Goal: Task Accomplishment & Management: Use online tool/utility

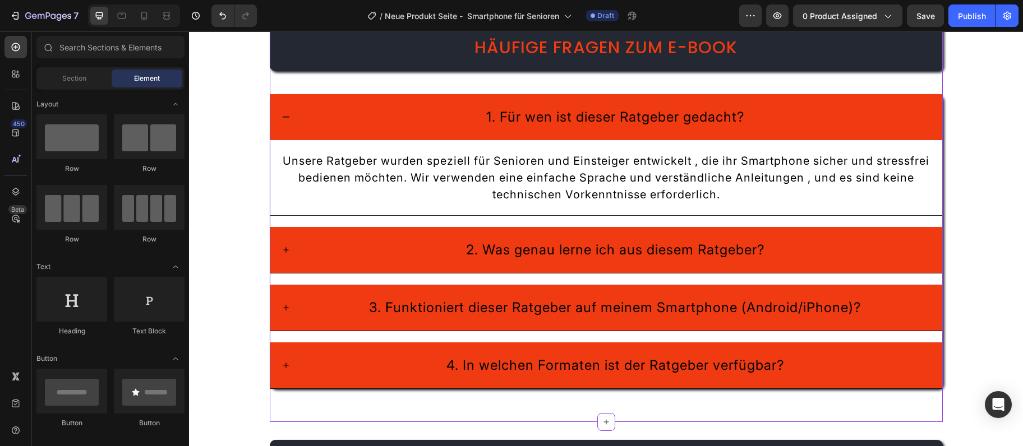
scroll to position [2216, 0]
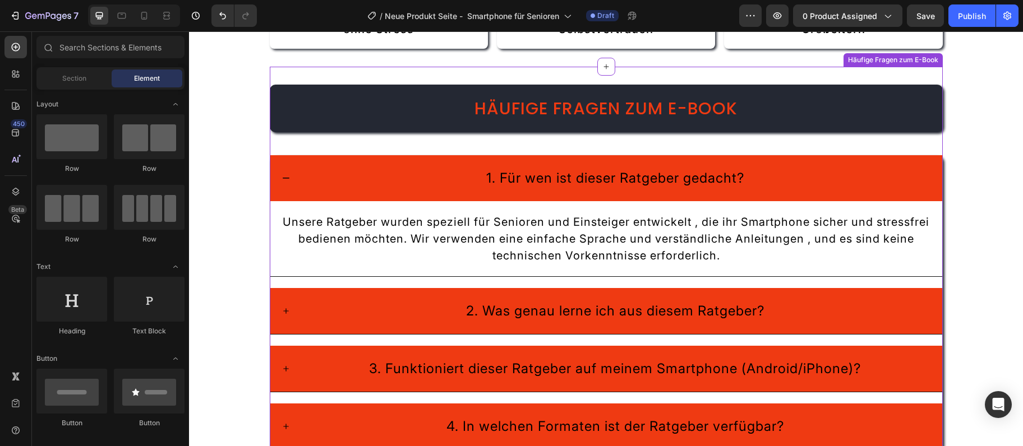
click at [911, 160] on div "1. Für wen ist dieser Ratgeber gedacht?" at bounding box center [606, 178] width 672 height 46
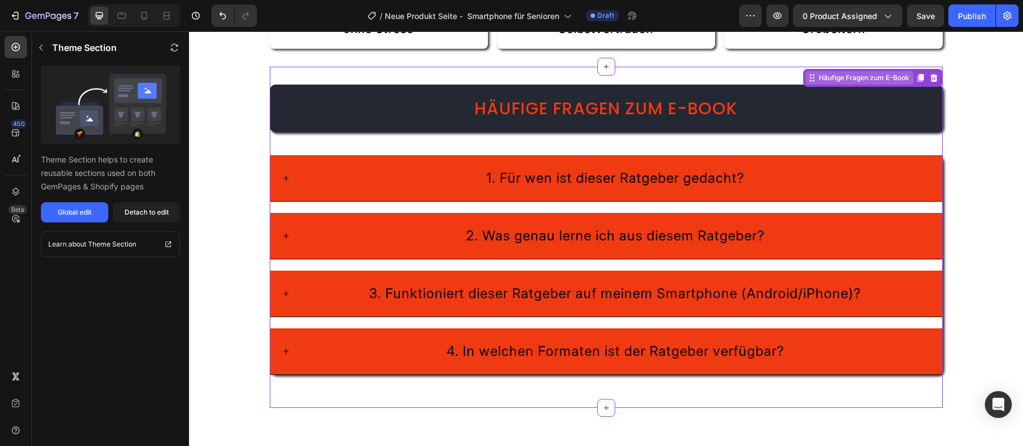
click at [805, 80] on div "Häufige Fragen zum E-Book" at bounding box center [859, 77] width 108 height 13
drag, startPoint x: 136, startPoint y: 199, endPoint x: 132, endPoint y: 208, distance: 10.5
click at [136, 199] on div "Theme Section helps to create reusable sections used on both GemPages & Shopify…" at bounding box center [110, 144] width 157 height 157
click at [132, 210] on div "Detach to edit" at bounding box center [146, 212] width 44 height 10
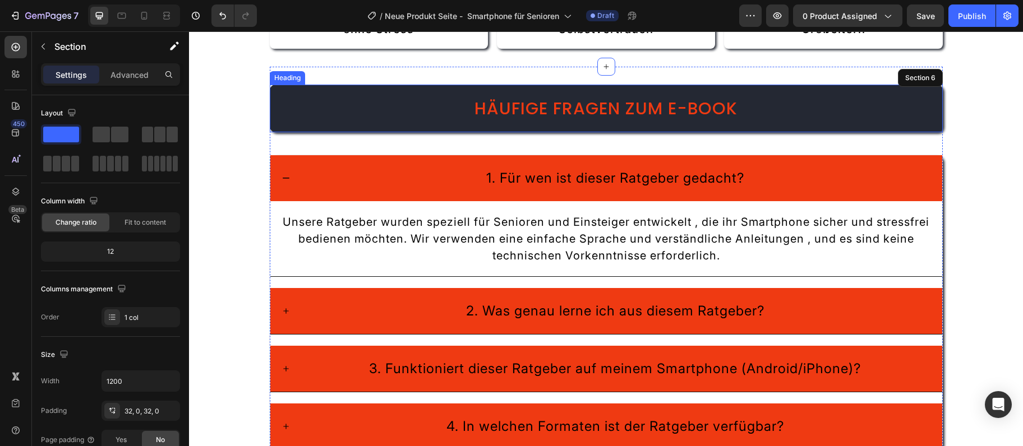
click at [676, 110] on span "Häufige Fragen zum E-Book" at bounding box center [605, 108] width 263 height 24
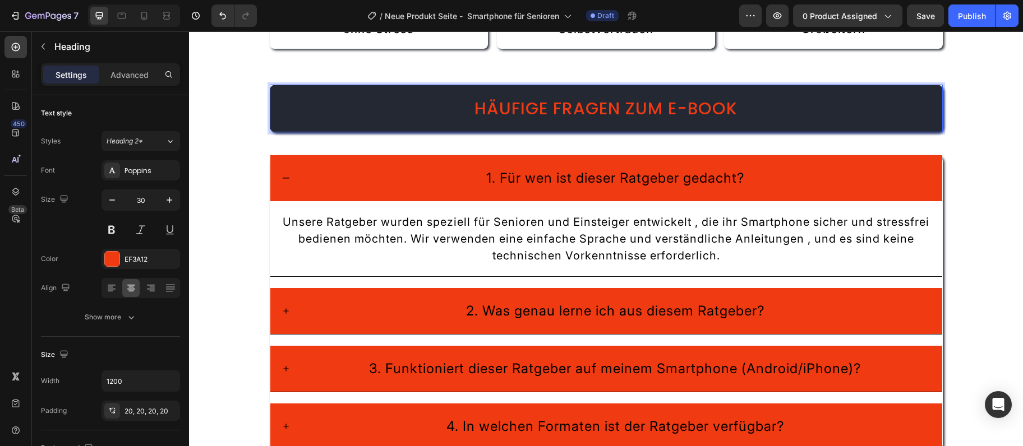
click at [676, 110] on span "Häufige Fragen zum E-Book" at bounding box center [605, 108] width 263 height 24
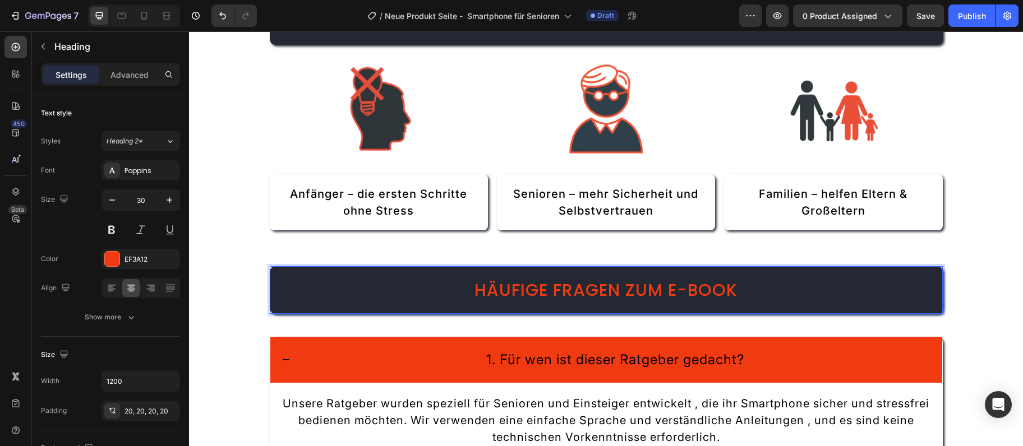
scroll to position [1973, 0]
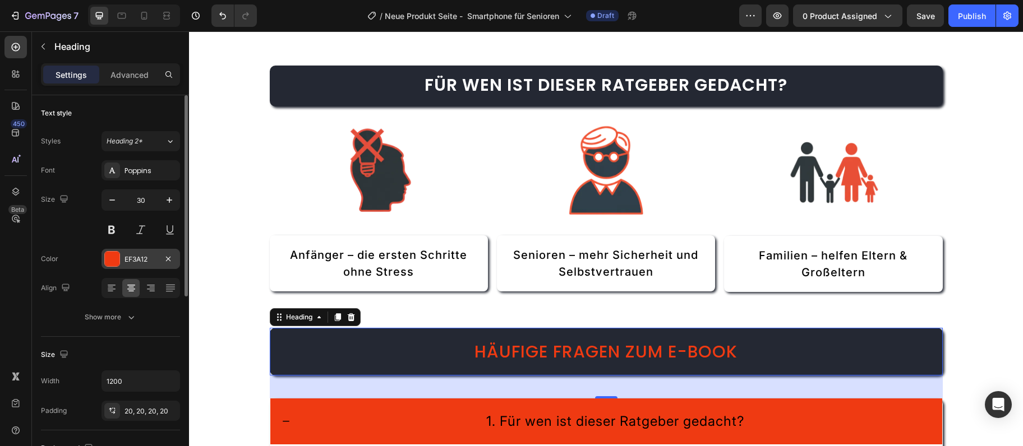
click at [113, 251] on div at bounding box center [112, 259] width 16 height 16
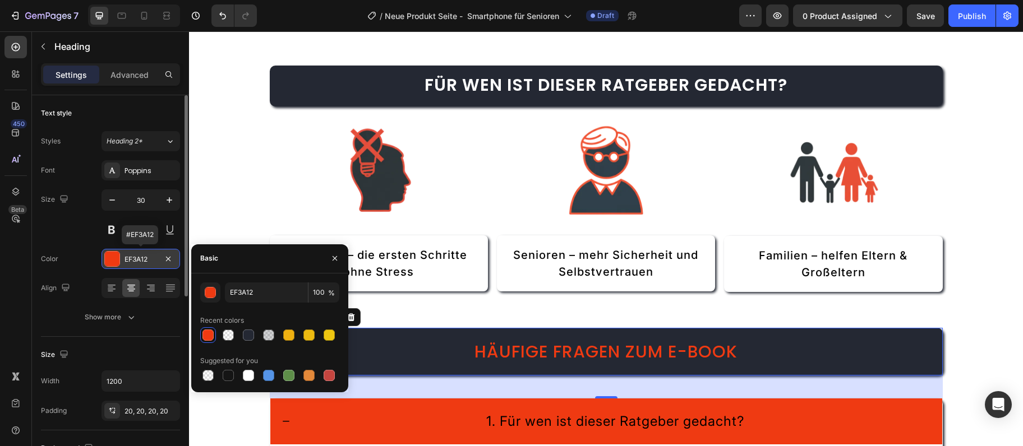
click at [113, 251] on div "EF3A12" at bounding box center [140, 259] width 79 height 20
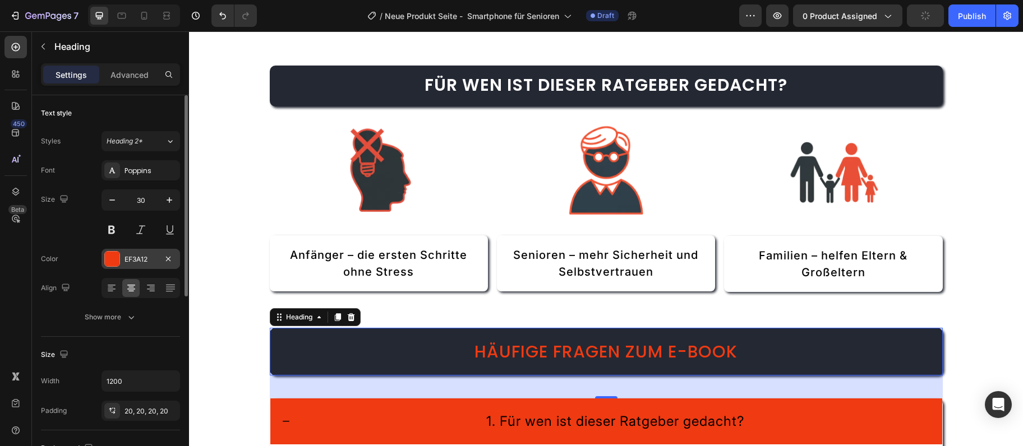
click at [117, 258] on div at bounding box center [112, 259] width 15 height 15
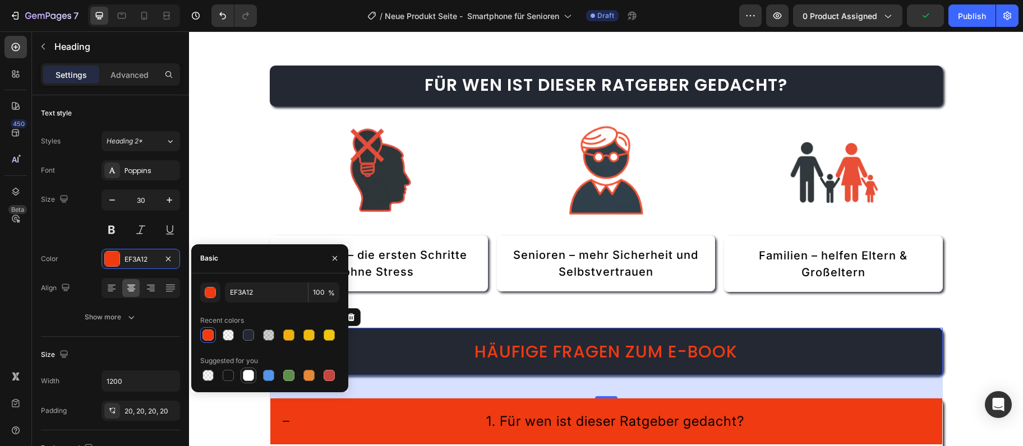
click at [241, 376] on div at bounding box center [249, 376] width 16 height 16
type input "FFFFFF"
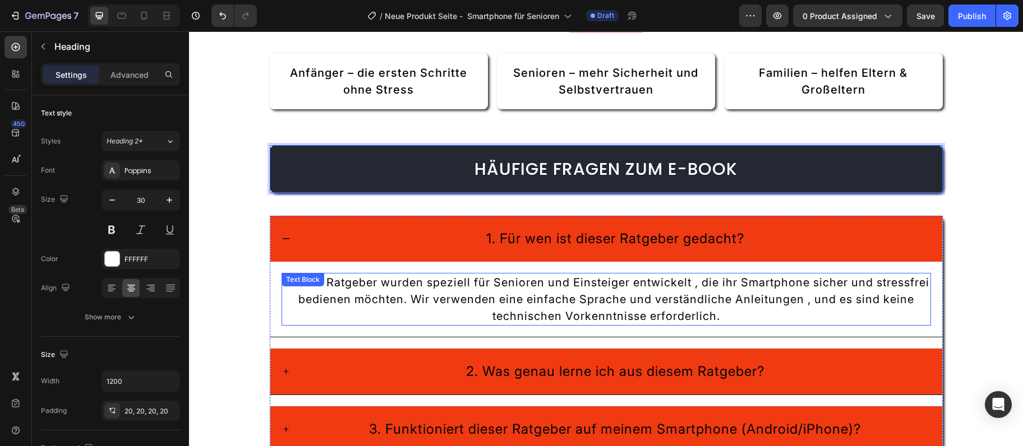
scroll to position [2216, 0]
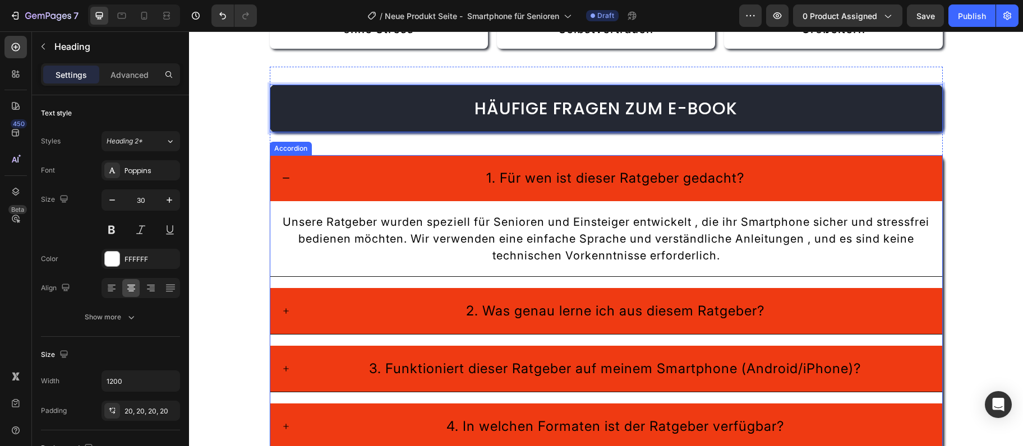
click at [334, 190] on div "1. Für wen ist dieser Ratgeber gedacht?" at bounding box center [606, 178] width 672 height 46
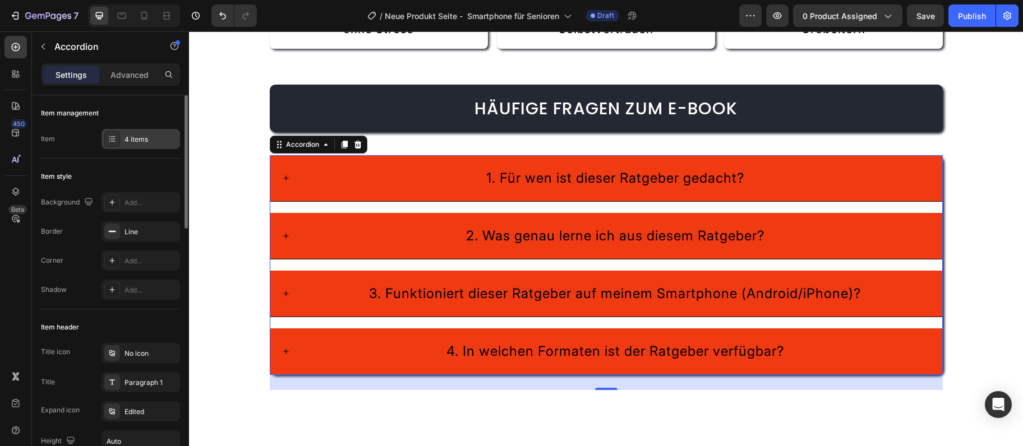
click at [137, 141] on div "4 items" at bounding box center [150, 140] width 53 height 10
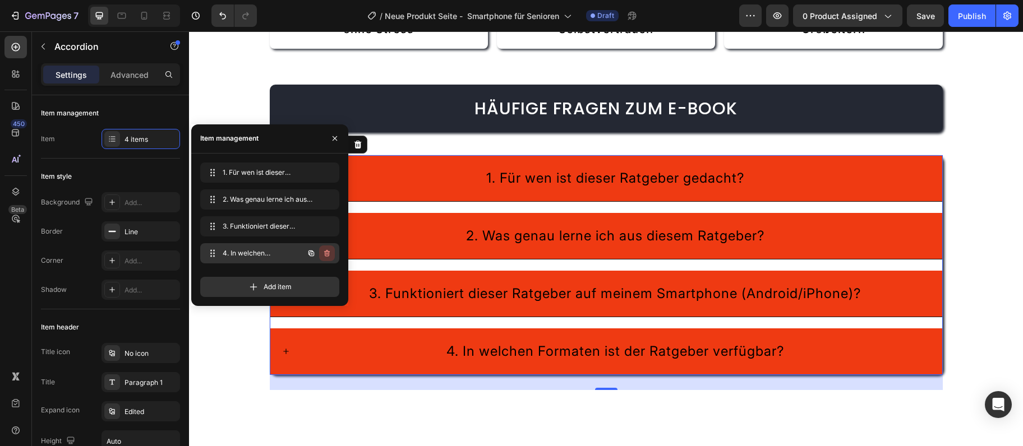
click at [330, 255] on icon "button" at bounding box center [326, 253] width 9 height 9
click at [330, 255] on button "Delete" at bounding box center [319, 254] width 31 height 16
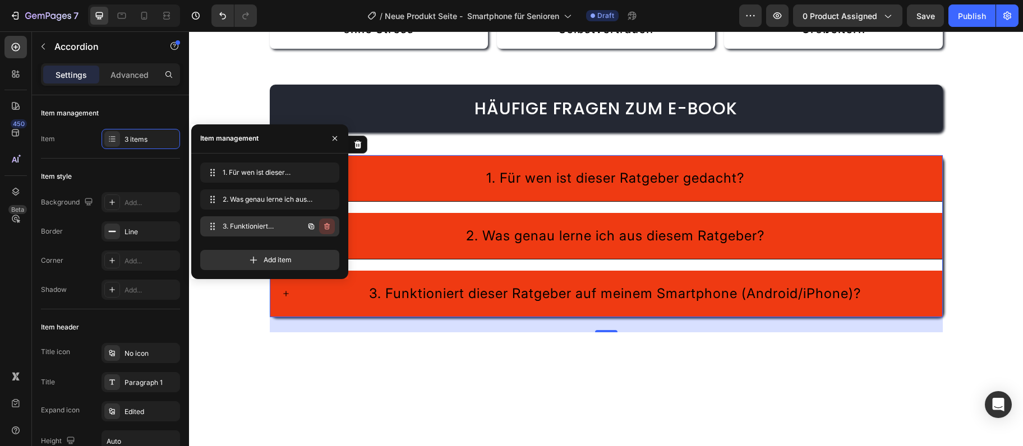
click at [329, 227] on icon "button" at bounding box center [326, 226] width 9 height 9
click at [329, 227] on div "Delete" at bounding box center [319, 227] width 21 height 10
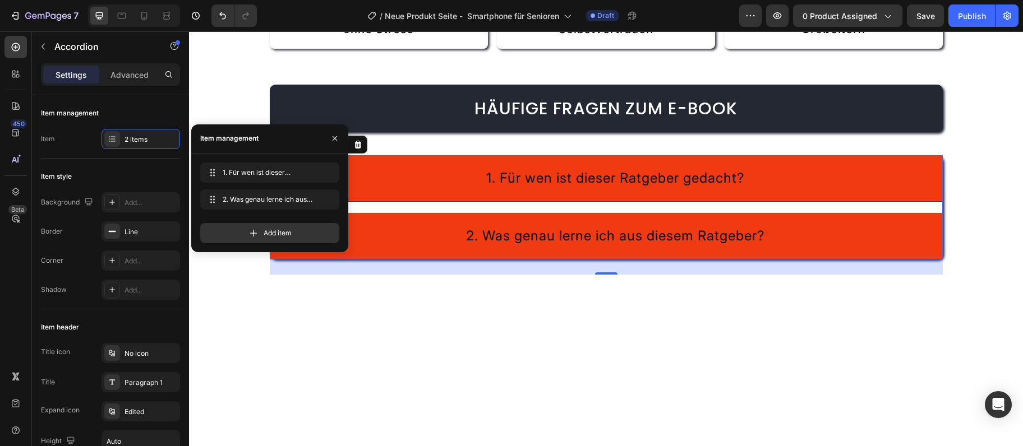
click at [329, 227] on div "Add item" at bounding box center [269, 233] width 139 height 20
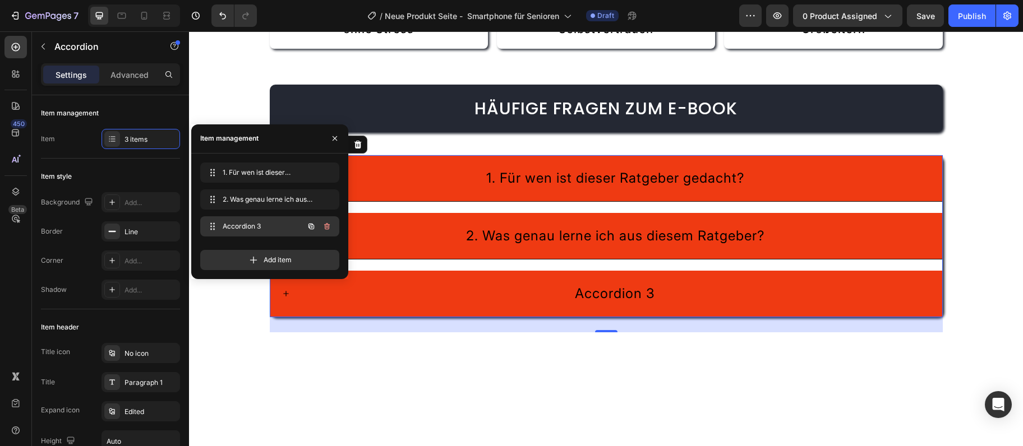
click at [332, 230] on button "button" at bounding box center [327, 227] width 16 height 16
click at [331, 230] on button "Delete" at bounding box center [319, 227] width 31 height 16
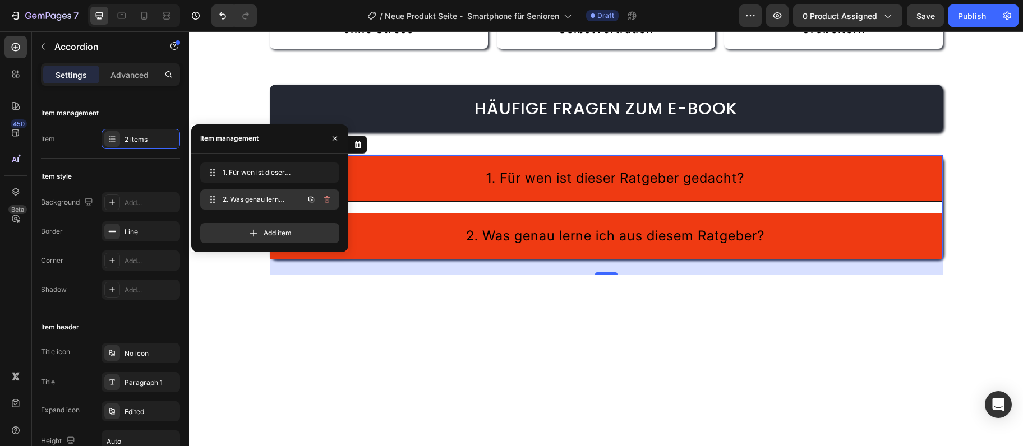
click at [332, 200] on button "button" at bounding box center [327, 200] width 16 height 16
click at [332, 200] on button "Delete" at bounding box center [319, 200] width 31 height 16
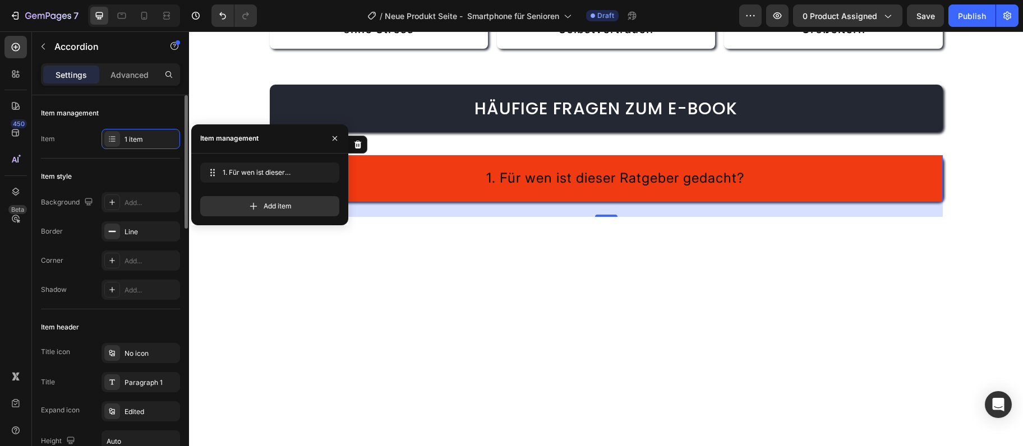
click at [127, 244] on div "Background Add... Border Line Corner Add... Shadow Add..." at bounding box center [110, 246] width 139 height 108
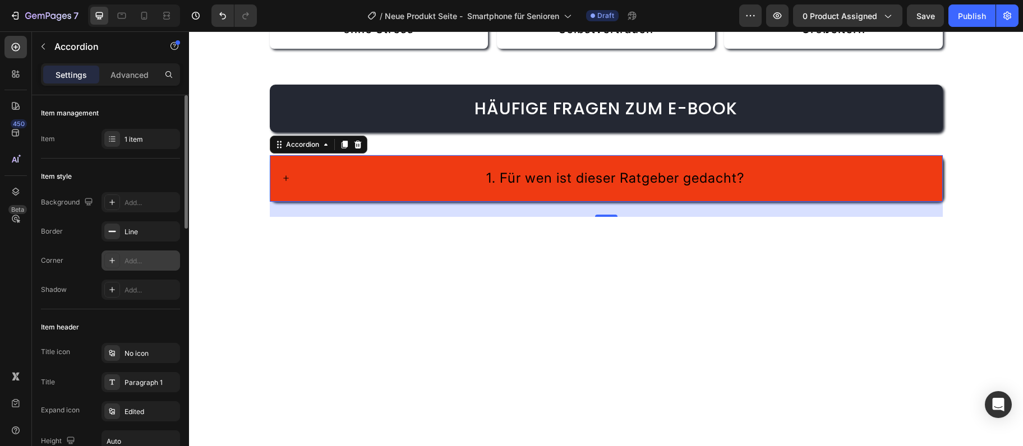
click at [143, 259] on div "Add..." at bounding box center [150, 261] width 53 height 10
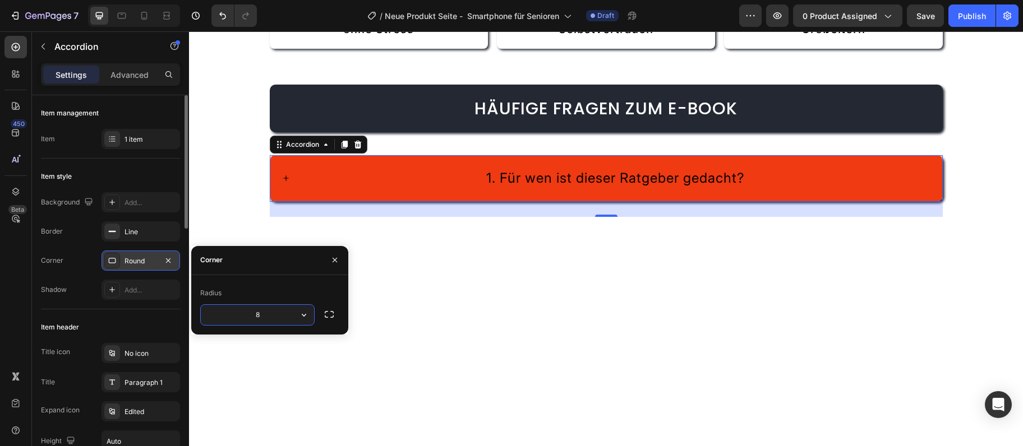
click at [143, 259] on div "Round" at bounding box center [140, 261] width 33 height 10
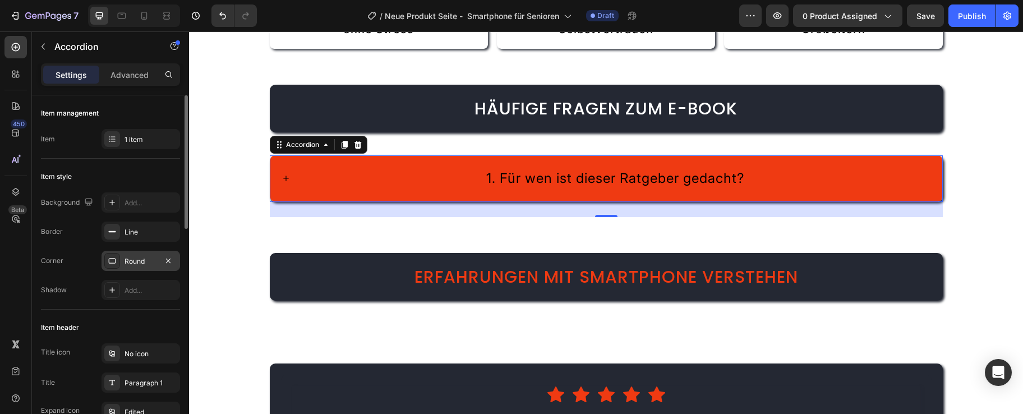
click at [143, 259] on div "Round" at bounding box center [140, 261] width 33 height 10
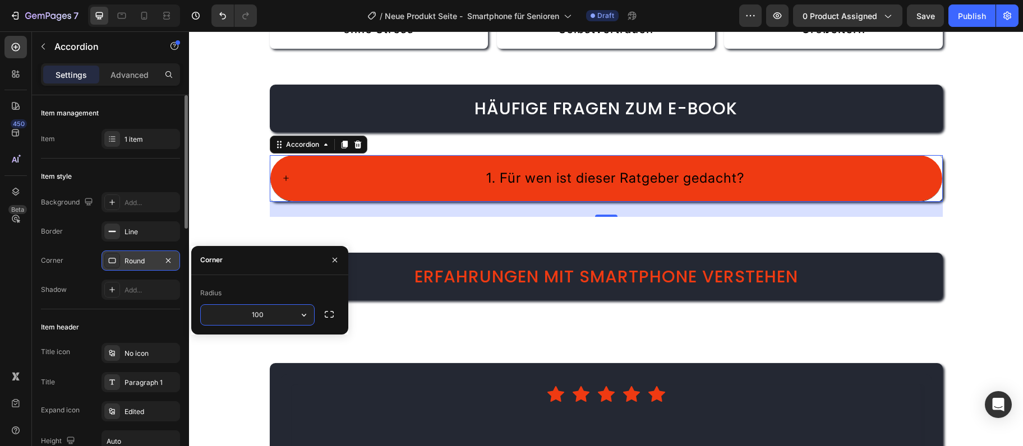
drag, startPoint x: 140, startPoint y: 262, endPoint x: 139, endPoint y: 256, distance: 6.3
click at [129, 260] on div "100, 100, 100, 100" at bounding box center [140, 261] width 33 height 10
click at [141, 259] on div "100, 100, 100, 100" at bounding box center [140, 261] width 33 height 10
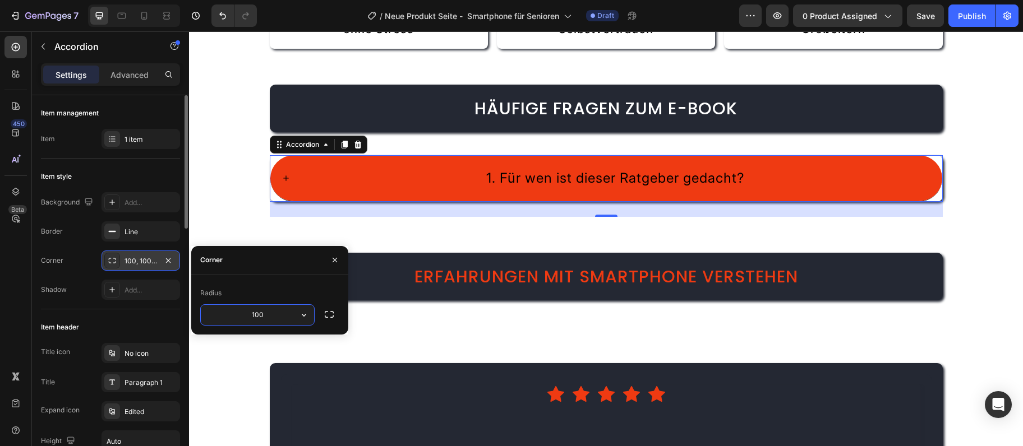
click at [127, 262] on div "100, 100, 100, 100" at bounding box center [140, 261] width 33 height 10
click at [166, 261] on icon "button" at bounding box center [168, 260] width 9 height 9
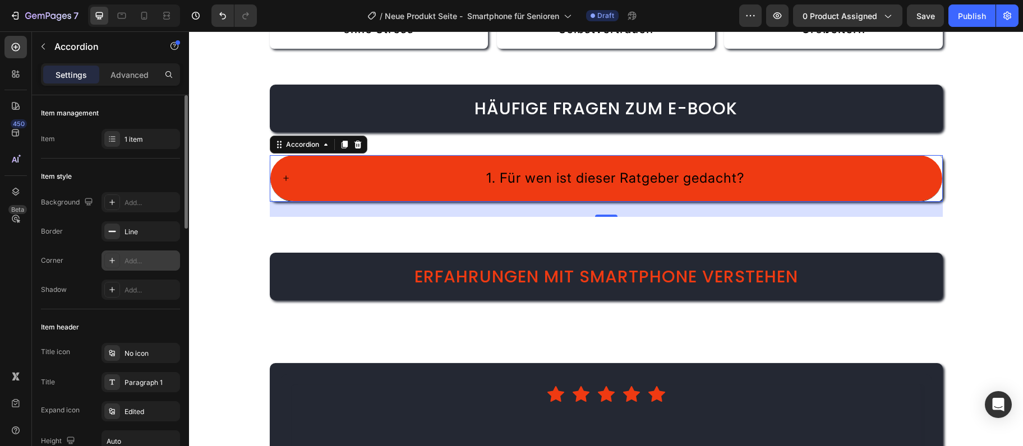
click at [179, 260] on div "Add..." at bounding box center [140, 261] width 79 height 20
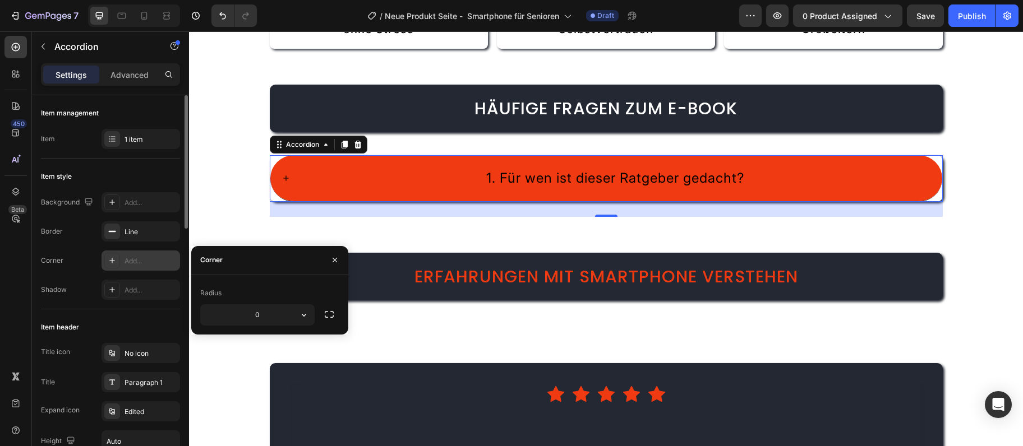
click at [132, 265] on div "Add..." at bounding box center [150, 261] width 53 height 10
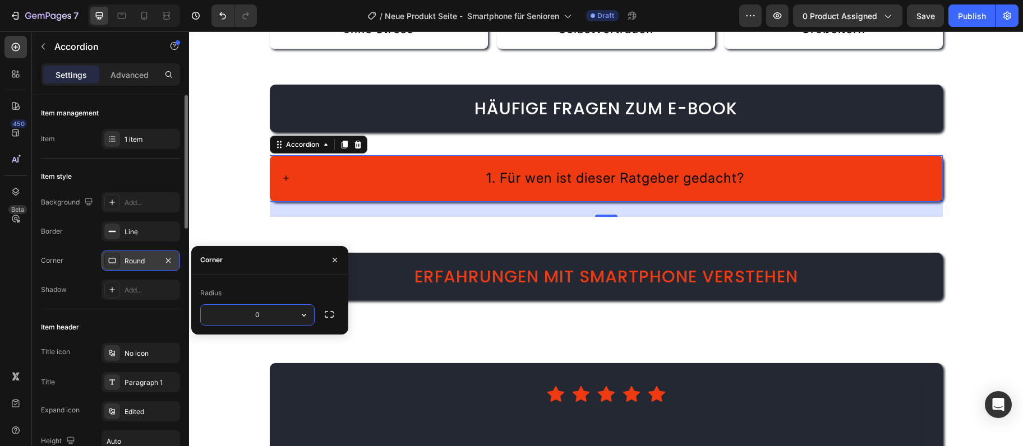
click at [257, 315] on input "0" at bounding box center [257, 315] width 113 height 20
click at [251, 317] on input "8" at bounding box center [257, 315] width 113 height 20
type input "1"
type input "2"
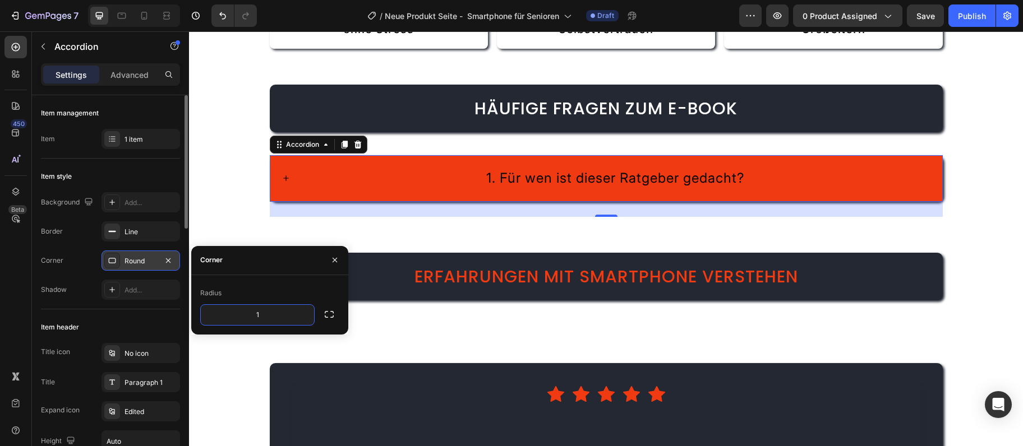
type input "10"
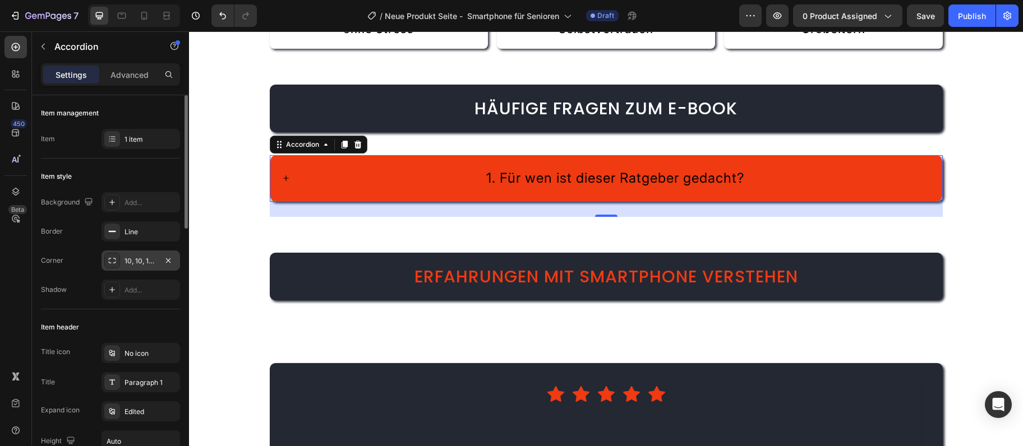
click at [98, 375] on div "Title Paragraph 1" at bounding box center [110, 382] width 139 height 20
click at [148, 384] on div "Paragraph 1" at bounding box center [150, 383] width 53 height 10
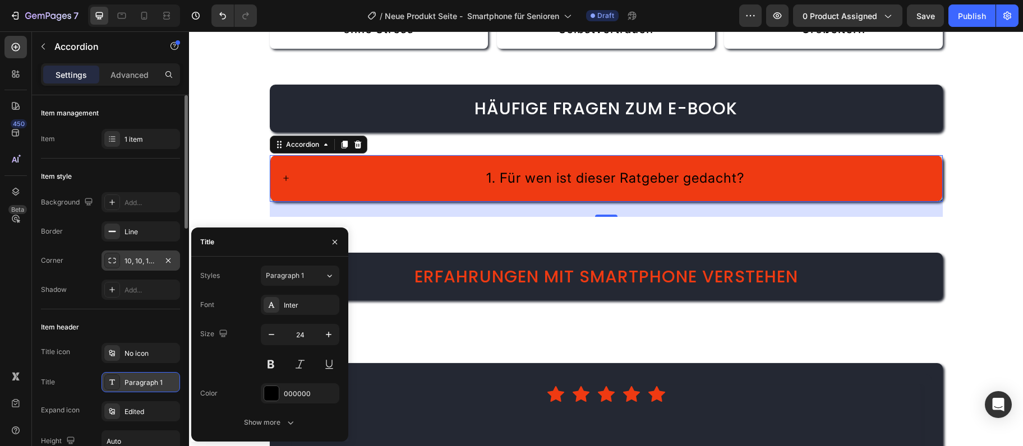
click at [146, 379] on div "Paragraph 1" at bounding box center [150, 383] width 53 height 10
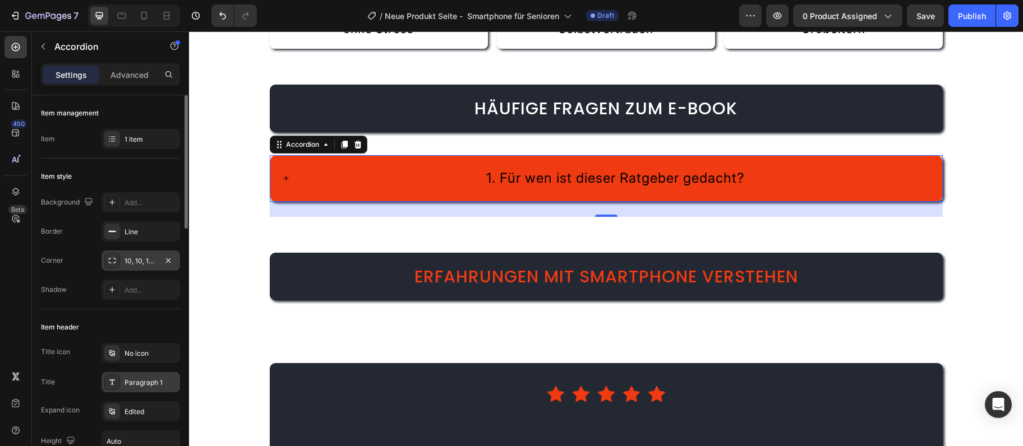
click at [146, 379] on div "Paragraph 1" at bounding box center [150, 383] width 53 height 10
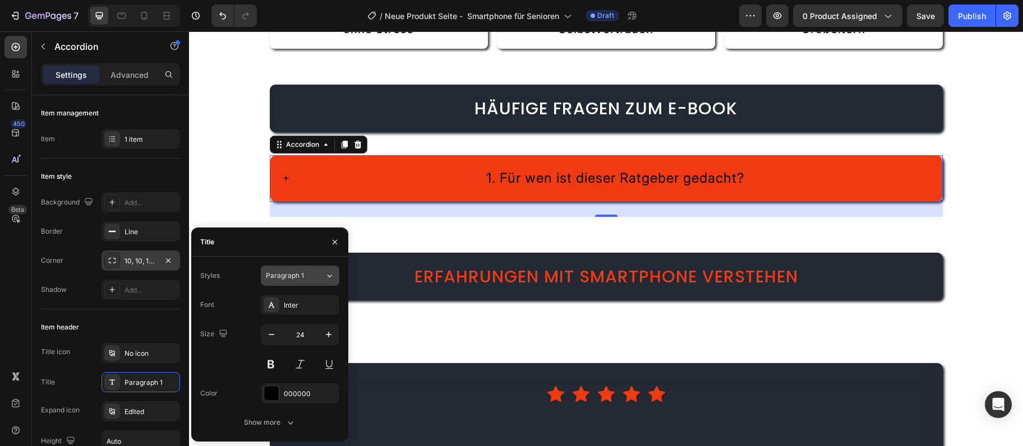
click at [315, 275] on div "Paragraph 1" at bounding box center [295, 276] width 59 height 10
click at [257, 394] on div "Color 000000" at bounding box center [269, 394] width 139 height 20
click at [269, 397] on div at bounding box center [271, 393] width 15 height 15
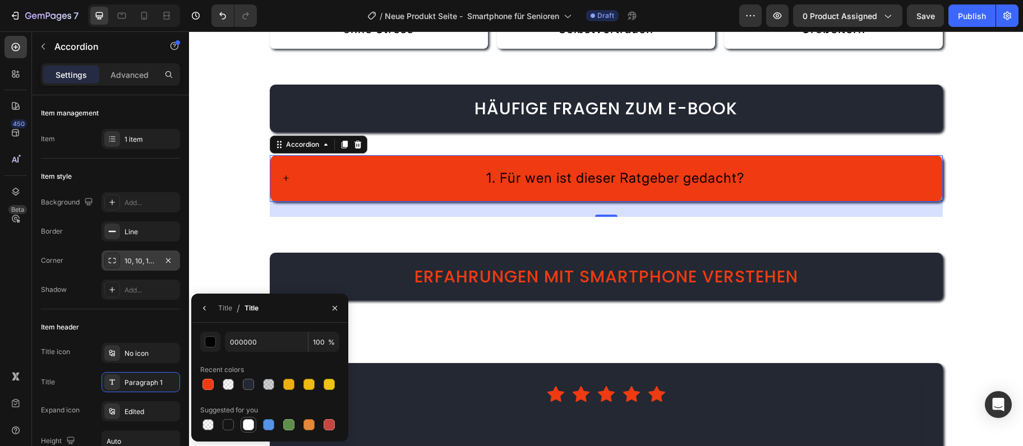
click at [250, 427] on div at bounding box center [248, 424] width 11 height 11
type input "FFFFFF"
click at [207, 307] on icon "button" at bounding box center [204, 308] width 9 height 9
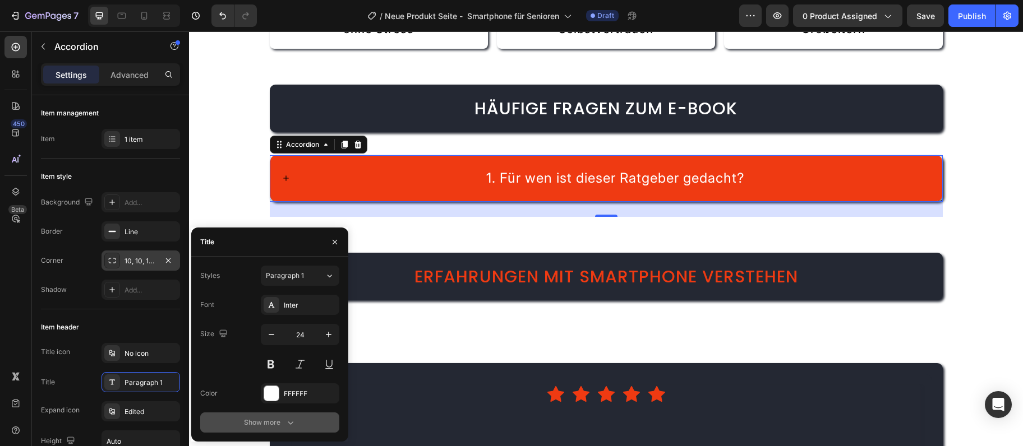
click at [270, 427] on div "Show more" at bounding box center [270, 422] width 52 height 11
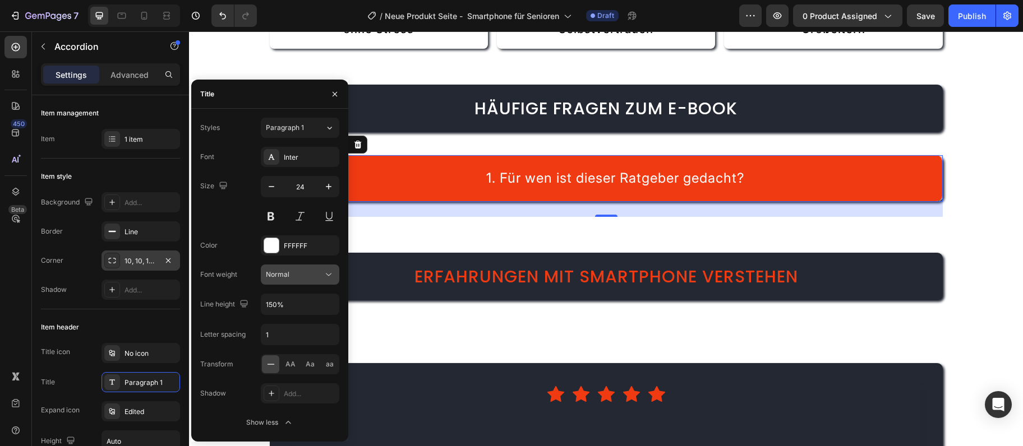
click at [303, 274] on div "Normal" at bounding box center [294, 275] width 57 height 10
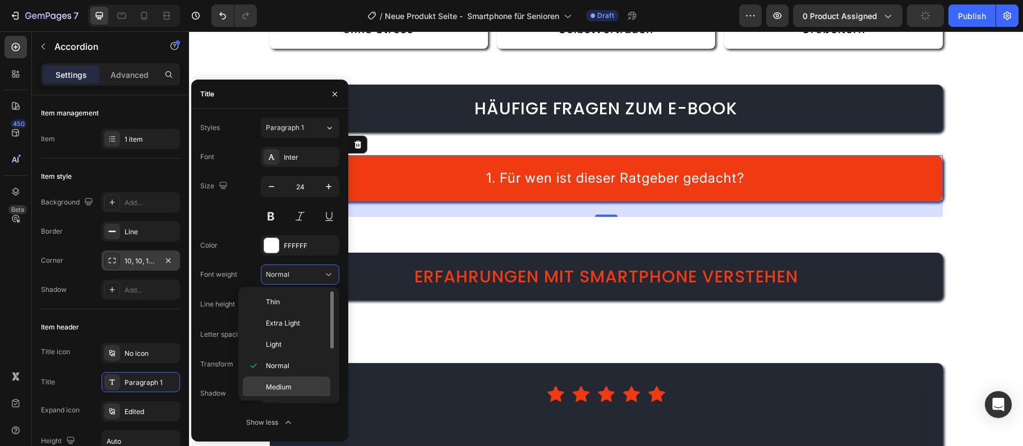
click at [287, 384] on span "Medium" at bounding box center [279, 387] width 26 height 10
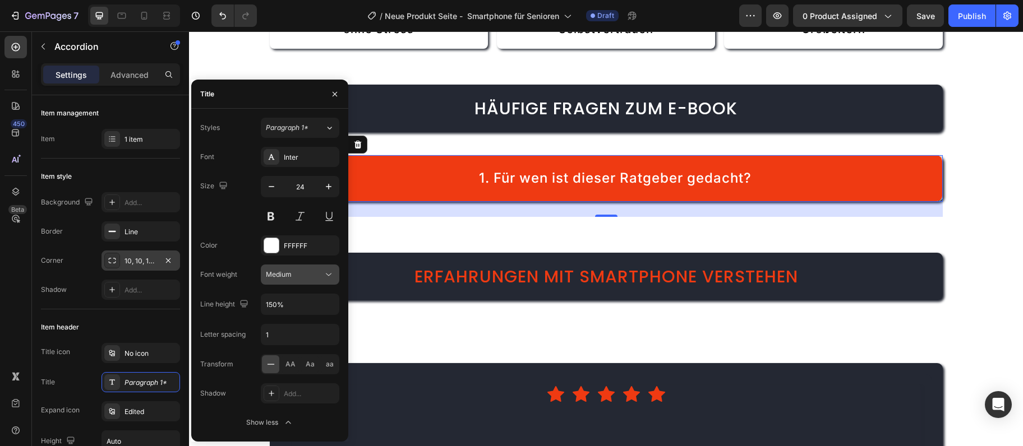
click at [321, 274] on div "Medium" at bounding box center [294, 275] width 57 height 10
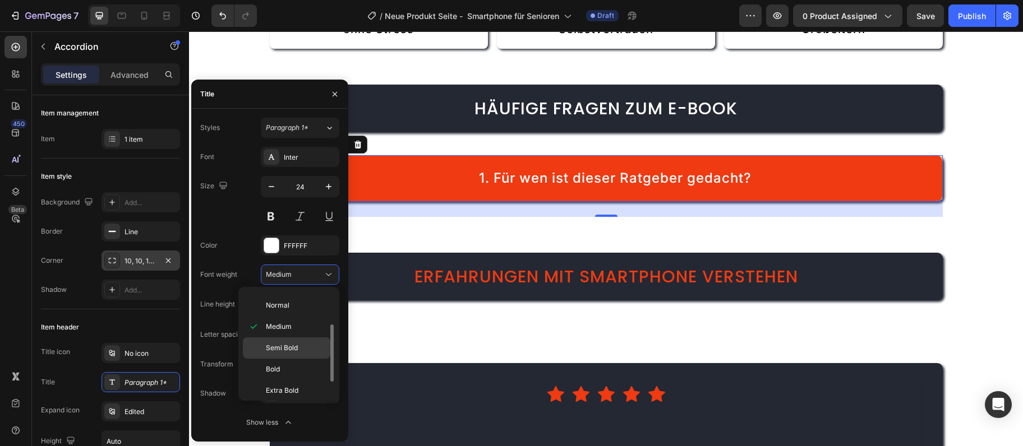
click at [311, 344] on p "Semi Bold" at bounding box center [295, 348] width 59 height 10
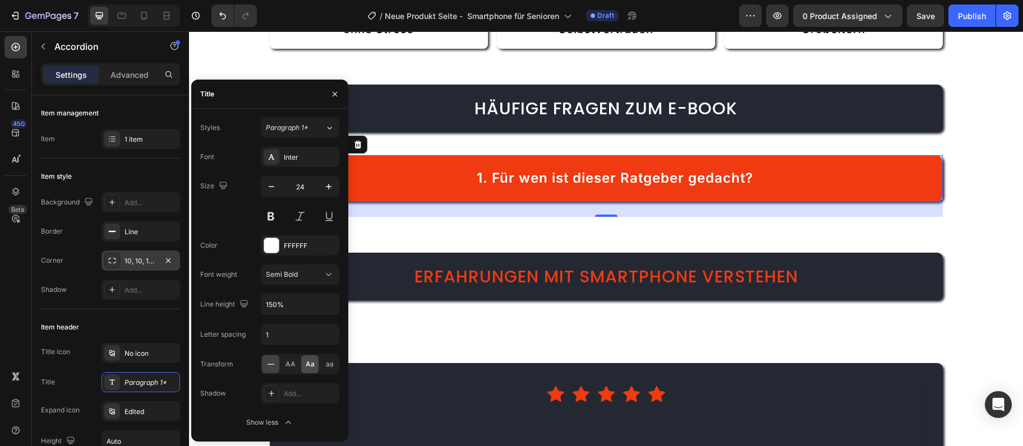
click at [315, 370] on div "Aa" at bounding box center [309, 365] width 17 height 18
click at [289, 366] on span "AA" at bounding box center [290, 364] width 10 height 10
click at [313, 366] on span "Aa" at bounding box center [310, 364] width 9 height 10
click at [296, 366] on div "AA" at bounding box center [290, 365] width 17 height 18
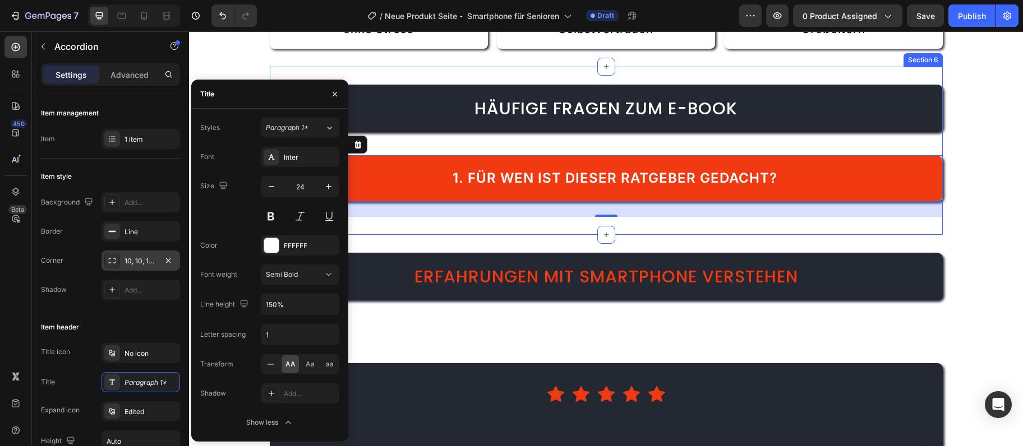
click at [433, 234] on div "⁠⁠⁠⁠⁠⁠⁠ Häufige Fragen zum E-Book Heading 1. Für wen ist dieser Ratgeber gedach…" at bounding box center [606, 151] width 673 height 168
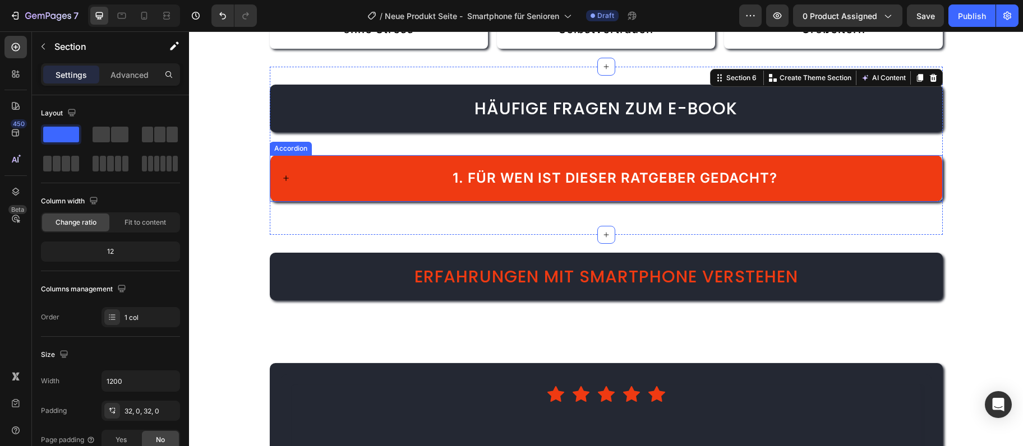
click at [389, 172] on div "1. Für wen ist dieser Ratgeber gedacht?" at bounding box center [614, 179] width 631 height 24
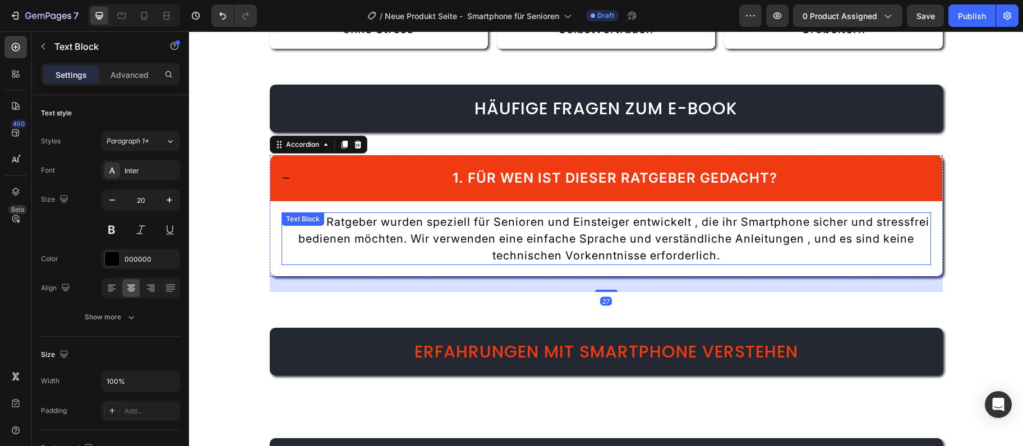
click at [450, 241] on span "Unsere Ratgeber wurden speziell für Senioren und Einsteiger entwickelt , die ih…" at bounding box center [606, 238] width 647 height 47
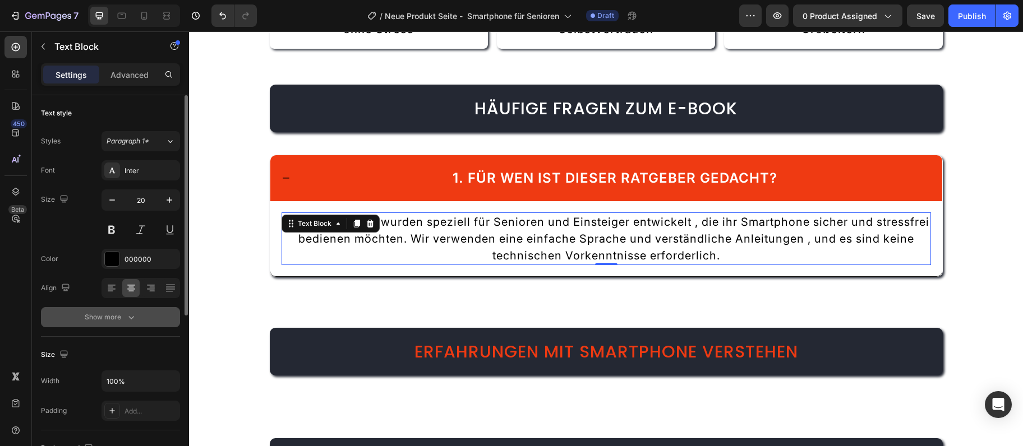
click at [101, 320] on div "Show more" at bounding box center [111, 317] width 52 height 11
click at [146, 314] on div "Normal" at bounding box center [135, 317] width 57 height 10
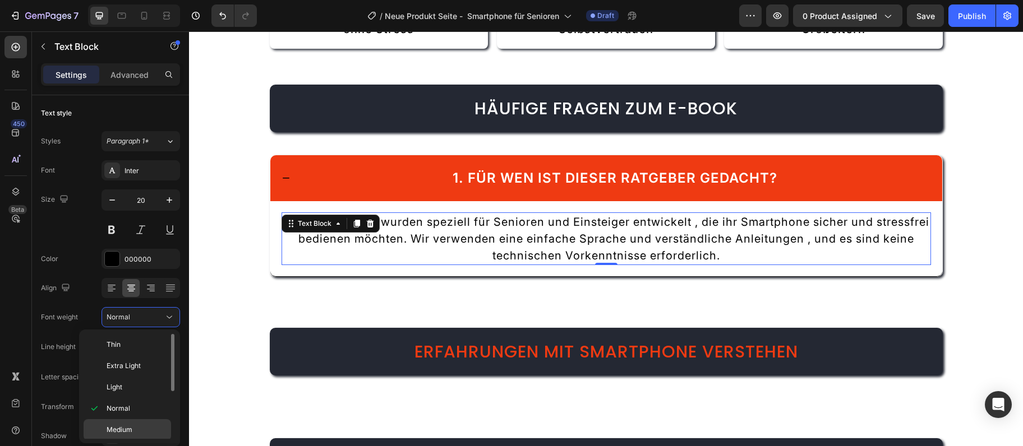
click at [149, 424] on div "Medium" at bounding box center [127, 429] width 87 height 21
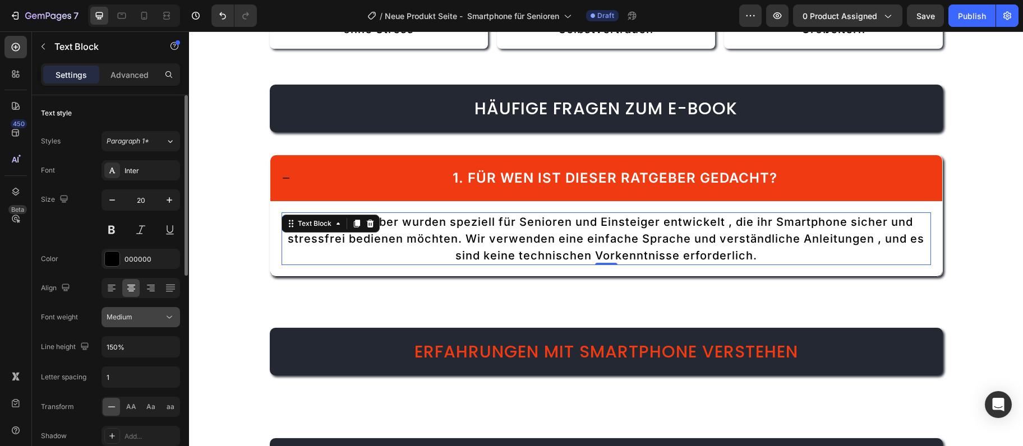
click at [128, 324] on button "Medium" at bounding box center [140, 317] width 79 height 20
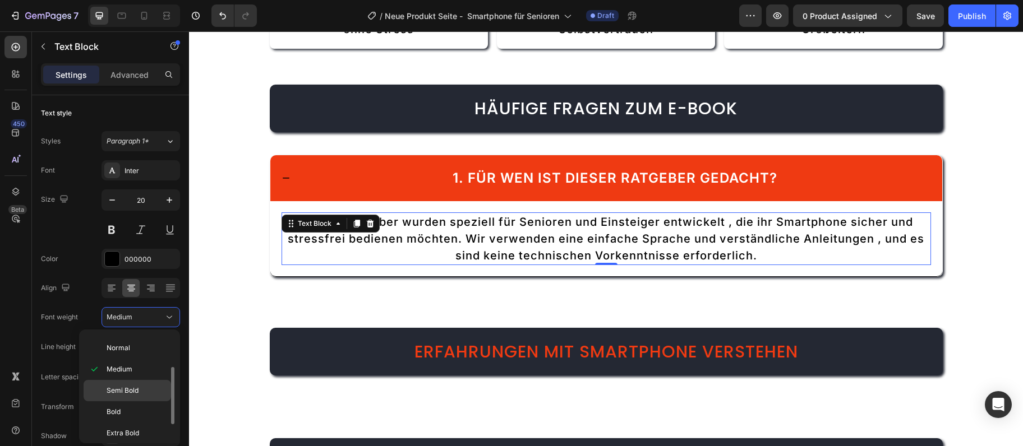
click at [133, 381] on div "Semi Bold" at bounding box center [127, 390] width 87 height 21
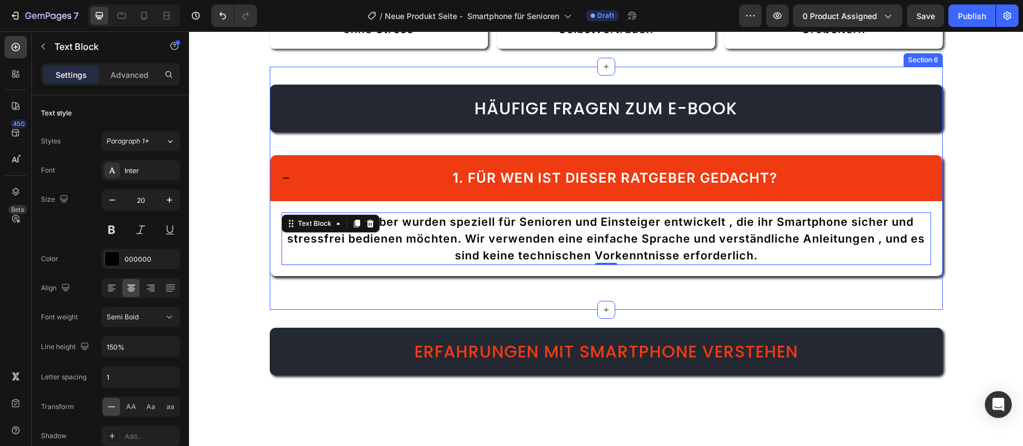
scroll to position [2277, 0]
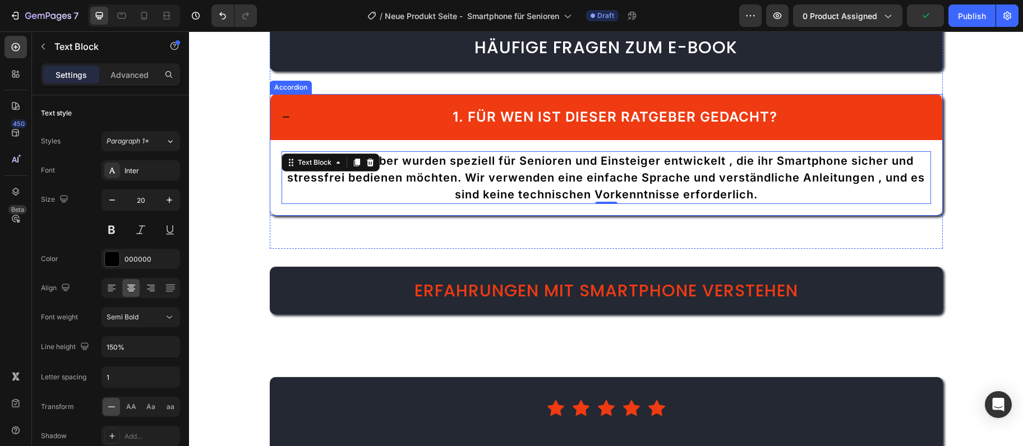
click at [560, 121] on span "1. Für wen ist dieser Ratgeber gedacht?" at bounding box center [615, 117] width 325 height 16
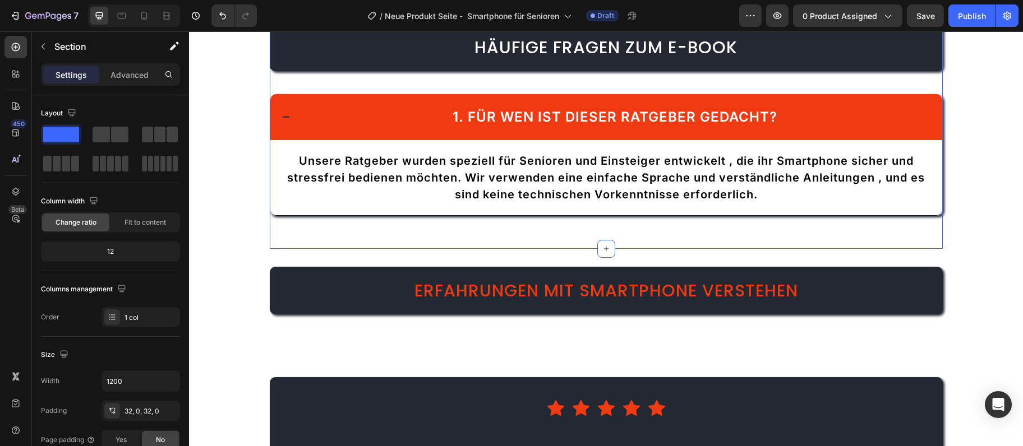
click at [331, 93] on div "⁠⁠⁠⁠⁠⁠⁠ Häufige Fragen zum E-Book Heading 1. Für wen ist dieser Ratgeber gedach…" at bounding box center [606, 127] width 673 height 207
click at [320, 121] on div "1. Für wen ist dieser Ratgeber gedacht?" at bounding box center [614, 117] width 631 height 24
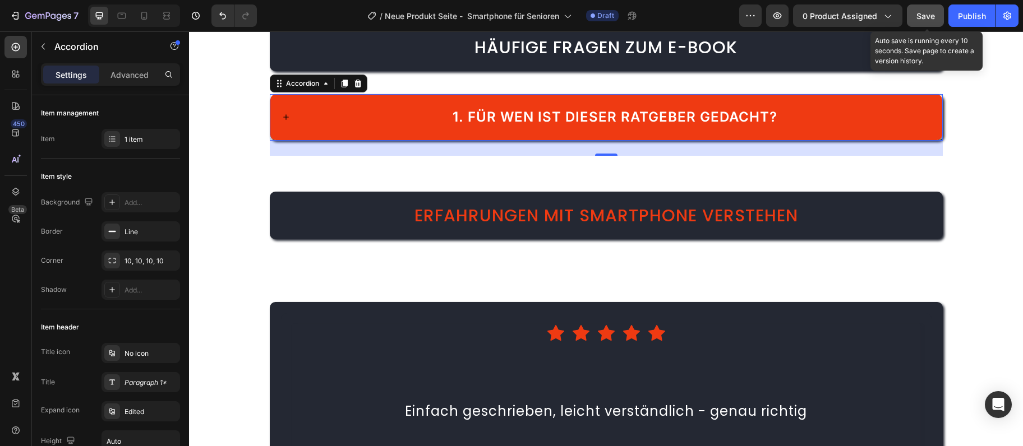
click at [917, 19] on span "Save" at bounding box center [925, 16] width 19 height 10
click at [491, 121] on span "1. Für wen ist dieser Ratgeber gedacht?" at bounding box center [615, 117] width 325 height 16
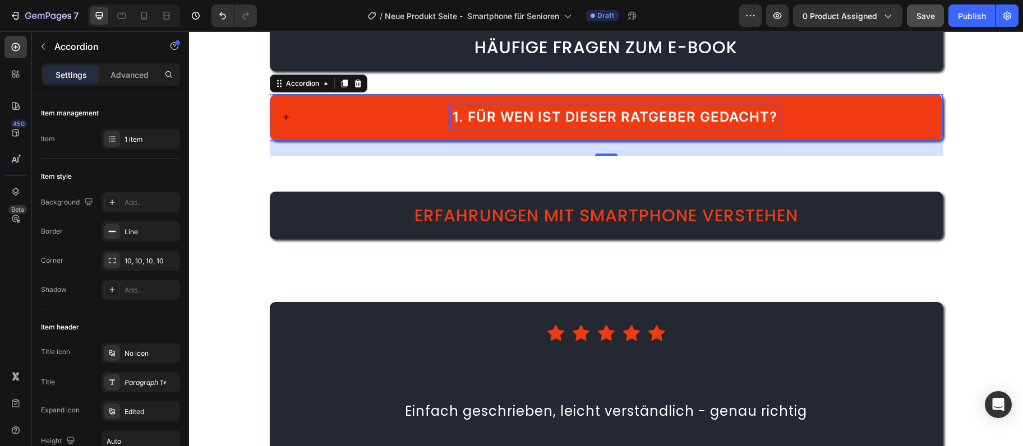
click at [491, 121] on span "1. Für wen ist dieser Ratgeber gedacht?" at bounding box center [615, 117] width 325 height 16
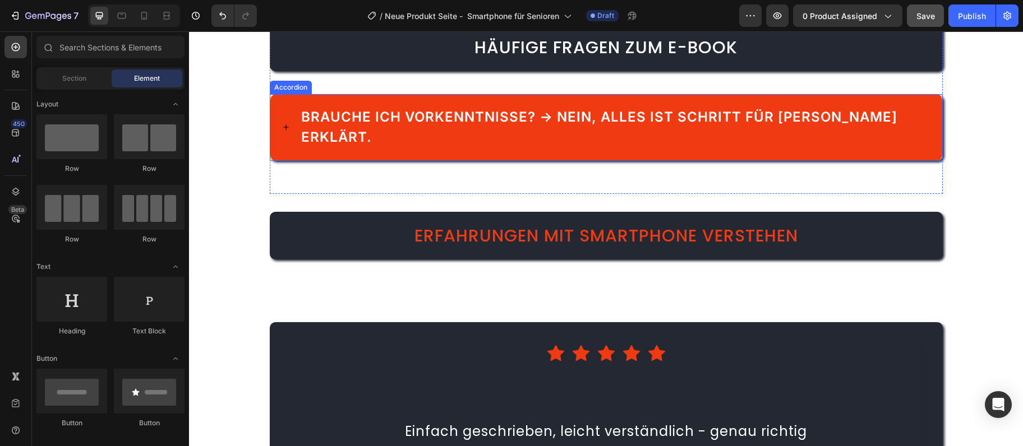
click at [935, 127] on div "Brauche ich Vorkenntnisse? → Nein, alles ist Schritt für Schritt erklärt." at bounding box center [606, 127] width 672 height 66
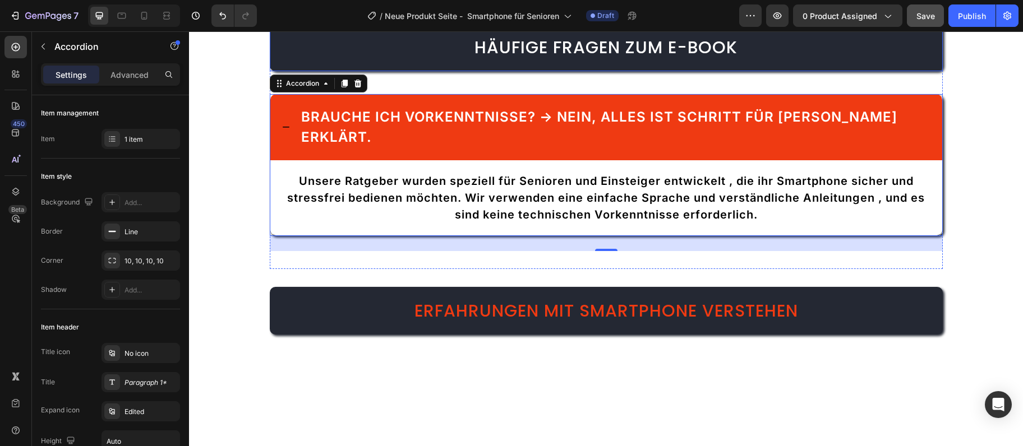
scroll to position [2156, 0]
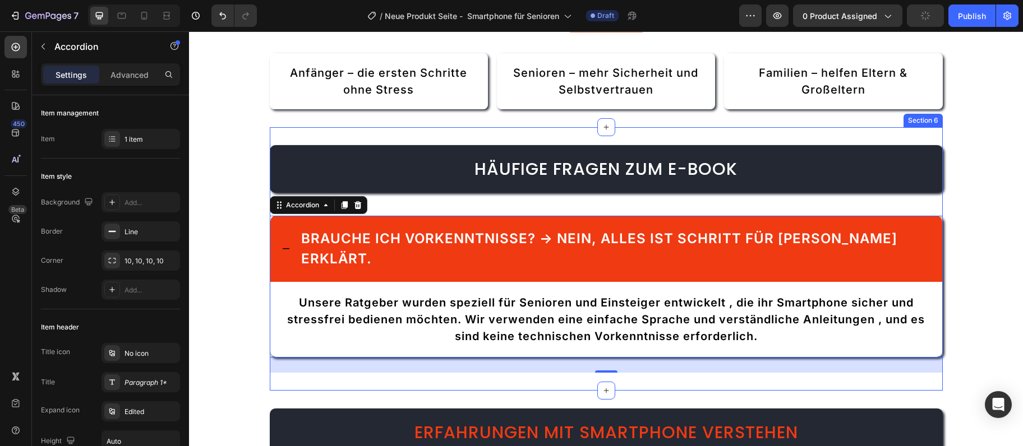
click at [908, 138] on div "⁠⁠⁠⁠⁠⁠⁠ Häufige Fragen zum E-Book Heading Brauche ich Vorkenntnisse? → Nein, al…" at bounding box center [606, 259] width 673 height 264
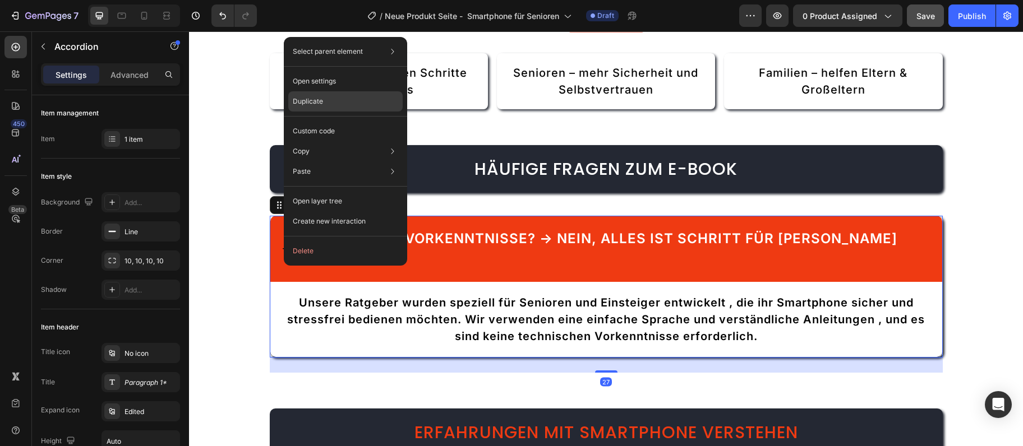
click at [315, 104] on p "Duplicate" at bounding box center [308, 101] width 30 height 10
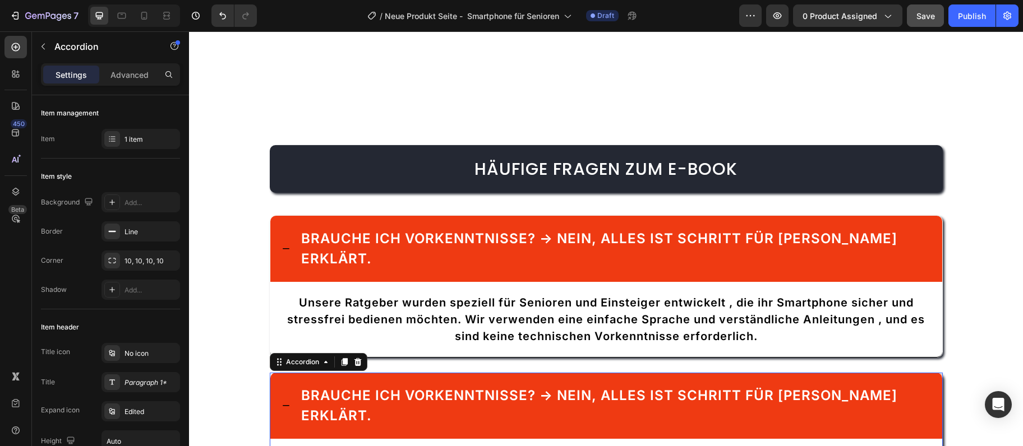
scroll to position [2338, 0]
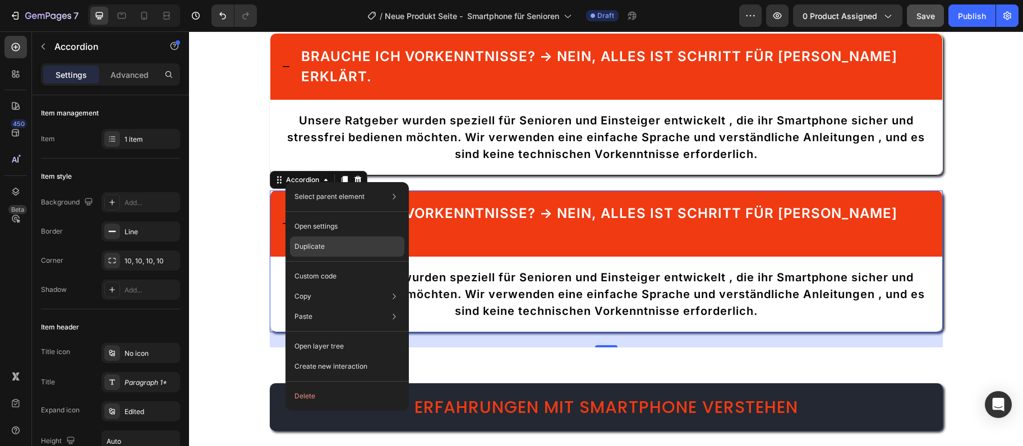
drag, startPoint x: 325, startPoint y: 248, endPoint x: 130, endPoint y: 211, distance: 198.7
click at [325, 248] on p "Duplicate" at bounding box center [309, 247] width 30 height 10
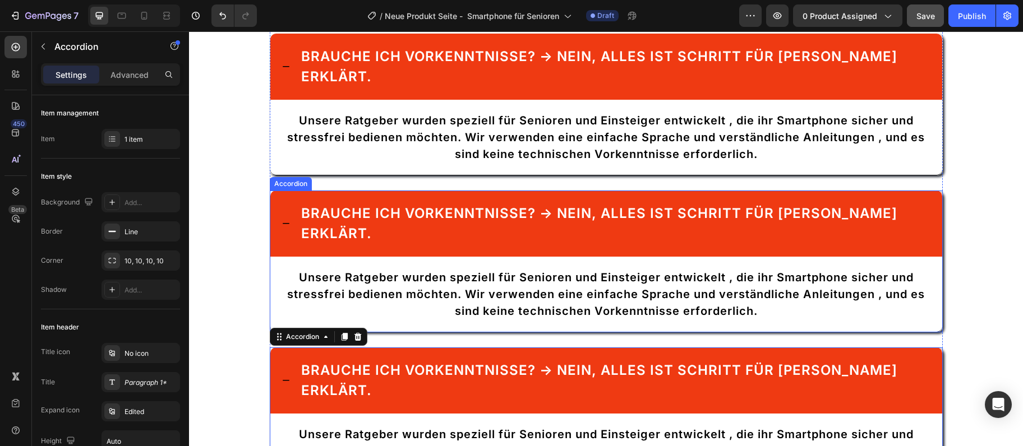
scroll to position [2398, 0]
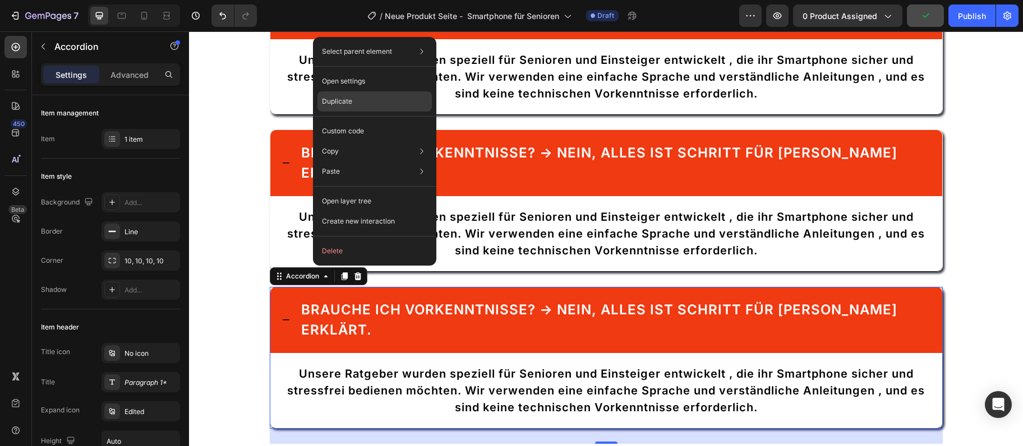
click at [345, 98] on p "Duplicate" at bounding box center [337, 101] width 30 height 10
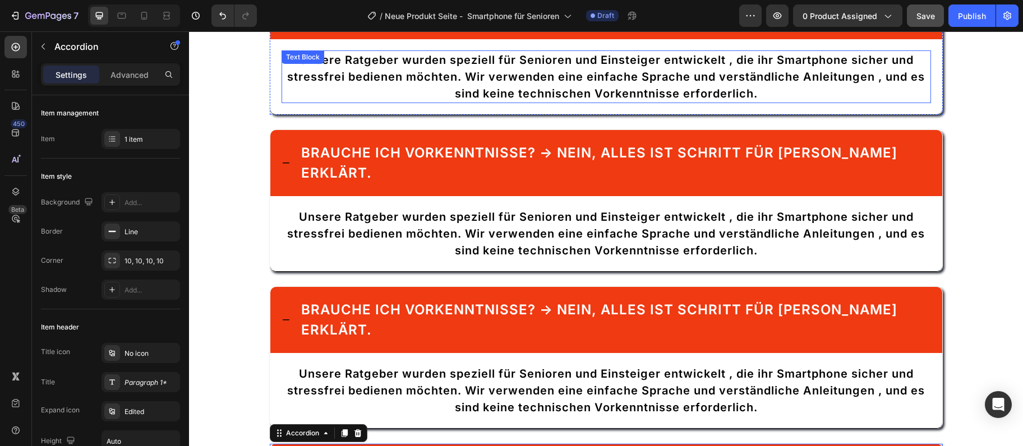
scroll to position [2156, 0]
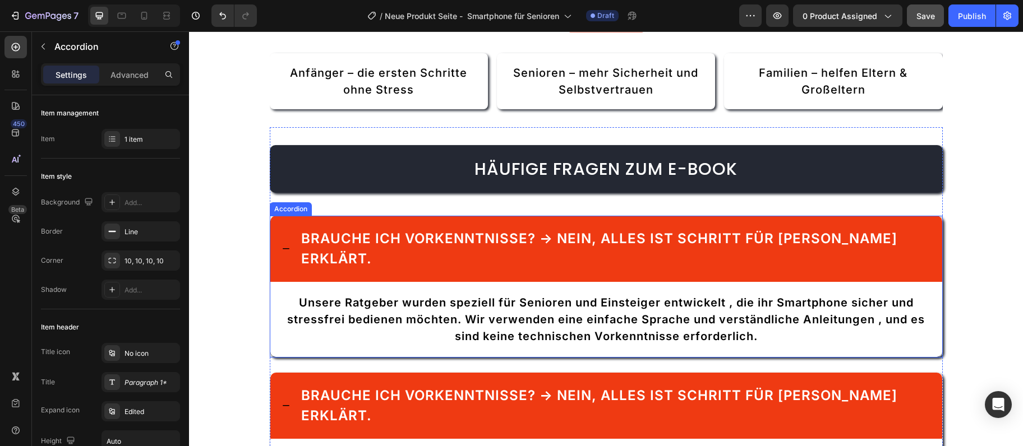
click at [554, 227] on div "Brauche ich Vorkenntnisse? → Nein, alles ist Schritt für Schritt erklärt." at bounding box center [606, 249] width 672 height 66
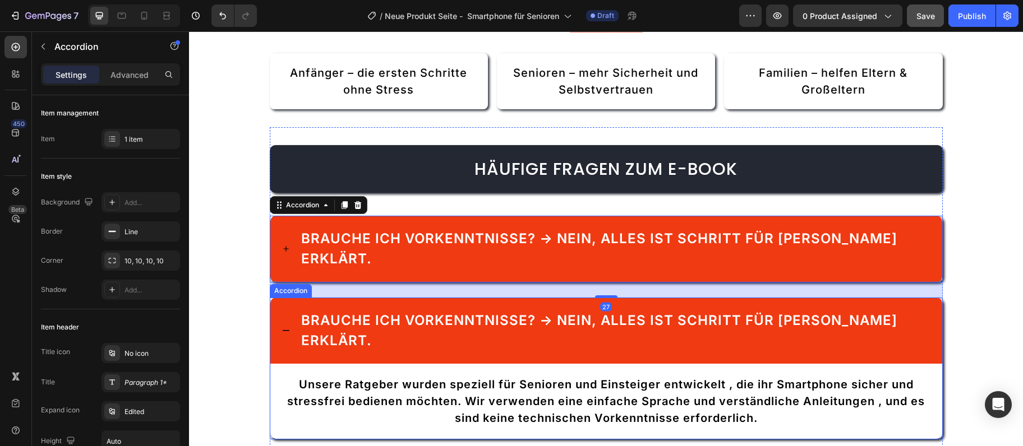
click at [493, 312] on span "Brauche ich Vorkenntnisse? → Nein, alles ist Schritt für Schritt erklärt." at bounding box center [599, 330] width 596 height 36
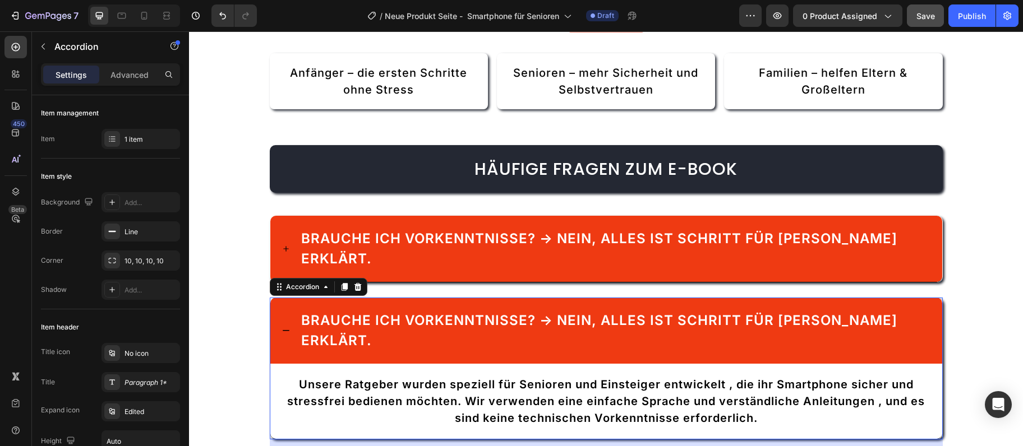
click at [304, 298] on div "Brauche ich Vorkenntnisse? → Nein, alles ist Schritt für Schritt erklärt." at bounding box center [606, 331] width 672 height 66
click at [299, 309] on div "Brauche ich Vorkenntnisse? → Nein, alles ist Schritt für Schritt erklärt." at bounding box center [614, 331] width 631 height 44
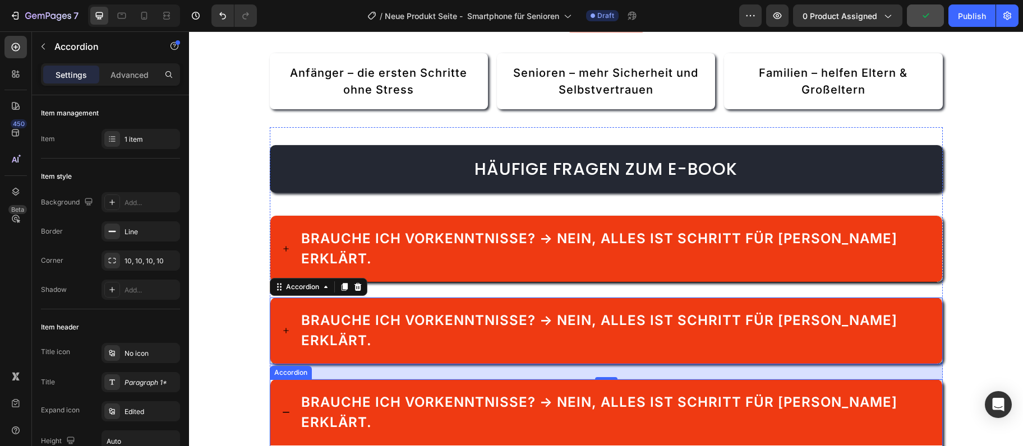
click at [287, 380] on div "Brauche ich Vorkenntnisse? → Nein, alles ist Schritt für Schritt erklärt." at bounding box center [606, 413] width 672 height 66
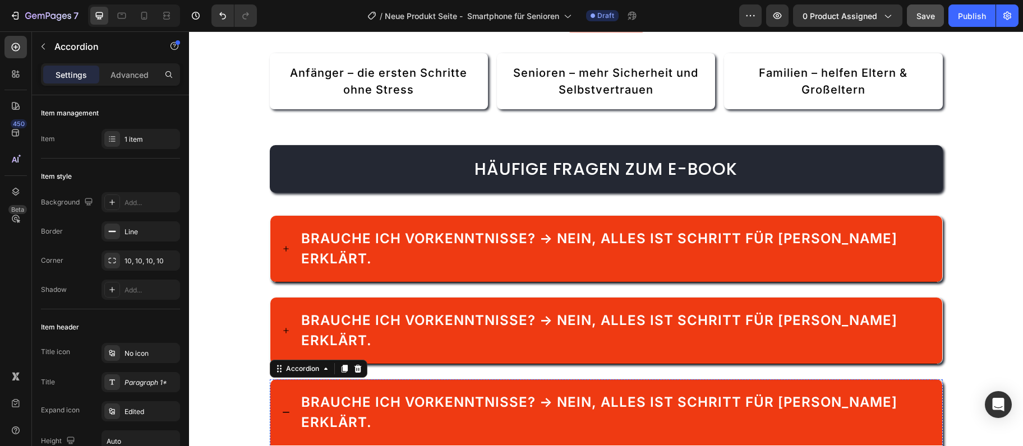
scroll to position [2277, 0]
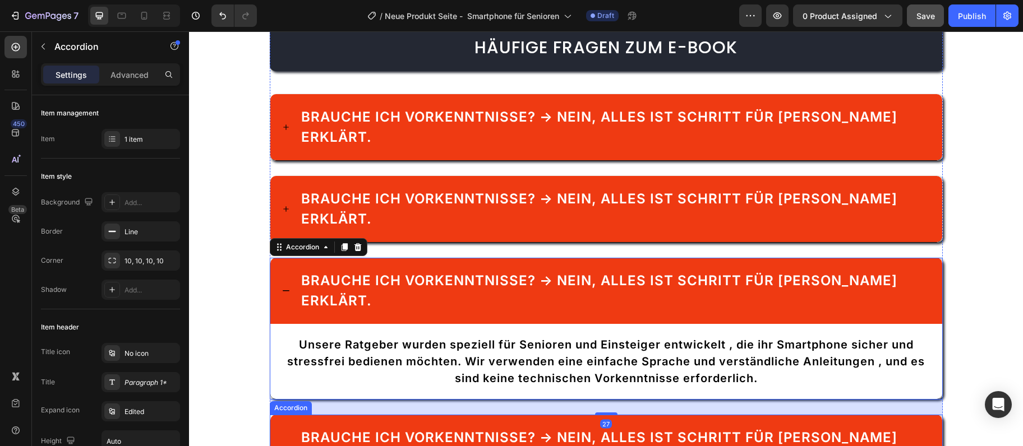
click at [286, 415] on div "Brauche ich Vorkenntnisse? → Nein, alles ist Schritt für Schritt erklärt." at bounding box center [606, 448] width 672 height 66
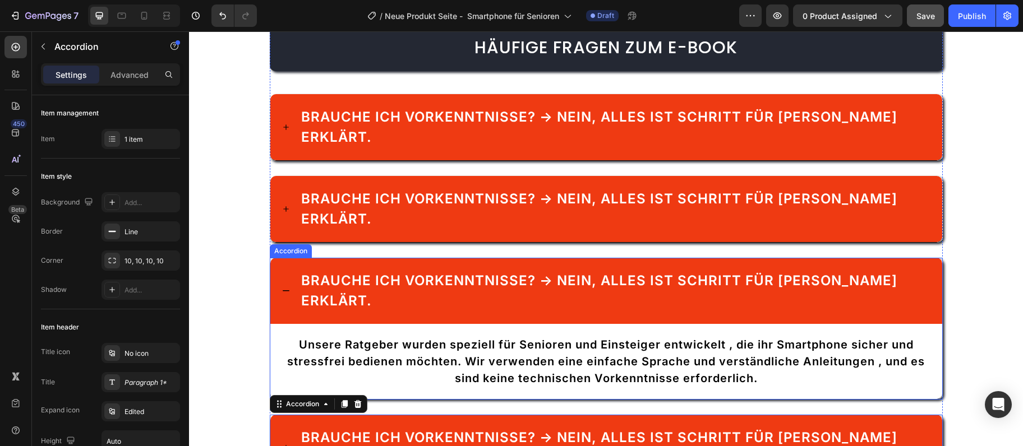
click at [312, 269] on div "Brauche ich Vorkenntnisse? → Nein, alles ist Schritt für Schritt erklärt." at bounding box center [614, 291] width 631 height 44
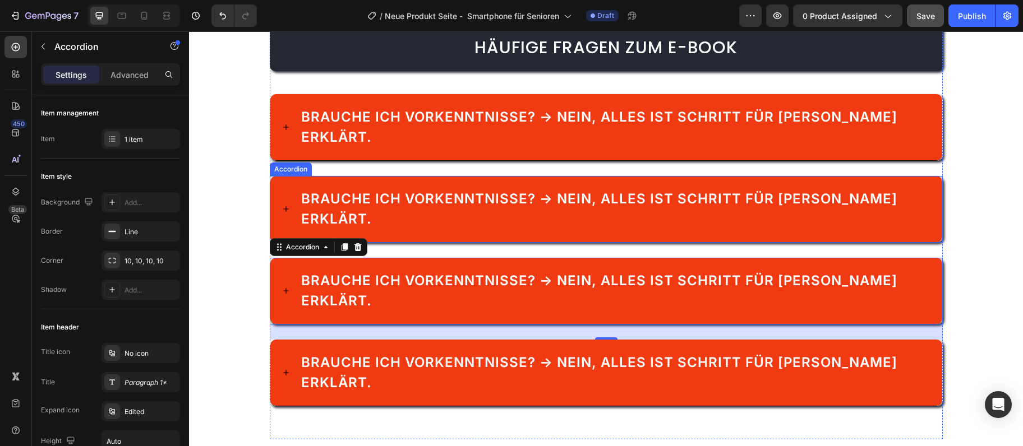
click at [490, 191] on span "Brauche ich Vorkenntnisse? → Nein, alles ist Schritt für Schritt erklärt." at bounding box center [599, 209] width 596 height 36
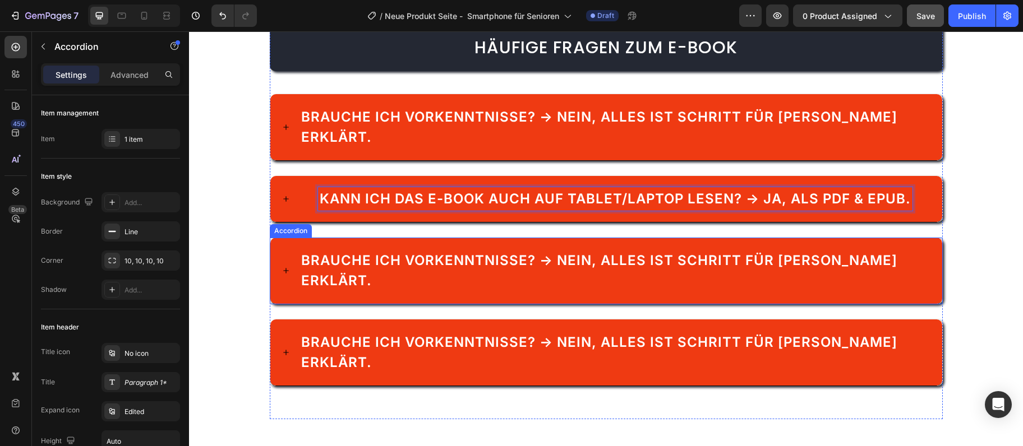
click at [481, 252] on span "Brauche ich Vorkenntnisse? → Nein, alles ist Schritt für Schritt erklärt." at bounding box center [599, 270] width 596 height 36
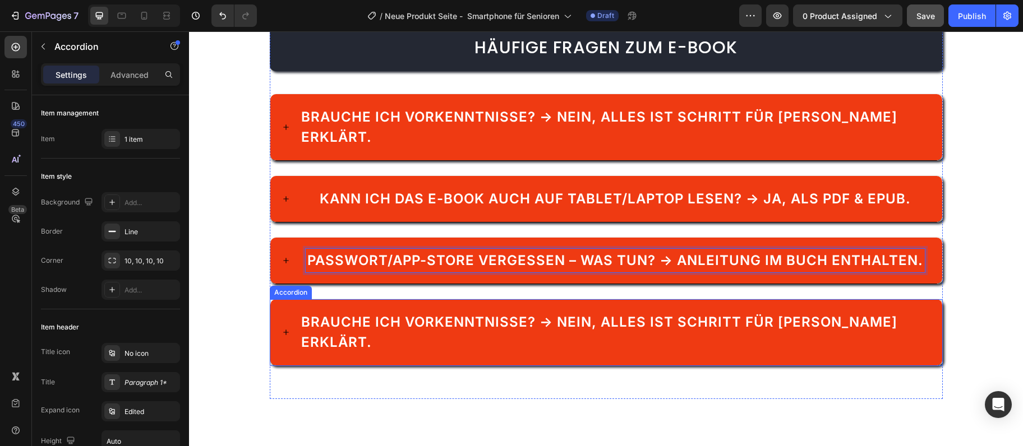
click at [367, 299] on div "Brauche ich Vorkenntnisse? → Nein, alles ist Schritt für Schritt erklärt." at bounding box center [606, 332] width 672 height 66
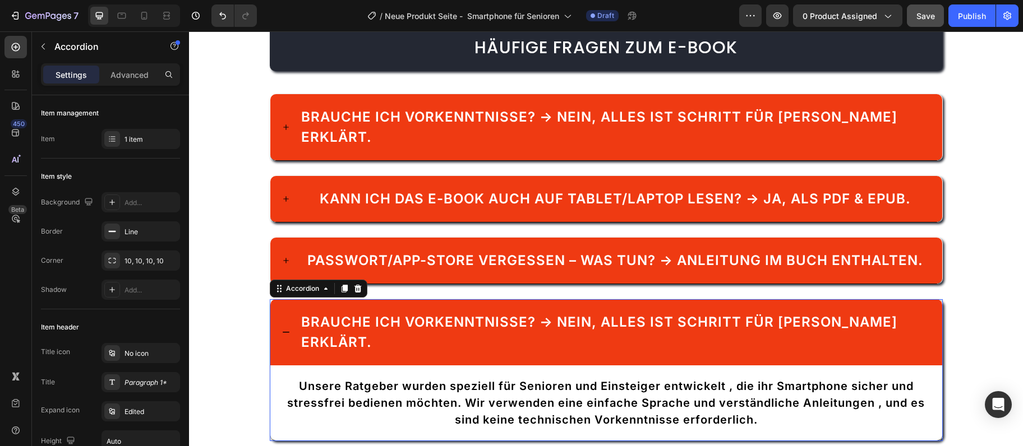
click at [350, 314] on span "Brauche ich Vorkenntnisse? → Nein, alles ist Schritt für Schritt erklärt." at bounding box center [599, 332] width 596 height 36
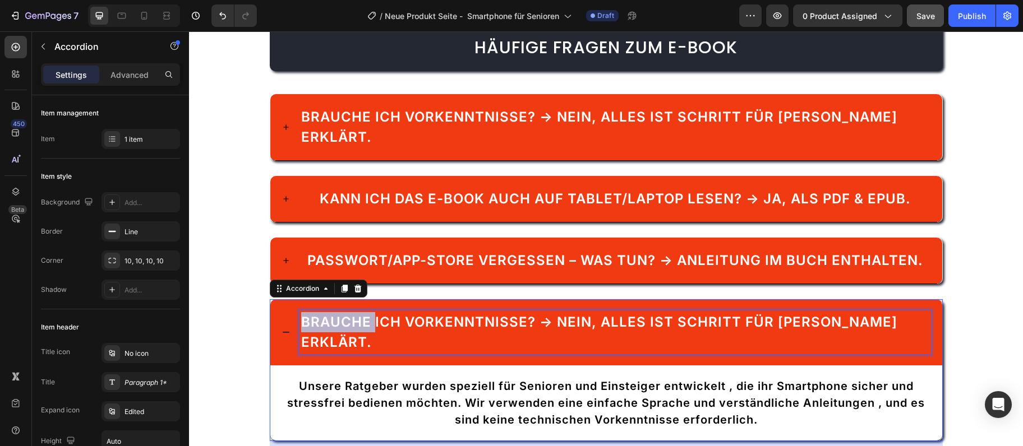
click at [350, 314] on span "Brauche ich Vorkenntnisse? → Nein, alles ist Schritt für Schritt erklärt." at bounding box center [599, 332] width 596 height 36
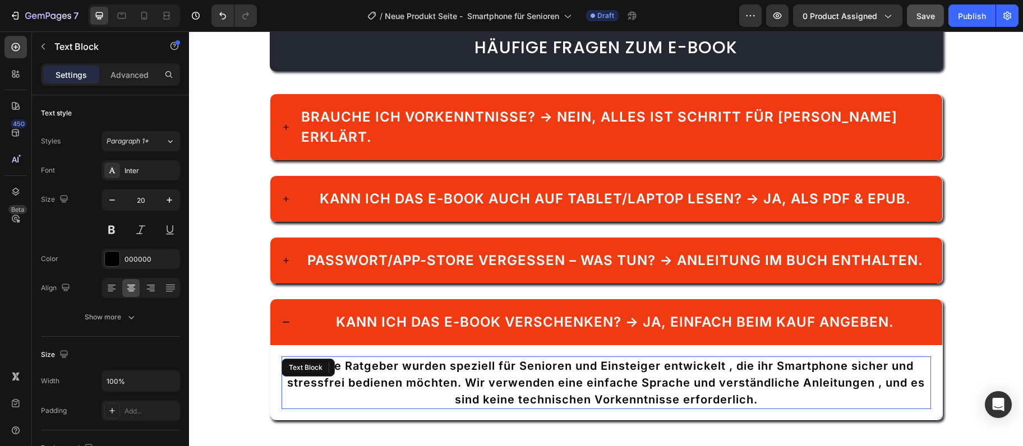
click at [506, 389] on div "Unsere Ratgeber wurden speziell für Senioren und Einsteiger entwickelt , die ih…" at bounding box center [606, 383] width 649 height 53
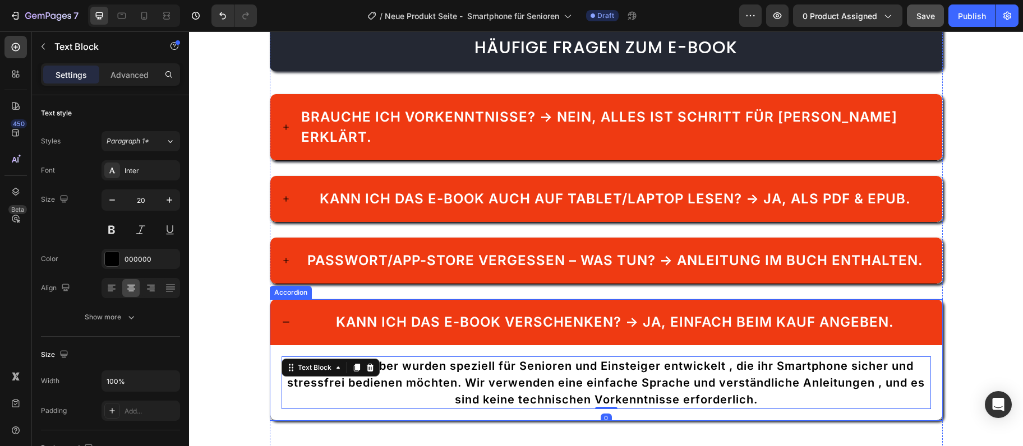
click at [283, 318] on icon at bounding box center [286, 322] width 9 height 9
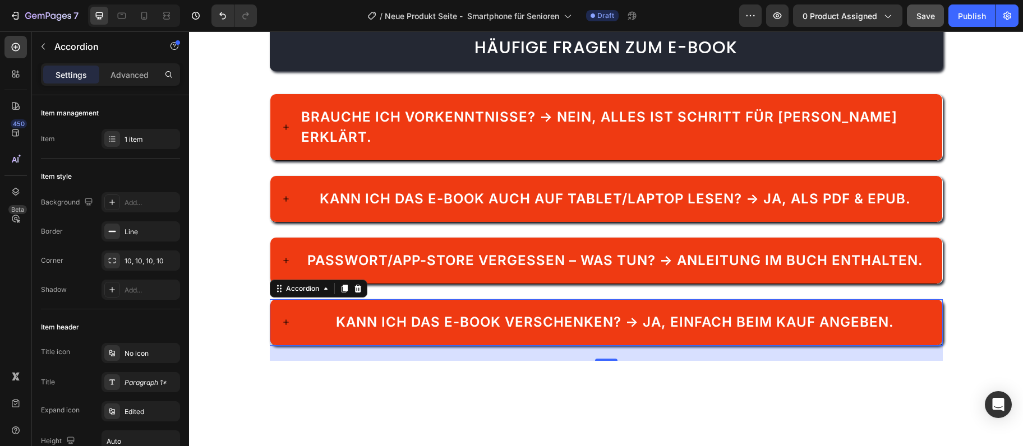
click at [986, 389] on div at bounding box center [606, 421] width 834 height 84
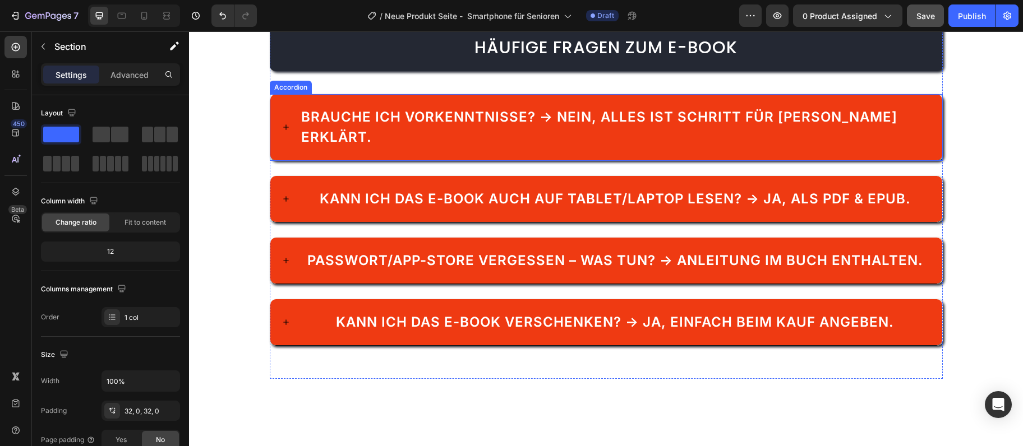
click at [536, 135] on div "Brauche ich Vorkenntnisse? → Nein, alles ist Schritt für Schritt erklärt." at bounding box center [606, 127] width 672 height 66
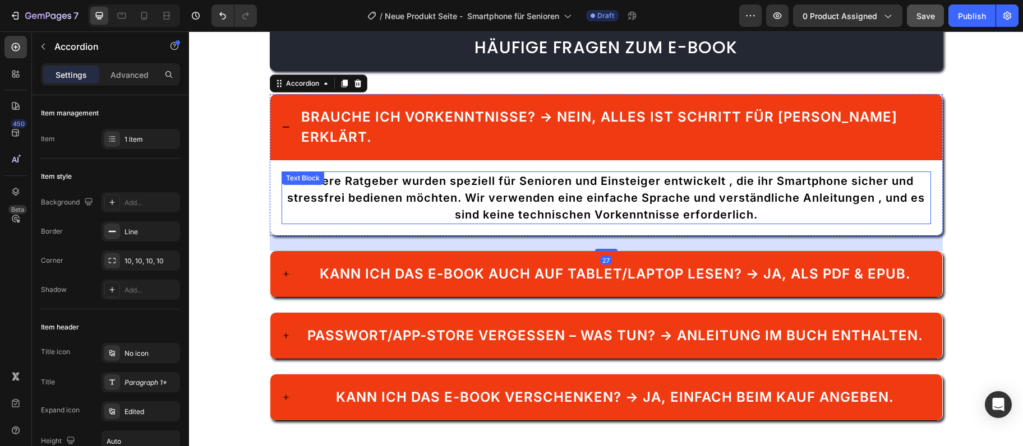
click at [522, 173] on p "Unsere Ratgeber wurden speziell für Senioren und Einsteiger entwickelt , die ih…" at bounding box center [606, 198] width 647 height 50
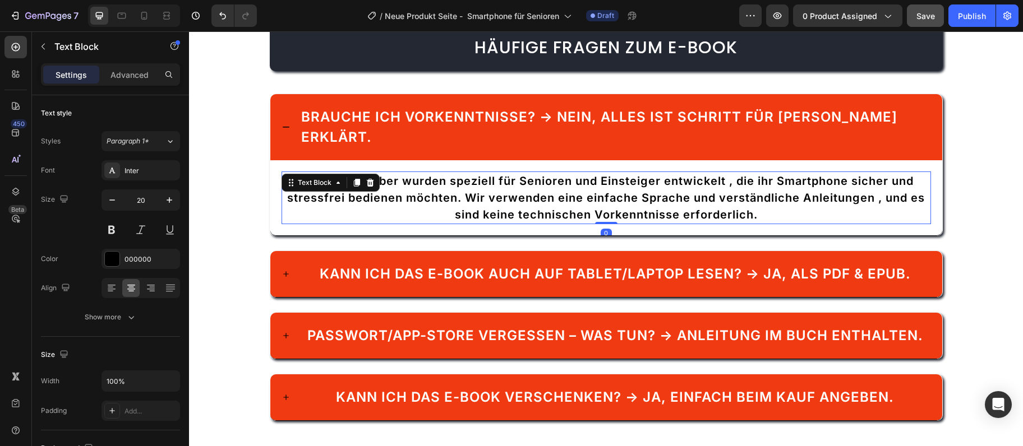
click at [522, 173] on p "Unsere Ratgeber wurden speziell für Senioren und Einsteiger entwickelt , die ih…" at bounding box center [606, 198] width 647 height 50
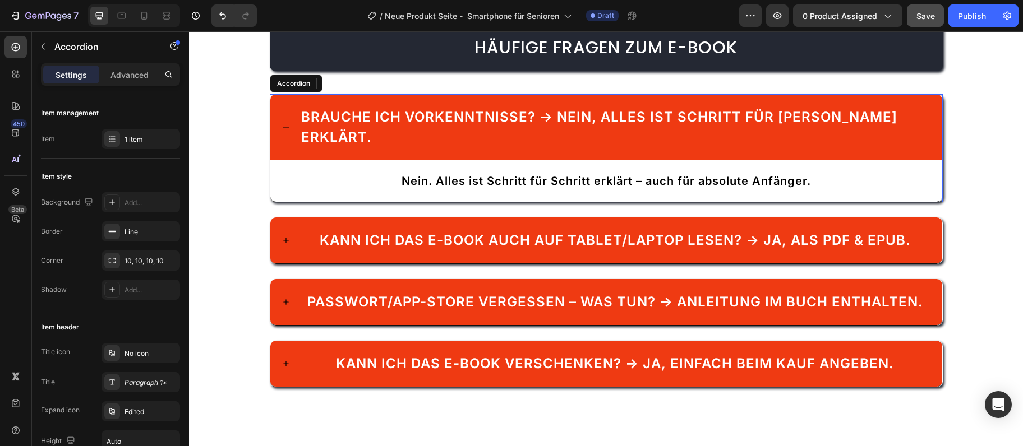
click at [281, 112] on div "Brauche ich Vorkenntnisse? → Nein, alles ist Schritt für Schritt erklärt." at bounding box center [606, 127] width 672 height 66
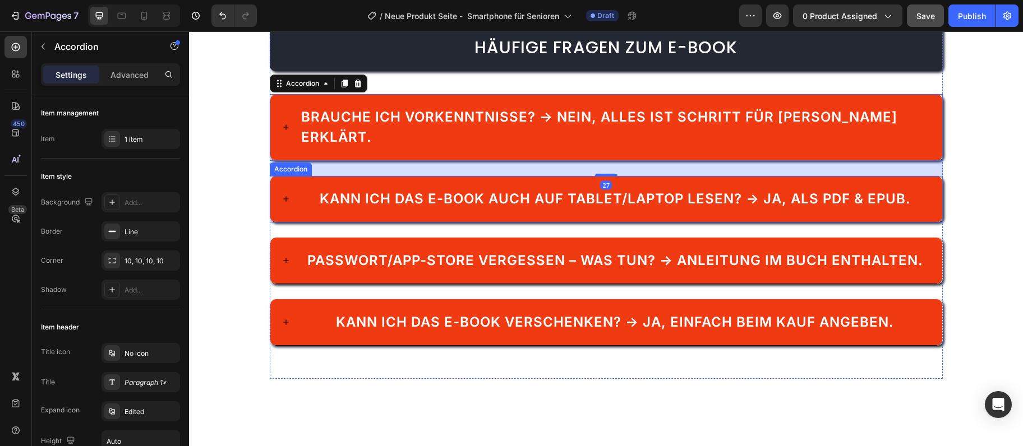
click at [281, 176] on div "Kann ich das E-Book auch auf Tablet/Laptop lesen? → Ja, als PDF & EPUB." at bounding box center [606, 199] width 672 height 46
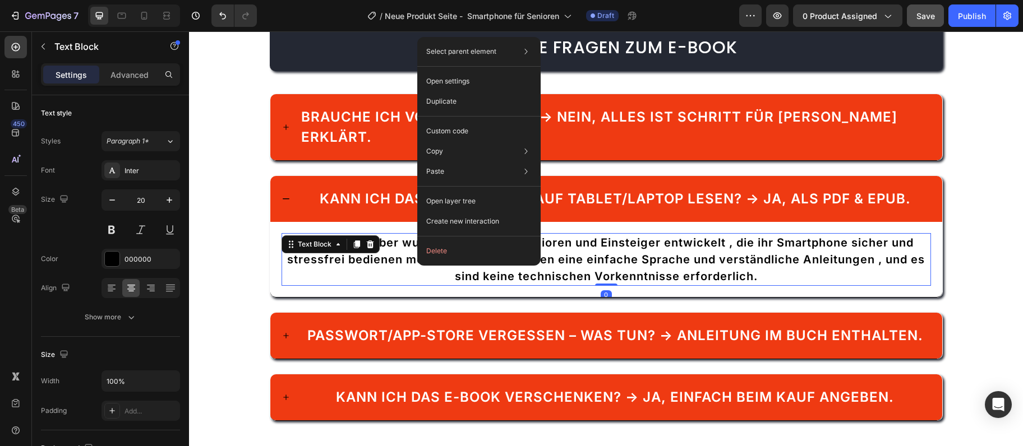
click at [379, 236] on div "Text Block" at bounding box center [331, 245] width 98 height 18
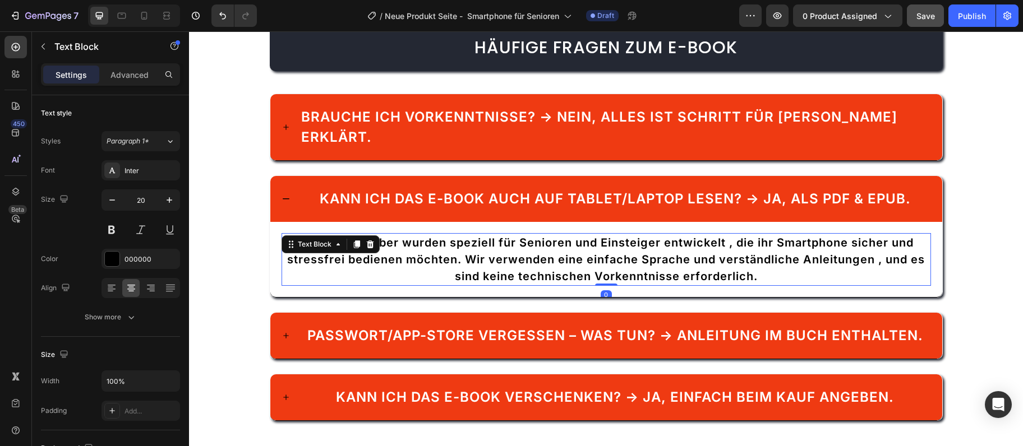
click at [402, 236] on span "Unsere Ratgeber wurden speziell für Senioren und Einsteiger entwickelt , die ih…" at bounding box center [606, 259] width 638 height 47
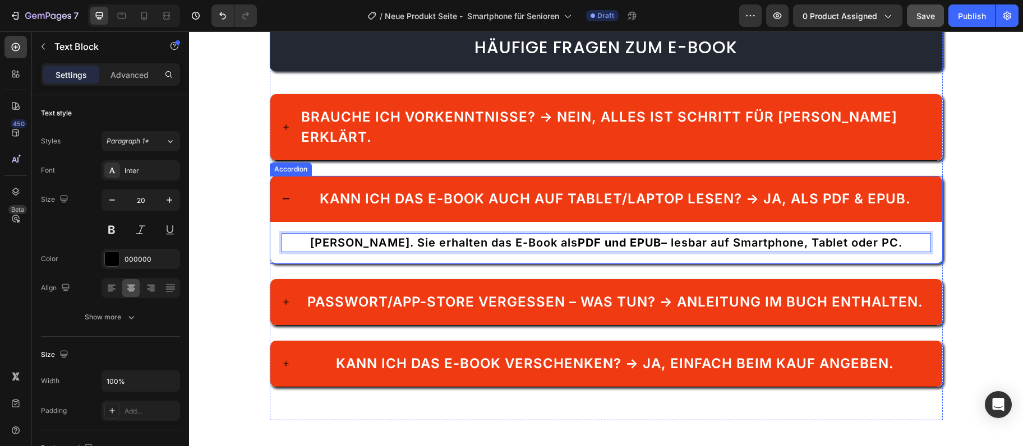
click at [279, 176] on div "Kann ich das E-Book auch auf Tablet/Laptop lesen? → Ja, als PDF & EPUB." at bounding box center [606, 199] width 672 height 46
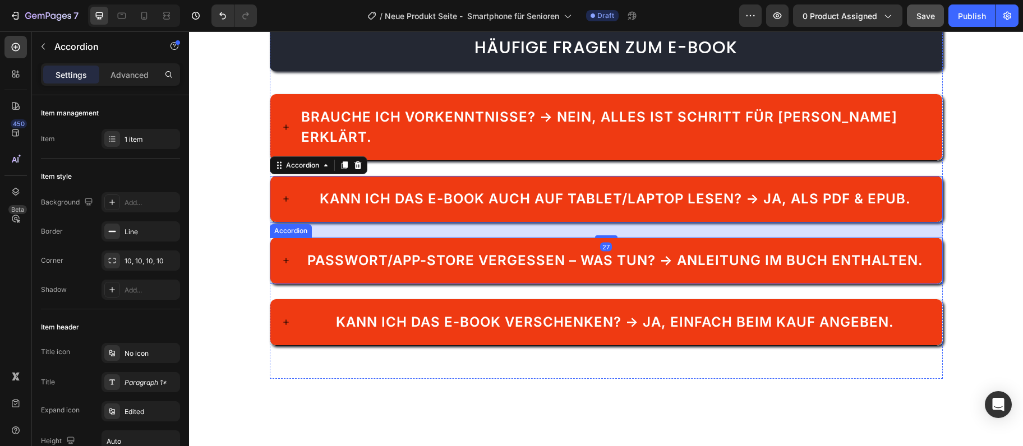
click at [296, 238] on div "Passwort/App-Store vergessen – was tun? → Anleitung im Buch enthalten." at bounding box center [606, 261] width 672 height 46
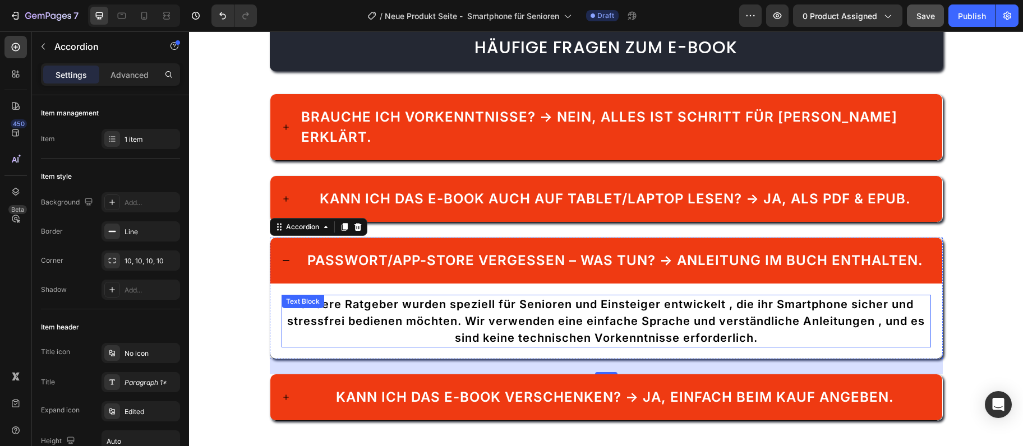
click at [772, 302] on span "Unsere Ratgeber wurden speziell für Senioren und Einsteiger entwickelt , die ih…" at bounding box center [606, 321] width 638 height 47
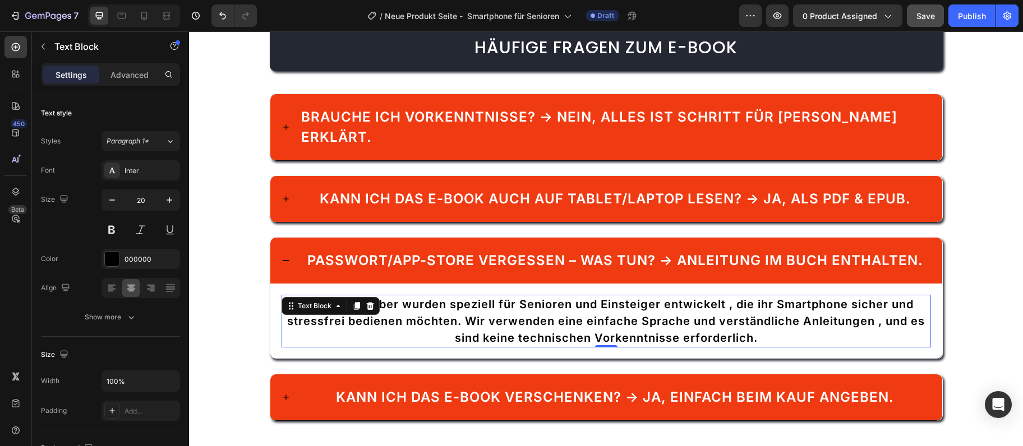
click at [621, 307] on span "Unsere Ratgeber wurden speziell für Senioren und Einsteiger entwickelt , die ih…" at bounding box center [606, 321] width 638 height 47
click at [622, 307] on span "Unsere Ratgeber wurden speziell für Senioren und Einsteiger entwickelt , die ih…" at bounding box center [606, 321] width 638 height 47
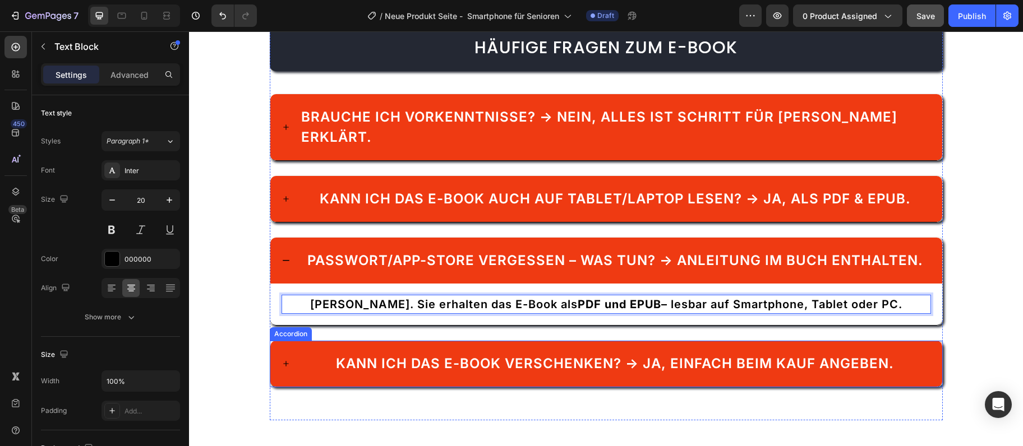
click at [481, 356] on span "Kann ich das E-Book verschenken? → Ja, einfach beim Kauf angeben." at bounding box center [615, 364] width 558 height 16
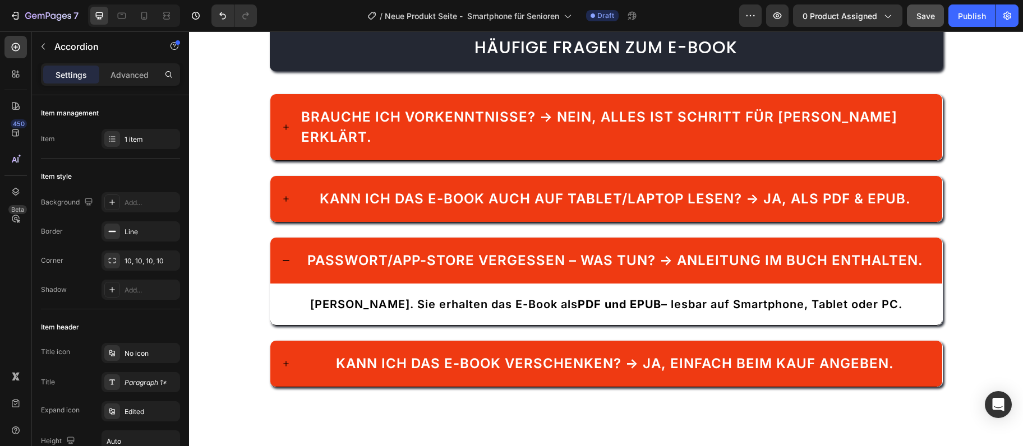
click at [283, 359] on icon at bounding box center [286, 363] width 9 height 9
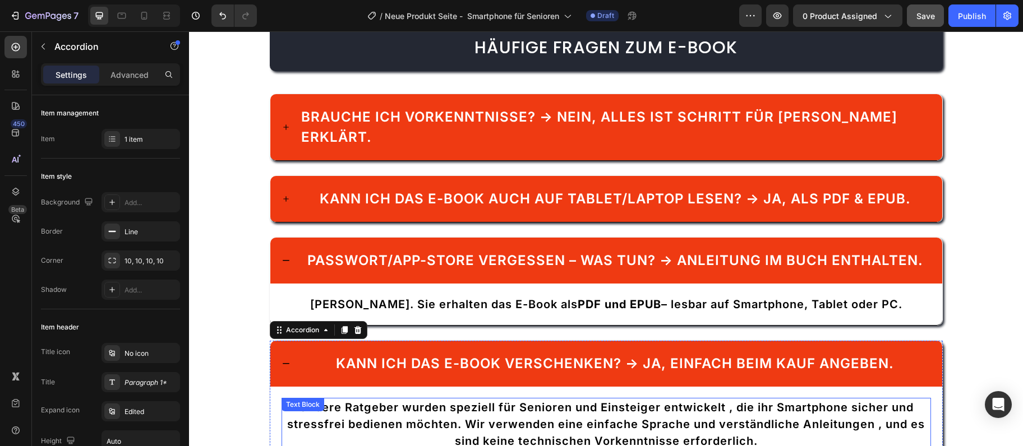
click at [437, 412] on p "Unsere Ratgeber wurden speziell für Senioren und Einsteiger entwickelt , die ih…" at bounding box center [606, 424] width 647 height 50
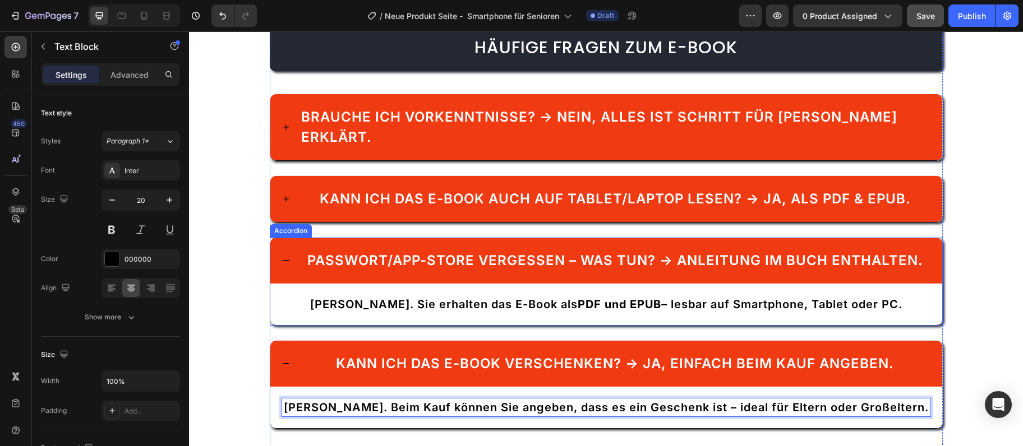
click at [447, 252] on span "Passwort/App-Store vergessen – was tun? → Anleitung im Buch enthalten." at bounding box center [615, 260] width 616 height 16
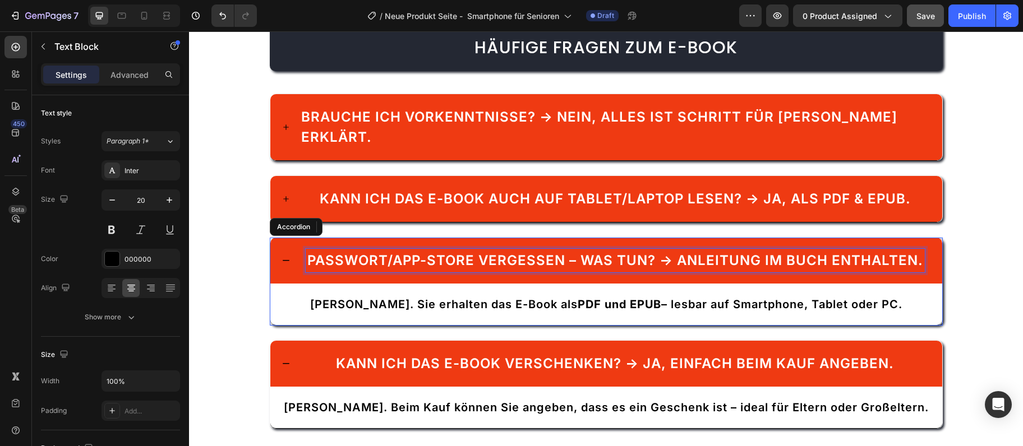
click at [447, 252] on span "Passwort/App-Store vergessen – was tun? → Anleitung im Buch enthalten." at bounding box center [615, 260] width 616 height 16
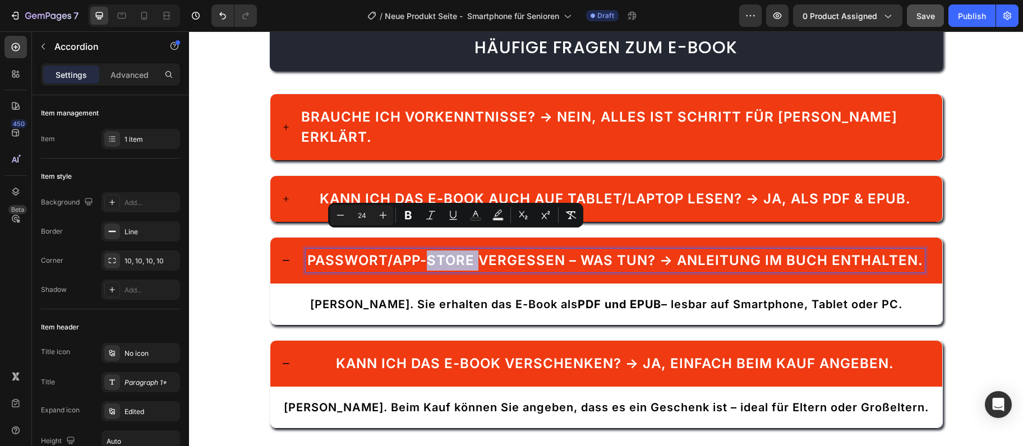
click at [447, 252] on span "Passwort/App-Store vergessen – was tun? → Anleitung im Buch enthalten." at bounding box center [615, 260] width 616 height 16
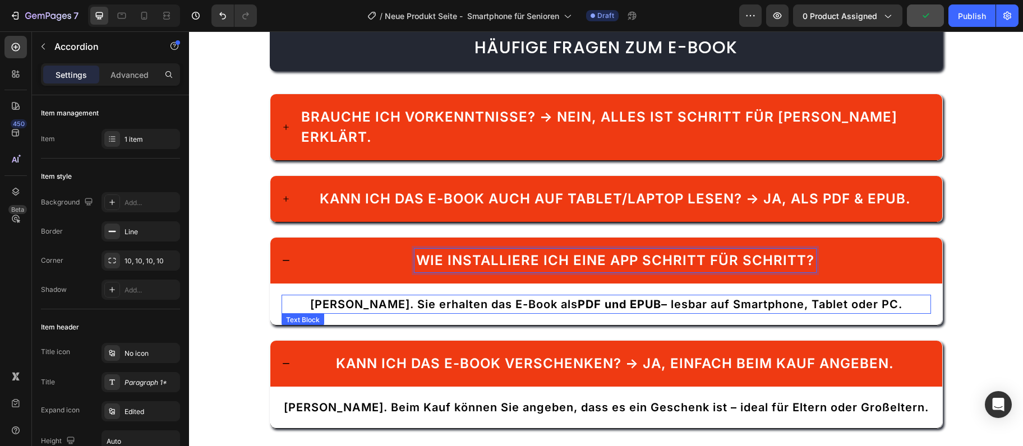
click at [470, 296] on p "Ja. Sie erhalten das E-Book als PDF und EPUB – lesbar auf Smartphone, Tablet od…" at bounding box center [606, 304] width 647 height 17
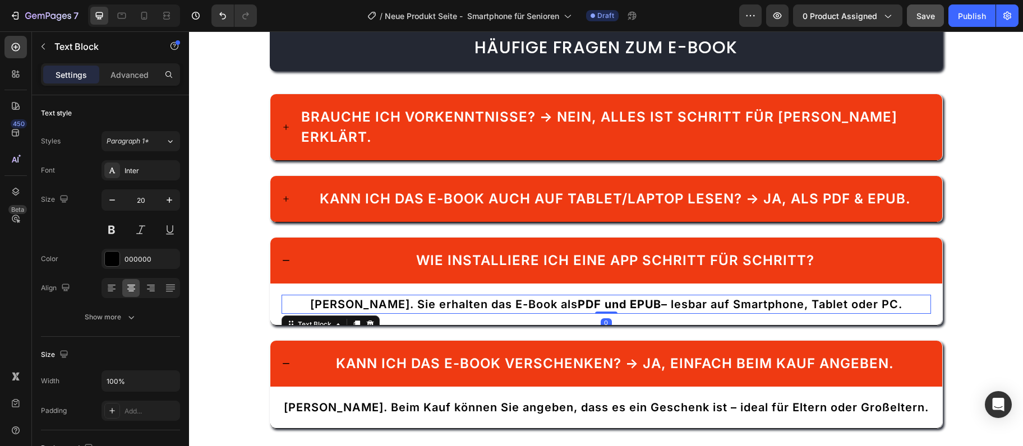
click at [470, 296] on p "Ja. Sie erhalten das E-Book als PDF und EPUB – lesbar auf Smartphone, Tablet od…" at bounding box center [606, 304] width 647 height 17
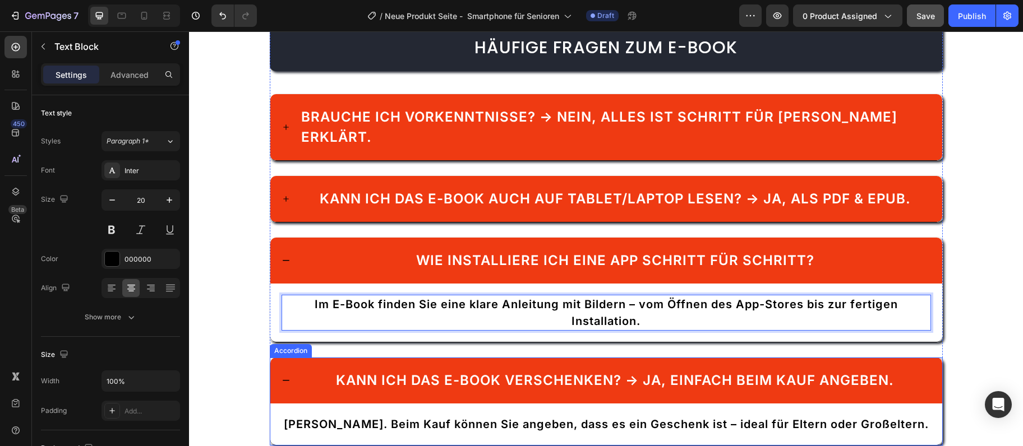
click at [285, 376] on icon at bounding box center [286, 380] width 9 height 9
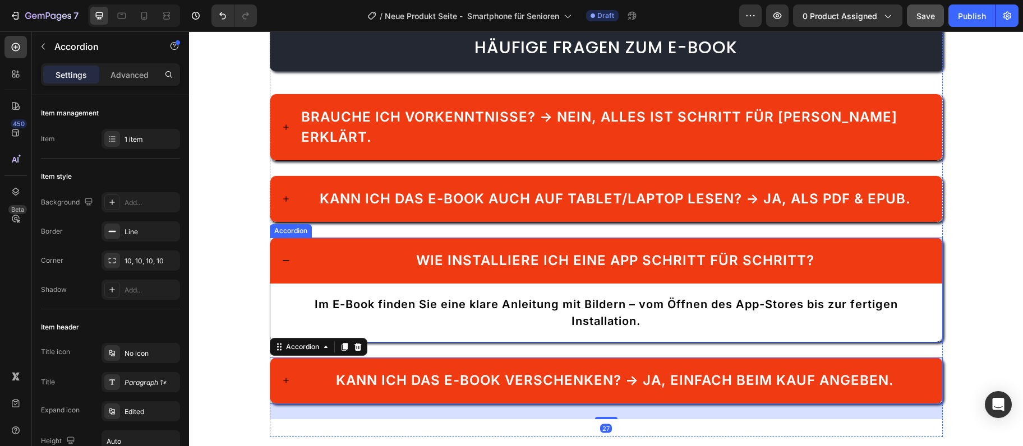
drag, startPoint x: 293, startPoint y: 247, endPoint x: 324, endPoint y: 241, distance: 31.5
click at [293, 246] on div "Wie installiere ich eine App Schritt für Schritt?" at bounding box center [606, 261] width 672 height 46
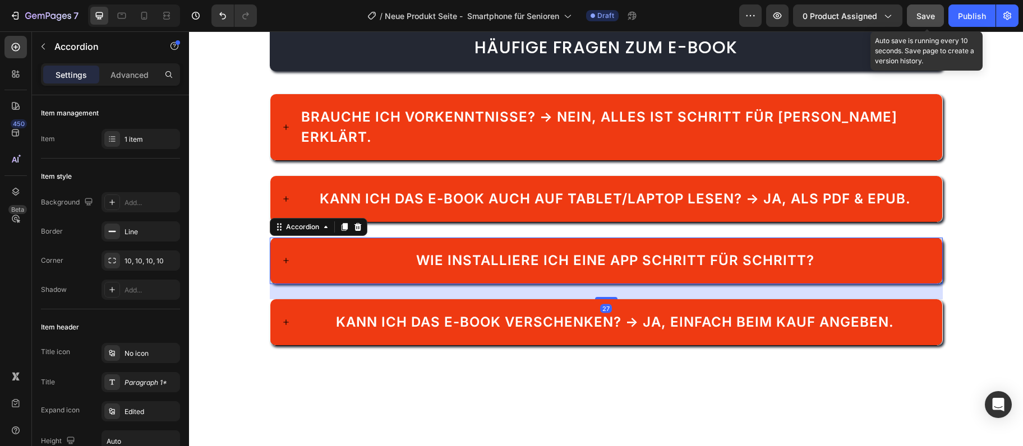
click at [920, 11] on span "Save" at bounding box center [925, 16] width 19 height 10
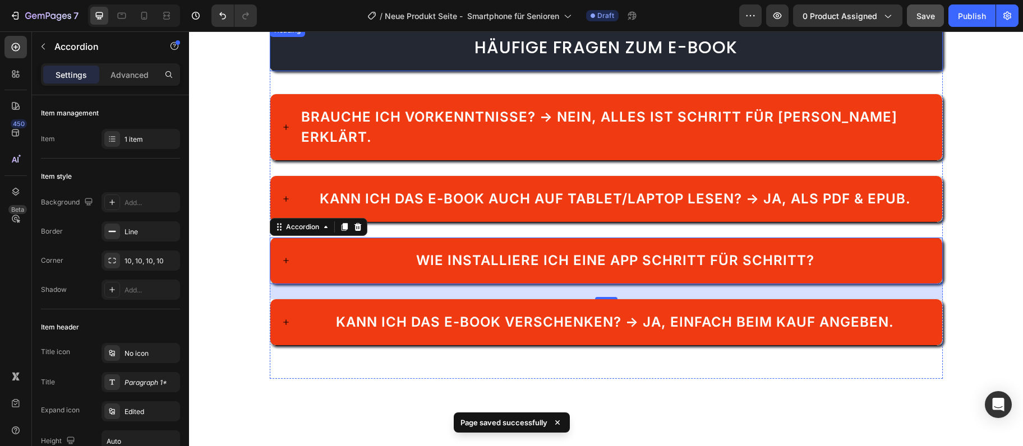
click at [668, 45] on span "Häufige Fragen zum E-Book" at bounding box center [605, 47] width 263 height 24
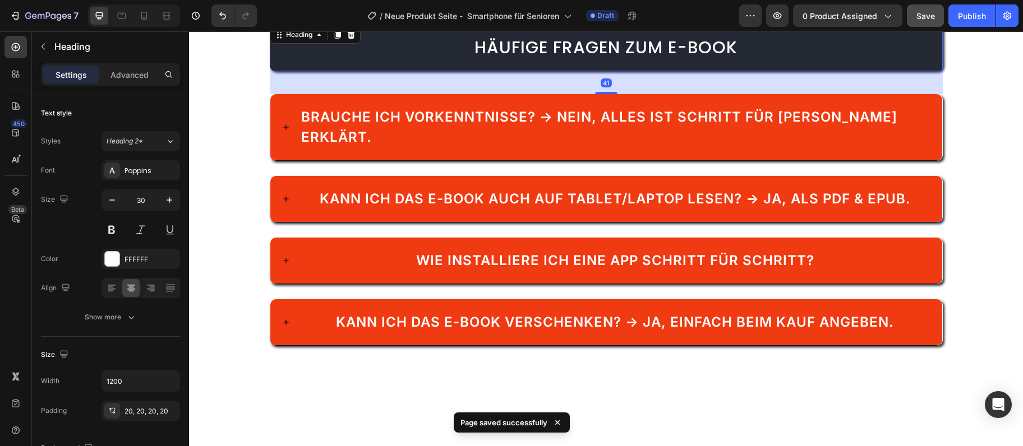
click at [668, 45] on span "Häufige Fragen zum E-Book" at bounding box center [605, 47] width 263 height 24
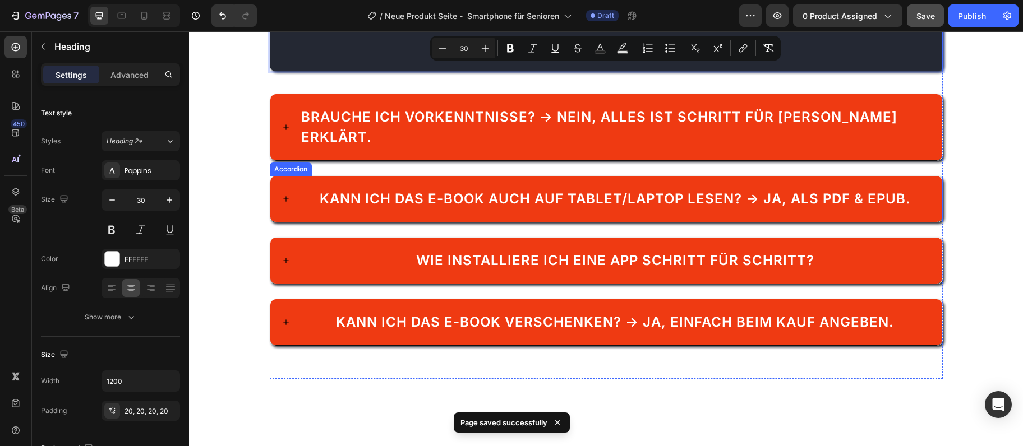
scroll to position [2156, 0]
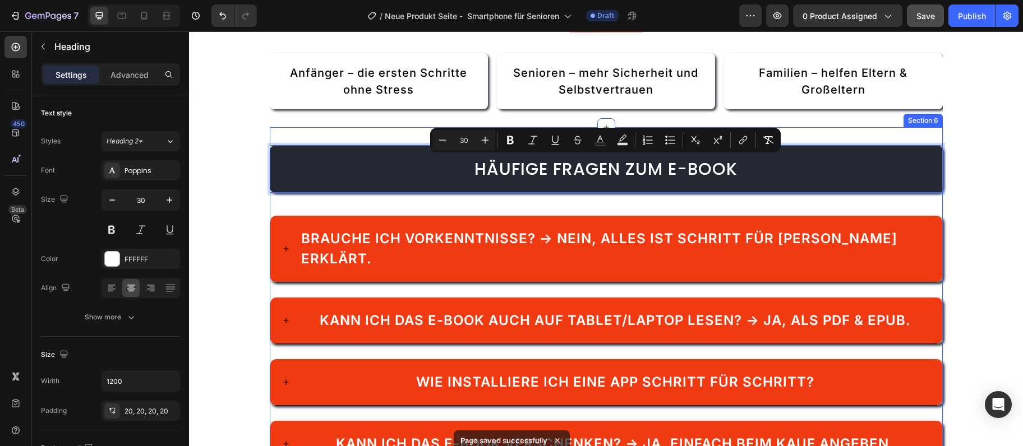
click at [925, 127] on div "Häufige Fragen zum E-Book Heading 41 Brauche ich Vorkenntnisse? → Nein, alles i…" at bounding box center [606, 313] width 673 height 373
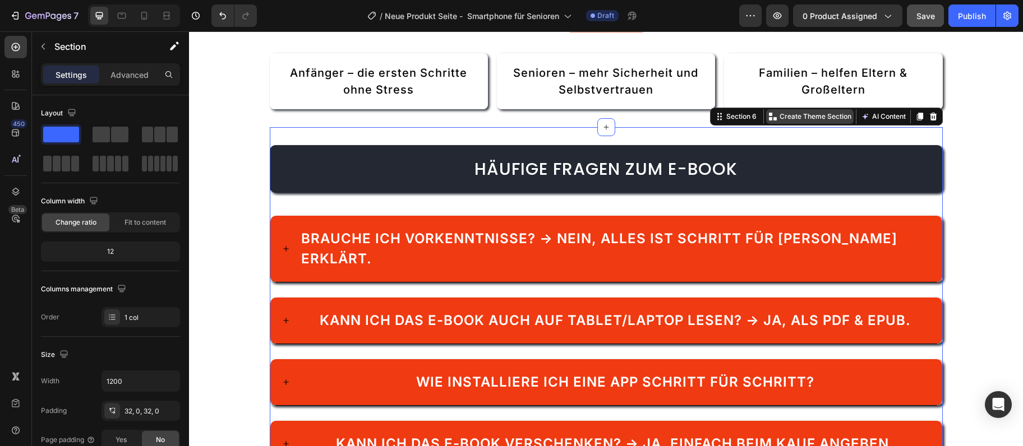
click at [800, 114] on p "Create Theme Section" at bounding box center [815, 117] width 72 height 10
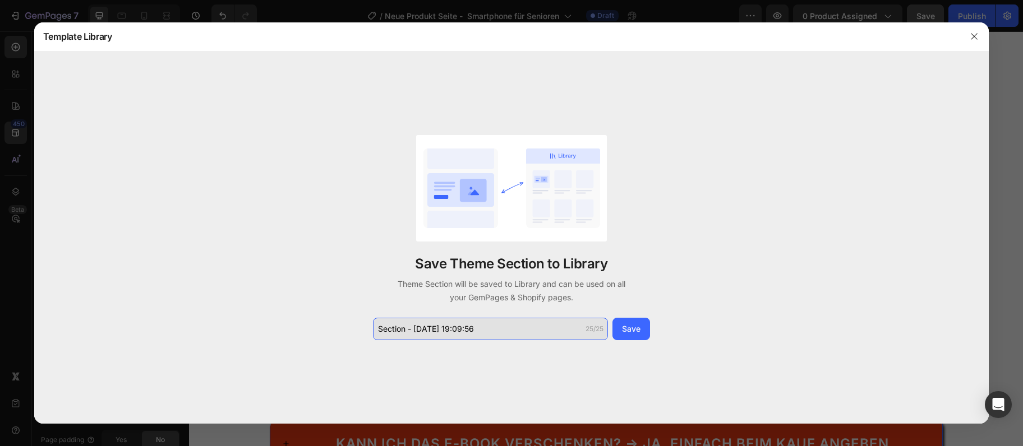
click at [462, 326] on input "Section - Sep 28 19:09:56" at bounding box center [490, 329] width 235 height 22
type input "Häufige Fragen zum E-Book"
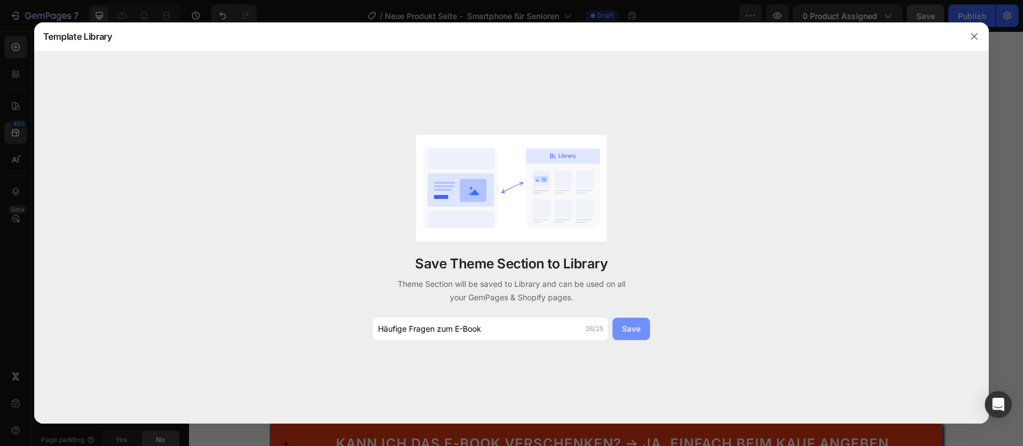
click at [643, 336] on button "Save" at bounding box center [631, 329] width 38 height 22
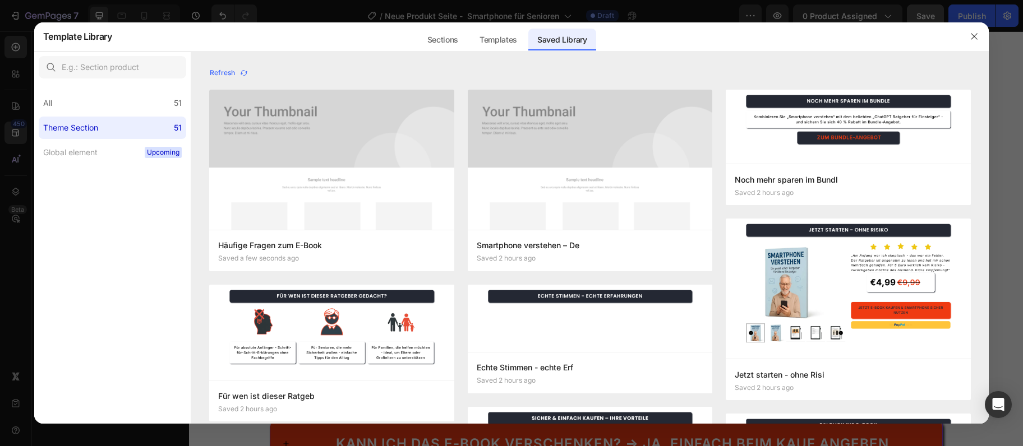
click at [107, 350] on div "All 51 Theme Section 51 Global element Upcoming" at bounding box center [112, 253] width 156 height 341
click at [971, 41] on icon "button" at bounding box center [974, 36] width 9 height 9
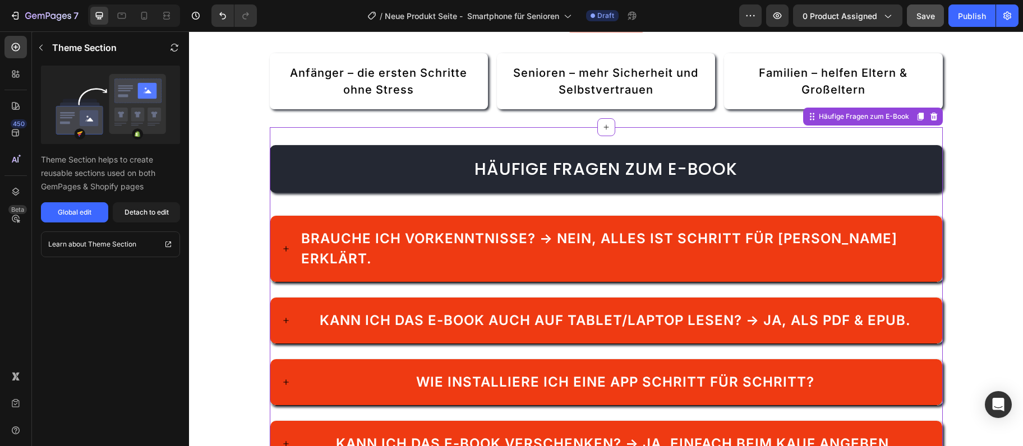
scroll to position [1973, 0]
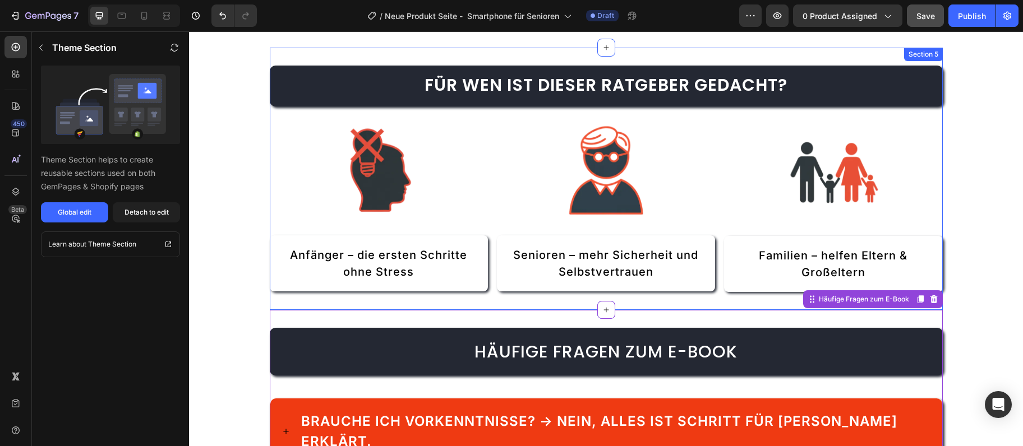
click at [902, 58] on div "Für wen ist dieser Ratgeber gedacht? Heading Image Anfänger – die ersten Schrit…" at bounding box center [606, 179] width 673 height 262
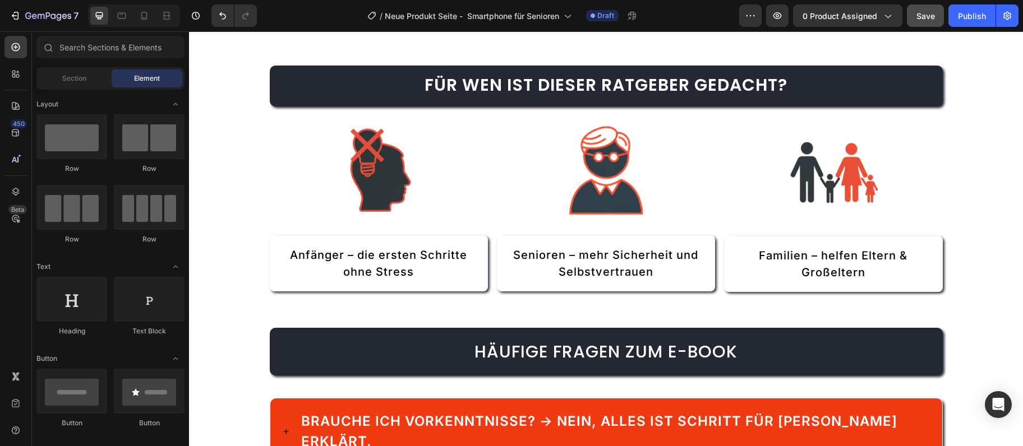
click at [984, 326] on div "So sieht Ihr E-Book aus Heading Blättern Sie durch echte Beispielseiten und seh…" at bounding box center [606, 105] width 834 height 4048
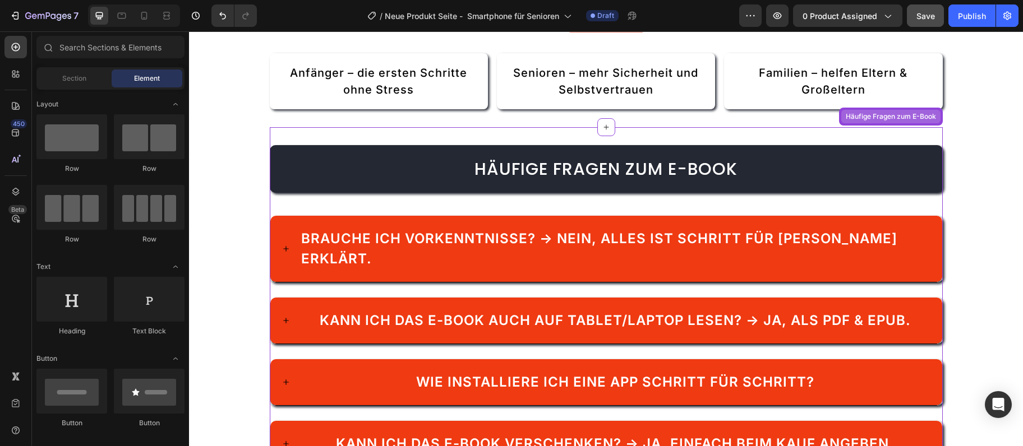
click at [871, 123] on div "Häufige Fragen zum E-Book" at bounding box center [891, 117] width 104 height 18
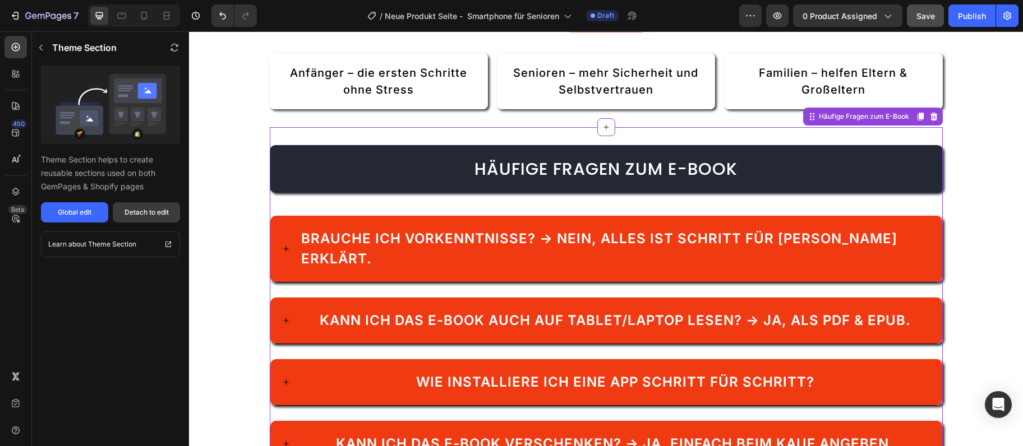
drag, startPoint x: 147, startPoint y: 211, endPoint x: 445, endPoint y: 384, distance: 343.5
click at [147, 211] on div "Detach to edit" at bounding box center [146, 212] width 44 height 10
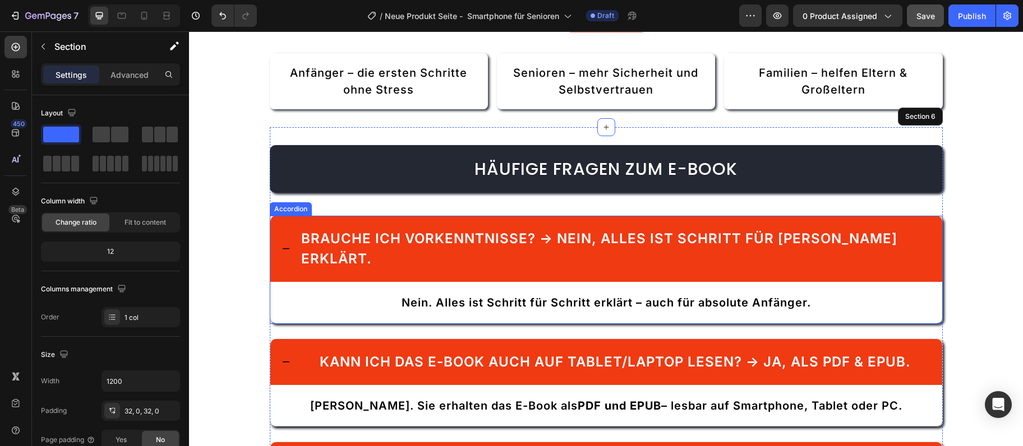
click at [291, 247] on div "Brauche ich Vorkenntnisse? → Nein, alles ist Schritt für Schritt erklärt." at bounding box center [606, 249] width 672 height 66
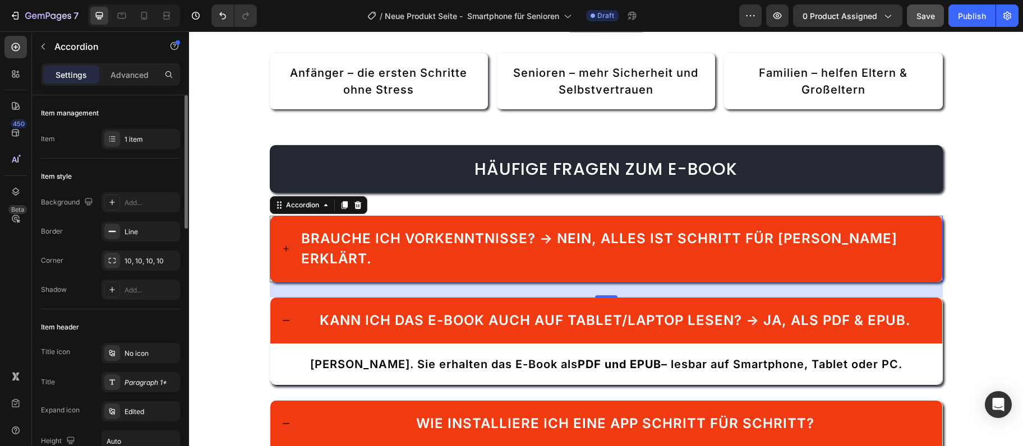
scroll to position [61, 0]
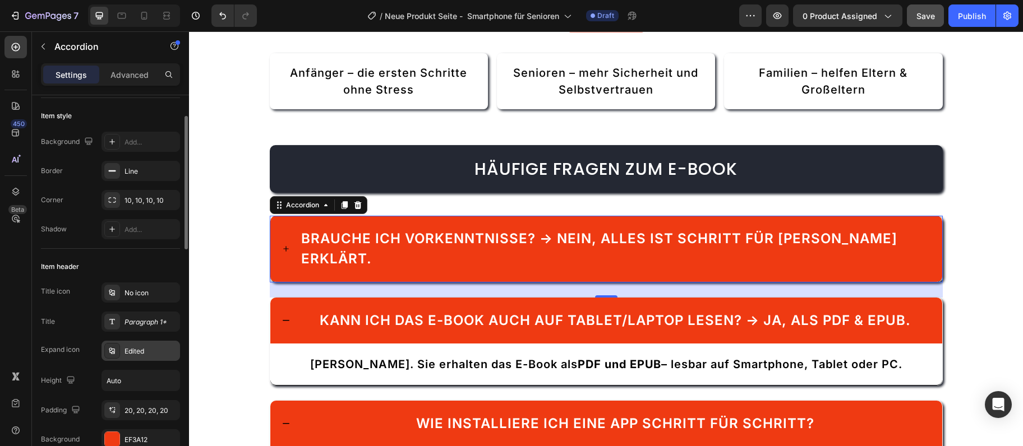
click at [167, 352] on div "Edited" at bounding box center [150, 352] width 53 height 10
click at [167, 353] on div "Edited" at bounding box center [150, 352] width 53 height 10
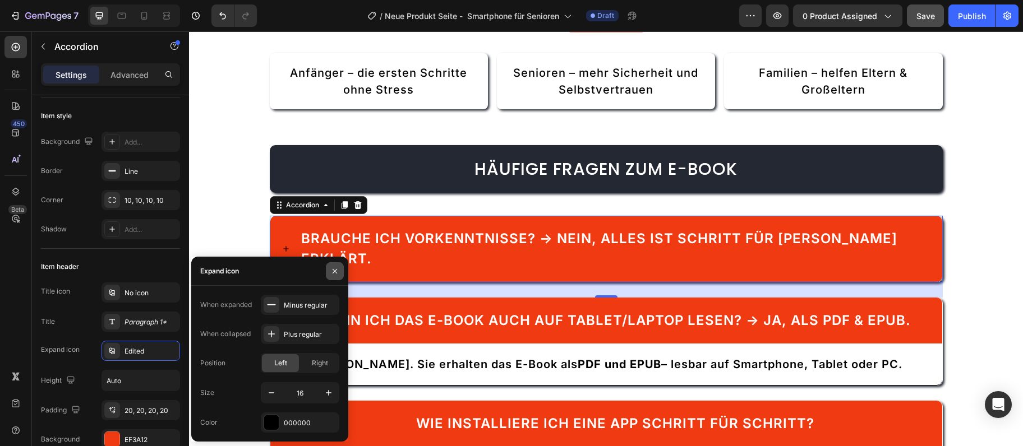
click at [340, 274] on button "button" at bounding box center [335, 271] width 18 height 18
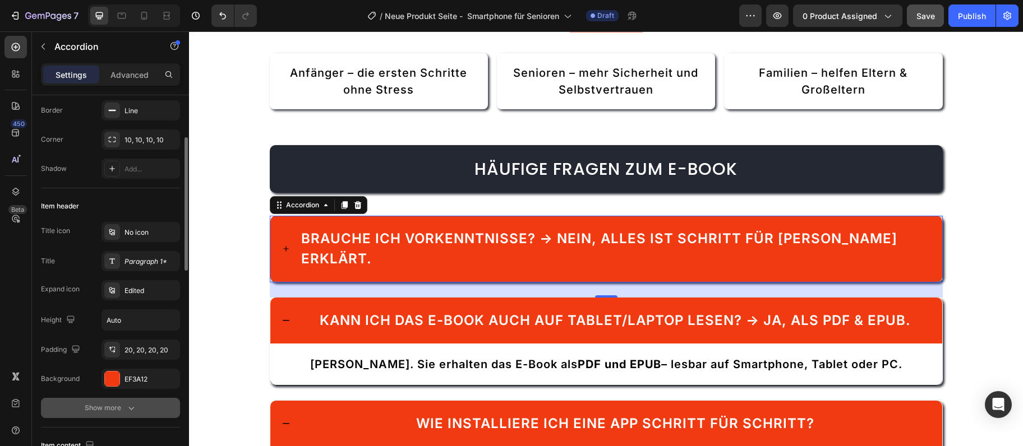
scroll to position [182, 0]
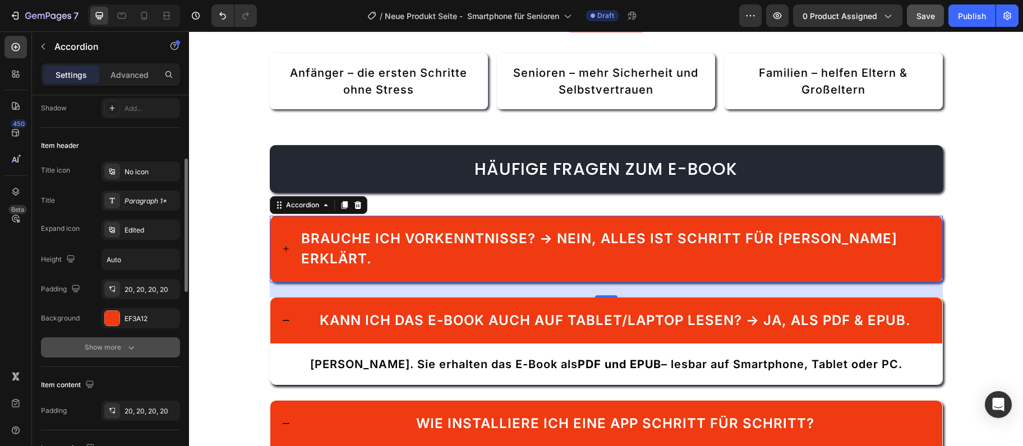
click at [140, 351] on button "Show more" at bounding box center [110, 348] width 139 height 20
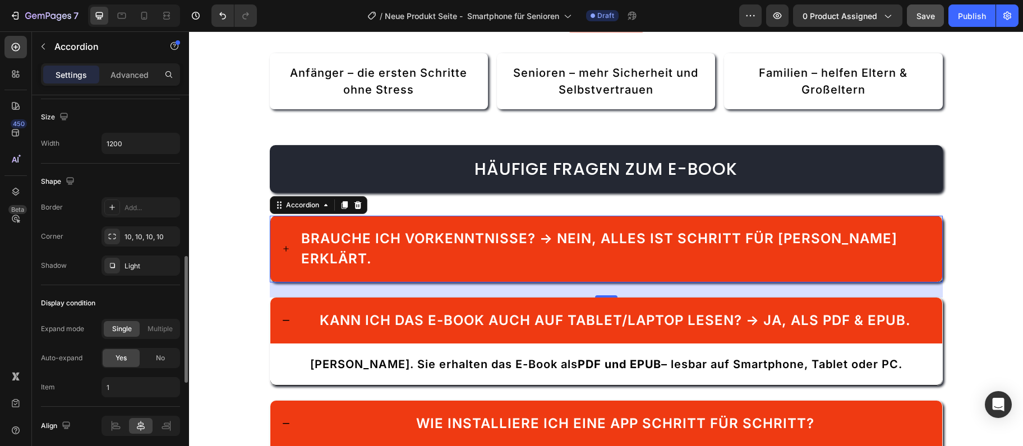
scroll to position [771, 0]
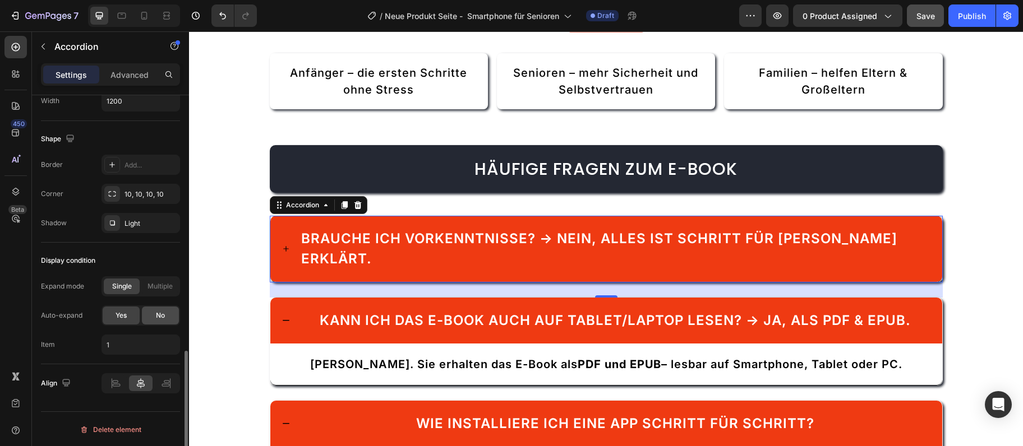
click at [176, 319] on div "No" at bounding box center [160, 316] width 37 height 18
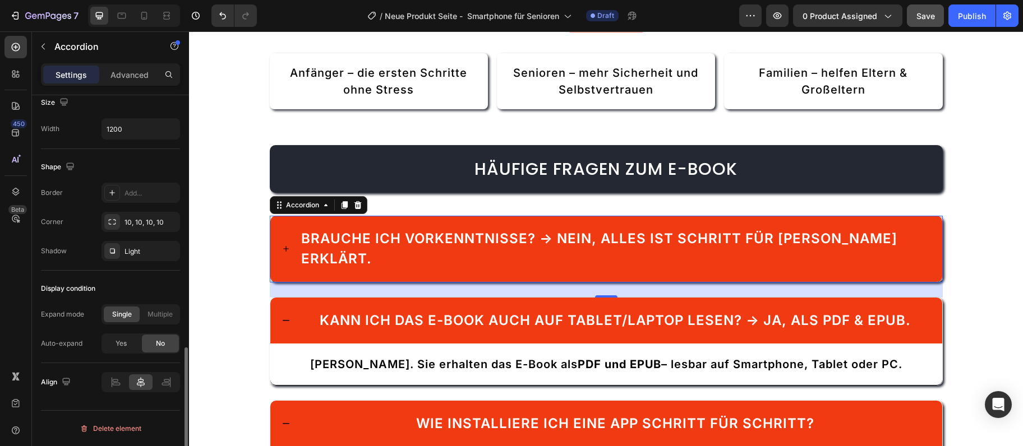
scroll to position [742, 0]
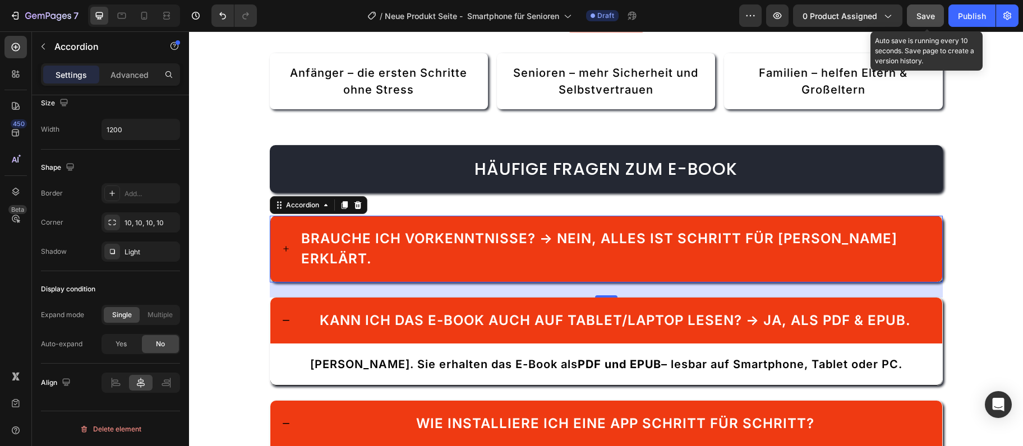
click at [920, 20] on span "Save" at bounding box center [925, 16] width 19 height 10
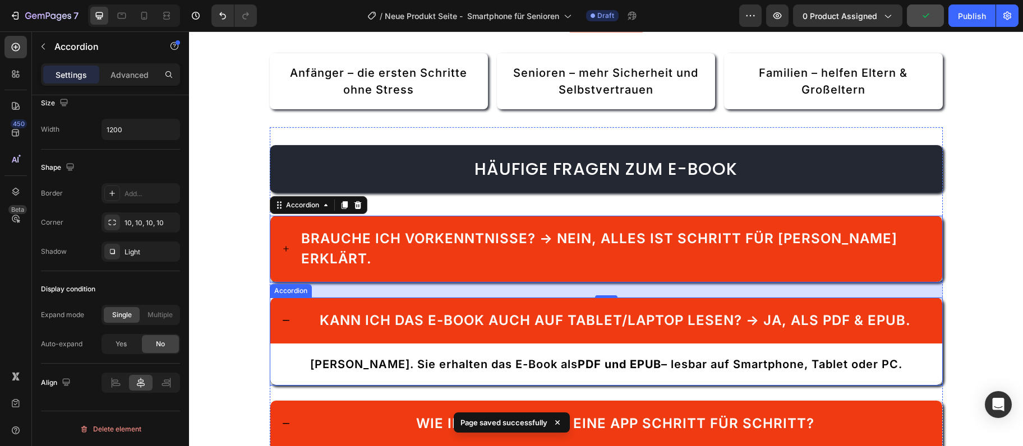
click at [292, 323] on div "Kann ich das E-Book auch auf Tablet/Laptop lesen? → Ja, als PDF & EPUB." at bounding box center [606, 321] width 672 height 46
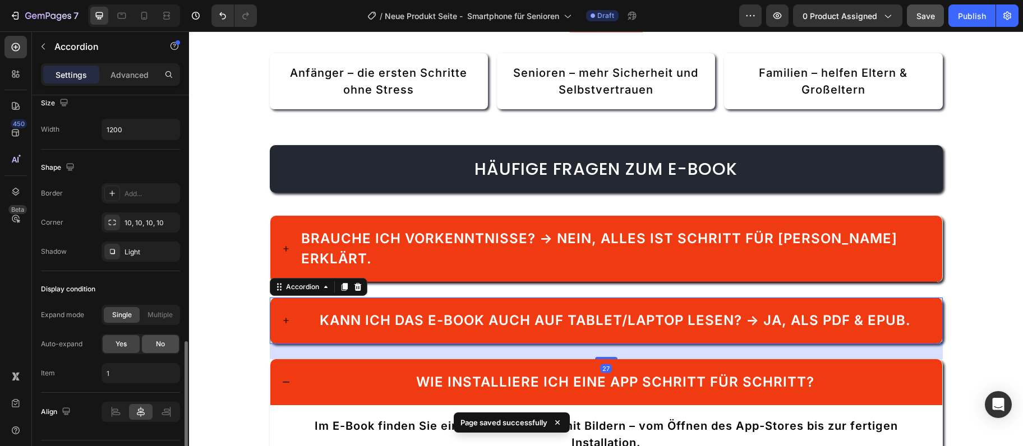
click at [165, 338] on div "No" at bounding box center [160, 344] width 37 height 18
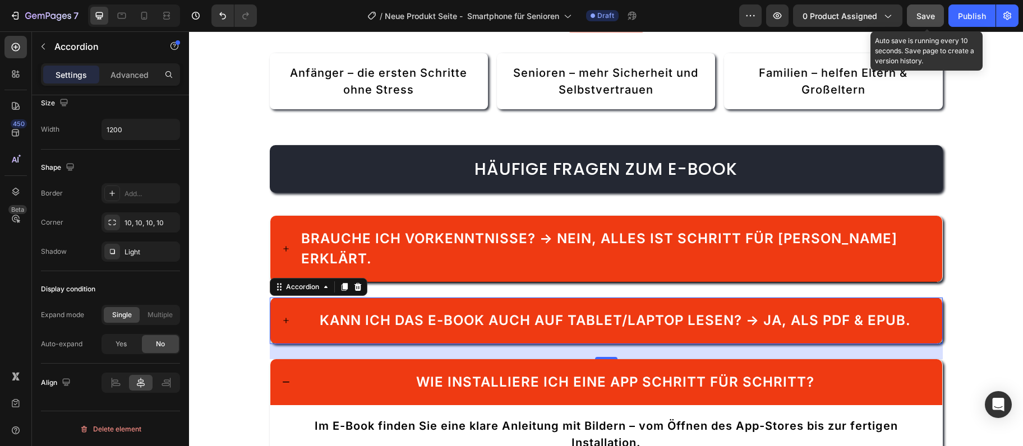
click at [933, 19] on span "Save" at bounding box center [925, 16] width 19 height 10
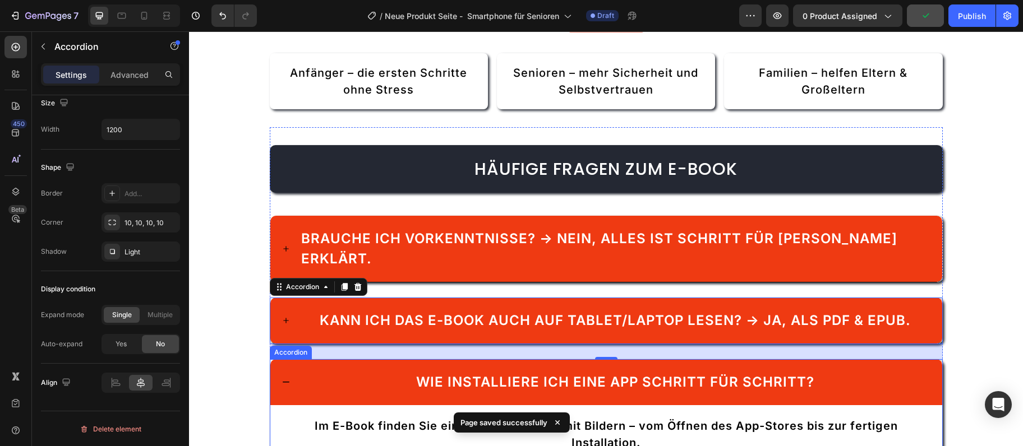
click at [315, 359] on div "Wie installiere ich eine App Schritt für Schritt?" at bounding box center [606, 382] width 672 height 46
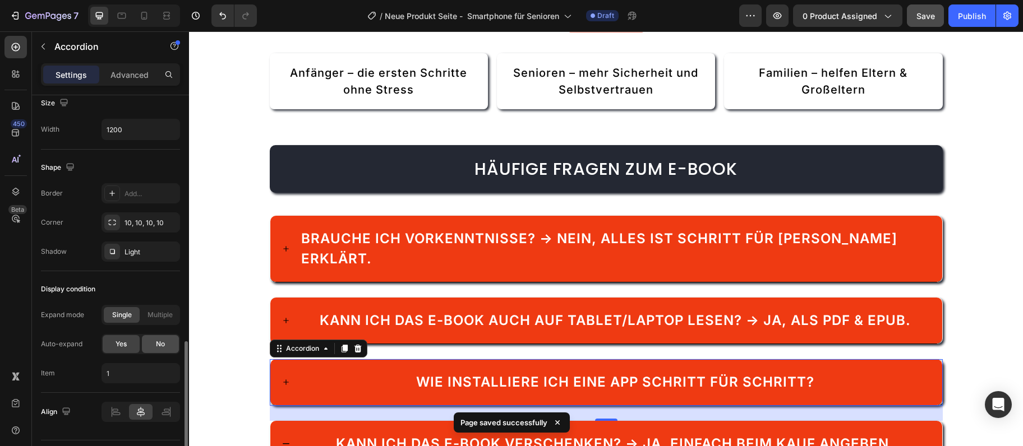
click at [156, 344] on span "No" at bounding box center [160, 344] width 9 height 10
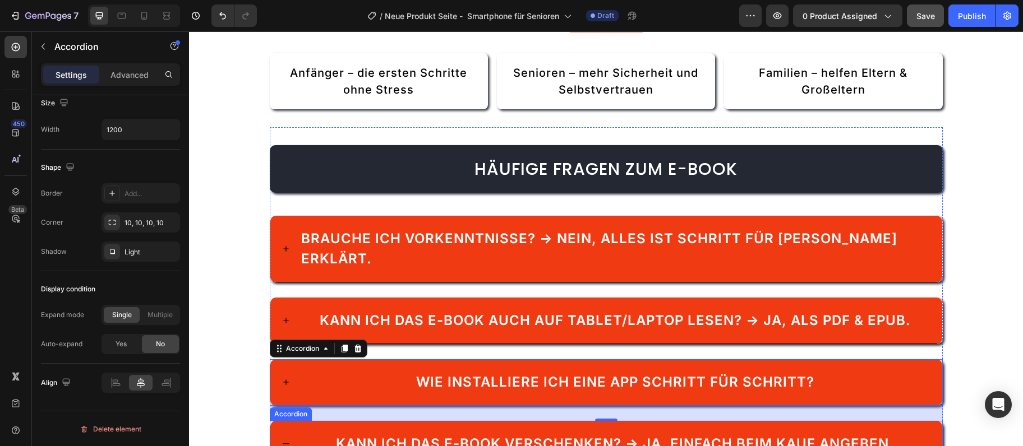
scroll to position [2216, 0]
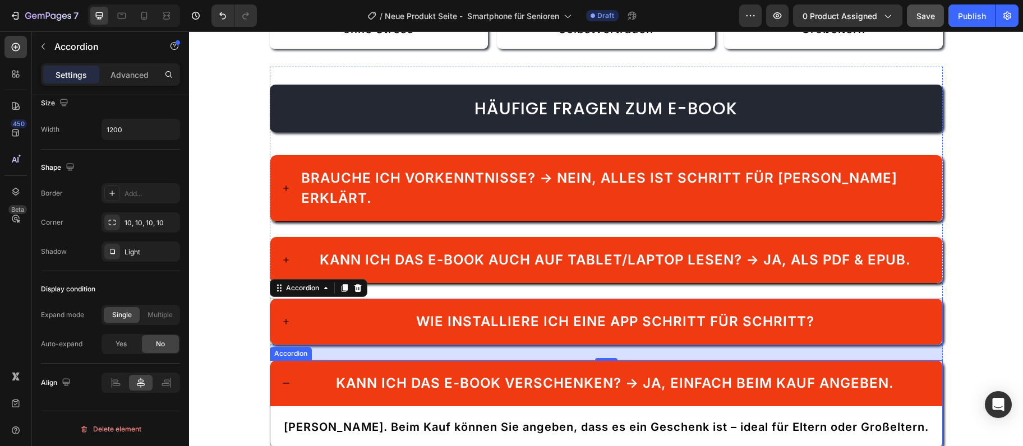
click at [282, 361] on div "Kann ich das E-Book verschenken? → Ja, einfach beim Kauf angeben." at bounding box center [606, 384] width 672 height 46
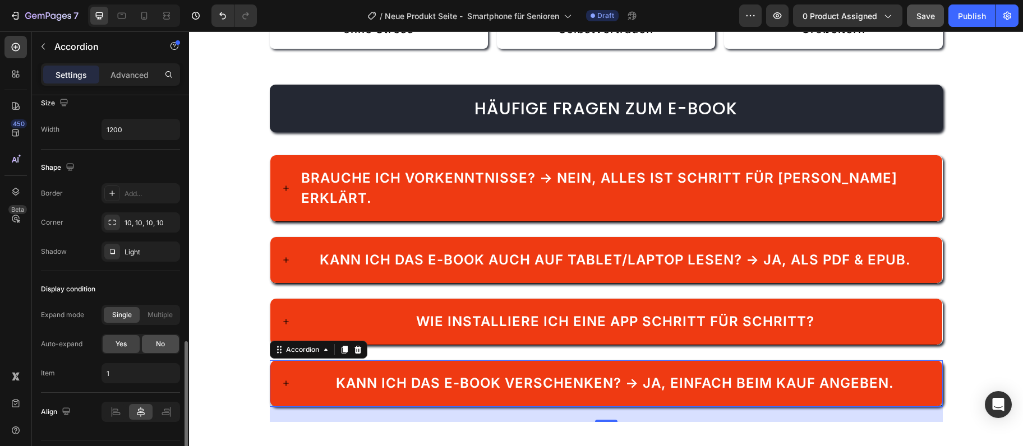
click at [165, 349] on div "No" at bounding box center [160, 344] width 37 height 18
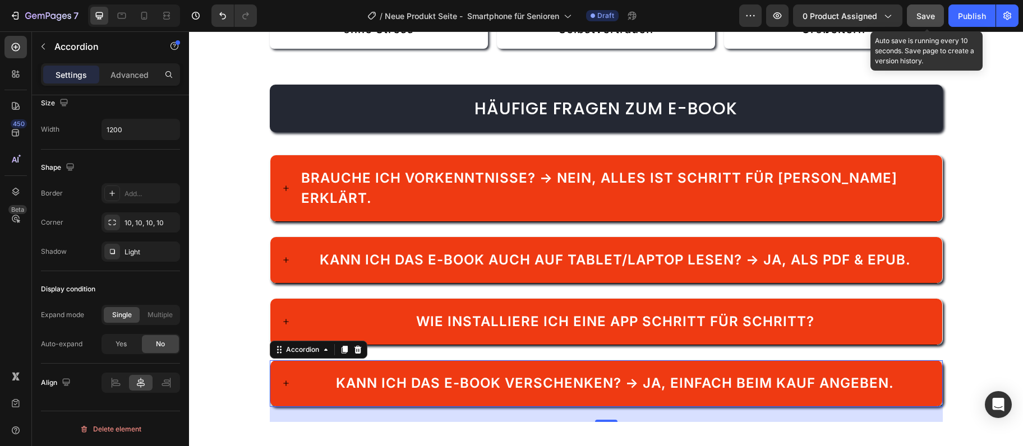
click at [918, 7] on button "Save" at bounding box center [925, 15] width 37 height 22
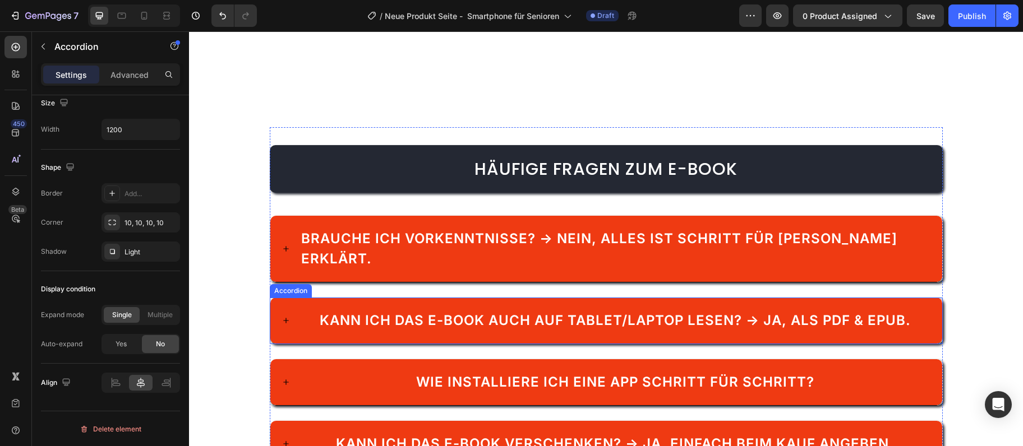
scroll to position [2277, 0]
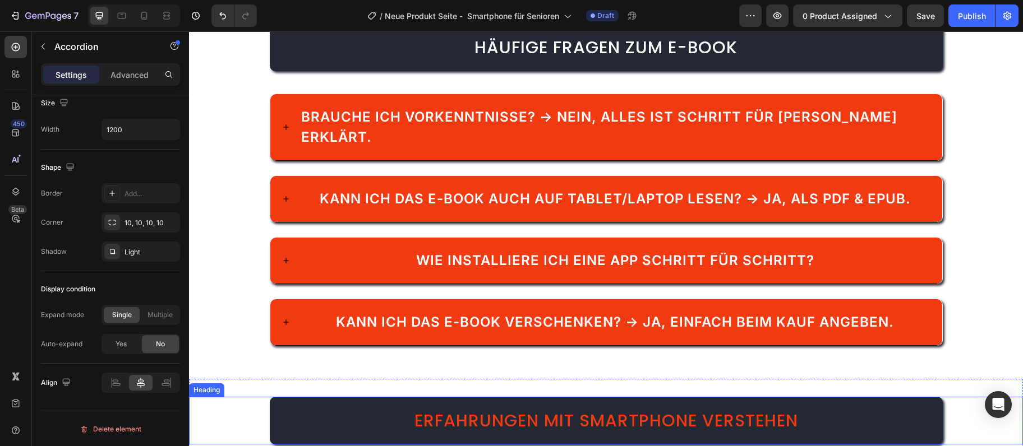
click at [518, 409] on span "Erfahrungen mit Smartphone verstehen" at bounding box center [606, 421] width 384 height 24
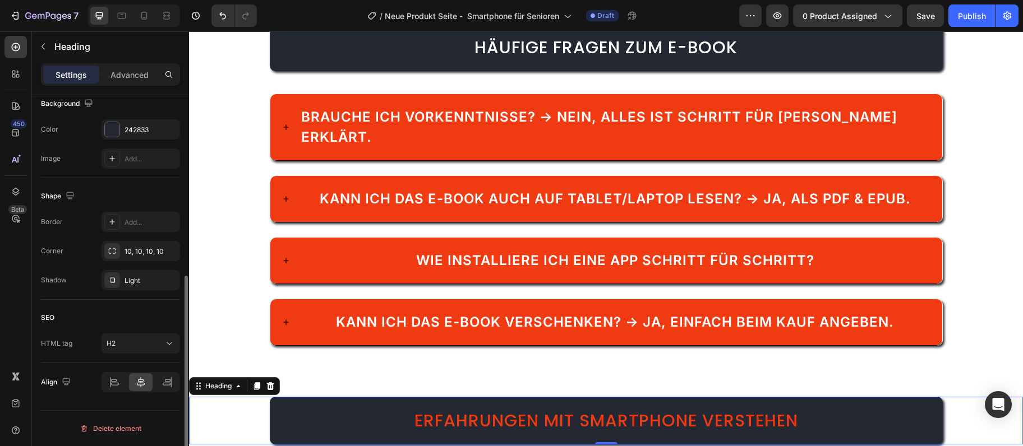
scroll to position [0, 0]
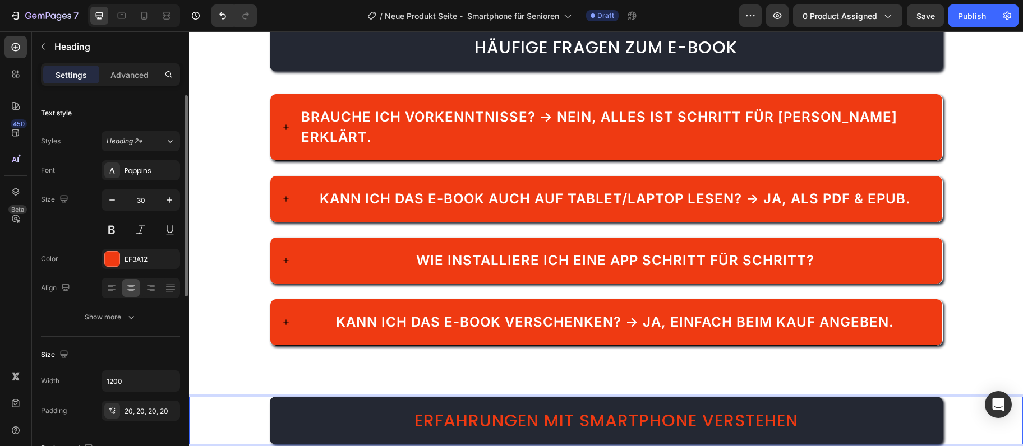
click at [518, 409] on span "Erfahrungen mit Smartphone verstehen" at bounding box center [606, 421] width 384 height 24
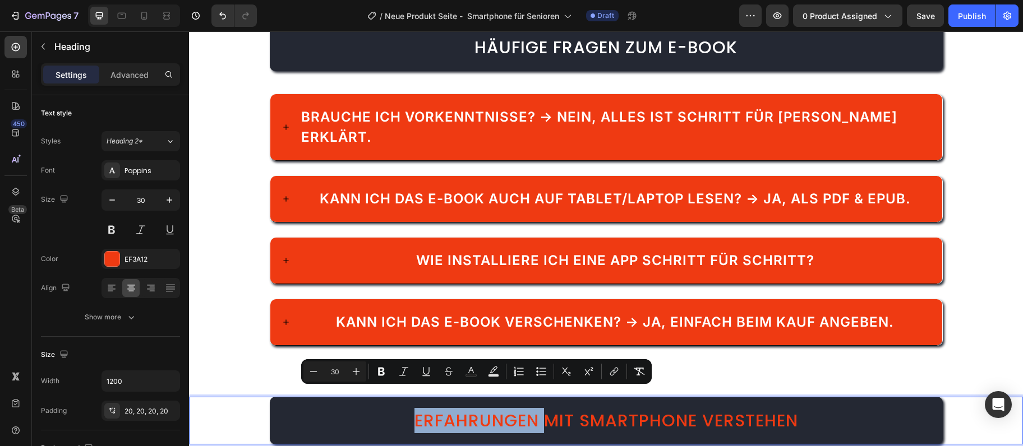
click at [514, 409] on span "Erfahrungen mit Smartphone verstehen" at bounding box center [606, 421] width 384 height 24
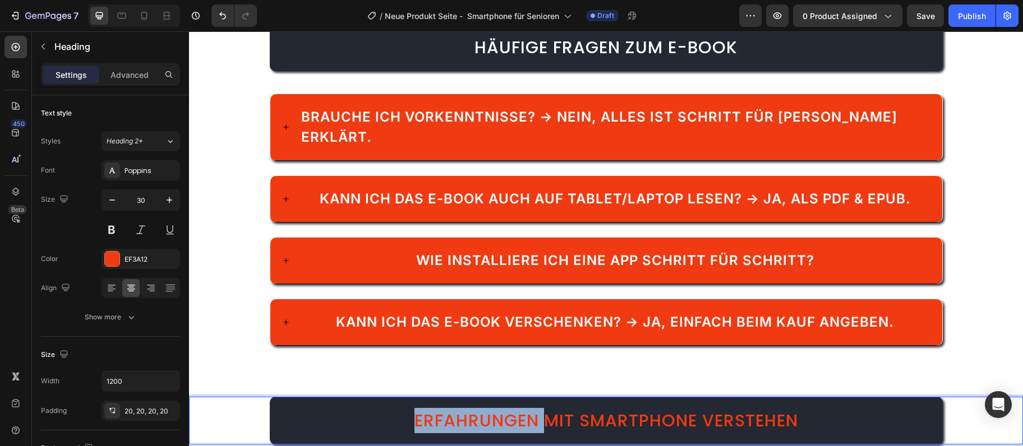
click at [514, 409] on span "Erfahrungen mit Smartphone verstehen" at bounding box center [606, 421] width 384 height 24
drag, startPoint x: 514, startPoint y: 399, endPoint x: 518, endPoint y: 393, distance: 7.3
click at [515, 409] on span "Erfahrungen mit Smartphone verstehen" at bounding box center [606, 421] width 384 height 24
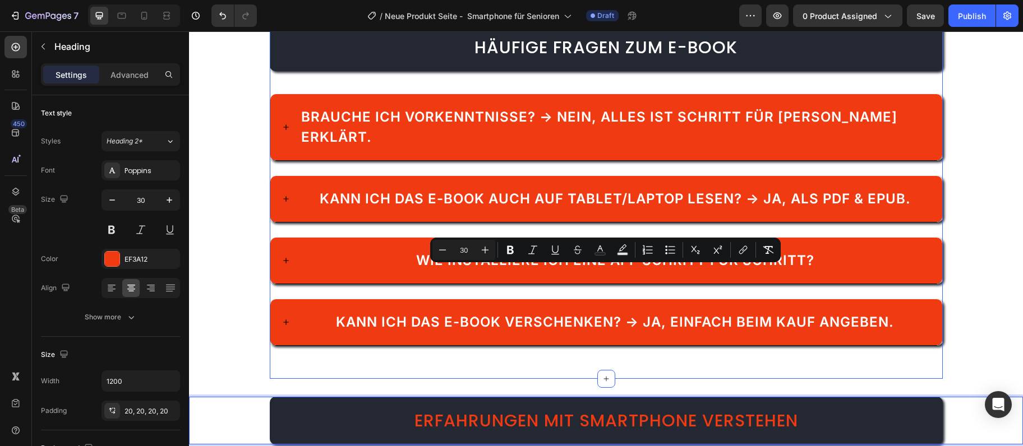
scroll to position [2460, 0]
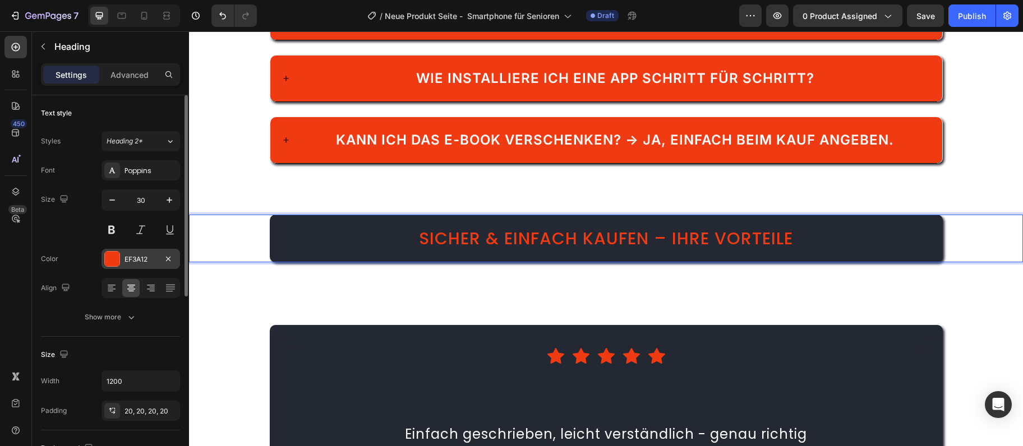
click at [108, 266] on div at bounding box center [112, 259] width 15 height 15
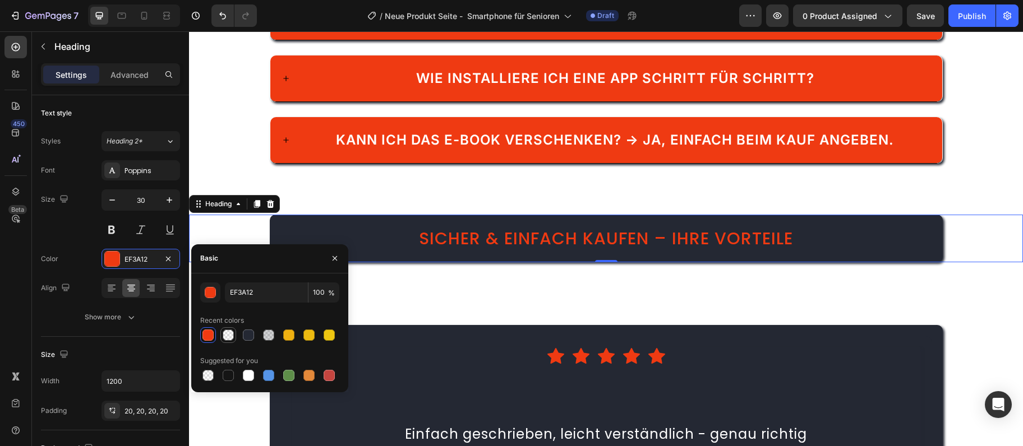
click at [228, 329] on div at bounding box center [228, 335] width 13 height 13
type input "7D7D7D"
type input "0"
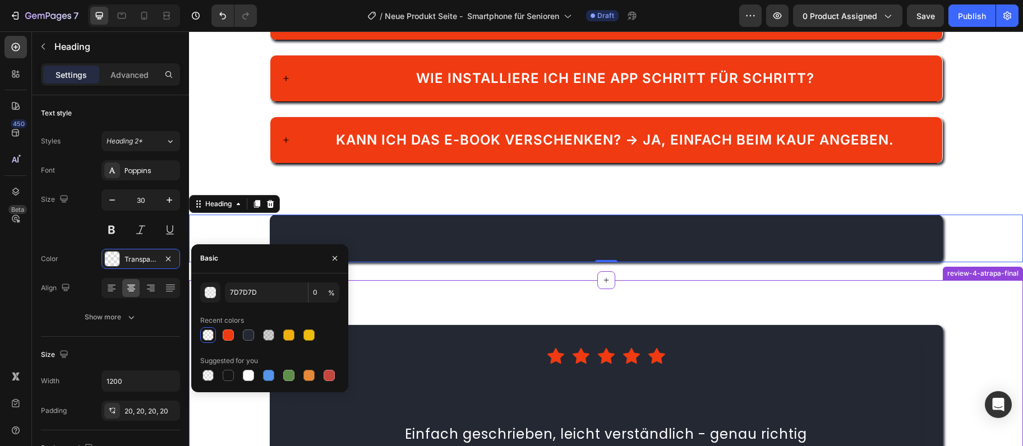
click at [479, 299] on div "Icon Icon Icon Icon Icon Icon List Hoz Einfach geschrieben, leicht verständlich…" at bounding box center [606, 440] width 834 height 321
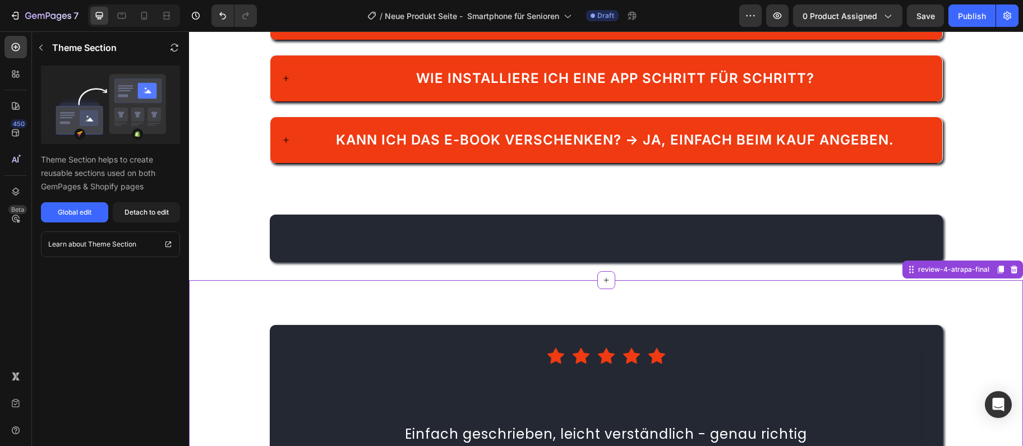
click at [1010, 265] on icon at bounding box center [1013, 269] width 9 height 9
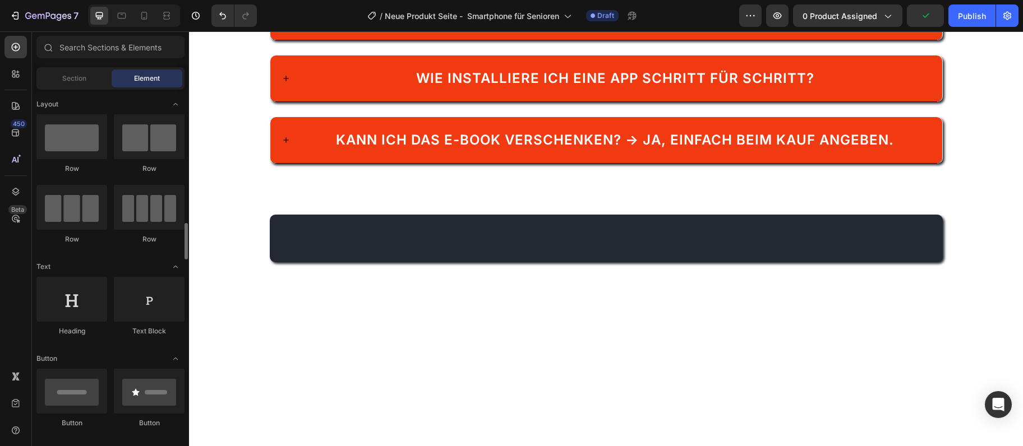
scroll to position [121, 0]
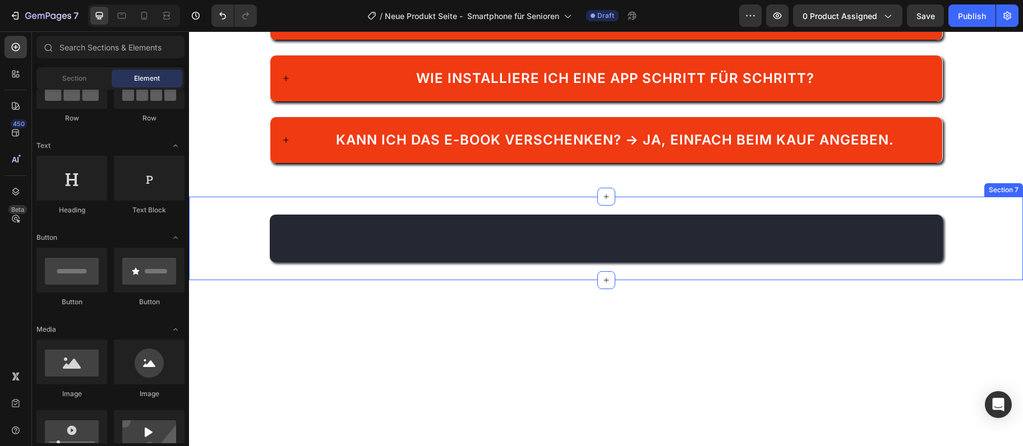
click at [645, 227] on span "Sicher & einfach kaufen – Ihre Vorteile" at bounding box center [606, 239] width 374 height 24
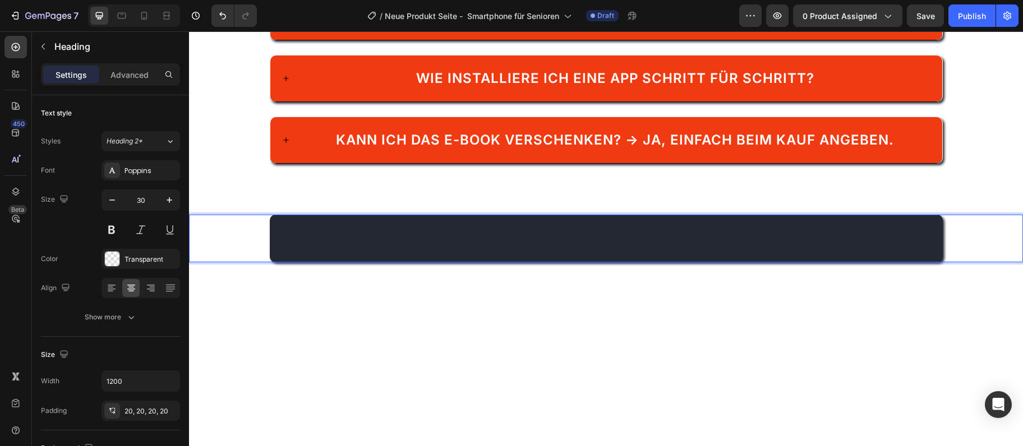
click at [627, 227] on span "Sicher & einfach kaufen – Ihre Vorteile" at bounding box center [606, 239] width 374 height 24
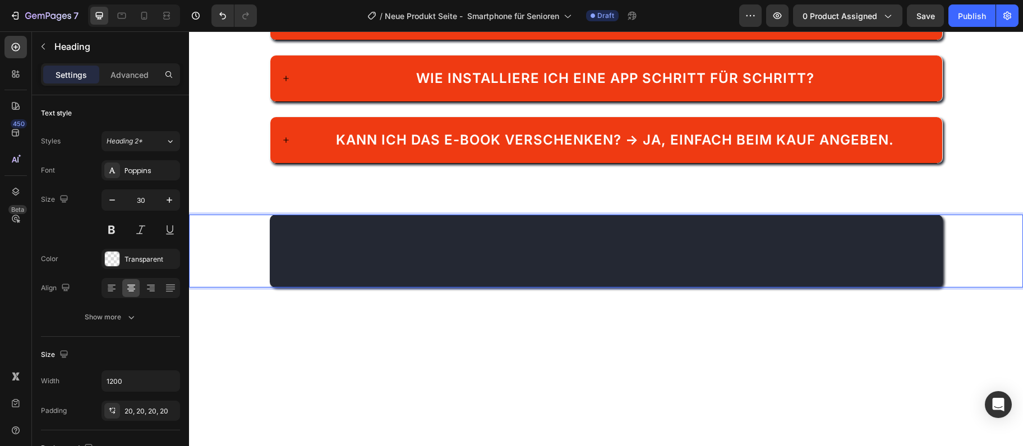
click at [630, 252] on span "– Ihre Vorteile" at bounding box center [606, 264] width 139 height 24
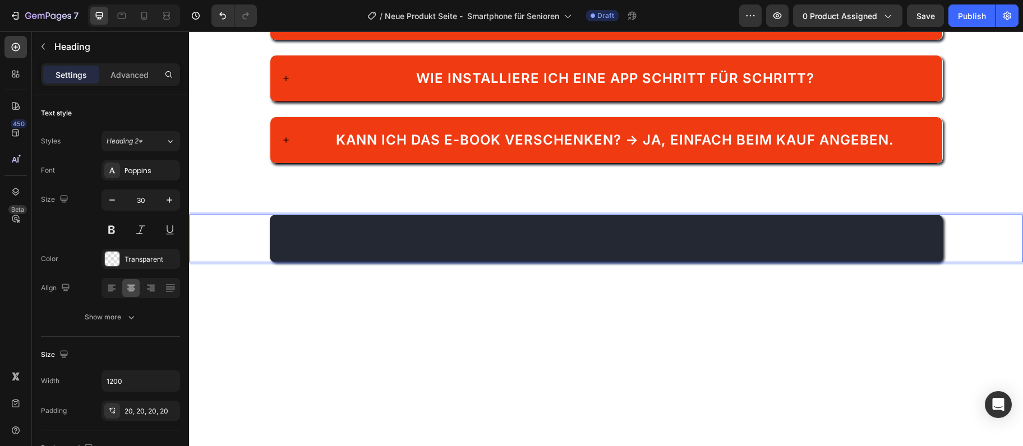
click at [567, 232] on h2 "Sicher & einfach Sicher & einfach kaufen – Ihre Vorteil" at bounding box center [606, 239] width 673 height 48
click at [112, 250] on div "Transparent" at bounding box center [140, 259] width 79 height 20
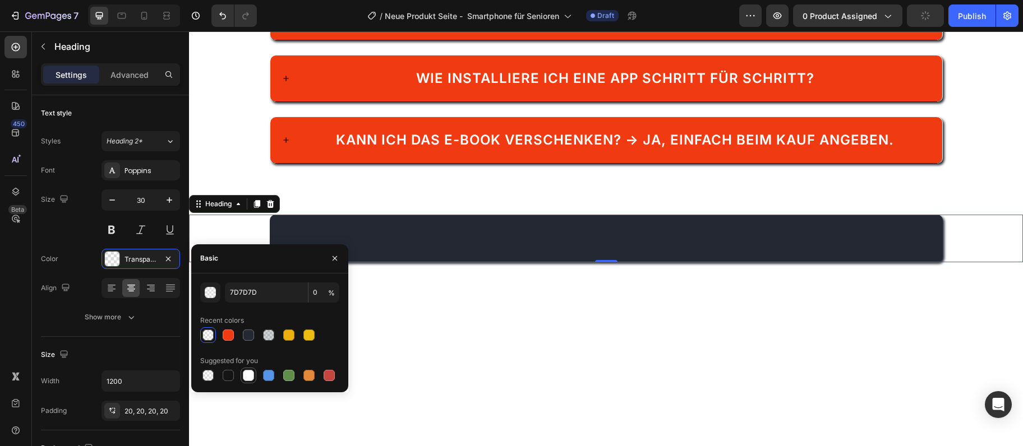
click at [252, 372] on div at bounding box center [248, 375] width 11 height 11
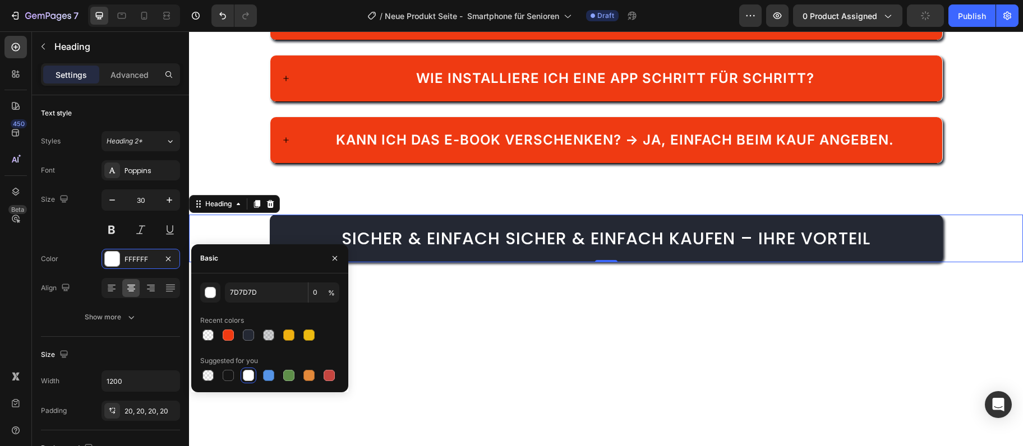
type input "FFFFFF"
type input "100"
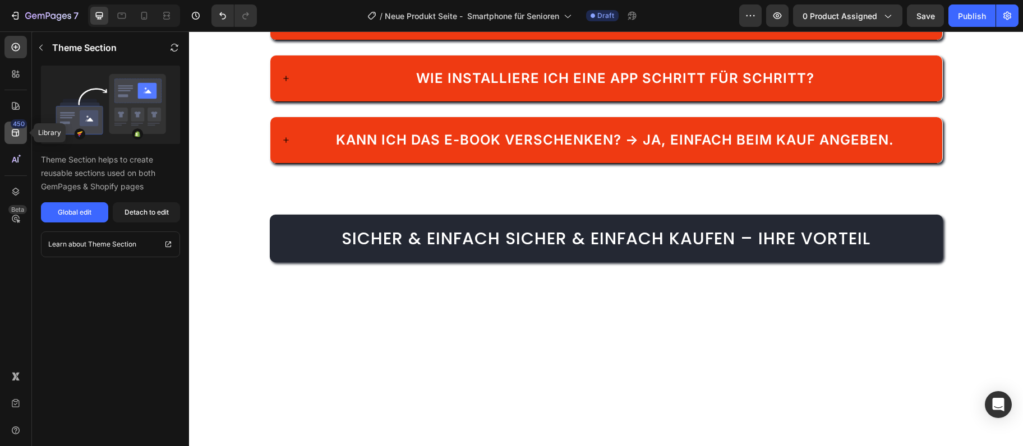
click at [17, 135] on icon at bounding box center [15, 132] width 11 height 11
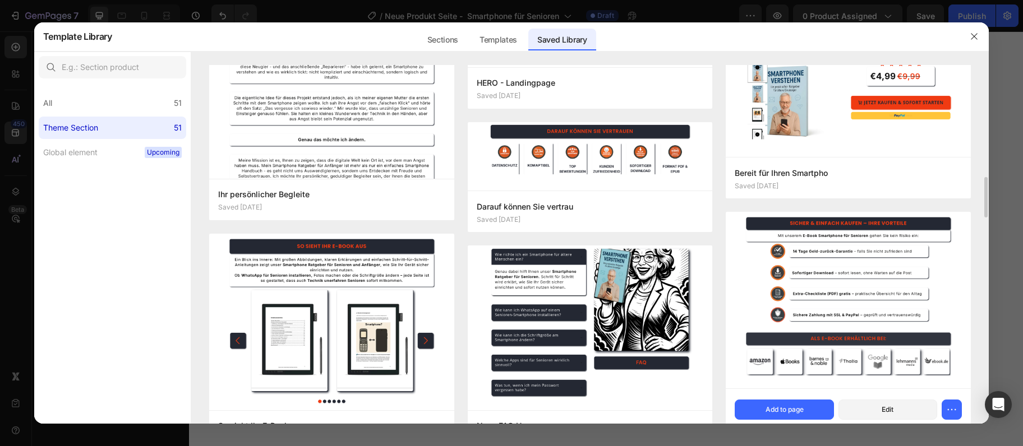
scroll to position [1518, 0]
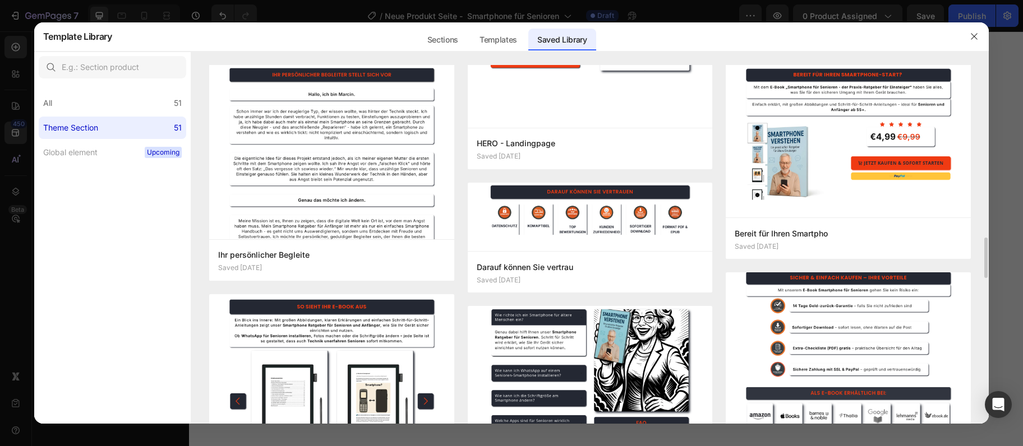
click at [816, 282] on img at bounding box center [848, 357] width 245 height 183
click at [842, 341] on img at bounding box center [848, 357] width 245 height 183
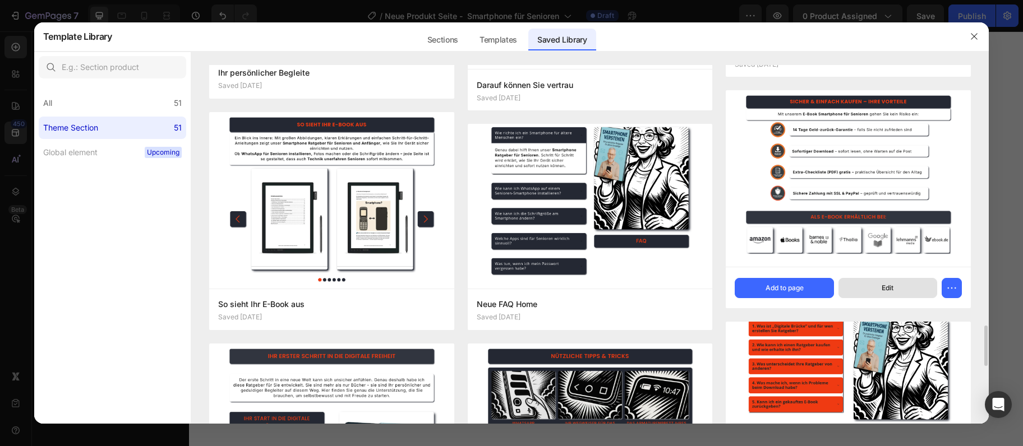
scroll to position [1761, 0]
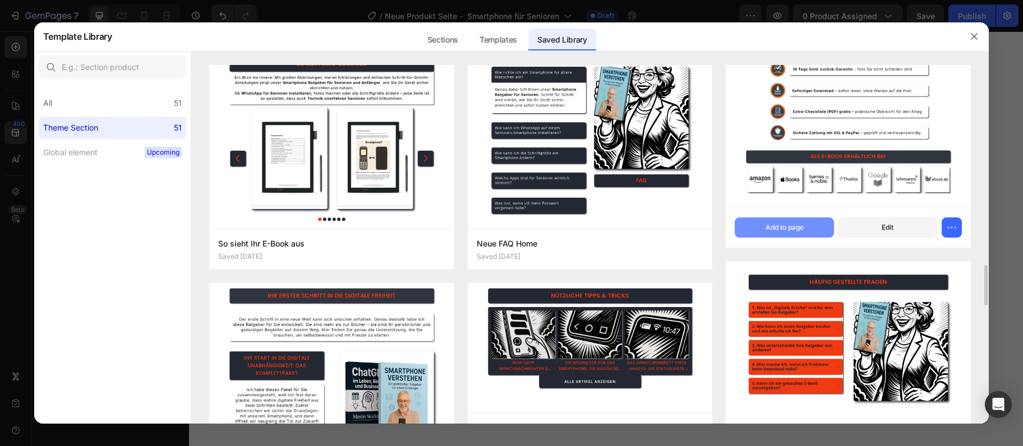
click at [808, 230] on button "Add to page" at bounding box center [784, 228] width 99 height 20
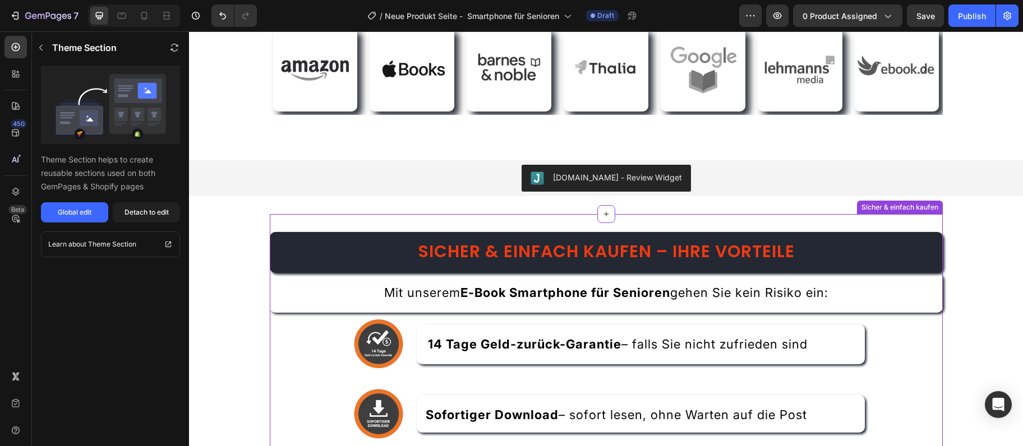
scroll to position [3426, 0]
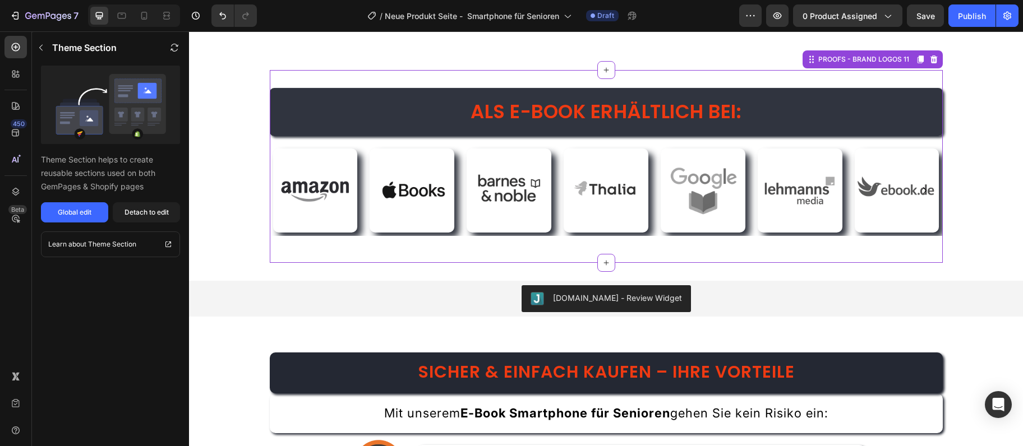
click at [420, 101] on h2 "Als E-Book erhältlich bei:" at bounding box center [606, 112] width 673 height 48
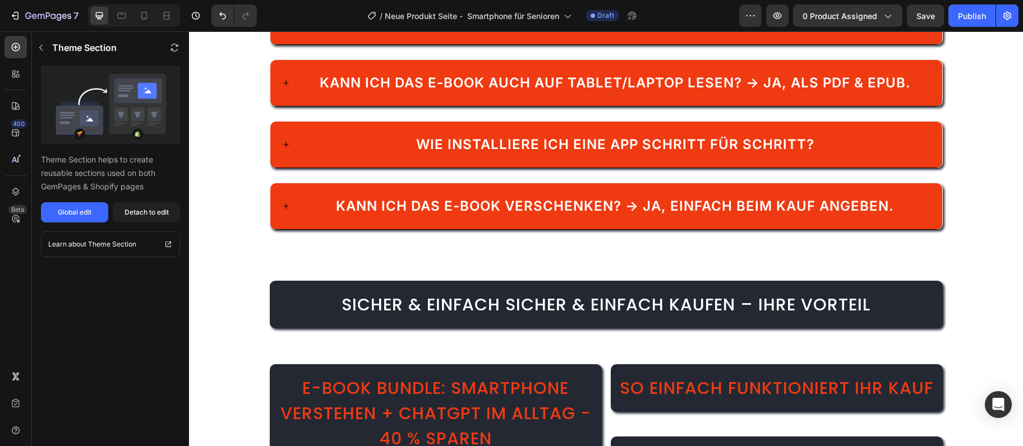
scroll to position [2514, 0]
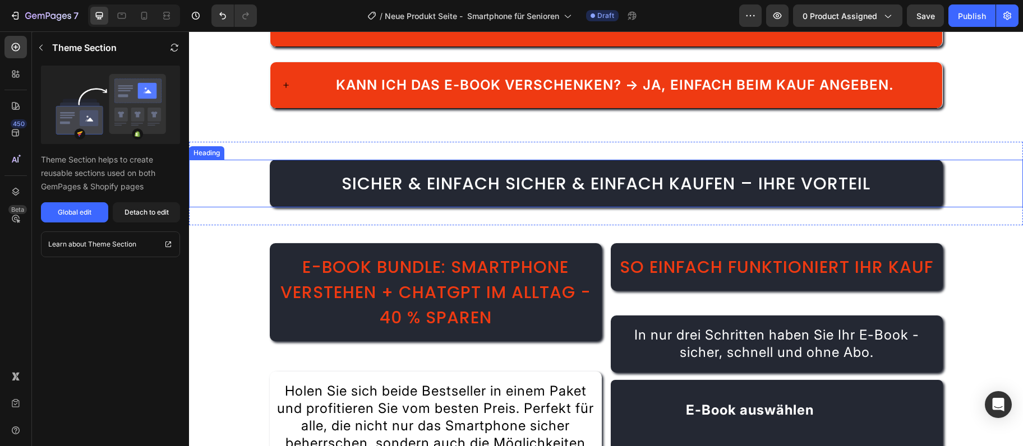
click at [522, 172] on span "Sicher & einfach Sicher & einfach kaufen – Ihre Vorteil" at bounding box center [606, 184] width 529 height 24
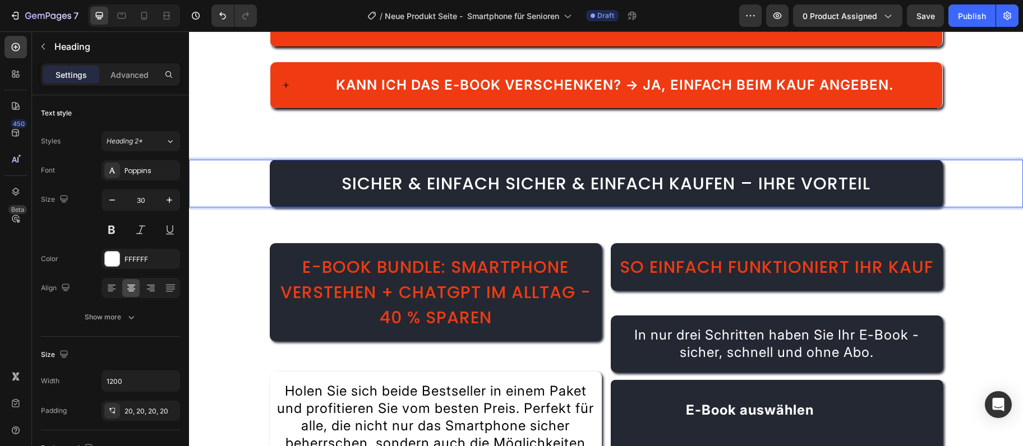
click at [547, 172] on span "Sicher & einfach Sicher & einfach kaufen – Ihre Vorteil" at bounding box center [606, 184] width 529 height 24
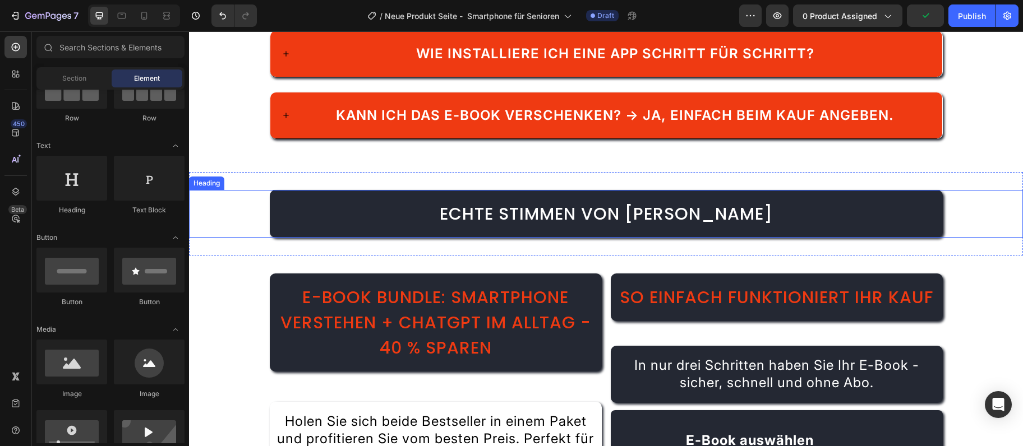
scroll to position [2545, 0]
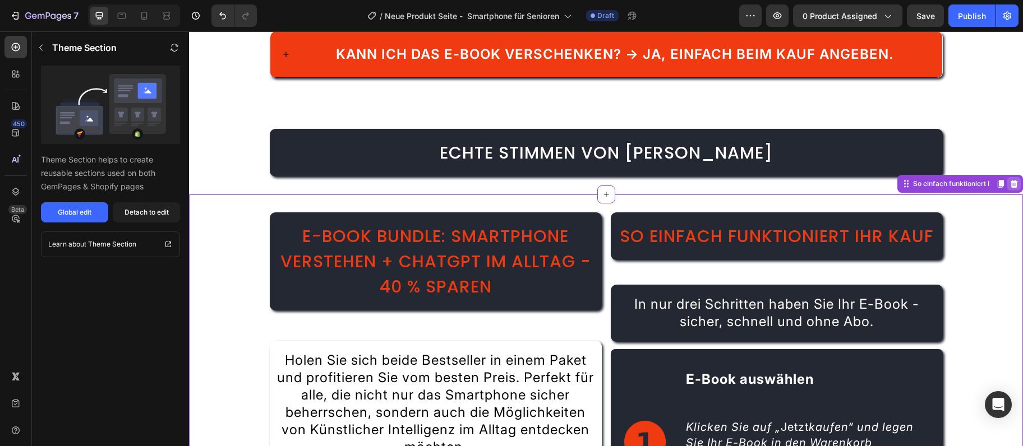
click at [1013, 179] on icon at bounding box center [1013, 183] width 9 height 9
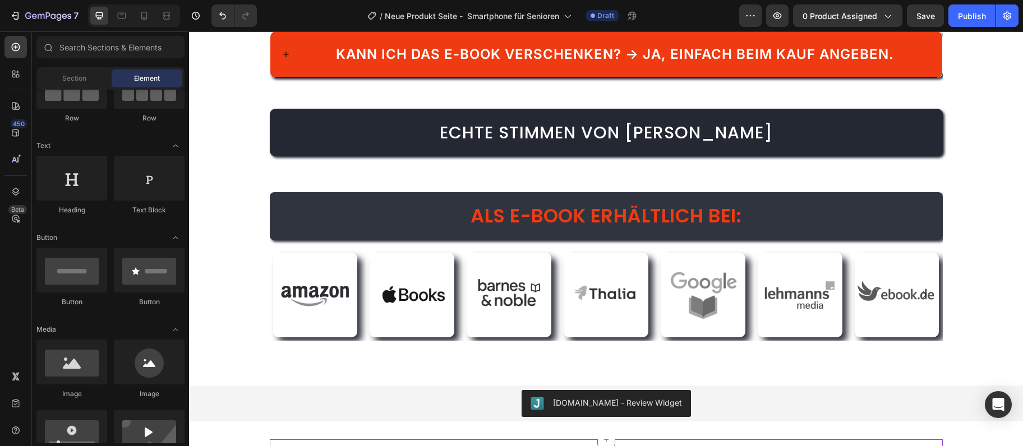
scroll to position [2666, 0]
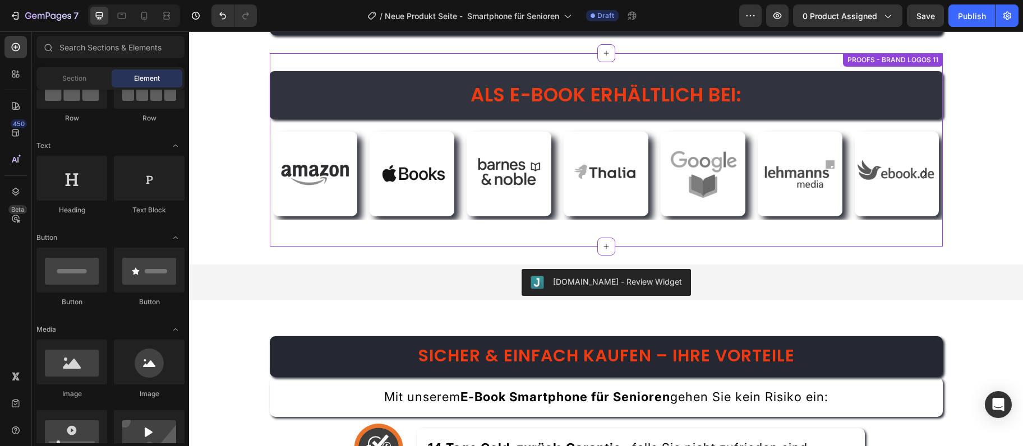
click at [912, 96] on h2 "Als E-Book erhältlich bei:" at bounding box center [606, 95] width 673 height 48
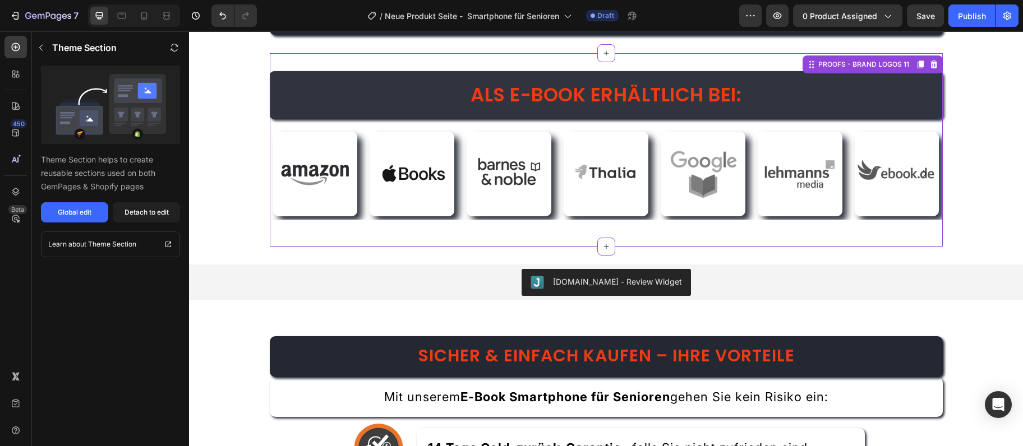
scroll to position [2545, 0]
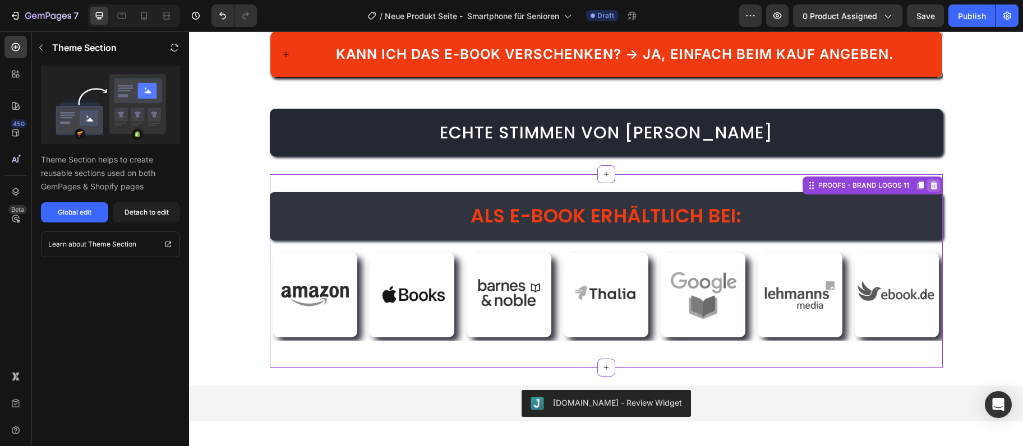
click at [934, 187] on icon at bounding box center [933, 185] width 9 height 9
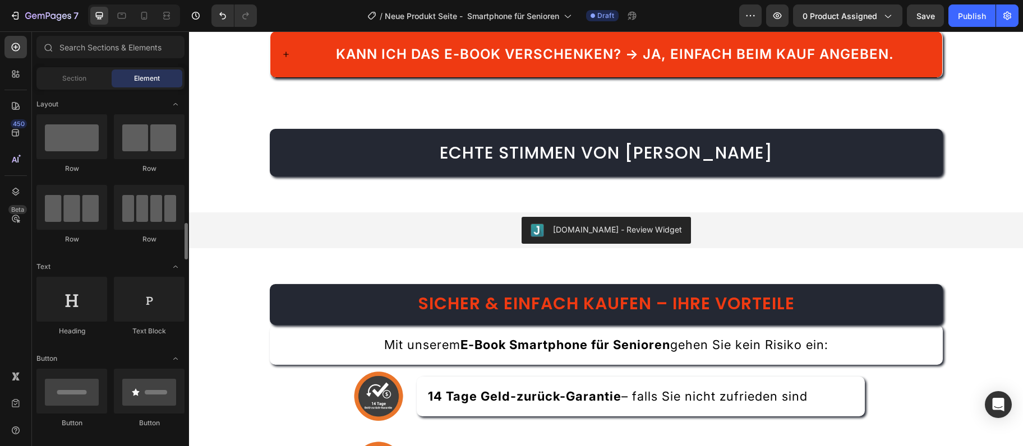
scroll to position [121, 0]
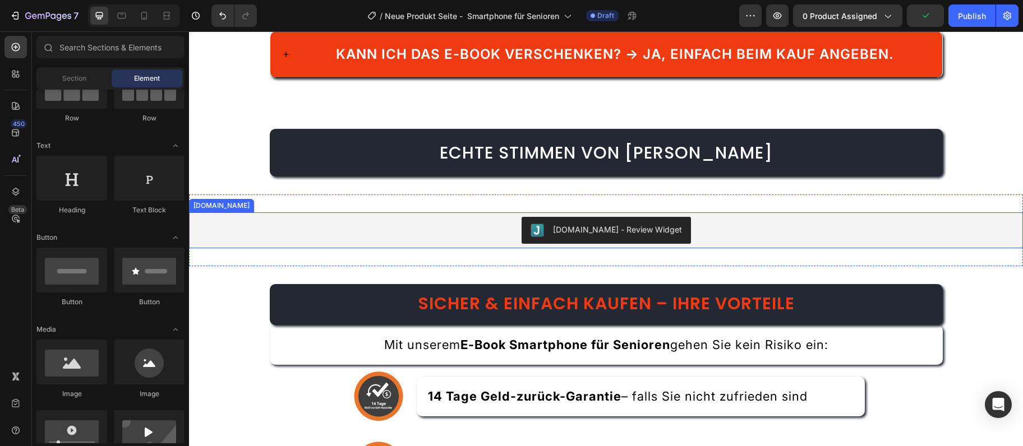
click at [731, 217] on div "Judge.me - Review Widget" at bounding box center [605, 230] width 825 height 27
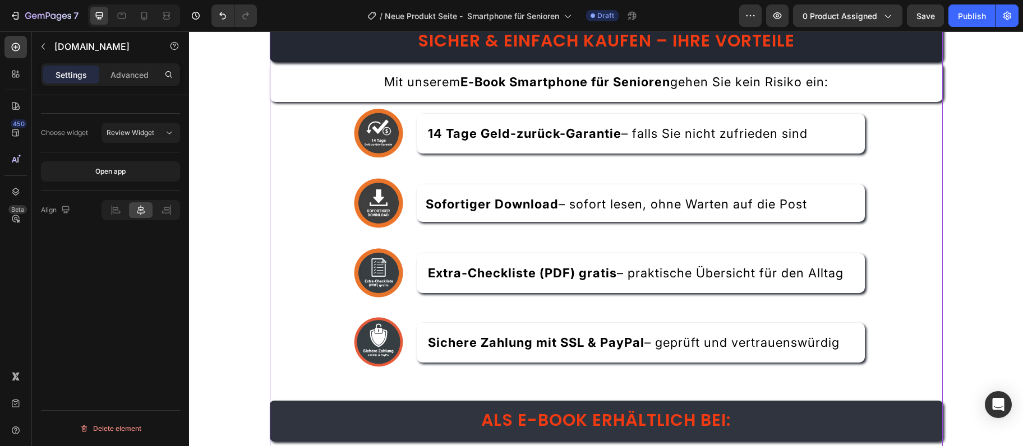
scroll to position [2545, 0]
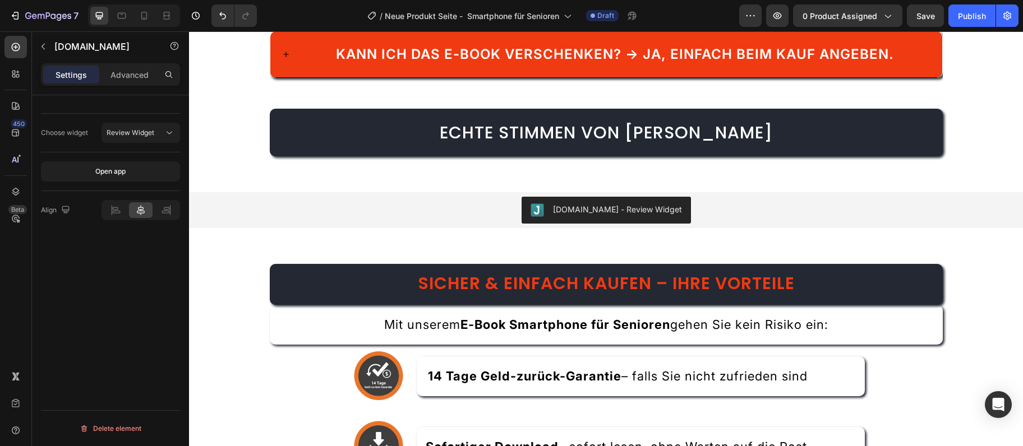
click at [307, 204] on div "Judge.me - Review Widget" at bounding box center [605, 210] width 825 height 27
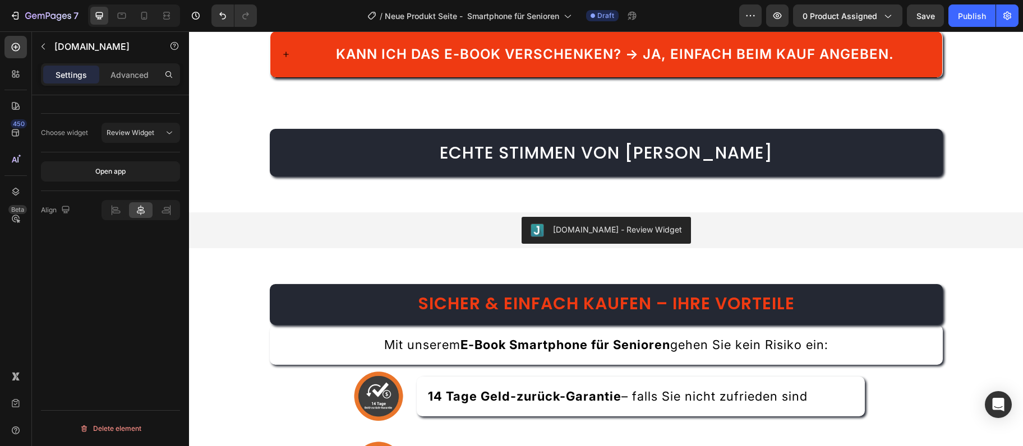
click at [292, 223] on div "Judge.me - Review Widget" at bounding box center [605, 230] width 825 height 27
click at [500, 217] on div "Judge.me - Review Widget" at bounding box center [605, 230] width 825 height 27
click at [850, 217] on div "Judge.me - Review Widget" at bounding box center [605, 230] width 825 height 27
click at [828, 164] on div "Echte Stimmen von Lesern Heading Section 7" at bounding box center [606, 153] width 834 height 84
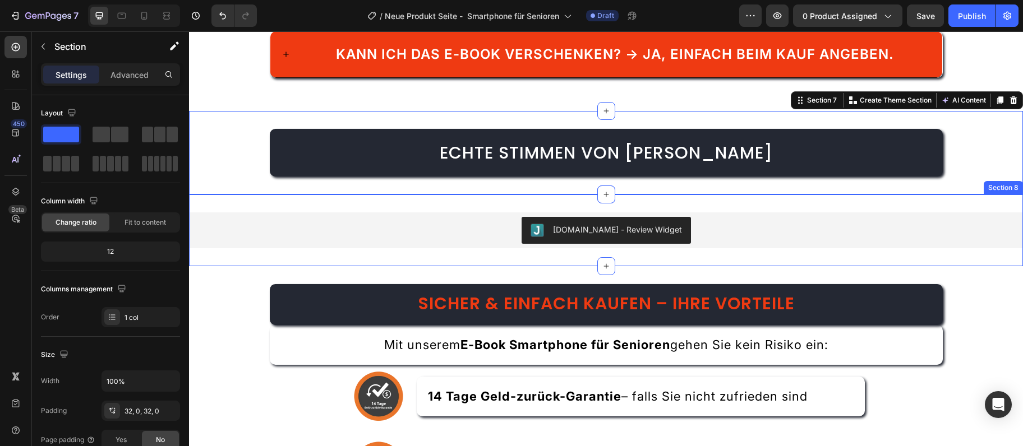
click at [821, 233] on div "Judge.me - Review Widget Judge.me Section 8" at bounding box center [606, 231] width 834 height 72
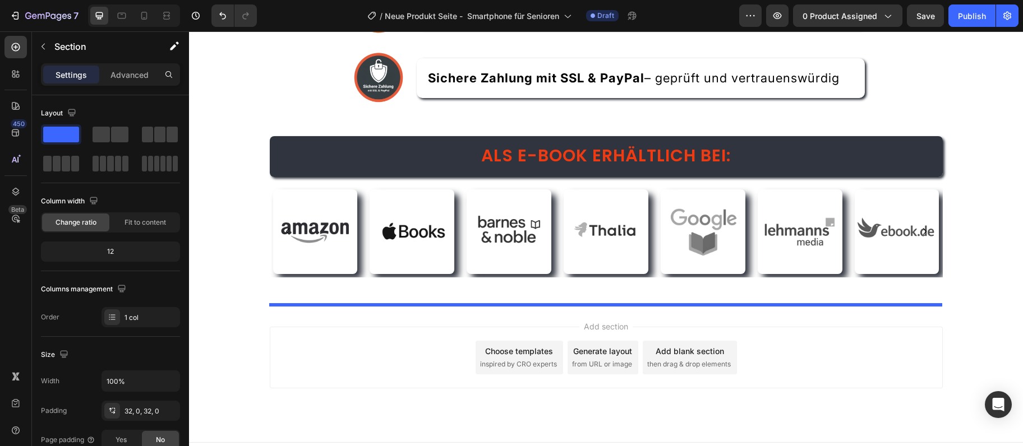
scroll to position [3072, 0]
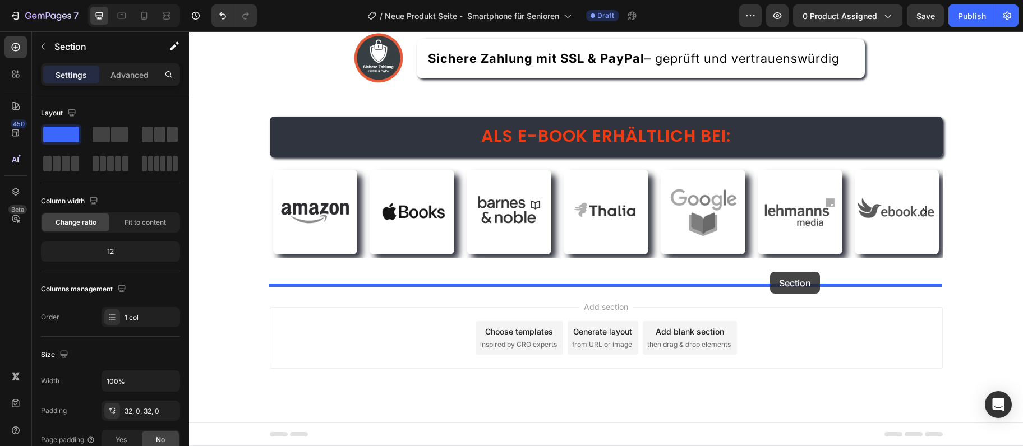
drag, startPoint x: 794, startPoint y: 169, endPoint x: 770, endPoint y: 272, distance: 105.4
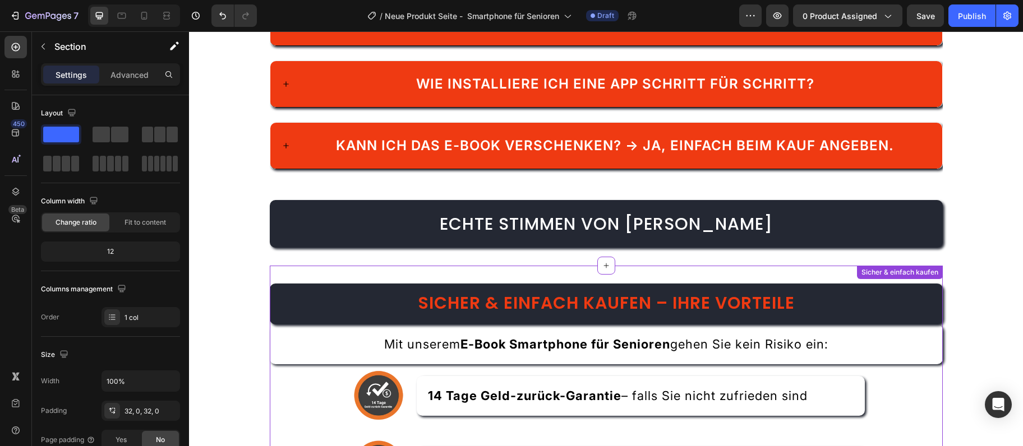
scroll to position [2393, 0]
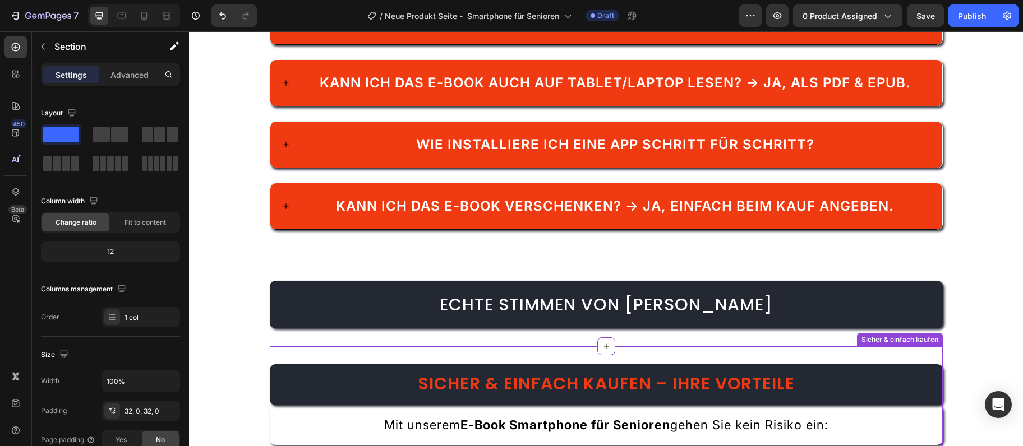
click at [605, 376] on h2 "Sicher & einfach kaufen – Ihre Vorteile" at bounding box center [606, 384] width 673 height 41
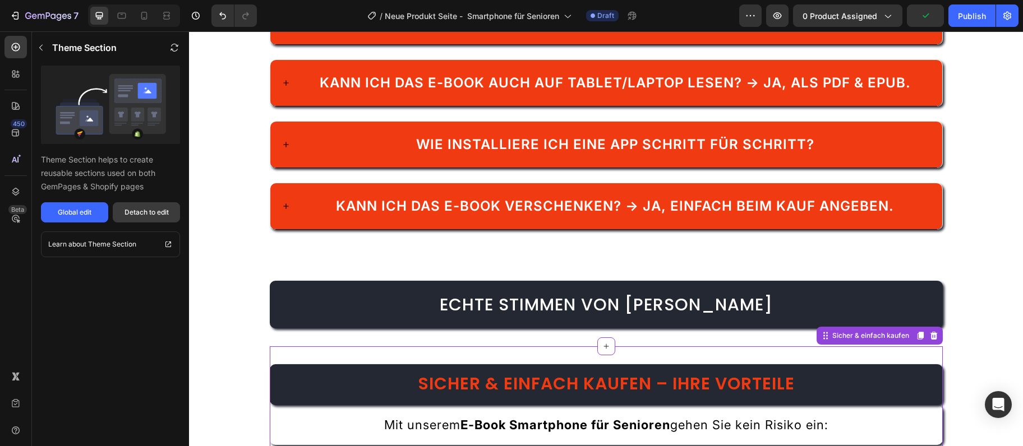
click at [135, 210] on div "Detach to edit" at bounding box center [146, 212] width 44 height 10
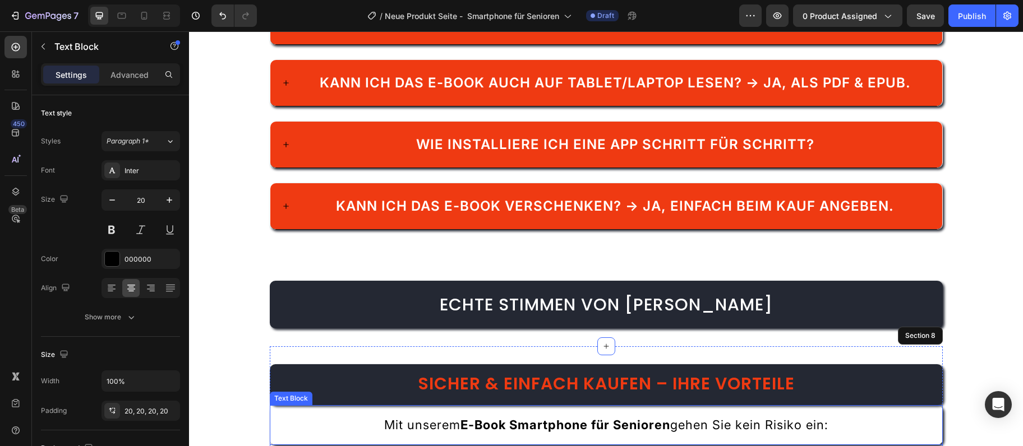
drag, startPoint x: 453, startPoint y: 402, endPoint x: 459, endPoint y: 356, distance: 45.8
click at [454, 418] on span "Mit unserem E-Book Smartphone für Senioren gehen Sie kein Risiko ein:" at bounding box center [606, 425] width 444 height 15
click at [459, 372] on strong "Sicher & einfach kaufen – Ihre Vorteile" at bounding box center [606, 384] width 377 height 24
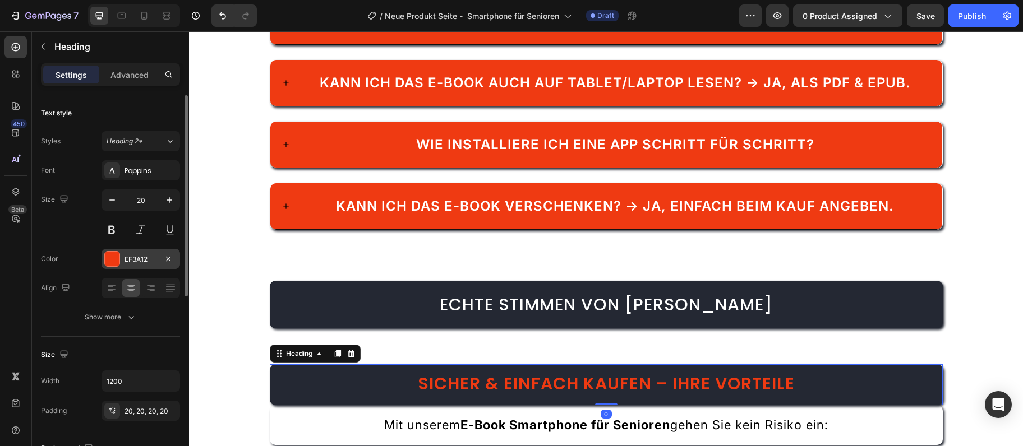
click at [113, 264] on div at bounding box center [112, 259] width 15 height 15
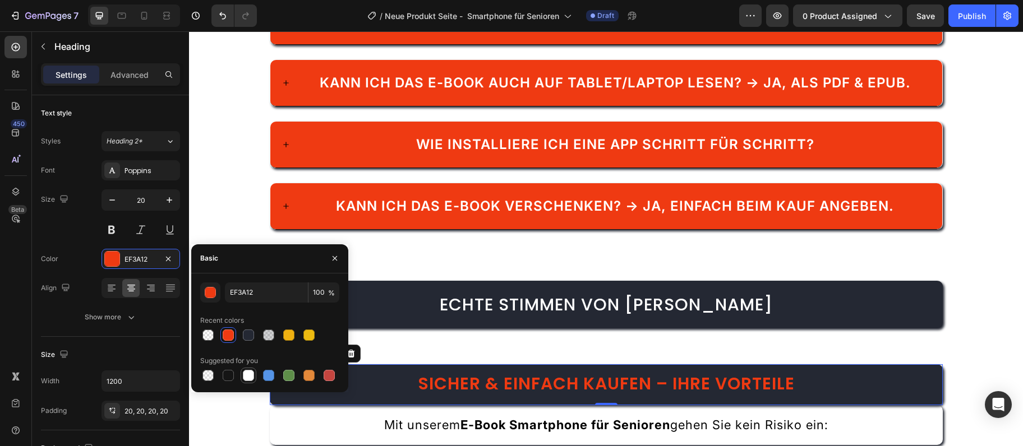
drag, startPoint x: 249, startPoint y: 375, endPoint x: 444, endPoint y: 353, distance: 195.9
click at [249, 375] on div at bounding box center [248, 375] width 11 height 11
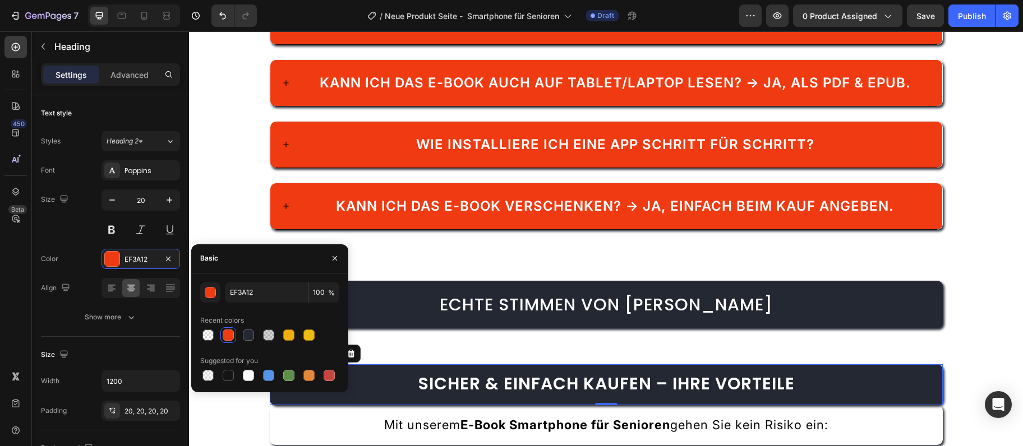
type input "FFFFFF"
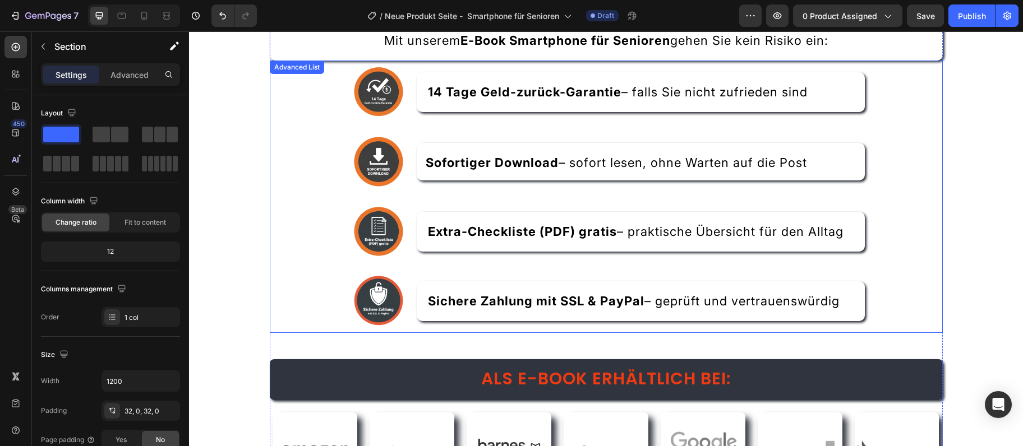
scroll to position [2879, 0]
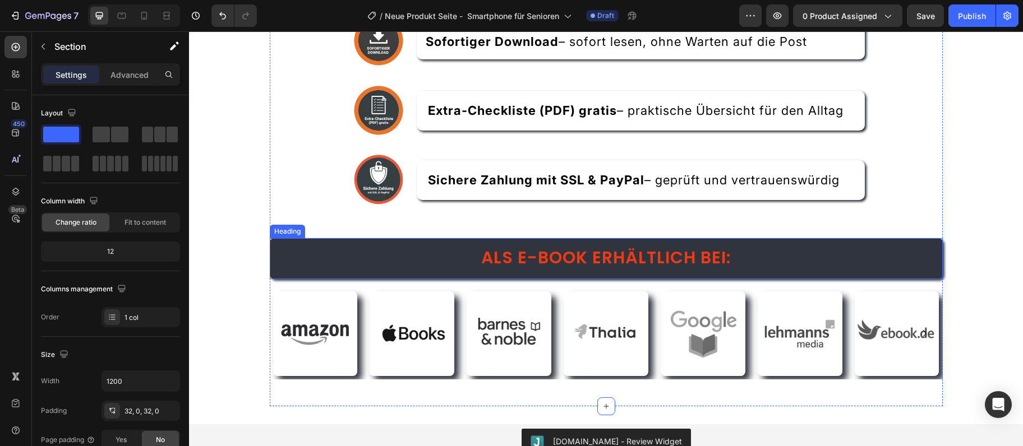
click at [817, 251] on h2 "Als E-Book erhältlich bei:" at bounding box center [606, 258] width 673 height 41
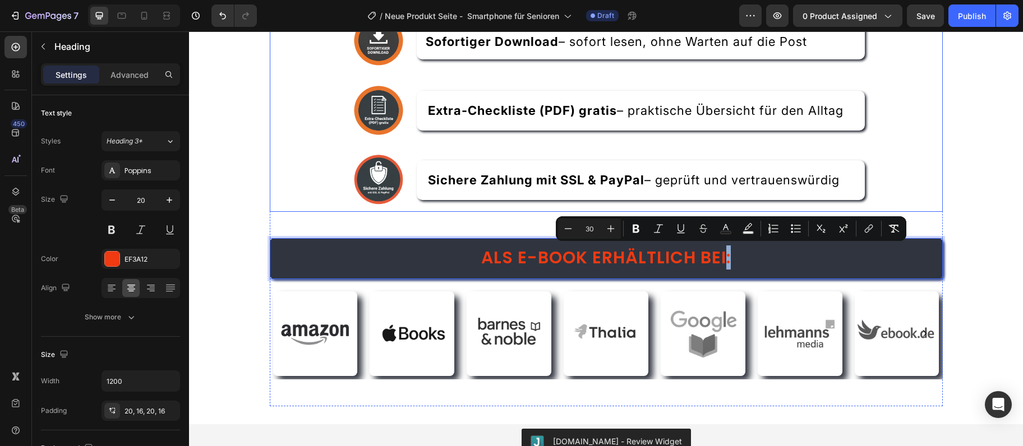
click at [923, 171] on div "Image 14 Tage Geld-zurück-Garantie – falls Sie nicht zufrieden sind Text Block …" at bounding box center [606, 75] width 673 height 273
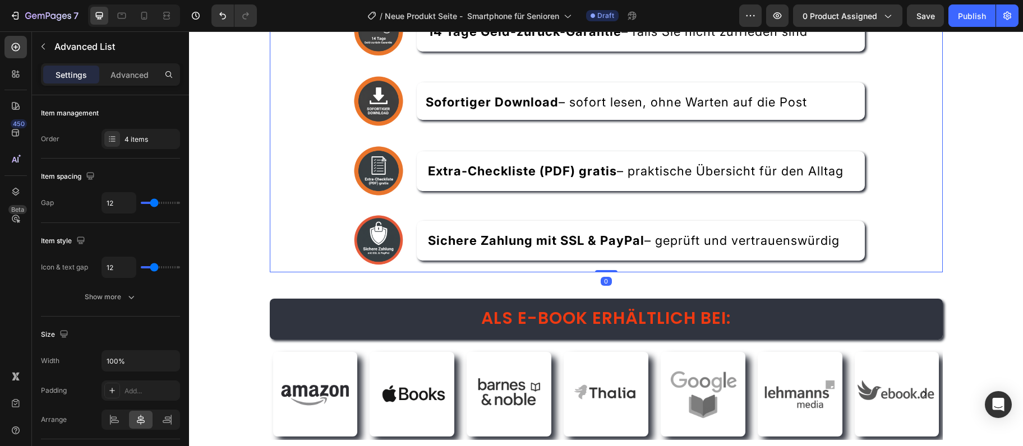
scroll to position [2636, 0]
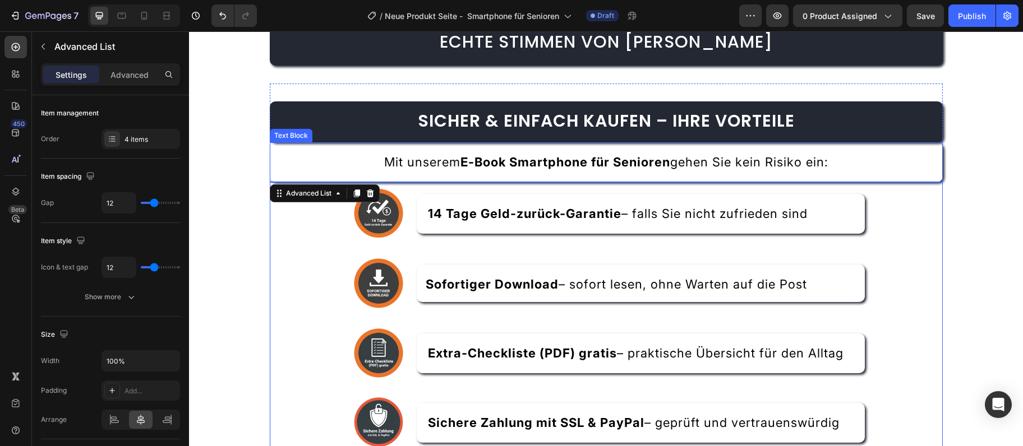
click at [470, 176] on div "Mit unserem E-Book Smartphone für Senioren gehen Sie kein Risiko ein:" at bounding box center [606, 162] width 673 height 40
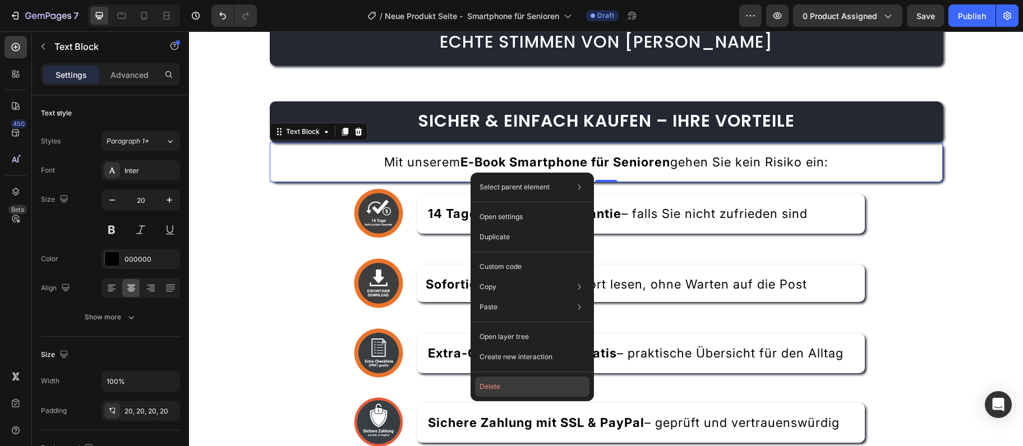
click at [488, 391] on button "Delete" at bounding box center [532, 387] width 114 height 20
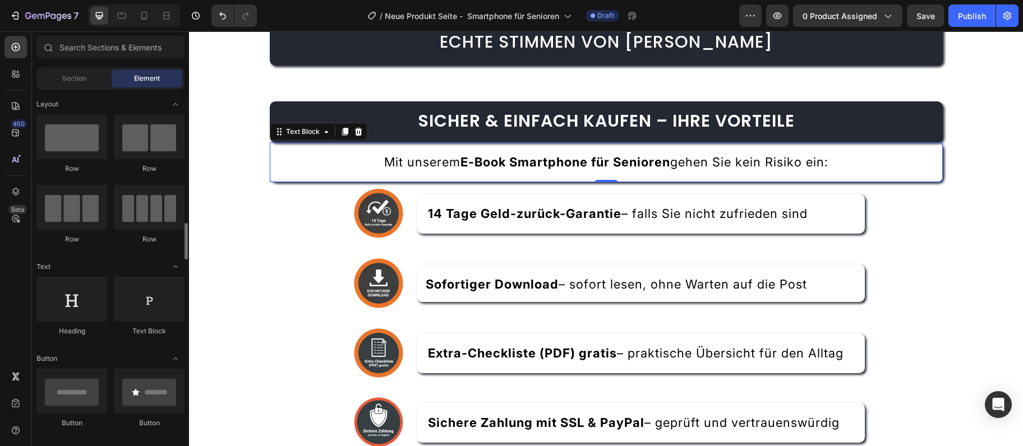
scroll to position [121, 0]
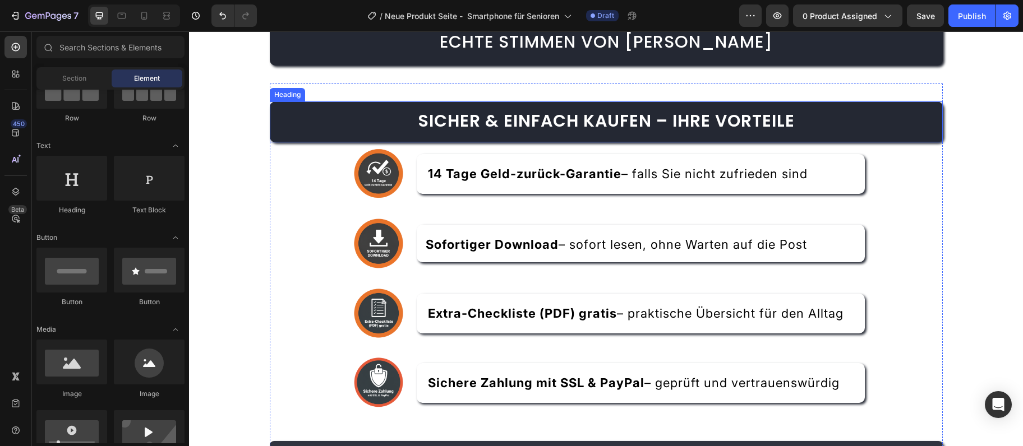
click at [605, 113] on strong "Sicher & einfach kaufen – Ihre Vorteile" at bounding box center [606, 121] width 377 height 24
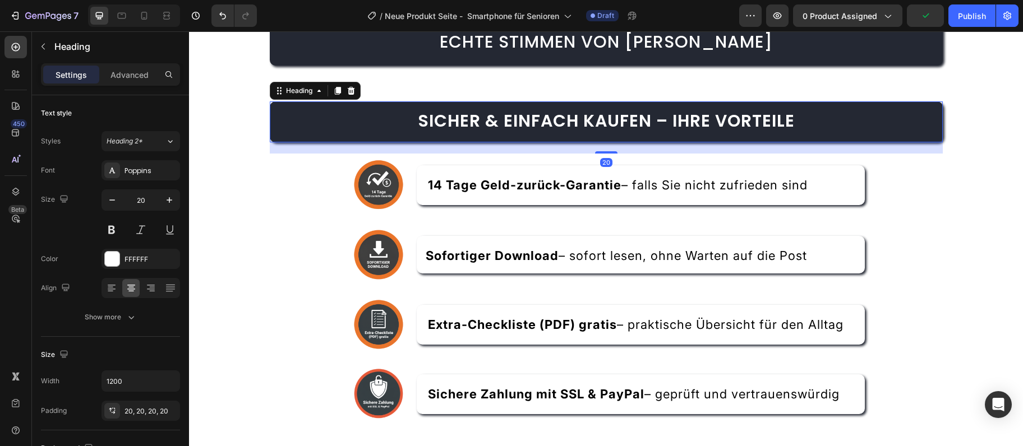
drag, startPoint x: 613, startPoint y: 141, endPoint x: 623, endPoint y: 152, distance: 15.1
click at [623, 142] on div "20" at bounding box center [606, 142] width 673 height 0
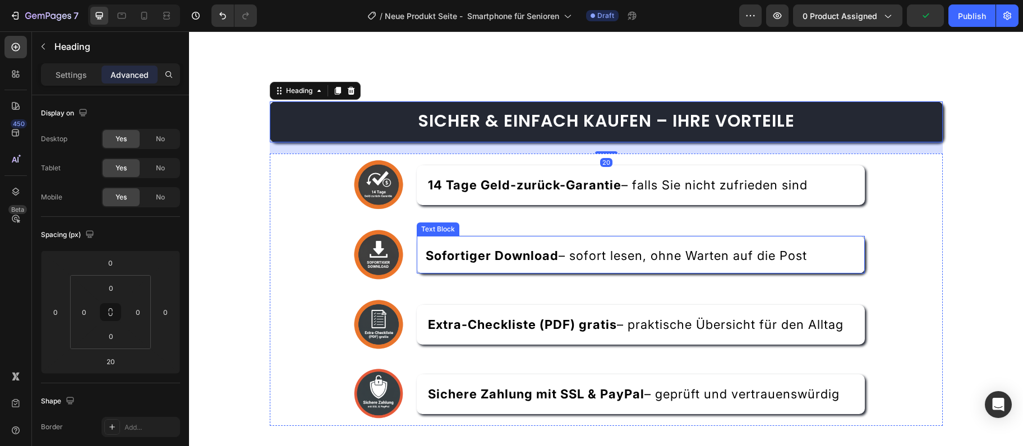
scroll to position [2758, 0]
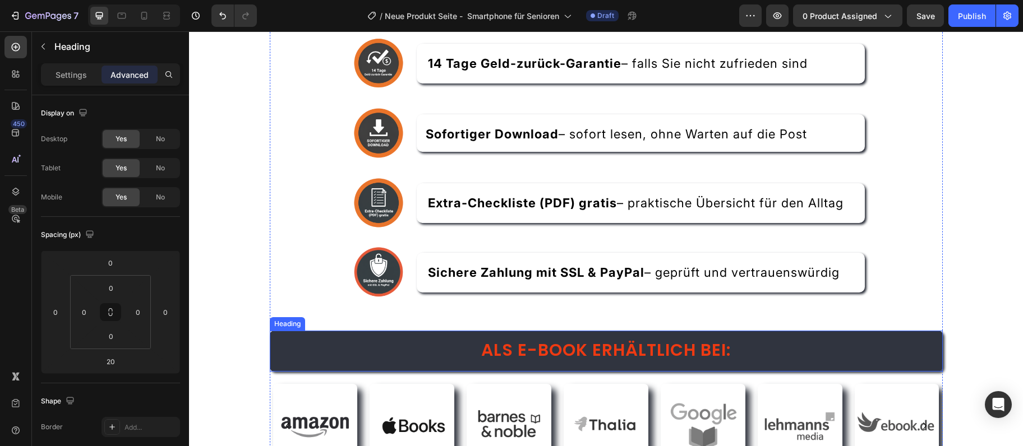
click at [893, 368] on h2 "⁠⁠⁠⁠⁠⁠⁠ Als E-Book erhältlich bei:" at bounding box center [606, 351] width 673 height 41
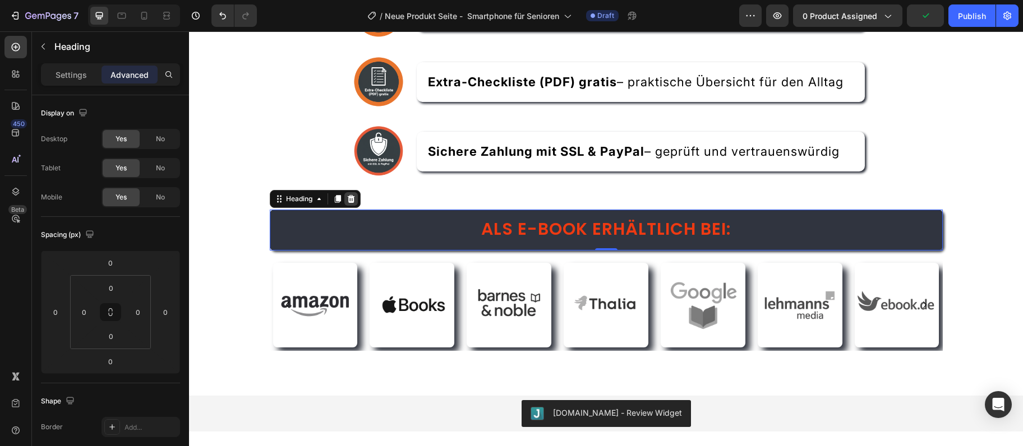
click at [358, 197] on div at bounding box center [350, 198] width 13 height 13
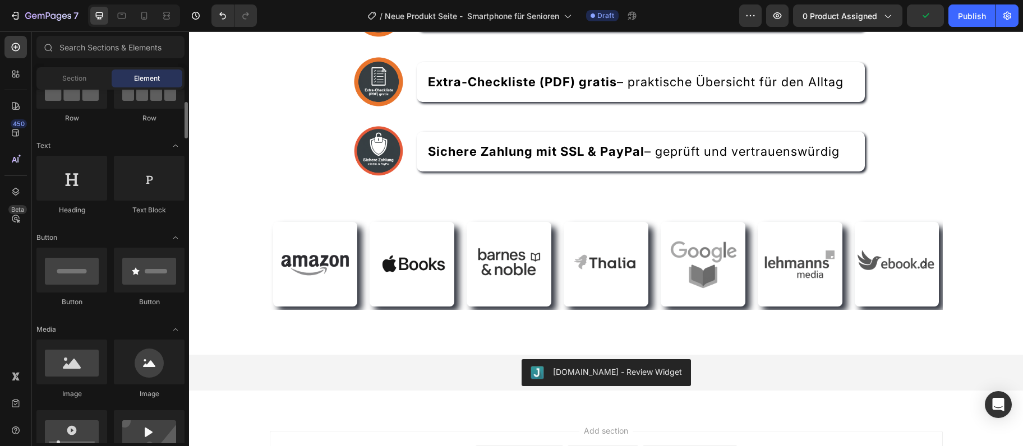
scroll to position [121, 0]
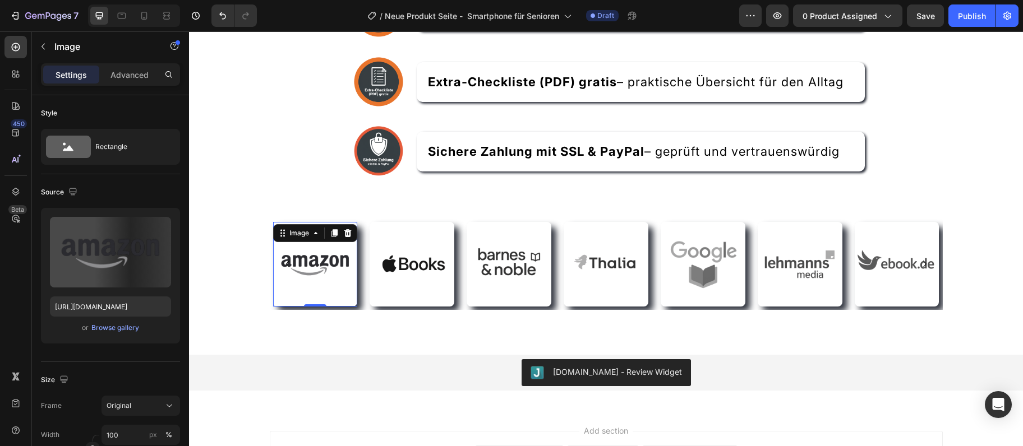
click at [347, 239] on div "Image 0" at bounding box center [315, 264] width 85 height 85
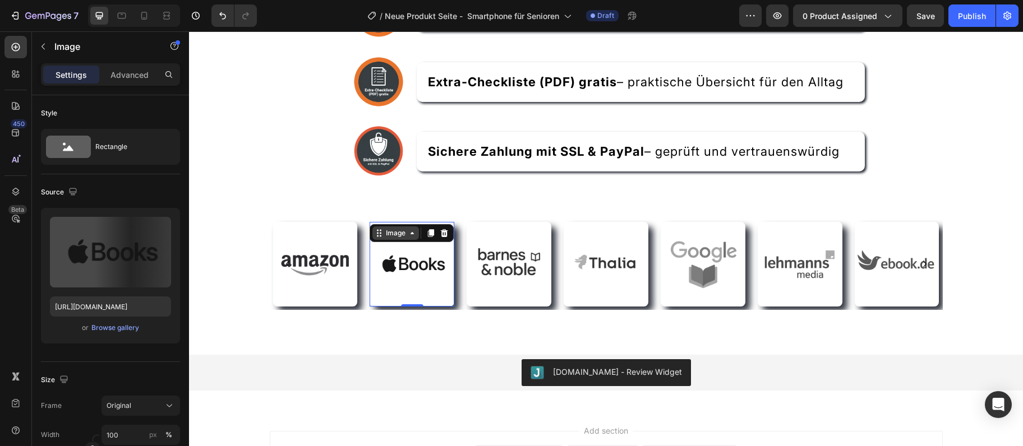
click at [376, 229] on div "Image" at bounding box center [395, 233] width 47 height 13
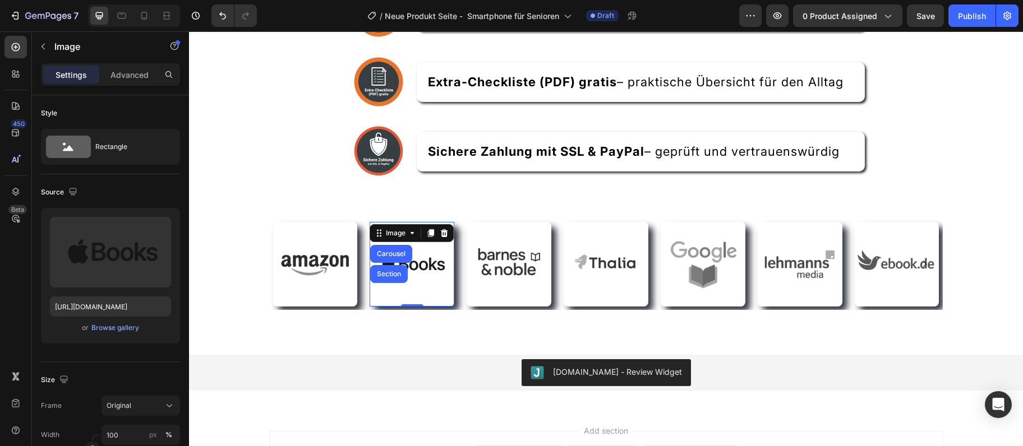
click at [368, 228] on div "Image Carousel Section 0" at bounding box center [411, 264] width 91 height 91
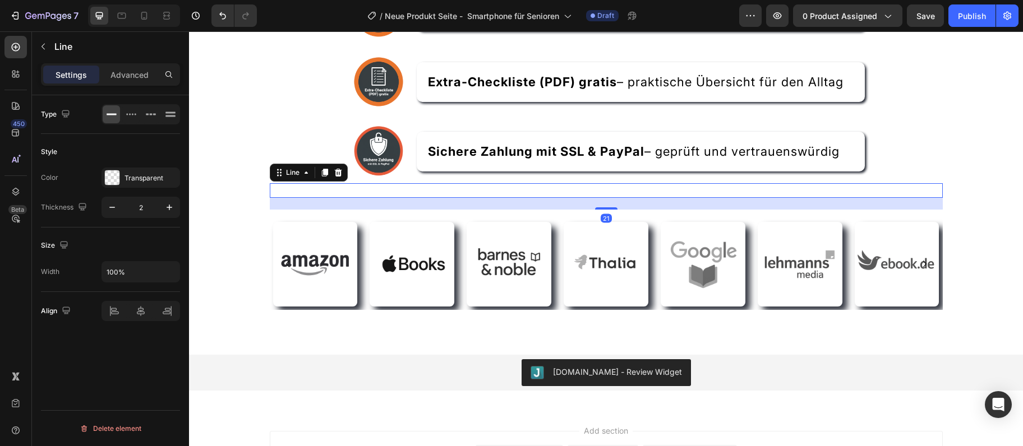
click at [357, 190] on div "Title Line 21" at bounding box center [606, 190] width 673 height 15
click at [363, 219] on div "Image Image Image Image Image Image Image Carousel" at bounding box center [606, 264] width 673 height 109
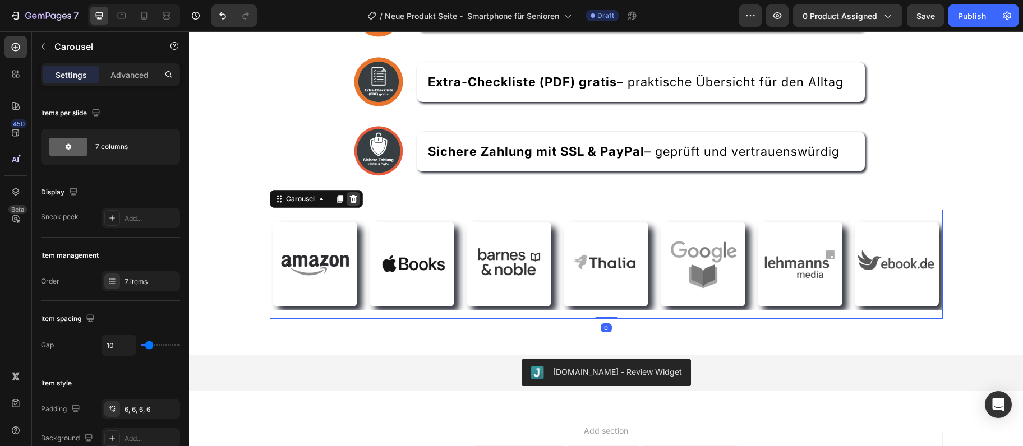
click at [357, 201] on icon at bounding box center [352, 199] width 7 height 8
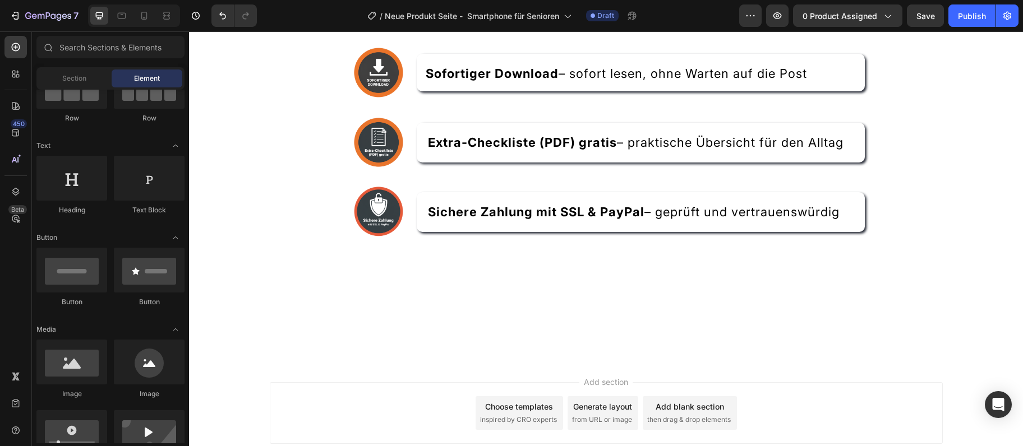
scroll to position [2393, 0]
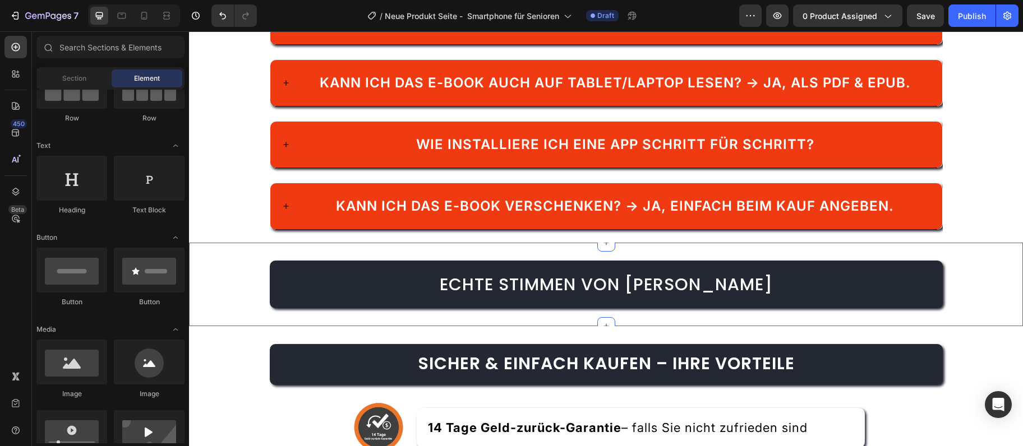
click at [329, 297] on h2 "Echte Stimmen von Lesern" at bounding box center [606, 285] width 673 height 48
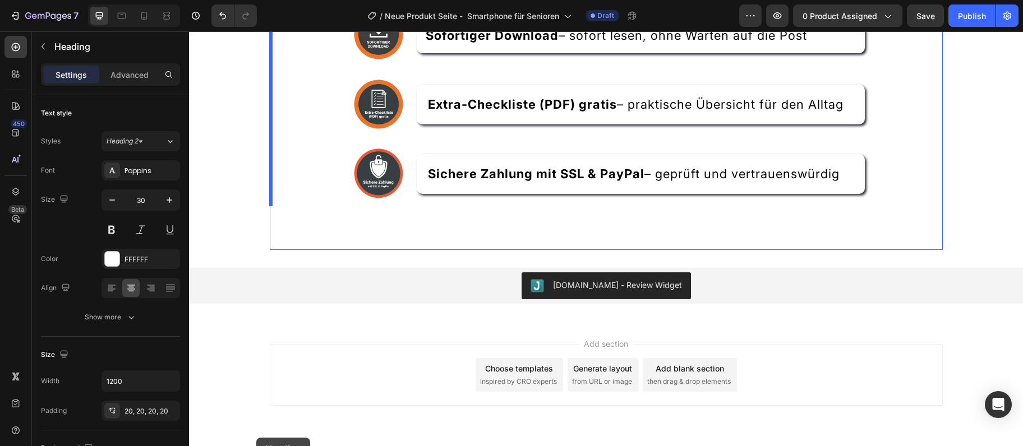
scroll to position [2894, 0]
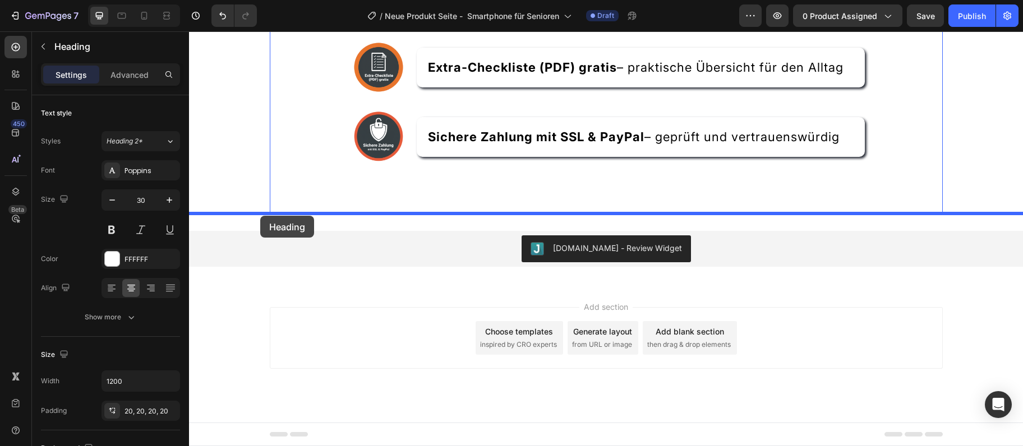
drag, startPoint x: 201, startPoint y: 250, endPoint x: 260, endPoint y: 216, distance: 68.1
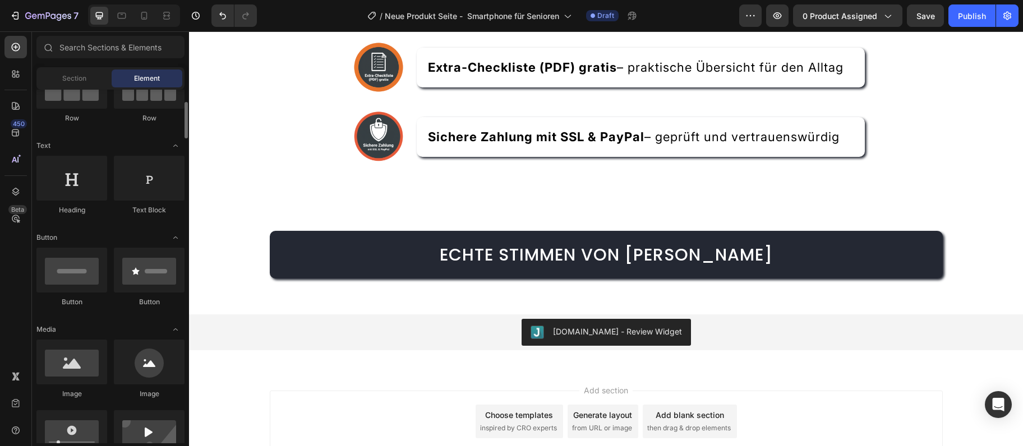
scroll to position [121, 0]
click at [330, 158] on div "Image 14 Tage Geld-zurück-Garantie – falls Sie nicht zufrieden sind Text Block …" at bounding box center [606, 32] width 673 height 273
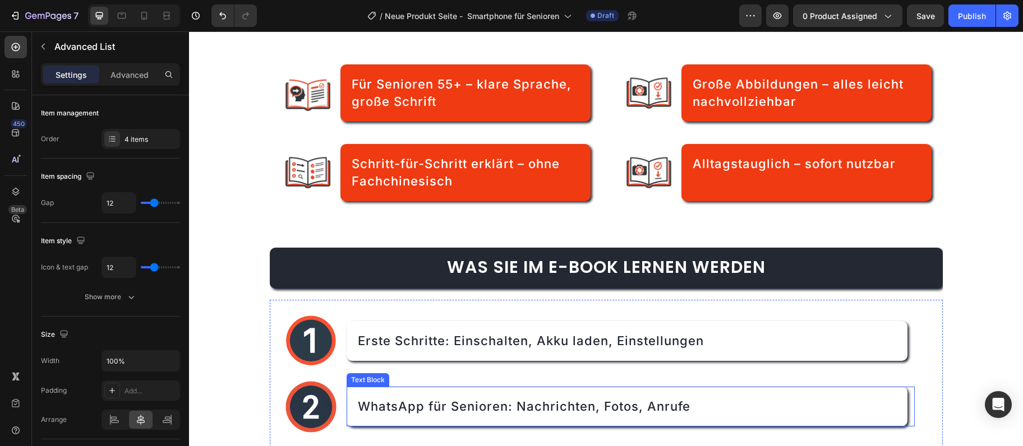
scroll to position [667, 0]
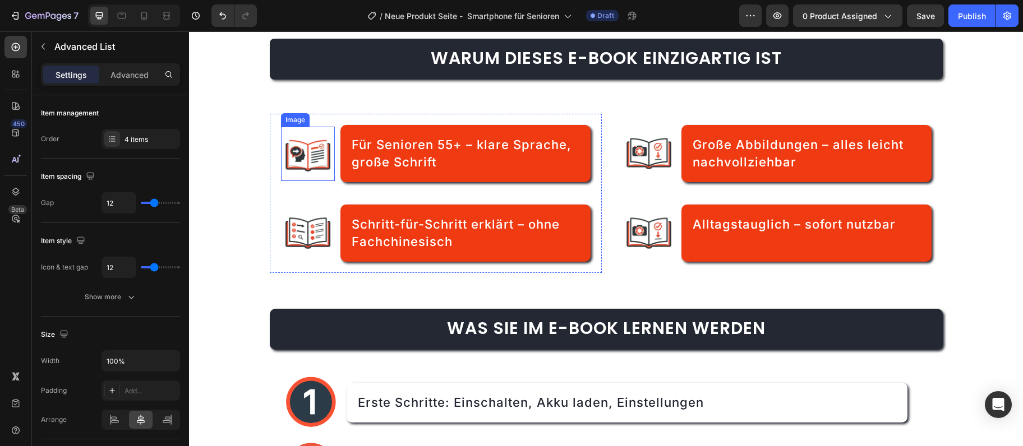
click at [307, 155] on img at bounding box center [308, 154] width 54 height 54
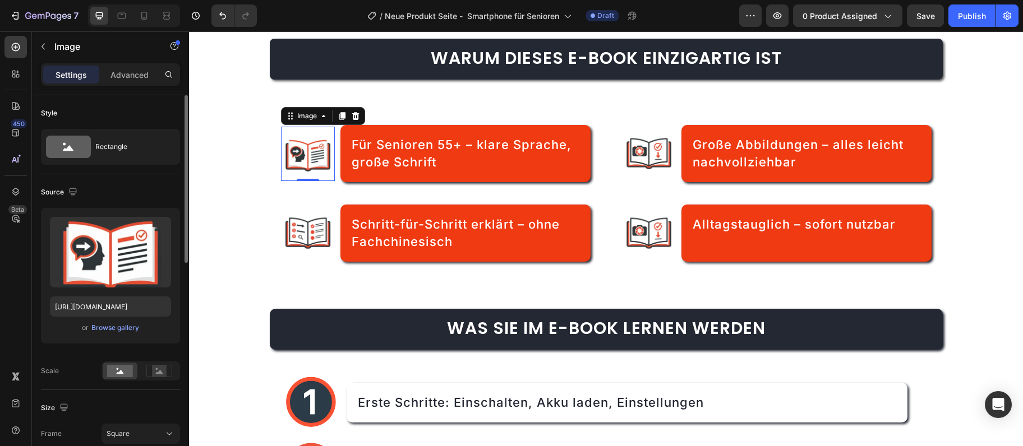
click at [99, 334] on div "or Browse gallery" at bounding box center [110, 327] width 121 height 13
click at [99, 331] on div "Browse gallery" at bounding box center [115, 328] width 48 height 10
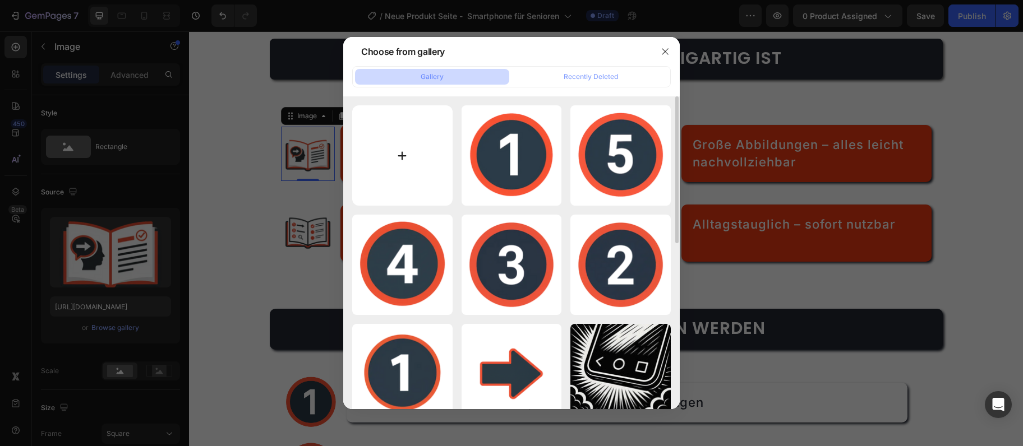
click at [395, 149] on input "file" at bounding box center [402, 155] width 100 height 100
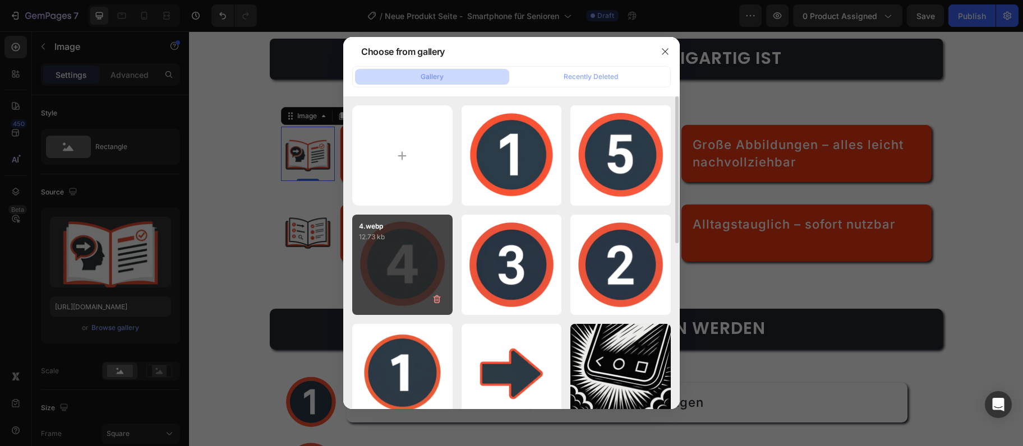
type input "C:\fakepath\senior 55.webp"
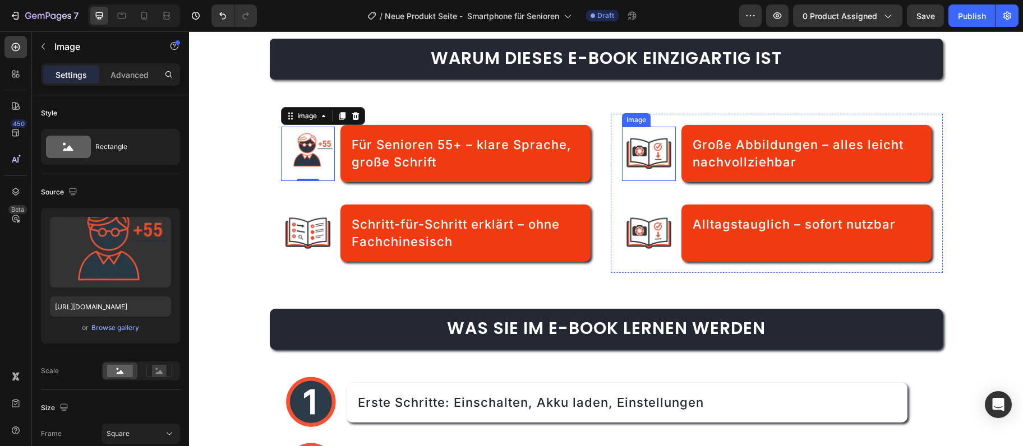
type input "https://cdn.shopify.com/s/files/1/0975/6642/5429/files/gempages_582685119454643…"
click at [649, 153] on img at bounding box center [649, 154] width 54 height 54
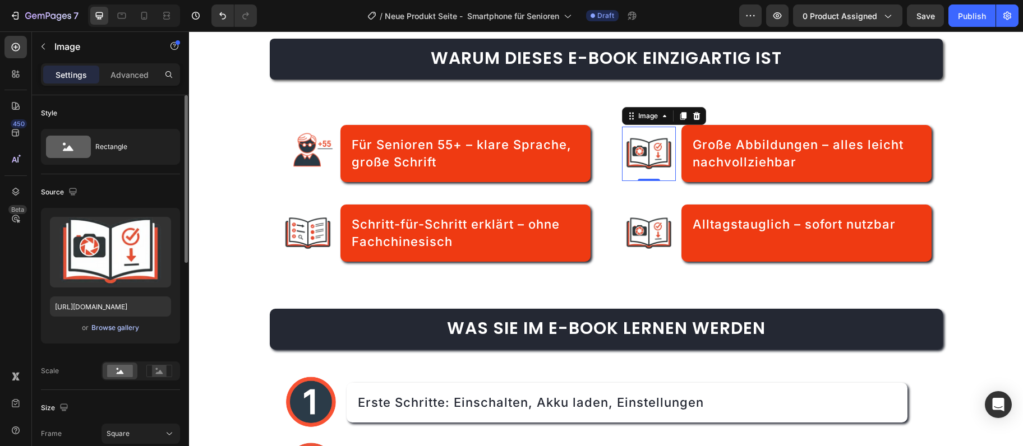
click at [94, 327] on div "Browse gallery" at bounding box center [115, 328] width 48 height 10
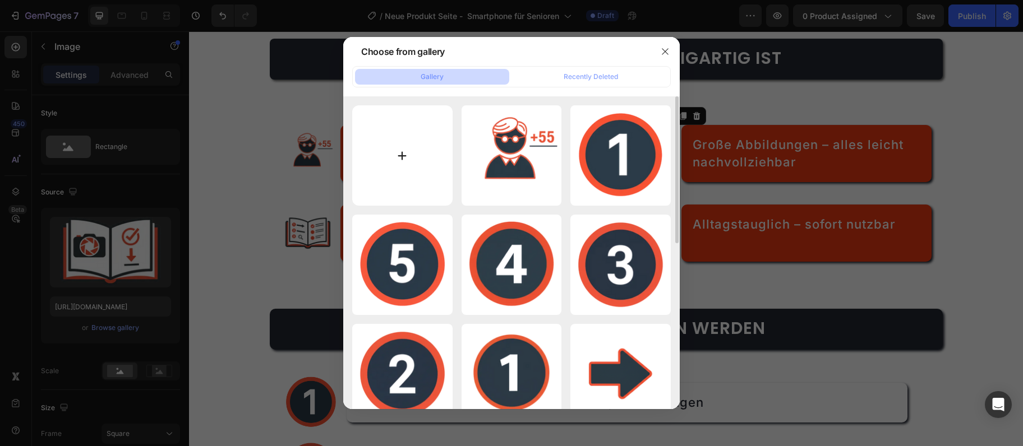
click at [394, 151] on input "file" at bounding box center [402, 155] width 100 height 100
type input "C:\fakepath\Grosse Bilder.webp"
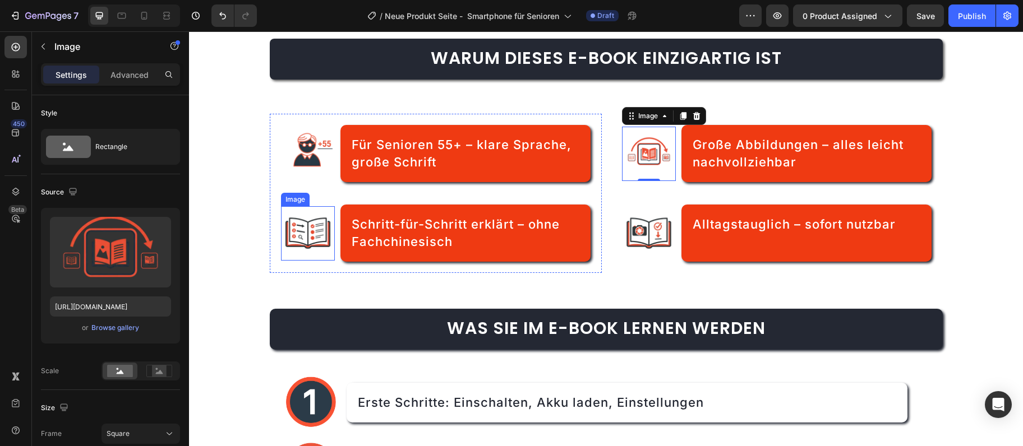
type input "https://cdn.shopify.com/s/files/1/0975/6642/5429/files/gempages_582685119454643…"
click at [302, 229] on img at bounding box center [308, 233] width 54 height 54
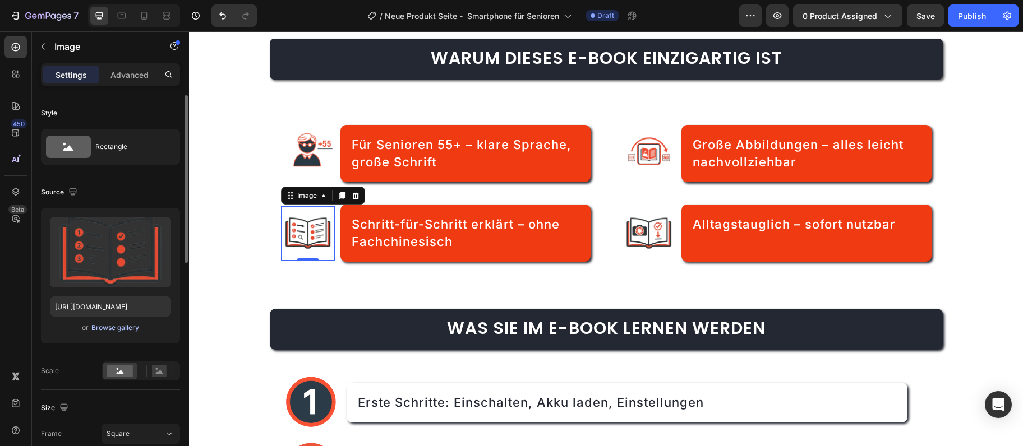
click at [103, 328] on div "Browse gallery" at bounding box center [115, 328] width 48 height 10
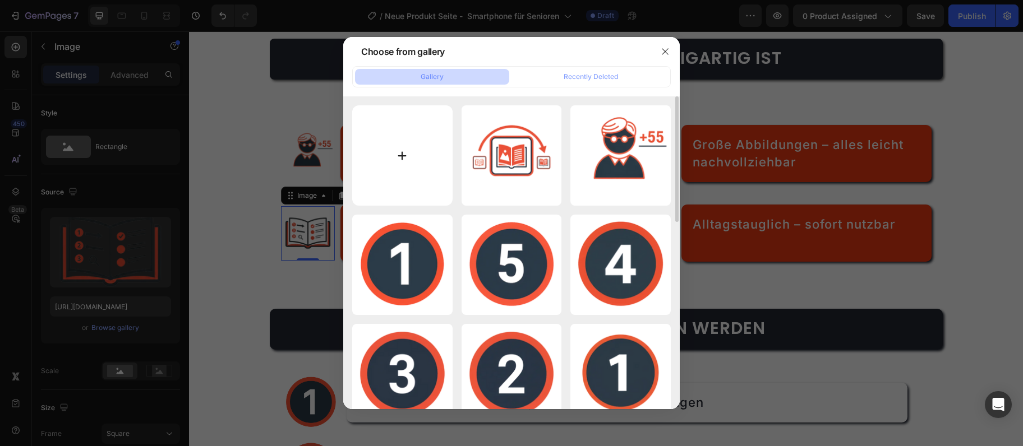
click at [381, 178] on input "file" at bounding box center [402, 155] width 100 height 100
type input "C:\fakepath\schrit nfu shrit.webp"
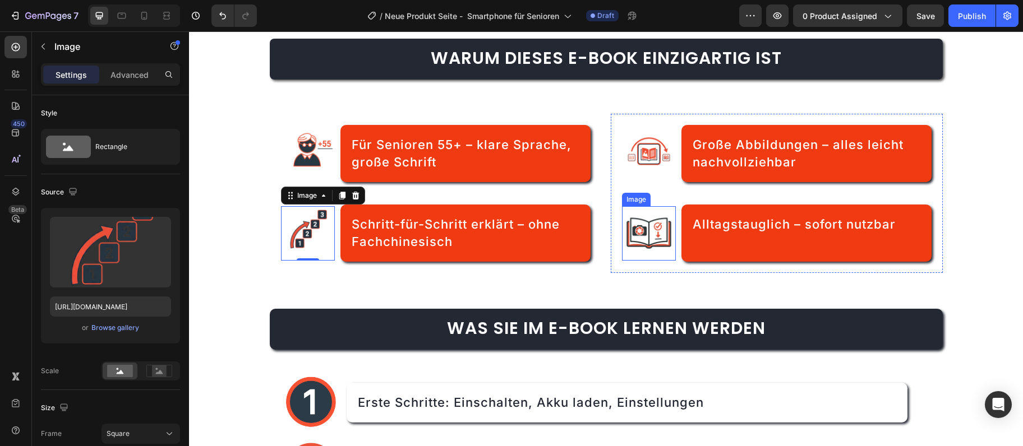
type input "https://cdn.shopify.com/s/files/1/0975/6642/5429/files/gempages_582685119454643…"
drag, startPoint x: 636, startPoint y: 231, endPoint x: 366, endPoint y: 242, distance: 270.0
click at [635, 231] on img at bounding box center [649, 233] width 54 height 54
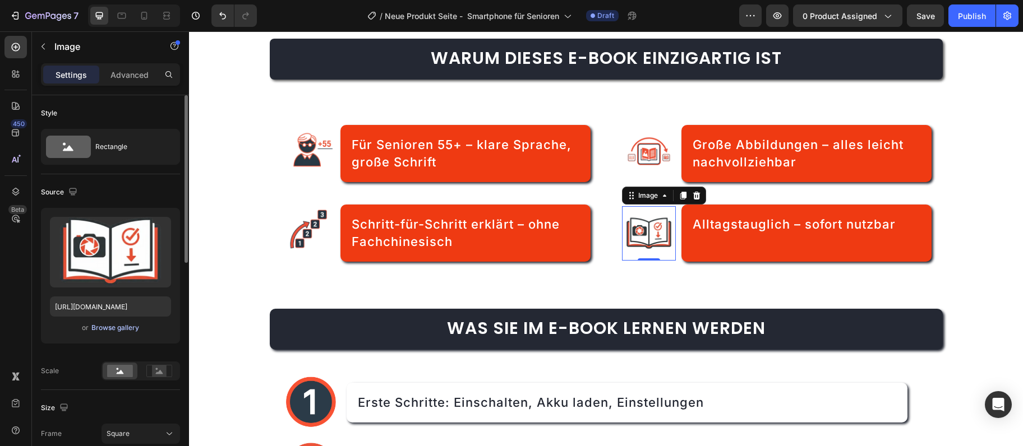
click at [112, 333] on div "Browse gallery" at bounding box center [115, 328] width 48 height 10
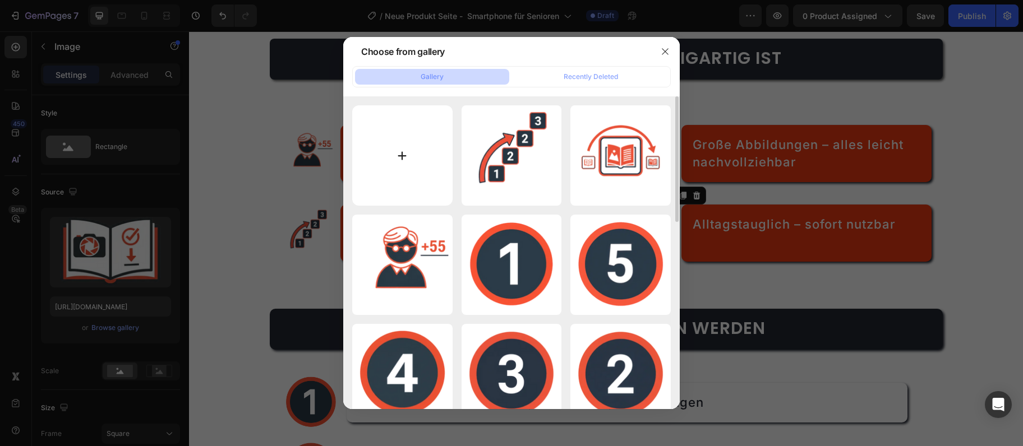
click at [386, 170] on input "file" at bounding box center [402, 155] width 100 height 100
type input "C:\fakepath\alltag.webp"
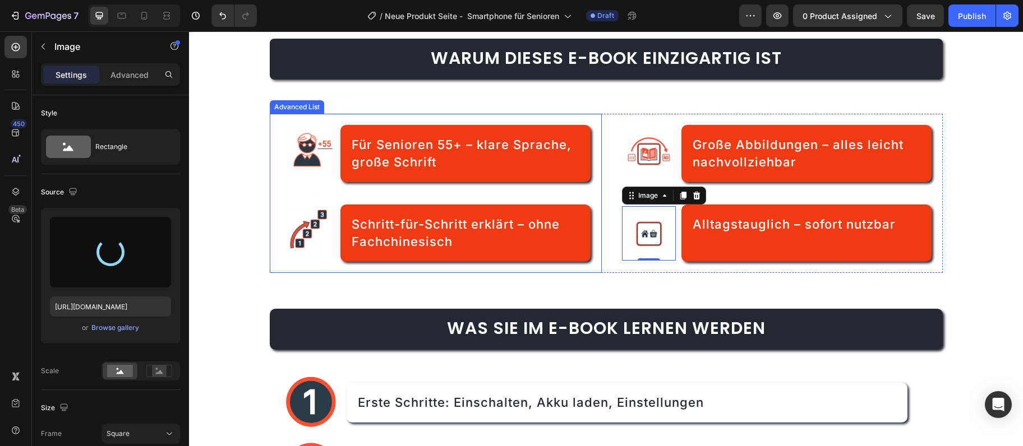
type input "https://cdn.shopify.com/s/files/1/0975/6642/5429/files/gempages_582685119454643…"
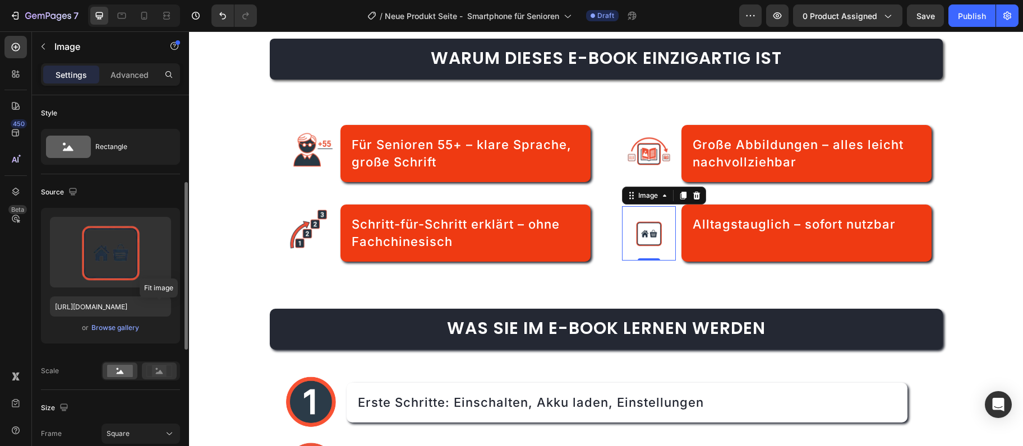
scroll to position [61, 0]
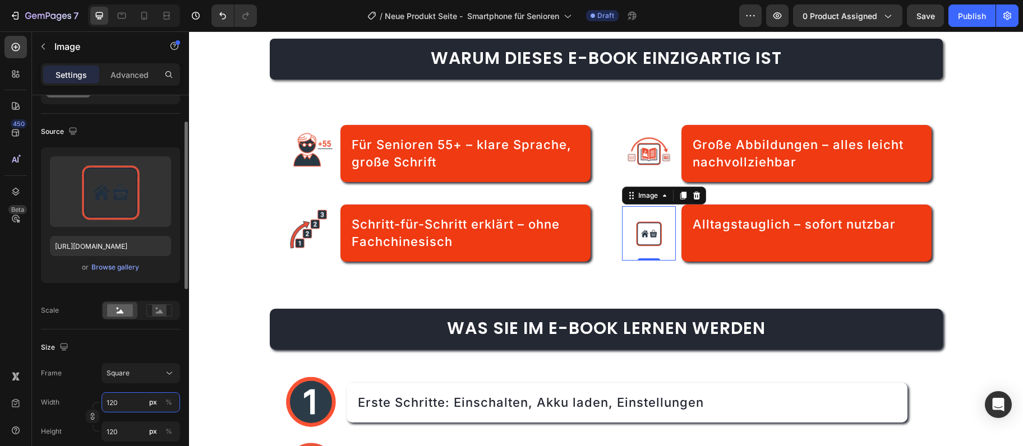
click at [131, 398] on input "120" at bounding box center [140, 403] width 79 height 20
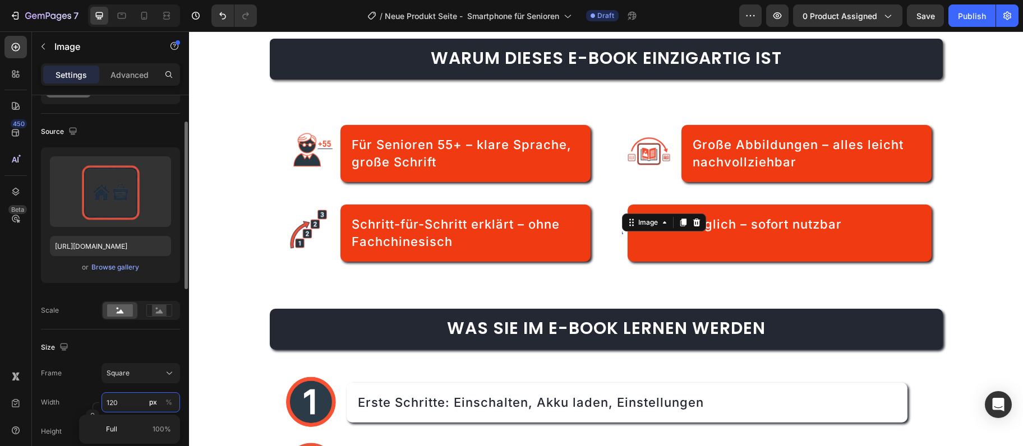
type input "1"
type input "15"
type input "150"
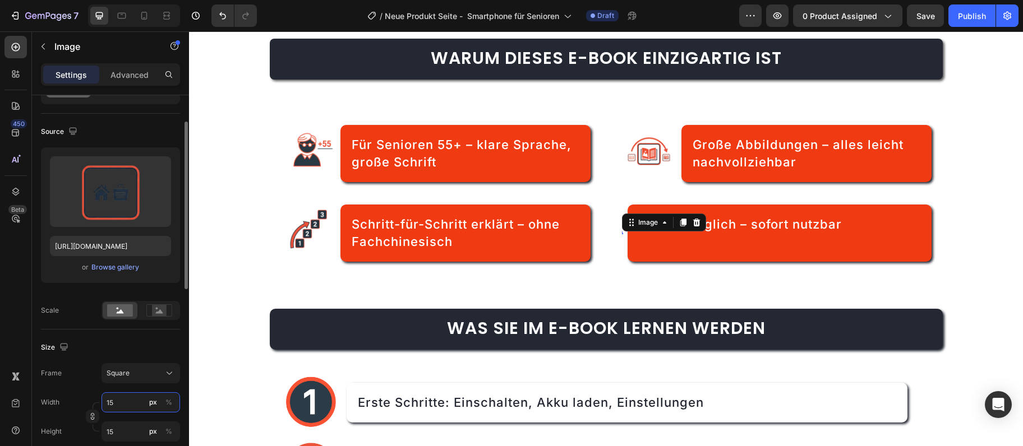
type input "150"
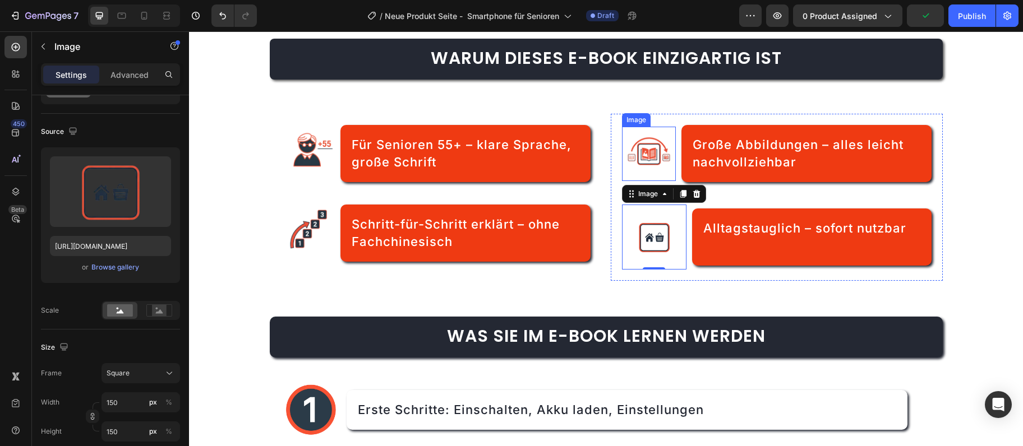
click at [650, 157] on img at bounding box center [649, 154] width 54 height 54
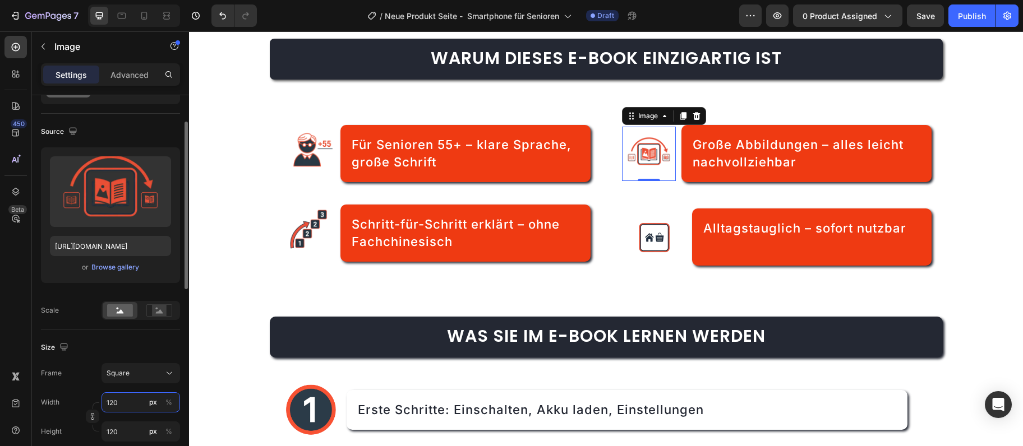
click at [124, 402] on input "120" at bounding box center [140, 403] width 79 height 20
type input "1"
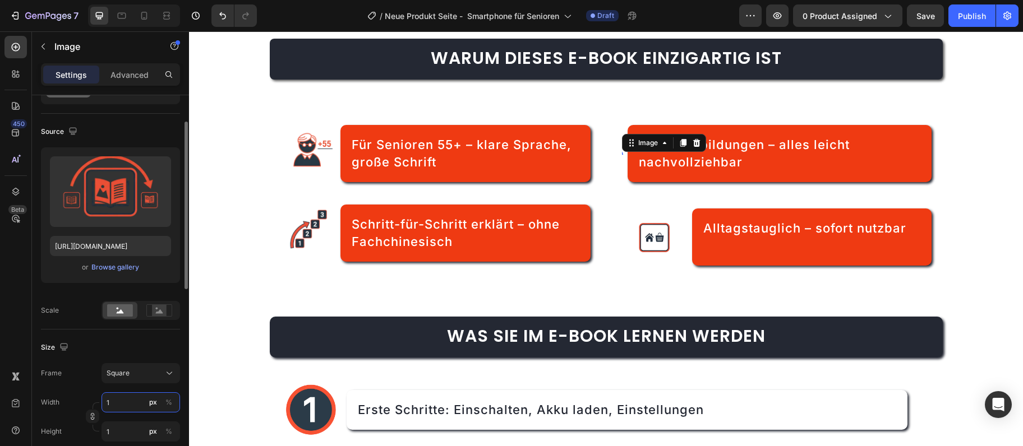
type input "15"
type input "150"
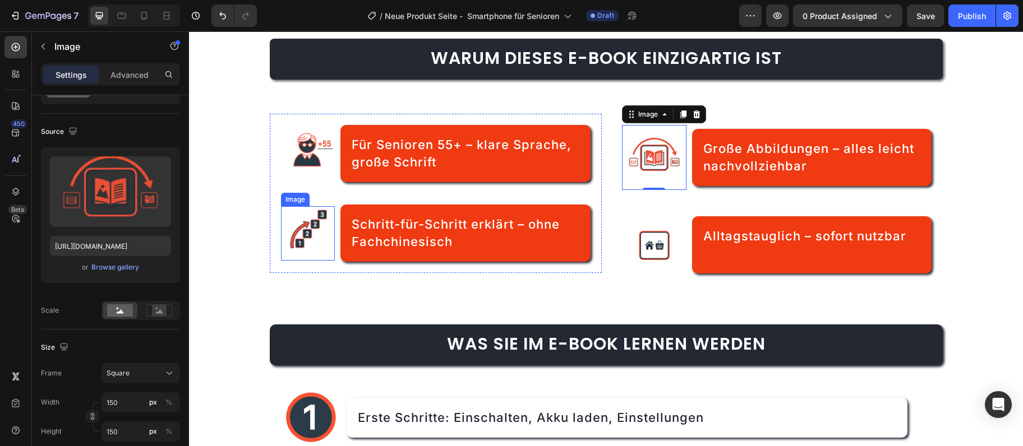
click at [289, 239] on img at bounding box center [308, 233] width 54 height 54
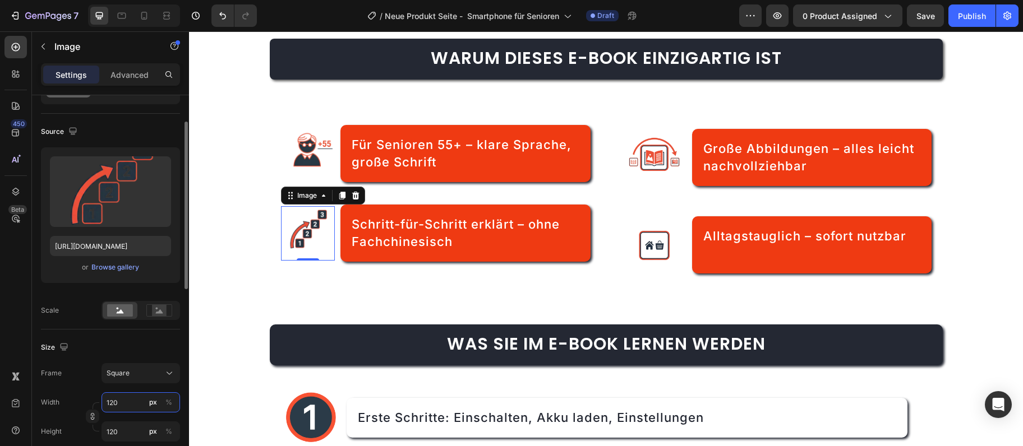
click at [123, 410] on input "120" at bounding box center [140, 403] width 79 height 20
type input "1"
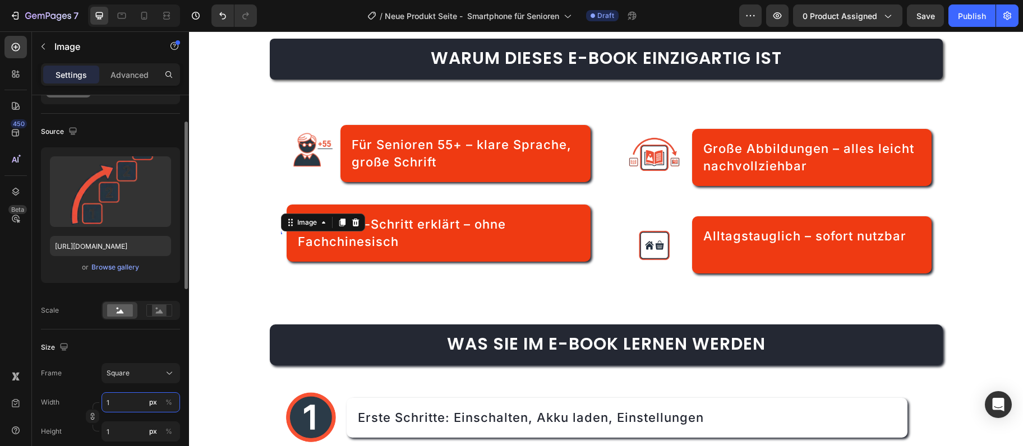
type input "15"
type input "150"
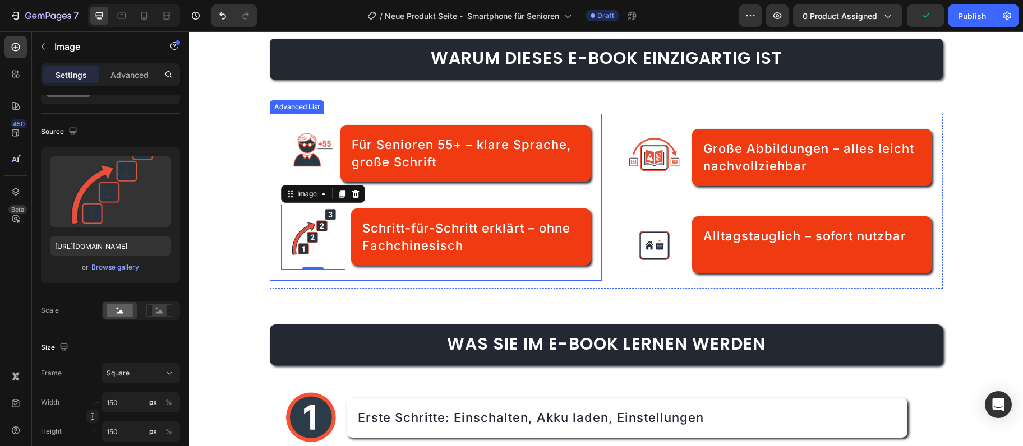
click at [285, 144] on img at bounding box center [308, 154] width 54 height 54
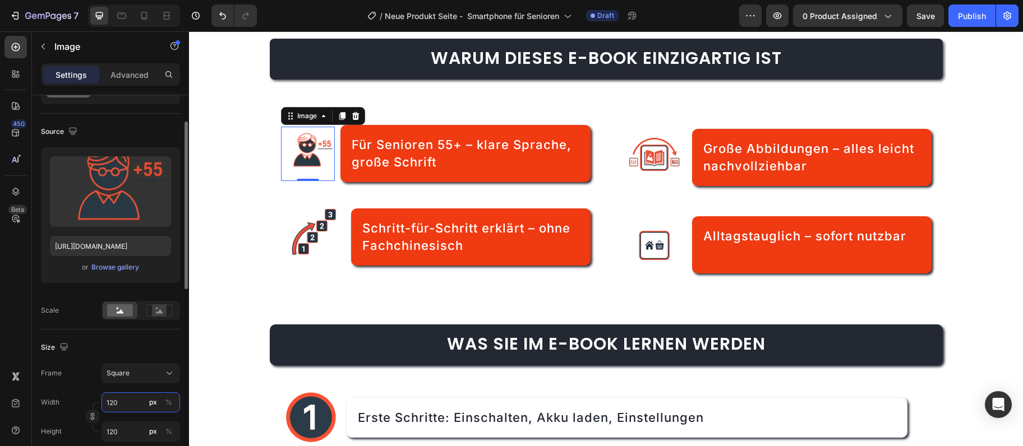
click at [123, 403] on input "120" at bounding box center [140, 403] width 79 height 20
type input "1"
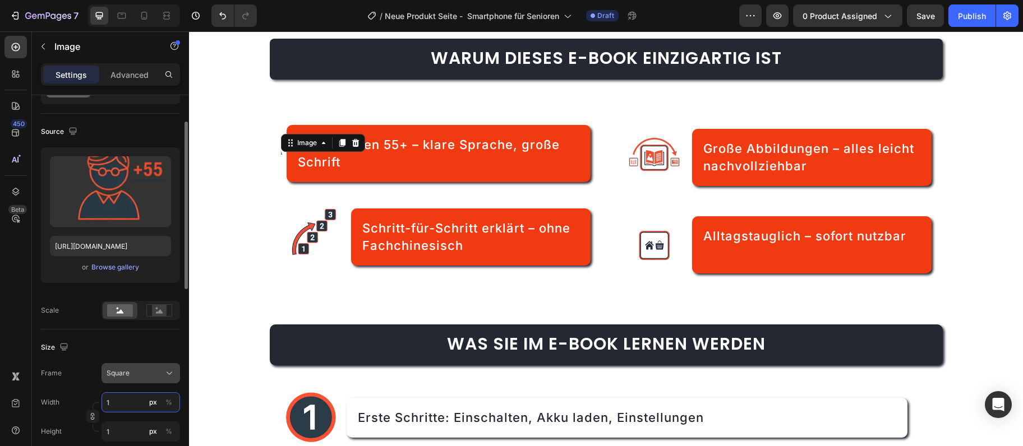
type input "15"
type input "150"
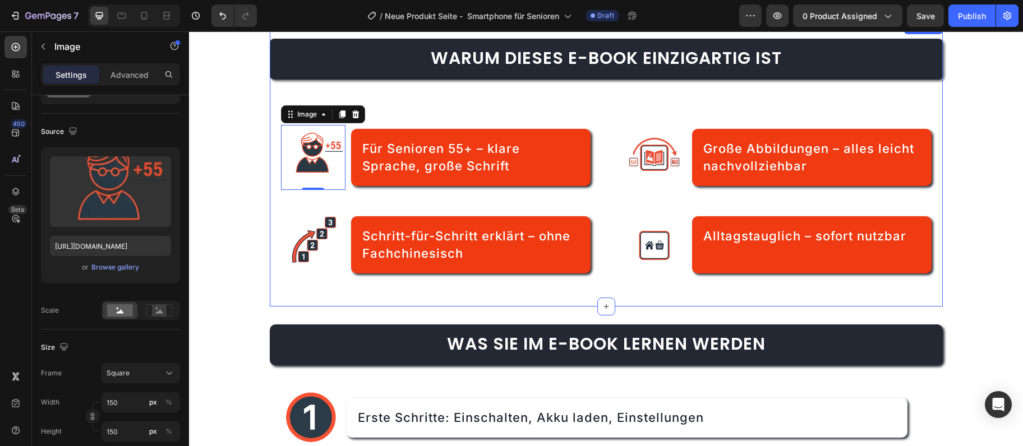
click at [791, 297] on div "Warum dieses E-Book einzigartig ist Heading Image 0 Für Senioren 55+ – klare Sp…" at bounding box center [606, 164] width 673 height 286
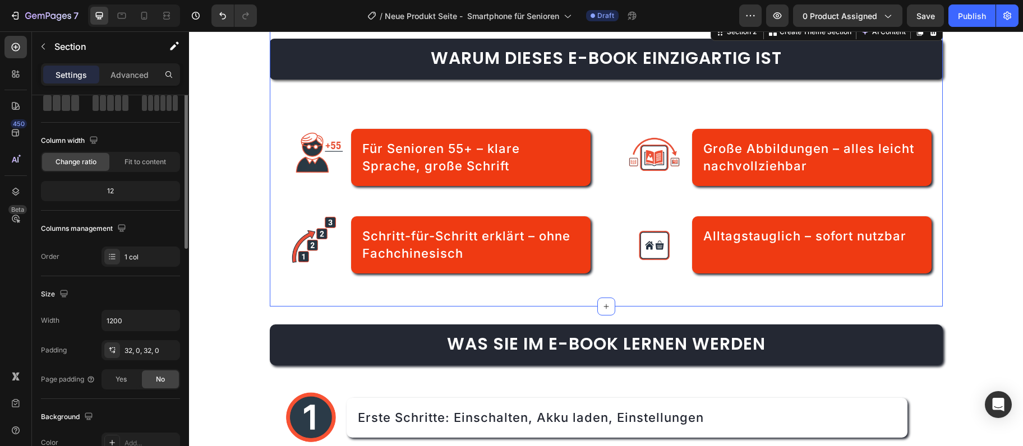
scroll to position [0, 0]
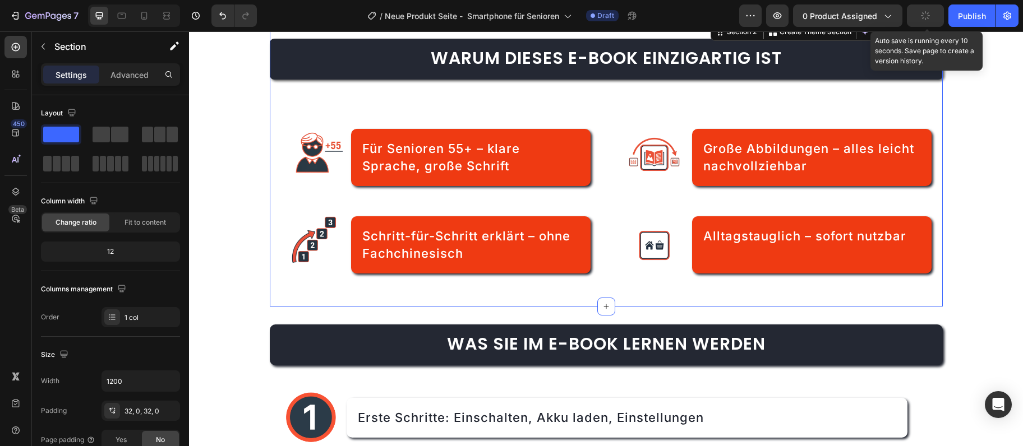
click at [937, 17] on button "button" at bounding box center [925, 15] width 37 height 22
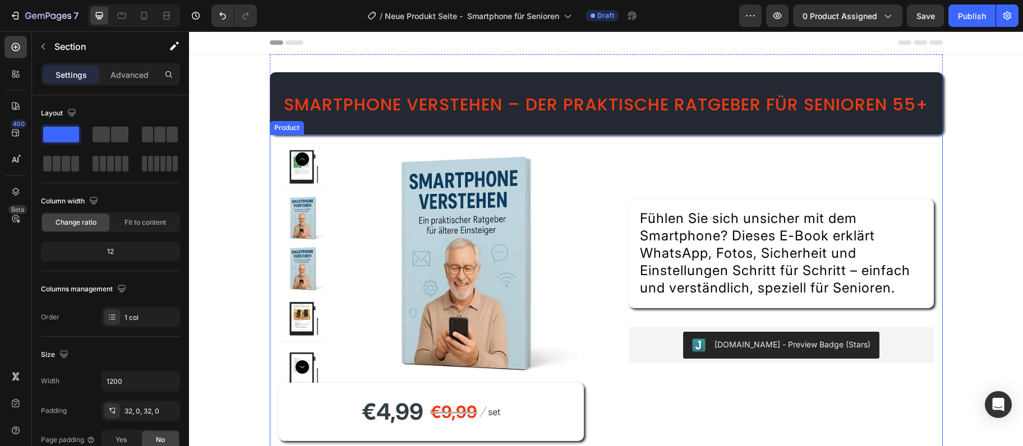
click at [871, 214] on div "Title Line Fühlen Sie sich unsicher mit dem Smartphone? Dieses E-Book erklärt W…" at bounding box center [781, 299] width 305 height 311
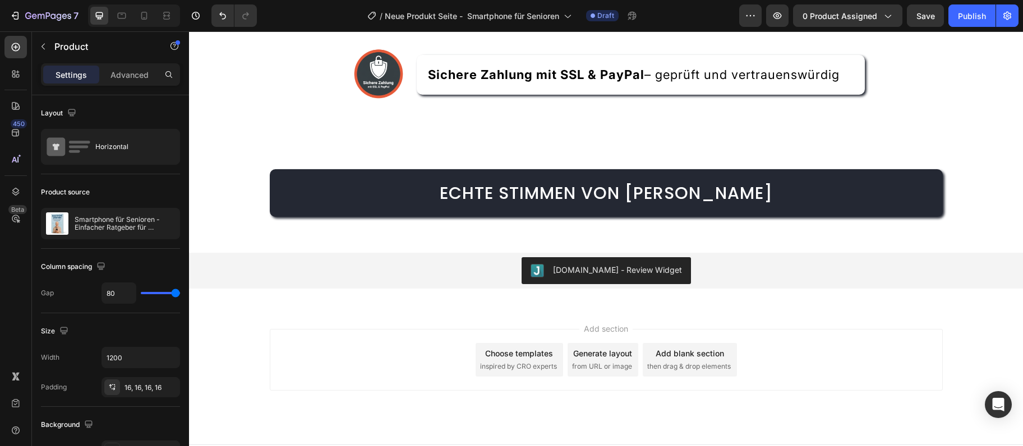
scroll to position [2994, 0]
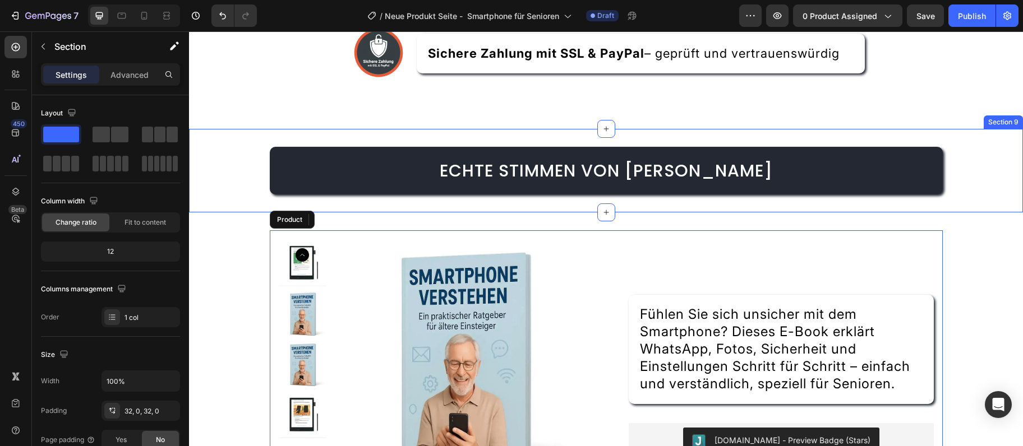
click at [538, 191] on h2 "Echte Stimmen von Lesern" at bounding box center [606, 171] width 673 height 48
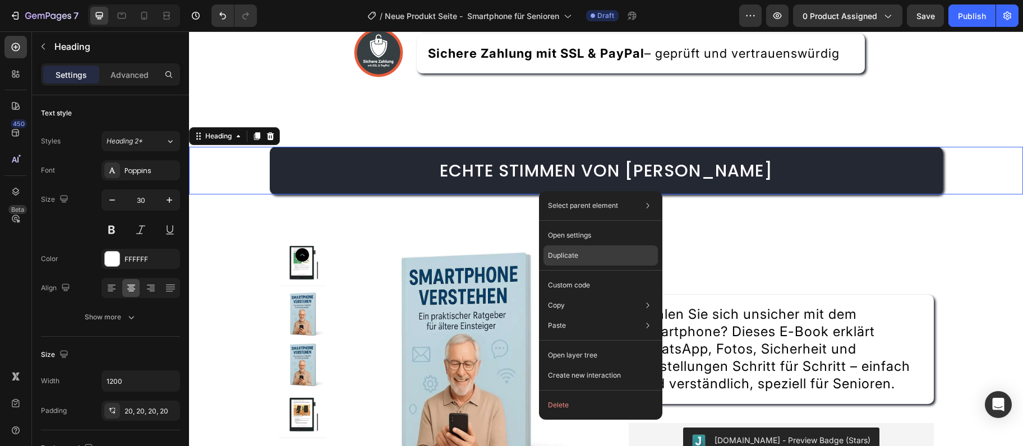
click at [567, 255] on p "Duplicate" at bounding box center [563, 256] width 30 height 10
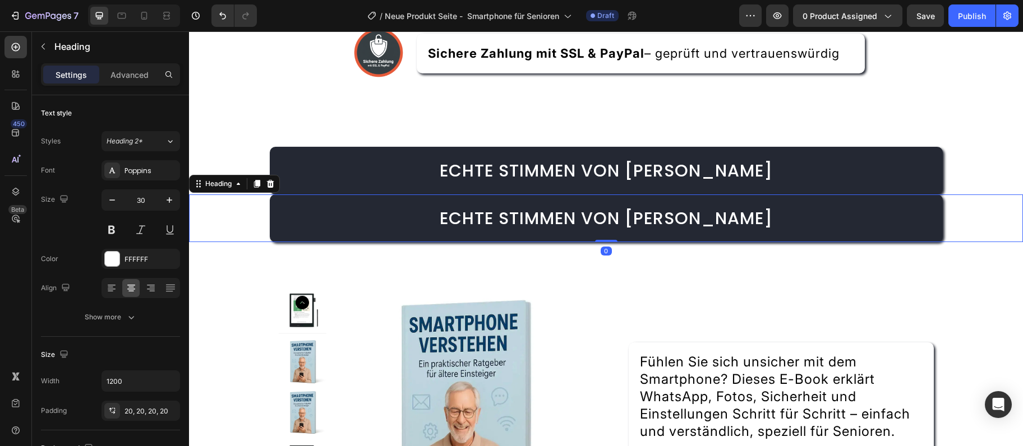
click at [342, 238] on h2 "Echte Stimmen von Lesern" at bounding box center [606, 219] width 673 height 48
click at [325, 163] on h2 "Echte Stimmen von Lesern" at bounding box center [606, 171] width 673 height 48
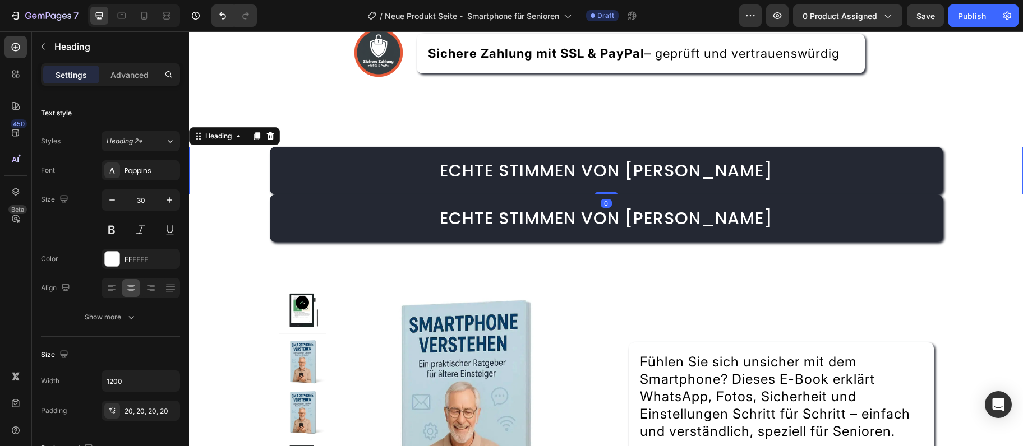
click at [312, 219] on p "⁠⁠⁠⁠⁠⁠⁠ Echte Stimmen von Lesern" at bounding box center [606, 218] width 650 height 25
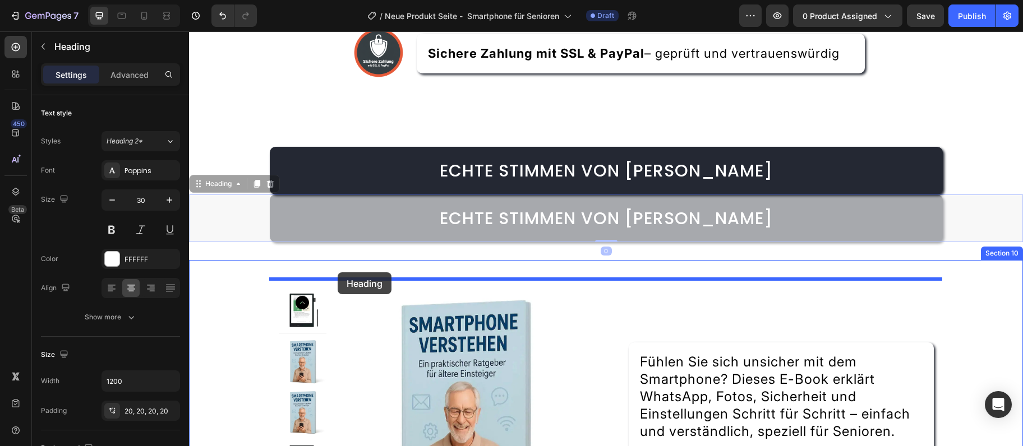
drag, startPoint x: 197, startPoint y: 186, endPoint x: 338, endPoint y: 273, distance: 165.1
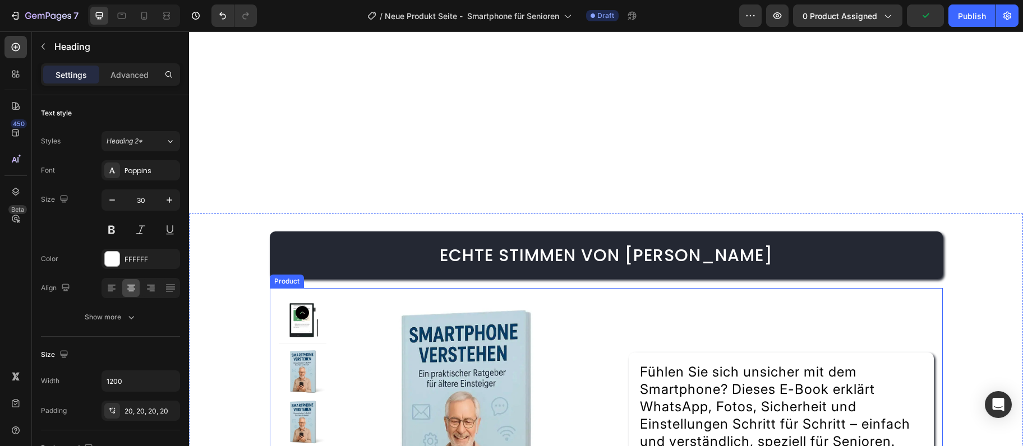
scroll to position [3176, 0]
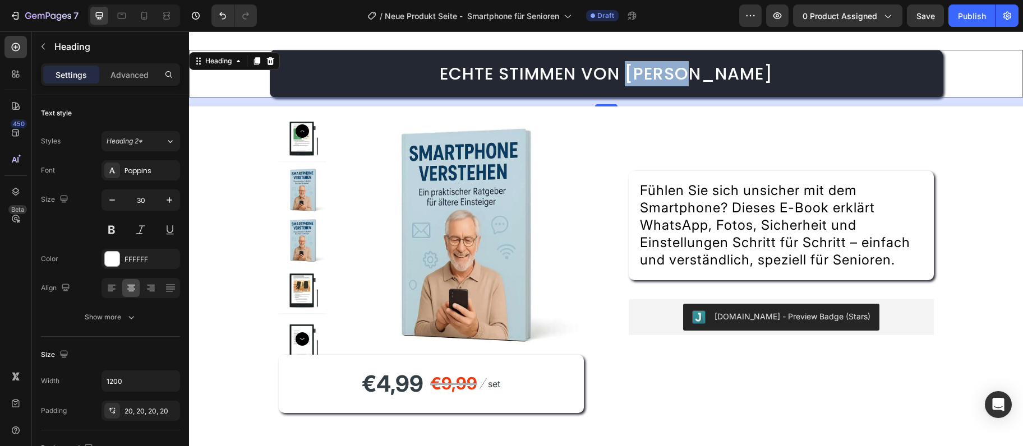
click at [678, 76] on span "Echte Stimmen von Lesern" at bounding box center [606, 74] width 333 height 24
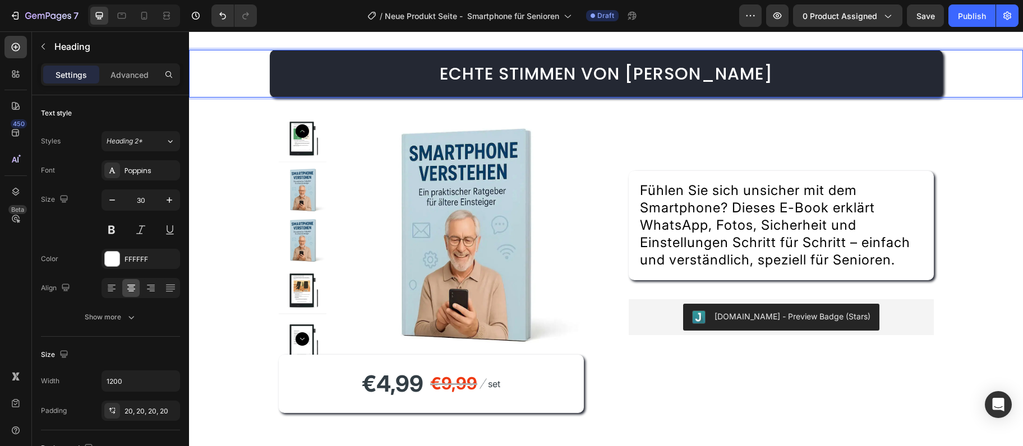
click at [678, 76] on span "Echte Stimmen von Lesern" at bounding box center [606, 74] width 333 height 24
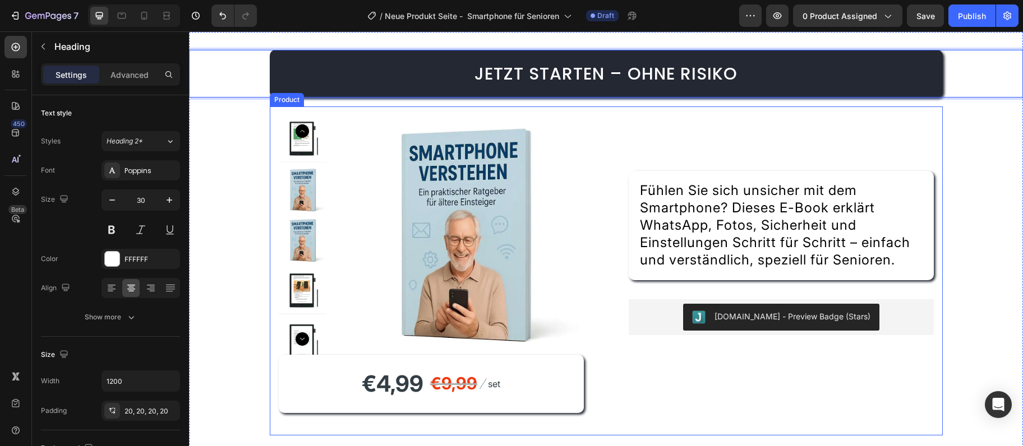
click at [602, 349] on div "Product Images €4,99 Product Price Product Price €9,99 Compare Price Compare Pr…" at bounding box center [606, 271] width 673 height 329
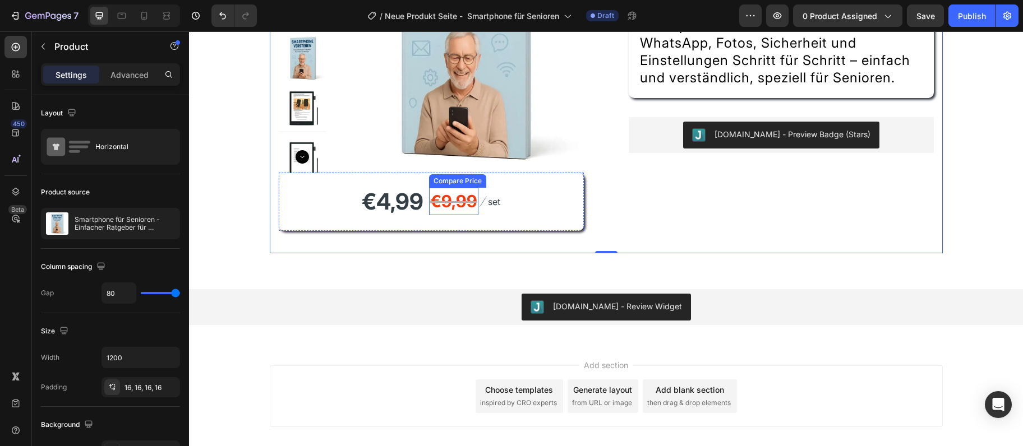
scroll to position [3054, 0]
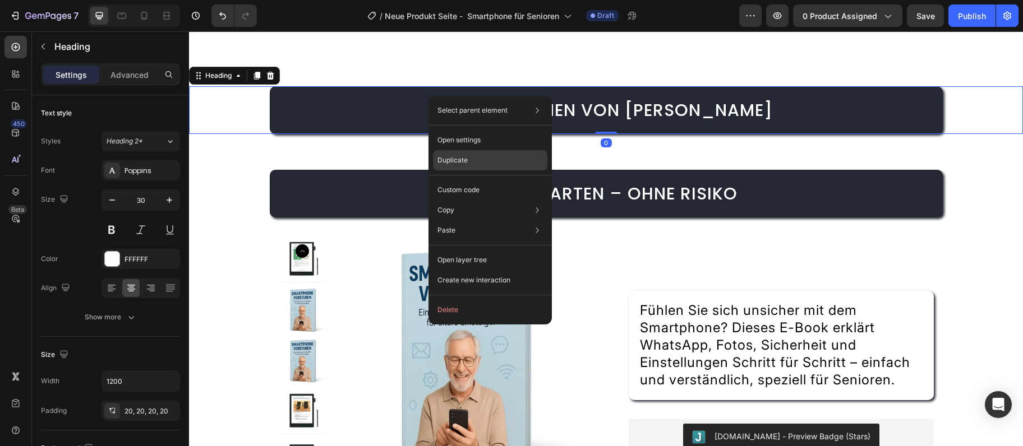
drag, startPoint x: 446, startPoint y: 153, endPoint x: 190, endPoint y: 231, distance: 267.9
click at [446, 153] on div "Duplicate" at bounding box center [490, 160] width 114 height 20
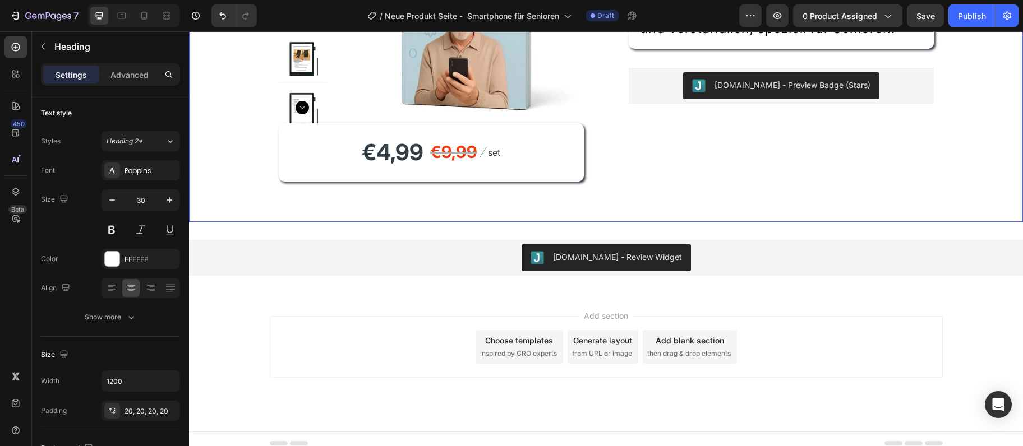
scroll to position [3463, 0]
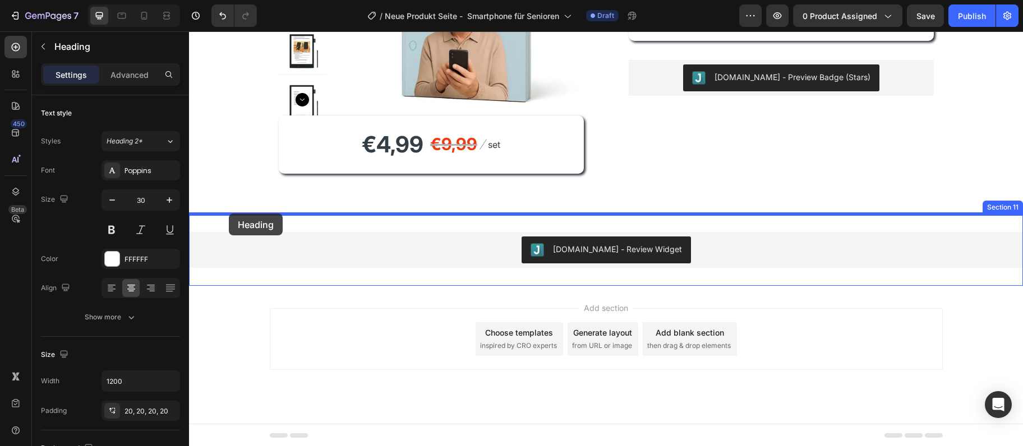
drag, startPoint x: 197, startPoint y: 130, endPoint x: 228, endPoint y: 215, distance: 91.0
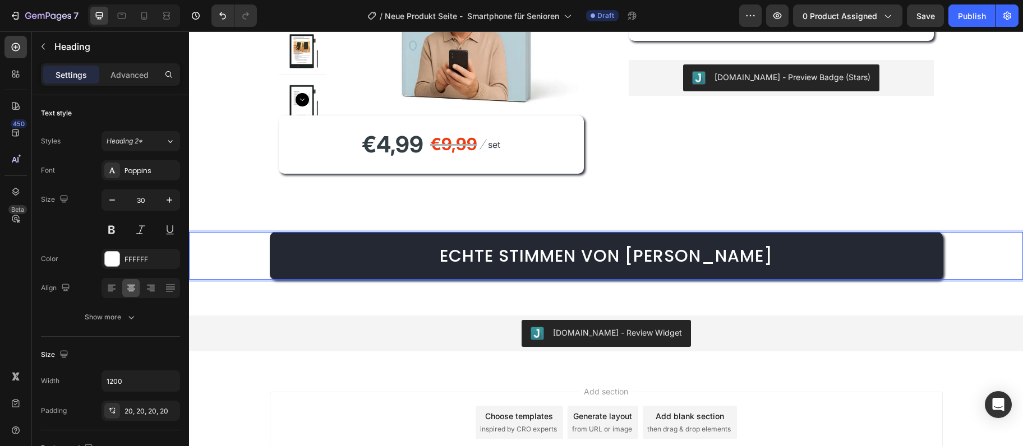
click at [513, 246] on span "Echte Stimmen von Lesern" at bounding box center [606, 256] width 333 height 24
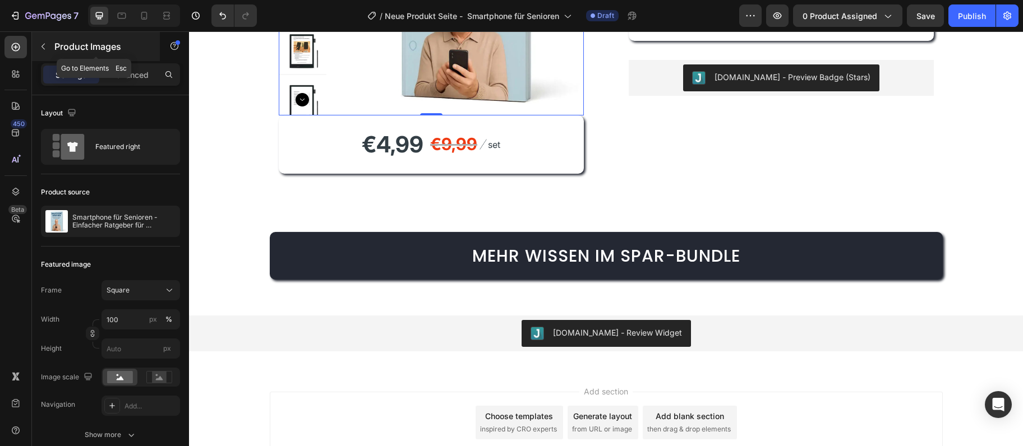
click at [55, 39] on div "Product Images" at bounding box center [96, 46] width 128 height 29
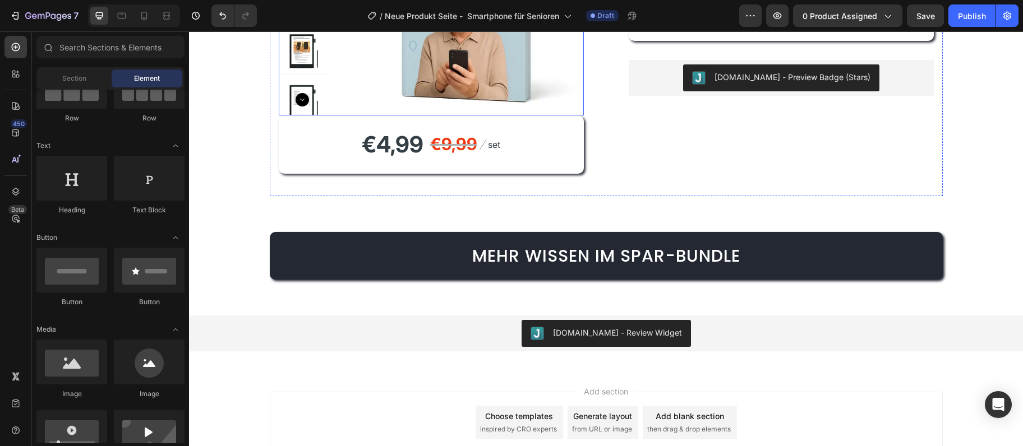
scroll to position [3342, 0]
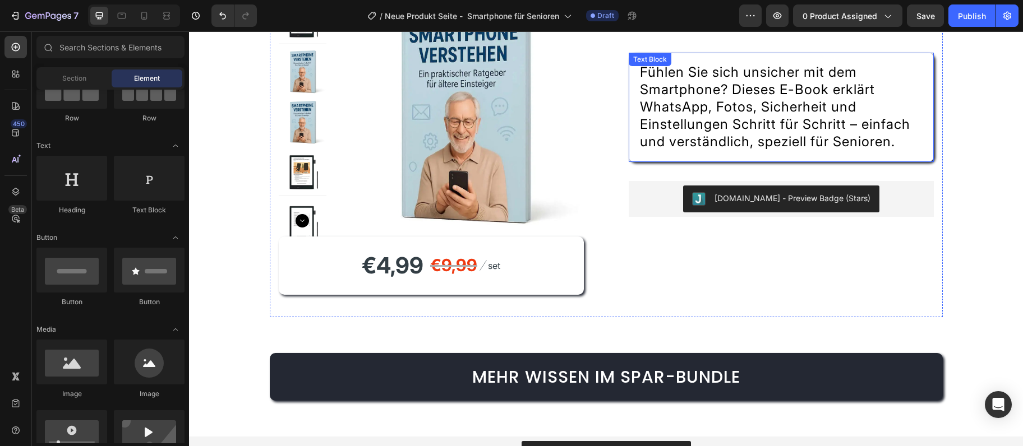
click at [729, 67] on span "Fühlen Sie sich unsicher mit dem Smartphone? Dieses E-Book erklärt WhatsApp, Fo…" at bounding box center [775, 107] width 270 height 86
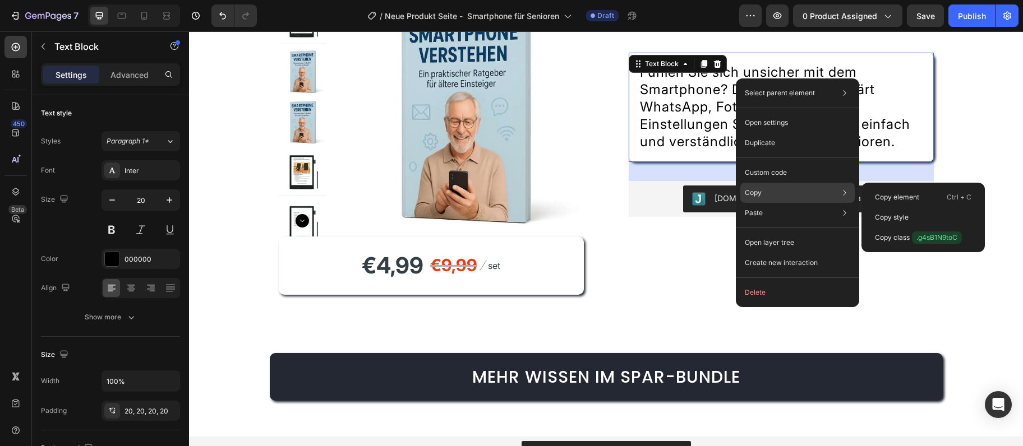
click at [760, 200] on div "Copy Copy element Ctrl + C Copy style Copy class .g4sB1N9toC" at bounding box center [797, 193] width 114 height 20
click at [760, 198] on div "Copy Copy element Ctrl + C Copy style Copy class .g4sB1N9toC" at bounding box center [797, 193] width 114 height 20
click at [903, 193] on p "Copy element" at bounding box center [897, 197] width 44 height 10
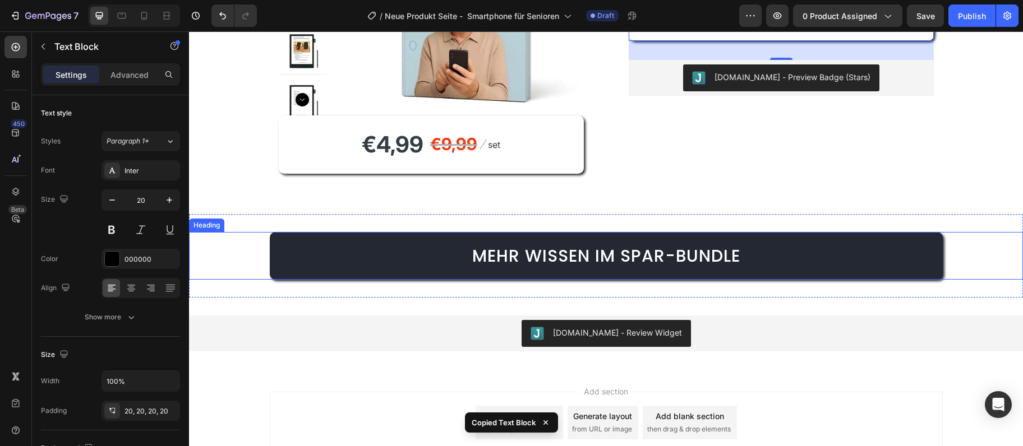
scroll to position [3524, 0]
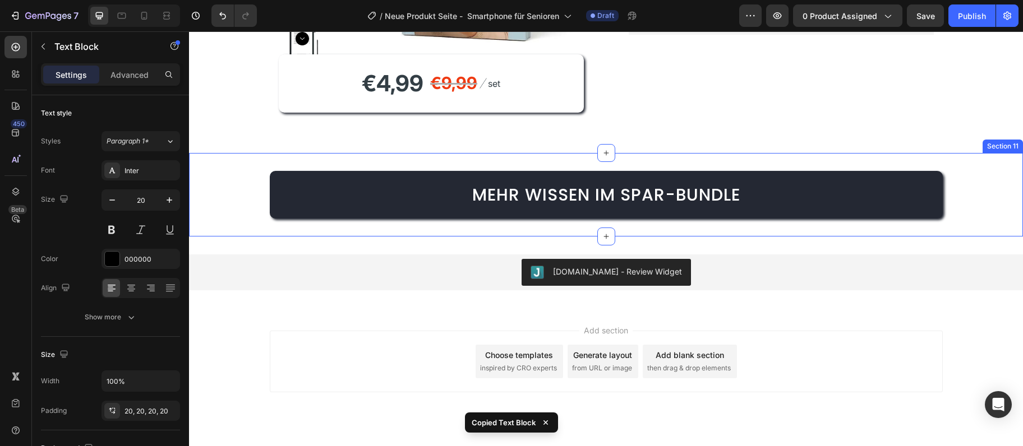
click at [570, 242] on div "Judge.me - Review Widget Judge.me Section 12" at bounding box center [606, 273] width 834 height 72
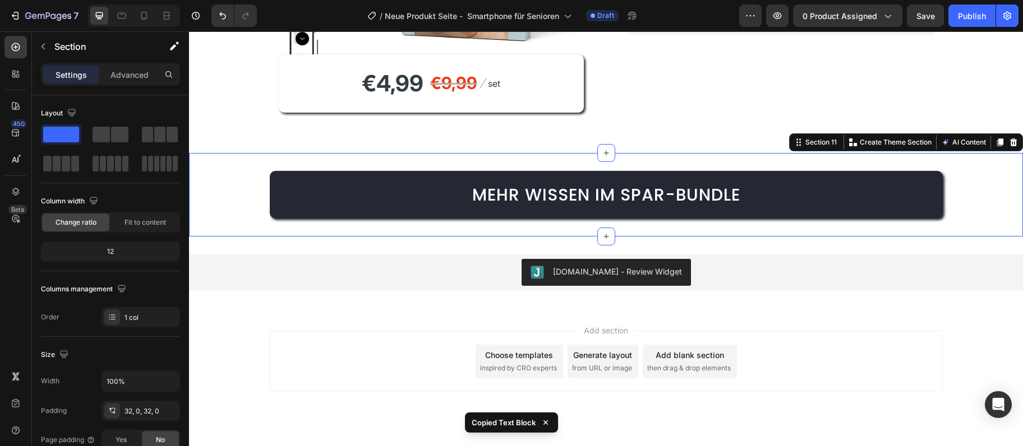
click at [566, 234] on div "⁠⁠⁠⁠⁠⁠⁠ Mehr Wissen im Spar-Bundle Heading Section 11 Create Theme Section AI C…" at bounding box center [606, 195] width 834 height 84
click at [564, 230] on div "⁠⁠⁠⁠⁠⁠⁠ Mehr Wissen im Spar-Bundle Heading Section 11 Create Theme Section AI C…" at bounding box center [606, 195] width 834 height 84
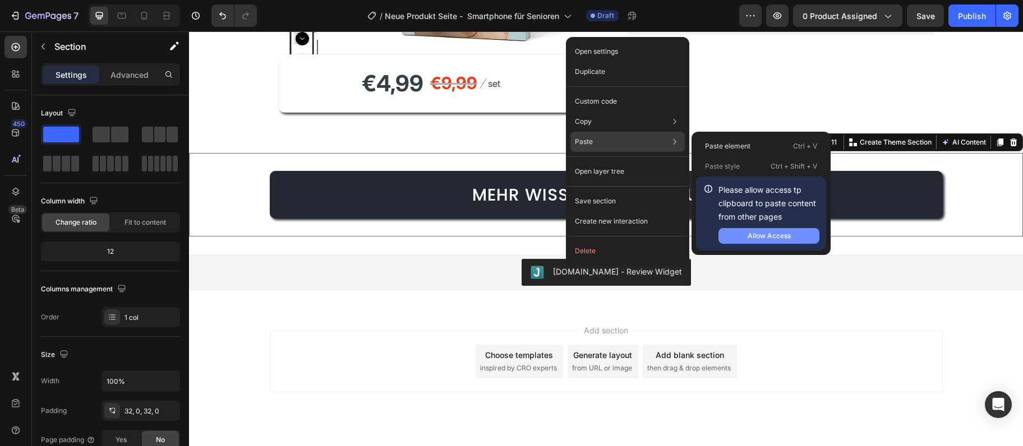
click at [755, 230] on button "Allow Access" at bounding box center [768, 236] width 101 height 16
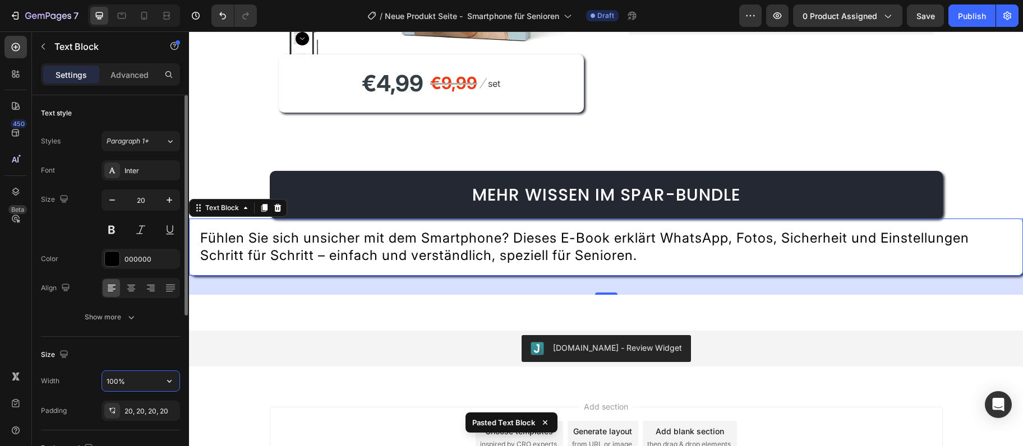
click at [148, 381] on input "100%" at bounding box center [140, 381] width 77 height 20
click at [147, 381] on input "100%" at bounding box center [140, 381] width 77 height 20
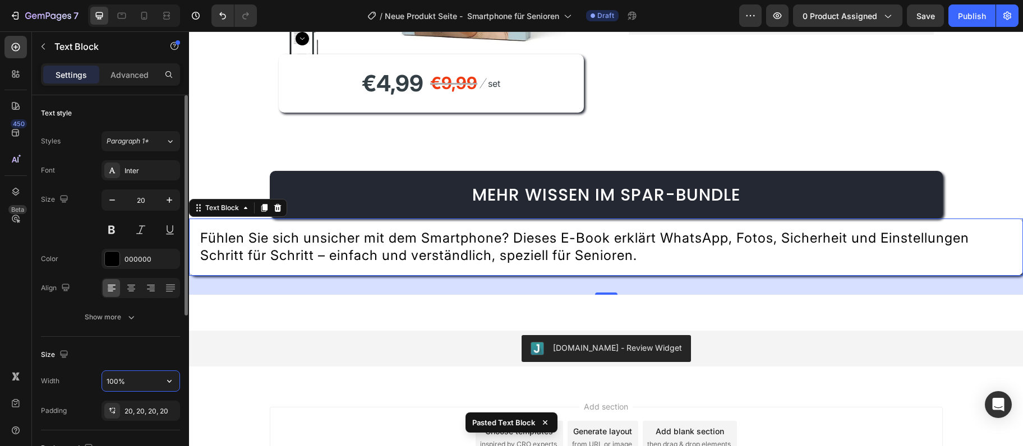
click at [147, 381] on input "100%" at bounding box center [140, 381] width 77 height 20
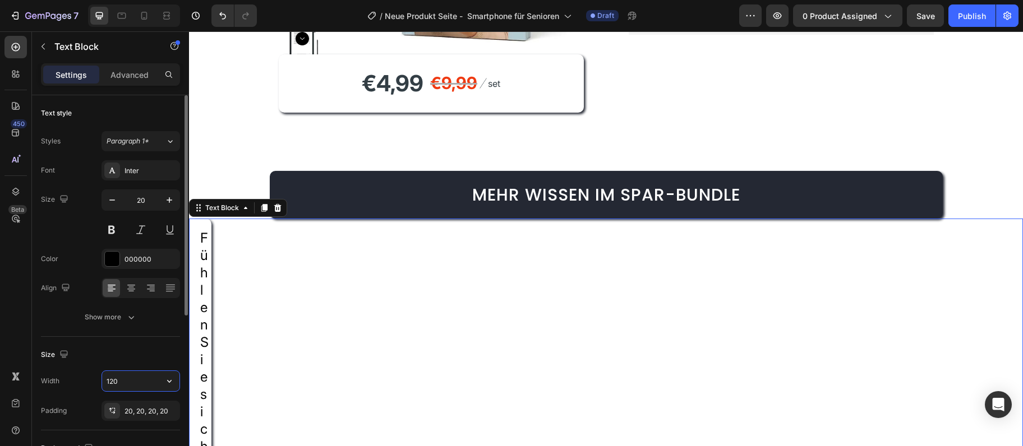
type input "1200"
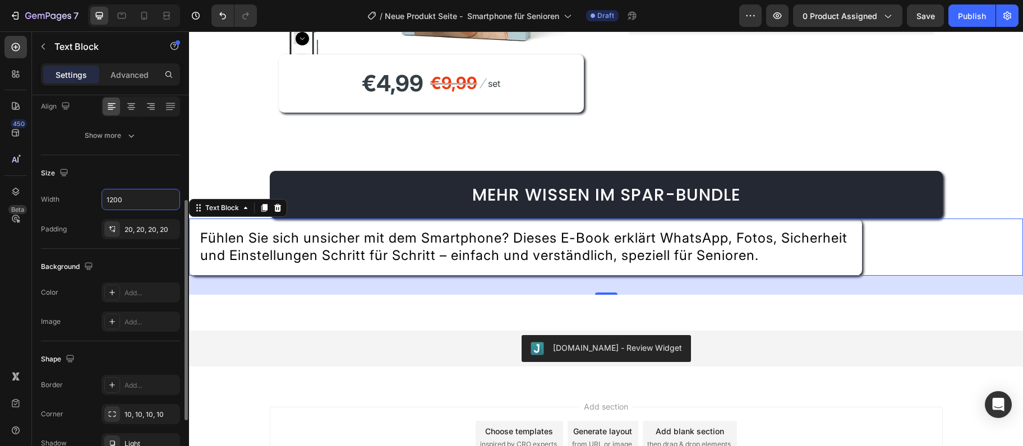
scroll to position [281, 0]
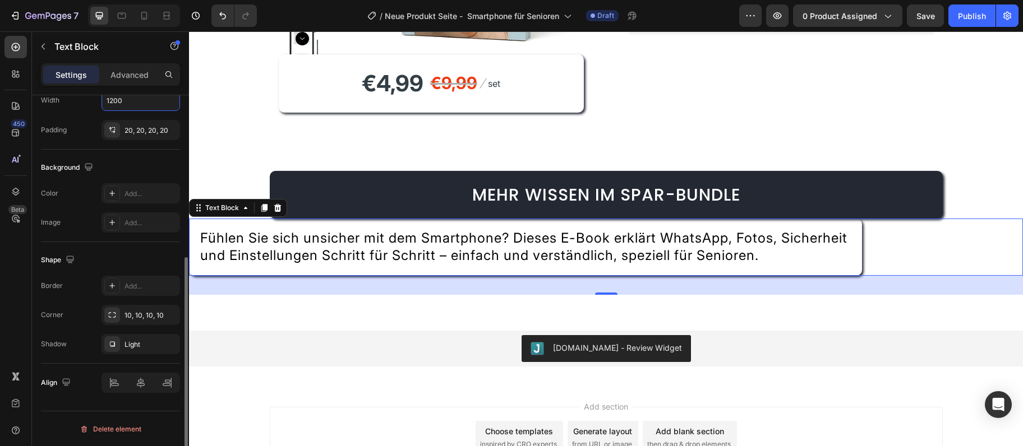
click at [262, 264] on span "Fühlen Sie sich unsicher mit dem Smartphone? Dieses E-Book erklärt WhatsApp, Fo…" at bounding box center [523, 247] width 647 height 34
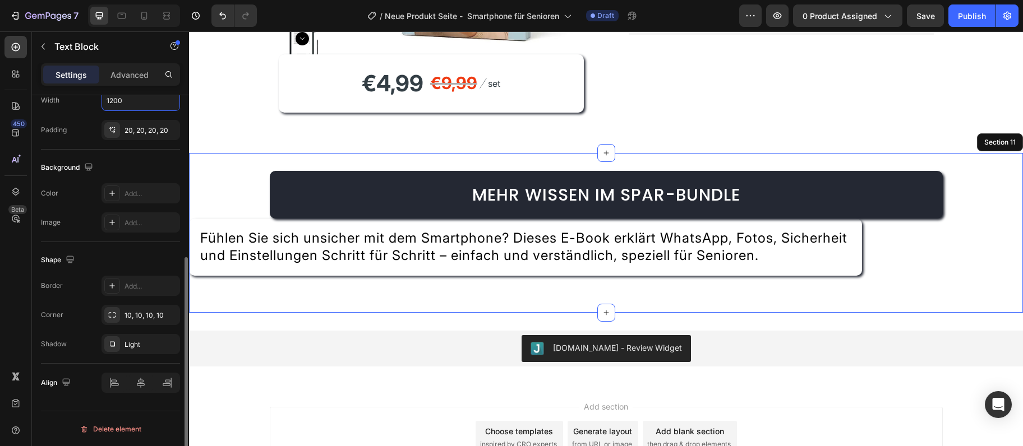
click at [251, 313] on div "⁠⁠⁠⁠⁠⁠⁠ Mehr Wissen im Spar-Bundle Heading Fühlen Sie sich unsicher mit dem Sma…" at bounding box center [606, 233] width 834 height 160
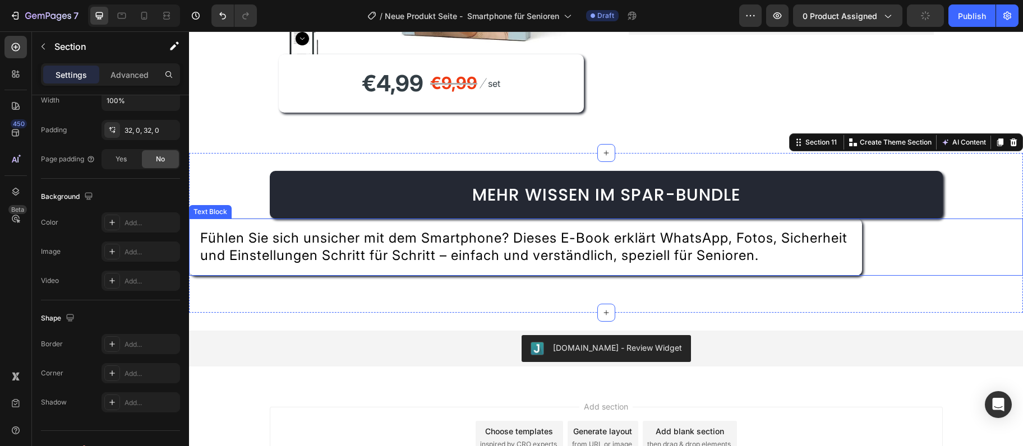
click at [315, 255] on span "Fühlen Sie sich unsicher mit dem Smartphone? Dieses E-Book erklärt WhatsApp, Fo…" at bounding box center [523, 247] width 647 height 34
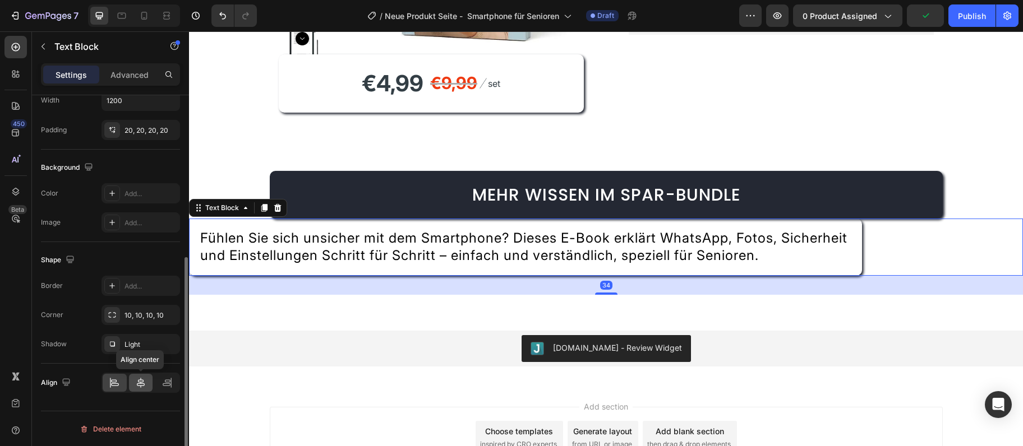
click at [138, 386] on icon at bounding box center [140, 382] width 11 height 11
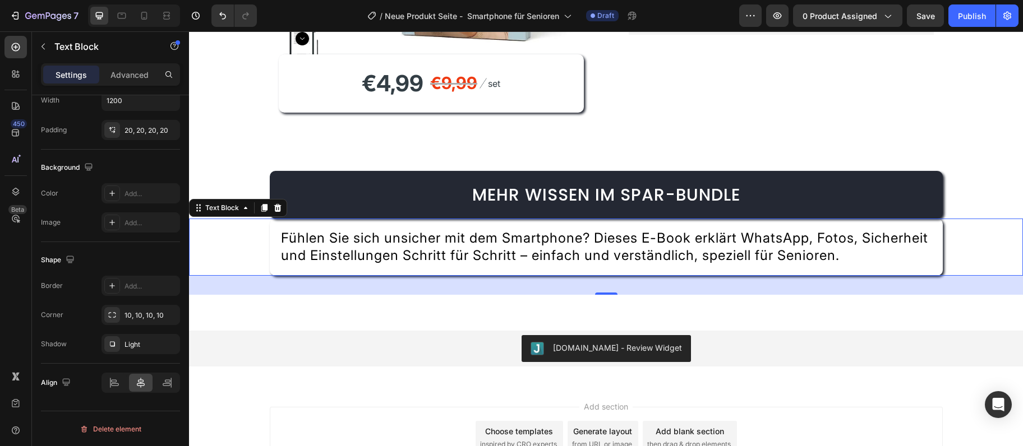
click at [224, 252] on div "Fühlen Sie sich unsicher mit dem Smartphone? Dieses E-Book erklärt WhatsApp, Fo…" at bounding box center [606, 247] width 834 height 57
click at [226, 276] on div "Fühlen Sie sich unsicher mit dem Smartphone? Dieses E-Book erklärt WhatsApp, Fo…" at bounding box center [606, 247] width 834 height 57
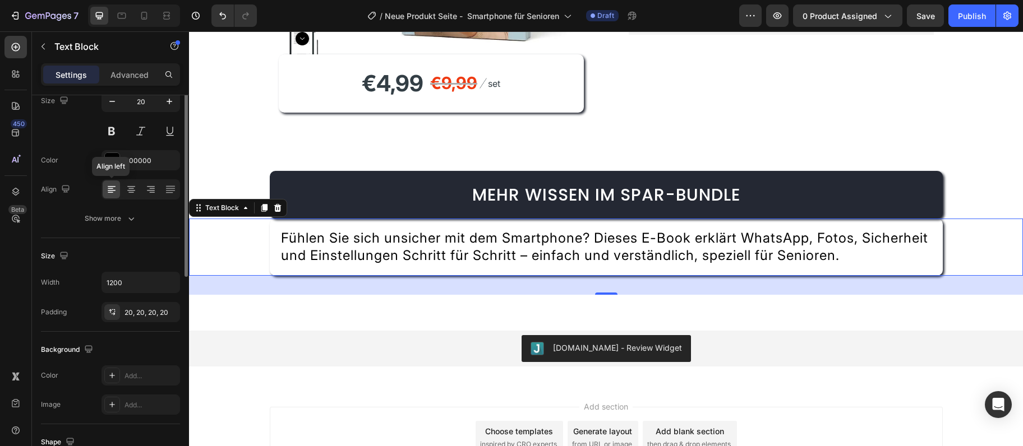
scroll to position [38, 0]
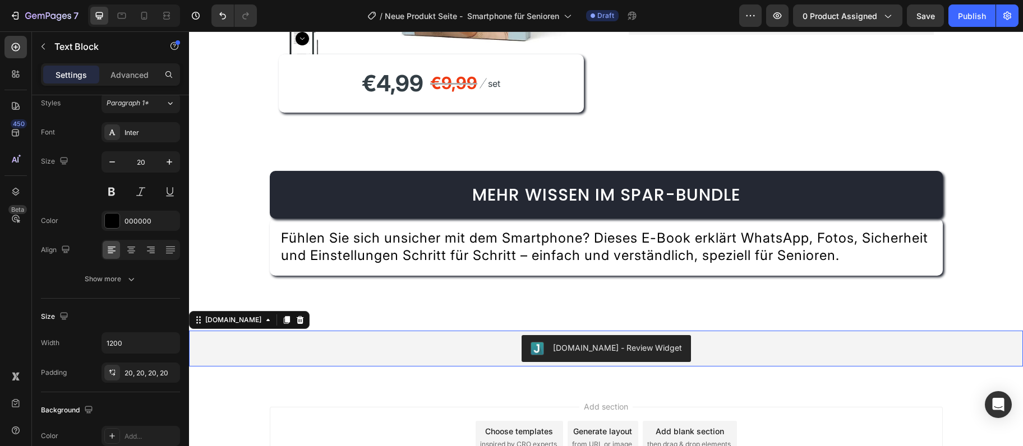
click at [268, 359] on div "Judge.me - Review Widget" at bounding box center [605, 348] width 825 height 27
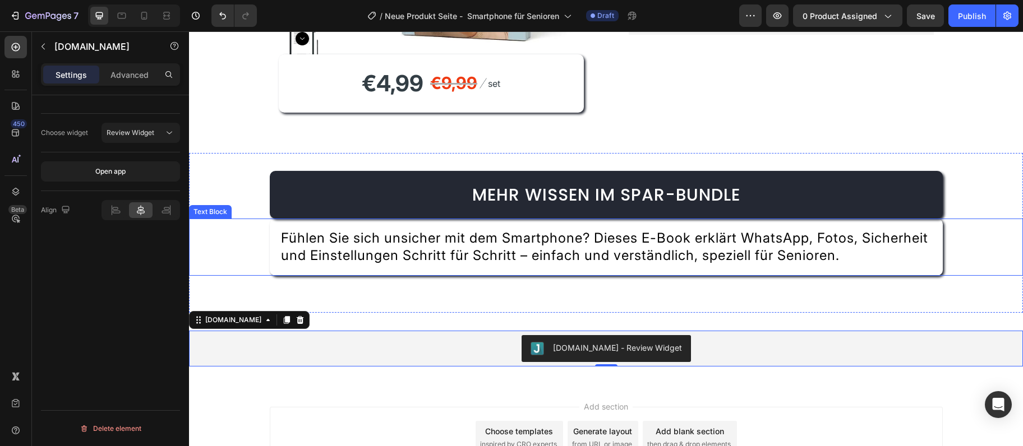
click at [230, 276] on div "Fühlen Sie sich unsicher mit dem Smartphone? Dieses E-Book erklärt WhatsApp, Fo…" at bounding box center [606, 247] width 834 height 57
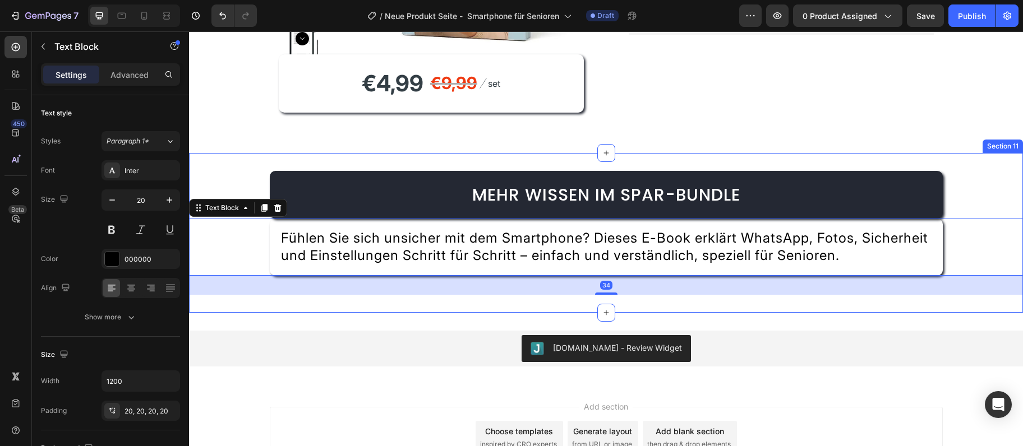
click at [219, 313] on div "⁠⁠⁠⁠⁠⁠⁠ Mehr Wissen im Spar-Bundle Heading Fühlen Sie sich unsicher mit dem Sma…" at bounding box center [606, 233] width 834 height 160
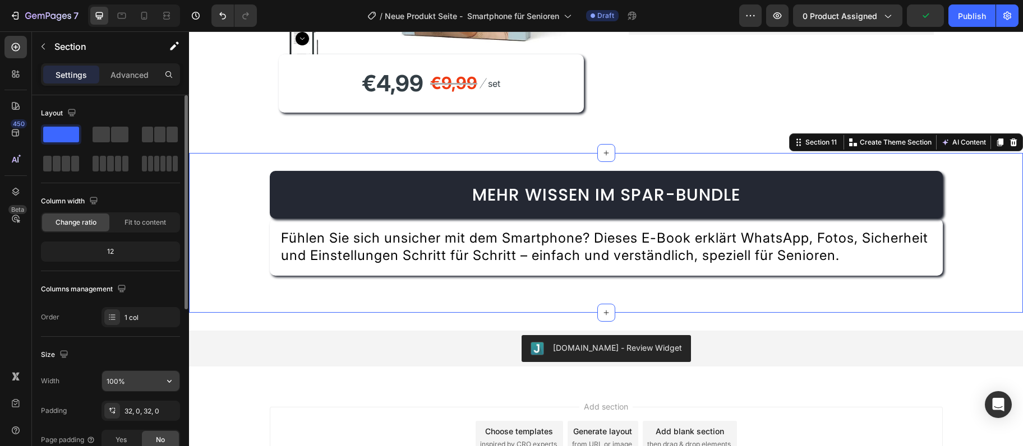
click at [152, 384] on input "100%" at bounding box center [140, 381] width 77 height 20
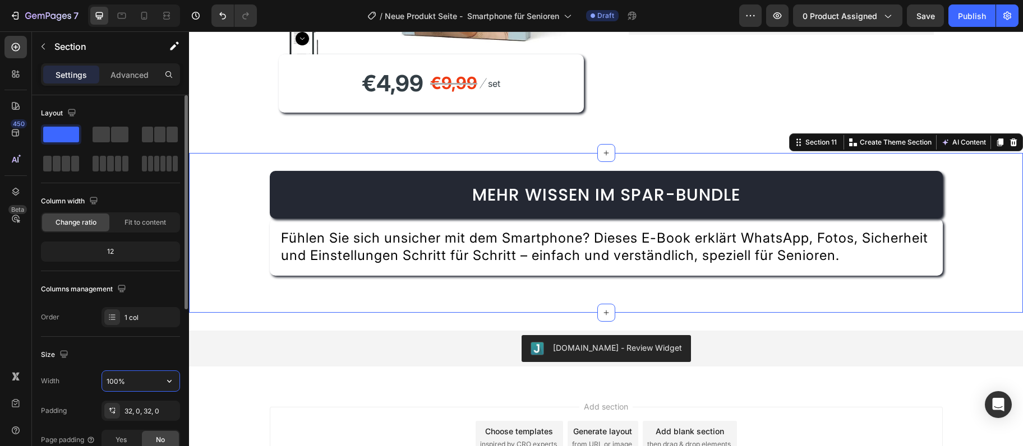
click at [152, 384] on input "100%" at bounding box center [140, 381] width 77 height 20
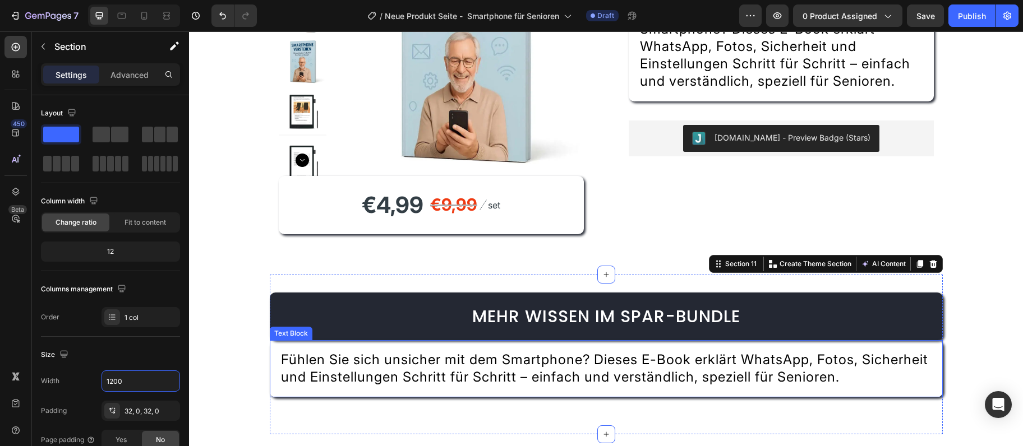
scroll to position [3524, 0]
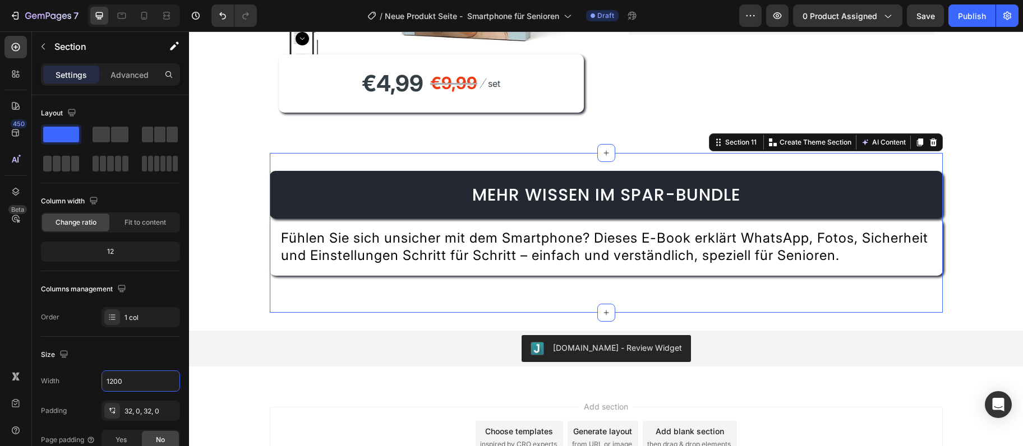
type input "1200"
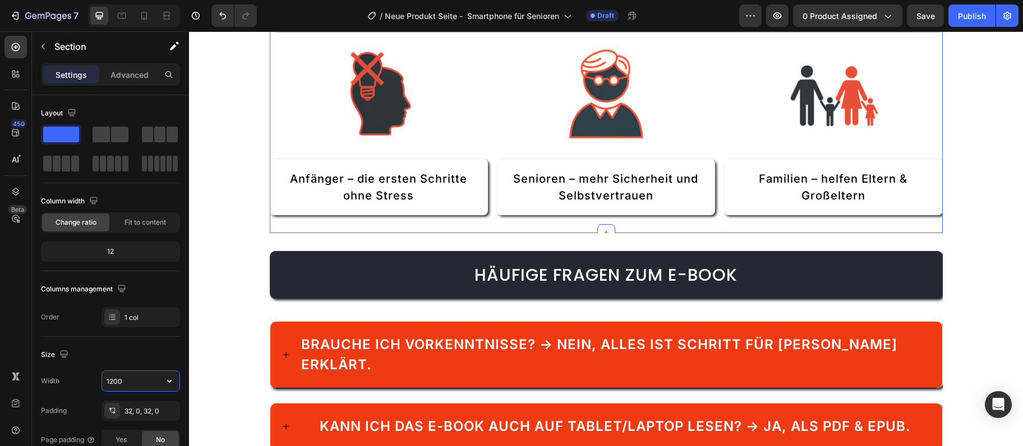
scroll to position [1884, 0]
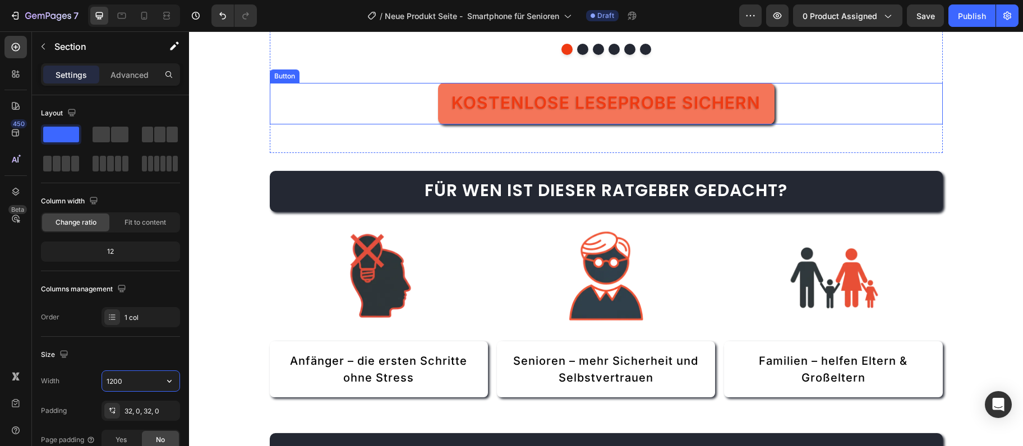
click at [623, 116] on link "Kostenlose Leseprobe sichern" at bounding box center [606, 103] width 336 height 41
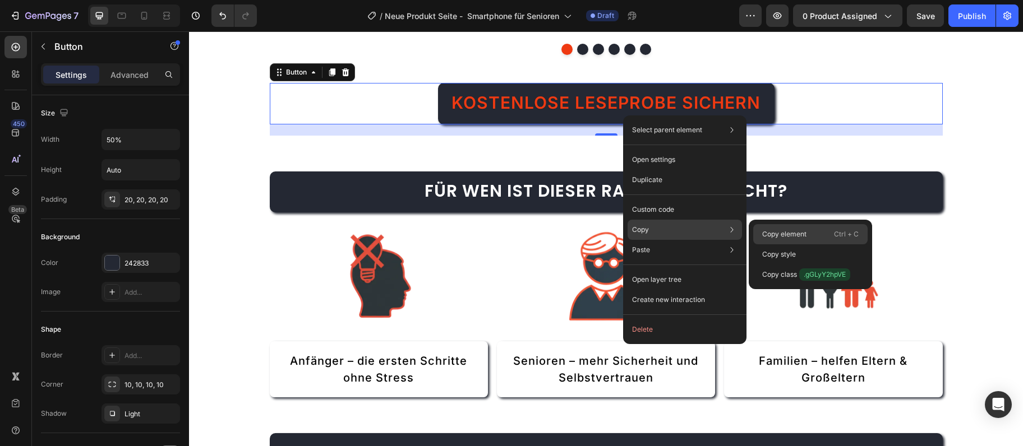
click at [788, 241] on div "Copy element Ctrl + C" at bounding box center [810, 234] width 114 height 20
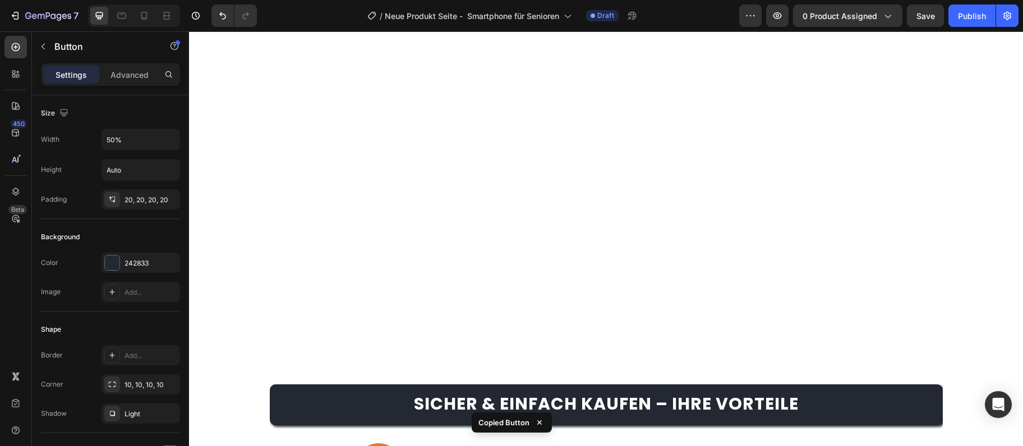
scroll to position [3641, 0]
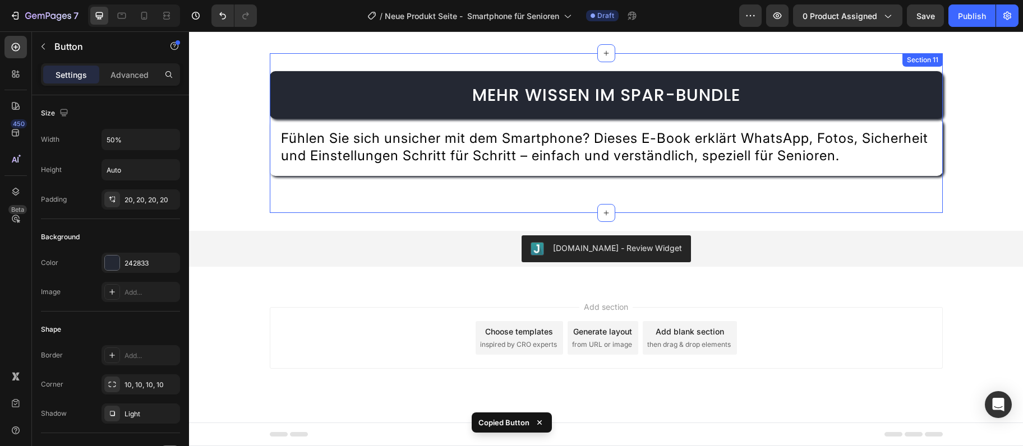
click at [556, 204] on div "Mehr Wissen im Spar-Bundle Heading Fühlen Sie sich unsicher mit dem Smartphone?…" at bounding box center [606, 133] width 673 height 160
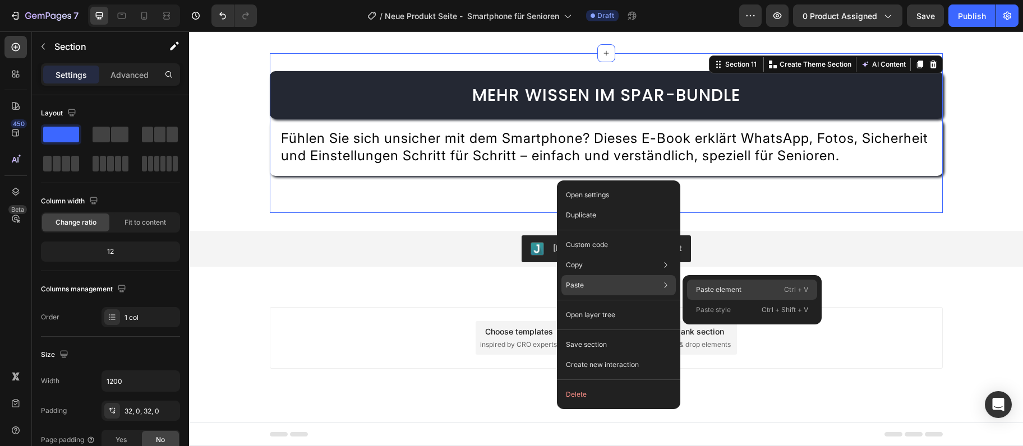
click at [716, 285] on p "Paste element" at bounding box center [718, 290] width 45 height 10
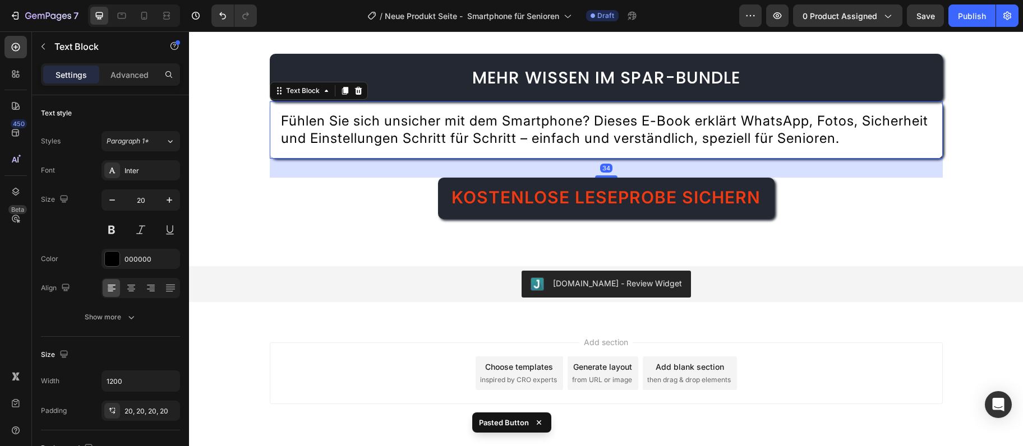
click at [389, 159] on div "Fühlen Sie sich unsicher mit dem Smartphone? Dieses E-Book erklärt WhatsApp, Fo…" at bounding box center [606, 129] width 673 height 57
click at [381, 178] on div "34" at bounding box center [606, 168] width 673 height 19
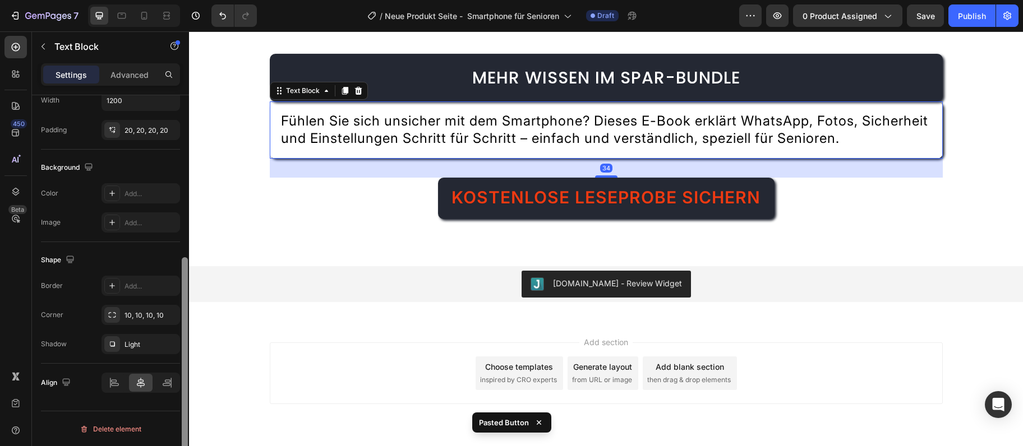
click at [181, 177] on div at bounding box center [185, 286] width 8 height 383
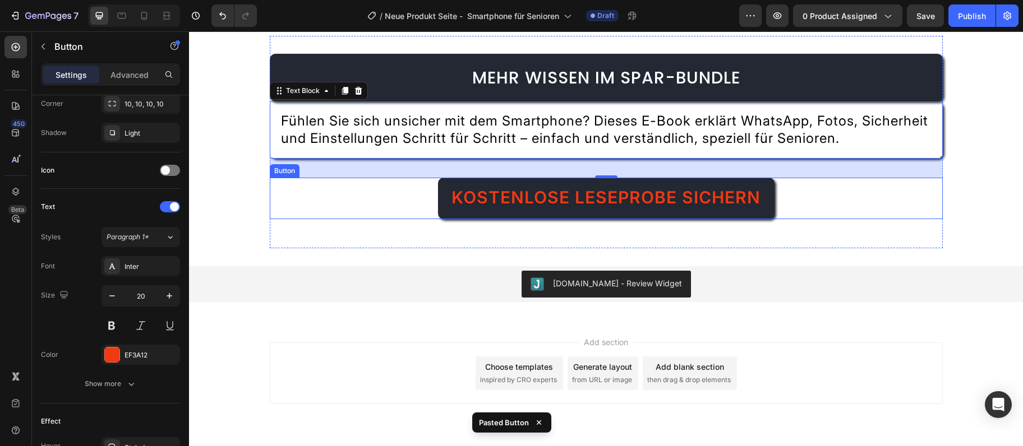
click at [317, 219] on div "Kostenlose Leseprobe sichern Button" at bounding box center [606, 198] width 673 height 41
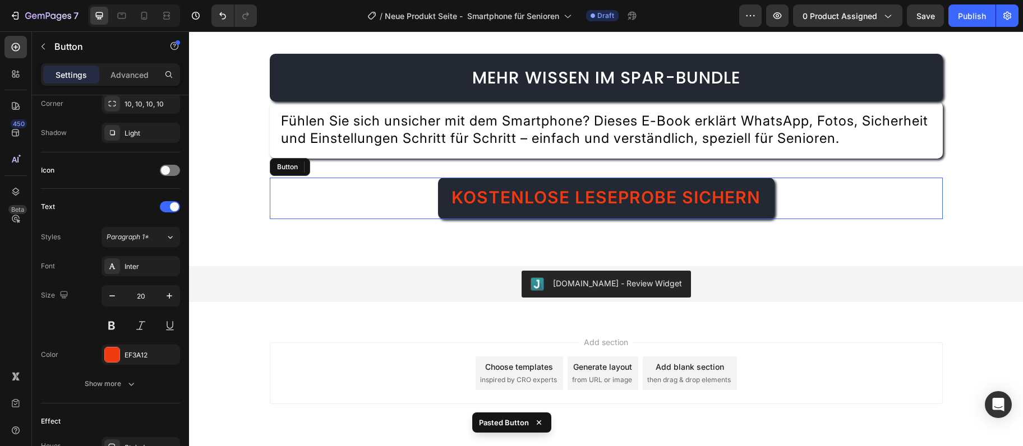
scroll to position [0, 0]
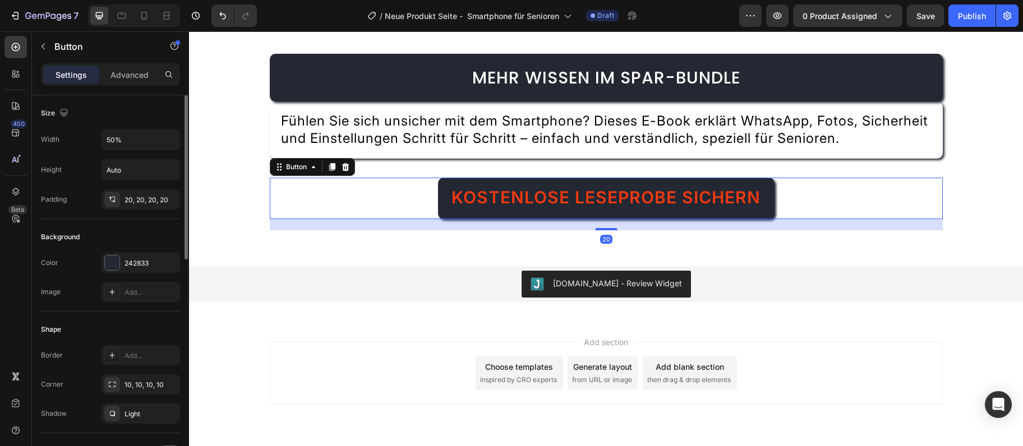
click at [304, 230] on div "20" at bounding box center [606, 224] width 673 height 11
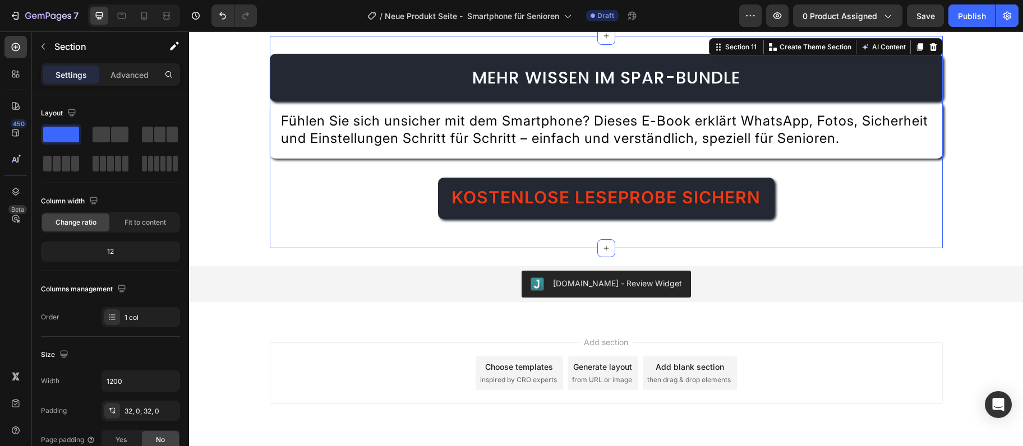
click at [385, 190] on div "Mehr Wissen im Spar-Bundle Heading Fühlen Sie sich unsicher mit dem Smartphone?…" at bounding box center [606, 142] width 673 height 177
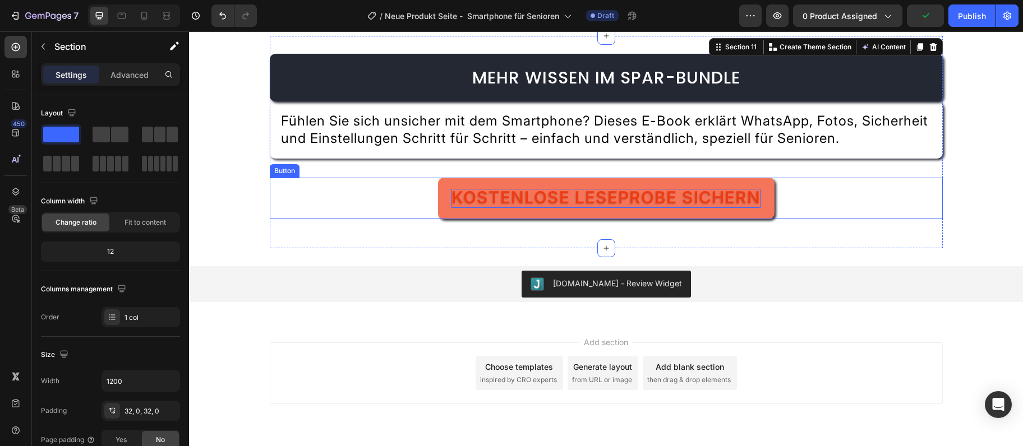
click at [517, 207] on span "Kostenlose Leseprobe sichern" at bounding box center [605, 197] width 309 height 20
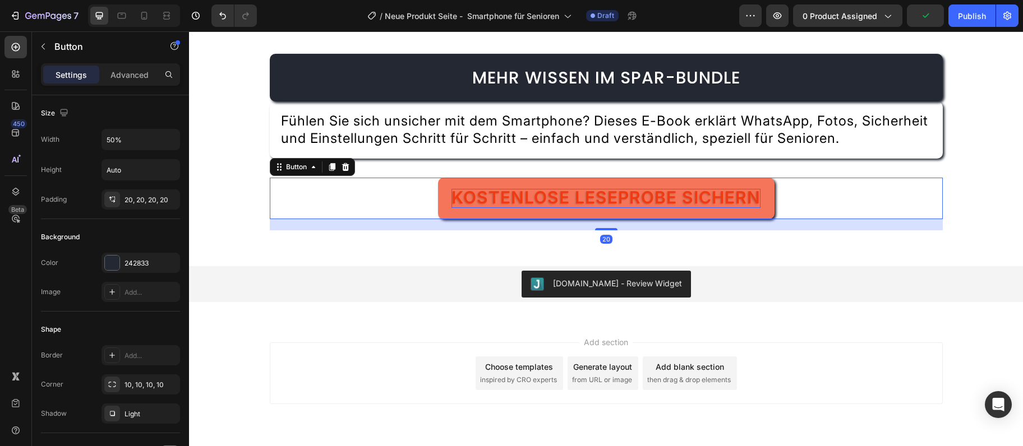
click at [517, 207] on span "Kostenlose Leseprobe sichern" at bounding box center [605, 197] width 309 height 20
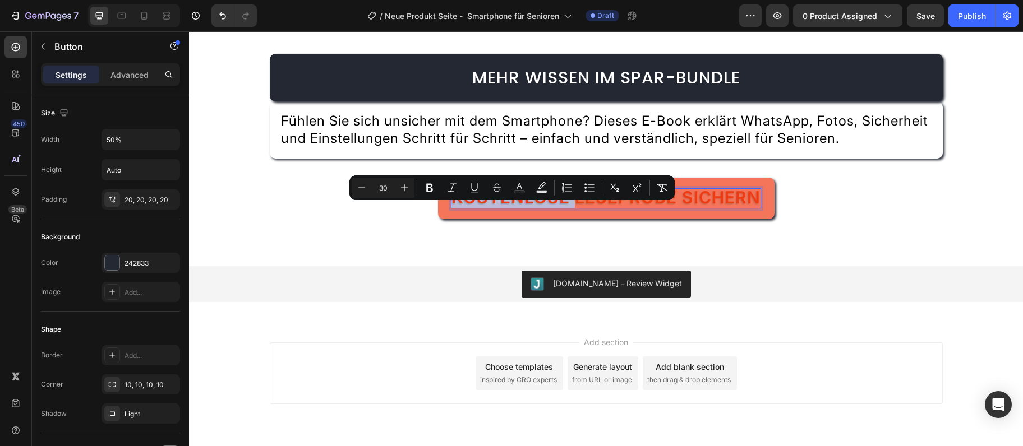
click at [459, 206] on link "Kostenlose Leseprobe sichern" at bounding box center [606, 198] width 336 height 41
click at [459, 205] on link "Kostenlose Leseprobe sichern" at bounding box center [606, 198] width 336 height 41
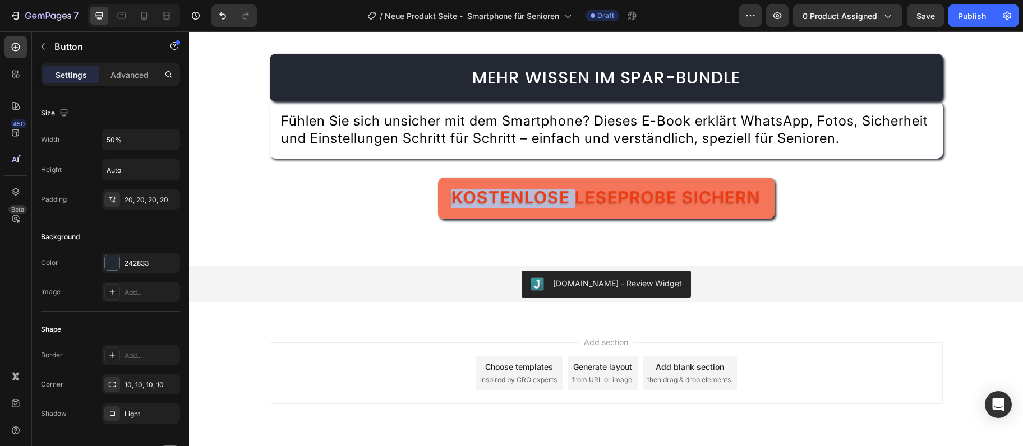
click at [460, 204] on link "Kostenlose Leseprobe sichern" at bounding box center [606, 198] width 336 height 41
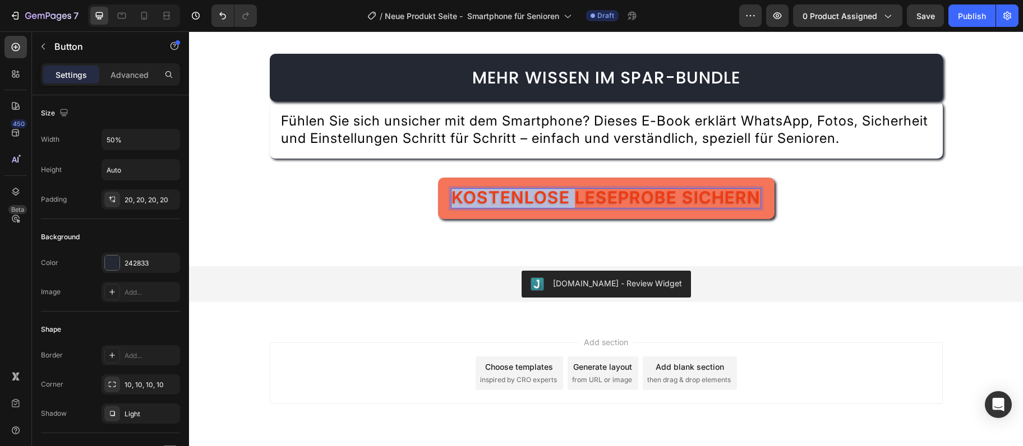
click at [504, 207] on span "Kostenlose Leseprobe sichern" at bounding box center [605, 197] width 309 height 20
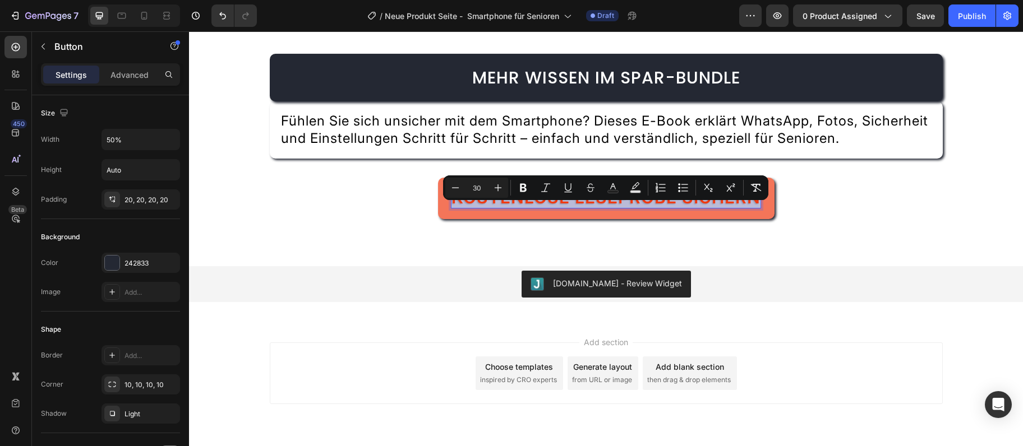
drag, startPoint x: 451, startPoint y: 211, endPoint x: 785, endPoint y: 215, distance: 334.2
click at [760, 208] on div "Kostenlose Leseprobe sichern" at bounding box center [605, 198] width 309 height 19
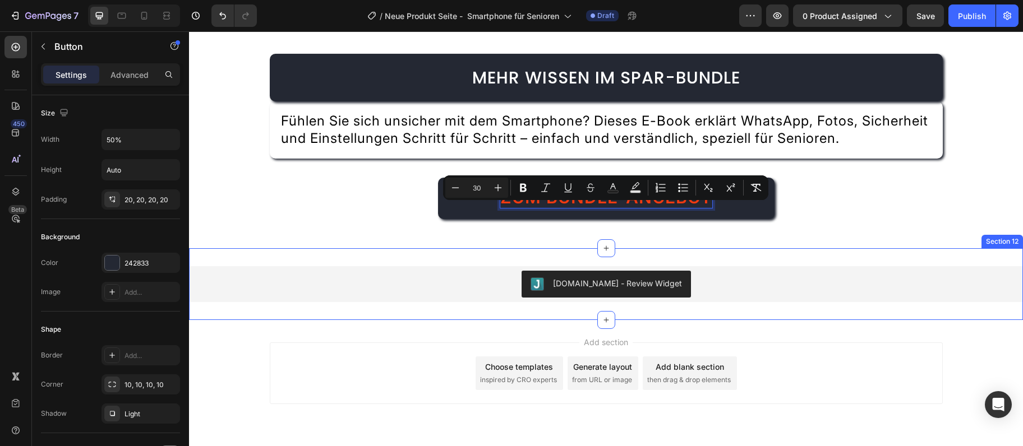
click at [190, 320] on div "Judge.me - Review Widget Judge.me Section 12" at bounding box center [606, 284] width 834 height 72
click at [184, 331] on div at bounding box center [185, 286] width 8 height 383
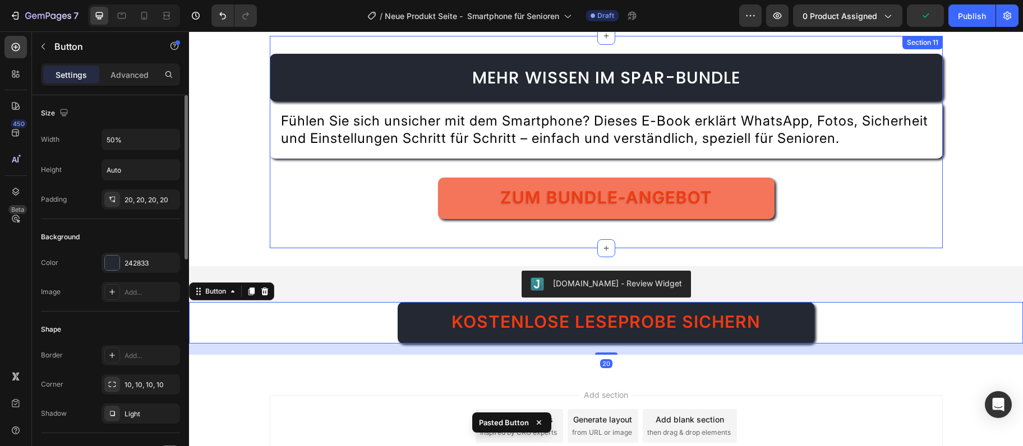
click at [617, 219] on link "Zum Bundle-Angebot" at bounding box center [606, 198] width 336 height 41
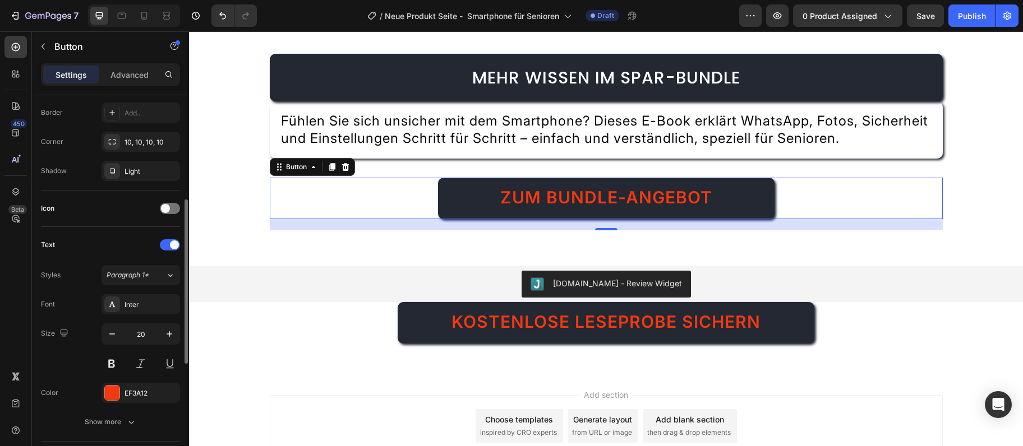
scroll to position [364, 0]
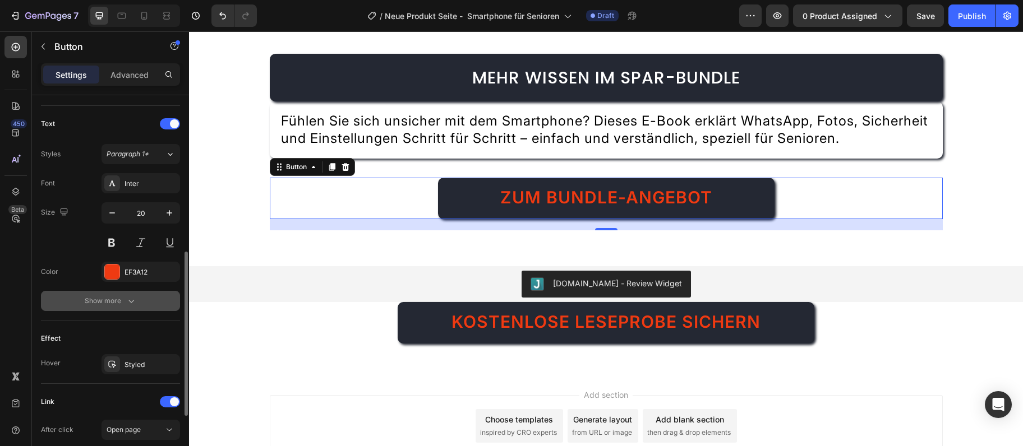
click at [114, 293] on button "Show more" at bounding box center [110, 301] width 139 height 20
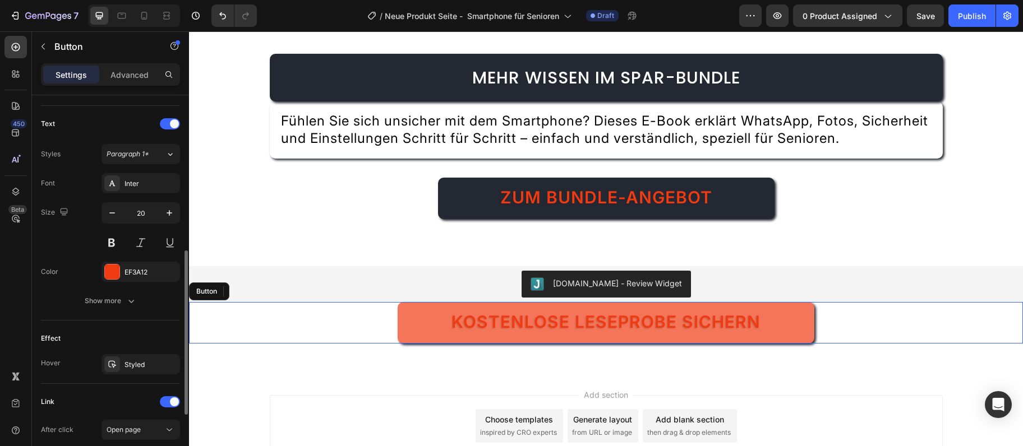
click at [438, 344] on link "Kostenlose Leseprobe sichern" at bounding box center [606, 322] width 417 height 41
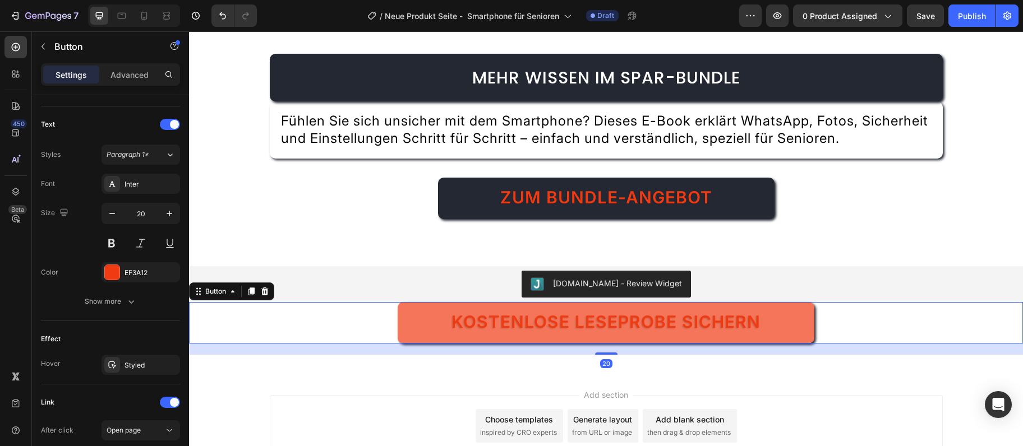
click at [438, 343] on link "Kostenlose Leseprobe sichern" at bounding box center [606, 322] width 417 height 41
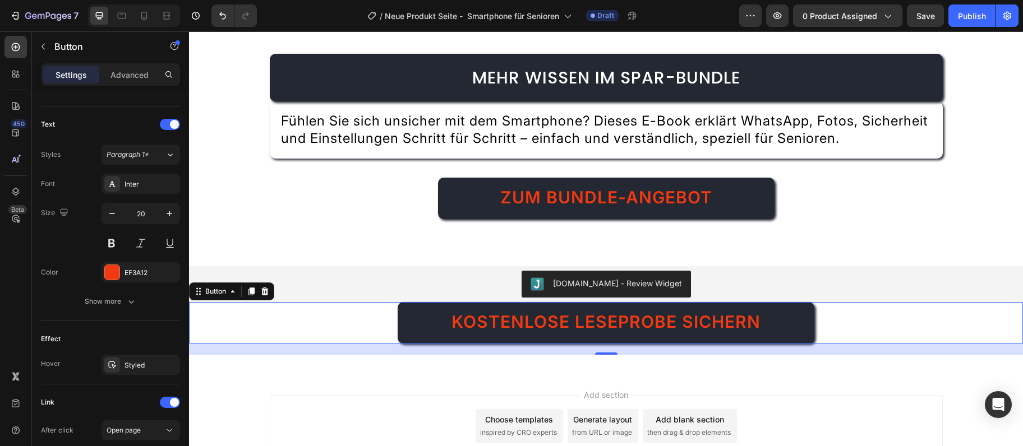
click at [273, 355] on div "20" at bounding box center [606, 349] width 834 height 11
click at [280, 344] on div "Kostenlose Leseprobe sichern Button 20" at bounding box center [606, 322] width 834 height 41
click at [272, 301] on div "Button" at bounding box center [231, 292] width 85 height 18
click at [271, 298] on div at bounding box center [264, 291] width 13 height 13
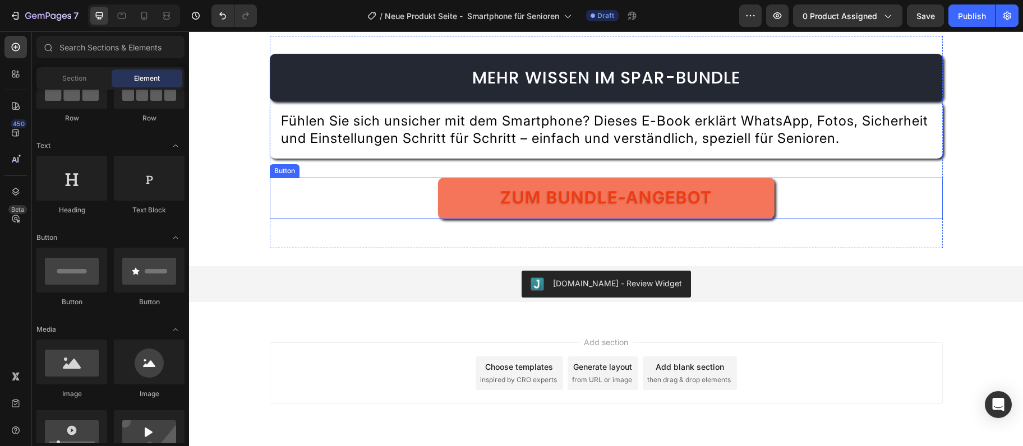
click at [522, 219] on link "Zum Bundle-Angebot" at bounding box center [606, 198] width 336 height 41
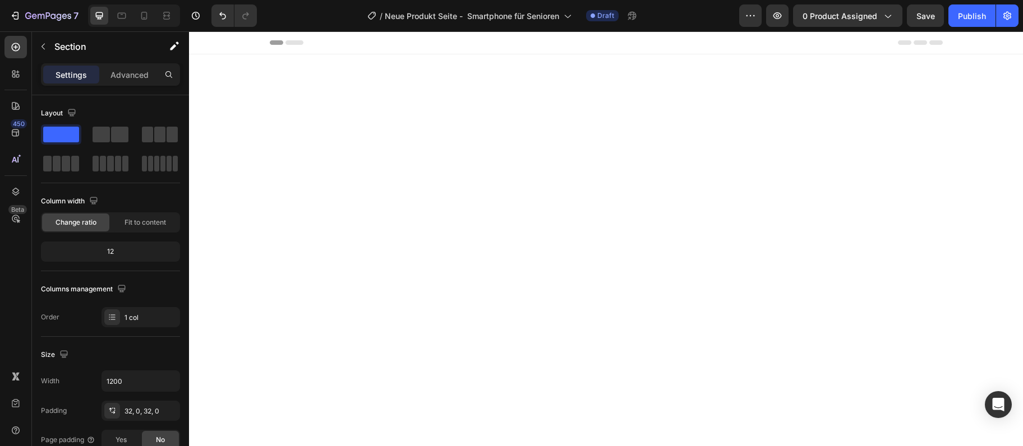
scroll to position [3641, 0]
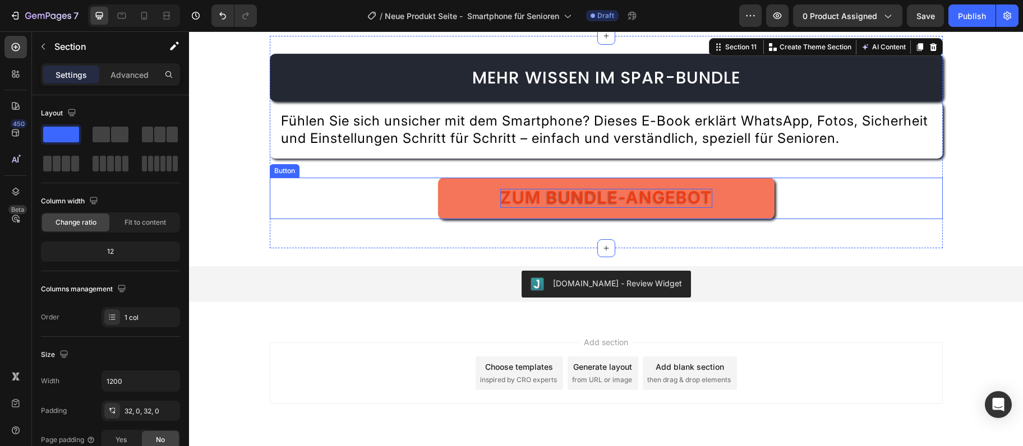
click at [689, 207] on span "Zum Bundle-Angebot" at bounding box center [606, 197] width 212 height 20
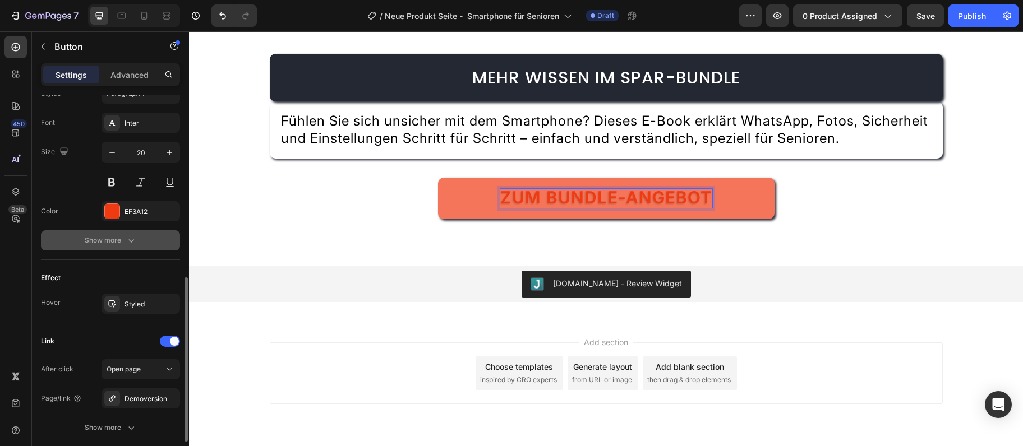
scroll to position [508, 0]
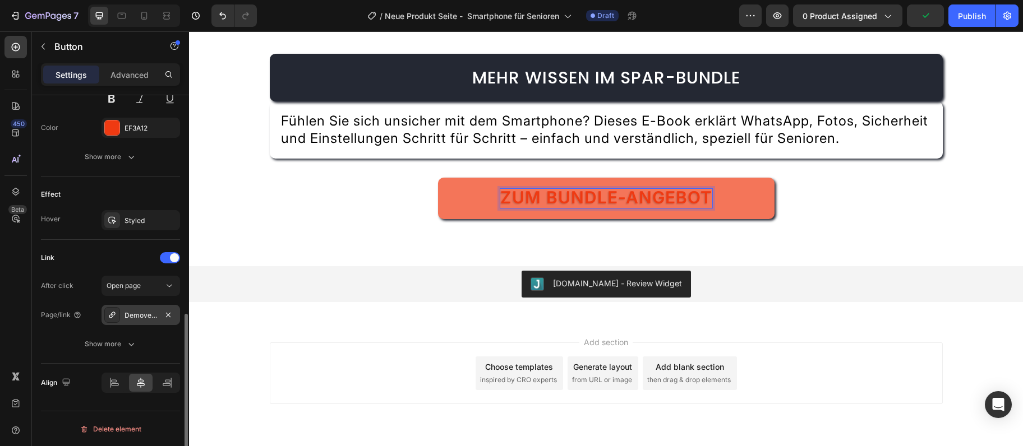
click at [142, 313] on div "Demoversion" at bounding box center [140, 316] width 33 height 10
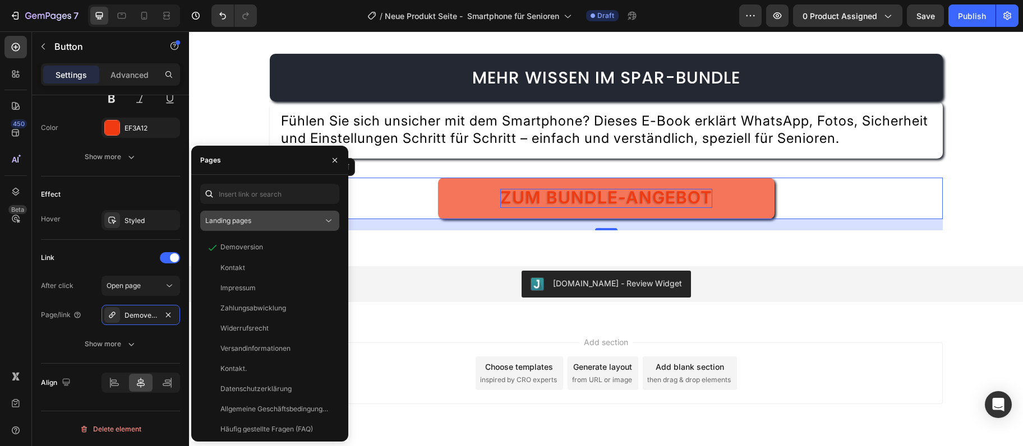
click at [323, 216] on div "Landing pages" at bounding box center [269, 220] width 129 height 11
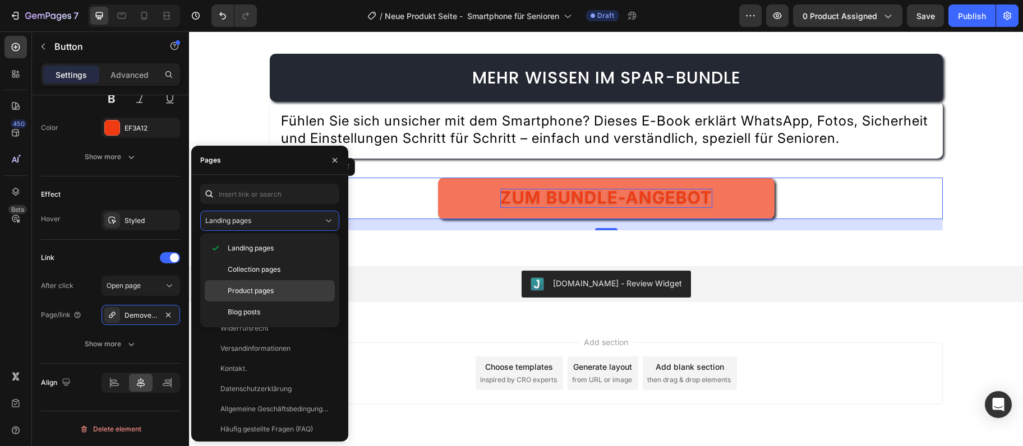
click at [271, 282] on div "Product pages" at bounding box center [270, 290] width 130 height 21
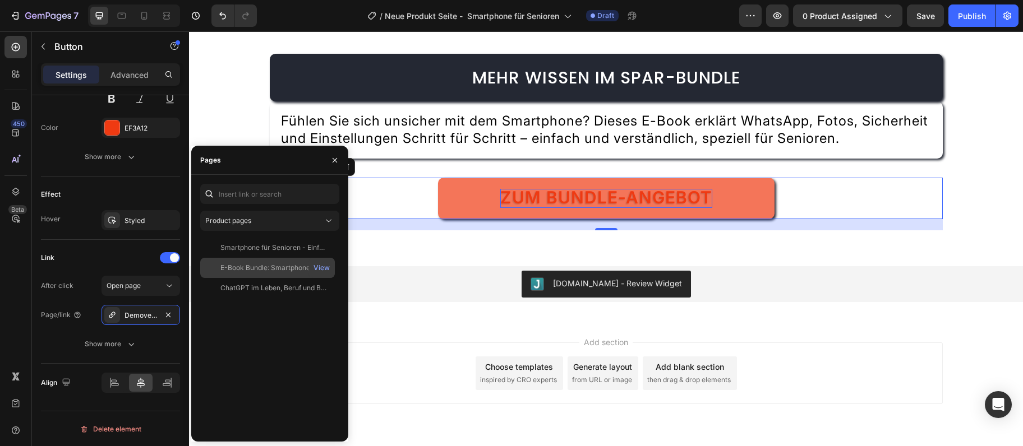
click at [275, 265] on div "E-Book Bundle: Smartphone & ChatGPT - 40 % günstiger" at bounding box center [274, 268] width 108 height 10
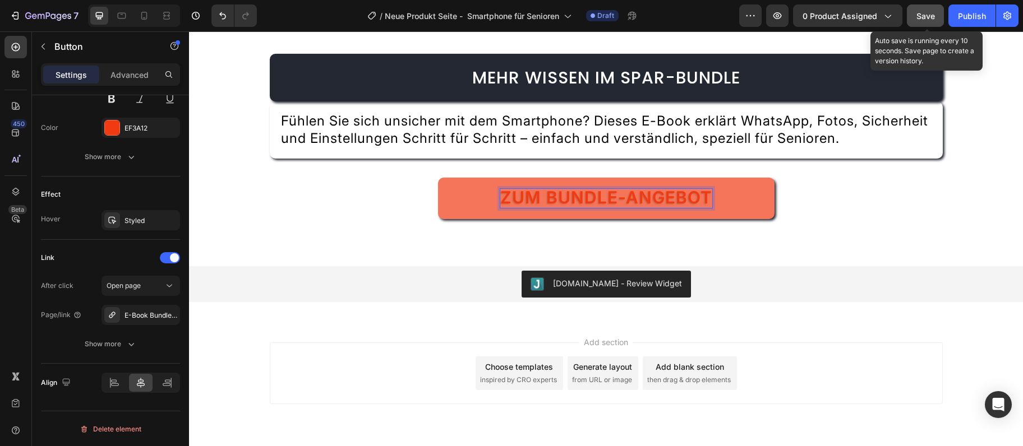
click at [926, 13] on span "Save" at bounding box center [925, 16] width 19 height 10
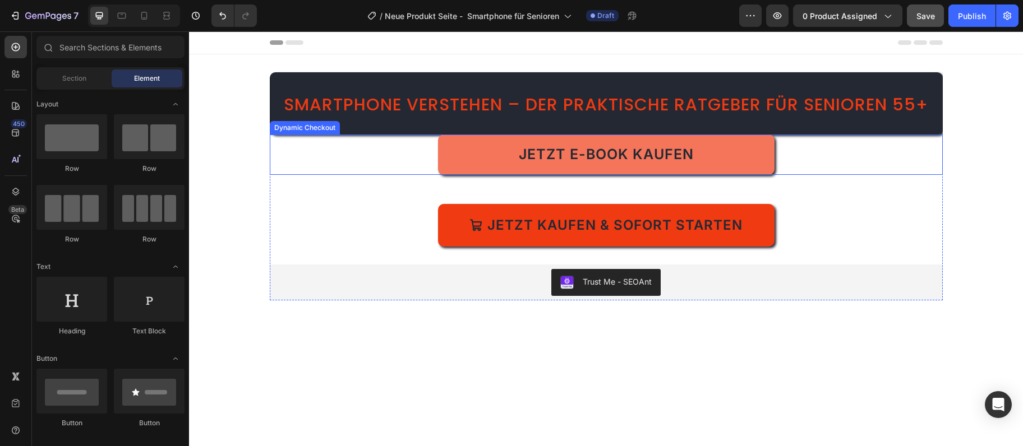
scroll to position [61, 0]
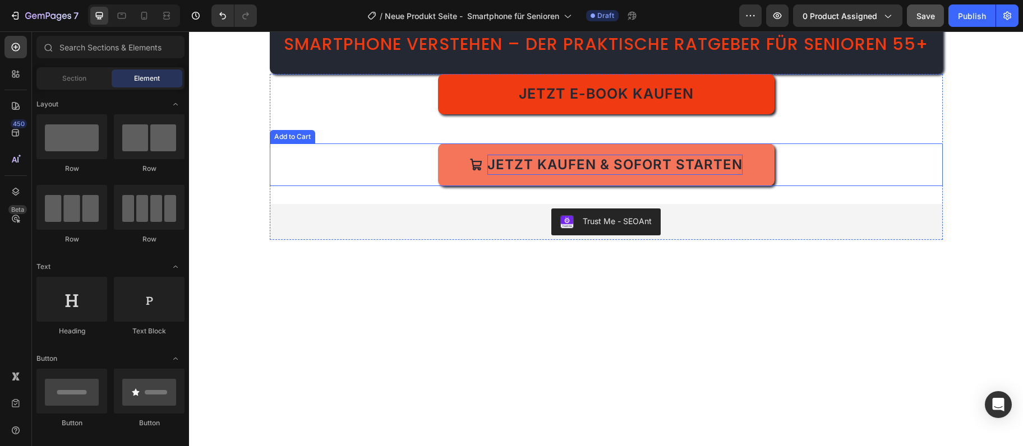
click at [548, 175] on div "Jetzt kaufen & sofort starten" at bounding box center [614, 165] width 255 height 20
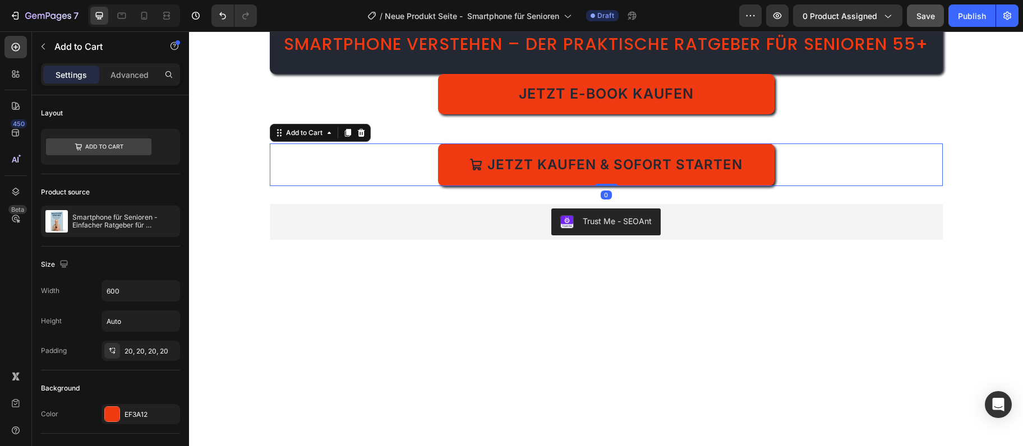
click at [333, 186] on div "Jetzt kaufen & sofort starten Add to Cart 0" at bounding box center [606, 165] width 673 height 43
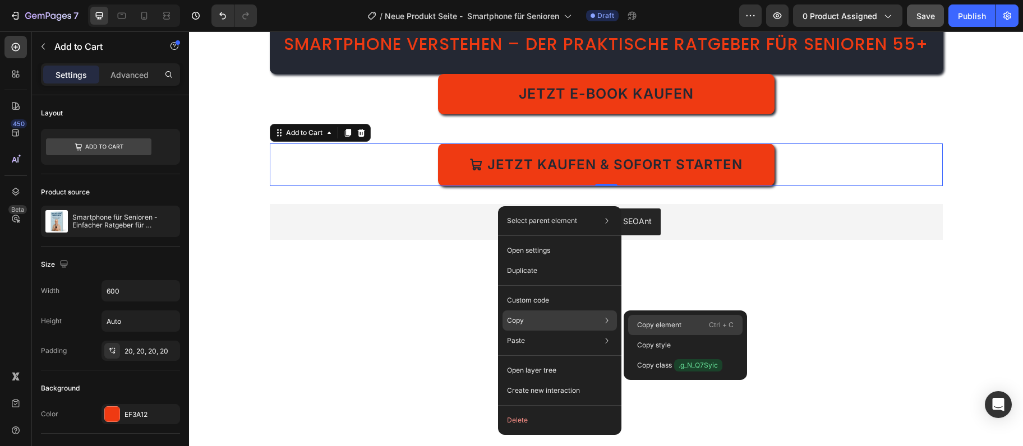
click at [660, 326] on p "Copy element" at bounding box center [659, 325] width 44 height 10
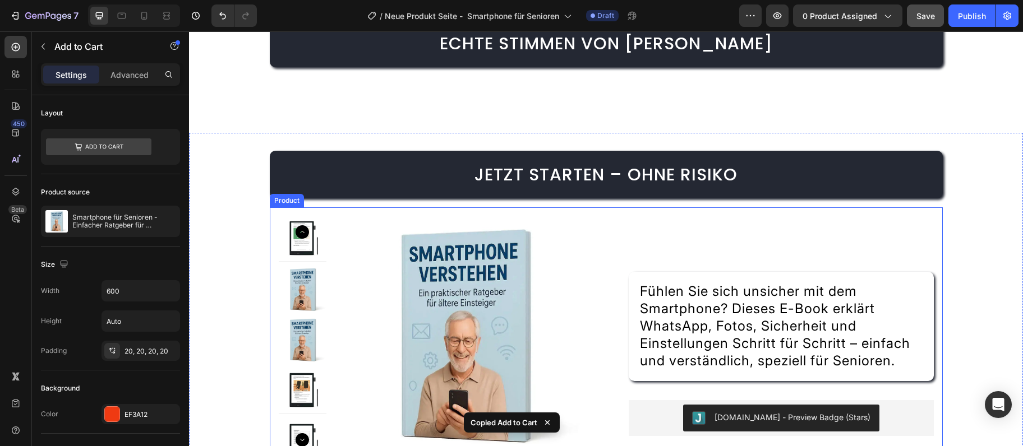
scroll to position [2975, 0]
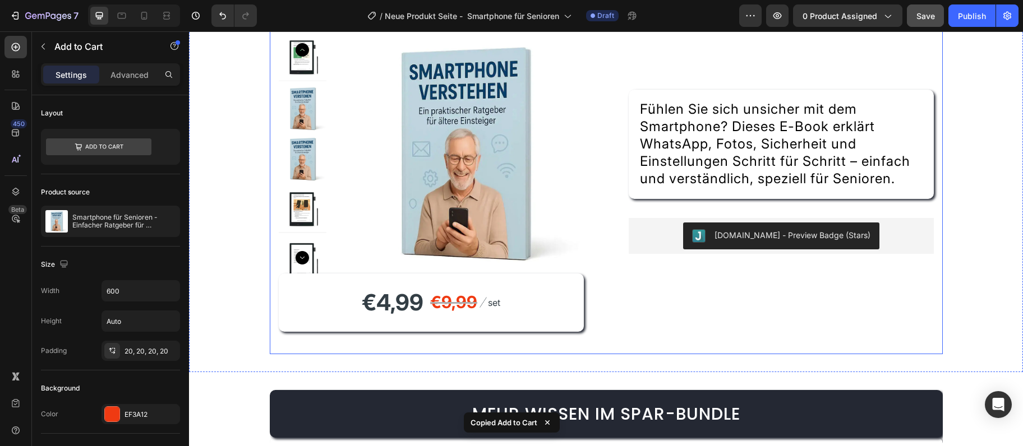
click at [656, 298] on div "Title Line Fühlen Sie sich unsicher mit dem Smartphone? Dieses E-Book erklärt W…" at bounding box center [781, 189] width 305 height 311
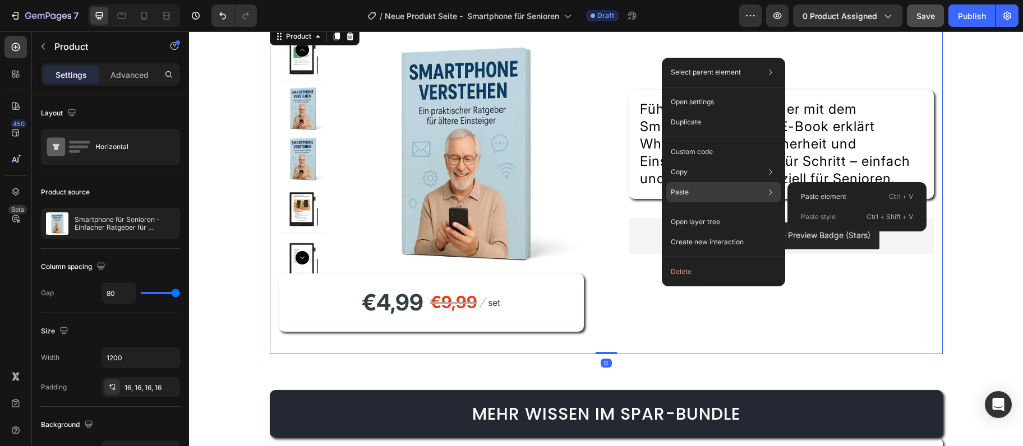
click at [706, 196] on div "Paste Paste element Ctrl + V Paste style Ctrl + Shift + V" at bounding box center [723, 192] width 114 height 20
click at [842, 196] on p "Paste element" at bounding box center [823, 197] width 45 height 10
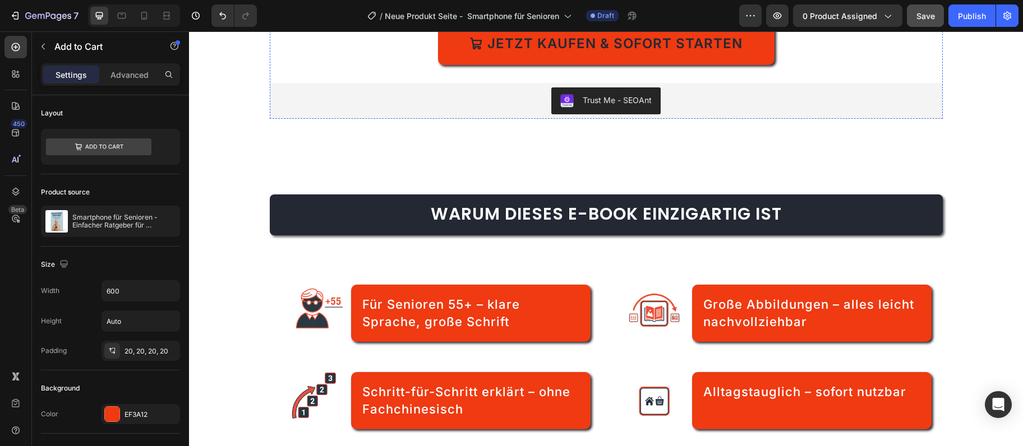
scroll to position [0, 0]
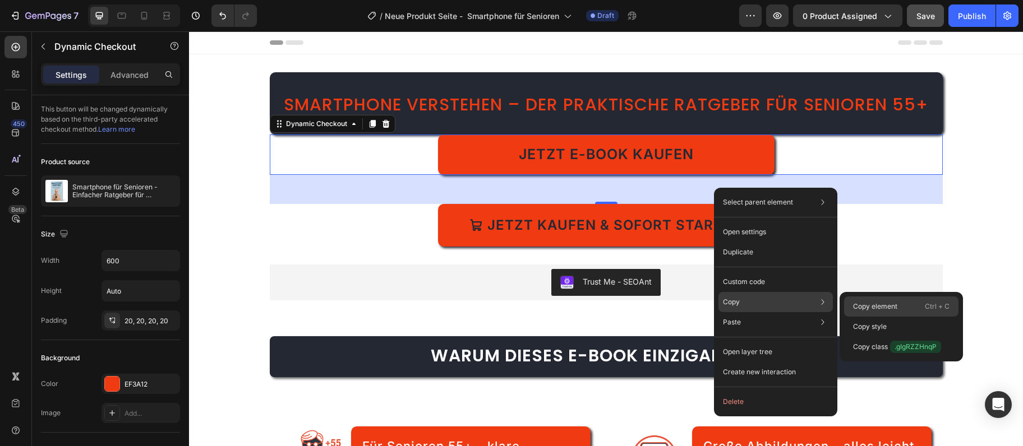
click at [859, 305] on p "Copy element" at bounding box center [875, 307] width 44 height 10
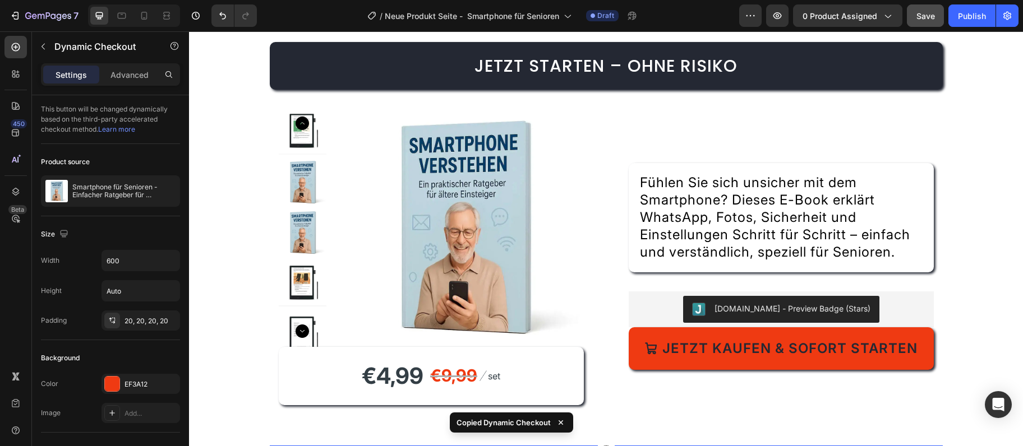
scroll to position [3097, 0]
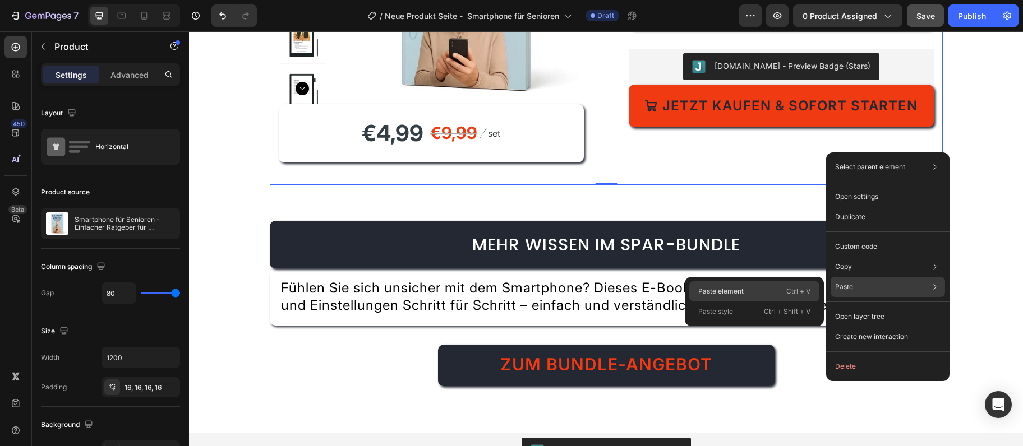
click at [806, 292] on p "Ctrl + V" at bounding box center [798, 291] width 24 height 11
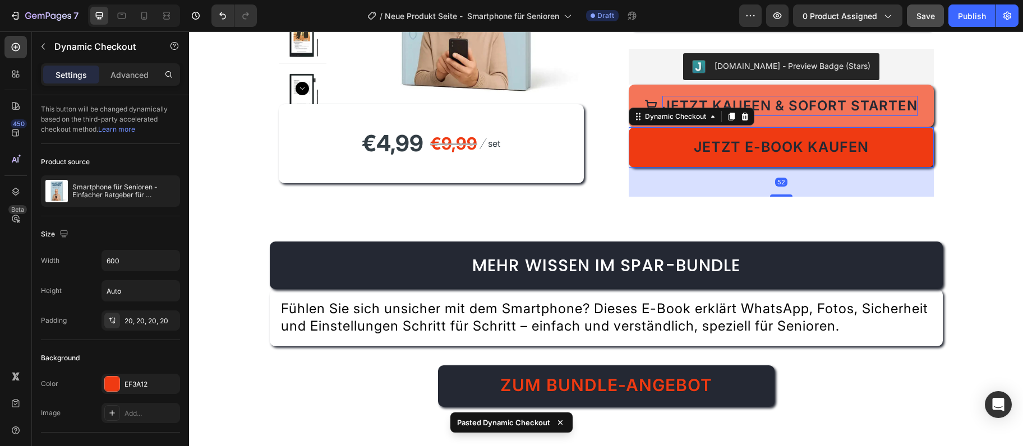
click at [780, 113] on div "Jetzt kaufen & sofort starten" at bounding box center [789, 106] width 255 height 20
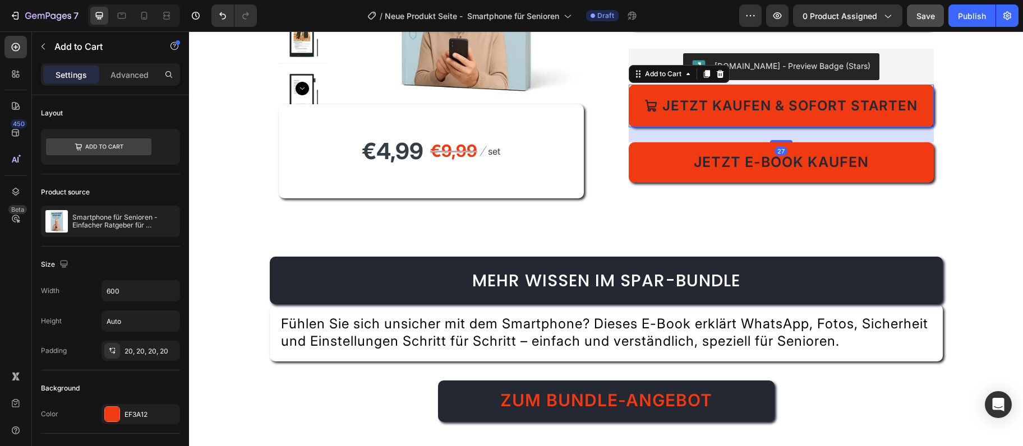
drag, startPoint x: 778, startPoint y: 127, endPoint x: 791, endPoint y: 142, distance: 20.3
click at [791, 142] on div at bounding box center [781, 141] width 22 height 2
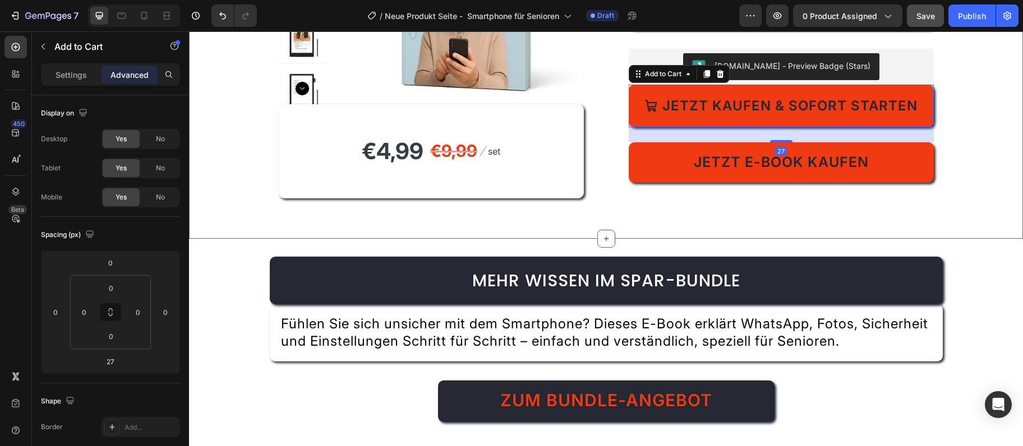
drag, startPoint x: 1004, startPoint y: 101, endPoint x: 966, endPoint y: 90, distance: 39.9
click at [1003, 101] on div "Jetzt starten – ohne Risiko Heading Product Images €4,99 Product Price Product …" at bounding box center [606, 10] width 834 height 422
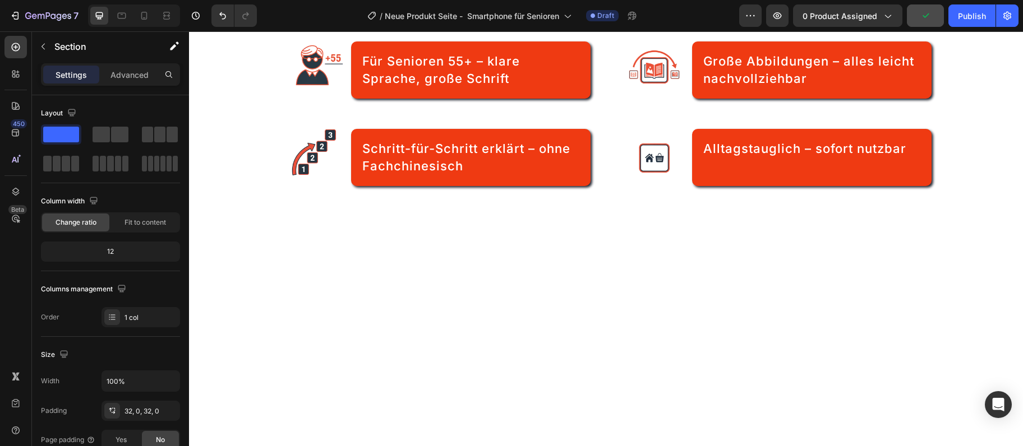
scroll to position [61, 0]
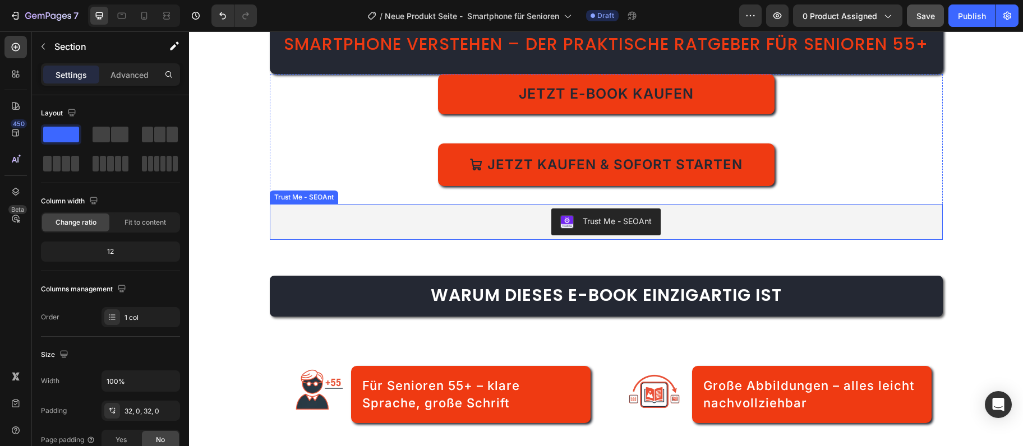
click at [792, 236] on div "Trust Me - SEOAnt" at bounding box center [606, 222] width 664 height 27
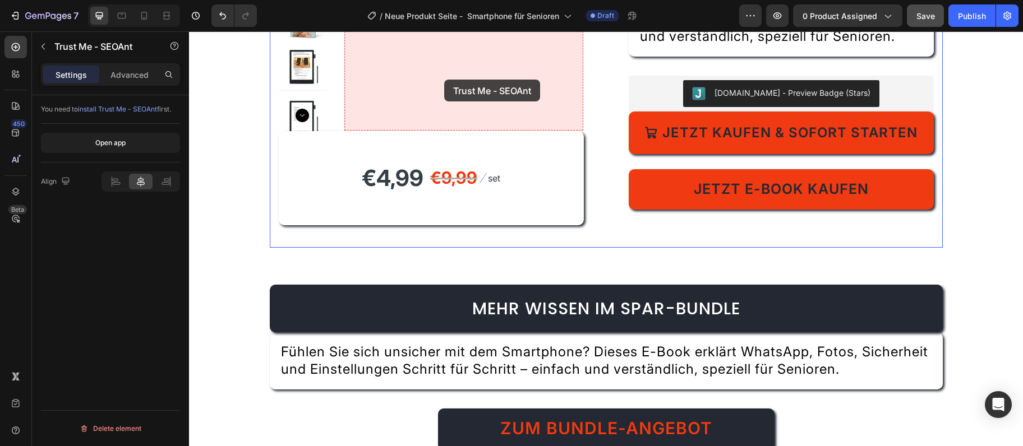
scroll to position [3044, 0]
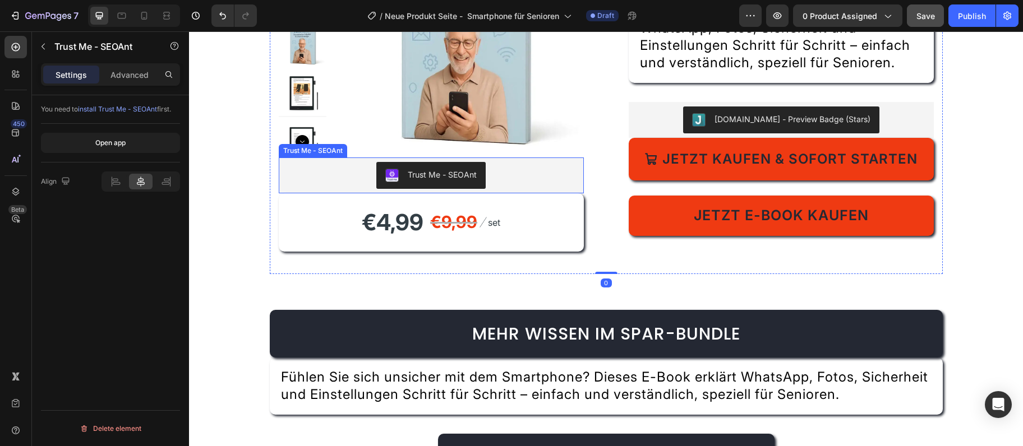
click at [504, 164] on div "Trust Me - SEOAnt" at bounding box center [431, 175] width 296 height 27
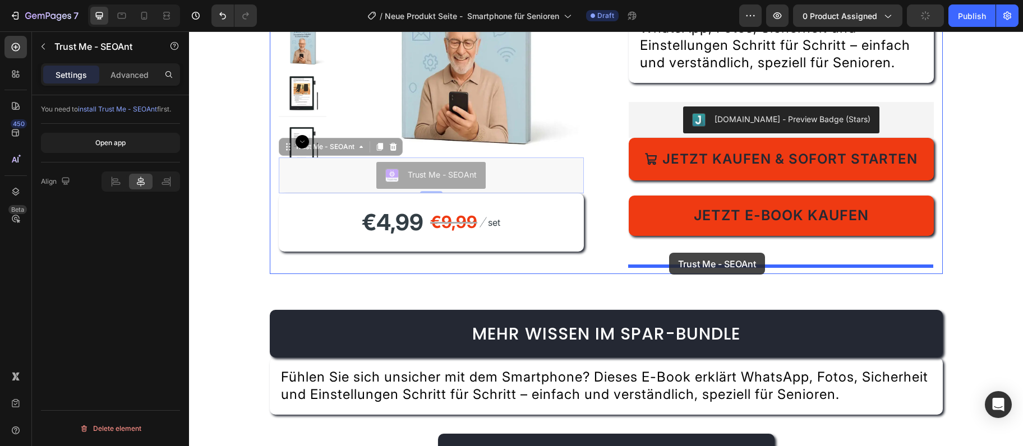
drag, startPoint x: 285, startPoint y: 150, endPoint x: 669, endPoint y: 253, distance: 397.7
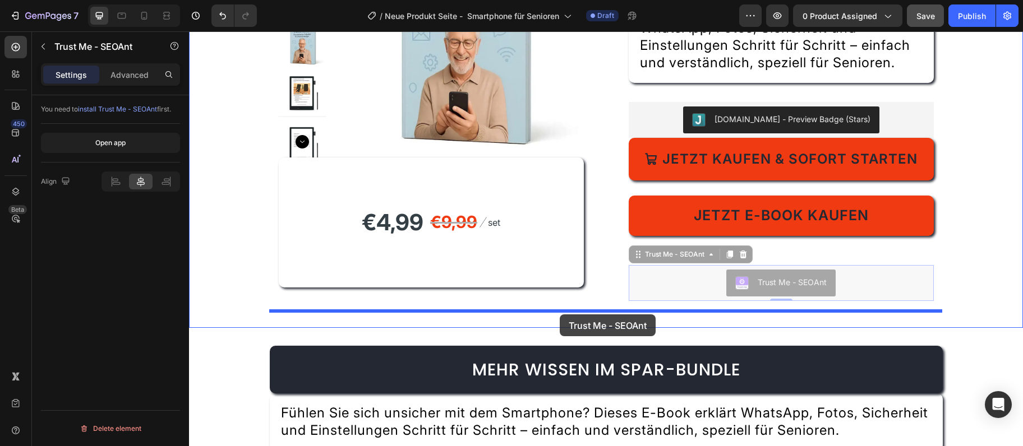
drag, startPoint x: 642, startPoint y: 255, endPoint x: 560, endPoint y: 315, distance: 101.5
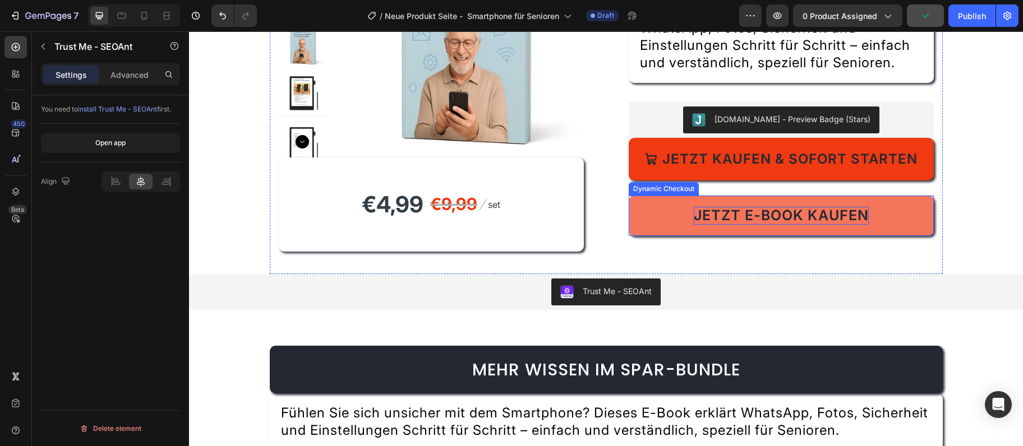
scroll to position [2983, 0]
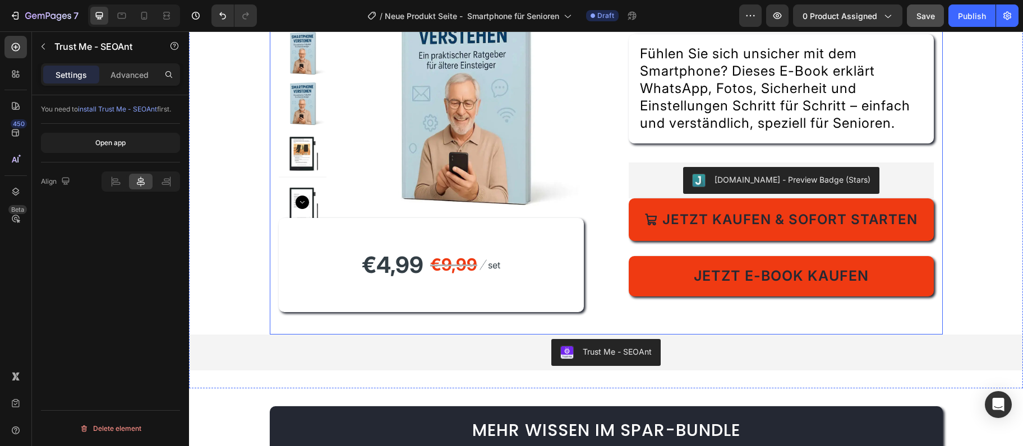
click at [689, 145] on div "Title Line Fühlen Sie sich unsicher mit dem Smartphone? Dieses E-Book erklärt W…" at bounding box center [781, 152] width 305 height 347
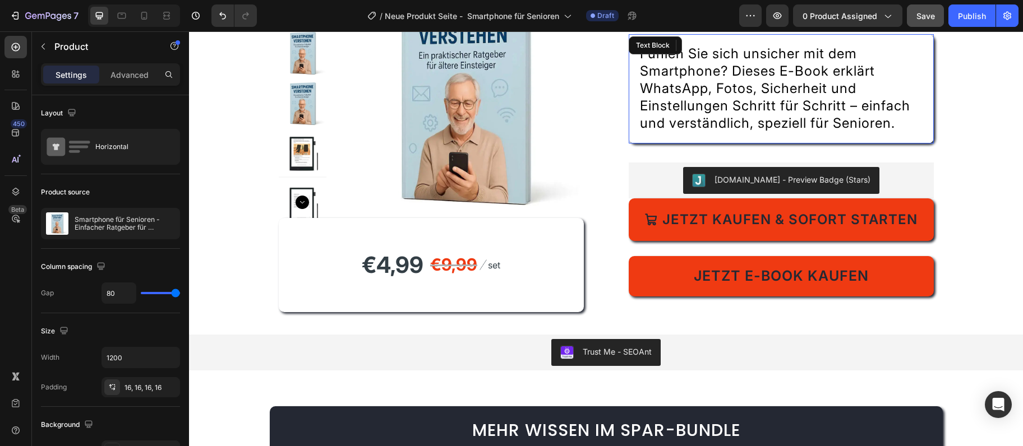
click at [692, 121] on span "Fühlen Sie sich unsicher mit dem Smartphone? Dieses E-Book erklärt WhatsApp, Fo…" at bounding box center [775, 88] width 270 height 86
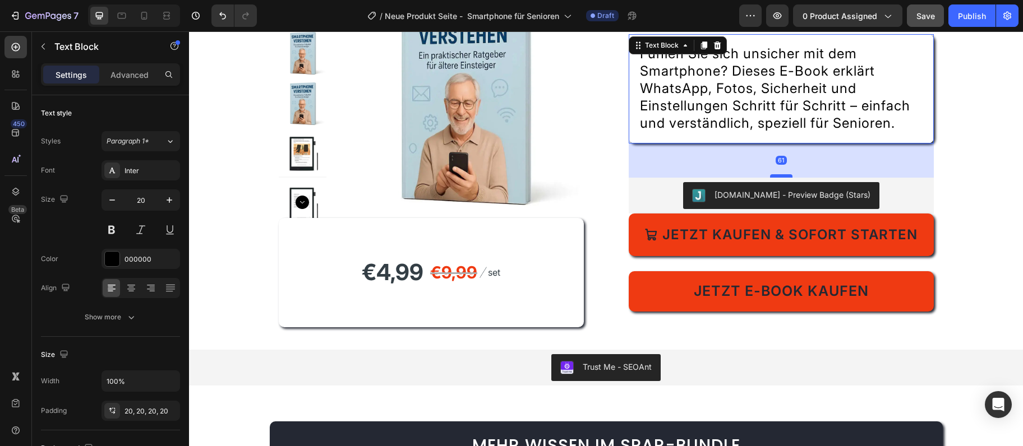
drag, startPoint x: 787, startPoint y: 163, endPoint x: 786, endPoint y: 178, distance: 15.2
click at [786, 178] on div at bounding box center [781, 175] width 22 height 3
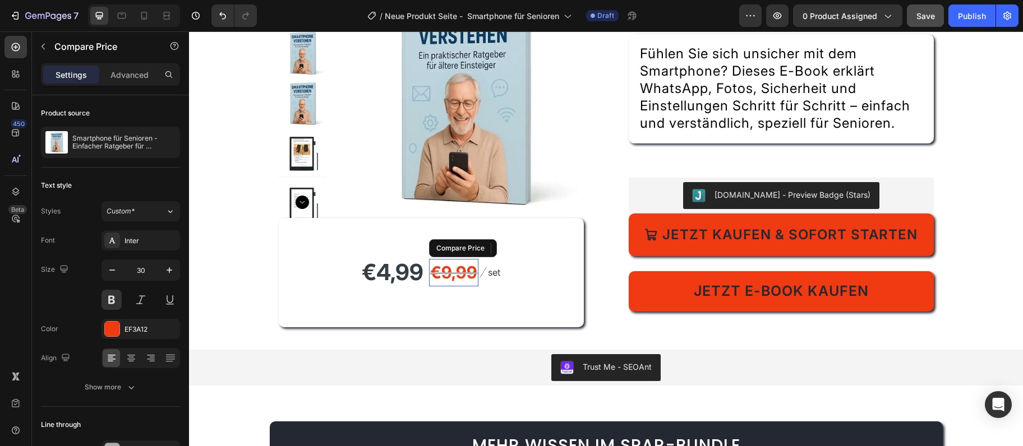
click at [467, 278] on div "€9,99" at bounding box center [453, 272] width 49 height 27
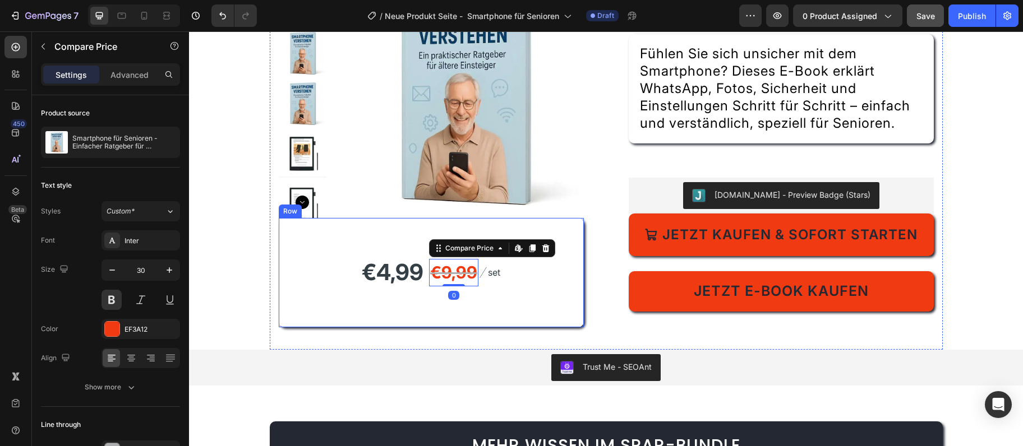
click at [455, 148] on img at bounding box center [463, 98] width 239 height 239
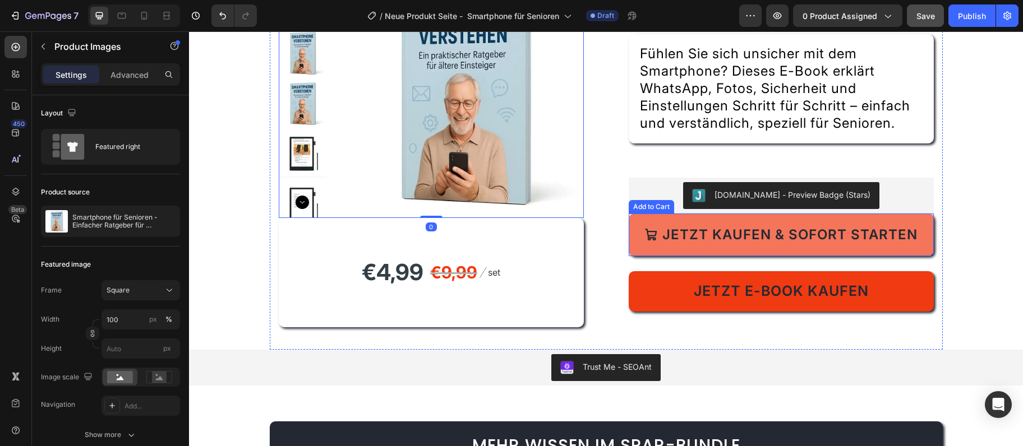
click at [744, 218] on button "Jetzt kaufen & sofort starten" at bounding box center [781, 235] width 305 height 43
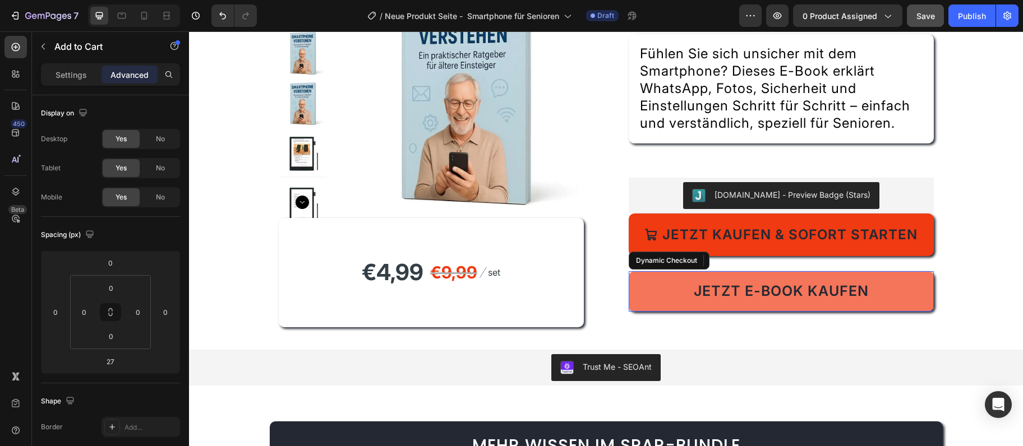
click at [751, 282] on button "Jetzt E-Book kaufen" at bounding box center [781, 291] width 305 height 40
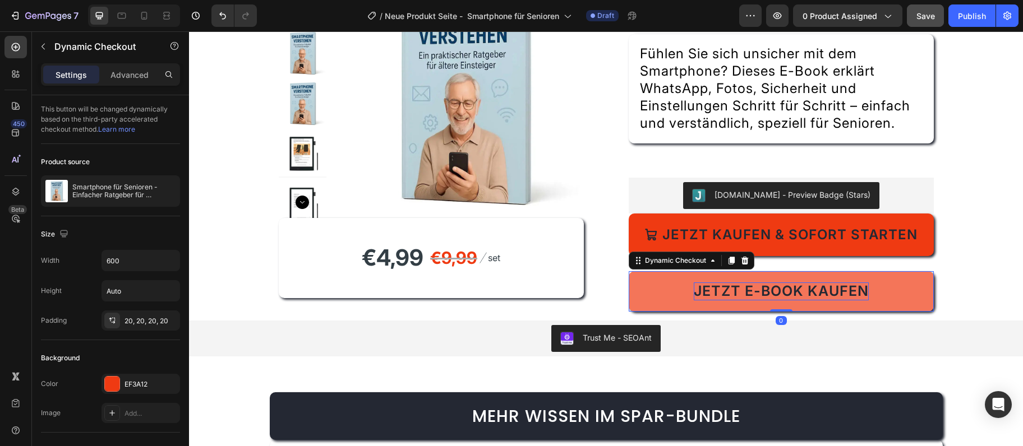
drag, startPoint x: 785, startPoint y: 341, endPoint x: 776, endPoint y: 292, distance: 50.2
click at [776, 292] on div "Jetzt E-Book kaufen Dynamic Checkout 0" at bounding box center [781, 291] width 305 height 40
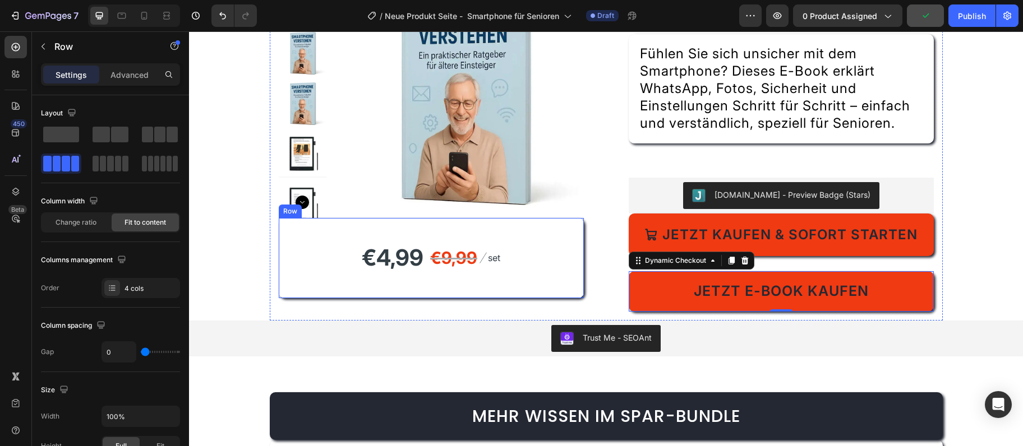
click at [536, 294] on div "€4,99 Product Price Product Price €9,99 Compare Price Compare Price Image set T…" at bounding box center [431, 258] width 305 height 80
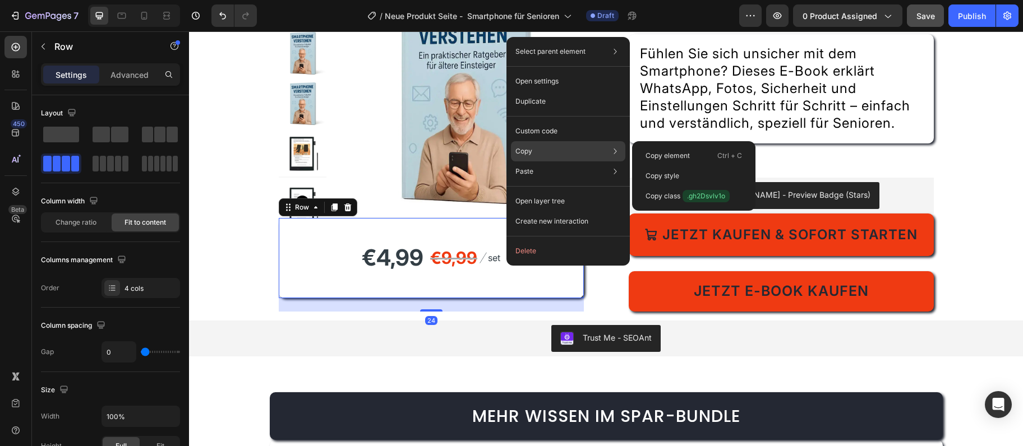
click at [528, 154] on p "Copy" at bounding box center [523, 151] width 17 height 10
click at [641, 147] on div "Copy element Ctrl + C" at bounding box center [693, 156] width 114 height 20
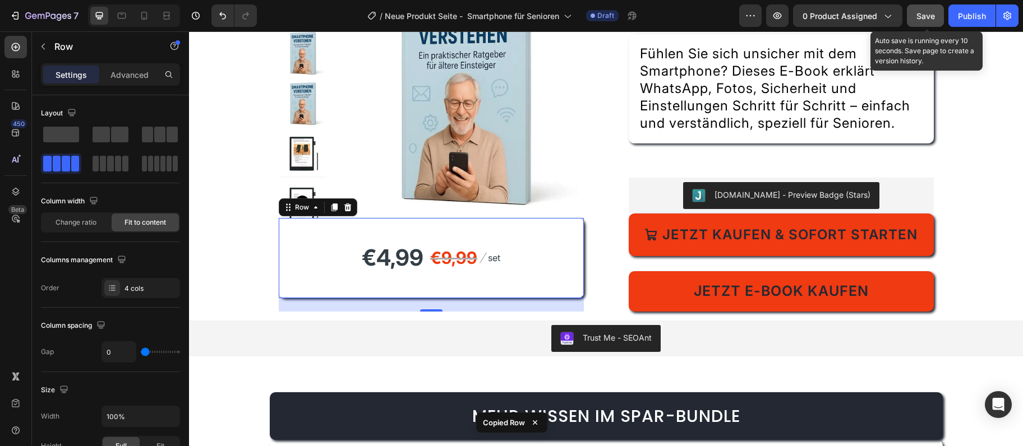
click at [929, 22] on button "Save" at bounding box center [925, 15] width 37 height 22
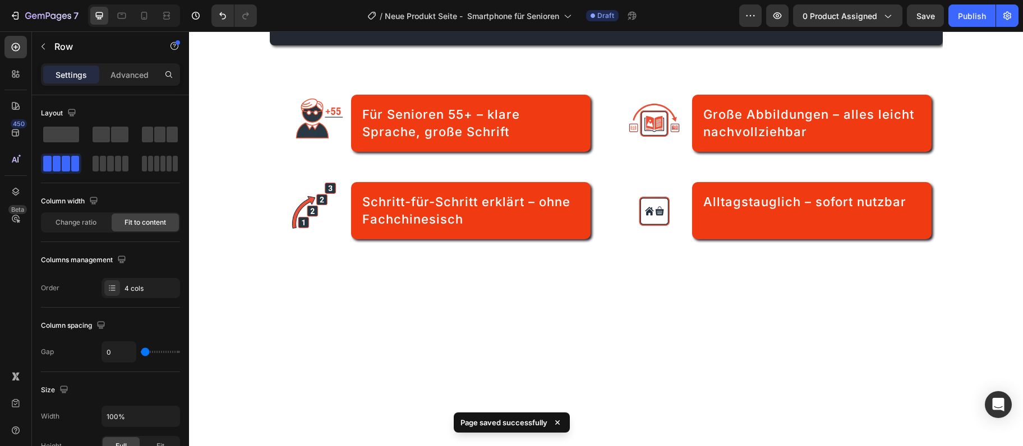
scroll to position [0, 0]
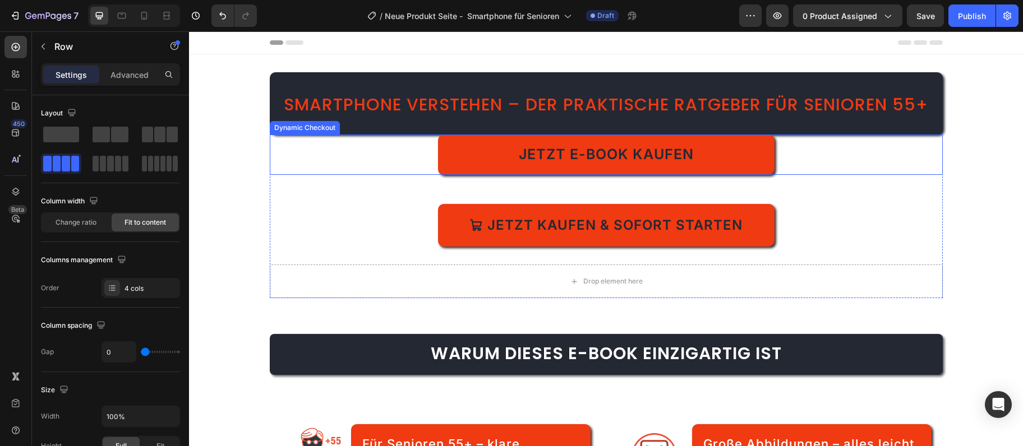
click at [380, 175] on div "Jetzt E-Book kaufen" at bounding box center [606, 155] width 673 height 40
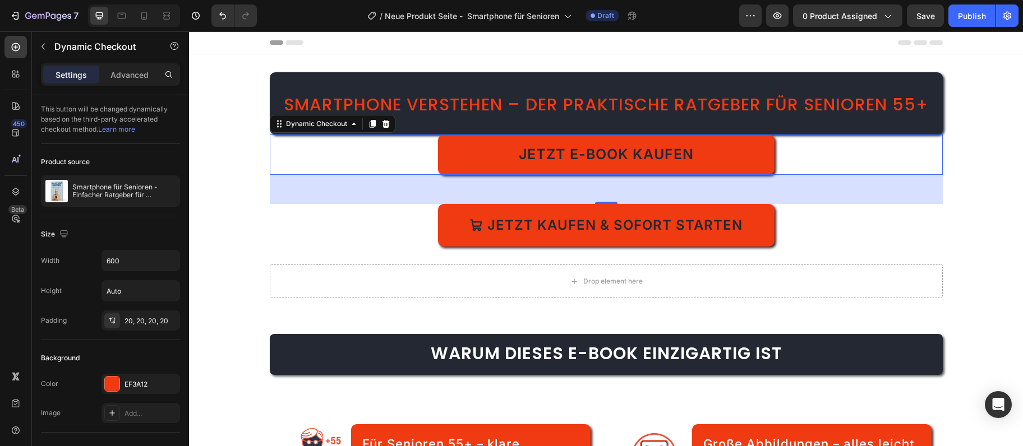
click at [319, 175] on div "Jetzt E-Book kaufen" at bounding box center [606, 155] width 673 height 40
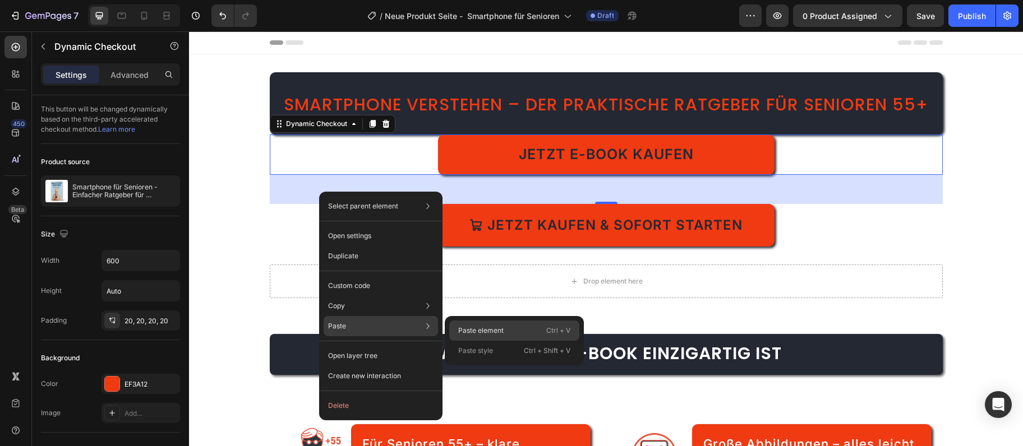
click at [490, 324] on div "Paste element Ctrl + V" at bounding box center [514, 331] width 130 height 20
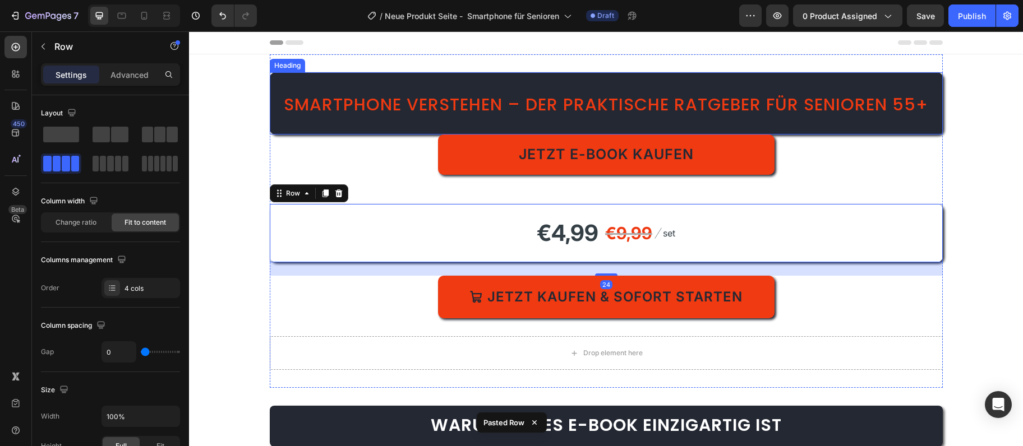
click at [762, 135] on h2 "Smartphone verstehen – Der praktische Ratgeber für Senioren 55+" at bounding box center [606, 103] width 673 height 62
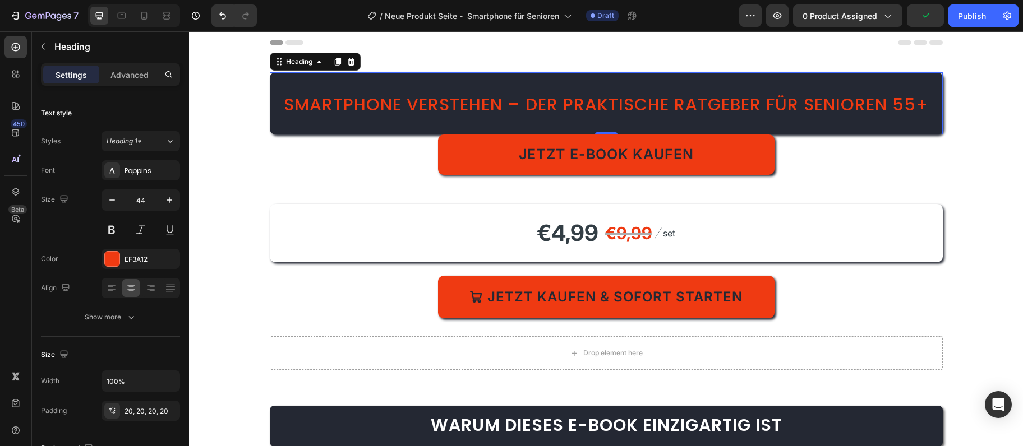
click at [455, 135] on h2 "Smartphone verstehen – Der praktische Ratgeber für Senioren 55+" at bounding box center [606, 103] width 673 height 62
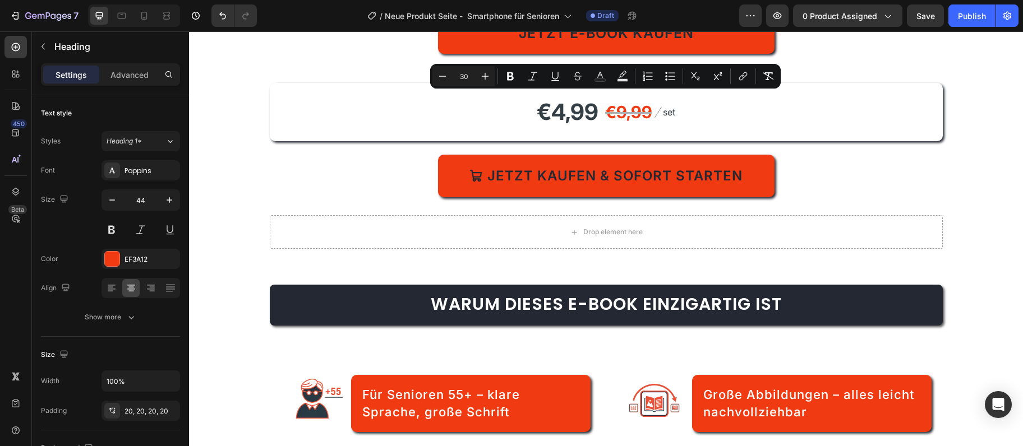
scroll to position [182, 0]
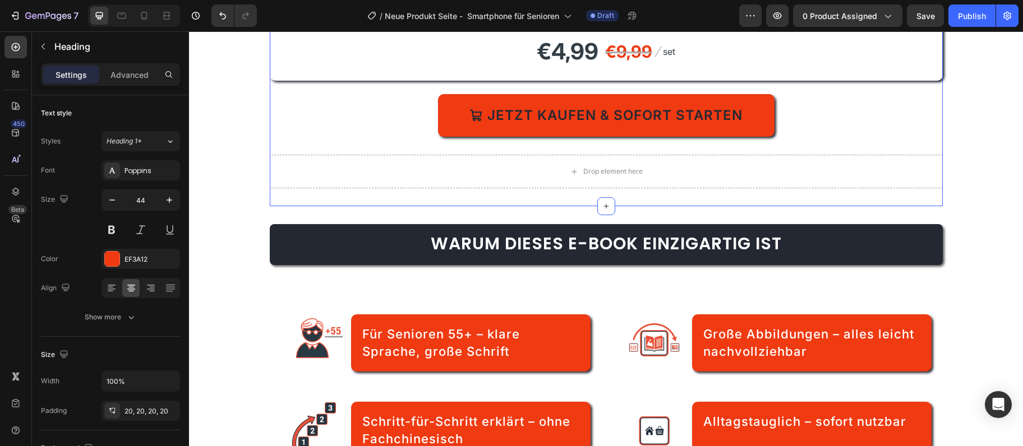
click at [320, 206] on div "Smartphone verstehen – Der praktische Ratgeber für Senioren 55+ Heading 0 Jetzt…" at bounding box center [606, 40] width 673 height 334
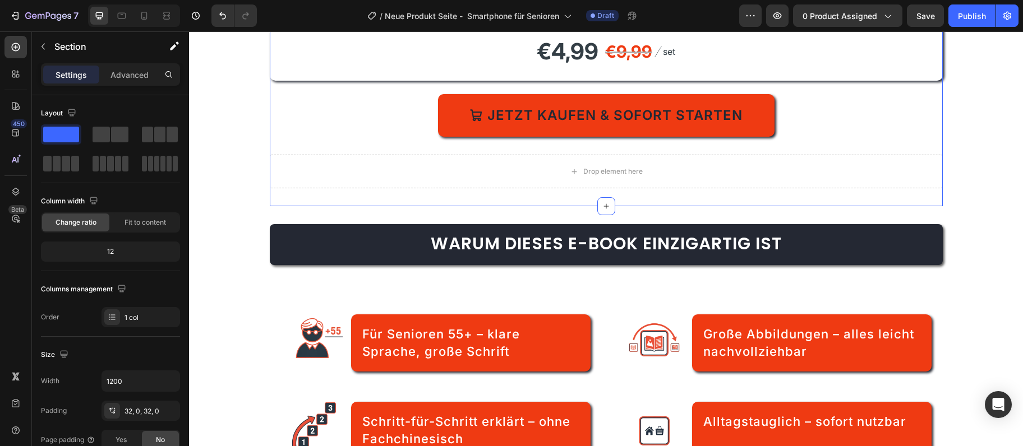
click at [323, 188] on div "Drop element here" at bounding box center [606, 172] width 673 height 34
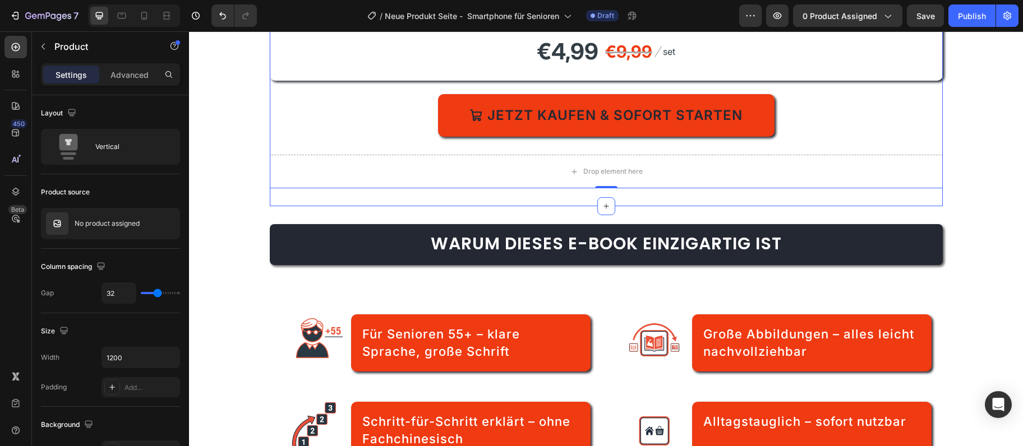
click at [314, 206] on div "⁠⁠⁠⁠⁠⁠⁠ Smartphone verstehen – Der praktische Ratgeber für Senioren 55+ Heading…" at bounding box center [606, 40] width 673 height 334
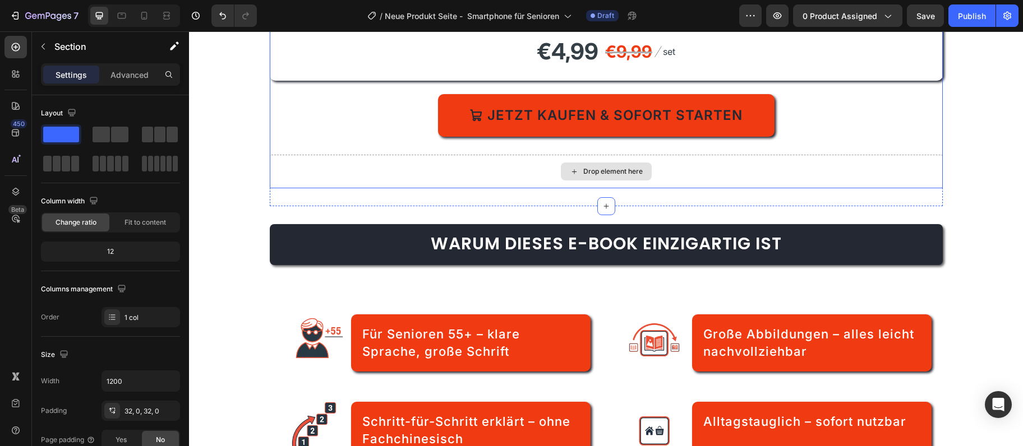
scroll to position [0, 0]
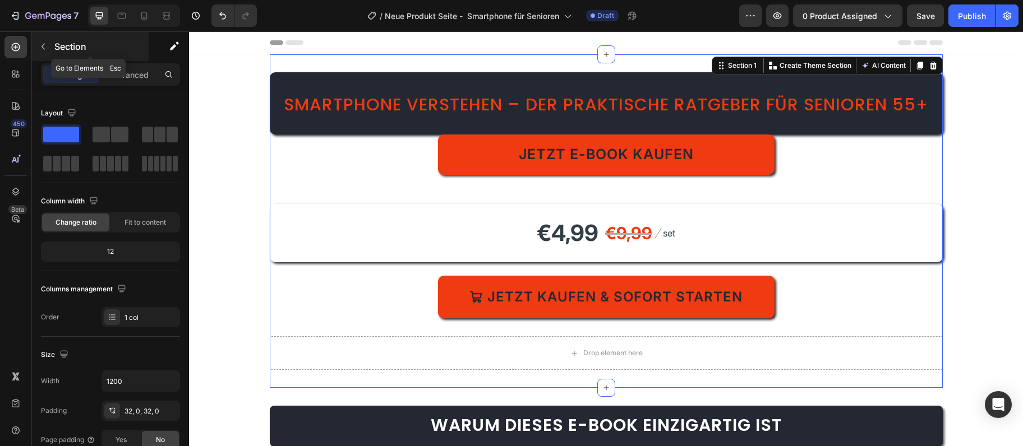
click at [44, 38] on button "button" at bounding box center [43, 47] width 18 height 18
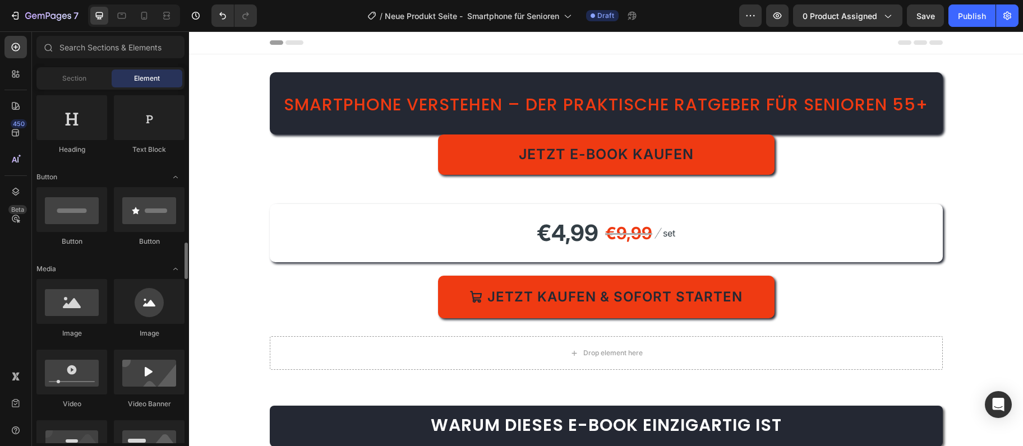
scroll to position [425, 0]
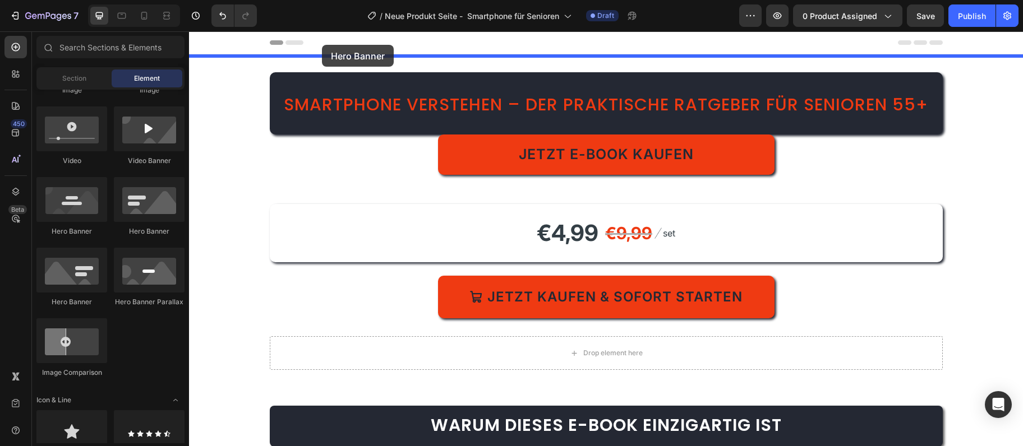
drag, startPoint x: 324, startPoint y: 234, endPoint x: 322, endPoint y: 45, distance: 189.6
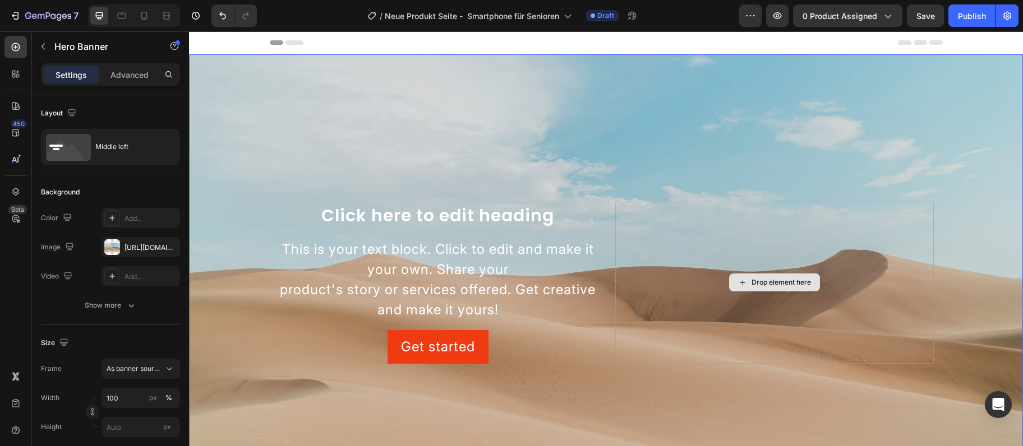
scroll to position [243, 0]
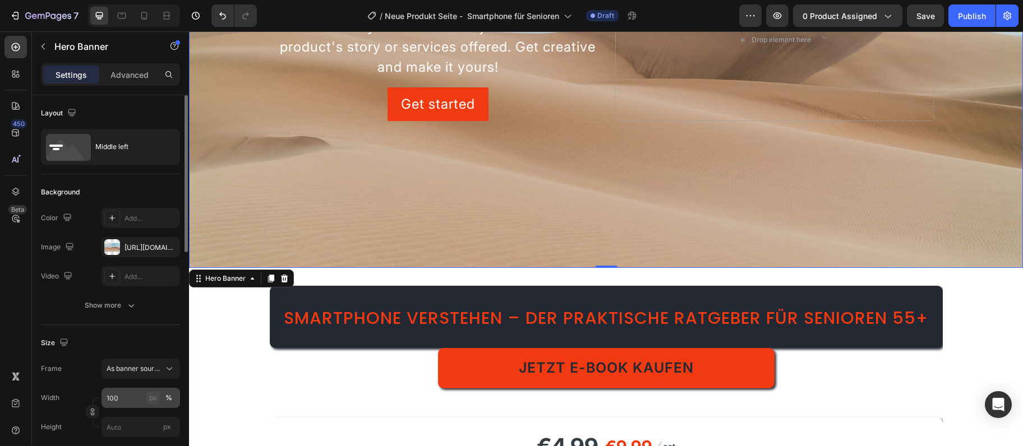
click at [147, 396] on button "px" at bounding box center [152, 397] width 13 height 13
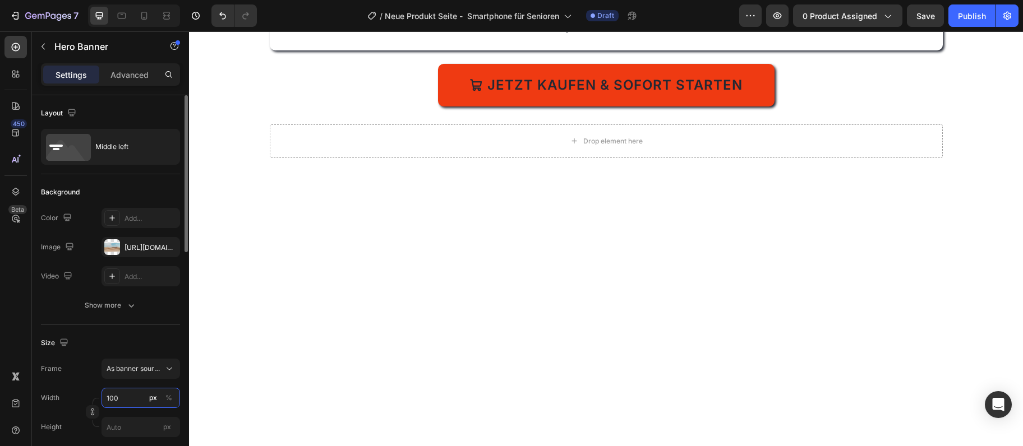
click at [129, 396] on input "100" at bounding box center [140, 398] width 79 height 20
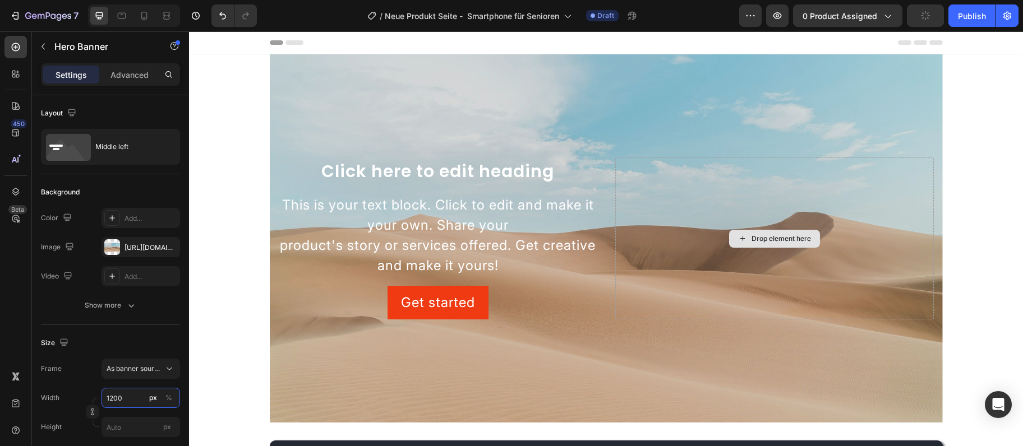
scroll to position [121, 0]
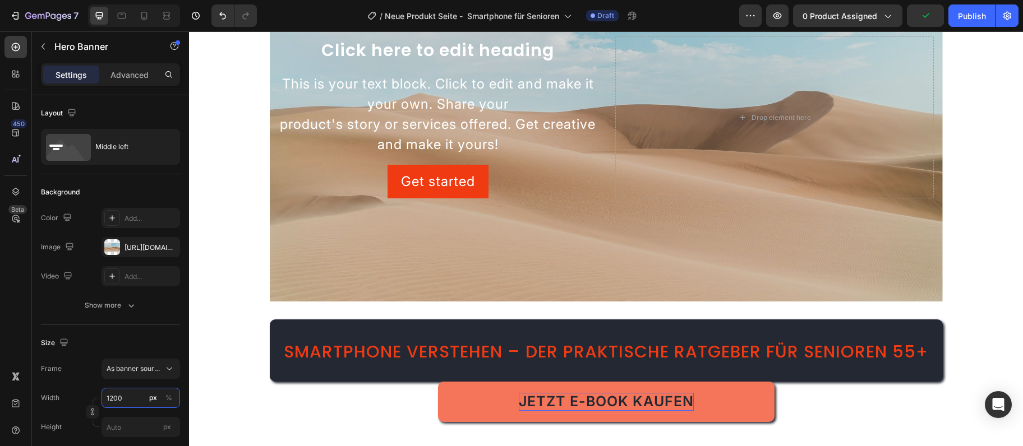
type input "1200"
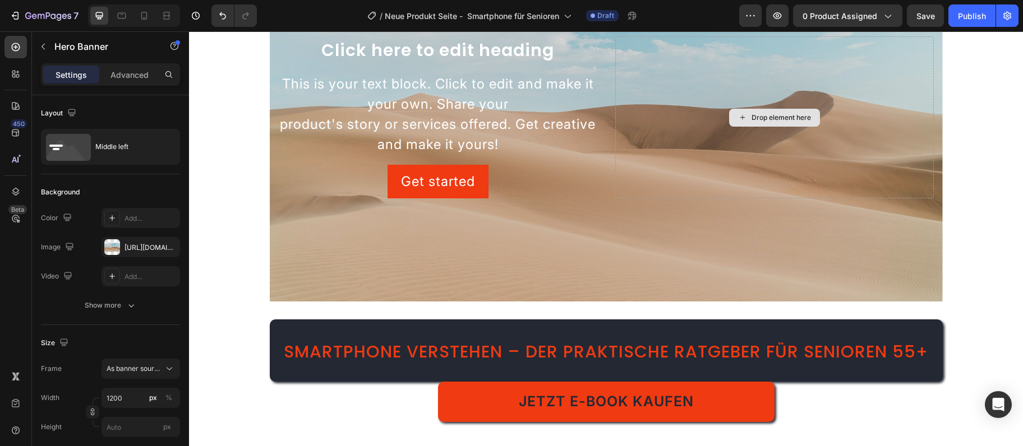
click at [652, 180] on div "Drop element here" at bounding box center [774, 117] width 319 height 162
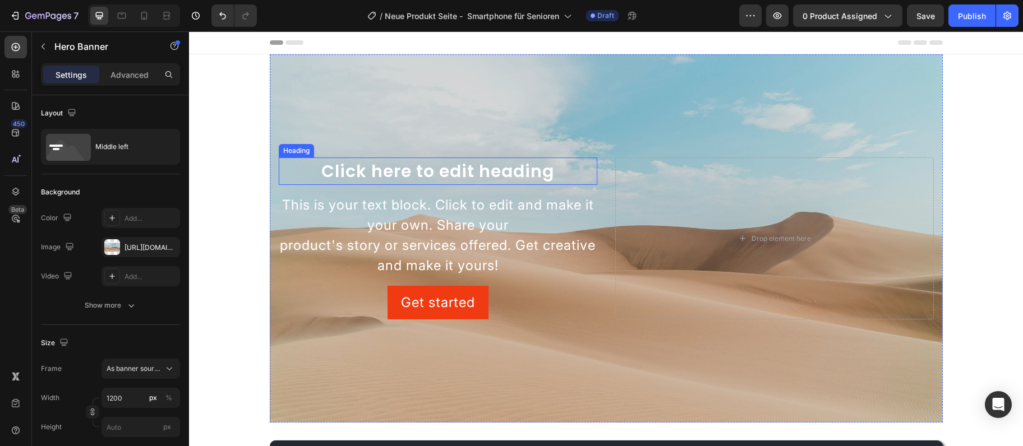
click at [516, 172] on h2 "Click here to edit heading" at bounding box center [438, 171] width 319 height 27
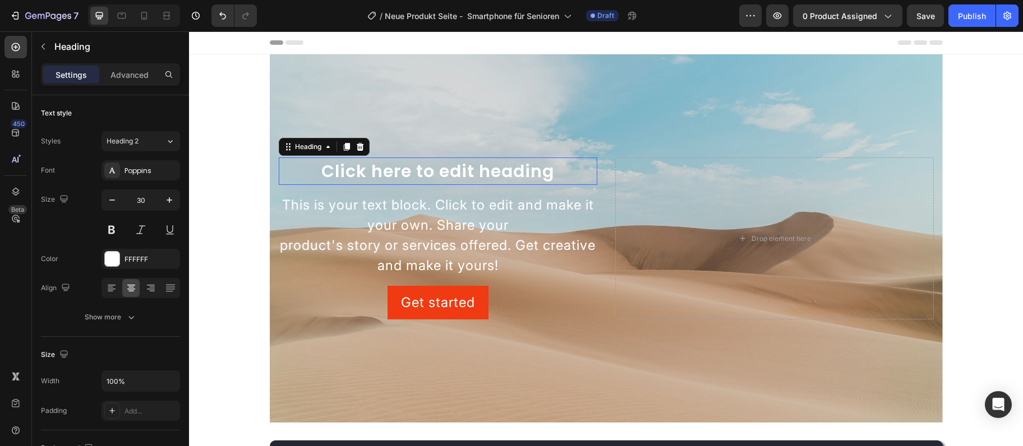
click at [516, 172] on h2 "Click here to edit heading" at bounding box center [438, 171] width 319 height 27
click at [516, 172] on p "Click here to edit heading" at bounding box center [438, 171] width 316 height 25
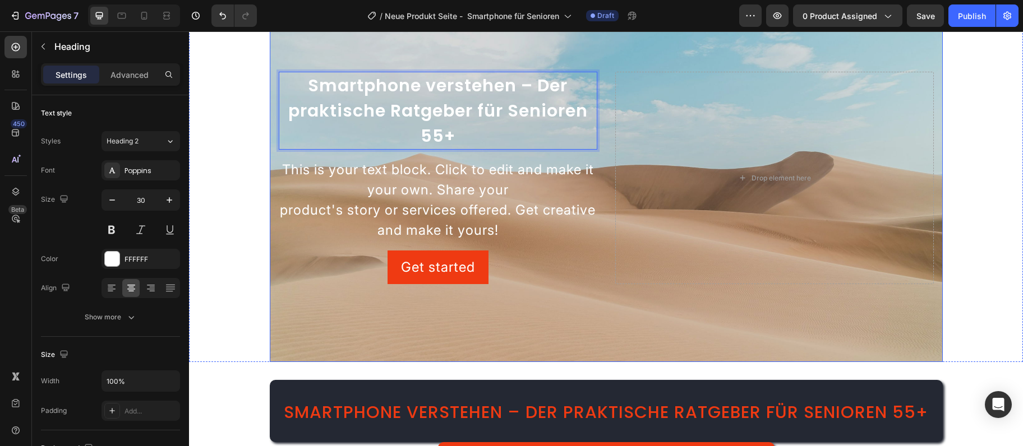
scroll to position [121, 0]
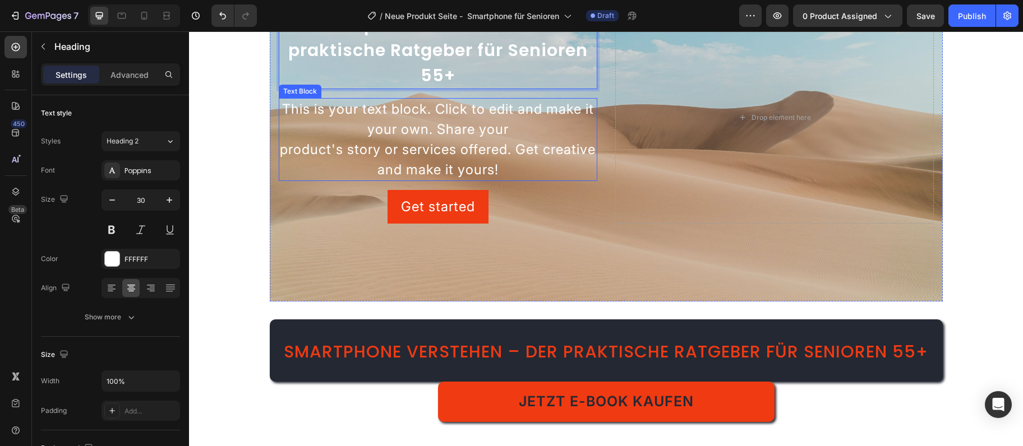
click at [437, 138] on div "This is your text block. Click to edit and make it your own. Share your product…" at bounding box center [438, 139] width 319 height 83
click at [437, 138] on p "This is your text block. Click to edit and make it your own. Share your product…" at bounding box center [438, 139] width 316 height 81
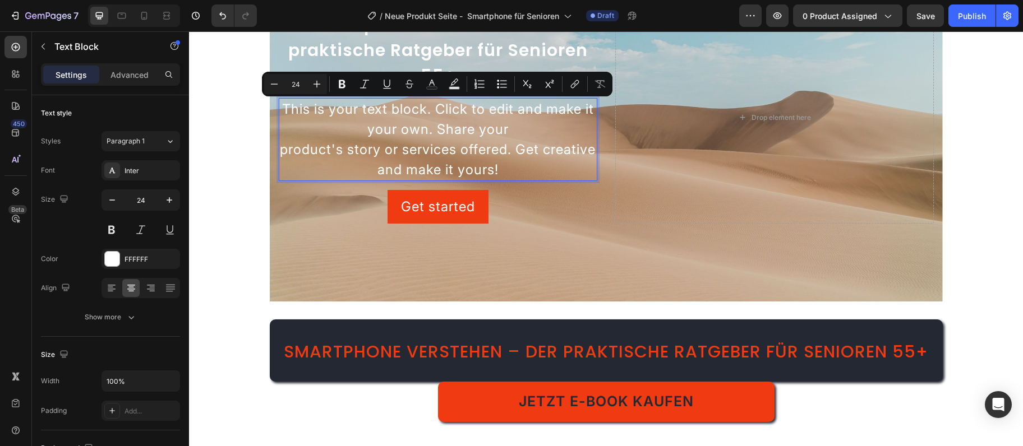
drag, startPoint x: 471, startPoint y: 164, endPoint x: 455, endPoint y: 151, distance: 20.0
click at [470, 162] on p "This is your text block. Click to edit and make it your own. Share your product…" at bounding box center [438, 139] width 316 height 81
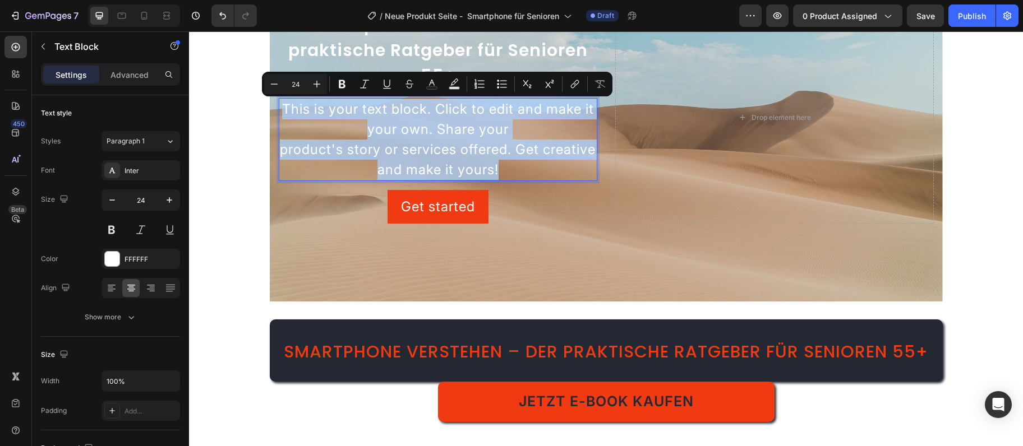
drag, startPoint x: 282, startPoint y: 104, endPoint x: 573, endPoint y: 190, distance: 303.6
click at [573, 181] on div "This is your text block. Click to edit and make it your own. Share your product…" at bounding box center [438, 139] width 319 height 83
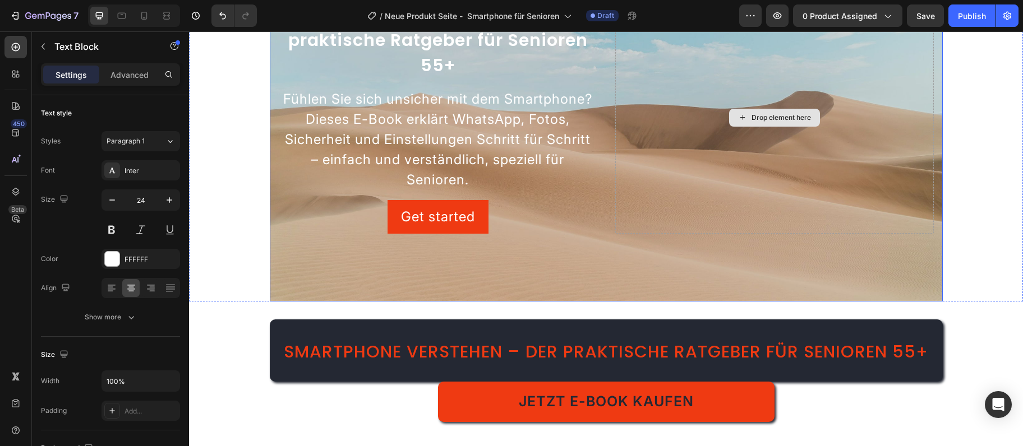
scroll to position [182, 0]
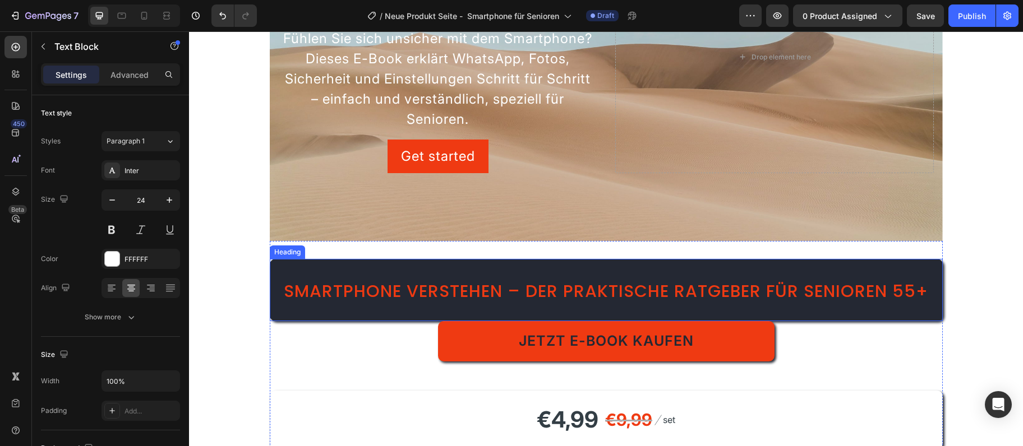
click at [700, 299] on span "Smartphone verstehen – Der praktische Ratgeber für Senioren 55+" at bounding box center [606, 291] width 644 height 24
click at [847, 321] on h2 "Smartphone verstehen – Der praktische Ratgeber für Senioren 55+" at bounding box center [606, 290] width 673 height 62
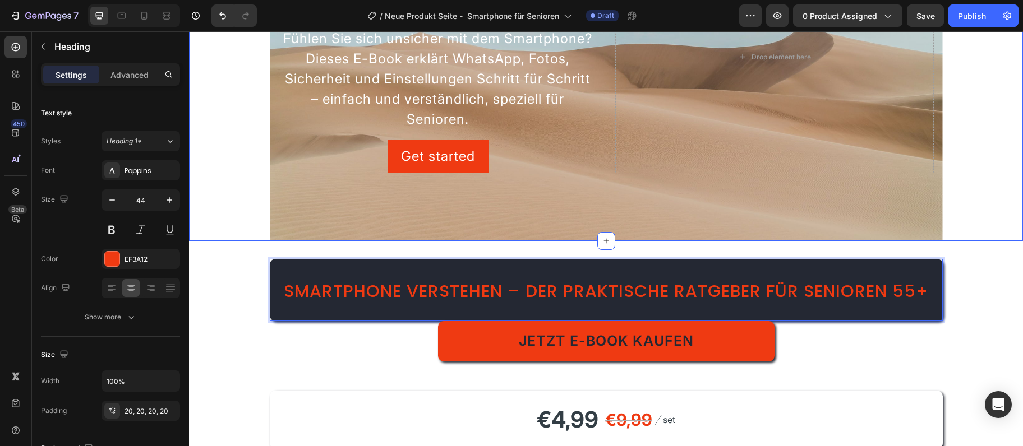
scroll to position [0, 0]
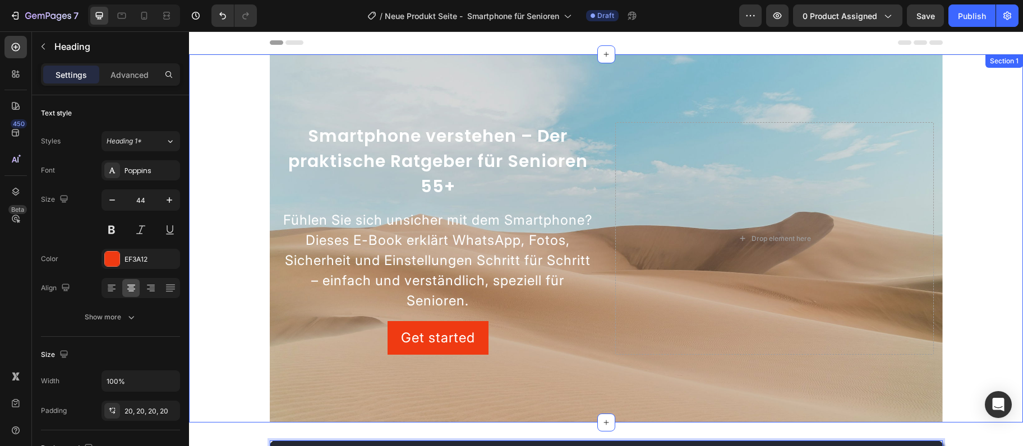
click at [826, 76] on div "Background Image" at bounding box center [606, 238] width 673 height 368
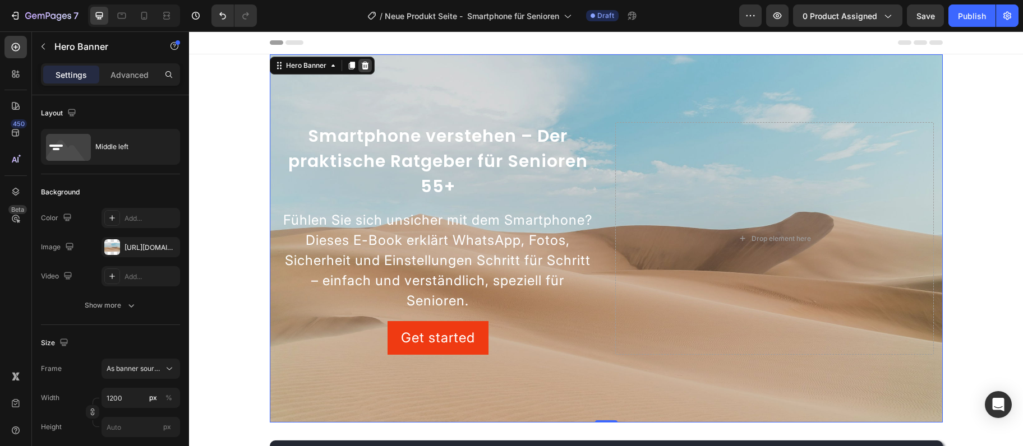
click at [364, 64] on icon at bounding box center [364, 66] width 7 height 8
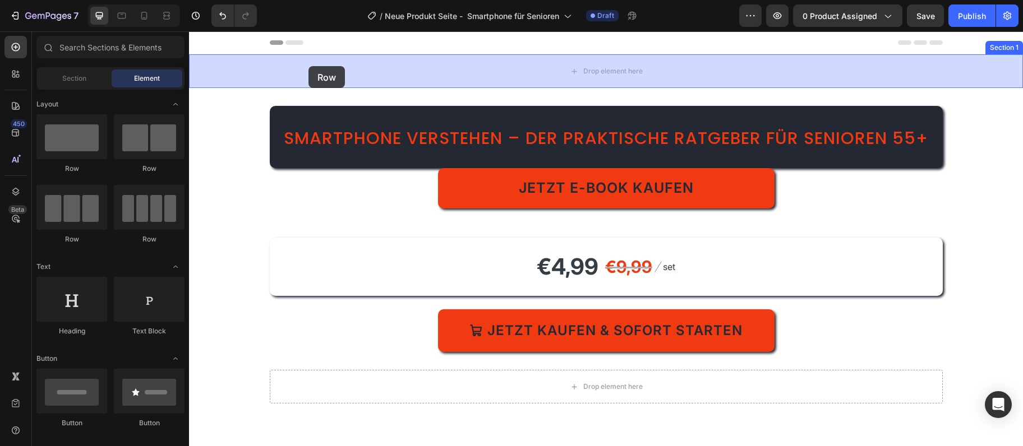
drag, startPoint x: 333, startPoint y: 176, endPoint x: 308, endPoint y: 66, distance: 112.1
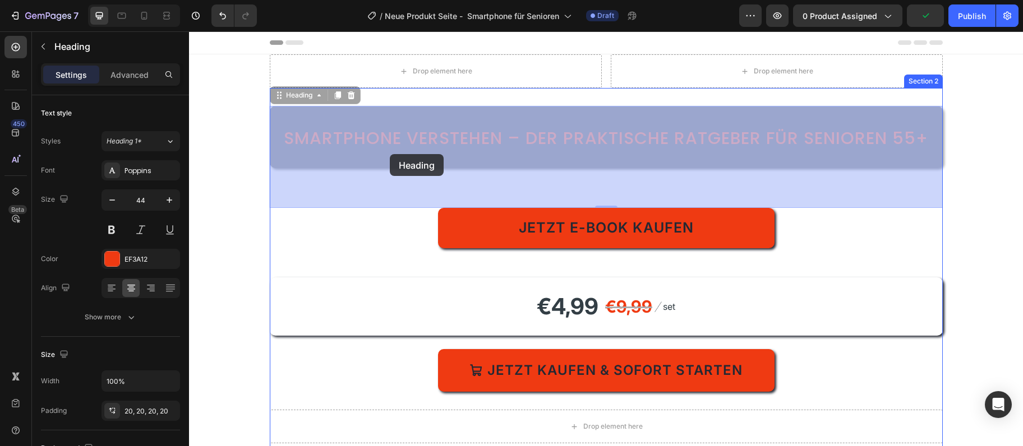
drag, startPoint x: 381, startPoint y: 165, endPoint x: 384, endPoint y: 156, distance: 10.1
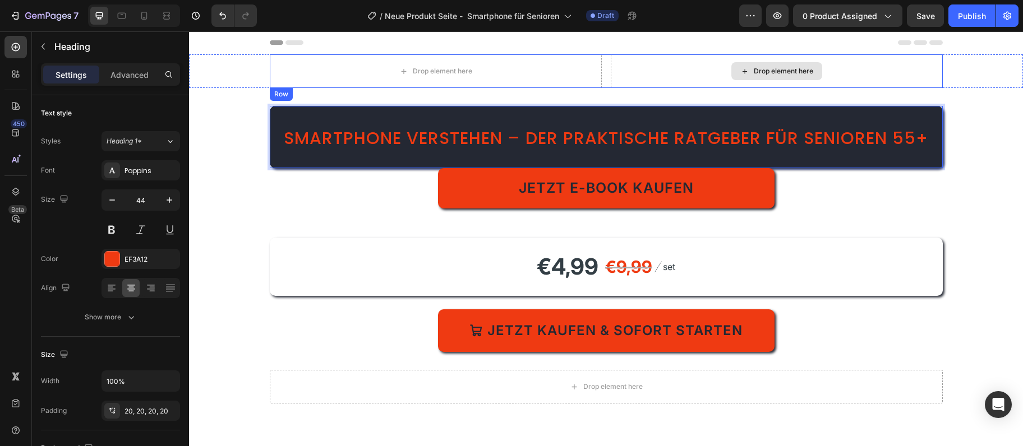
drag, startPoint x: 379, startPoint y: 162, endPoint x: 652, endPoint y: 69, distance: 288.9
click at [322, 157] on p "Smartphone verstehen – Der praktische Ratgeber für Senioren 55+" at bounding box center [606, 137] width 650 height 40
click at [292, 113] on h2 "Smartphone verstehen – Der praktische Ratgeber für Senioren 55+" at bounding box center [606, 137] width 673 height 62
click at [325, 265] on div "Jetzt E-Book kaufen Dynamic Checkout €4,99 Product Price Product Price €9,99 Co…" at bounding box center [606, 260] width 673 height 184
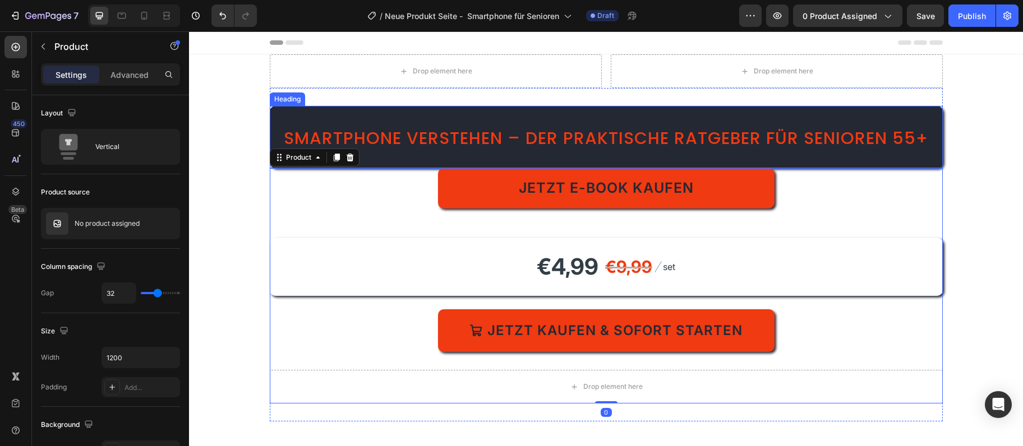
click at [340, 141] on span "Smartphone verstehen – Der praktische Ratgeber für Senioren 55+" at bounding box center [606, 138] width 644 height 24
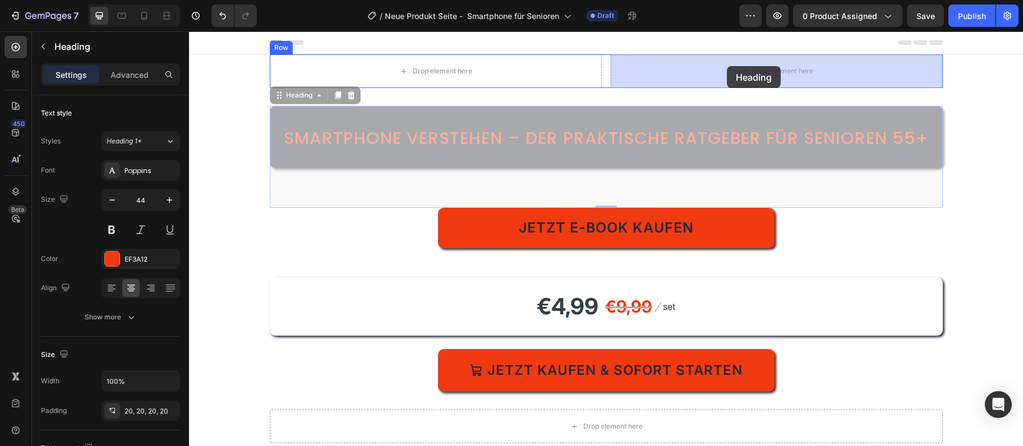
drag, startPoint x: 272, startPoint y: 96, endPoint x: 727, endPoint y: 66, distance: 455.8
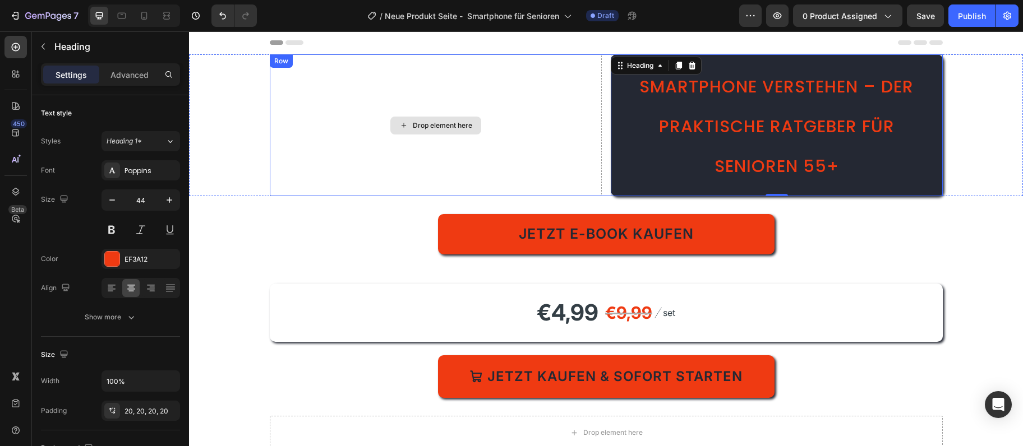
click at [462, 174] on div "Drop element here" at bounding box center [436, 125] width 332 height 142
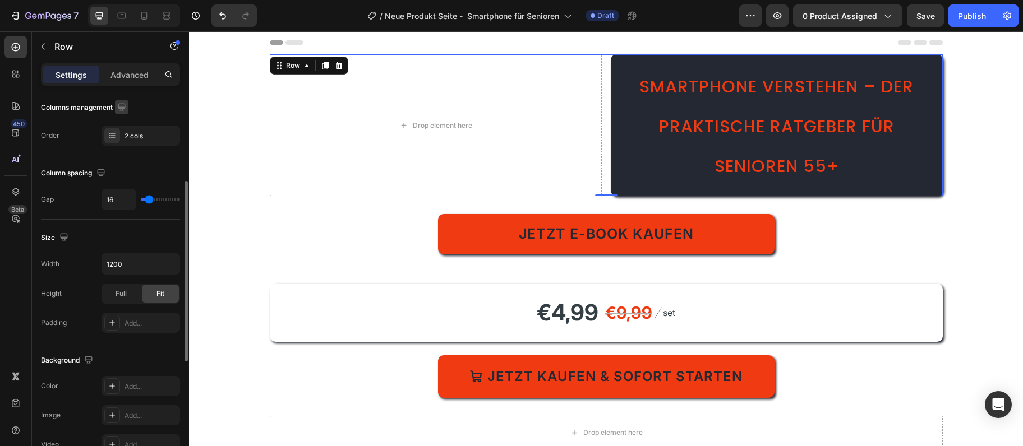
scroll to position [243, 0]
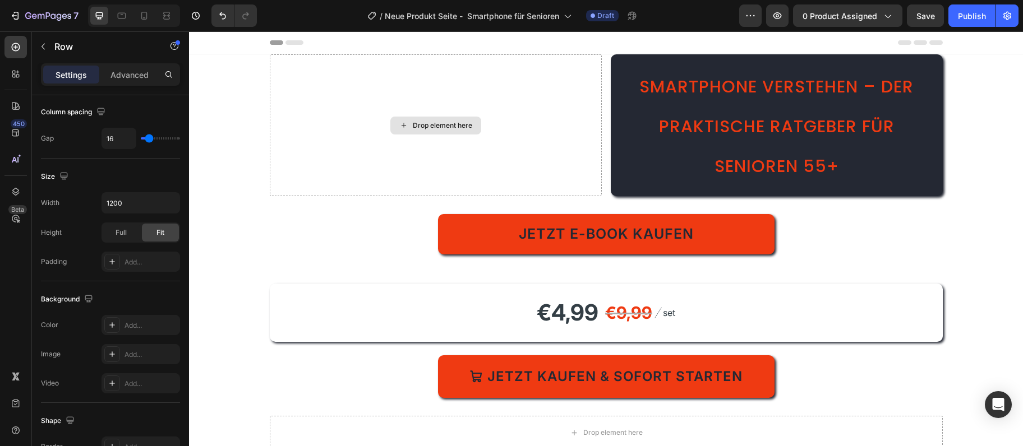
click at [444, 133] on div "Drop element here" at bounding box center [435, 126] width 91 height 18
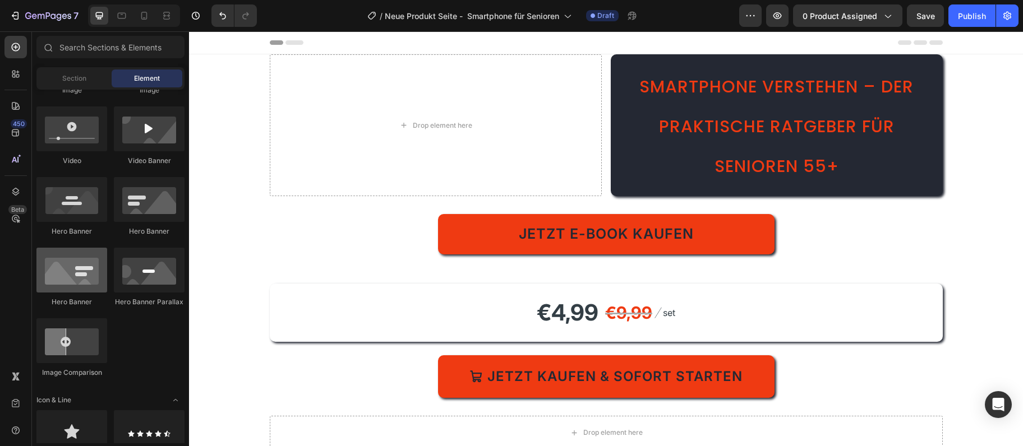
scroll to position [303, 0]
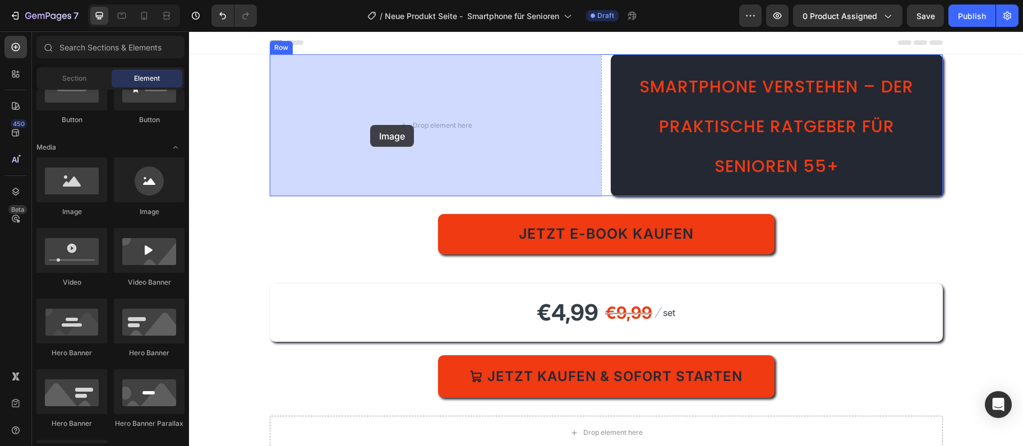
drag, startPoint x: 268, startPoint y: 220, endPoint x: 370, endPoint y: 125, distance: 139.7
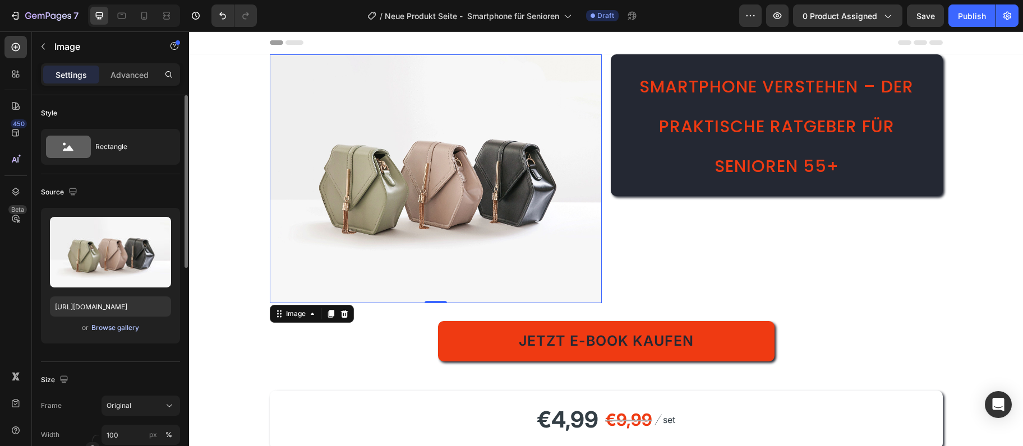
click at [103, 327] on div "Browse gallery" at bounding box center [115, 328] width 48 height 10
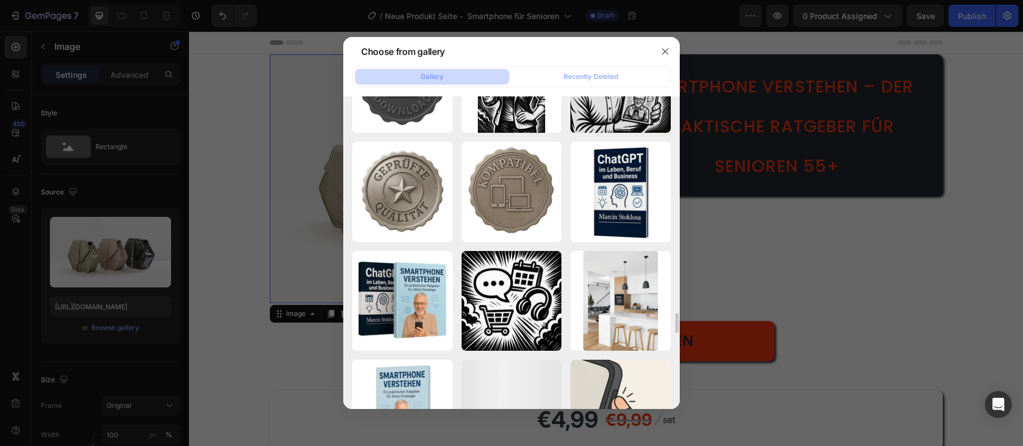
scroll to position [4500, 0]
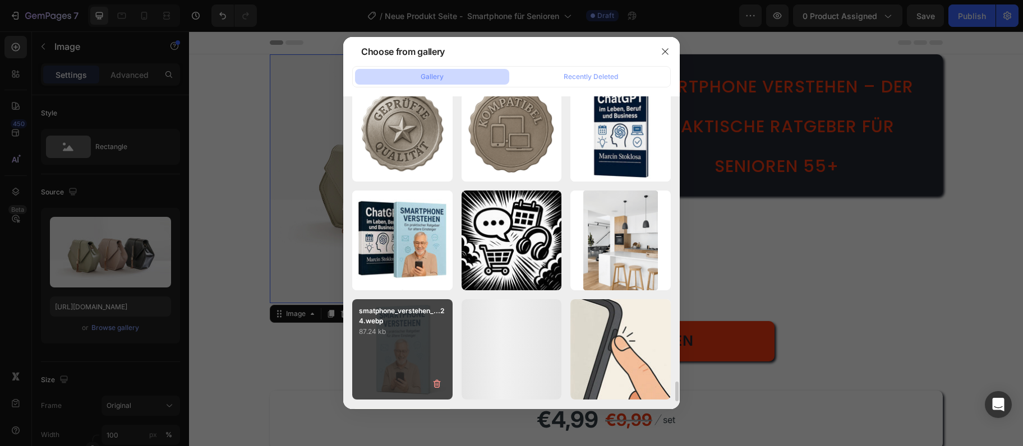
click at [375, 329] on p "87.24 kb" at bounding box center [402, 331] width 87 height 11
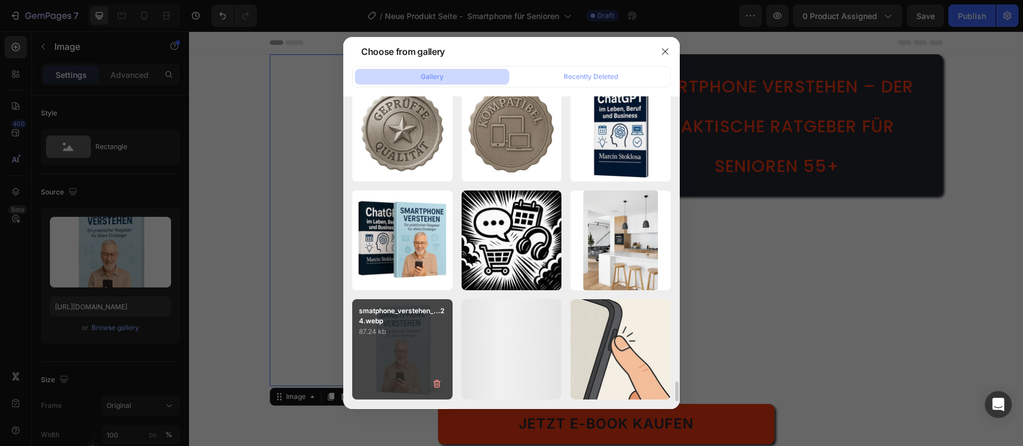
type input "[URL][DOMAIN_NAME]"
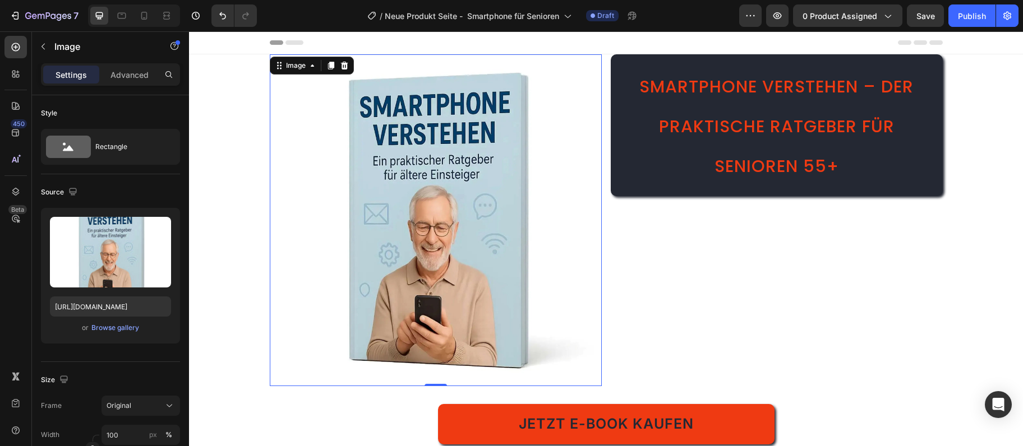
click at [320, 311] on img at bounding box center [436, 220] width 332 height 332
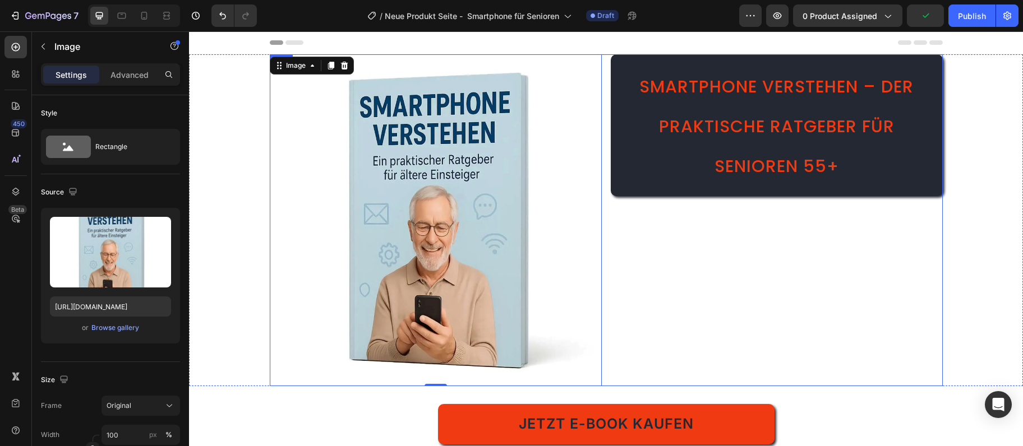
click at [679, 339] on div "Smartphone verstehen – Der praktische Ratgeber für Senioren 55+ Heading" at bounding box center [777, 220] width 332 height 332
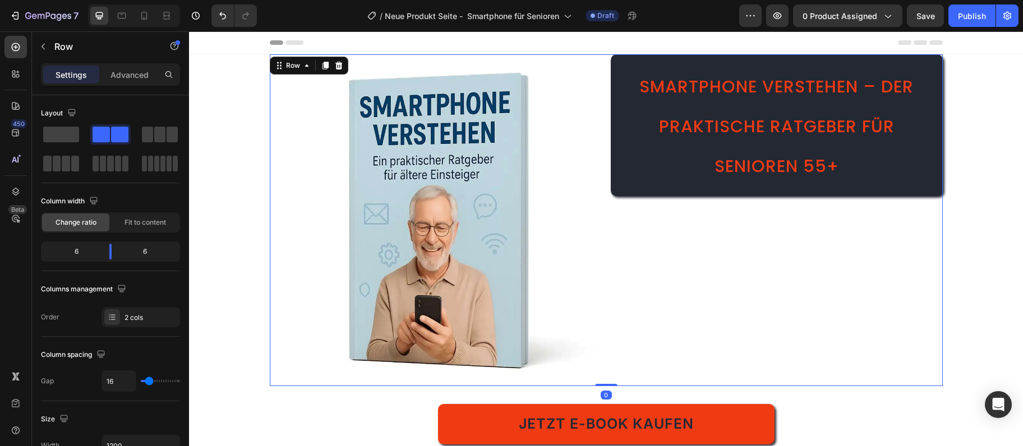
click at [602, 342] on div "Image Smartphone verstehen – Der praktische Ratgeber für Senioren 55+ Heading R…" at bounding box center [606, 220] width 673 height 332
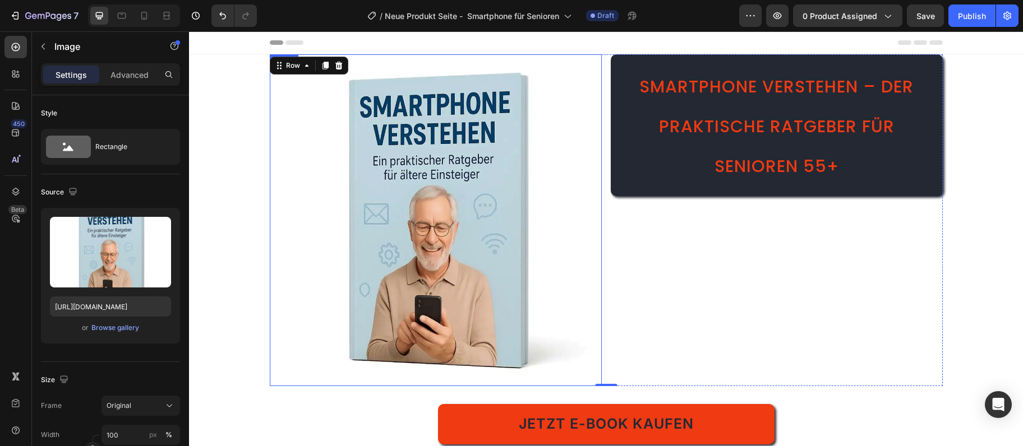
click at [585, 347] on img at bounding box center [436, 220] width 332 height 332
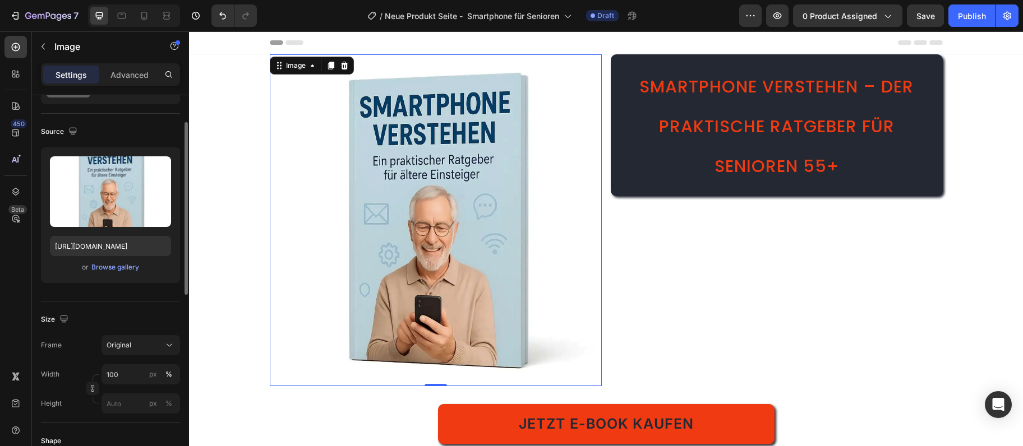
scroll to position [121, 0]
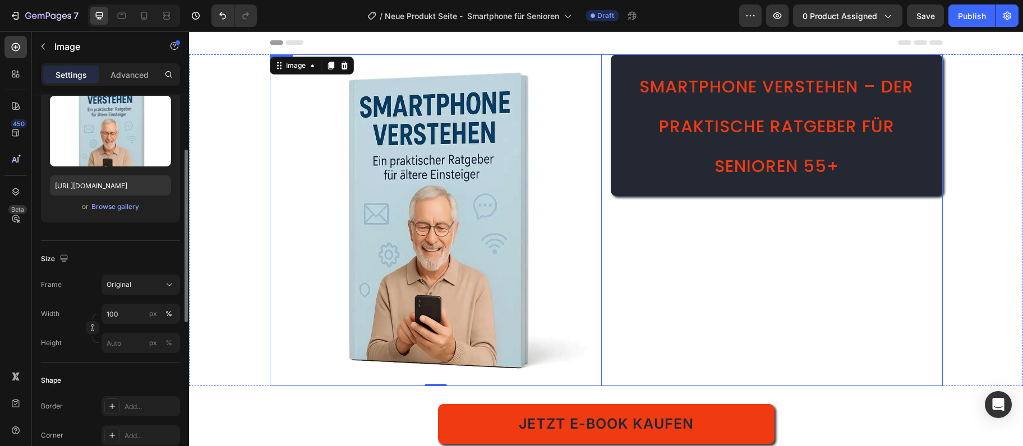
click at [786, 339] on div "Smartphone verstehen – Der praktische Ratgeber für Senioren 55+ Heading" at bounding box center [777, 220] width 332 height 332
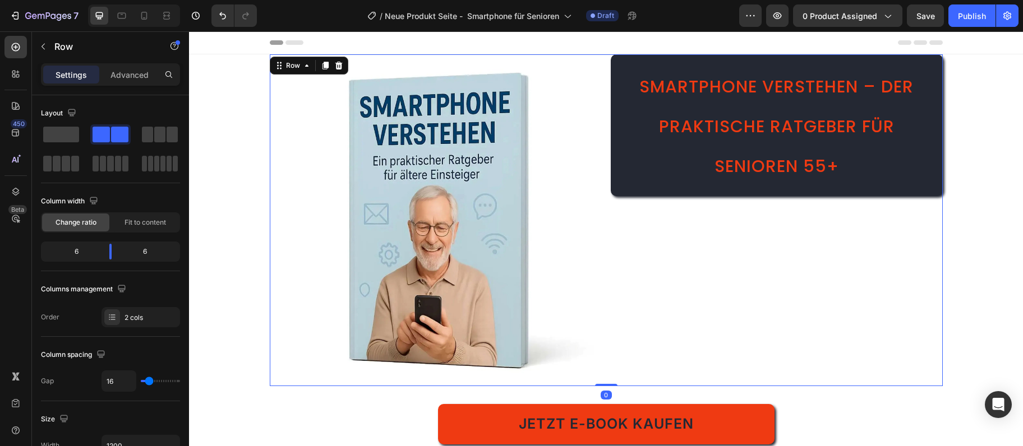
scroll to position [61, 0]
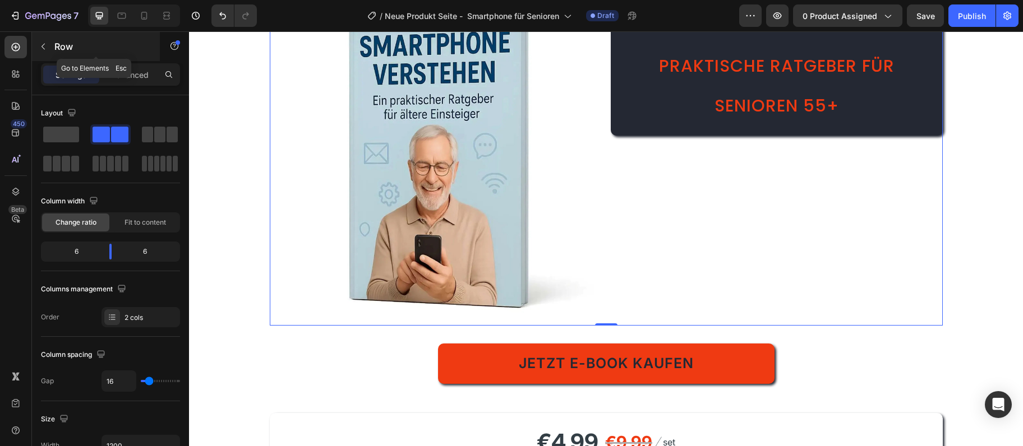
click at [42, 48] on icon "button" at bounding box center [43, 46] width 9 height 9
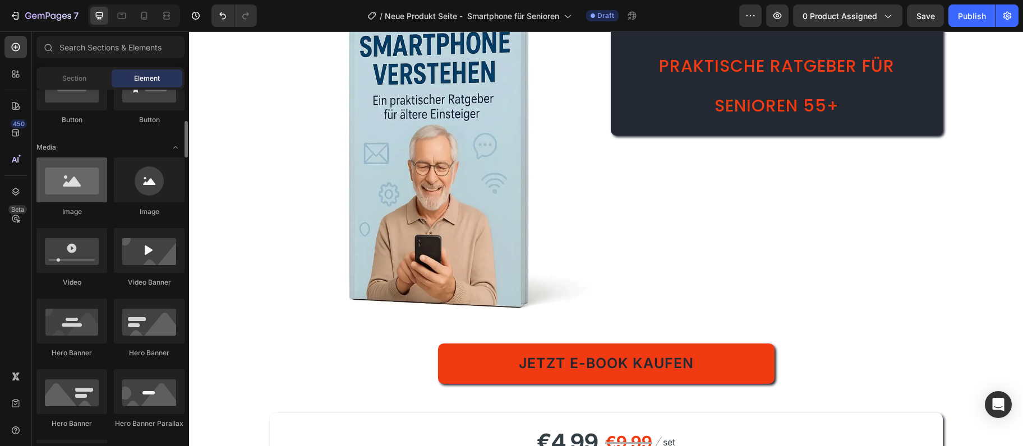
scroll to position [182, 0]
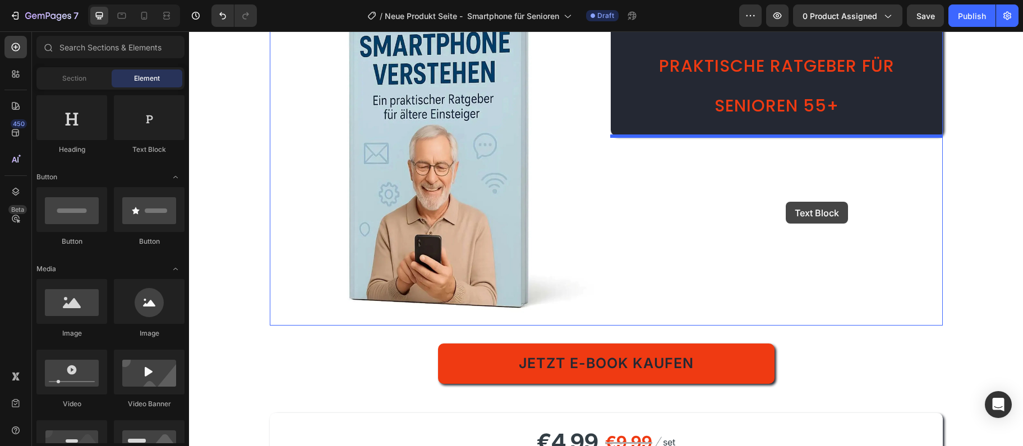
drag, startPoint x: 324, startPoint y: 149, endPoint x: 786, endPoint y: 202, distance: 465.1
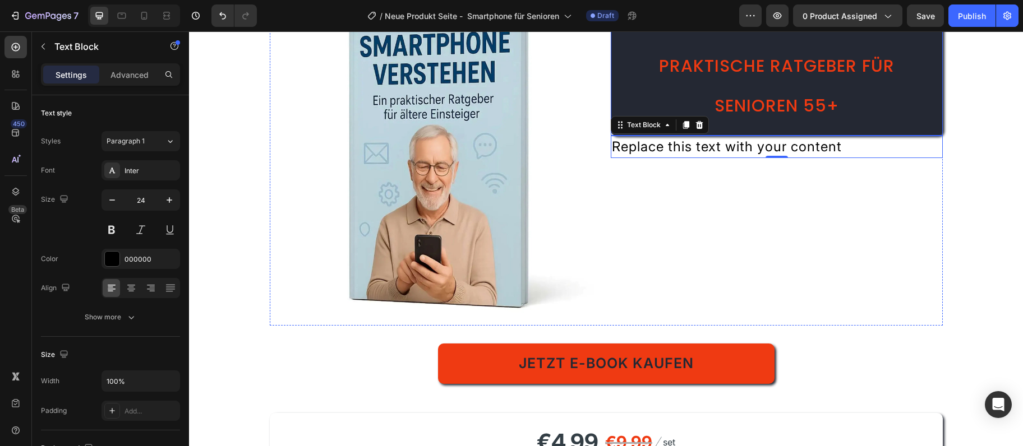
click at [752, 121] on h2 "Smartphone verstehen – Der praktische Ratgeber für Senioren 55+" at bounding box center [777, 65] width 332 height 142
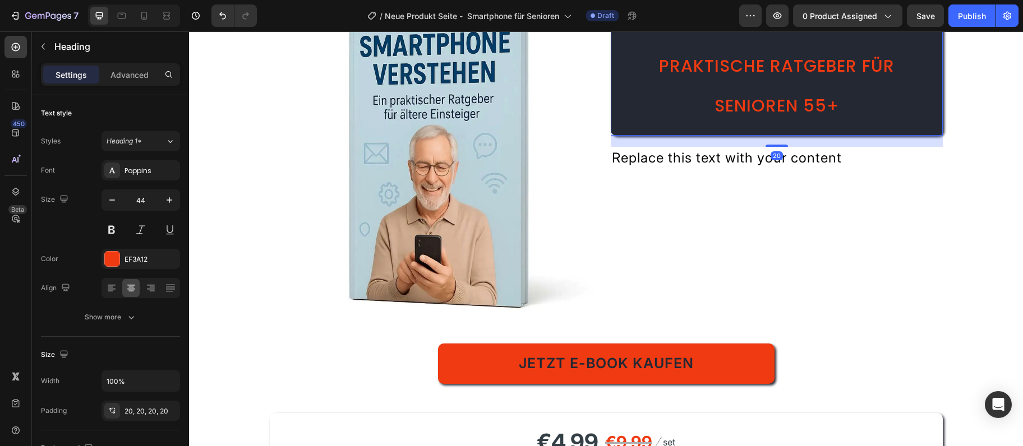
drag, startPoint x: 776, startPoint y: 135, endPoint x: 820, endPoint y: 146, distance: 45.7
click at [820, 136] on div "20" at bounding box center [777, 136] width 332 height 0
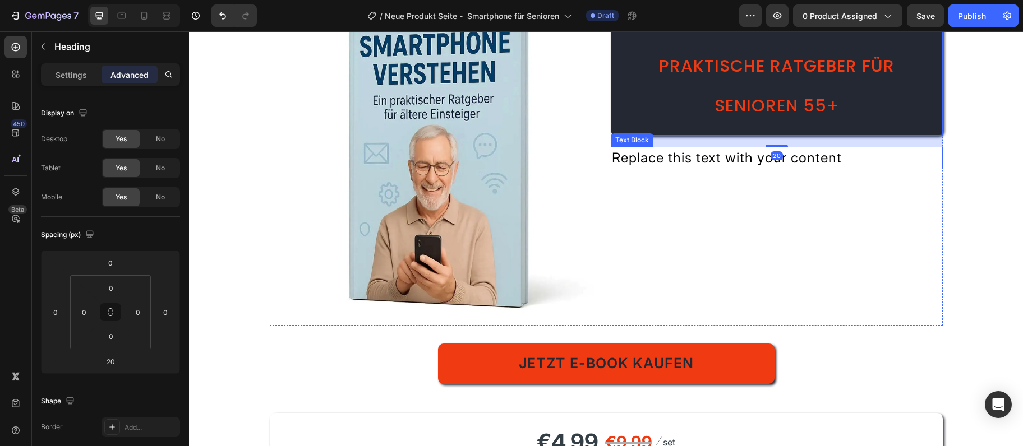
click at [657, 157] on div "Replace this text with your content" at bounding box center [777, 158] width 332 height 22
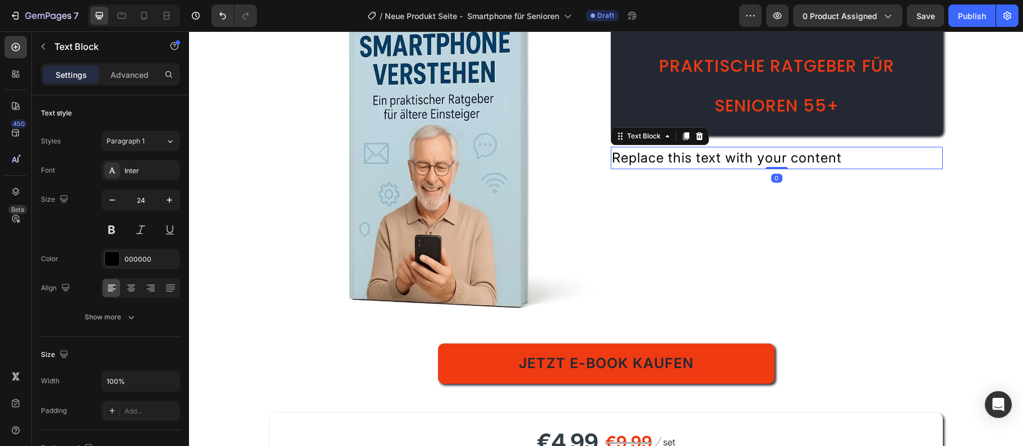
click at [657, 157] on div "Replace this text with your content" at bounding box center [777, 158] width 332 height 22
click at [657, 157] on p "Replace this text with your content" at bounding box center [777, 158] width 330 height 20
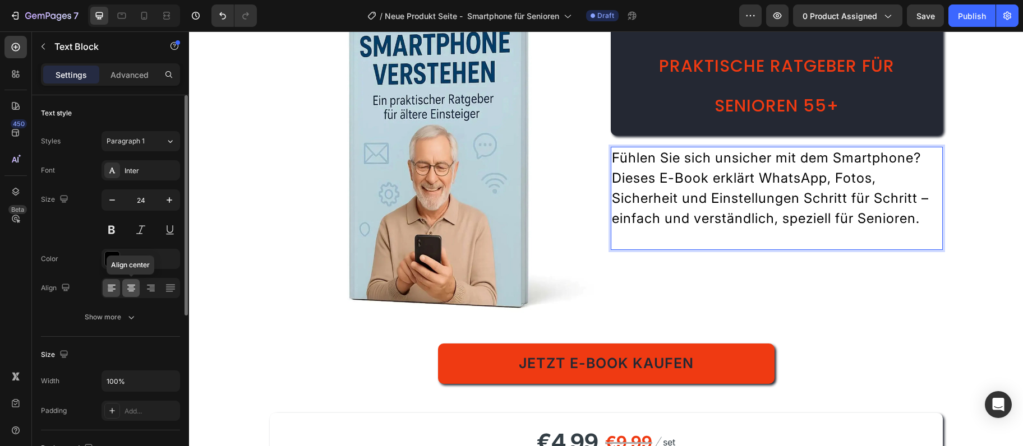
click at [127, 292] on icon at bounding box center [131, 288] width 11 height 11
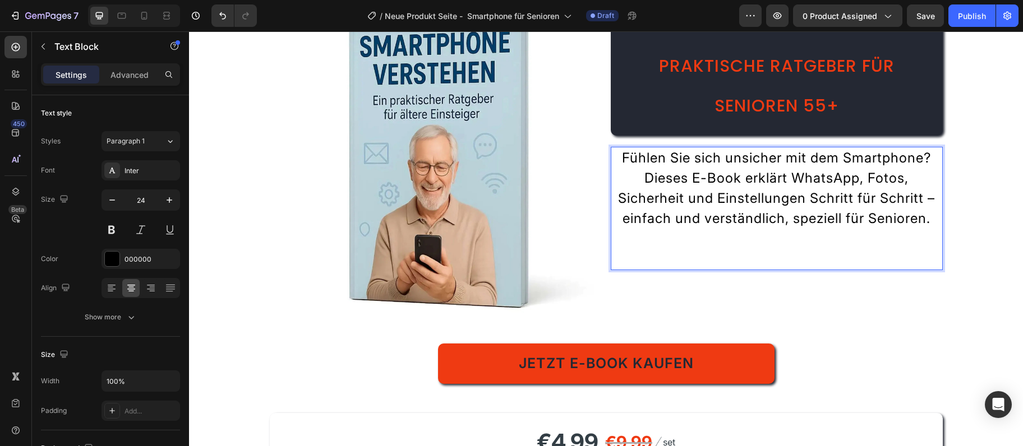
click at [776, 269] on p "Fühlen Sie sich unsicher mit dem Smartphone? Dieses E-Book erklärt WhatsApp, Fo…" at bounding box center [777, 208] width 330 height 121
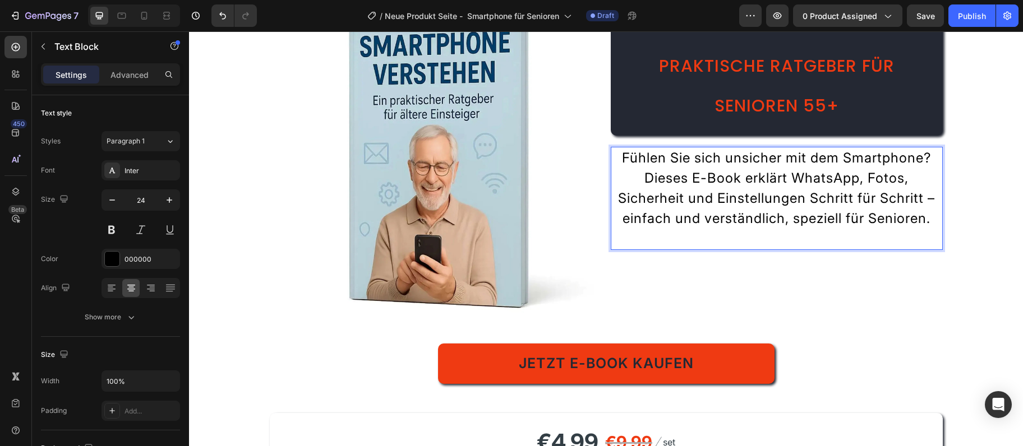
click at [783, 250] on div "Fühlen Sie sich unsicher mit dem Smartphone? Dieses E-Book erklärt WhatsApp, Fo…" at bounding box center [777, 198] width 332 height 103
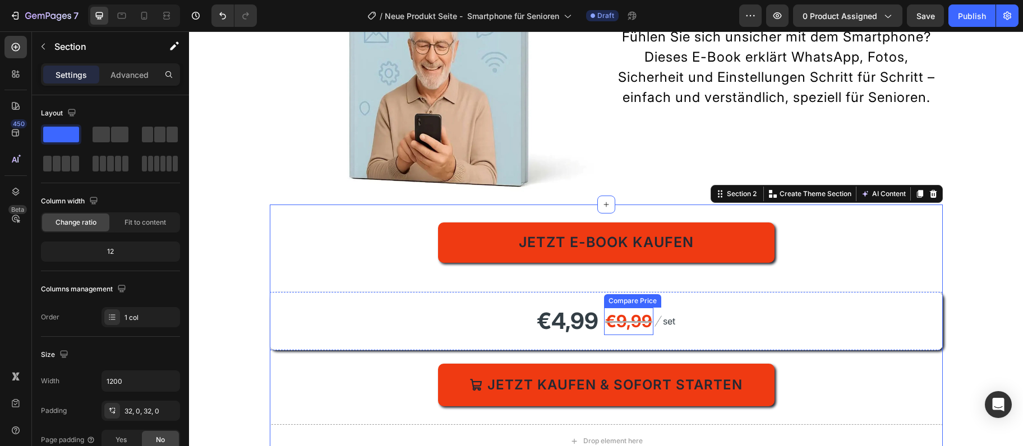
scroll to position [0, 0]
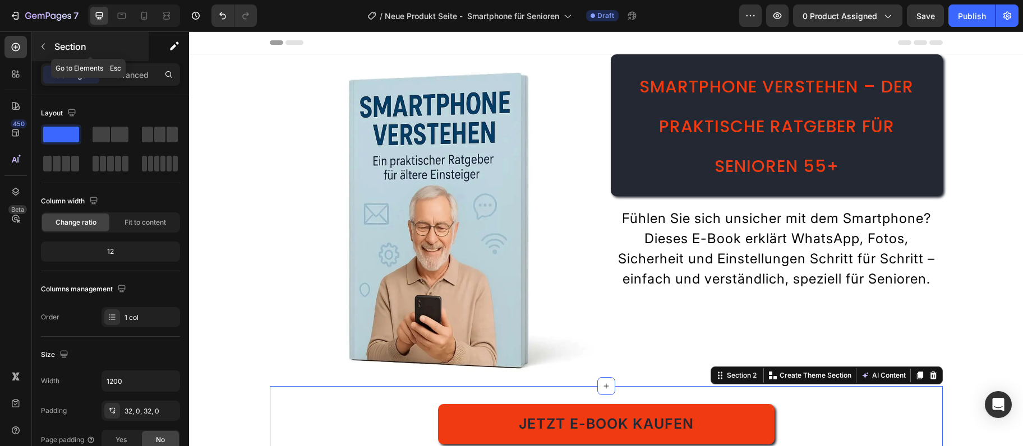
click at [41, 53] on button "button" at bounding box center [43, 47] width 18 height 18
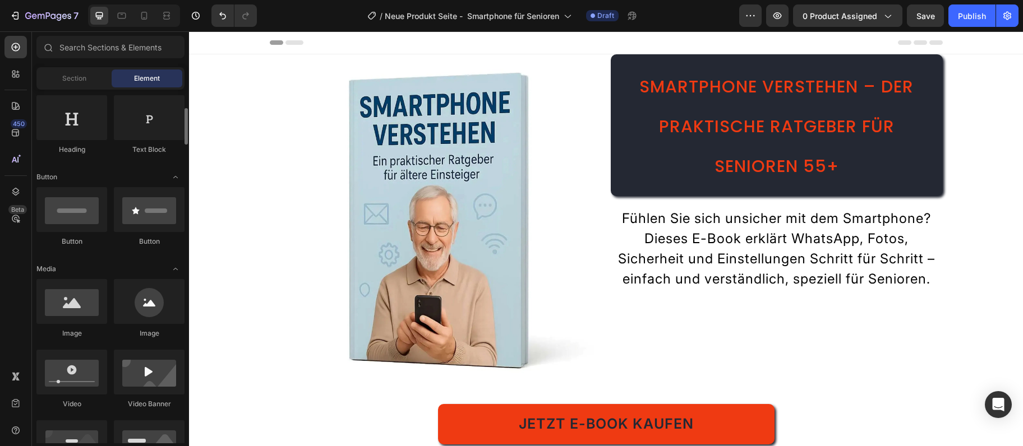
scroll to position [182, 0]
click at [8, 76] on div at bounding box center [15, 74] width 22 height 22
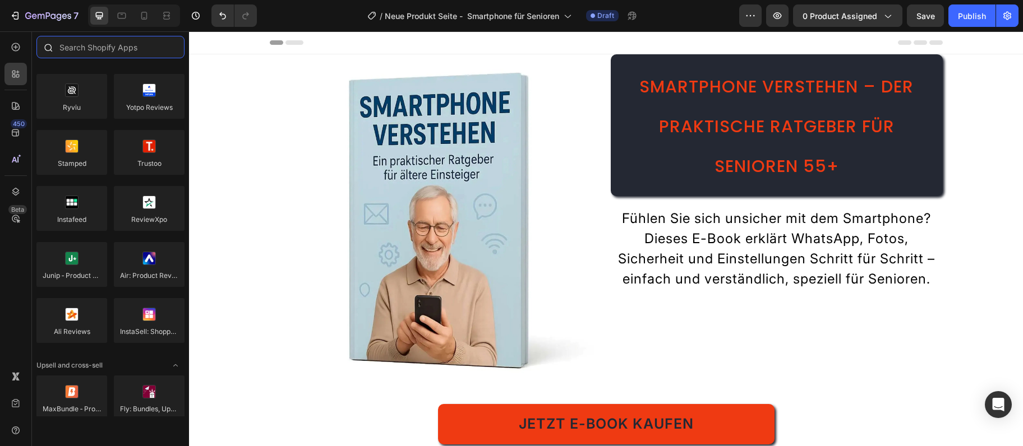
click at [80, 54] on input "text" at bounding box center [110, 47] width 148 height 22
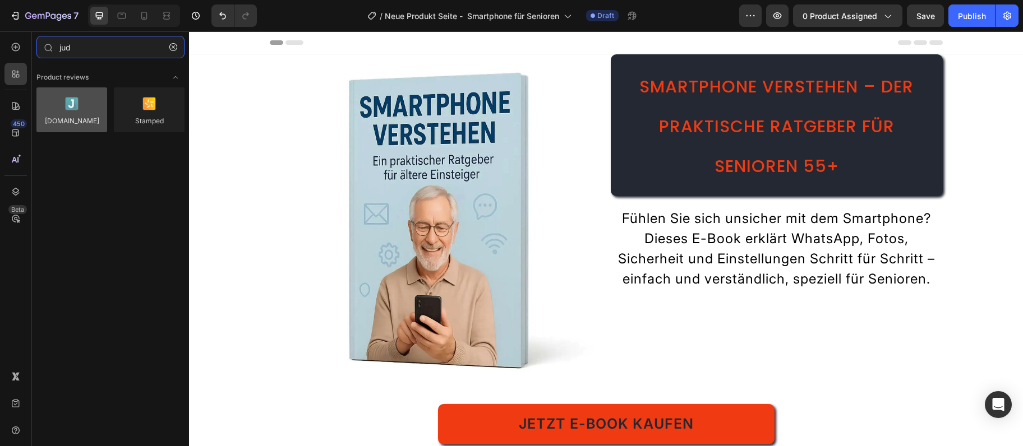
type input "jud"
click at [92, 101] on div at bounding box center [71, 109] width 71 height 45
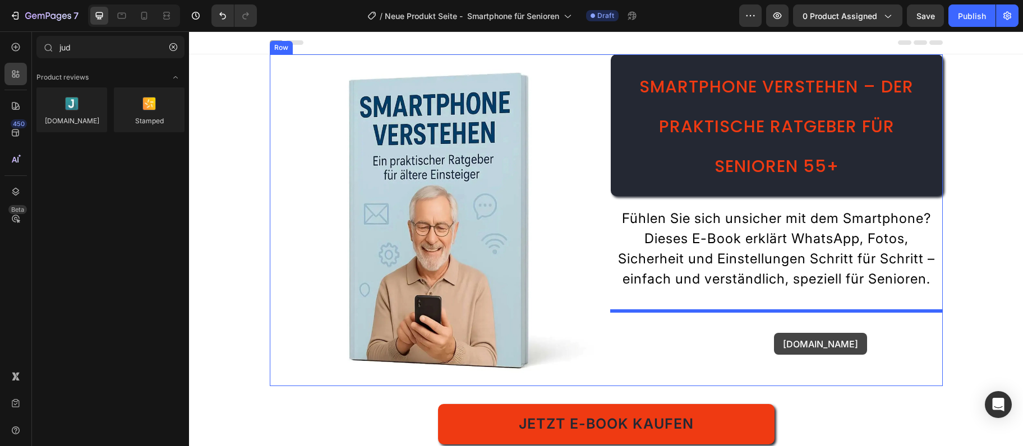
drag, startPoint x: 273, startPoint y: 147, endPoint x: 774, endPoint y: 332, distance: 534.2
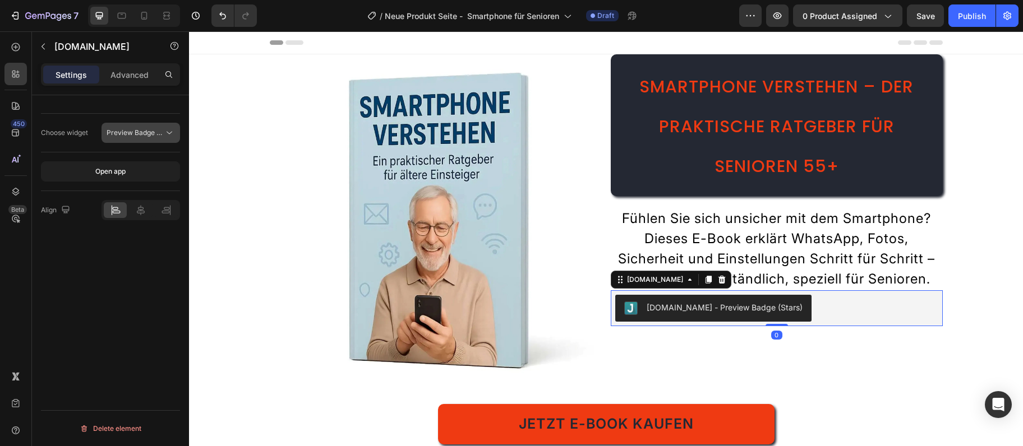
click at [119, 138] on button "Preview Badge (Stars)" at bounding box center [140, 133] width 79 height 20
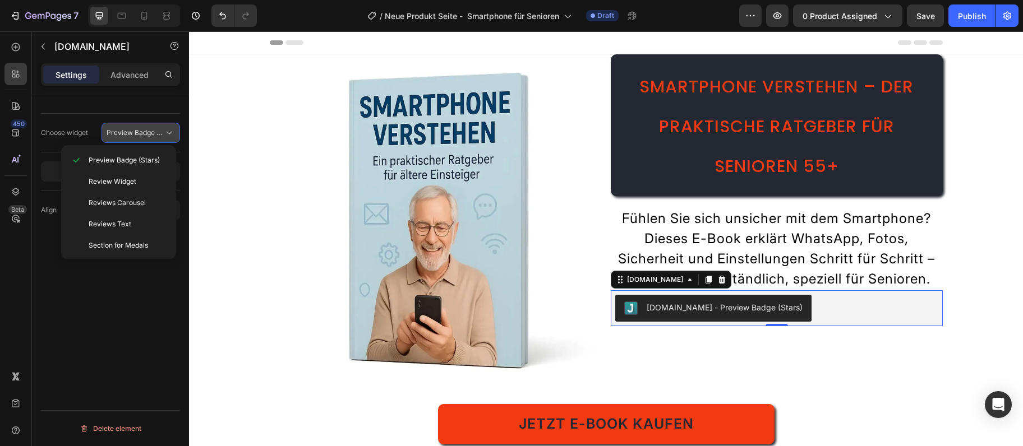
click at [119, 138] on div "Preview Badge (Stars)" at bounding box center [141, 132] width 68 height 11
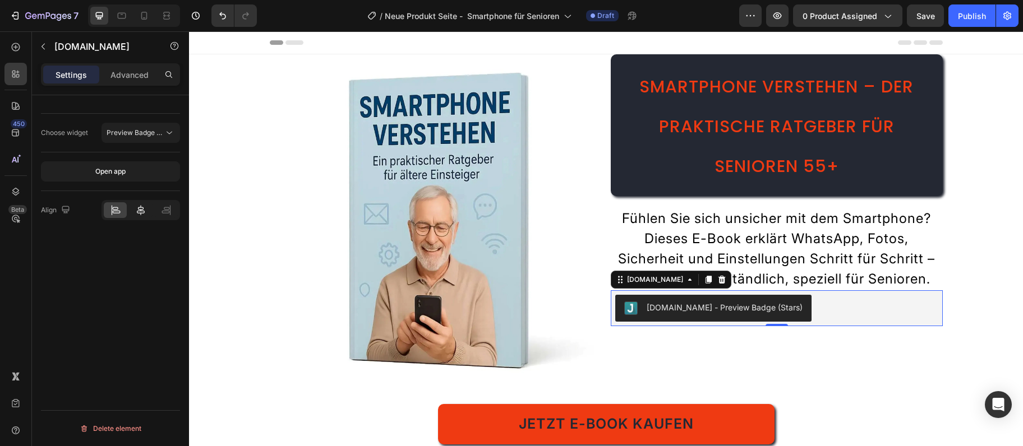
click at [134, 209] on div at bounding box center [140, 210] width 23 height 16
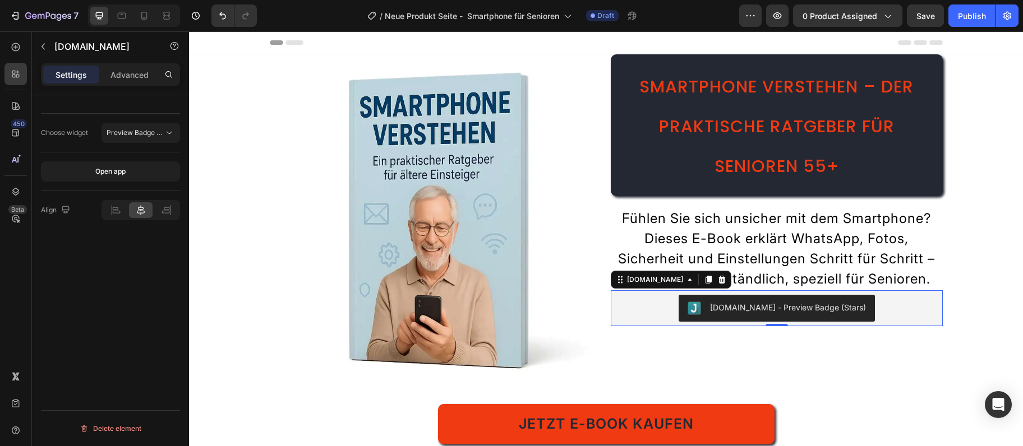
click at [78, 128] on div "Choose widget" at bounding box center [64, 133] width 47 height 10
click at [140, 69] on p "Advanced" at bounding box center [129, 75] width 38 height 12
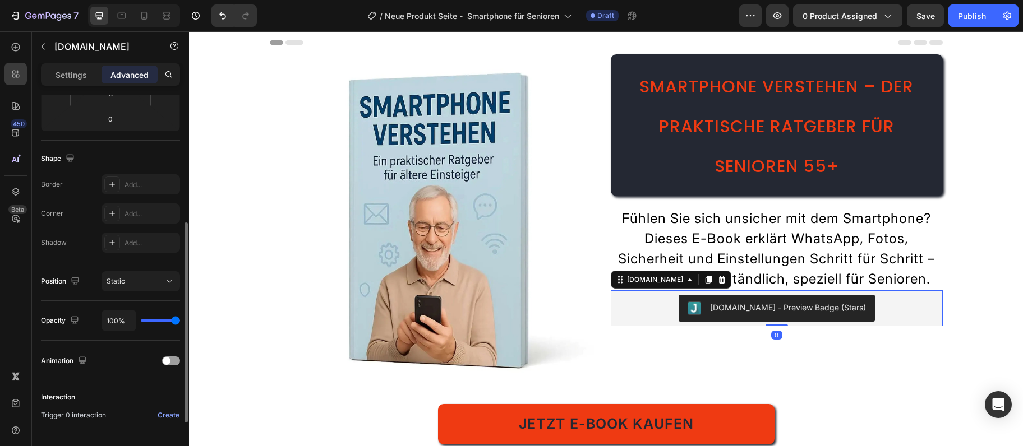
click at [77, 191] on div "Border Add..." at bounding box center [110, 184] width 139 height 20
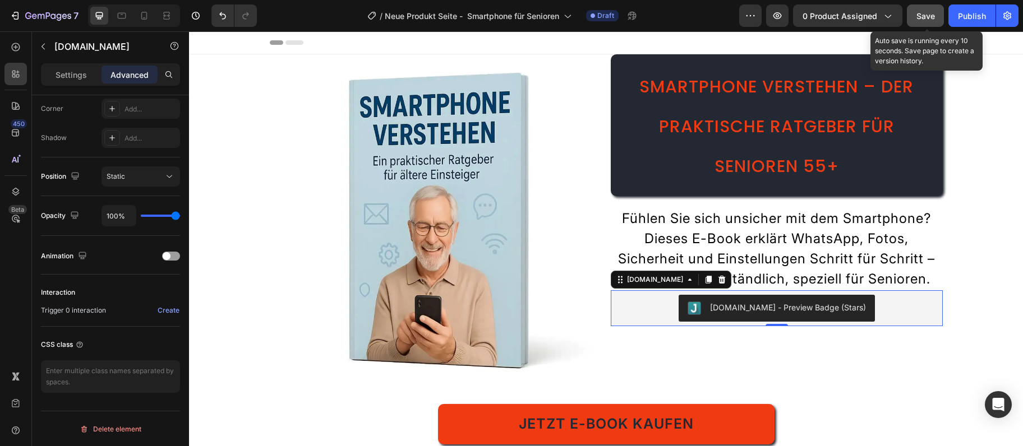
click at [933, 22] on button "Save" at bounding box center [925, 15] width 37 height 22
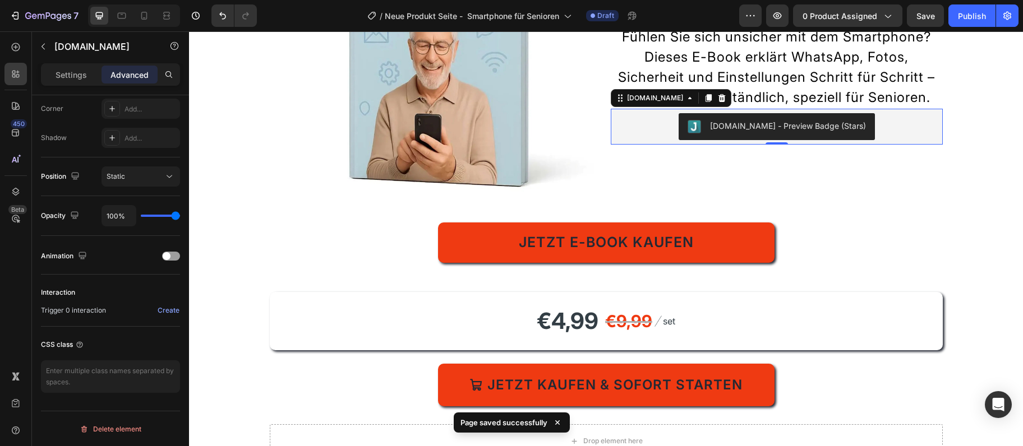
scroll to position [243, 0]
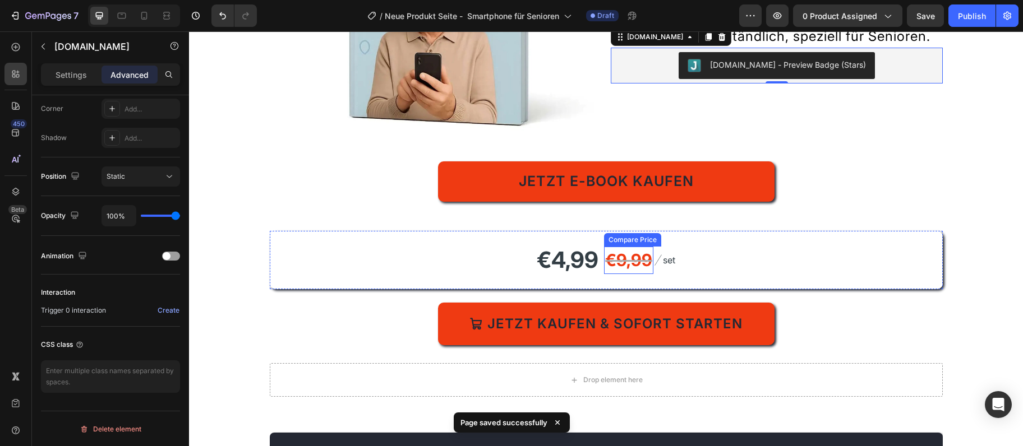
click at [634, 261] on div "€9,99" at bounding box center [628, 260] width 49 height 27
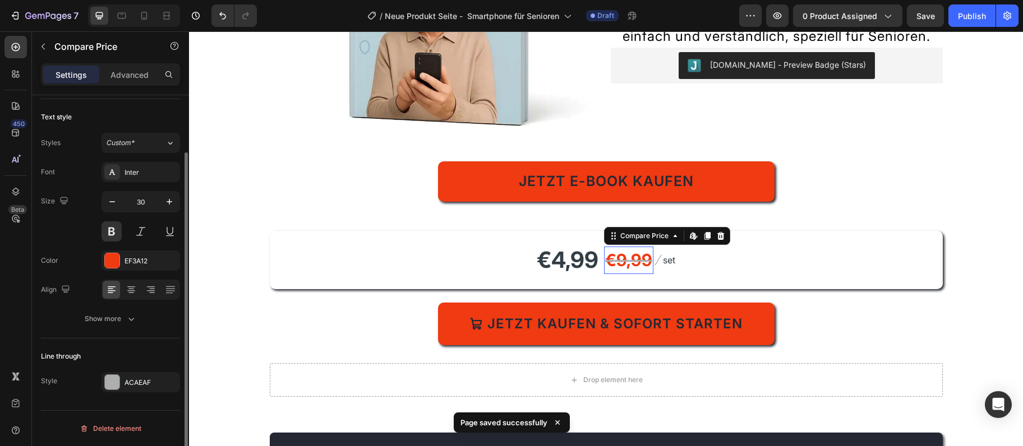
scroll to position [0, 0]
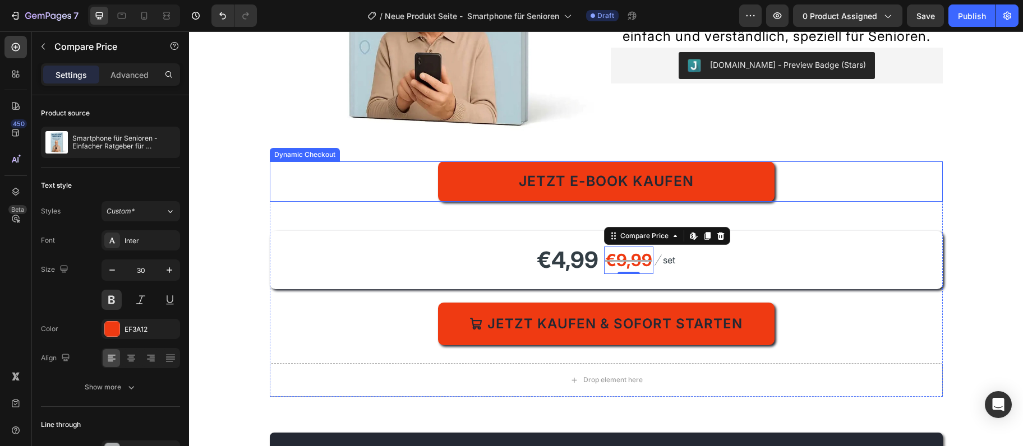
click at [412, 174] on div "Jetzt E-Book kaufen" at bounding box center [606, 182] width 673 height 40
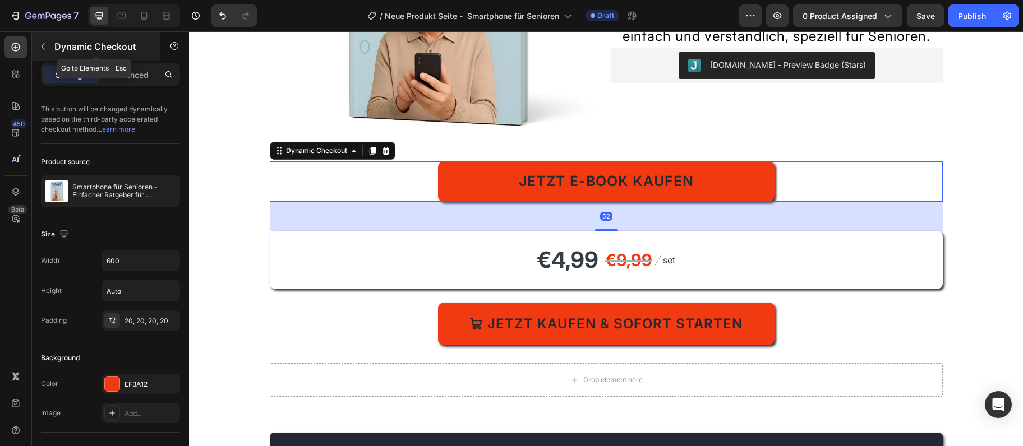
click at [45, 48] on icon "button" at bounding box center [43, 46] width 9 height 9
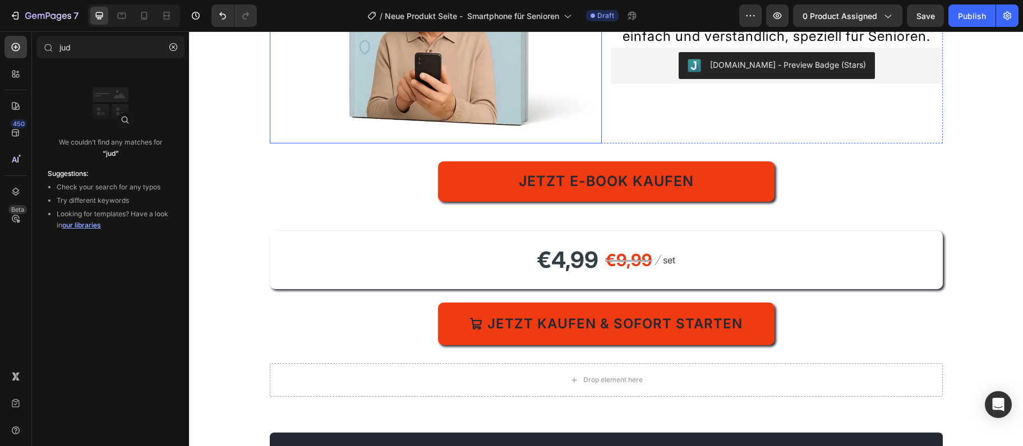
scroll to position [182, 0]
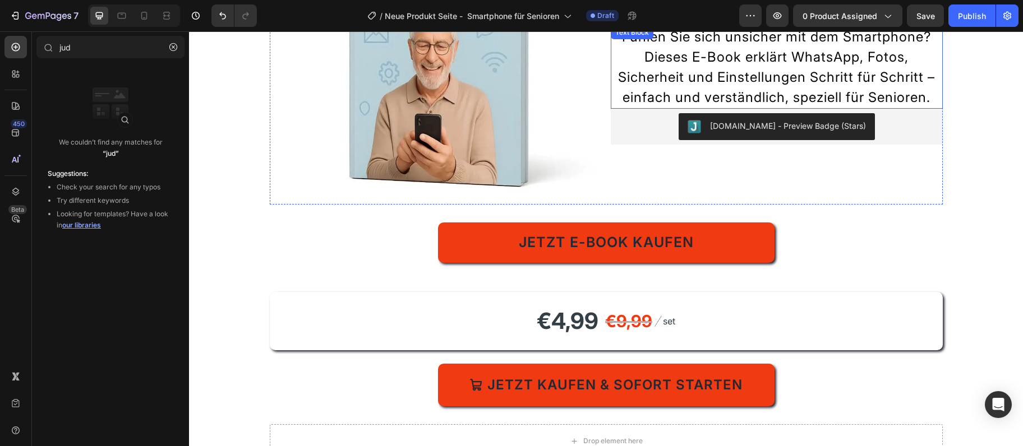
click at [766, 98] on p "Fühlen Sie sich unsicher mit dem Smartphone? Dieses E-Book erklärt WhatsApp, Fo…" at bounding box center [777, 67] width 330 height 81
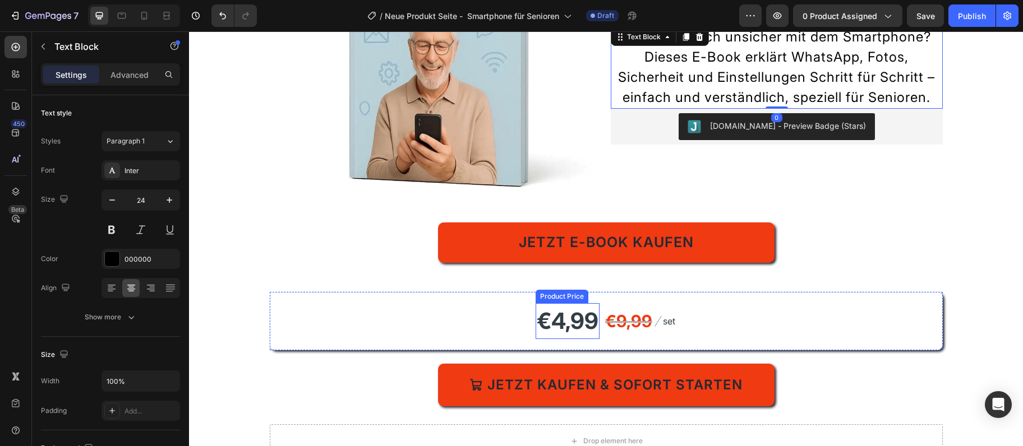
click at [566, 319] on div "€4,99" at bounding box center [568, 321] width 64 height 36
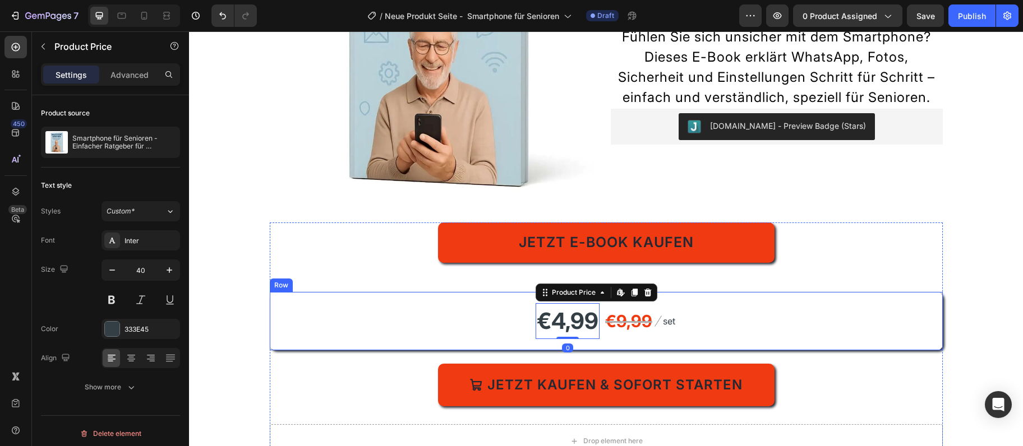
click at [491, 315] on div "€4,99 Product Price Edit content in Shopify 0 Product Price Edit content in Sho…" at bounding box center [606, 321] width 673 height 58
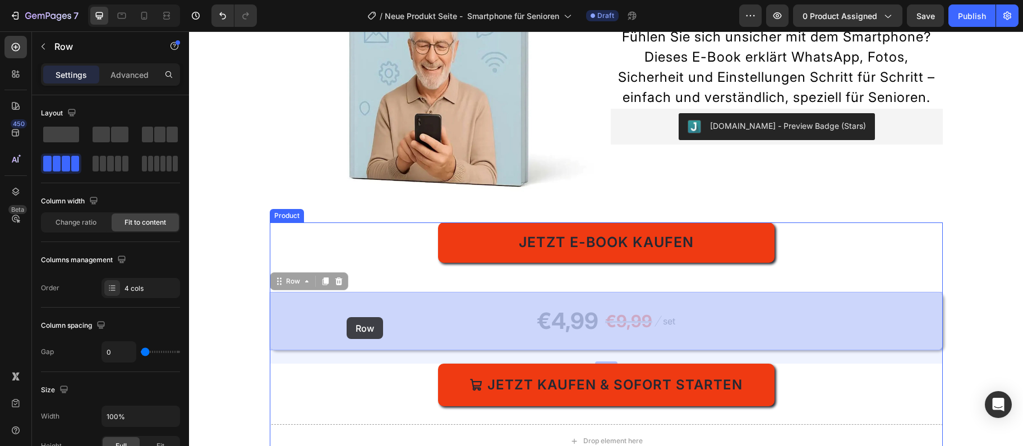
drag, startPoint x: 280, startPoint y: 282, endPoint x: 347, endPoint y: 317, distance: 75.8
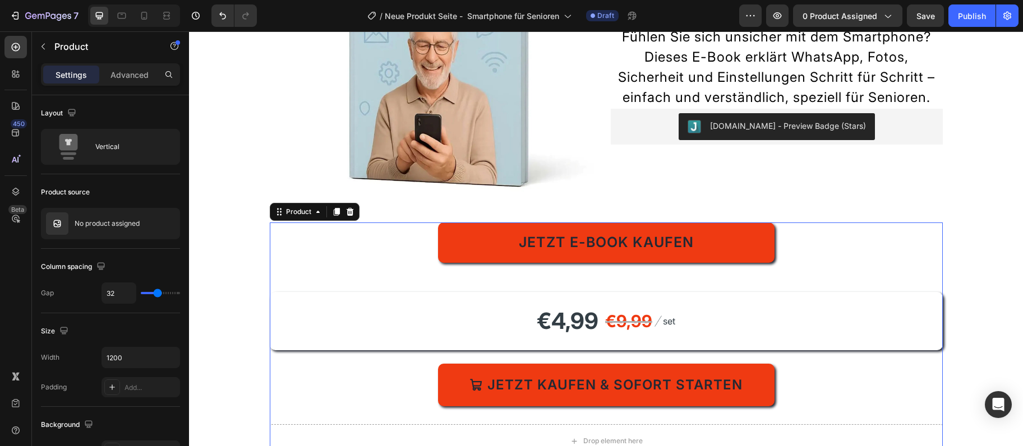
click at [368, 272] on div "Jetzt E-Book kaufen Dynamic Checkout €4,99 Product Price Product Price €9,99 Co…" at bounding box center [606, 315] width 673 height 184
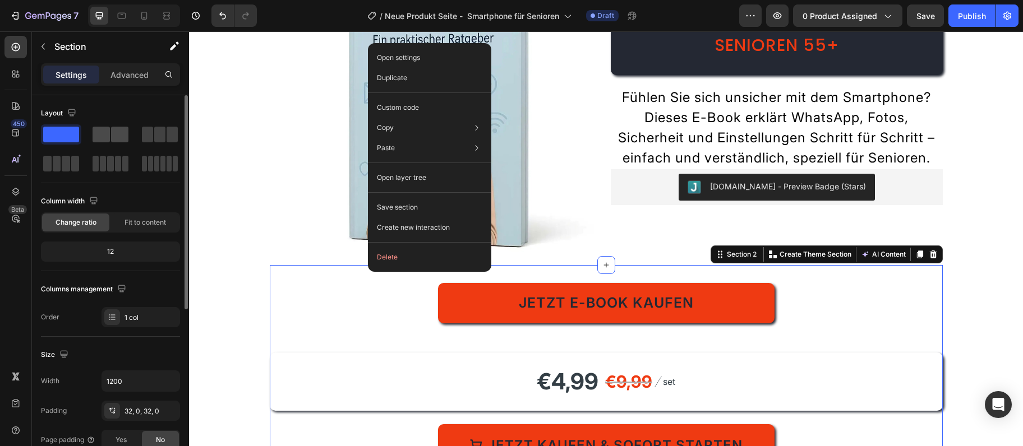
click at [108, 136] on span at bounding box center [101, 135] width 17 height 16
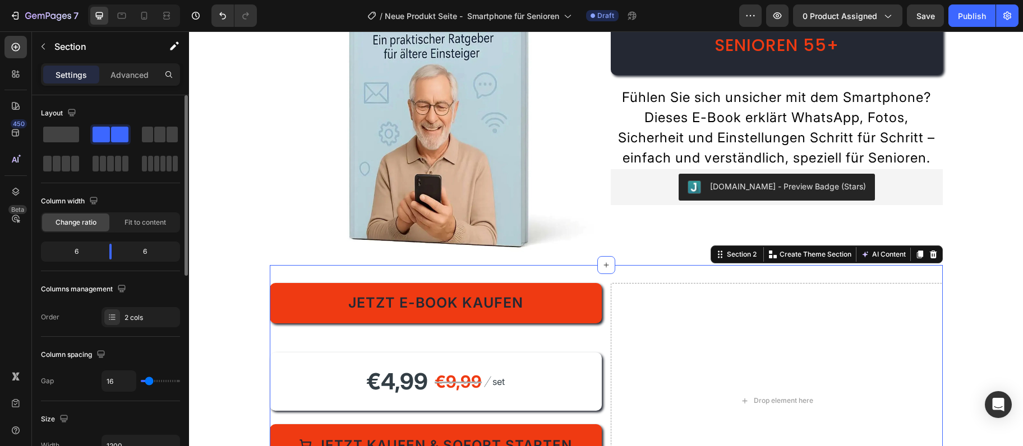
click at [108, 136] on span at bounding box center [101, 135] width 17 height 16
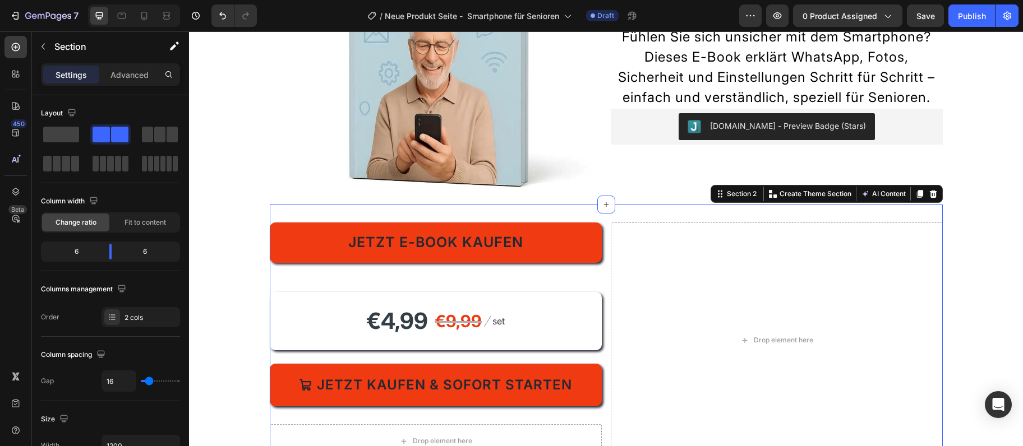
scroll to position [243, 0]
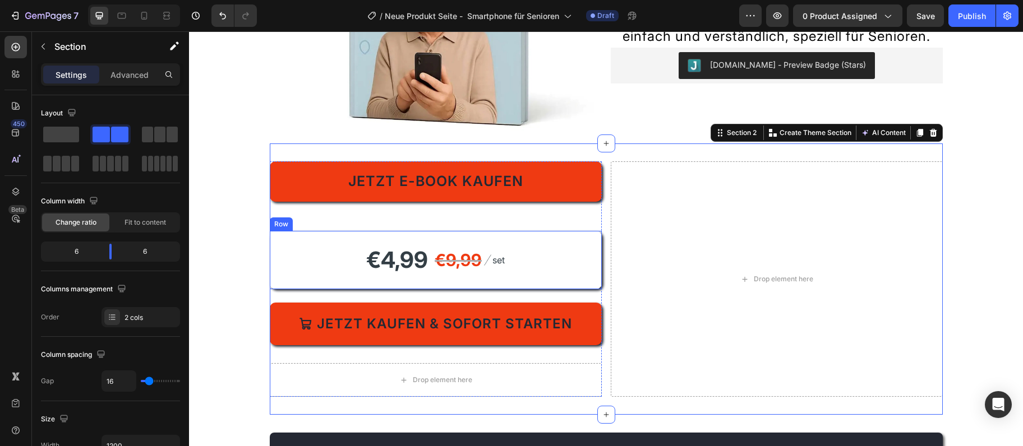
click at [518, 287] on div "€4,99 Product Price Product Price €9,99 Compare Price Compare Price Image set T…" at bounding box center [436, 260] width 332 height 58
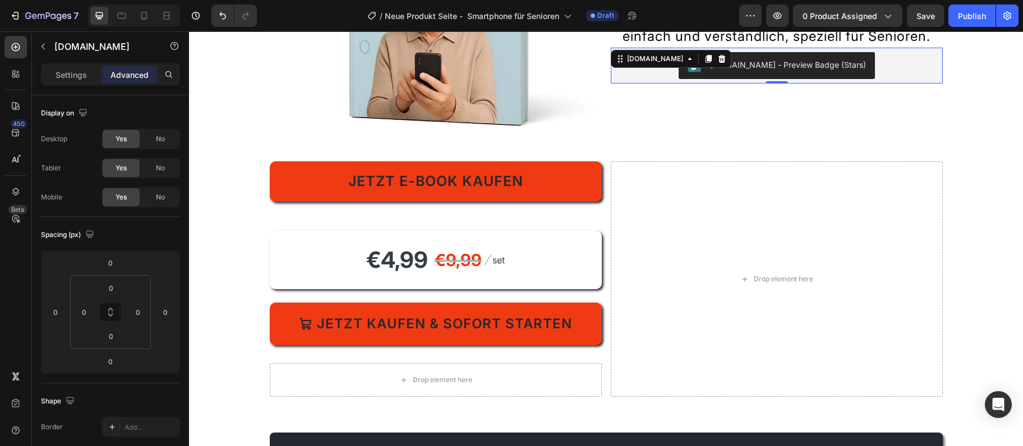
click at [673, 79] on div "[DOMAIN_NAME] - Preview Badge (Stars)" at bounding box center [776, 65] width 323 height 27
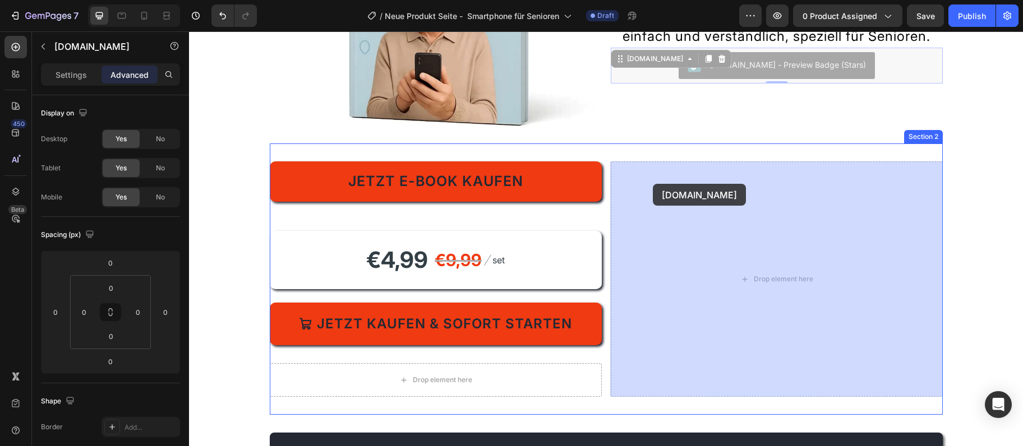
drag, startPoint x: 618, startPoint y: 78, endPoint x: 653, endPoint y: 184, distance: 111.5
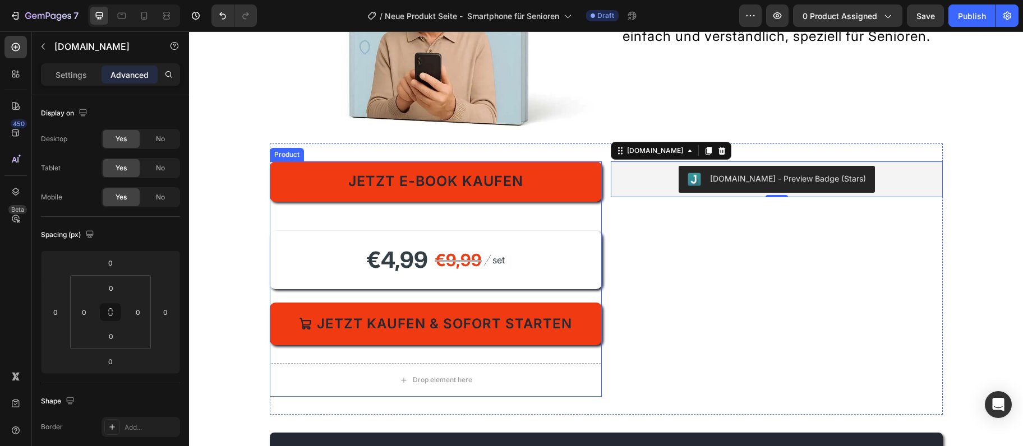
click at [287, 225] on div "Jetzt E-Book kaufen Dynamic Checkout €4,99 Product Price Product Price €9,99 Co…" at bounding box center [436, 254] width 332 height 184
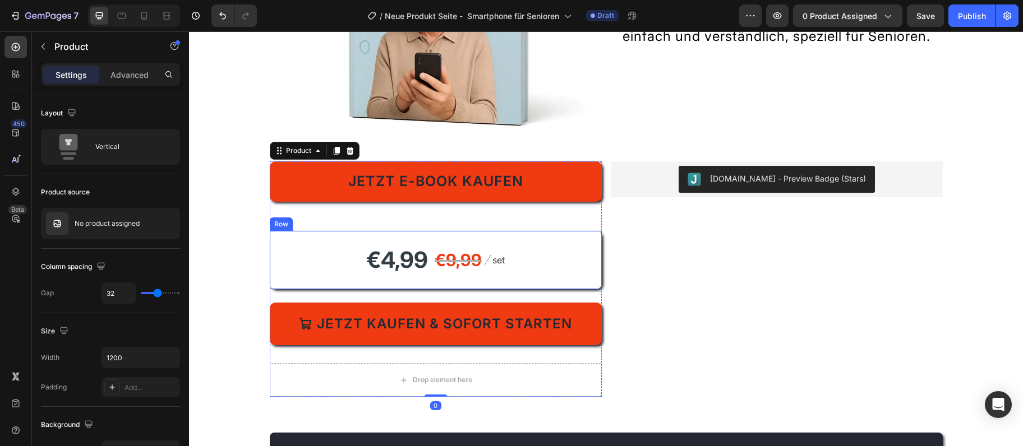
click at [283, 239] on div "€4,99 Product Price Product Price €9,99 Compare Price Compare Price Image set T…" at bounding box center [436, 260] width 332 height 58
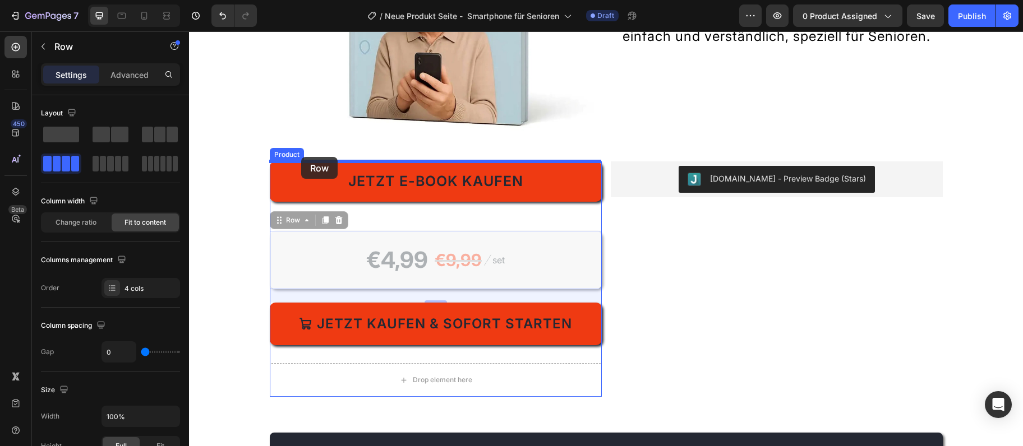
drag, startPoint x: 275, startPoint y: 222, endPoint x: 301, endPoint y: 157, distance: 69.7
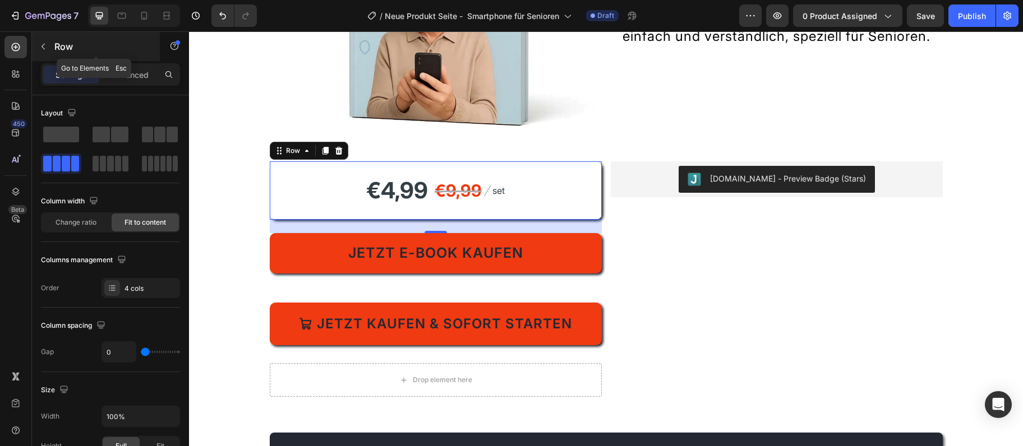
click at [41, 41] on button "button" at bounding box center [43, 47] width 18 height 18
click at [0, 0] on div at bounding box center [0, 0] width 0 height 0
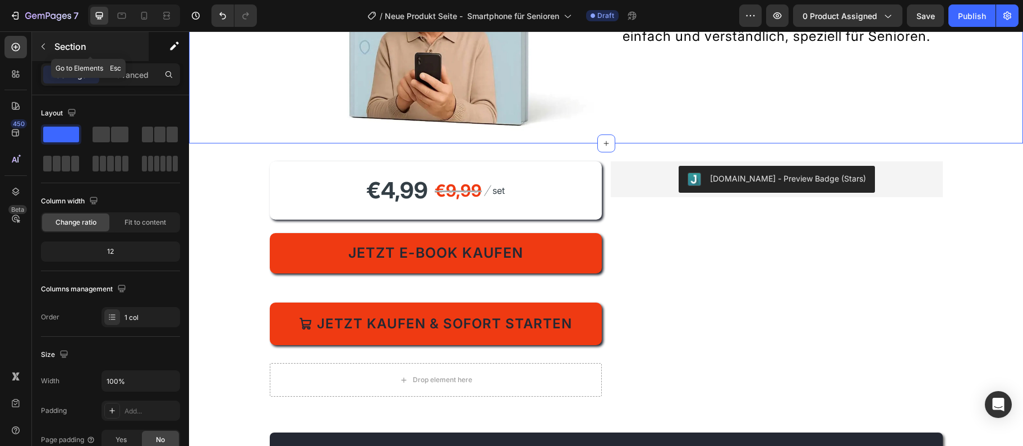
click at [45, 49] on icon "button" at bounding box center [42, 47] width 3 height 6
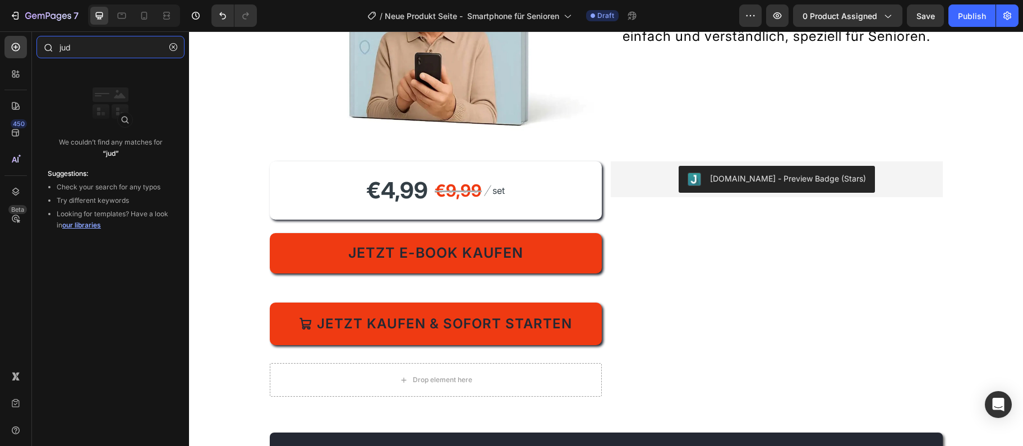
click at [85, 55] on input "jud" at bounding box center [110, 47] width 148 height 22
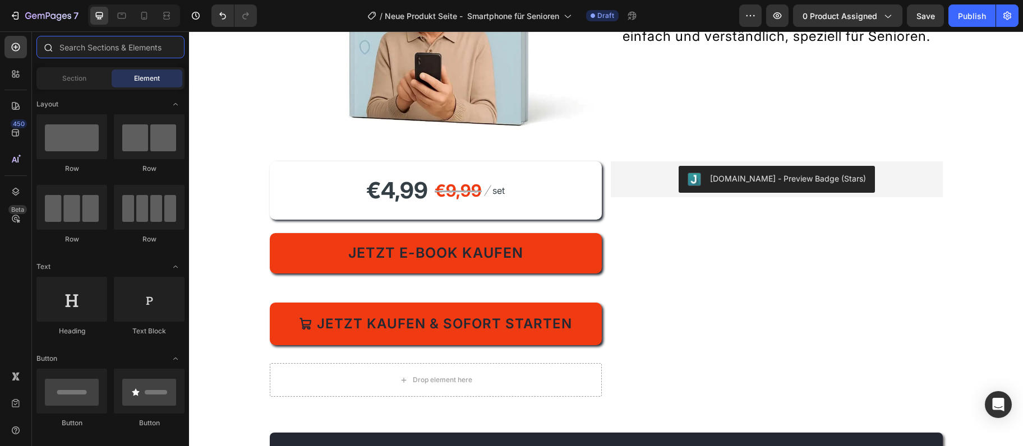
paste input "Fühlen Sie sich unsicher mit dem Smartphone? Dieses E-Book erklärt WhatsApp, Fo…"
type input "Fühlen Sie sich unsicher mit dem Smartphone? Dieses E-Book erklärt WhatsApp, Fo…"
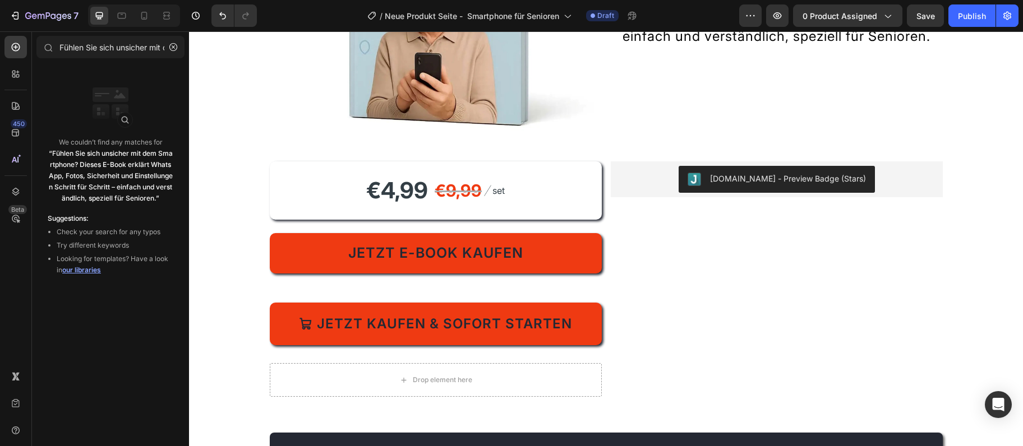
click at [63, 144] on p "We couldn’t find any matches for “Fühlen Sie sich unsicher mit dem Smartphone? …" at bounding box center [111, 170] width 126 height 67
click at [79, 42] on input "Fühlen Sie sich unsicher mit dem Smartphone? Dieses E-Book erklärt WhatsApp, Fo…" at bounding box center [110, 47] width 148 height 22
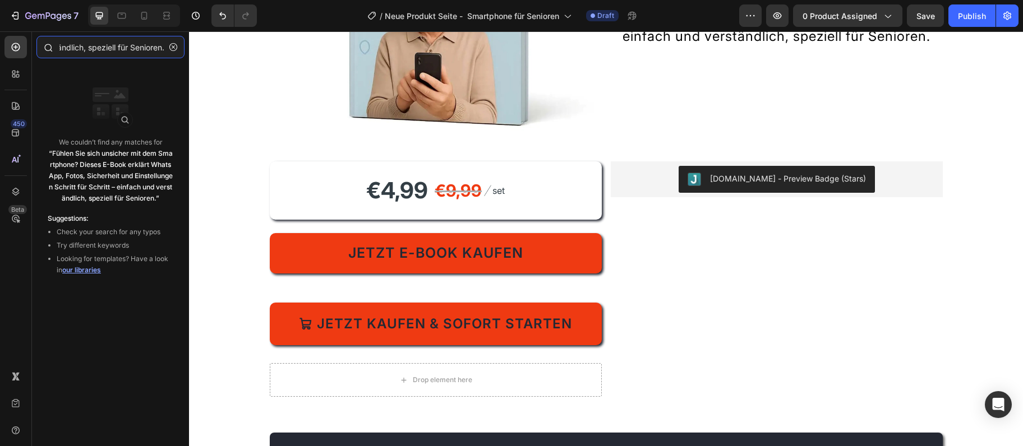
click at [79, 42] on input "Fühlen Sie sich unsicher mit dem Smartphone? Dieses E-Book erklärt WhatsApp, Fo…" at bounding box center [110, 47] width 148 height 22
click at [169, 41] on button "button" at bounding box center [173, 47] width 18 height 18
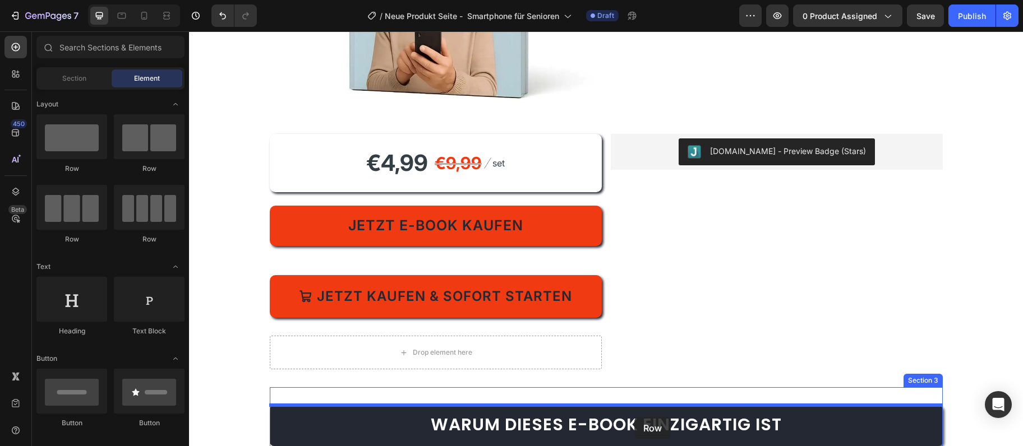
scroll to position [284, 0]
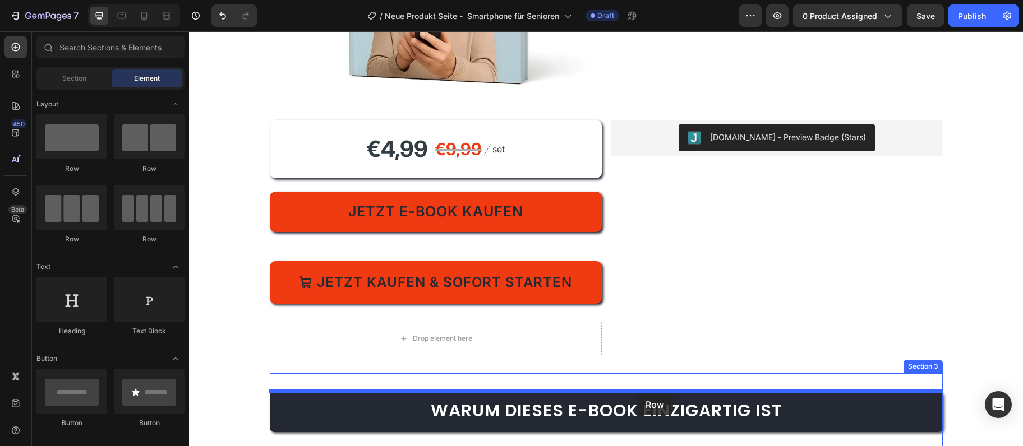
drag, startPoint x: 266, startPoint y: 179, endPoint x: 636, endPoint y: 394, distance: 428.1
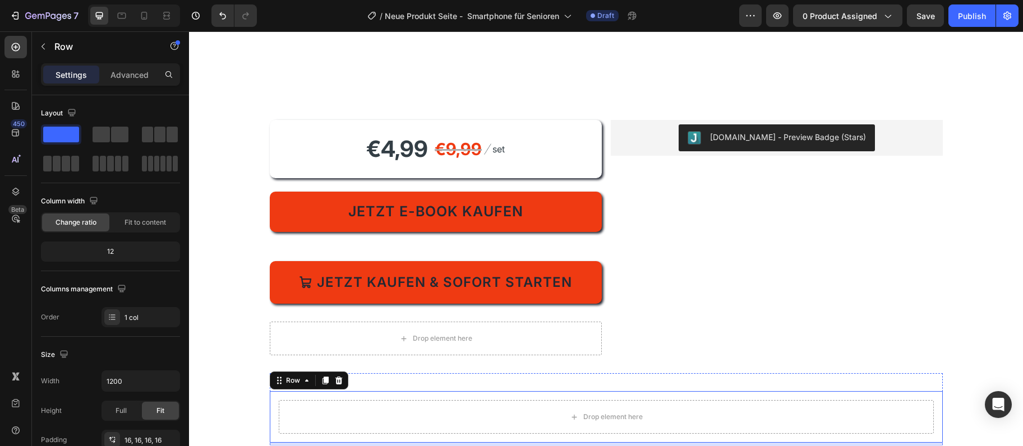
scroll to position [467, 0]
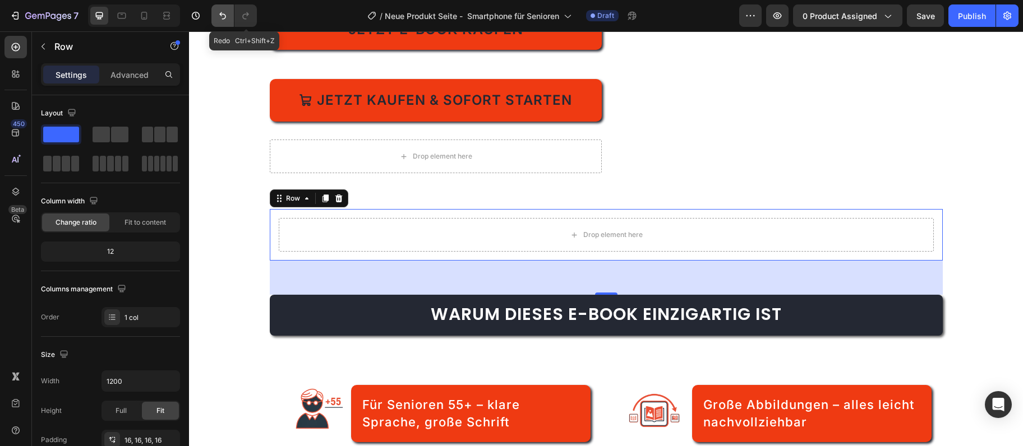
click at [224, 16] on icon "Undo/Redo" at bounding box center [222, 15] width 11 height 11
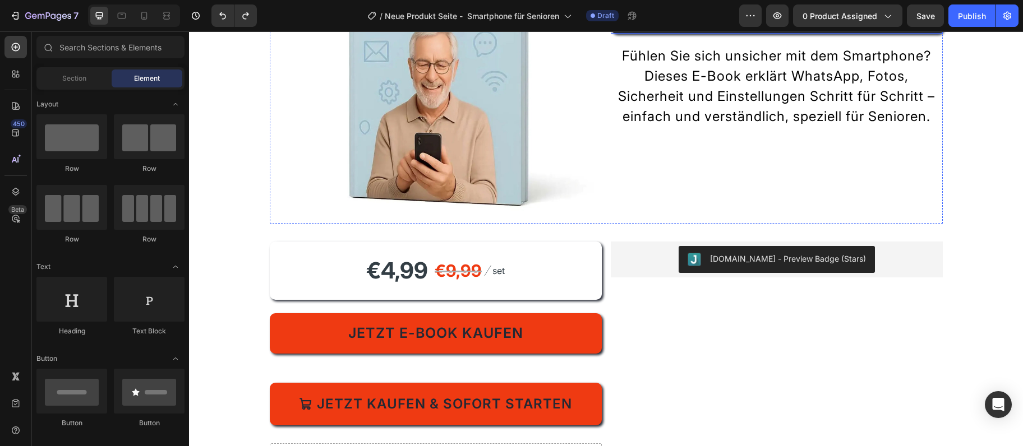
scroll to position [0, 0]
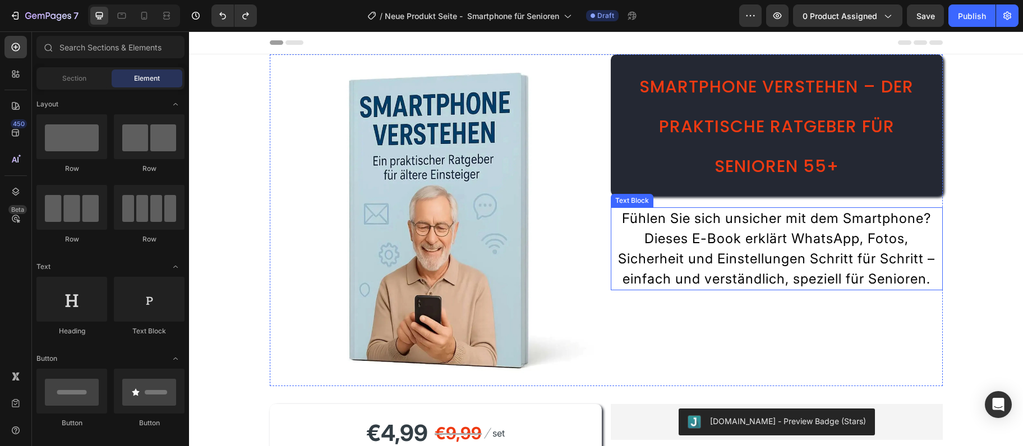
click at [856, 265] on p "Fühlen Sie sich unsicher mit dem Smartphone? Dieses E-Book erklärt WhatsApp, Fo…" at bounding box center [777, 249] width 330 height 81
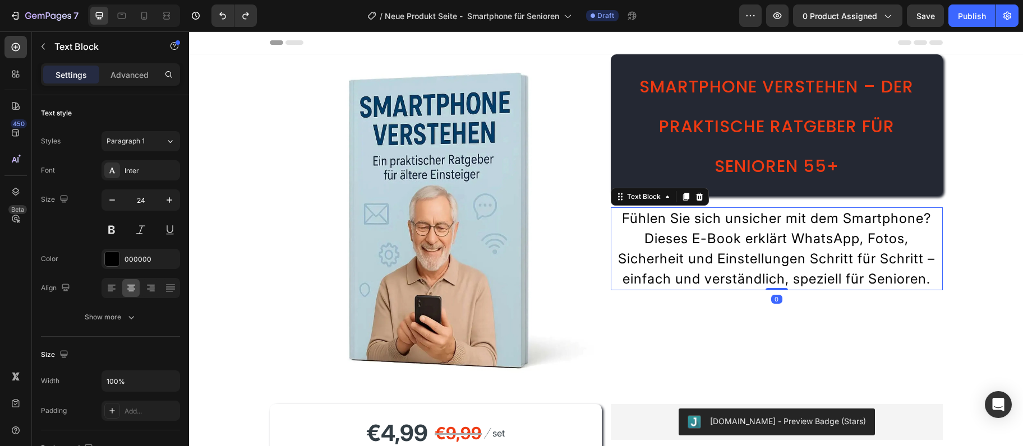
click at [801, 195] on h2 "Smartphone verstehen – Der praktische Ratgeber für Senioren 55+" at bounding box center [777, 125] width 332 height 142
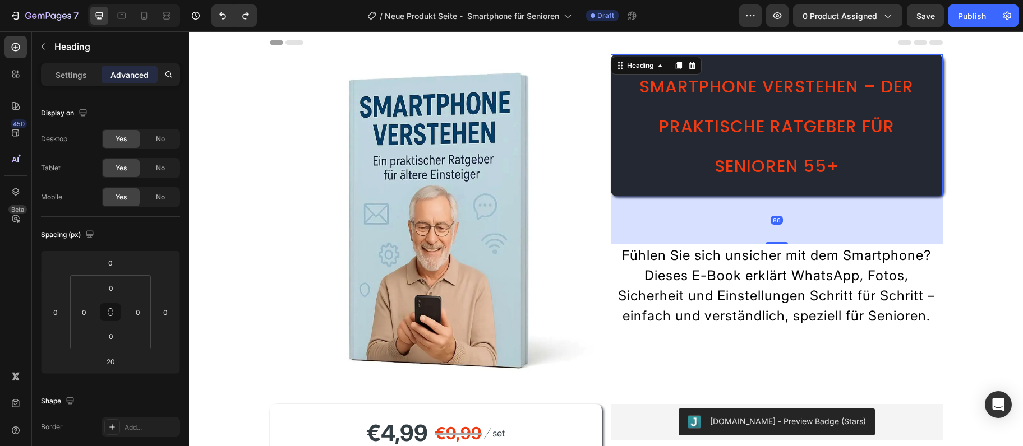
drag, startPoint x: 781, startPoint y: 206, endPoint x: 702, endPoint y: 181, distance: 83.0
click at [783, 244] on div at bounding box center [776, 243] width 22 height 2
type input "93"
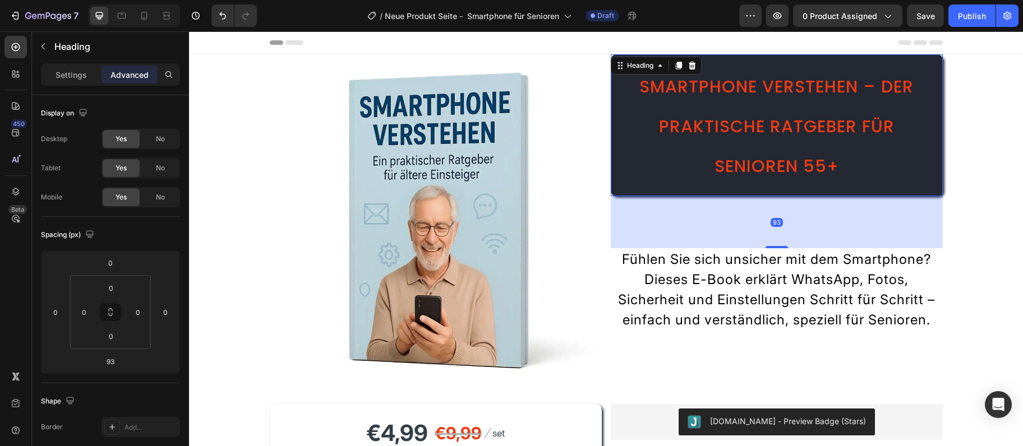
click at [702, 180] on h2 "Smartphone verstehen – Der praktische Ratgeber für Senioren 55+" at bounding box center [777, 125] width 332 height 142
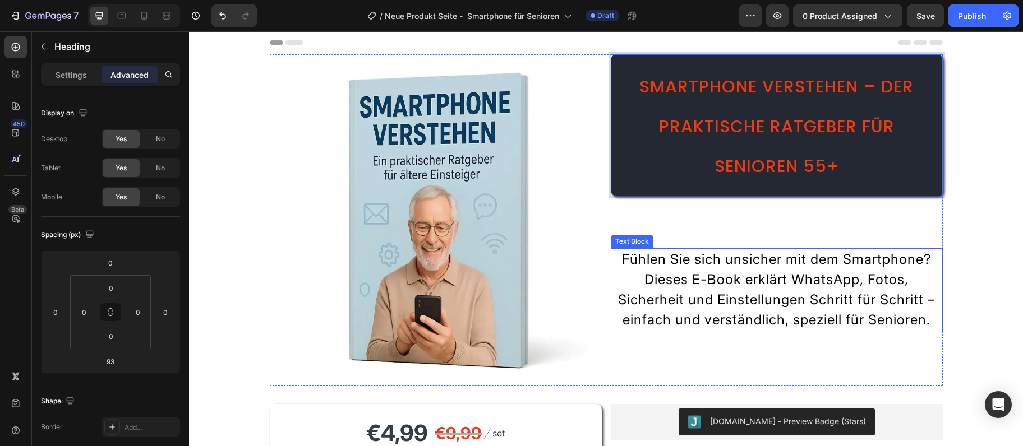
click at [755, 285] on p "Fühlen Sie sich unsicher mit dem Smartphone? Dieses E-Book erklärt WhatsApp, Fo…" at bounding box center [777, 290] width 330 height 81
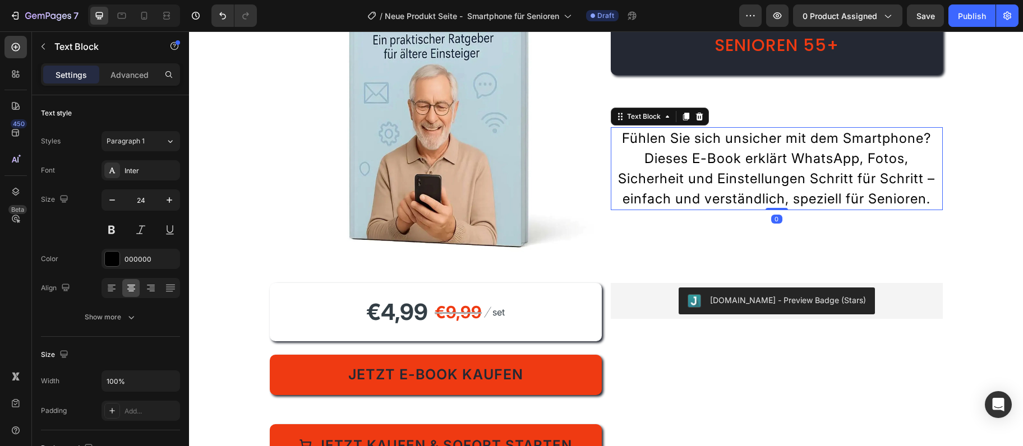
scroll to position [182, 0]
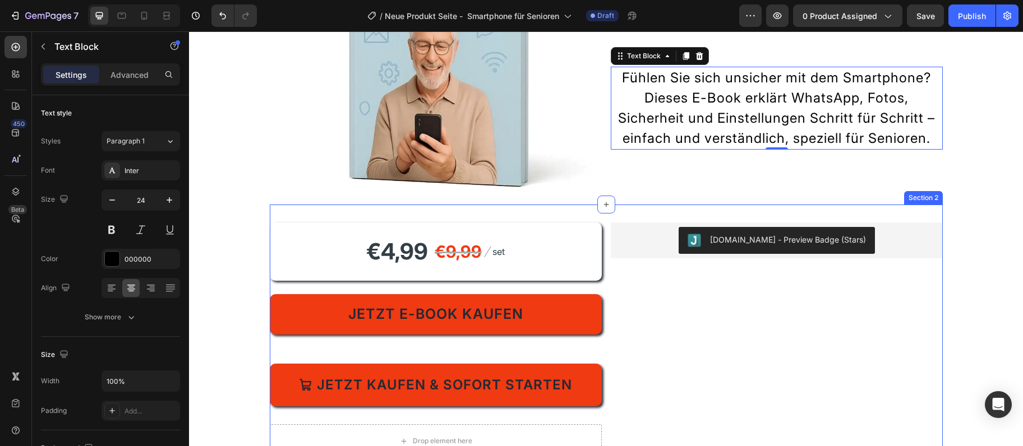
click at [629, 270] on div "Judge.me - Preview Badge (Stars) Judge.me" at bounding box center [777, 341] width 332 height 236
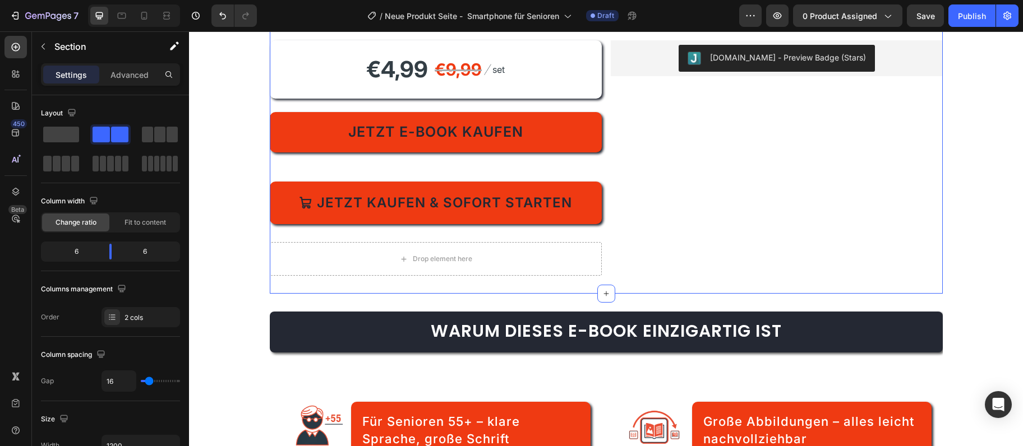
scroll to position [303, 0]
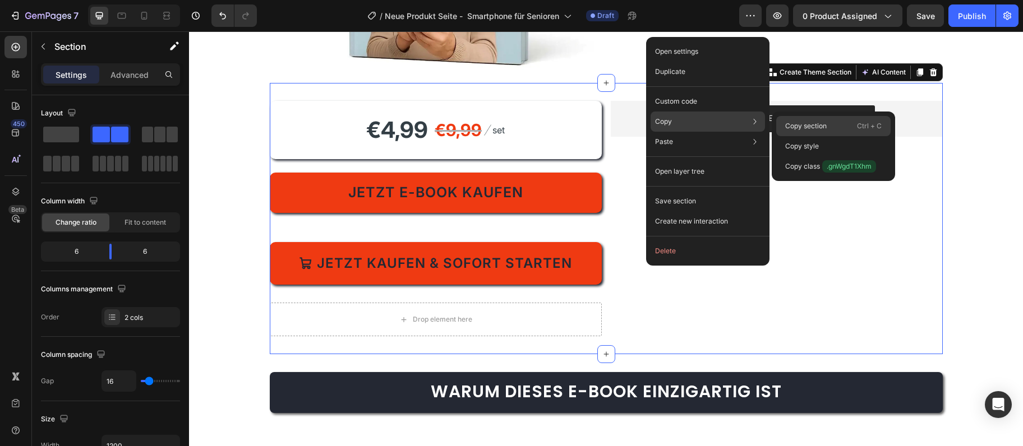
click at [836, 127] on div "Copy section Ctrl + C" at bounding box center [833, 126] width 114 height 20
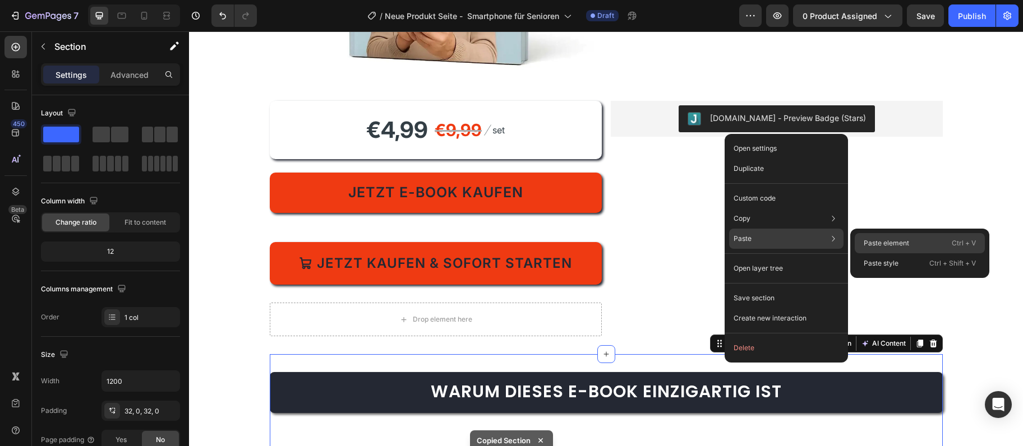
click at [927, 246] on div "Paste element Ctrl + V" at bounding box center [920, 243] width 130 height 20
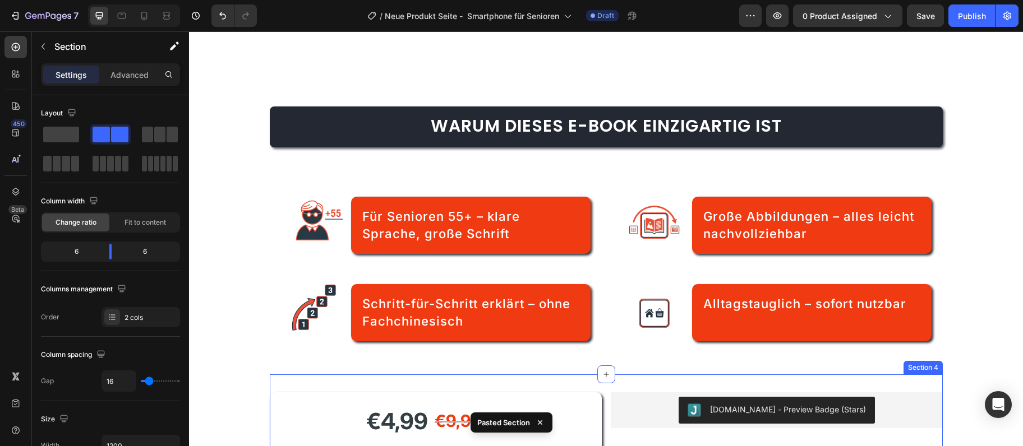
scroll to position [873, 0]
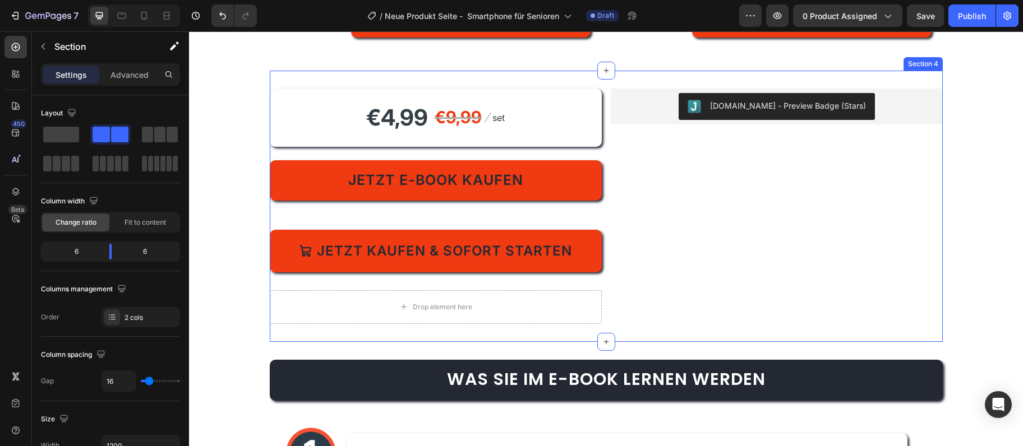
click at [707, 187] on div "Judge.me - Preview Badge (Stars) Judge.me" at bounding box center [777, 207] width 332 height 236
click at [589, 330] on div "€4,99 Product Price Product Price €9,99 Compare Price Compare Price Image set T…" at bounding box center [606, 206] width 673 height 271
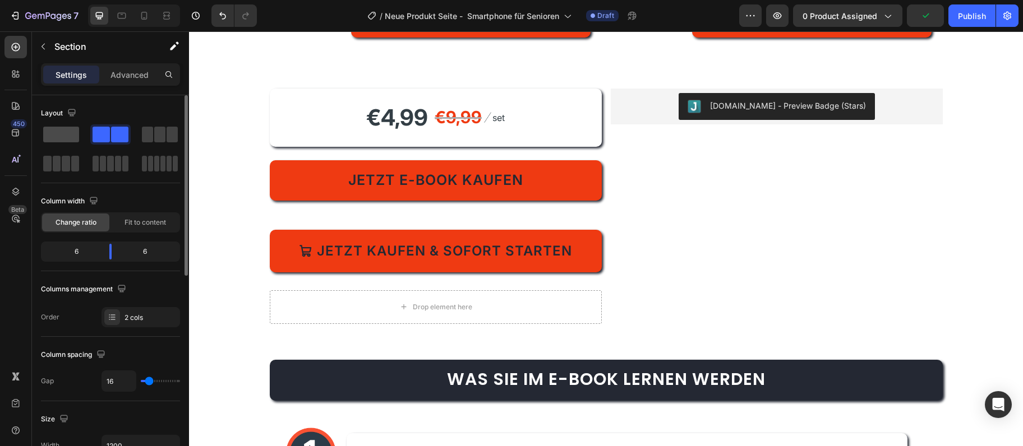
click at [72, 144] on div at bounding box center [61, 134] width 40 height 20
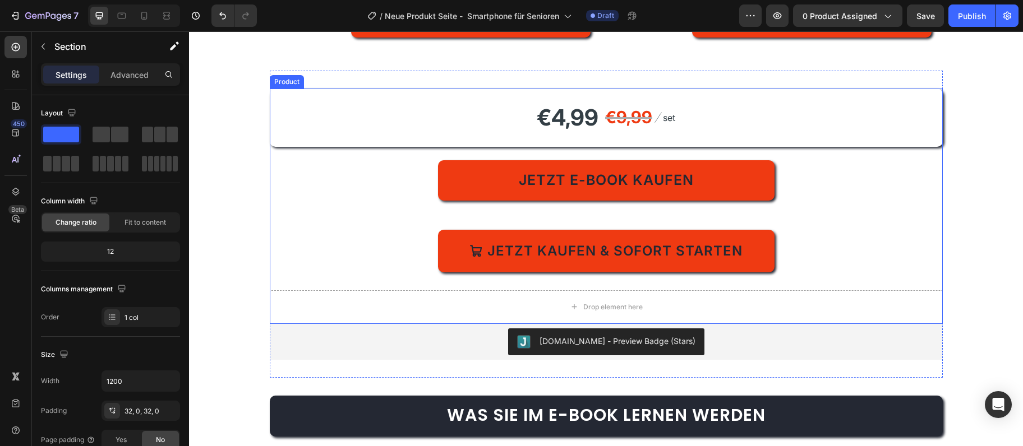
click at [386, 146] on div "€4,99 Product Price Product Price €9,99 Compare Price Compare Price Image set T…" at bounding box center [606, 181] width 673 height 184
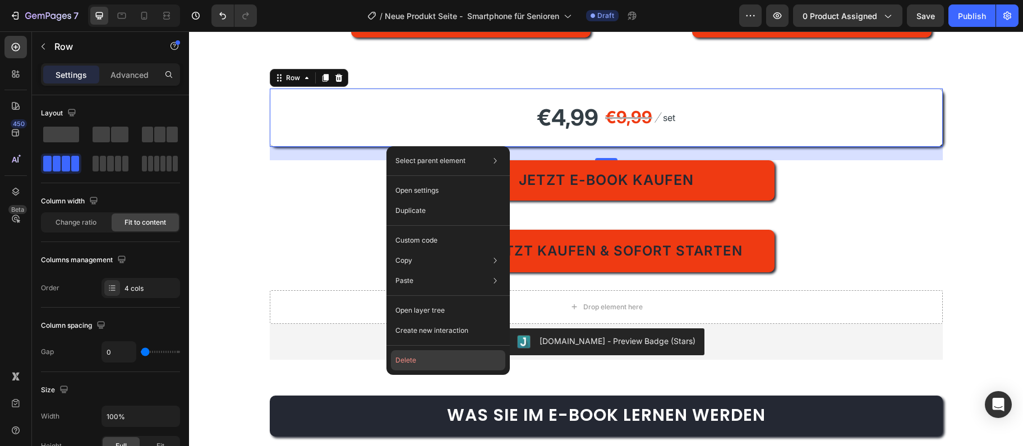
click at [433, 358] on button "Delete" at bounding box center [448, 360] width 114 height 20
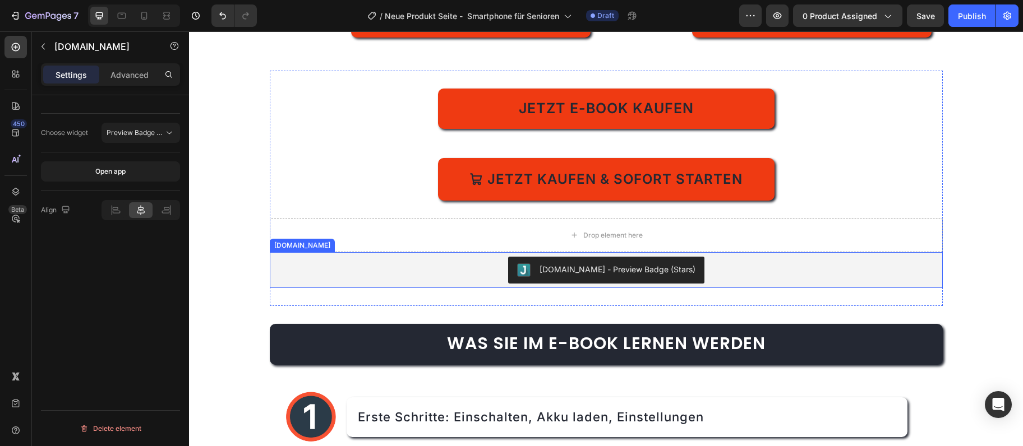
click at [477, 275] on div "[DOMAIN_NAME] - Preview Badge (Stars)" at bounding box center [606, 270] width 664 height 27
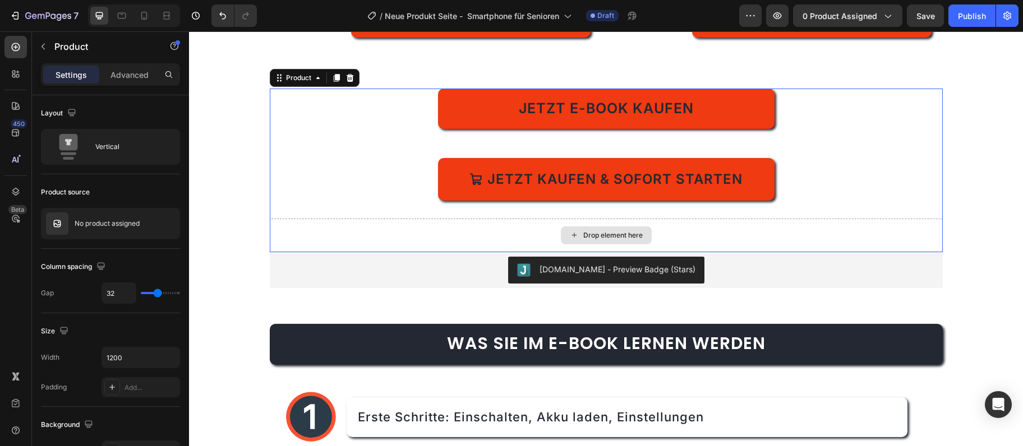
click at [369, 239] on div "Drop element here" at bounding box center [606, 236] width 673 height 34
click at [363, 241] on div "Drop element here" at bounding box center [606, 236] width 673 height 34
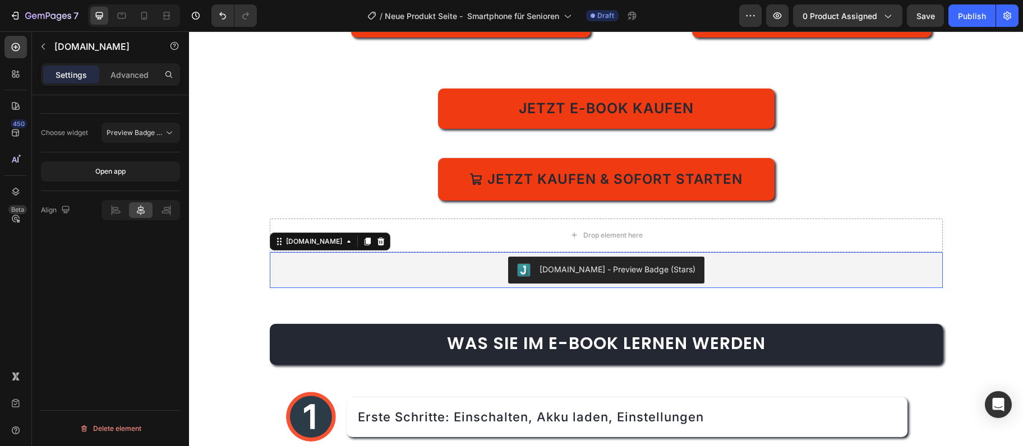
click at [414, 264] on div "[DOMAIN_NAME] - Preview Badge (Stars)" at bounding box center [606, 270] width 664 height 27
click at [347, 273] on div "[DOMAIN_NAME] - Preview Badge (Stars)" at bounding box center [606, 270] width 664 height 27
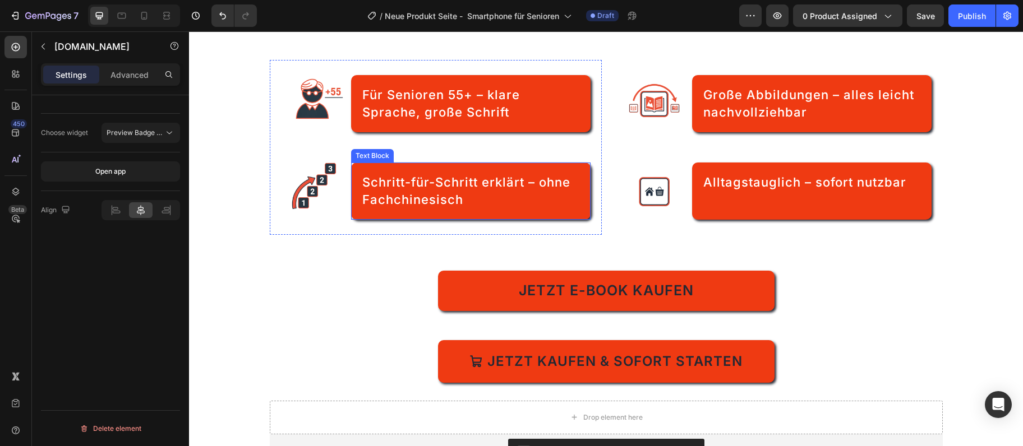
scroll to position [934, 0]
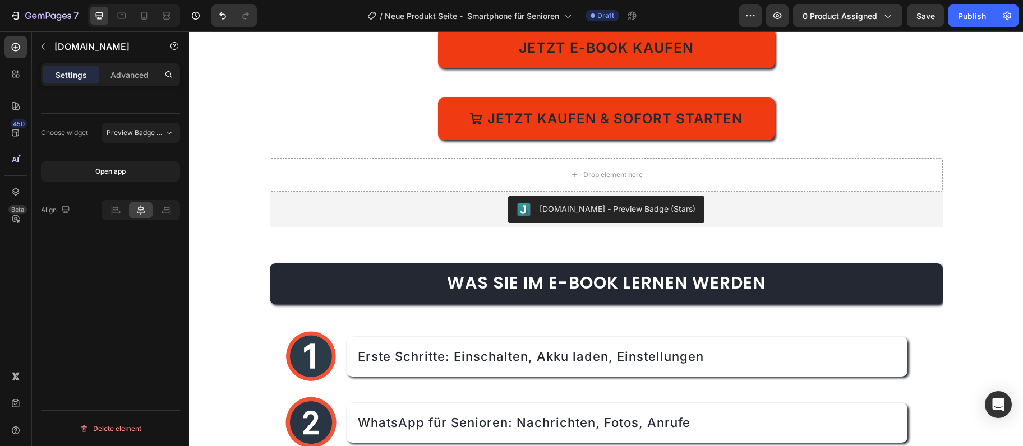
click at [479, 218] on div "[DOMAIN_NAME] - Preview Badge (Stars)" at bounding box center [606, 209] width 664 height 27
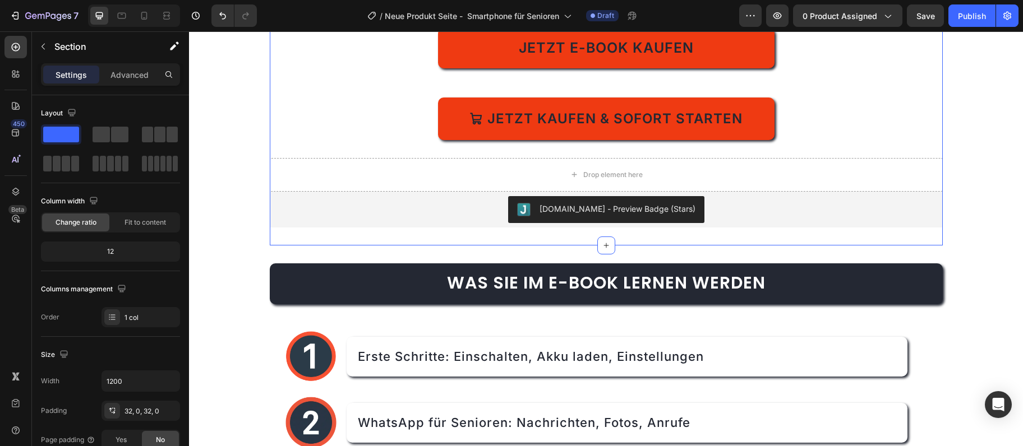
click at [446, 230] on div "Jetzt E-Book kaufen Dynamic Checkout Jetzt kaufen & sofort starten Add to Cart …" at bounding box center [606, 128] width 673 height 236
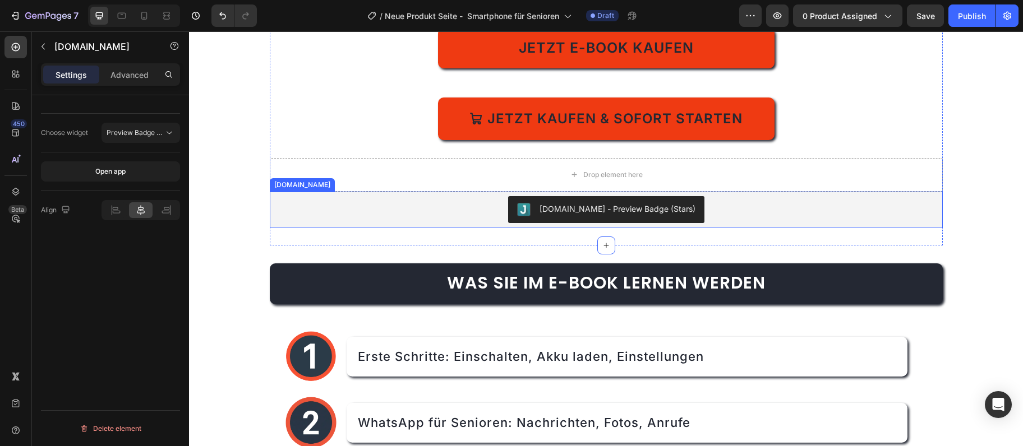
click at [460, 202] on div "[DOMAIN_NAME] - Preview Badge (Stars)" at bounding box center [606, 209] width 664 height 27
click at [376, 182] on icon at bounding box center [380, 181] width 9 height 9
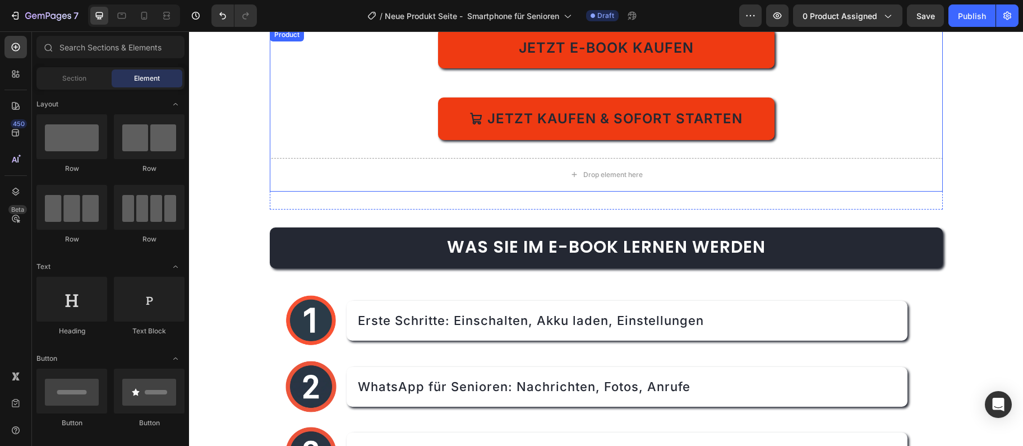
click at [364, 174] on div "Drop element here" at bounding box center [606, 175] width 673 height 34
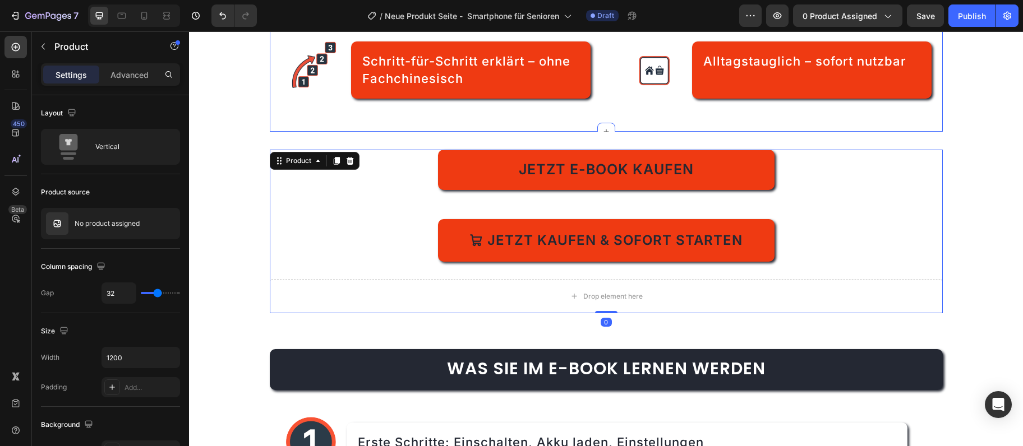
scroll to position [751, 0]
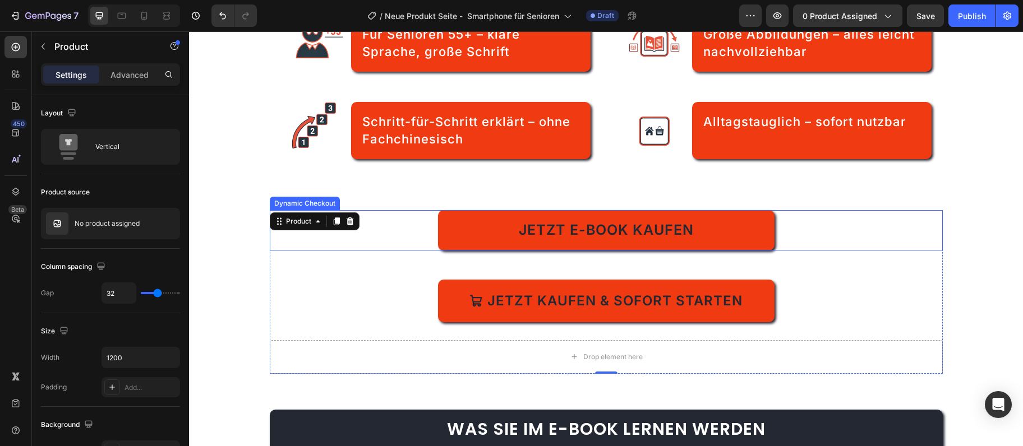
click at [385, 234] on div "Jetzt E-Book kaufen" at bounding box center [606, 230] width 673 height 40
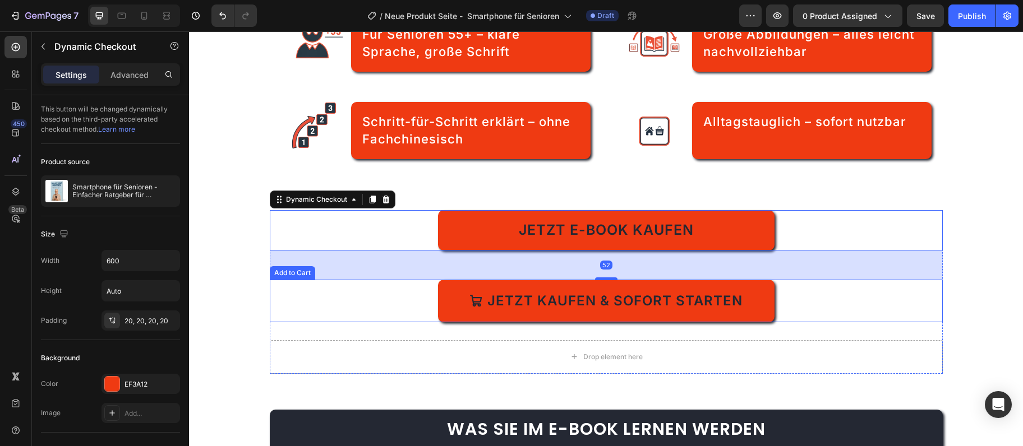
click at [858, 316] on div "Jetzt kaufen & sofort starten Add to Cart" at bounding box center [606, 301] width 673 height 43
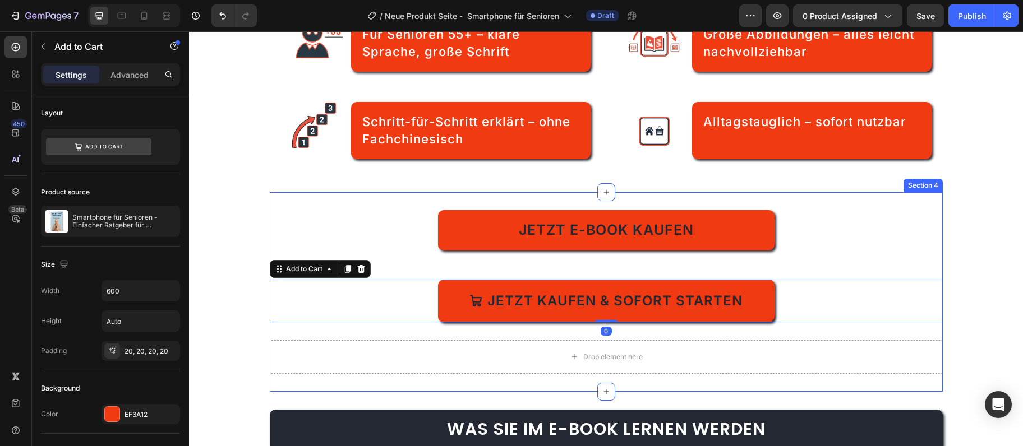
click at [295, 202] on div "Jetzt E-Book kaufen Dynamic Checkout Jetzt kaufen & sofort starten Add to Cart …" at bounding box center [606, 292] width 673 height 200
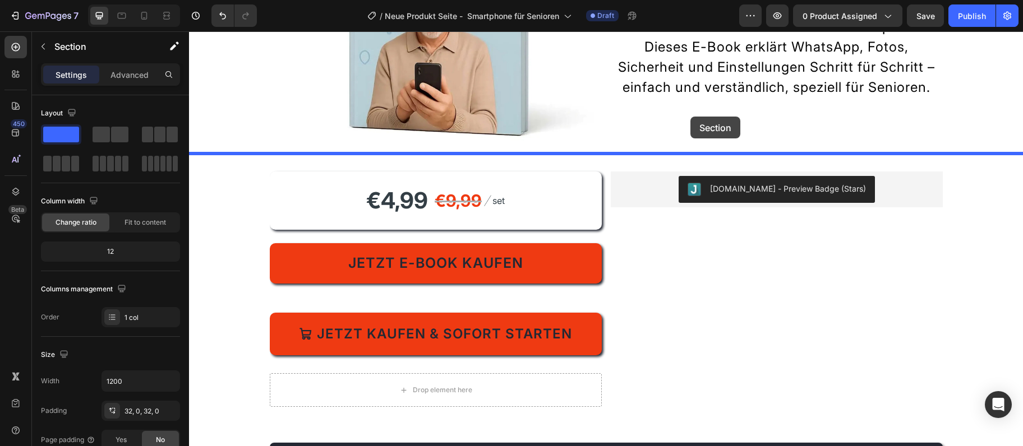
scroll to position [222, 0]
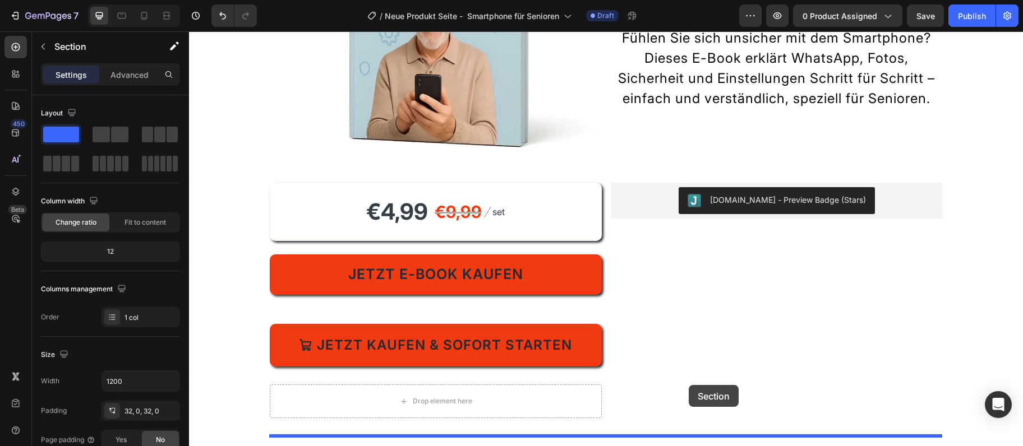
drag, startPoint x: 712, startPoint y: 179, endPoint x: 689, endPoint y: 384, distance: 206.0
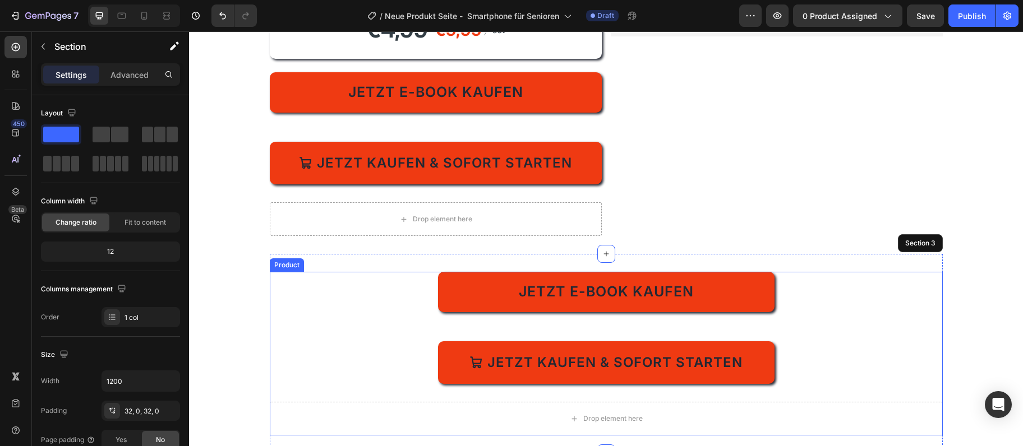
scroll to position [464, 0]
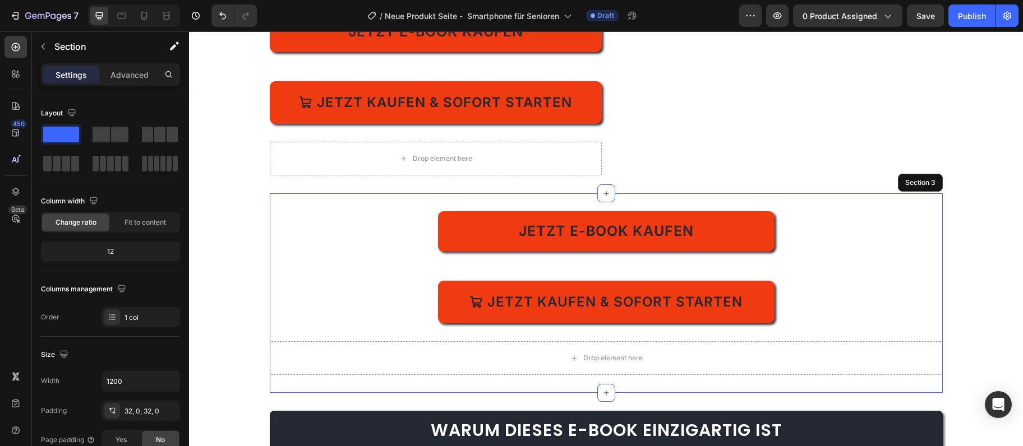
click at [802, 205] on div "Jetzt E-Book kaufen Dynamic Checkout Jetzt kaufen & sofort starten Add to Cart …" at bounding box center [606, 293] width 673 height 200
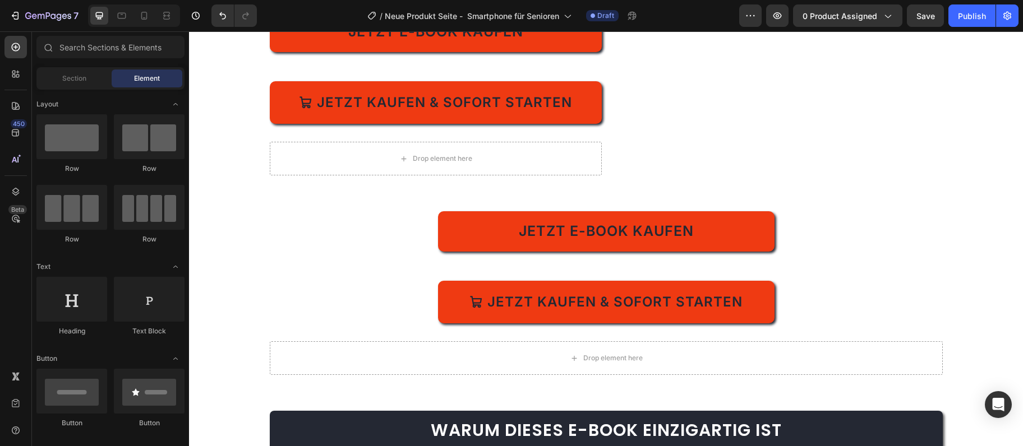
click at [866, 267] on div "Jetzt E-Book kaufen Dynamic Checkout Jetzt kaufen & sofort starten Add to Cart" at bounding box center [606, 267] width 673 height 112
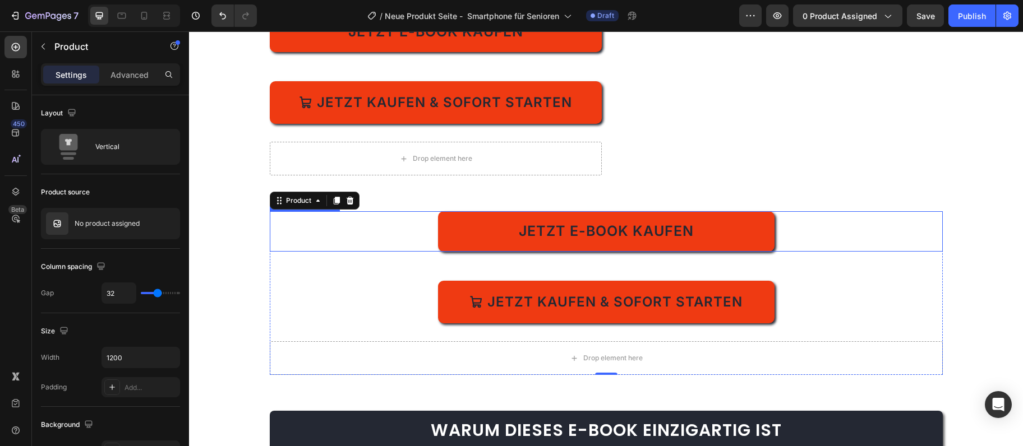
drag, startPoint x: 357, startPoint y: 241, endPoint x: 301, endPoint y: 261, distance: 59.1
click at [347, 250] on div "Jetzt E-Book kaufen" at bounding box center [606, 231] width 673 height 40
click at [301, 261] on div "Jetzt E-Book kaufen Dynamic Checkout Jetzt kaufen & sofort starten Add to Cart" at bounding box center [606, 267] width 673 height 112
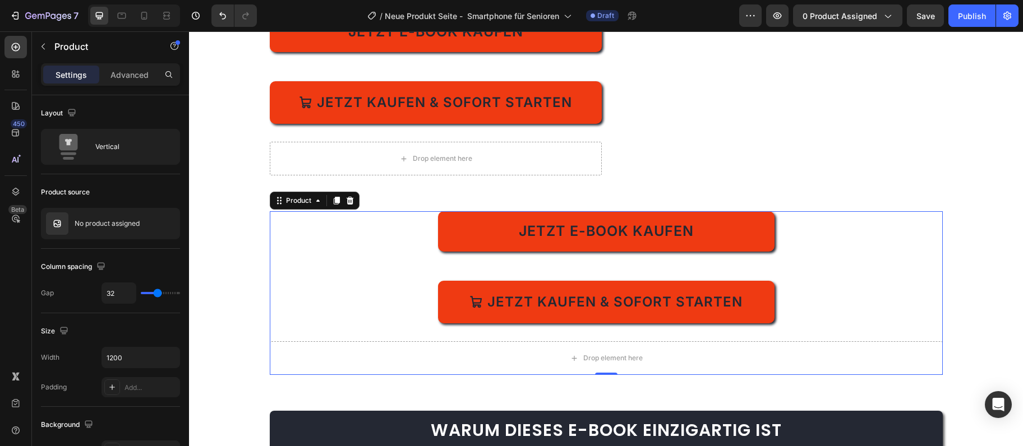
click at [302, 261] on div "Jetzt E-Book kaufen Dynamic Checkout Jetzt kaufen & sofort starten Add to Cart" at bounding box center [606, 267] width 673 height 112
drag, startPoint x: 302, startPoint y: 261, endPoint x: 293, endPoint y: 252, distance: 12.7
click at [302, 261] on div "Jetzt E-Book kaufen Dynamic Checkout Jetzt kaufen & sofort starten Add to Cart" at bounding box center [606, 267] width 673 height 112
click at [222, 17] on icon "Undo/Redo" at bounding box center [222, 15] width 11 height 11
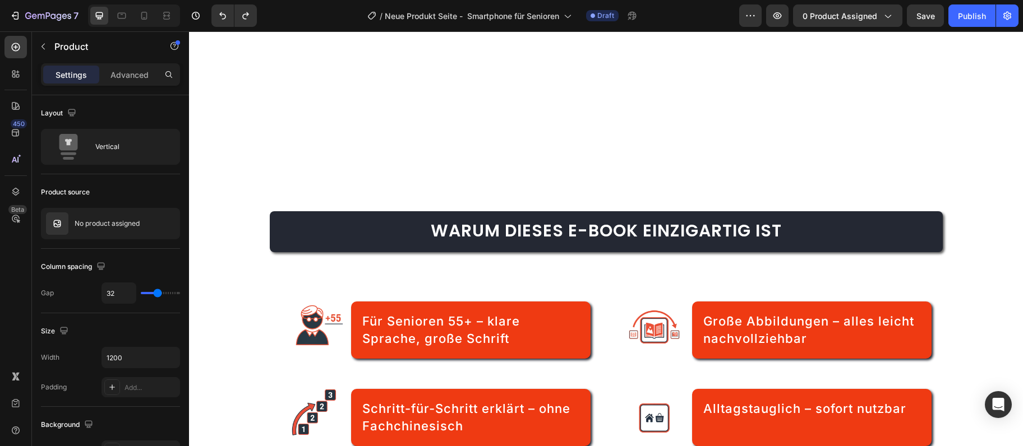
scroll to position [768, 0]
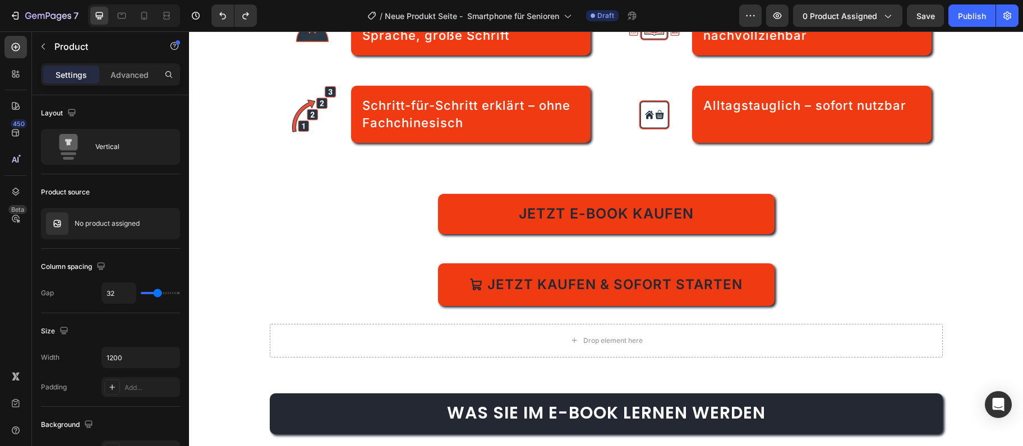
click at [928, 257] on div "Jetzt E-Book kaufen Dynamic Checkout Jetzt kaufen & sofort starten Add to Cart" at bounding box center [606, 250] width 673 height 112
click at [885, 258] on div "Jetzt E-Book kaufen Dynamic Checkout Jetzt kaufen & sofort starten Add to Cart" at bounding box center [606, 250] width 673 height 112
click at [884, 227] on div "Jetzt E-Book kaufen" at bounding box center [606, 214] width 673 height 40
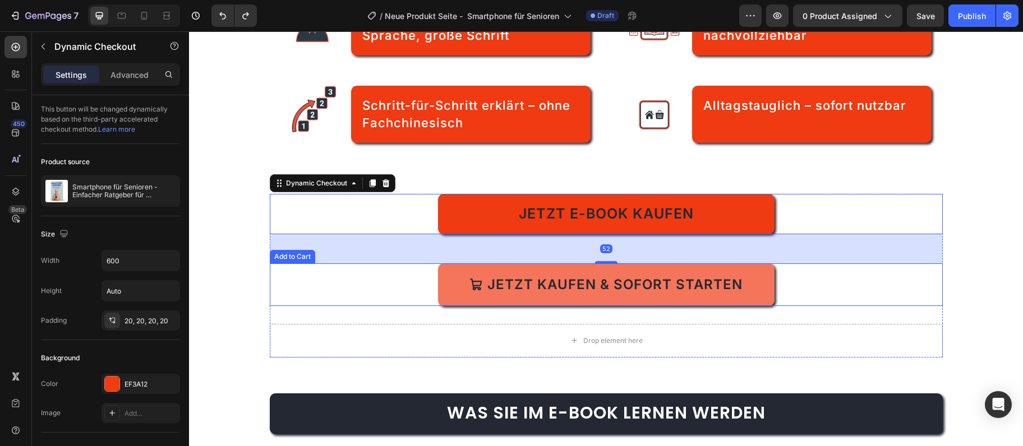
click at [741, 278] on button "Jetzt kaufen & sofort starten" at bounding box center [606, 285] width 336 height 43
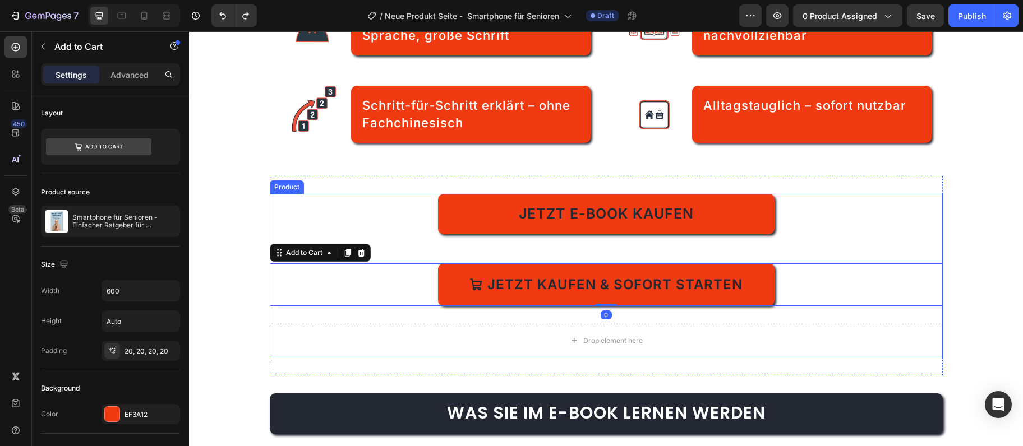
click at [765, 312] on div "Jetzt E-Book kaufen Dynamic Checkout Jetzt kaufen & sofort starten Add to Cart …" at bounding box center [606, 276] width 673 height 164
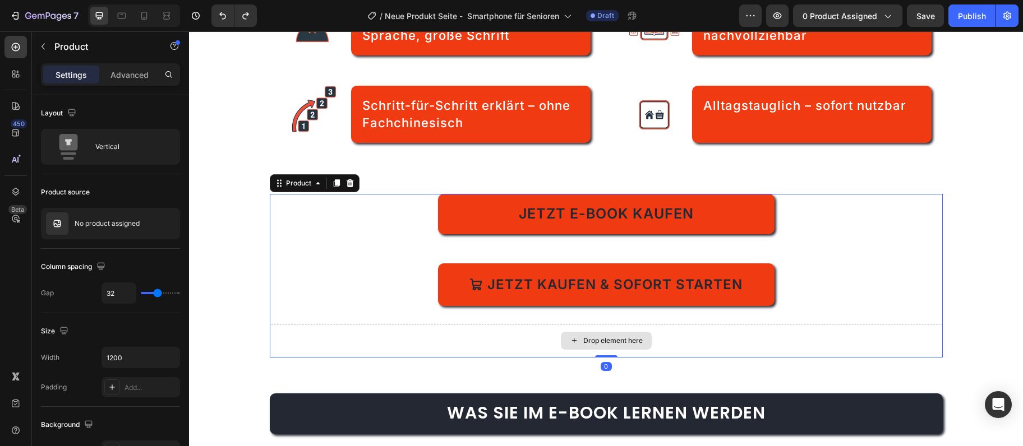
click at [804, 342] on div "Drop element here" at bounding box center [606, 341] width 673 height 34
click at [815, 338] on div "Drop element here" at bounding box center [606, 341] width 673 height 34
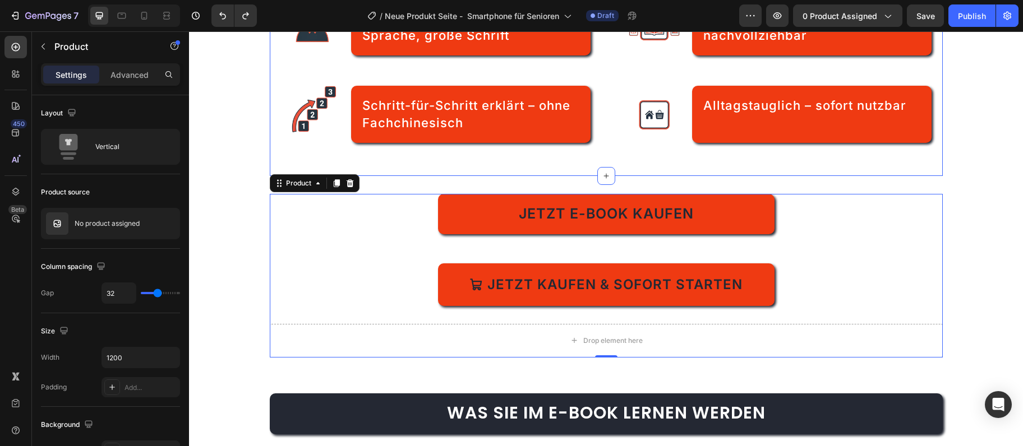
click at [345, 158] on div "Warum dieses E-Book einzigartig ist Heading Image Für Senioren 55+ – klare Spra…" at bounding box center [606, 33] width 673 height 286
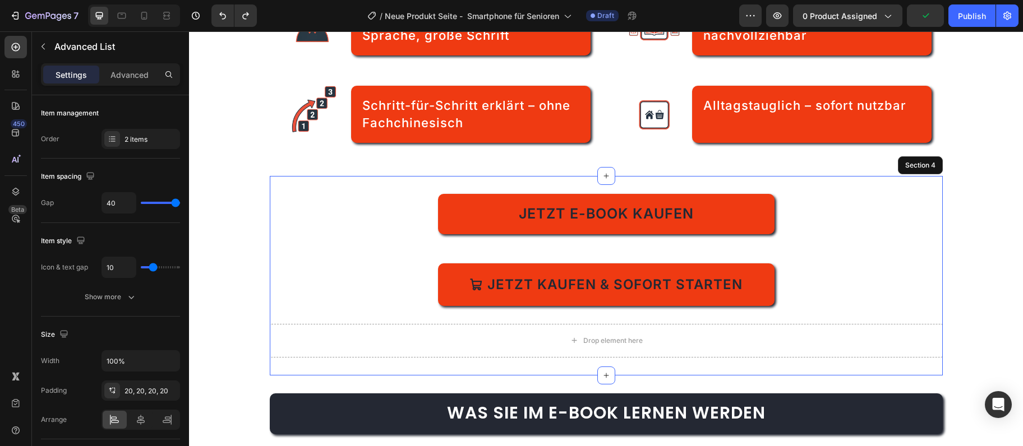
click at [405, 184] on div "Jetzt E-Book kaufen Dynamic Checkout Jetzt kaufen & sofort starten Add to Cart …" at bounding box center [606, 276] width 673 height 200
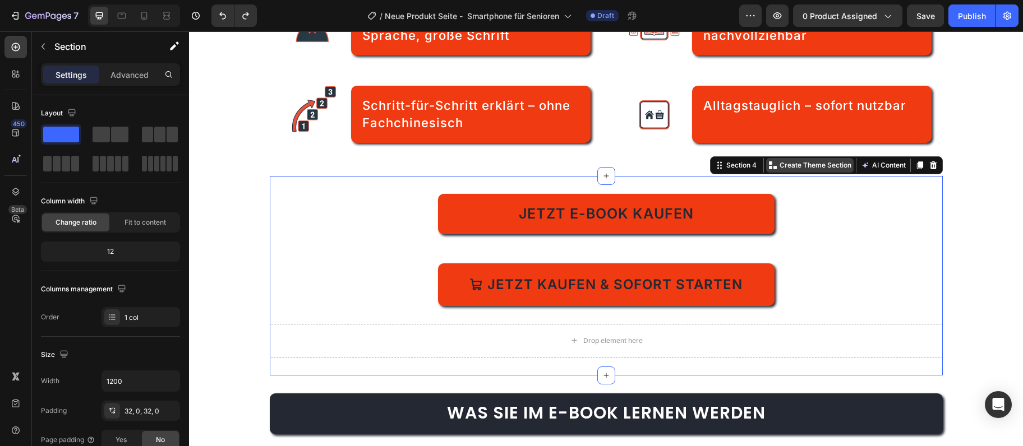
click at [819, 164] on p "Create Theme Section" at bounding box center [815, 165] width 72 height 10
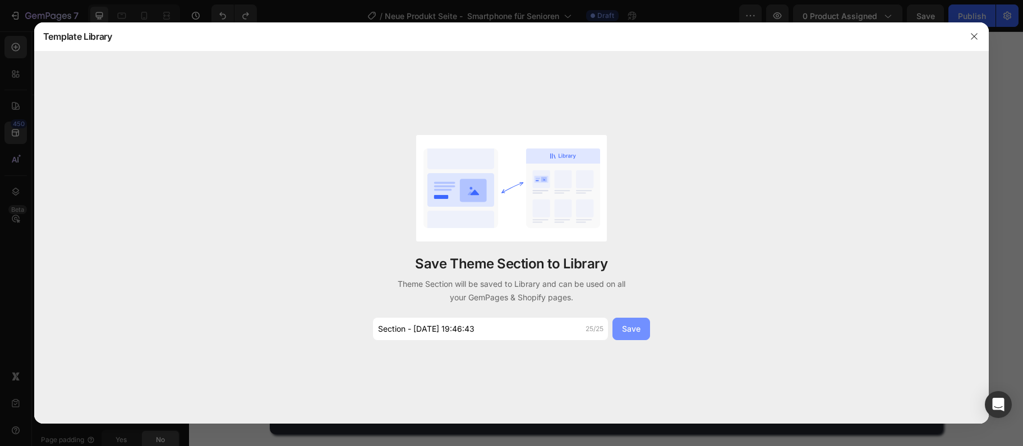
click at [642, 325] on button "Save" at bounding box center [631, 329] width 38 height 22
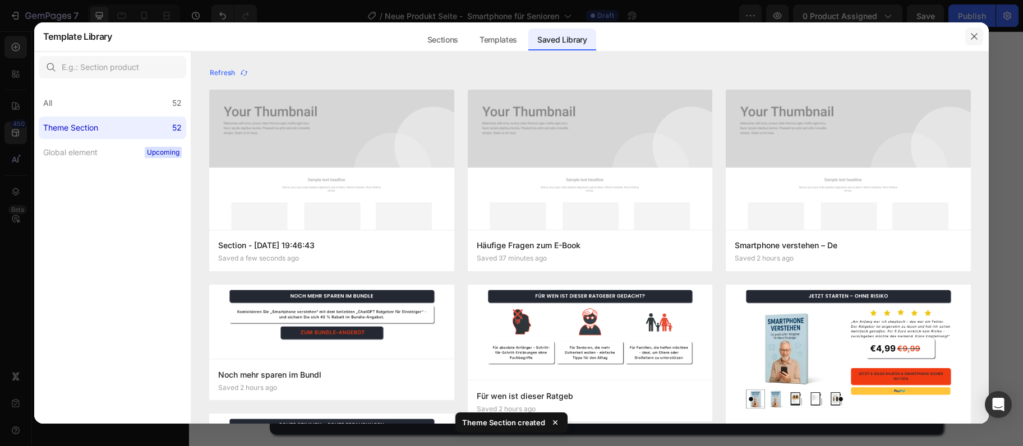
click at [975, 33] on icon "button" at bounding box center [974, 36] width 9 height 9
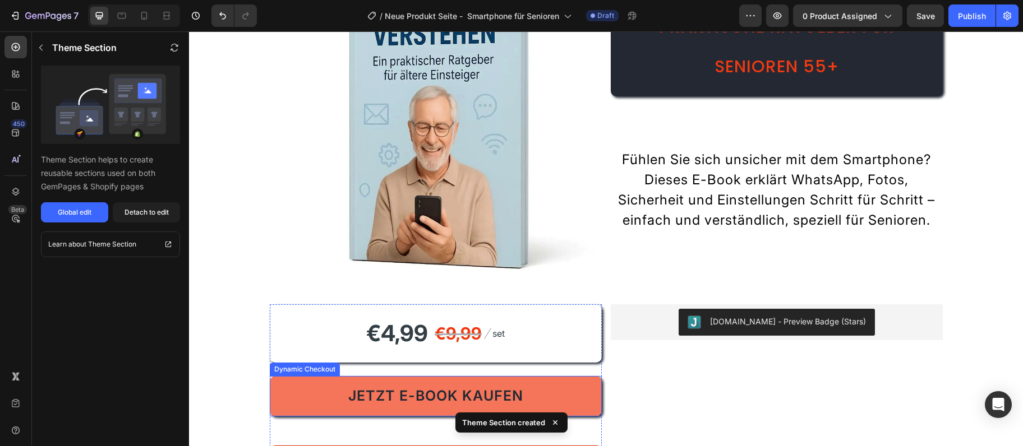
scroll to position [222, 0]
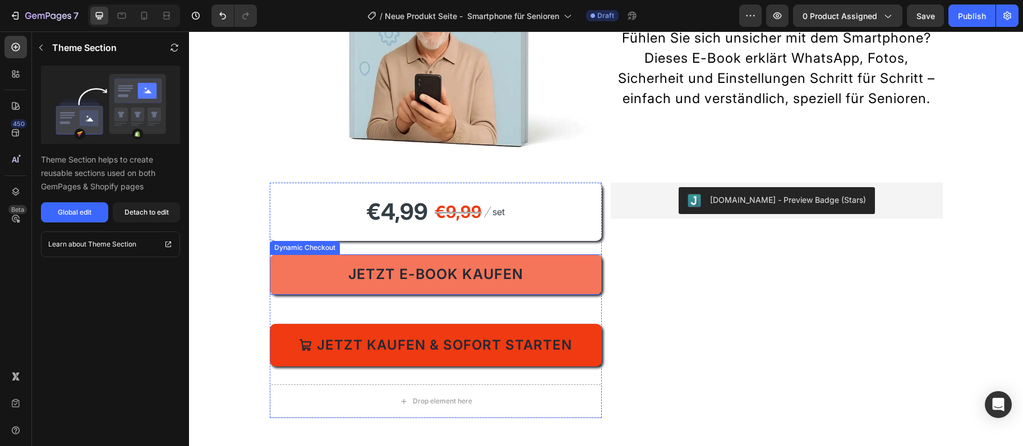
click at [529, 263] on button "Jetzt E-Book kaufen" at bounding box center [436, 275] width 332 height 40
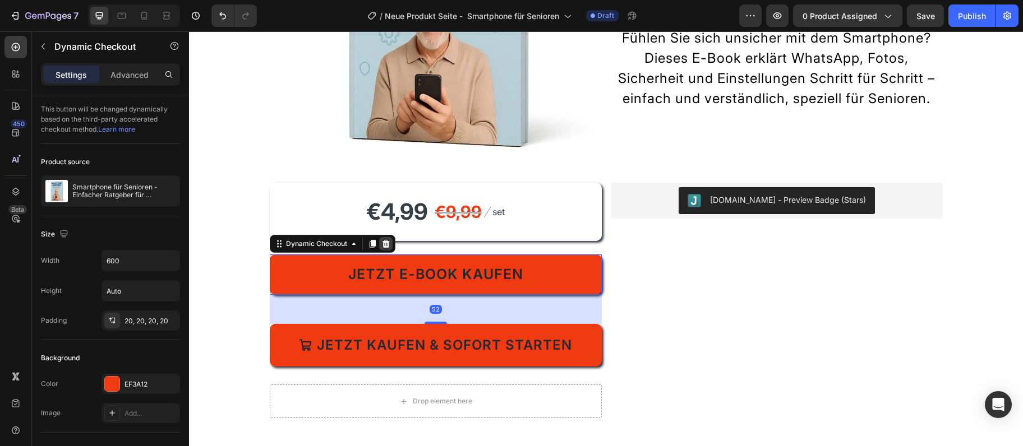
click at [390, 246] on div at bounding box center [385, 243] width 13 height 13
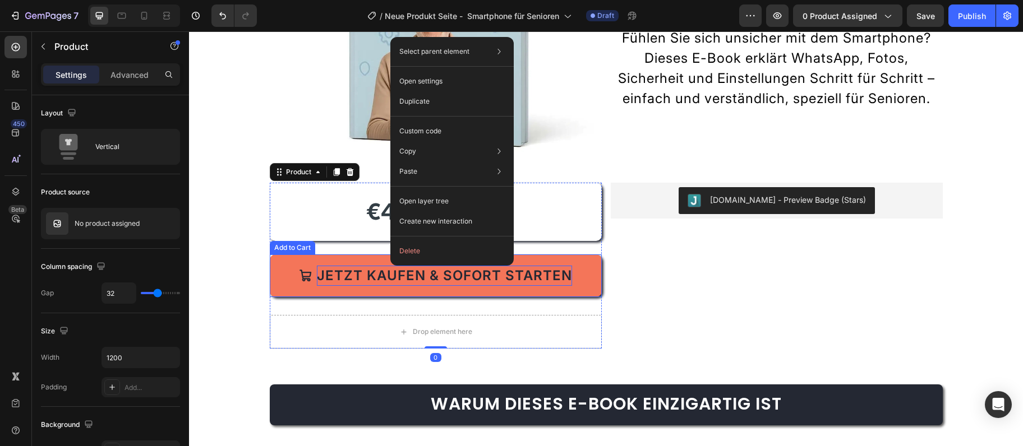
click at [352, 276] on div "Jetzt kaufen & sofort starten" at bounding box center [444, 276] width 255 height 20
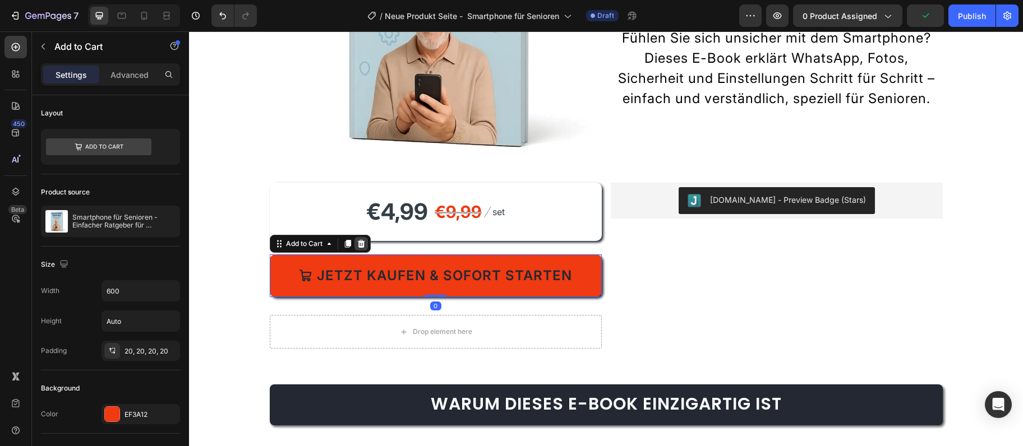
click at [364, 244] on icon at bounding box center [361, 243] width 9 height 9
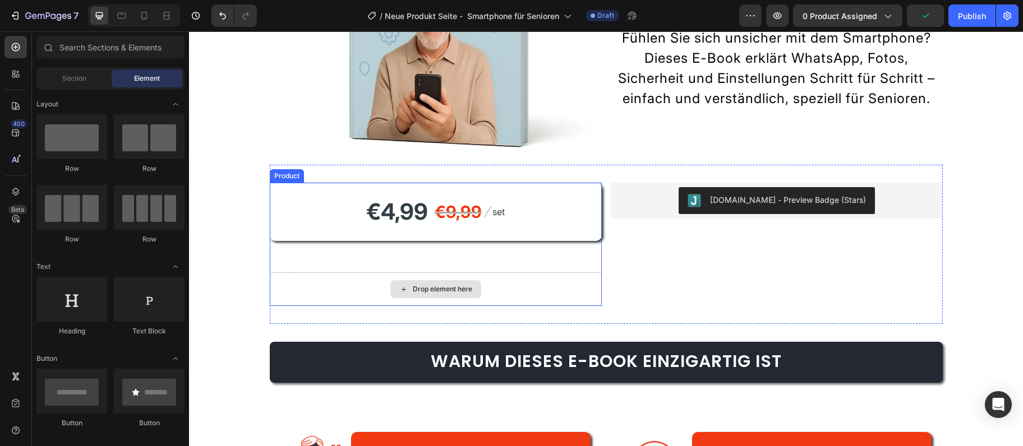
click at [562, 300] on div "Drop element here" at bounding box center [436, 290] width 332 height 34
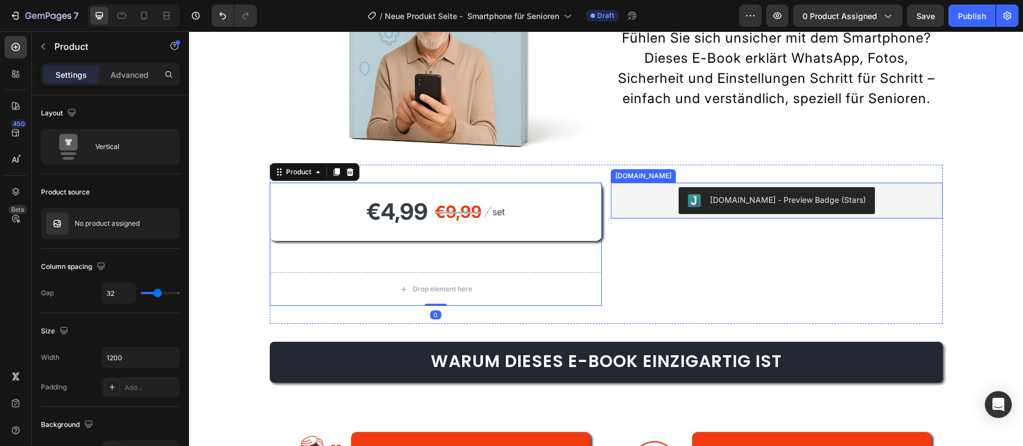
click at [641, 204] on div "[DOMAIN_NAME] - Preview Badge (Stars)" at bounding box center [776, 200] width 323 height 27
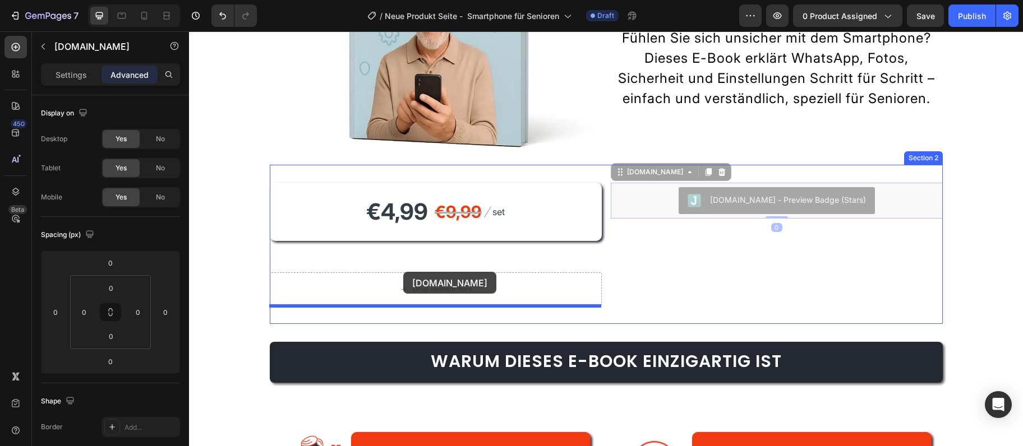
drag, startPoint x: 616, startPoint y: 171, endPoint x: 400, endPoint y: 273, distance: 239.3
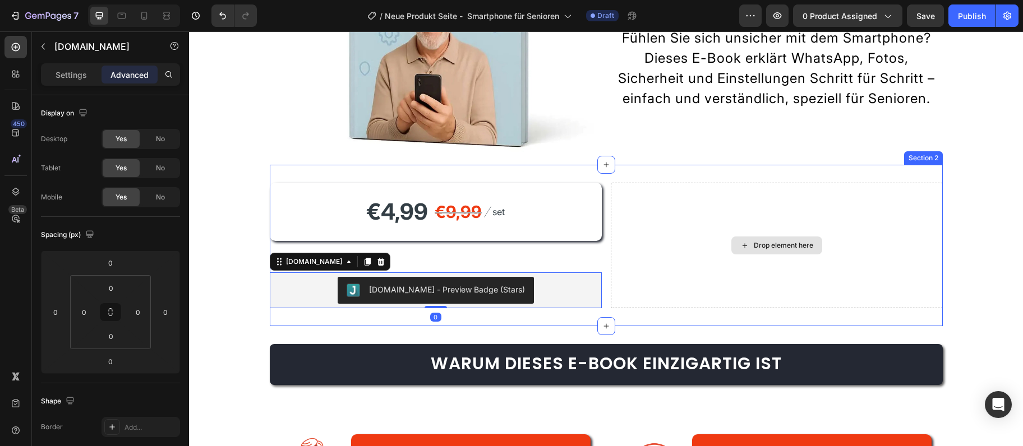
click at [686, 267] on div "Drop element here" at bounding box center [777, 246] width 332 height 126
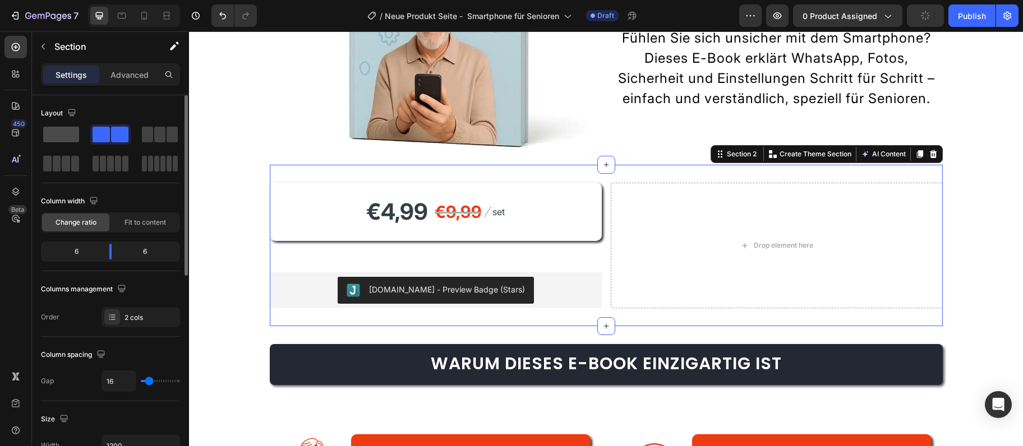
click at [65, 136] on span at bounding box center [61, 135] width 36 height 16
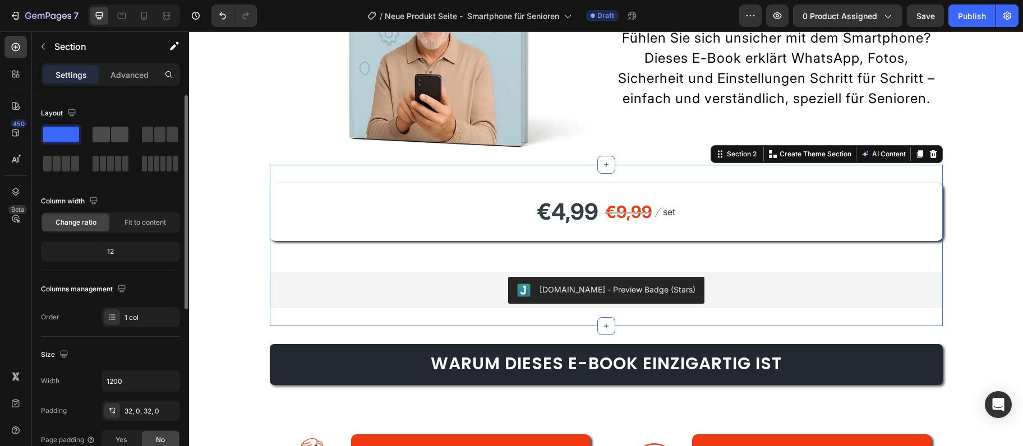
click at [113, 128] on span at bounding box center [119, 135] width 17 height 16
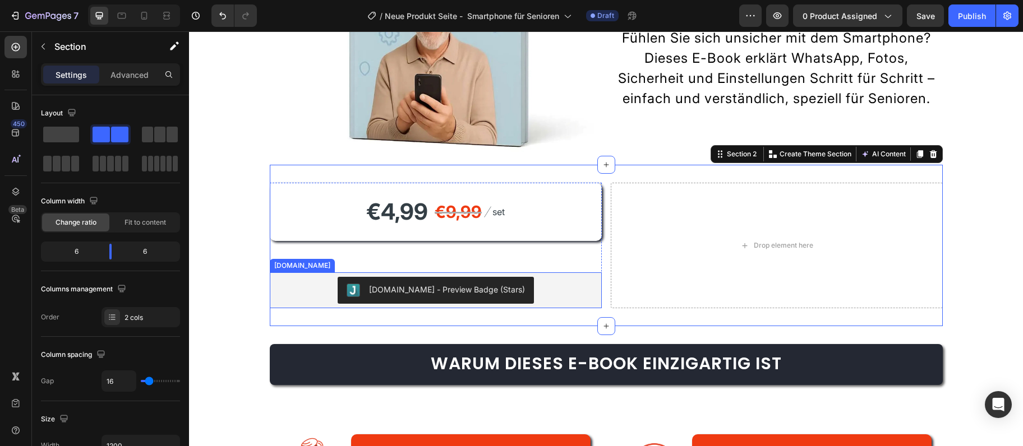
click at [336, 287] on div "[DOMAIN_NAME] - Preview Badge (Stars)" at bounding box center [435, 290] width 323 height 27
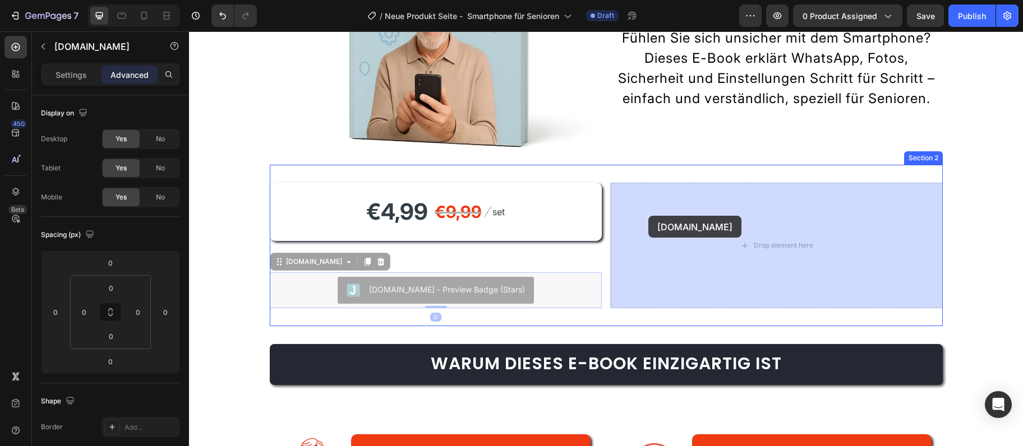
drag, startPoint x: 279, startPoint y: 261, endPoint x: 648, endPoint y: 216, distance: 371.8
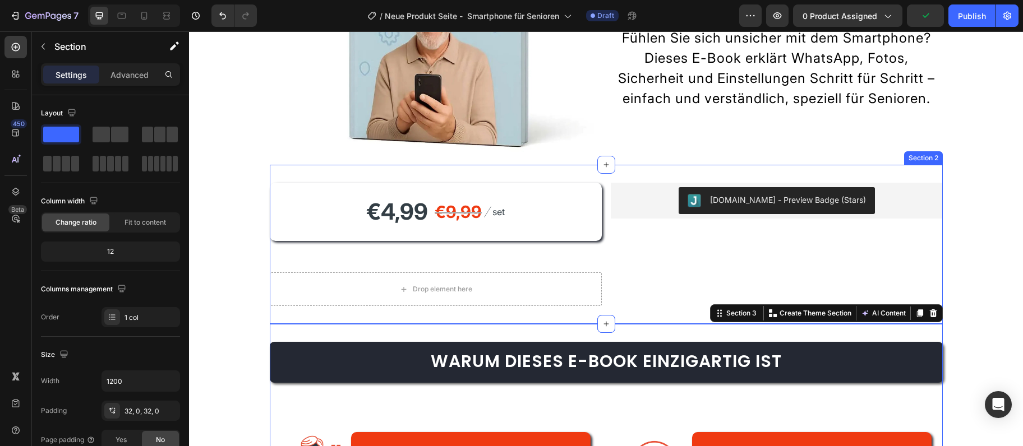
click at [666, 296] on div "Judge.me - Preview Badge (Stars) Judge.me" at bounding box center [777, 244] width 332 height 123
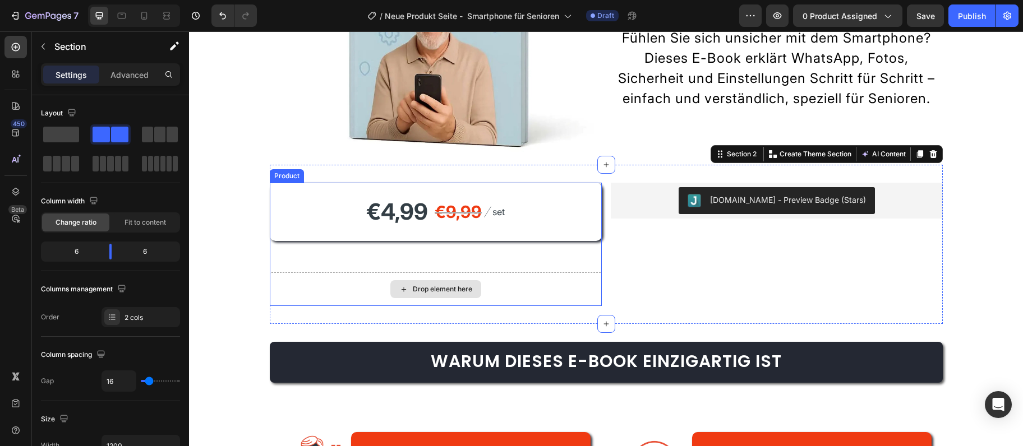
click at [511, 291] on div "Drop element here" at bounding box center [436, 290] width 332 height 34
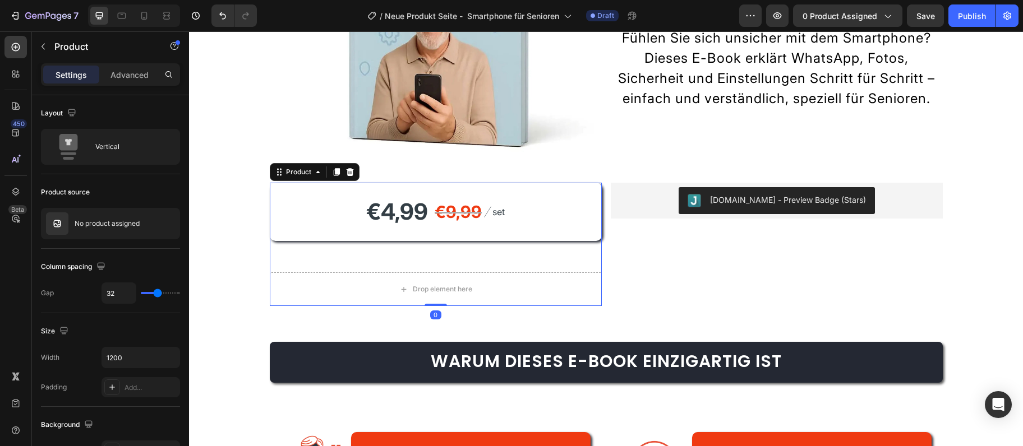
drag, startPoint x: 433, startPoint y: 304, endPoint x: 421, endPoint y: 219, distance: 86.1
click at [421, 219] on div "€4,99 Product Price Product Price €9,99 Compare Price Compare Price Image set T…" at bounding box center [436, 244] width 332 height 123
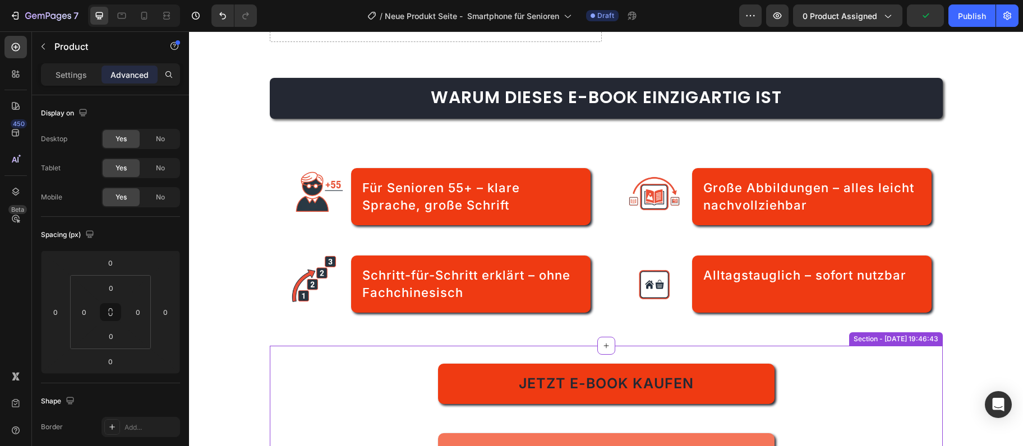
scroll to position [546, 0]
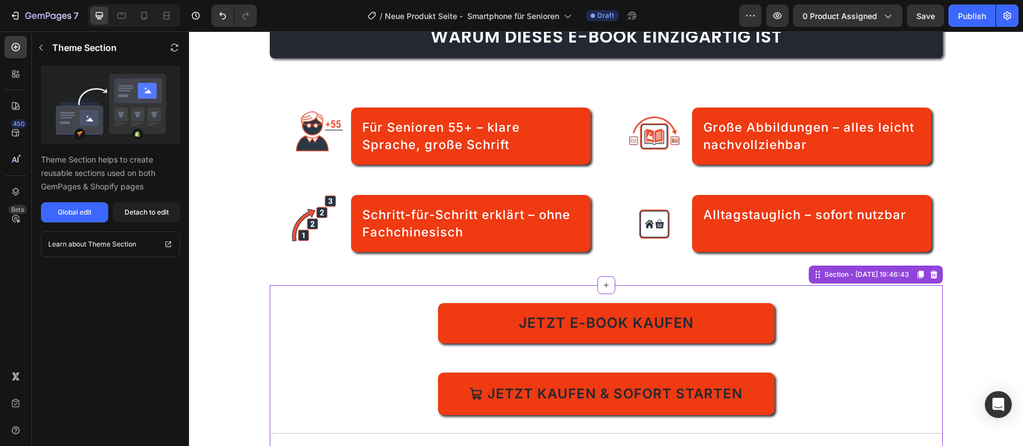
click at [315, 336] on div "Jetzt E-Book kaufen" at bounding box center [606, 323] width 673 height 40
click at [409, 371] on div "Jetzt E-Book kaufen Dynamic Checkout Jetzt kaufen & sofort starten Add to Cart" at bounding box center [606, 359] width 673 height 112
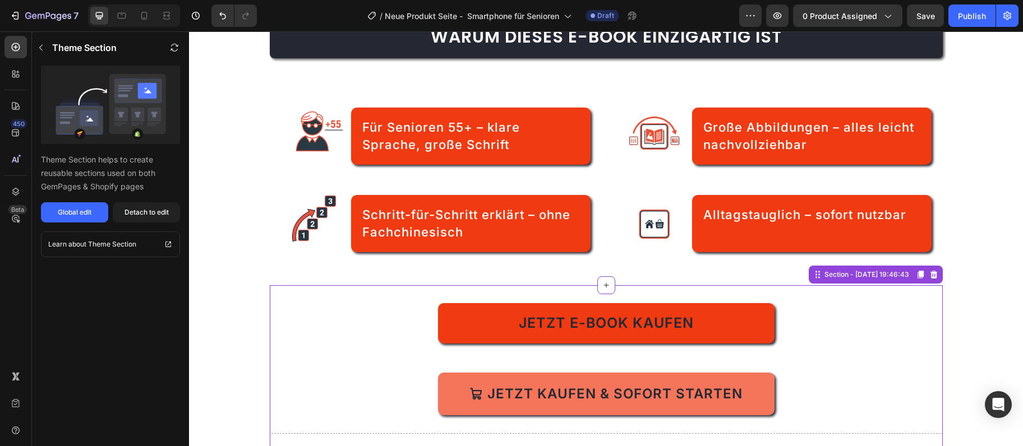
click at [480, 389] on icon "Jetzt kaufen &amp; sofort starten" at bounding box center [475, 393] width 13 height 13
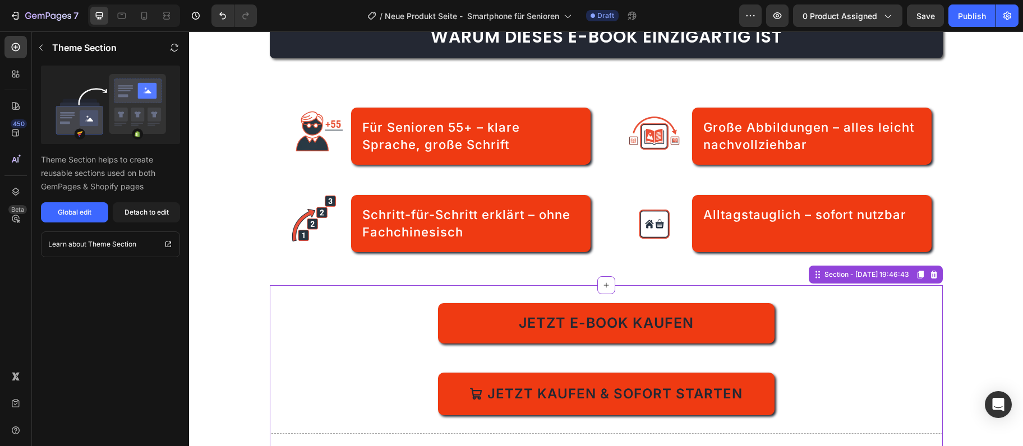
click at [810, 395] on div "Jetzt kaufen & sofort starten Add to Cart" at bounding box center [606, 394] width 673 height 43
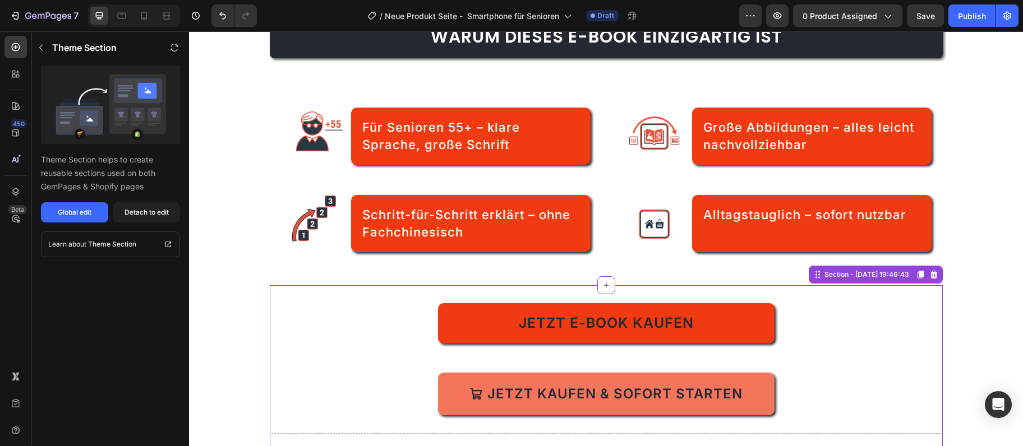
click at [754, 407] on button "Jetzt kaufen & sofort starten" at bounding box center [606, 394] width 336 height 43
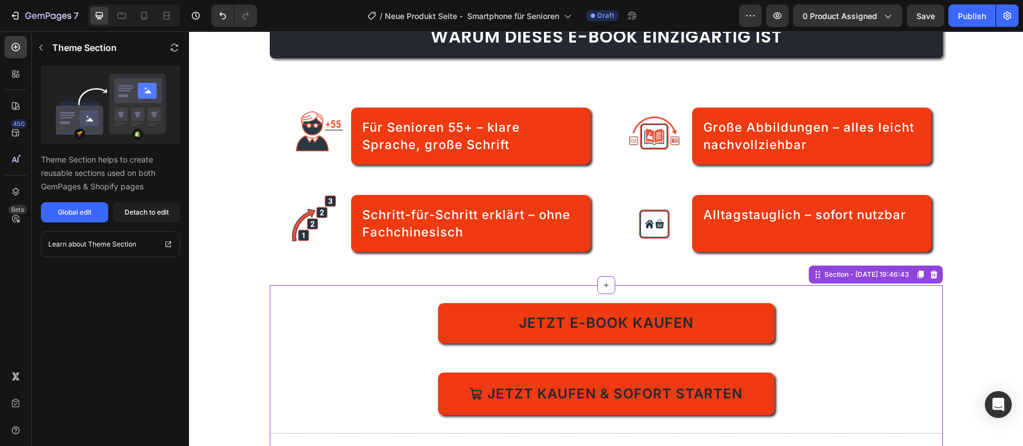
click at [404, 375] on div "Jetzt E-Book kaufen Dynamic Checkout Jetzt kaufen & sofort starten Add to Cart" at bounding box center [606, 359] width 673 height 112
drag, startPoint x: 357, startPoint y: 407, endPoint x: 361, endPoint y: 342, distance: 65.7
click at [357, 398] on div "Jetzt kaufen & sofort starten Add to Cart" at bounding box center [606, 394] width 673 height 43
drag, startPoint x: 378, startPoint y: 298, endPoint x: 388, endPoint y: 261, distance: 38.4
click at [378, 298] on div "Jetzt E-Book kaufen Dynamic Checkout Jetzt kaufen & sofort starten Add to Cart …" at bounding box center [606, 385] width 673 height 200
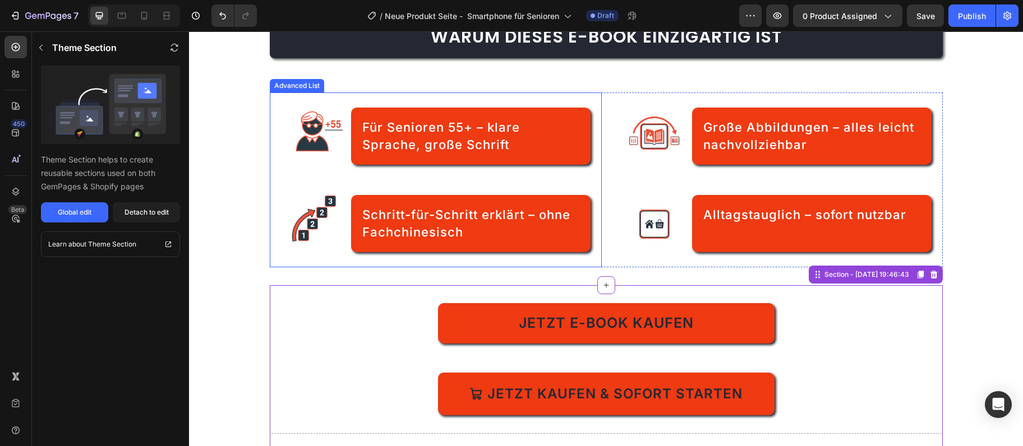
click at [390, 246] on div "Schritt-für-Schritt erklärt – ohne Fachchinesisch" at bounding box center [470, 223] width 239 height 57
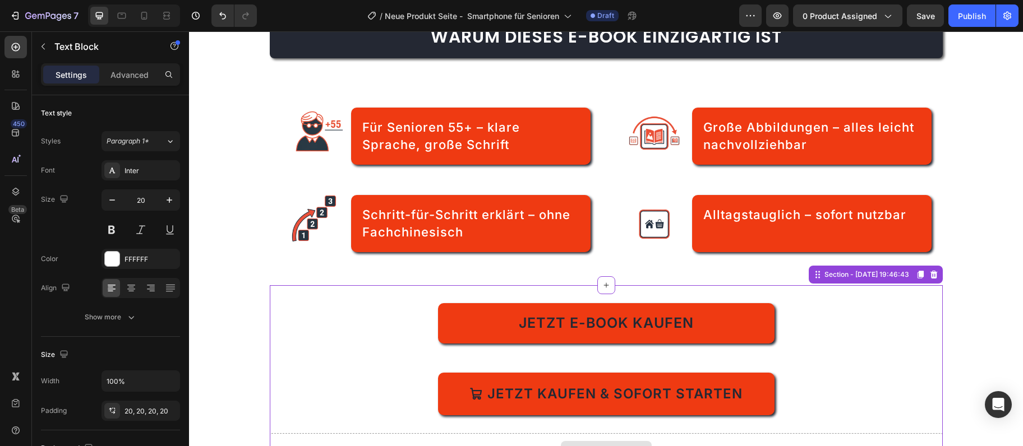
click at [374, 441] on div "Drop element here" at bounding box center [606, 450] width 673 height 34
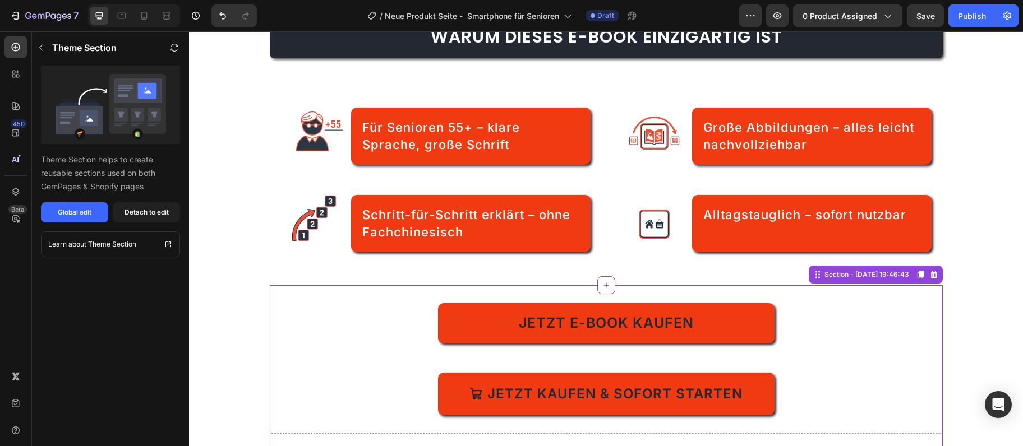
click at [143, 202] on div "Theme Section helps to create reusable sections used on both GemPages & Shopify…" at bounding box center [110, 144] width 157 height 157
click at [141, 209] on div "Detach to edit" at bounding box center [146, 212] width 44 height 10
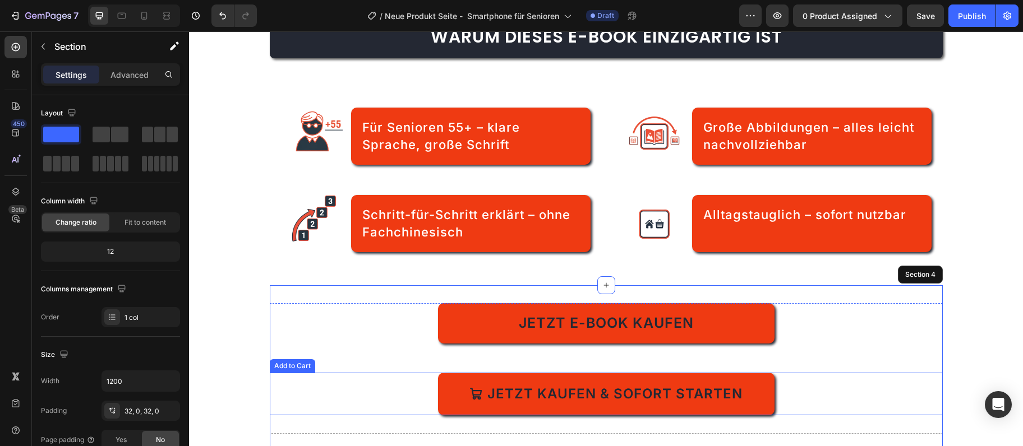
click at [400, 399] on div "Jetzt kaufen & sofort starten Add to Cart" at bounding box center [606, 394] width 673 height 43
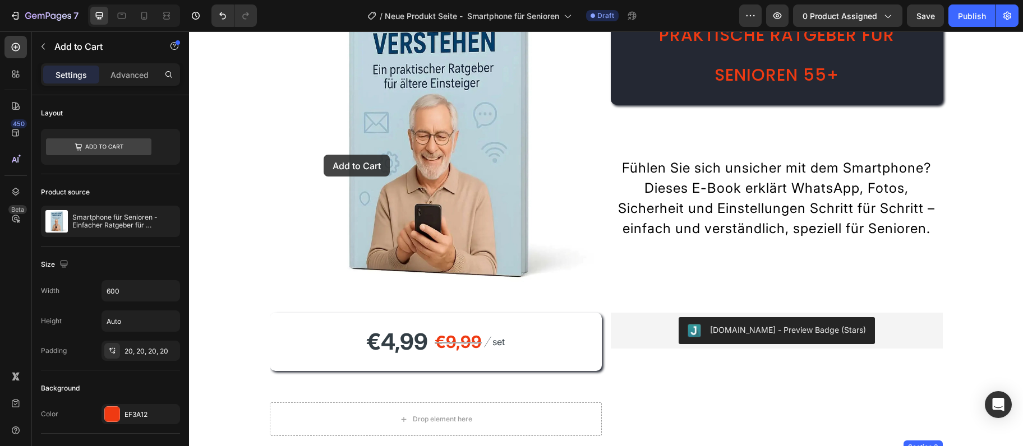
scroll to position [89, 0]
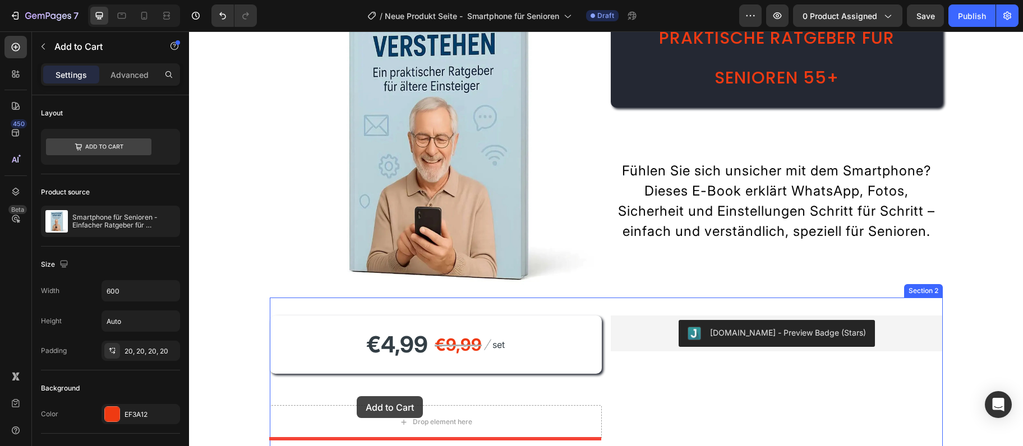
drag, startPoint x: 279, startPoint y: 362, endPoint x: 357, endPoint y: 396, distance: 85.3
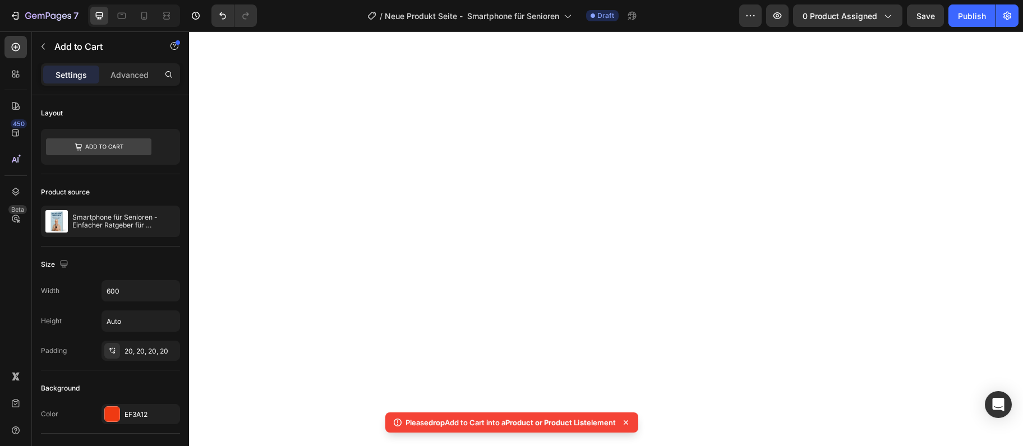
scroll to position [635, 0]
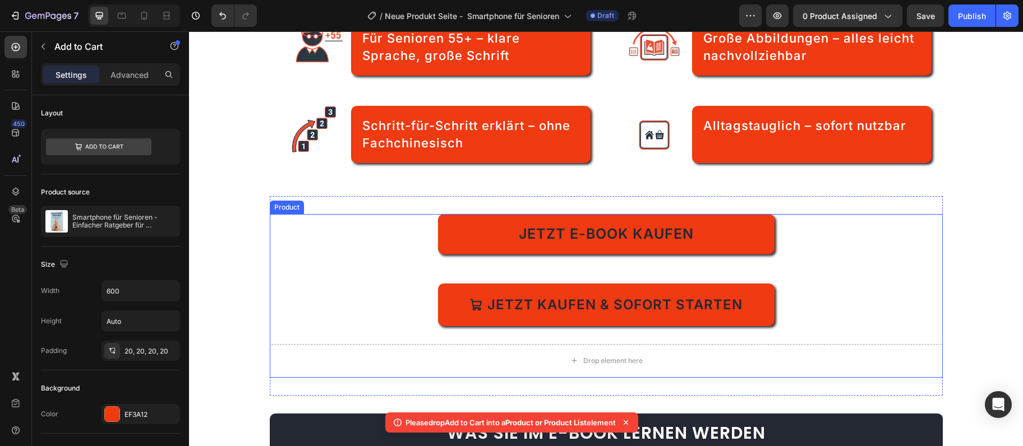
click at [417, 332] on div "Jetzt E-Book kaufen Dynamic Checkout Jetzt kaufen & sofort starten Add to Cart …" at bounding box center [606, 296] width 673 height 164
click at [427, 320] on div "Jetzt kaufen & sofort starten Add to Cart" at bounding box center [606, 305] width 673 height 43
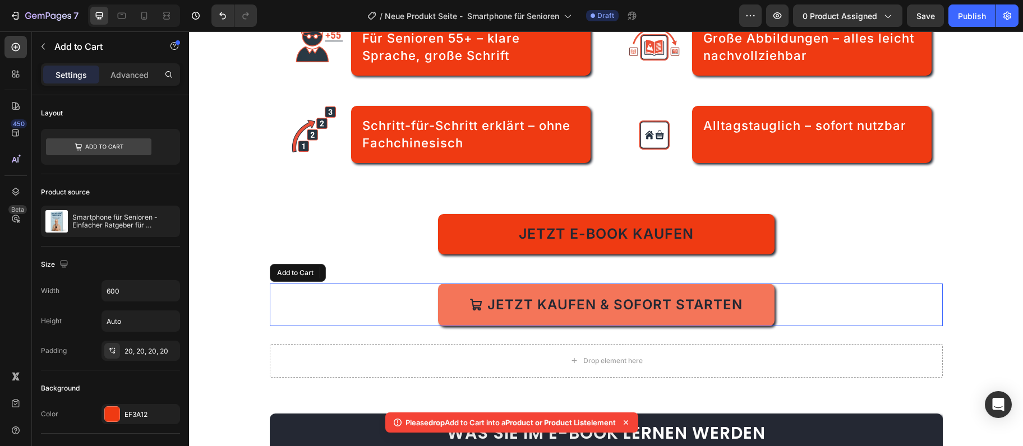
click at [431, 316] on div "Jetzt kaufen & sofort starten Add to Cart" at bounding box center [606, 305] width 673 height 43
click at [445, 306] on button "Jetzt kaufen & sofort starten" at bounding box center [606, 305] width 336 height 43
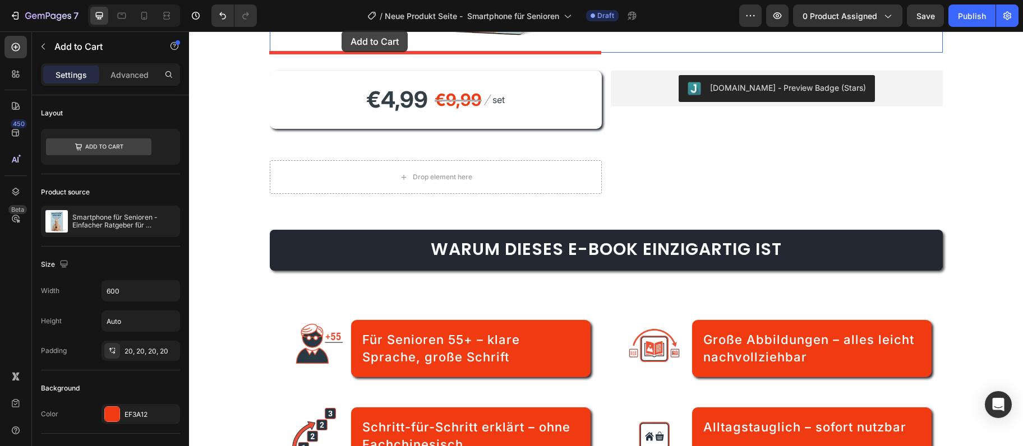
scroll to position [289, 0]
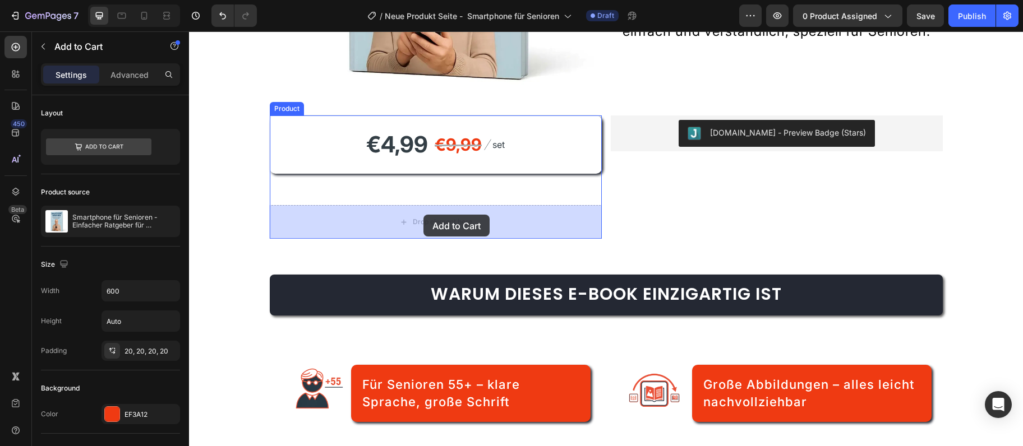
drag, startPoint x: 278, startPoint y: 273, endPoint x: 423, endPoint y: 215, distance: 156.8
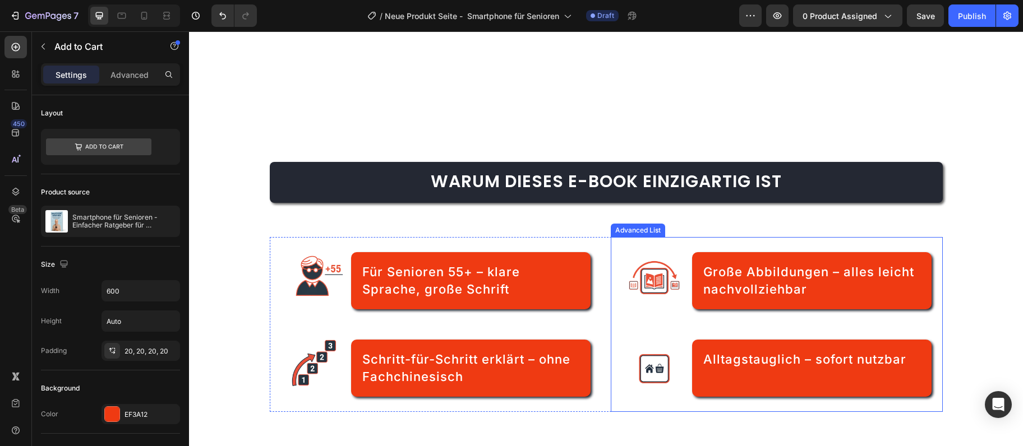
scroll to position [532, 0]
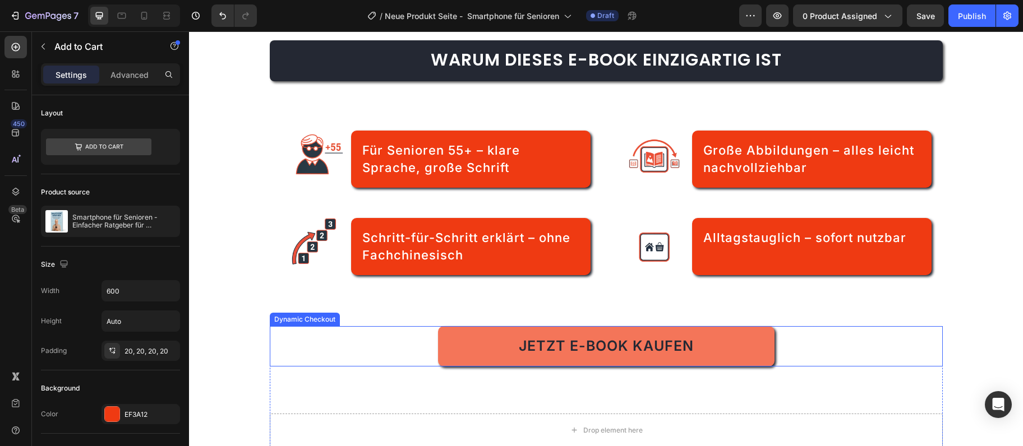
click at [685, 363] on button "Jetzt E-Book kaufen" at bounding box center [606, 346] width 336 height 40
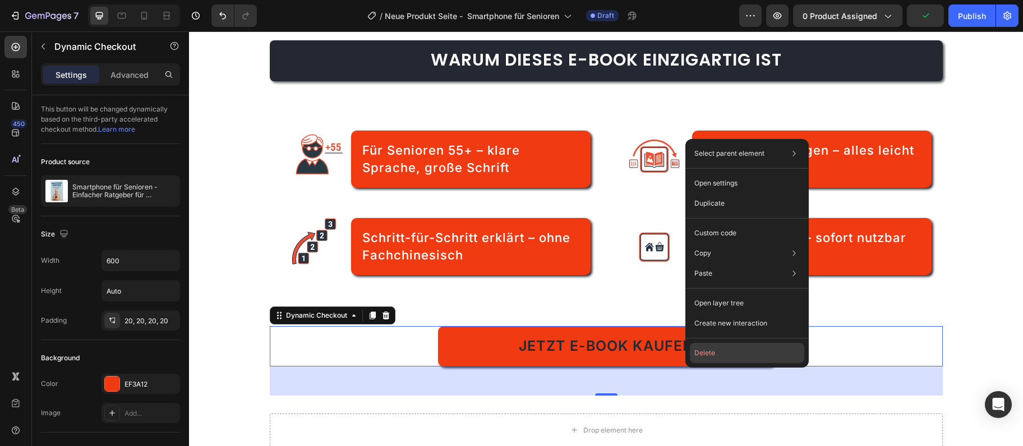
click at [715, 359] on button "Delete" at bounding box center [747, 353] width 114 height 20
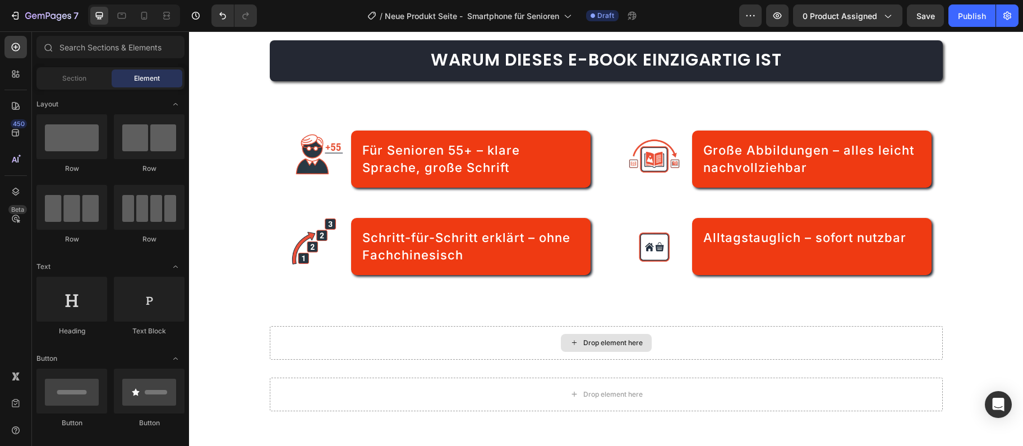
click at [712, 357] on div "Drop element here" at bounding box center [606, 343] width 673 height 34
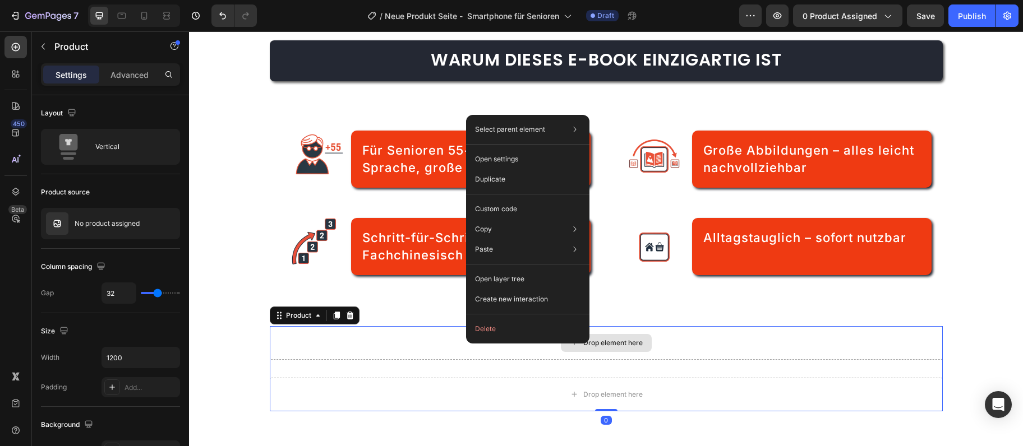
click at [455, 334] on div "Drop element here" at bounding box center [606, 343] width 673 height 34
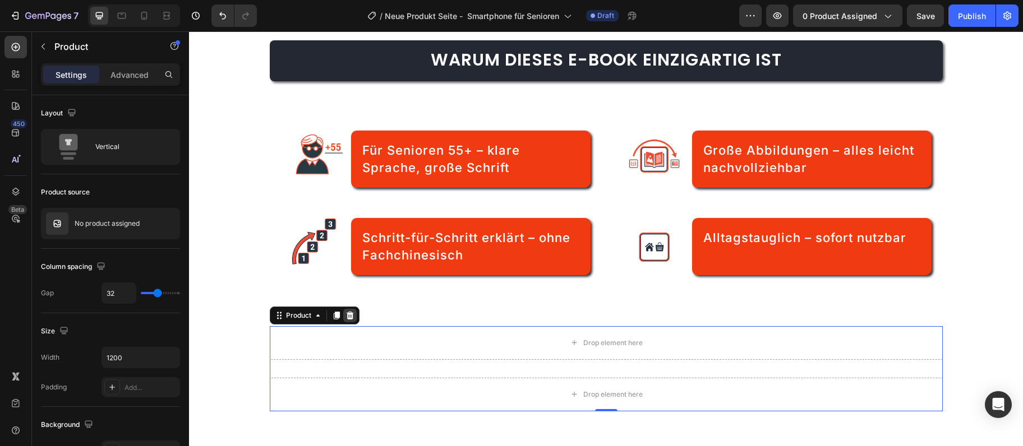
click at [353, 316] on icon at bounding box center [349, 315] width 9 height 9
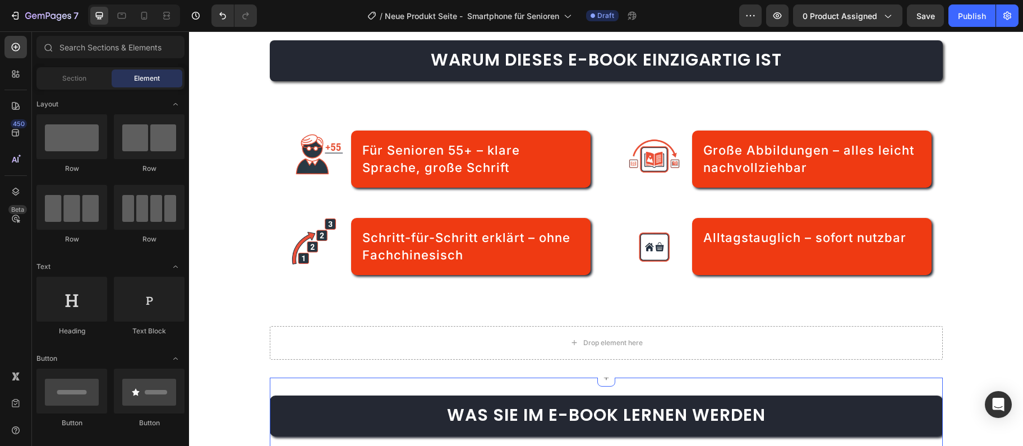
scroll to position [714, 0]
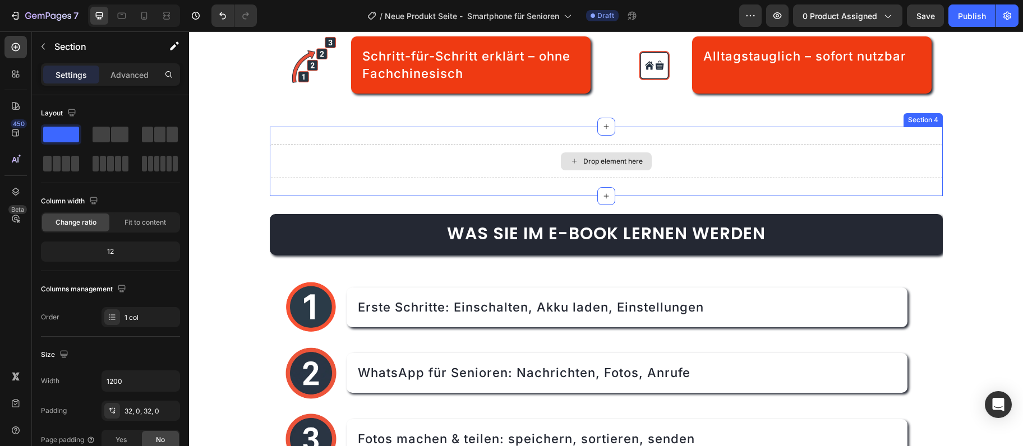
click at [371, 172] on div "Drop element here" at bounding box center [606, 162] width 673 height 34
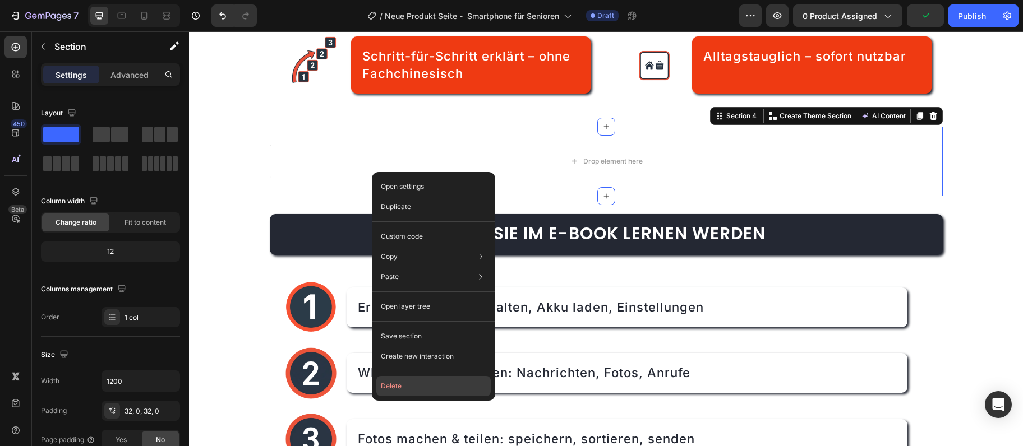
click at [394, 389] on button "Delete" at bounding box center [433, 386] width 114 height 20
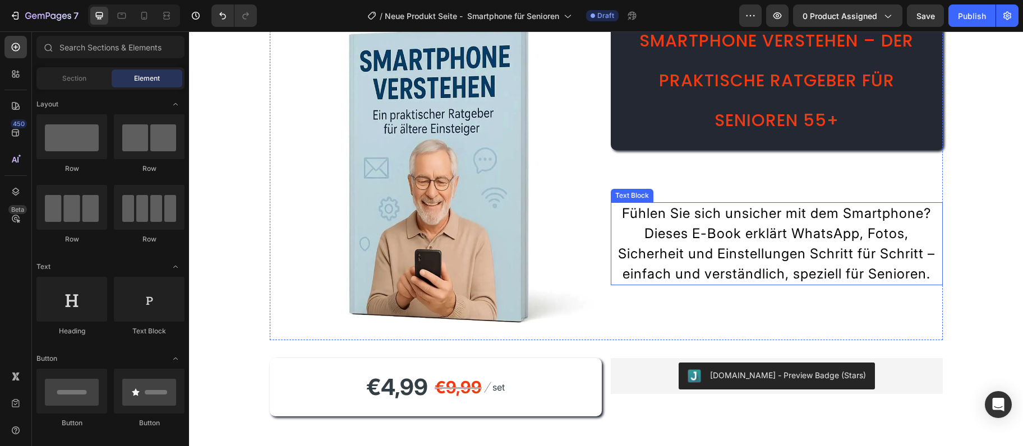
scroll to position [228, 0]
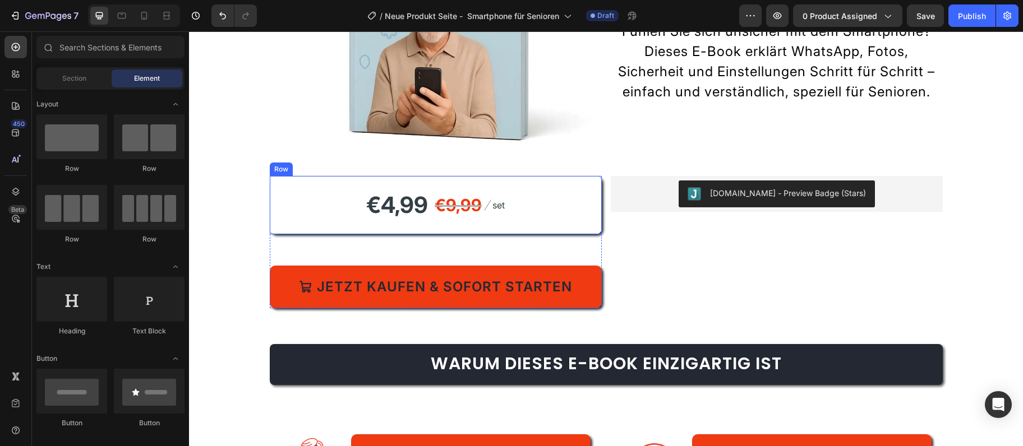
click at [463, 226] on div "€4,99 Product Price Product Price €9,99 Compare Price Compare Price Image set T…" at bounding box center [436, 205] width 332 height 58
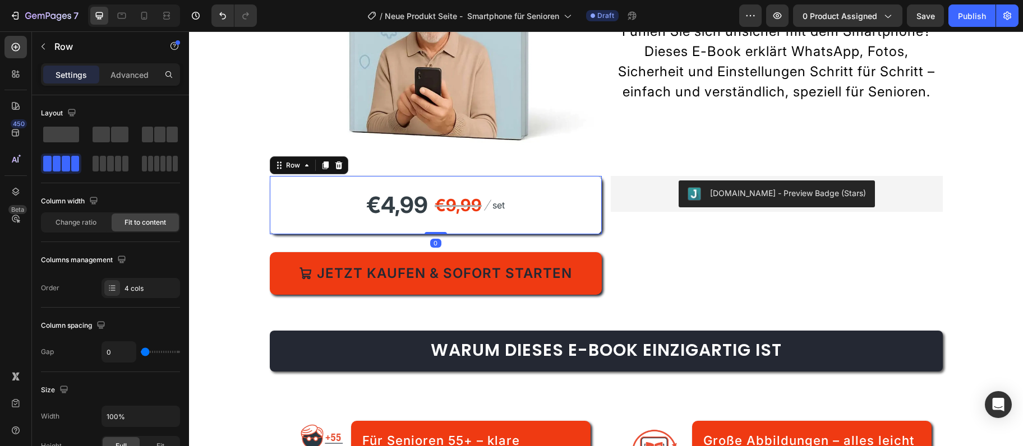
drag, startPoint x: 433, startPoint y: 246, endPoint x: 436, endPoint y: 215, distance: 31.5
click at [436, 215] on div "€4,99 Product Price Product Price €9,99 Compare Price Compare Price Image set T…" at bounding box center [436, 205] width 332 height 58
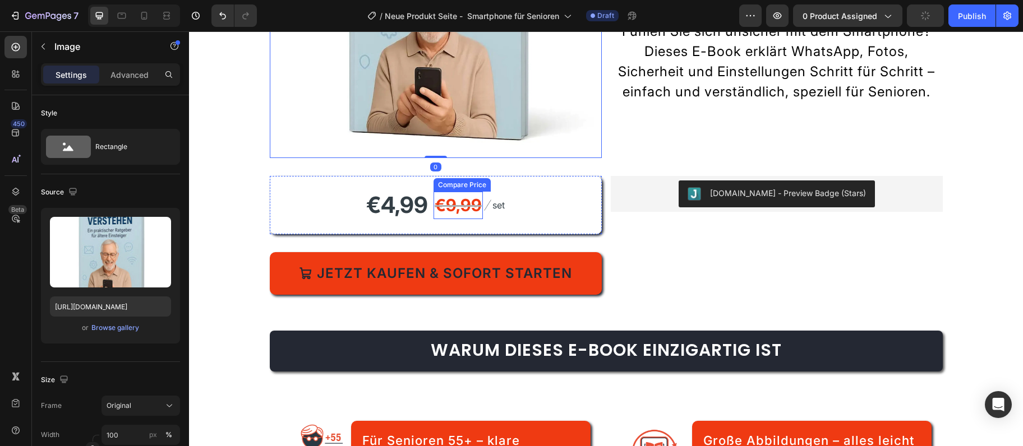
click at [483, 245] on div "€4,99 Product Price Product Price €9,99 Compare Price Compare Price Image set T…" at bounding box center [436, 235] width 332 height 119
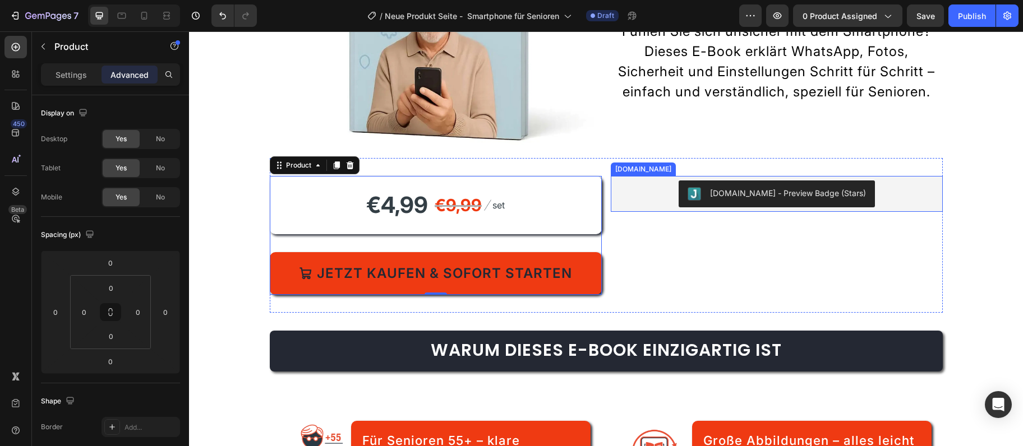
click at [624, 211] on div "[DOMAIN_NAME] - Preview Badge (Stars)" at bounding box center [777, 194] width 332 height 36
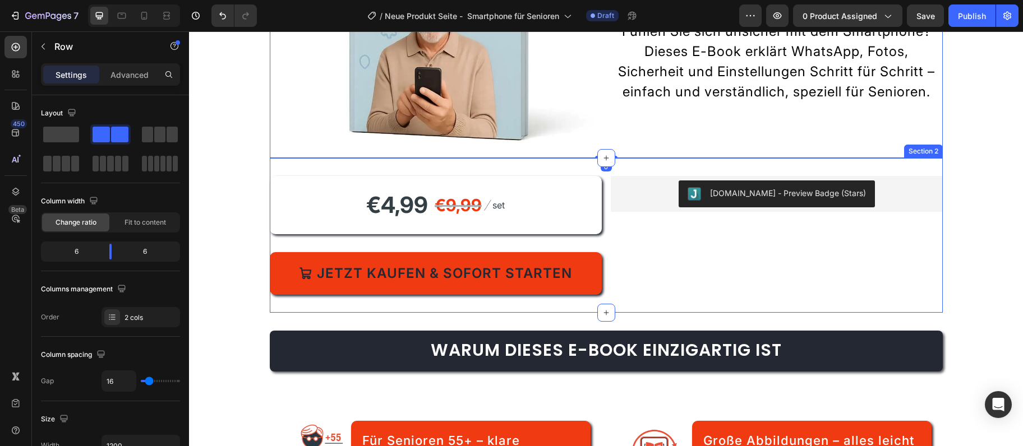
click at [762, 160] on div "€4,99 Product Price Product Price €9,99 Compare Price Compare Price Image set T…" at bounding box center [606, 235] width 673 height 155
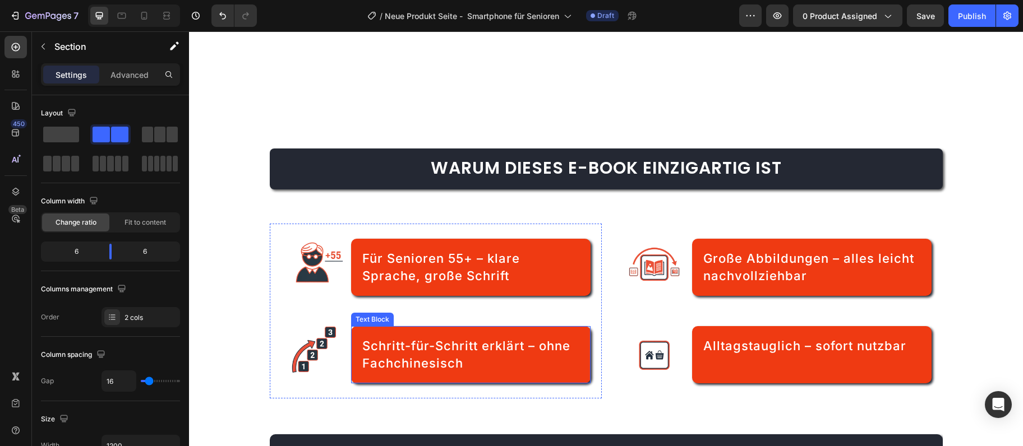
scroll to position [532, 0]
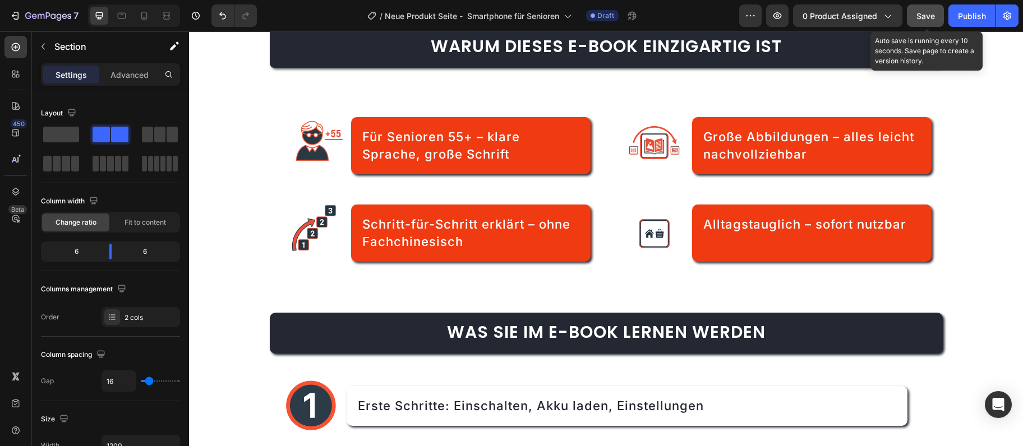
click at [936, 19] on button "Save" at bounding box center [925, 15] width 37 height 22
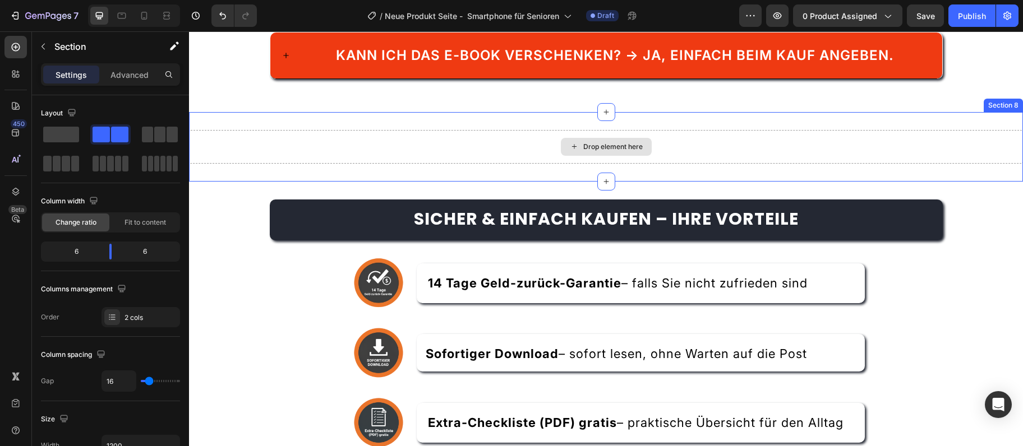
scroll to position [2354, 0]
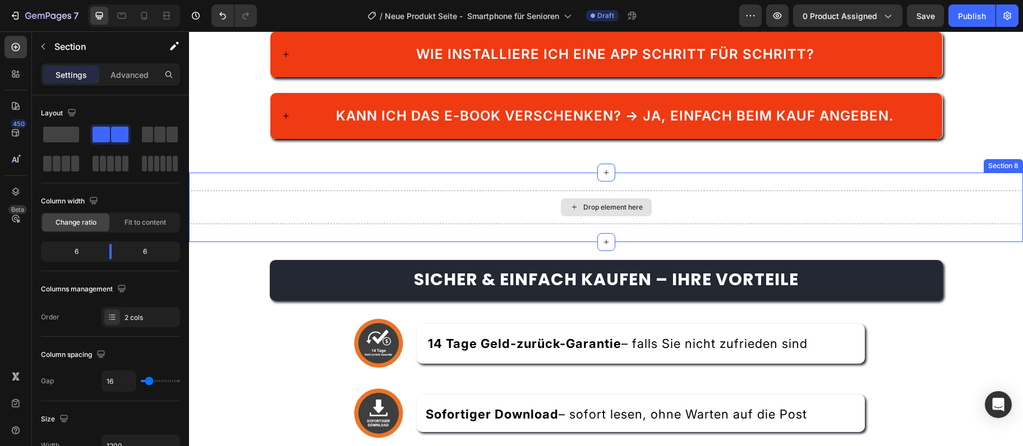
click at [428, 191] on div "Drop element here" at bounding box center [606, 208] width 834 height 34
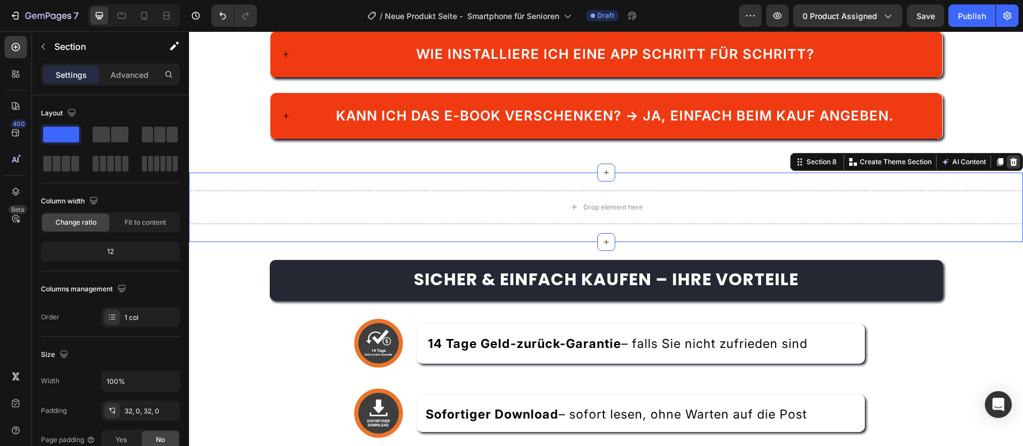
click at [1011, 155] on div at bounding box center [1013, 161] width 13 height 13
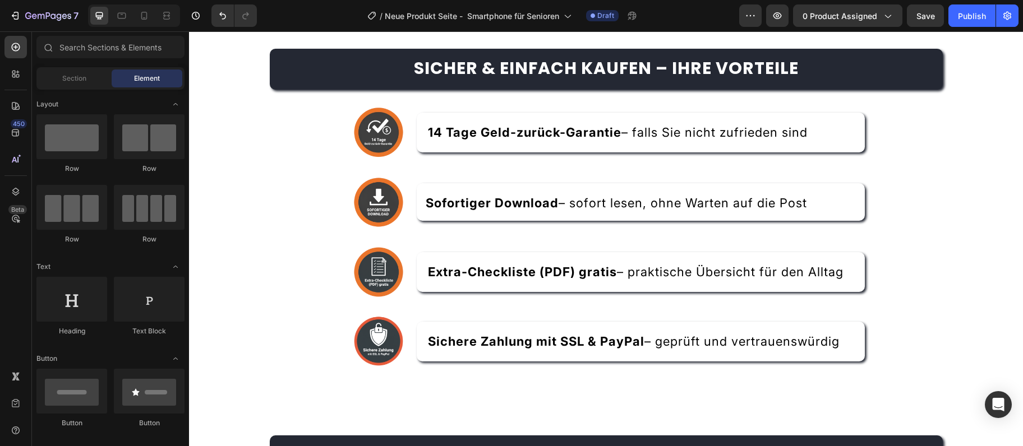
scroll to position [2597, 0]
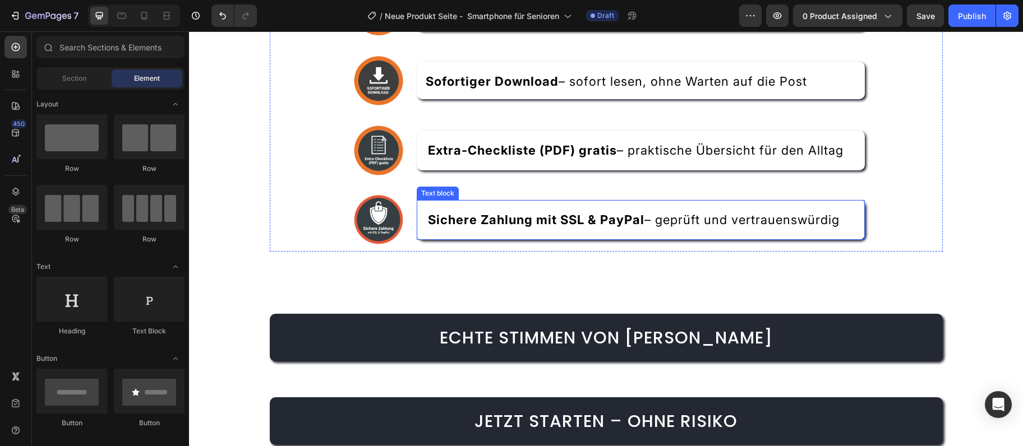
click at [501, 272] on div "Sicher & einfach kaufen – Ihre Vorteile Heading Image 14 Tage Geld-zurück-Garan…" at bounding box center [606, 102] width 673 height 351
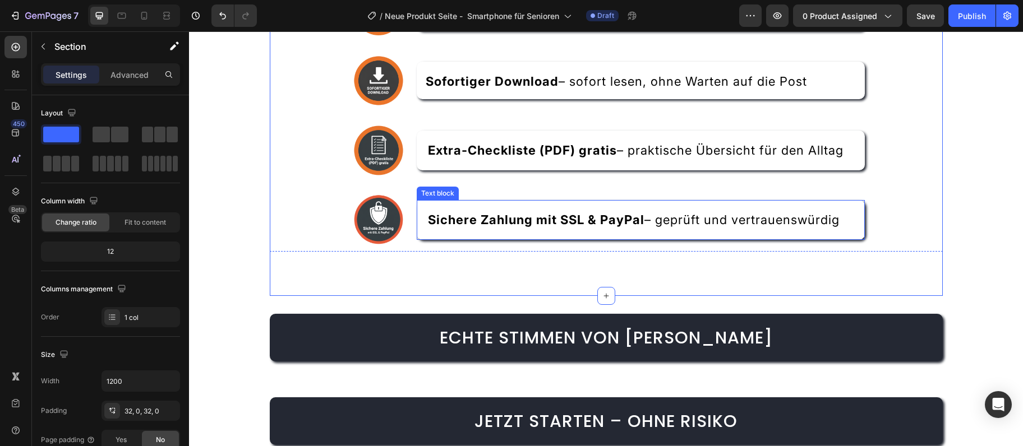
click at [519, 237] on div "Sichere Zahlung mit SSL & PayPal – geprüft und vertrauenswürdig" at bounding box center [641, 220] width 448 height 40
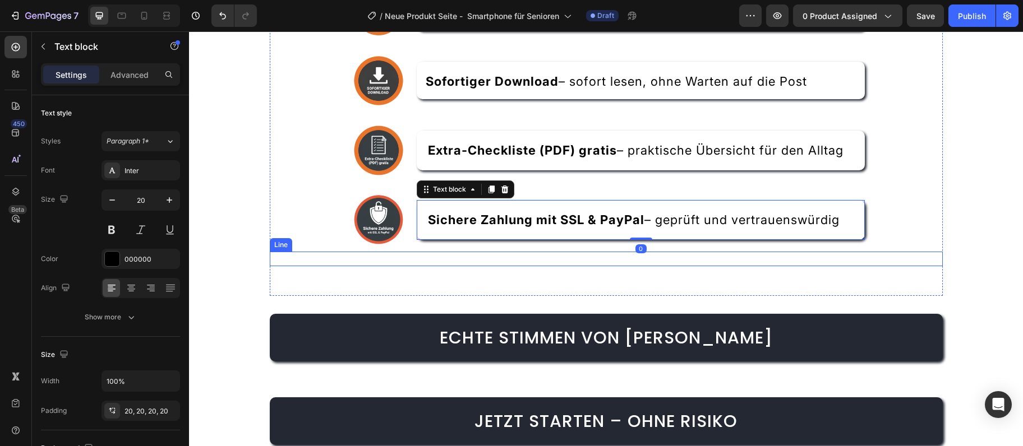
click at [649, 271] on div "Sicher & einfach kaufen – Ihre Vorteile Heading Image 14 Tage Geld-zurück-Garan…" at bounding box center [606, 102] width 673 height 351
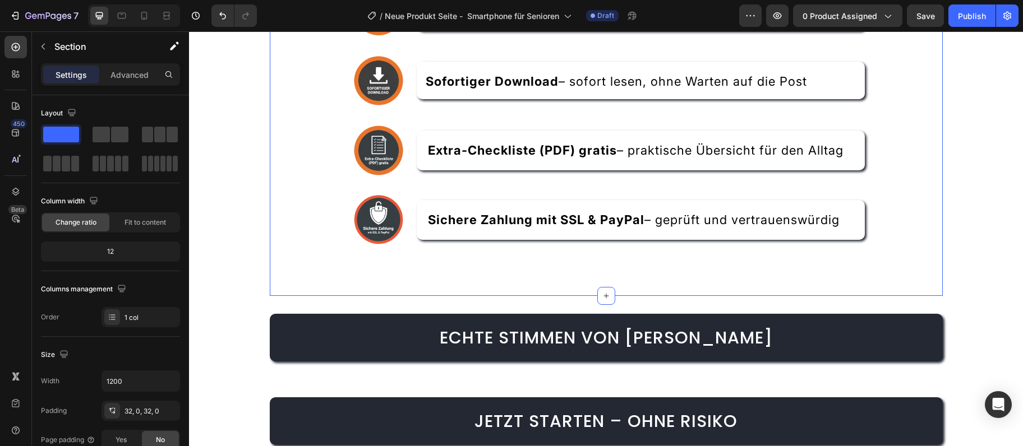
click at [654, 255] on div "Title Line" at bounding box center [606, 259] width 673 height 15
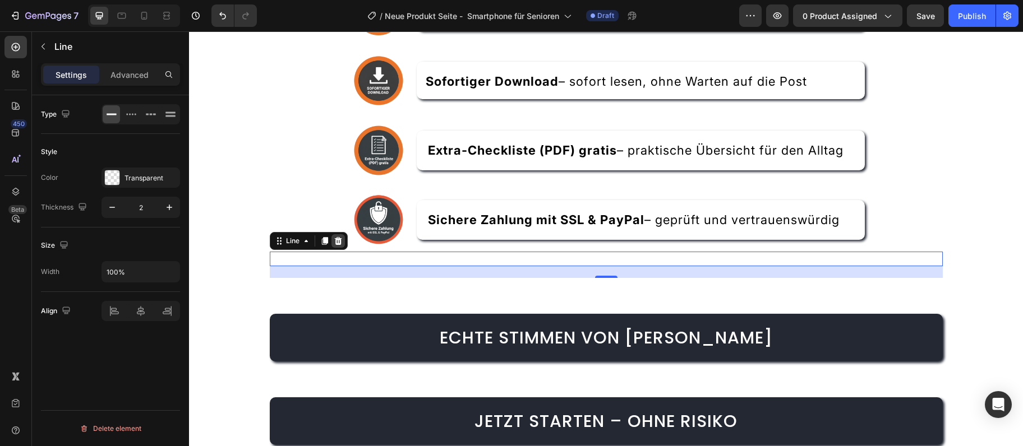
click at [344, 243] on div "Line" at bounding box center [309, 241] width 78 height 18
click at [342, 242] on icon at bounding box center [338, 241] width 9 height 9
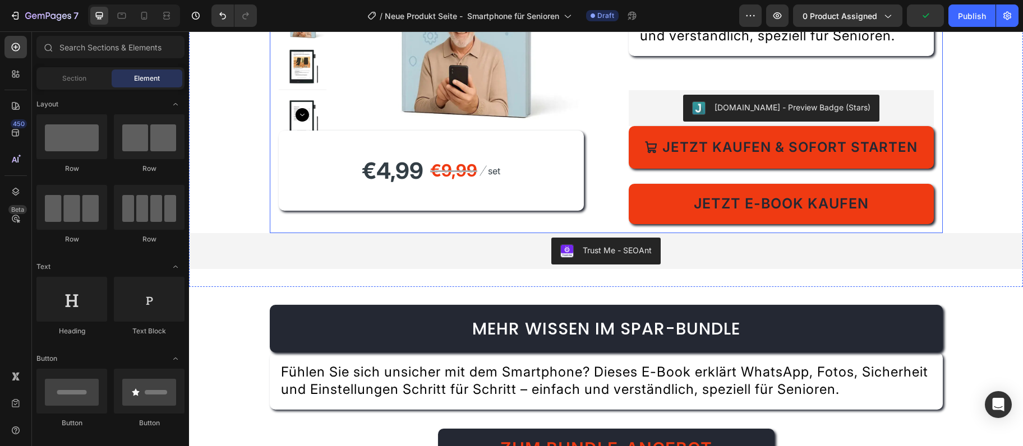
scroll to position [3083, 0]
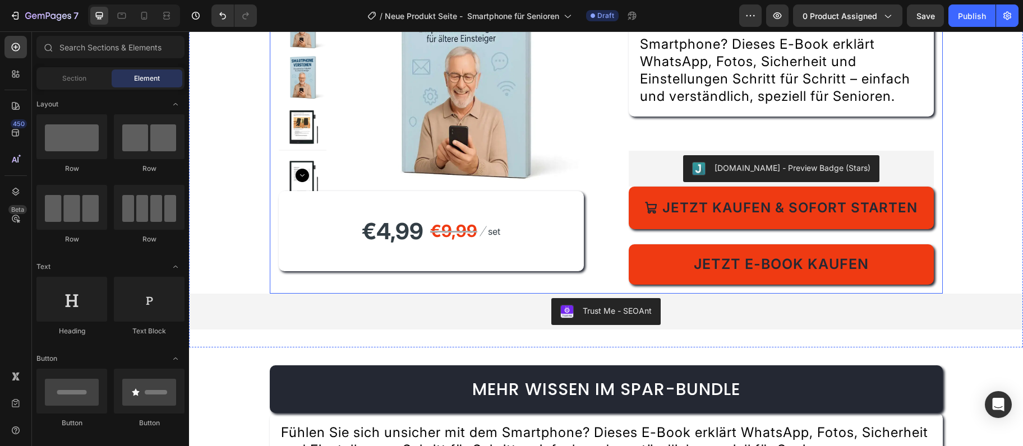
click at [759, 132] on div "Title Line Fühlen Sie sich unsicher mit dem Smartphone? Dieses E-Book erklärt W…" at bounding box center [781, 118] width 305 height 333
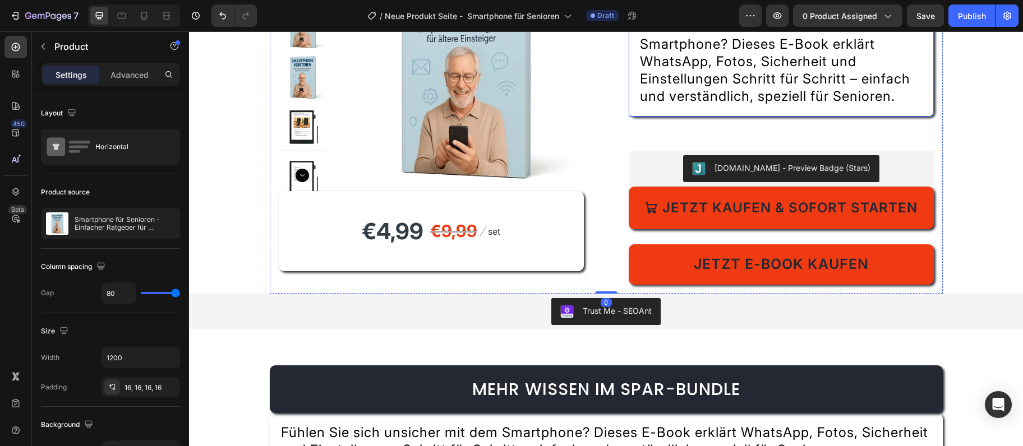
click at [764, 99] on span "Fühlen Sie sich unsicher mit dem Smartphone? Dieses E-Book erklärt WhatsApp, Fo…" at bounding box center [775, 62] width 270 height 86
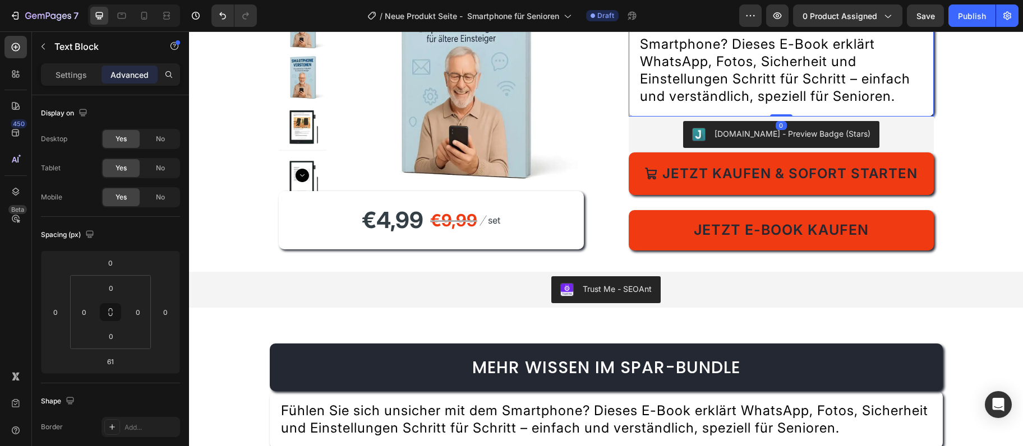
drag, startPoint x: 781, startPoint y: 151, endPoint x: 791, endPoint y: 100, distance: 52.0
click at [791, 100] on div "Fühlen Sie sich unsicher mit dem Smartphone? Dieses E-Book erklärt WhatsApp, Fo…" at bounding box center [781, 61] width 305 height 109
type input "0"
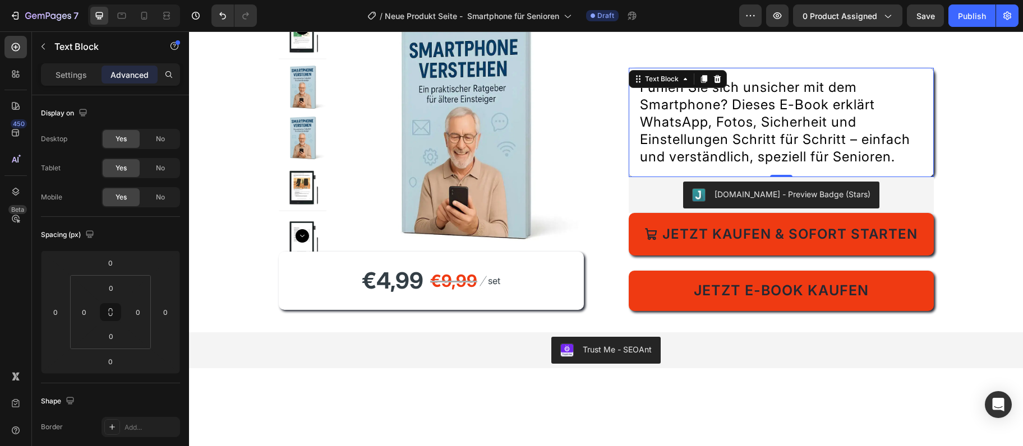
scroll to position [2900, 0]
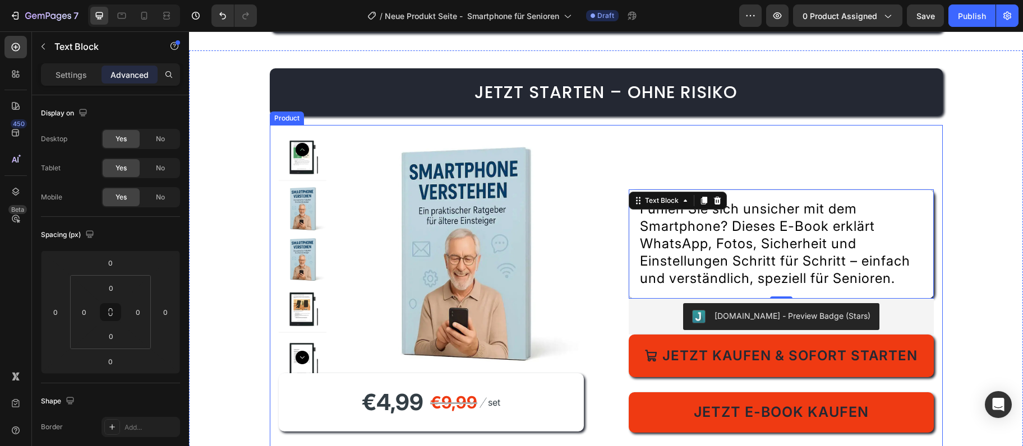
click at [788, 128] on div "Product Images €4,99 Product Price Product Price €9,99 Compare Price Compare Pr…" at bounding box center [606, 289] width 673 height 329
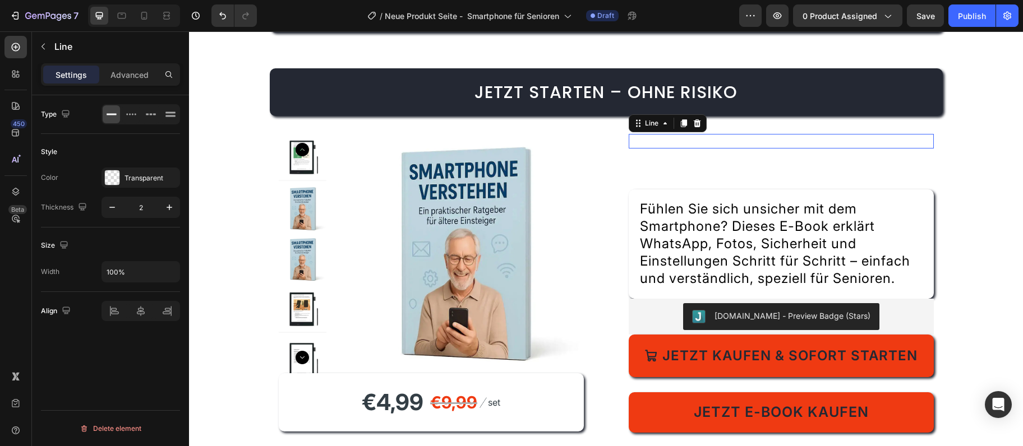
click at [786, 144] on div "Title Line 0" at bounding box center [781, 141] width 305 height 15
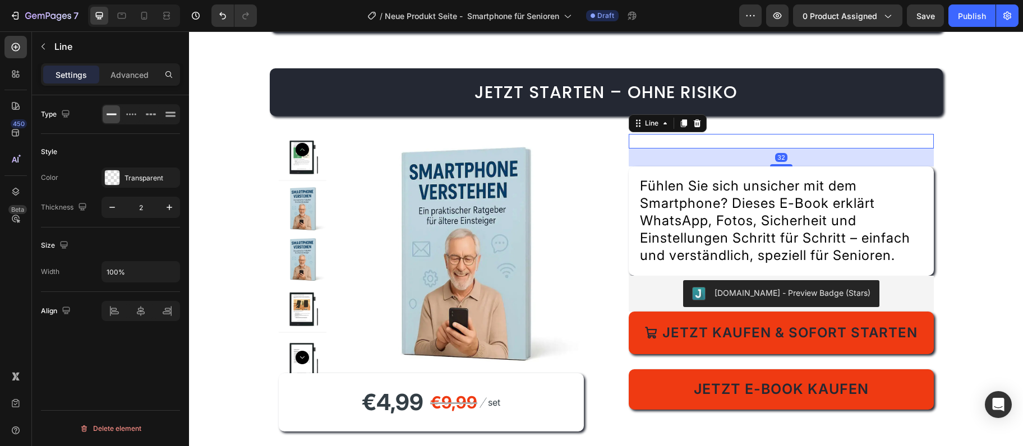
drag, startPoint x: 782, startPoint y: 187, endPoint x: 781, endPoint y: 164, distance: 23.0
click at [781, 164] on div at bounding box center [781, 165] width 22 height 2
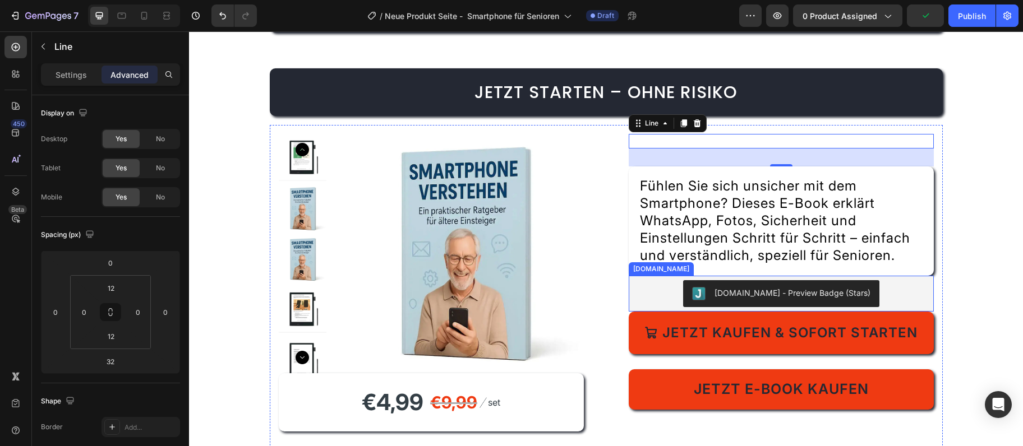
click at [777, 256] on span "Fühlen Sie sich unsicher mit dem Smartphone? Dieses E-Book erklärt WhatsApp, Fo…" at bounding box center [775, 221] width 270 height 86
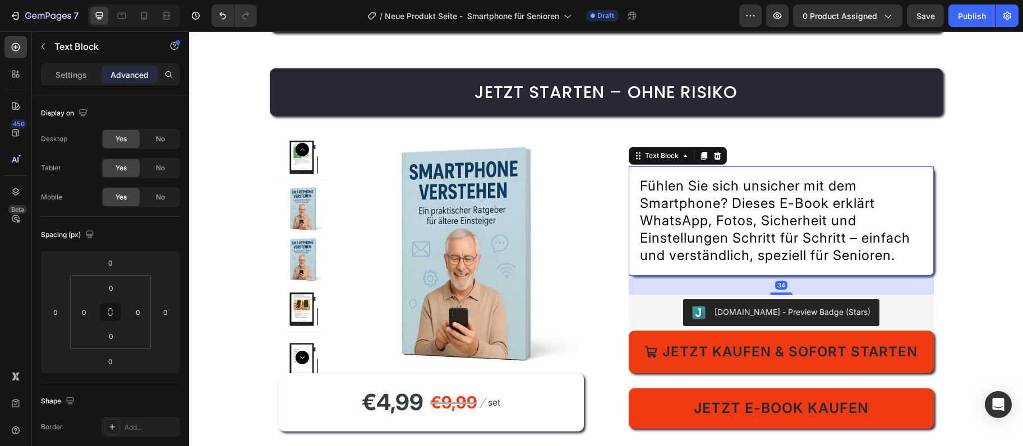
drag, startPoint x: 778, startPoint y: 275, endPoint x: 795, endPoint y: 294, distance: 25.4
click at [795, 276] on div "34" at bounding box center [781, 276] width 305 height 0
type input "34"
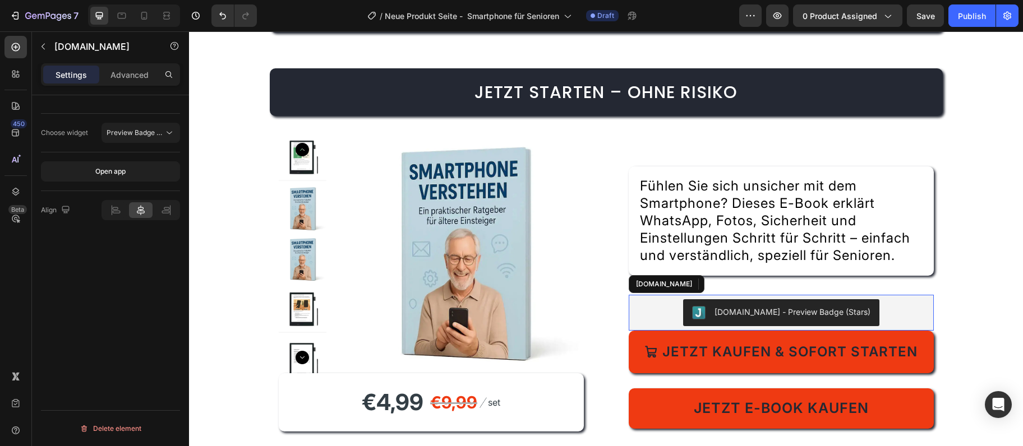
click at [887, 311] on div "[DOMAIN_NAME] - Preview Badge (Stars)" at bounding box center [781, 312] width 296 height 27
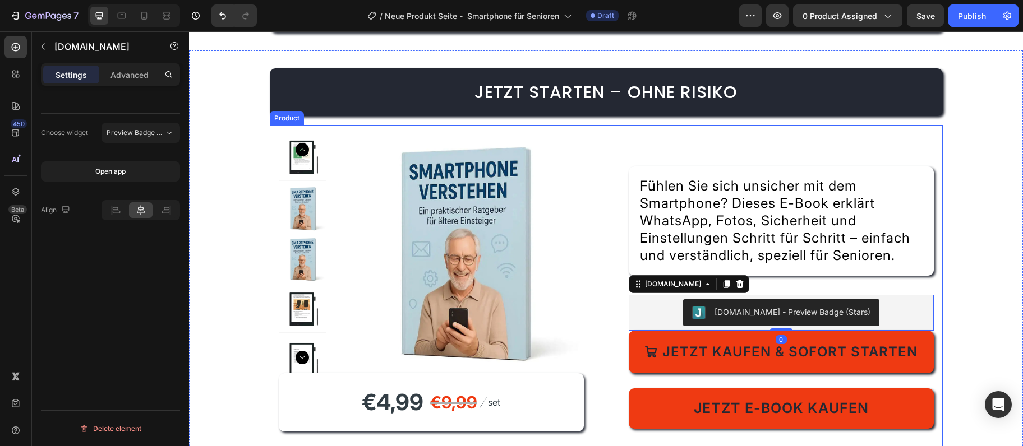
click at [978, 307] on div "Jetzt starten – ohne Risiko Heading Product Images €4,99 Product Price Product …" at bounding box center [606, 279] width 834 height 422
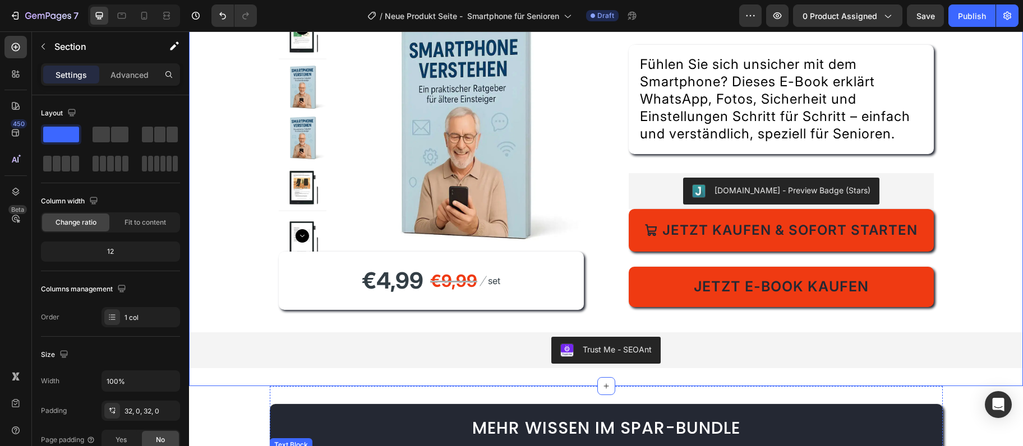
scroll to position [3143, 0]
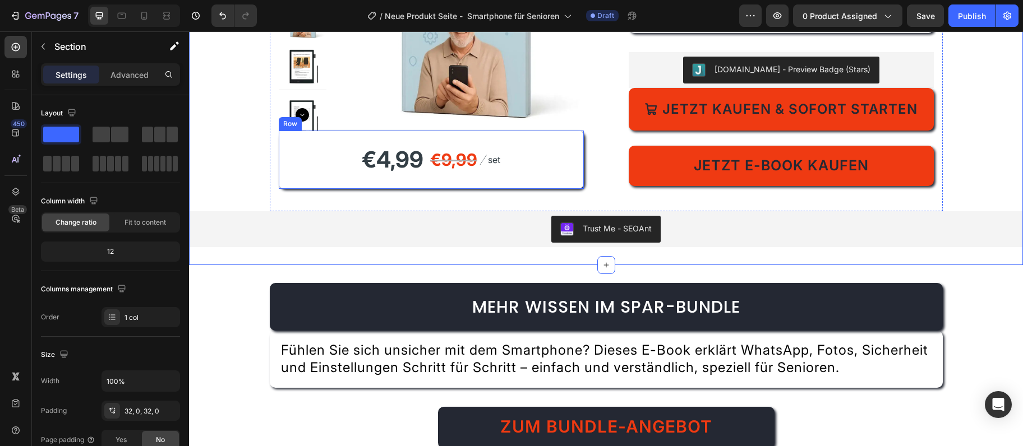
click at [496, 181] on div "€4,99 Product Price Product Price €9,99 Compare Price Compare Price Image set T…" at bounding box center [431, 160] width 305 height 58
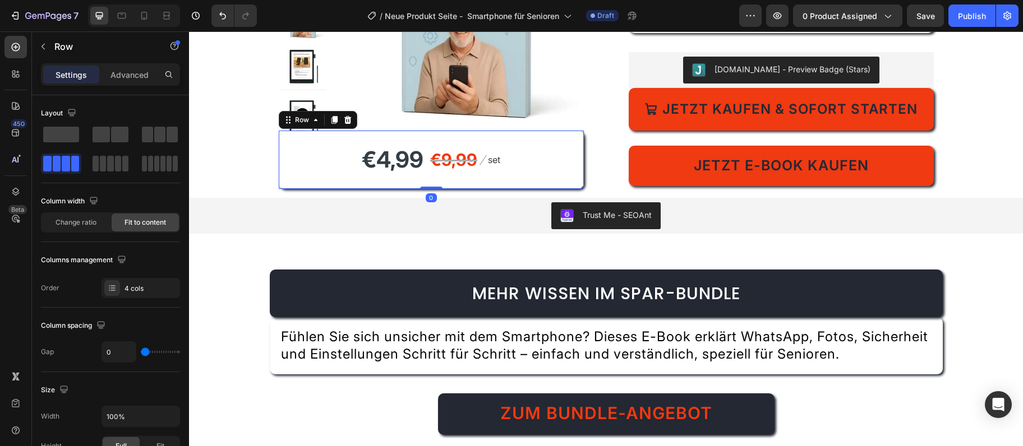
drag, startPoint x: 432, startPoint y: 201, endPoint x: 435, endPoint y: 178, distance: 22.6
click at [435, 178] on div "€4,99 Product Price Product Price €9,99 Compare Price Compare Price Image set T…" at bounding box center [431, 160] width 305 height 58
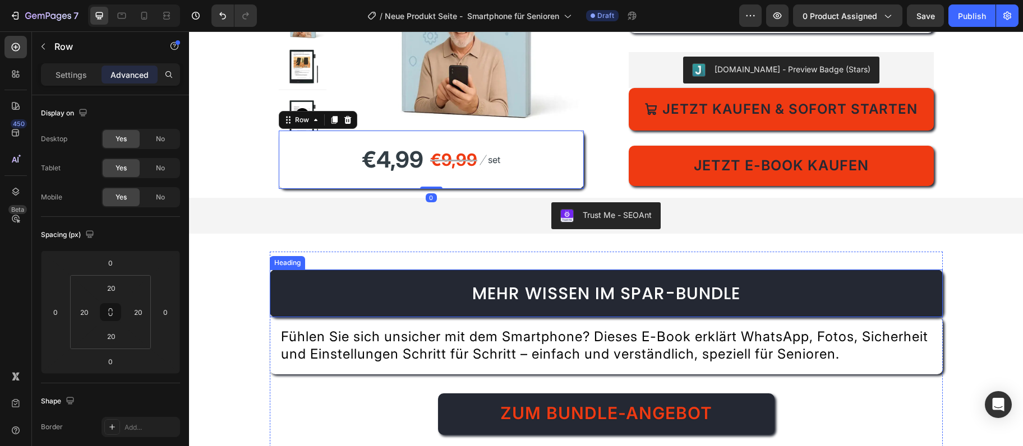
scroll to position [3204, 0]
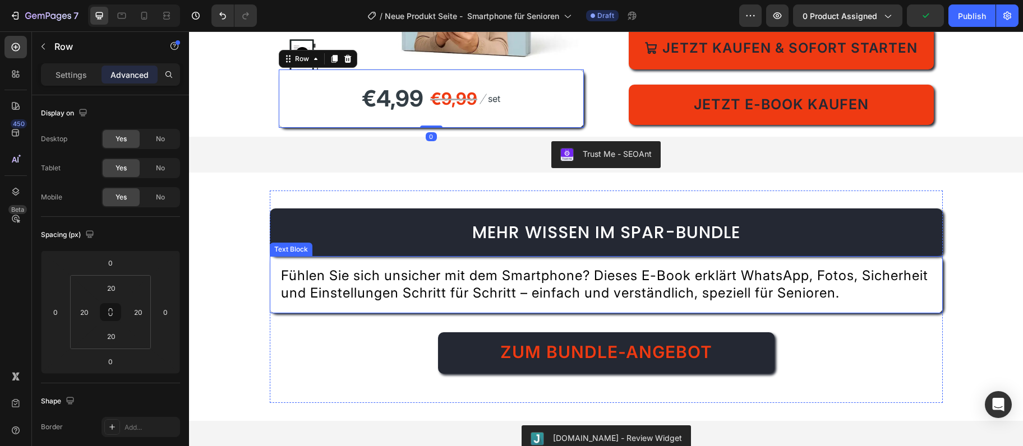
click at [536, 267] on div "Fühlen Sie sich unsicher mit dem Smartphone? Dieses E-Book erklärt WhatsApp, Fo…" at bounding box center [606, 284] width 673 height 57
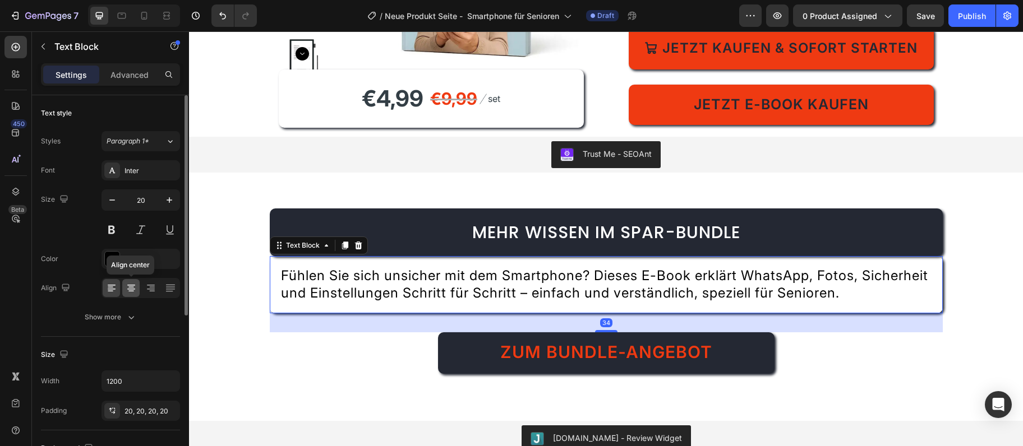
click at [132, 283] on icon at bounding box center [131, 288] width 11 height 11
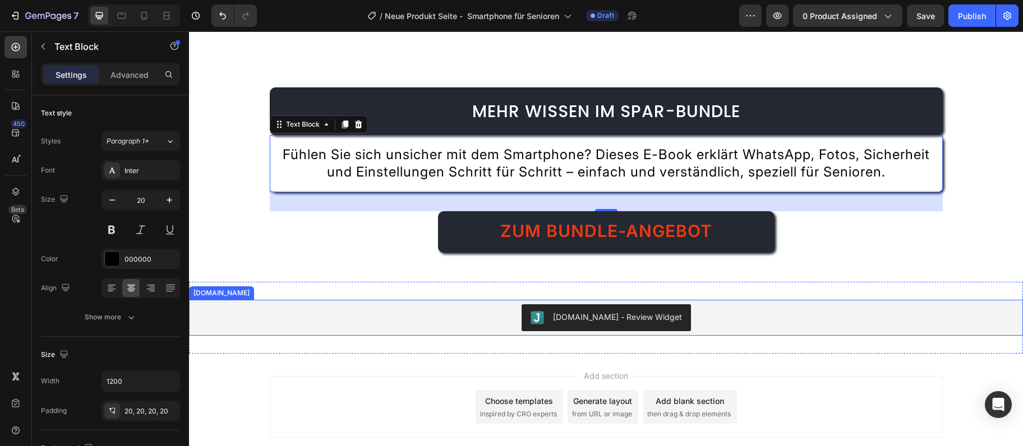
scroll to position [3386, 0]
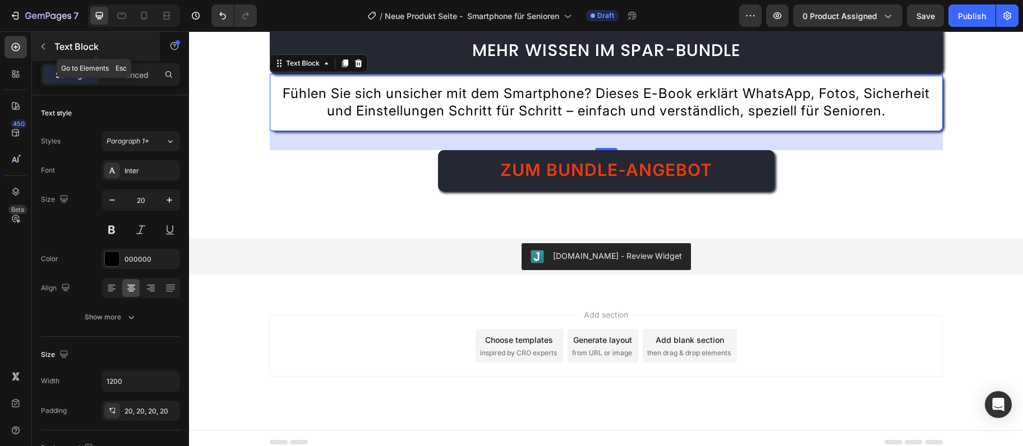
click at [47, 38] on div "Text Block" at bounding box center [96, 46] width 128 height 29
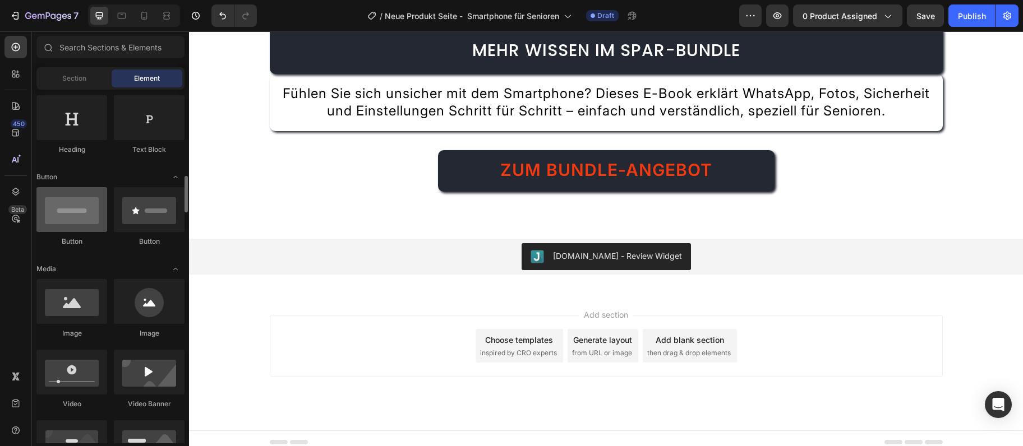
scroll to position [243, 0]
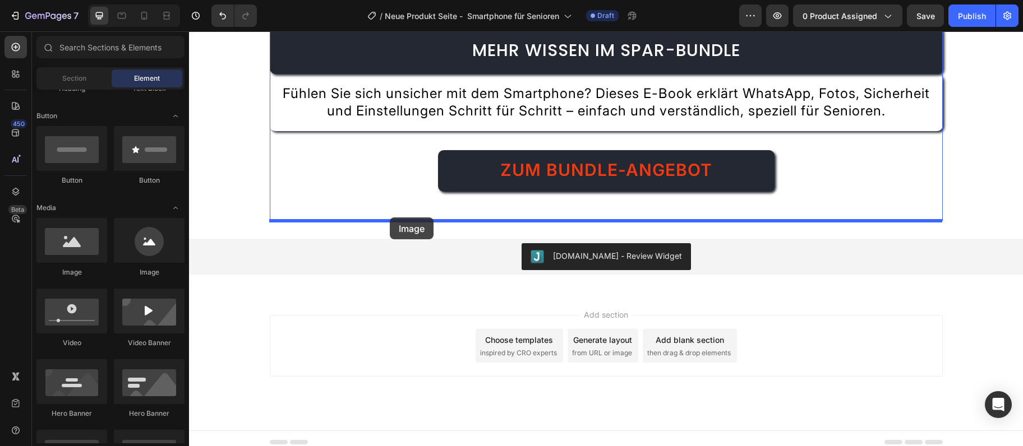
drag, startPoint x: 256, startPoint y: 279, endPoint x: 390, endPoint y: 218, distance: 147.5
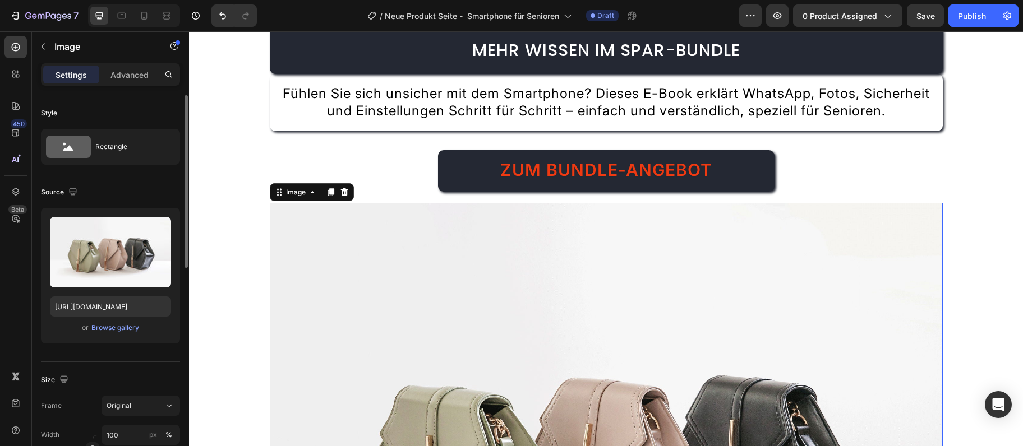
click at [119, 334] on div "or Browse gallery" at bounding box center [110, 327] width 121 height 13
click at [126, 329] on div "Browse gallery" at bounding box center [115, 328] width 48 height 10
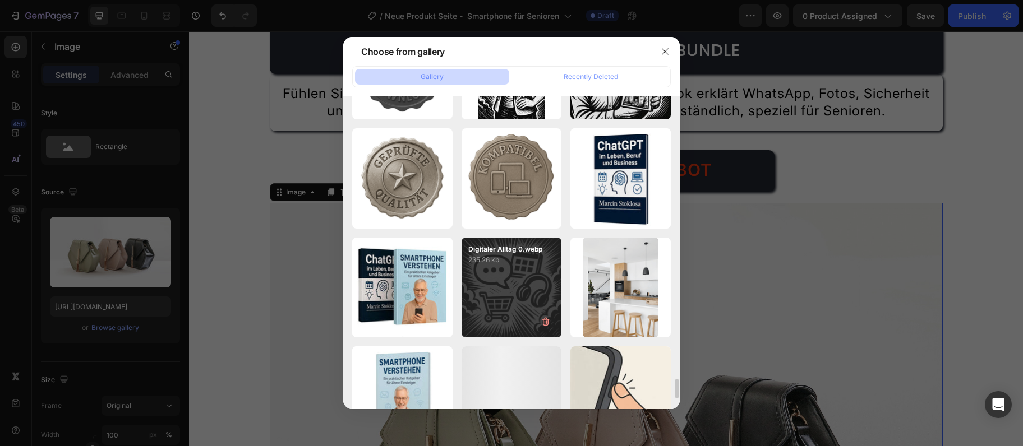
scroll to position [4608, 0]
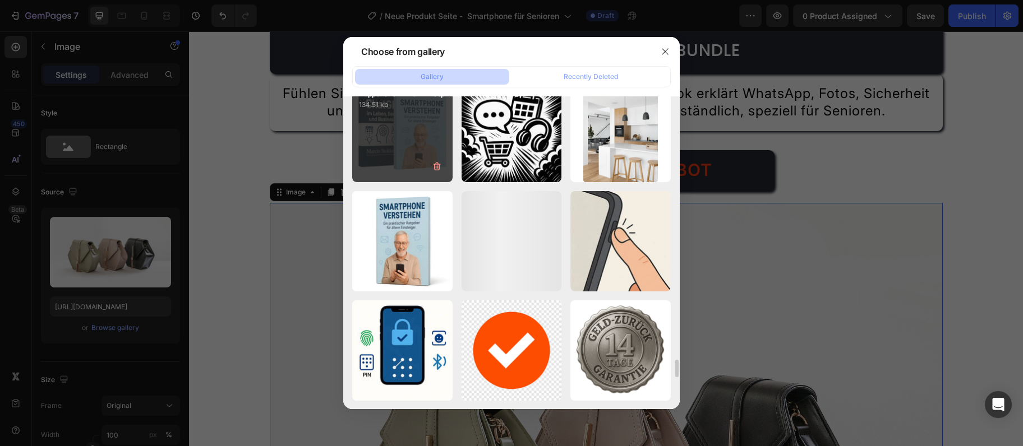
click at [421, 136] on div "Doppelte 1024x1024.webp 134.51 kb" at bounding box center [402, 132] width 100 height 100
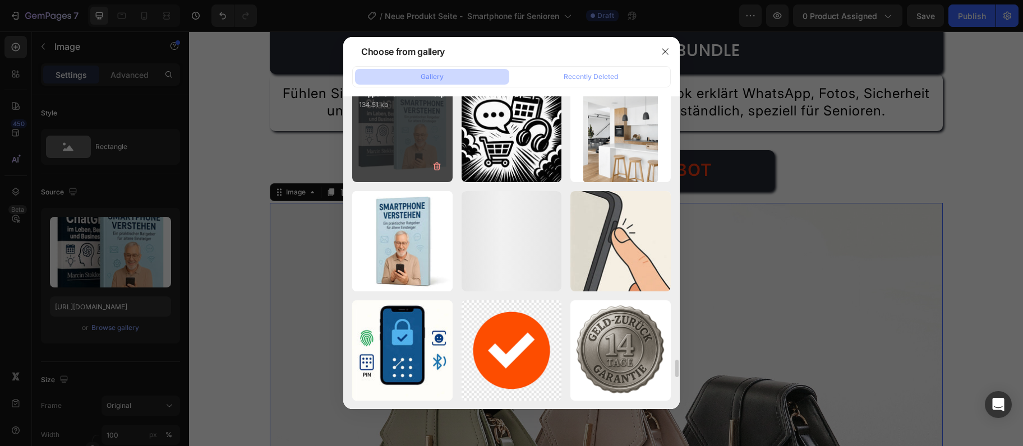
type input "https://cdn.shopify.com/s/files/1/0975/6642/5429/files/gempages_582685119454643…"
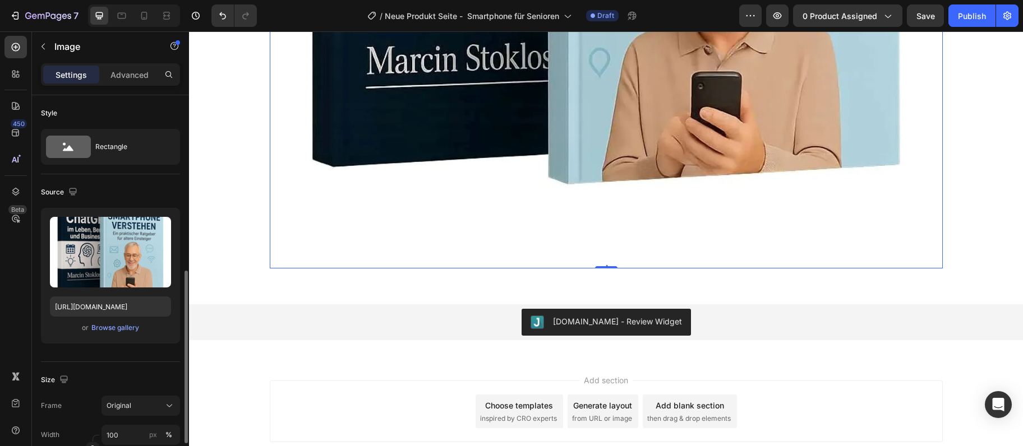
scroll to position [121, 0]
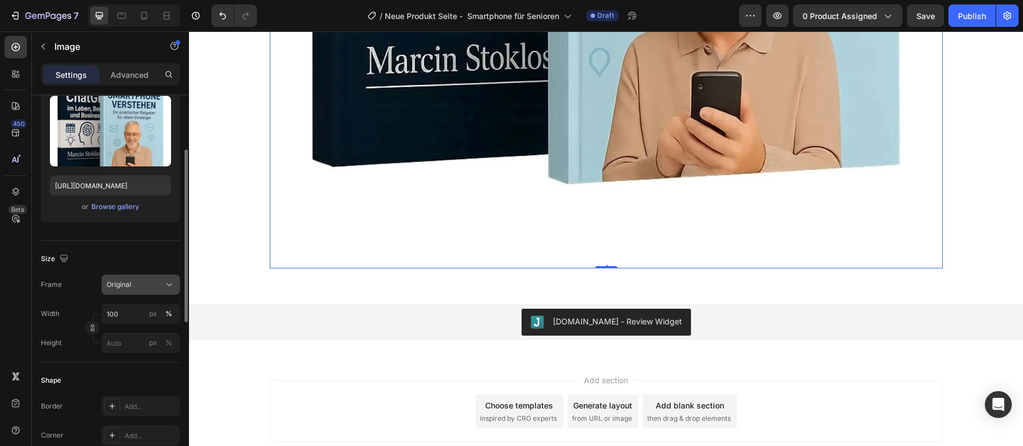
click at [150, 279] on div "Original" at bounding box center [141, 284] width 68 height 11
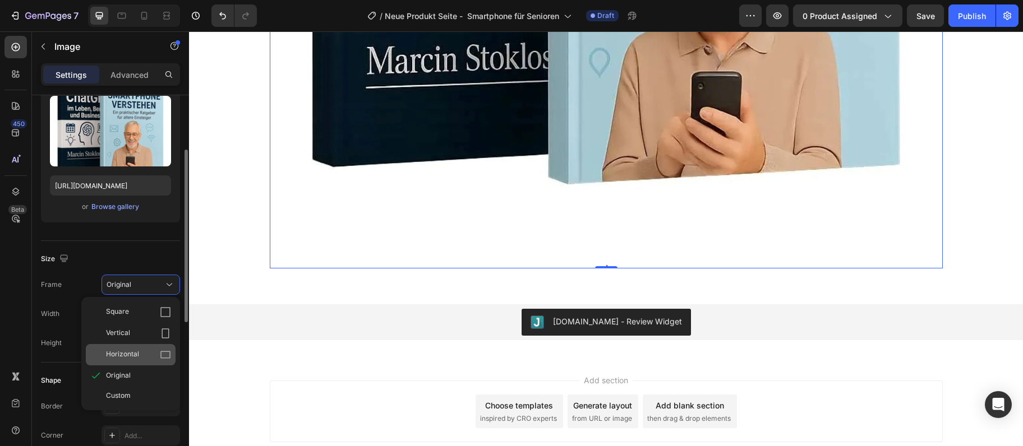
click at [140, 347] on div "Horizontal" at bounding box center [131, 354] width 90 height 21
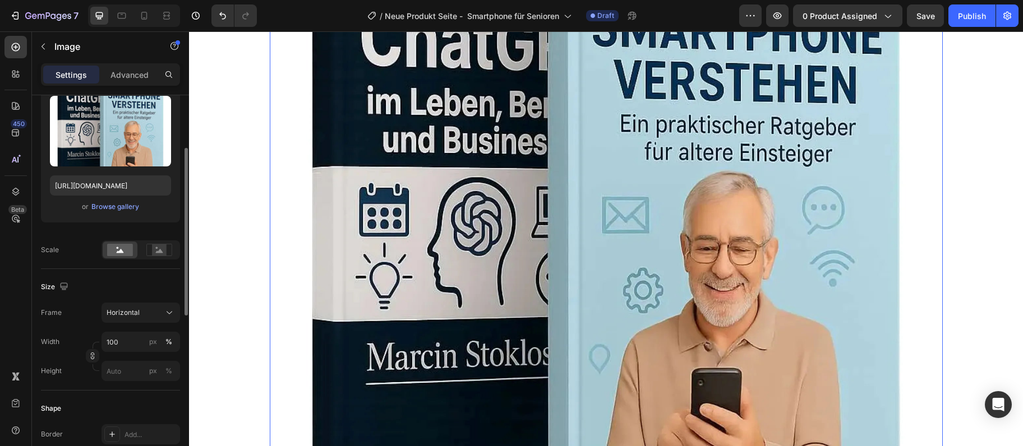
scroll to position [3674, 0]
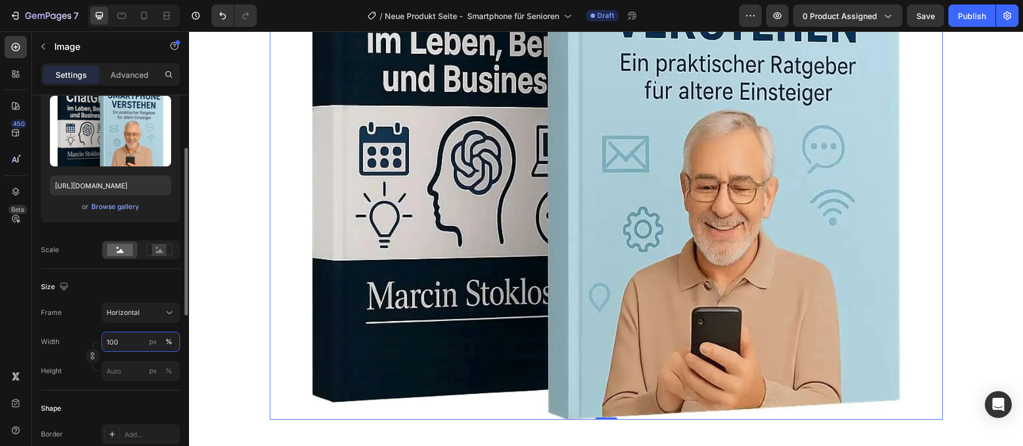
click at [113, 338] on input "100" at bounding box center [140, 342] width 79 height 20
click at [118, 338] on input "100" at bounding box center [140, 342] width 79 height 20
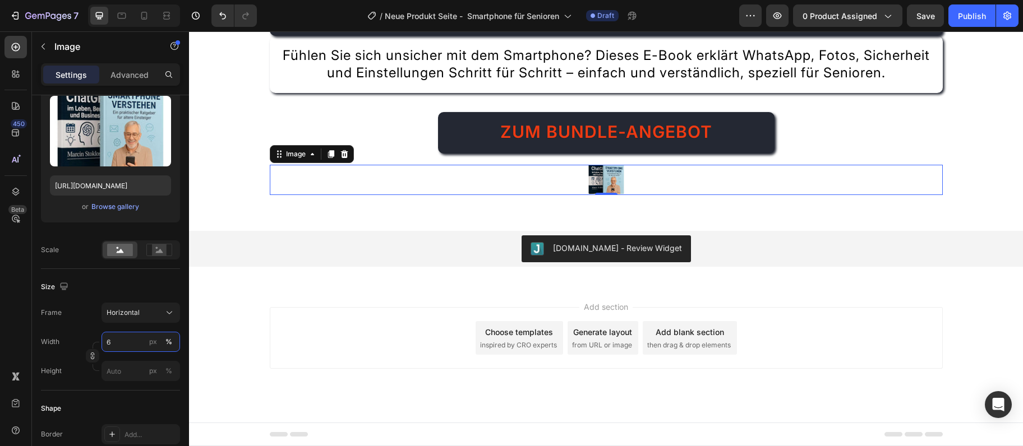
scroll to position [3442, 0]
type input "60"
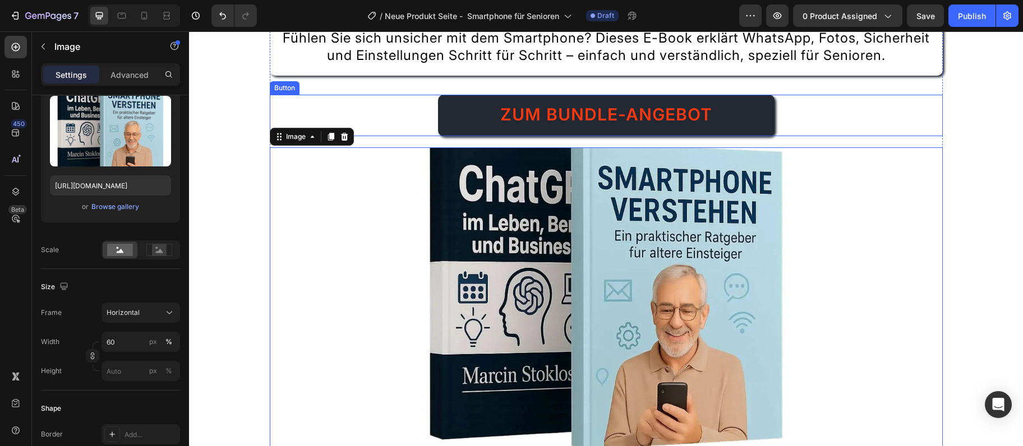
click at [898, 134] on div "Zum Bundle-Angebot Button" at bounding box center [606, 115] width 673 height 41
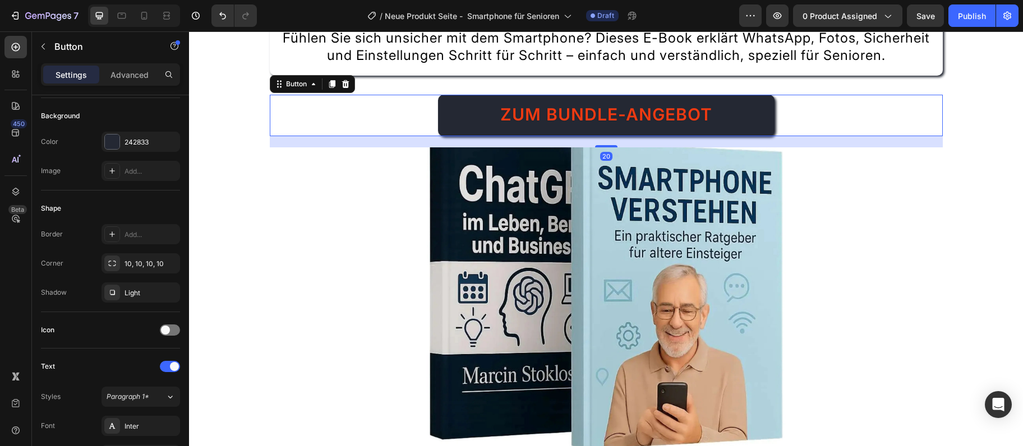
scroll to position [0, 0]
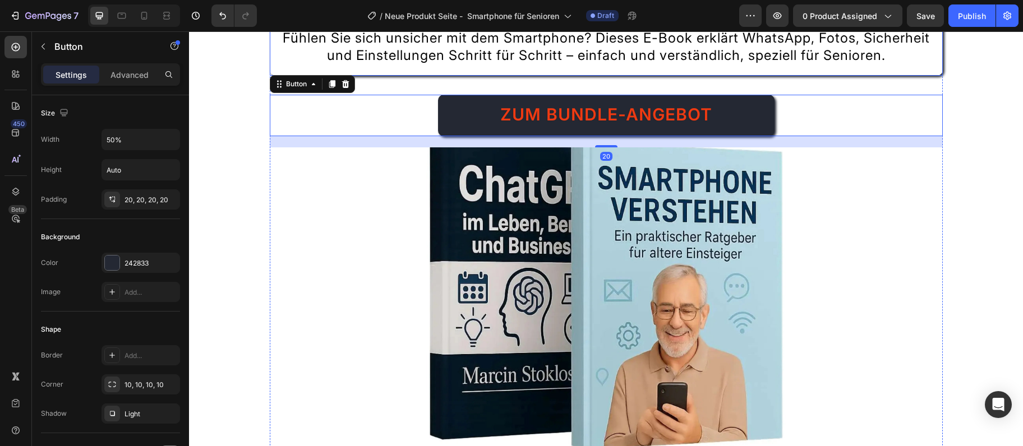
click at [696, 47] on p "Fühlen Sie sich unsicher mit dem Smartphone? Dieses E-Book erklärt WhatsApp, Fo…" at bounding box center [606, 47] width 650 height 35
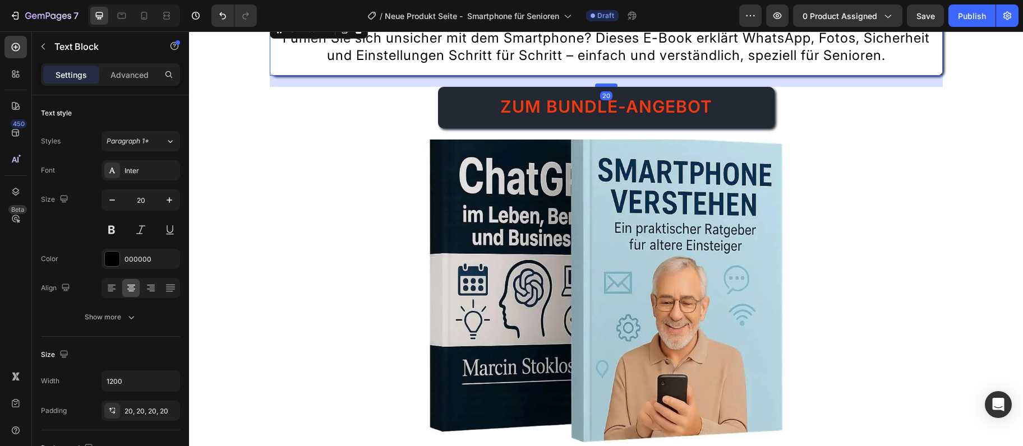
drag, startPoint x: 608, startPoint y: 111, endPoint x: 615, endPoint y: 103, distance: 10.3
click at [615, 87] on div at bounding box center [606, 85] width 22 height 3
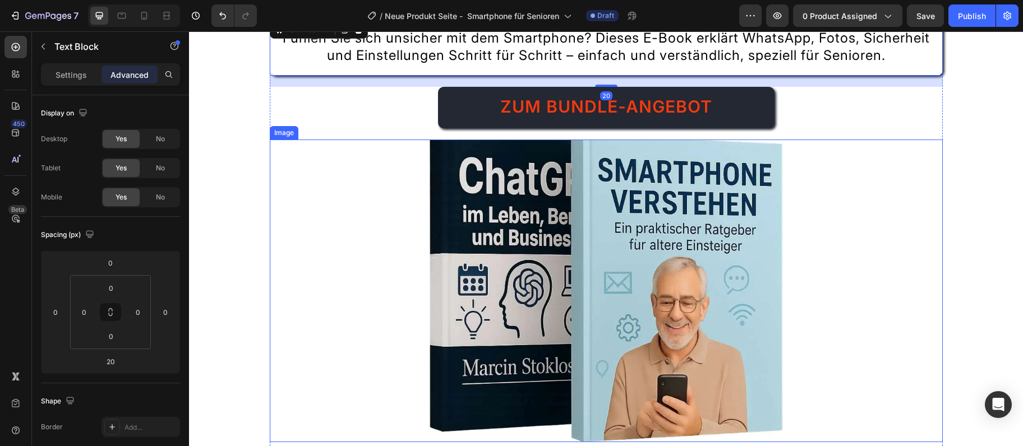
scroll to position [3564, 0]
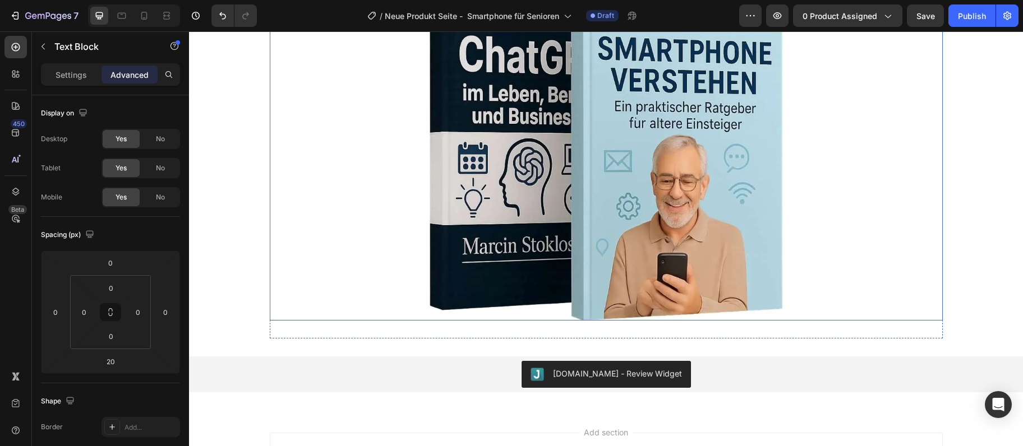
click at [854, 196] on div at bounding box center [606, 169] width 673 height 303
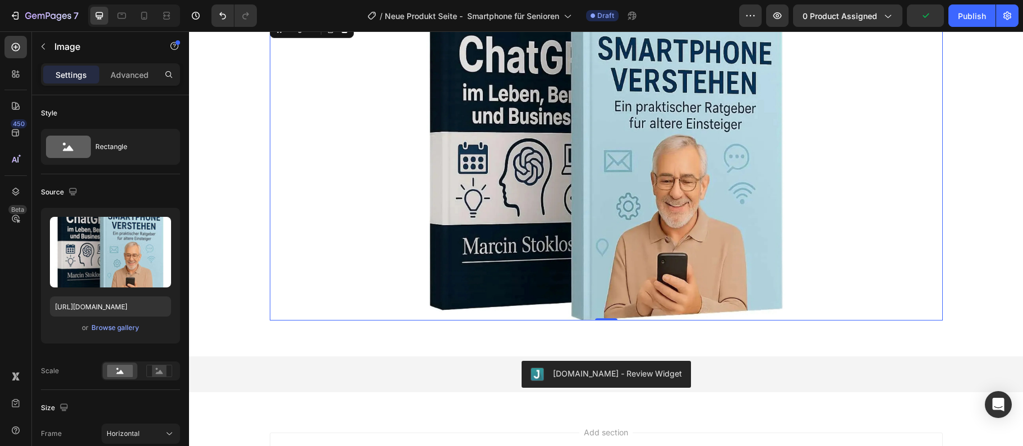
scroll to position [3707, 0]
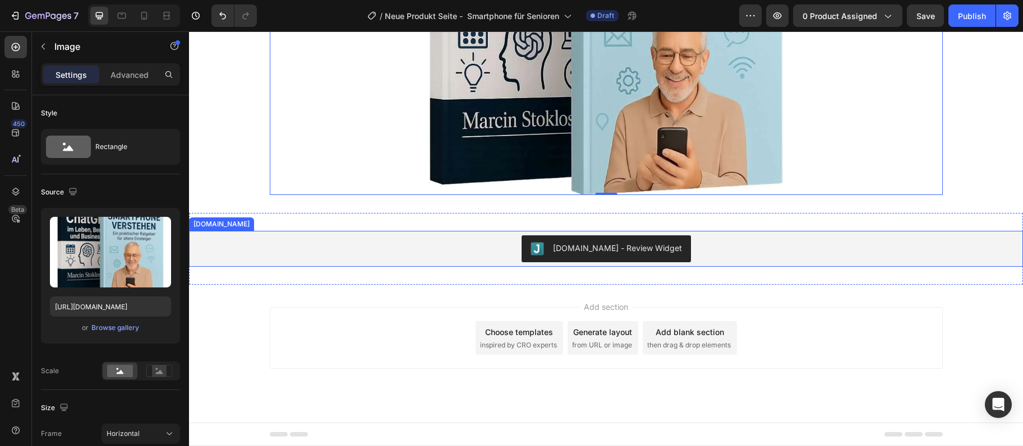
click at [709, 219] on div "Judge.me - Review Widget Judge.me Section 12" at bounding box center [606, 249] width 834 height 72
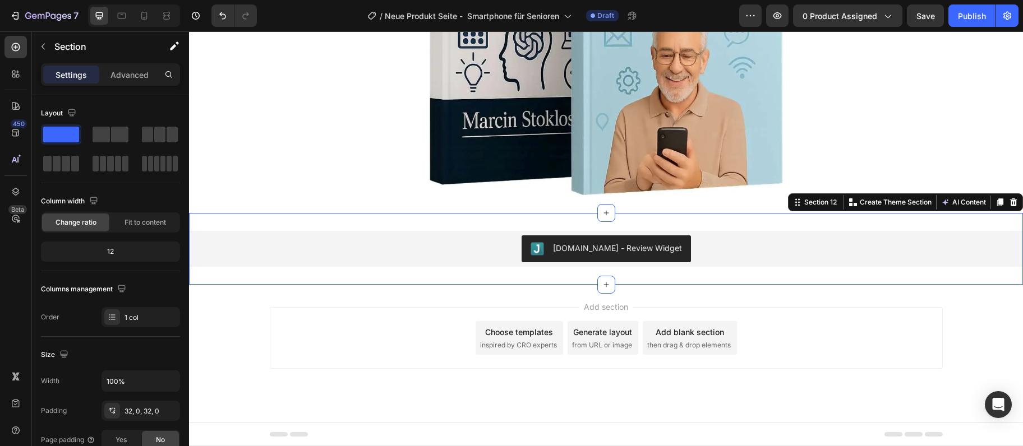
click at [981, 357] on div "Add section Choose templates inspired by CRO experts Generate layout from URL o…" at bounding box center [606, 354] width 834 height 138
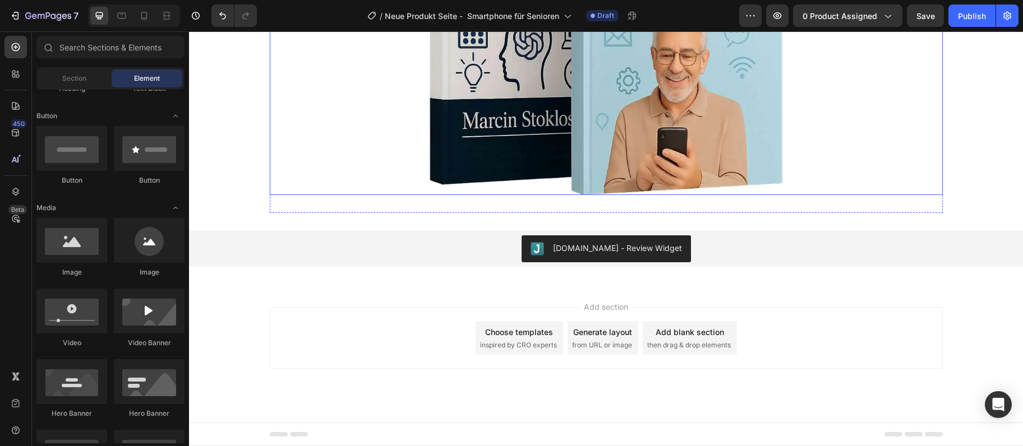
scroll to position [3525, 0]
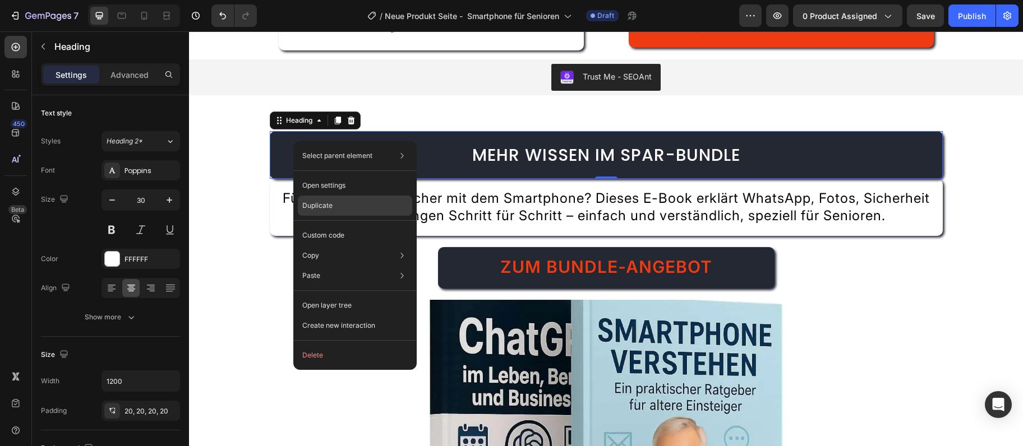
click at [347, 207] on div "Duplicate" at bounding box center [355, 206] width 114 height 20
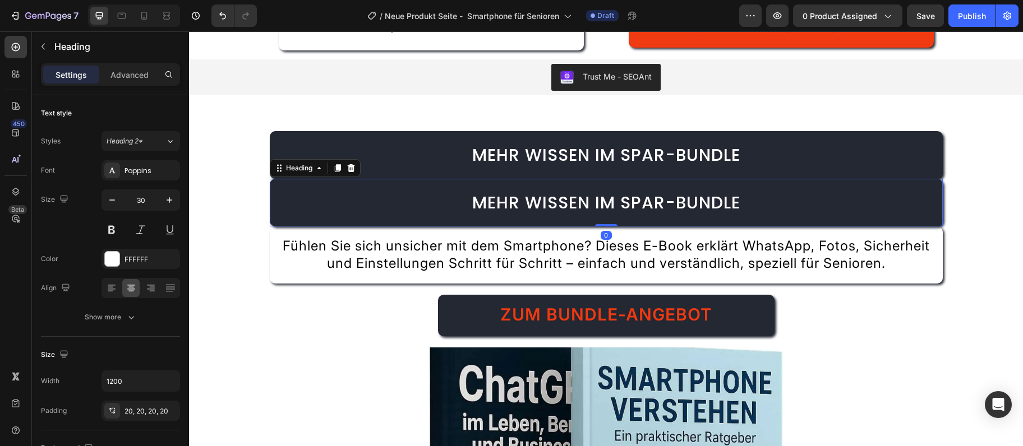
click at [329, 205] on h2 "Mehr Wissen im Spar-Bundle" at bounding box center [606, 203] width 673 height 48
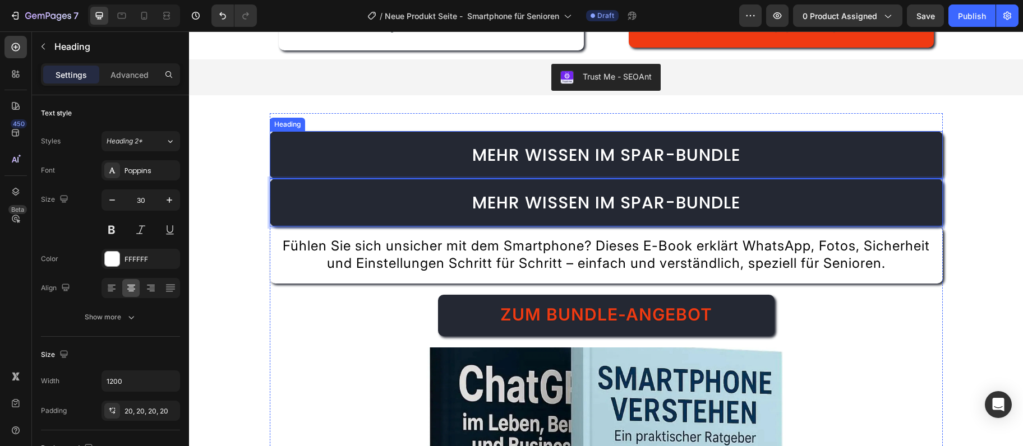
click at [395, 149] on h2 "Mehr Wissen im Spar-Bundle" at bounding box center [606, 155] width 673 height 48
click at [331, 199] on p "Mehr Wissen im Spar-Bundle" at bounding box center [606, 202] width 650 height 25
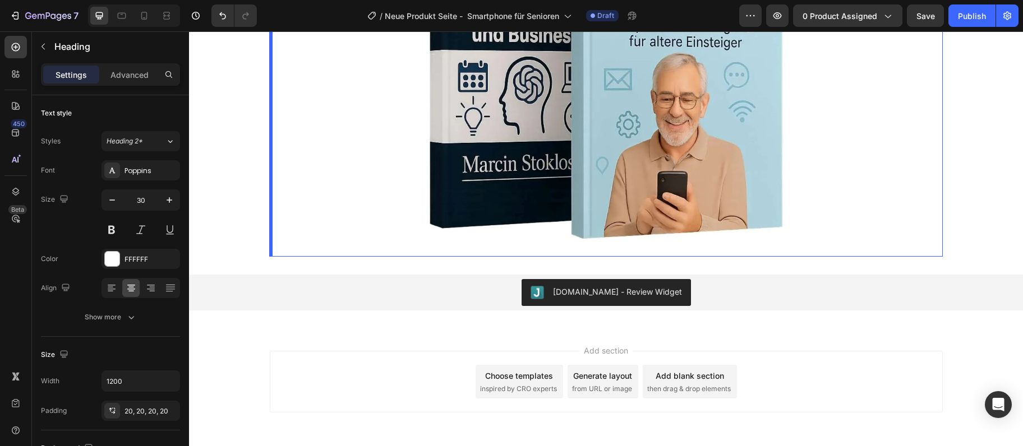
scroll to position [3755, 0]
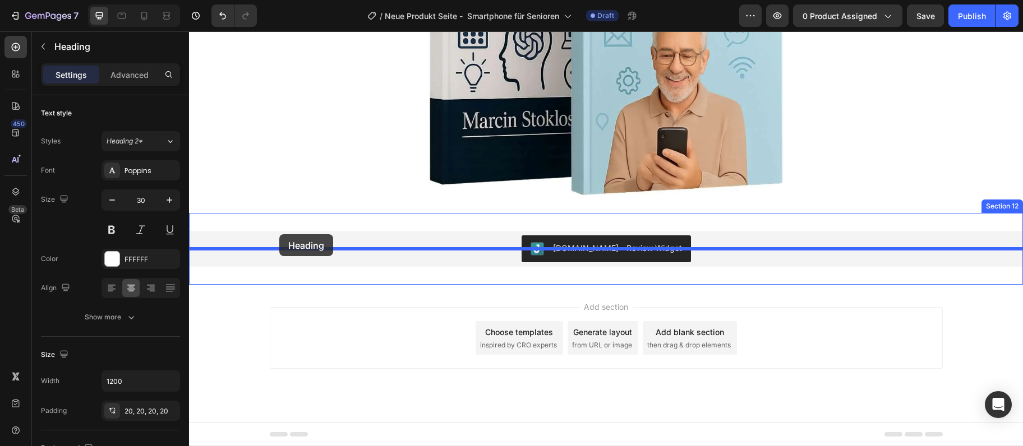
drag, startPoint x: 278, startPoint y: 168, endPoint x: 279, endPoint y: 234, distance: 66.7
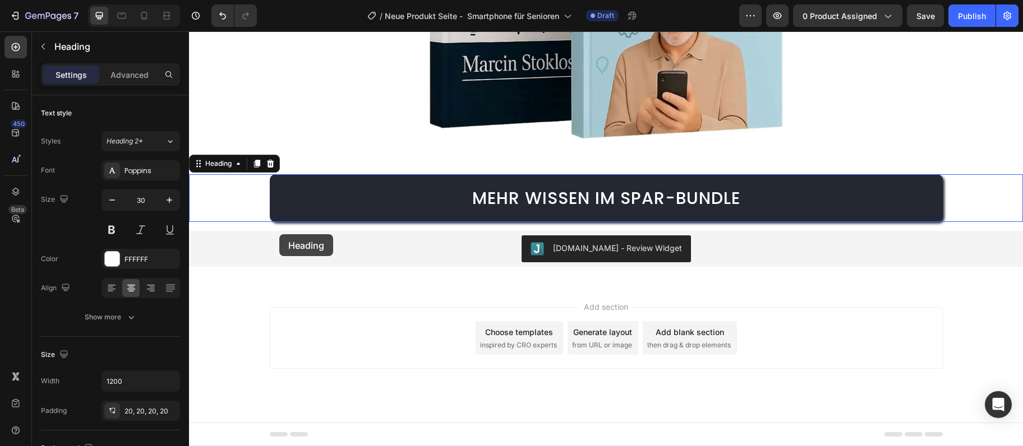
scroll to position [3707, 0]
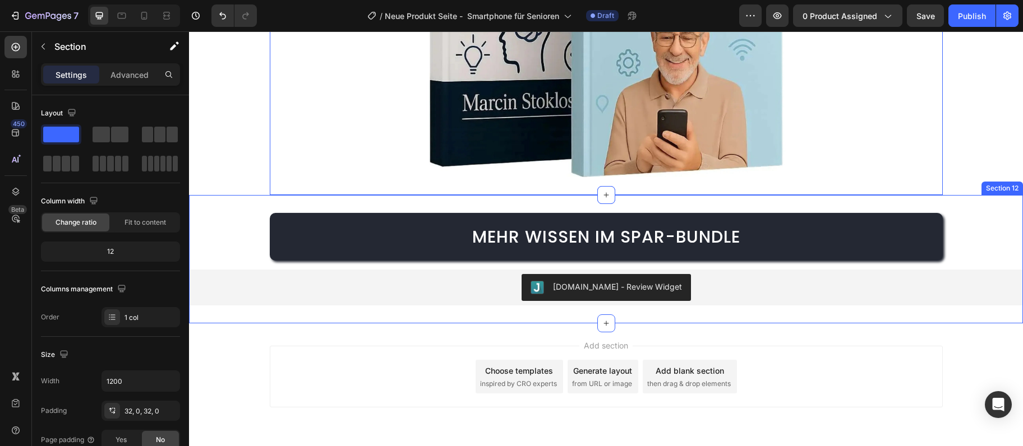
click at [236, 259] on div "Mehr Wissen im Spar-Bundle" at bounding box center [606, 237] width 834 height 48
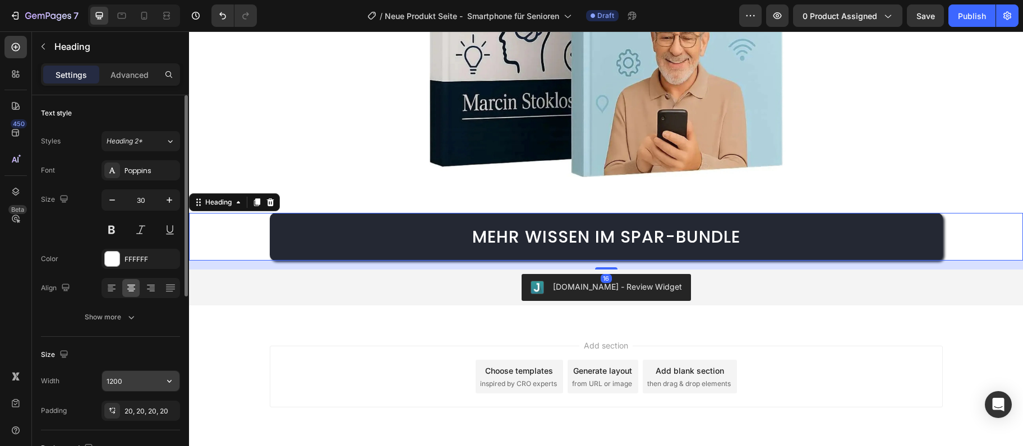
click at [136, 384] on input "1200" at bounding box center [140, 381] width 77 height 20
click at [242, 270] on div "16" at bounding box center [606, 265] width 834 height 9
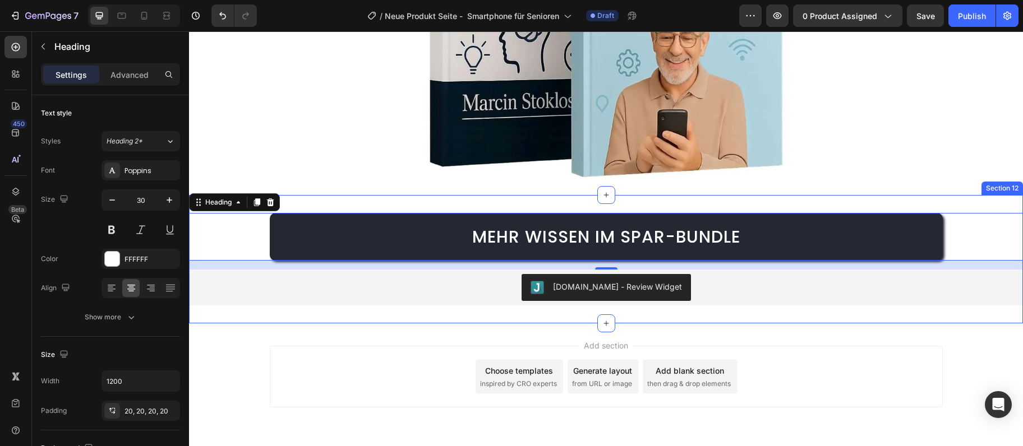
click at [300, 217] on div "Mehr Wissen im Spar-Bundle Heading 16 Judge.me - Review Widget Judge.me Section…" at bounding box center [606, 259] width 834 height 128
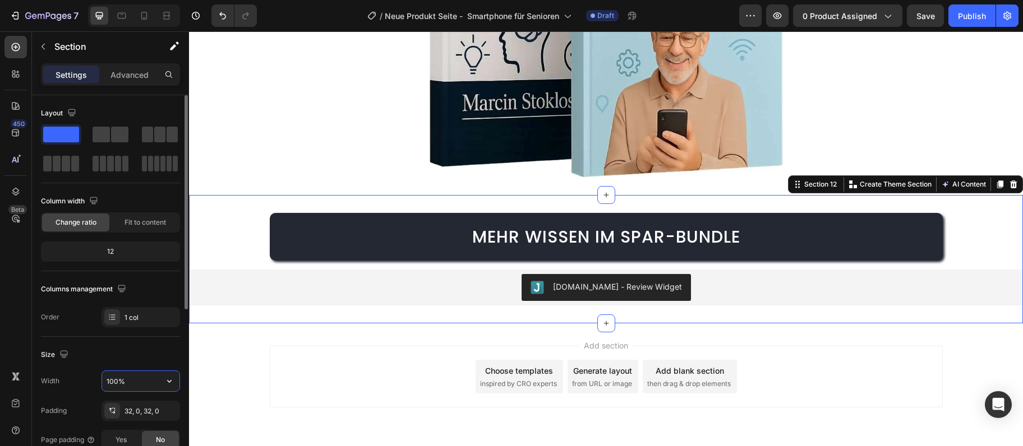
click at [156, 379] on input "100%" at bounding box center [140, 381] width 77 height 20
click at [156, 377] on input "100%" at bounding box center [140, 381] width 77 height 20
click at [154, 379] on input "100%" at bounding box center [140, 381] width 77 height 20
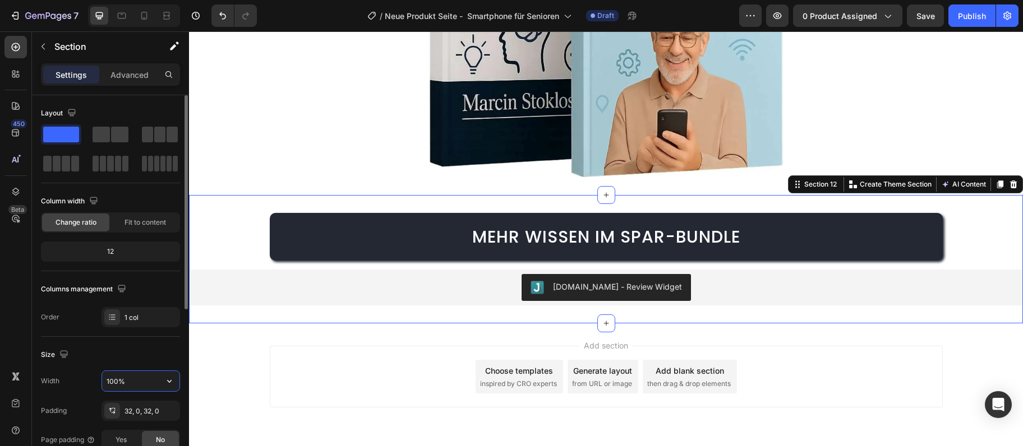
click at [154, 379] on input "100%" at bounding box center [140, 381] width 77 height 20
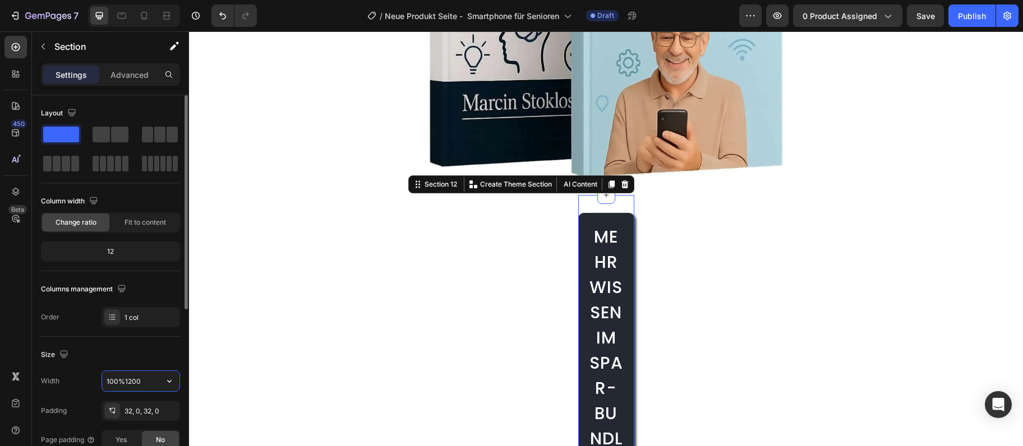
click at [147, 371] on div "100%1200" at bounding box center [140, 381] width 79 height 21
click at [144, 385] on input "100" at bounding box center [140, 381] width 77 height 20
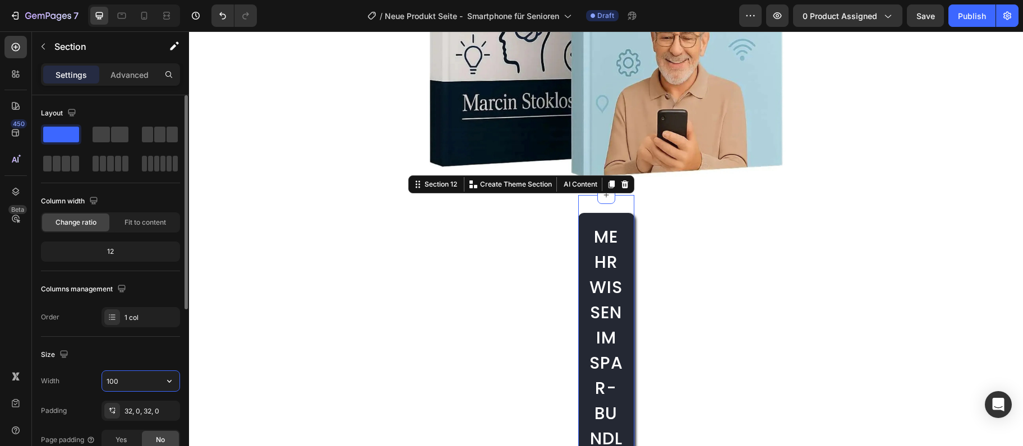
paste input "2"
type input "1200"
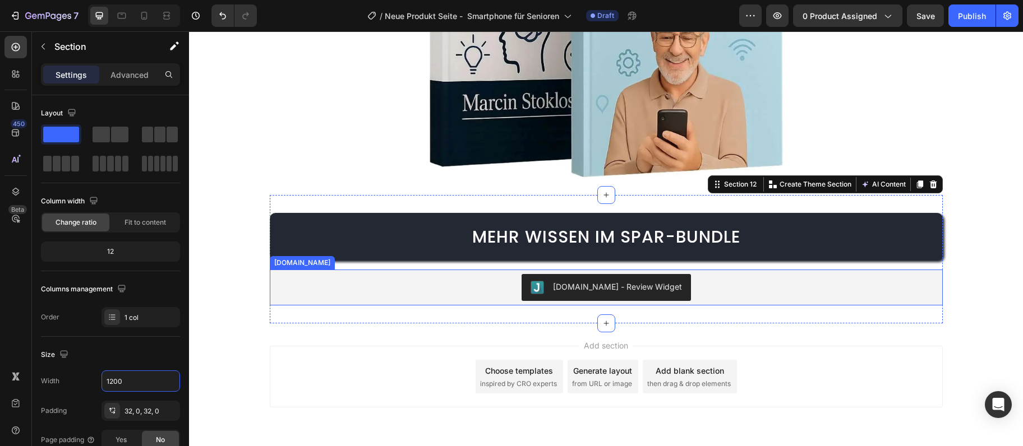
click at [523, 301] on div "Judge.me - Review Widget" at bounding box center [606, 287] width 664 height 27
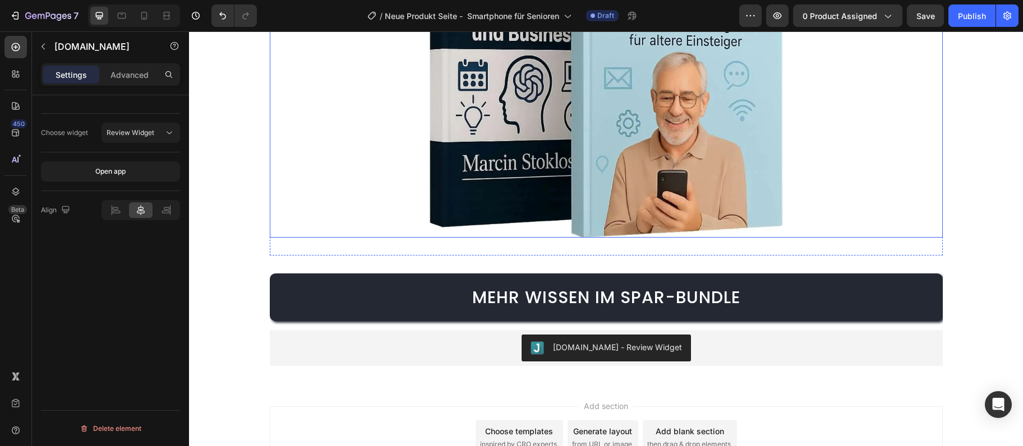
scroll to position [3763, 0]
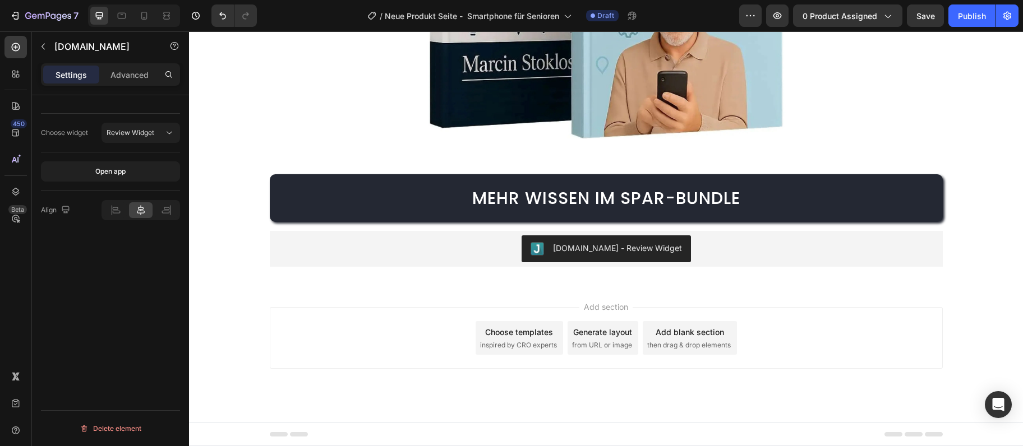
click at [981, 341] on div "Add section Choose templates inspired by CRO experts Generate layout from URL o…" at bounding box center [606, 354] width 834 height 138
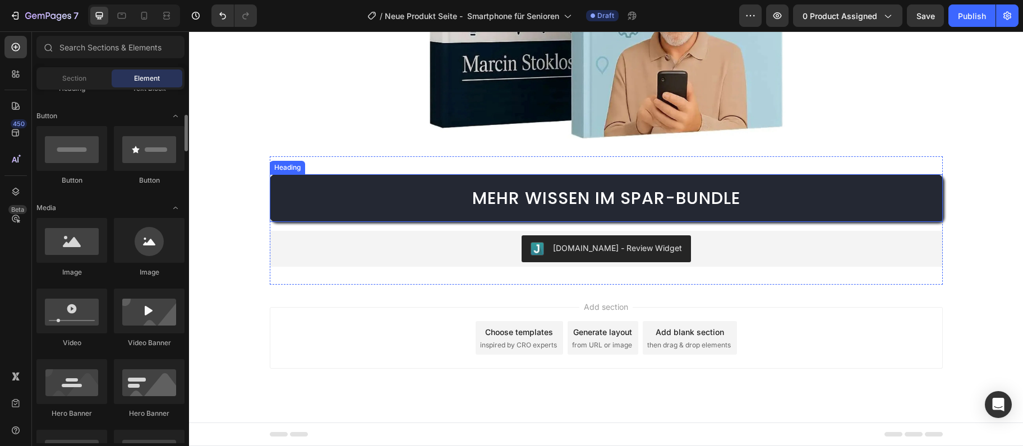
click at [598, 184] on h2 "Mehr Wissen im Spar-Bundle" at bounding box center [606, 198] width 673 height 48
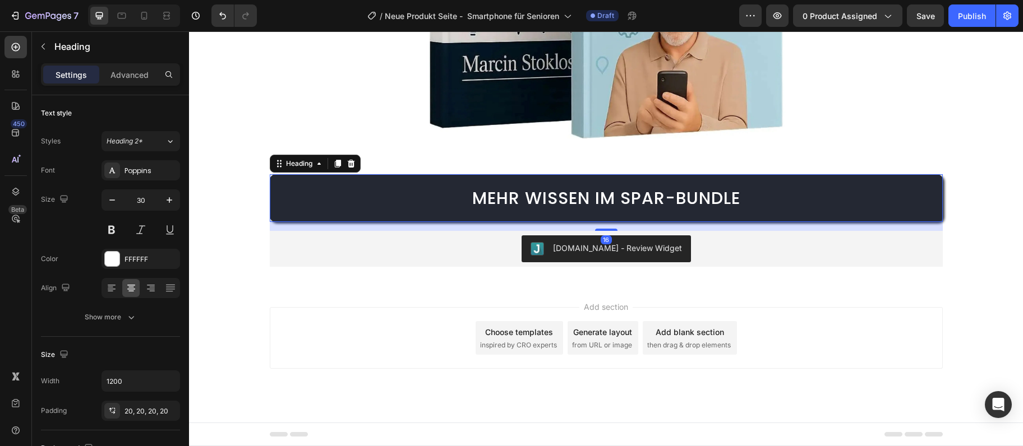
click at [581, 202] on span "Mehr Wissen im Spar-Bundle" at bounding box center [606, 198] width 268 height 24
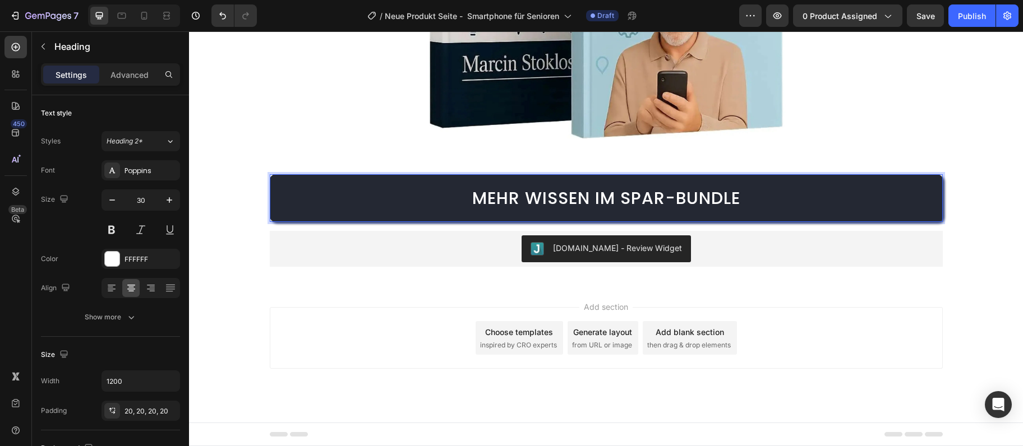
click at [581, 202] on span "Mehr Wissen im Spar-Bundle" at bounding box center [606, 198] width 268 height 24
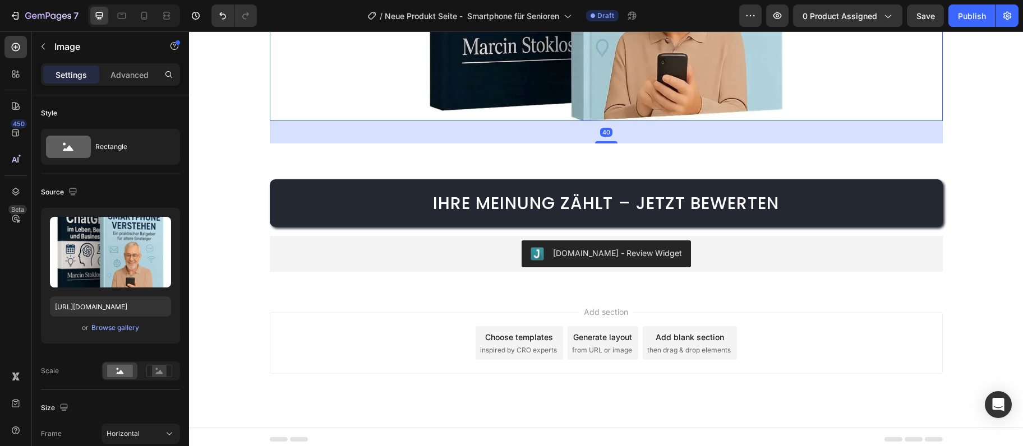
drag, startPoint x: 599, startPoint y: 139, endPoint x: 600, endPoint y: 161, distance: 22.4
click at [600, 144] on div at bounding box center [606, 142] width 22 height 2
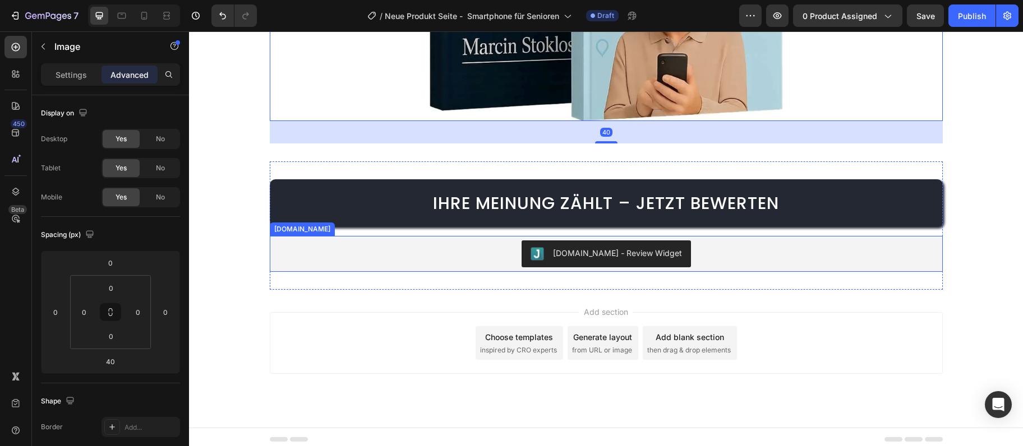
click at [732, 262] on div "Judge.me - Review Widget" at bounding box center [606, 254] width 664 height 27
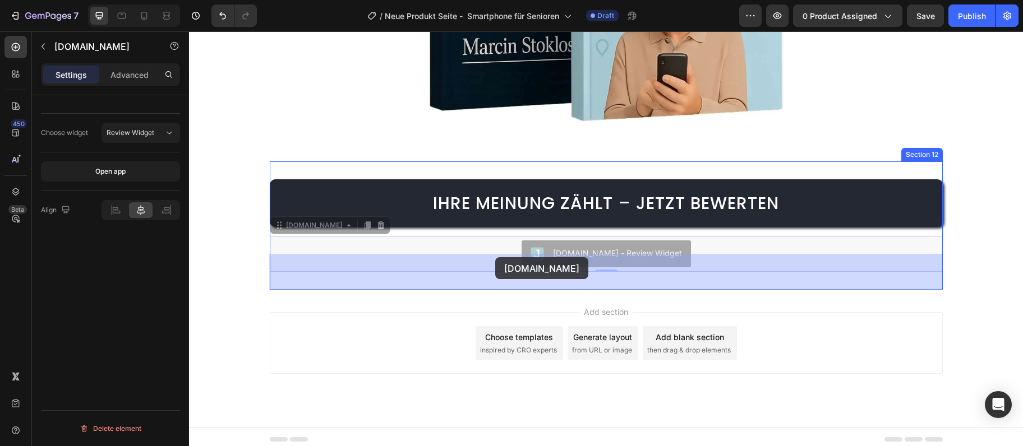
drag, startPoint x: 273, startPoint y: 244, endPoint x: 494, endPoint y: 259, distance: 221.4
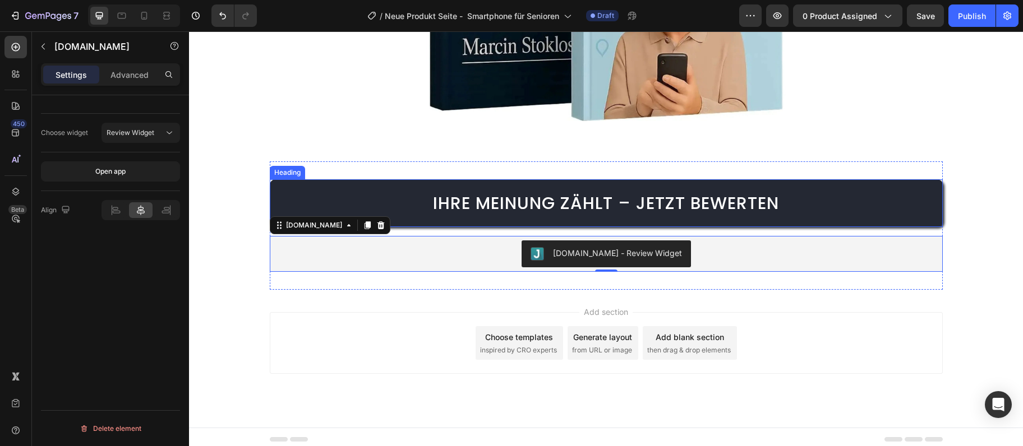
click at [464, 215] on span "Ihre Meinung zählt – jetzt bewerten" at bounding box center [606, 203] width 346 height 24
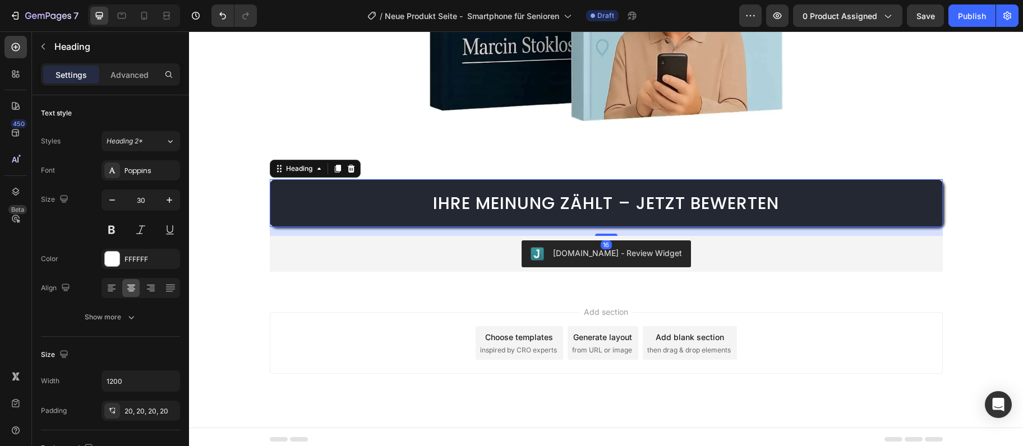
click at [464, 215] on span "Ihre Meinung zählt – jetzt bewerten" at bounding box center [606, 203] width 346 height 24
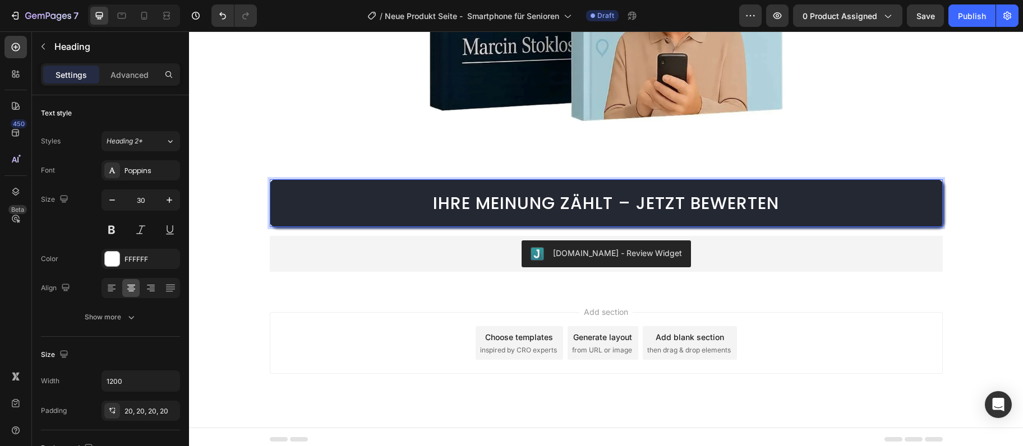
click at [838, 345] on div "Add section Choose templates inspired by CRO experts Generate layout from URL o…" at bounding box center [606, 343] width 673 height 62
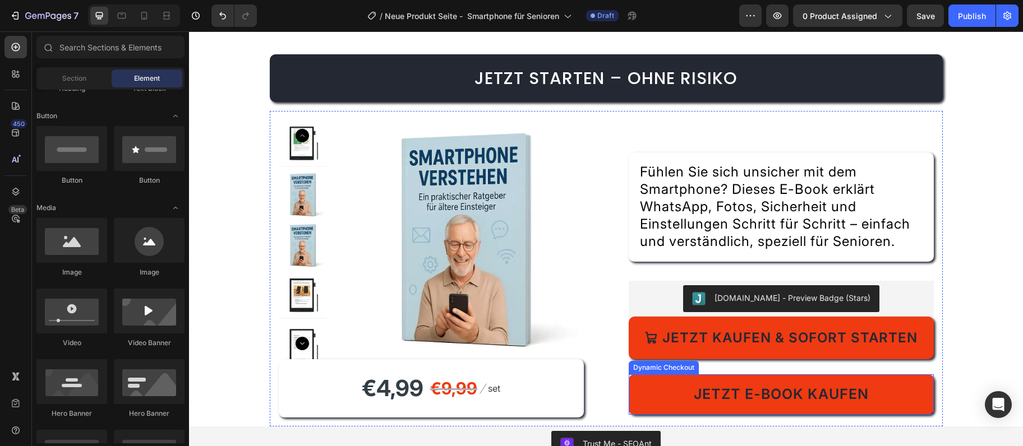
scroll to position [3097, 0]
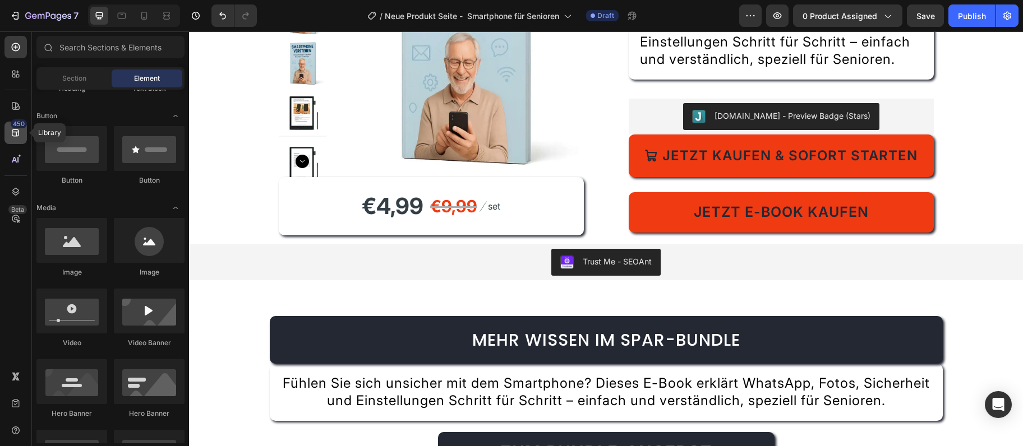
click at [15, 125] on div "450" at bounding box center [19, 123] width 16 height 9
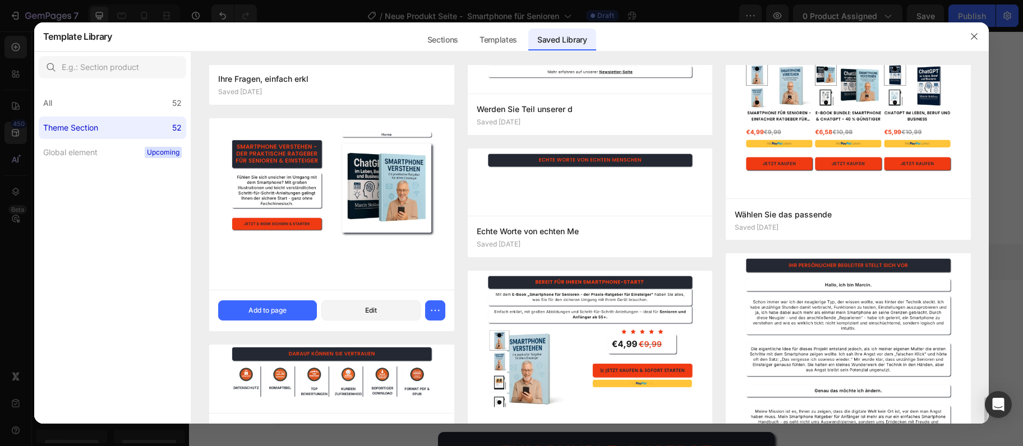
scroll to position [1640, 0]
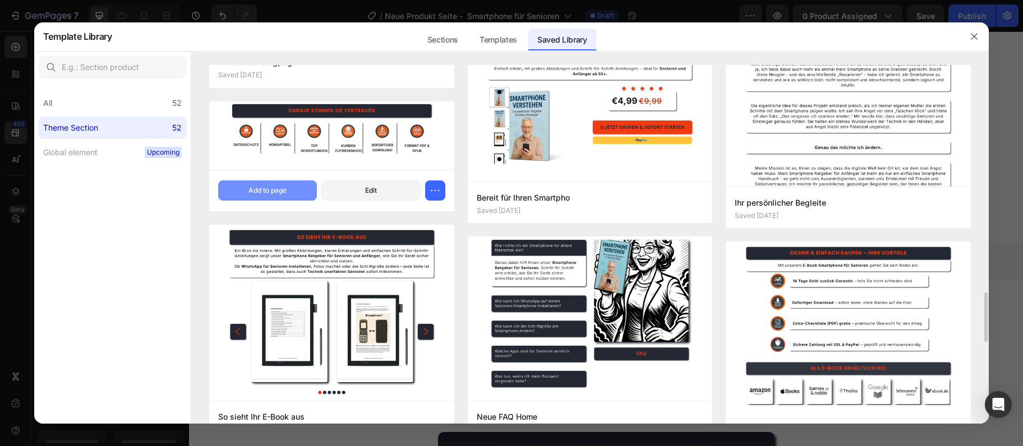
click at [251, 187] on div "Add to page" at bounding box center [267, 191] width 38 height 10
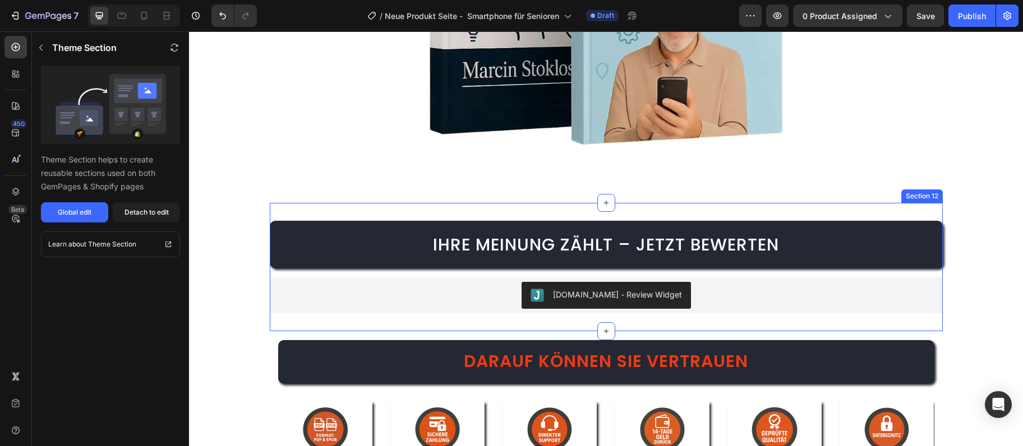
scroll to position [3800, 0]
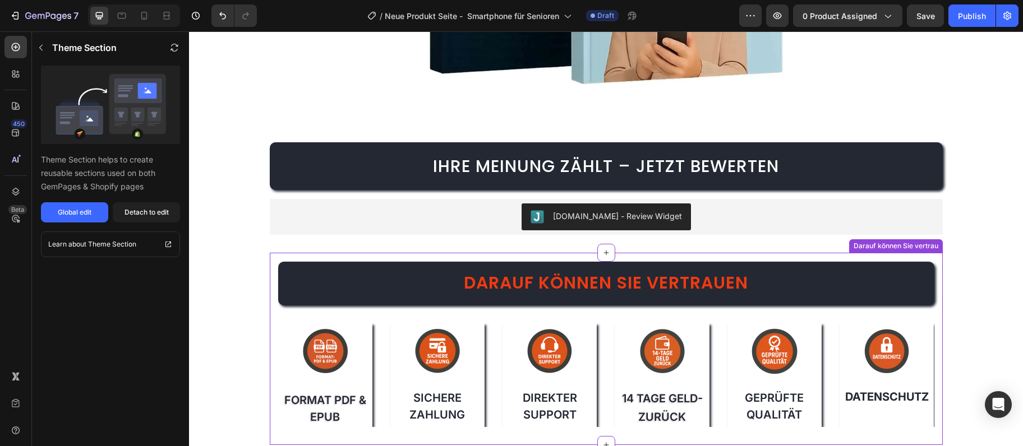
click at [484, 295] on span "Darauf können Sie vertrauen" at bounding box center [606, 283] width 284 height 24
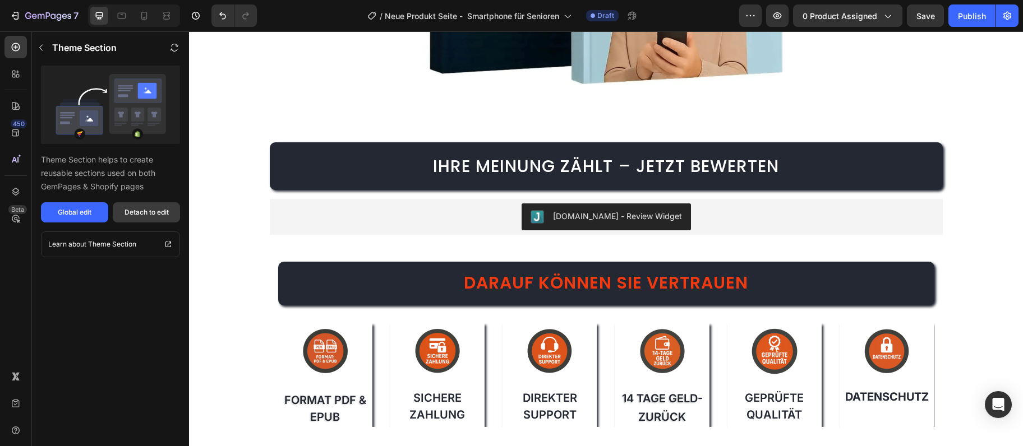
click at [144, 216] on div "Detach to edit" at bounding box center [146, 212] width 44 height 10
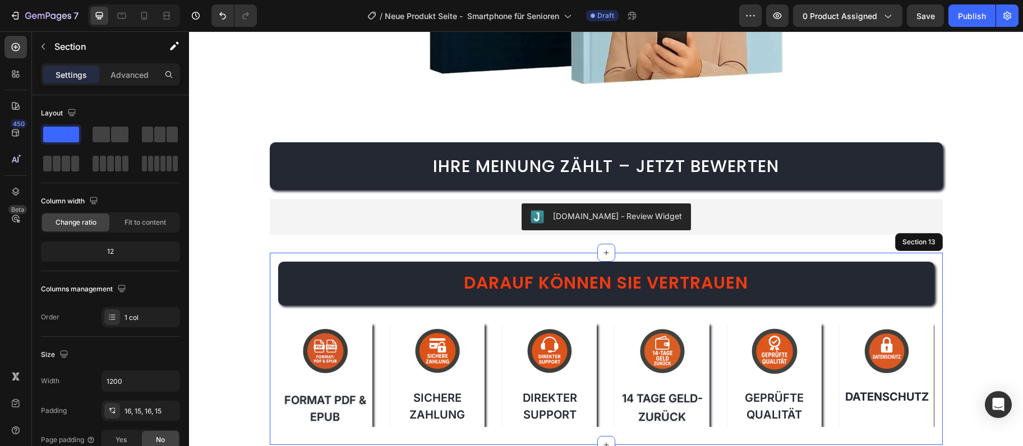
click at [271, 349] on div "Darauf können Sie vertrauen Heading Image FORMAT PDF & EPUB Text Block Image Si…" at bounding box center [606, 349] width 673 height 192
click at [275, 353] on div "Darauf können Sie vertrauen Heading Image FORMAT PDF & EPUB Text Block Image Si…" at bounding box center [606, 349] width 673 height 192
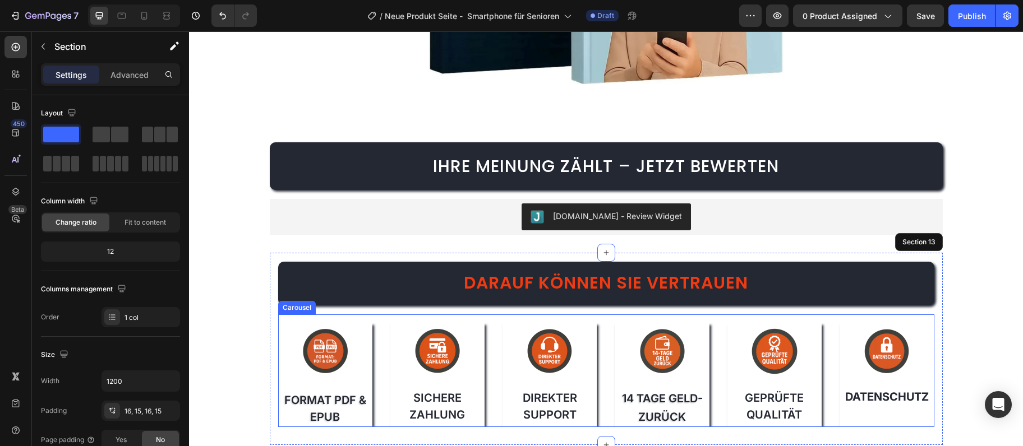
click at [375, 375] on div "Image FORMAT PDF & EPUB Text Block Image Sichere Zahlung Text Block Image Direk…" at bounding box center [606, 376] width 656 height 104
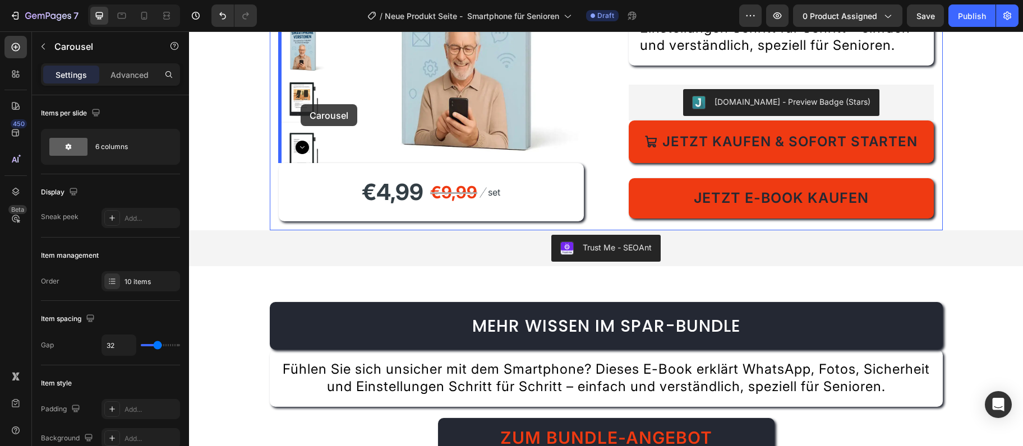
scroll to position [3066, 0]
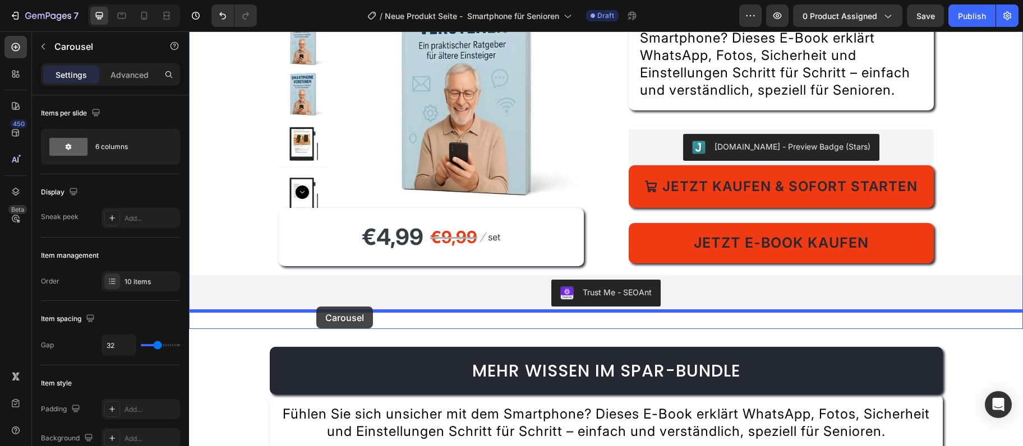
drag, startPoint x: 286, startPoint y: 325, endPoint x: 316, endPoint y: 307, distance: 35.2
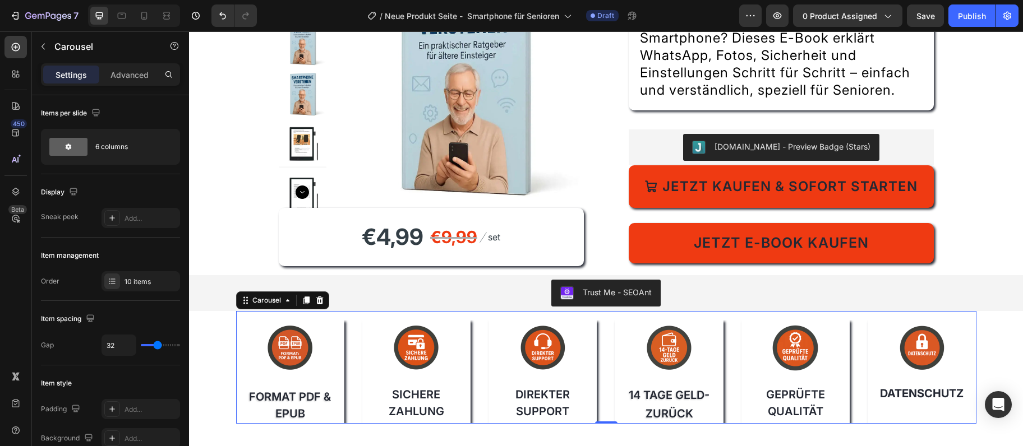
click at [864, 403] on div "Image FORMAT PDF & EPUB Text Block Image Sichere Zahlung Text Block Image Direk…" at bounding box center [606, 372] width 740 height 104
click at [837, 326] on div at bounding box center [795, 348] width 108 height 56
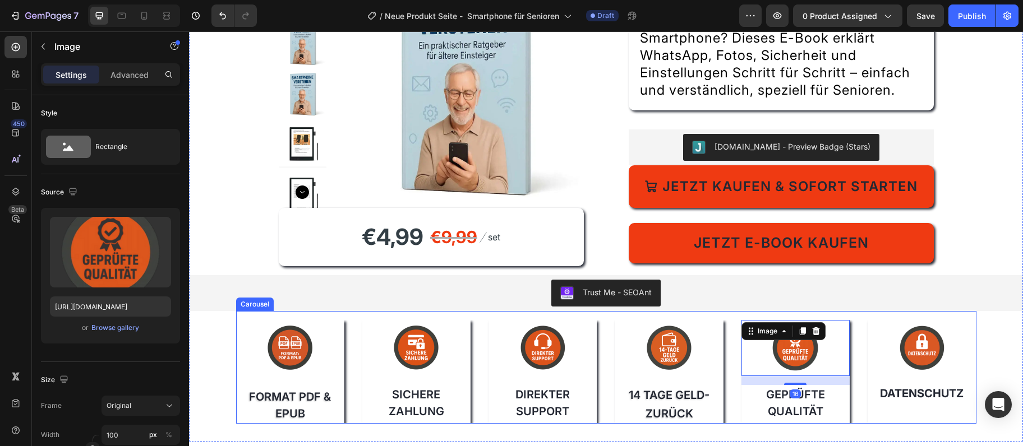
click at [856, 323] on div "Image FORMAT PDF & EPUB Text Block Image Sichere Zahlung Text Block Image Direk…" at bounding box center [606, 372] width 740 height 104
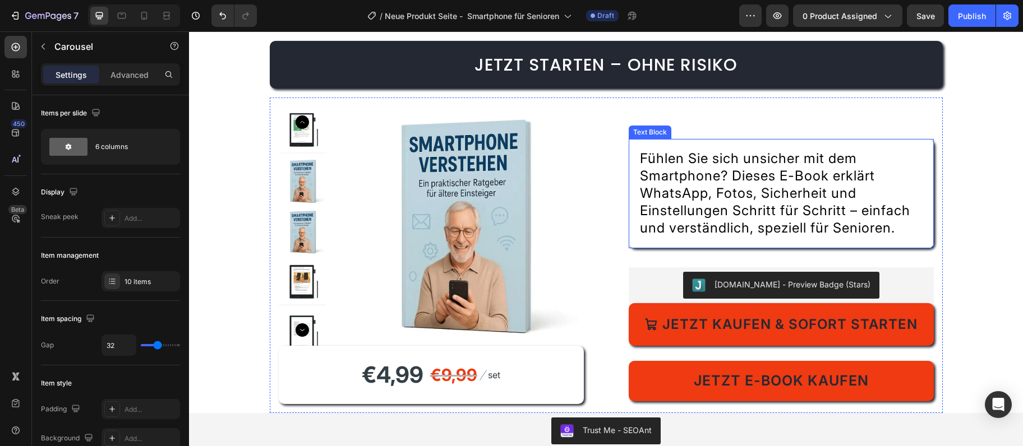
scroll to position [2867, 0]
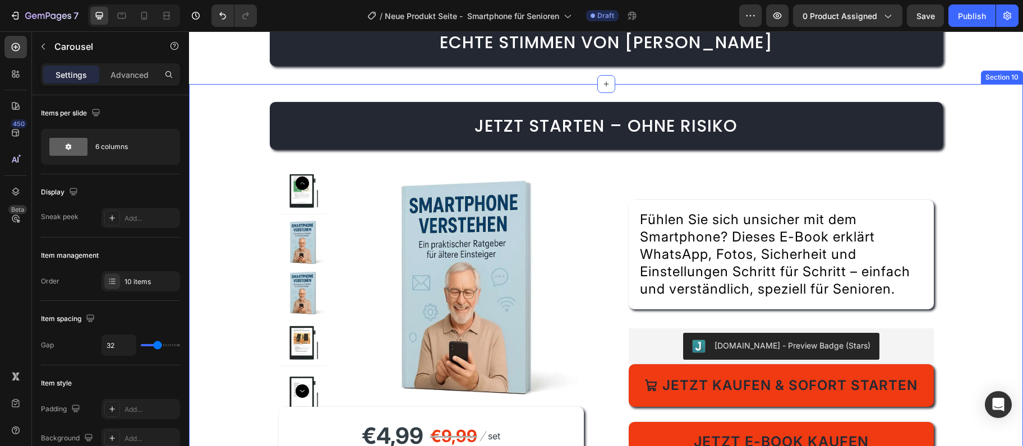
click at [968, 284] on div "Jetzt starten – ohne Risiko Heading Product Images €4,99 Product Price Product …" at bounding box center [606, 362] width 834 height 521
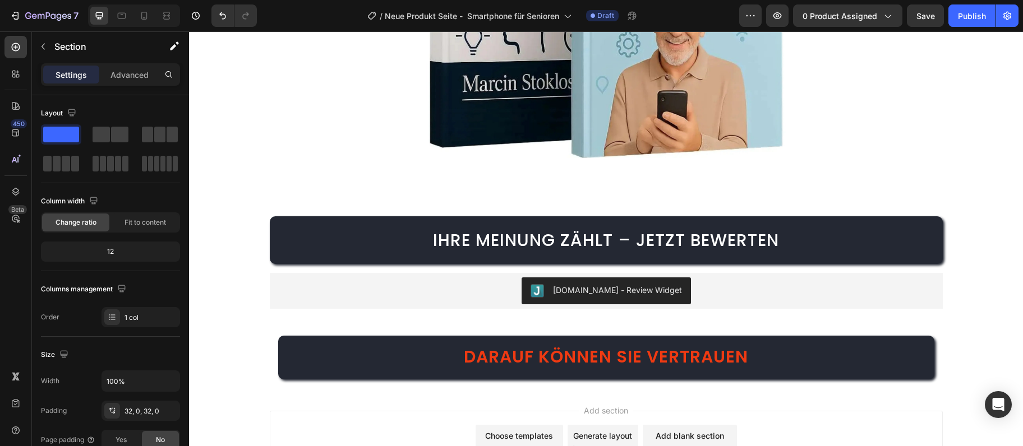
scroll to position [3960, 0]
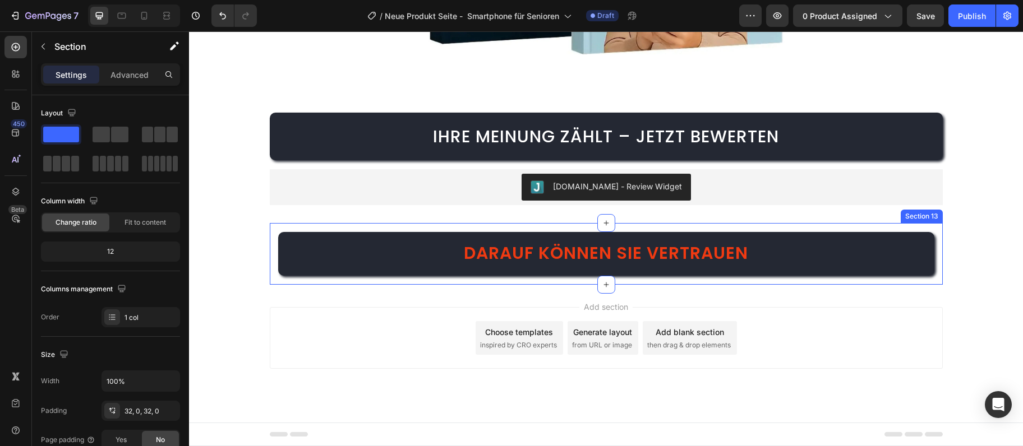
click at [871, 273] on h2 "Darauf können Sie vertrauen" at bounding box center [606, 254] width 656 height 44
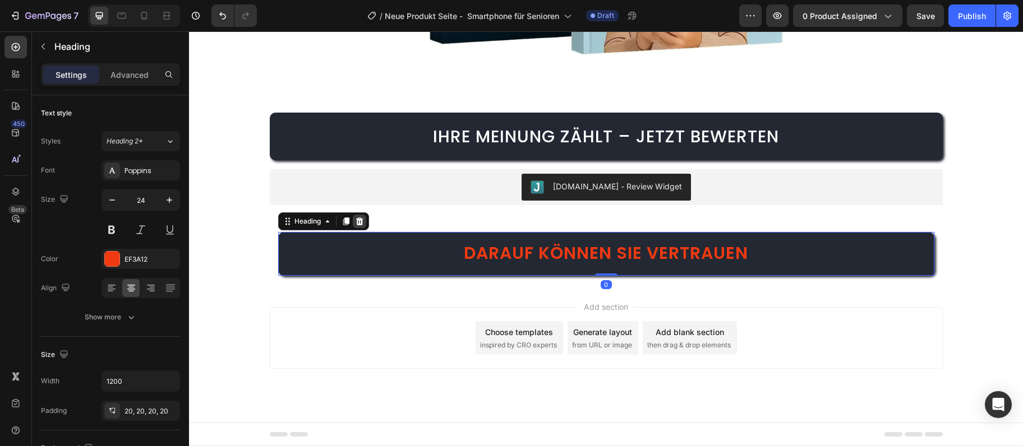
click at [361, 216] on div at bounding box center [359, 221] width 13 height 13
click at [361, 216] on div "Ihre Meinung zählt – jetzt bewerten Heading Judge.me - Review Widget Judge.me S…" at bounding box center [606, 159] width 673 height 128
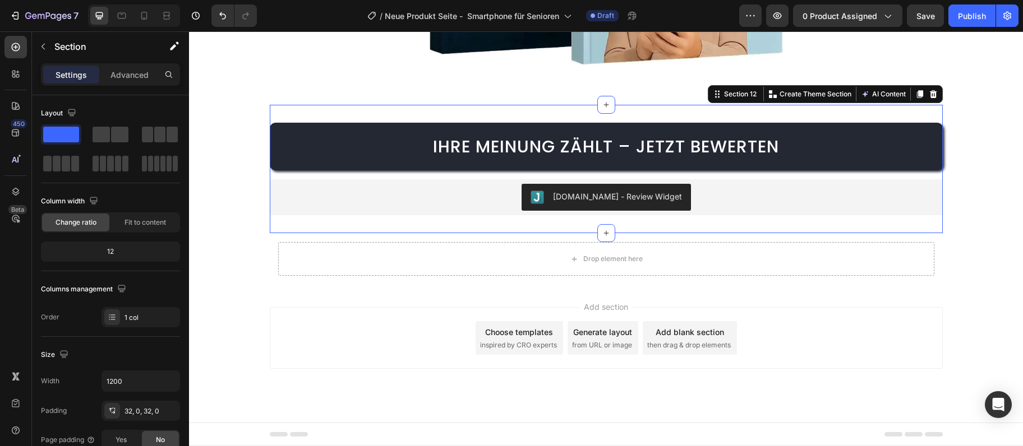
scroll to position [3950, 0]
click at [352, 246] on div "Drop element here" at bounding box center [606, 259] width 656 height 34
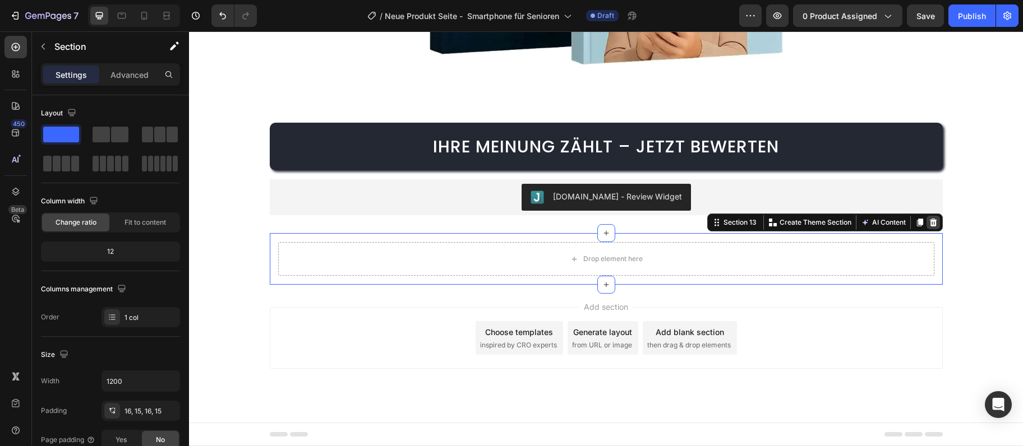
click at [936, 223] on icon at bounding box center [933, 222] width 9 height 9
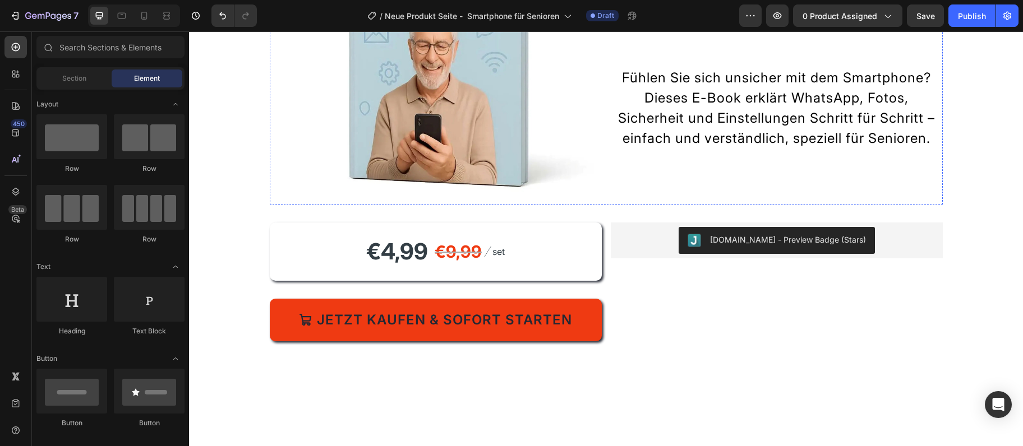
scroll to position [0, 0]
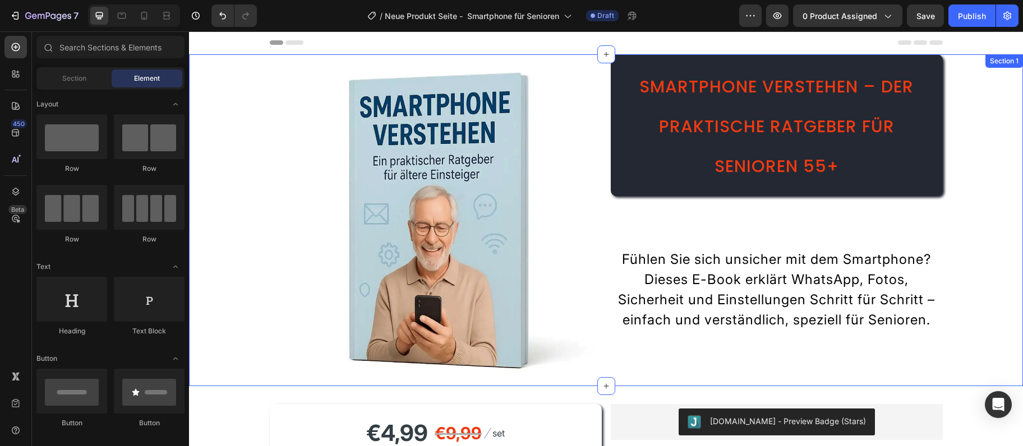
click at [1005, 99] on div "Image Smartphone verstehen – Der praktische Ratgeber für Senioren 55+ Heading F…" at bounding box center [606, 220] width 834 height 332
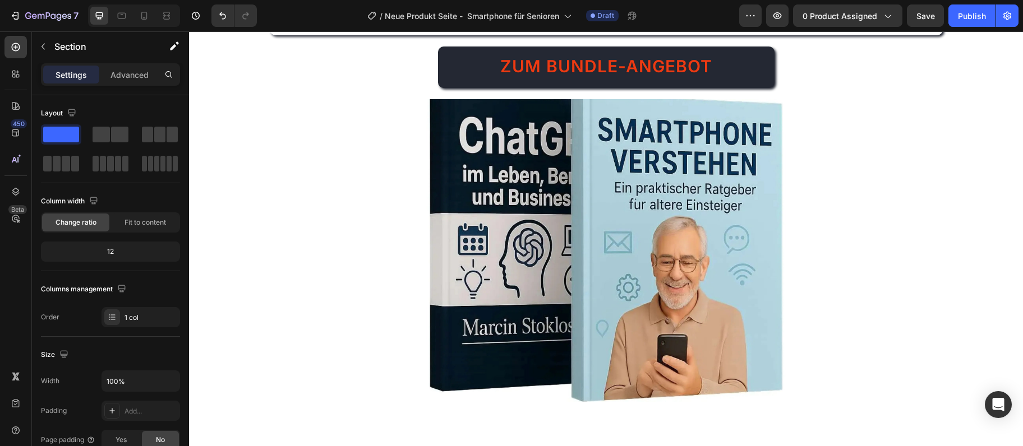
scroll to position [3169, 0]
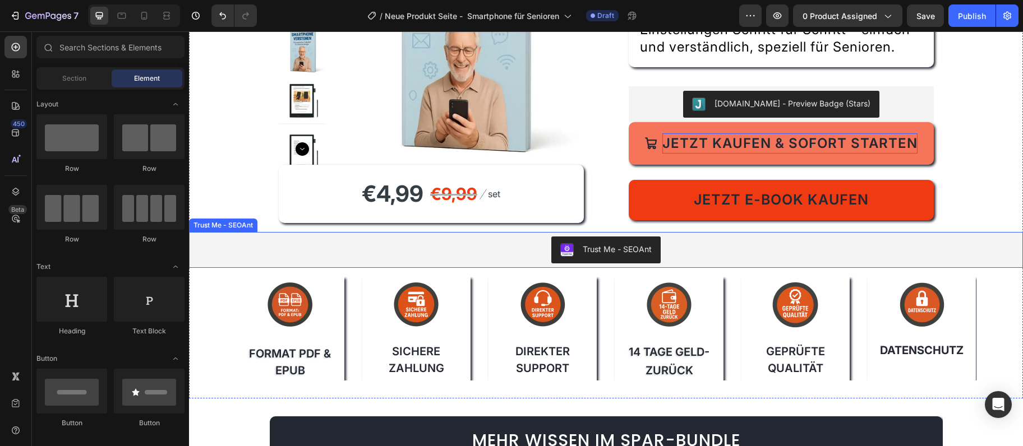
scroll to position [3048, 0]
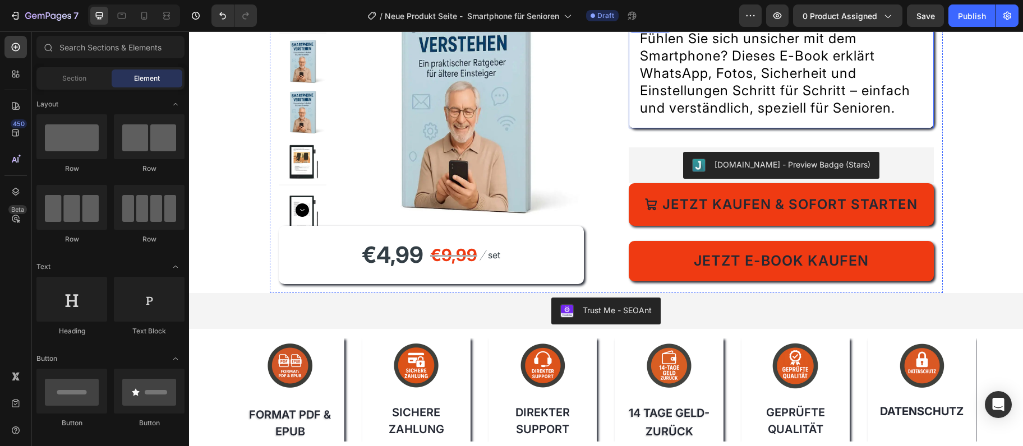
click at [779, 60] on span "Fühlen Sie sich unsicher mit dem Smartphone? Dieses E-Book erklärt WhatsApp, Fo…" at bounding box center [775, 73] width 270 height 86
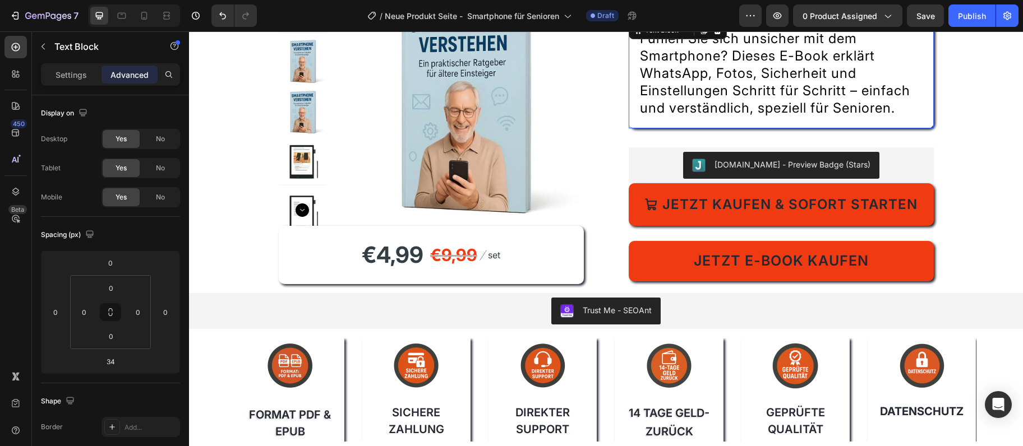
click at [779, 60] on span "Fühlen Sie sich unsicher mit dem Smartphone? Dieses E-Book erklärt WhatsApp, Fo…" at bounding box center [775, 73] width 270 height 86
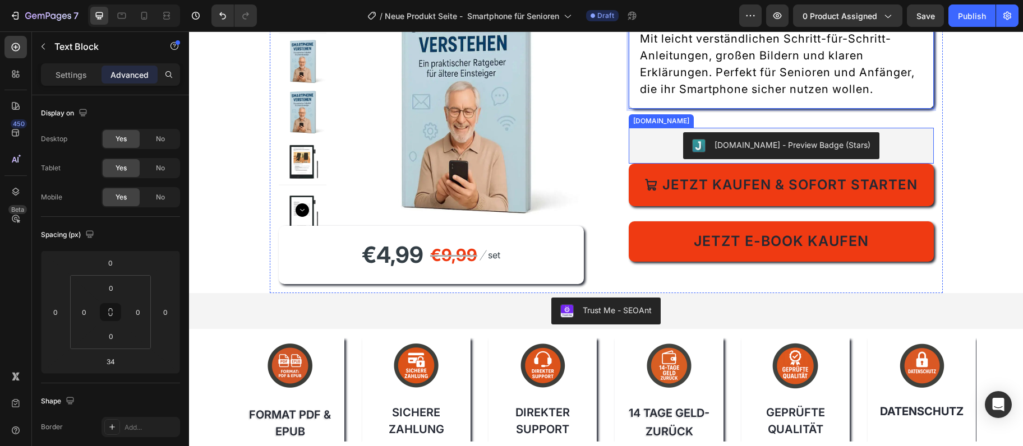
scroll to position [2927, 0]
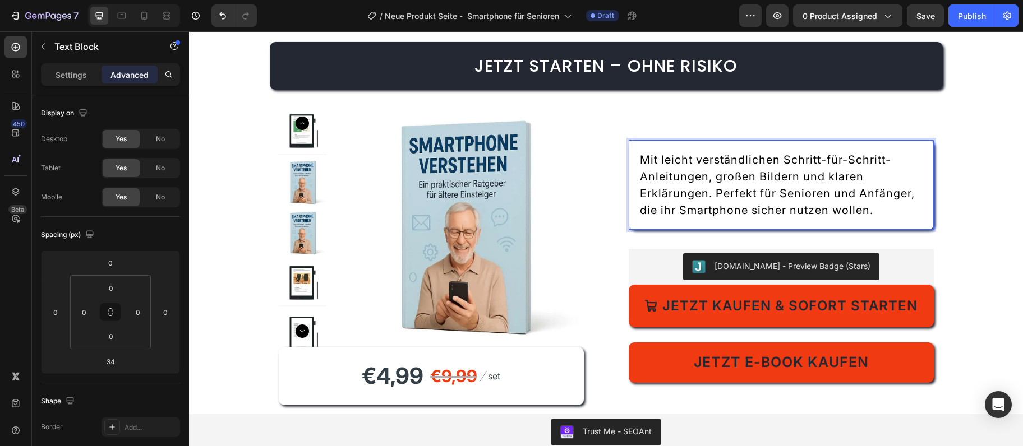
click at [740, 114] on div at bounding box center [781, 114] width 305 height 1
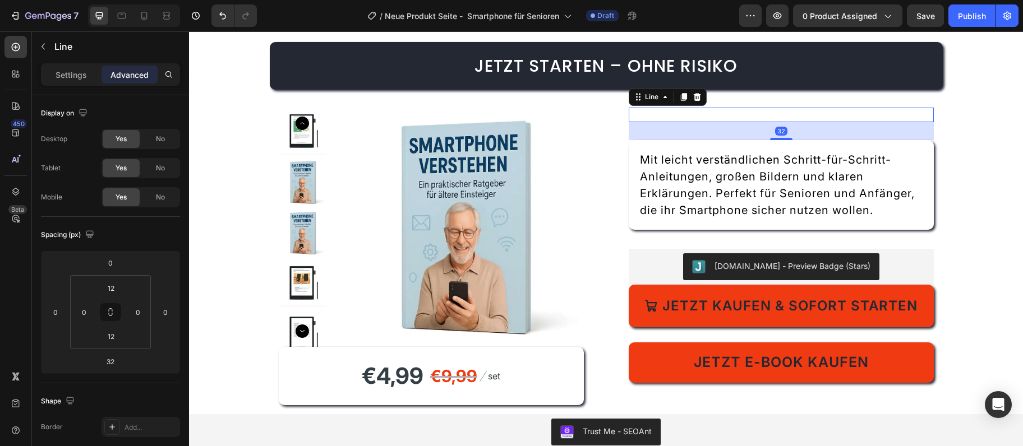
click at [710, 169] on p "Mit leicht verständlichen Schritt-für-Schritt-Anleitungen, großen Bildern und k…" at bounding box center [781, 184] width 283 height 67
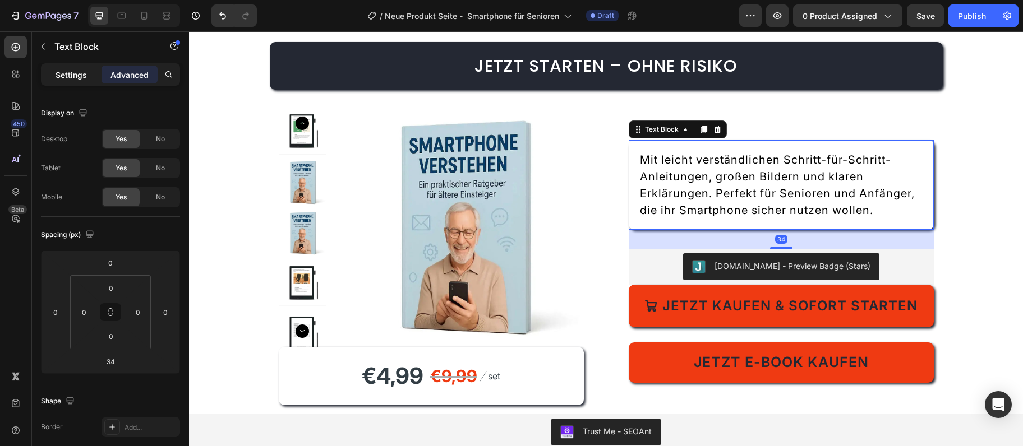
click at [63, 67] on div "Settings" at bounding box center [71, 75] width 56 height 18
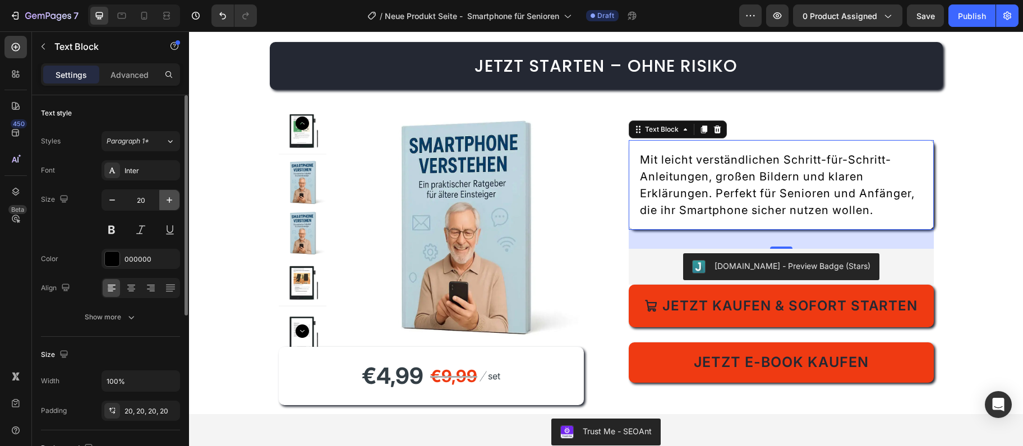
click at [169, 197] on icon "button" at bounding box center [169, 200] width 11 height 11
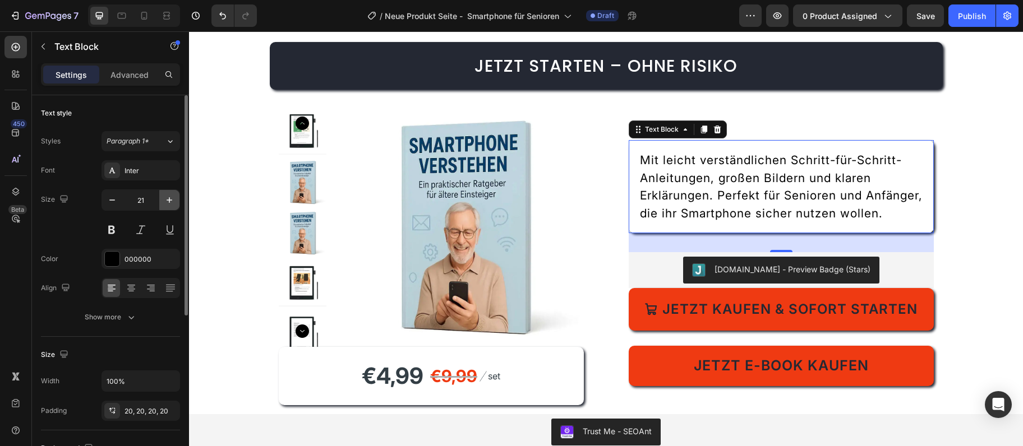
click at [169, 197] on icon "button" at bounding box center [169, 200] width 11 height 11
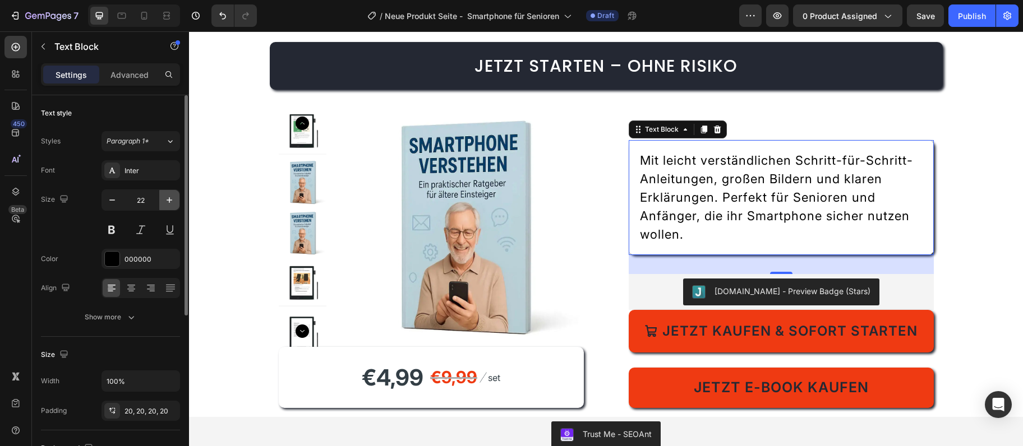
click at [169, 197] on icon "button" at bounding box center [169, 200] width 11 height 11
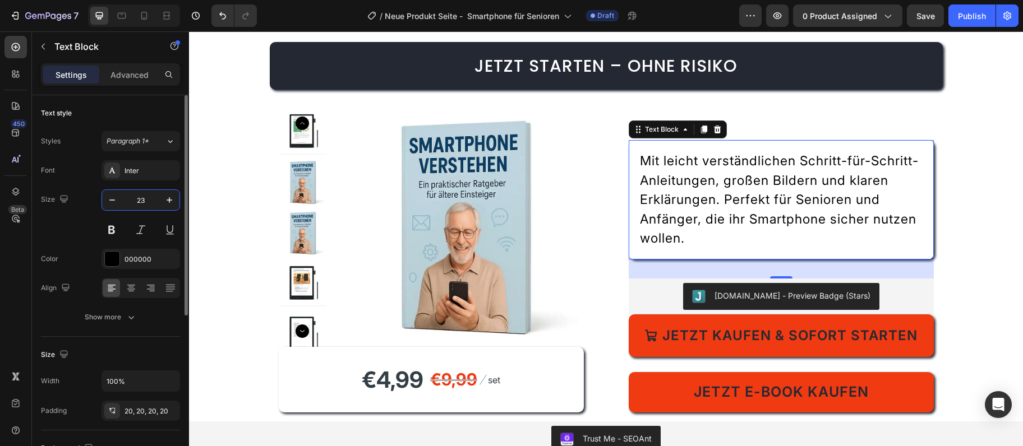
click at [149, 193] on input "23" at bounding box center [140, 200] width 37 height 20
click at [165, 192] on button "button" at bounding box center [169, 200] width 20 height 20
type input "24"
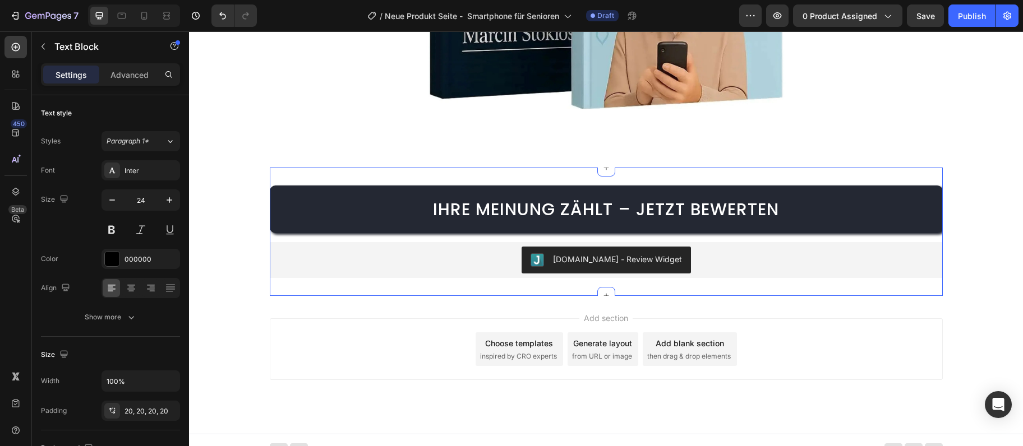
scroll to position [3910, 0]
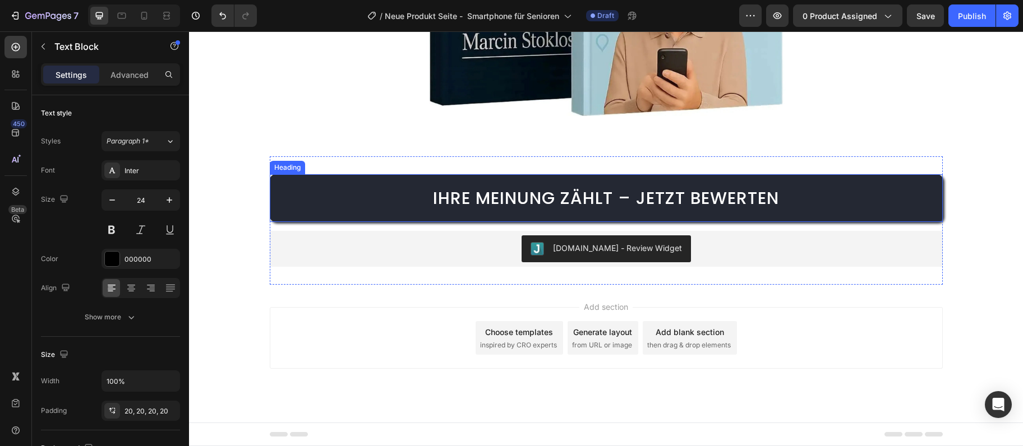
drag, startPoint x: 624, startPoint y: 197, endPoint x: 625, endPoint y: 192, distance: 5.7
click at [624, 193] on span "Ihre Meinung zählt – jetzt bewerten" at bounding box center [606, 198] width 346 height 24
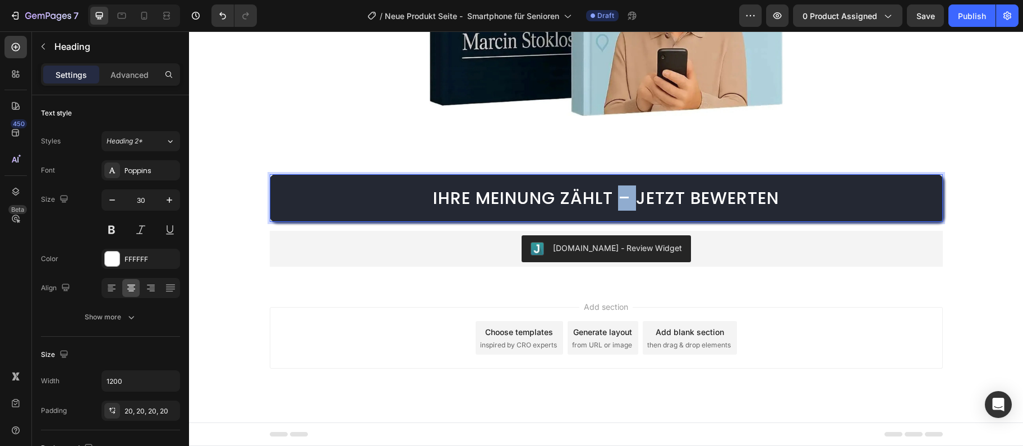
click at [625, 199] on span "Ihre Meinung zählt – jetzt bewerten" at bounding box center [606, 198] width 346 height 24
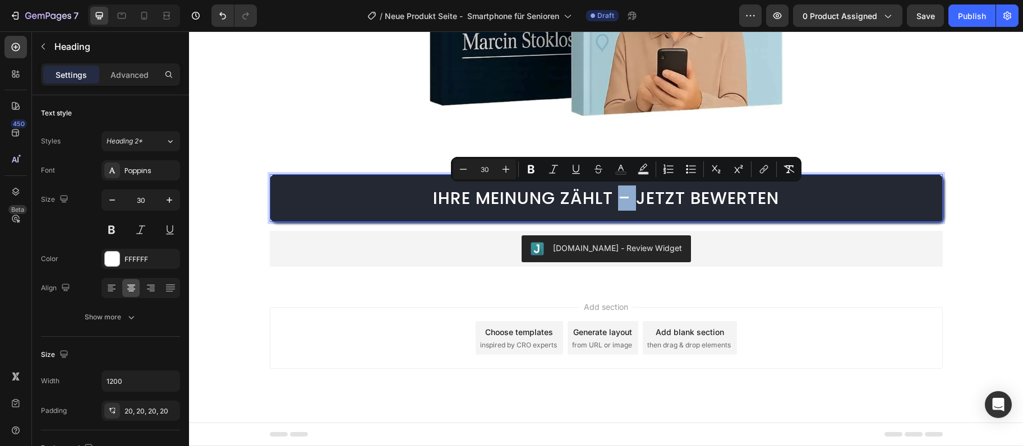
click at [625, 199] on span "Ihre Meinung zählt – jetzt bewerten" at bounding box center [606, 198] width 346 height 24
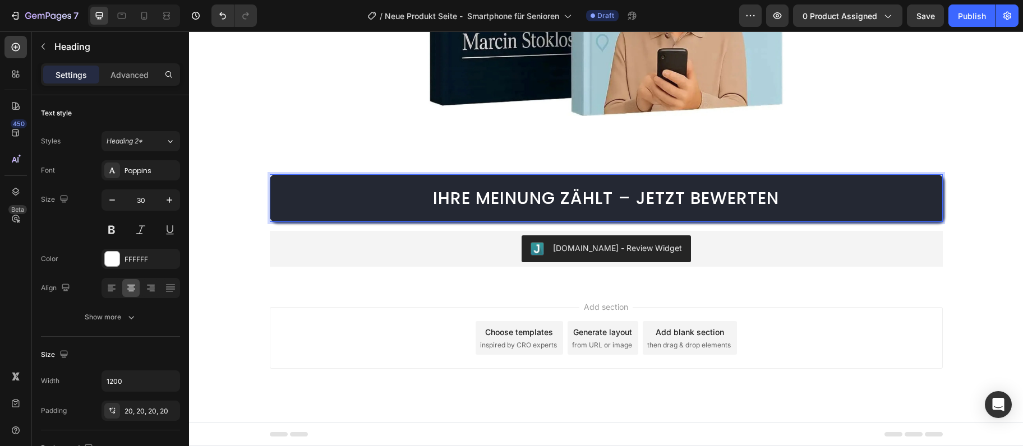
drag, startPoint x: 625, startPoint y: 198, endPoint x: 620, endPoint y: 186, distance: 12.8
click at [616, 181] on h2 "Ihre Meinung zählt – jetzt bewerten" at bounding box center [606, 198] width 673 height 48
click at [626, 200] on span "Ihre Meinung zählt – jetzt bewerten" at bounding box center [606, 198] width 346 height 24
click at [834, 355] on div "Add section Choose templates inspired by CRO experts Generate layout from URL o…" at bounding box center [606, 338] width 673 height 62
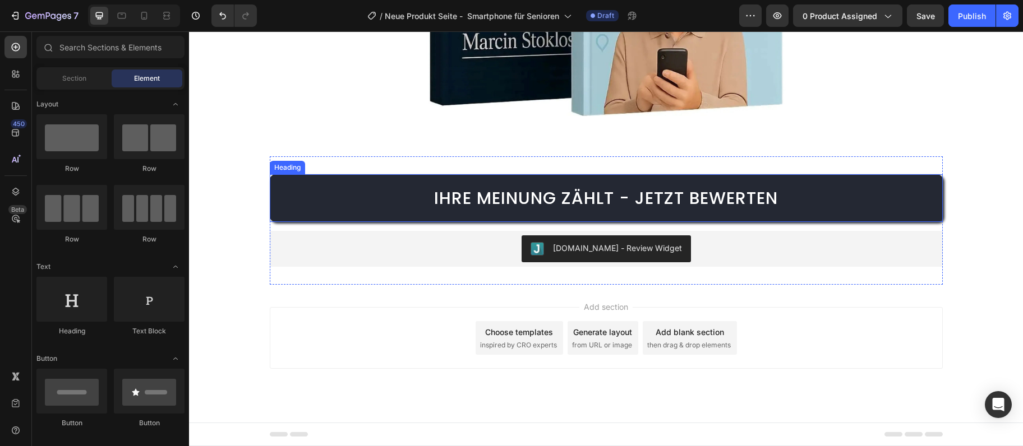
click at [736, 195] on span "Ihre Meinung zählt - jetzt bewerten" at bounding box center [606, 198] width 344 height 24
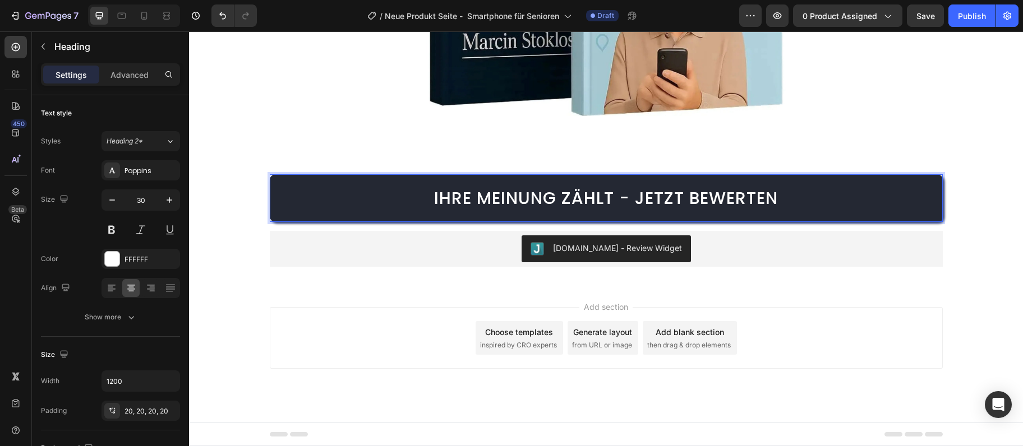
click at [736, 195] on span "Ihre Meinung zählt - jetzt bewerten" at bounding box center [606, 198] width 344 height 24
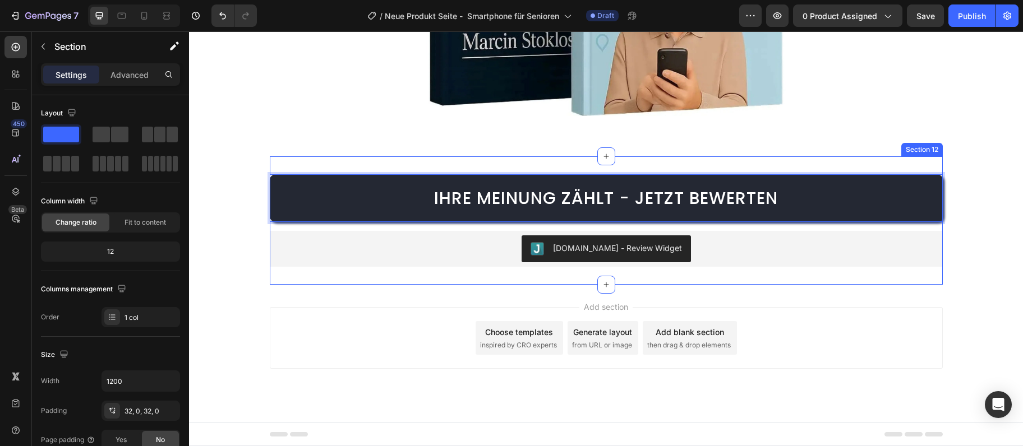
click at [854, 160] on div "Ihre Meinung zählt - jetzt bewerten Heading 16 Judge.me - Review Widget Judge.m…" at bounding box center [606, 220] width 673 height 128
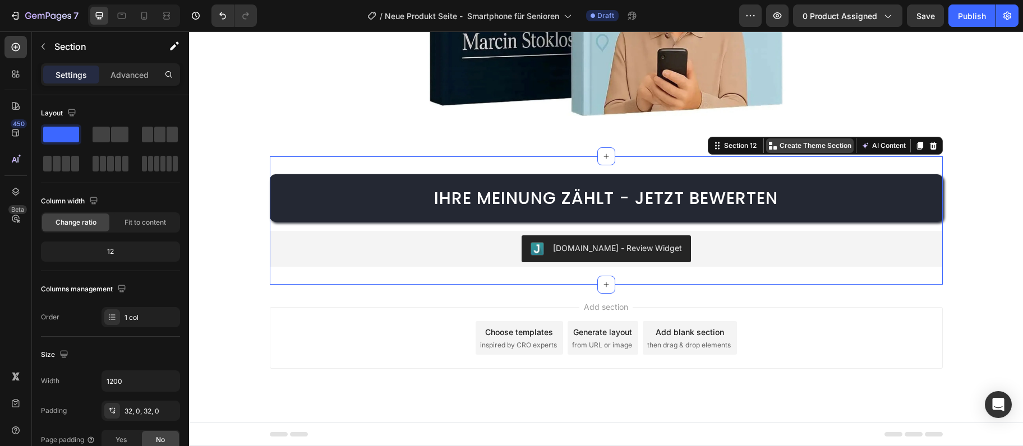
click at [823, 144] on p "Create Theme Section" at bounding box center [815, 146] width 72 height 10
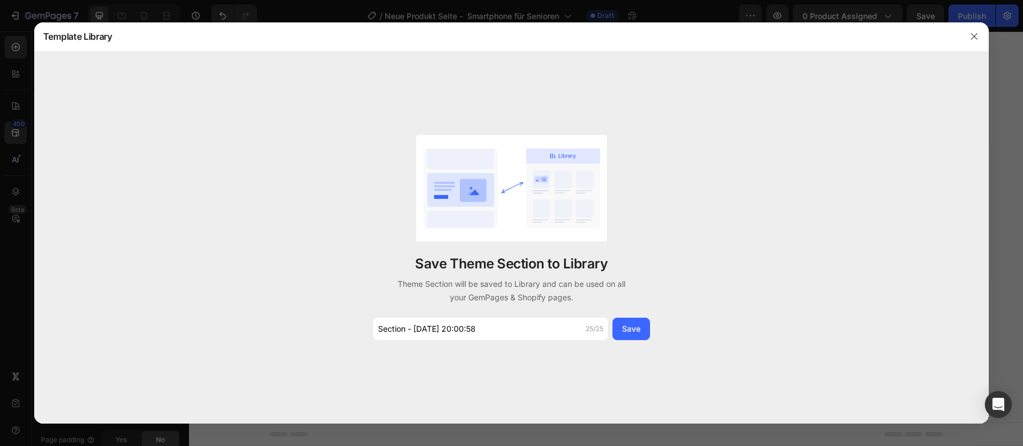
click at [550, 313] on div "Save Theme Section to Library Theme Section will be saved to Library and can be…" at bounding box center [511, 237] width 280 height 205
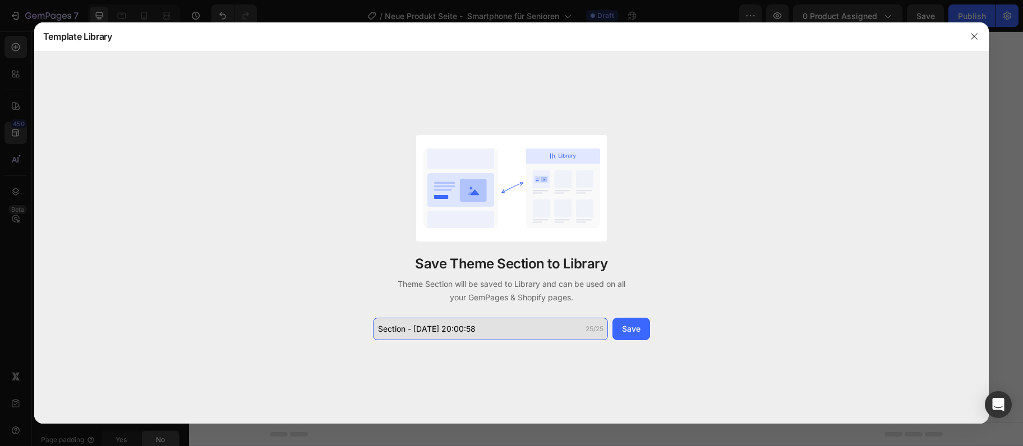
click at [528, 325] on input "Section - Sep 28 20:00:58" at bounding box center [490, 329] width 235 height 22
paste input "Ihre Meinung zählt - jetz"
type input "Ihre Meinung zählt - jetz"
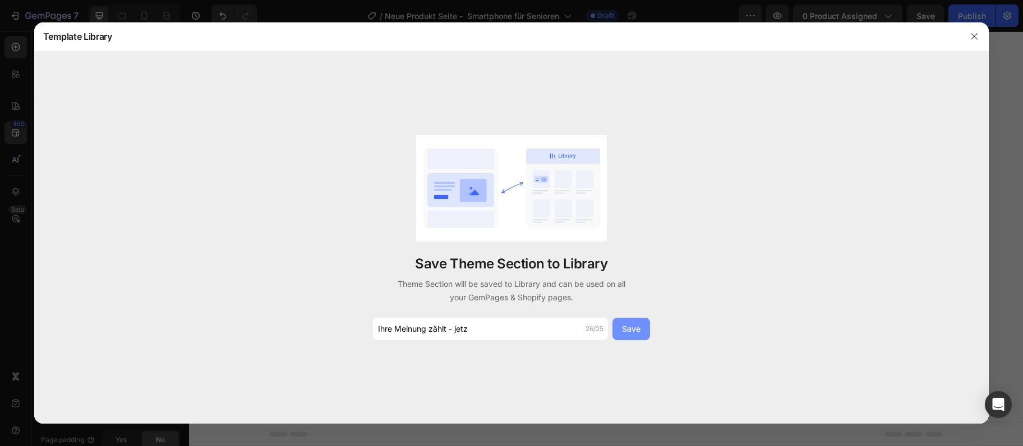
click at [639, 335] on button "Save" at bounding box center [631, 329] width 38 height 22
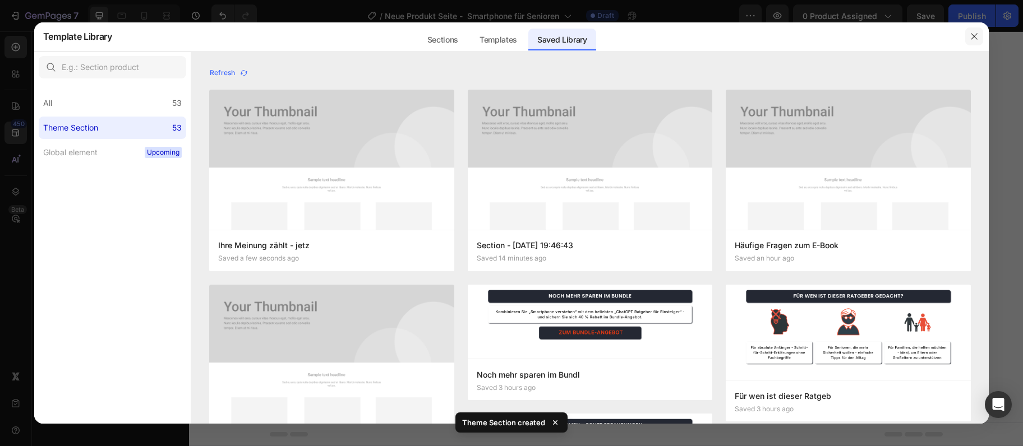
click at [981, 33] on button "button" at bounding box center [974, 36] width 18 height 18
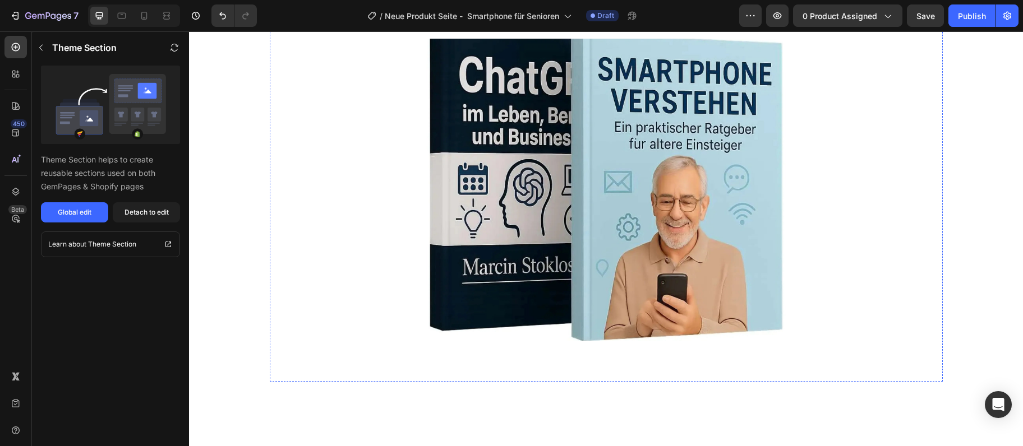
scroll to position [3423, 0]
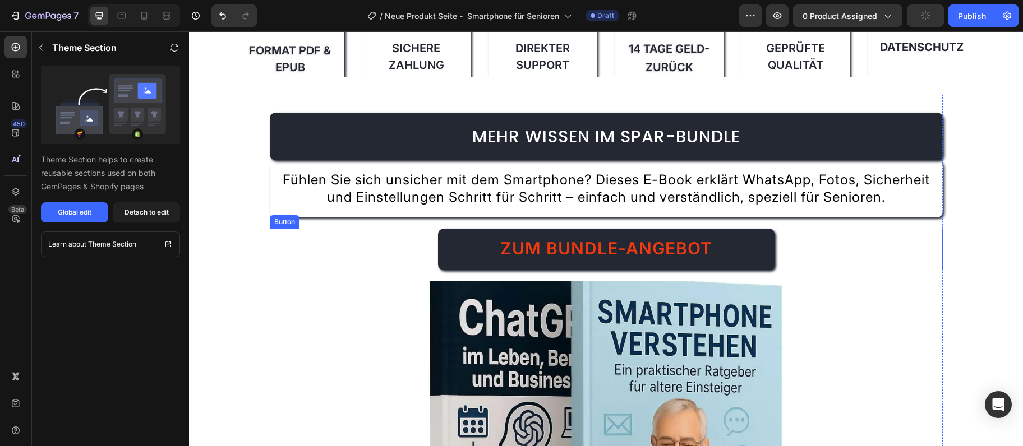
click at [858, 270] on div "Zum Bundle-Angebot Button" at bounding box center [606, 249] width 673 height 41
click at [915, 103] on div "Mehr Wissen im Spar-Bundle Heading Fühlen Sie sich unsicher mit dem Smartphone?…" at bounding box center [606, 360] width 673 height 530
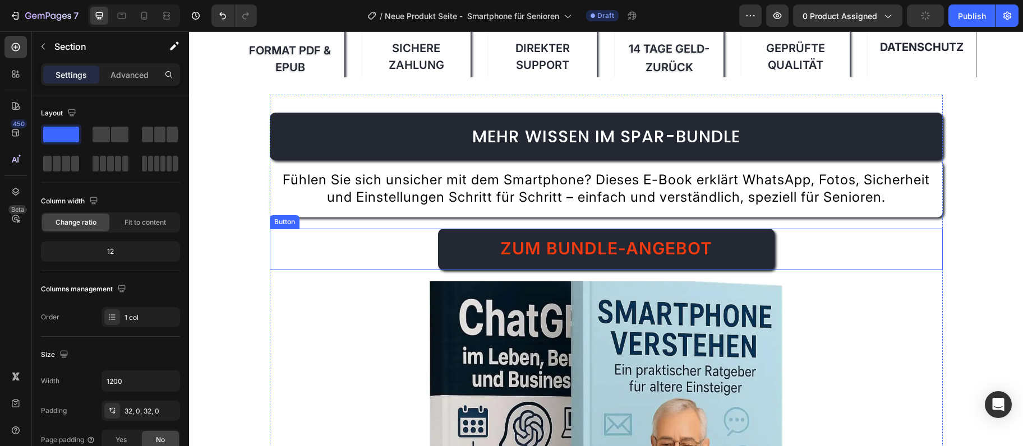
click at [915, 103] on div "Mehr Wissen im Spar-Bundle Heading Fühlen Sie sich unsicher mit dem Smartphone?…" at bounding box center [606, 360] width 673 height 530
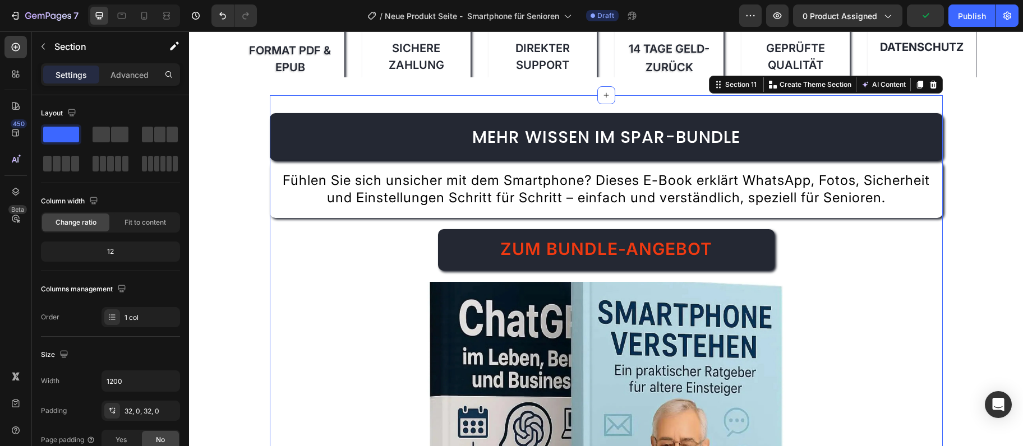
click at [916, 105] on div "Mehr Wissen im Spar-Bundle Heading Fühlen Sie sich unsicher mit dem Smartphone?…" at bounding box center [606, 360] width 673 height 530
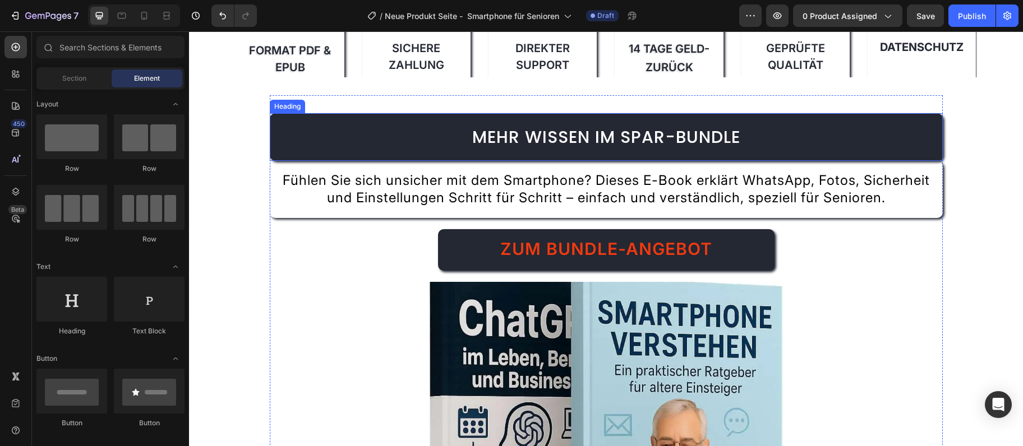
click at [677, 133] on span "Mehr Wissen im Spar-Bundle" at bounding box center [606, 137] width 268 height 24
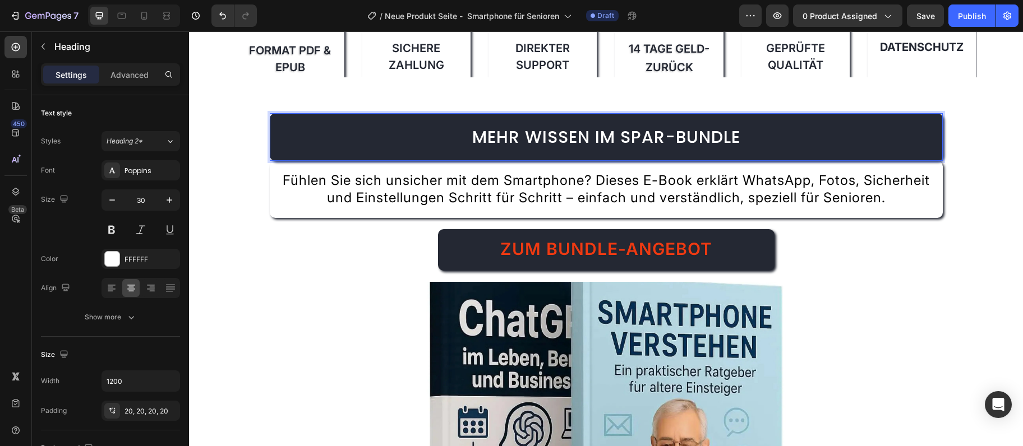
click at [672, 136] on span "Mehr Wissen im Spar-Bundle" at bounding box center [606, 137] width 268 height 24
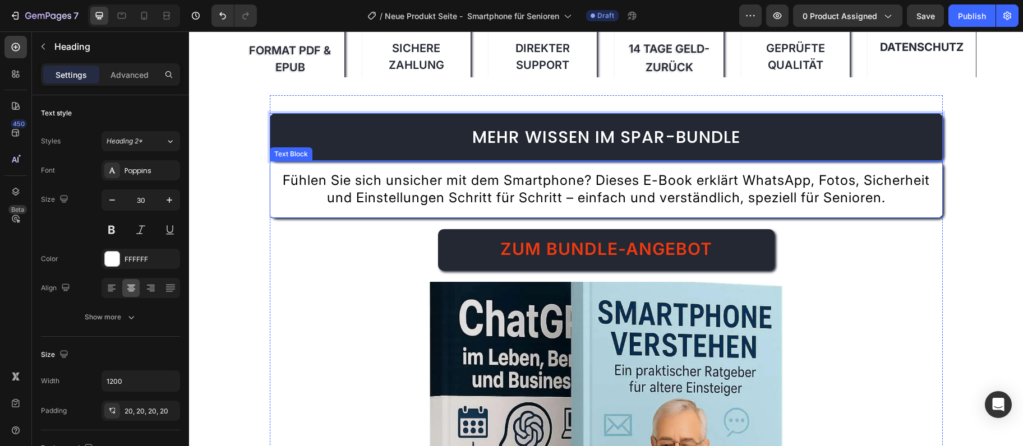
click at [643, 200] on span "Fühlen Sie sich unsicher mit dem Smartphone? Dieses E-Book erklärt WhatsApp, Fo…" at bounding box center [606, 189] width 647 height 34
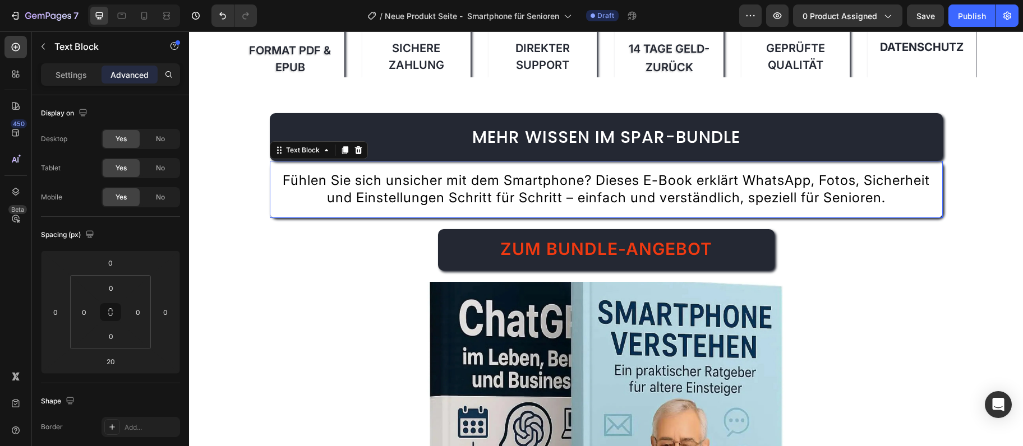
click at [643, 200] on span "Fühlen Sie sich unsicher mit dem Smartphone? Dieses E-Book erklärt WhatsApp, Fo…" at bounding box center [606, 189] width 647 height 34
click at [639, 200] on span "Fühlen Sie sich unsicher mit dem Smartphone? Dieses E-Book erklärt WhatsApp, Fo…" at bounding box center [606, 189] width 647 height 34
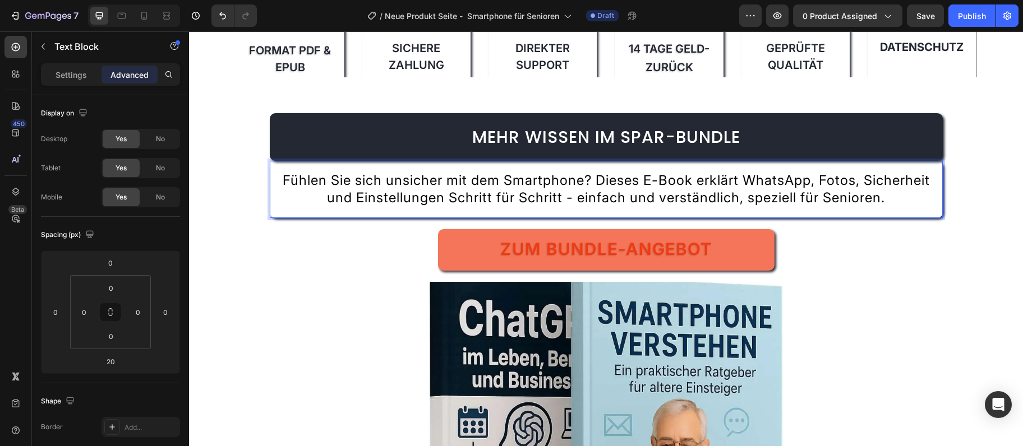
scroll to position [3484, 0]
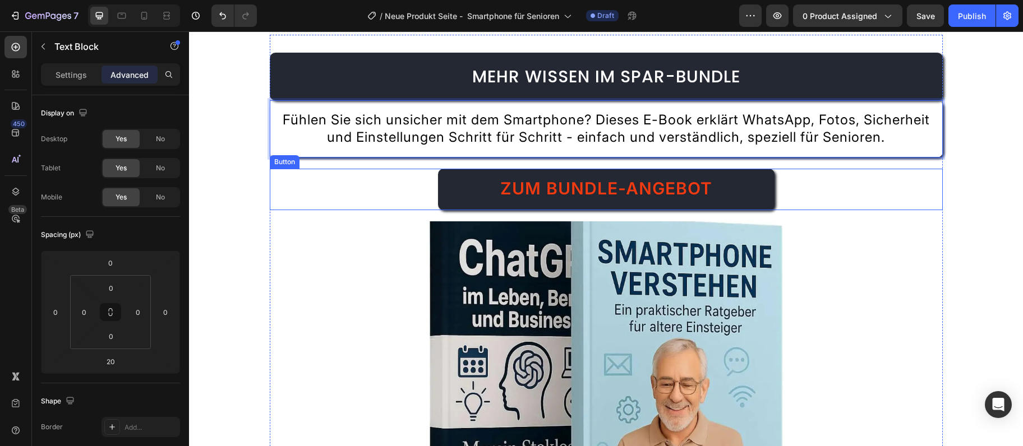
click at [625, 199] on span "Zum Bundle-Angebot" at bounding box center [606, 188] width 212 height 20
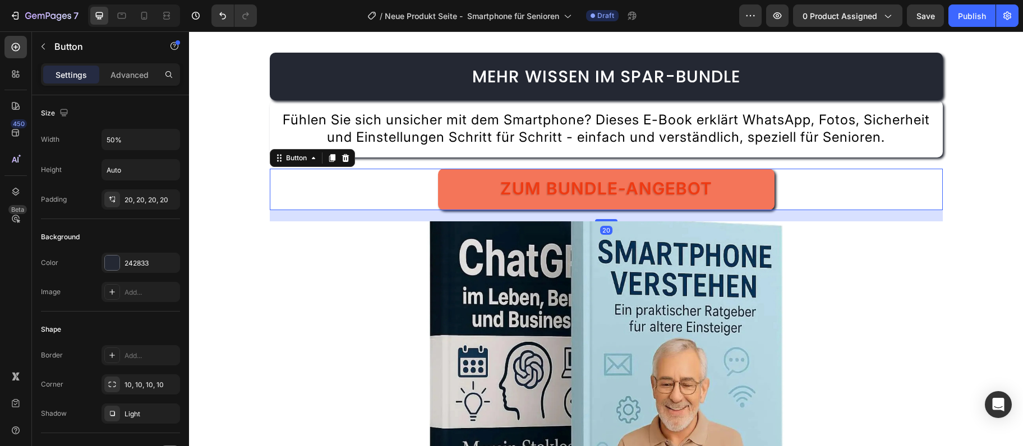
click at [628, 210] on link "Zum Bundle-Angebot" at bounding box center [606, 189] width 336 height 41
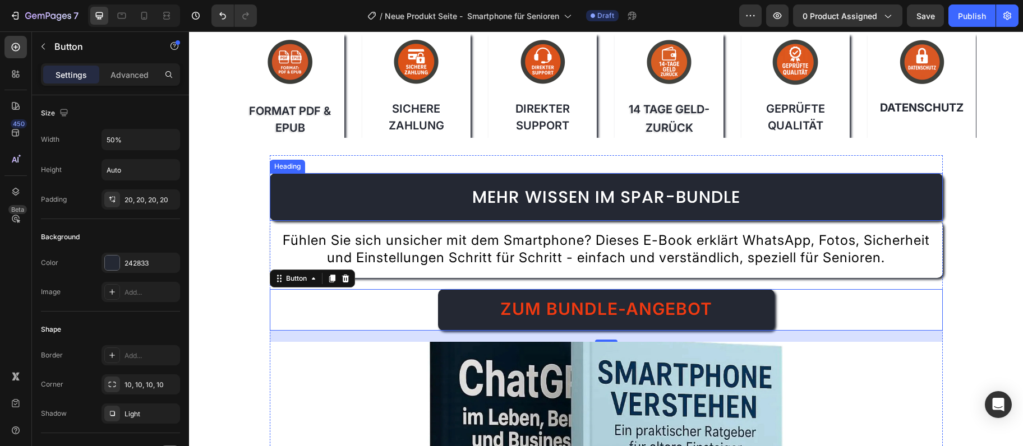
scroll to position [3423, 0]
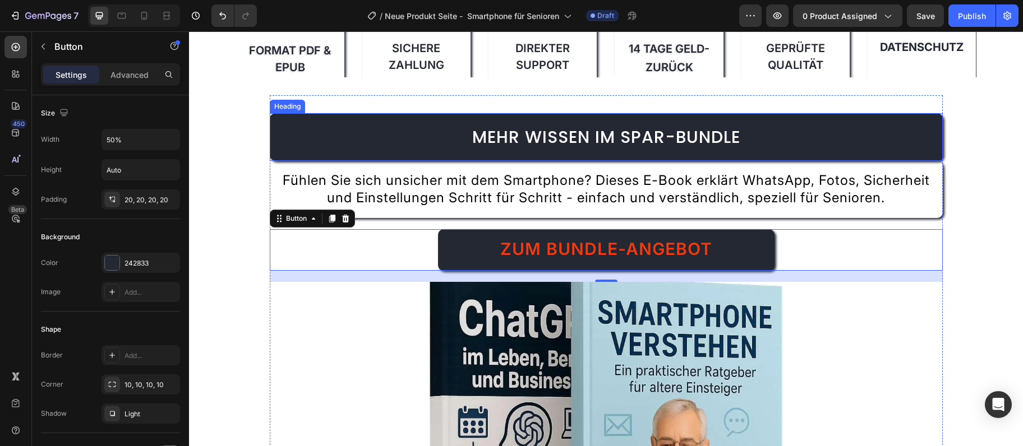
click at [624, 144] on span "Mehr Wissen im Spar-Bundle" at bounding box center [606, 137] width 268 height 24
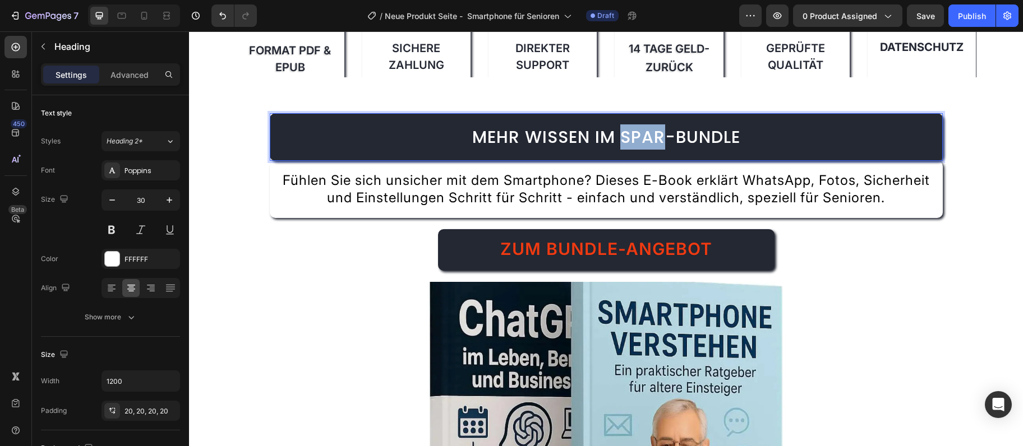
click at [624, 131] on span "Mehr Wissen im Spar-Bundle" at bounding box center [606, 137] width 268 height 24
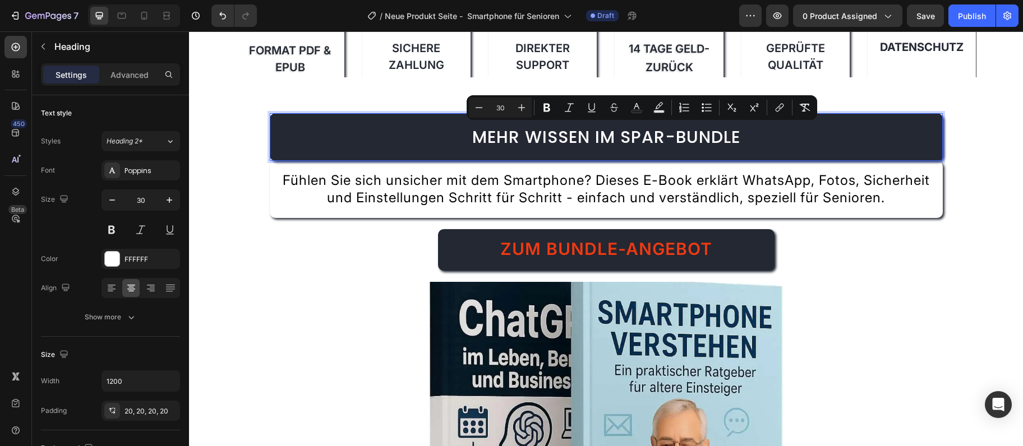
click at [624, 131] on span "Mehr Wissen im Spar-Bundle" at bounding box center [606, 137] width 268 height 24
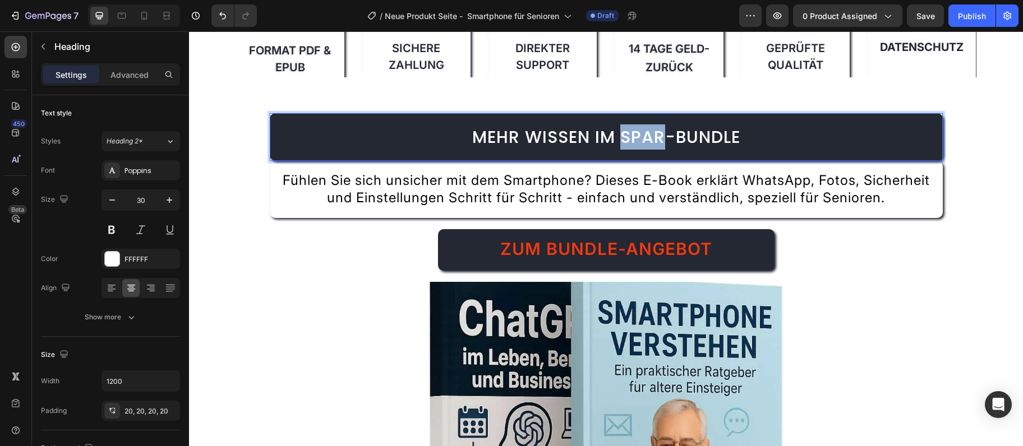
click at [624, 131] on span "Mehr Wissen im Spar-Bundle" at bounding box center [606, 137] width 268 height 24
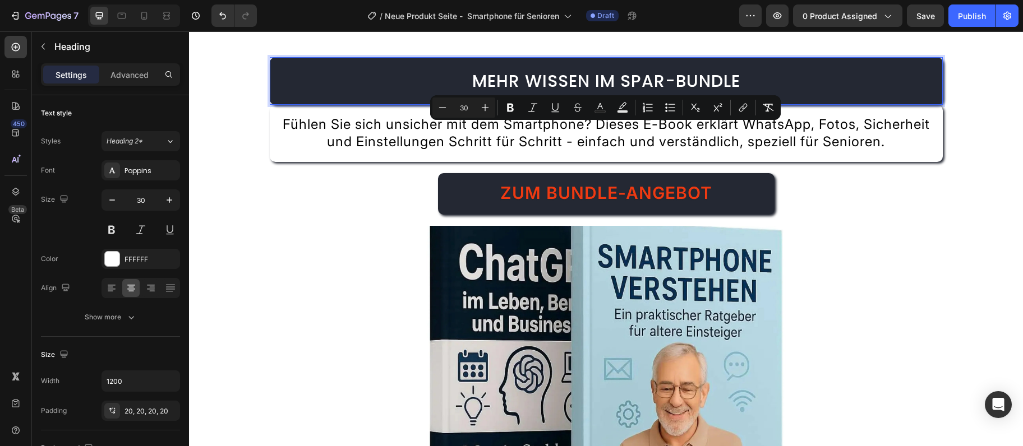
click at [818, 94] on p "Mehr Wissen im Spar-Bundle" at bounding box center [606, 80] width 650 height 25
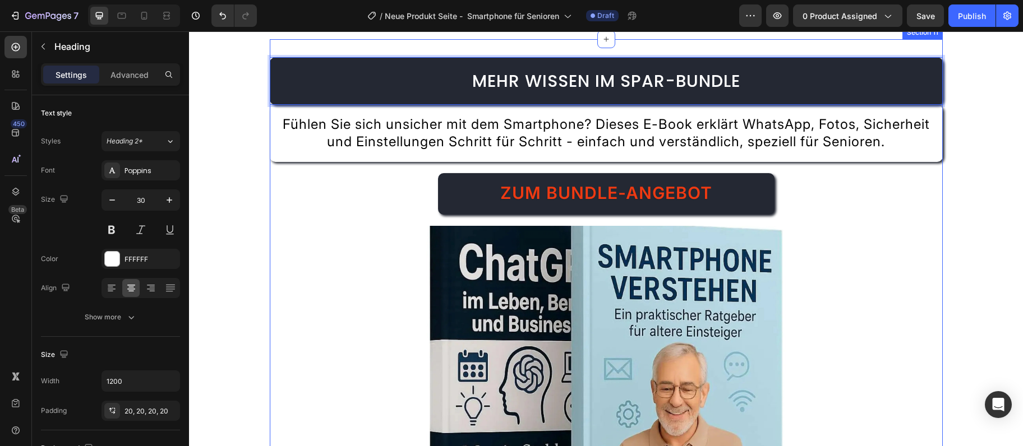
click at [828, 104] on div "Mehr Wissen im Spar-Bundle Heading 0 Fühlen Sie sich unsicher mit dem Smartphon…" at bounding box center [606, 304] width 673 height 530
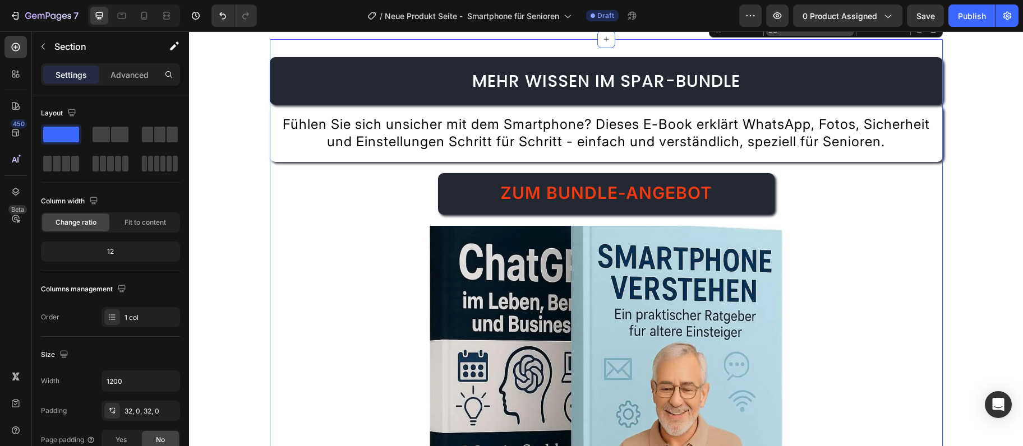
click at [832, 34] on p "Create Theme Section" at bounding box center [815, 29] width 72 height 10
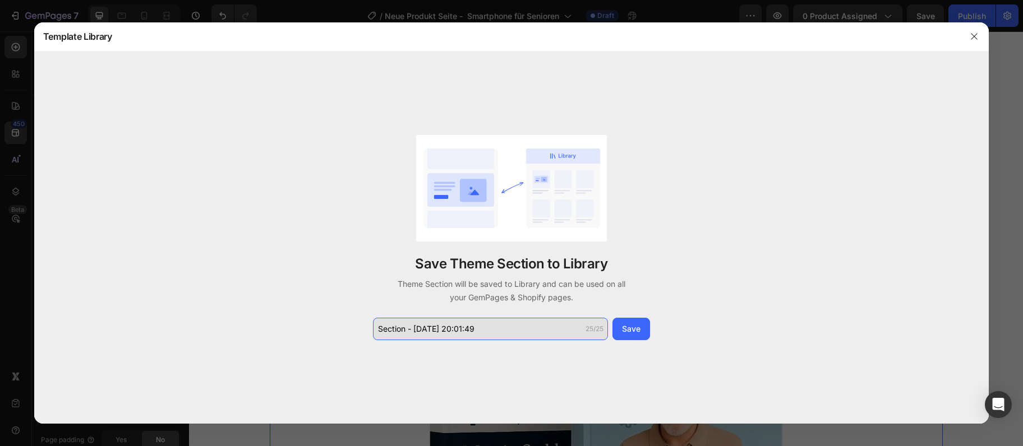
click at [497, 336] on input "Section - Sep 28 20:01:49" at bounding box center [490, 329] width 235 height 22
click at [497, 334] on input "Section - Sep 28 20:01:49" at bounding box center [490, 329] width 235 height 22
click at [490, 321] on input "Section - Sep 28 20:01:49" at bounding box center [490, 329] width 235 height 22
click at [491, 321] on input "Section - Sep 28 20:01:49" at bounding box center [490, 329] width 235 height 22
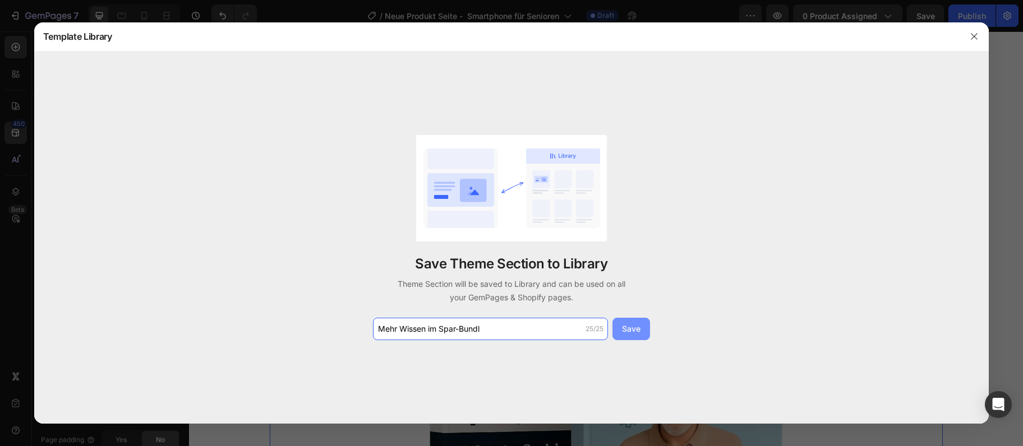
type input "Mehr Wissen im Spar-Bundl"
click at [637, 335] on div "Save" at bounding box center [631, 329] width 19 height 12
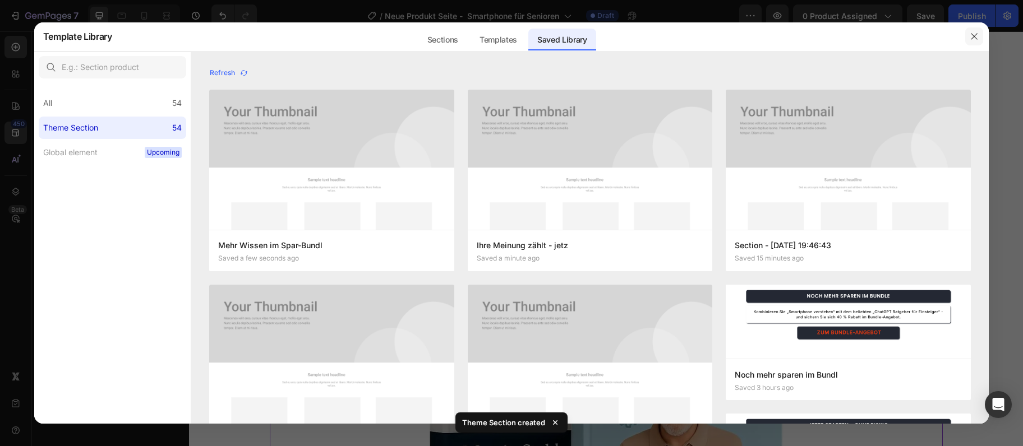
click at [971, 36] on icon "button" at bounding box center [974, 36] width 9 height 9
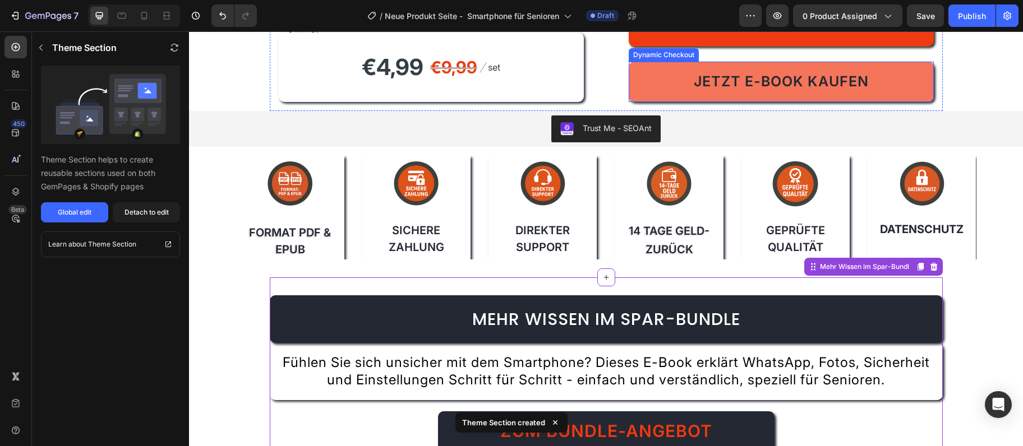
scroll to position [3181, 0]
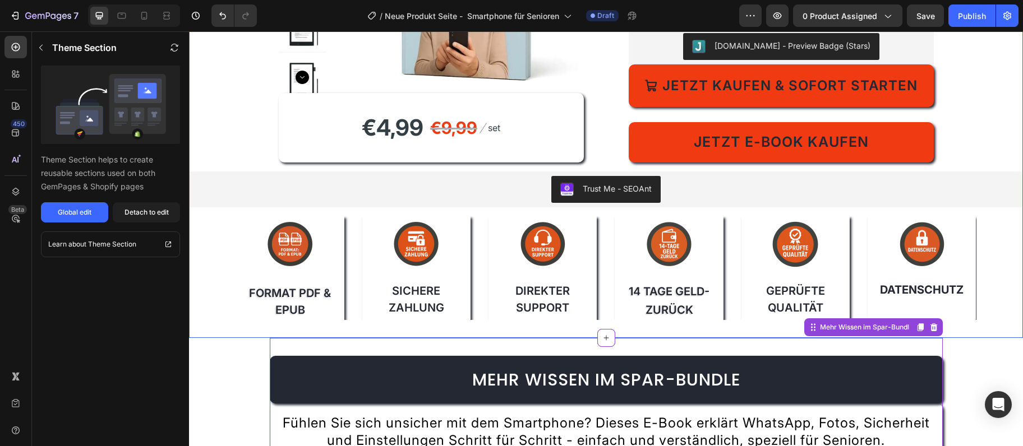
click at [218, 329] on div "Jetzt starten – ohne Risiko Heading Product Images €4,99 Product Price Product …" at bounding box center [606, 54] width 834 height 568
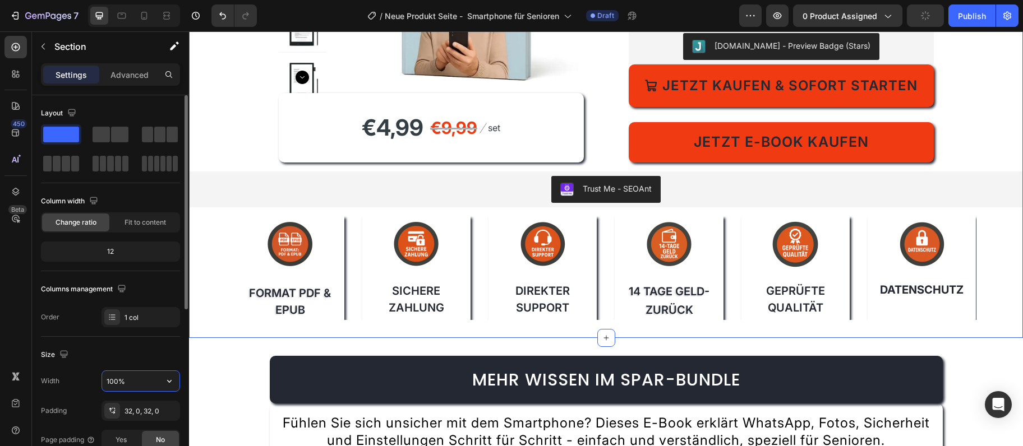
click at [145, 375] on input "100%" at bounding box center [140, 381] width 77 height 20
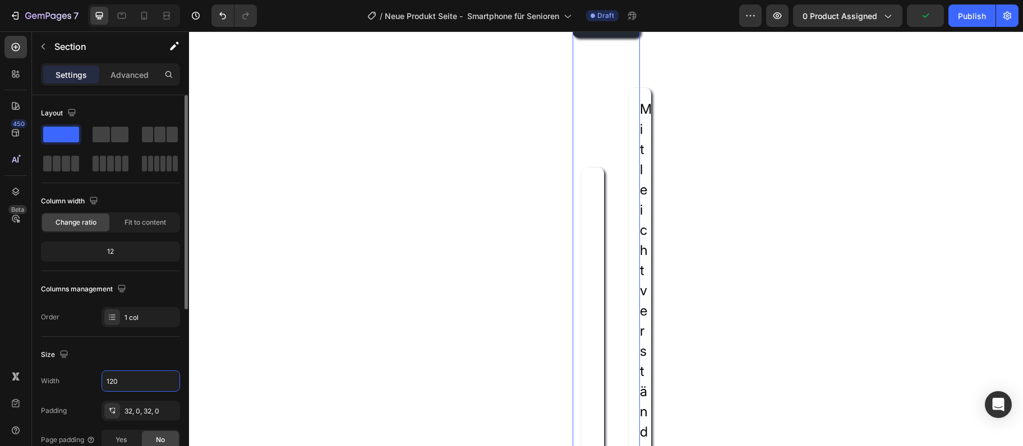
type input "1200"
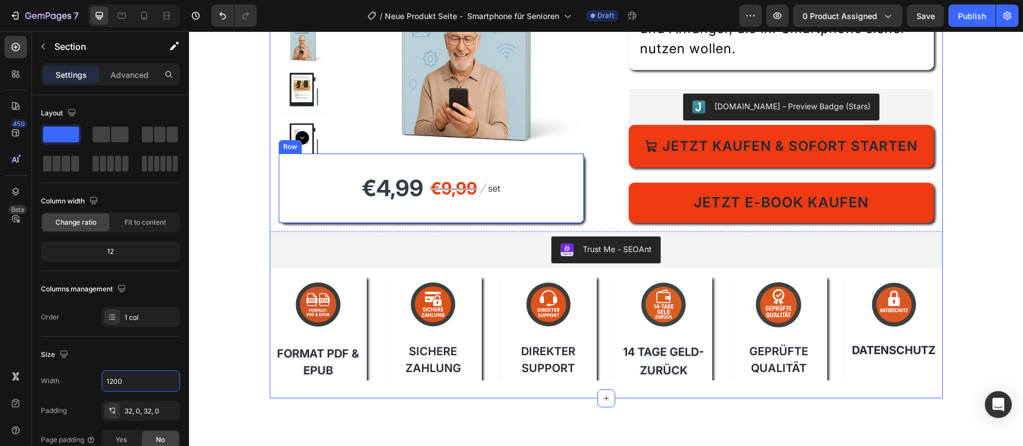
scroll to position [3059, 0]
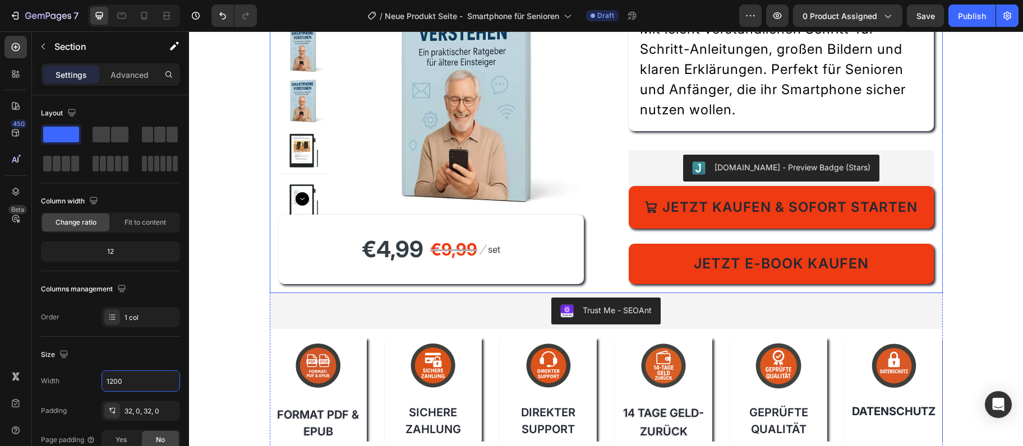
click at [273, 167] on div "Product Images €4,99 Product Price Product Price €9,99 Compare Price Compare Pr…" at bounding box center [606, 129] width 673 height 327
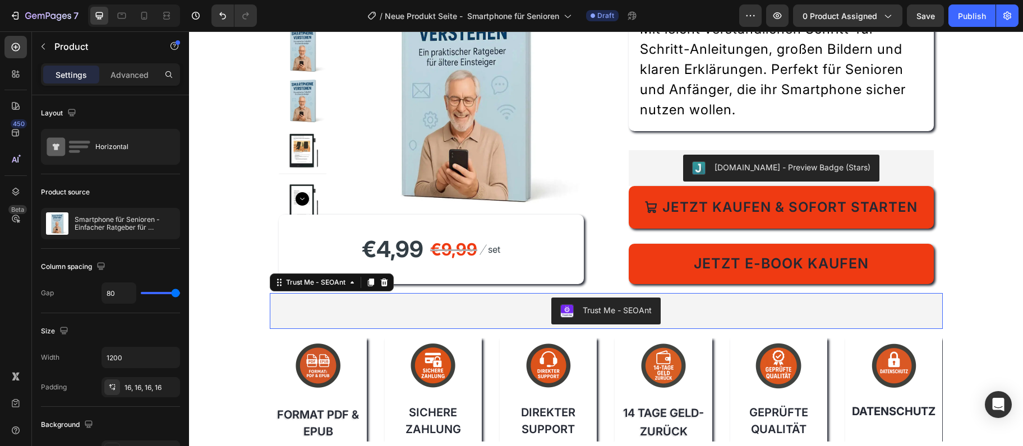
click at [272, 295] on div "Trust Me - SEOAnt" at bounding box center [606, 311] width 673 height 36
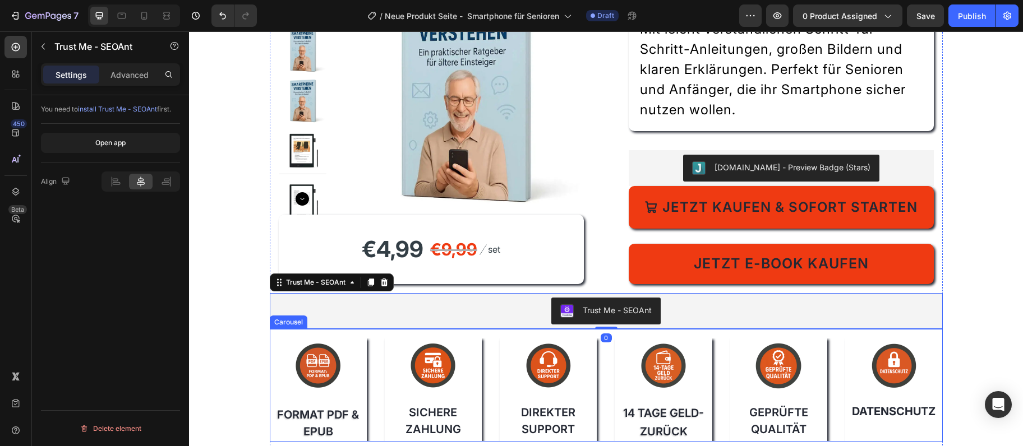
click at [282, 338] on div "Image FORMAT PDF & EPUB Text Block Image Sichere Zahlung Text Block Image Direk…" at bounding box center [606, 385] width 673 height 113
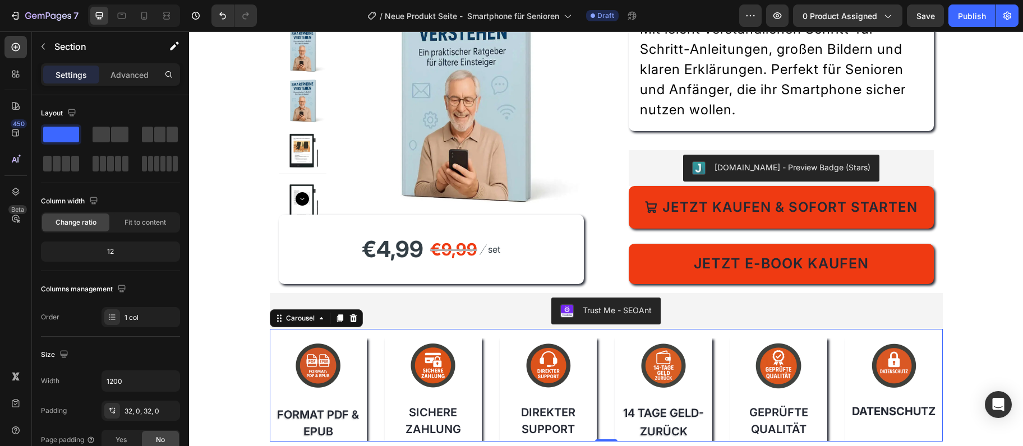
click at [926, 325] on div "Jetzt starten – ohne Risiko Heading Product Images €4,99 Product Price Product …" at bounding box center [606, 176] width 673 height 568
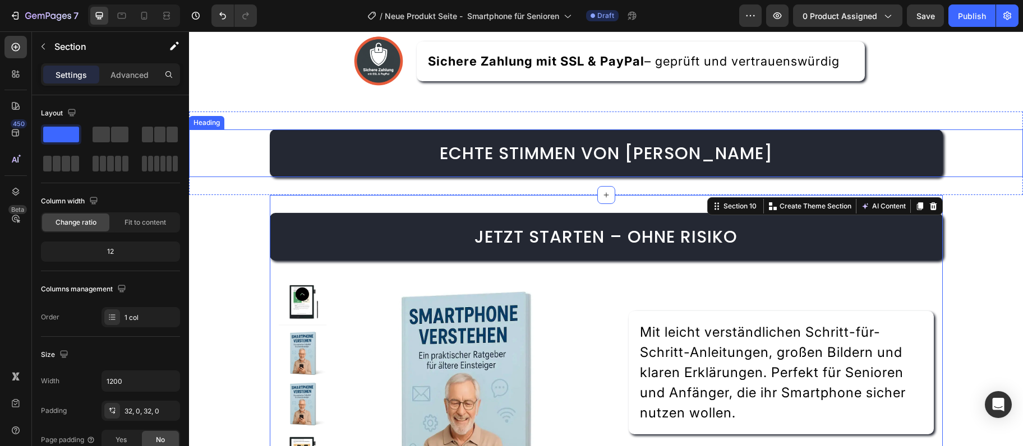
scroll to position [2695, 0]
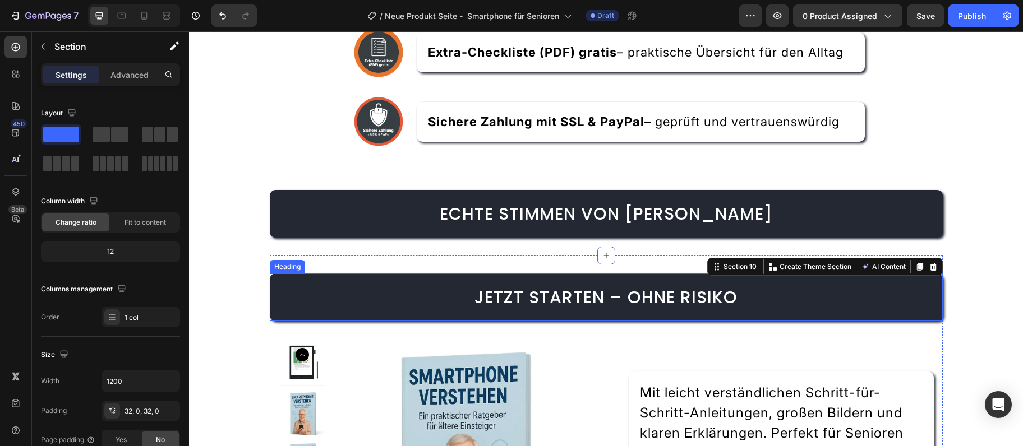
click at [621, 297] on span "Jetzt starten – ohne Risiko" at bounding box center [605, 297] width 263 height 24
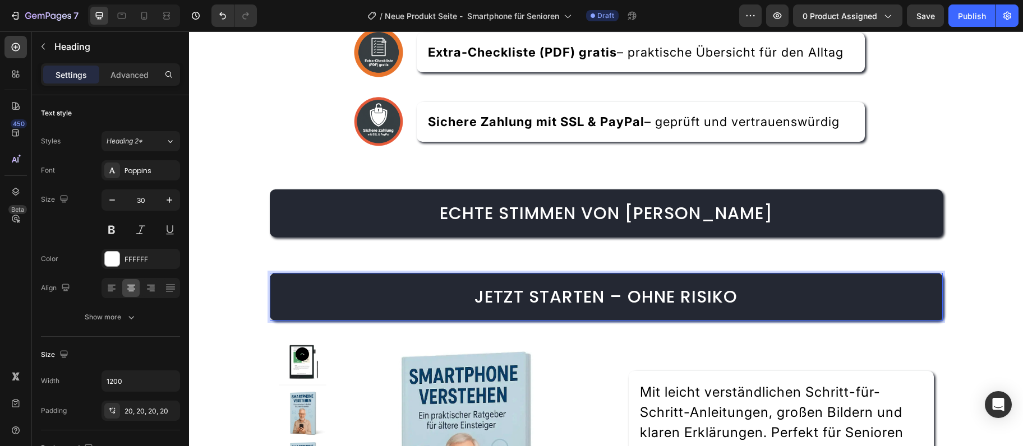
click at [619, 299] on span "Jetzt starten – ohne Risiko" at bounding box center [605, 297] width 263 height 24
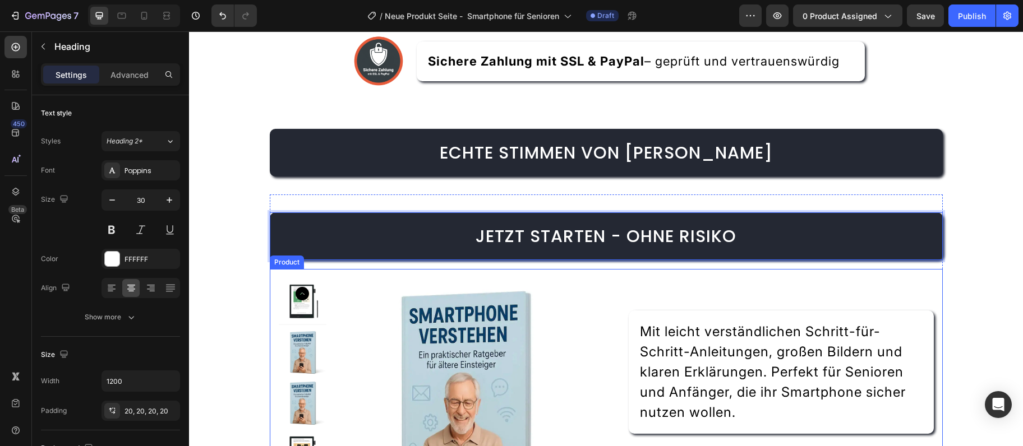
scroll to position [2816, 0]
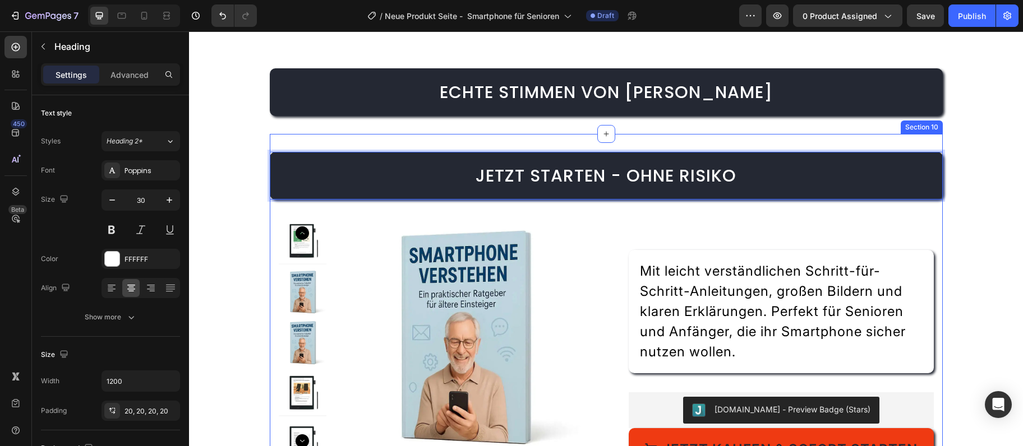
click at [879, 140] on div "Jetzt starten - ohne Risiko Heading 16 Product Images €4,99 Product Price Produ…" at bounding box center [606, 418] width 673 height 568
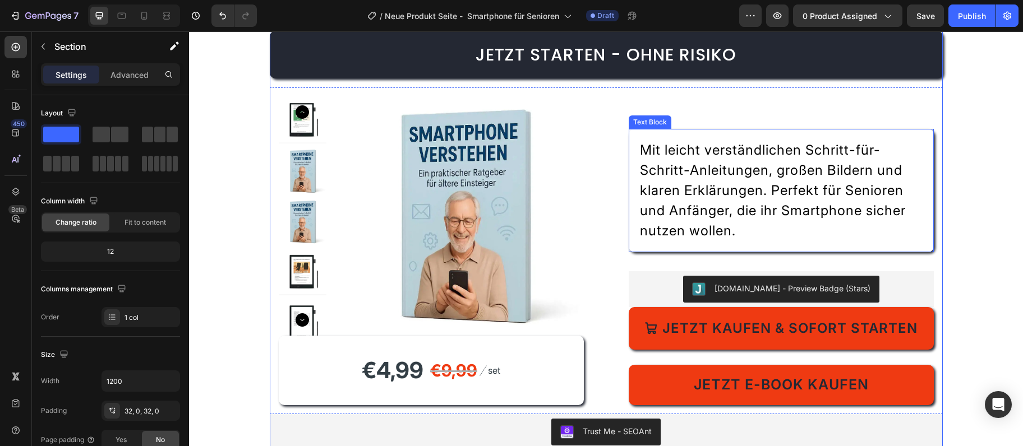
scroll to position [2756, 0]
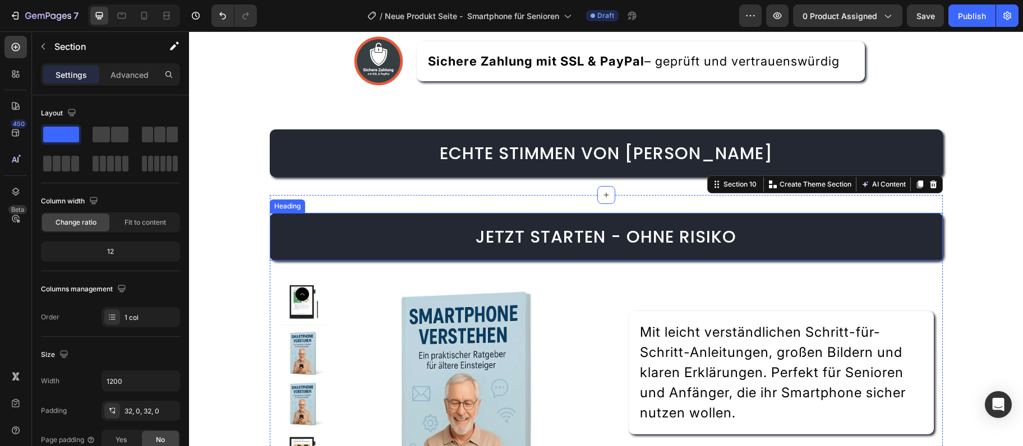
click at [603, 246] on span "Jetzt starten - ohne Risiko" at bounding box center [606, 237] width 261 height 24
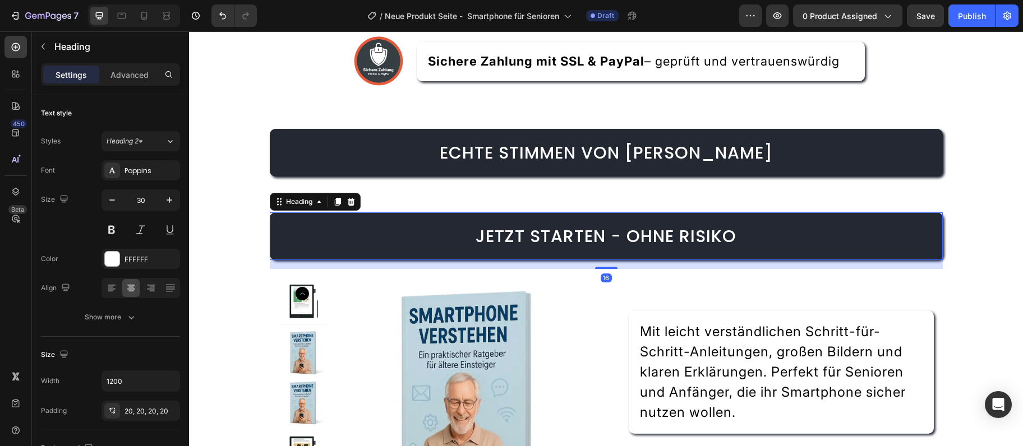
click at [603, 244] on span "Jetzt starten - ohne Risiko" at bounding box center [606, 236] width 261 height 24
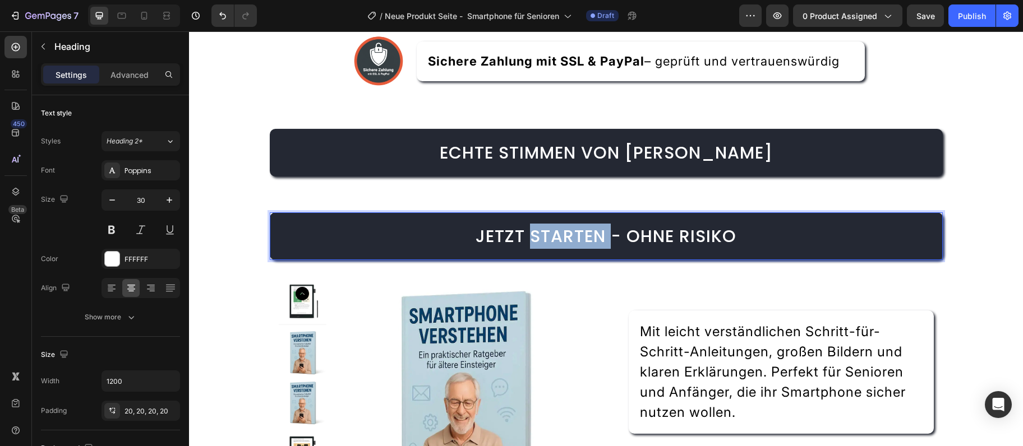
click at [604, 244] on span "Jetzt starten - ohne Risiko" at bounding box center [606, 236] width 261 height 24
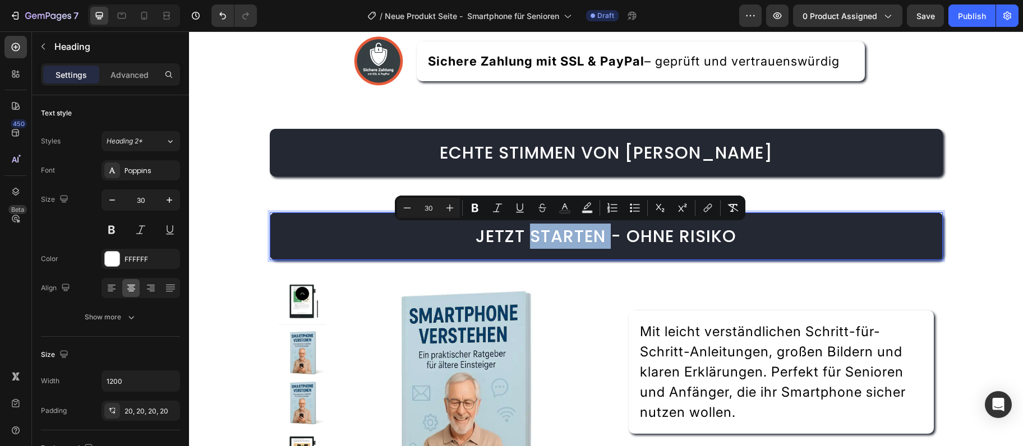
click at [605, 246] on span "Jetzt starten - ohne Risiko" at bounding box center [606, 236] width 261 height 24
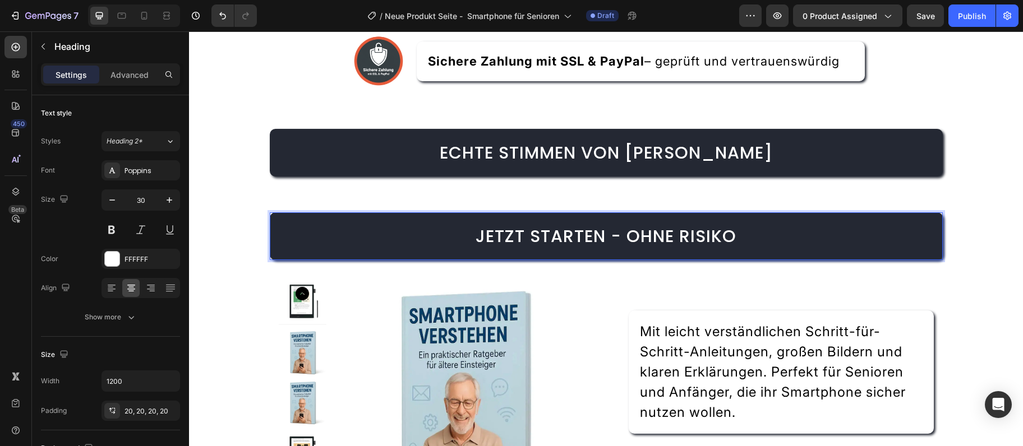
click at [605, 246] on span "Jetzt starten - ohne Risiko" at bounding box center [606, 236] width 261 height 24
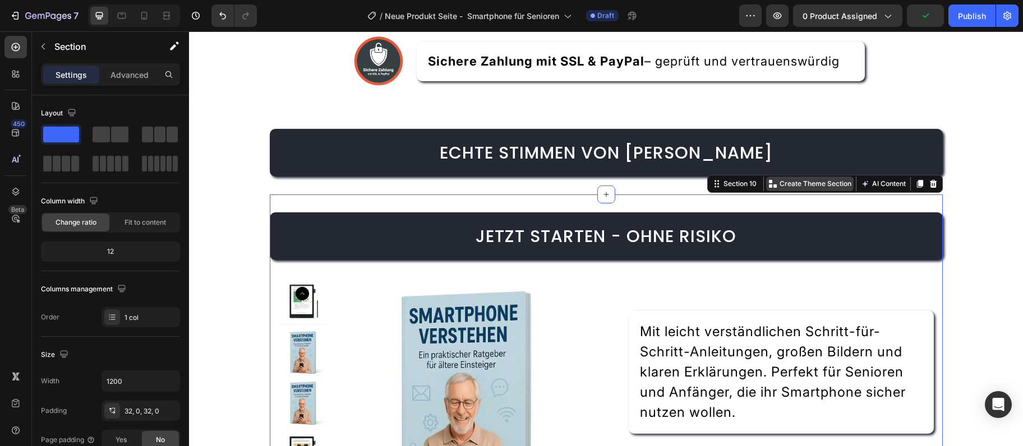
click at [836, 186] on p "Create Theme Section" at bounding box center [815, 184] width 72 height 10
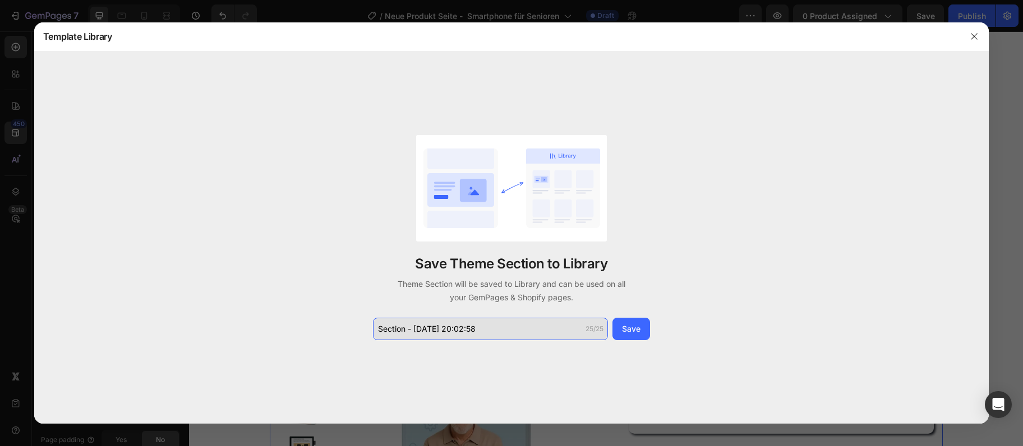
click at [530, 319] on input "Section - Sep 28 20:02:58" at bounding box center [490, 329] width 235 height 22
type input "Jetzt starten - ohne Risi"
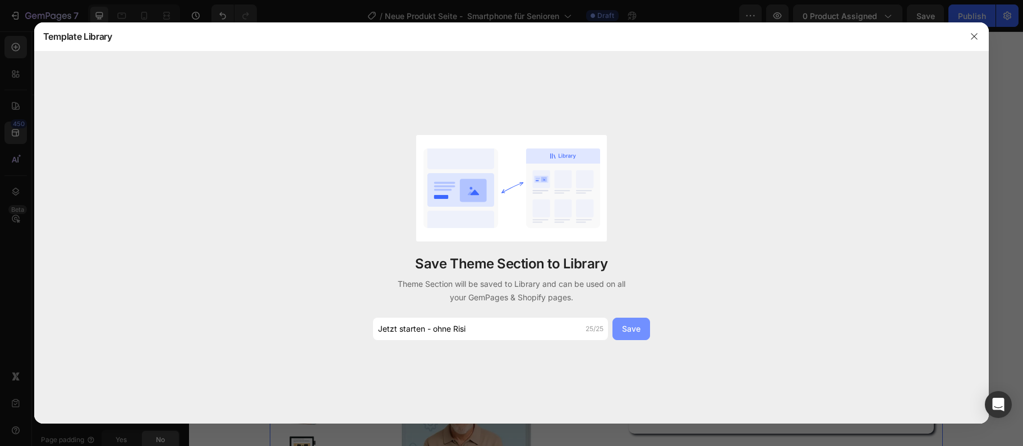
click at [640, 335] on button "Save" at bounding box center [631, 329] width 38 height 22
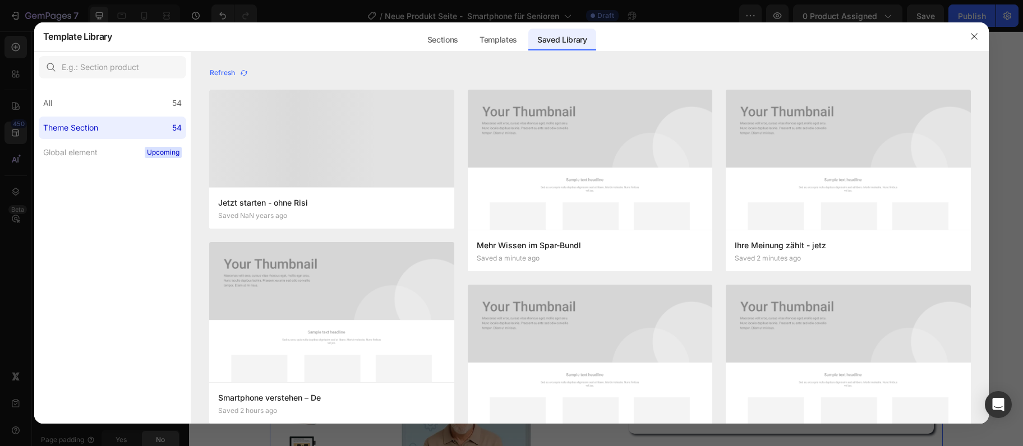
scroll to position [546, 0]
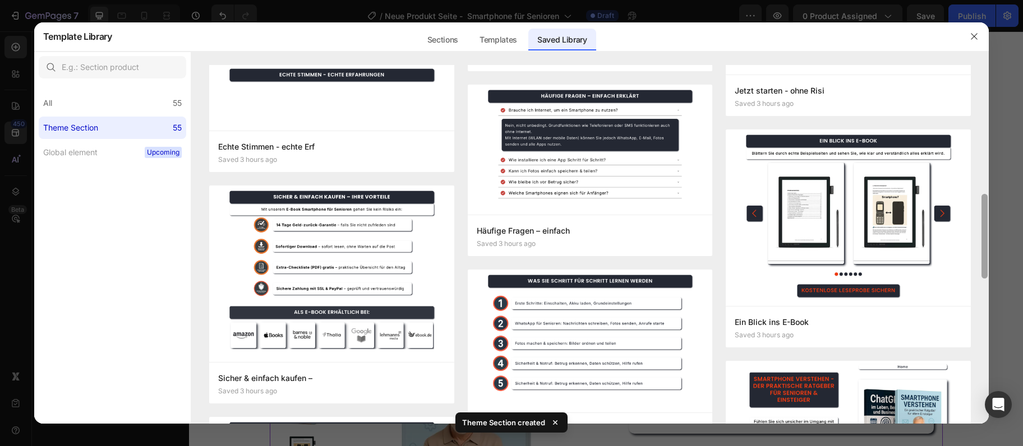
click at [986, 297] on div at bounding box center [984, 244] width 8 height 359
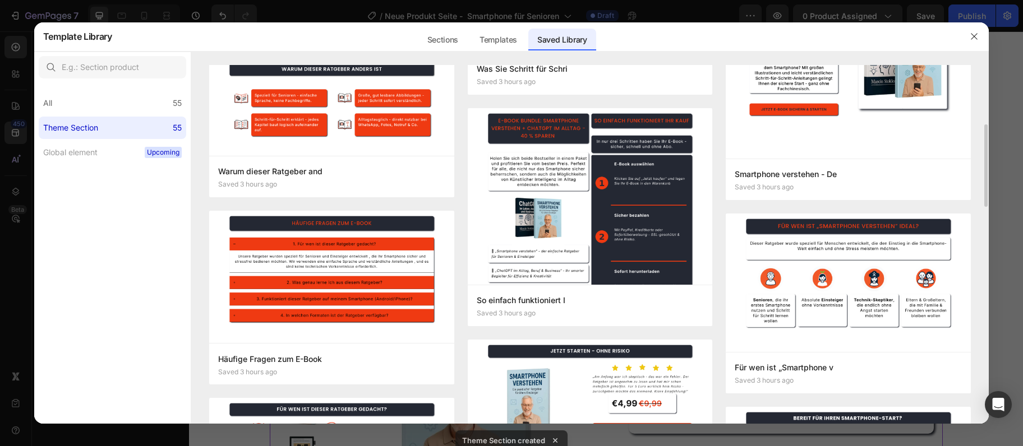
scroll to position [783, 0]
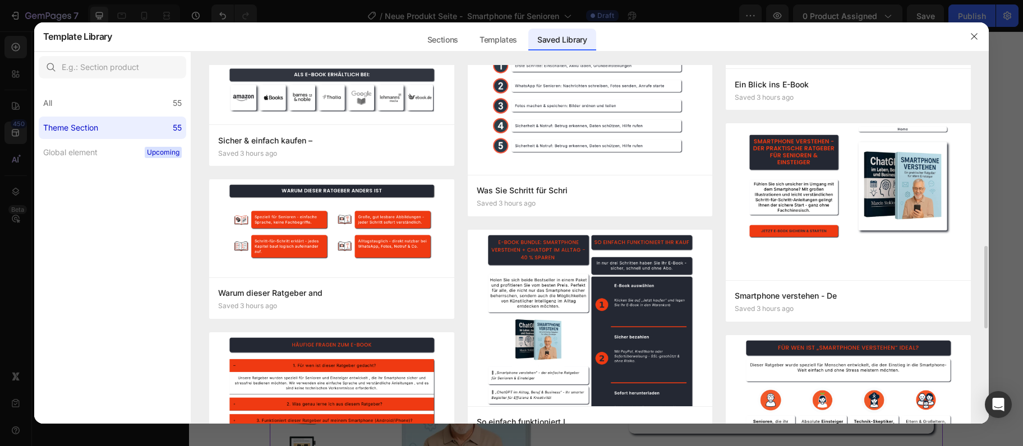
click at [981, 146] on div at bounding box center [984, 244] width 8 height 359
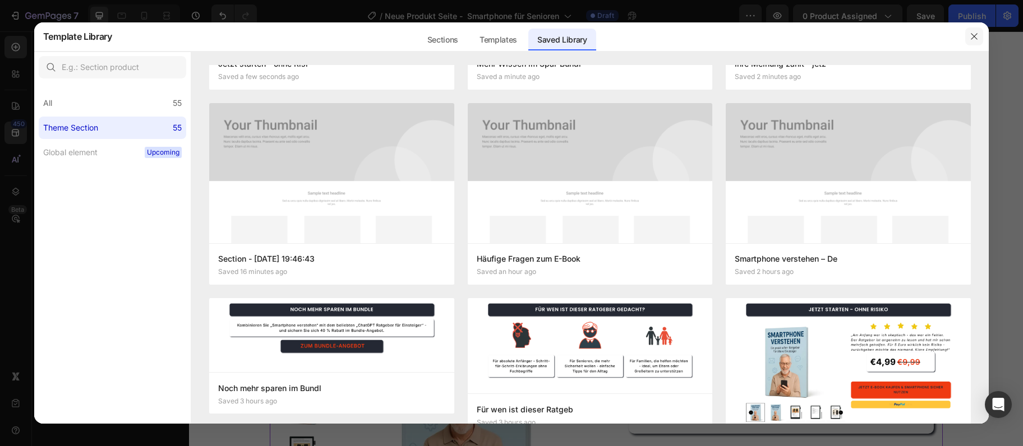
scroll to position [61, 0]
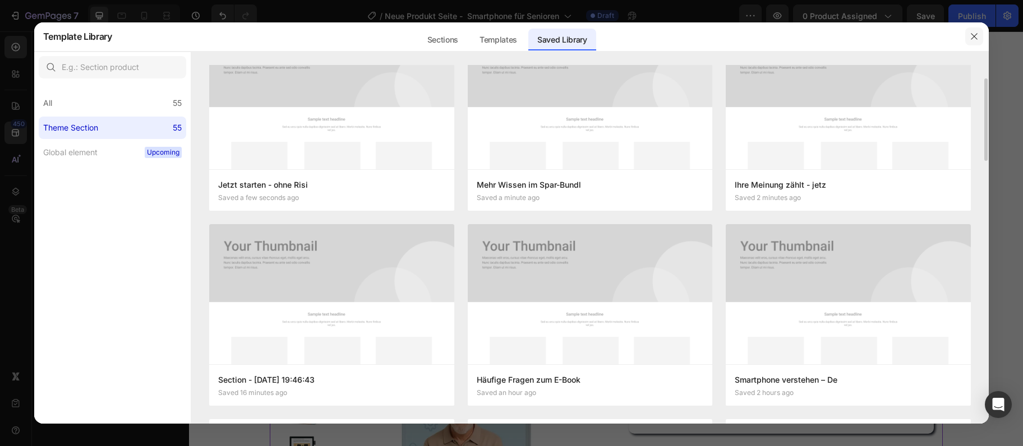
click at [975, 30] on button "button" at bounding box center [974, 36] width 18 height 18
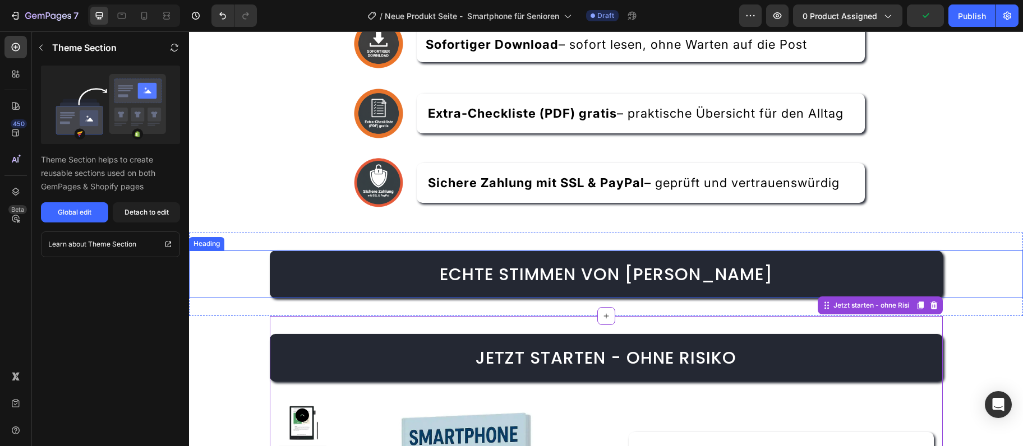
scroll to position [2573, 0]
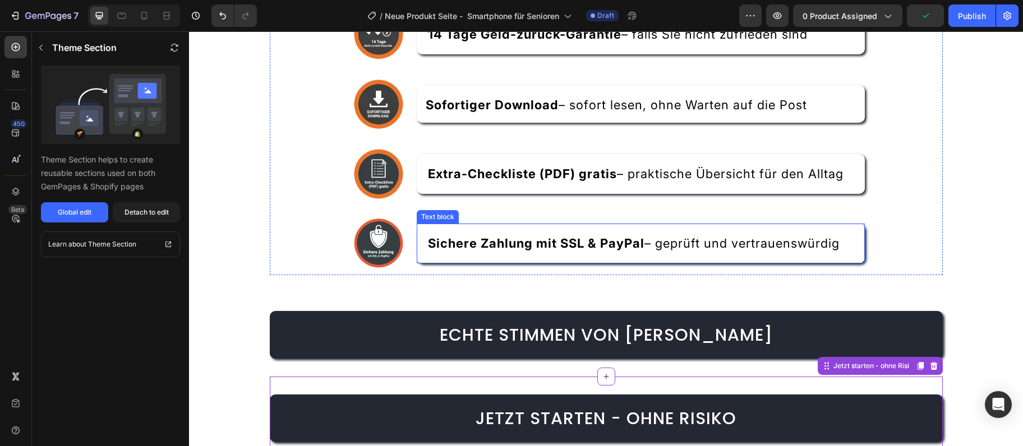
click at [644, 242] on span "Sichere Zahlung mit SSL & PayPal – geprüft und vertrauenswürdig" at bounding box center [634, 243] width 412 height 15
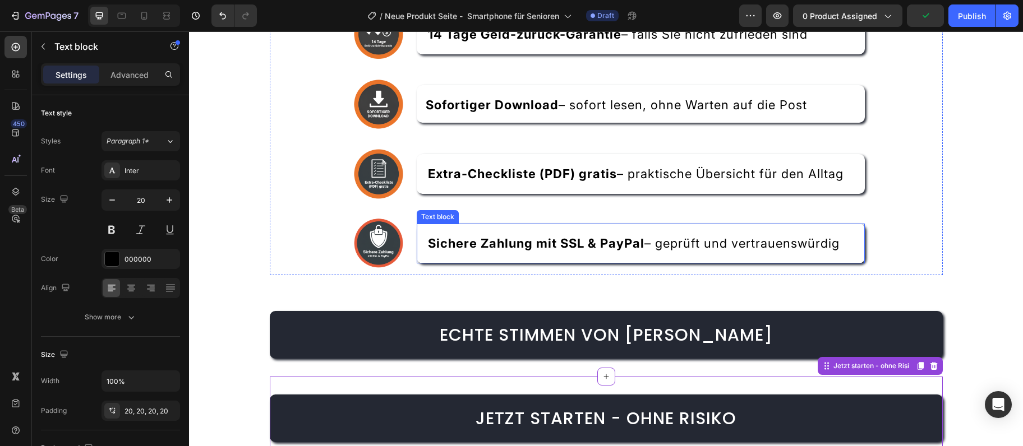
click at [645, 244] on span "Sichere Zahlung mit SSL & PayPal – geprüft und vertrauenswürdig" at bounding box center [634, 243] width 412 height 15
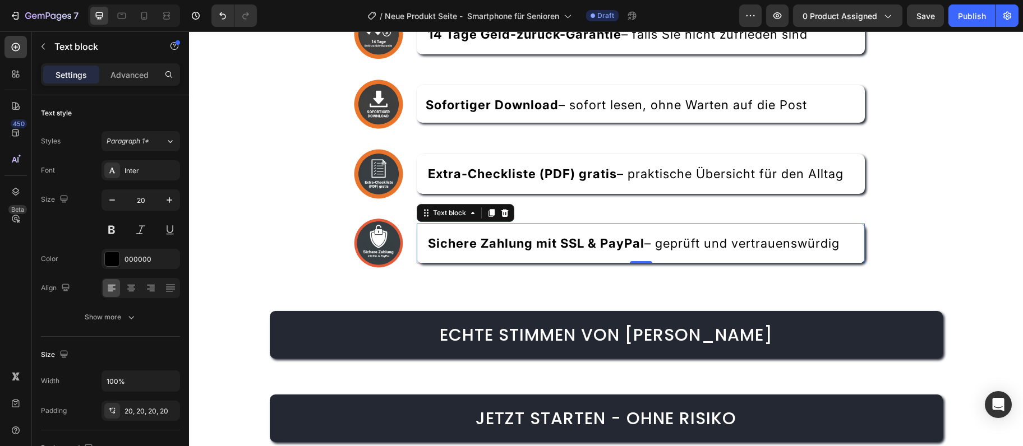
click at [647, 244] on span "Sichere Zahlung mit SSL & PayPal – geprüft und vertrauenswürdig" at bounding box center [634, 243] width 412 height 15
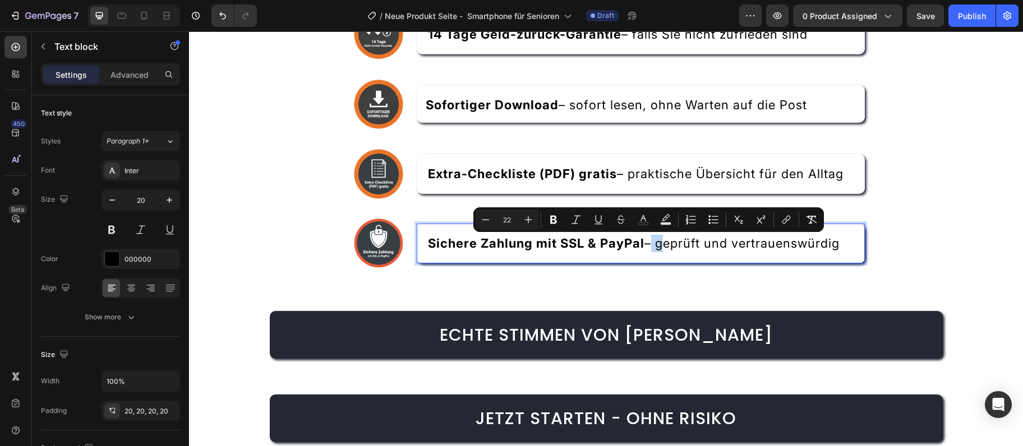
click at [647, 244] on span "Sichere Zahlung mit SSL & PayPal – geprüft und vertrauenswürdig" at bounding box center [634, 243] width 412 height 15
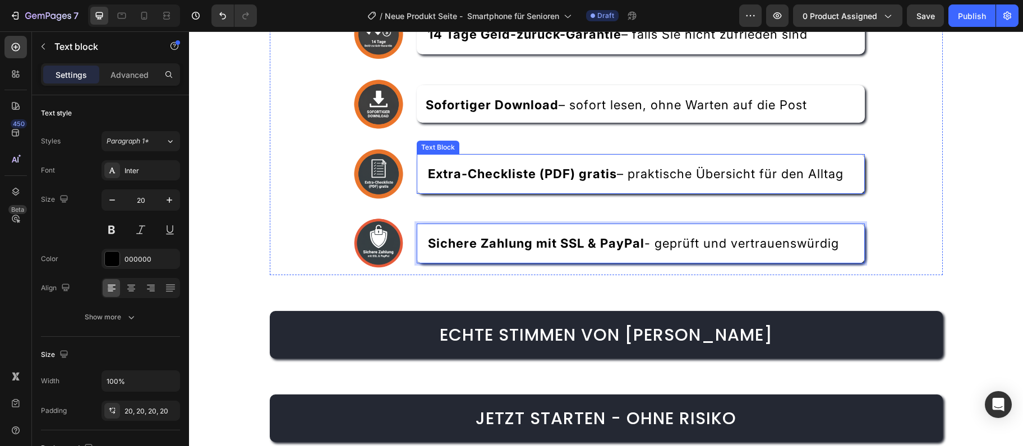
click at [619, 176] on span "Extra-Checkliste (PDF) gratis – praktische Übersicht für den Alltag" at bounding box center [636, 174] width 416 height 15
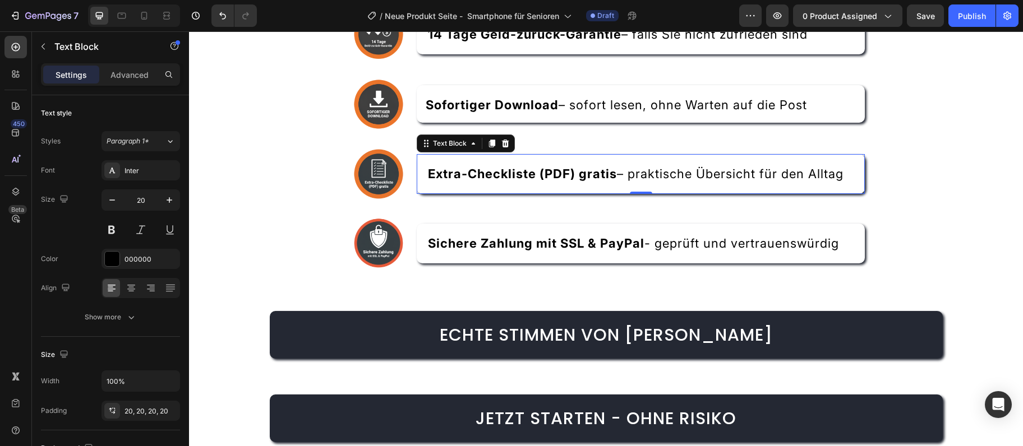
click at [621, 175] on span "Extra-Checkliste (PDF) gratis – praktische Übersicht für den Alltag" at bounding box center [636, 174] width 416 height 15
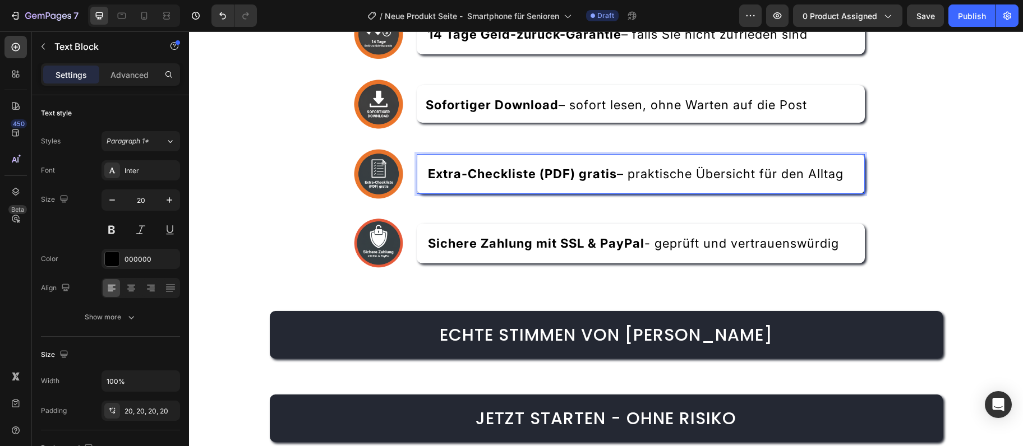
click at [621, 174] on span "Extra-Checkliste (PDF) gratis – praktische Übersicht für den Alltag" at bounding box center [636, 174] width 416 height 15
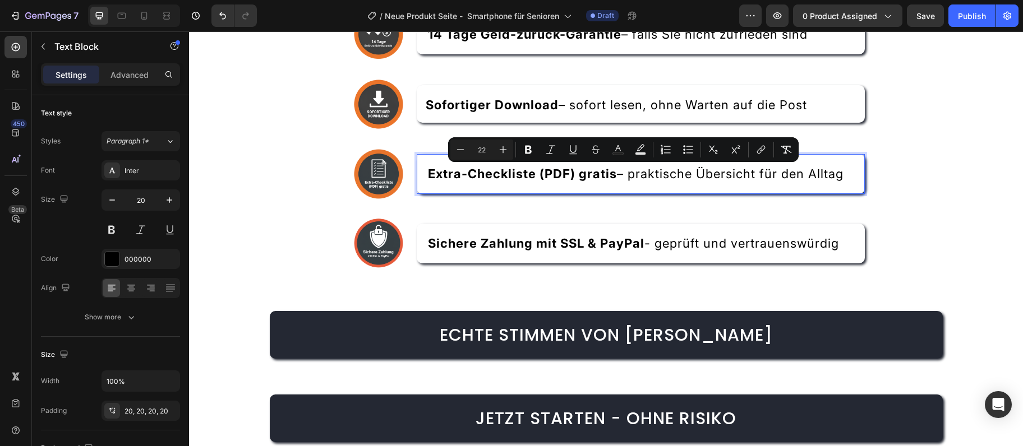
click at [621, 174] on span "Extra-Checkliste (PDF) gratis – praktische Übersicht für den Alltag" at bounding box center [636, 174] width 416 height 15
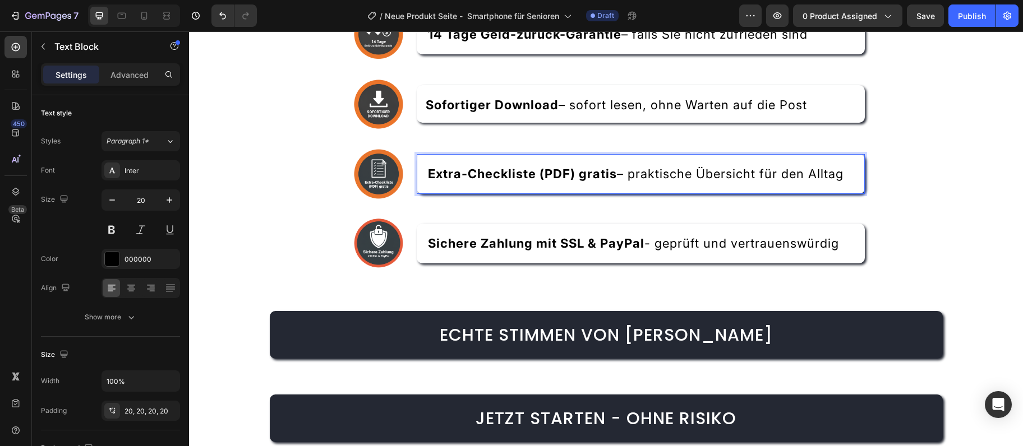
click at [622, 171] on span "Extra-Checkliste (PDF) gratis – praktische Übersicht für den Alltag" at bounding box center [636, 174] width 416 height 15
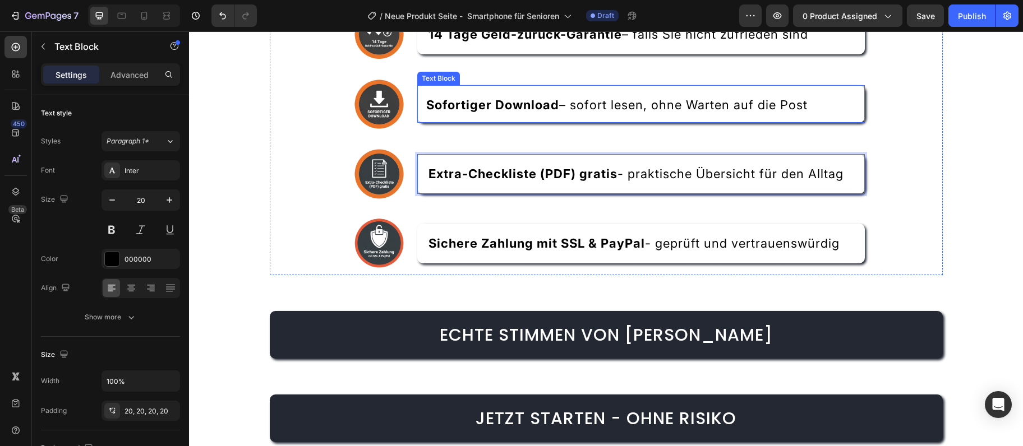
click at [567, 105] on span "Sofortiger Download – sofort lesen, ohne Warten auf die Post" at bounding box center [616, 105] width 381 height 15
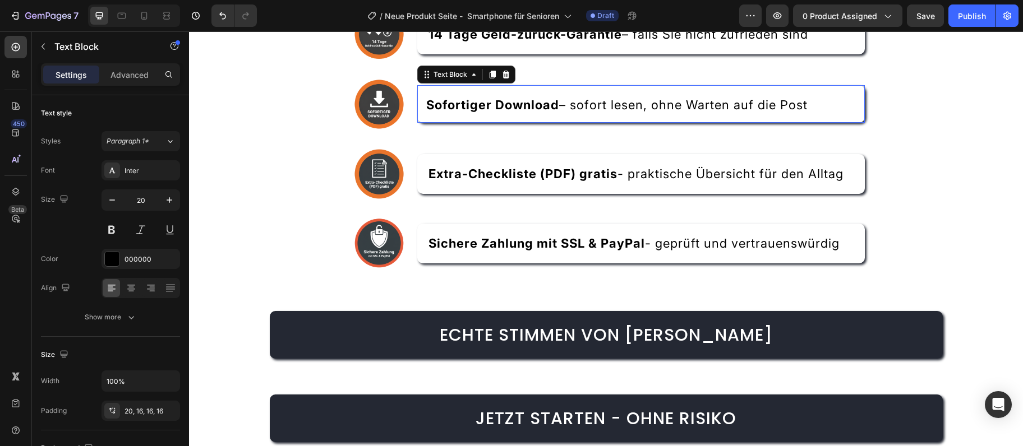
click at [566, 105] on span "Sofortiger Download – sofort lesen, ohne Warten auf die Post" at bounding box center [616, 105] width 381 height 15
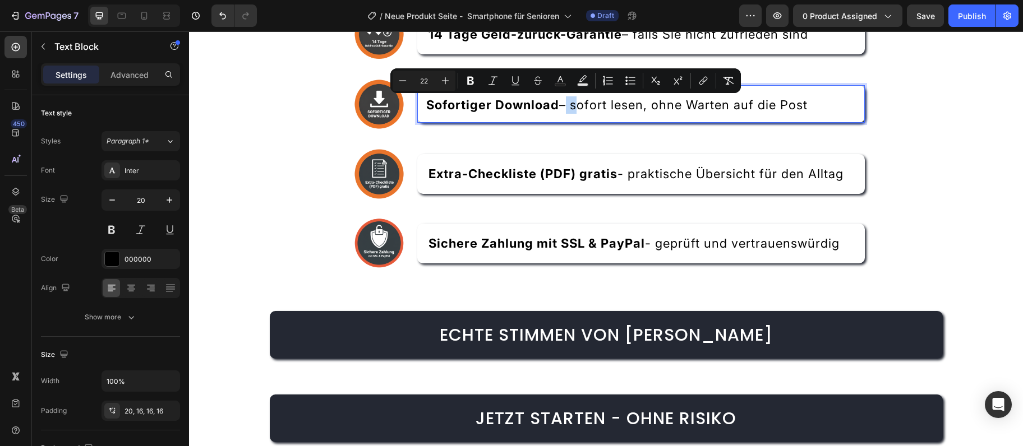
click at [566, 105] on span "Sofortiger Download – sofort lesen, ohne Warten auf die Post" at bounding box center [616, 105] width 381 height 15
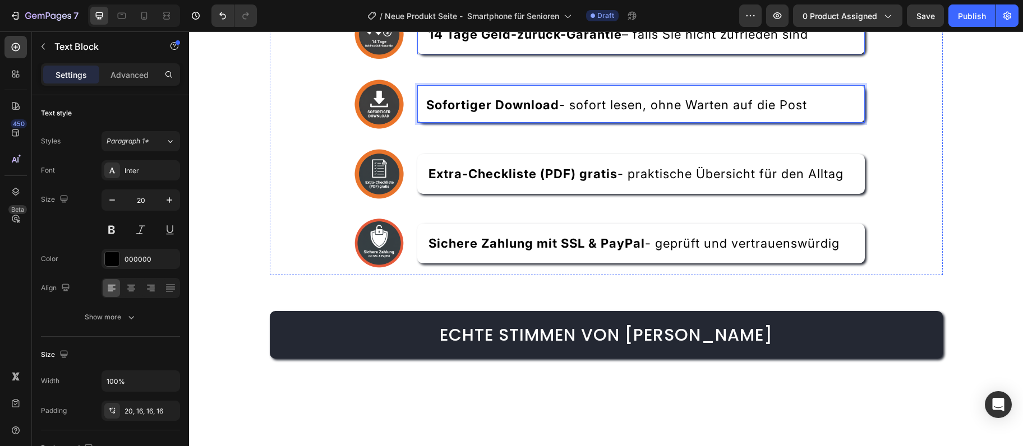
scroll to position [2452, 0]
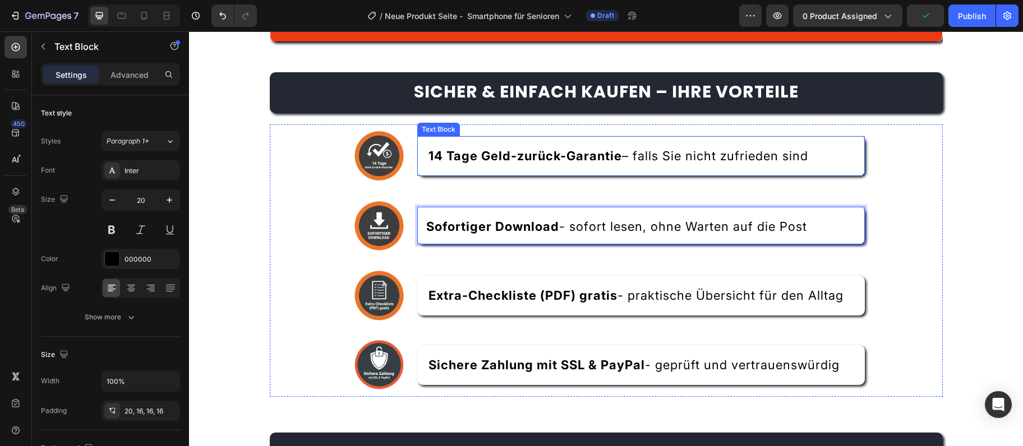
click at [627, 159] on span "14 Tage Geld-zurück-Garantie – falls Sie nicht zufrieden sind" at bounding box center [618, 156] width 380 height 15
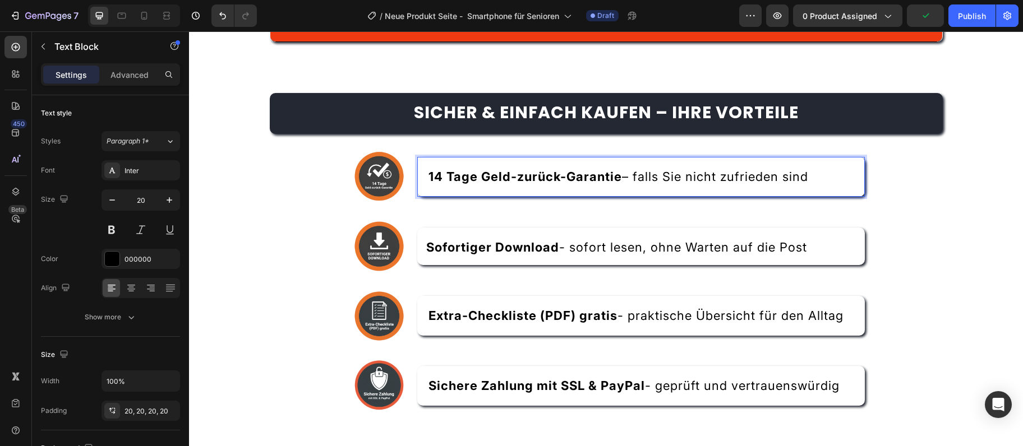
click at [628, 169] on span "14 Tage Geld-zurück-Garantie – falls Sie nicht zufrieden sind" at bounding box center [618, 176] width 380 height 15
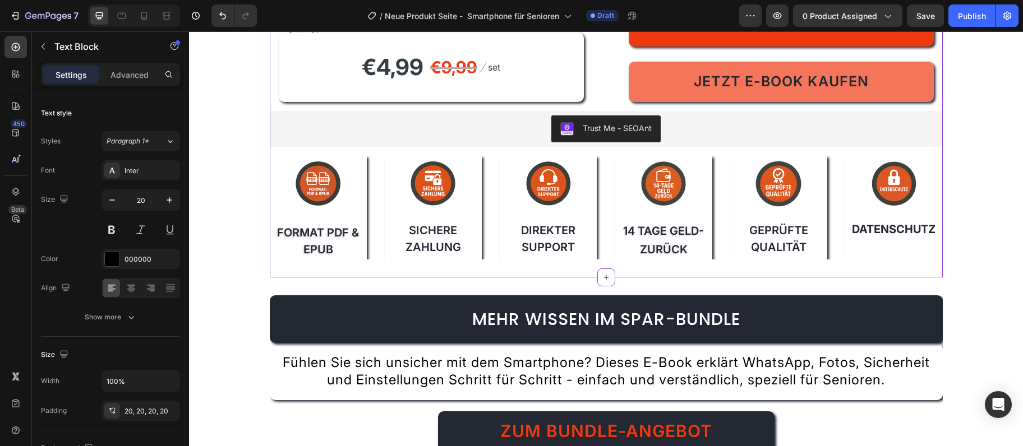
scroll to position [3181, 0]
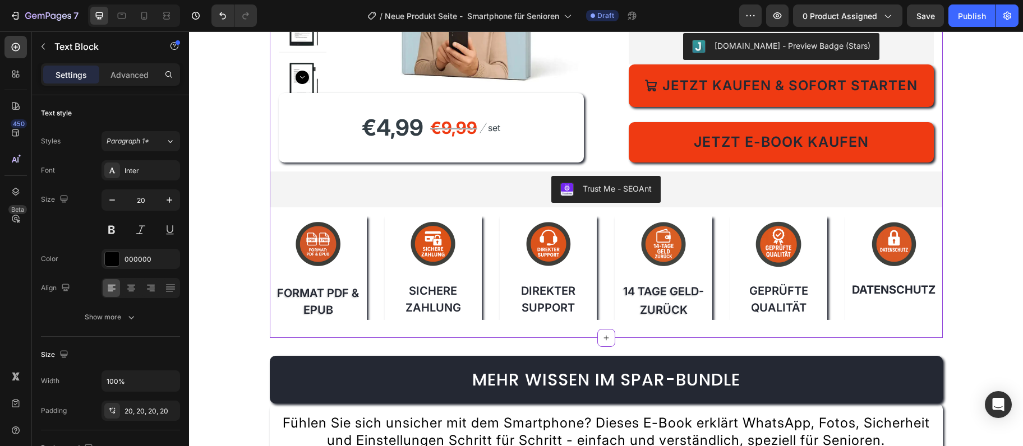
click at [301, 261] on img at bounding box center [318, 244] width 56 height 56
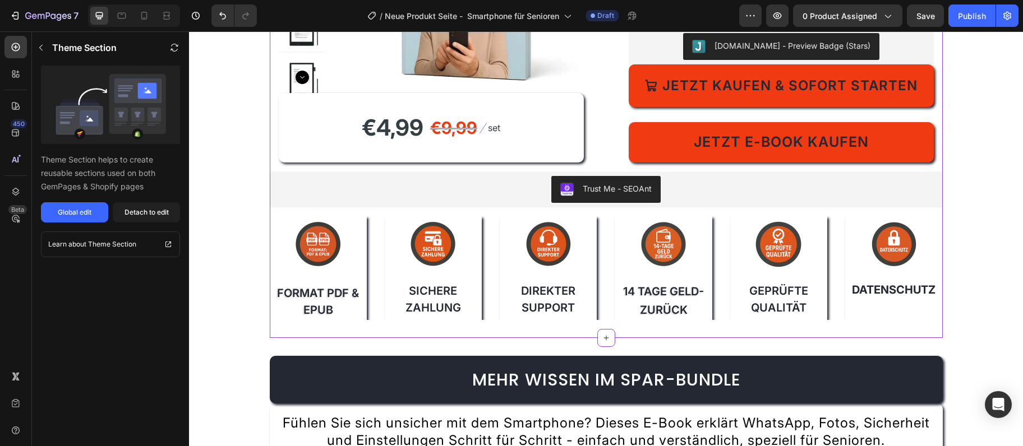
click at [310, 251] on img at bounding box center [318, 244] width 56 height 56
click at [133, 213] on div "Detach to edit" at bounding box center [146, 212] width 44 height 10
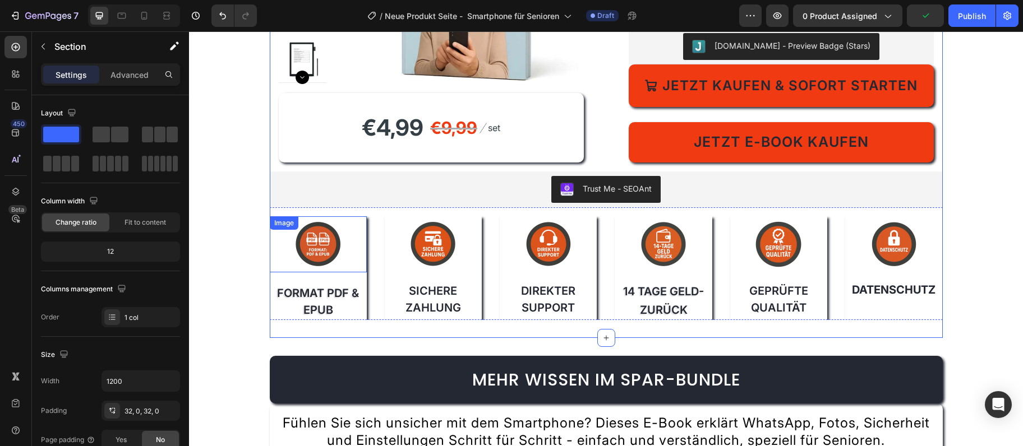
click at [296, 261] on img at bounding box center [318, 244] width 56 height 56
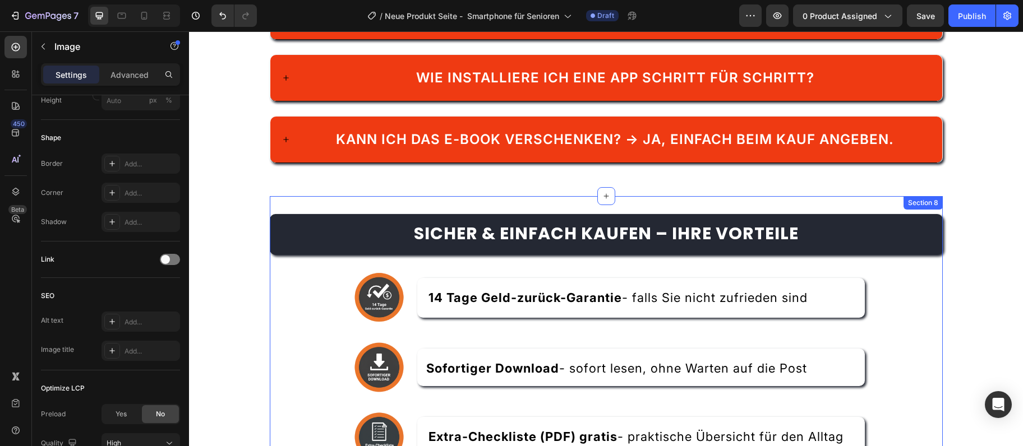
scroll to position [2269, 0]
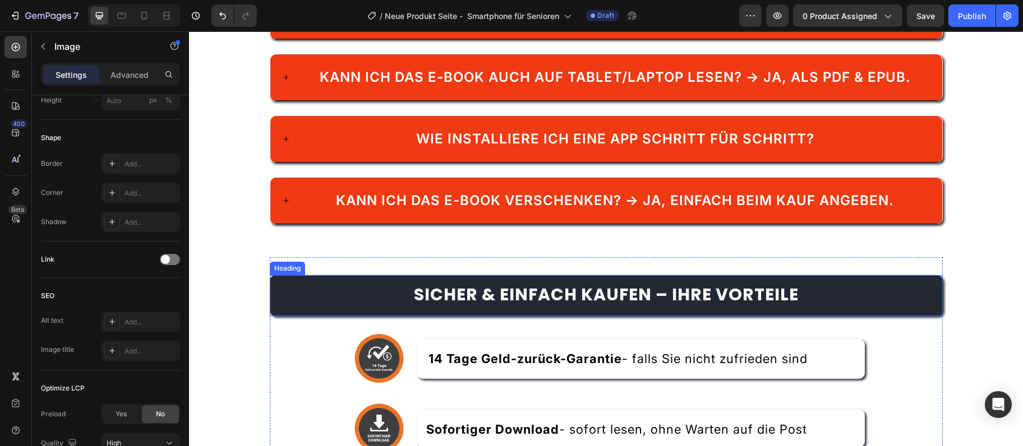
click at [668, 283] on strong "Sicher & einfach kaufen – Ihre Vorteile" at bounding box center [606, 295] width 385 height 24
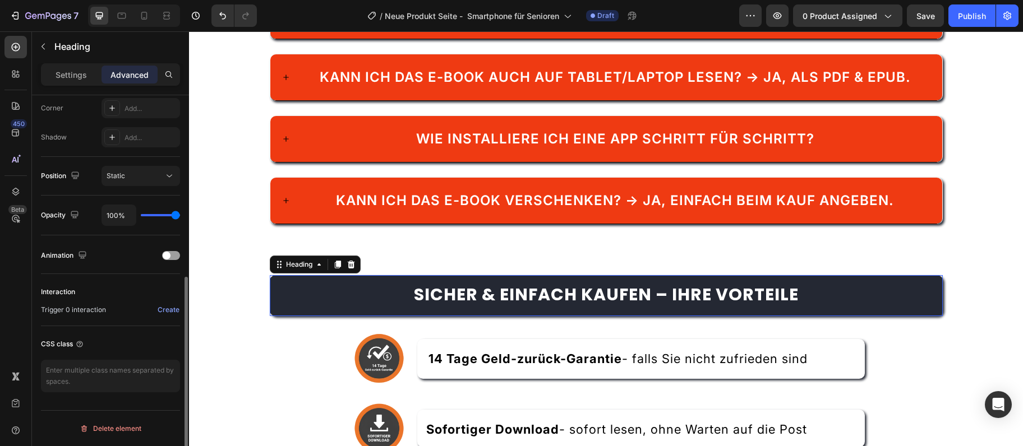
scroll to position [0, 0]
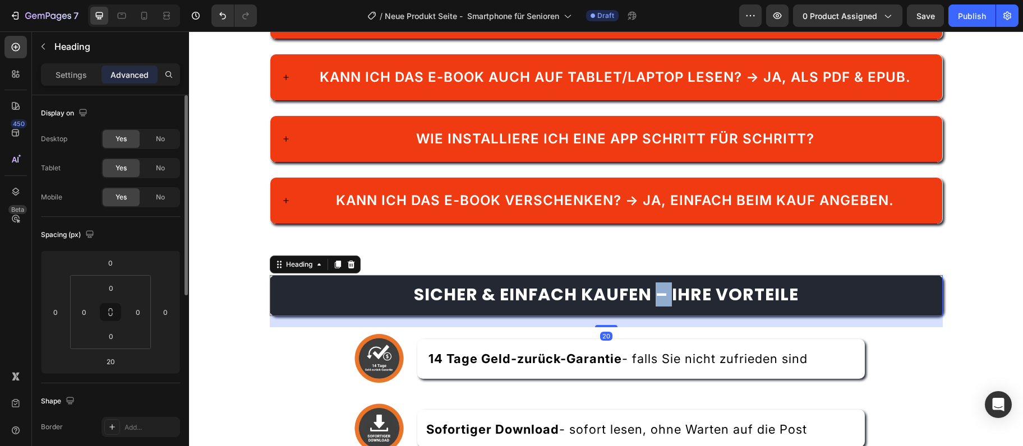
click at [668, 283] on strong "Sicher & einfach kaufen – Ihre Vorteile" at bounding box center [606, 295] width 385 height 24
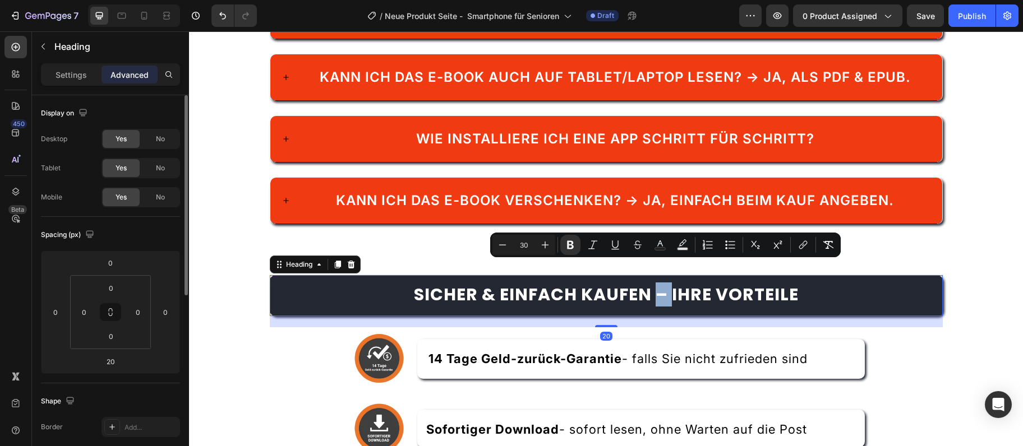
click at [666, 283] on strong "Sicher & einfach kaufen – Ihre Vorteile" at bounding box center [606, 295] width 385 height 24
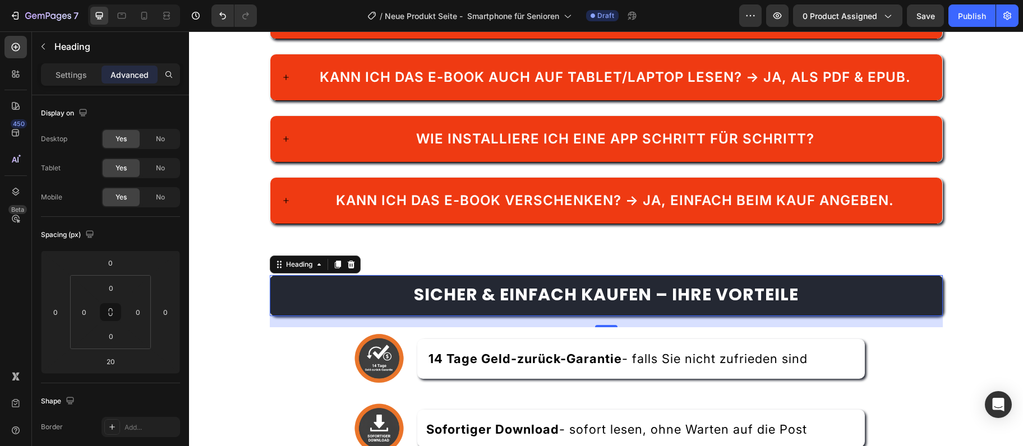
click at [665, 283] on strong "Sicher & einfach kaufen – Ihre Vorteile" at bounding box center [606, 295] width 385 height 24
click at [663, 283] on strong "Sicher & einfach kaufen – Ihre Vorteile" at bounding box center [606, 295] width 385 height 24
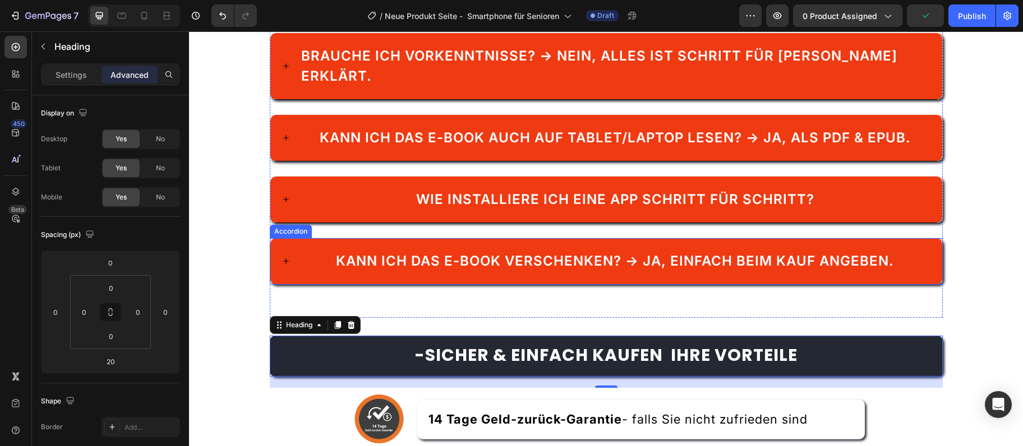
click at [648, 238] on div "Kann ich das E-Book verschenken? → Ja, einfach beim Kauf angeben." at bounding box center [606, 261] width 672 height 46
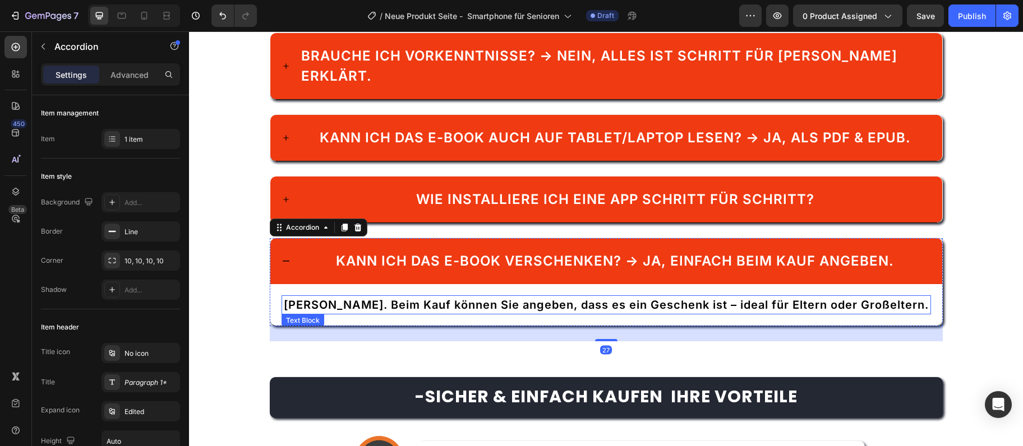
click at [689, 298] on span "Ja. Beim Kauf können Sie angeben, dass es ein Geschenk ist – ideal für Eltern o…" at bounding box center [606, 304] width 645 height 13
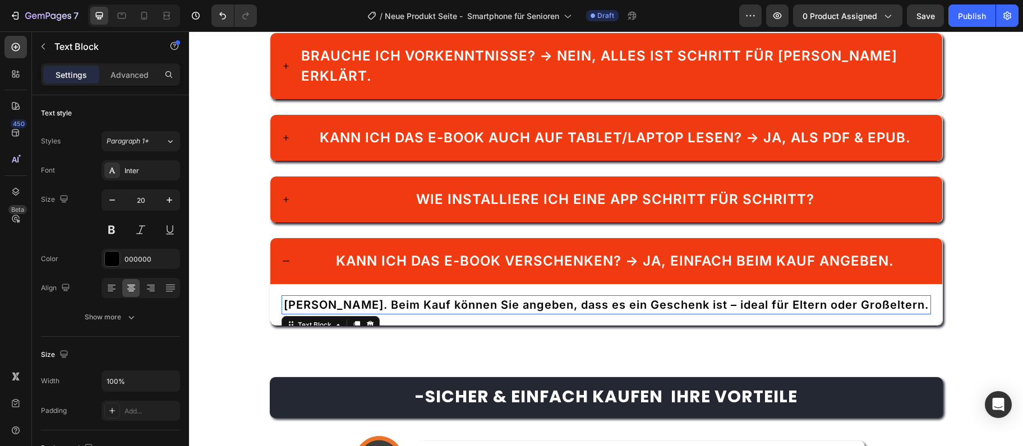
drag, startPoint x: 687, startPoint y: 284, endPoint x: 694, endPoint y: 285, distance: 6.2
click at [690, 298] on span "Ja. Beim Kauf können Sie angeben, dass es ein Geschenk ist – ideal für Eltern o…" at bounding box center [606, 304] width 645 height 13
click at [694, 298] on span "Ja. Beim Kauf können Sie angeben, dass es ein Geschenk ist – ideal für Eltern o…" at bounding box center [606, 304] width 645 height 13
click at [693, 298] on span "Ja. Beim Kauf können Sie angeben, dass es ein Geschenk ist – ideal für Eltern o…" at bounding box center [606, 304] width 645 height 13
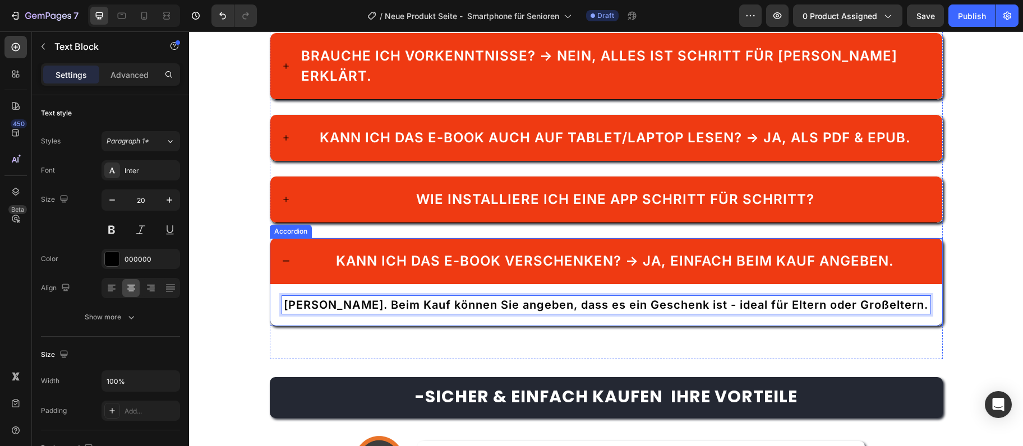
scroll to position [2148, 0]
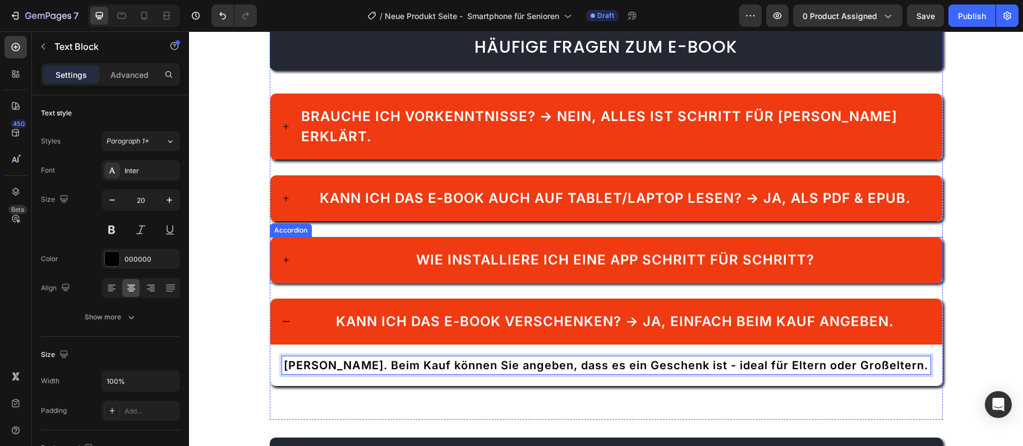
click at [858, 248] on div "Wie installiere ich eine App Schritt für Schritt?" at bounding box center [614, 260] width 631 height 24
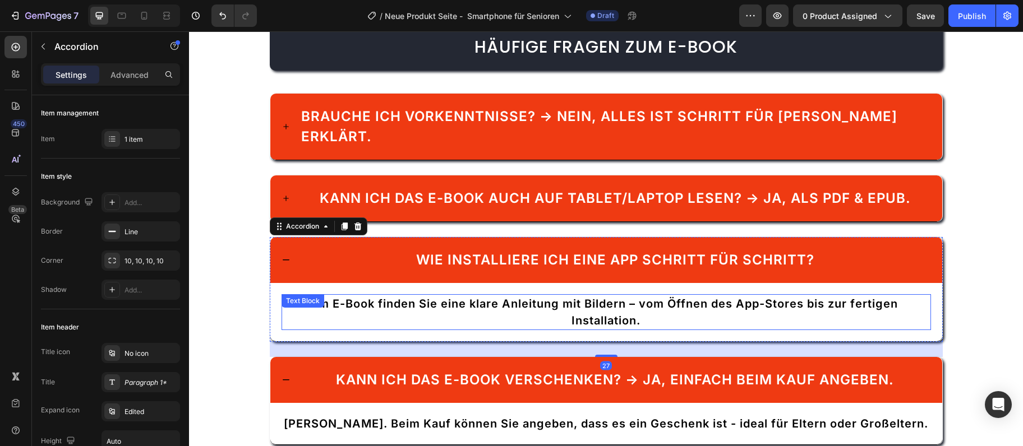
click at [632, 296] on p "Im E-Book finden Sie eine klare Anleitung mit Bildern – vom Öffnen des App-Stor…" at bounding box center [606, 313] width 647 height 34
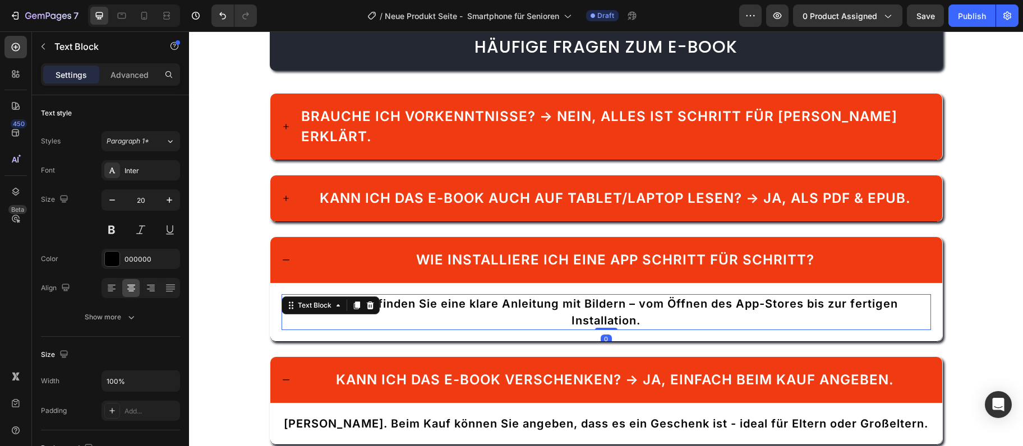
click at [632, 296] on p "Im E-Book finden Sie eine klare Anleitung mit Bildern – vom Öffnen des App-Stor…" at bounding box center [606, 313] width 647 height 34
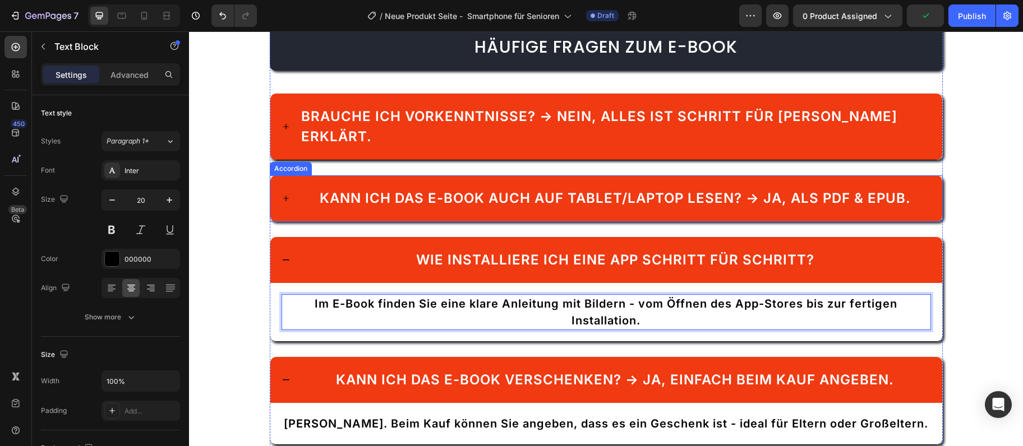
scroll to position [2088, 0]
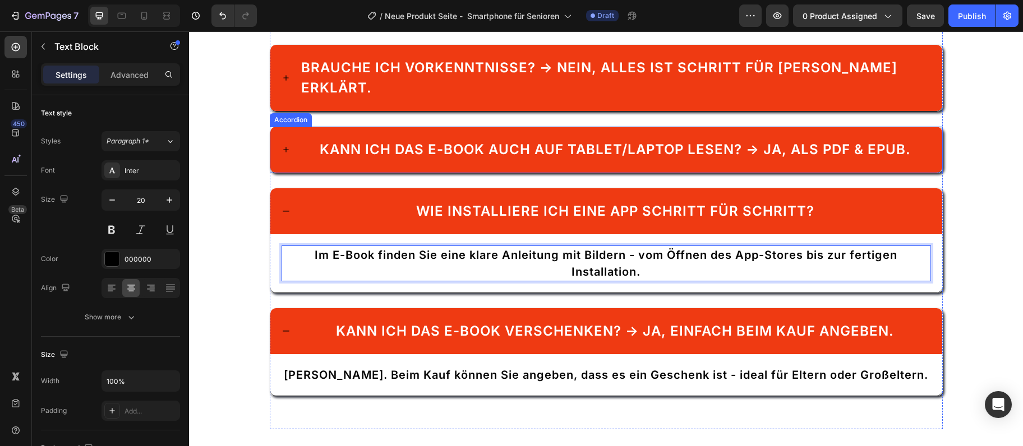
drag, startPoint x: 901, startPoint y: 237, endPoint x: 912, endPoint y: 233, distance: 12.1
click at [901, 158] on span "Kann ich das E-Book auch auf Tablet/Laptop lesen? → Ja, als PDF & EPUB." at bounding box center [615, 149] width 591 height 16
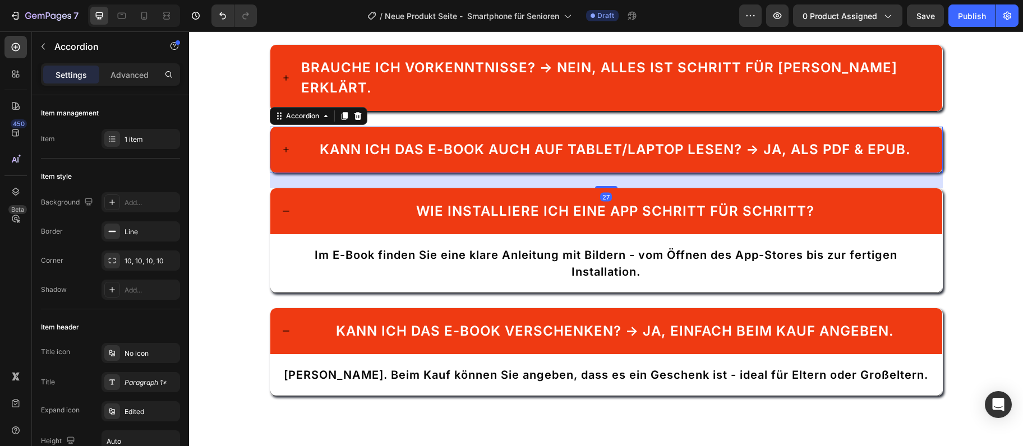
click at [912, 162] on div "Kann ich das E-Book auch auf Tablet/Laptop lesen? → Ja, als PDF & EPUB." at bounding box center [614, 150] width 631 height 24
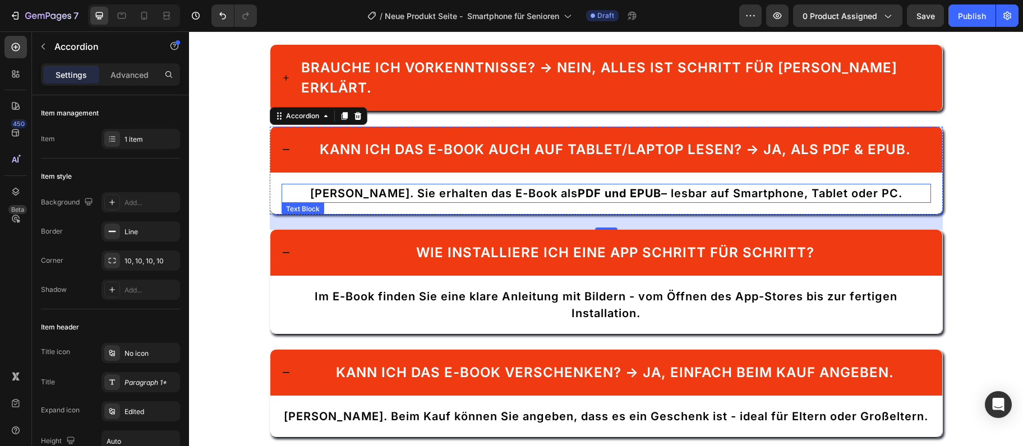
click at [638, 202] on p "Ja. Sie erhalten das E-Book als PDF und EPUB – lesbar auf Smartphone, Tablet od…" at bounding box center [606, 193] width 647 height 17
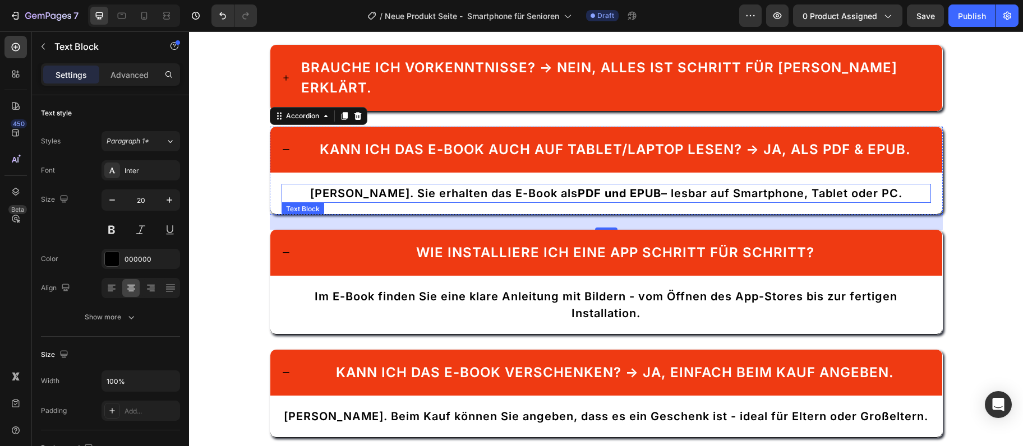
click at [630, 202] on p "Ja. Sie erhalten das E-Book als PDF und EPUB – lesbar auf Smartphone, Tablet od…" at bounding box center [606, 193] width 647 height 17
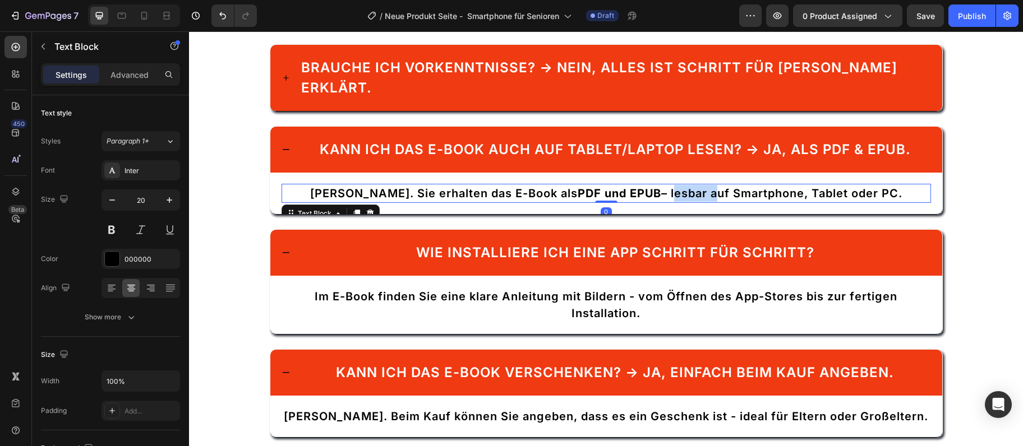
click at [629, 202] on p "Ja. Sie erhalten das E-Book als PDF und EPUB – lesbar auf Smartphone, Tablet od…" at bounding box center [606, 193] width 647 height 17
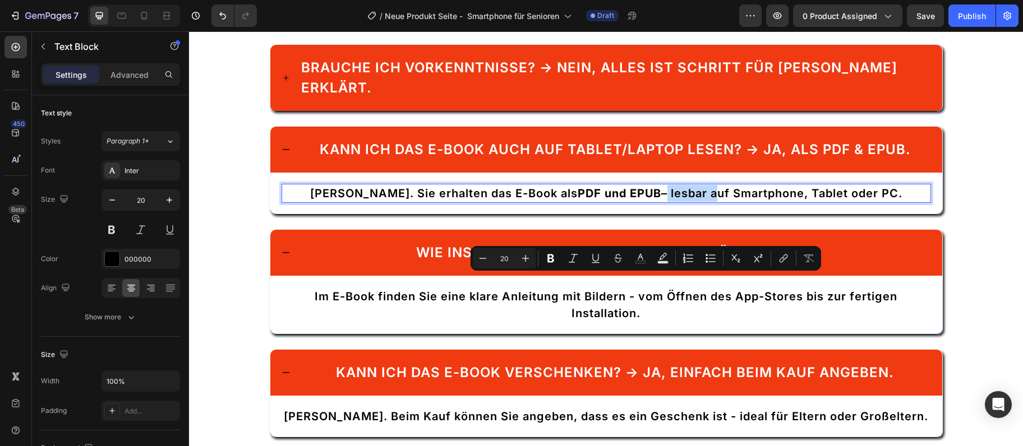
click at [629, 202] on p "Ja. Sie erhalten das E-Book als PDF und EPUB – lesbar auf Smartphone, Tablet od…" at bounding box center [606, 193] width 647 height 17
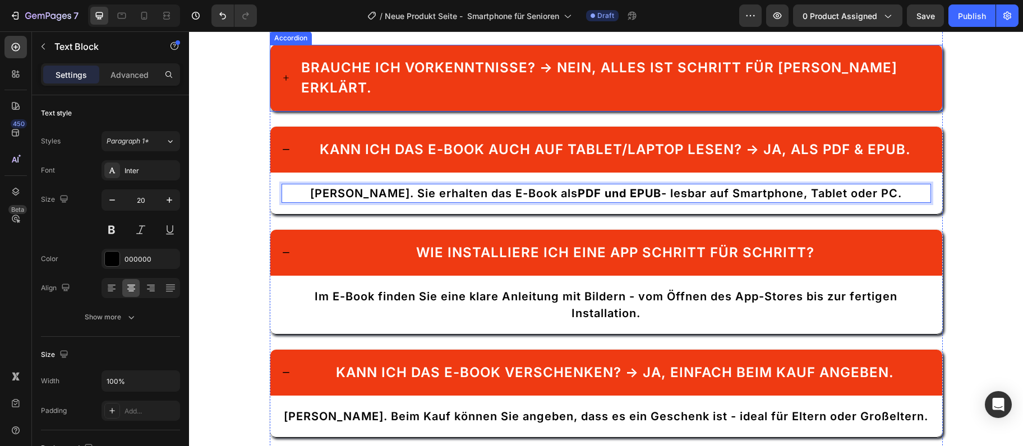
click at [668, 96] on span "Brauche ich Vorkenntnisse? → Nein, alles ist Schritt für Schritt erklärt." at bounding box center [599, 77] width 596 height 36
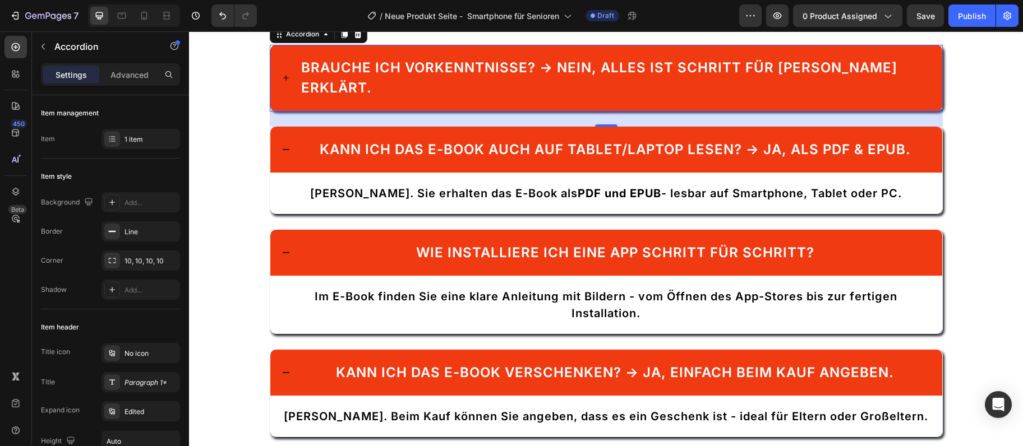
click at [284, 82] on icon at bounding box center [286, 77] width 9 height 9
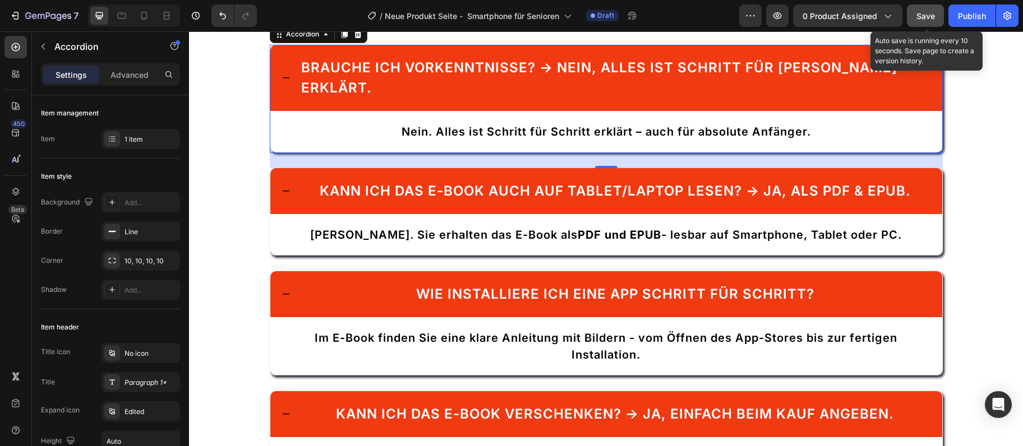
click at [917, 13] on span "Save" at bounding box center [925, 16] width 19 height 10
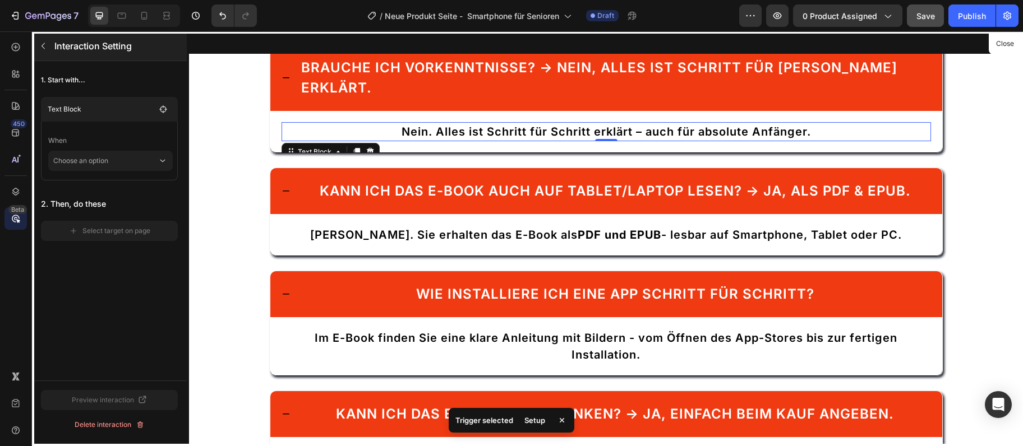
click at [49, 47] on button "button" at bounding box center [43, 46] width 18 height 18
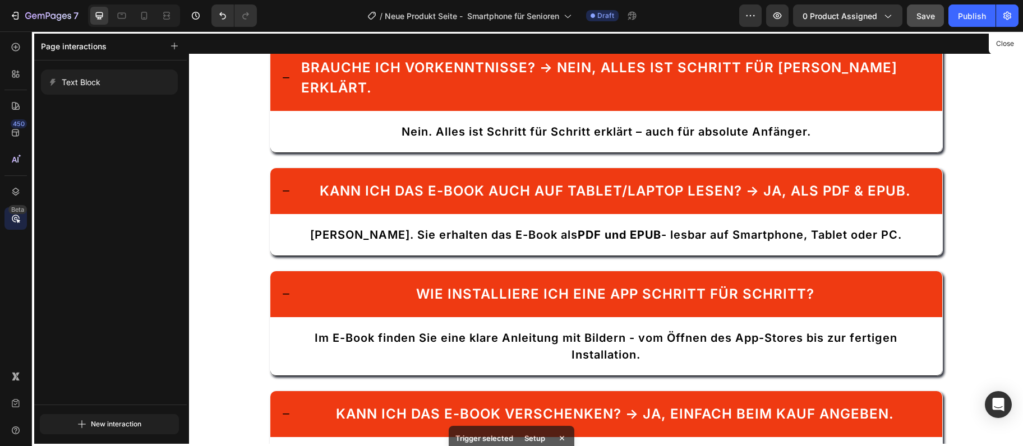
click at [642, 218] on div at bounding box center [606, 238] width 834 height 415
click at [640, 220] on div at bounding box center [606, 238] width 834 height 415
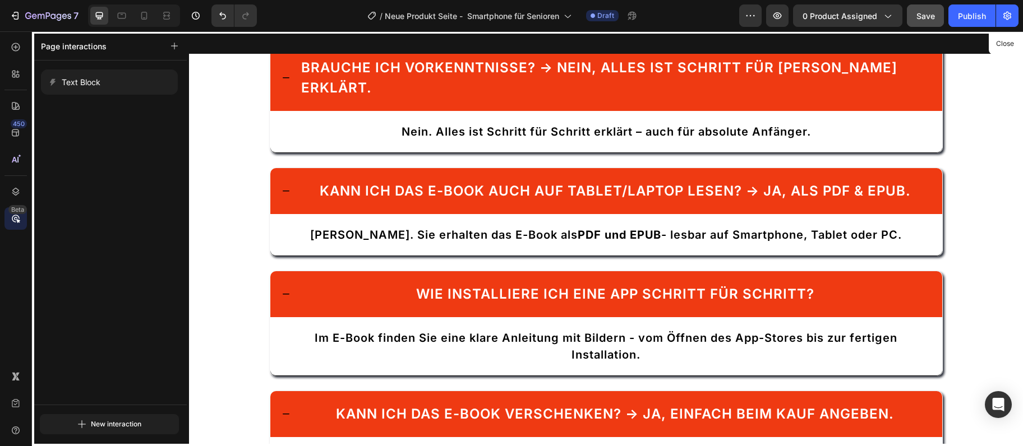
click at [640, 220] on div at bounding box center [606, 238] width 834 height 415
click at [638, 219] on div at bounding box center [606, 238] width 834 height 415
click at [638, 216] on div at bounding box center [606, 238] width 834 height 415
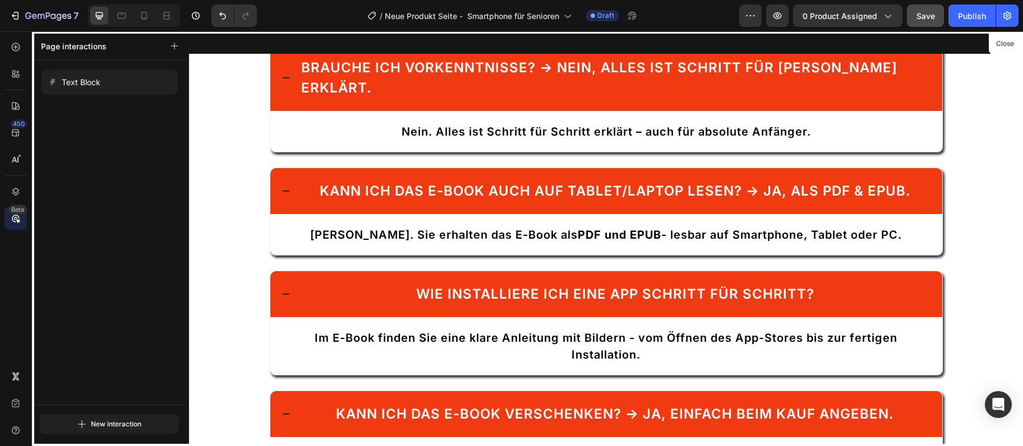
click at [638, 216] on div at bounding box center [606, 238] width 834 height 415
click at [26, 188] on div at bounding box center [15, 192] width 22 height 22
click at [8, 183] on div at bounding box center [15, 192] width 22 height 22
click at [15, 53] on div at bounding box center [15, 47] width 22 height 22
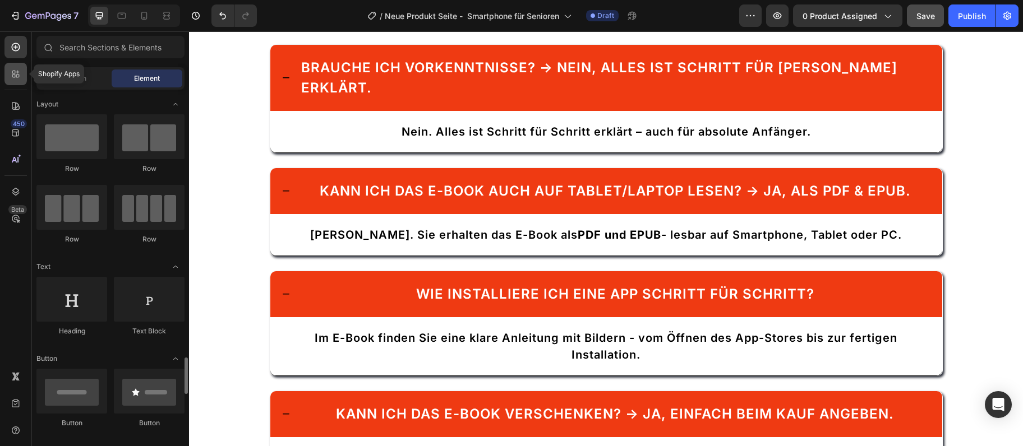
scroll to position [243, 0]
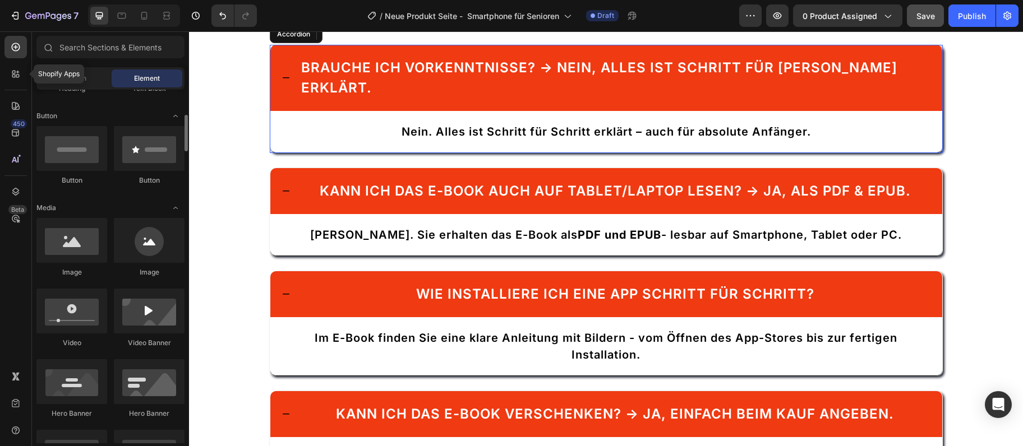
click at [482, 96] on span "Brauche ich Vorkenntnisse? → Nein, alles ist Schritt für Schritt erklärt." at bounding box center [599, 77] width 596 height 36
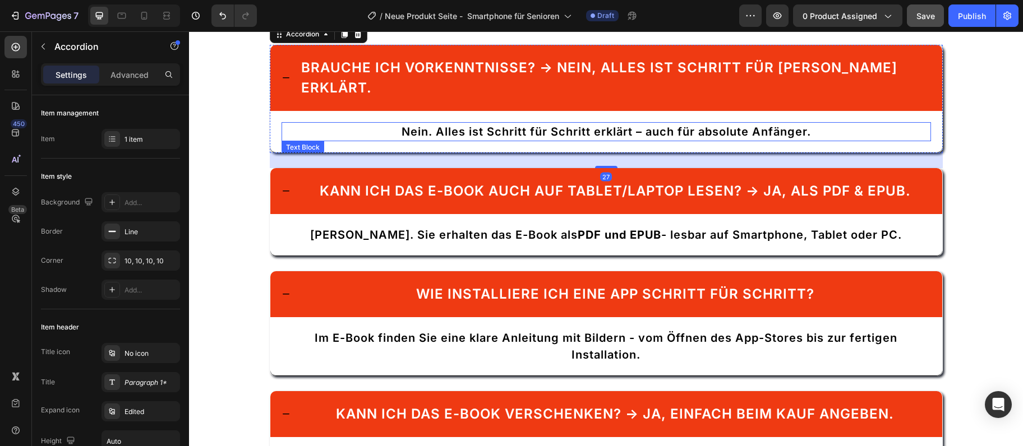
click at [639, 139] on span "Nein. Alles ist Schritt für Schritt erklärt – auch für absolute Anfänger." at bounding box center [606, 131] width 409 height 13
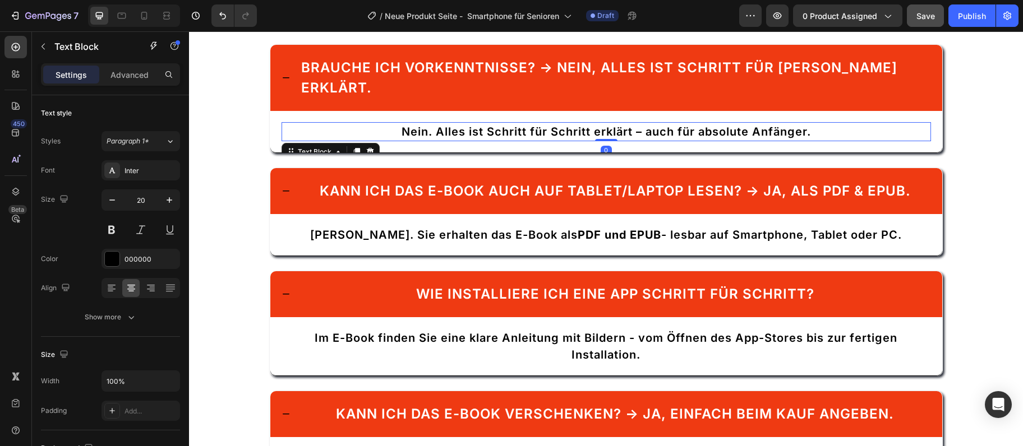
click at [639, 139] on span "Nein. Alles ist Schritt für Schritt erklärt – auch für absolute Anfänger." at bounding box center [606, 131] width 409 height 13
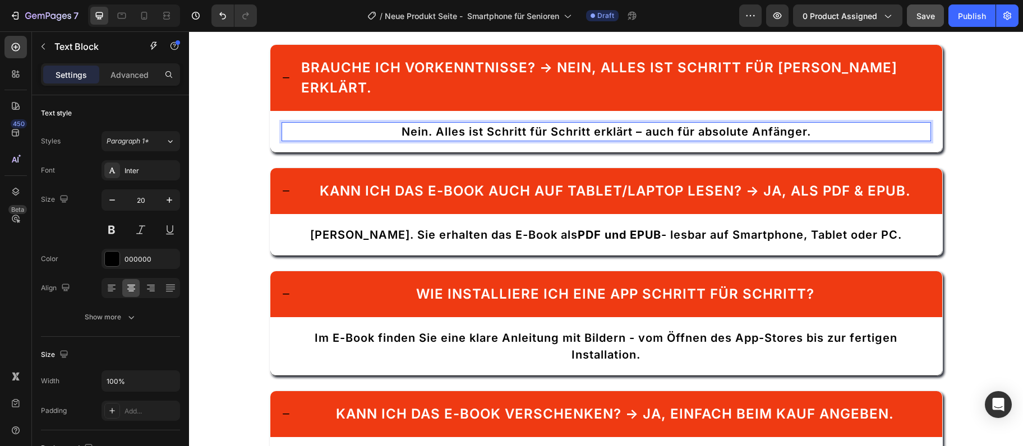
click at [639, 139] on span "Nein. Alles ist Schritt für Schritt erklärt – auch für absolute Anfänger." at bounding box center [606, 131] width 409 height 13
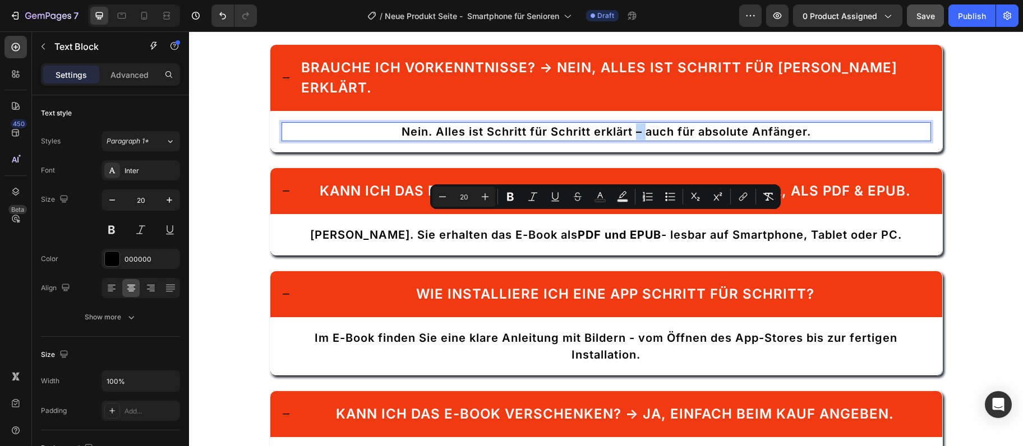
click at [639, 139] on span "Nein. Alles ist Schritt für Schritt erklärt – auch für absolute Anfänger." at bounding box center [606, 131] width 409 height 13
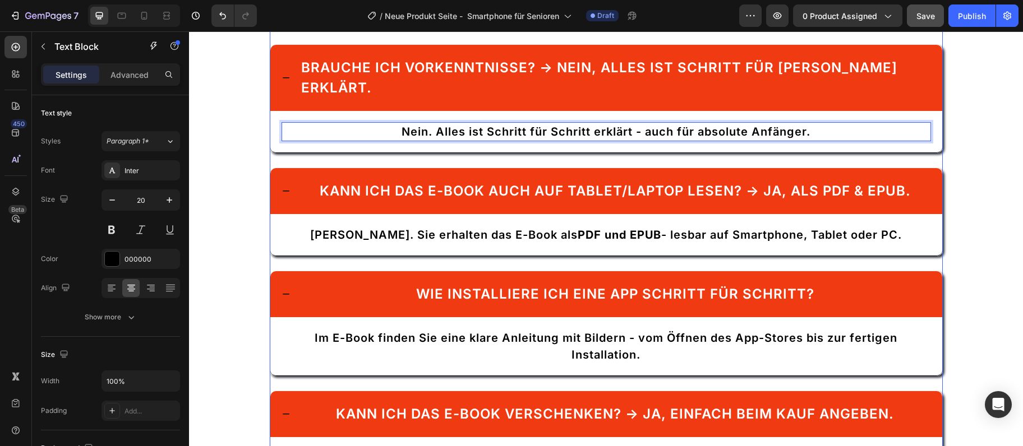
scroll to position [1966, 0]
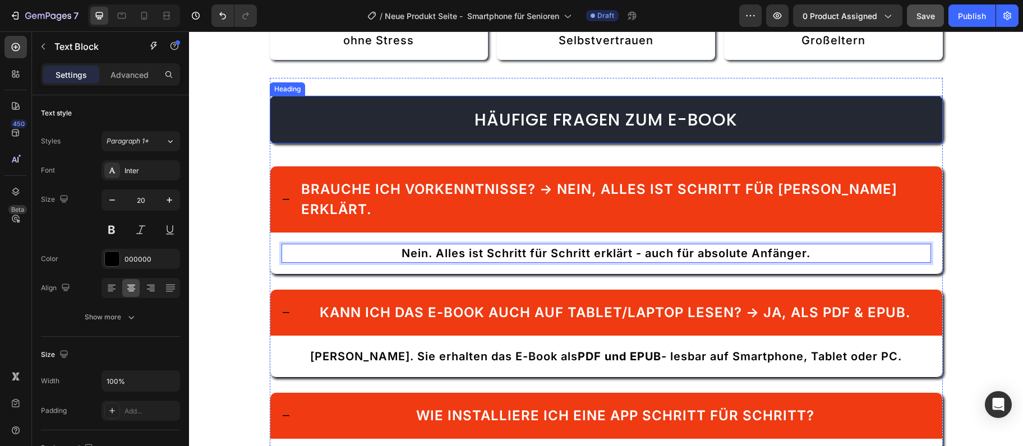
click at [682, 132] on span "Häufige Fragen zum E-Book" at bounding box center [605, 120] width 263 height 24
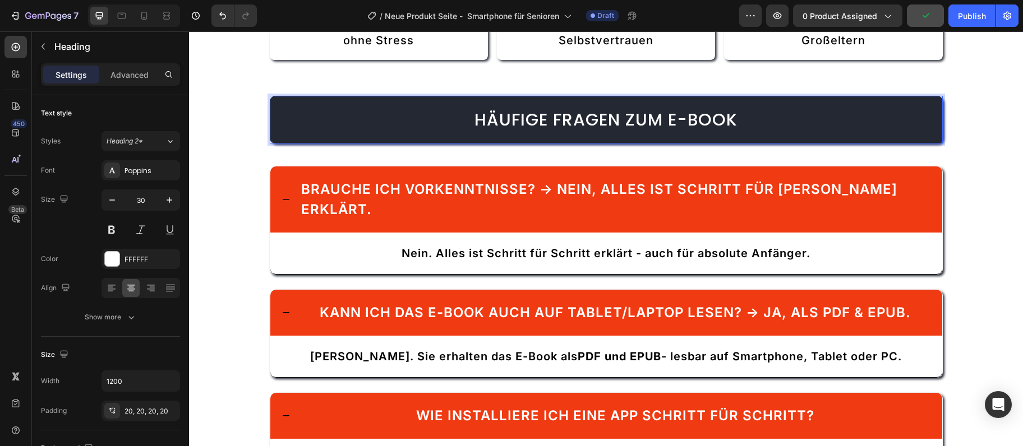
click at [682, 132] on span "Häufige Fragen zum E-Book" at bounding box center [605, 120] width 263 height 24
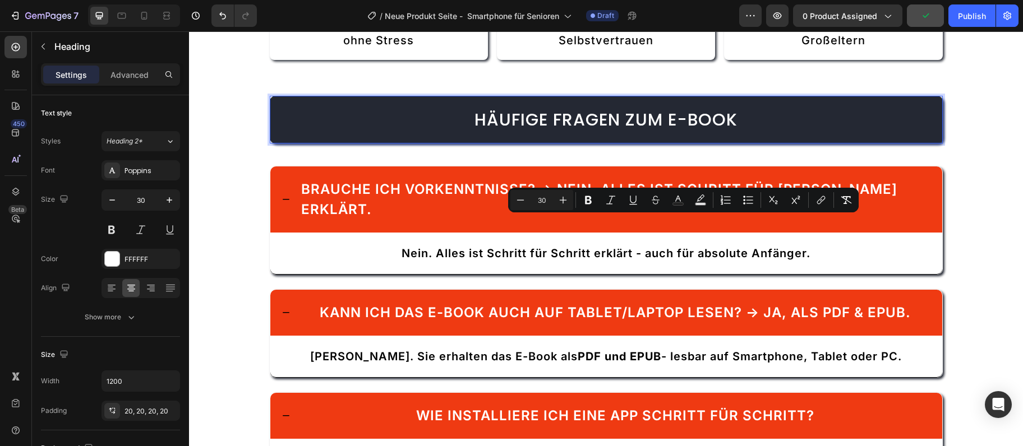
click at [682, 132] on span "Häufige Fragen zum E-Book" at bounding box center [605, 120] width 263 height 24
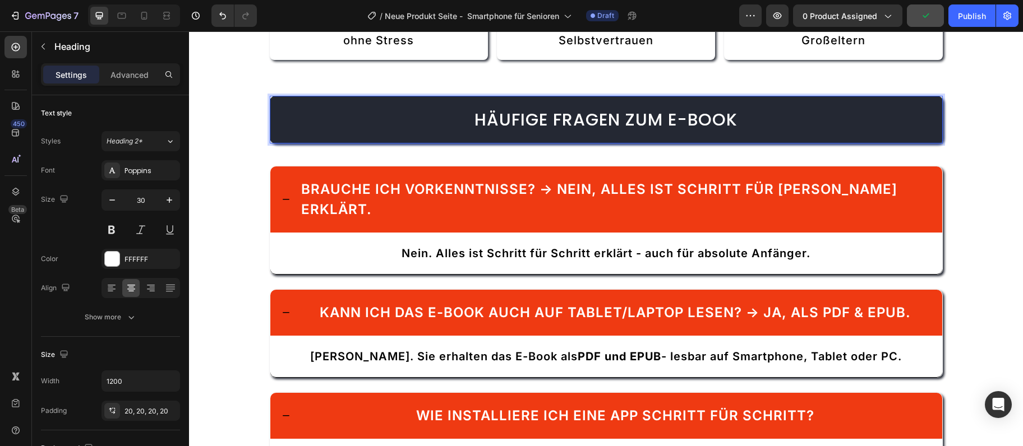
click at [683, 132] on span "Häufige Fragen zum E-Book" at bounding box center [605, 120] width 263 height 24
click at [685, 132] on span "Häufige Fragen zum E-Book" at bounding box center [605, 120] width 263 height 24
click at [576, 49] on p "Senioren – mehr Sicherheit und Selbstvertrauen" at bounding box center [606, 32] width 196 height 34
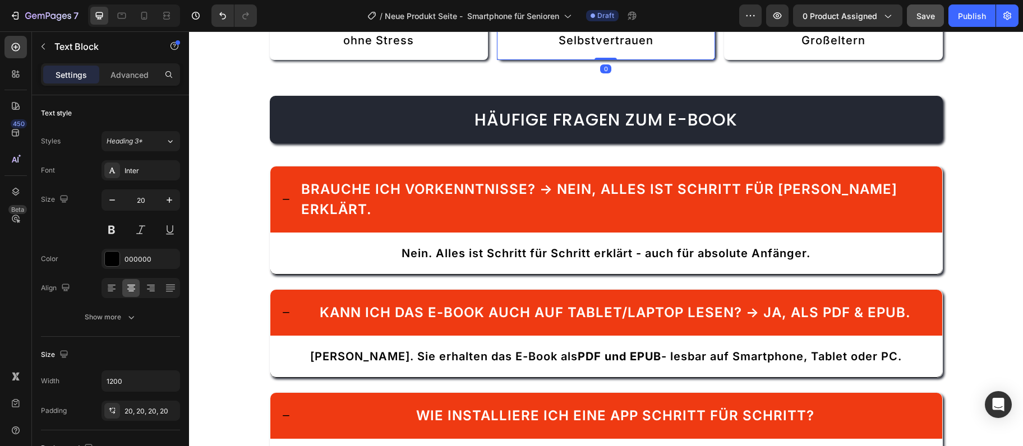
click at [570, 49] on p "Senioren – mehr Sicherheit und Selbstvertrauen" at bounding box center [606, 32] width 196 height 34
click at [571, 49] on p "Senioren – mehr Sicherheit und Selbstvertrauen" at bounding box center [606, 32] width 196 height 34
click at [569, 49] on p "Senioren – mehr Sicherheit und Selbstvertrauen" at bounding box center [606, 32] width 196 height 34
click at [573, 49] on p "Senioren – mehr Sicherheit und Selbstvertrauen" at bounding box center [606, 32] width 196 height 34
click at [350, 49] on p "Anfänger – die ersten Schritte ohne Stress" at bounding box center [379, 32] width 196 height 34
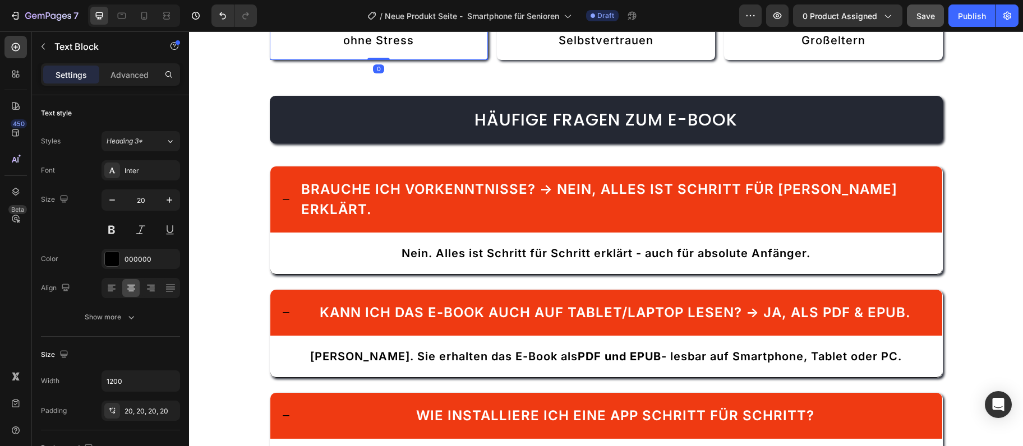
click at [351, 49] on p "Anfänger – die ersten Schritte ohne Stress" at bounding box center [379, 32] width 196 height 34
click at [816, 49] on p "Familien – helfen Eltern & Großeltern" at bounding box center [833, 32] width 196 height 34
click at [814, 49] on p "Familien – helfen Eltern & Großeltern" at bounding box center [833, 32] width 196 height 34
click at [816, 49] on p "Familien – helfen Eltern & Großeltern" at bounding box center [833, 32] width 196 height 34
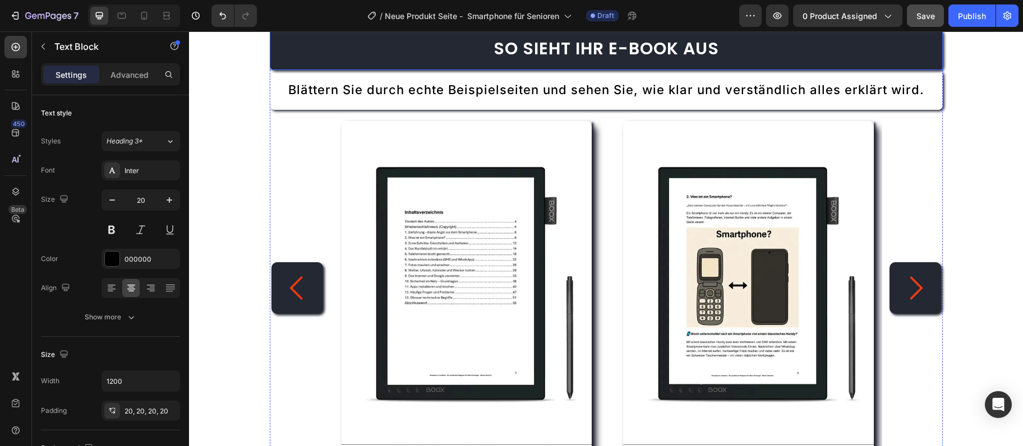
scroll to position [1176, 0]
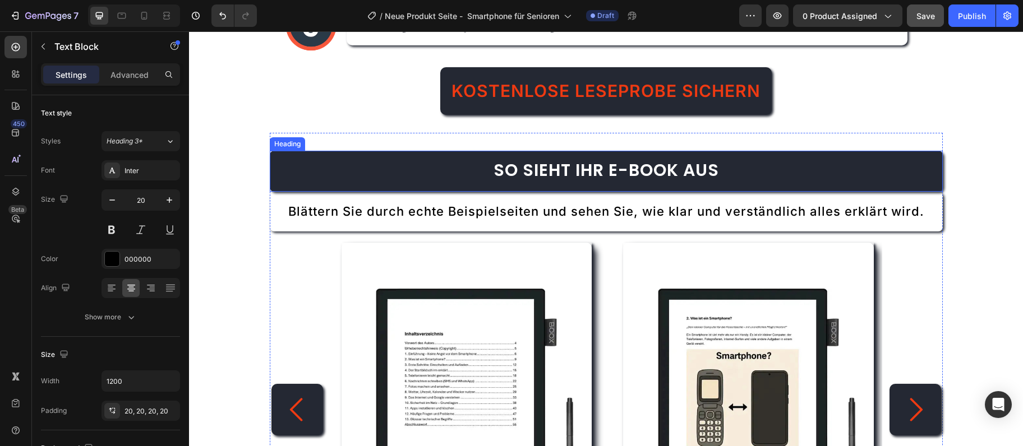
click at [624, 176] on span "So sieht Ihr E-Book aus" at bounding box center [605, 170] width 225 height 24
click at [624, 173] on span "So sieht Ihr E-Book aus" at bounding box center [605, 170] width 225 height 24
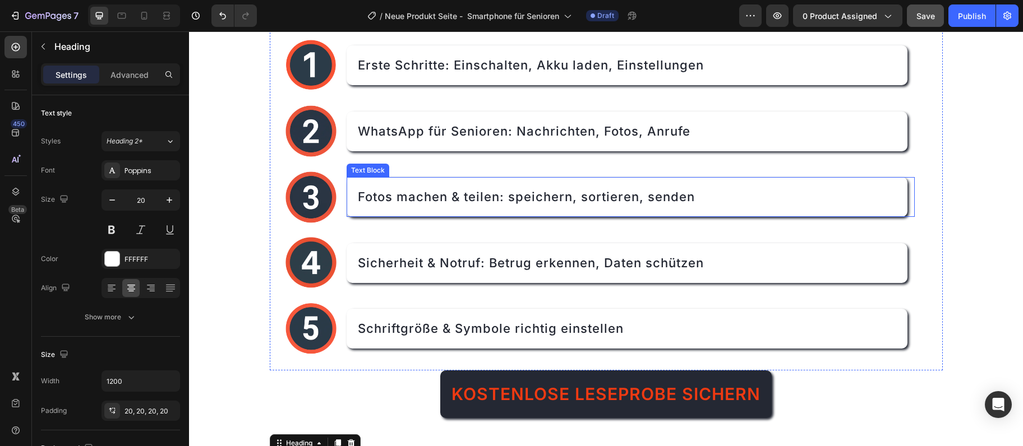
scroll to position [812, 0]
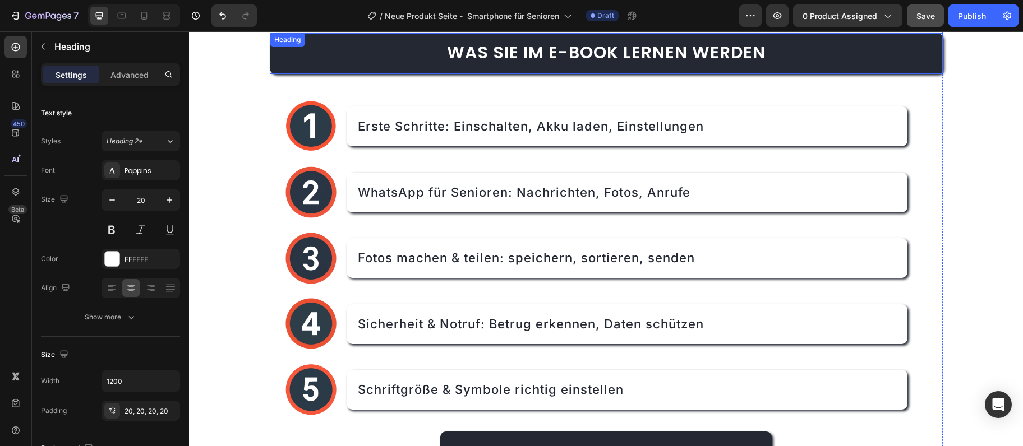
click at [560, 46] on span "Was Sie im E-Book lernen werden" at bounding box center [606, 52] width 319 height 24
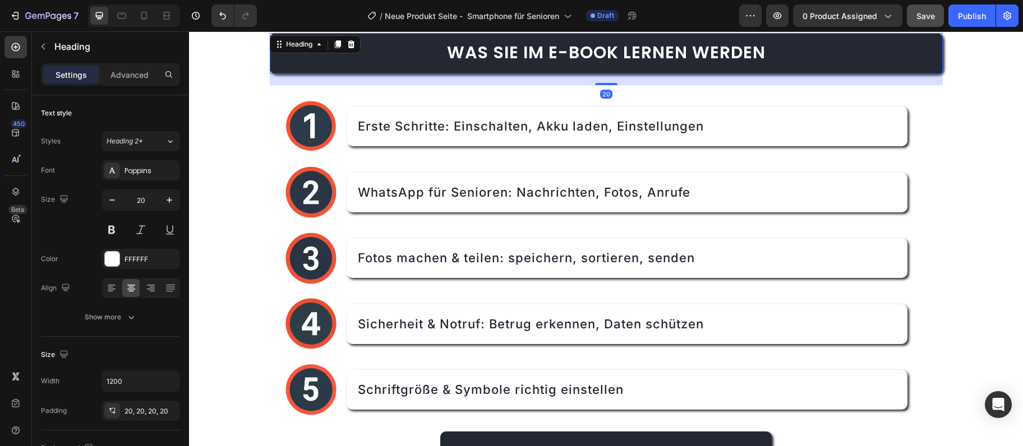
click at [560, 58] on span "Was Sie im E-Book lernen werden" at bounding box center [606, 52] width 319 height 24
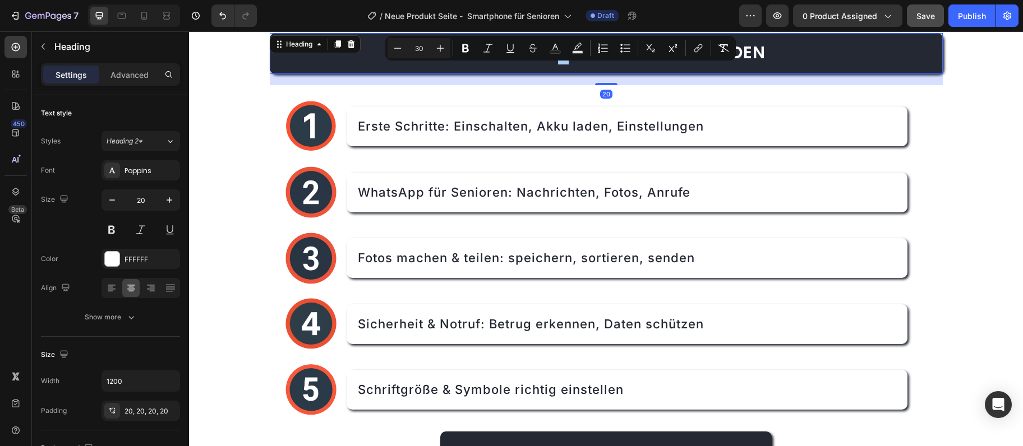
click at [560, 57] on button "Text Color" at bounding box center [555, 48] width 20 height 20
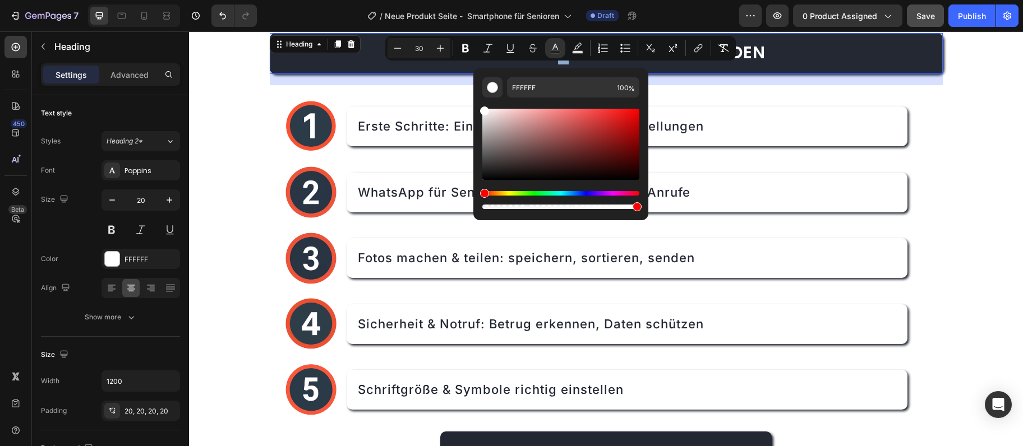
click at [560, 62] on span "Was Sie im E-Book lernen werden" at bounding box center [606, 52] width 319 height 24
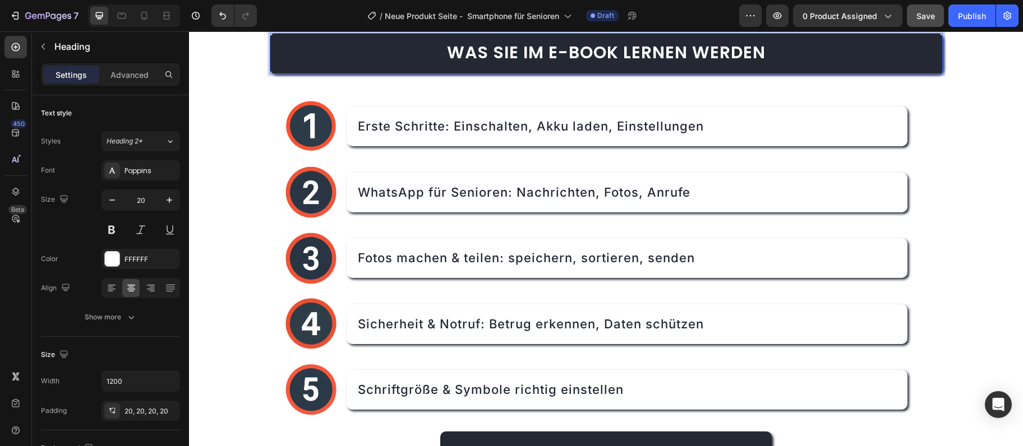
drag, startPoint x: 569, startPoint y: 55, endPoint x: 561, endPoint y: 56, distance: 7.9
click at [566, 55] on span "Was Sie im E-Book lernen werden" at bounding box center [606, 52] width 319 height 24
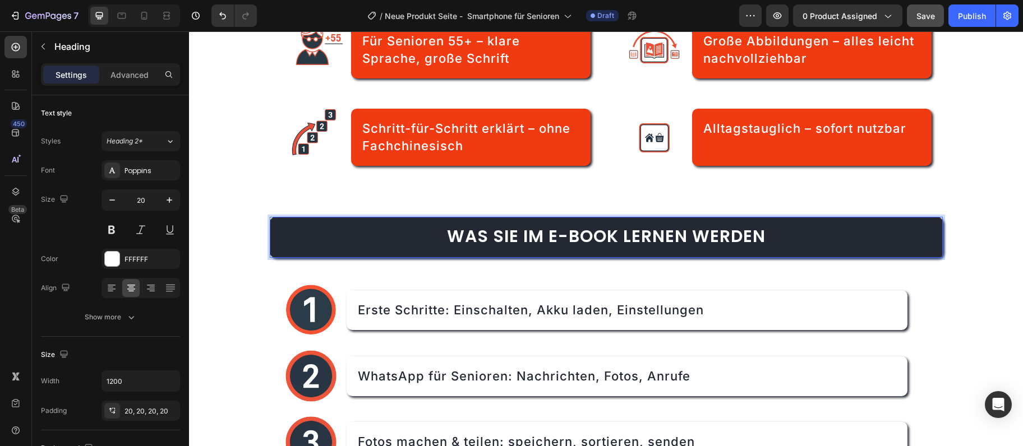
scroll to position [567, 0]
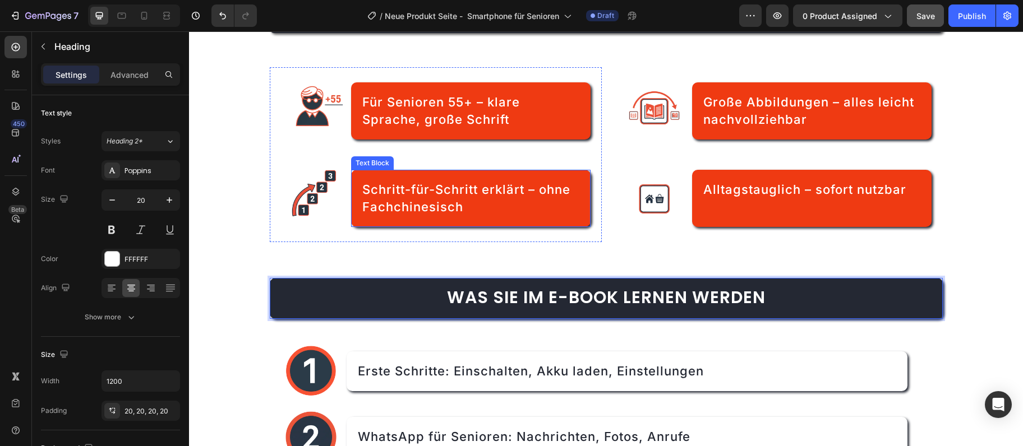
click at [533, 187] on span "Schritt-für-Schritt erklärt – ohne Fachchinesisch" at bounding box center [466, 198] width 208 height 32
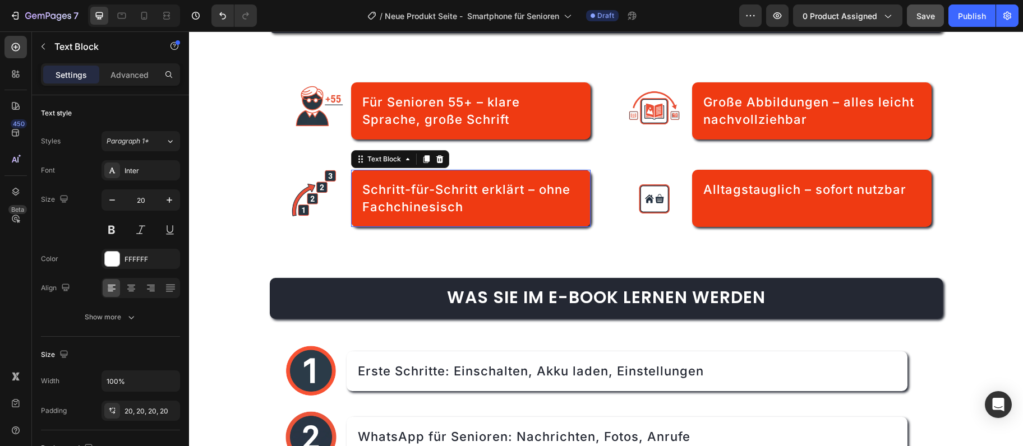
click at [533, 187] on span "Schritt-für-Schritt erklärt – ohne Fachchinesisch" at bounding box center [466, 198] width 208 height 32
click at [536, 188] on span "Schritt-für-Schritt erklärt – ohne Fachchinesisch" at bounding box center [466, 198] width 208 height 32
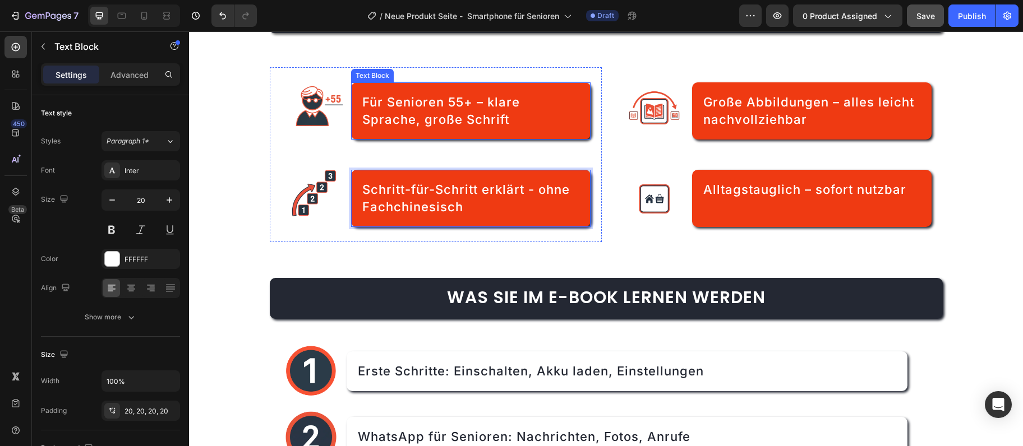
click at [479, 101] on span "Für Senioren 55+ – klare Sprache, große Schrift" at bounding box center [441, 111] width 158 height 32
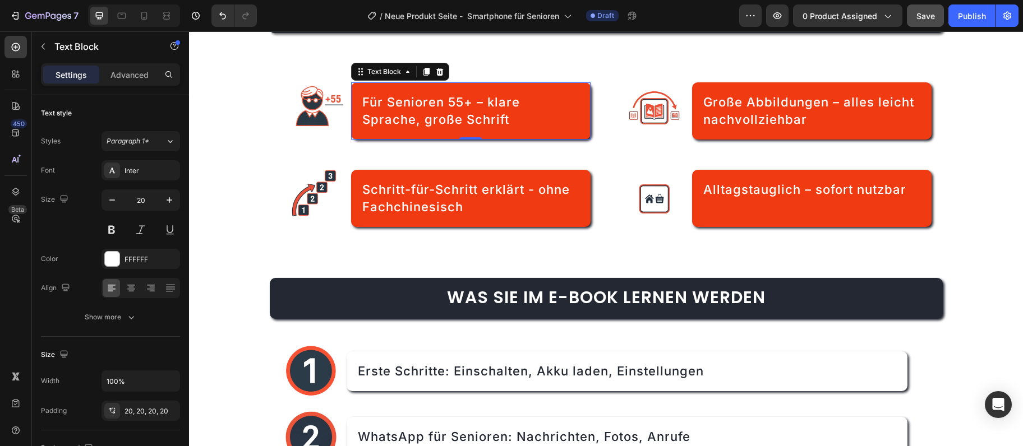
click at [482, 101] on span "Für Senioren 55+ – klare Sprache, große Schrift" at bounding box center [441, 111] width 158 height 32
click at [478, 99] on span "Für Senioren 55+ – klare Sprache, große Schrift" at bounding box center [441, 111] width 158 height 32
click at [482, 99] on span "Für Senioren 55+ – klare Sprache, große Schrift" at bounding box center [441, 111] width 158 height 32
click at [837, 102] on span "Große Abbildungen – alles leicht nachvollziehbar" at bounding box center [808, 111] width 211 height 32
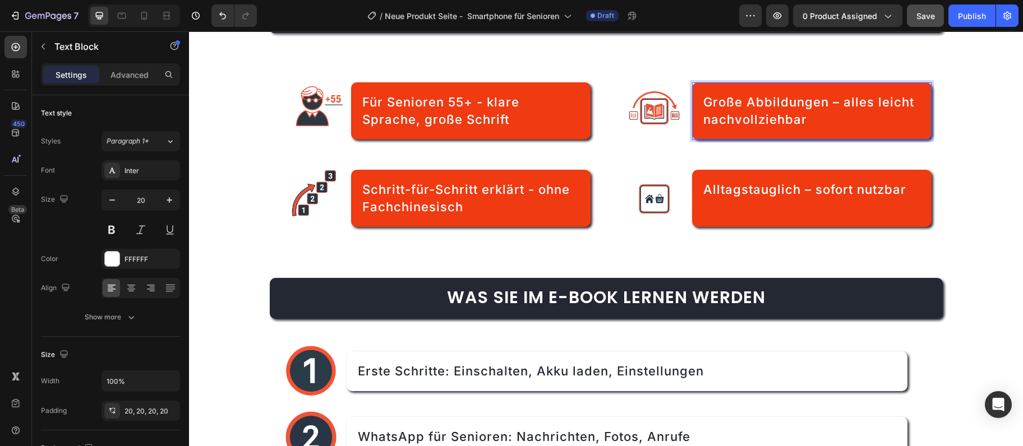
click at [837, 102] on span "Große Abbildungen – alles leicht nachvollziehbar" at bounding box center [808, 111] width 211 height 32
click at [806, 186] on span "Alltagstauglich – sofort nutzbar" at bounding box center [804, 189] width 203 height 15
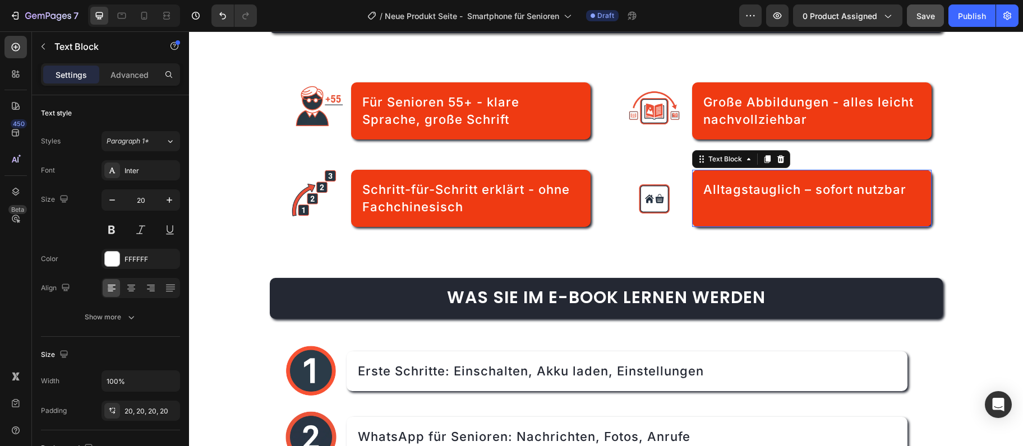
click at [806, 187] on span "Alltagstauglich – sofort nutzbar" at bounding box center [804, 189] width 203 height 15
click at [808, 188] on span "Alltagstauglich – sofort nutzbar" at bounding box center [804, 189] width 203 height 15
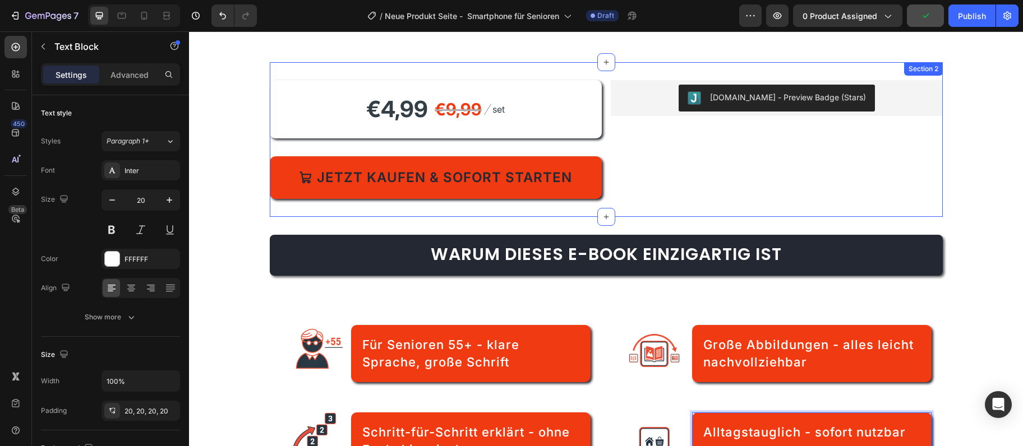
scroll to position [202, 0]
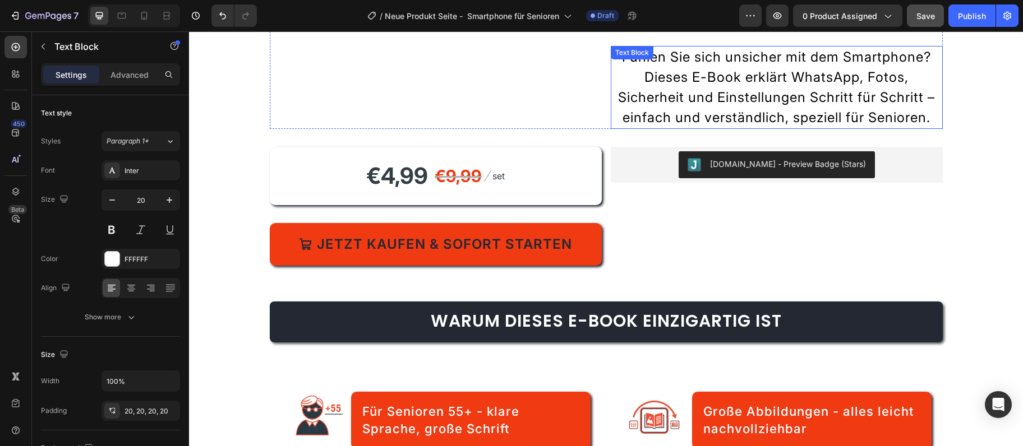
click at [652, 119] on p "Fühlen Sie sich unsicher mit dem Smartphone? Dieses E-Book erklärt WhatsApp, Fo…" at bounding box center [777, 87] width 330 height 81
click at [650, 121] on p "Fühlen Sie sich unsicher mit dem Smartphone? Dieses E-Book erklärt WhatsApp, Fo…" at bounding box center [777, 87] width 330 height 81
click at [649, 119] on p "Fühlen Sie sich unsicher mit dem Smartphone? Dieses E-Book erklärt WhatsApp, Fo…" at bounding box center [777, 87] width 330 height 81
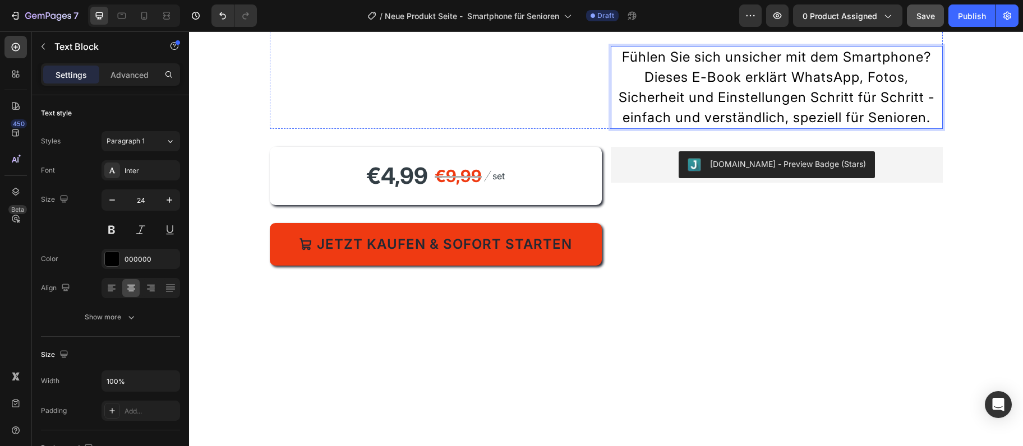
scroll to position [21, 0]
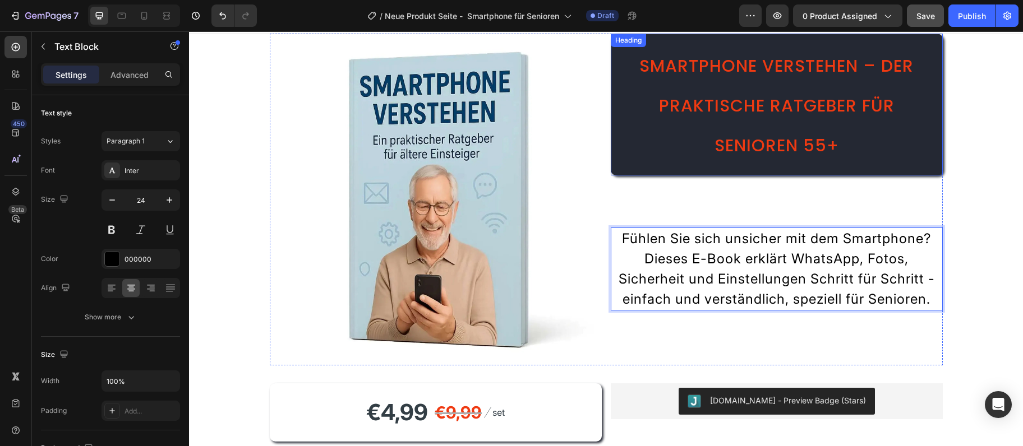
click at [872, 73] on span "Smartphone verstehen – Der praktische Ratgeber für Senioren 55+" at bounding box center [776, 106] width 274 height 104
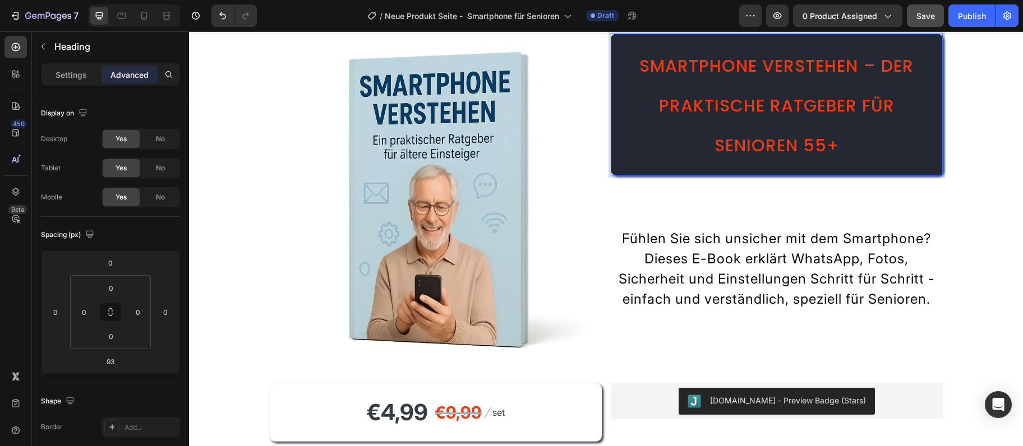
click at [873, 70] on span "Smartphone verstehen – Der praktische Ratgeber für Senioren 55+" at bounding box center [776, 106] width 274 height 104
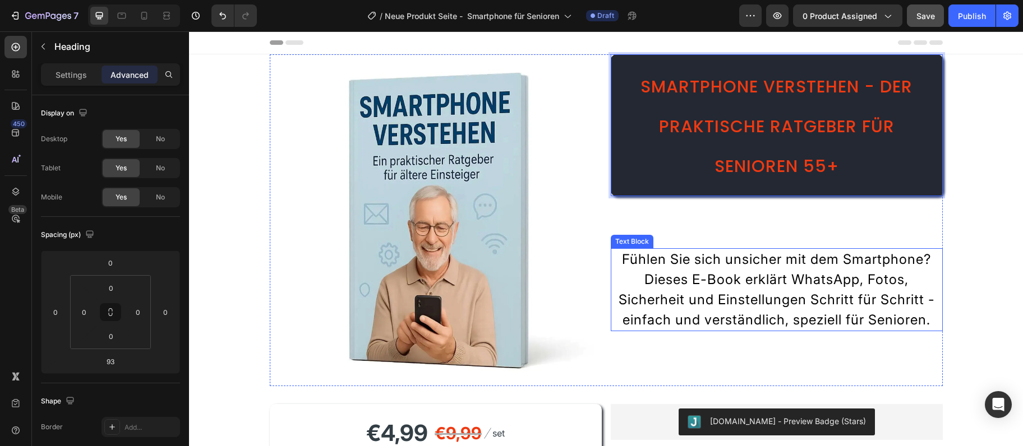
scroll to position [243, 0]
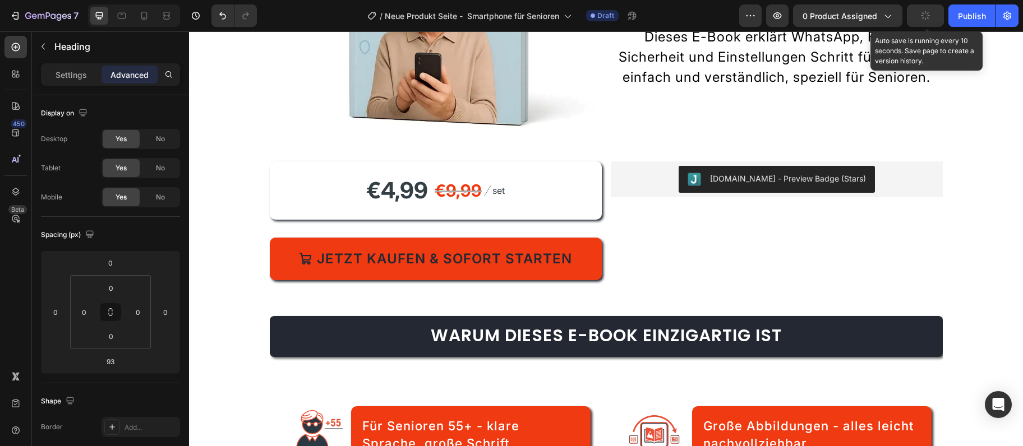
click at [926, 11] on icon "button" at bounding box center [925, 16] width 12 height 12
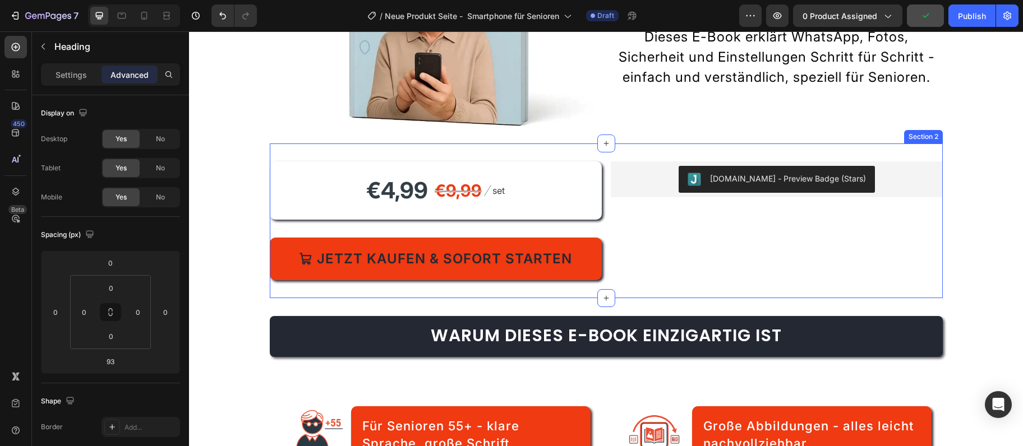
scroll to position [61, 0]
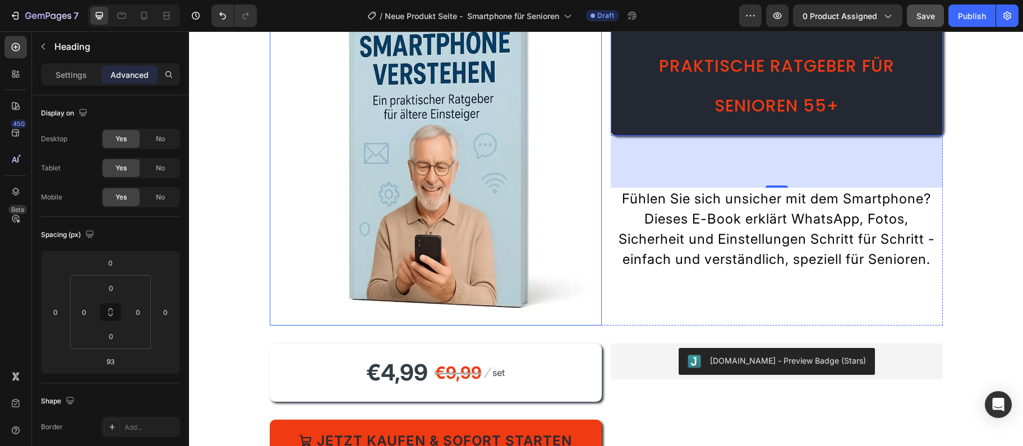
click at [314, 171] on img at bounding box center [436, 160] width 332 height 332
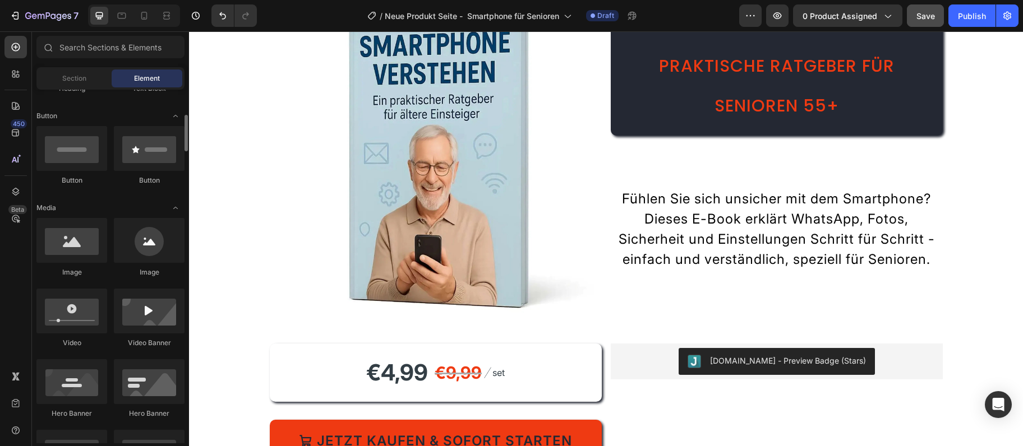
scroll to position [243, 0]
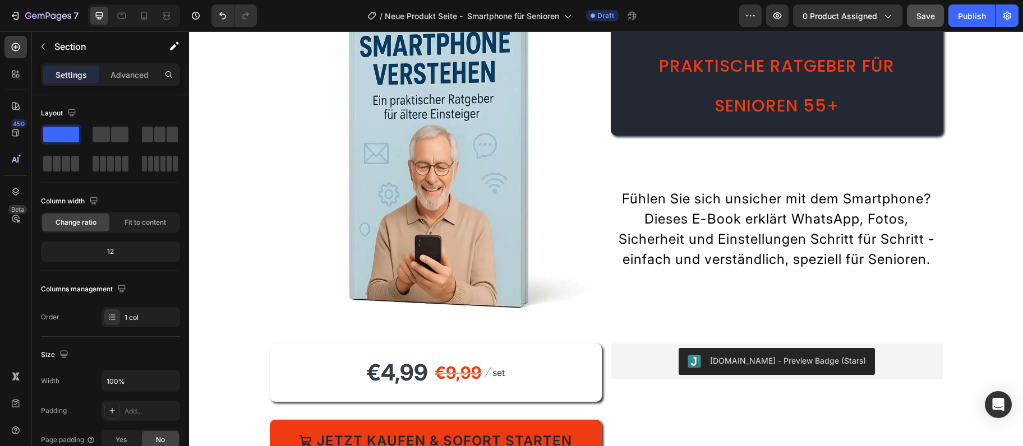
click at [219, 301] on div "Image ⁠⁠⁠⁠⁠⁠⁠ Smartphone verstehen - Der praktische Ratgeber für Senioren 55+ H…" at bounding box center [606, 160] width 834 height 332
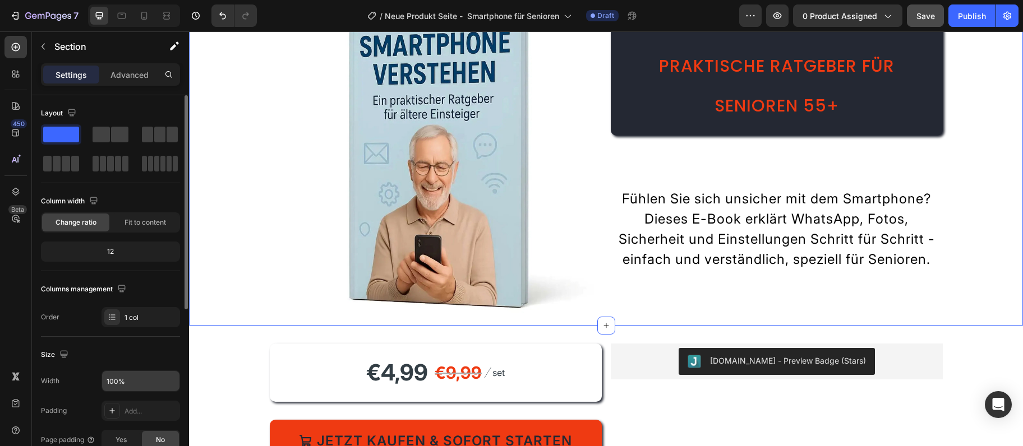
drag, startPoint x: 85, startPoint y: 357, endPoint x: 138, endPoint y: 381, distance: 58.0
click at [85, 356] on div "Size" at bounding box center [110, 355] width 139 height 18
click at [142, 385] on input "100%" at bounding box center [140, 381] width 77 height 20
click at [138, 381] on input "100%" at bounding box center [140, 381] width 77 height 20
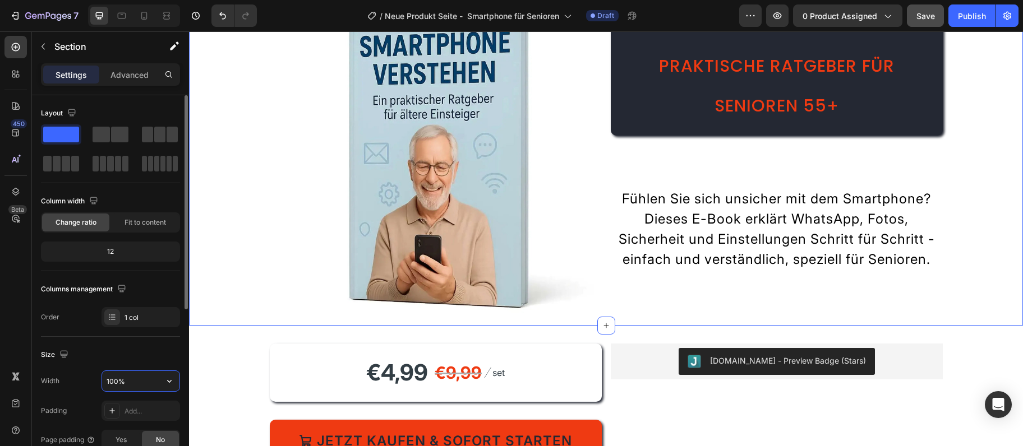
click at [138, 381] on input "100%" at bounding box center [140, 381] width 77 height 20
click at [94, 391] on div "Width 100%" at bounding box center [110, 381] width 139 height 21
click at [129, 385] on input "100%" at bounding box center [140, 381] width 77 height 20
click at [129, 384] on input "100%" at bounding box center [140, 381] width 77 height 20
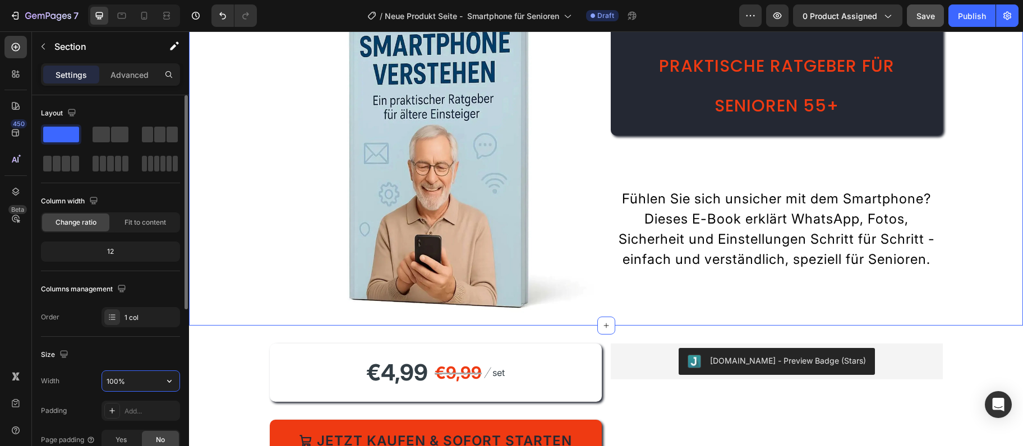
click at [129, 384] on input "100%" at bounding box center [140, 381] width 77 height 20
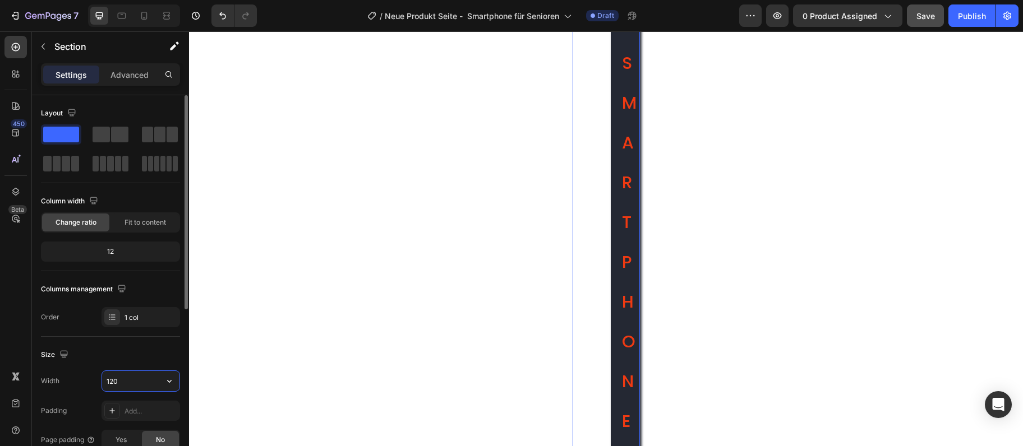
type input "1200"
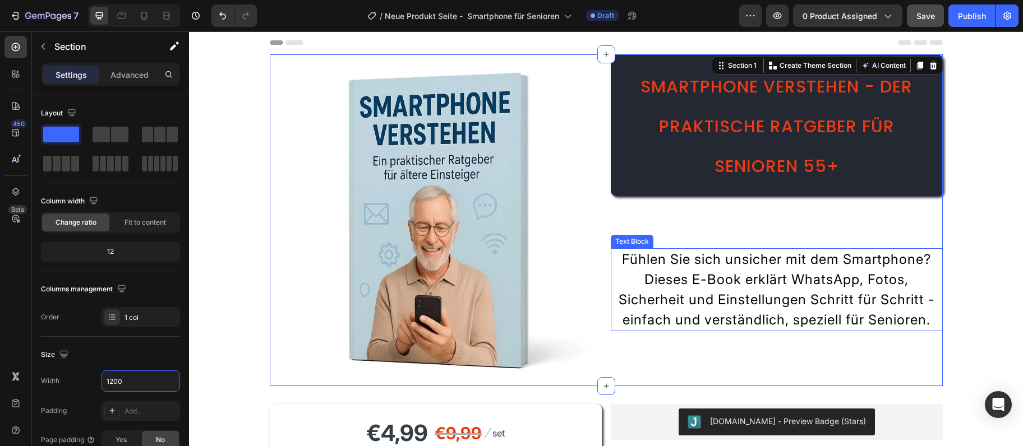
scroll to position [182, 0]
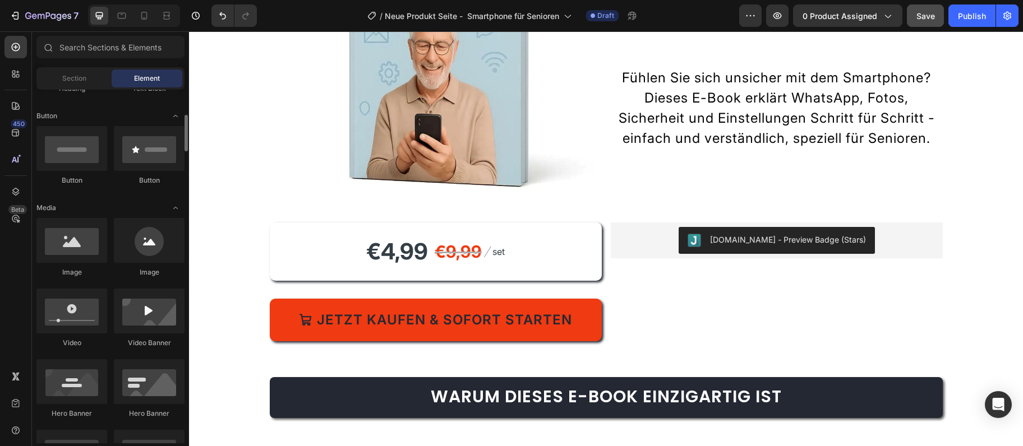
scroll to position [243, 0]
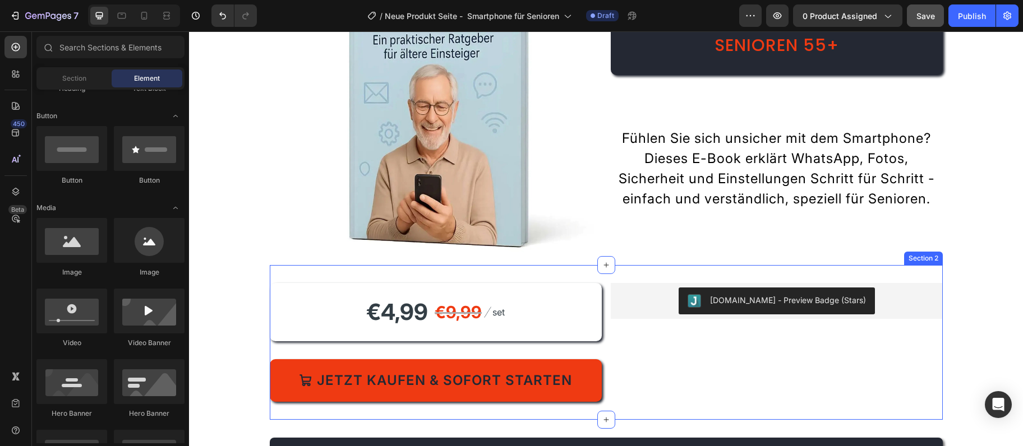
scroll to position [61, 0]
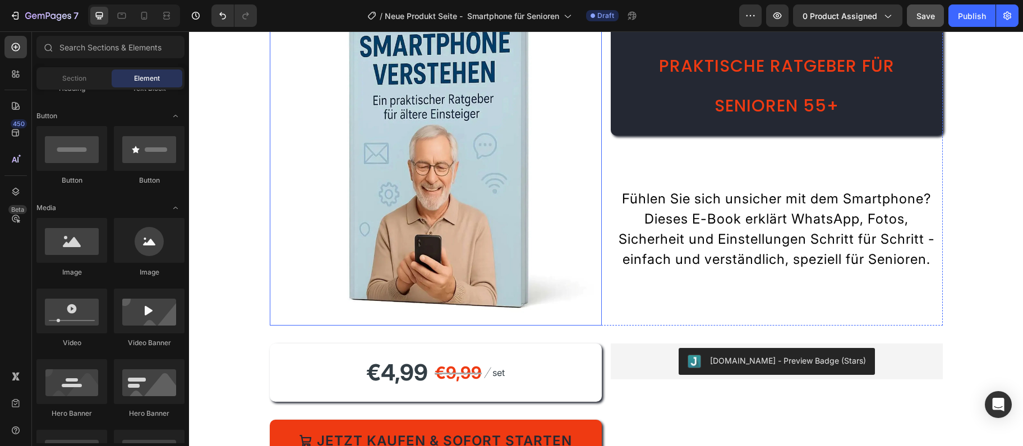
drag, startPoint x: 427, startPoint y: 183, endPoint x: 229, endPoint y: 238, distance: 205.6
click at [427, 182] on img at bounding box center [436, 160] width 332 height 332
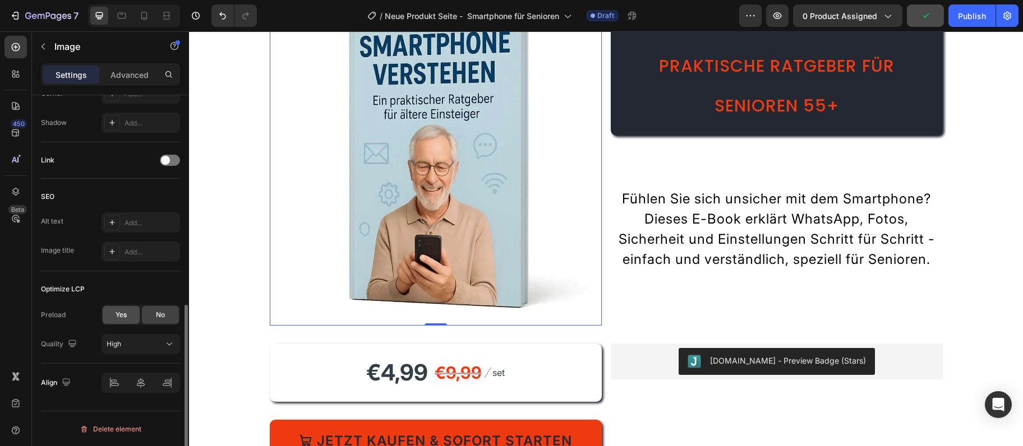
scroll to position [403, 0]
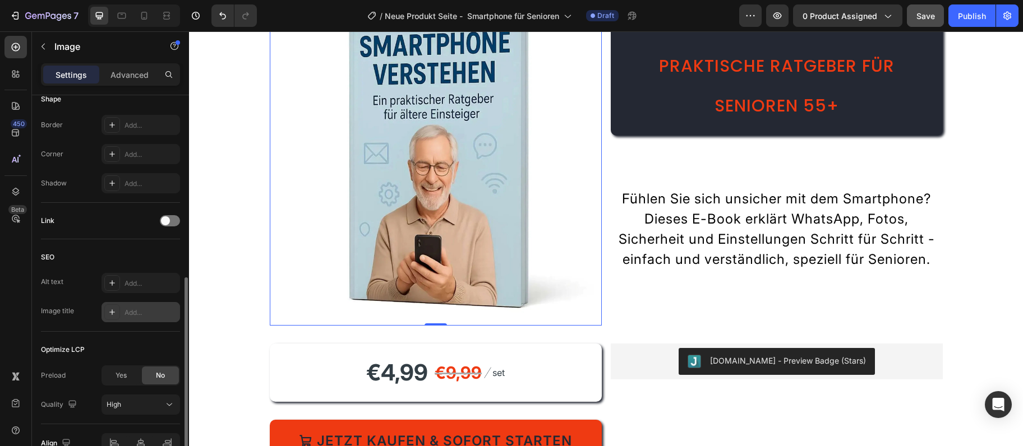
click at [137, 316] on div "Add..." at bounding box center [150, 313] width 53 height 10
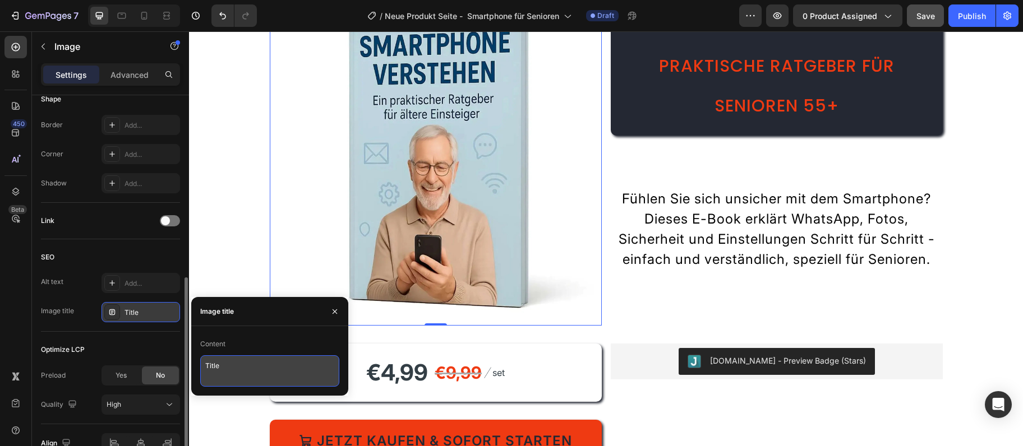
click at [246, 358] on textarea "Title" at bounding box center [269, 371] width 139 height 31
paste textarea "hero-smartphone-verstehen-cover"
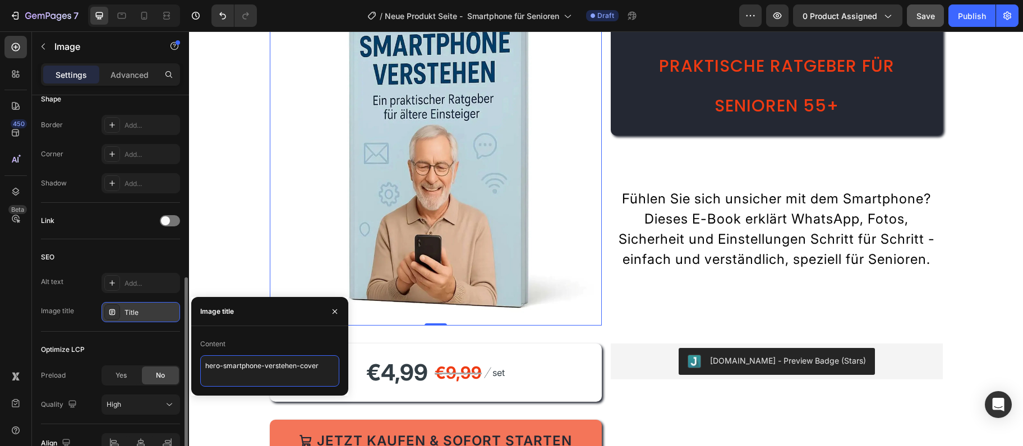
type textarea "hero-smartphone-verstehen-cover"
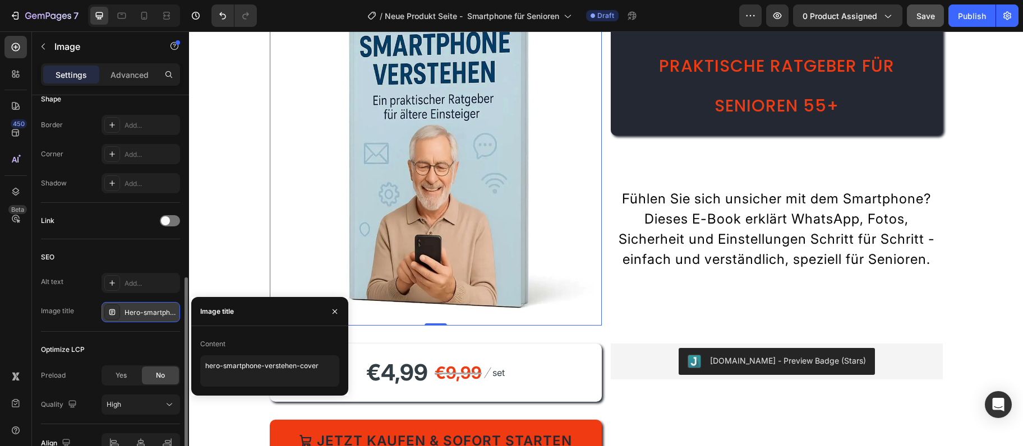
click at [244, 347] on div "Content" at bounding box center [269, 344] width 139 height 18
click at [244, 345] on div "Content" at bounding box center [269, 344] width 139 height 18
click at [245, 338] on div "Content" at bounding box center [269, 344] width 139 height 18
click at [118, 282] on div at bounding box center [112, 283] width 16 height 16
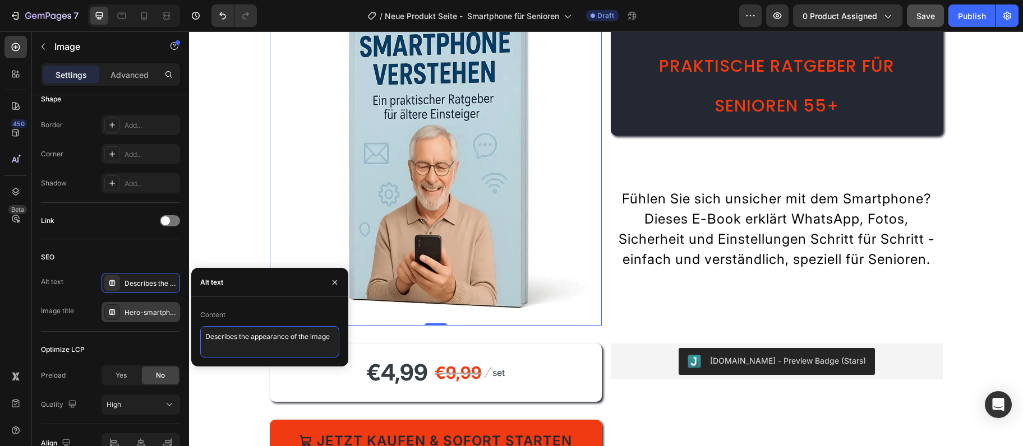
click at [242, 344] on textarea "Describes the appearance of the image" at bounding box center [269, 341] width 139 height 31
paste textarea "Alt: E-Book Smartphone verstehen – Cover Senioren Ratgeber"
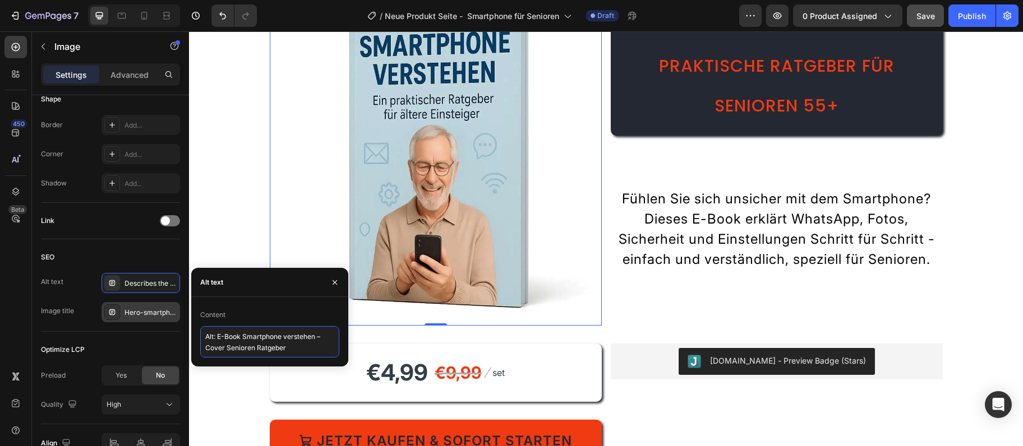
click at [293, 344] on textarea "Alt: E-Book Smartphone verstehen – Cover Senioren Ratgeber" at bounding box center [269, 341] width 139 height 31
click at [325, 340] on textarea "Alt: E-Book Smartphone verstehen – Cover Senioren Ratgeber" at bounding box center [269, 341] width 139 height 31
type textarea "Alt: E-Book Smartphone verstehen - Cover Senioren Ratgeber"
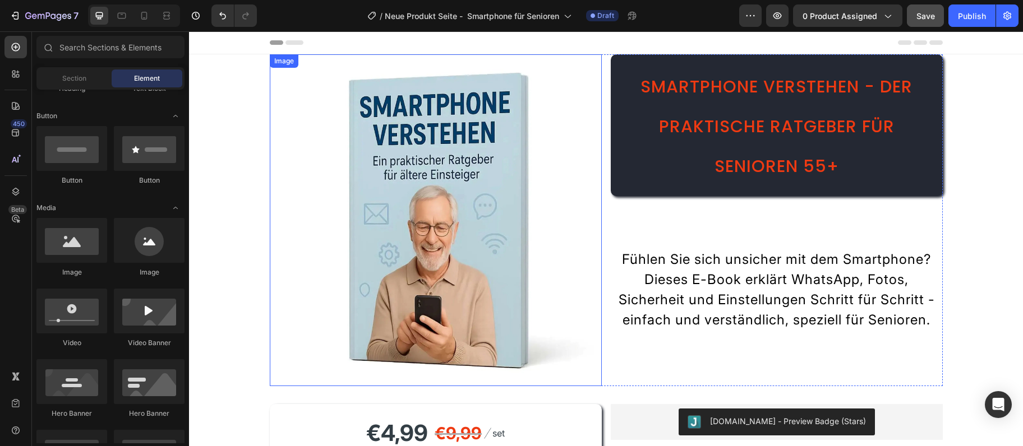
click at [307, 101] on img at bounding box center [436, 220] width 332 height 332
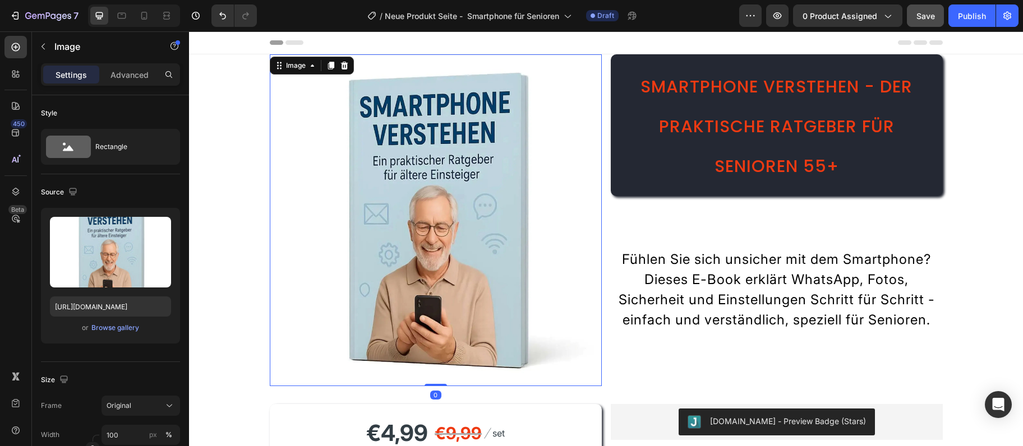
scroll to position [243, 0]
click at [265, 54] on div "Header" at bounding box center [606, 42] width 834 height 23
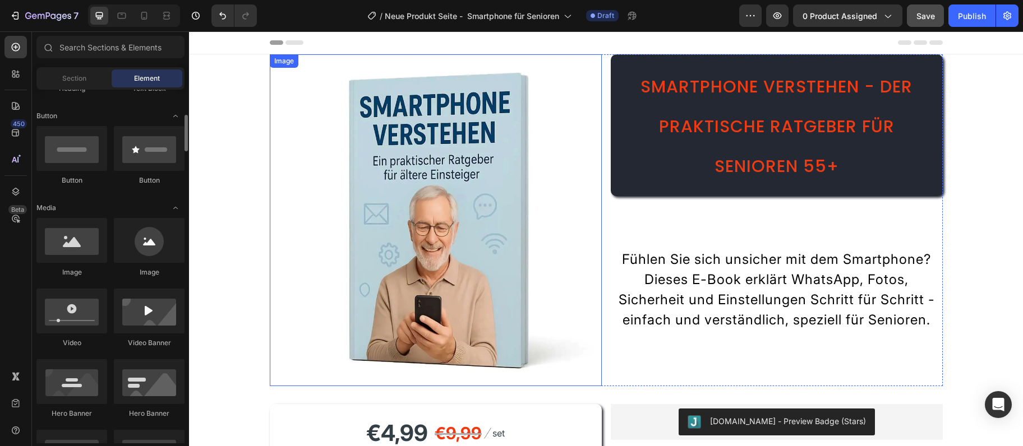
scroll to position [121, 0]
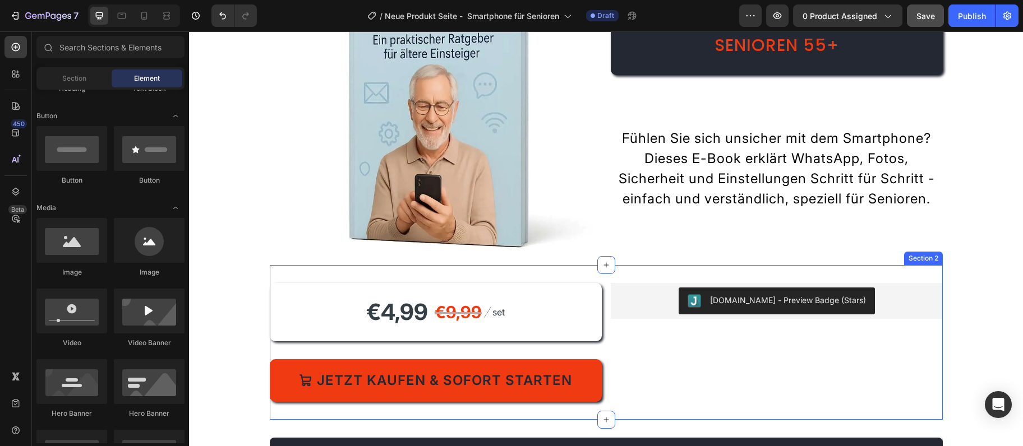
click at [609, 353] on div "€4,99 Product Price Product Price €9,99 Compare Price Compare Price Image set T…" at bounding box center [606, 342] width 673 height 155
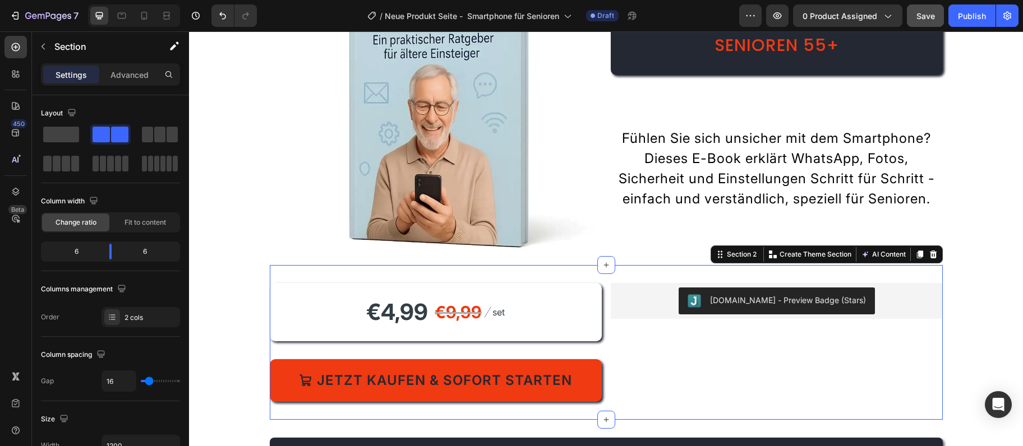
click at [709, 265] on section "€4,99 Product Price Product Price €9,99 Compare Price Compare Price Image set T…" at bounding box center [606, 342] width 691 height 155
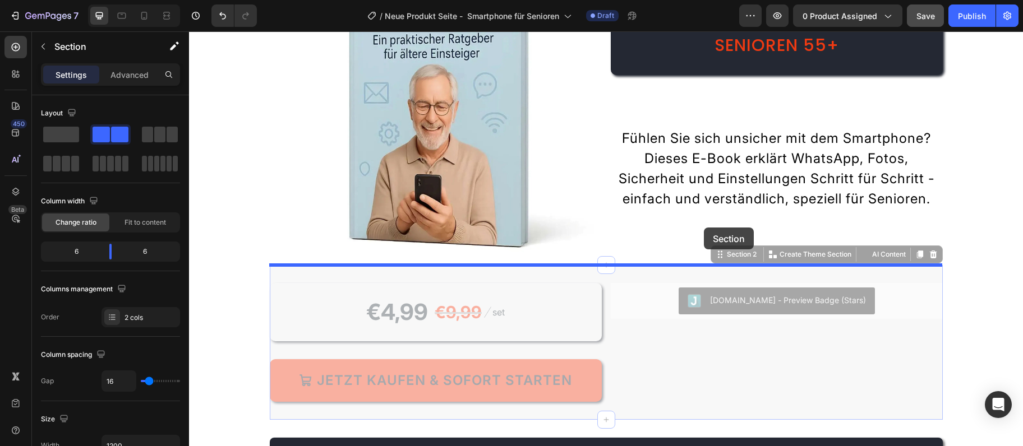
drag, startPoint x: 711, startPoint y: 255, endPoint x: 704, endPoint y: 228, distance: 28.4
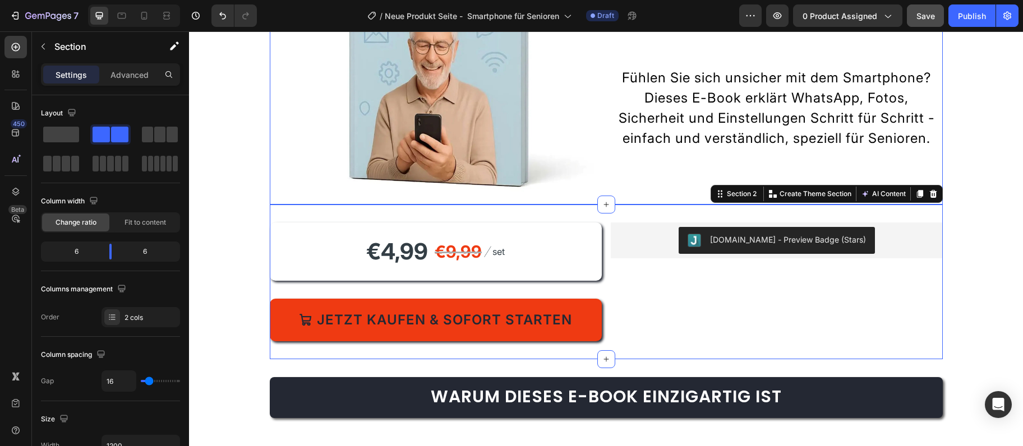
scroll to position [243, 0]
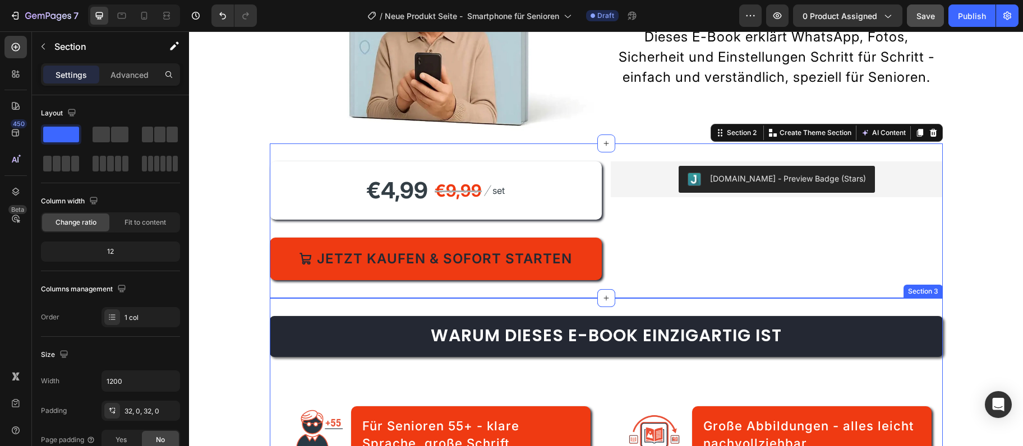
click at [676, 304] on div "Warum dieses E-Book einzigartig ist Heading Image Für Senioren 55+ - klare Spra…" at bounding box center [606, 441] width 673 height 286
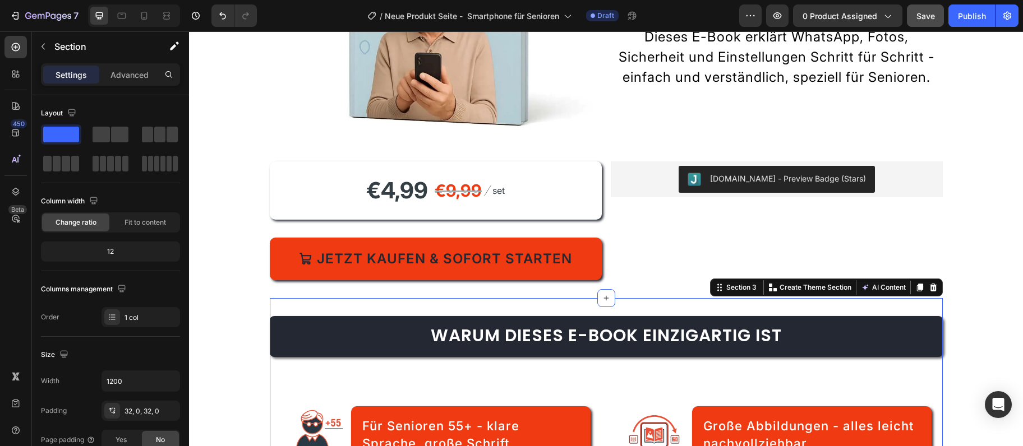
scroll to position [301, 0]
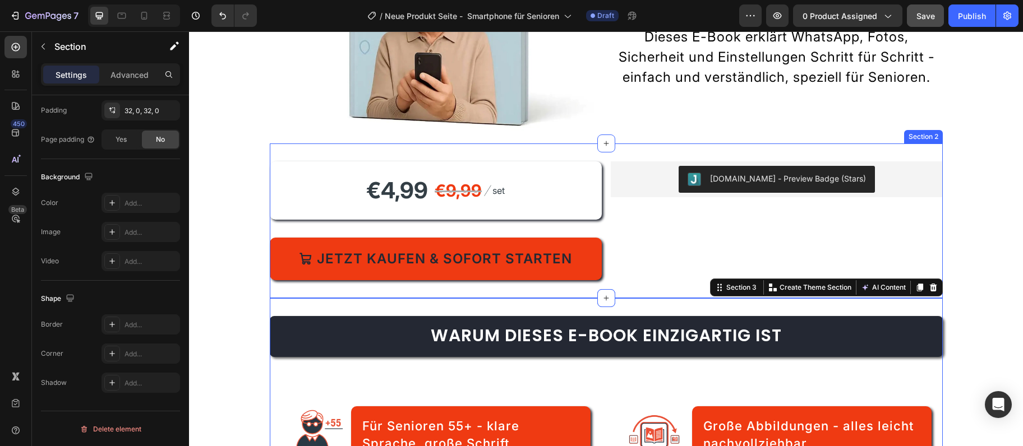
click at [622, 289] on div "€4,99 Product Price Product Price €9,99 Compare Price Compare Price Image set T…" at bounding box center [606, 221] width 673 height 155
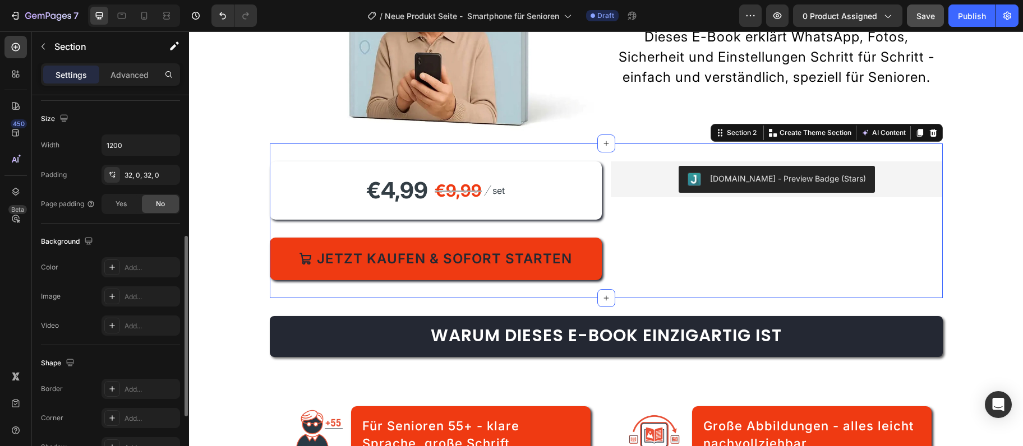
scroll to position [300, 0]
click at [820, 128] on p "Create Theme Section" at bounding box center [815, 133] width 72 height 10
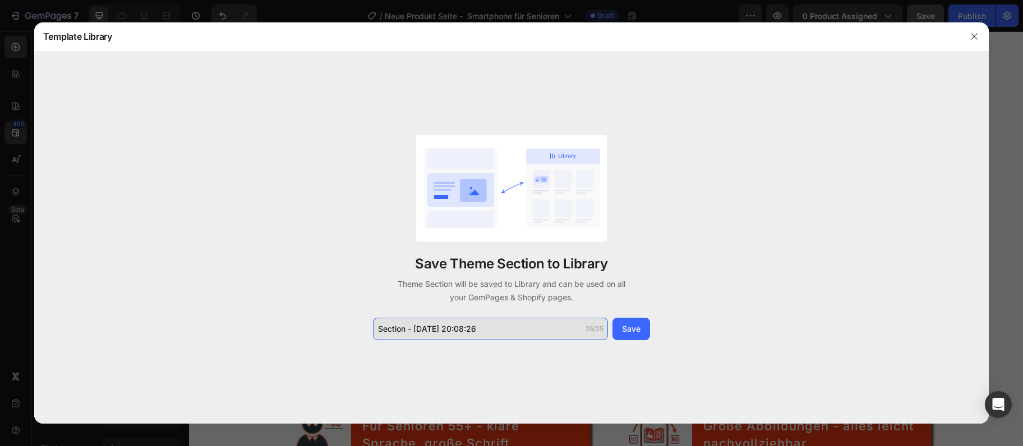
click at [475, 325] on input "Section - [DATE] 20:08:26" at bounding box center [490, 329] width 235 height 22
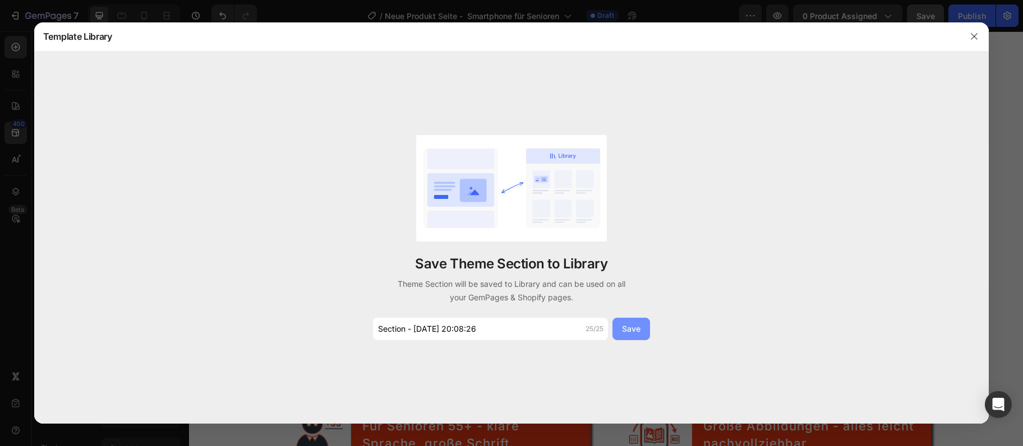
click at [637, 327] on div "Save" at bounding box center [631, 329] width 19 height 12
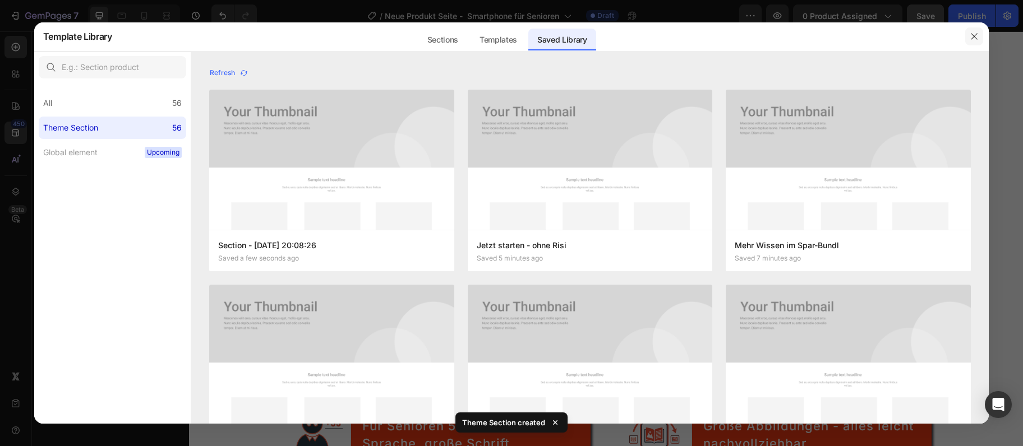
click at [980, 38] on button "button" at bounding box center [974, 36] width 18 height 18
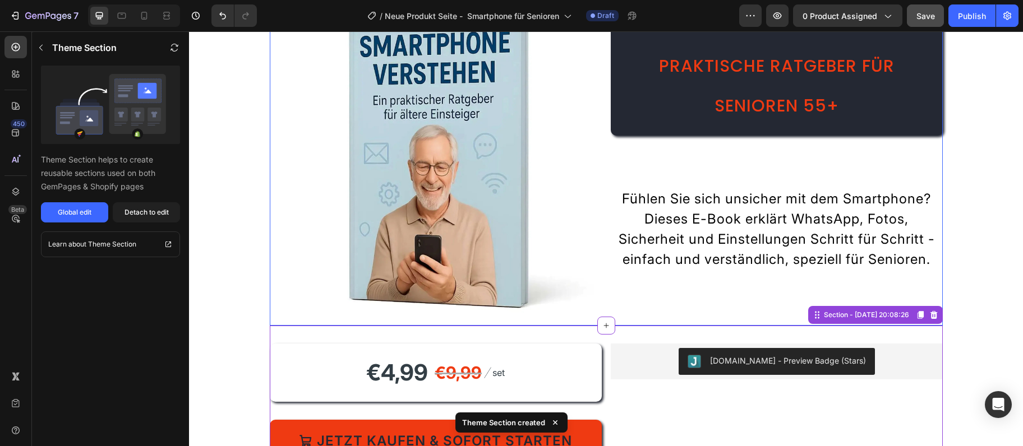
scroll to position [0, 0]
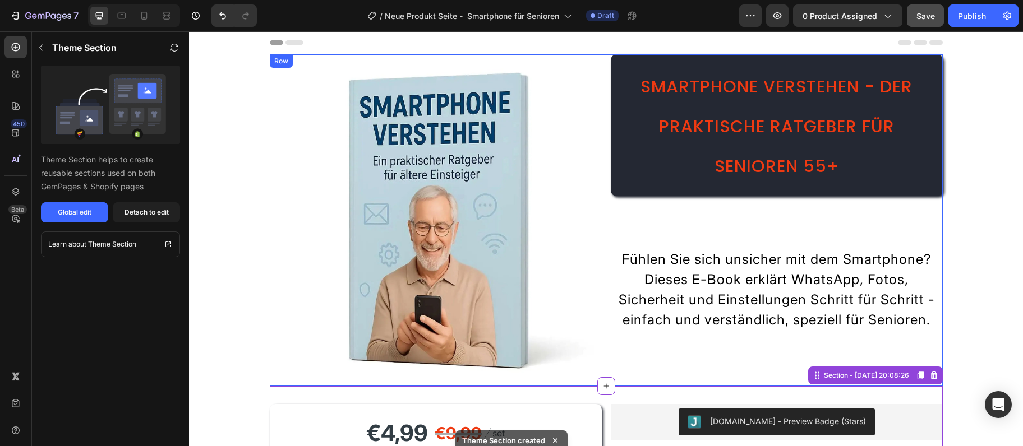
click at [603, 191] on div "Image ⁠⁠⁠⁠⁠⁠⁠ Smartphone verstehen - Der praktische Ratgeber für Senioren 55+ H…" at bounding box center [606, 220] width 673 height 332
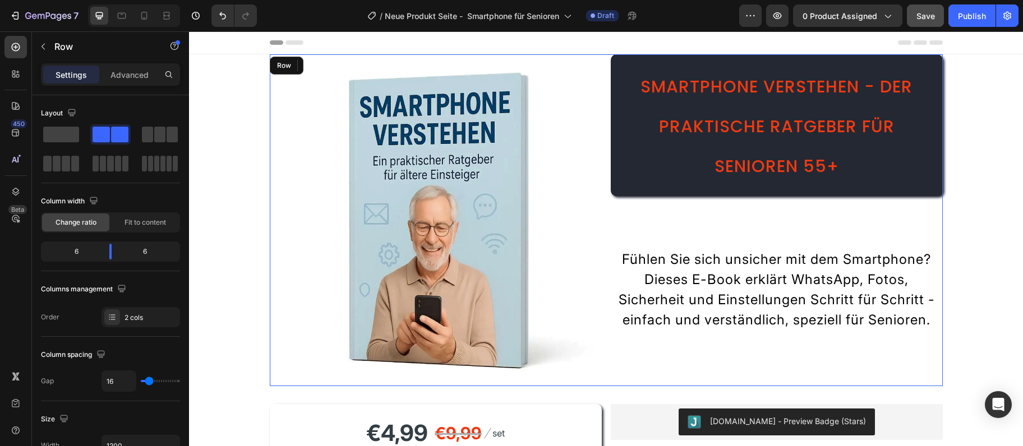
click at [603, 187] on div "Image ⁠⁠⁠⁠⁠⁠⁠ Smartphone verstehen - Der praktische Ratgeber für Senioren 55+ H…" at bounding box center [606, 220] width 673 height 332
click at [607, 187] on div "Image ⁠⁠⁠⁠⁠⁠⁠ Smartphone verstehen - Der praktische Ratgeber für Senioren 55+ H…" at bounding box center [606, 220] width 673 height 332
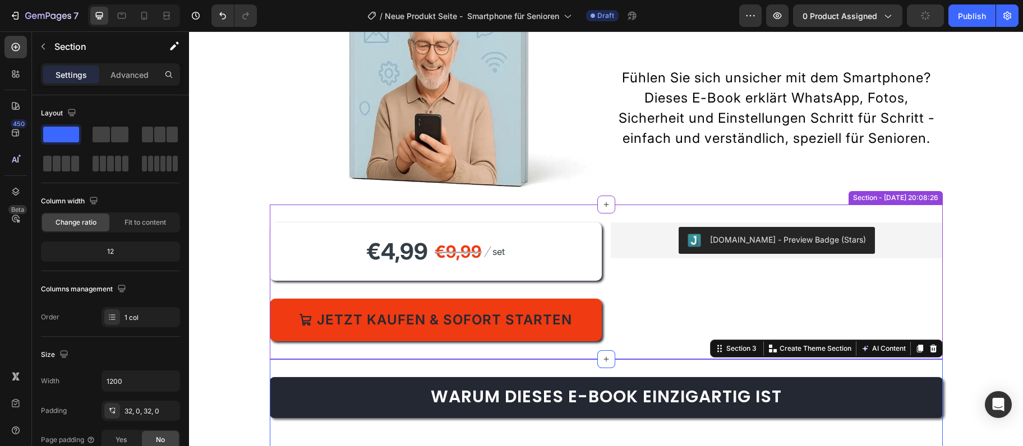
click at [941, 349] on div "Section 3 Create Theme Section AI Content Write with GemAI What would you like …" at bounding box center [826, 349] width 233 height 18
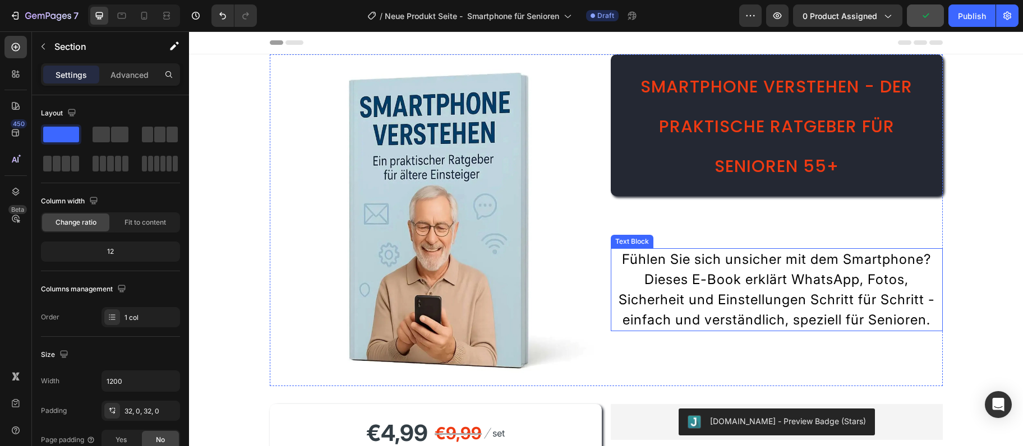
scroll to position [303, 0]
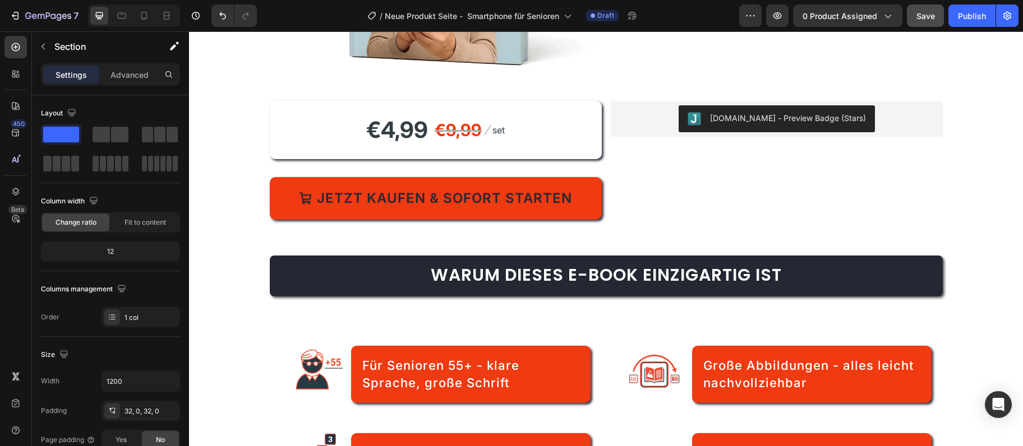
click at [348, 249] on div "Warum dieses E-Book einzigartig ist Heading Image Für Senioren 55+ - klare Spra…" at bounding box center [606, 381] width 673 height 286
click at [347, 240] on div "Warum dieses E-Book einzigartig ist Heading Image Für Senioren 55+ - klare Spra…" at bounding box center [606, 381] width 673 height 286
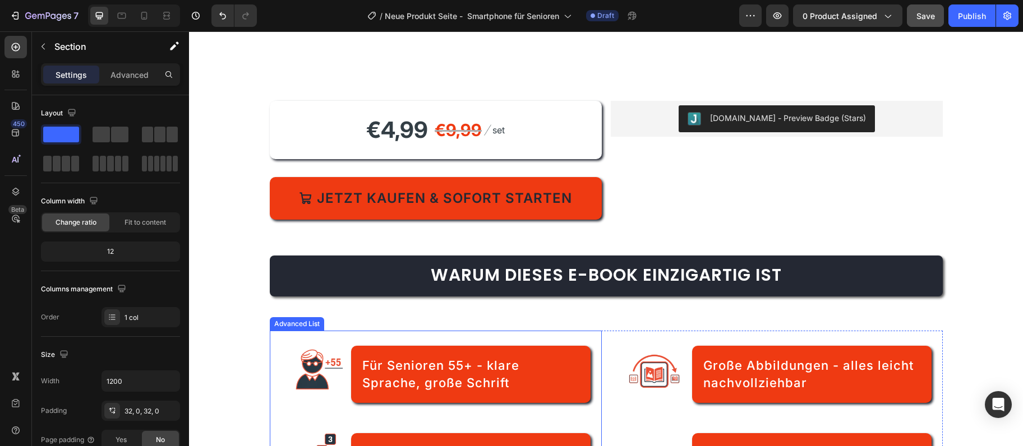
scroll to position [364, 0]
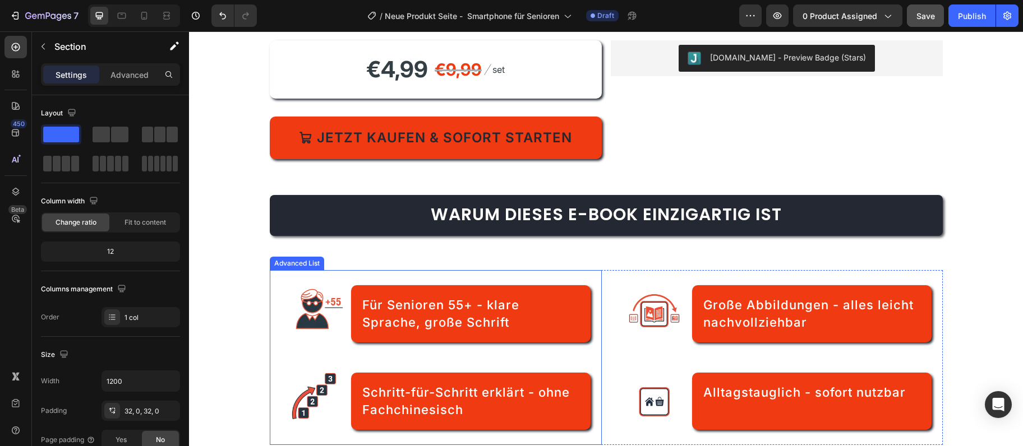
click at [310, 319] on img at bounding box center [313, 314] width 65 height 65
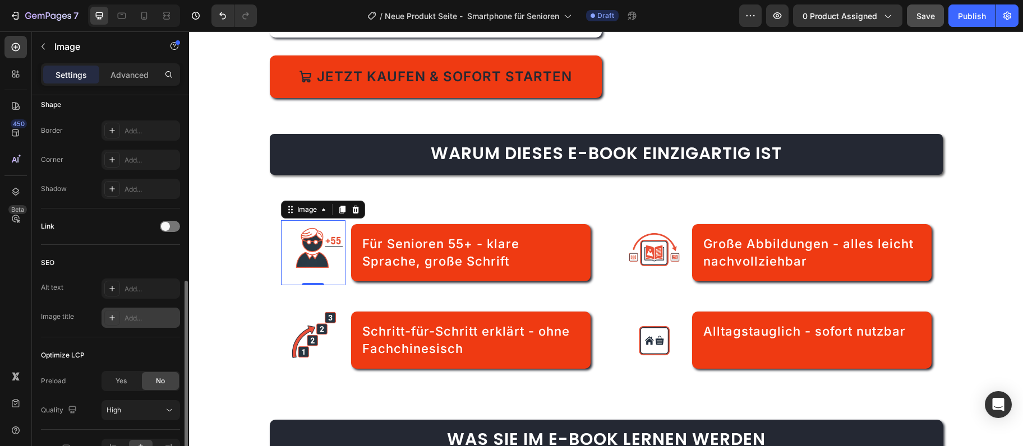
scroll to position [425, 0]
drag, startPoint x: 132, startPoint y: 322, endPoint x: 162, endPoint y: 335, distance: 31.9
click at [132, 322] on div "Add..." at bounding box center [150, 318] width 53 height 10
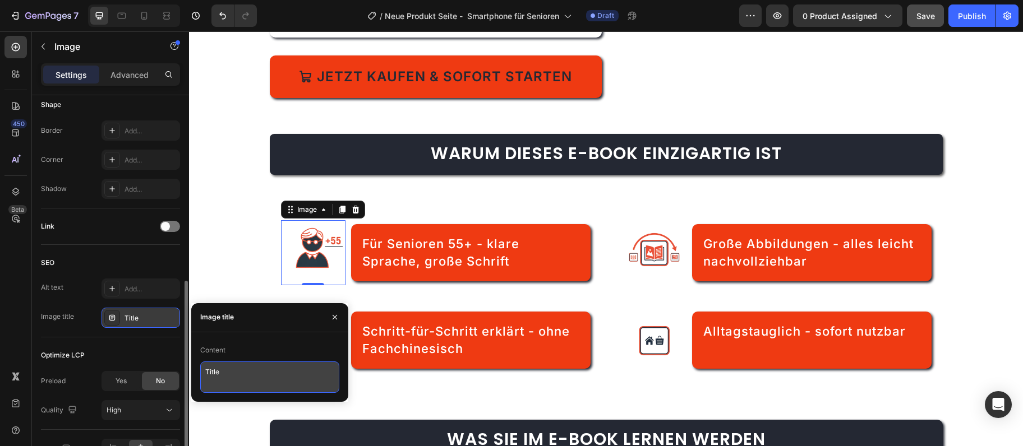
click at [294, 385] on textarea "Title" at bounding box center [269, 377] width 139 height 31
paste textarea "usp-seniorenfreundlich"
type textarea "usp-seniorenfreundlich"
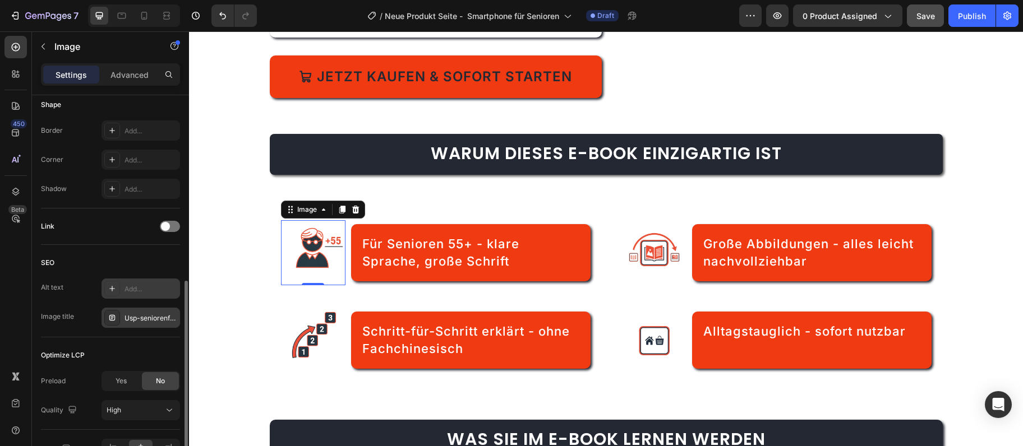
drag, startPoint x: 149, startPoint y: 290, endPoint x: 44, endPoint y: 352, distance: 121.7
click at [149, 290] on div "Add..." at bounding box center [150, 289] width 53 height 10
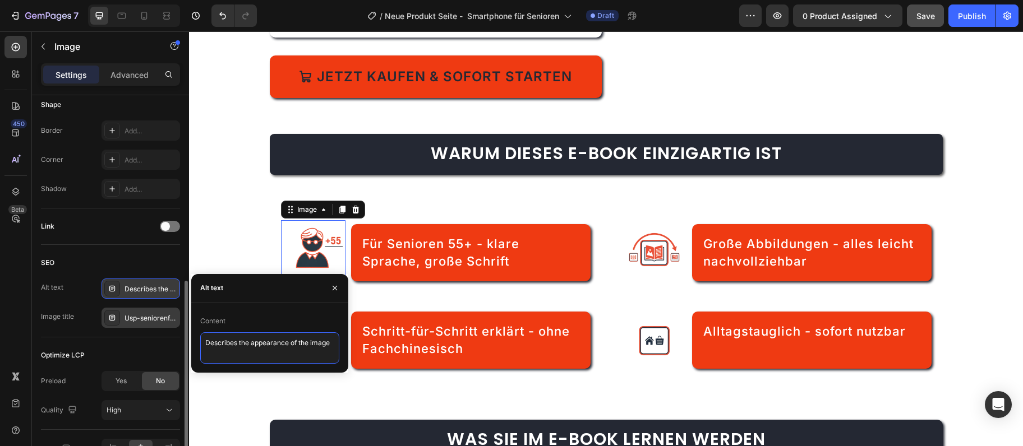
click at [241, 342] on textarea "Describes the appearance of the image" at bounding box center [269, 348] width 139 height 31
paste textarea "Smartphone Ratgeber für Senioren - klare Sprach"
type textarea "Smartphone Ratgeber für Senioren - klare Sprache"
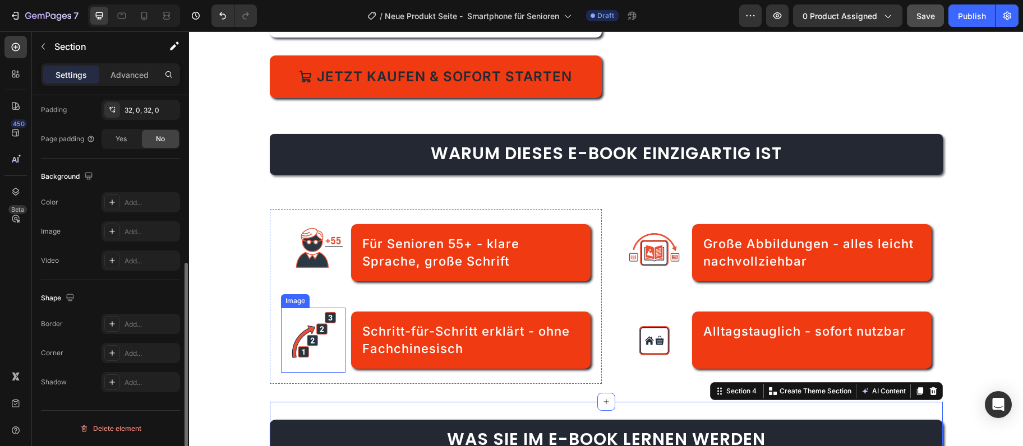
click at [298, 338] on img at bounding box center [313, 340] width 65 height 65
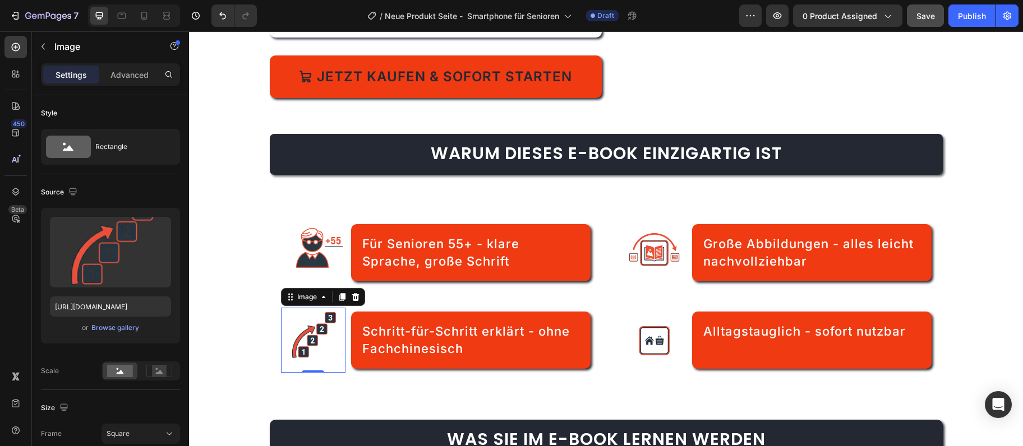
scroll to position [485, 0]
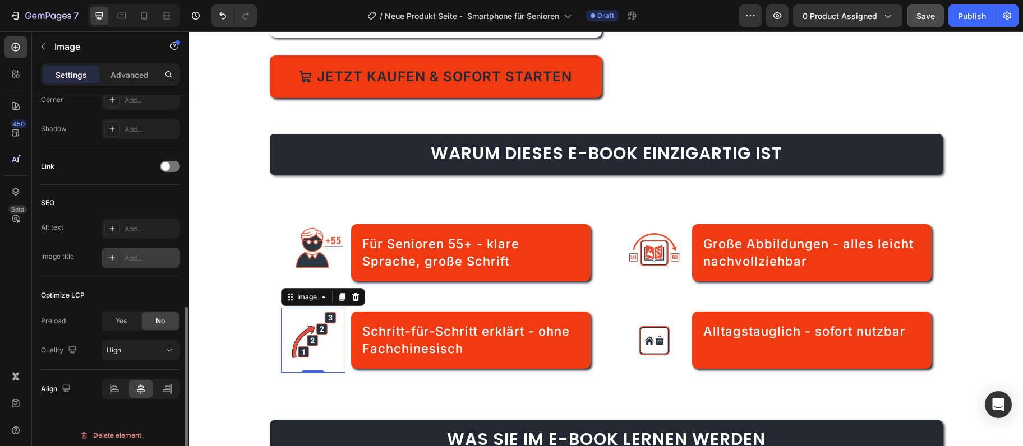
drag, startPoint x: 131, startPoint y: 264, endPoint x: 190, endPoint y: 340, distance: 96.0
click at [131, 264] on div "Add..." at bounding box center [140, 258] width 79 height 20
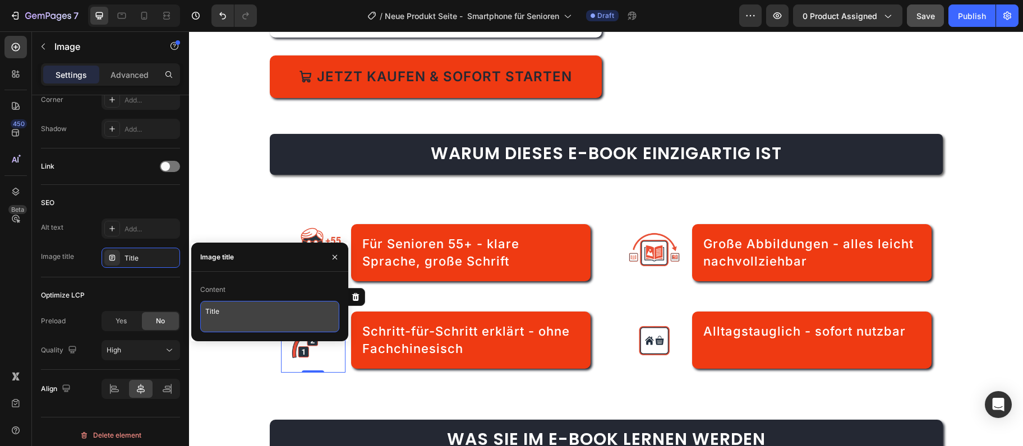
click at [247, 302] on textarea "Title" at bounding box center [269, 316] width 139 height 31
click at [205, 309] on textarea "Title" at bounding box center [269, 316] width 139 height 31
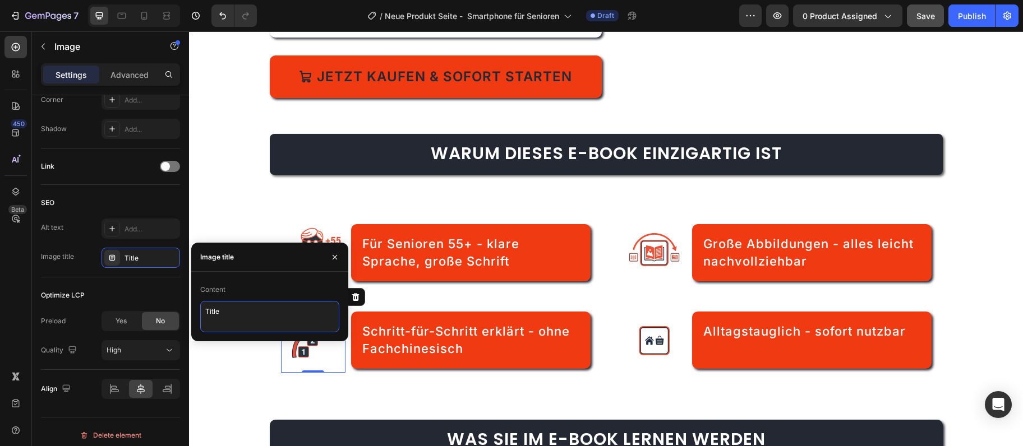
paste textarea "usp-schritt-fuer-schritt"
type textarea "usp-schritt-fuer-schritt"
drag, startPoint x: 126, startPoint y: 246, endPoint x: 130, endPoint y: 234, distance: 11.7
click at [129, 238] on div "Alt text Add... Image title Usp-schritt-fuer-schritt" at bounding box center [110, 243] width 139 height 49
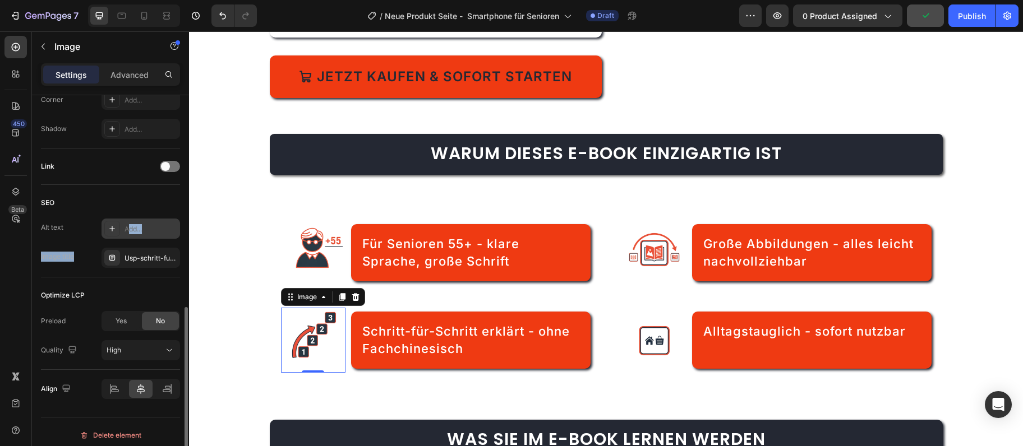
click at [130, 234] on div "Add..." at bounding box center [140, 229] width 79 height 20
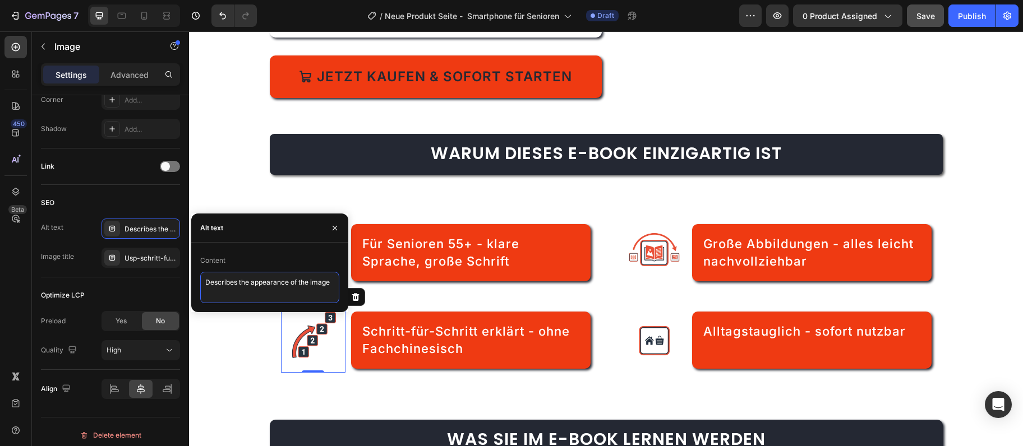
click at [248, 279] on textarea "Describes the appearance of the image" at bounding box center [269, 287] width 139 height 31
click at [248, 278] on textarea "Describes the appearance of the image" at bounding box center [269, 287] width 139 height 31
paste textarea "Smartphone Schritt-für-Schritt Anleitung für Einsteiger"
type textarea "Smartphone Schritt-für-Schritt Anleitung für Einsteiger"
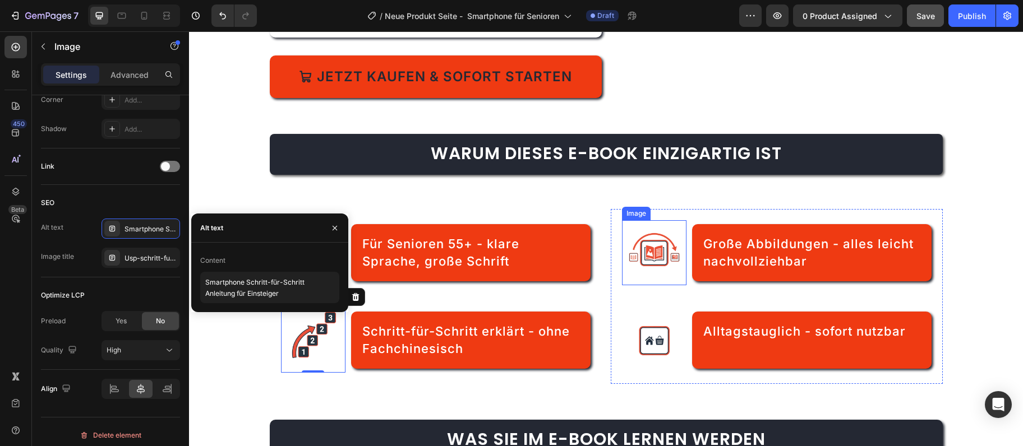
click at [665, 258] on img at bounding box center [654, 252] width 65 height 65
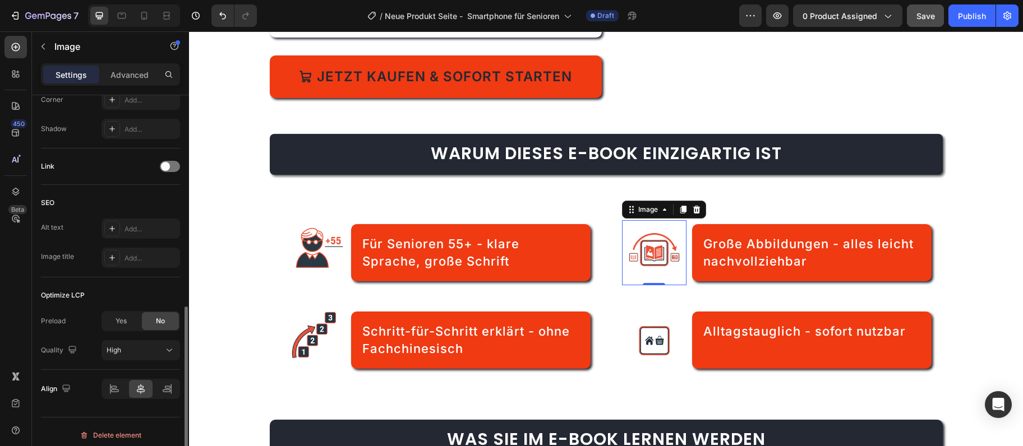
scroll to position [485, 0]
click at [144, 255] on div "Add..." at bounding box center [150, 259] width 53 height 10
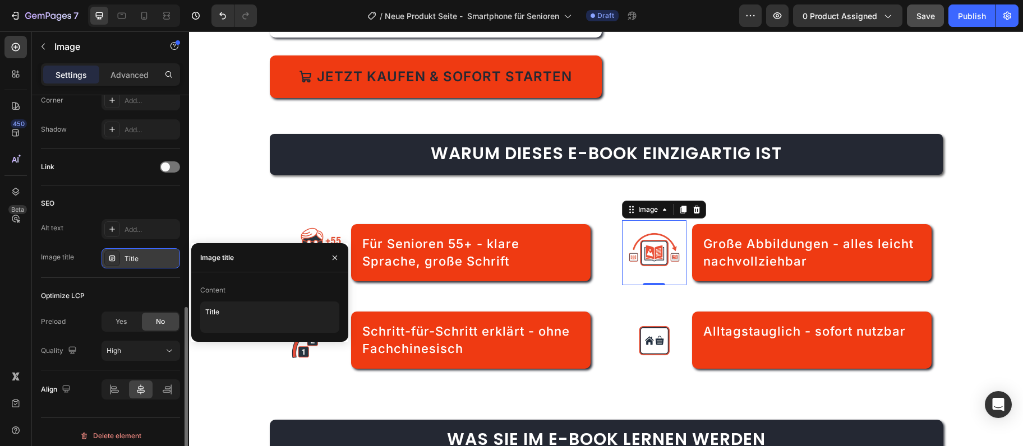
click at [231, 296] on div "Content" at bounding box center [269, 291] width 139 height 18
click at [229, 298] on div "Content" at bounding box center [269, 291] width 139 height 18
click at [227, 304] on textarea "Title" at bounding box center [269, 317] width 139 height 31
click at [219, 312] on textarea "Title" at bounding box center [269, 317] width 139 height 31
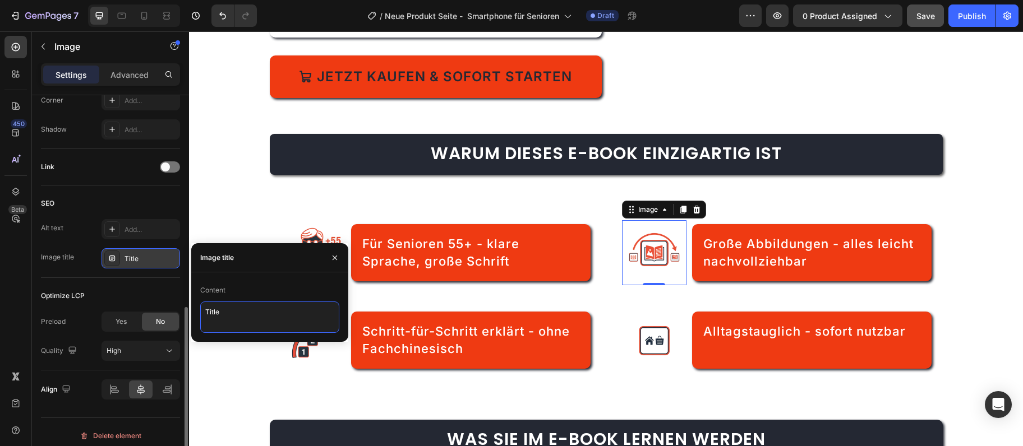
click at [219, 312] on textarea "Title" at bounding box center [269, 317] width 139 height 31
paste textarea "usp-grosse-bilder"
type textarea "usp-grosse-bilder"
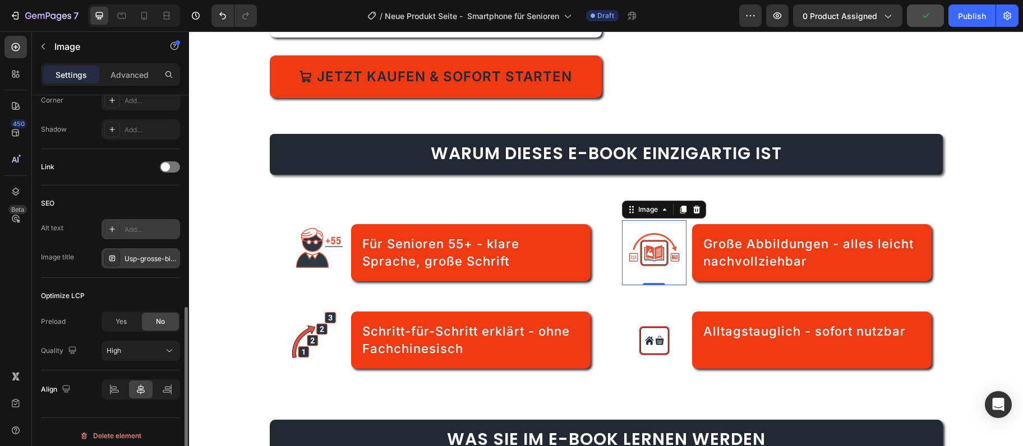
click at [139, 225] on div "Add..." at bounding box center [150, 230] width 53 height 10
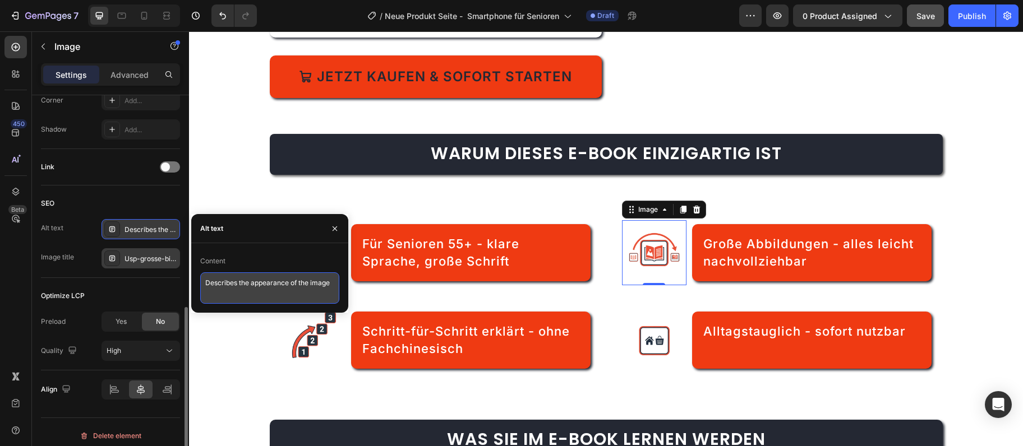
click at [210, 279] on textarea "Describes the appearance of the image" at bounding box center [269, 288] width 139 height 31
paste textarea "Große Abbildungen im Smartphone Ratgeber für Anfänger"
type textarea "Große Abbildungen im Smartphone Ratgeber für Anfänger"
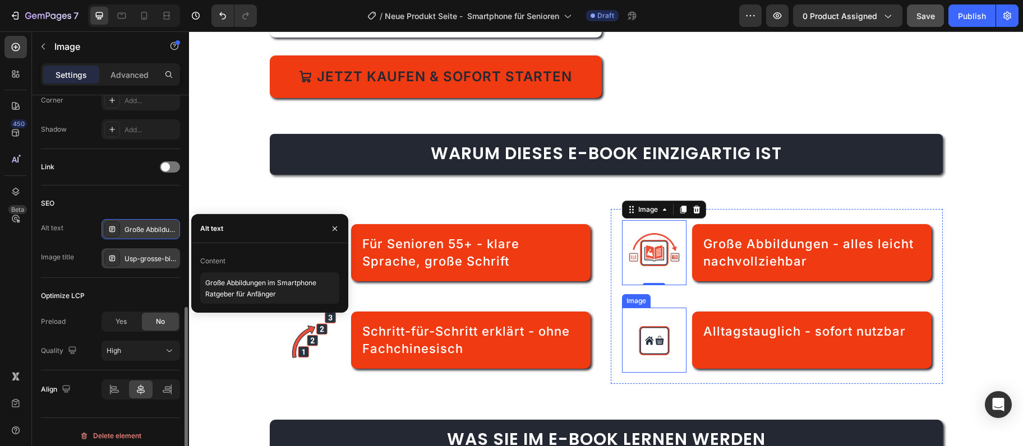
click at [635, 338] on img at bounding box center [654, 340] width 65 height 65
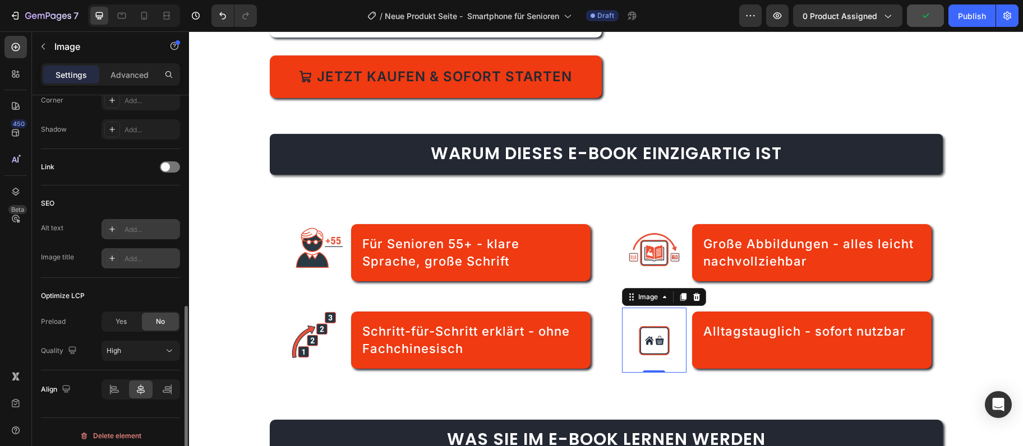
scroll to position [484, 0]
click at [128, 250] on div "Add..." at bounding box center [140, 259] width 79 height 20
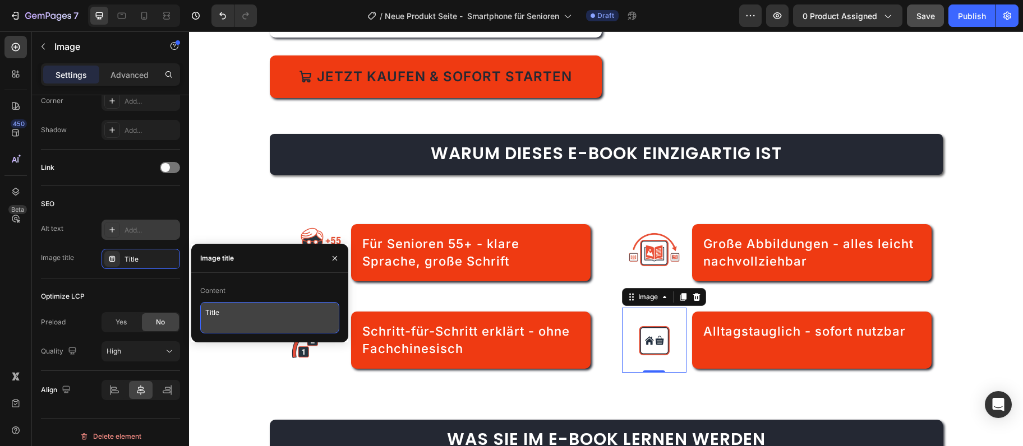
click at [240, 315] on textarea "Title" at bounding box center [269, 317] width 139 height 31
paste textarea "usp-alltag"
type textarea "usp-alltag"
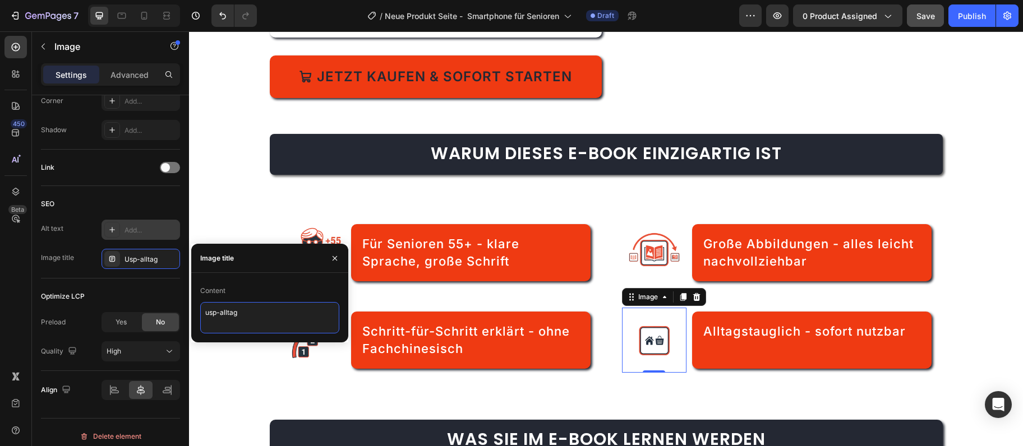
click at [220, 325] on textarea "usp-alltag" at bounding box center [269, 317] width 139 height 31
click at [210, 322] on textarea "usp-alltag" at bounding box center [269, 317] width 139 height 31
click at [278, 324] on textarea "usp-alltag" at bounding box center [269, 317] width 139 height 31
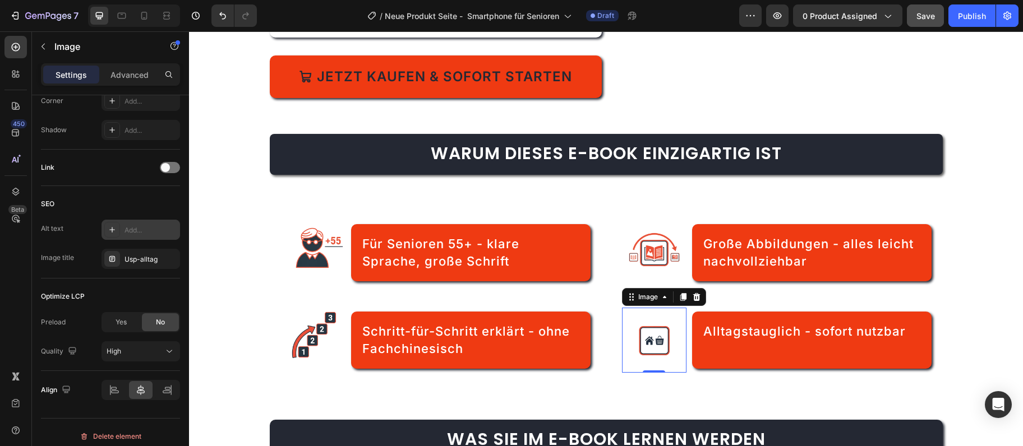
click at [160, 231] on div "Add..." at bounding box center [150, 230] width 53 height 10
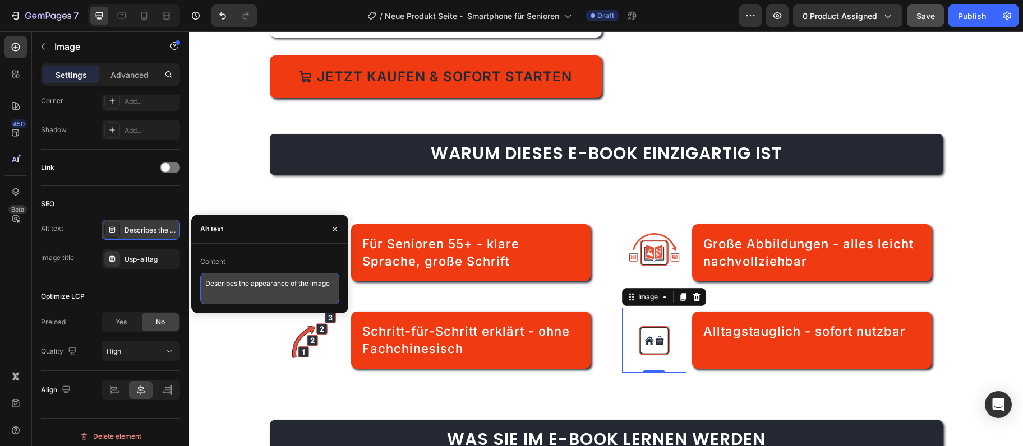
click at [268, 287] on textarea "Describes the appearance of the image" at bounding box center [269, 288] width 139 height 31
click at [268, 286] on textarea "Describes the appearance of the image" at bounding box center [269, 288] width 139 height 31
paste textarea "Smartphone Tipps für Senioren - alltagstauglich erklärt"
type textarea "Smartphone Tipps für Senioren - alltagstauglich erklärt"
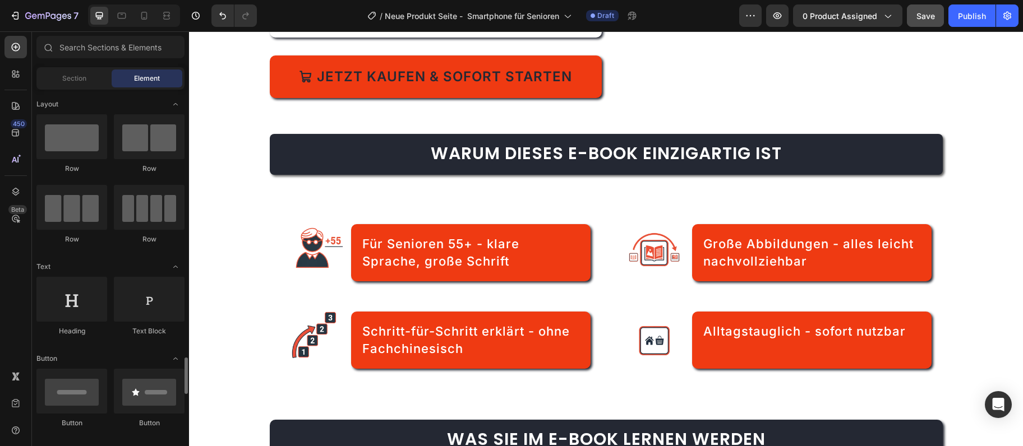
scroll to position [243, 0]
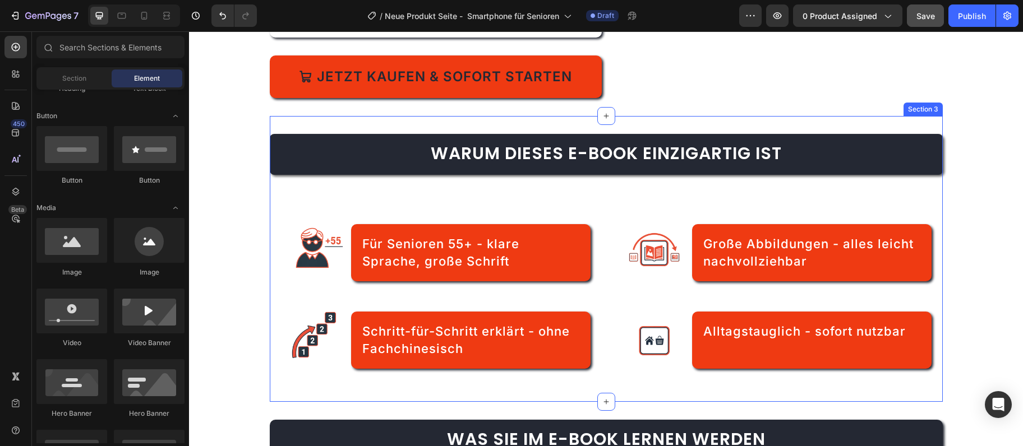
click at [933, 123] on div "Warum dieses E-Book einzigartig ist Heading Image Für Senioren 55+ - klare Spra…" at bounding box center [606, 259] width 673 height 286
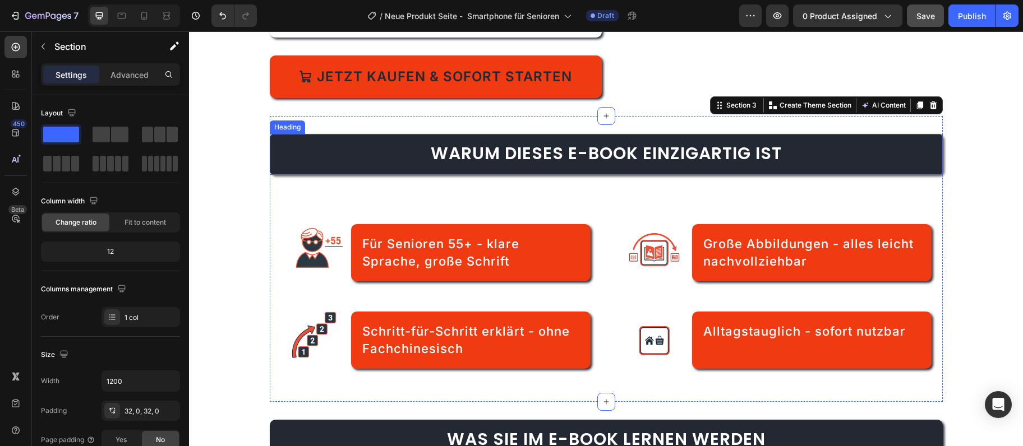
click at [730, 152] on span "Warum dieses E-Book einzigartig ist" at bounding box center [606, 153] width 351 height 24
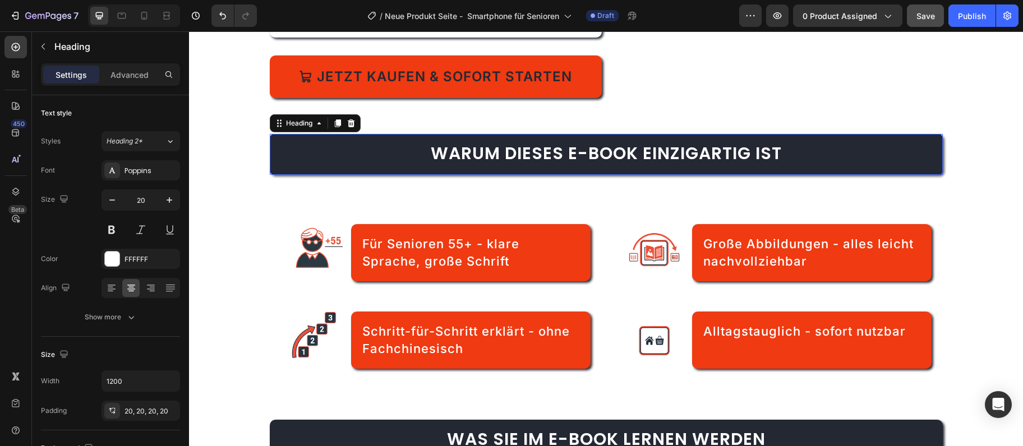
click at [730, 151] on span "Warum dieses E-Book einzigartig ist" at bounding box center [606, 153] width 351 height 24
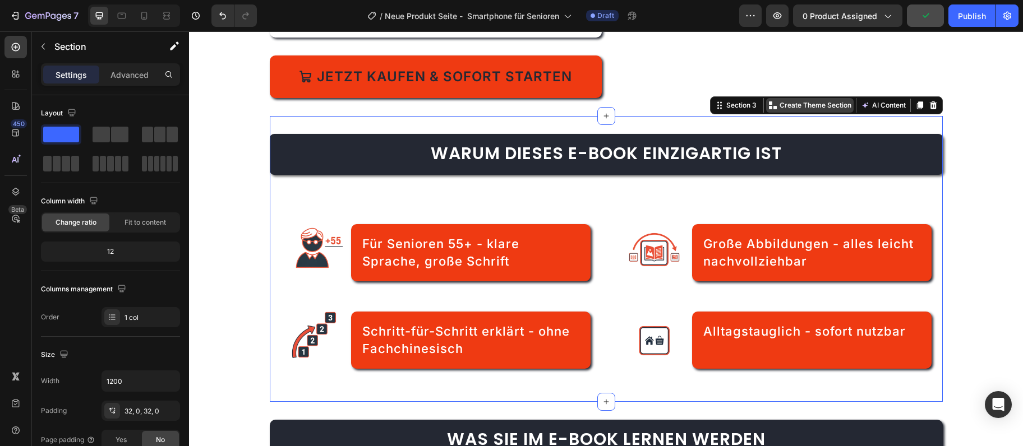
click at [799, 102] on p "Create Theme Section" at bounding box center [815, 105] width 72 height 10
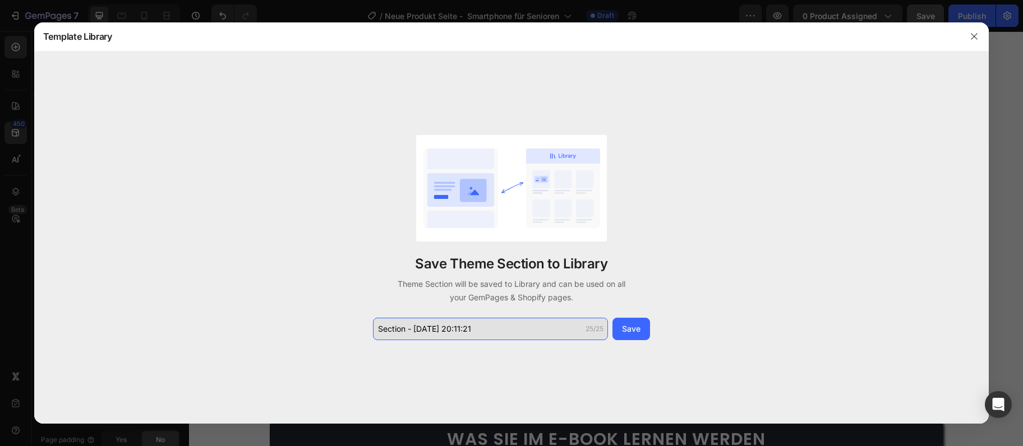
click at [496, 323] on input "Section - Sep 28 20:11:21" at bounding box center [490, 329] width 235 height 22
type input "Warum dieses E-Book einzi"
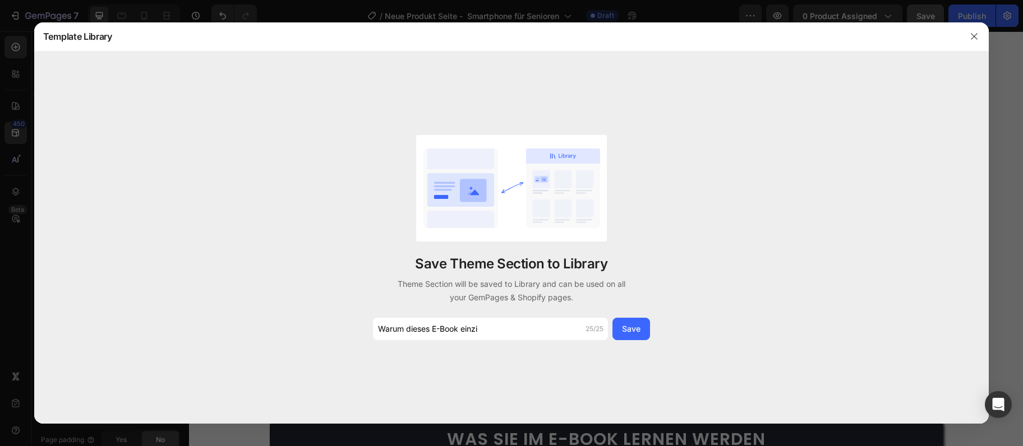
click at [677, 336] on div "Save Theme Section to Library Theme Section will be saved to Library and can be…" at bounding box center [511, 238] width 954 height 372
click at [625, 330] on div "Save" at bounding box center [631, 329] width 19 height 12
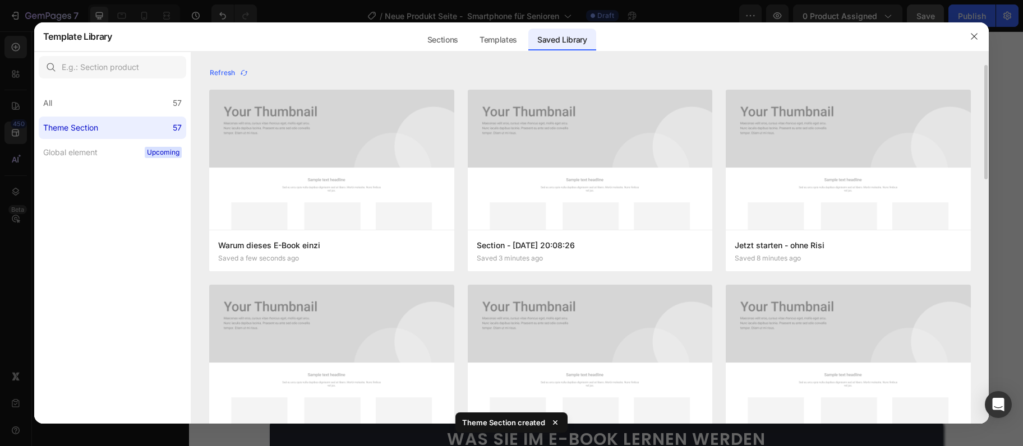
click at [982, 313] on div "Refresh Warum dieses E-Book einzi Saved a few seconds ago Add to page Edit Mehr…" at bounding box center [589, 244] width 797 height 359
click at [1009, 292] on div at bounding box center [511, 223] width 1023 height 446
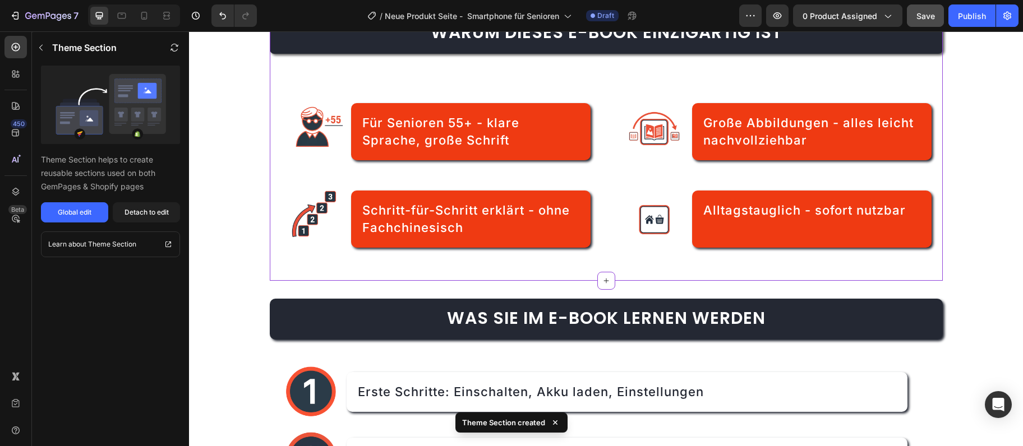
scroll to position [668, 0]
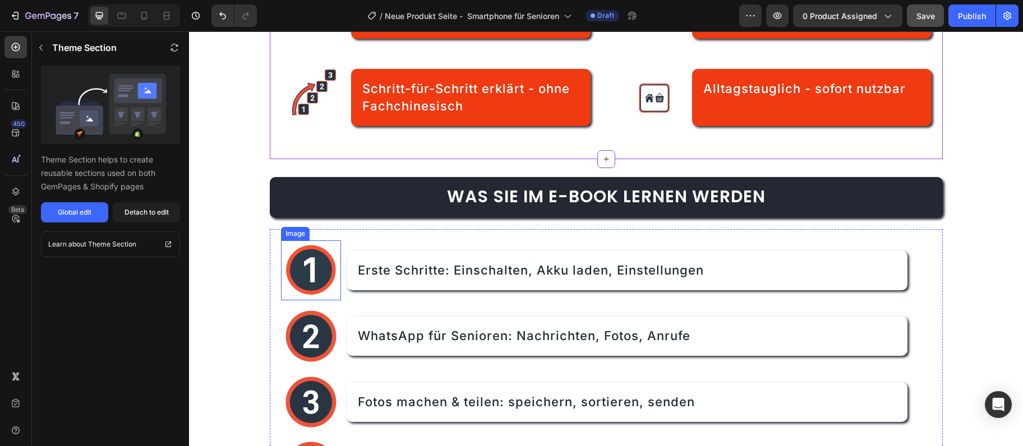
click at [293, 268] on img at bounding box center [311, 271] width 61 height 61
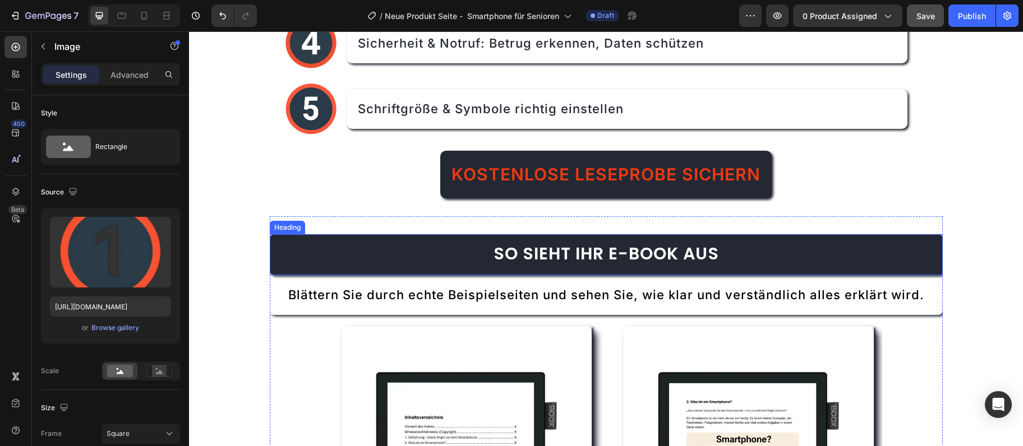
scroll to position [1215, 0]
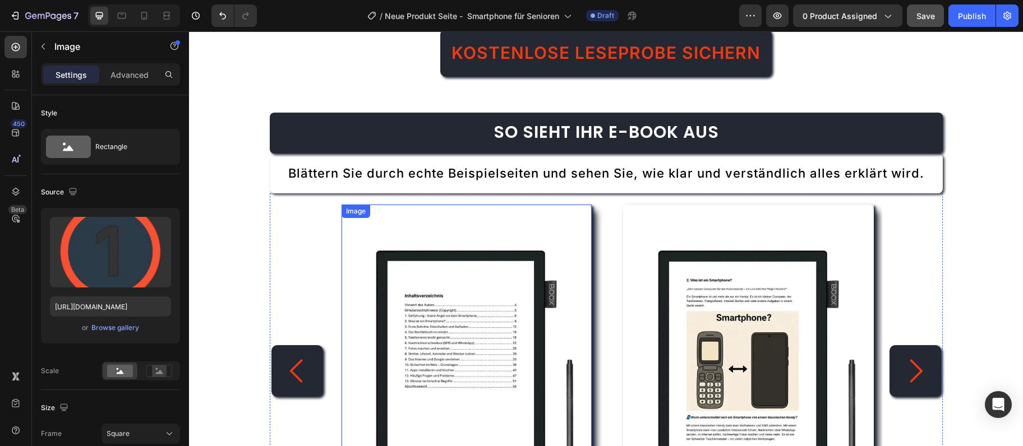
click at [439, 364] on img at bounding box center [467, 372] width 251 height 334
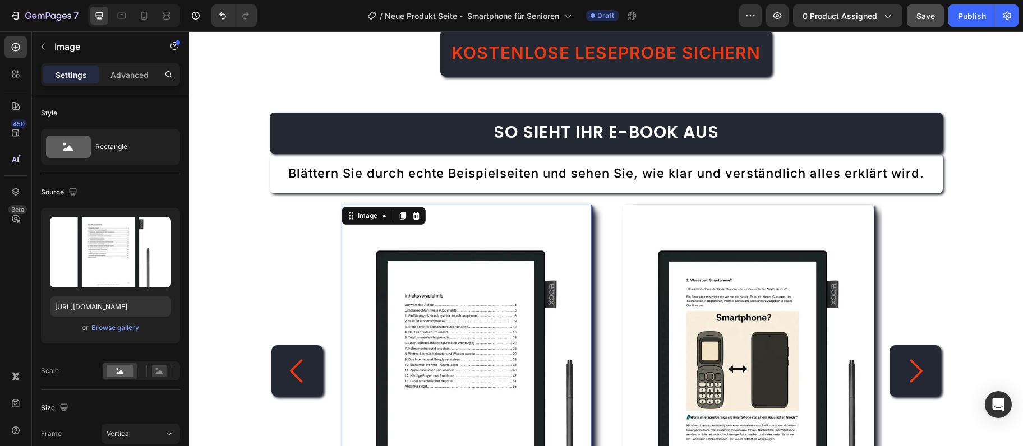
scroll to position [413, 0]
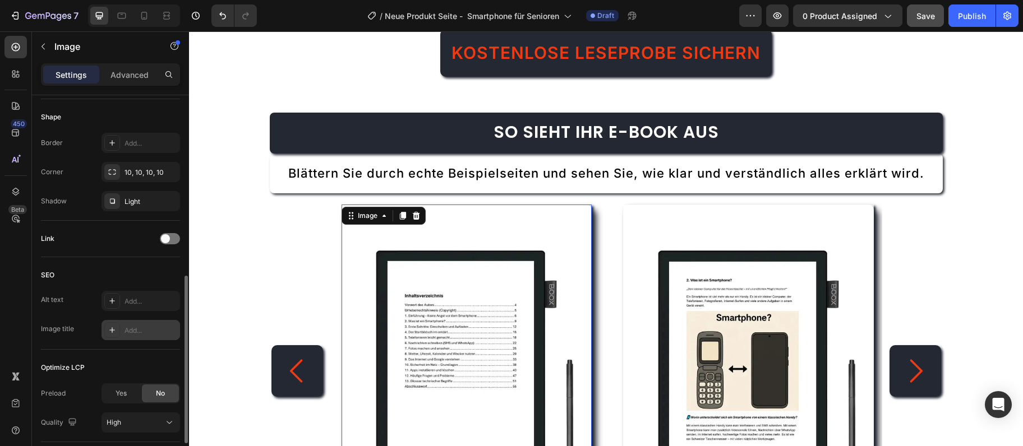
click at [129, 324] on div "Add..." at bounding box center [140, 330] width 79 height 20
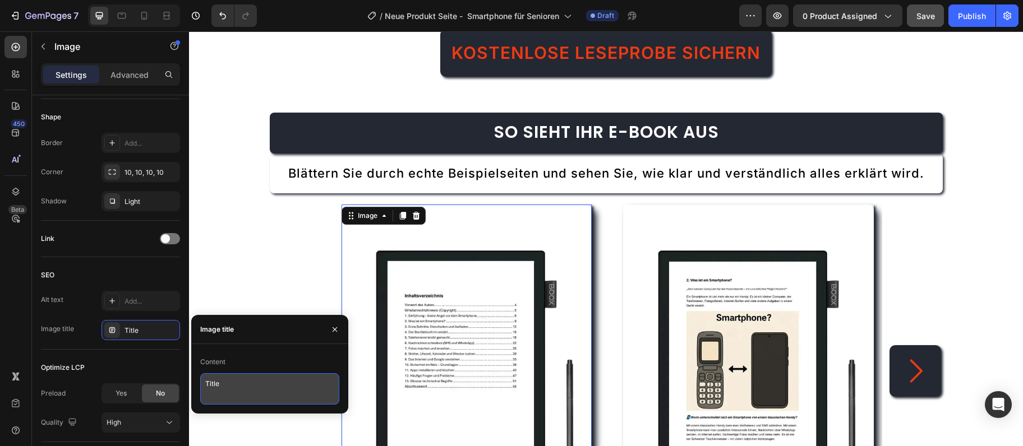
click at [259, 381] on textarea "Title" at bounding box center [269, 388] width 139 height 31
paste textarea "ebook-inhaltsverzeichnis"
type textarea "ebook-inhaltsverzeichnis"
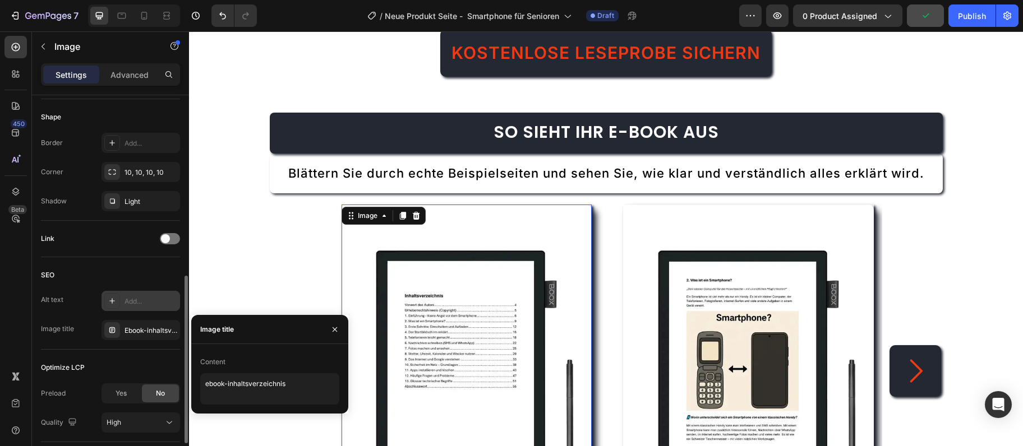
click at [141, 298] on div "Add..." at bounding box center [150, 302] width 53 height 10
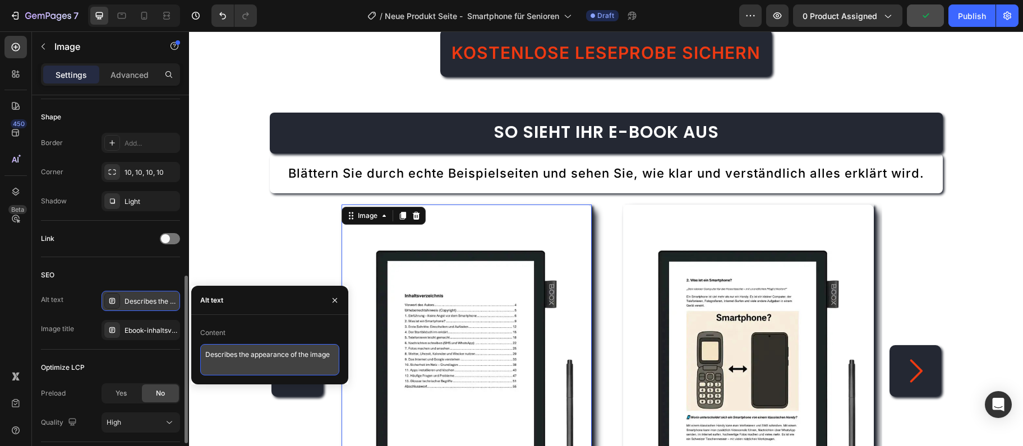
click at [255, 356] on textarea "Describes the appearance of the image" at bounding box center [269, 359] width 139 height 31
click at [255, 355] on textarea "Describes the appearance of the image" at bounding box center [269, 359] width 139 height 31
paste textarea "Inhaltsverzeichnis Smartphone Ratgeber für Senioren"
type textarea "Inhaltsverzeichnis Smartphone Ratgeber für Senioren"
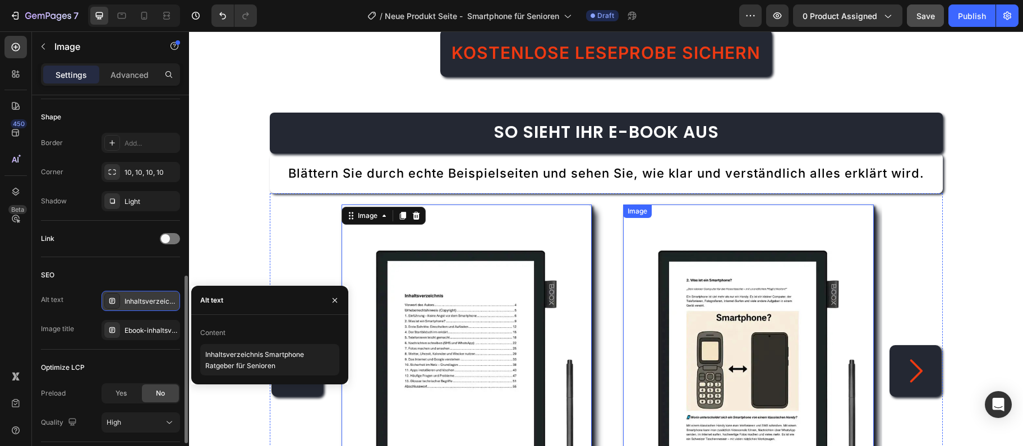
click at [709, 366] on img at bounding box center [748, 372] width 251 height 334
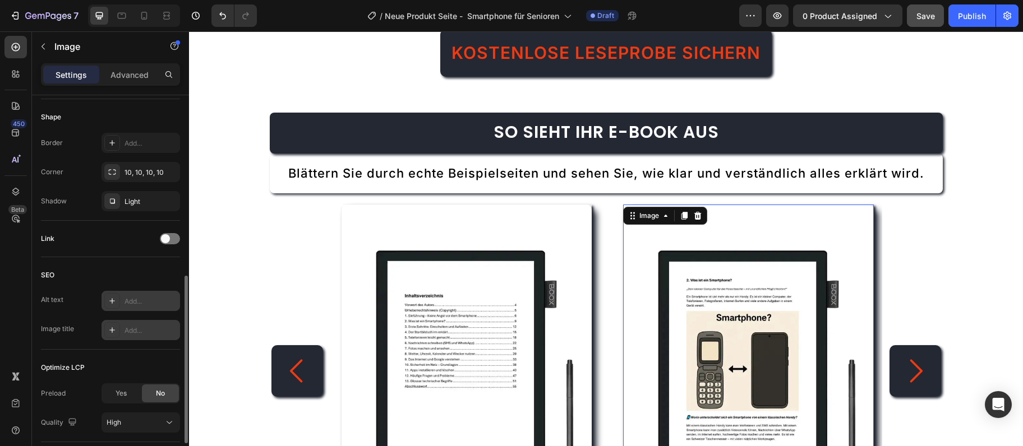
click at [173, 339] on div "Add..." at bounding box center [140, 330] width 79 height 20
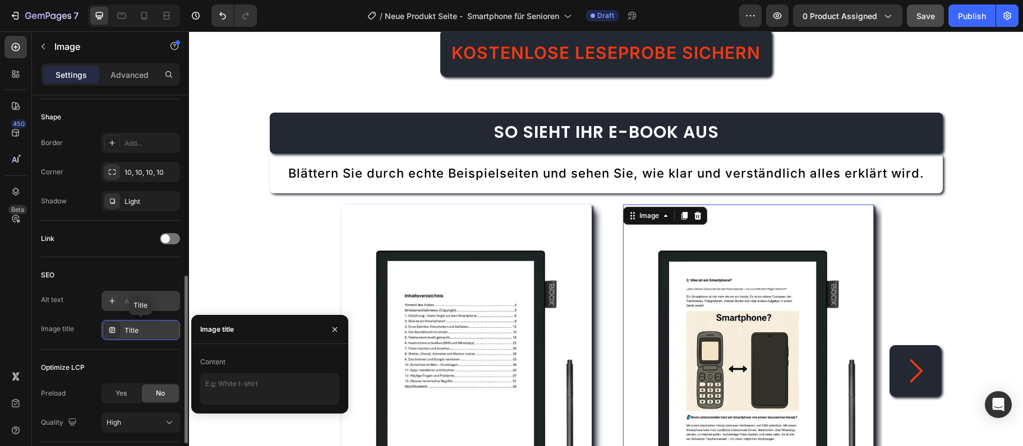
type textarea "Title"
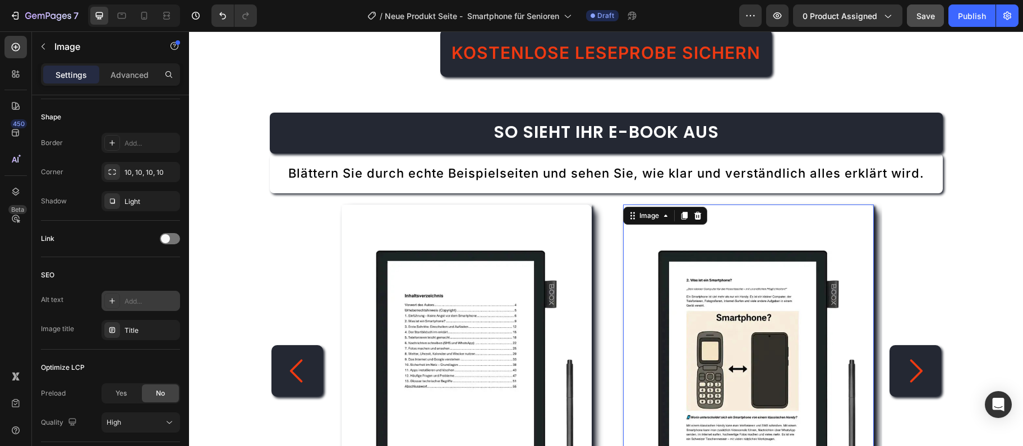
drag, startPoint x: 137, startPoint y: 297, endPoint x: 70, endPoint y: 354, distance: 87.9
click at [137, 297] on div "Add..." at bounding box center [150, 302] width 53 height 10
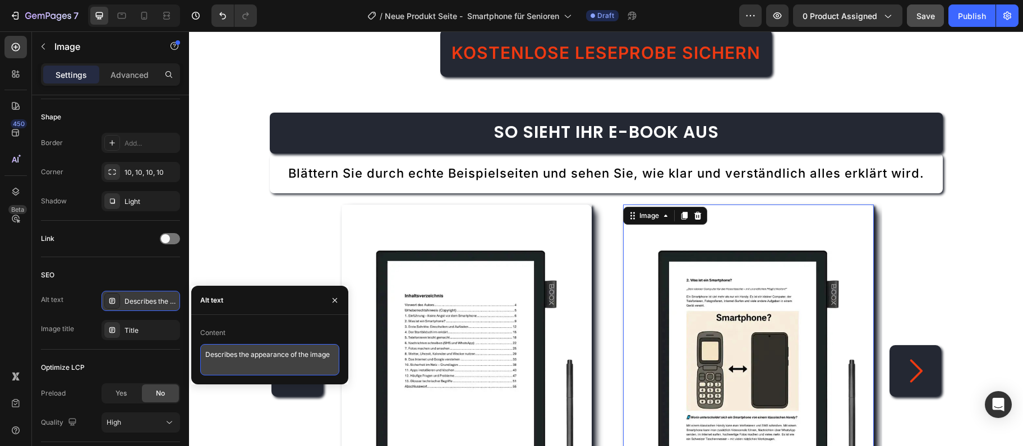
click at [256, 362] on textarea "Describes the appearance of the image" at bounding box center [269, 359] width 139 height 31
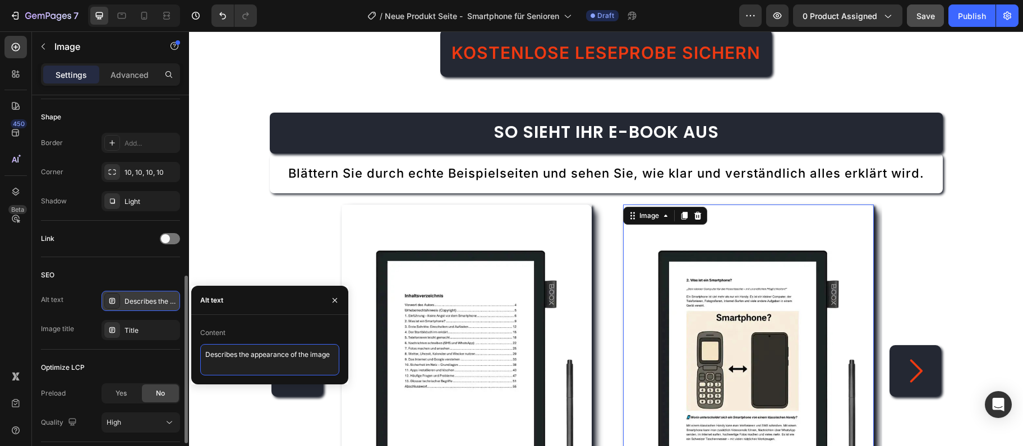
paste textarea "Smartphone Einstellungen für Anfänger Schritt-für-Schritt"
type textarea "Smartphone Einstellungen für Anfänger Schritt-für-Schritt"
click at [124, 323] on div "Title" at bounding box center [140, 330] width 79 height 20
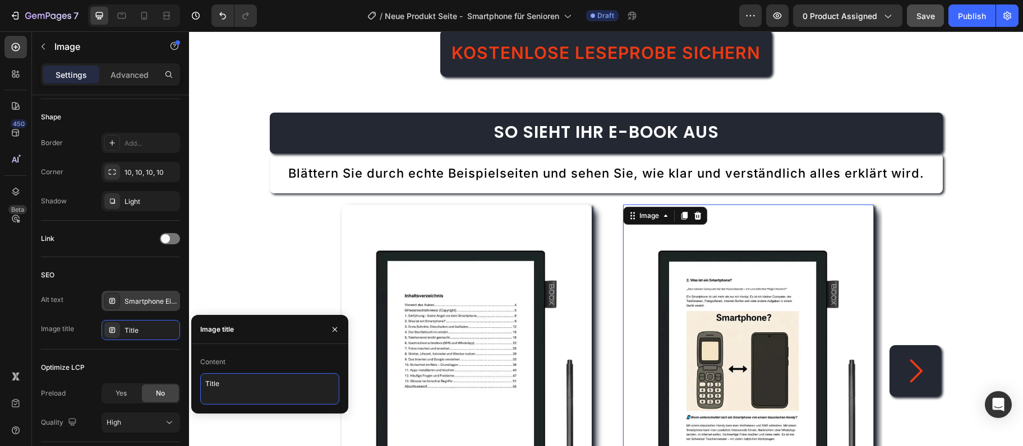
click at [254, 379] on textarea "Title" at bounding box center [269, 388] width 139 height 31
paste textarea "ebook-einstellungen"
type textarea "ebook-einstellungen"
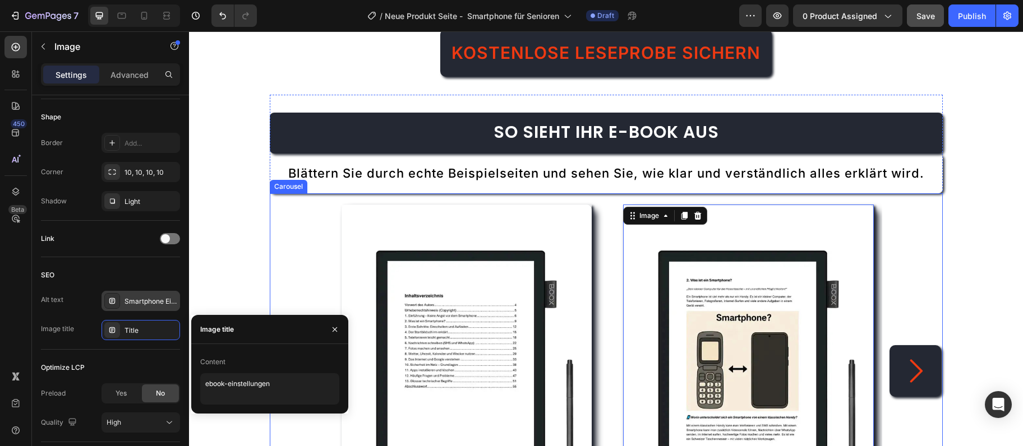
click at [887, 365] on div "Image Image 0 Image Image Image Image" at bounding box center [606, 371] width 673 height 356
click at [902, 366] on icon "Carousel Next Arrow" at bounding box center [915, 371] width 34 height 34
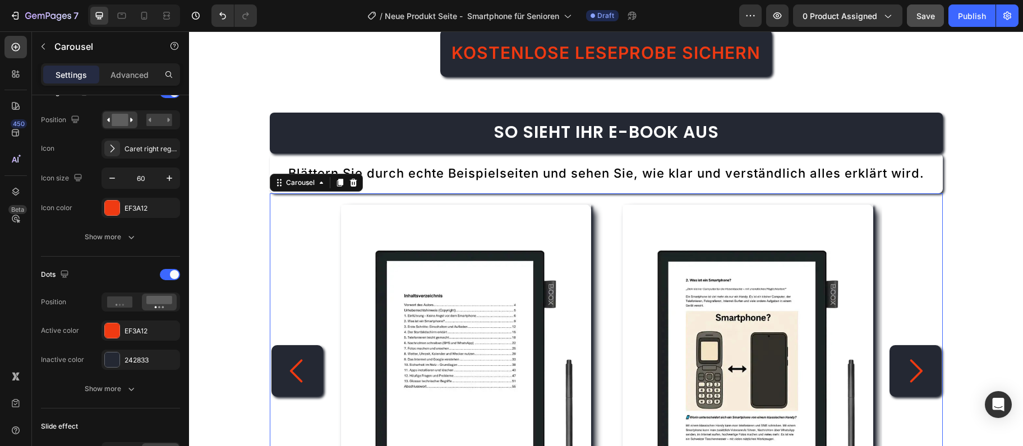
scroll to position [0, 0]
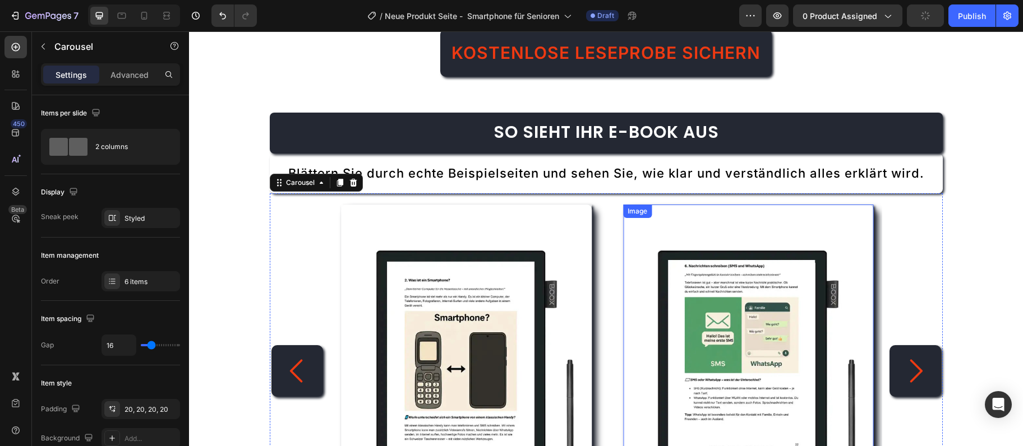
click at [705, 333] on img at bounding box center [748, 372] width 251 height 334
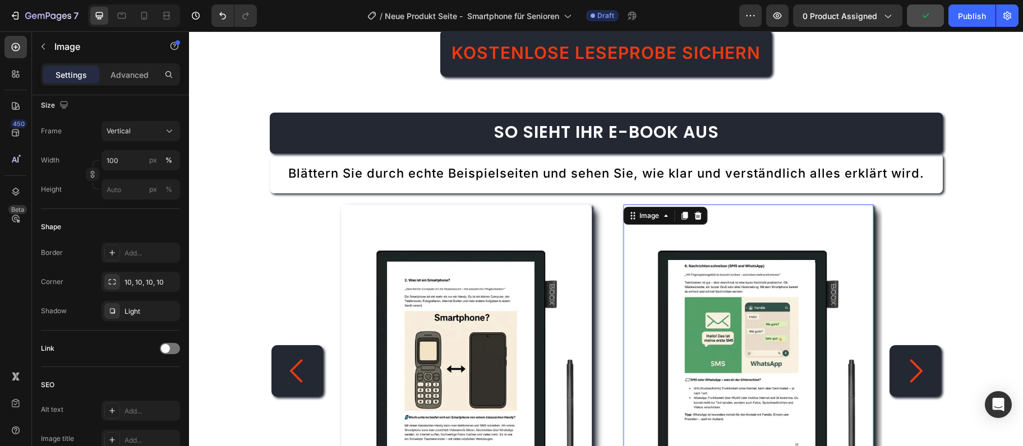
scroll to position [491, 0]
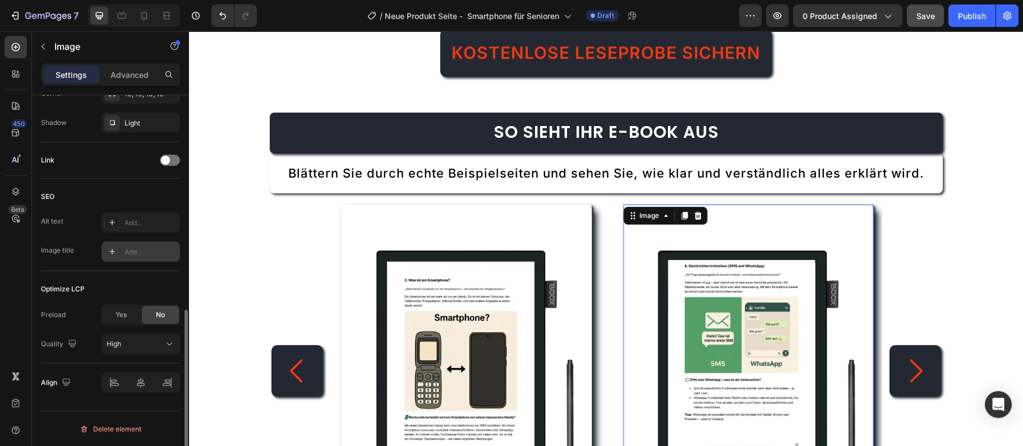
drag, startPoint x: 155, startPoint y: 331, endPoint x: 130, endPoint y: 256, distance: 79.6
click at [130, 256] on div "Add..." at bounding box center [150, 252] width 53 height 10
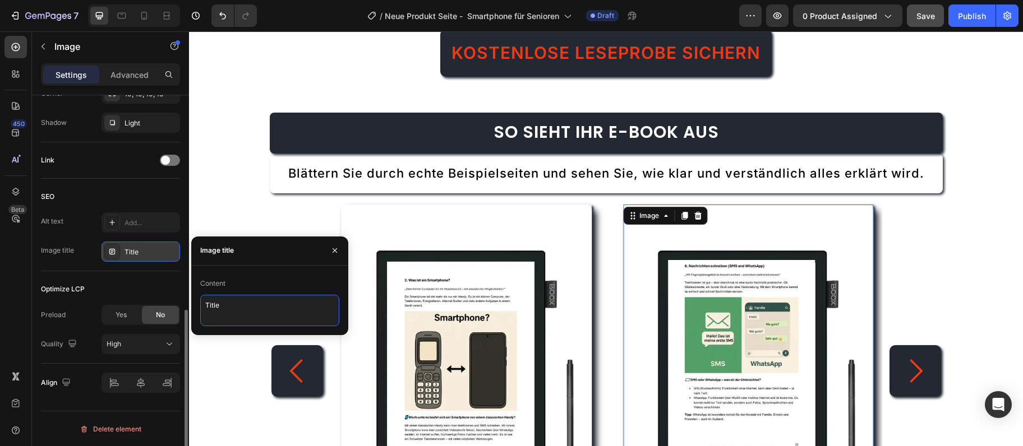
click at [214, 307] on textarea "Title" at bounding box center [269, 310] width 139 height 31
paste textarea "ebook-whatsapp"
type textarea "ebook-whatsapp"
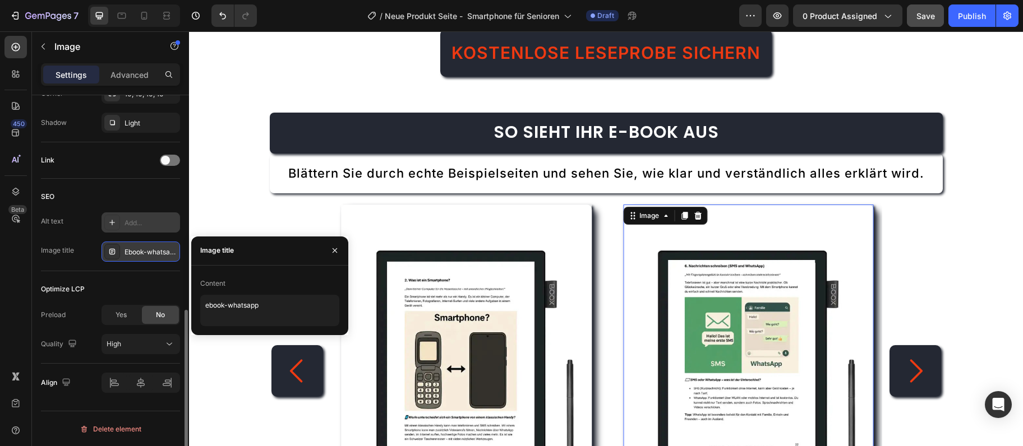
click at [155, 218] on div "Add..." at bounding box center [150, 223] width 53 height 10
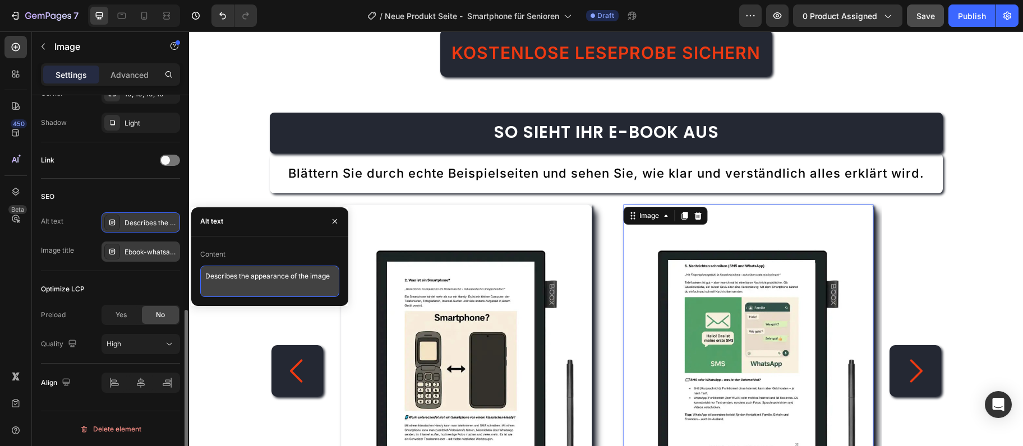
click at [278, 278] on textarea "Describes the appearance of the image" at bounding box center [269, 281] width 139 height 31
paste textarea "WhatsApp installieren und nutzen - Senioren Anleitung"
type textarea "WhatsApp installieren und nutzen - Senioren Anleitung"
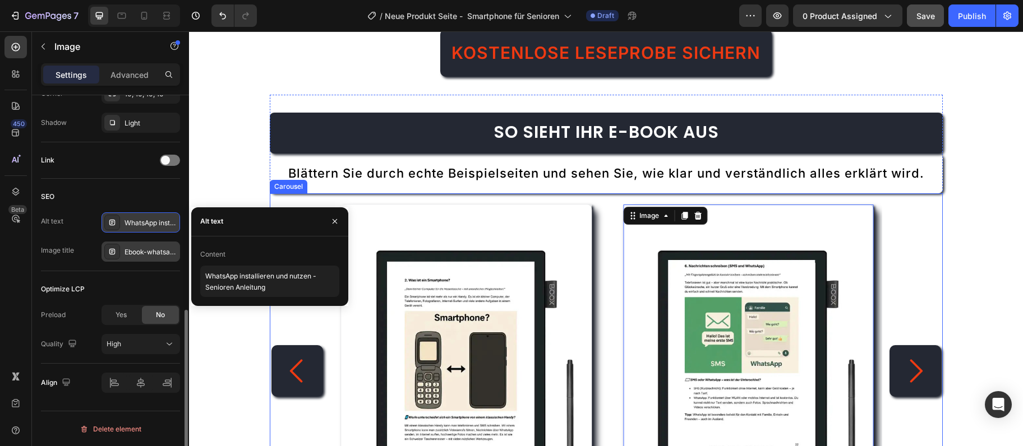
click at [906, 370] on icon "Carousel Next Arrow" at bounding box center [915, 371] width 34 height 34
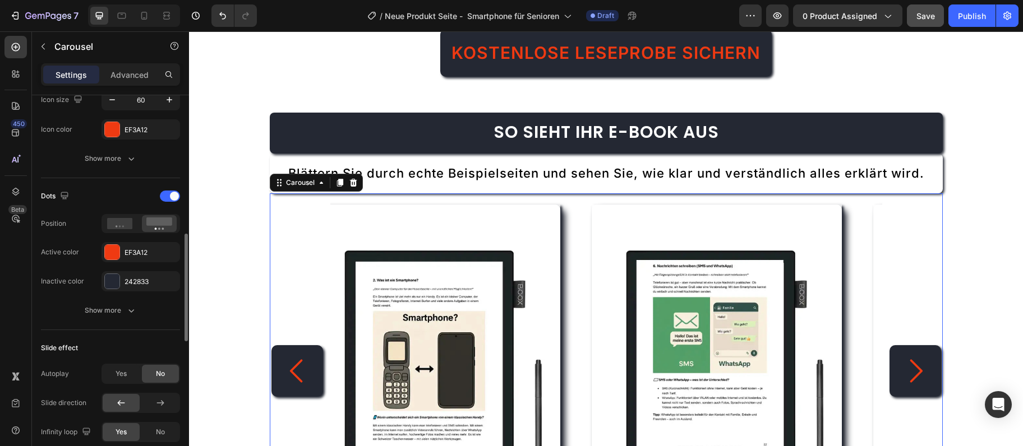
scroll to position [0, 0]
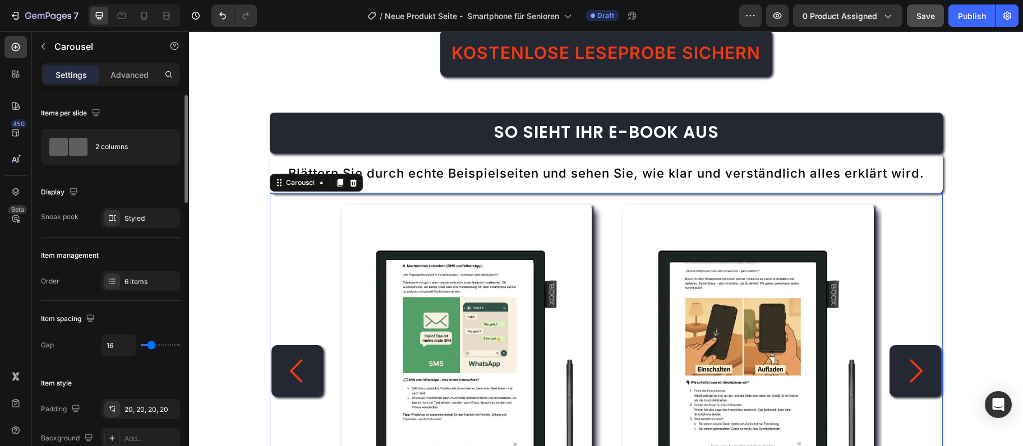
click at [906, 371] on icon "Carousel Next Arrow" at bounding box center [915, 371] width 34 height 34
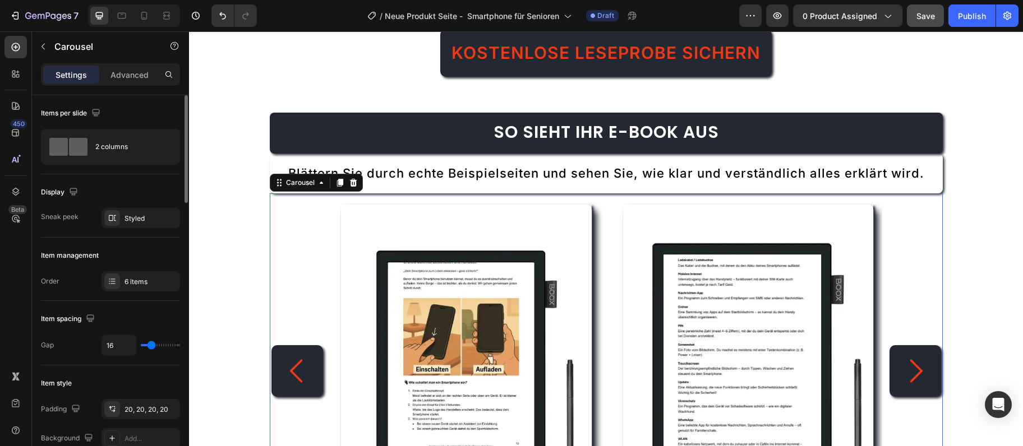
click at [906, 371] on icon "Carousel Next Arrow" at bounding box center [915, 371] width 34 height 34
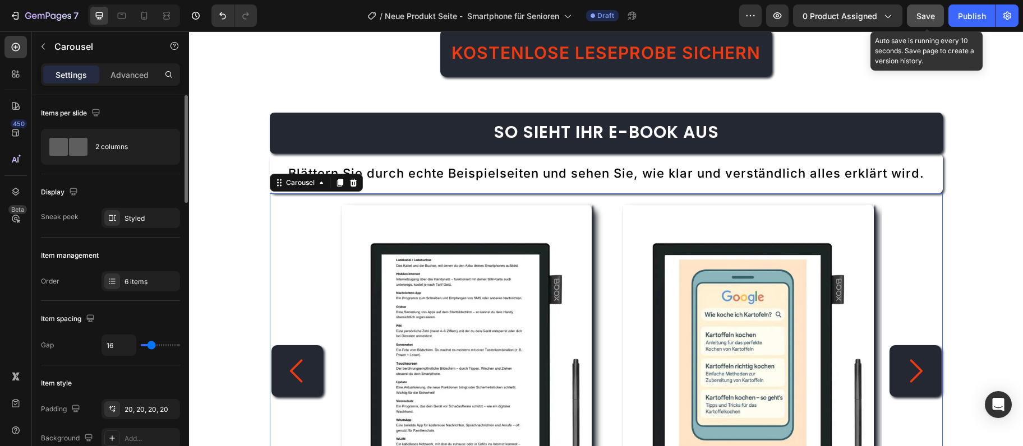
click at [922, 16] on span "Save" at bounding box center [925, 16] width 19 height 10
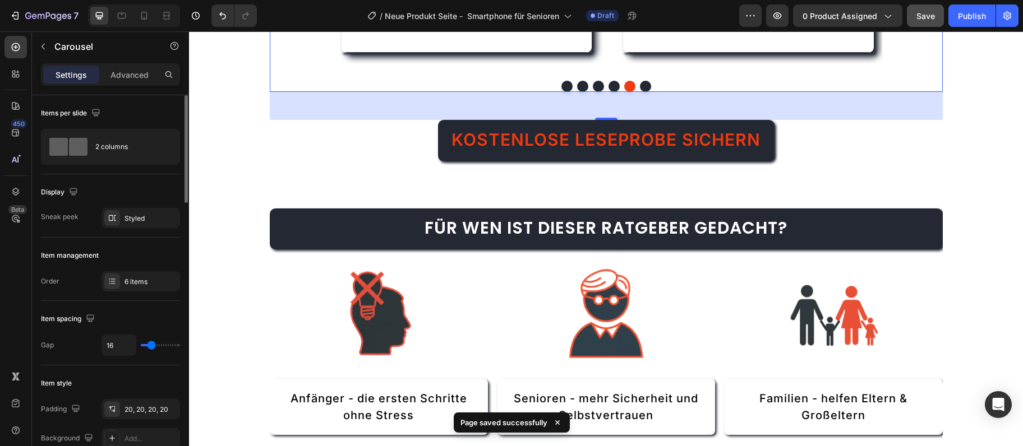
scroll to position [1761, 0]
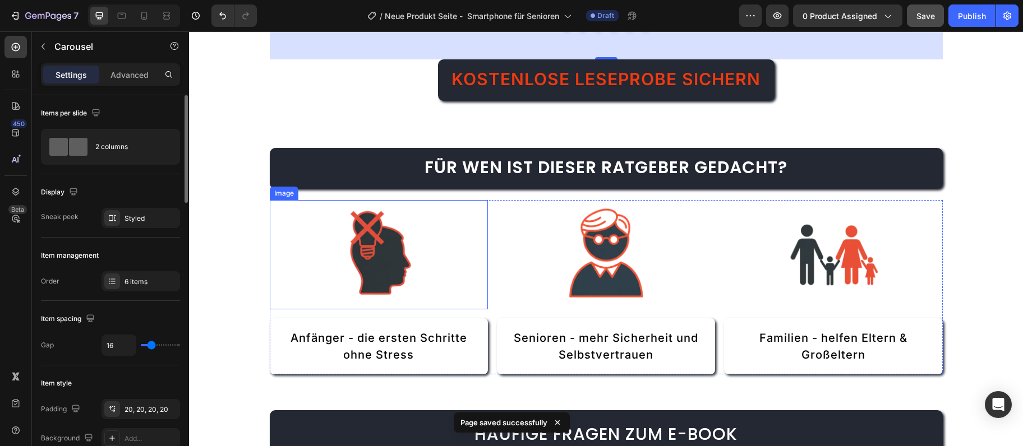
click at [420, 274] on img at bounding box center [378, 254] width 109 height 109
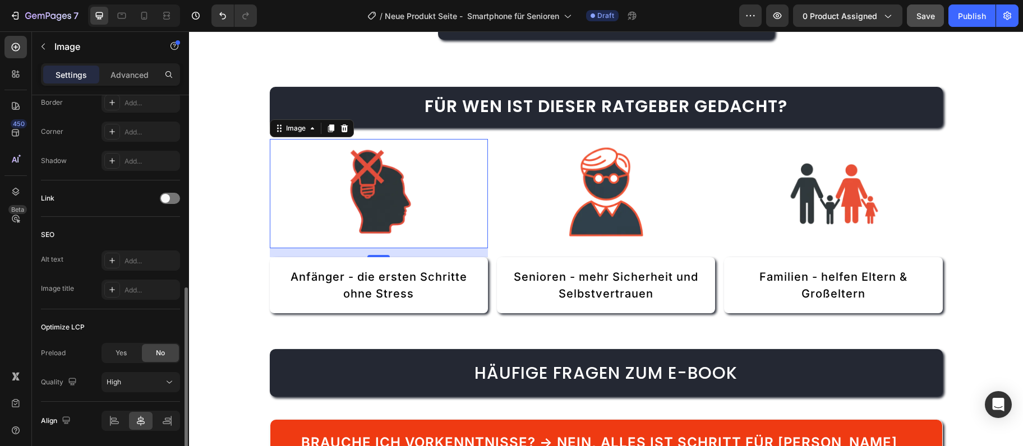
scroll to position [463, 0]
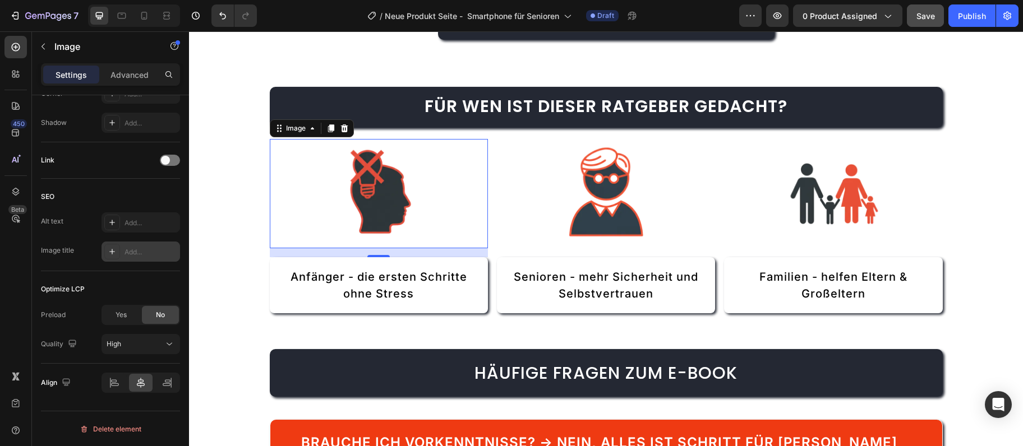
click at [138, 247] on div "Add..." at bounding box center [150, 252] width 53 height 10
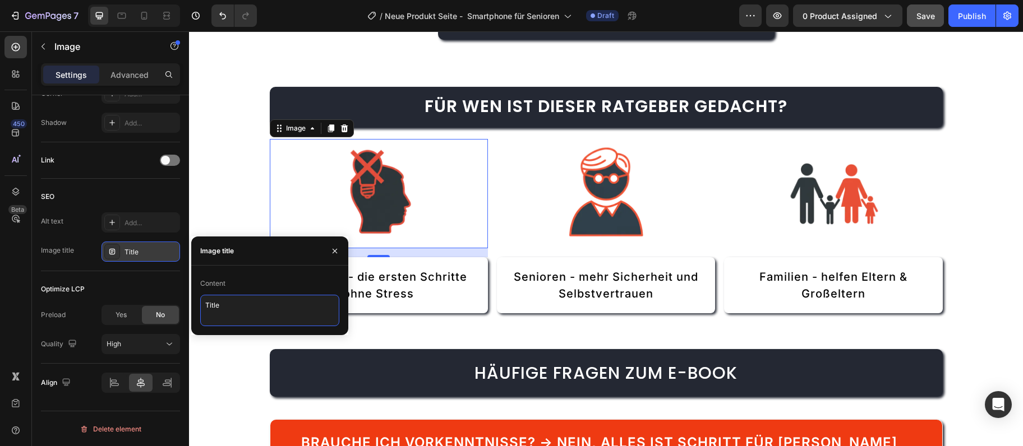
click at [252, 306] on textarea "Title" at bounding box center [269, 310] width 139 height 31
paste textarea "zielgruppe-anfaenger"
type textarea "zielgruppe-anfaenger"
click at [138, 223] on div "Add..." at bounding box center [150, 223] width 53 height 10
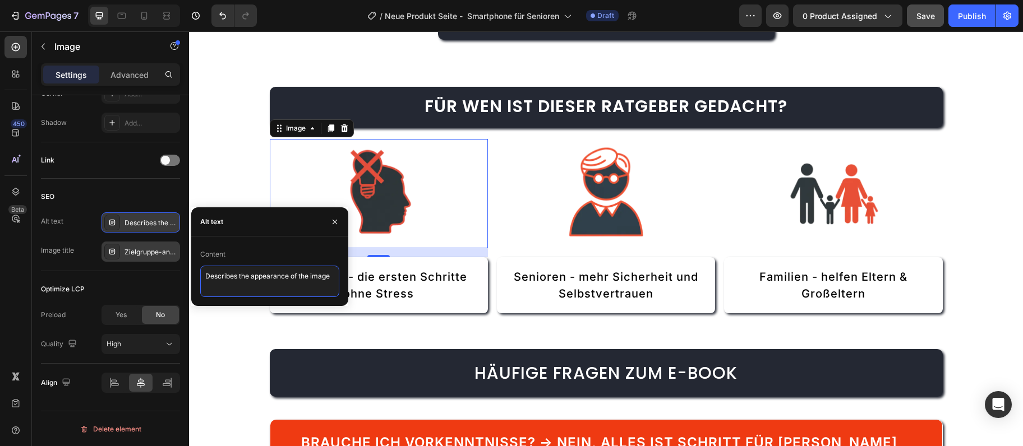
click at [262, 279] on textarea "Describes the appearance of the image" at bounding box center [269, 281] width 139 height 31
paste textarea "Smartphone für absolute Anfänger - leicht erklärt"
type textarea "Smartphone für absolute Anfänger - leicht erklärt"
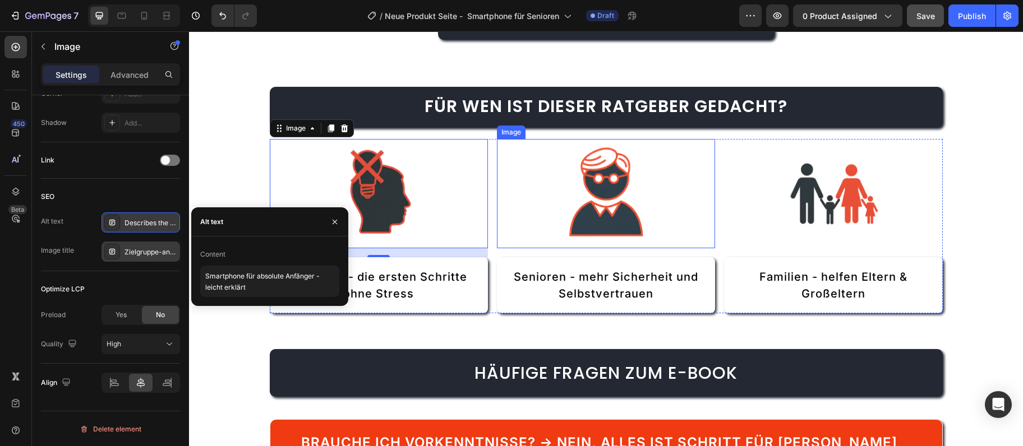
click at [585, 225] on img at bounding box center [605, 193] width 109 height 109
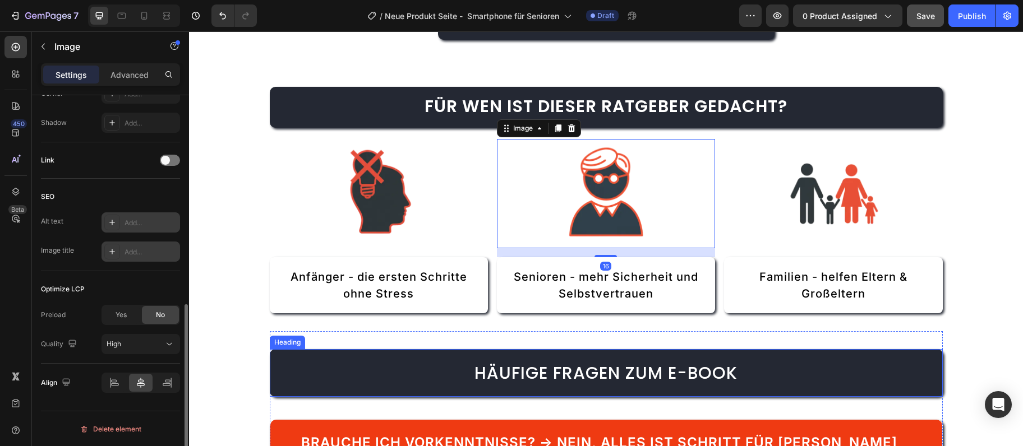
scroll to position [463, 0]
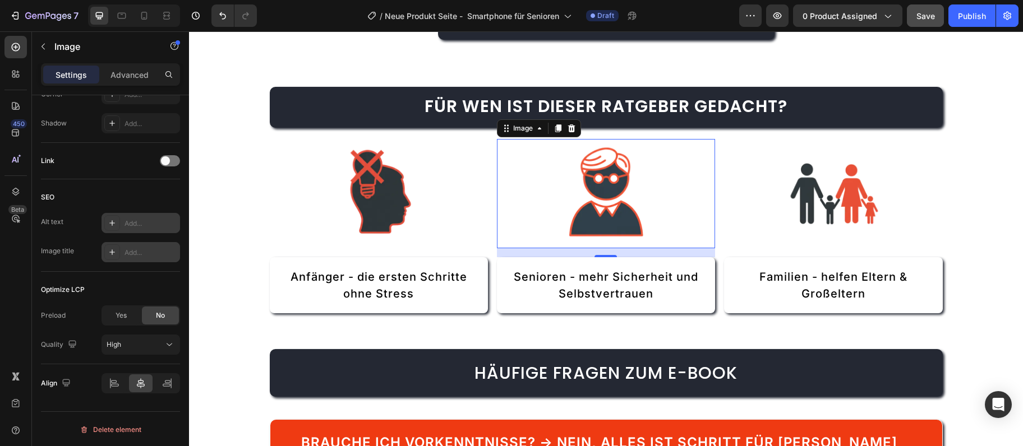
click at [123, 256] on div "Add..." at bounding box center [140, 252] width 79 height 20
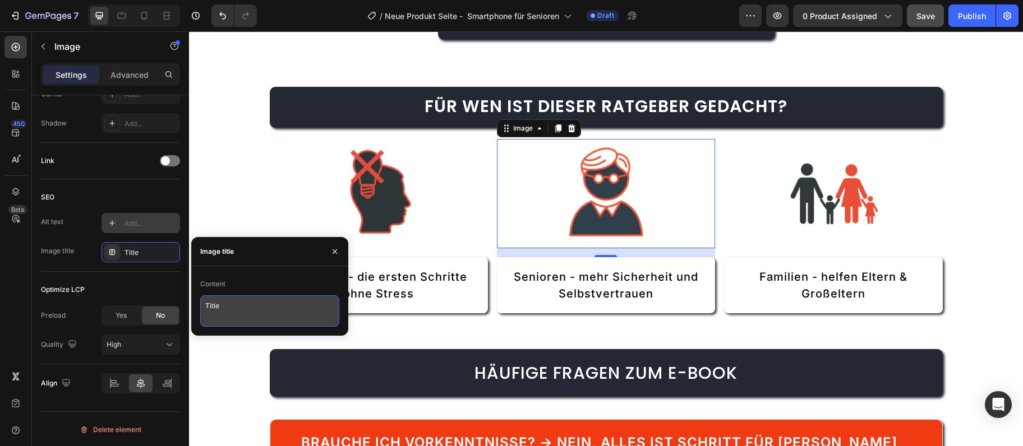
click at [285, 304] on textarea "Title" at bounding box center [269, 311] width 139 height 31
paste textarea "zielgruppe-senioren"
type textarea "zielgruppe-senioren"
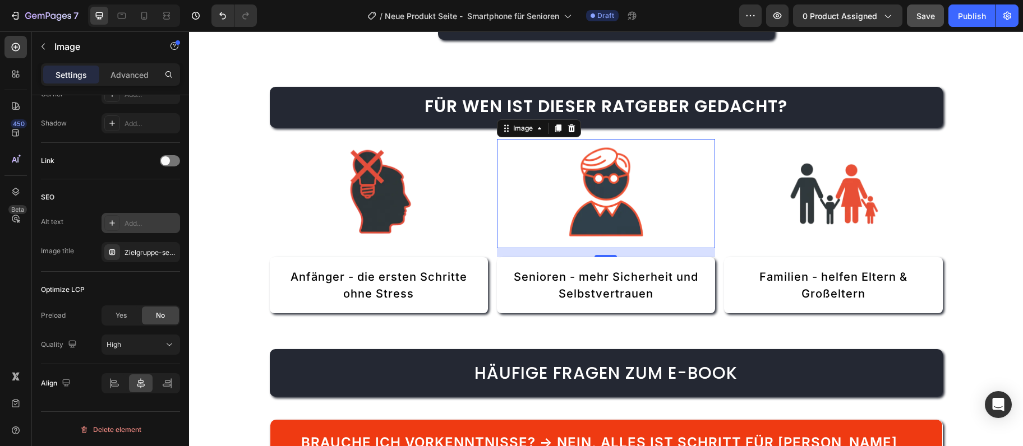
click at [140, 229] on div "Add..." at bounding box center [140, 223] width 79 height 20
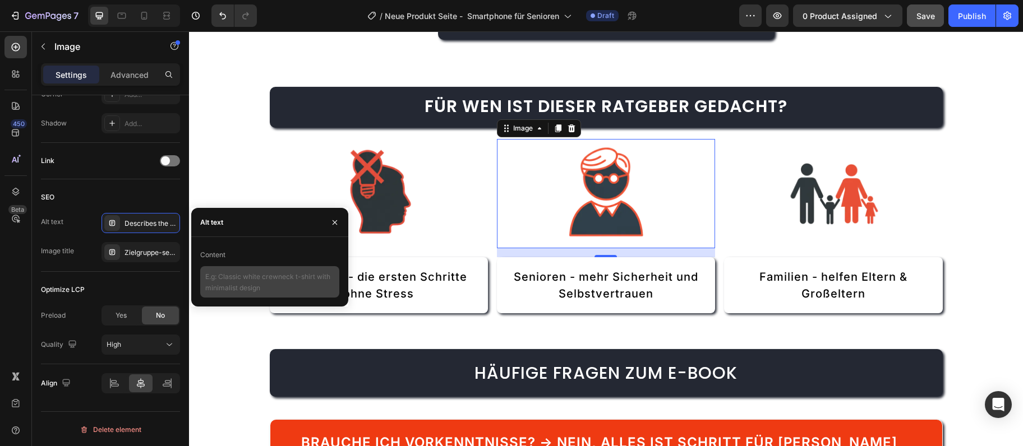
type textarea "Describes the appearance of the image"
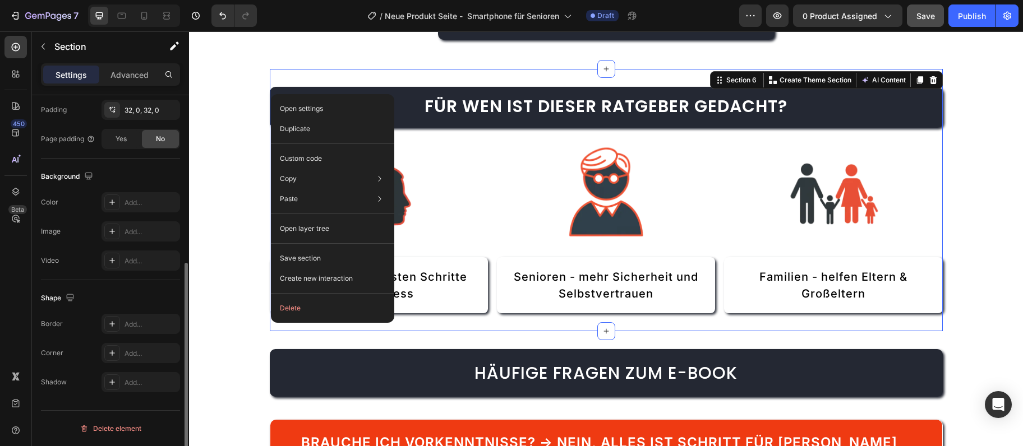
scroll to position [0, 0]
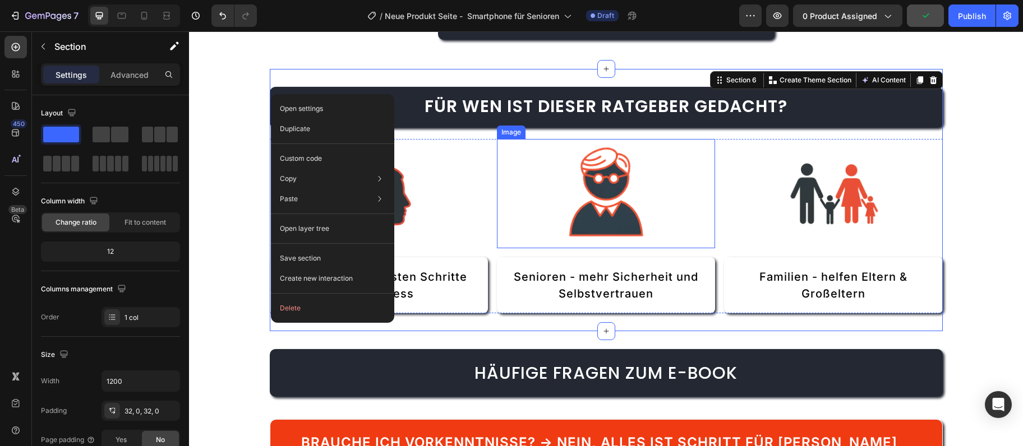
click at [584, 204] on img at bounding box center [605, 193] width 109 height 109
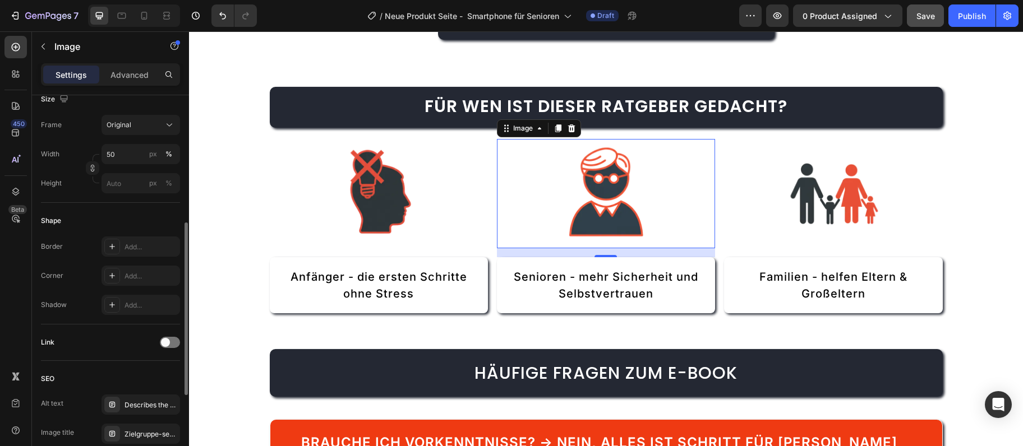
scroll to position [342, 0]
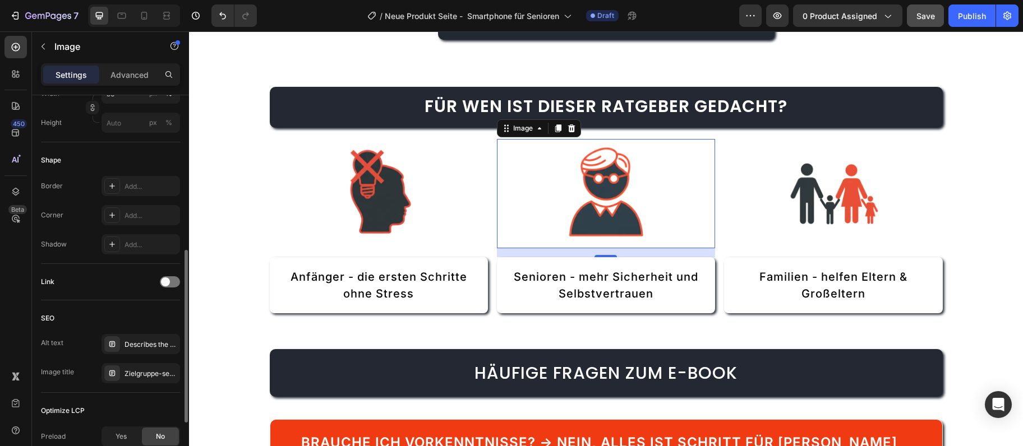
click at [147, 354] on div "Alt text Describes the appearance of the image Image title Zielgruppe-senioren" at bounding box center [110, 358] width 139 height 49
click at [146, 345] on div "Describes the appearance of the image" at bounding box center [150, 345] width 53 height 10
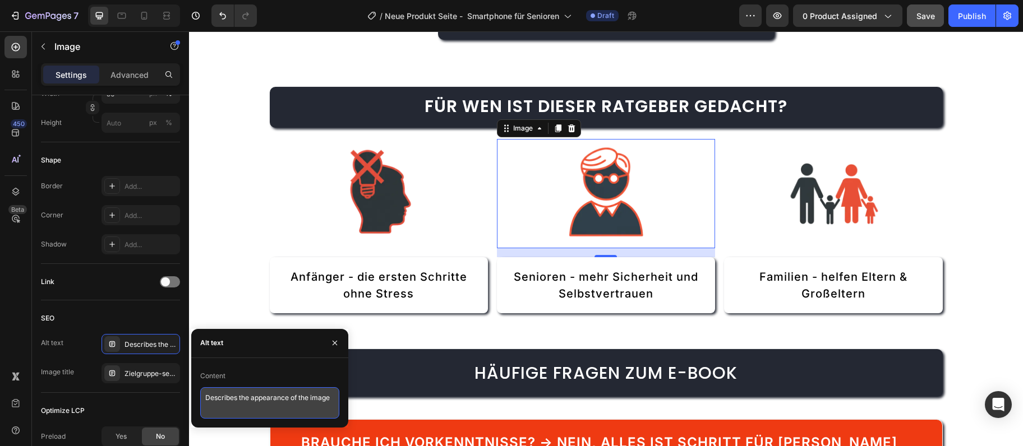
click at [246, 401] on textarea "Describes the appearance of the image" at bounding box center [269, 402] width 139 height 31
paste textarea "Smartphone Sicherheit für Senioren - praktische Tipps"
type textarea "Smartphone Sicherheit für Senioren - praktische Tipps"
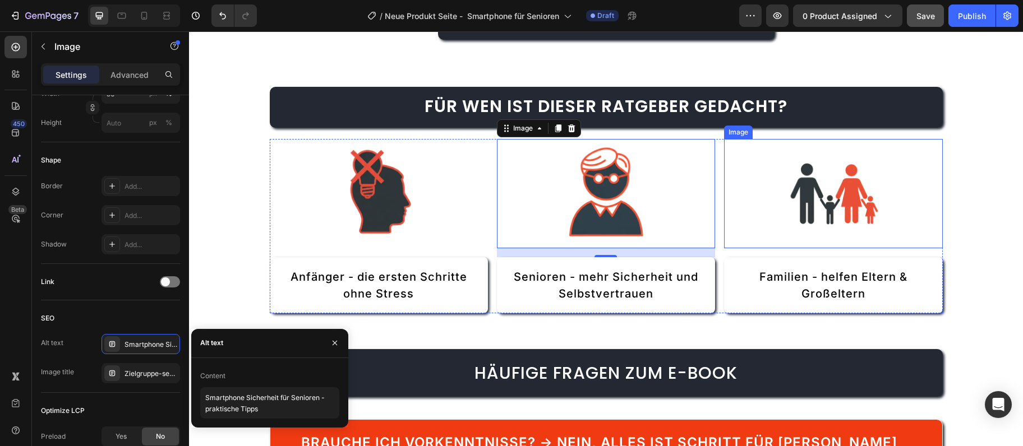
click at [793, 184] on img at bounding box center [832, 193] width 109 height 109
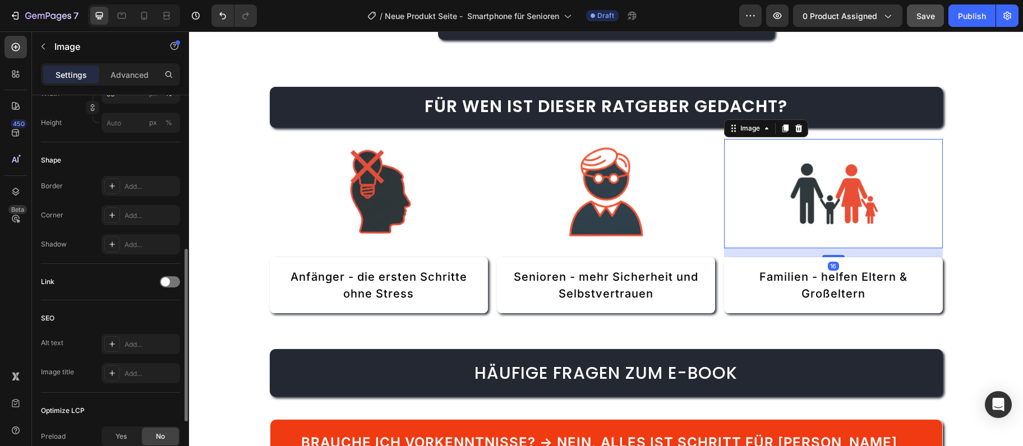
scroll to position [341, 0]
click at [145, 368] on div "Add..." at bounding box center [140, 374] width 79 height 20
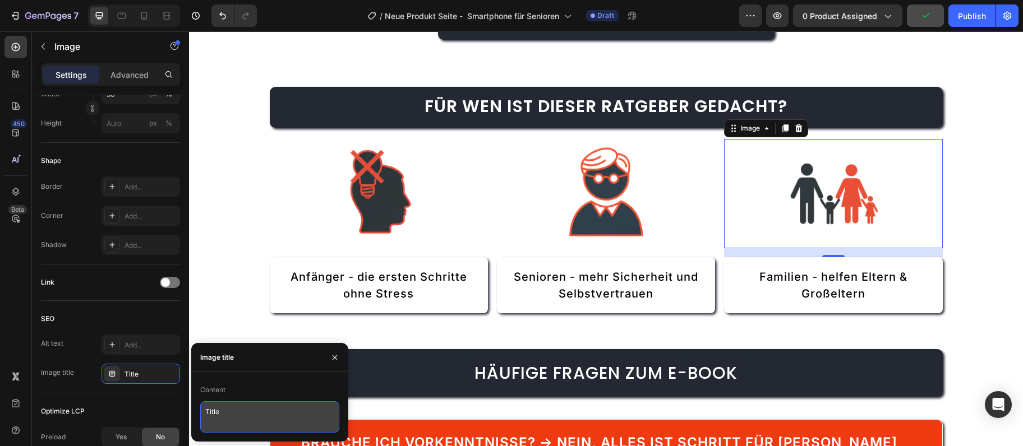
click at [255, 413] on textarea "Title" at bounding box center [269, 417] width 139 height 31
paste textarea "zielgruppe-famili"
type textarea "zielgruppe-familie"
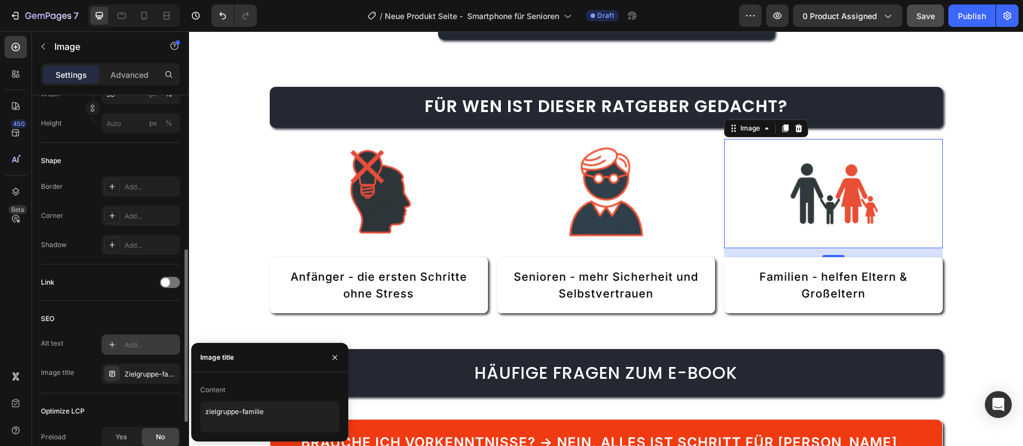
click at [132, 354] on div "Add..." at bounding box center [140, 345] width 79 height 20
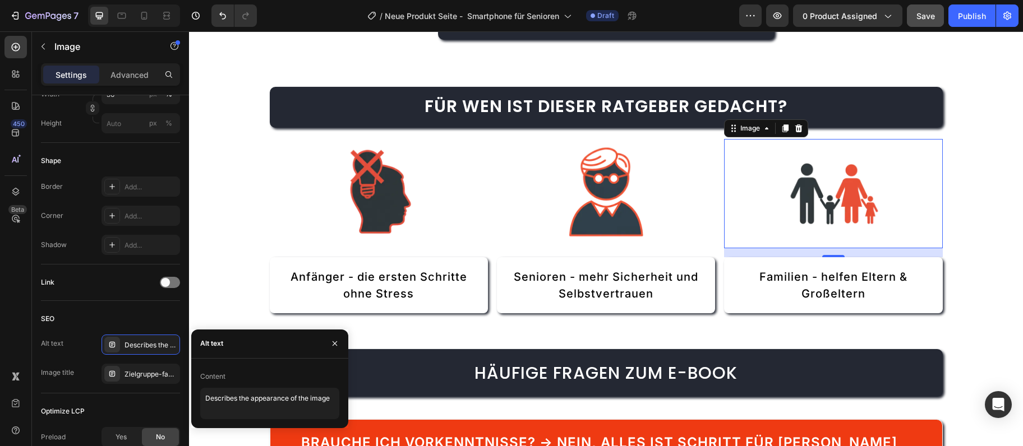
click at [292, 386] on div "Content Describes the appearance of the image" at bounding box center [269, 394] width 139 height 52
click at [287, 396] on textarea "Describes the appearance of the image" at bounding box center [269, 403] width 139 height 31
paste textarea "Familien helfen Senioren Smartphone zu verstehen"
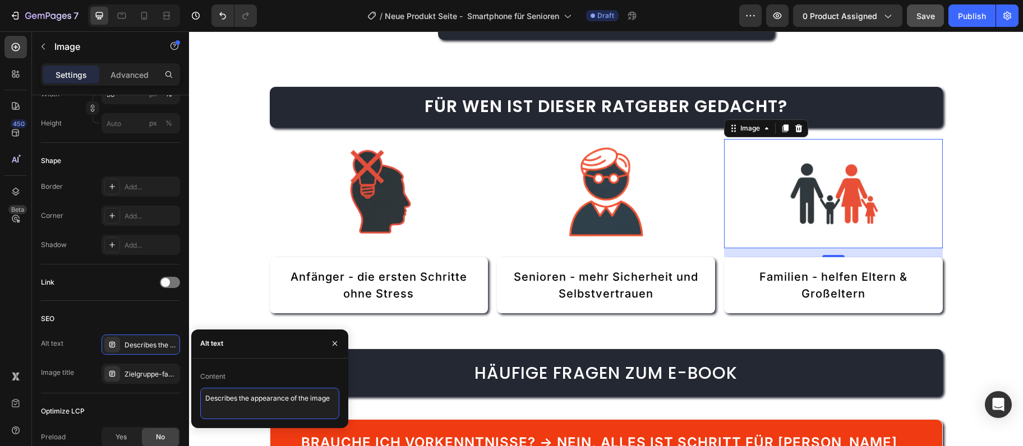
type textarea "Familien helfen Senioren Smartphone zu verstehen"
click at [933, 12] on button "button" at bounding box center [925, 15] width 37 height 22
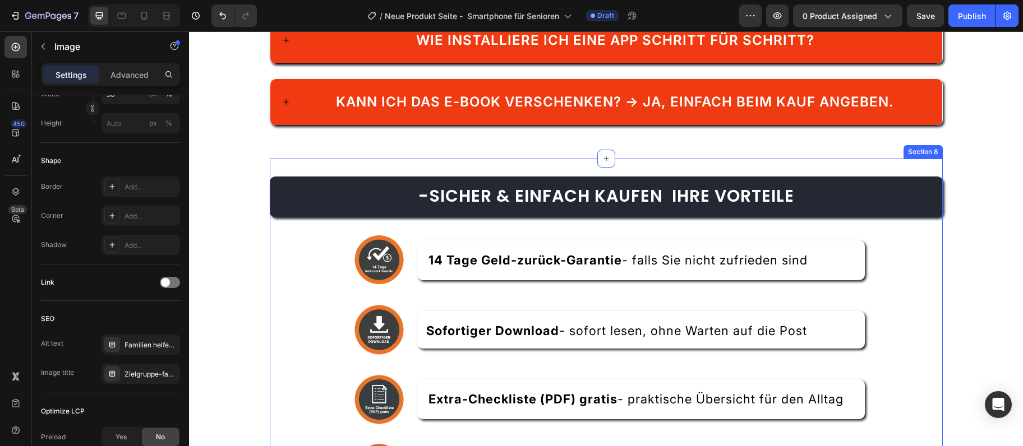
scroll to position [2429, 0]
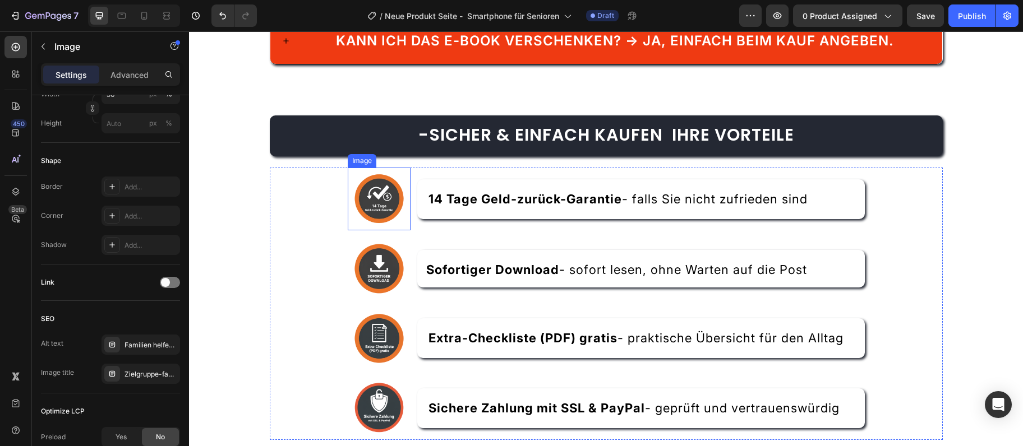
click at [373, 183] on img at bounding box center [379, 199] width 63 height 63
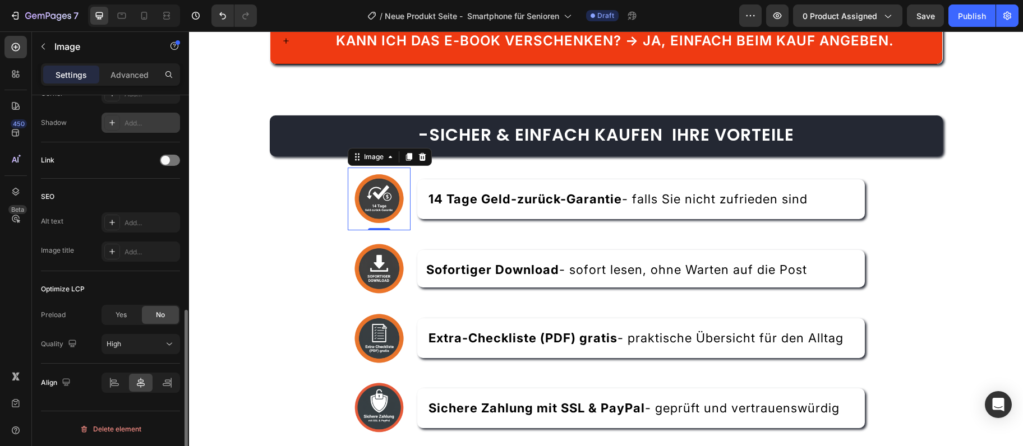
scroll to position [370, 0]
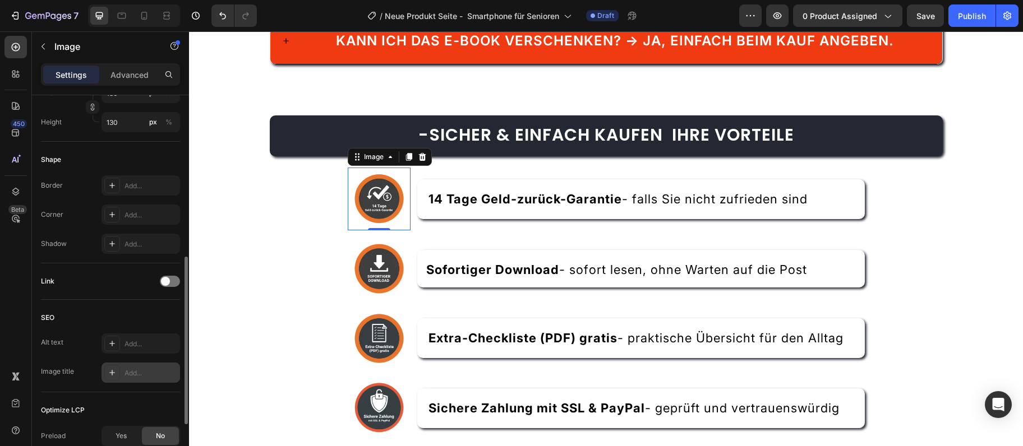
click at [137, 367] on div "Add..." at bounding box center [140, 373] width 79 height 20
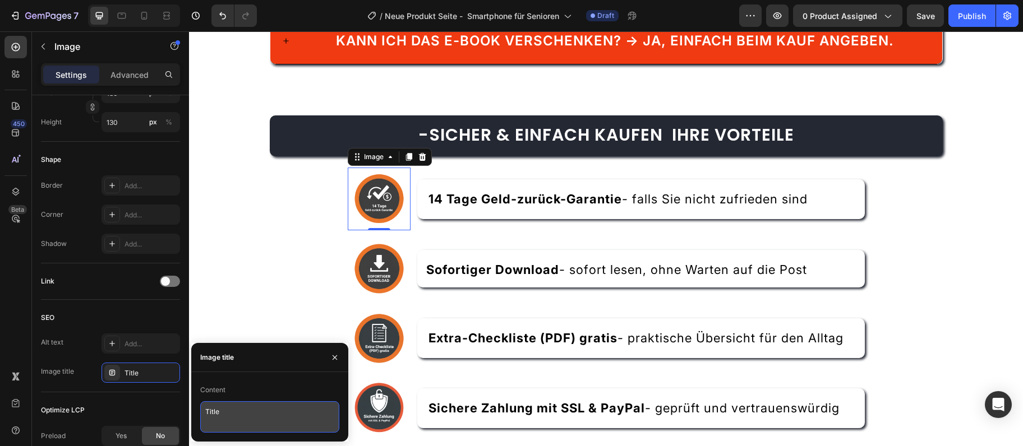
click at [255, 409] on textarea "Title" at bounding box center [269, 417] width 139 height 31
paste textarea "badge-geldzurueck"
type textarea "badge-geldzurueck"
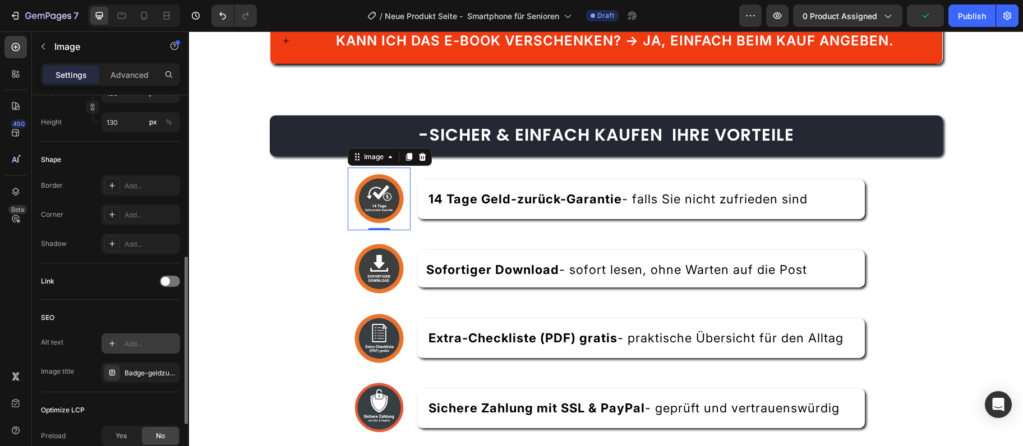
click at [134, 346] on div "Add..." at bounding box center [150, 344] width 53 height 10
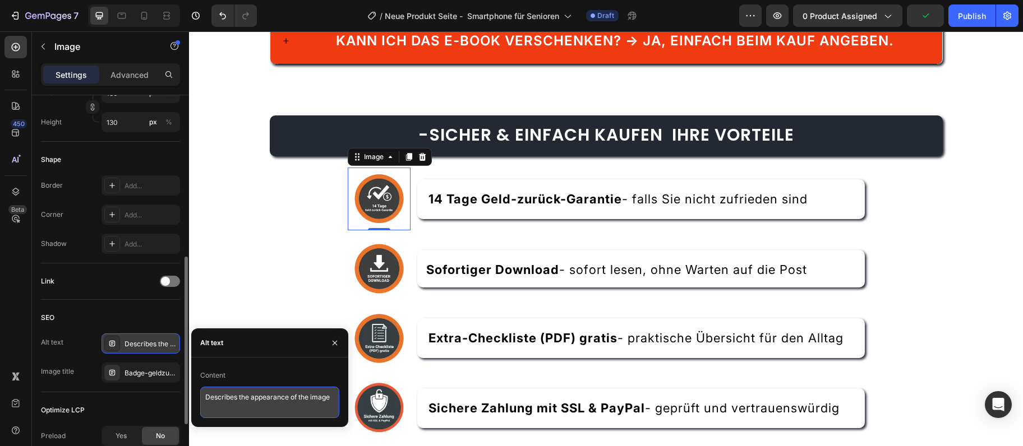
click at [208, 399] on textarea "Describes the appearance of the image" at bounding box center [269, 402] width 139 height 31
click at [209, 399] on textarea "Describes the appearance of the image" at bounding box center [269, 402] width 139 height 31
paste textarea "14 Tage Geld-zurück-Garantie Smartphone Ratgeber"
type textarea "14 Tage Geld-zurück-Garantie Smartphone Ratgeber"
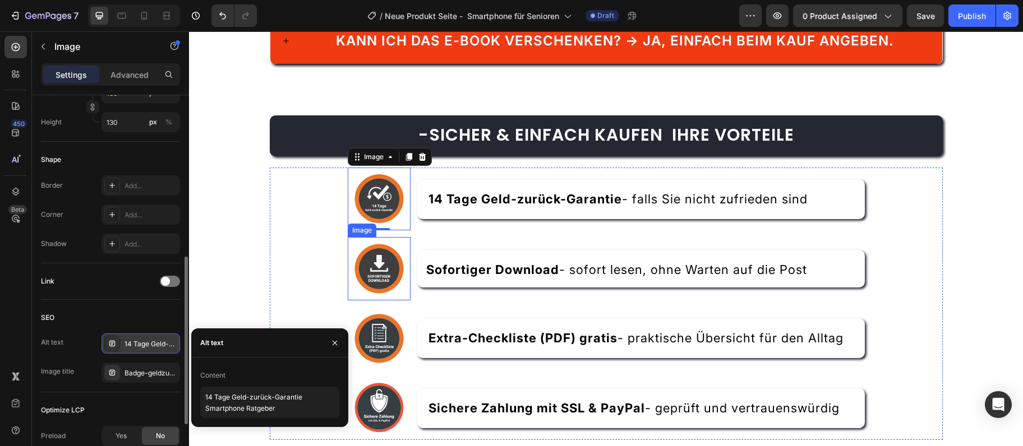
click at [379, 253] on img at bounding box center [379, 268] width 63 height 63
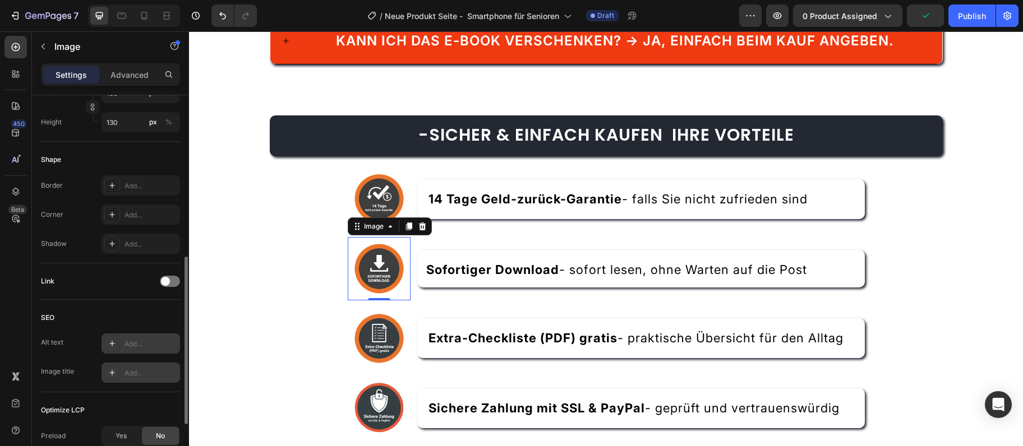
click at [136, 377] on div "Add..." at bounding box center [150, 373] width 53 height 10
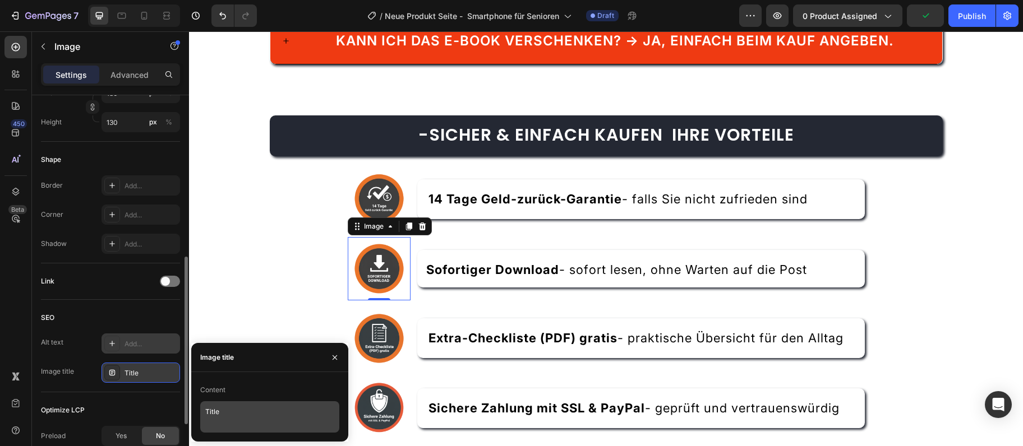
drag, startPoint x: 289, startPoint y: 385, endPoint x: 267, endPoint y: 407, distance: 31.7
click at [289, 386] on div "Content" at bounding box center [269, 390] width 139 height 18
click at [267, 407] on textarea "Title" at bounding box center [269, 417] width 139 height 31
click at [265, 407] on textarea "Title" at bounding box center [269, 417] width 139 height 31
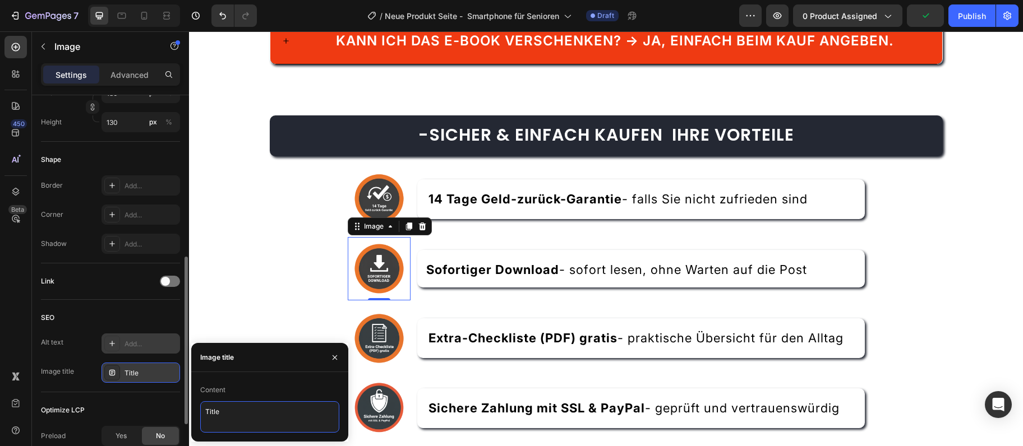
click at [265, 407] on textarea "Title" at bounding box center [269, 417] width 139 height 31
paste textarea "badge-download"
type textarea "badge-download"
click at [137, 342] on div "Add..." at bounding box center [150, 344] width 53 height 10
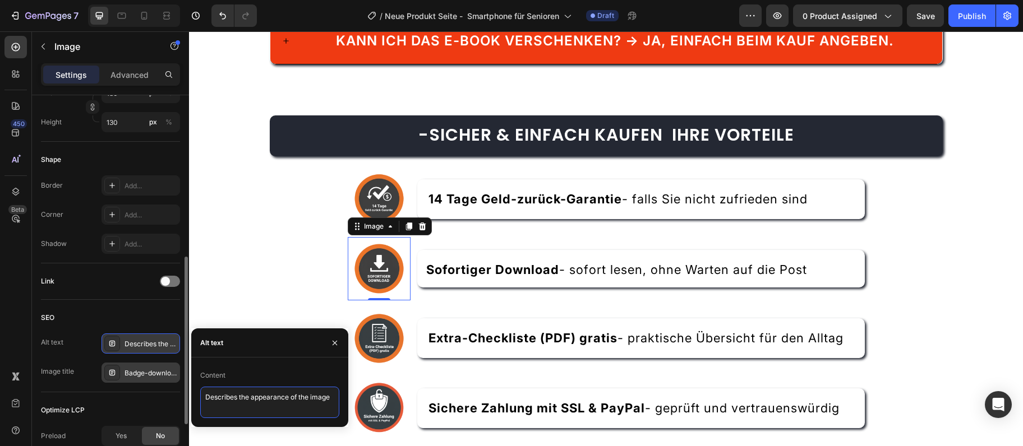
click at [255, 393] on textarea "Describes the appearance of the image" at bounding box center [269, 402] width 139 height 31
paste textarea "Sofortiger Download Smartphone Anleitung Senioren"
type textarea "Sofortiger Download Smartphone Anleitung Senioren"
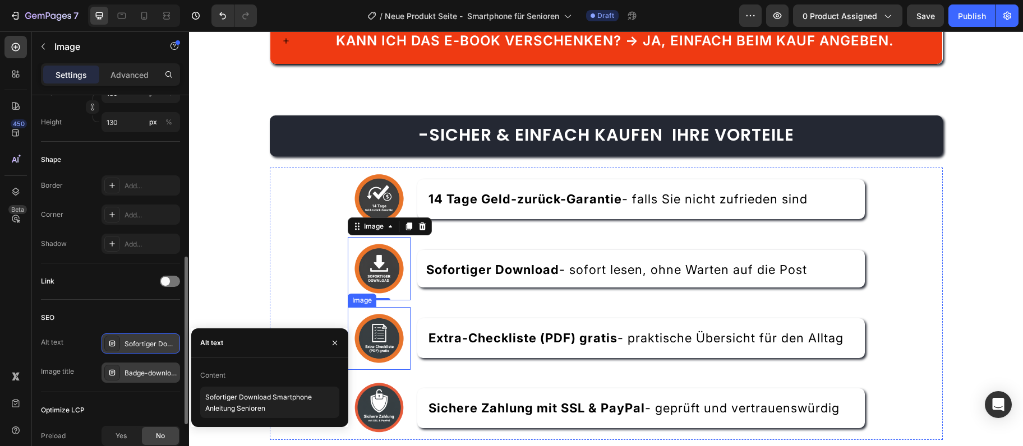
click at [377, 329] on img at bounding box center [379, 338] width 63 height 63
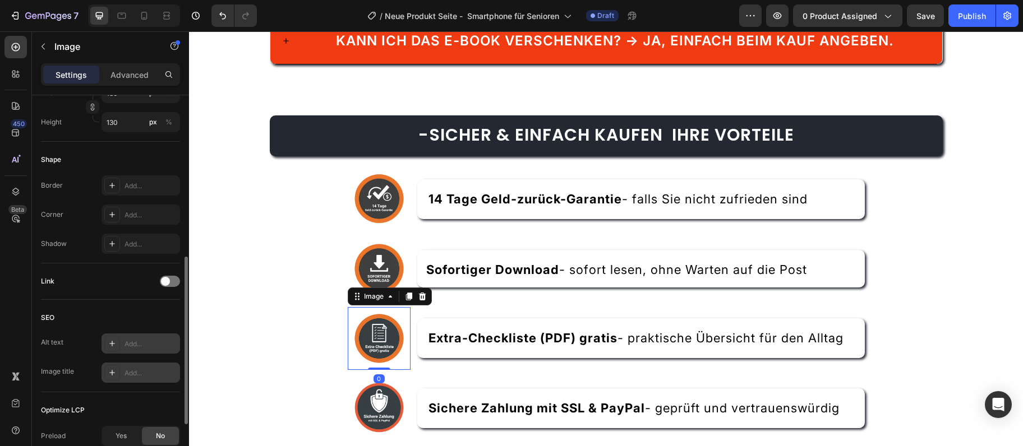
click at [145, 374] on div "Add..." at bounding box center [150, 373] width 53 height 10
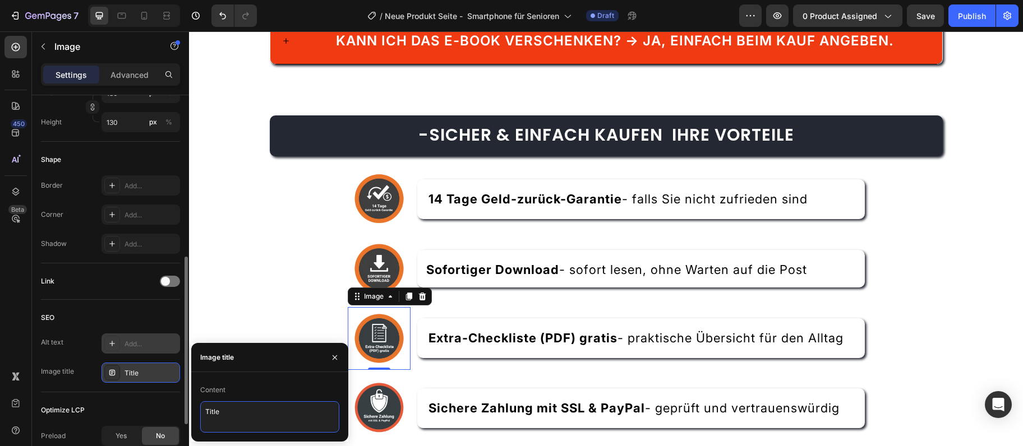
click at [240, 422] on textarea "Title" at bounding box center [269, 417] width 139 height 31
click at [239, 421] on textarea "Title" at bounding box center [269, 417] width 139 height 31
paste textarea "badge-checklist"
type textarea "badge-checkliste"
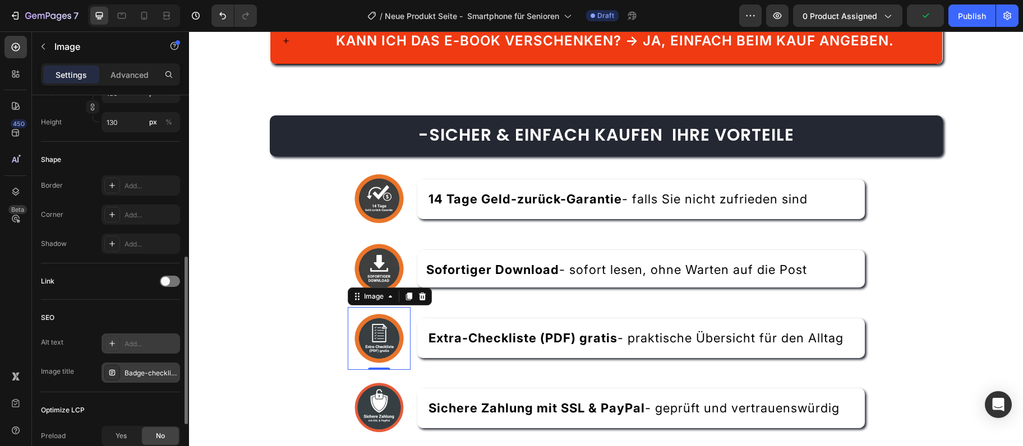
click at [158, 347] on div "Add..." at bounding box center [150, 344] width 53 height 10
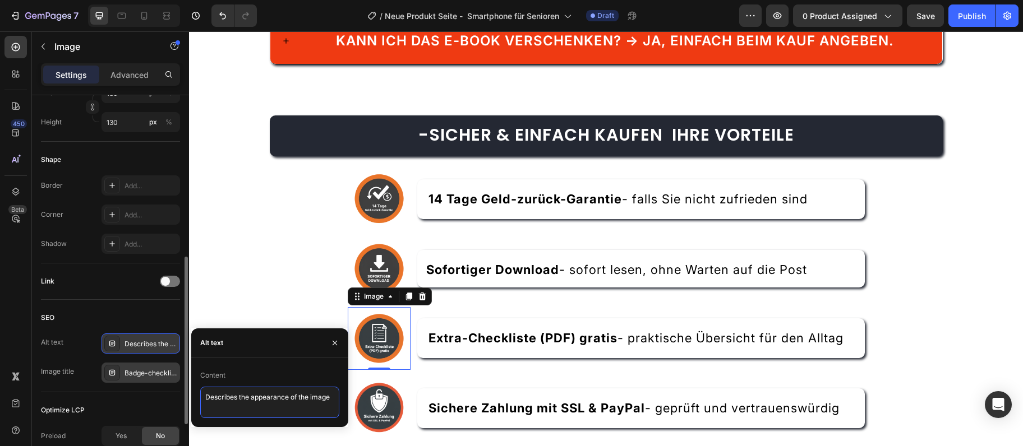
click at [249, 407] on textarea "Describes the appearance of the image" at bounding box center [269, 402] width 139 height 31
paste textarea "Gratis Checkliste Smartphone Ratgeber für Anfänger"
type textarea "Gratis Checkliste Smartphone Ratgeber für Anfänger"
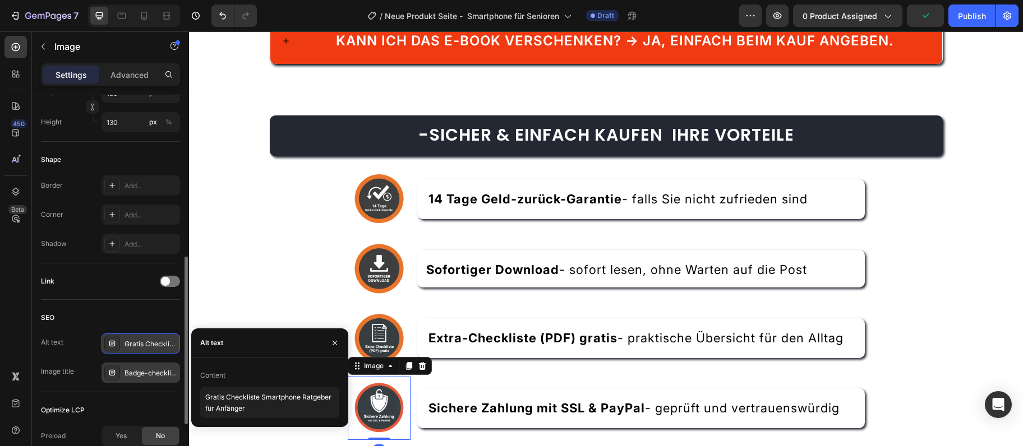
click at [387, 379] on img at bounding box center [379, 408] width 63 height 63
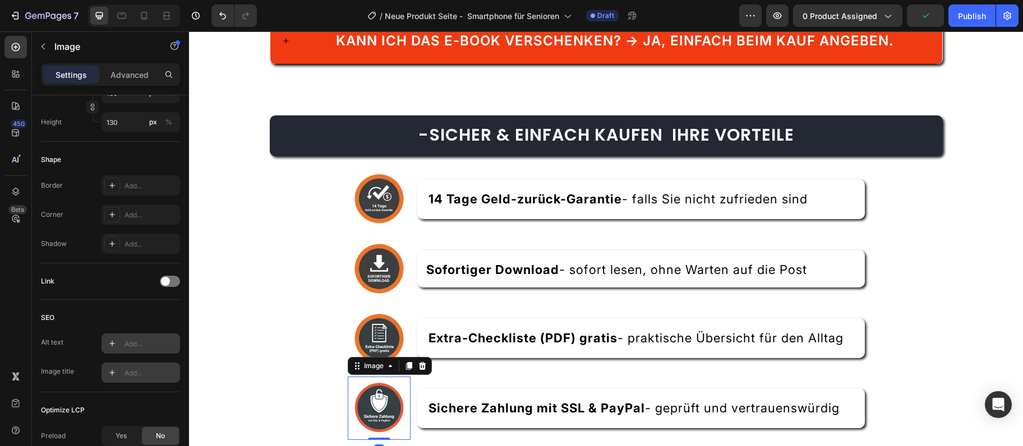
drag, startPoint x: 150, startPoint y: 361, endPoint x: 155, endPoint y: 370, distance: 10.3
click at [155, 370] on div "Alt text Add... Image title Add..." at bounding box center [110, 358] width 139 height 49
click at [155, 370] on div "Add..." at bounding box center [150, 373] width 53 height 10
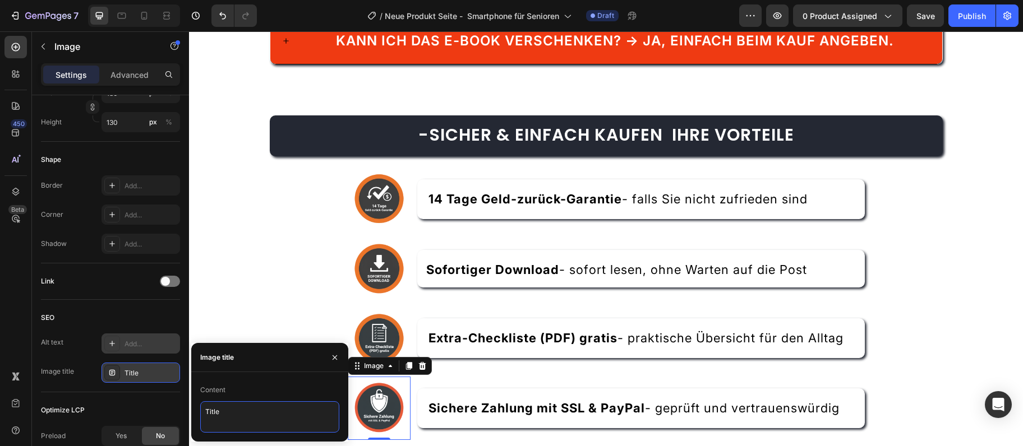
click at [236, 413] on textarea "Title" at bounding box center [269, 417] width 139 height 31
drag, startPoint x: 236, startPoint y: 413, endPoint x: 228, endPoint y: 414, distance: 7.9
click at [236, 412] on textarea "Title" at bounding box center [269, 417] width 139 height 31
click at [236, 413] on textarea "Title" at bounding box center [269, 417] width 139 height 31
paste textarea "badge-zahlung"
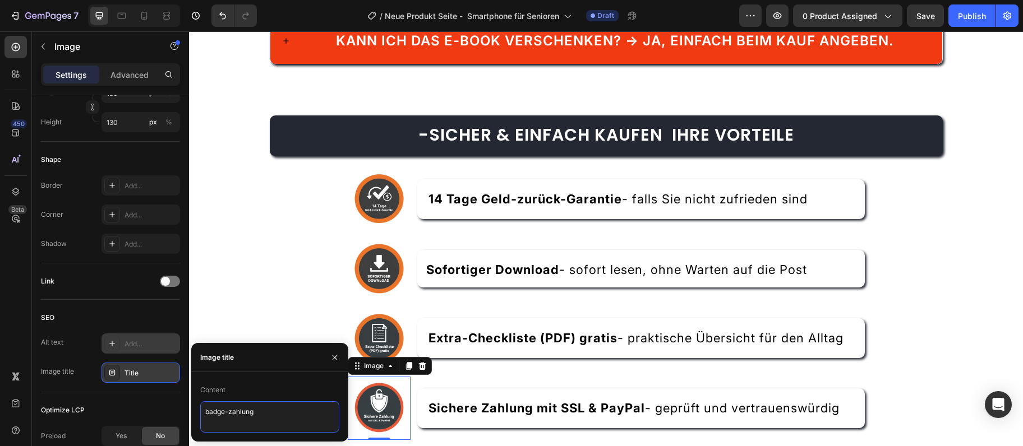
type textarea "badge-zahlung"
drag, startPoint x: 135, startPoint y: 342, endPoint x: 222, endPoint y: 412, distance: 111.6
click at [135, 341] on div "Add..." at bounding box center [150, 344] width 53 height 10
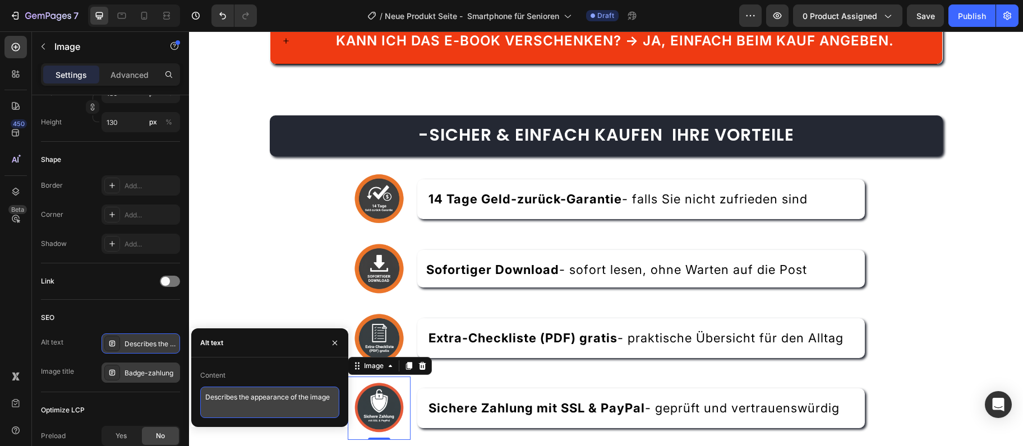
click at [222, 412] on textarea "Describes the appearance of the image" at bounding box center [269, 402] width 139 height 31
paste textarea "Sichere Zahlung SSL PayPal Smartphone E-Book"
type textarea "Sichere Zahlung SSL PayPal Smartphone E-Book"
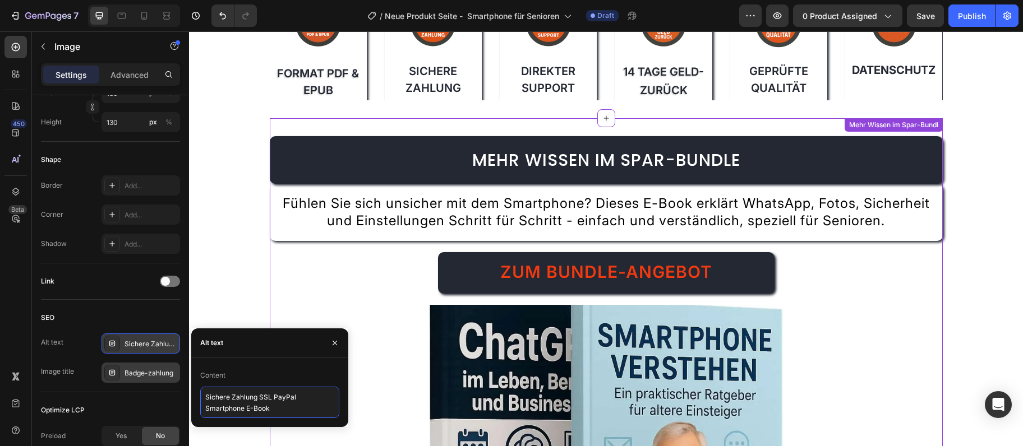
scroll to position [3462, 0]
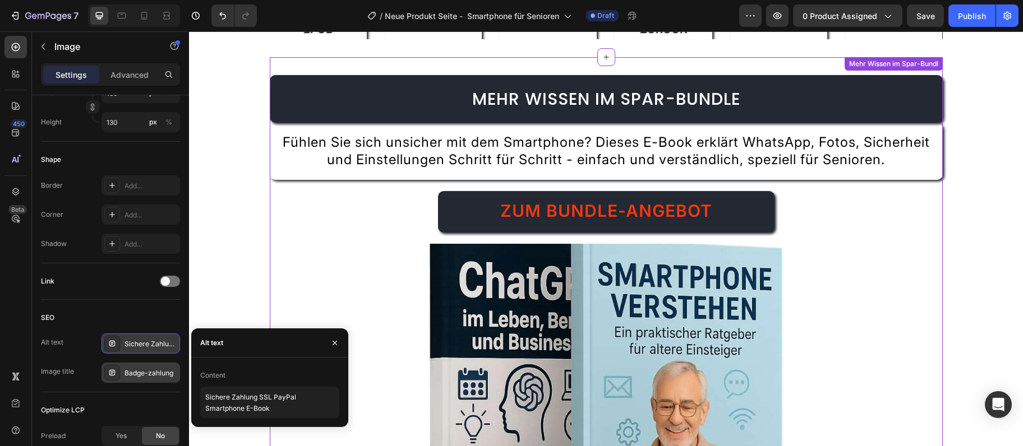
click at [652, 285] on img at bounding box center [606, 395] width 404 height 303
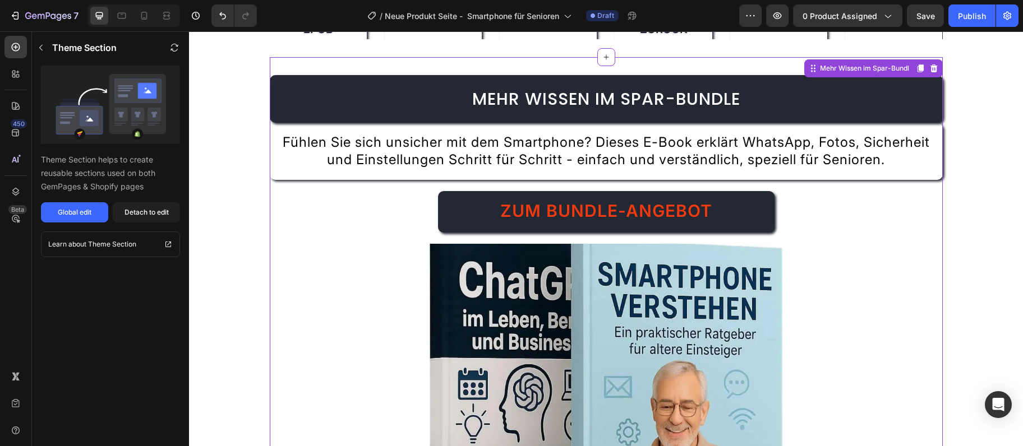
click at [546, 327] on img at bounding box center [606, 395] width 404 height 303
click at [158, 208] on div "Detach to edit" at bounding box center [146, 212] width 44 height 10
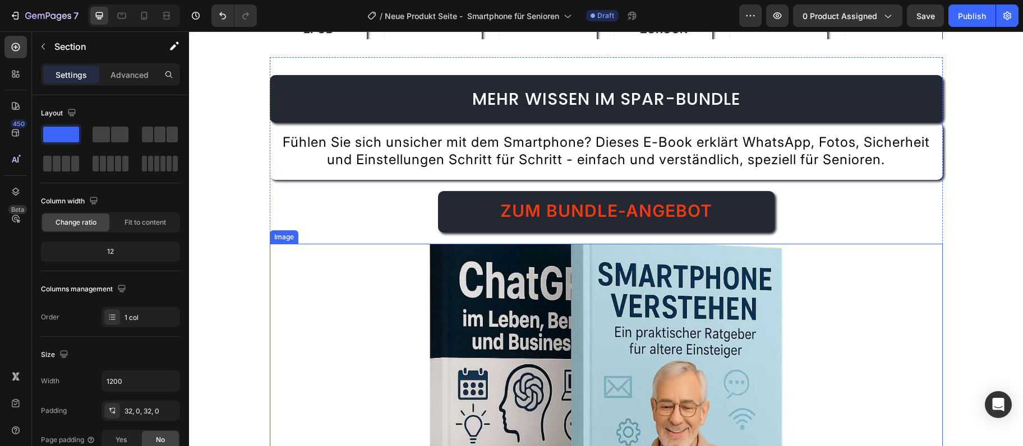
click at [605, 361] on img at bounding box center [606, 395] width 404 height 303
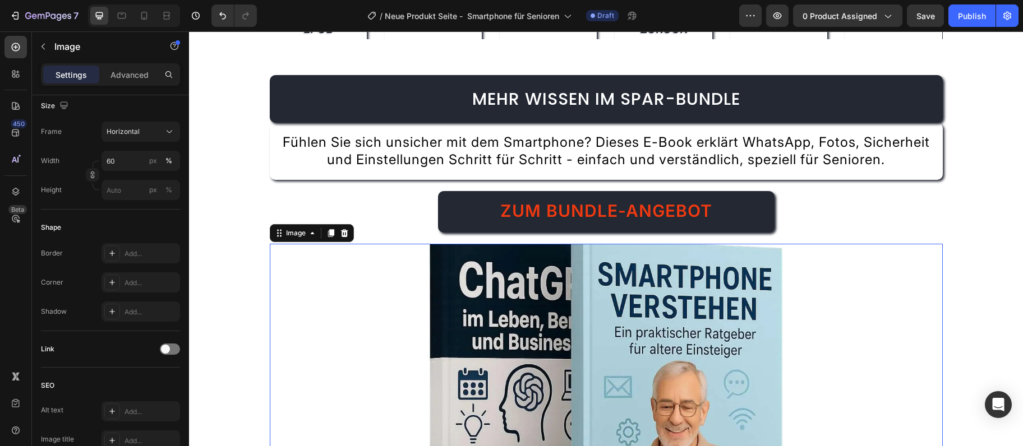
scroll to position [491, 0]
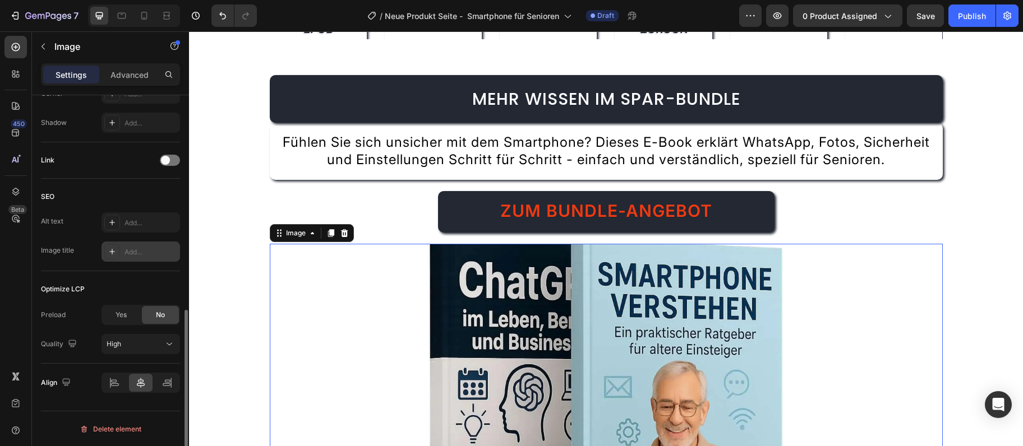
click at [158, 253] on div "Add..." at bounding box center [150, 252] width 53 height 10
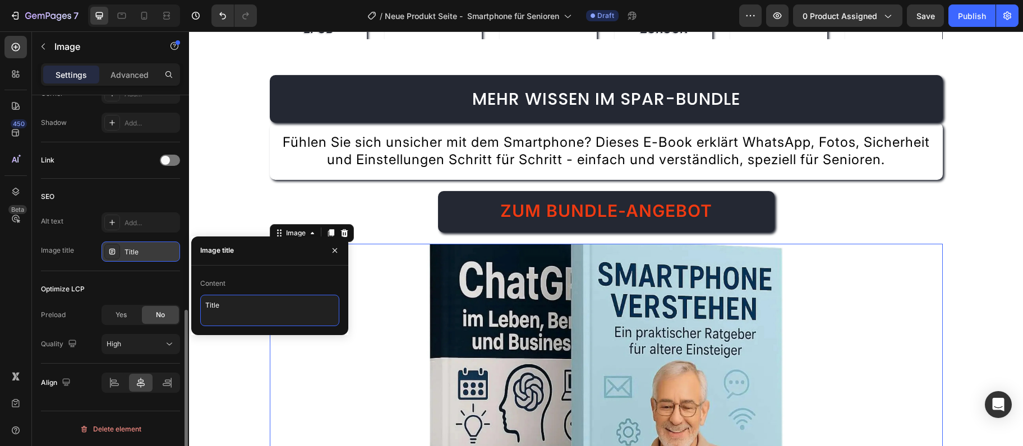
click at [272, 299] on textarea "Title" at bounding box center [269, 310] width 139 height 31
paste textarea "bundle-smartphone-chatgpt"
type textarea "bundle-smartphone-chatgpt"
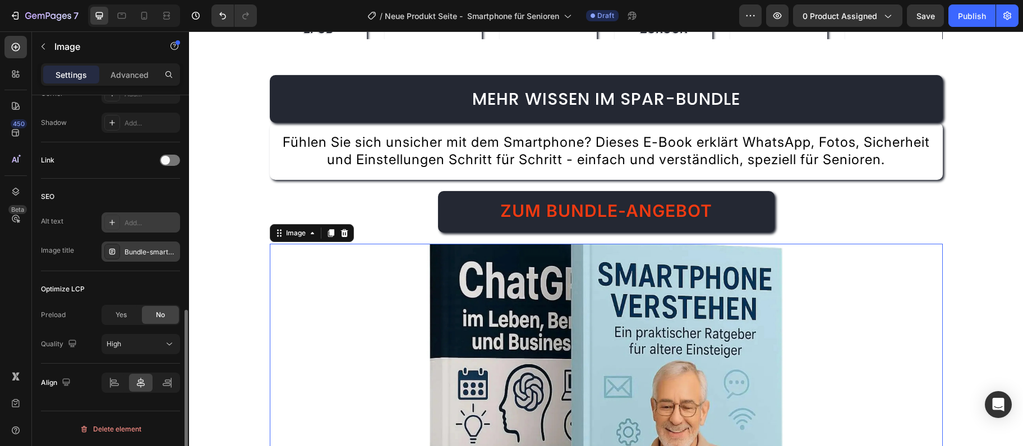
click at [135, 223] on div "Add..." at bounding box center [150, 223] width 53 height 10
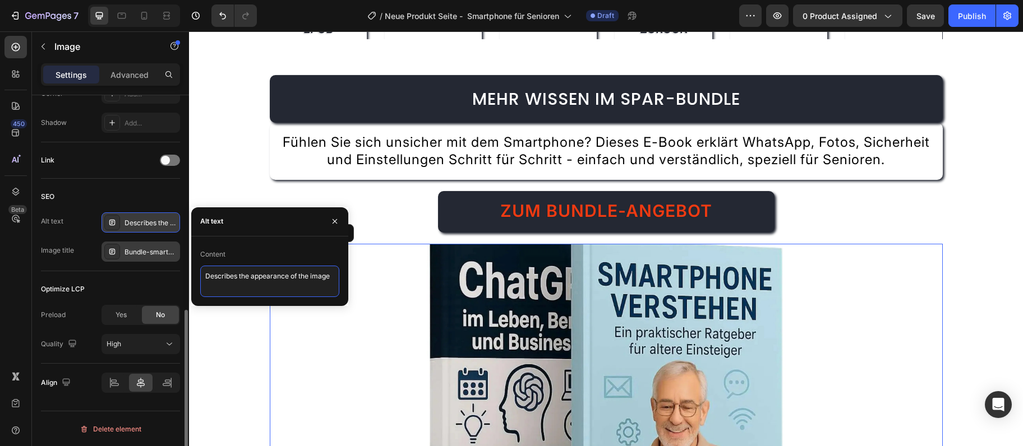
click at [261, 272] on textarea "Describes the appearance of the image" at bounding box center [269, 281] width 139 height 31
paste textarea "Bundle Smartphone verstehen und ChatGPT Ratgeber"
type textarea "Bundle Smartphone verstehen und ChatGPT Ratgeber"
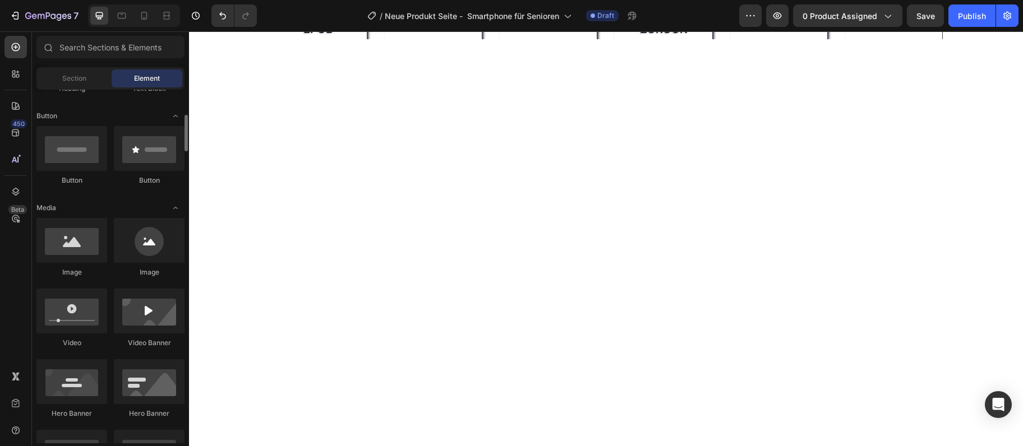
scroll to position [3067, 0]
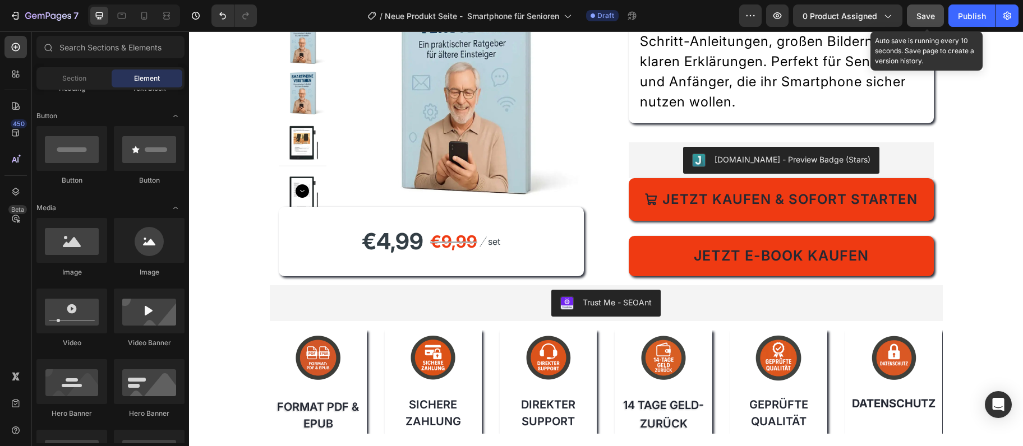
click at [910, 15] on button "Save" at bounding box center [925, 15] width 37 height 22
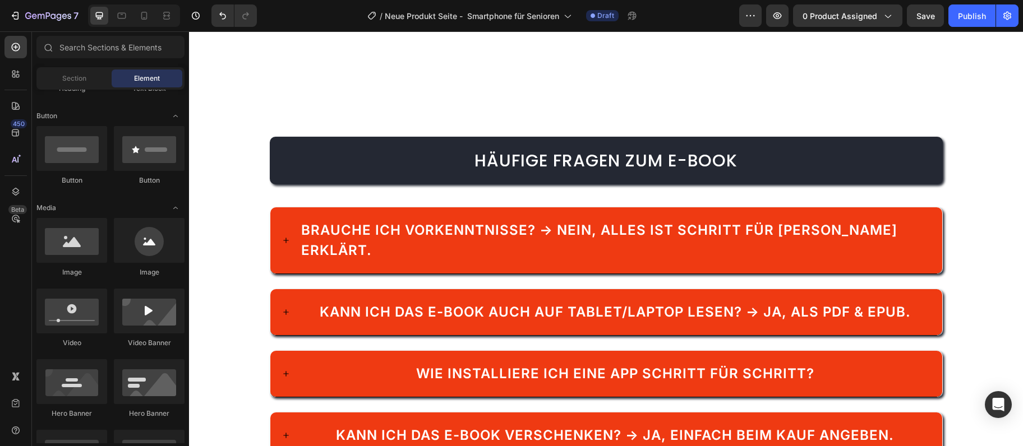
scroll to position [2338, 0]
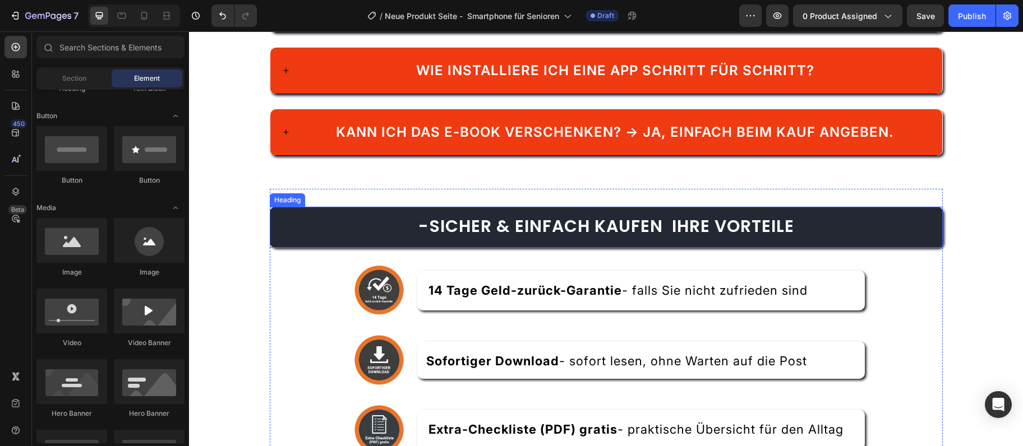
click at [424, 214] on strong "-Sicher & einfach kaufen Ihre Vorteile" at bounding box center [606, 226] width 376 height 24
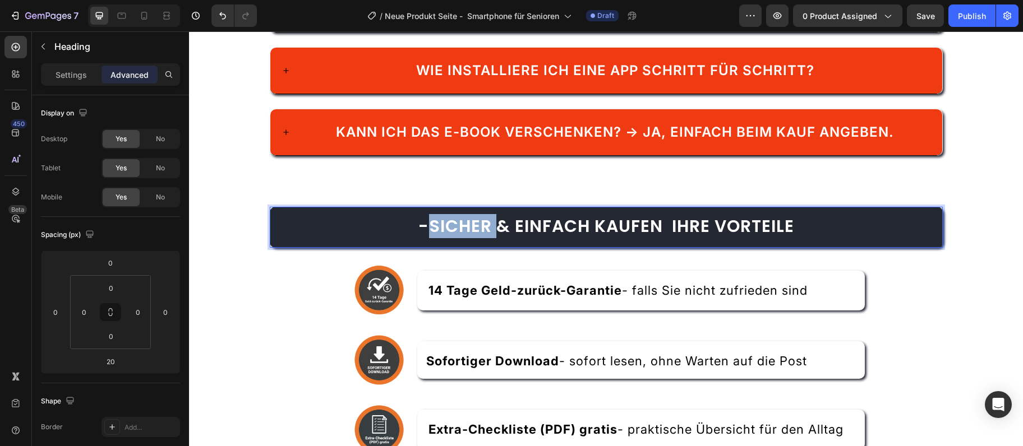
click at [423, 214] on strong "-Sicher & einfach kaufen Ihre Vorteile" at bounding box center [606, 226] width 376 height 24
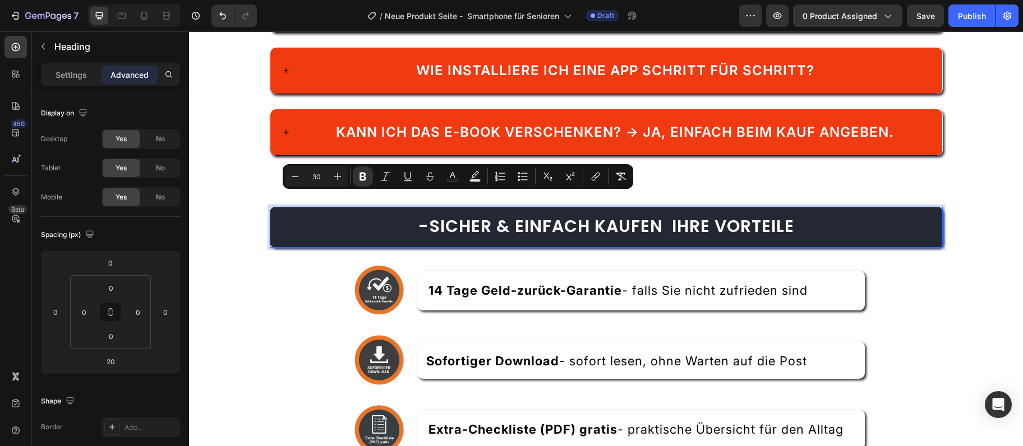
click at [423, 214] on strong "-Sicher & einfach kaufen Ihre Vorteile" at bounding box center [606, 226] width 376 height 24
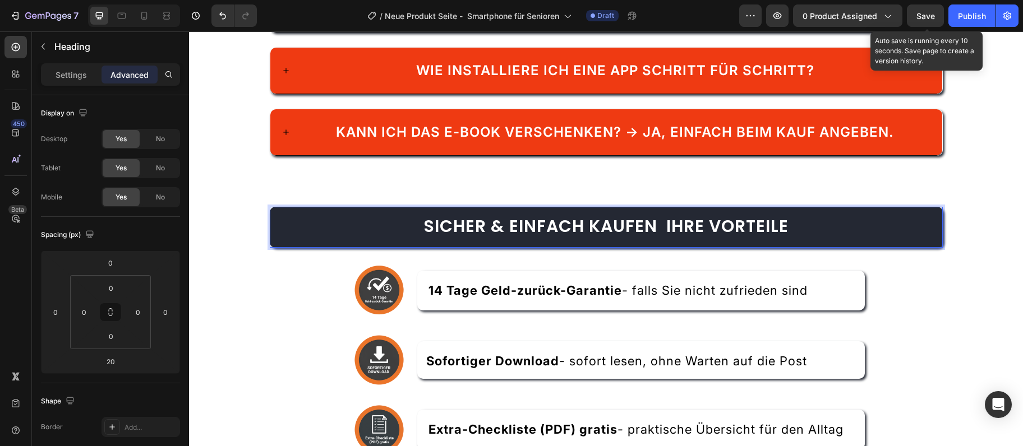
click at [927, 14] on span "Save" at bounding box center [925, 16] width 19 height 10
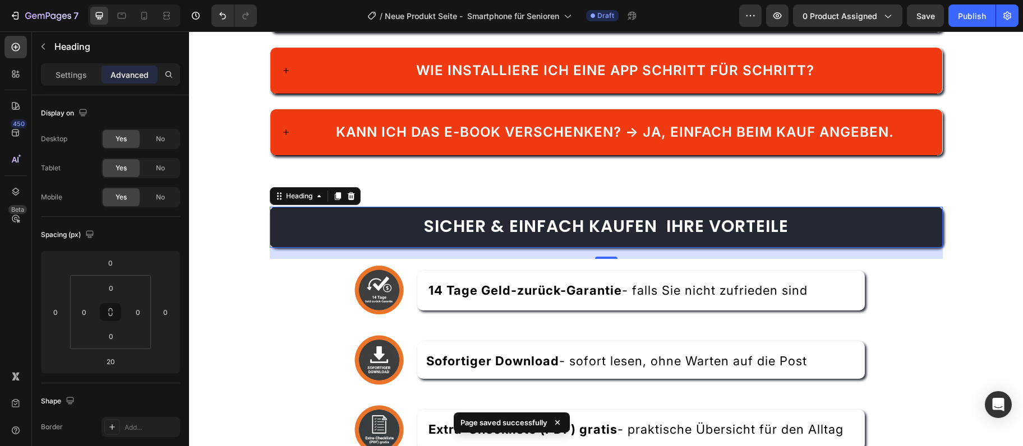
click at [652, 218] on h2 "Sicher & einfach kaufen Ihre Vorteile" at bounding box center [606, 227] width 673 height 41
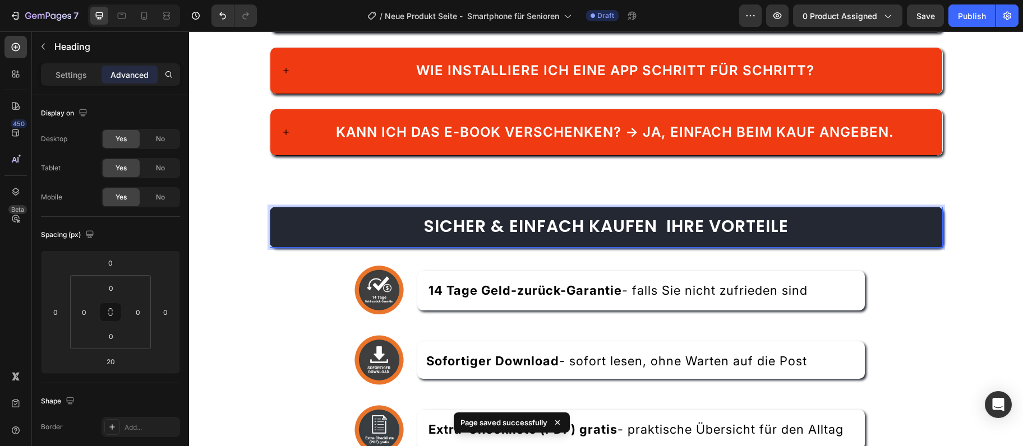
click at [663, 214] on strong "Sicher & einfach kaufen Ihre Vorteile" at bounding box center [605, 226] width 365 height 24
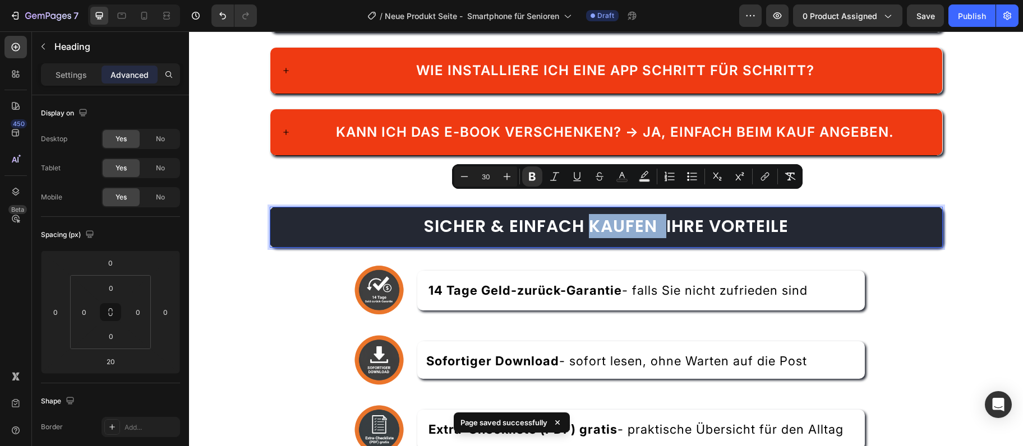
click at [663, 214] on strong "Sicher & einfach kaufen Ihre Vorteile" at bounding box center [605, 226] width 365 height 24
click at [670, 214] on strong "Sicher & einfach kaufen Ihre Vorteile" at bounding box center [605, 226] width 365 height 24
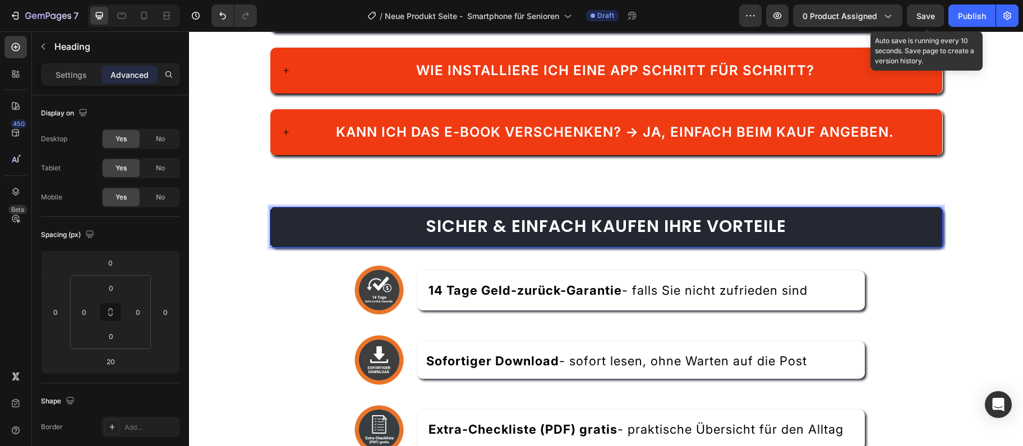
click at [919, 11] on span "Save" at bounding box center [925, 16] width 19 height 10
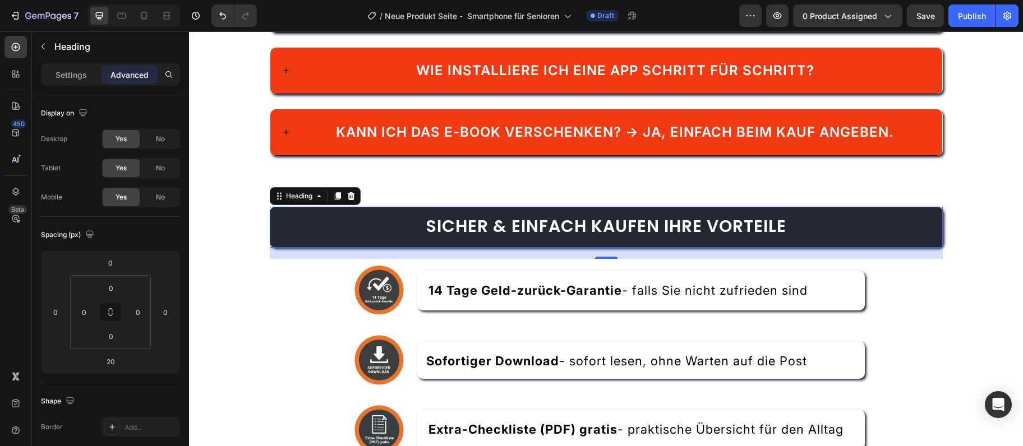
click at [659, 214] on strong "Sicher & einfach kaufen Ihre Vorteile" at bounding box center [606, 226] width 361 height 24
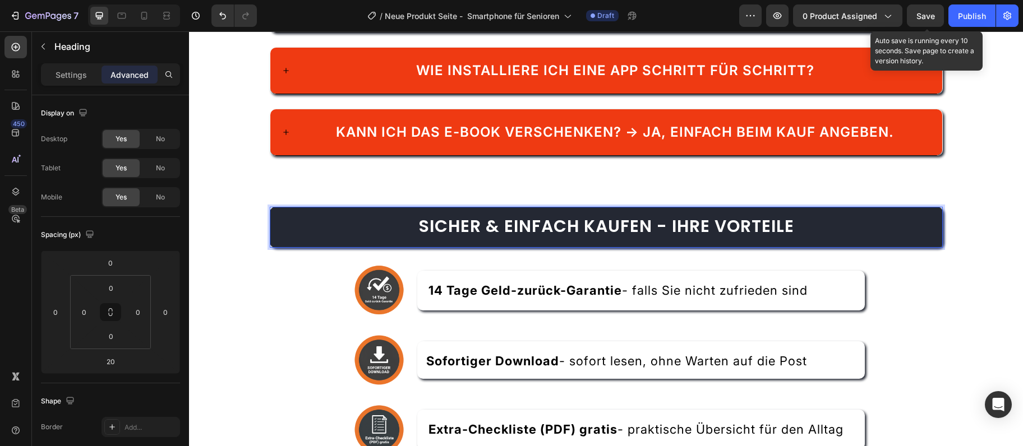
click at [925, 10] on div "Save" at bounding box center [925, 16] width 19 height 12
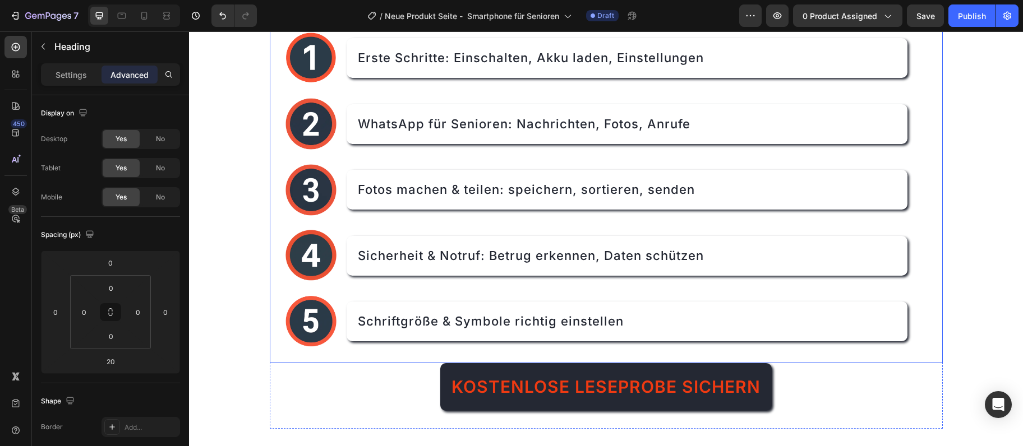
scroll to position [759, 0]
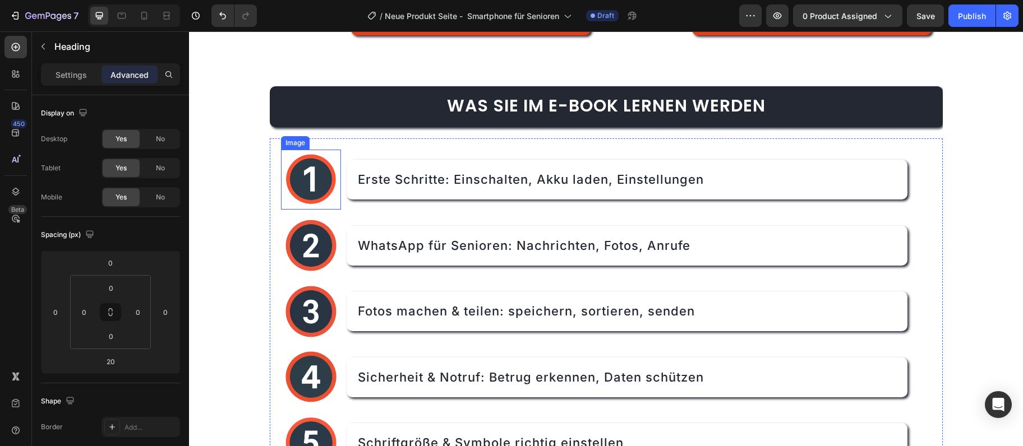
click at [329, 178] on img at bounding box center [311, 180] width 61 height 61
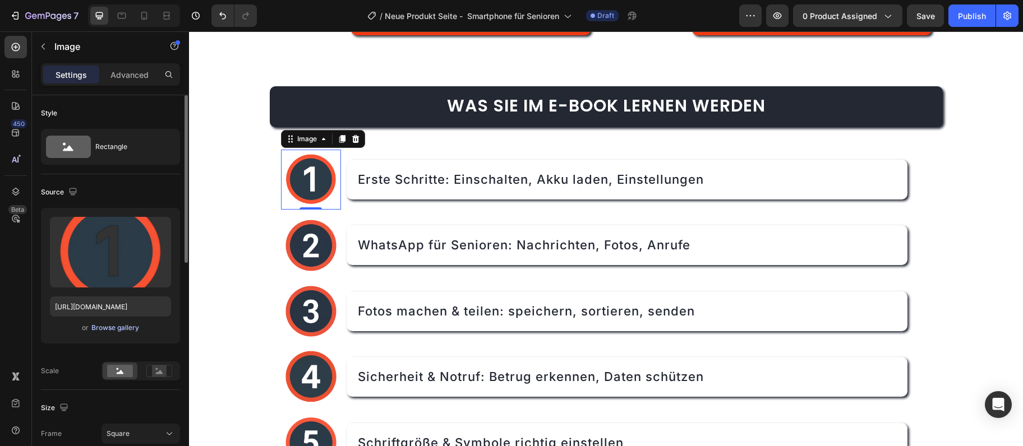
click at [124, 331] on div "Browse gallery" at bounding box center [115, 328] width 48 height 10
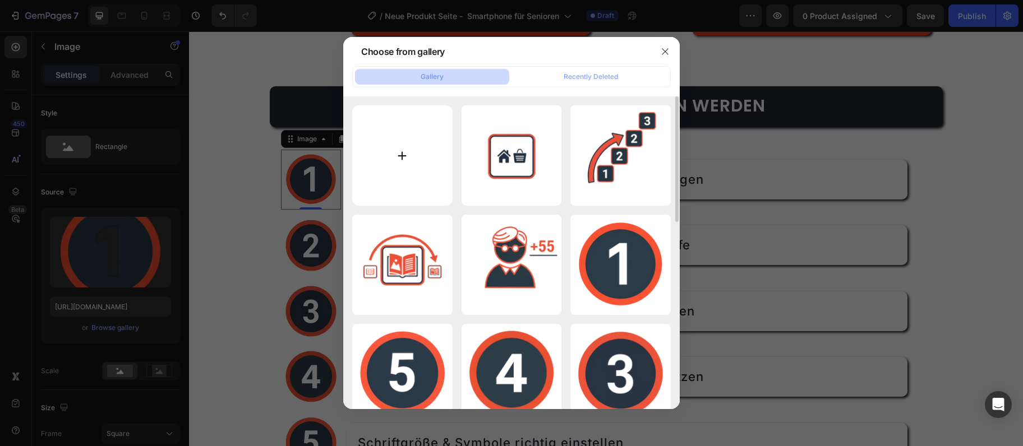
click at [408, 154] on input "file" at bounding box center [402, 155] width 100 height 100
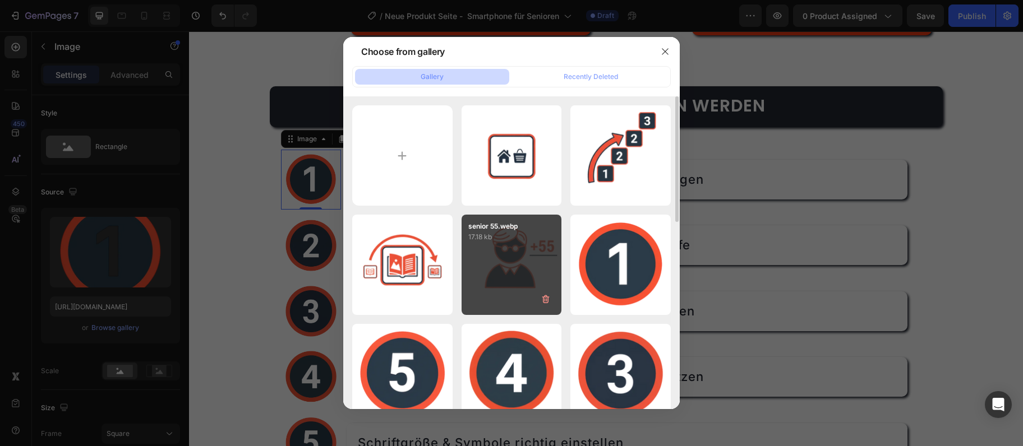
type input "C:\fakepath\Projekt bez nazwy.png"
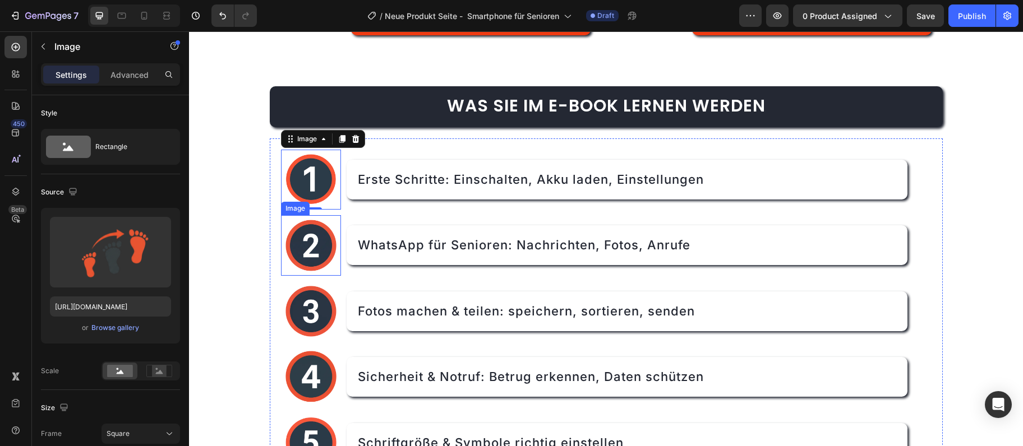
type input "https://cdn.shopify.com/s/files/1/0975/6642/5429/files/gempages_582685119454643…"
click at [327, 236] on img at bounding box center [311, 245] width 61 height 61
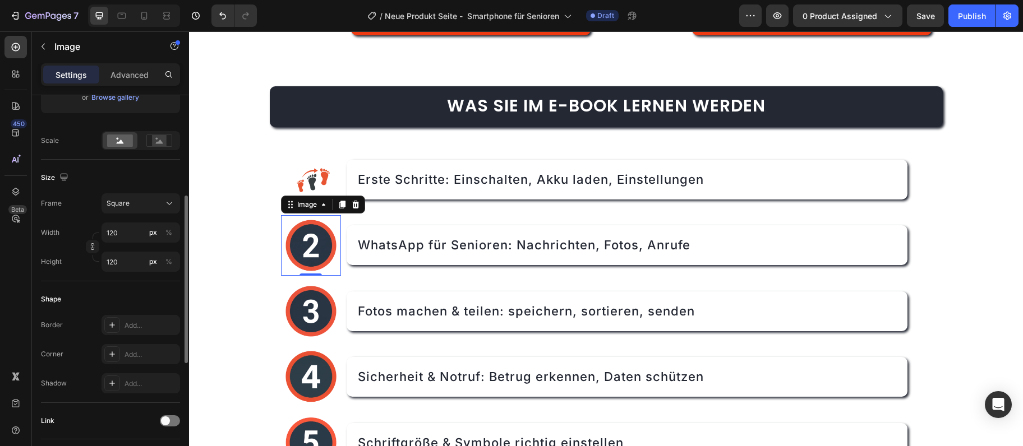
scroll to position [0, 0]
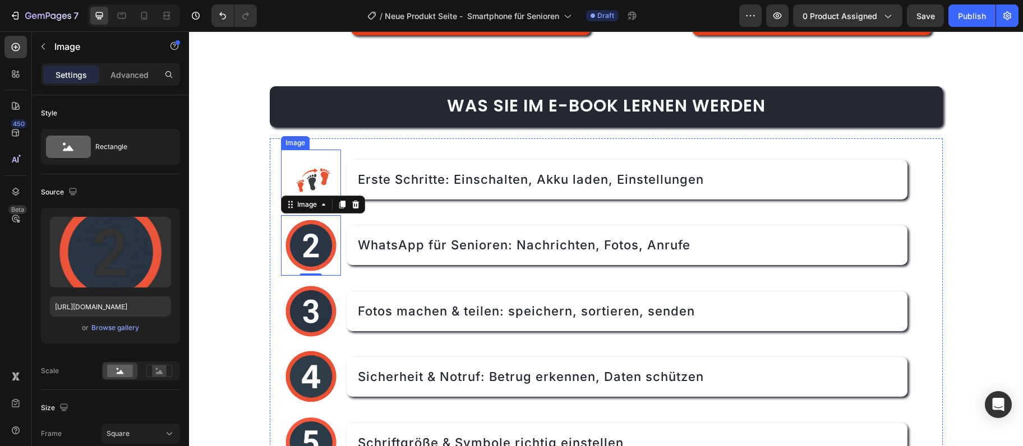
click at [326, 178] on img at bounding box center [311, 180] width 61 height 61
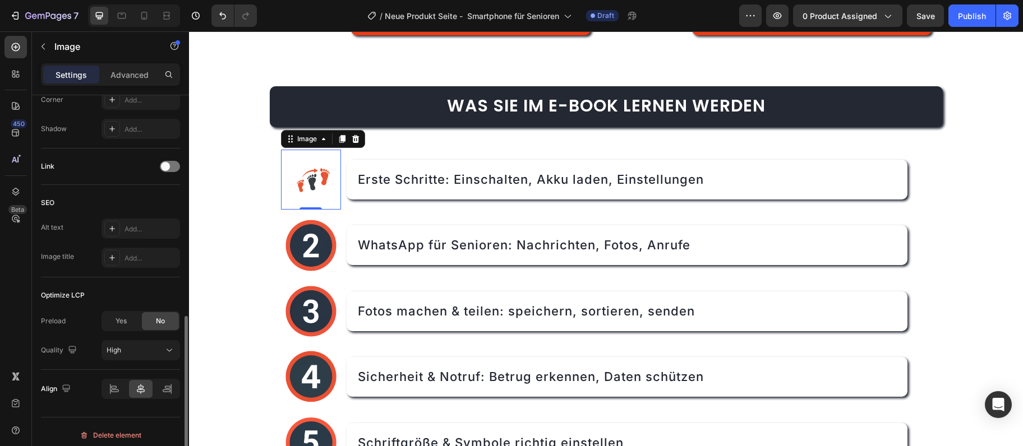
scroll to position [491, 0]
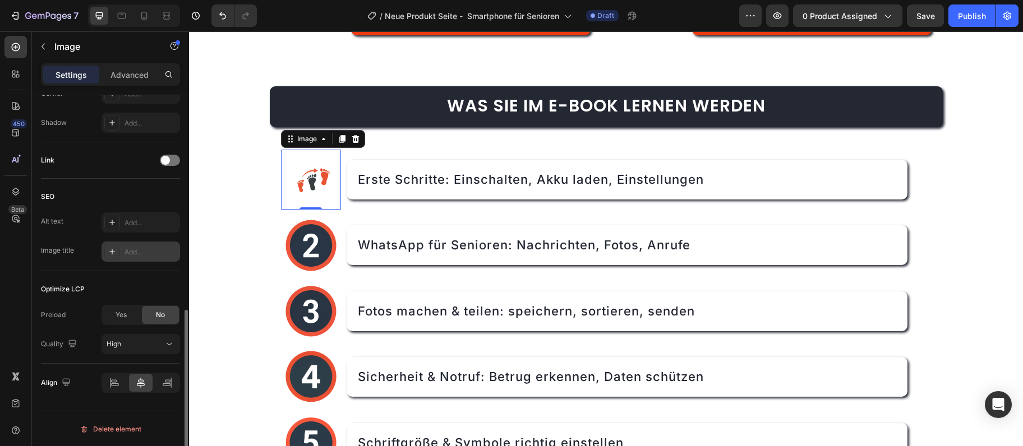
click at [133, 246] on div "Add..." at bounding box center [140, 252] width 79 height 20
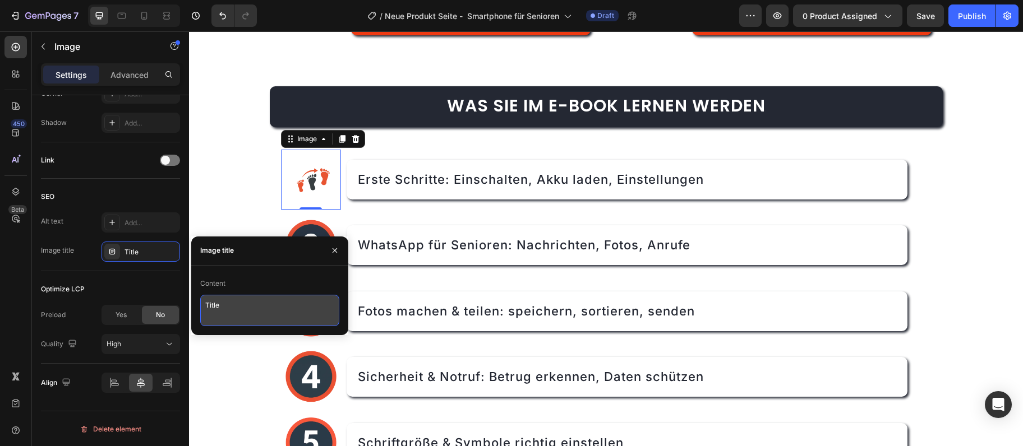
click at [217, 314] on textarea "Title" at bounding box center [269, 310] width 139 height 31
paste textarea "icon-erste-schritt"
type textarea "icon-erste-schritte"
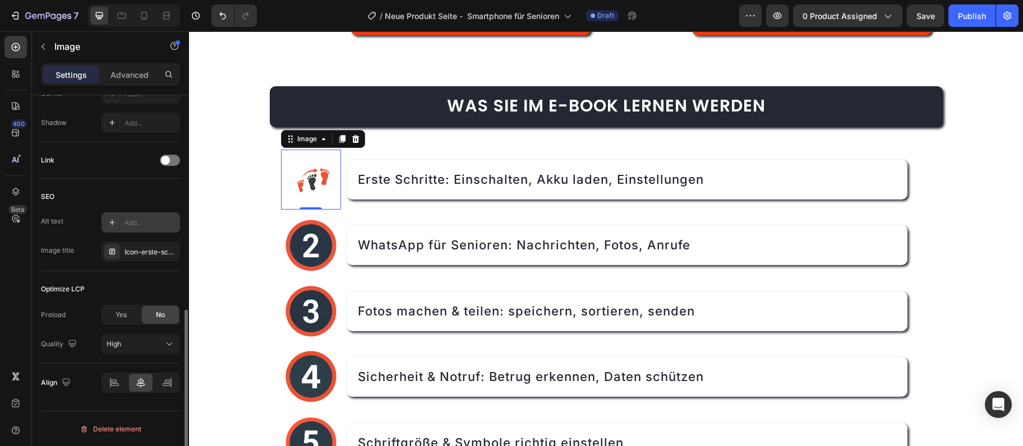
click at [141, 219] on div "Add..." at bounding box center [150, 223] width 53 height 10
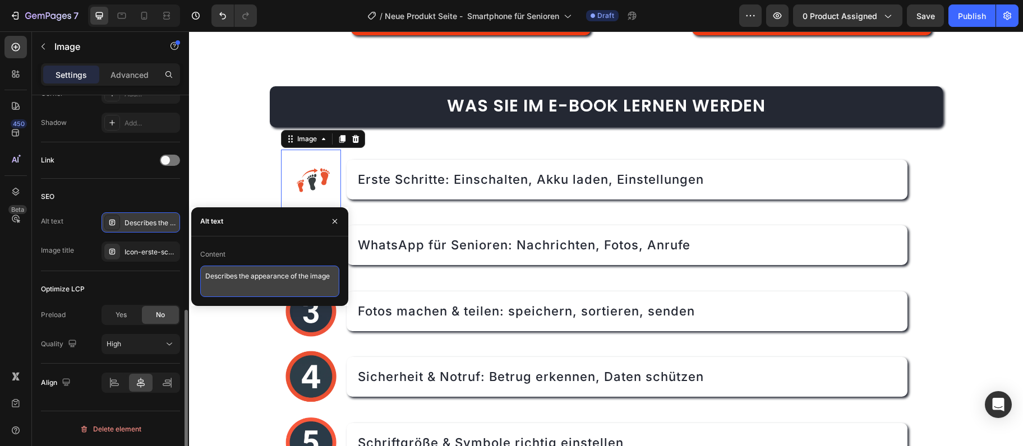
click at [237, 273] on textarea "Describes the appearance of the image" at bounding box center [269, 281] width 139 height 31
paste textarea "Erste Schritte Smartphone - Akku und Einschalten lernen"
type textarea "Erste Schritte Smartphone - Akku und Einschalten lernen"
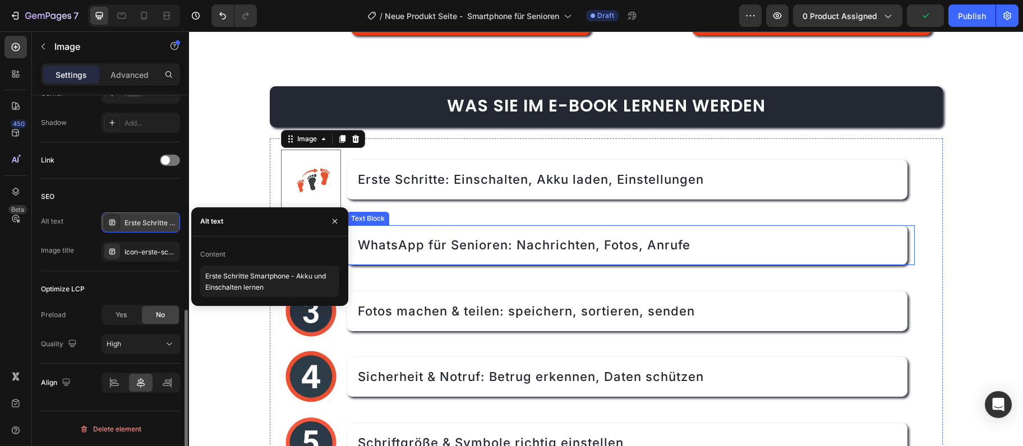
click at [436, 256] on div "WhatsApp für Senioren: Nachrichten, Fotos, Anrufe" at bounding box center [627, 245] width 561 height 40
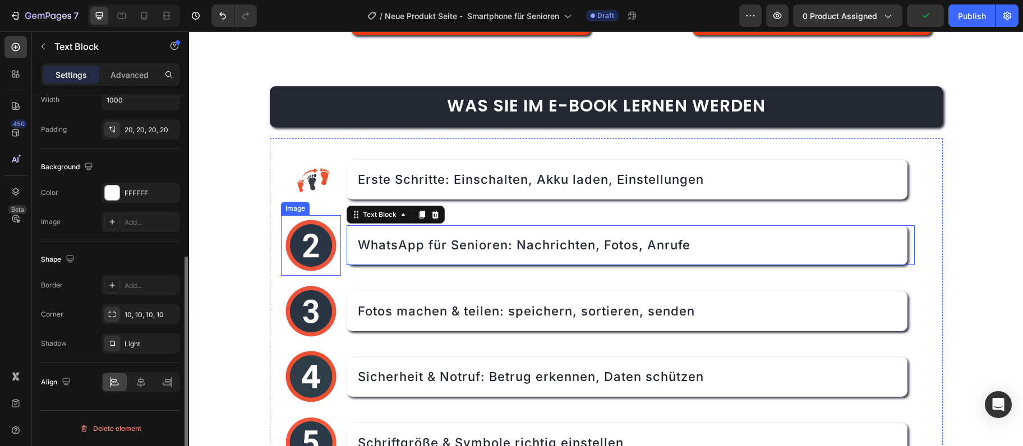
scroll to position [0, 0]
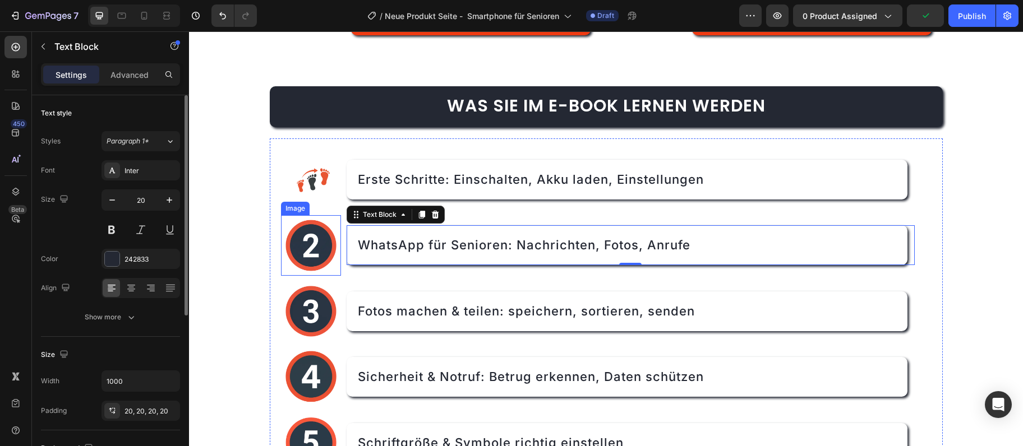
click at [319, 250] on img at bounding box center [311, 245] width 61 height 61
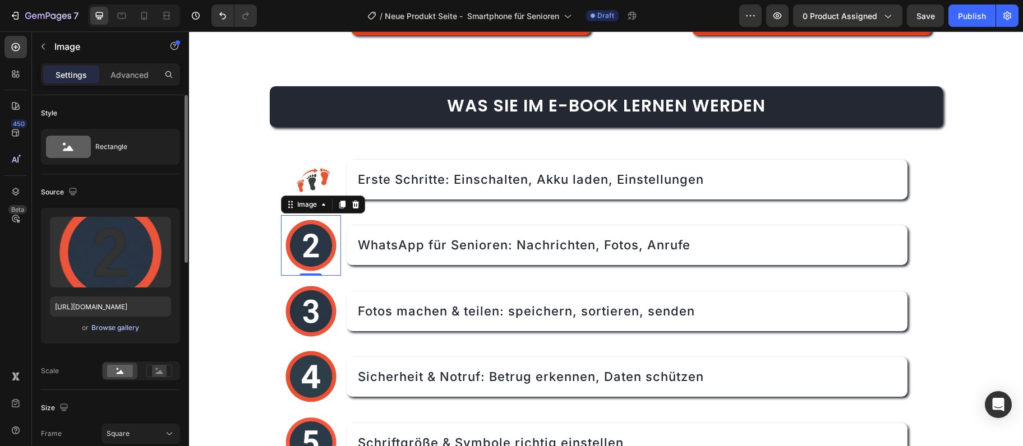
click at [101, 325] on div "Browse gallery" at bounding box center [115, 328] width 48 height 10
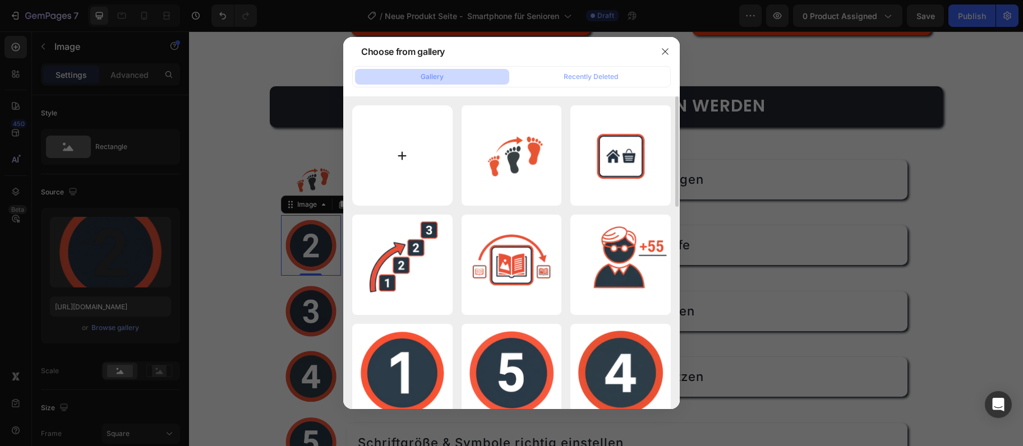
click at [370, 165] on input "file" at bounding box center [402, 155] width 100 height 100
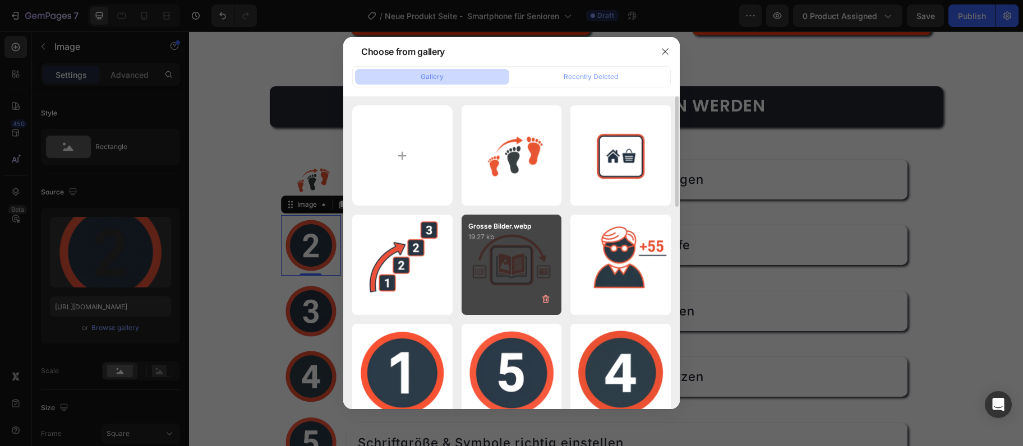
type input "C:\fakepath\WH.webp"
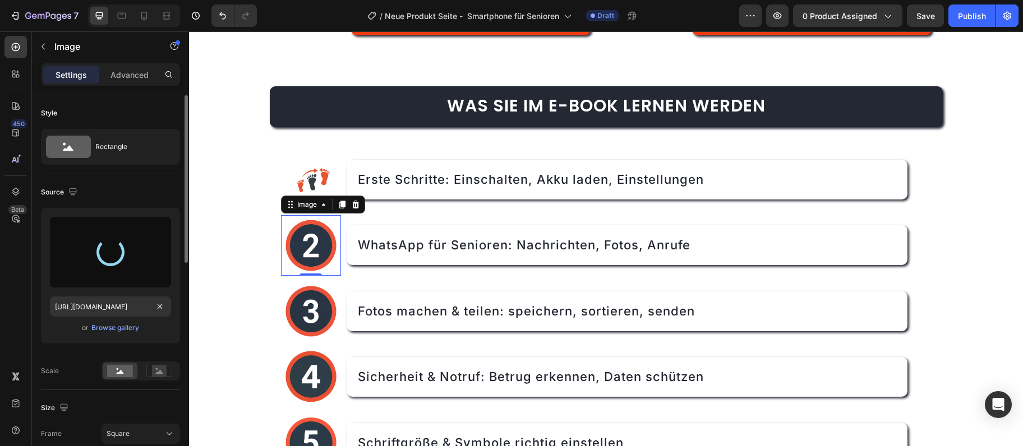
scroll to position [121, 0]
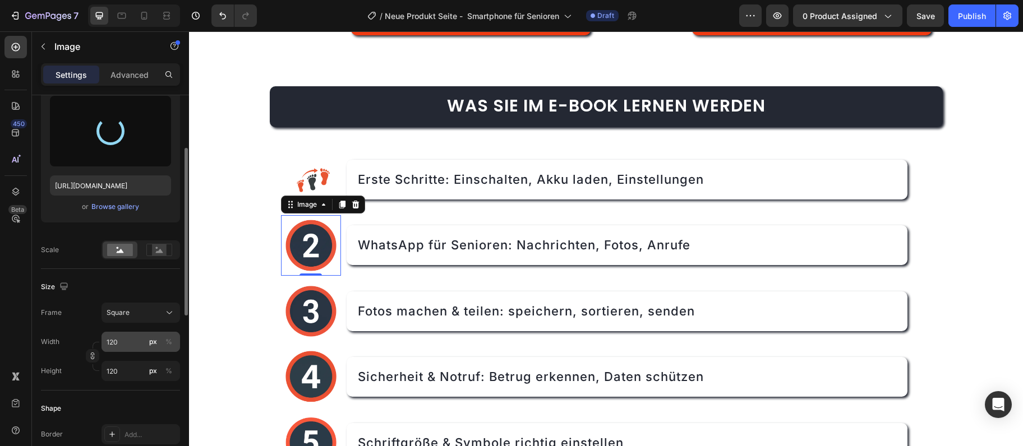
type input "https://cdn.shopify.com/s/files/1/0975/6642/5429/files/gempages_582685119454643…"
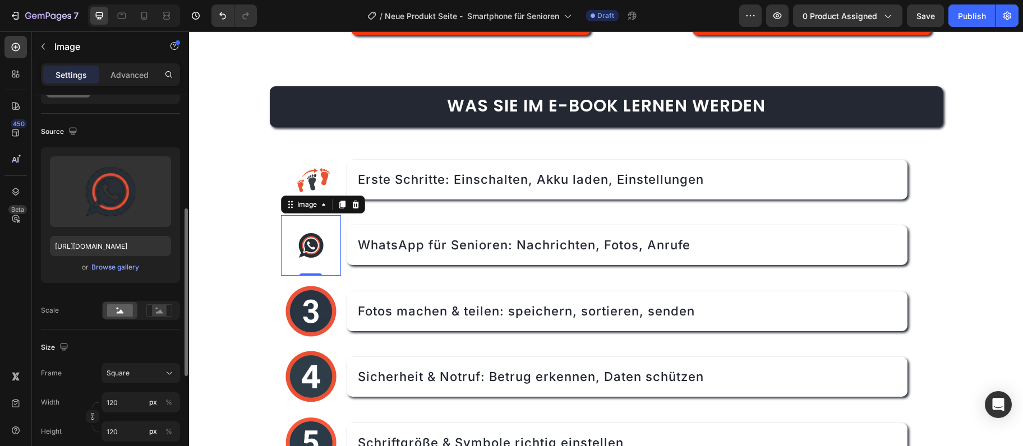
scroll to position [364, 0]
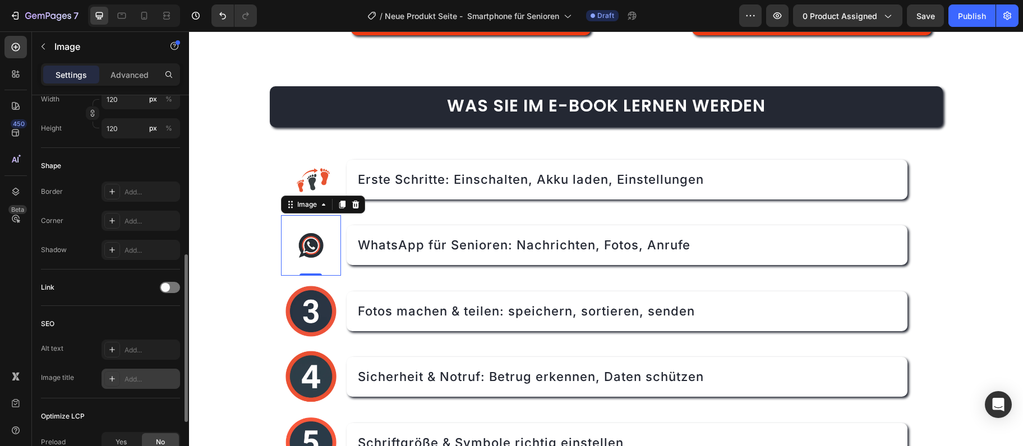
click at [140, 372] on div "Add..." at bounding box center [140, 379] width 79 height 20
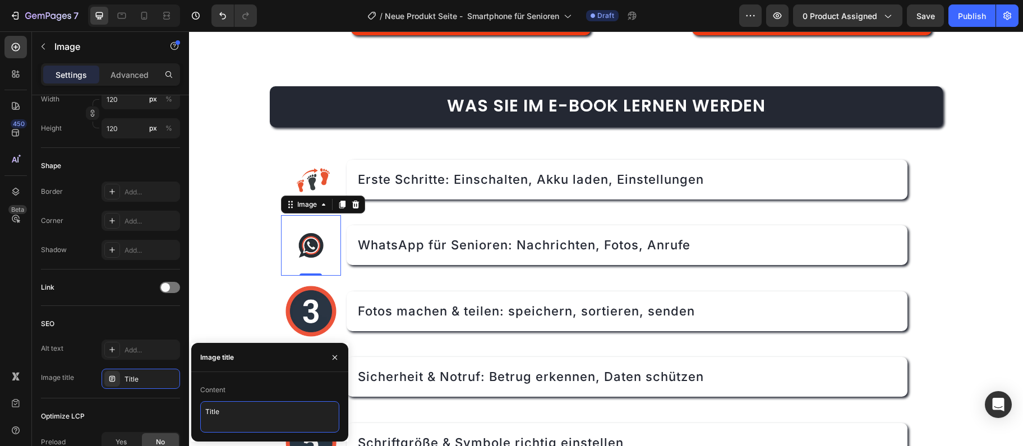
click at [308, 418] on textarea "Title" at bounding box center [269, 417] width 139 height 31
paste textarea "icon-whatsapp"
type textarea "icon-whatsapp"
click at [149, 338] on div "SEO Alt text Add... Image title Icon-whatsapp" at bounding box center [110, 352] width 139 height 93
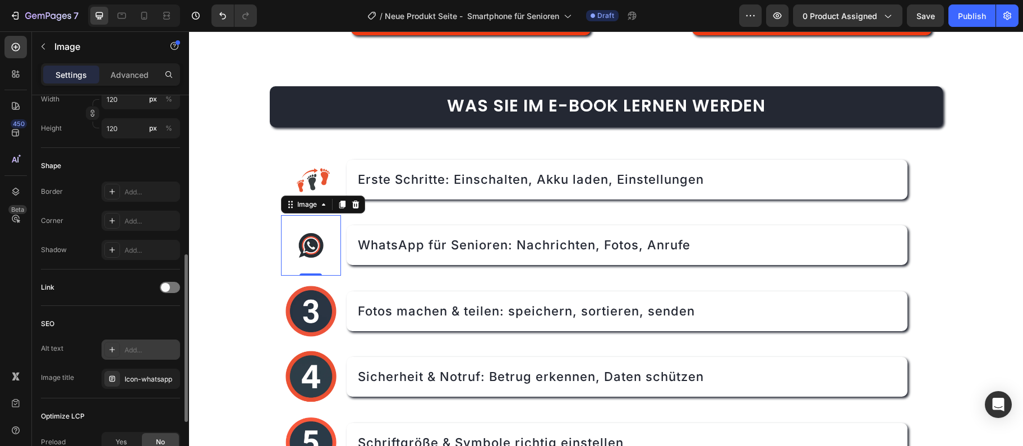
click at [148, 349] on div "Add..." at bounding box center [150, 350] width 53 height 10
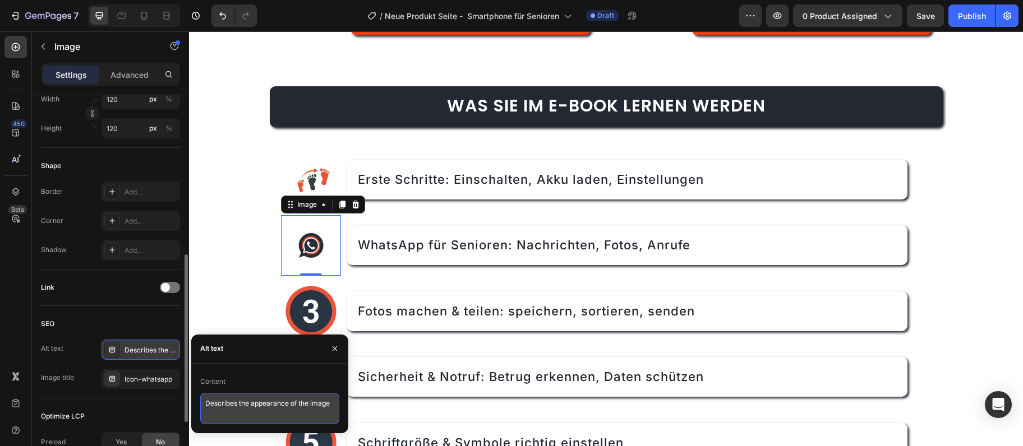
click at [252, 402] on textarea "Describes the appearance of the image" at bounding box center [269, 408] width 139 height 31
paste textarea "WhatsApp für Senioren lernen - Schritt für Schritt erklärt"
type textarea "WhatsApp für Senioren lernen - Schritt für Schritt erklärt"
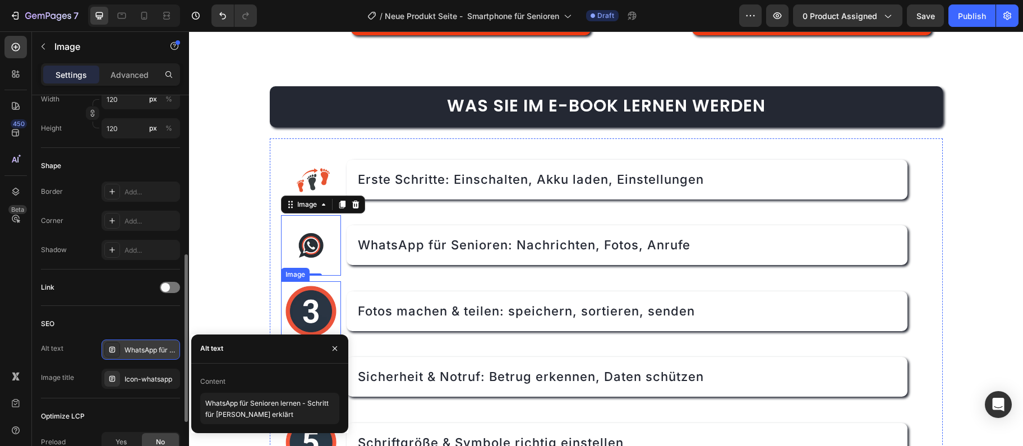
click at [317, 315] on img at bounding box center [311, 312] width 61 height 61
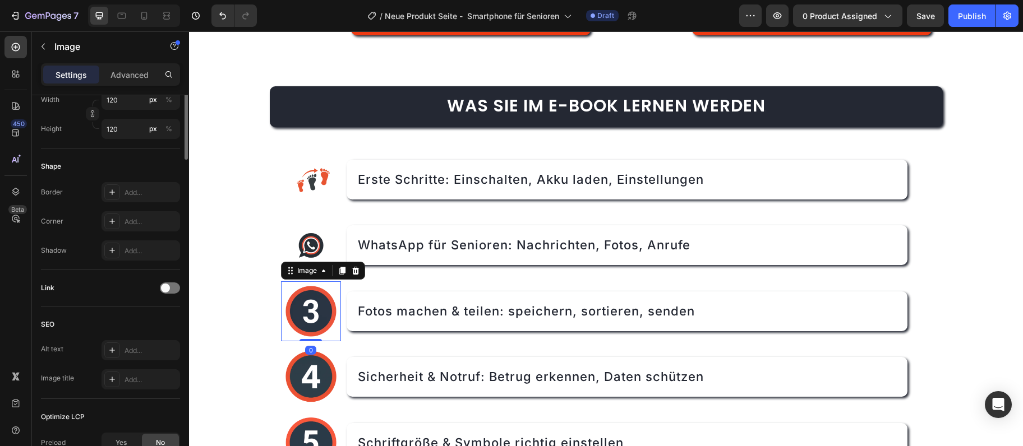
scroll to position [181, 0]
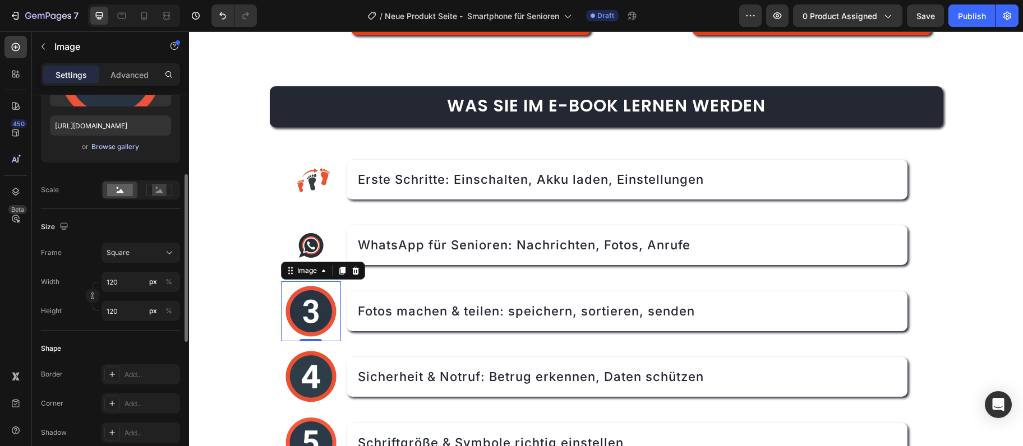
click at [91, 150] on button "Browse gallery" at bounding box center [115, 146] width 49 height 11
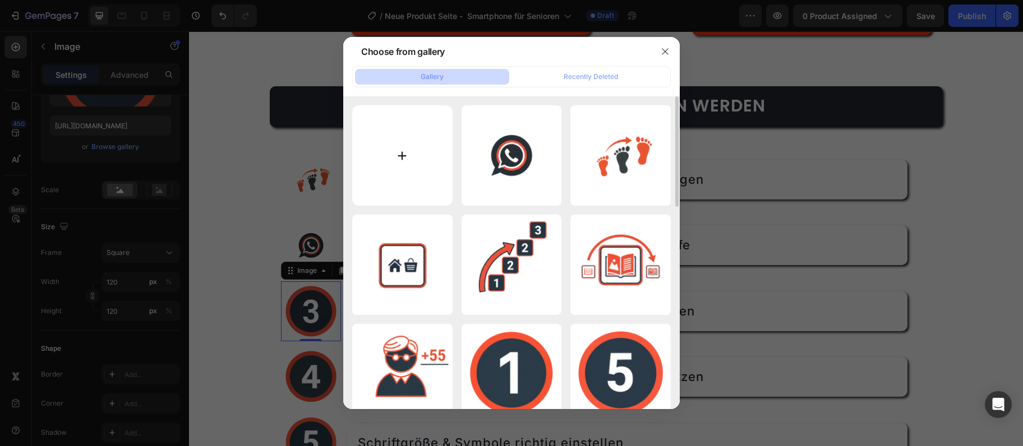
click at [381, 151] on input "file" at bounding box center [402, 155] width 100 height 100
type input "C:\fakepath\foto.webp"
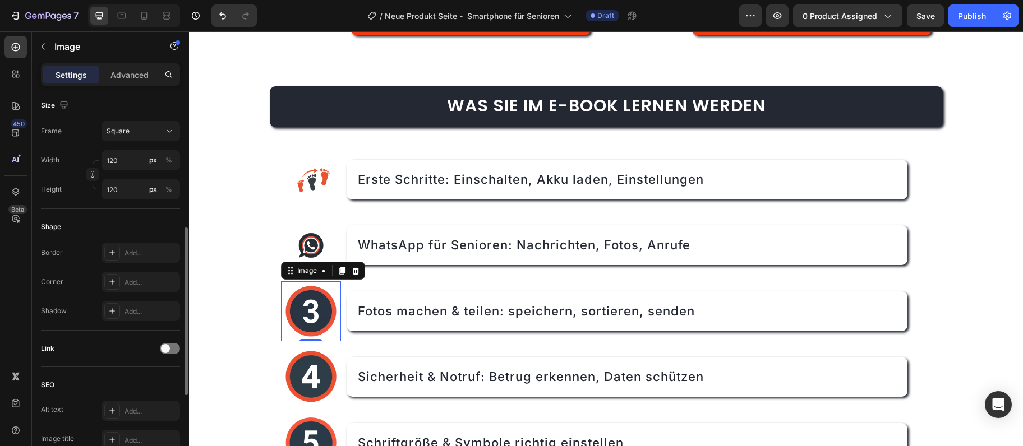
scroll to position [485, 0]
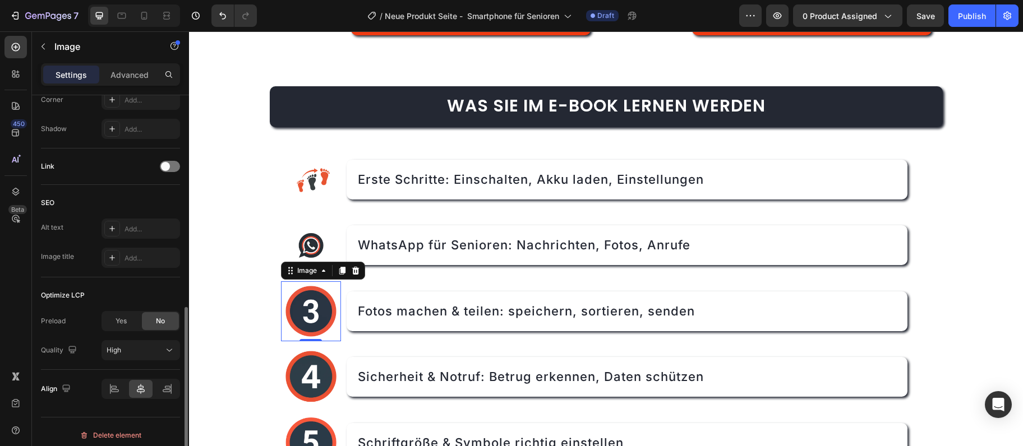
type input "https://cdn.shopify.com/s/files/1/0975/6642/5429/files/gempages_582685119454643…"
click at [140, 251] on div "Add..." at bounding box center [140, 258] width 79 height 20
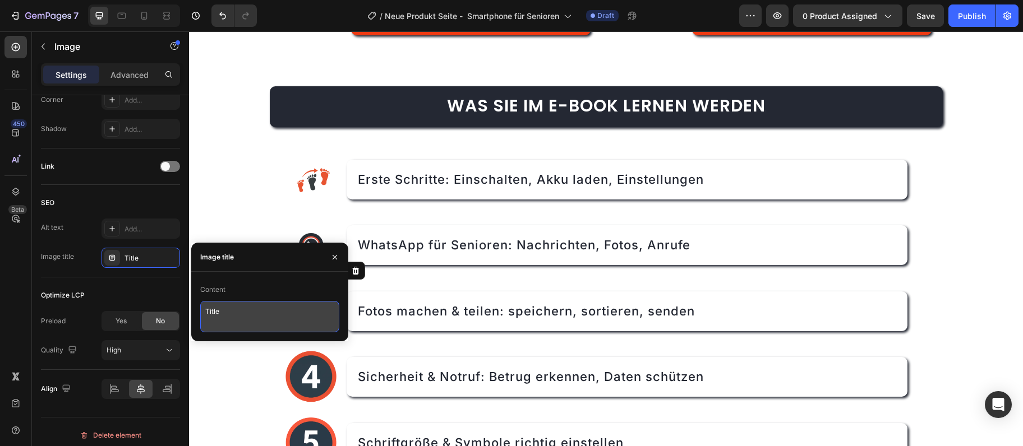
click at [214, 315] on textarea "Title" at bounding box center [269, 316] width 139 height 31
paste textarea "icon-fotos"
type textarea "icon-fotos"
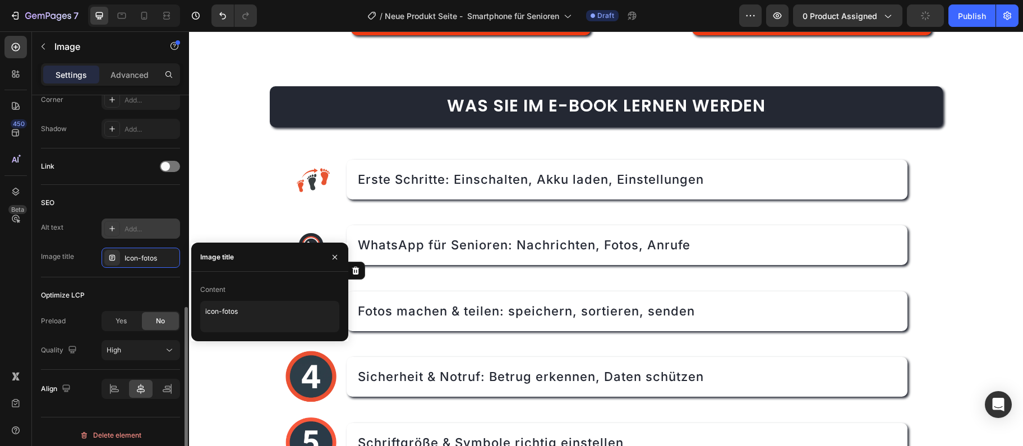
click at [140, 229] on div "Add..." at bounding box center [150, 229] width 53 height 10
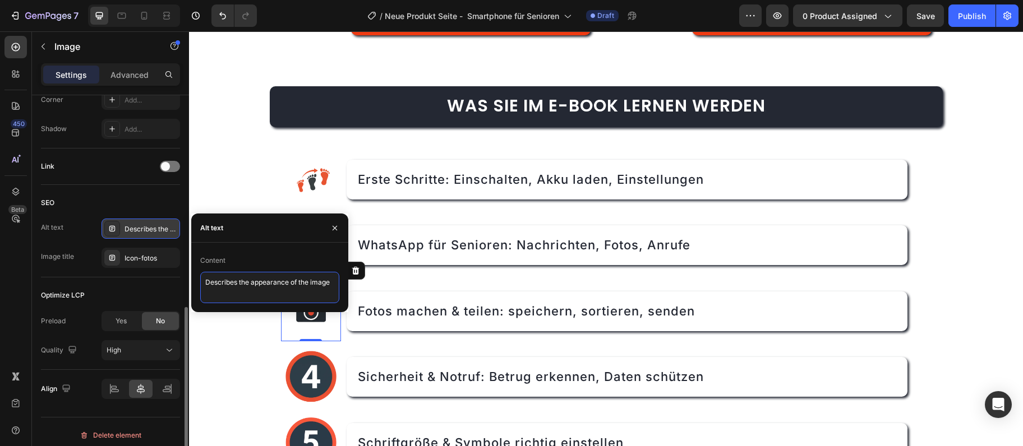
click at [221, 288] on textarea "Describes the appearance of the image" at bounding box center [269, 287] width 139 height 31
paste textarea "otos machen und teilen mit dem Smartphone Anleitung"
type textarea "otos machen und teilen mit dem Smartphone Anleitung"
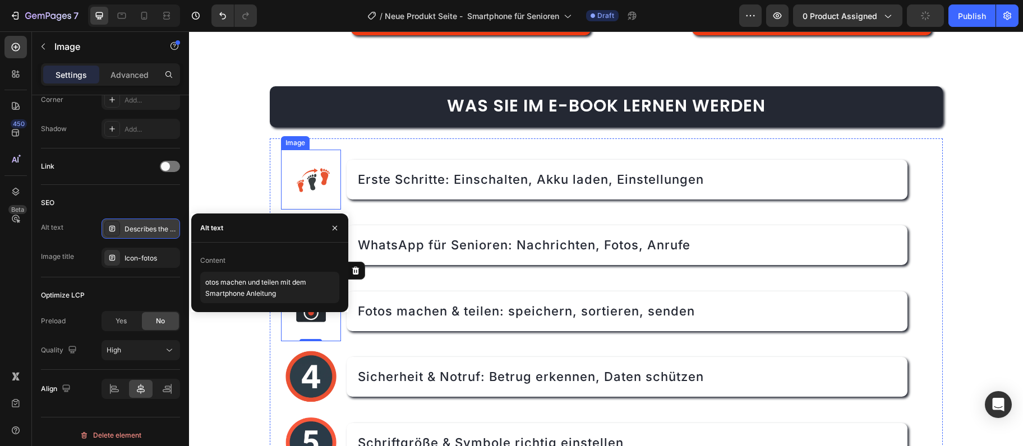
click at [322, 175] on img at bounding box center [311, 180] width 61 height 61
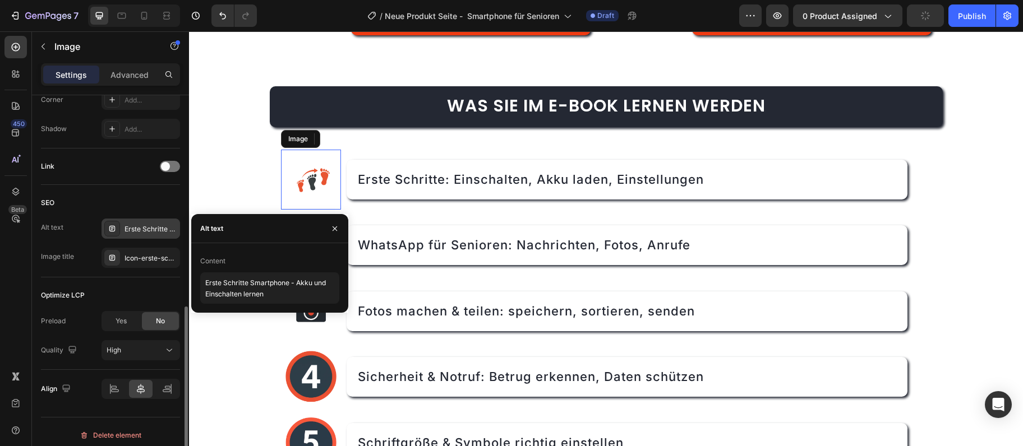
scroll to position [485, 0]
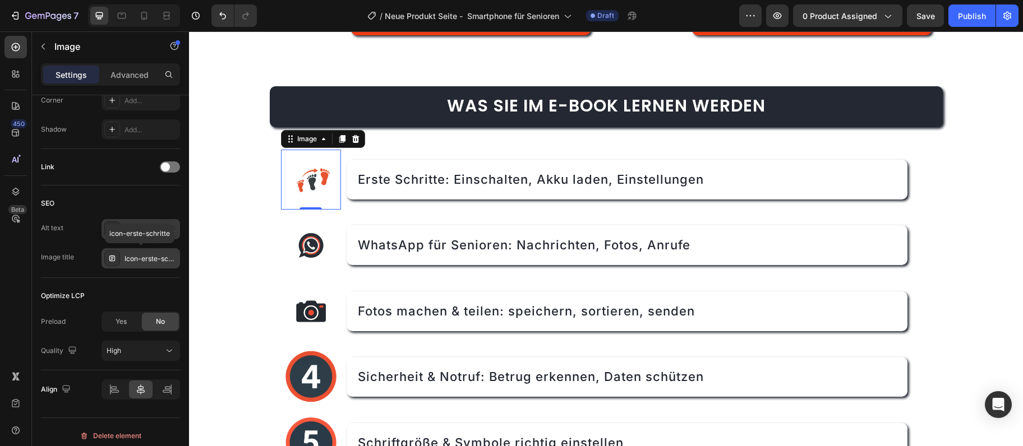
click at [134, 261] on div "Icon-erste-schritte" at bounding box center [150, 259] width 53 height 10
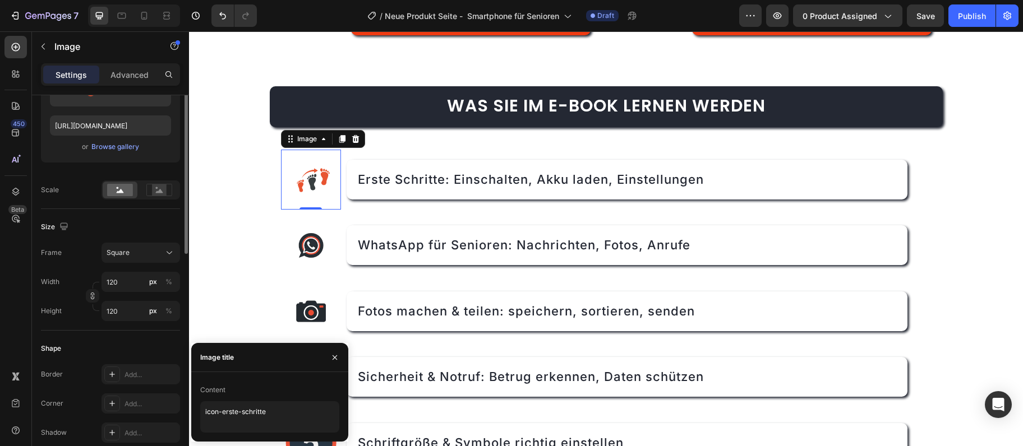
scroll to position [120, 0]
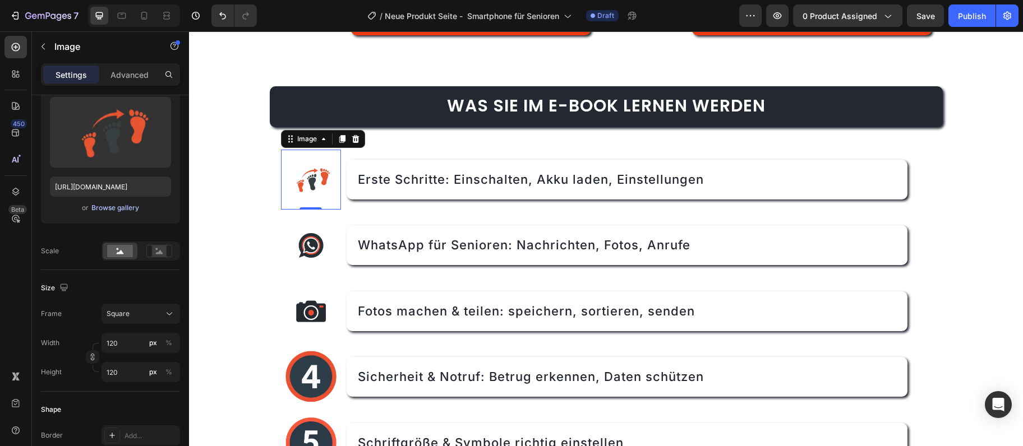
click at [100, 206] on div "Browse gallery" at bounding box center [115, 208] width 48 height 10
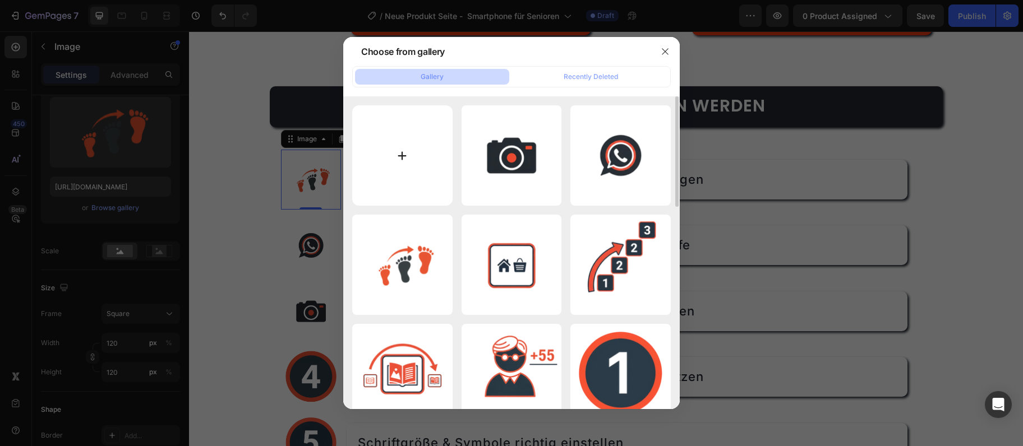
click at [397, 145] on input "file" at bounding box center [402, 155] width 100 height 100
type input "C:\fakepath\Projekt bez nazwy.webp"
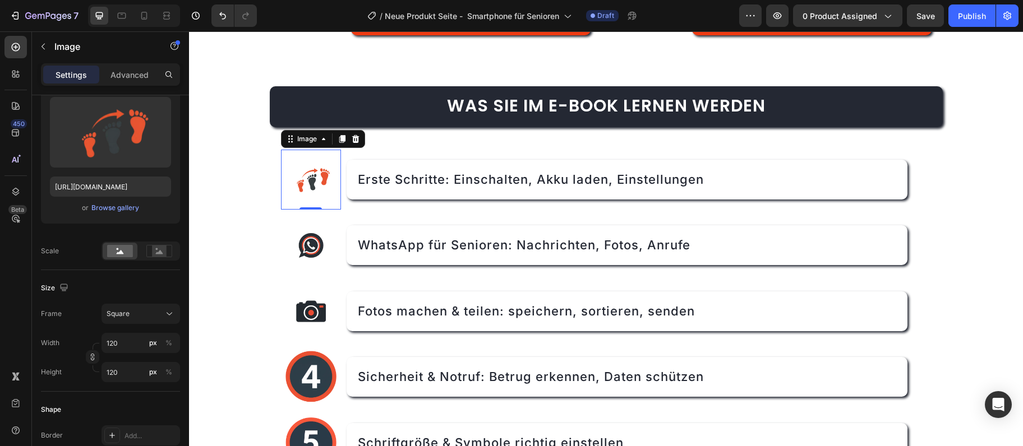
type input "https://cdn.shopify.com/s/files/1/0975/6642/5429/files/gempages_582685119454643…"
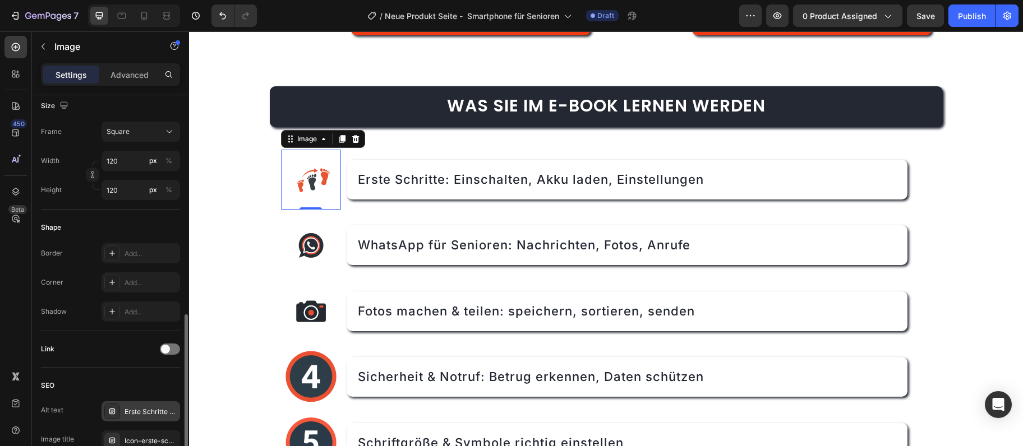
scroll to position [363, 0]
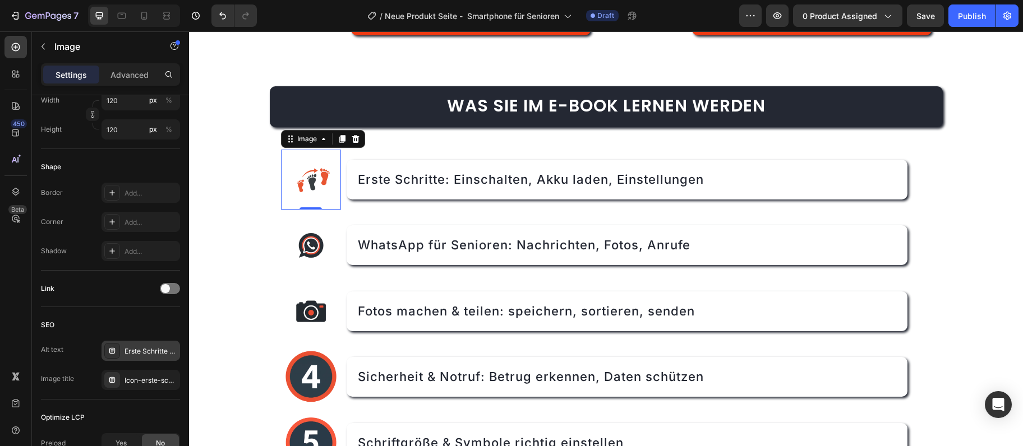
click at [130, 349] on div "Erste Schritte Smartphone - Akku und Einschalten lernen" at bounding box center [150, 352] width 53 height 10
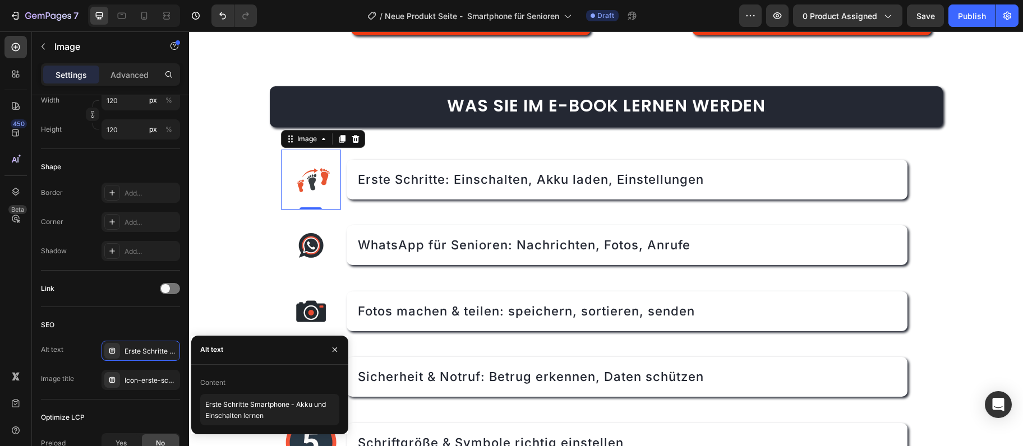
click at [85, 285] on div "Link" at bounding box center [110, 289] width 139 height 18
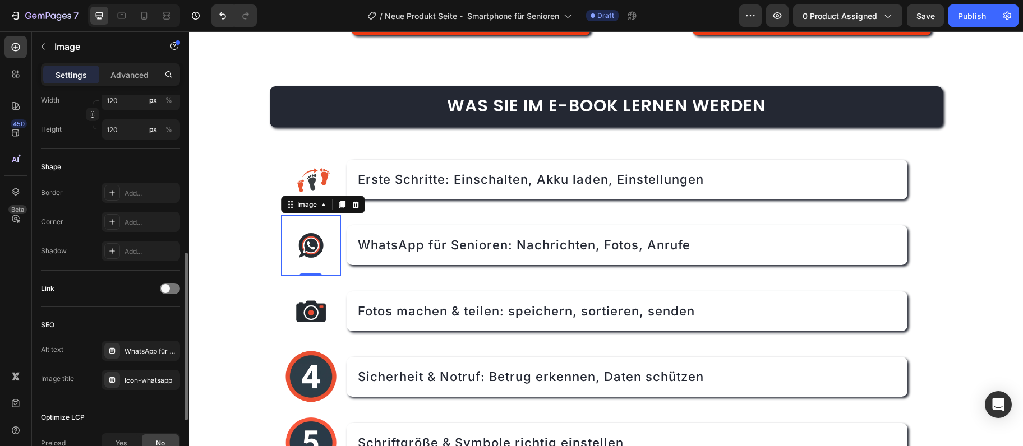
click at [311, 242] on img at bounding box center [311, 245] width 61 height 61
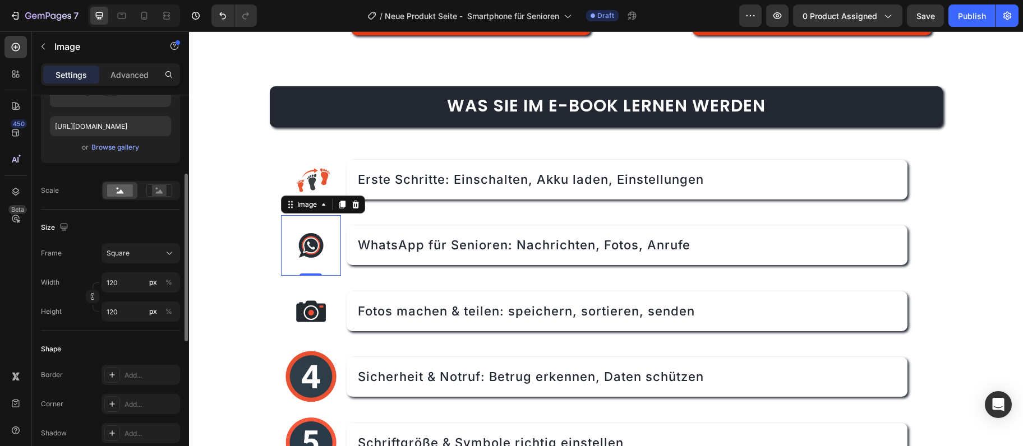
scroll to position [119, 0]
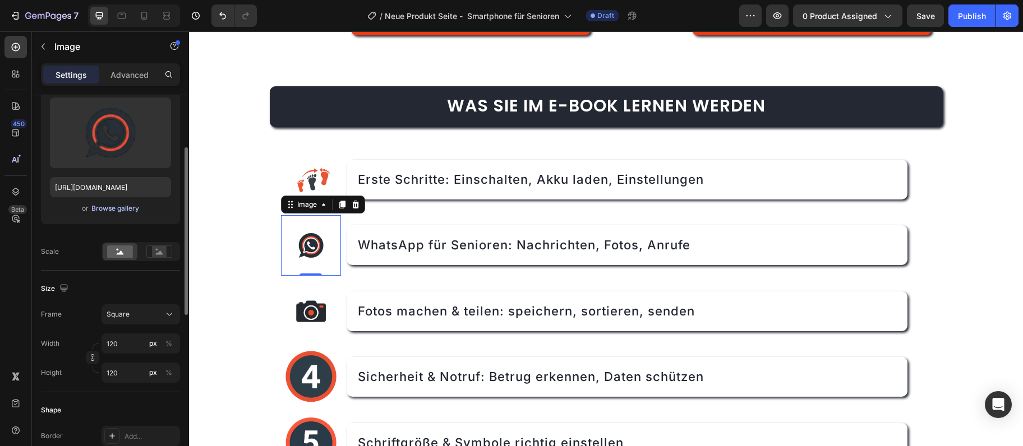
click at [106, 208] on div "Browse gallery" at bounding box center [115, 209] width 48 height 10
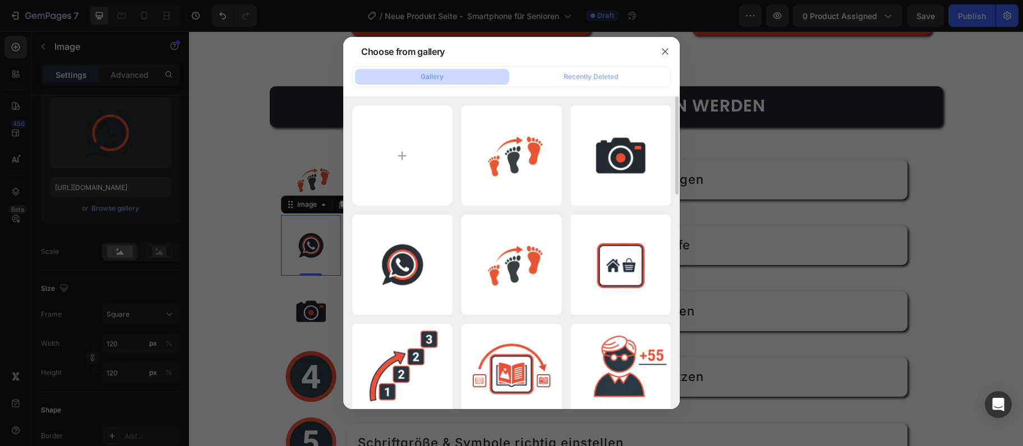
click at [352, 156] on div "Projekt bez nazwy.webp 9.23 kb foto.webp 6.26 kb WH.webp 9.59 kb Projekt bez na…" at bounding box center [511, 252] width 336 height 312
click at [379, 155] on input "file" at bounding box center [402, 155] width 100 height 100
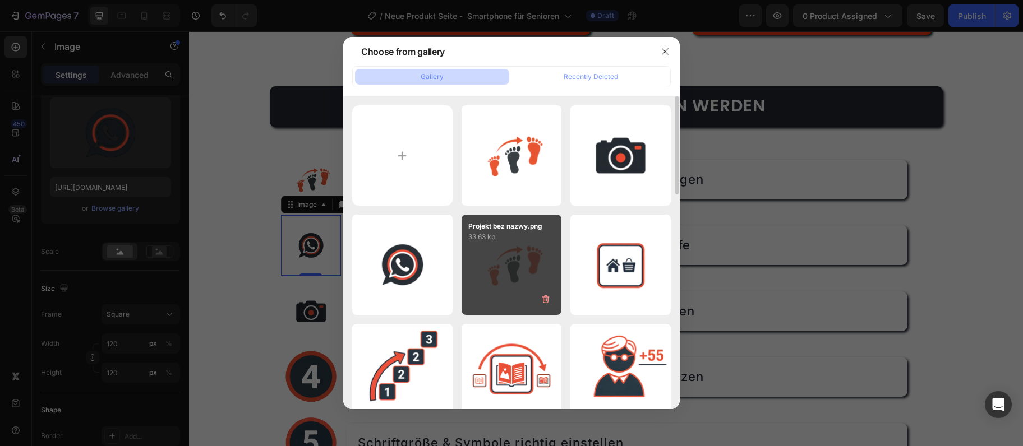
type input "C:\fakepath\WH.webp"
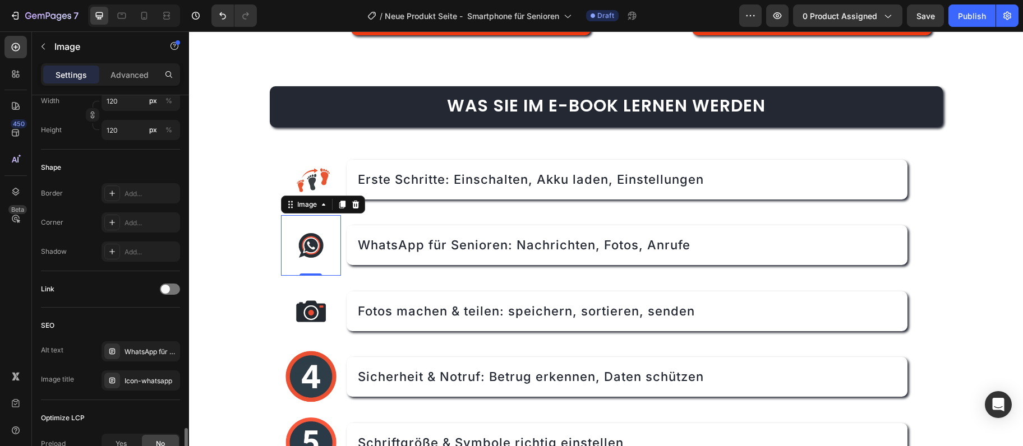
scroll to position [491, 0]
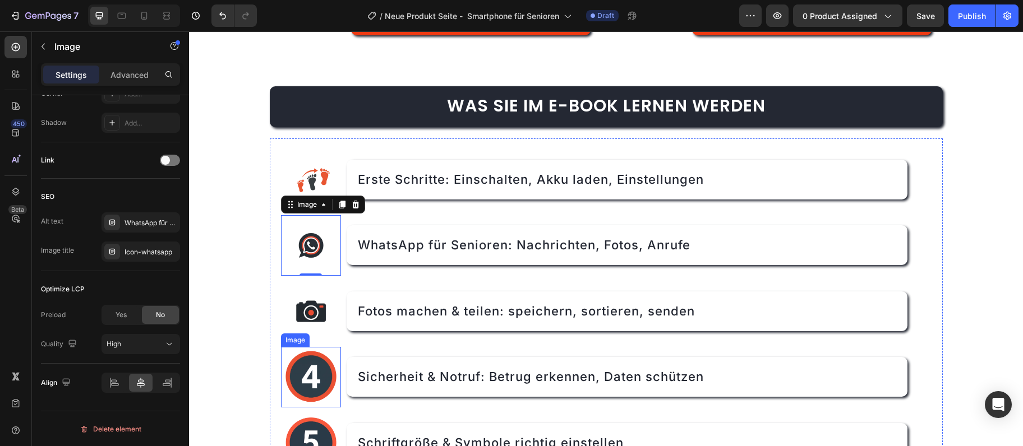
click at [311, 389] on img at bounding box center [311, 377] width 61 height 61
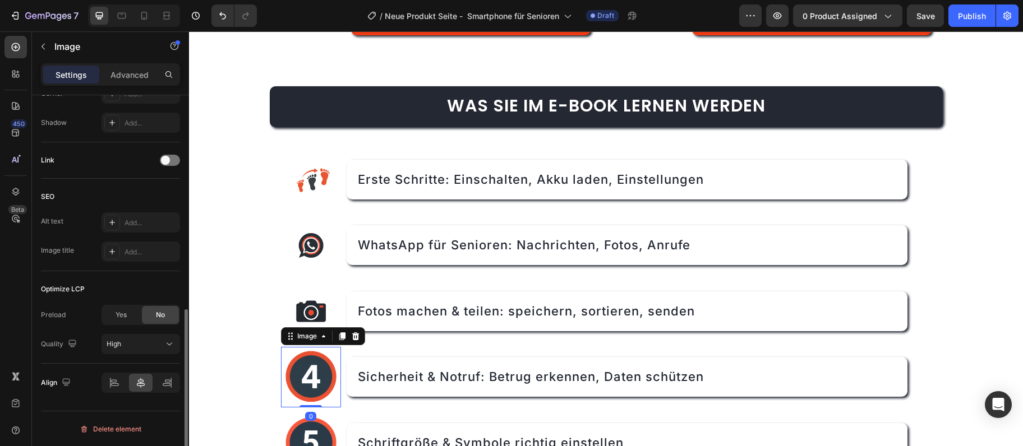
scroll to position [491, 0]
click at [327, 390] on img at bounding box center [311, 377] width 61 height 61
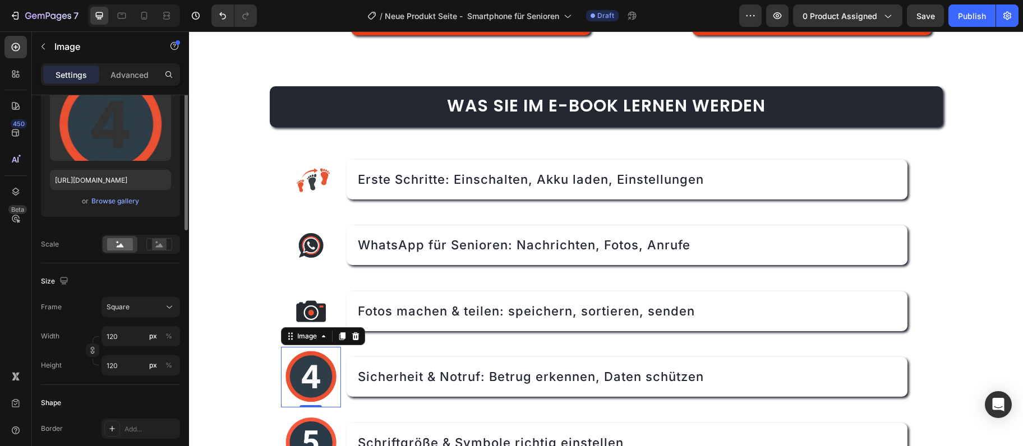
scroll to position [66, 0]
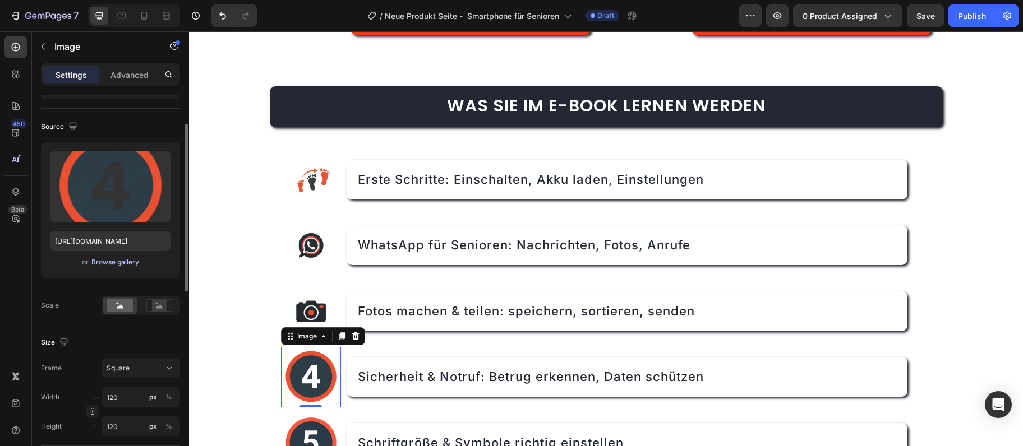
click at [101, 261] on div "Browse gallery" at bounding box center [115, 262] width 48 height 10
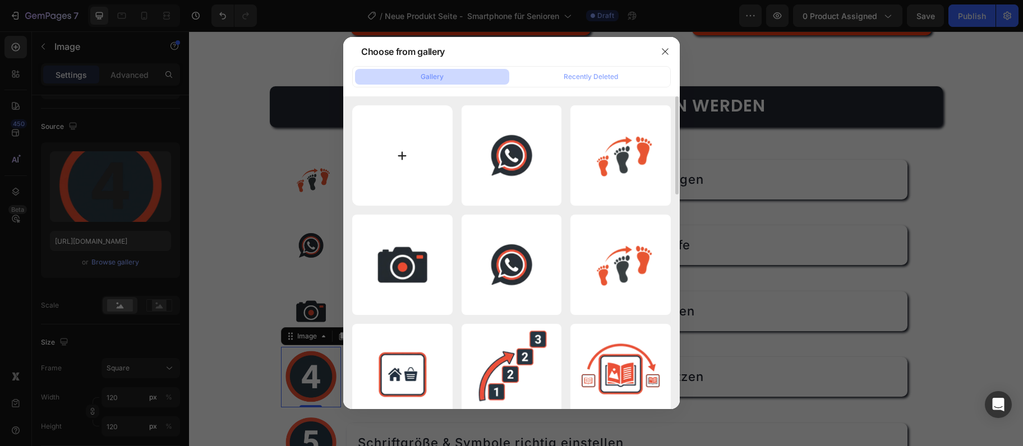
click at [410, 156] on input "file" at bounding box center [402, 155] width 100 height 100
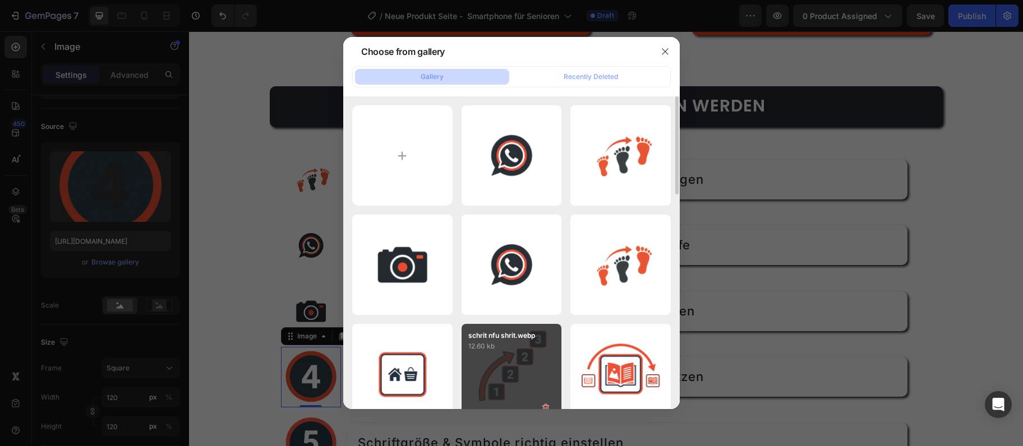
type input "C:\fakepath\SICHER.webp"
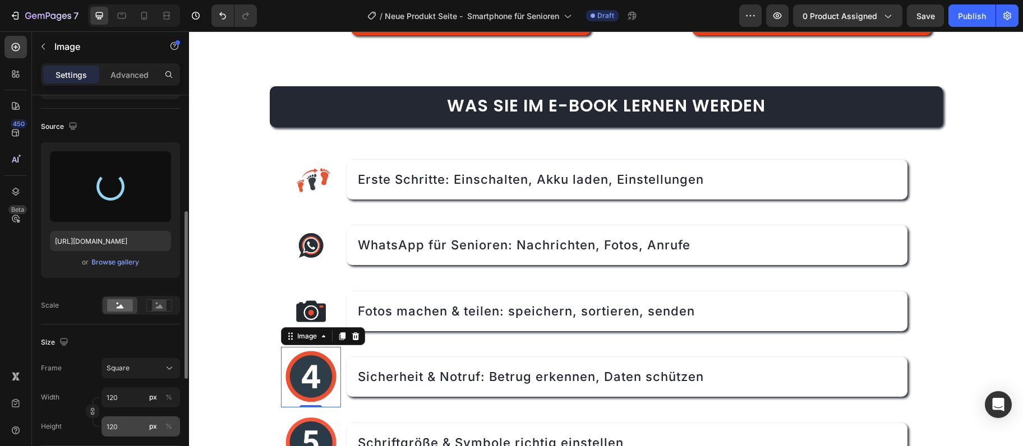
scroll to position [430, 0]
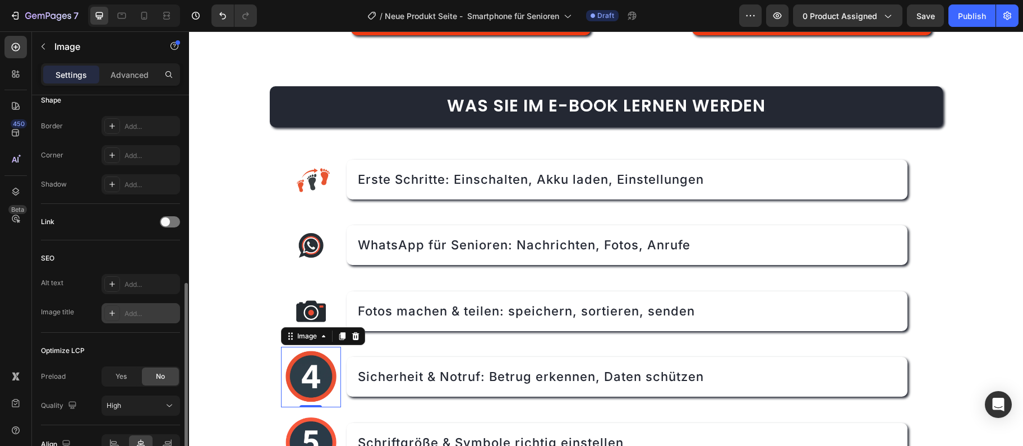
type input "https://cdn.shopify.com/s/files/1/0975/6642/5429/files/gempages_582685119454643…"
click at [128, 319] on div "Add..." at bounding box center [140, 313] width 79 height 20
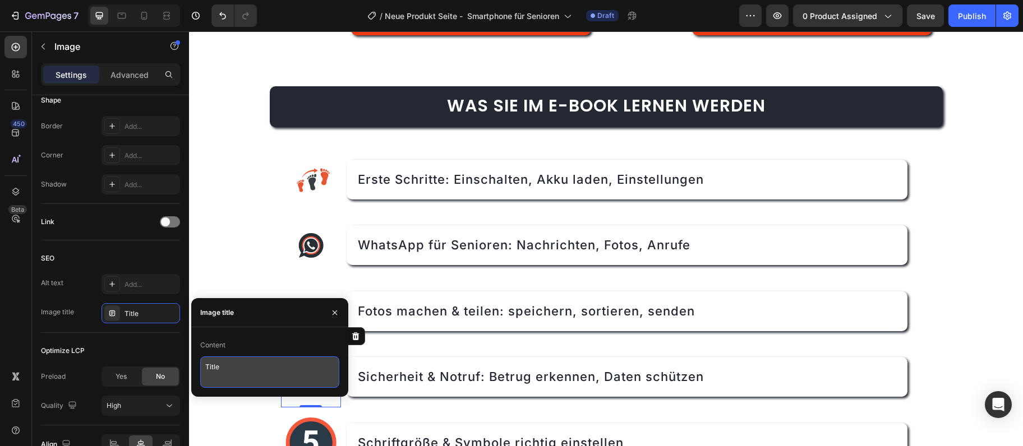
click at [222, 374] on textarea "Title" at bounding box center [269, 372] width 139 height 31
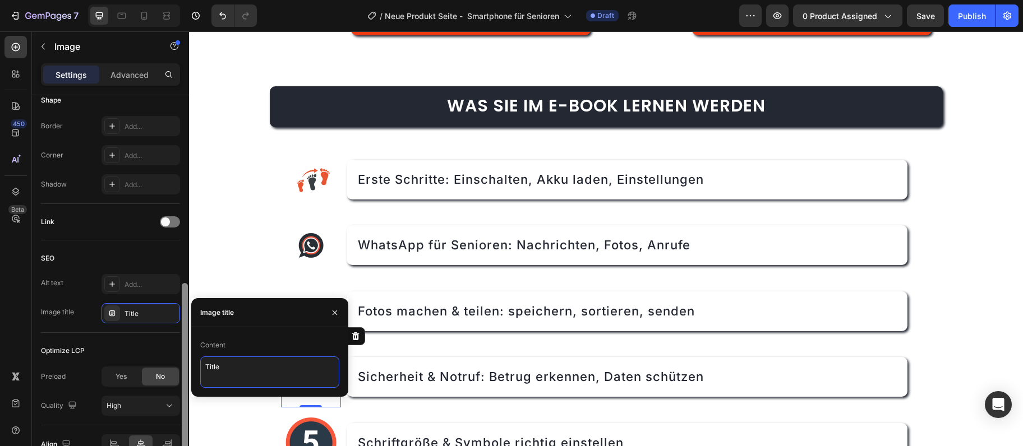
paste textarea "icon-sicherheit"
type textarea "icon-sicherheit"
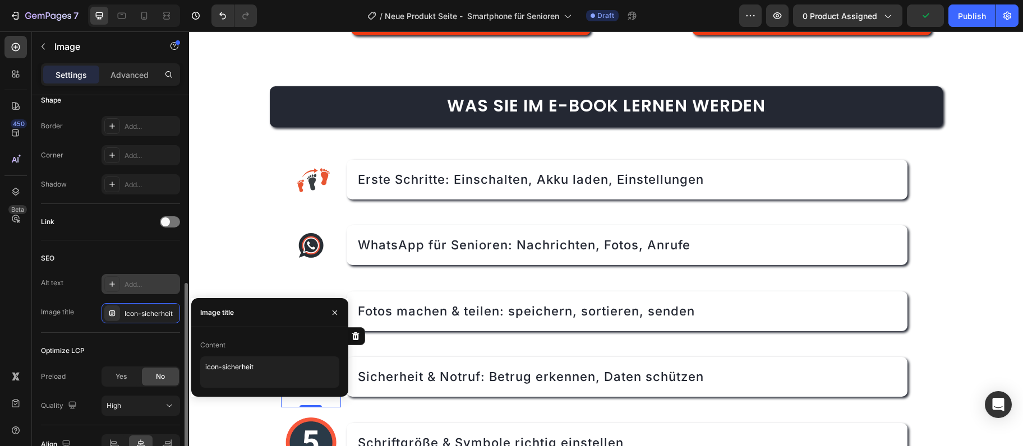
click at [126, 279] on div "Add..." at bounding box center [140, 284] width 79 height 20
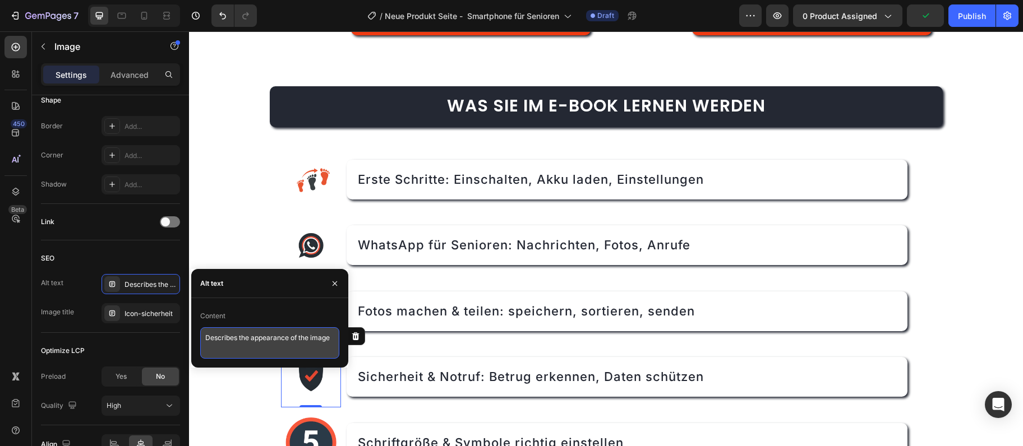
click at [211, 342] on textarea "Describes the appearance of the image" at bounding box center [269, 342] width 139 height 31
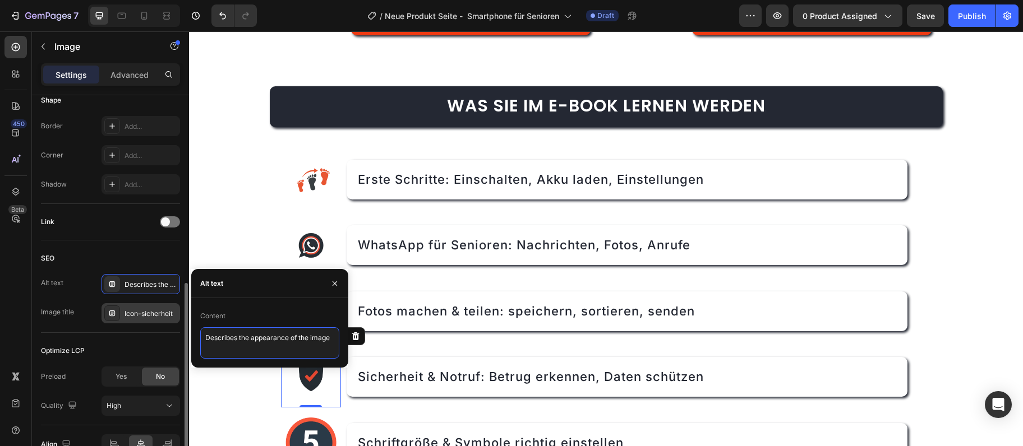
paste textarea "Smartphone Sicherheit und Notruf für Senioren erklärt"
type textarea "Smartphone Sicherheit und Notruf für Senioren erklärt"
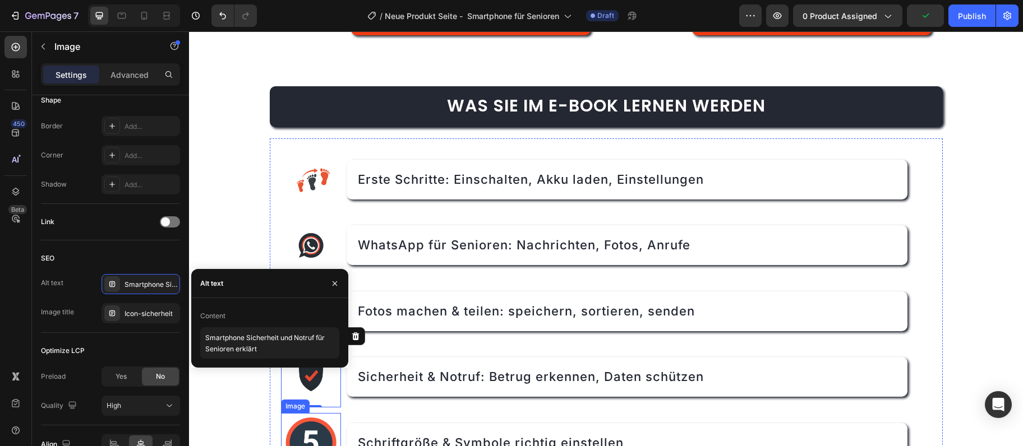
click at [320, 433] on img at bounding box center [311, 443] width 61 height 61
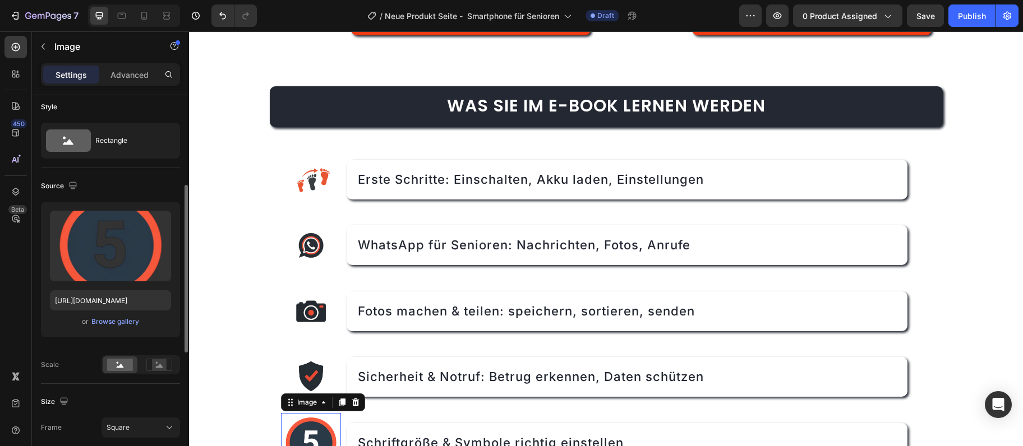
scroll to position [67, 0]
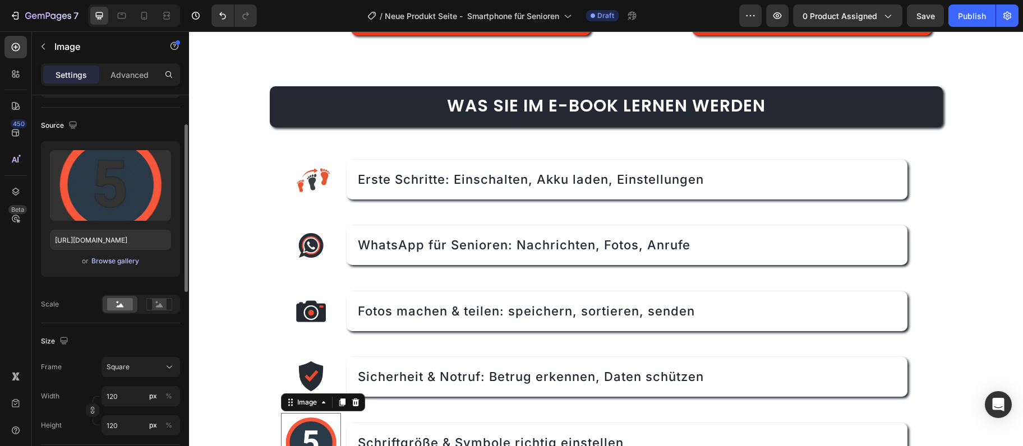
click at [126, 266] on div "Browse gallery" at bounding box center [115, 261] width 48 height 10
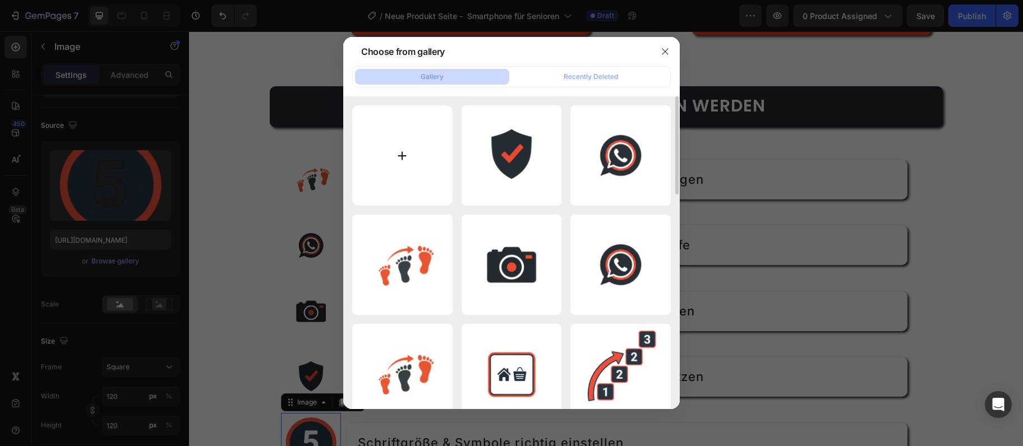
click at [418, 150] on input "file" at bounding box center [402, 155] width 100 height 100
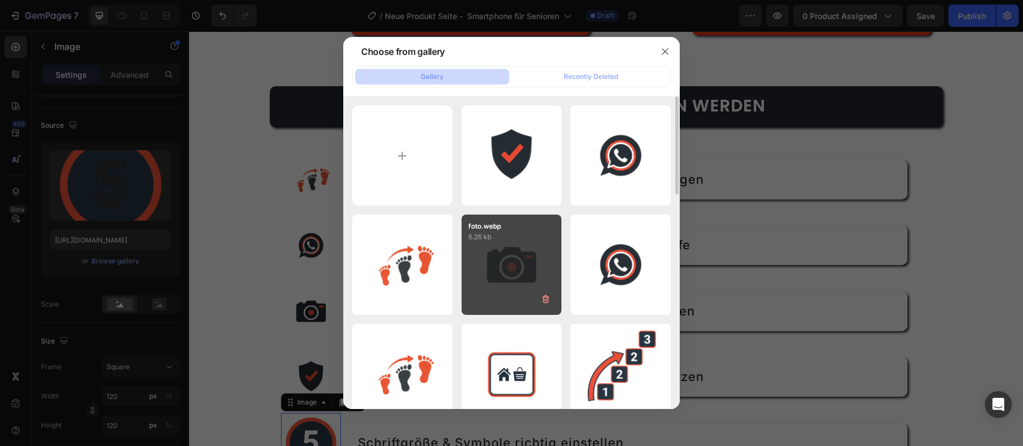
type input "C:\fakepath\erste shrit.webp"
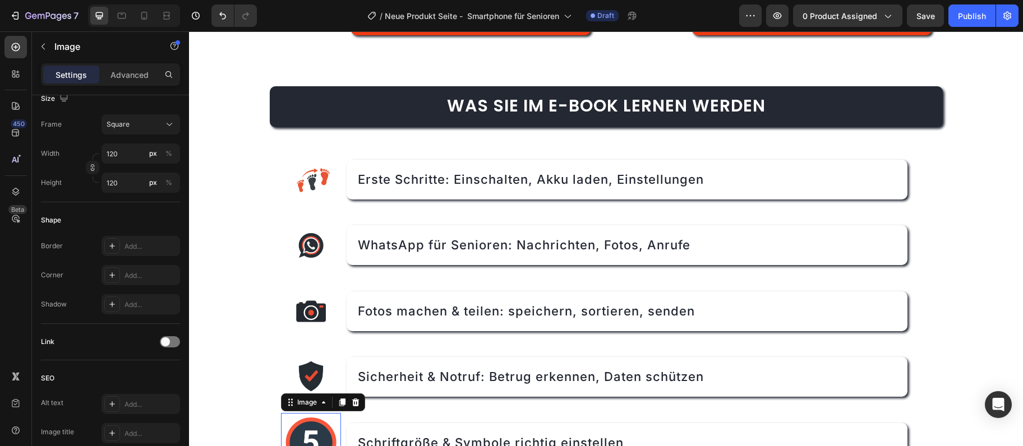
scroll to position [491, 0]
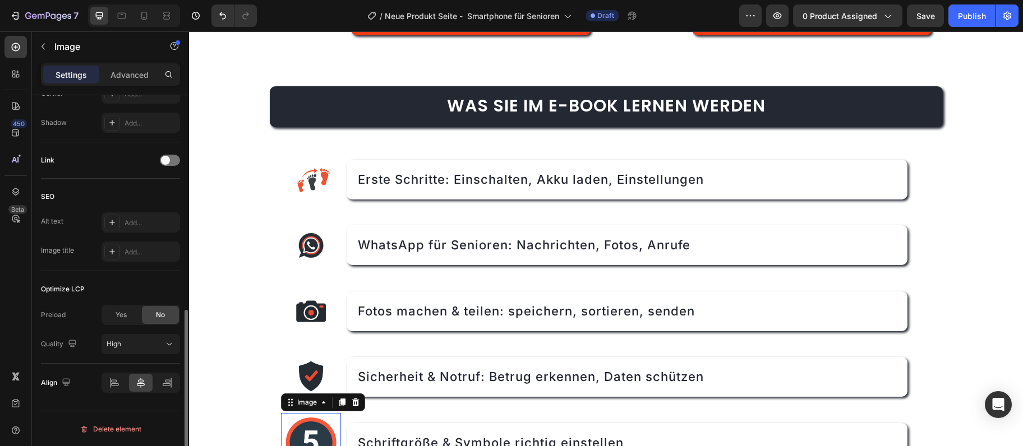
type input "https://cdn.shopify.com/s/files/1/0975/6642/5429/files/gempages_582685119454643…"
click at [146, 253] on div "Add..." at bounding box center [150, 252] width 53 height 10
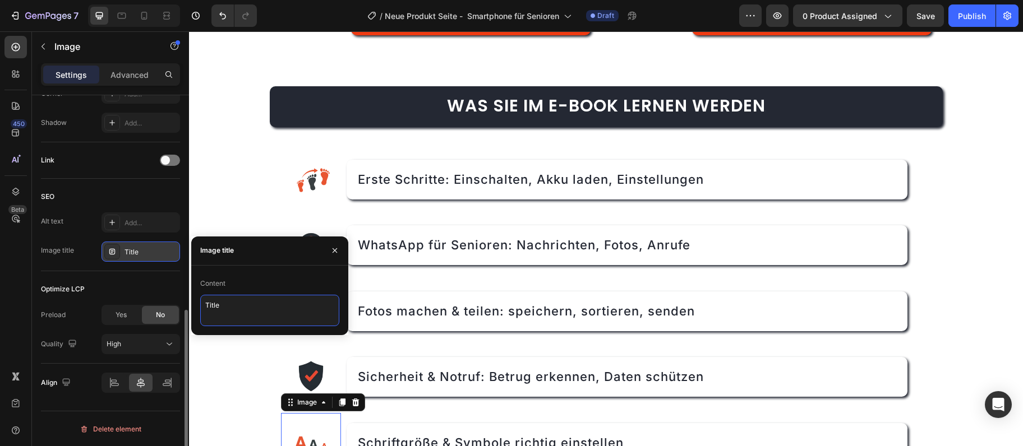
click at [216, 303] on textarea "Title" at bounding box center [269, 310] width 139 height 31
paste textarea "icon-schriftgroess"
type textarea "icon-schriftgroesse"
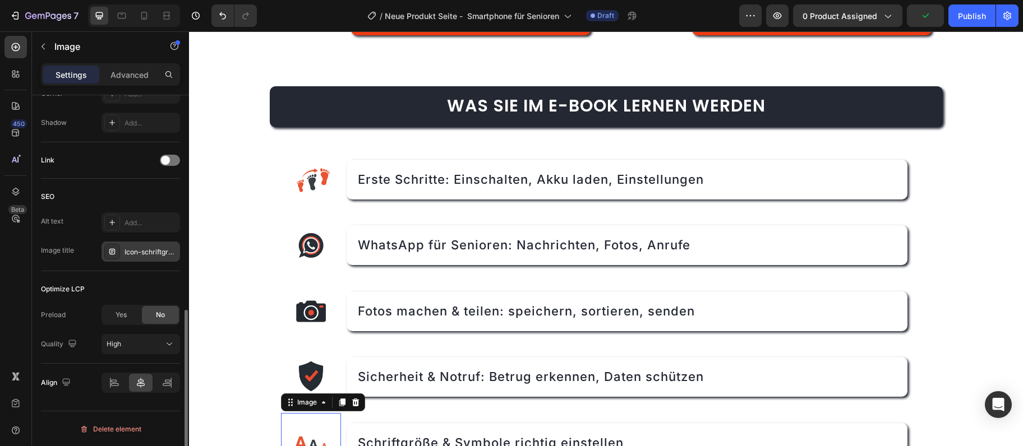
click at [137, 232] on div "Alt text Add... Image title Icon-schriftgroesse" at bounding box center [110, 237] width 139 height 49
click at [137, 230] on div "Add..." at bounding box center [140, 223] width 79 height 20
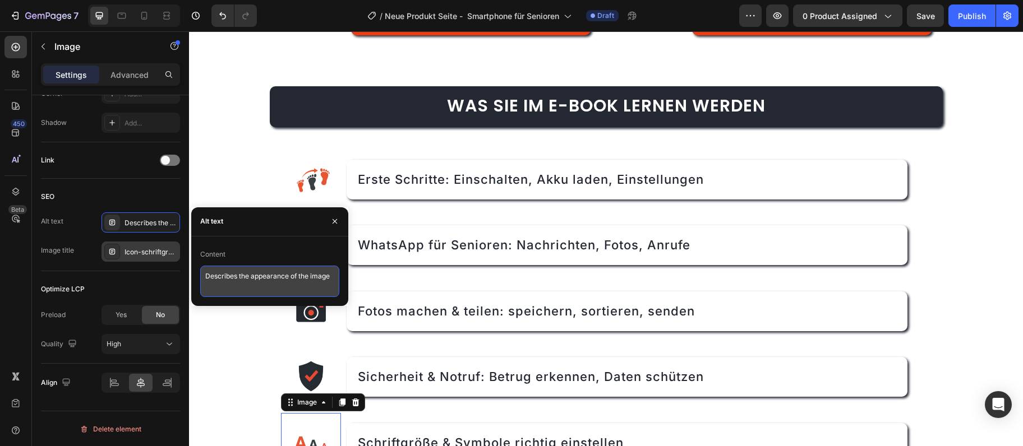
click at [261, 272] on textarea "Describes the appearance of the image" at bounding box center [269, 281] width 139 height 31
paste textarea "Schriftgröße und Symbole am Smartphone vergrößern"
type textarea "Schriftgröße und Symbole am Smartphone vergrößern"
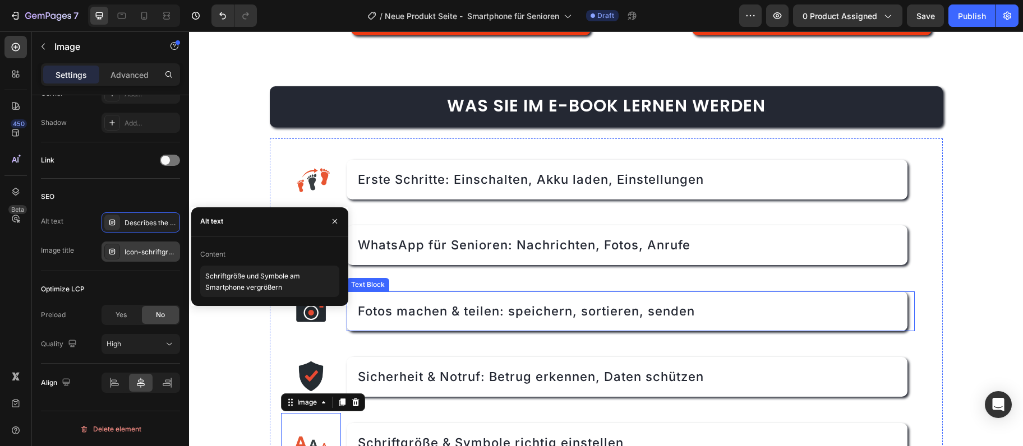
click at [459, 304] on p "Fotos machen & teilen: speichern, sortieren, senden" at bounding box center [627, 311] width 538 height 17
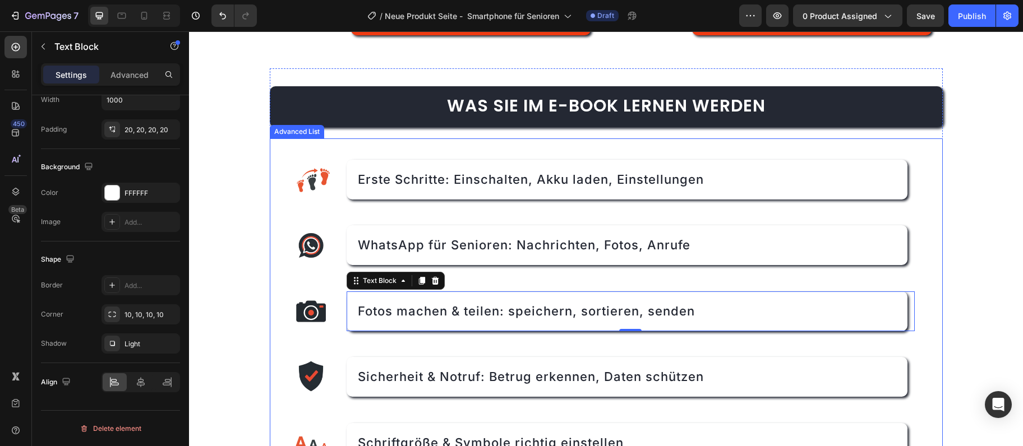
scroll to position [0, 0]
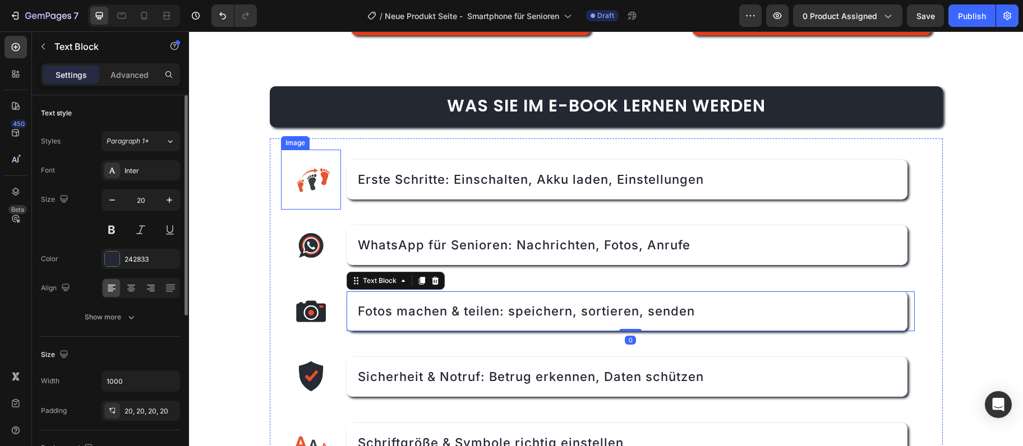
click at [320, 177] on img at bounding box center [311, 180] width 61 height 61
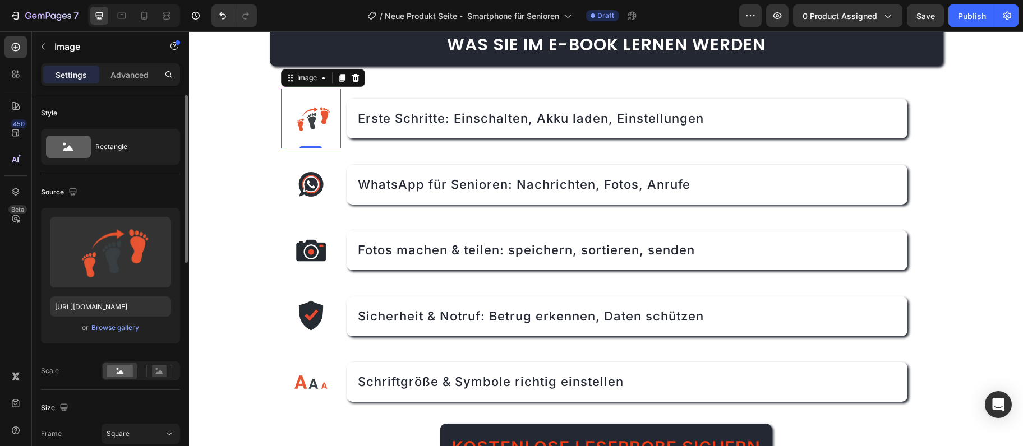
scroll to position [61, 0]
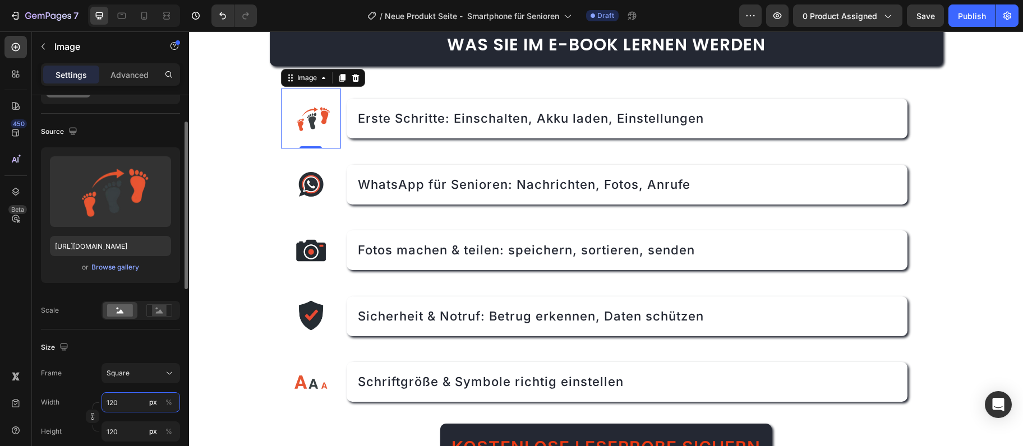
click at [126, 406] on input "120" at bounding box center [140, 403] width 79 height 20
type input "1"
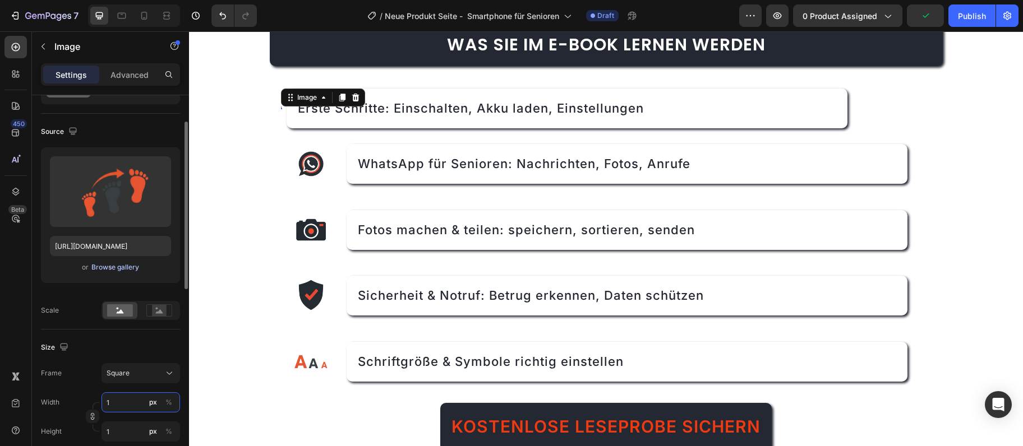
type input "14"
type input "140"
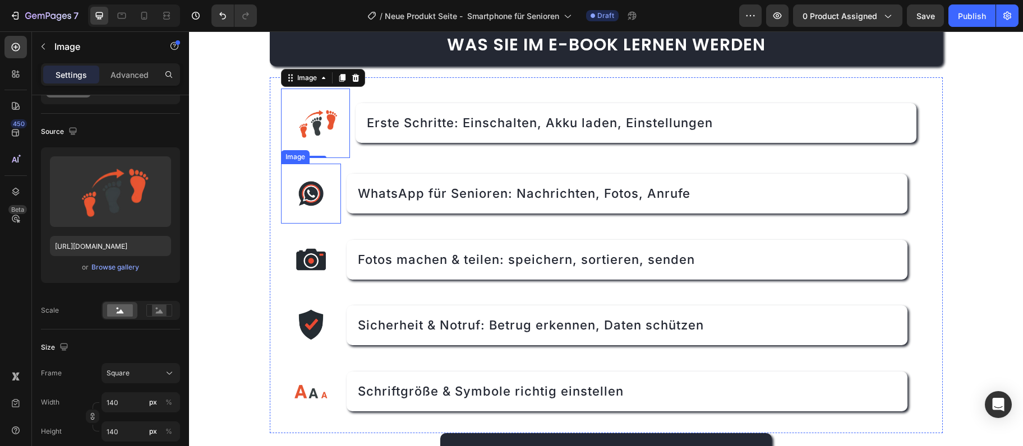
click at [317, 197] on img at bounding box center [311, 194] width 61 height 61
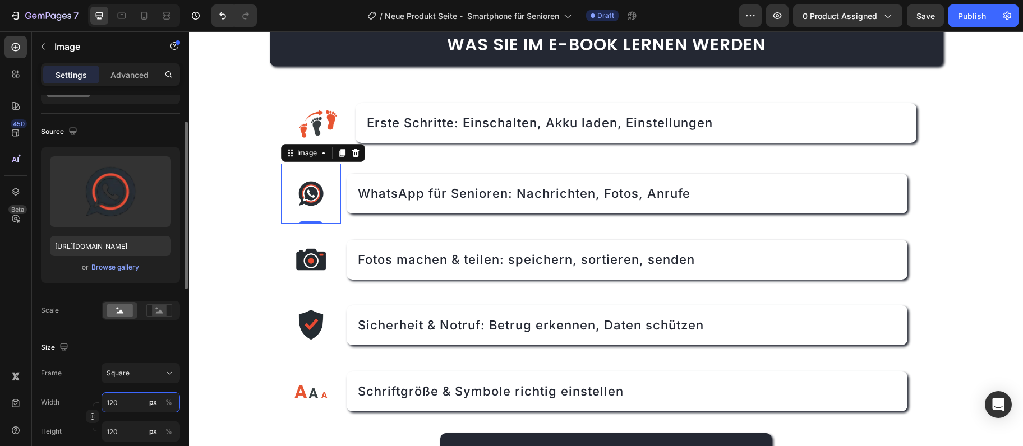
click at [104, 403] on input "120" at bounding box center [140, 403] width 79 height 20
type input "1"
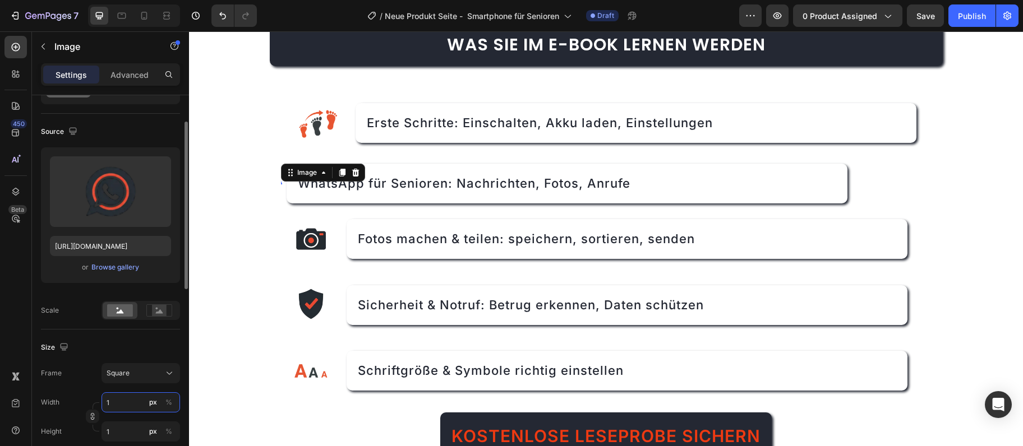
type input "14"
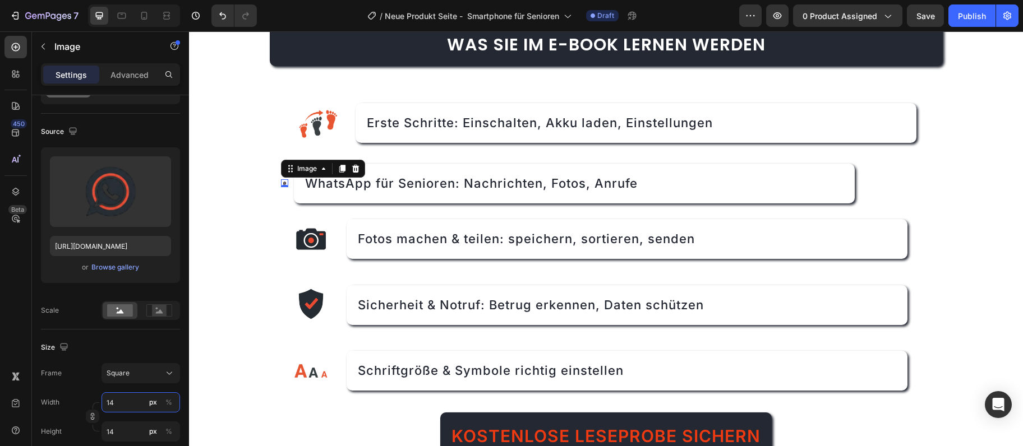
type input "140"
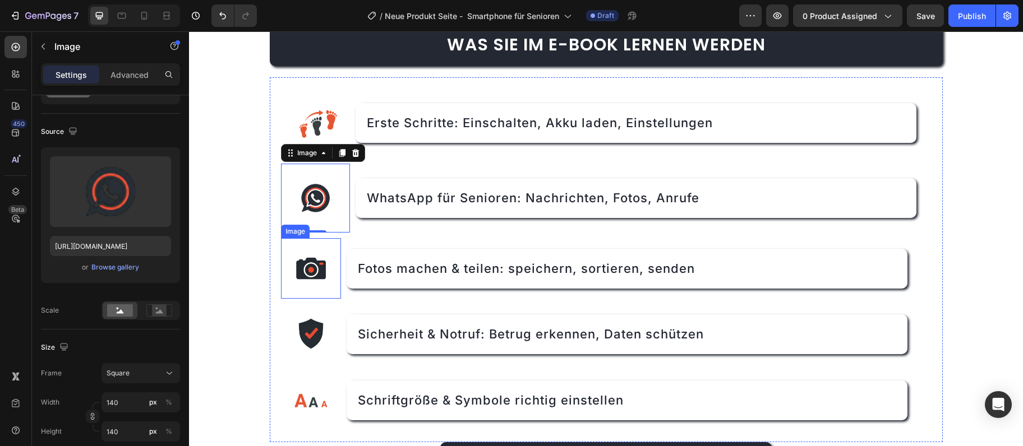
click at [321, 244] on img at bounding box center [311, 268] width 61 height 61
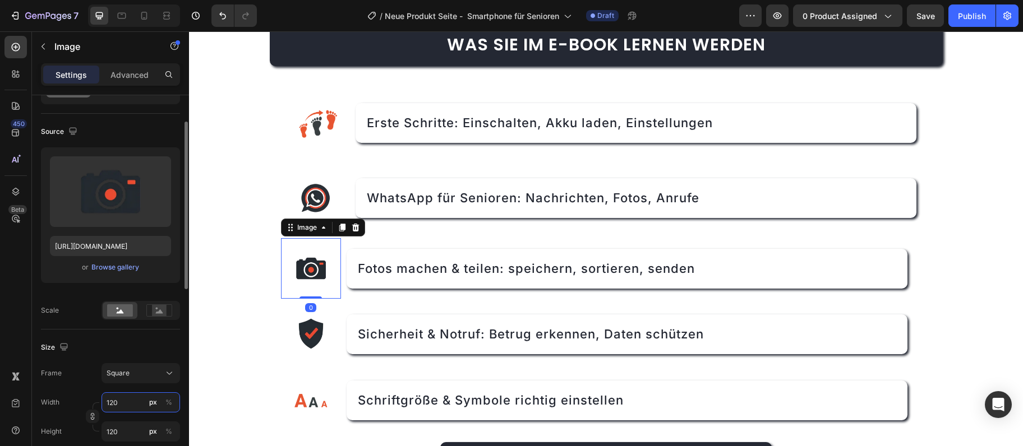
click at [111, 402] on input "120" at bounding box center [140, 403] width 79 height 20
type input "1"
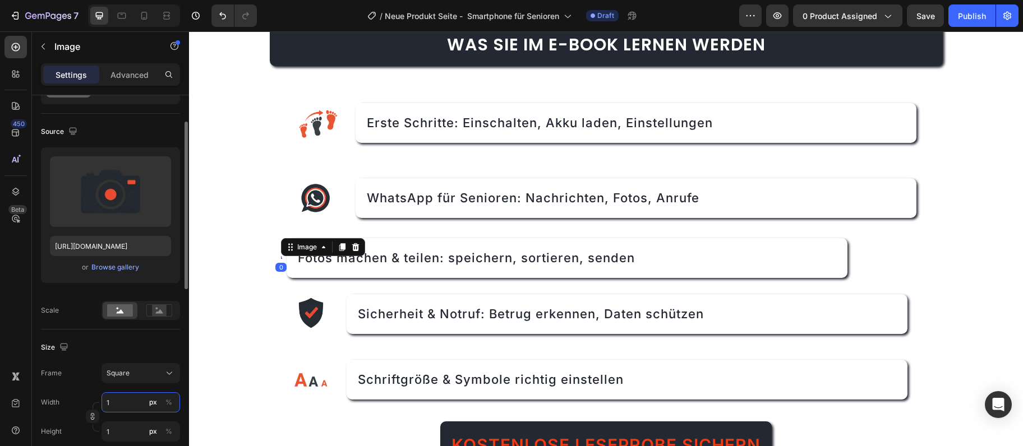
type input "14"
type input "140"
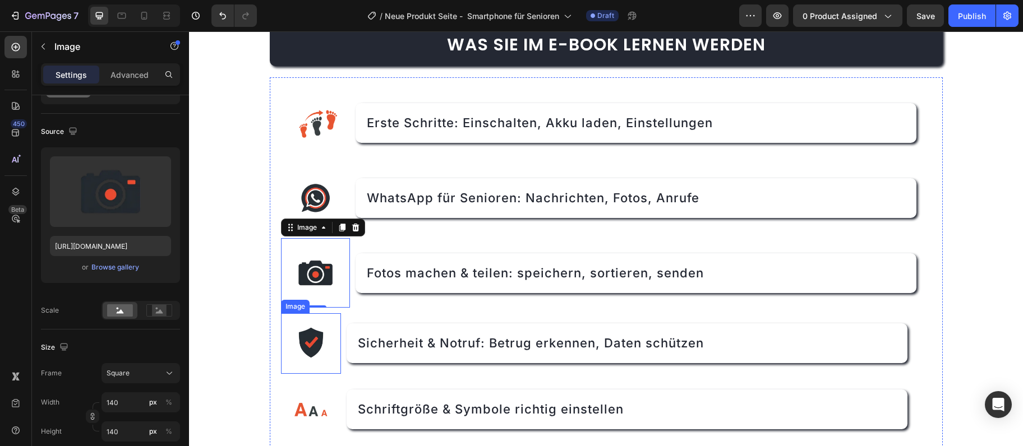
click at [290, 345] on img at bounding box center [311, 343] width 61 height 61
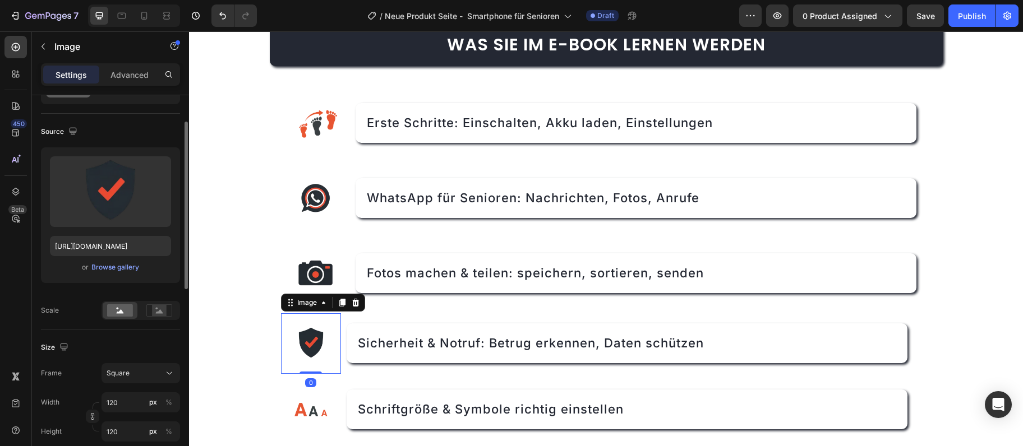
click at [111, 413] on div "Width 120 px % Height 120 px %" at bounding box center [110, 417] width 139 height 49
click at [113, 409] on input "120" at bounding box center [140, 403] width 79 height 20
click at [113, 407] on input "120" at bounding box center [140, 403] width 79 height 20
click at [110, 399] on input "120" at bounding box center [140, 403] width 79 height 20
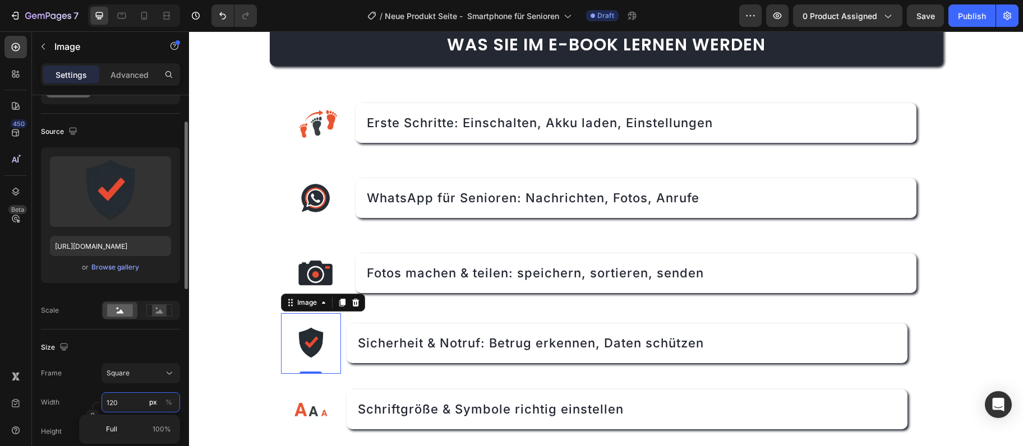
click at [110, 399] on input "120" at bounding box center [140, 403] width 79 height 20
type input "1"
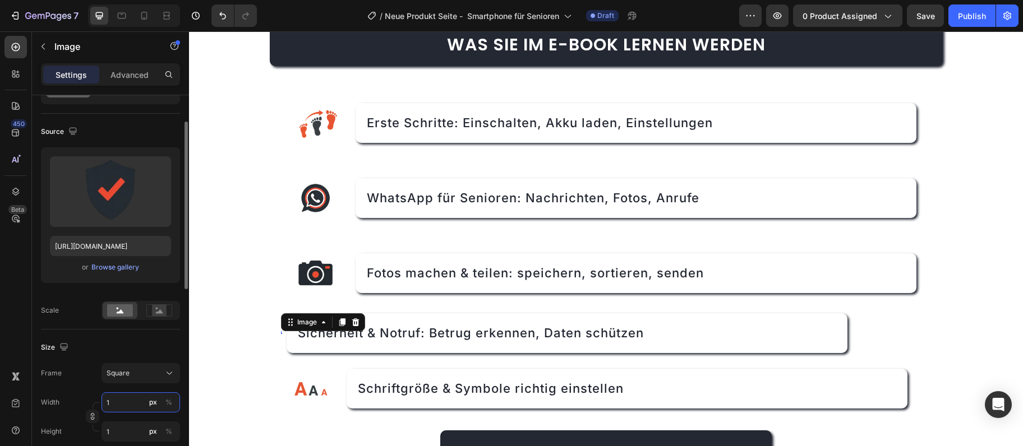
type input "14"
type input "140"
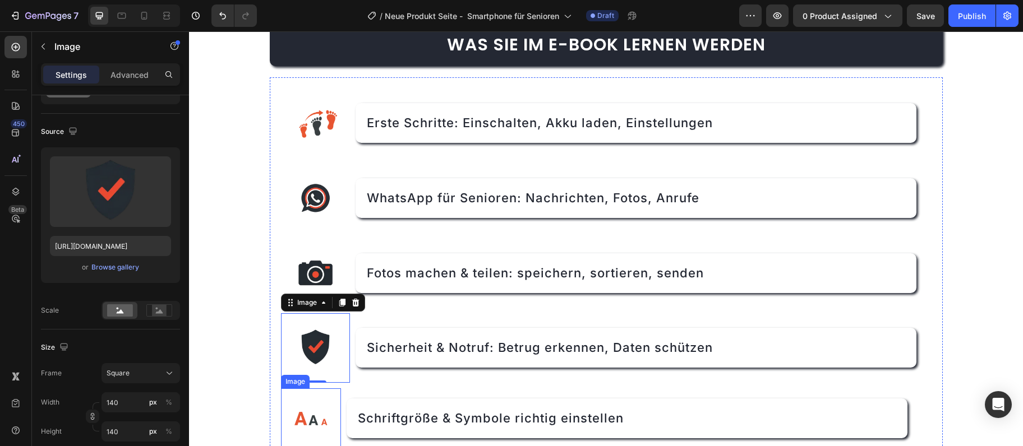
click at [304, 414] on img at bounding box center [311, 419] width 61 height 61
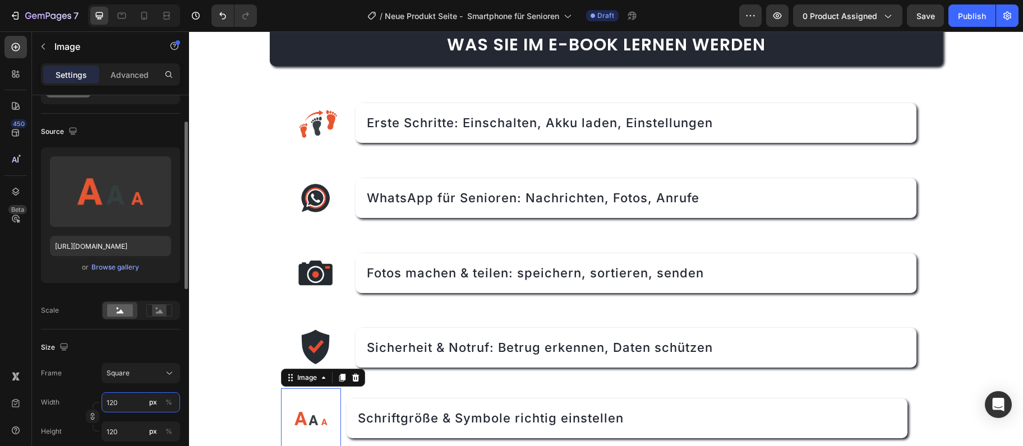
click at [109, 408] on input "120" at bounding box center [140, 403] width 79 height 20
type input "1"
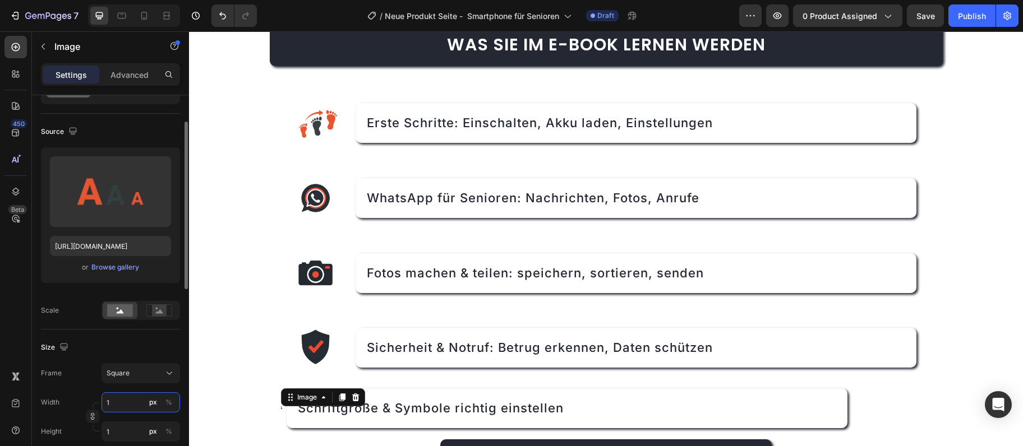
type input "14"
type input "140"
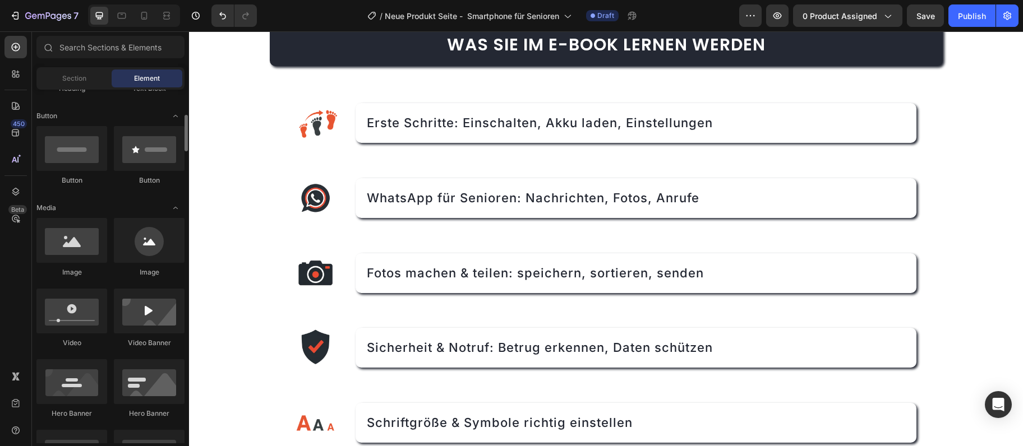
scroll to position [243, 0]
click at [922, 17] on span "Save" at bounding box center [925, 16] width 19 height 10
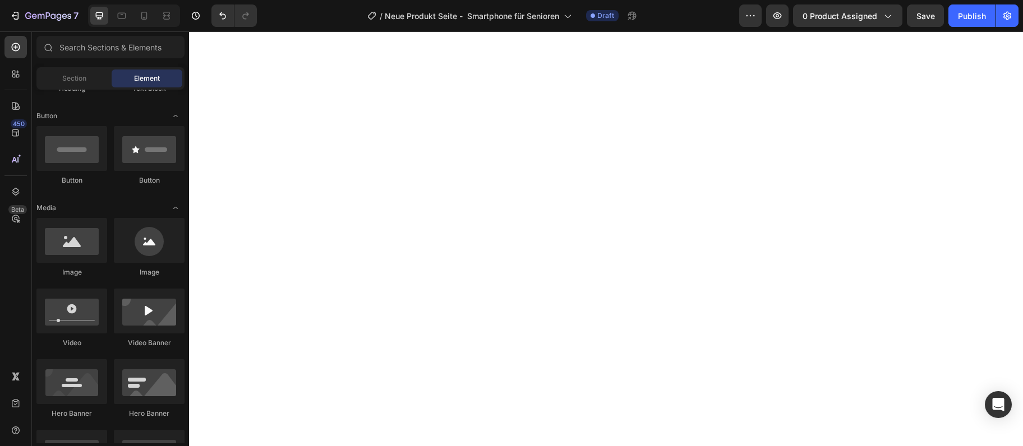
scroll to position [0, 0]
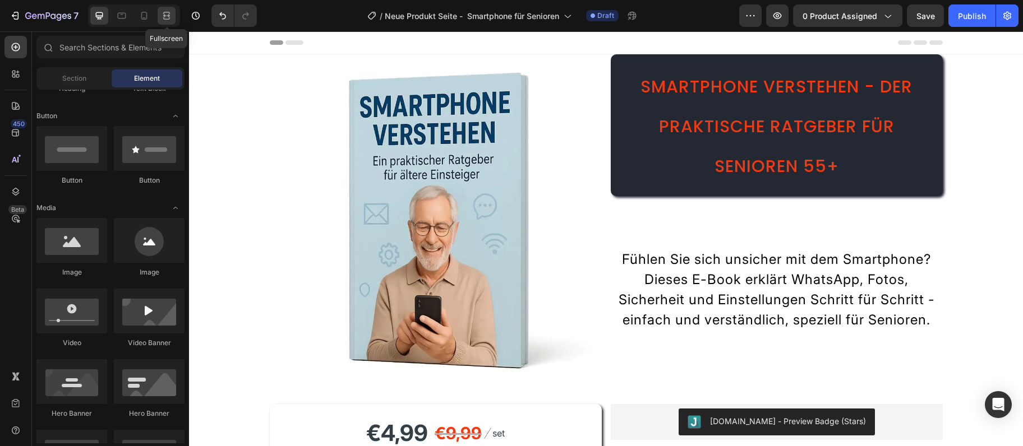
click at [165, 20] on icon at bounding box center [166, 15] width 11 height 11
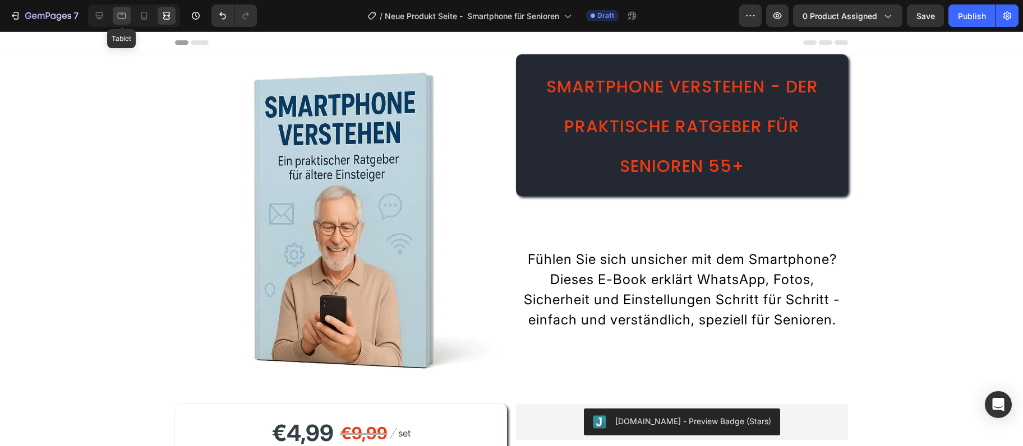
click at [122, 16] on icon at bounding box center [121, 15] width 11 height 11
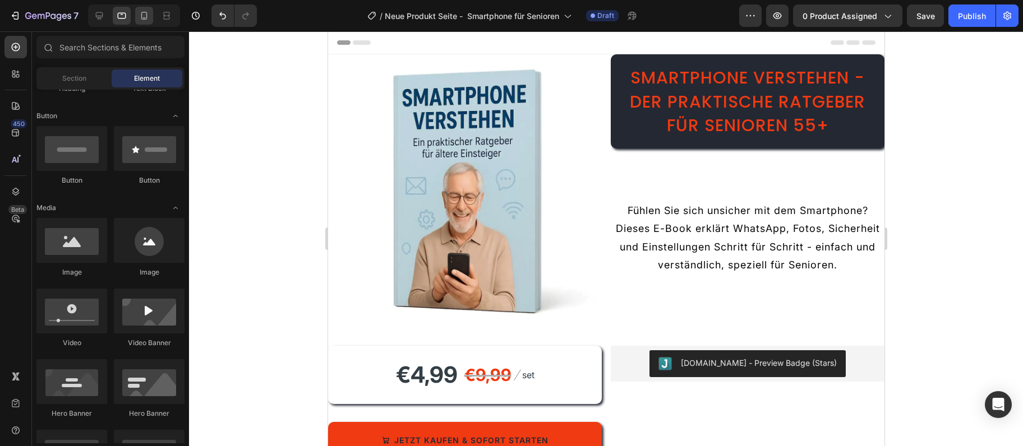
click at [150, 16] on div at bounding box center [144, 16] width 18 height 18
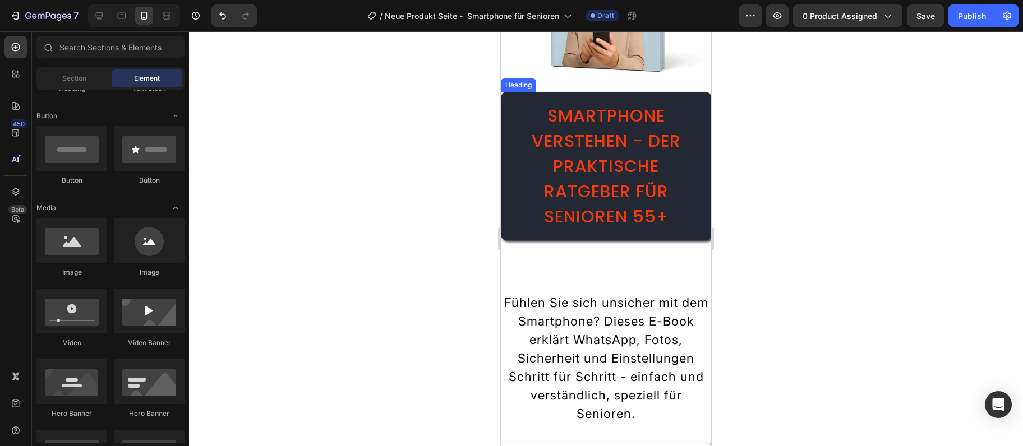
scroll to position [303, 0]
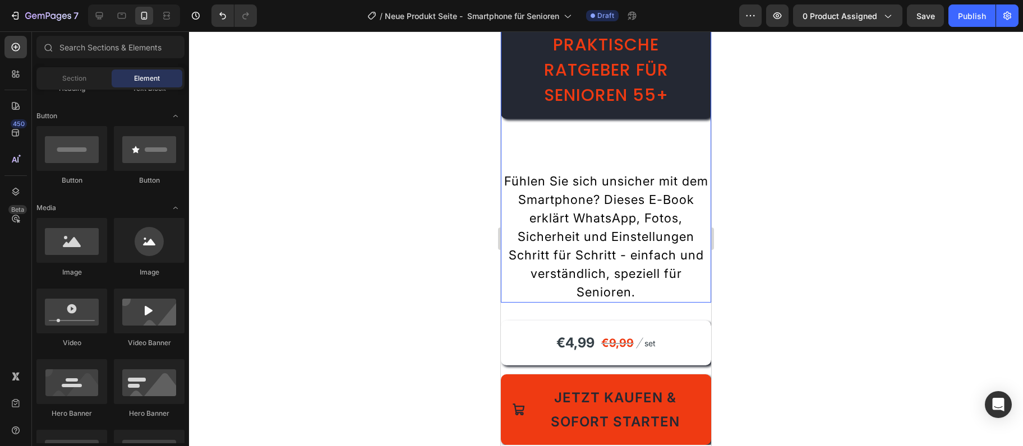
click at [656, 118] on h2 "Smartphone verstehen - Der praktische Ratgeber für Senioren 55+" at bounding box center [606, 44] width 210 height 149
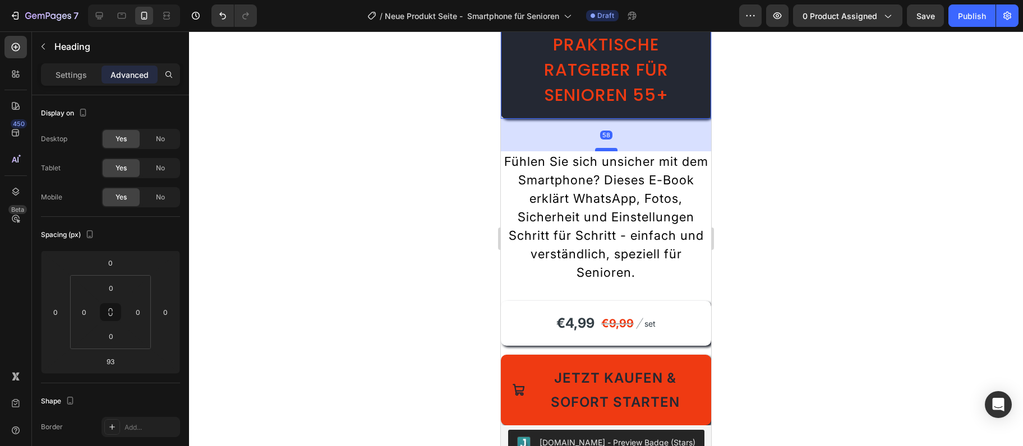
drag, startPoint x: 605, startPoint y: 170, endPoint x: 614, endPoint y: 151, distance: 21.6
click at [614, 151] on div at bounding box center [606, 149] width 22 height 3
type input "58"
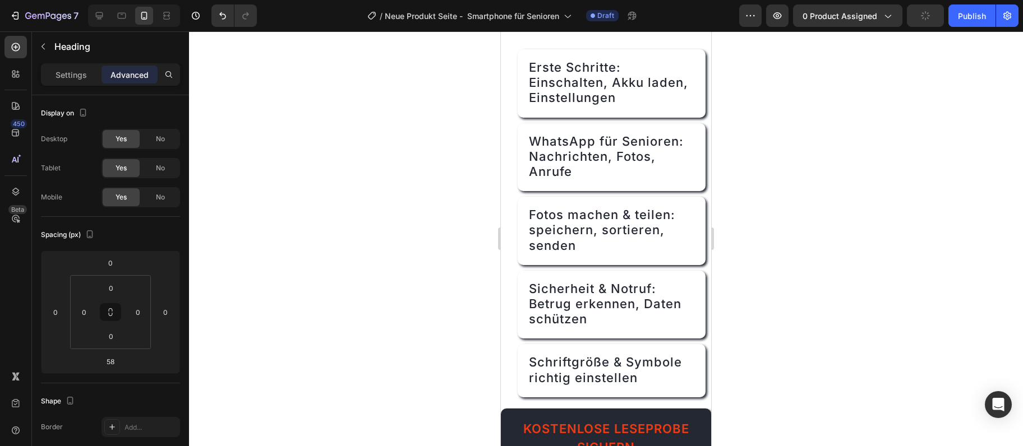
scroll to position [1336, 0]
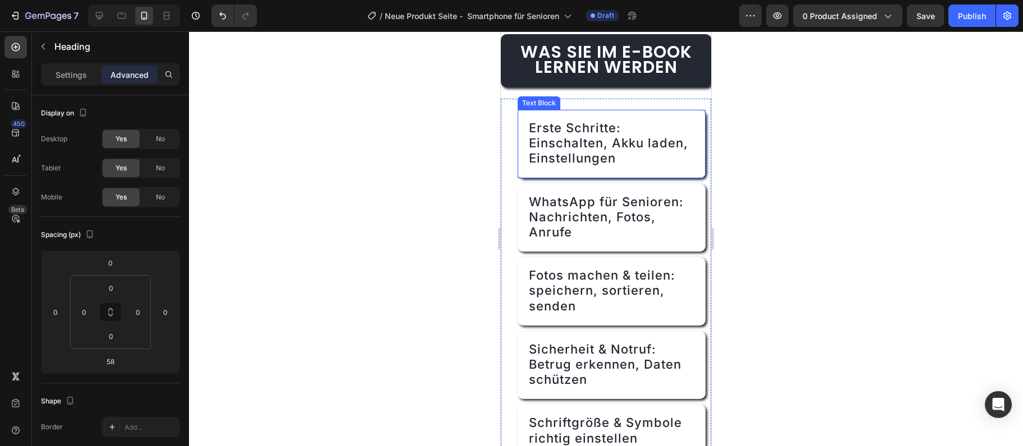
click at [608, 155] on span "Erste Schritte: Einschalten, Akku laden, Einstellungen" at bounding box center [608, 143] width 159 height 45
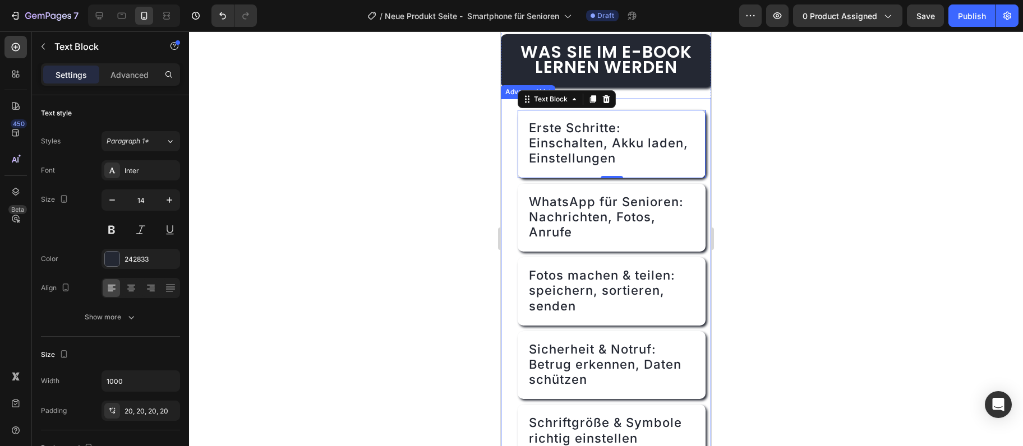
click at [507, 162] on div "Image Erste Schritte: Einschalten, Akku laden, Einstellungen Text Block 0 Image…" at bounding box center [606, 284] width 210 height 371
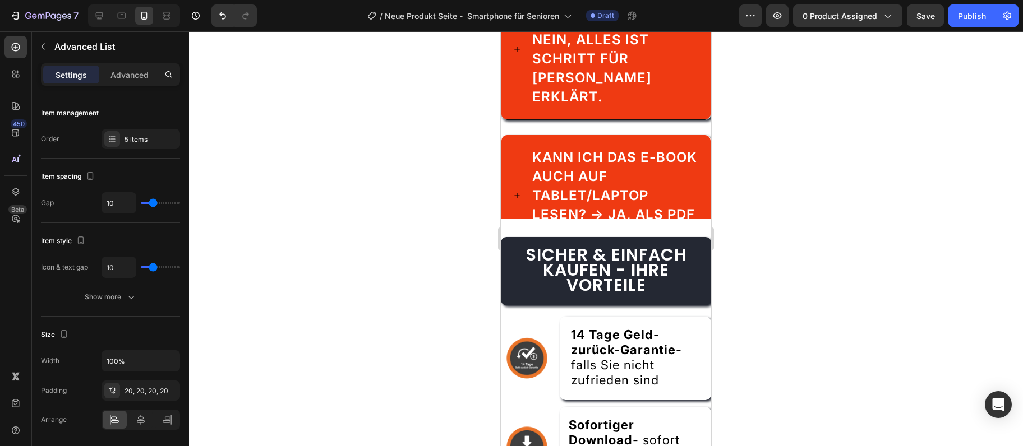
scroll to position [3037, 0]
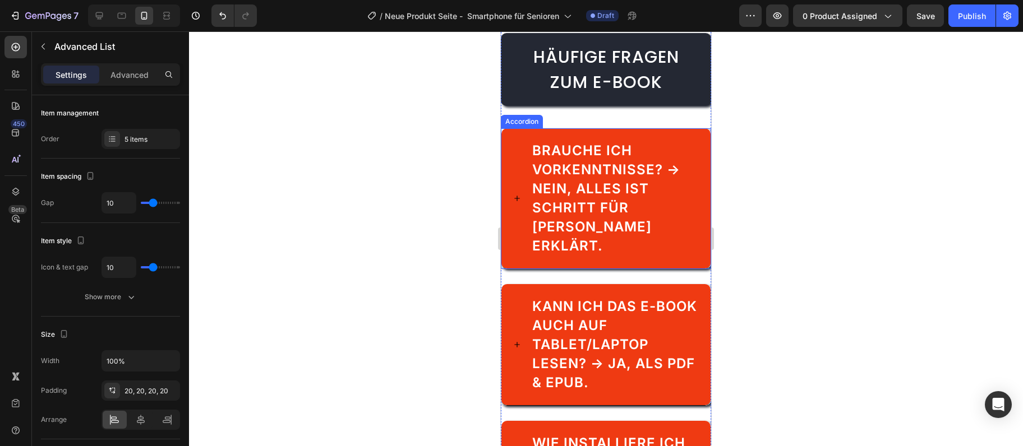
click at [514, 196] on div "Brauche ich Vorkenntnisse? → Nein, alles ist Schritt für Schritt erklärt." at bounding box center [605, 198] width 209 height 140
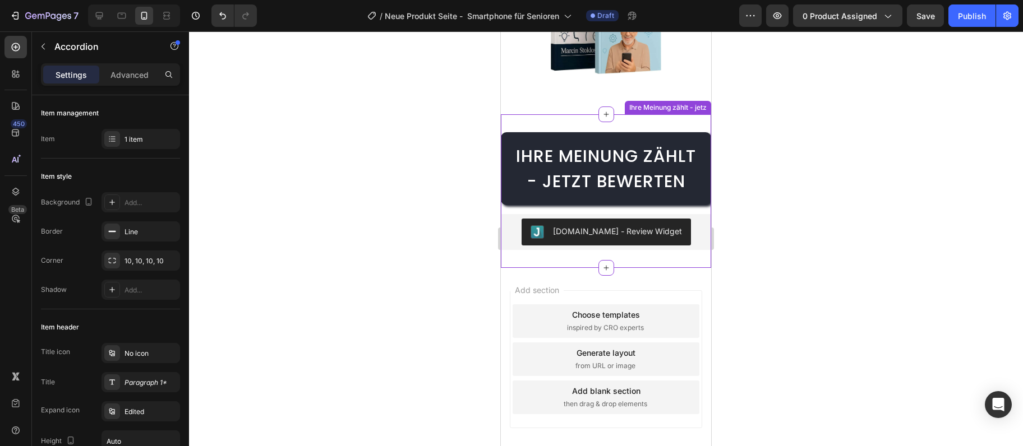
scroll to position [5566, 0]
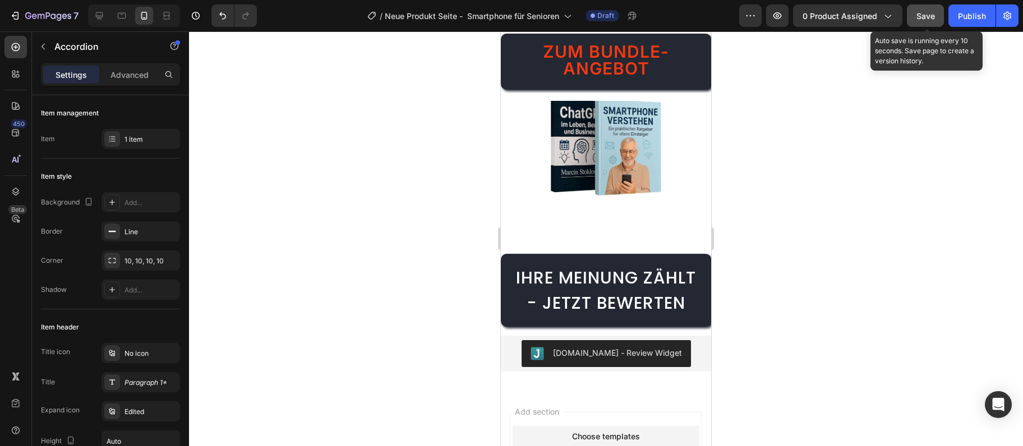
click at [919, 9] on button "Save" at bounding box center [925, 15] width 37 height 22
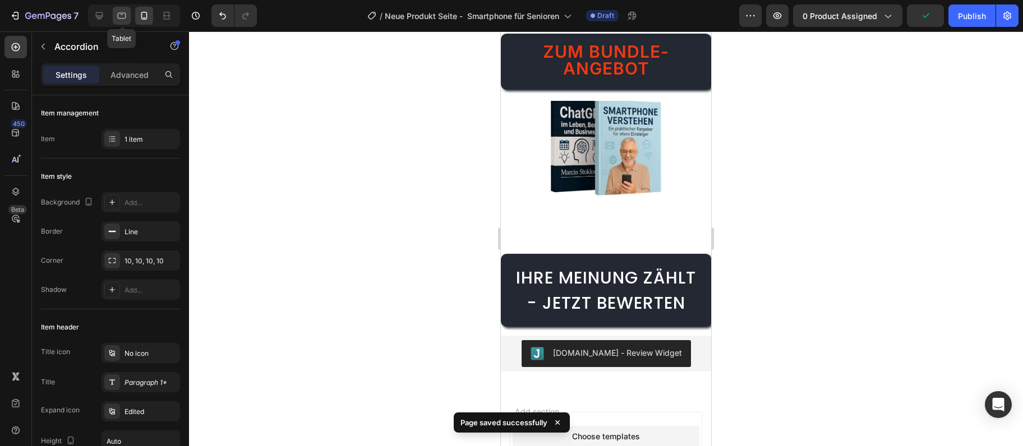
click at [124, 14] on icon at bounding box center [121, 15] width 11 height 11
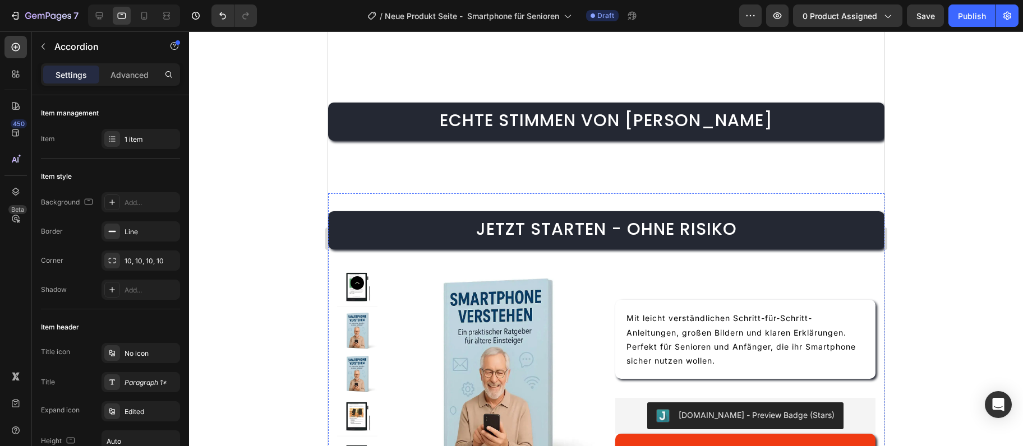
scroll to position [3892, 0]
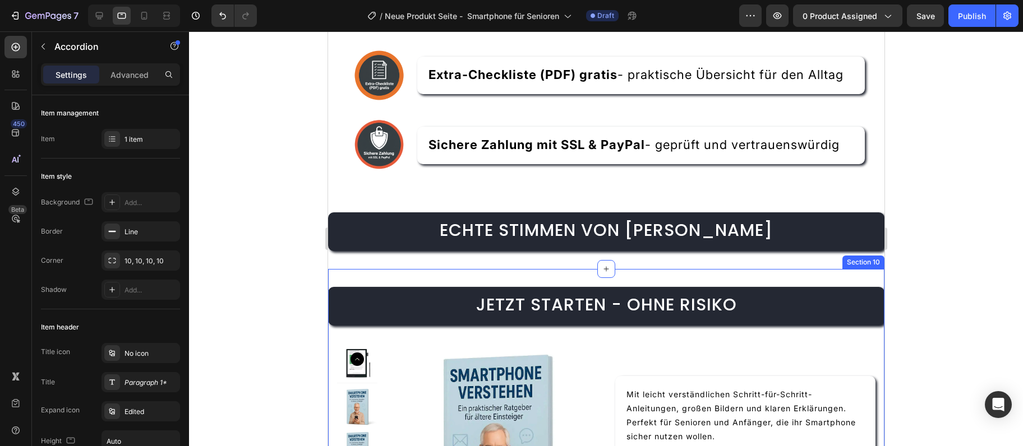
click at [444, 266] on div "Echte Stimmen von Lesern Heading Section 9" at bounding box center [605, 232] width 556 height 75
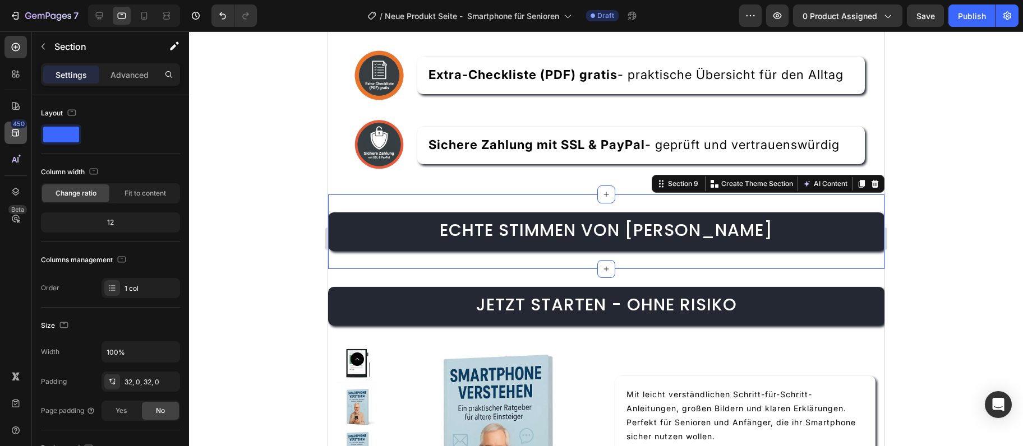
click at [23, 120] on div "450" at bounding box center [19, 123] width 16 height 9
click at [20, 131] on icon at bounding box center [15, 132] width 11 height 11
click at [12, 128] on icon at bounding box center [15, 132] width 11 height 11
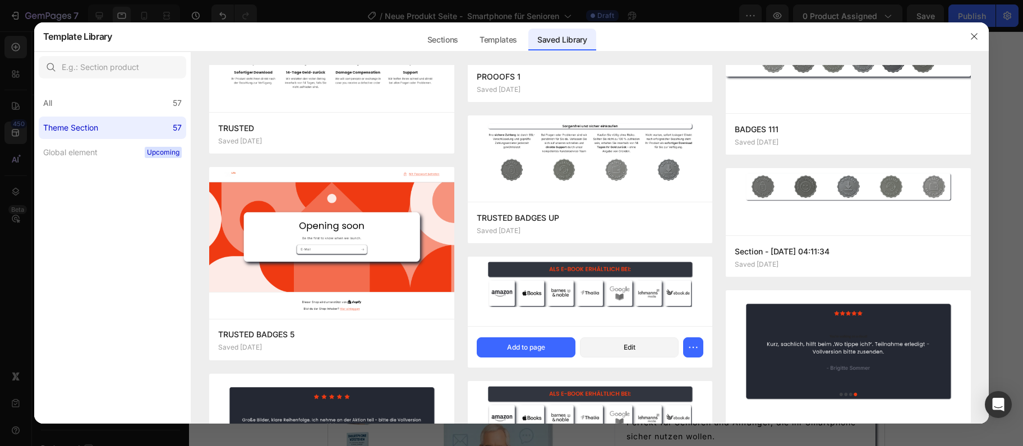
scroll to position [3074, 0]
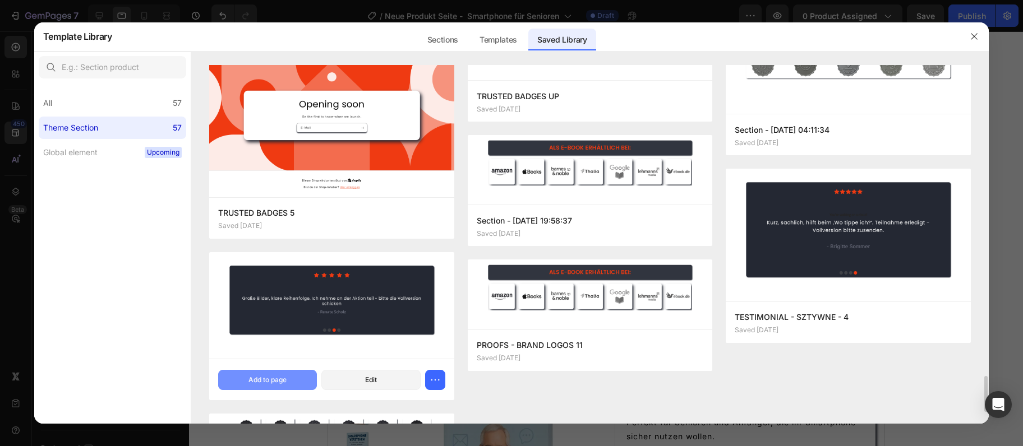
click at [240, 383] on button "Add to page" at bounding box center [267, 380] width 99 height 20
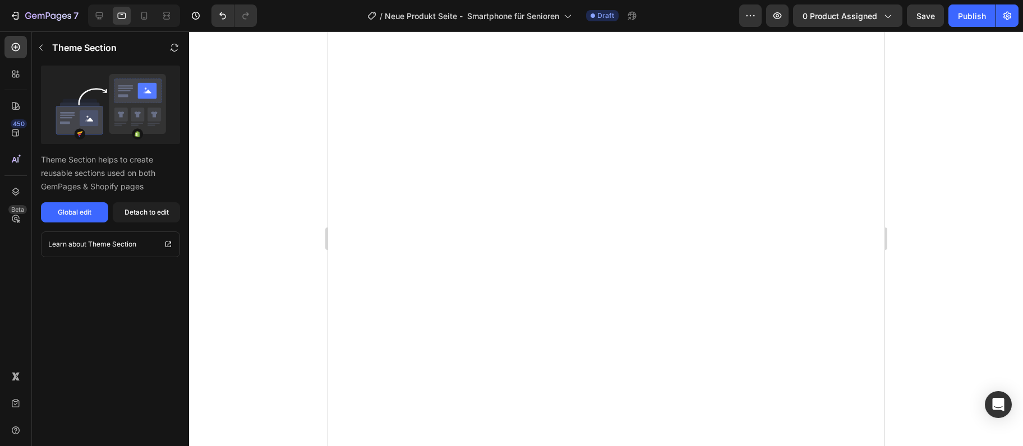
scroll to position [5219, 0]
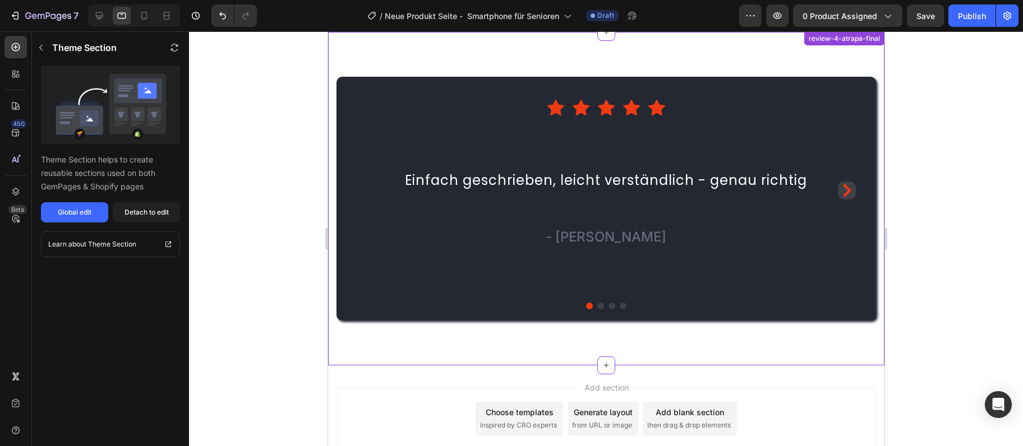
click at [841, 194] on icon "Carousel Next Arrow" at bounding box center [845, 190] width 13 height 13
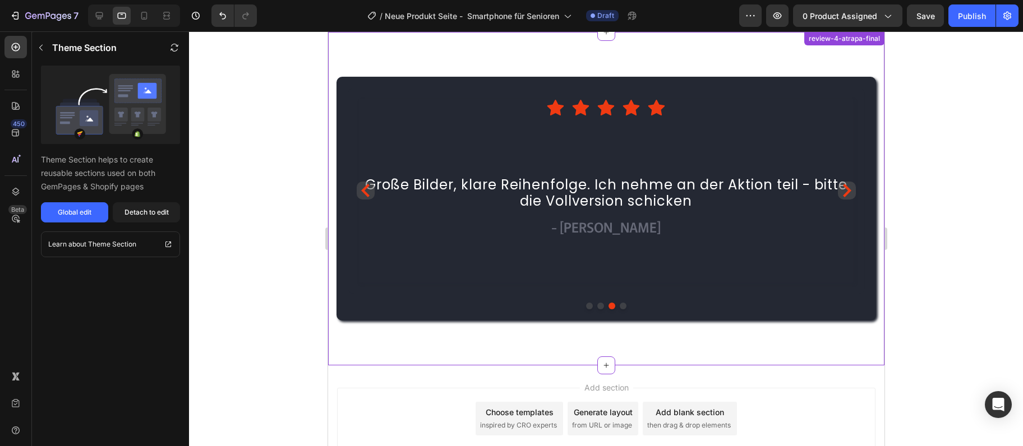
click at [841, 194] on icon "Carousel Next Arrow" at bounding box center [845, 190] width 13 height 13
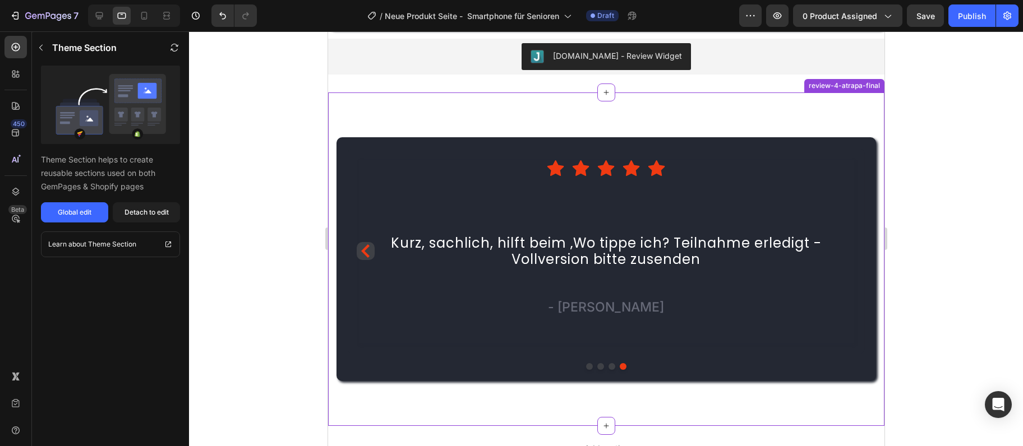
scroll to position [5097, 0]
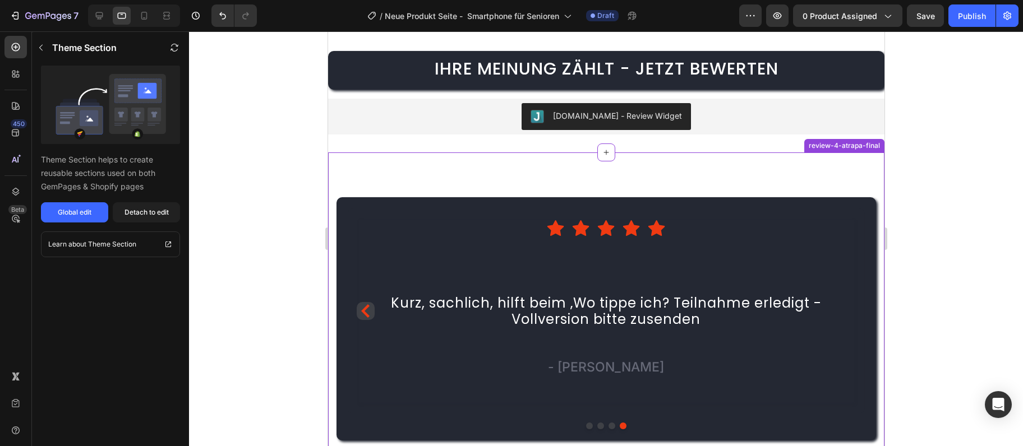
click at [822, 169] on div "Icon Icon Icon Icon Icon Icon List Hoz Einfach geschrieben, leicht verständlich…" at bounding box center [605, 320] width 556 height 334
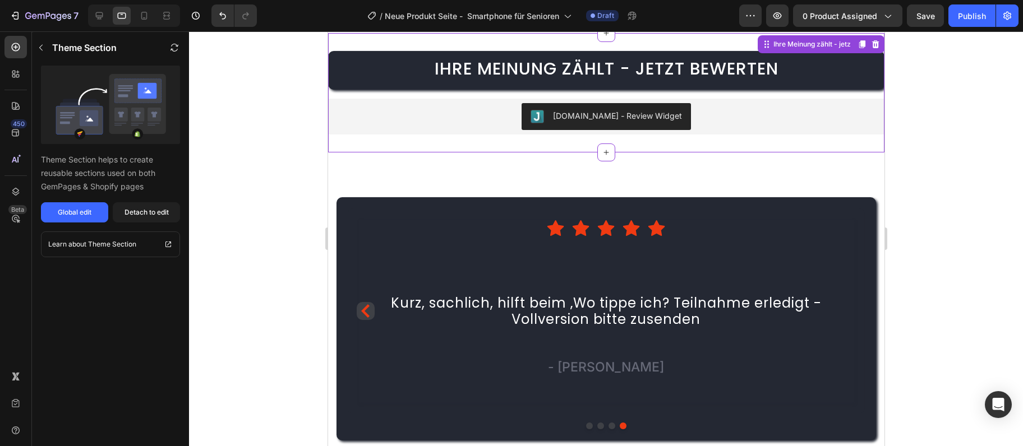
click at [780, 125] on div "Judge.me - Review Widget" at bounding box center [605, 116] width 547 height 27
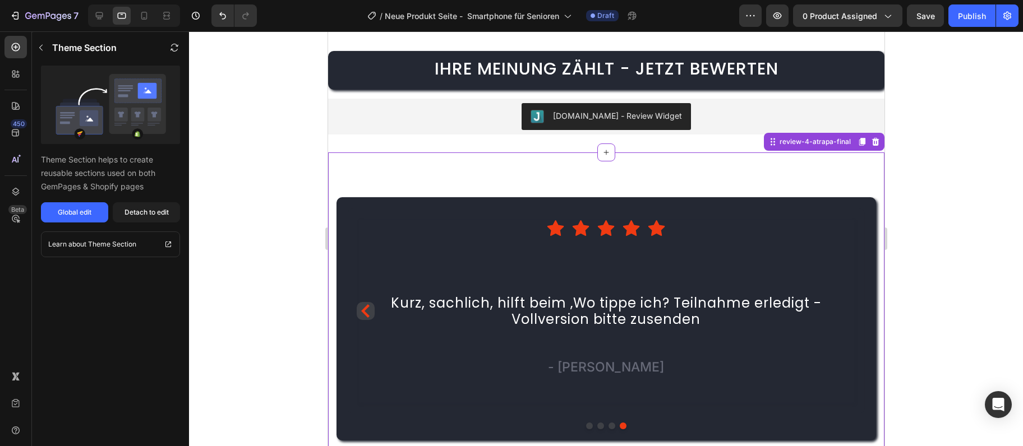
click at [769, 189] on div "Icon Icon Icon Icon Icon Icon List Hoz Einfach geschrieben, leicht verständlich…" at bounding box center [605, 320] width 556 height 334
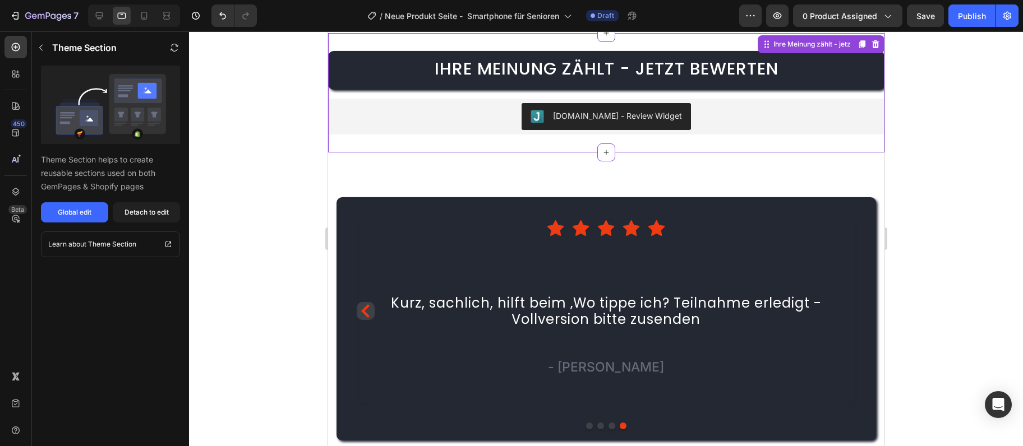
click at [763, 118] on div "Judge.me - Review Widget" at bounding box center [605, 116] width 547 height 27
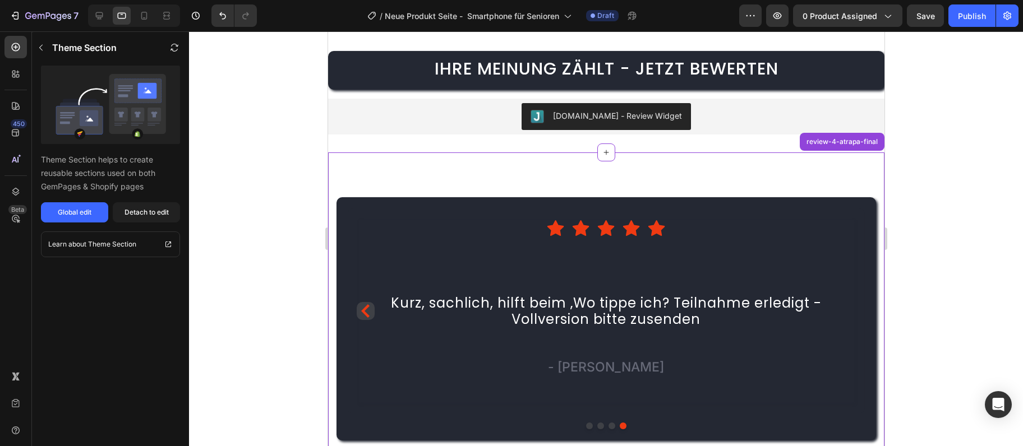
click at [760, 164] on div "Icon Icon Icon Icon Icon Icon List Hoz Einfach geschrieben, leicht verständlich…" at bounding box center [605, 320] width 556 height 334
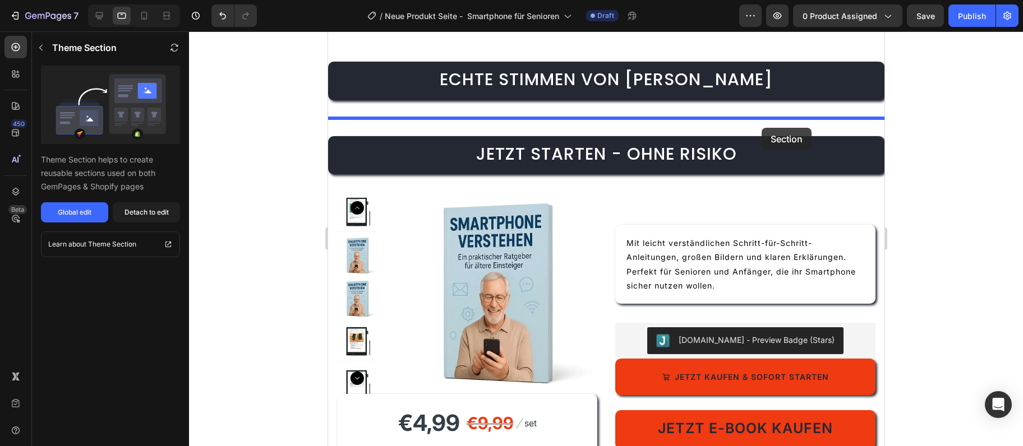
scroll to position [3999, 0]
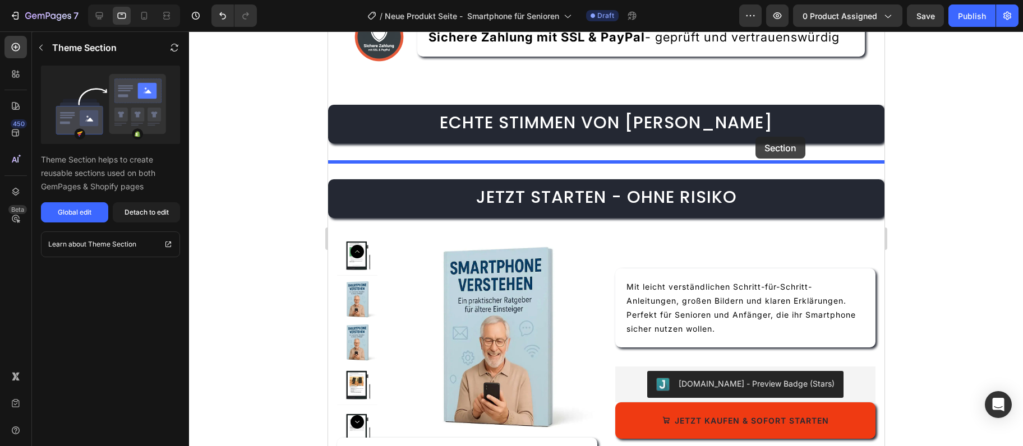
drag, startPoint x: 774, startPoint y: 145, endPoint x: 754, endPoint y: 135, distance: 22.8
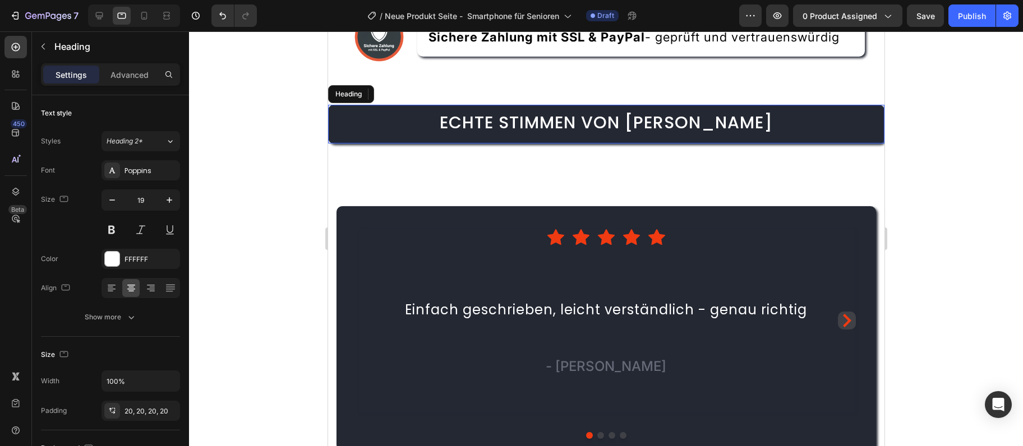
click at [687, 130] on span "Echte Stimmen von Lesern" at bounding box center [605, 122] width 333 height 24
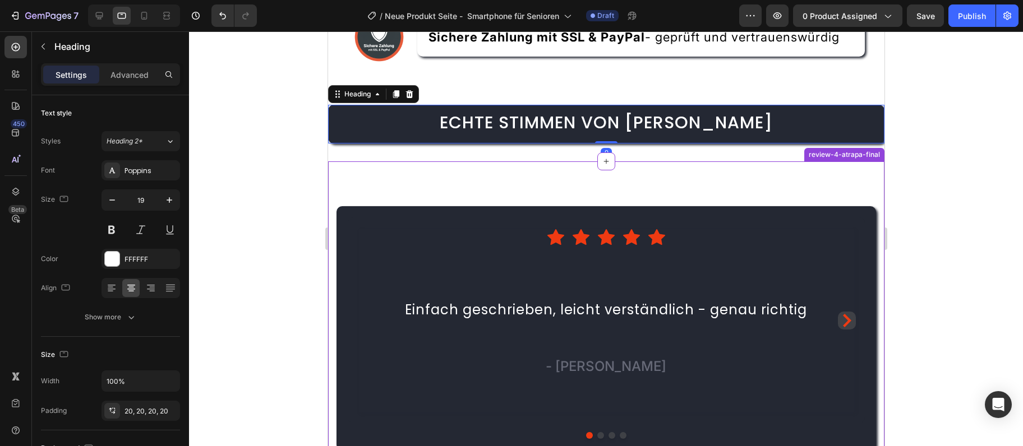
click at [656, 169] on div "Icon Icon Icon Icon Icon Icon List Hoz Einfach geschrieben, leicht verständlich…" at bounding box center [605, 329] width 556 height 334
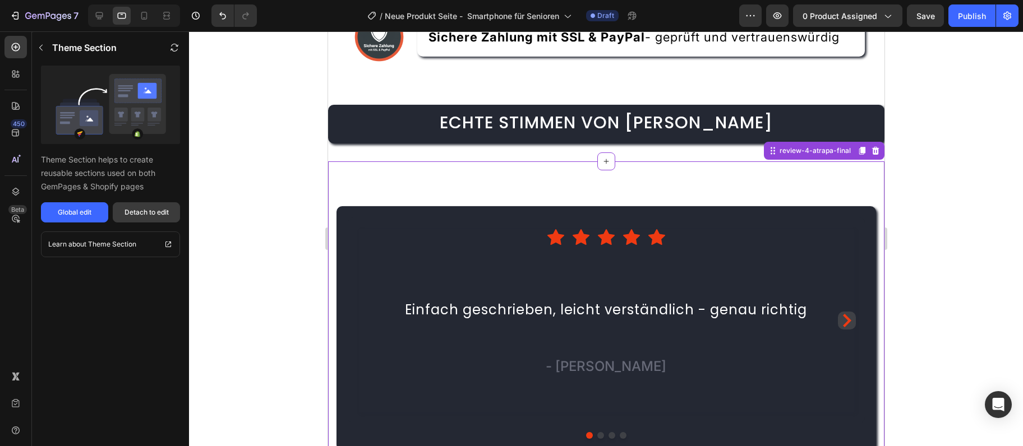
click at [136, 206] on button "Detach to edit" at bounding box center [146, 212] width 67 height 20
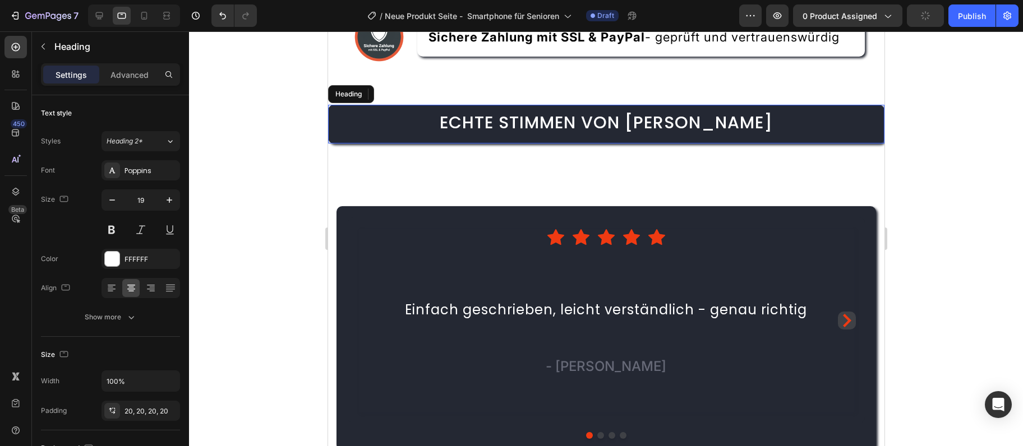
click at [359, 130] on h2 "Echte Stimmen von Lesern" at bounding box center [605, 124] width 556 height 39
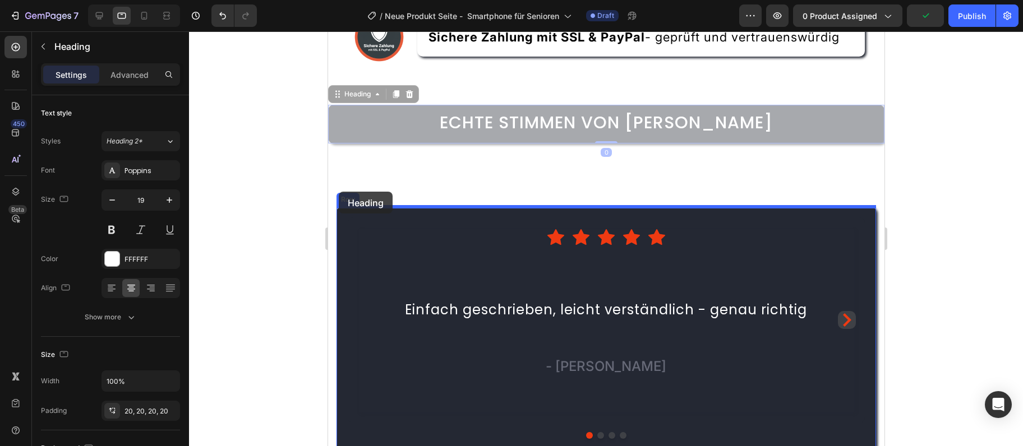
drag, startPoint x: 339, startPoint y: 94, endPoint x: 338, endPoint y: 192, distance: 97.6
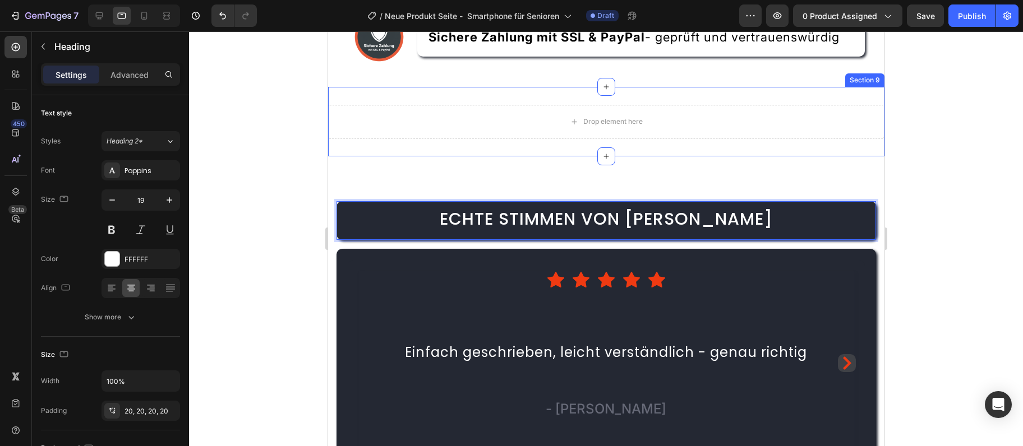
click at [548, 117] on div "Drop element here" at bounding box center [605, 122] width 556 height 34
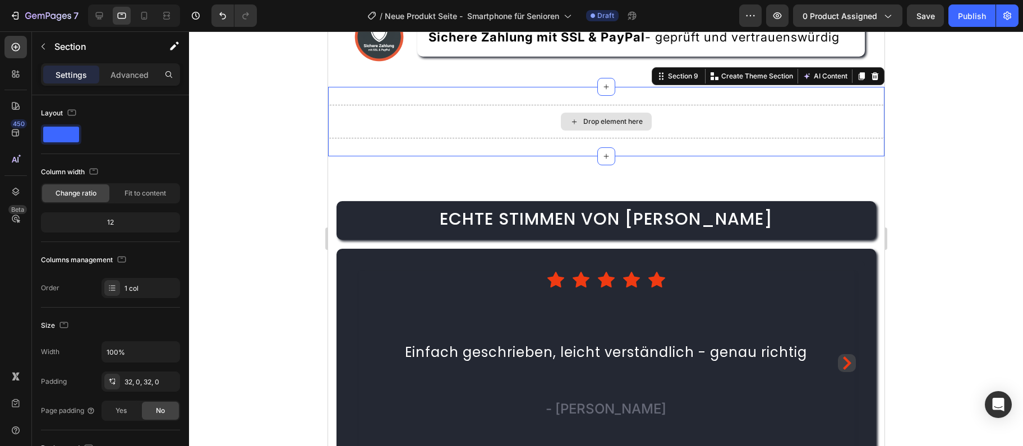
click at [505, 143] on div "Drop element here Section 9 Create Theme Section AI Content Write with GemAI Wh…" at bounding box center [605, 122] width 556 height 70
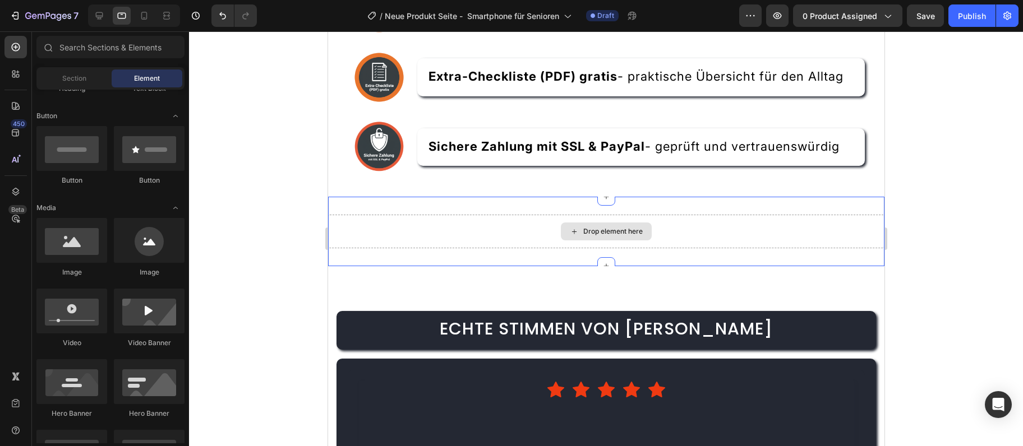
scroll to position [3362, 0]
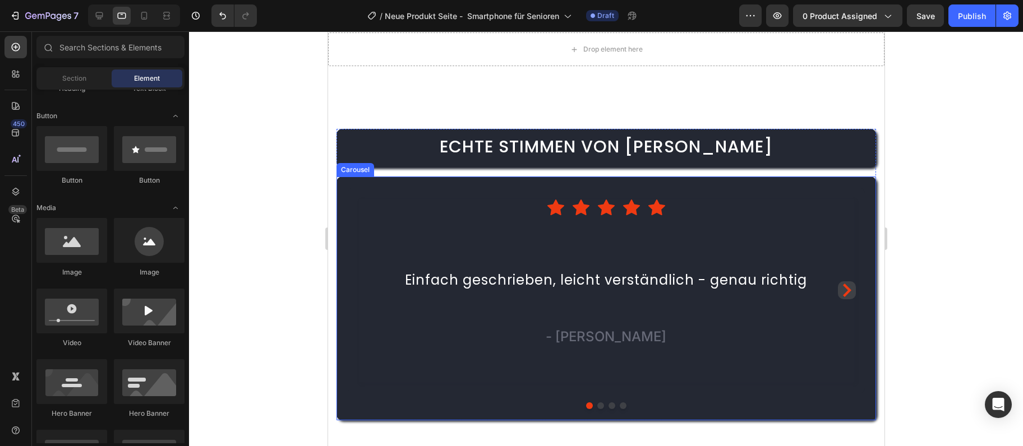
click at [812, 159] on h2 "Echte Stimmen von Lesern" at bounding box center [605, 148] width 539 height 39
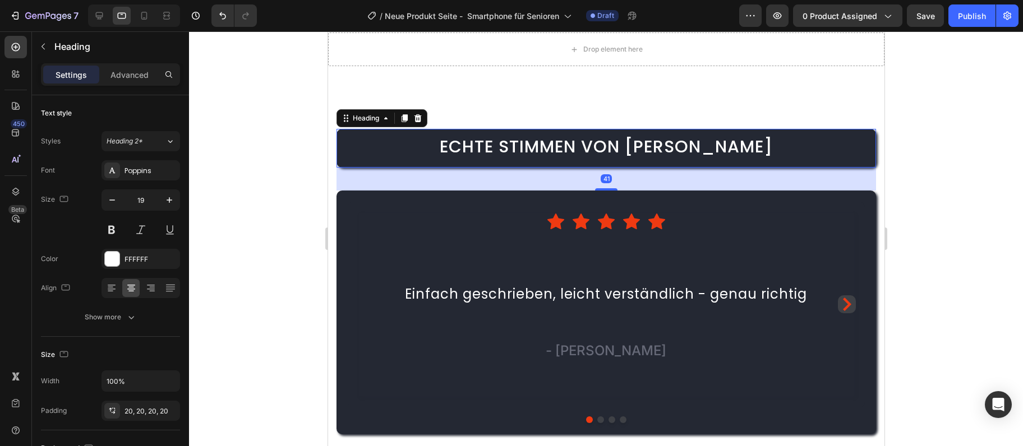
drag, startPoint x: 604, startPoint y: 176, endPoint x: 605, endPoint y: 190, distance: 14.1
click at [605, 190] on div "Echte Stimmen von Lesern Heading 41 Icon Icon Icon Icon Icon Icon List Hoz Einf…" at bounding box center [605, 282] width 539 height 306
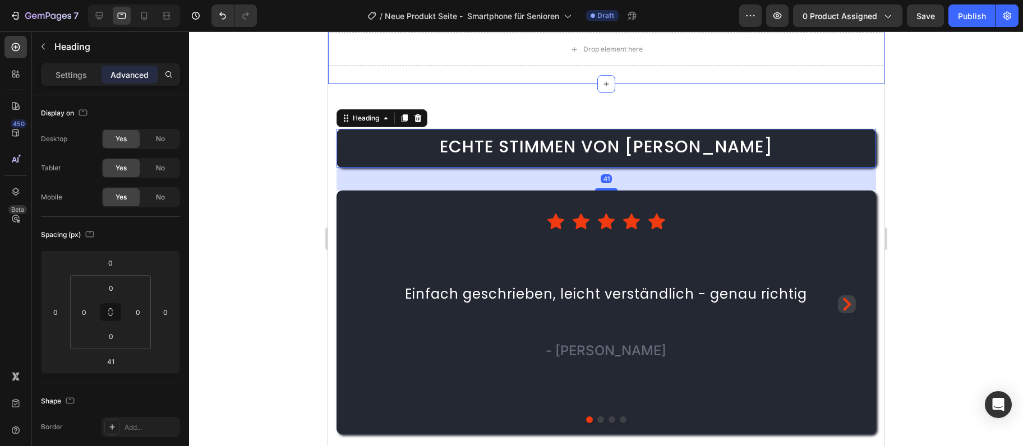
click at [626, 84] on div "Drop element here Section 9" at bounding box center [605, 50] width 556 height 70
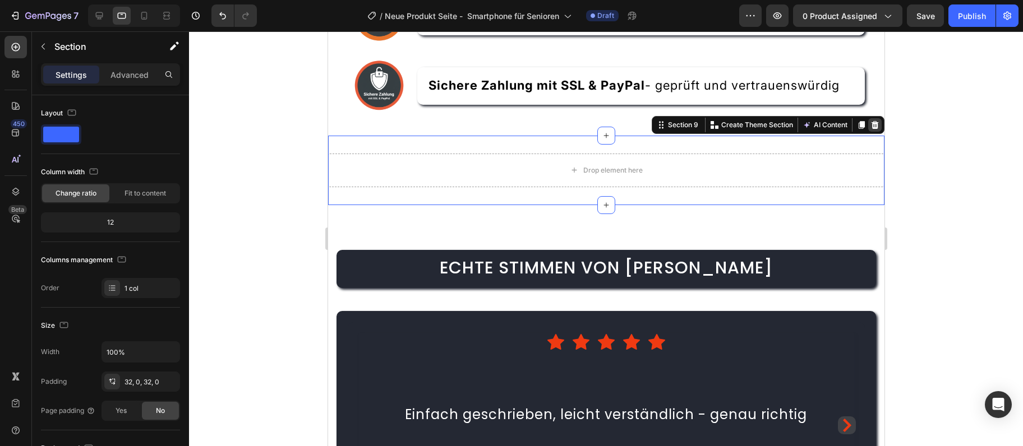
click at [874, 132] on div at bounding box center [874, 124] width 13 height 13
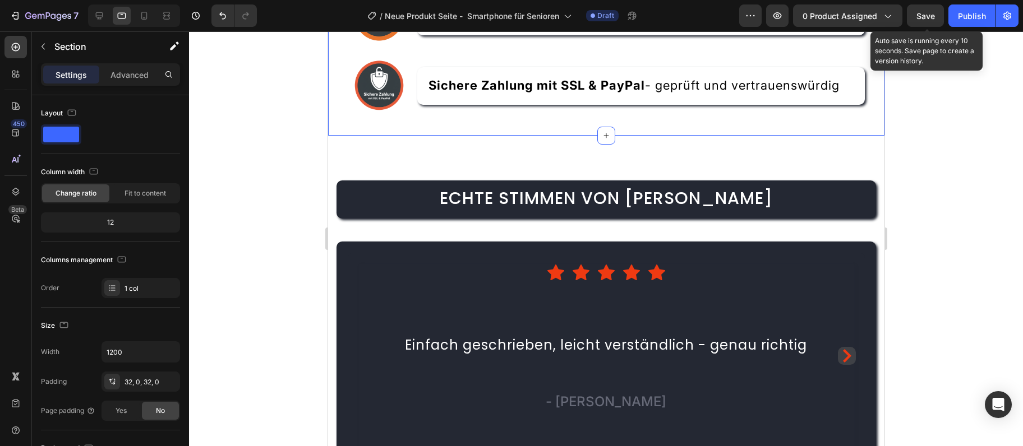
click at [921, 19] on span "Save" at bounding box center [925, 16] width 19 height 10
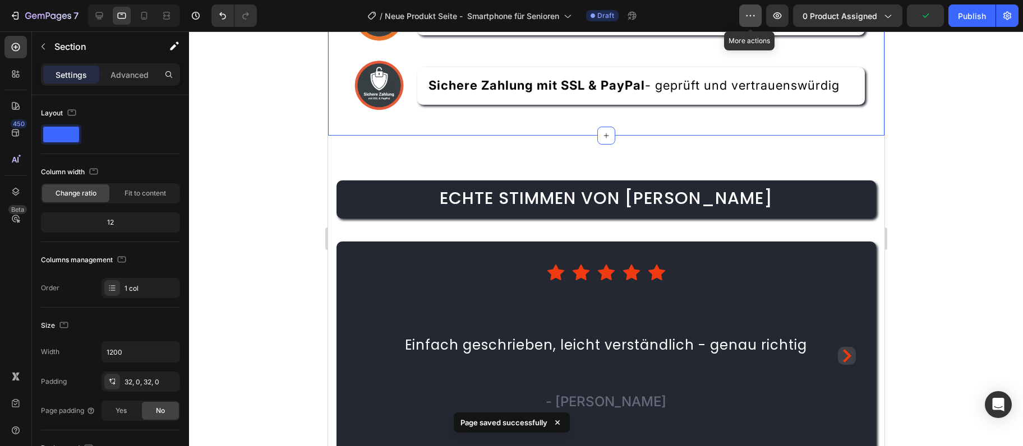
click at [753, 19] on icon "button" at bounding box center [750, 15] width 11 height 11
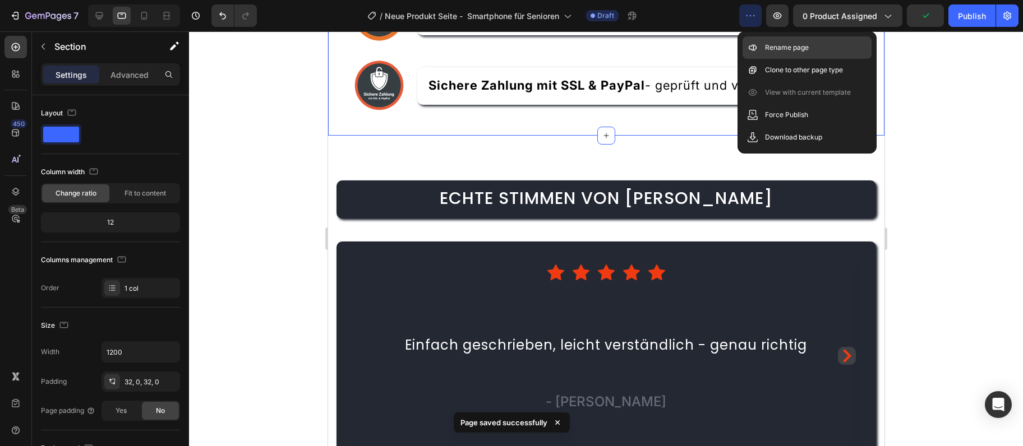
click at [788, 45] on p "Rename page" at bounding box center [787, 47] width 44 height 11
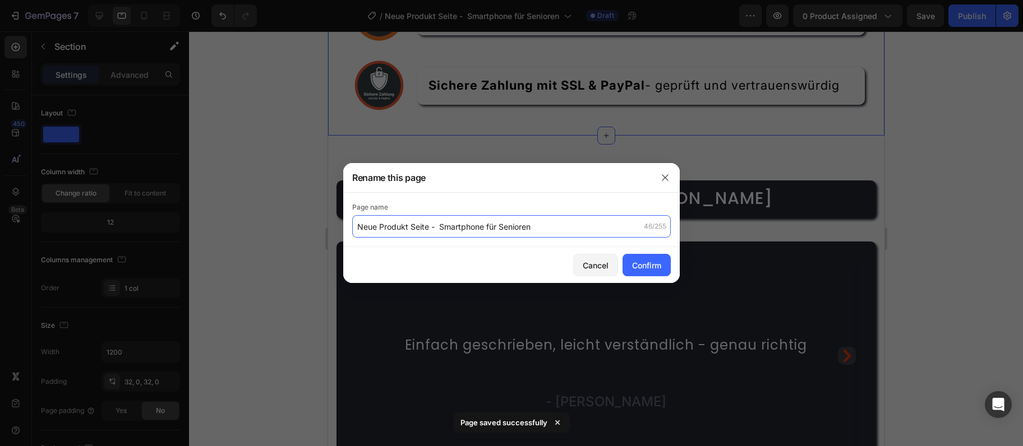
click at [428, 231] on input "Neue Produkt Seite - Smartphone für Senioren" at bounding box center [511, 226] width 319 height 22
click at [430, 228] on input "Neue Produkt Seite - Smartphone für Senioren" at bounding box center [511, 226] width 319 height 22
click at [374, 216] on input "Neue Produkt Seite - Smartphone für Senioren" at bounding box center [511, 226] width 319 height 22
click at [432, 227] on input "Neue Produkt Seite - Smartphone für Senioren" at bounding box center [511, 226] width 319 height 22
click at [380, 229] on input "Neue Produkt - Smartphone für Senioren" at bounding box center [511, 226] width 319 height 22
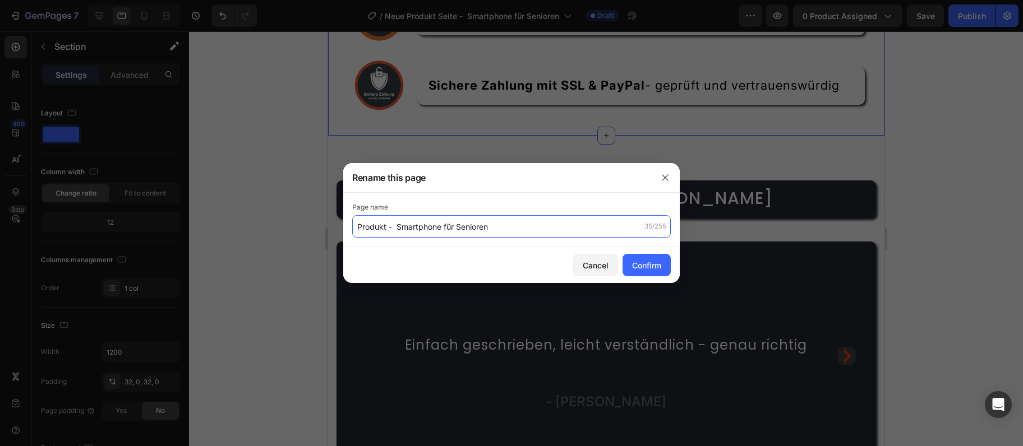
click at [521, 230] on input "Produkt - Smartphone für Senioren" at bounding box center [511, 226] width 319 height 22
type input "Produkt - Smartphone Verstehen"
click at [630, 262] on button "Confirm" at bounding box center [646, 265] width 48 height 22
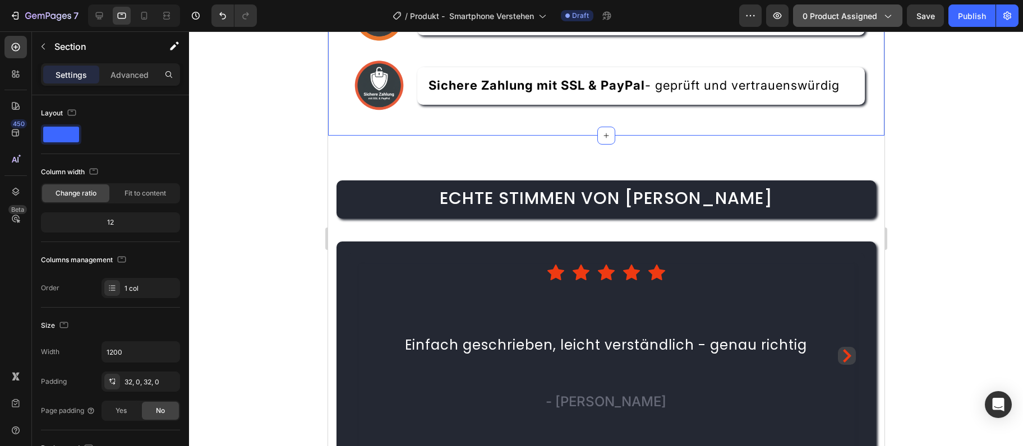
click at [879, 14] on div "0 product assigned" at bounding box center [847, 16] width 90 height 12
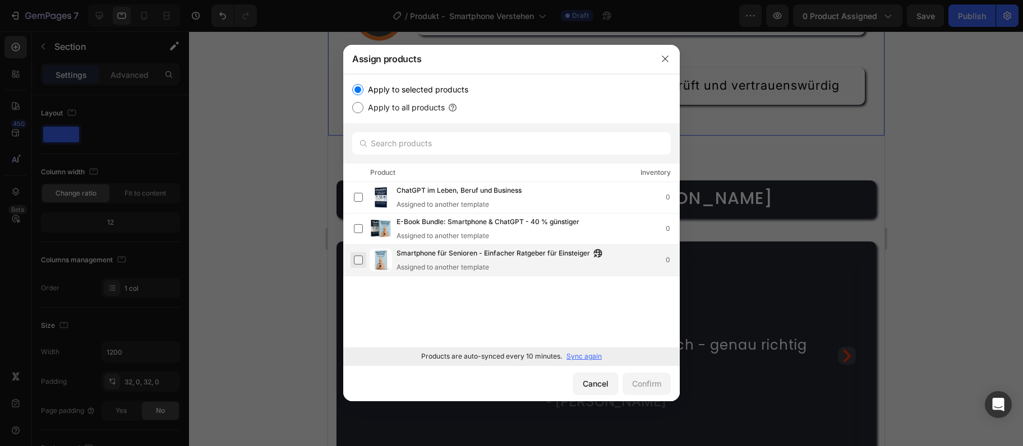
click at [358, 261] on label at bounding box center [358, 260] width 9 height 9
click at [645, 384] on div "Confirm" at bounding box center [646, 384] width 29 height 12
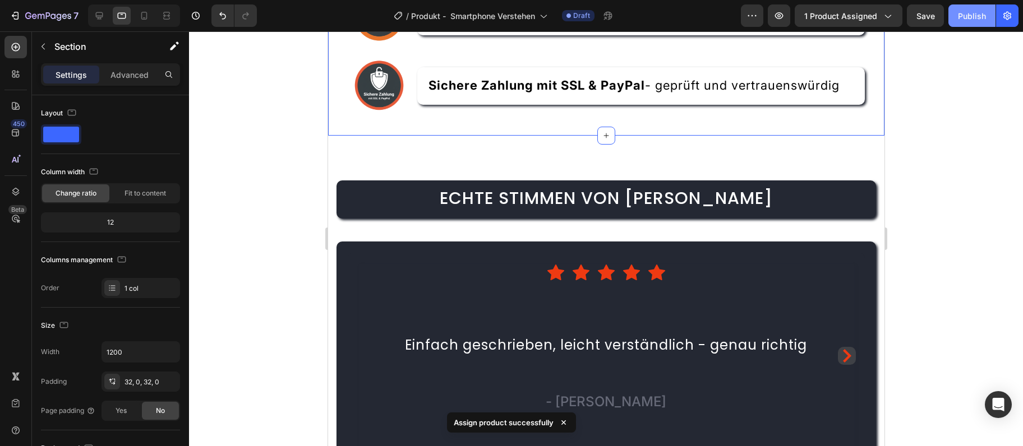
click at [981, 23] on button "Publish" at bounding box center [971, 15] width 47 height 22
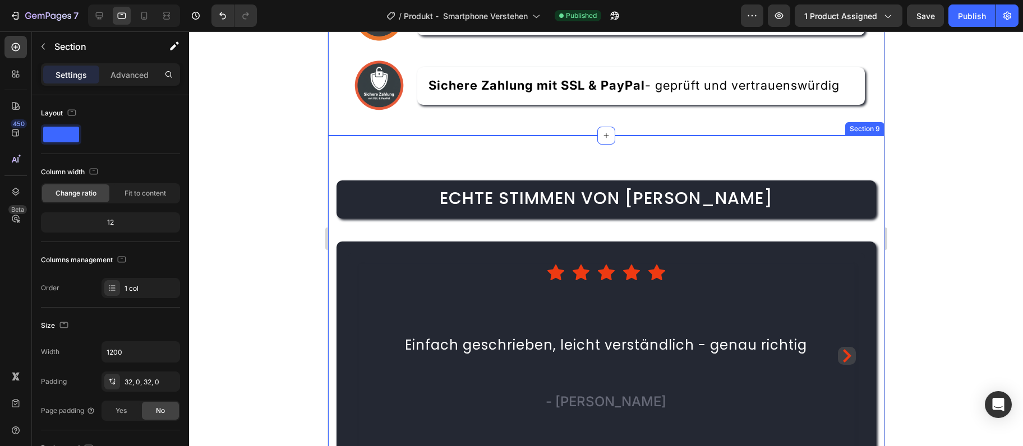
scroll to position [3180, 0]
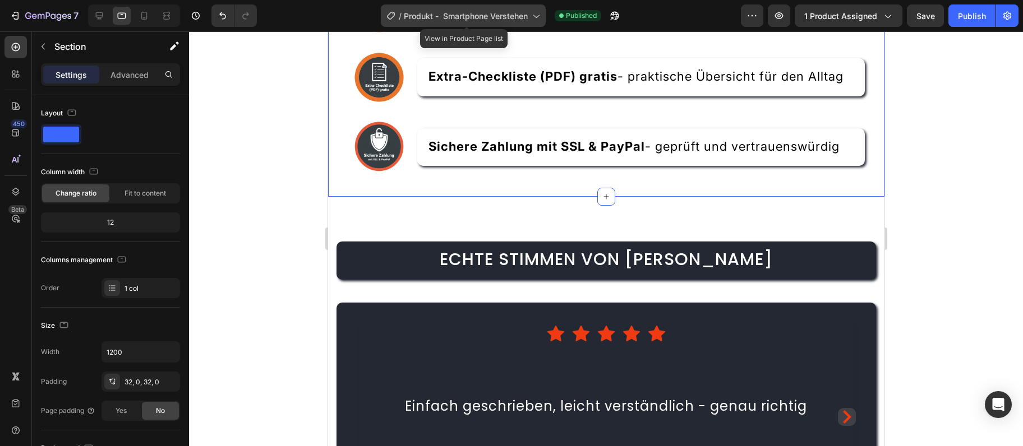
click at [507, 15] on span "Produkt - Smartphone Verstehen" at bounding box center [466, 16] width 124 height 12
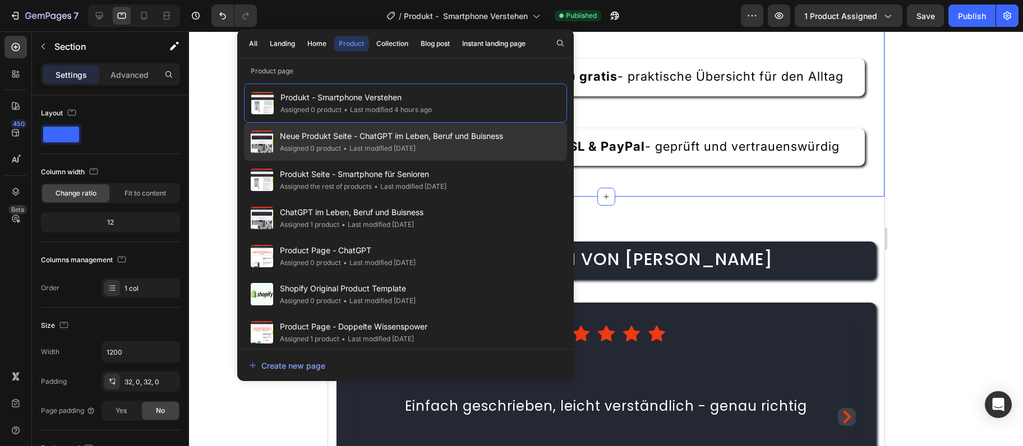
click at [416, 152] on div "• Last modified 2 days ago" at bounding box center [378, 148] width 75 height 11
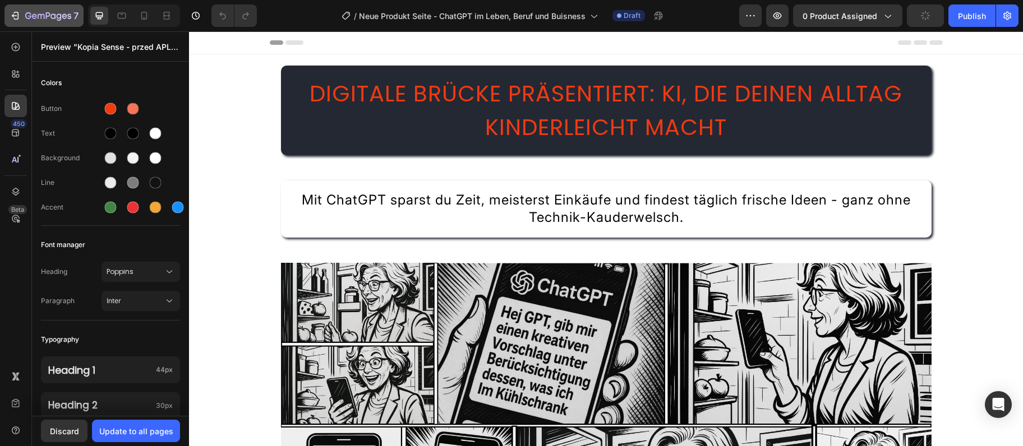
click at [49, 16] on icon "button" at bounding box center [48, 17] width 46 height 10
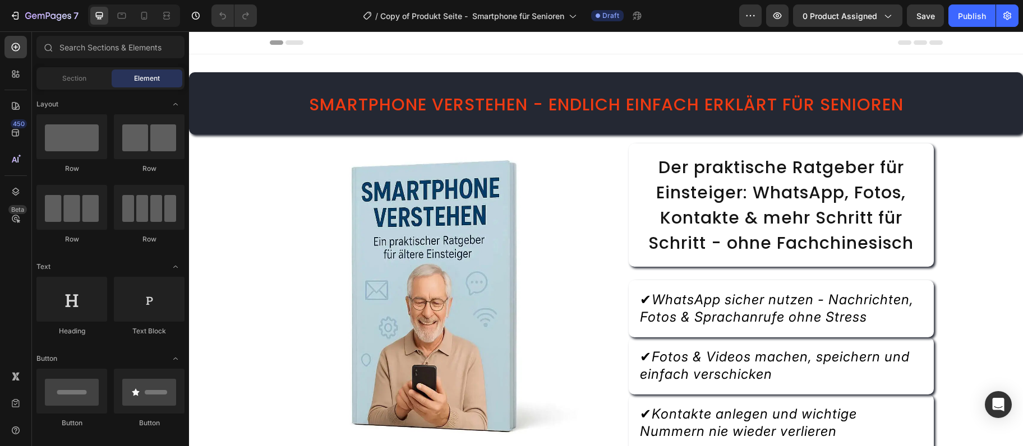
click at [397, 223] on img at bounding box center [431, 296] width 305 height 305
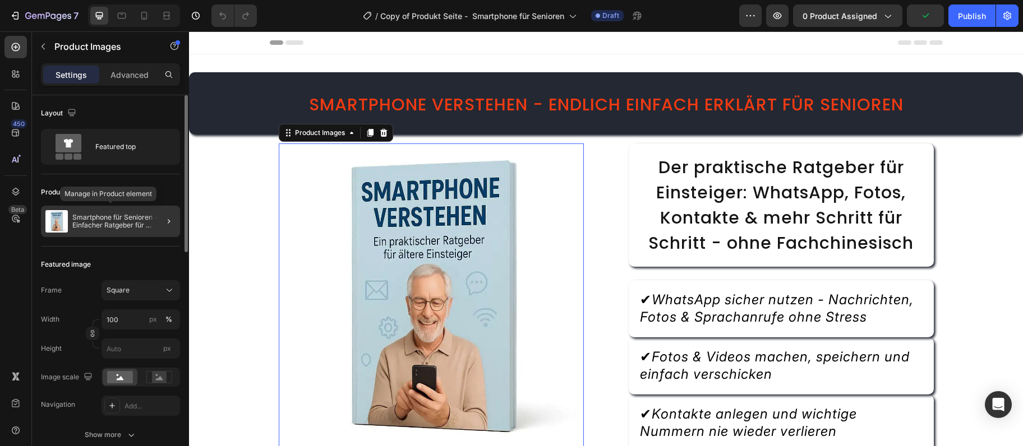
click at [103, 222] on p "Smartphone für Senioren - Einfacher Ratgeber für Einsteiger" at bounding box center [123, 222] width 103 height 16
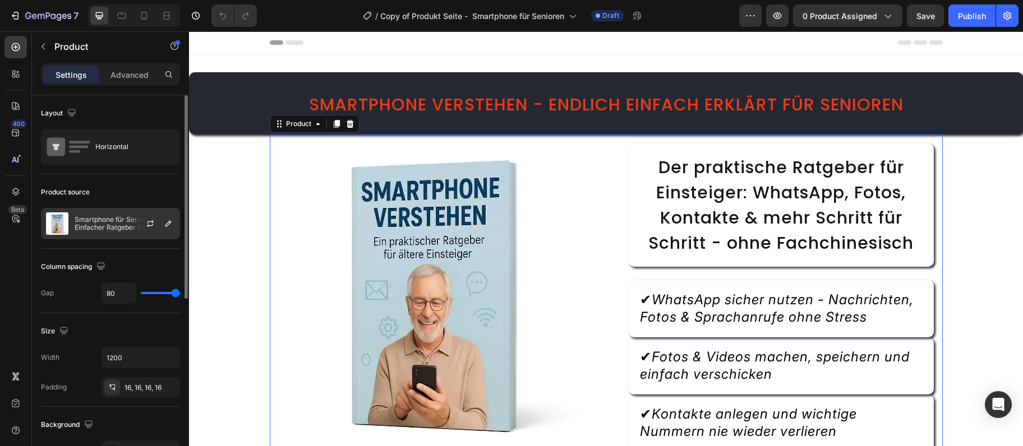
click at [115, 227] on p "Smartphone für Senioren - Einfacher Ratgeber für Einsteiger" at bounding box center [125, 224] width 100 height 16
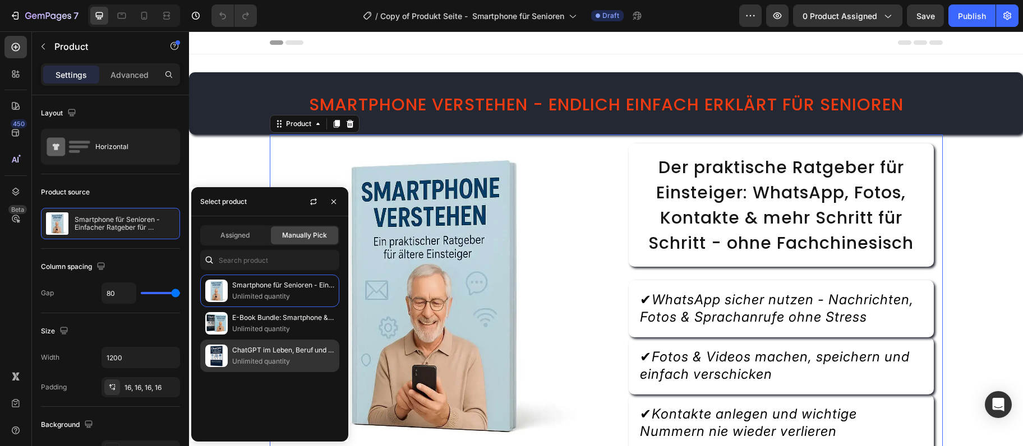
click at [256, 358] on p "Unlimited quantity" at bounding box center [283, 361] width 102 height 11
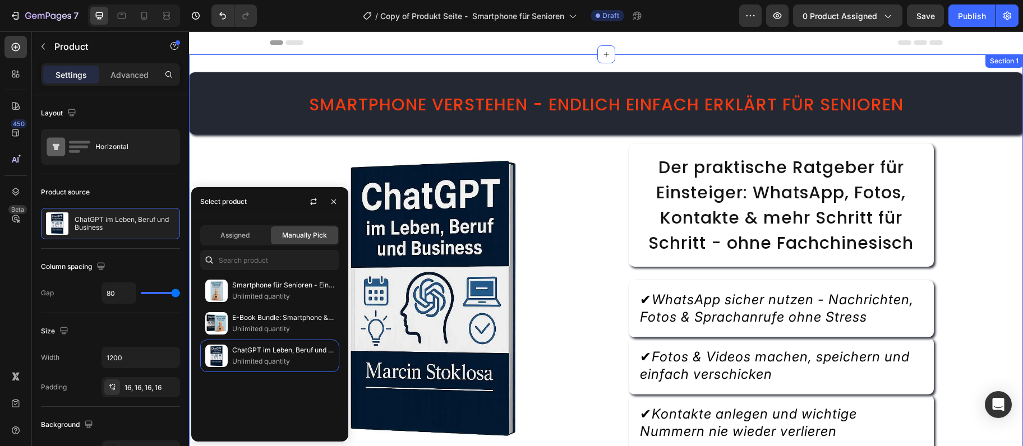
click at [952, 299] on div "Smartphone verstehen - endlich einfach erklärt für Senioren Heading Product Ima…" at bounding box center [606, 444] width 834 height 745
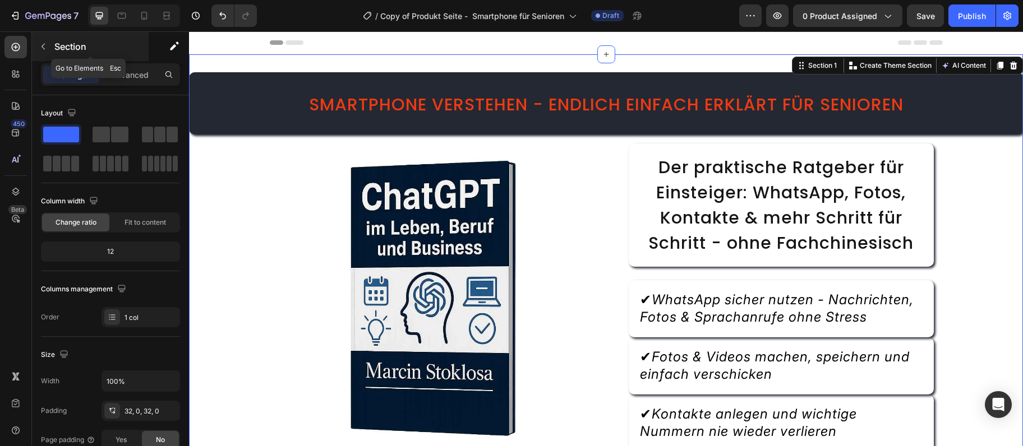
click at [39, 43] on icon "button" at bounding box center [43, 46] width 9 height 9
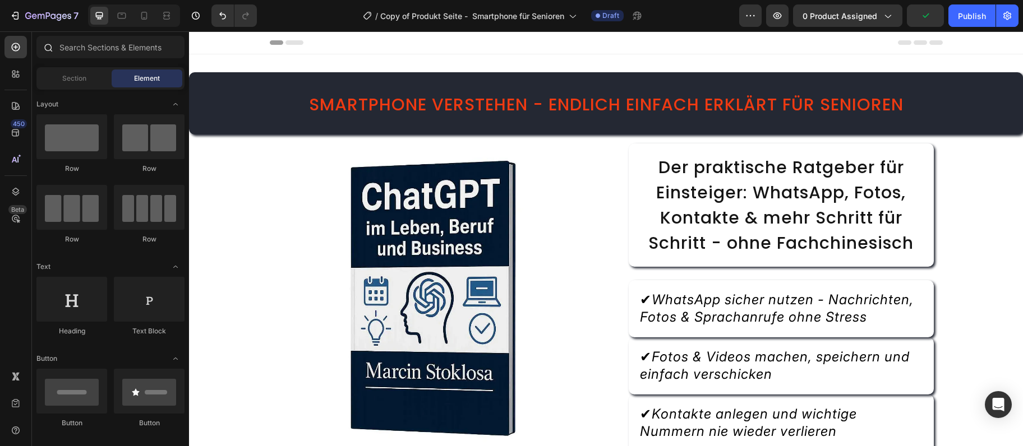
click at [42, 45] on div at bounding box center [47, 47] width 22 height 22
click at [25, 19] on div "7" at bounding box center [44, 15] width 69 height 13
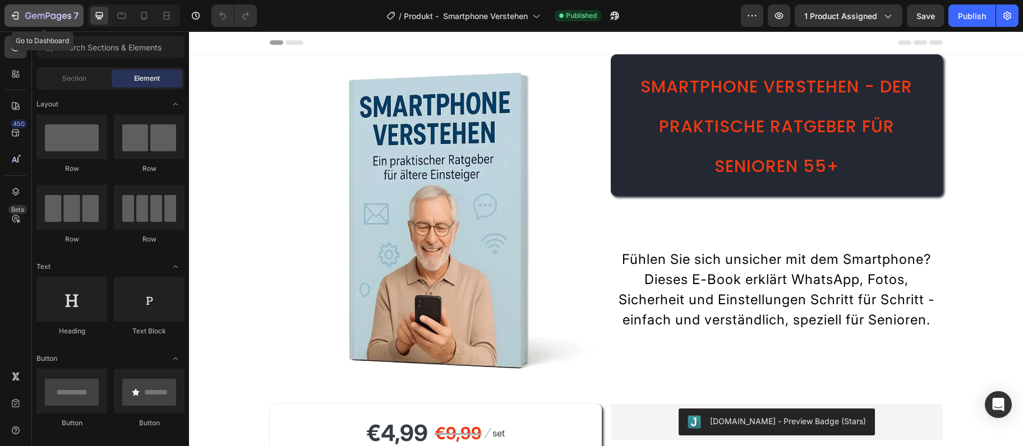
click at [25, 13] on div "7" at bounding box center [44, 15] width 69 height 13
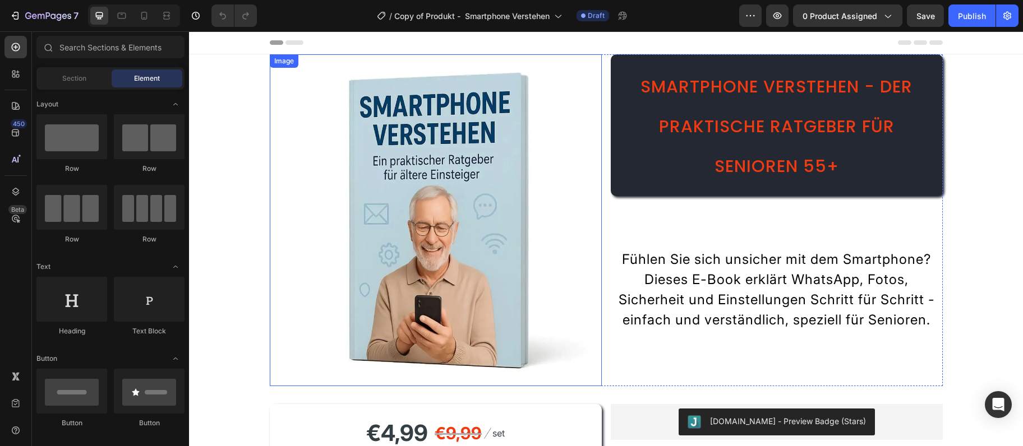
click at [382, 177] on img at bounding box center [436, 220] width 332 height 332
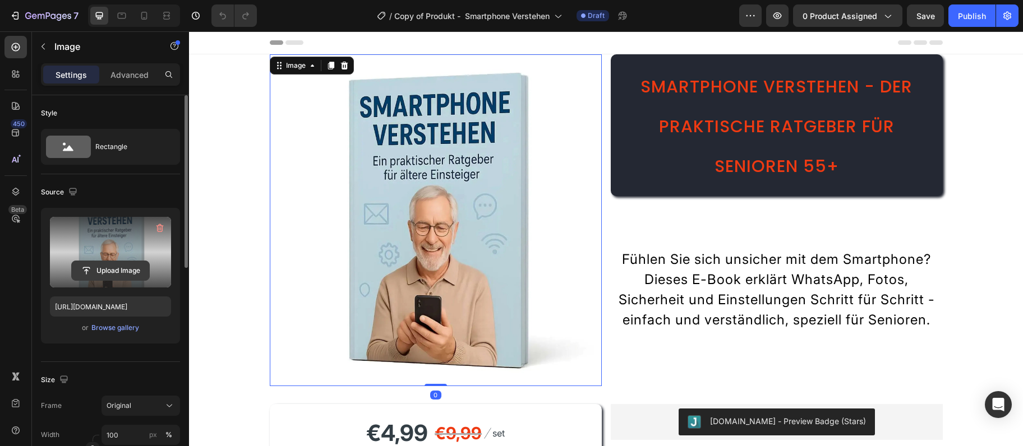
click at [128, 274] on input "file" at bounding box center [110, 270] width 77 height 19
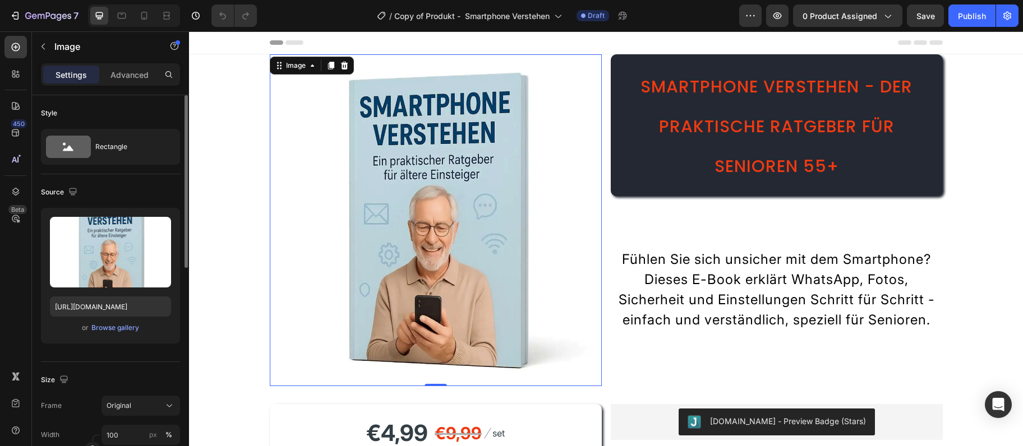
drag, startPoint x: 75, startPoint y: 320, endPoint x: 77, endPoint y: 327, distance: 7.1
click at [77, 327] on div "Upload Image [URL][DOMAIN_NAME] or Browse gallery" at bounding box center [110, 276] width 139 height 136
click at [79, 327] on div "or Browse gallery" at bounding box center [110, 327] width 121 height 13
click at [82, 326] on span "or" at bounding box center [85, 327] width 7 height 13
click at [90, 327] on div "or Browse gallery" at bounding box center [110, 327] width 121 height 13
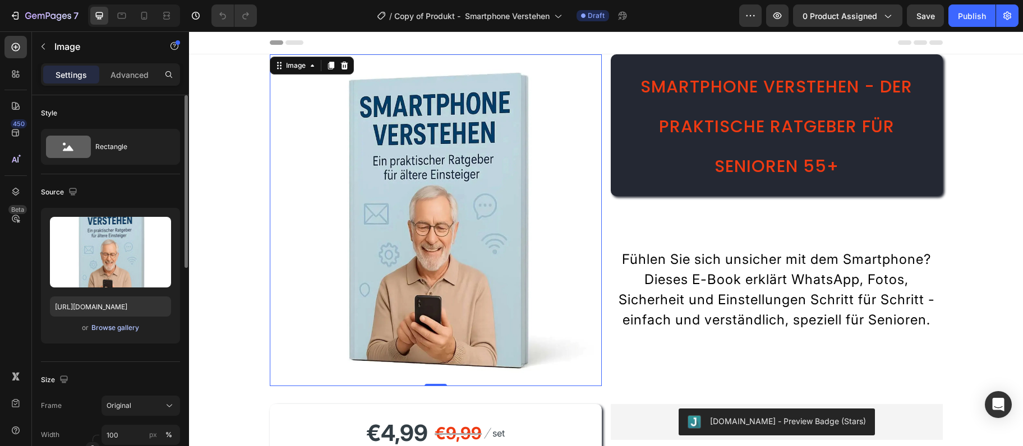
click at [97, 333] on div "Browse gallery" at bounding box center [115, 328] width 48 height 10
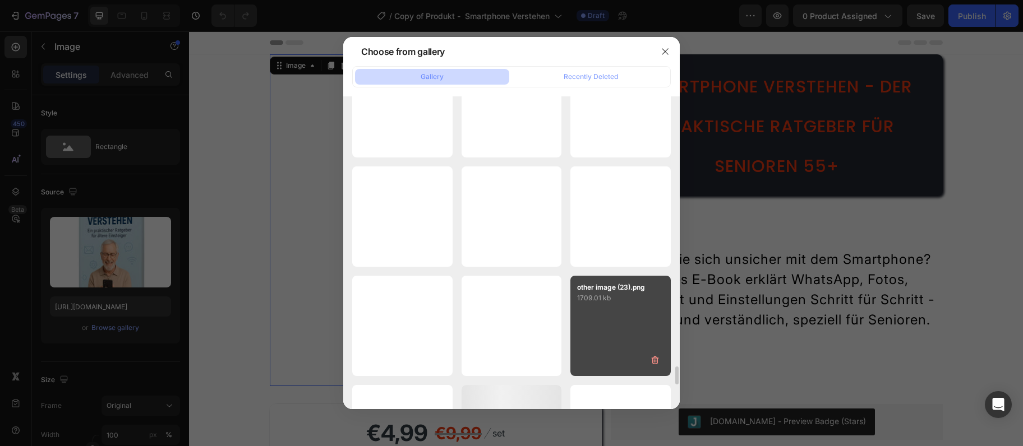
scroll to position [4572, 0]
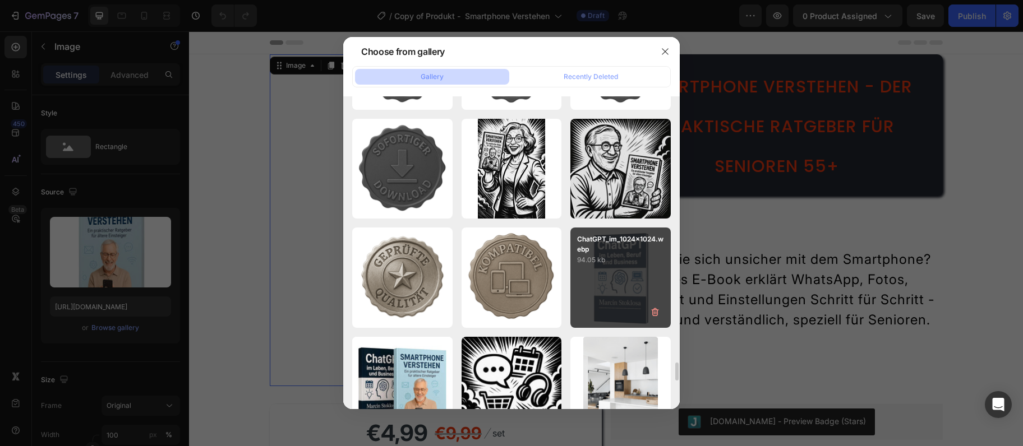
click at [612, 256] on p "94.05 kb" at bounding box center [620, 260] width 87 height 11
type input "[URL][DOMAIN_NAME]"
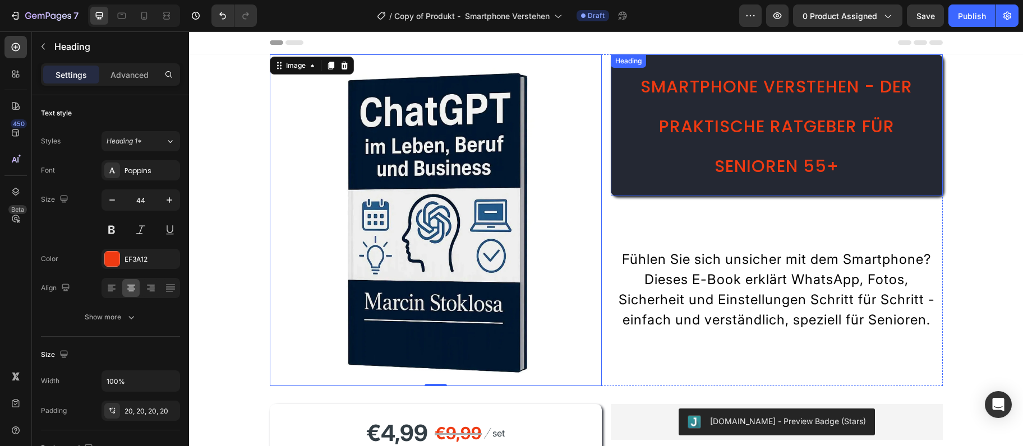
click at [750, 125] on span "Smartphone verstehen - Der praktische Ratgeber für Senioren 55+" at bounding box center [776, 127] width 272 height 104
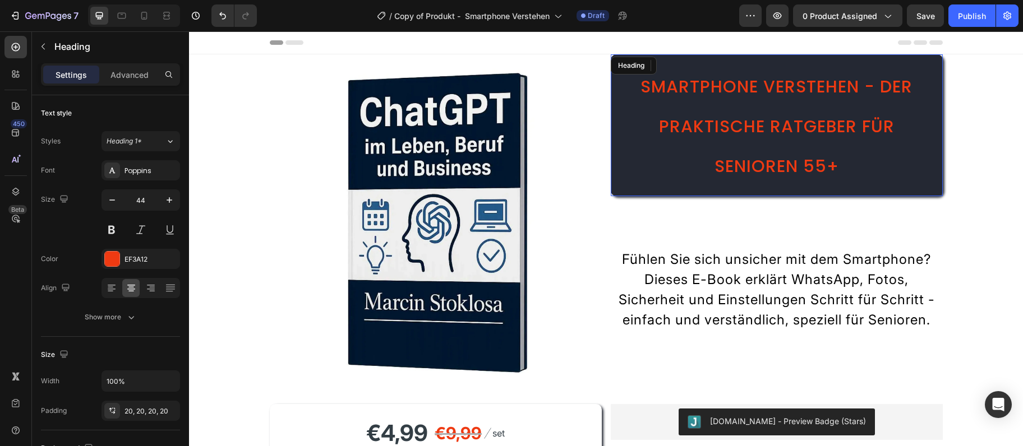
click at [750, 125] on span "Smartphone verstehen - Der praktische Ratgeber für Senioren 55+" at bounding box center [776, 127] width 272 height 104
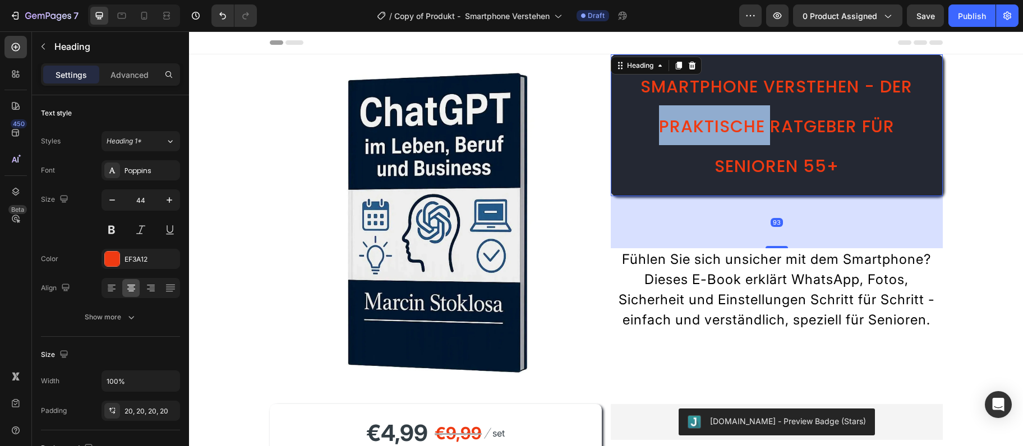
click at [750, 125] on span "Smartphone verstehen - Der praktische Ratgeber für Senioren 55+" at bounding box center [776, 127] width 272 height 104
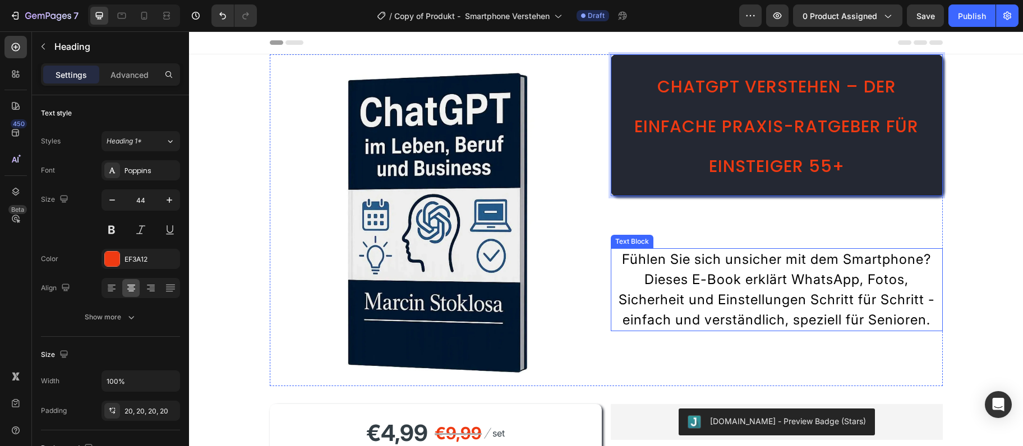
click at [730, 292] on p "Fühlen Sie sich unsicher mit dem Smartphone? Dieses E-Book erklärt WhatsApp, Fo…" at bounding box center [777, 290] width 330 height 81
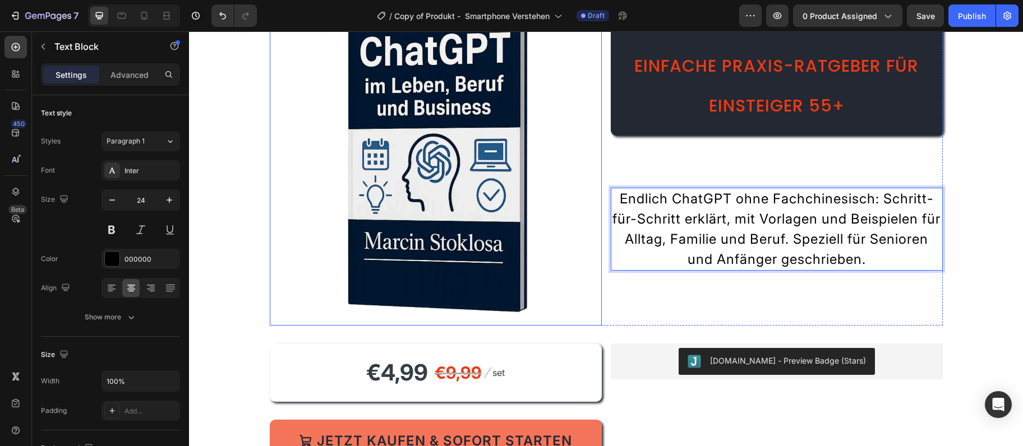
scroll to position [243, 0]
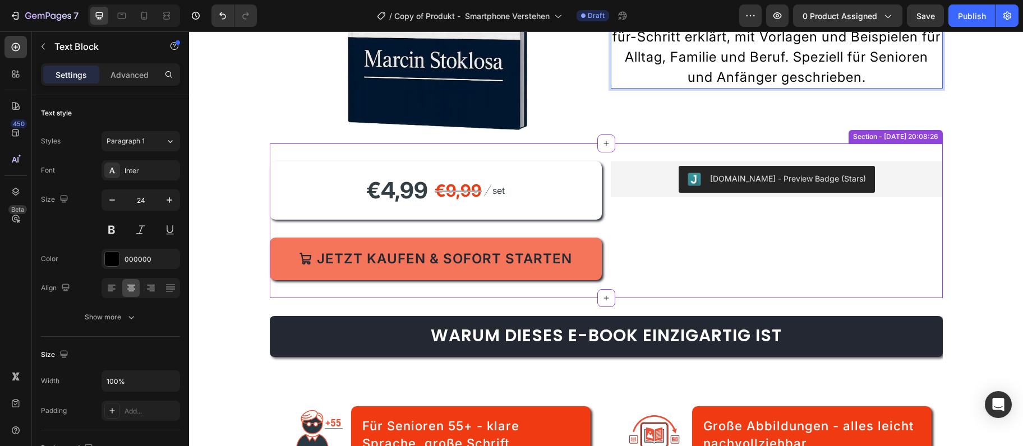
click at [382, 257] on div "Jetzt kaufen & sofort starten" at bounding box center [444, 259] width 255 height 20
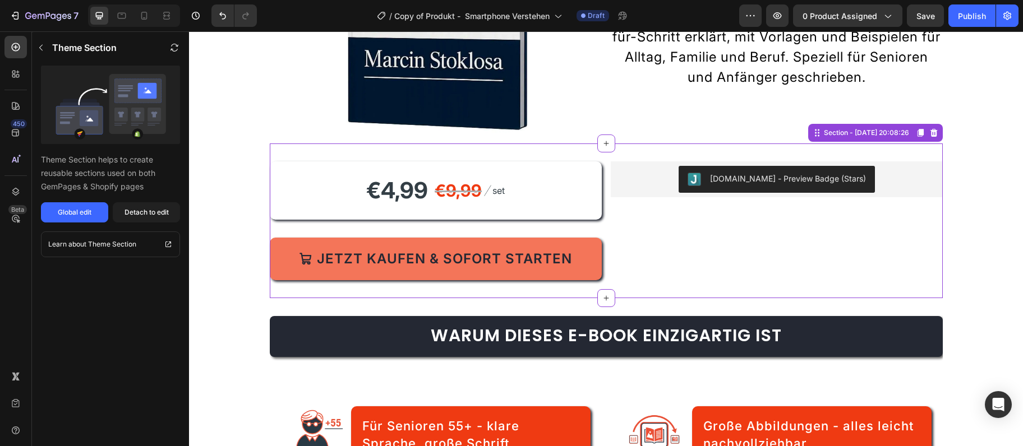
click at [382, 257] on div "Jetzt kaufen & sofort starten" at bounding box center [444, 259] width 255 height 20
click at [354, 259] on div "Jetzt kaufen & sofort starten" at bounding box center [444, 259] width 255 height 20
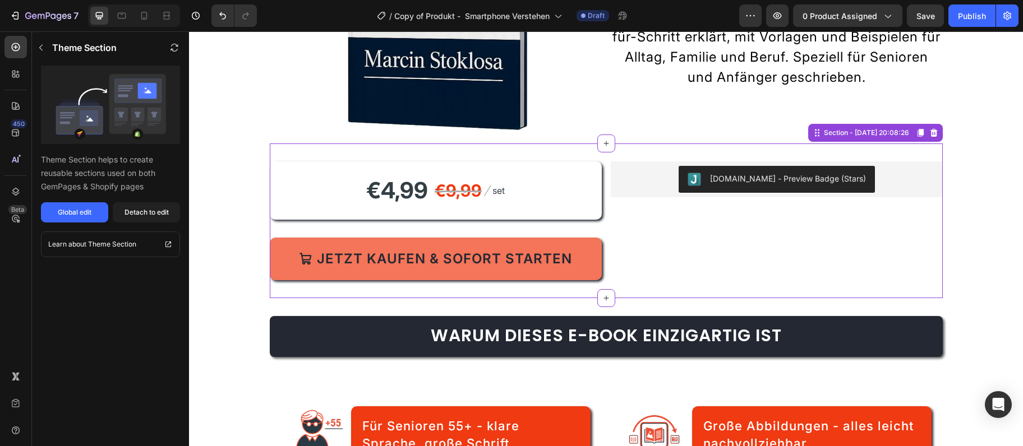
click at [363, 256] on section "€4,99 Product Price Product Price €9,99 Compare Price Compare Price Image set T…" at bounding box center [606, 221] width 691 height 155
click at [363, 256] on div "Jetzt kaufen & sofort starten" at bounding box center [444, 259] width 255 height 20
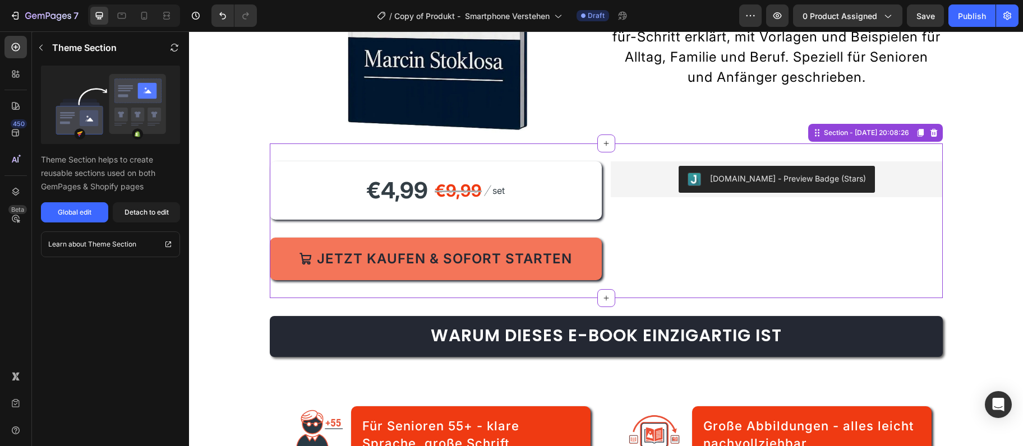
click at [363, 256] on div "Jetzt kaufen & sofort starten" at bounding box center [444, 259] width 255 height 20
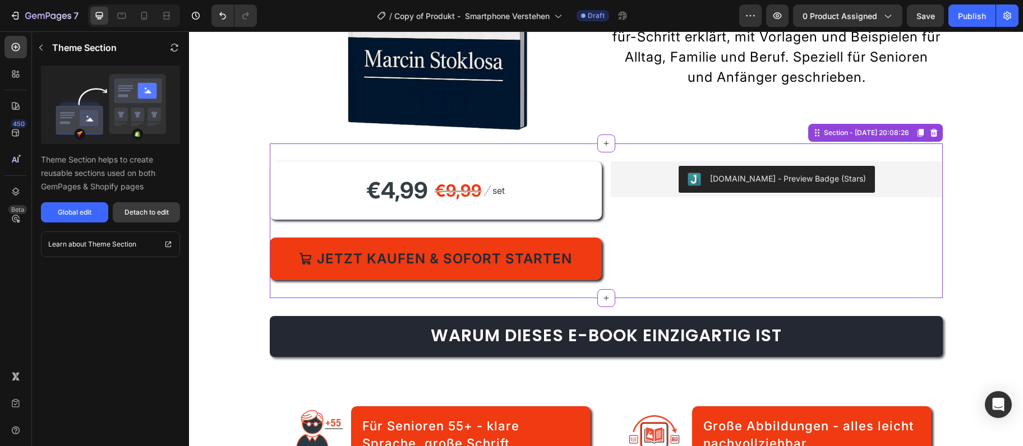
click at [152, 203] on button "Detach to edit" at bounding box center [146, 212] width 67 height 20
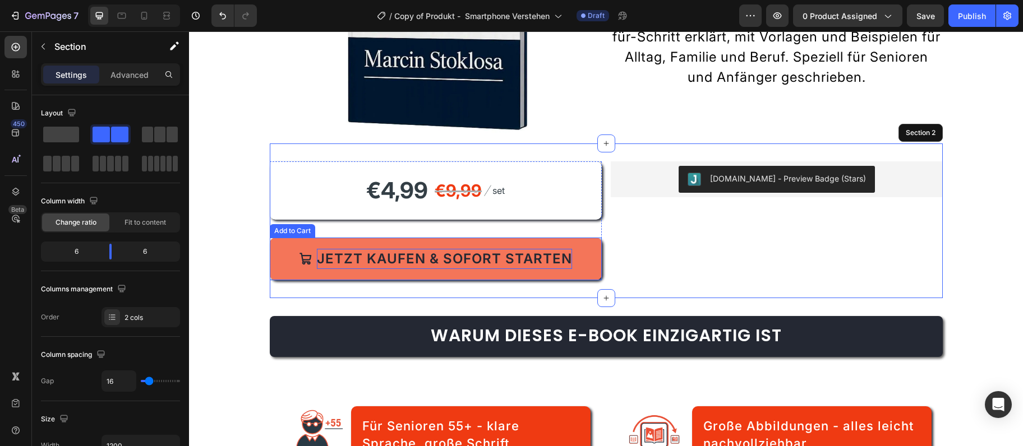
click at [353, 262] on div "Jetzt kaufen & sofort starten" at bounding box center [444, 259] width 255 height 20
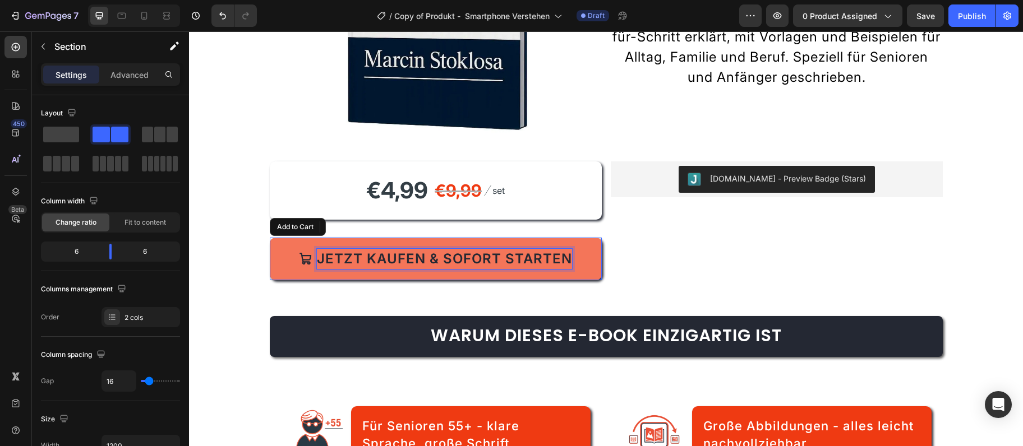
click at [353, 262] on div "Jetzt kaufen & sofort starten" at bounding box center [444, 259] width 255 height 20
click at [353, 262] on p "Jetzt kaufen & sofort starten" at bounding box center [444, 259] width 255 height 20
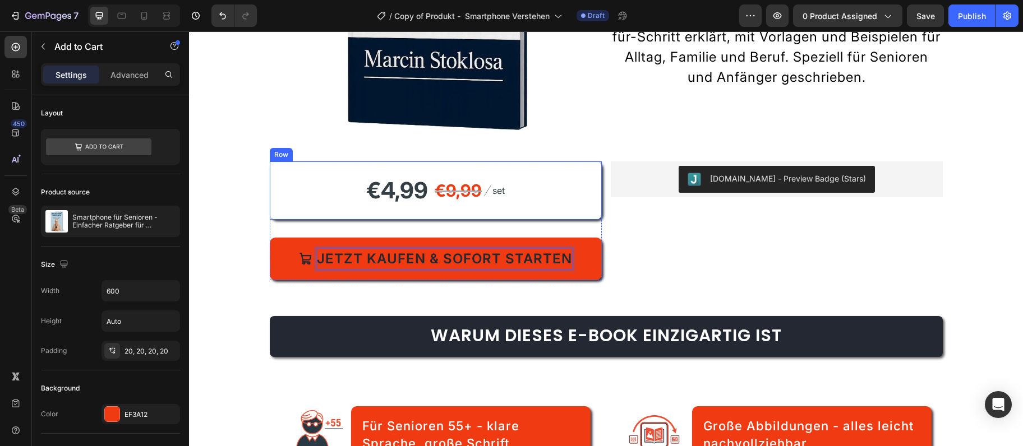
click at [365, 196] on div "€4,99" at bounding box center [397, 191] width 64 height 36
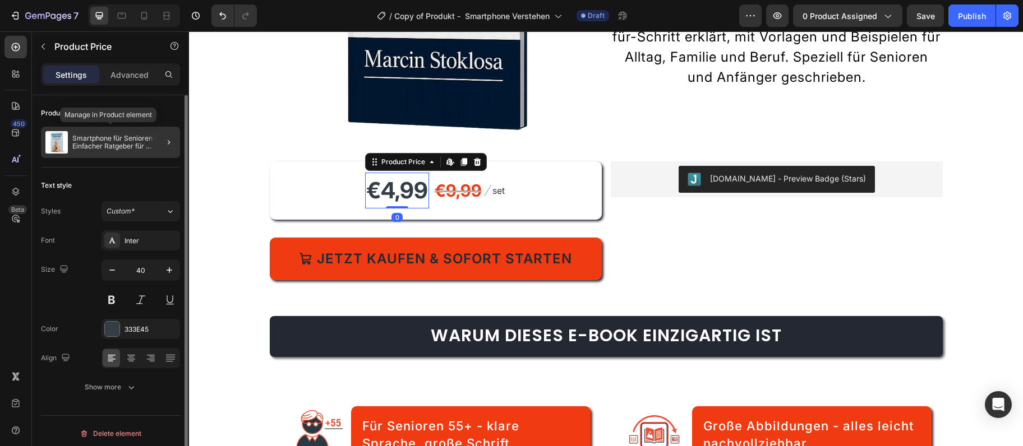
click at [106, 150] on p "Smartphone für Senioren - Einfacher Ratgeber für Einsteiger" at bounding box center [123, 143] width 103 height 16
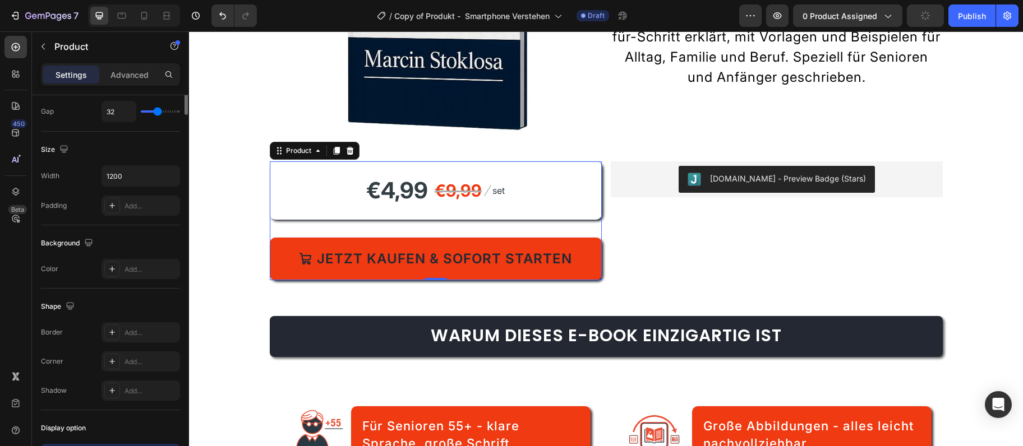
scroll to position [0, 0]
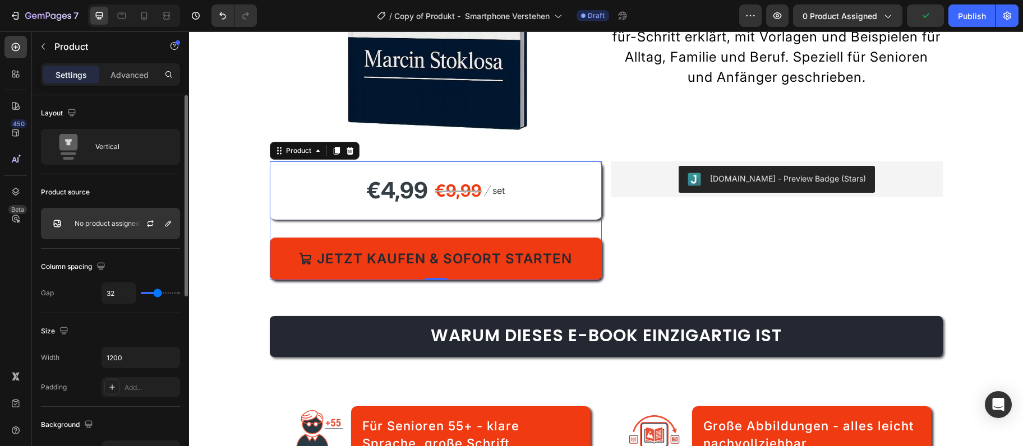
click at [110, 219] on div "No product assigned" at bounding box center [110, 223] width 139 height 31
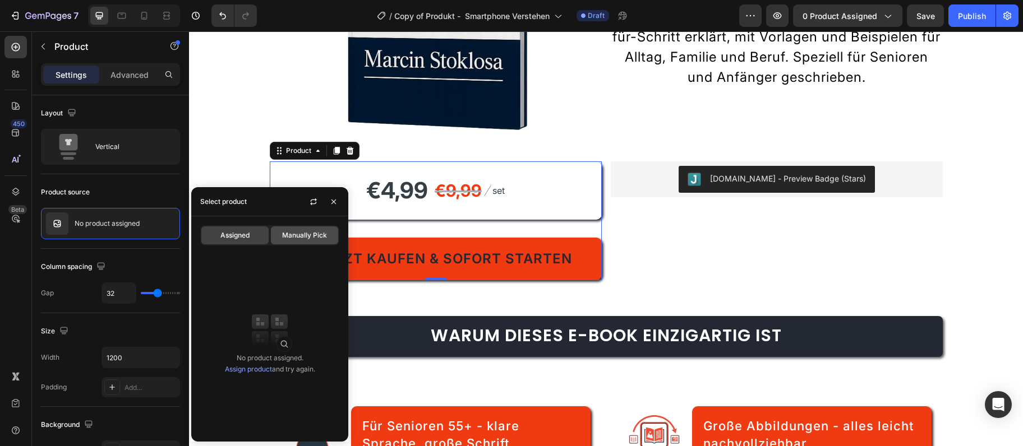
click at [288, 238] on span "Manually Pick" at bounding box center [304, 235] width 45 height 10
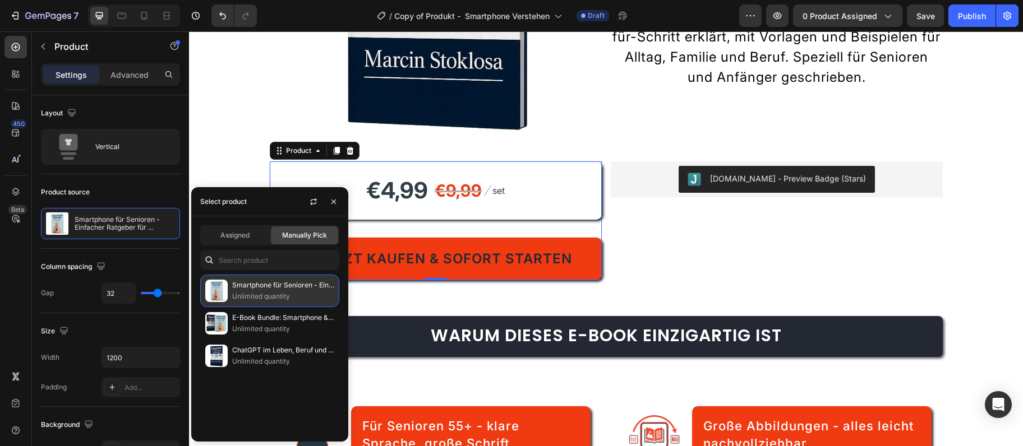
click at [272, 284] on p "Smartphone für Senioren - Einfacher Ratgeber für Einsteiger" at bounding box center [283, 285] width 102 height 11
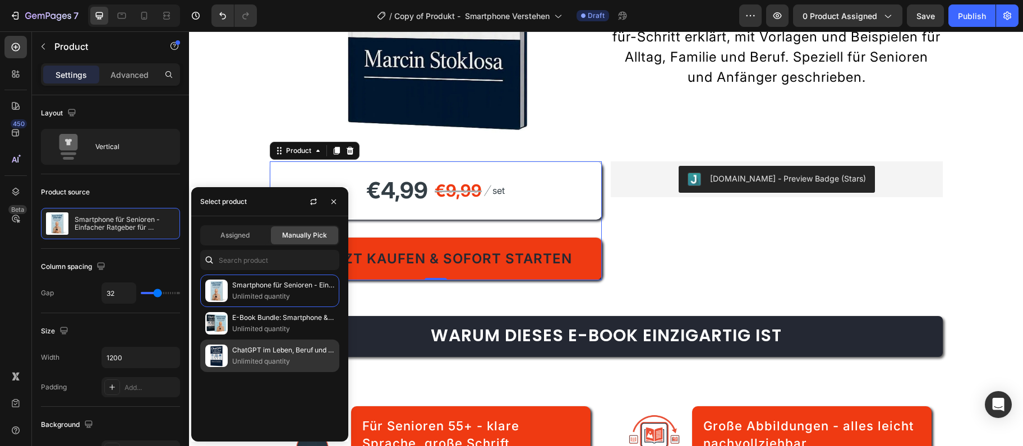
click at [241, 352] on p "ChatGPT im Leben, Beruf und Business" at bounding box center [283, 350] width 102 height 11
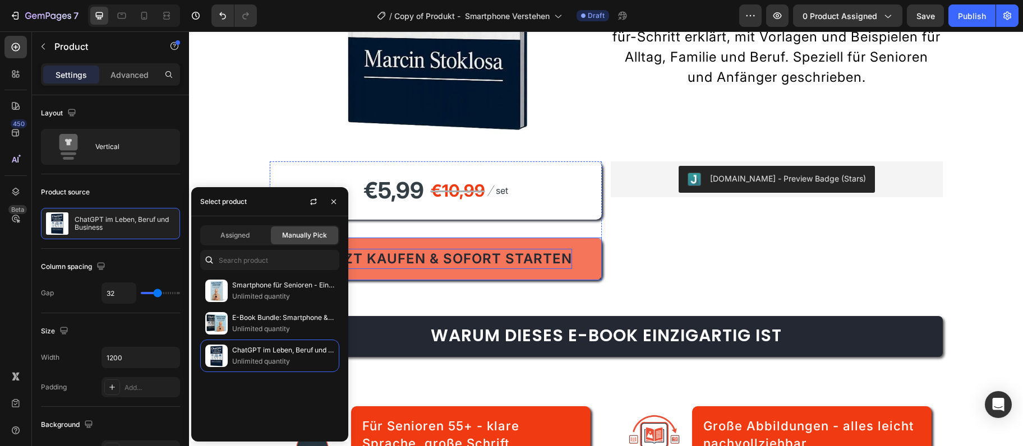
click at [530, 262] on div "Jetzt kaufen & sofort starten" at bounding box center [444, 259] width 255 height 20
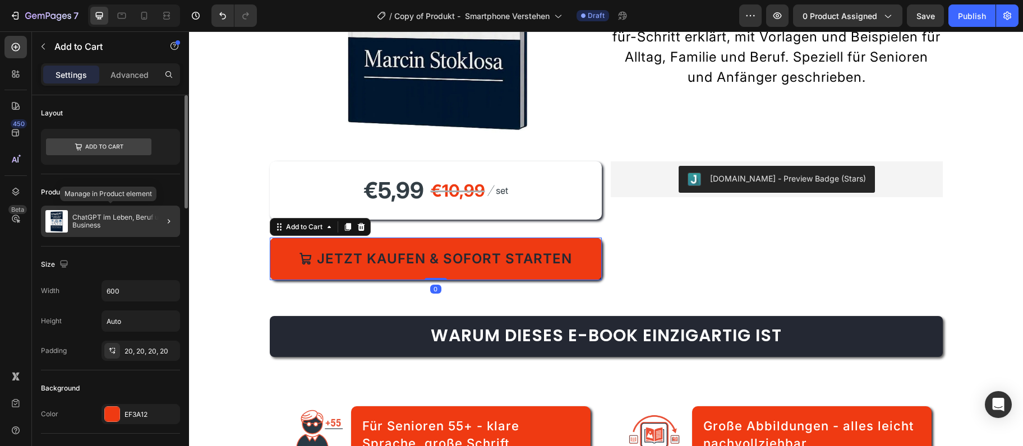
click at [111, 225] on p "ChatGPT im Leben, Beruf und Business" at bounding box center [123, 222] width 103 height 16
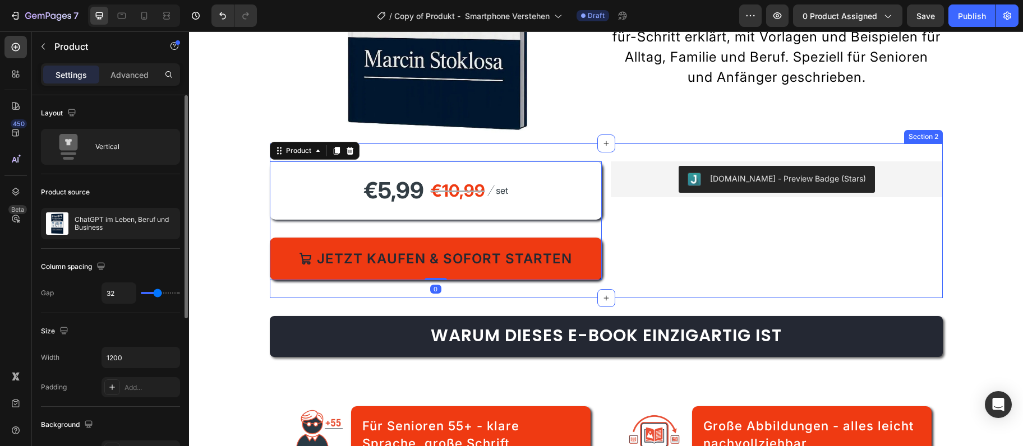
scroll to position [364, 0]
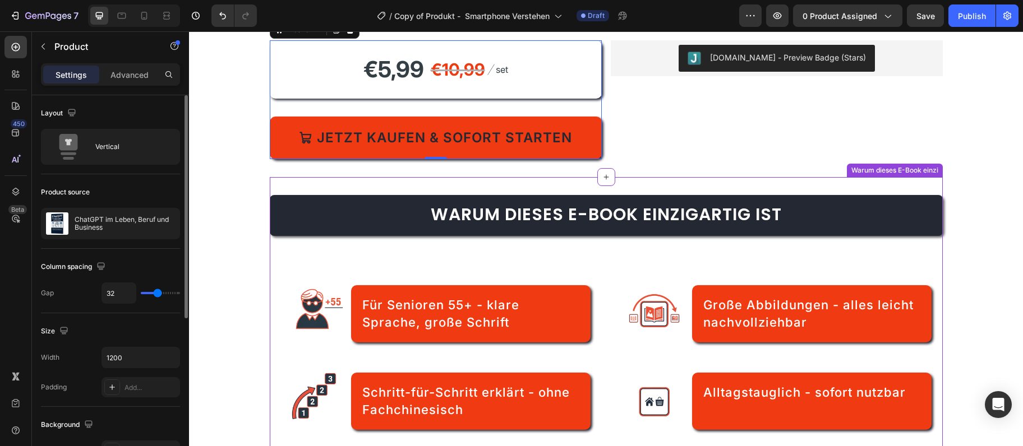
click at [436, 206] on span "Warum dieses E-Book einzigartig ist" at bounding box center [606, 214] width 351 height 24
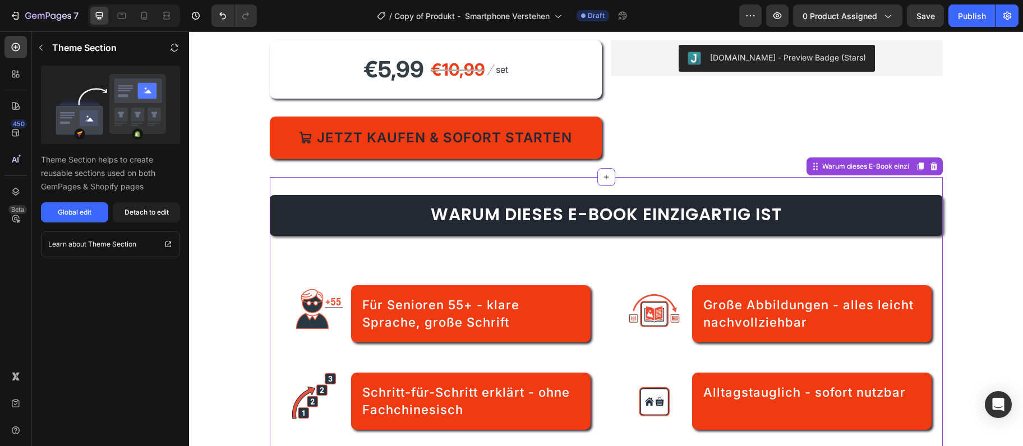
click at [436, 206] on span "Warum dieses E-Book einzigartig ist" at bounding box center [606, 214] width 351 height 24
click at [436, 220] on span "Warum dieses E-Book einzigartig ist" at bounding box center [606, 214] width 351 height 24
click at [436, 218] on span "Warum dieses E-Book einzigartig ist" at bounding box center [606, 214] width 351 height 24
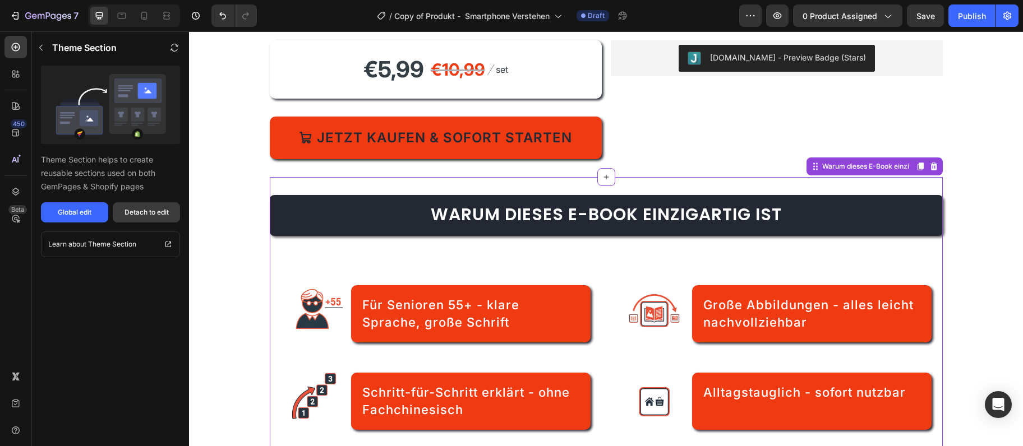
click at [137, 208] on div "Detach to edit" at bounding box center [146, 212] width 44 height 10
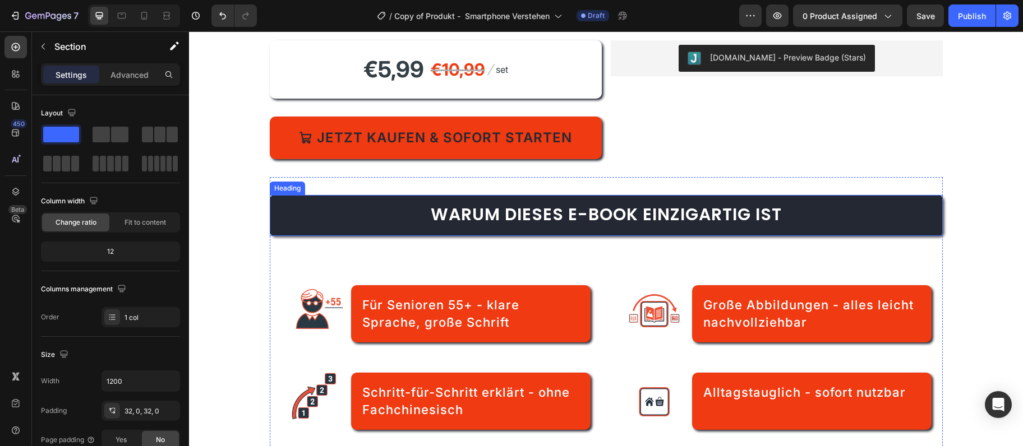
click at [580, 213] on span "Warum dieses E-Book einzigartig ist" at bounding box center [606, 214] width 351 height 24
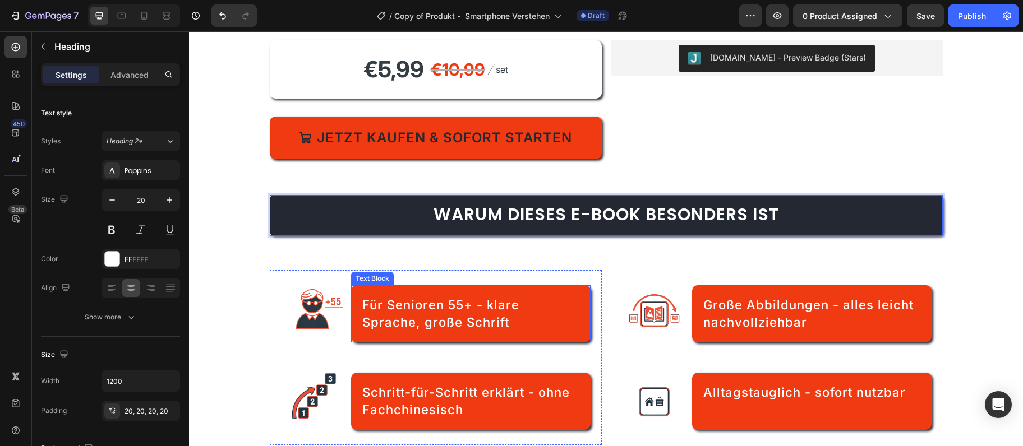
click at [461, 318] on span "Für Senioren 55+ - klare Sprache, große Schrift" at bounding box center [440, 314] width 157 height 32
click at [460, 315] on span "Für Senioren 55+ - klare Sprache, große Schrift" at bounding box center [440, 314] width 157 height 32
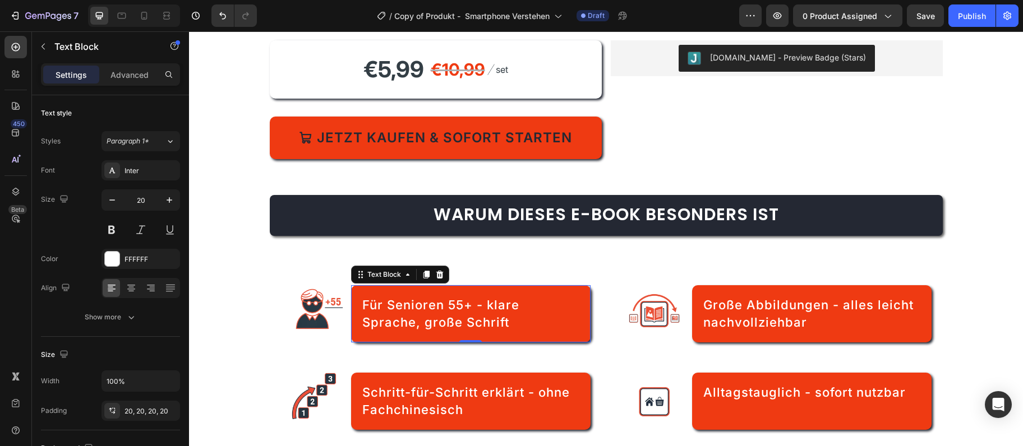
click at [460, 315] on span "Für Senioren 55+ - klare Sprache, große Schrift" at bounding box center [440, 314] width 157 height 32
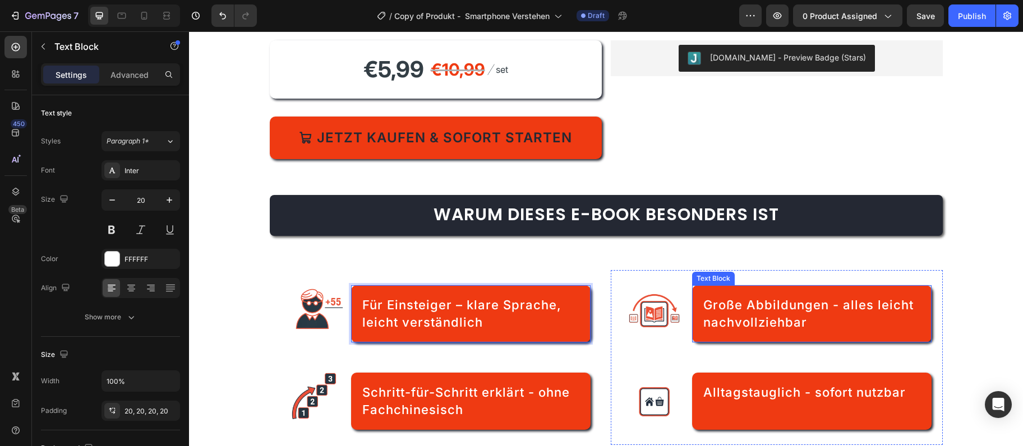
click at [765, 319] on span "Große Abbildungen - alles leicht nachvollziehbar" at bounding box center [808, 314] width 210 height 32
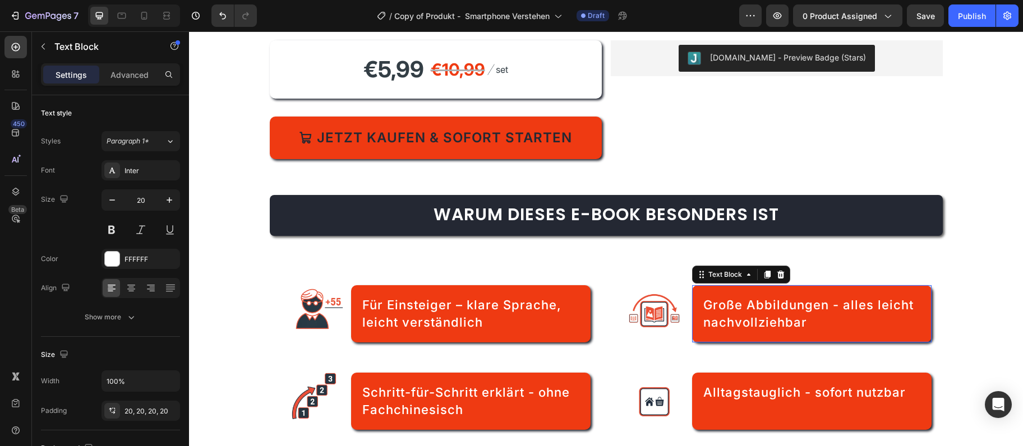
click at [765, 319] on span "Große Abbildungen - alles leicht nachvollziehbar" at bounding box center [808, 314] width 210 height 32
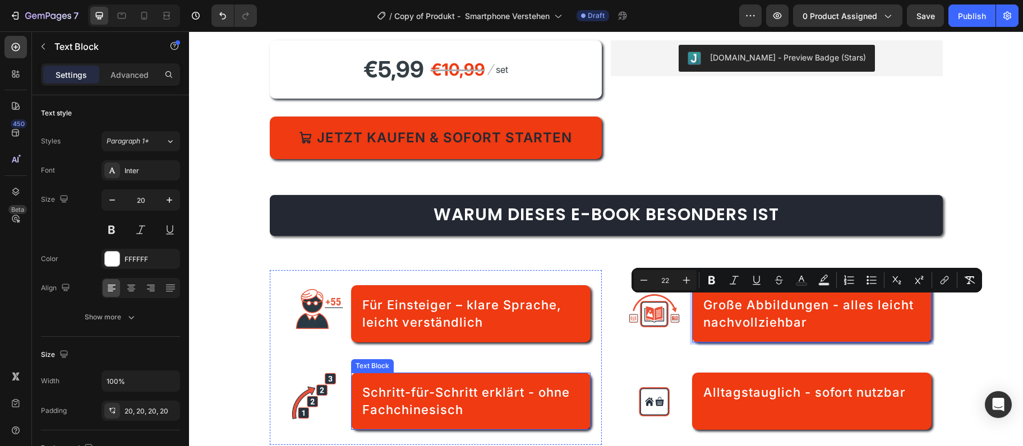
click at [402, 385] on span "Schritt-für-Schritt erklärt - ohne Fachchinesisch" at bounding box center [465, 401] width 207 height 32
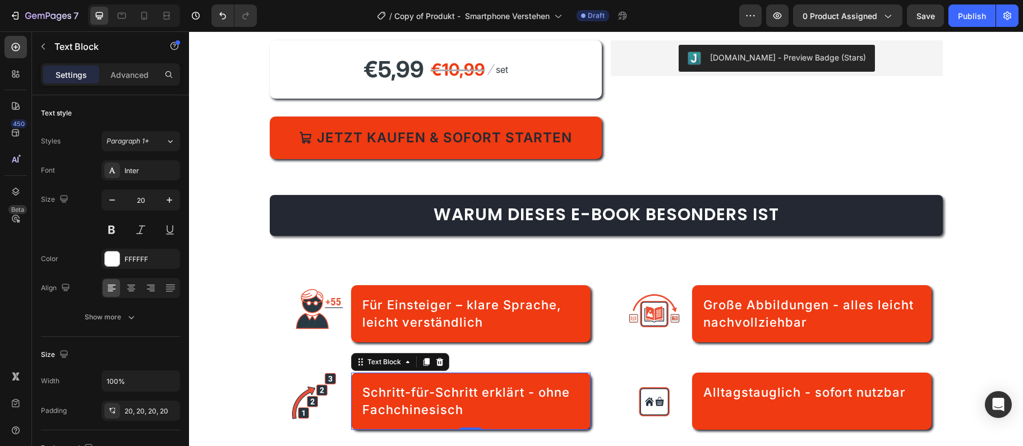
click at [392, 395] on span "Schritt-für-Schritt erklärt - ohne Fachchinesisch" at bounding box center [465, 401] width 207 height 32
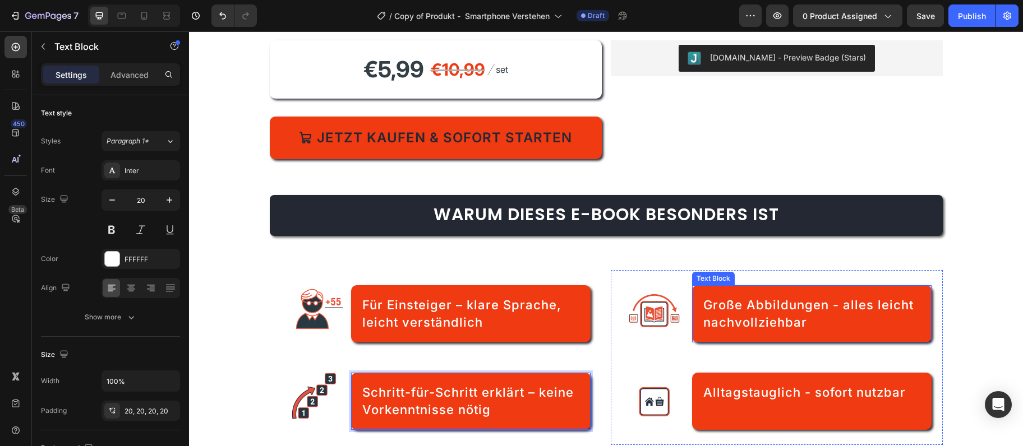
click at [773, 307] on span "Große Abbildungen - alles leicht nachvollziehbar" at bounding box center [808, 314] width 210 height 32
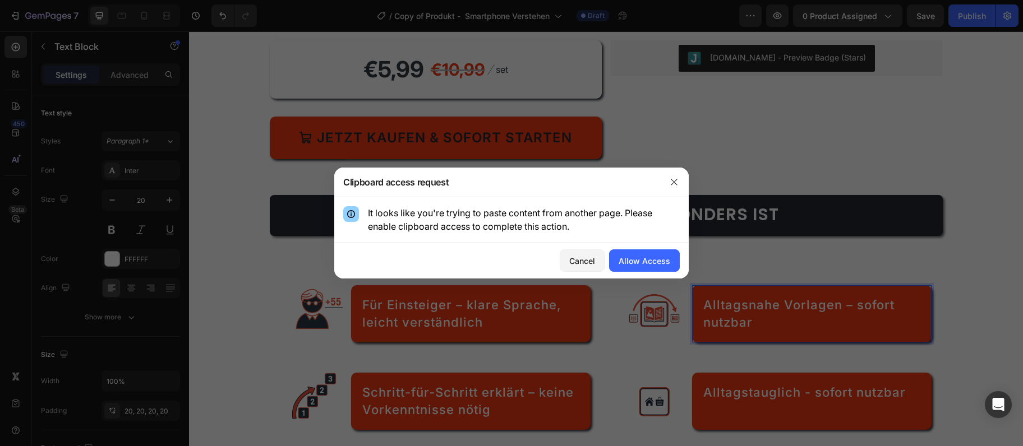
click at [747, 389] on div at bounding box center [511, 223] width 1023 height 446
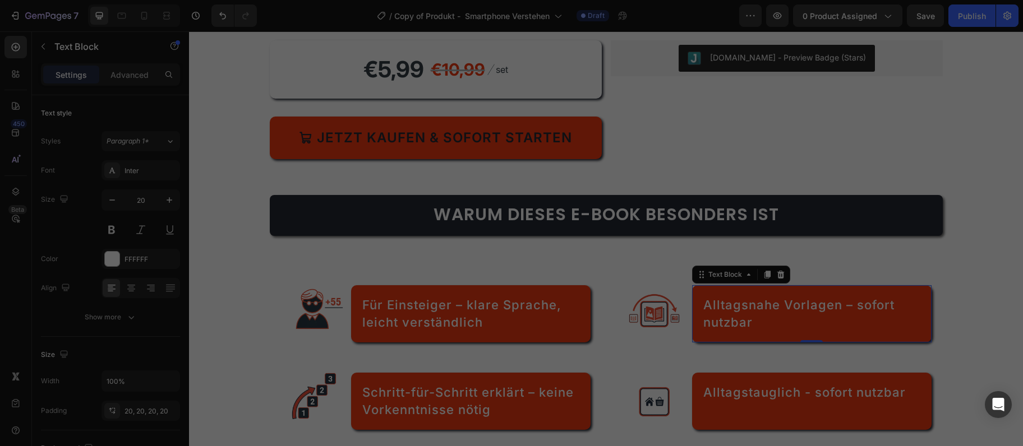
click at [747, 389] on div at bounding box center [511, 223] width 1023 height 446
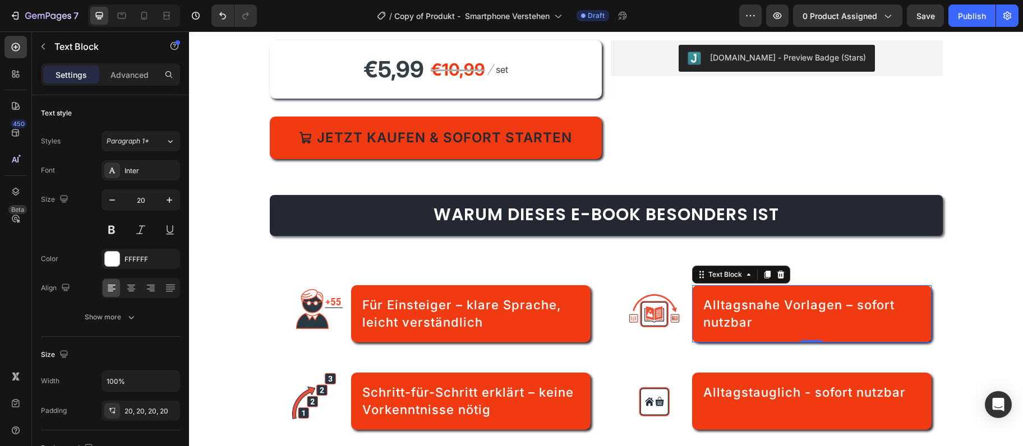
click at [747, 389] on span "Alltagstauglich - sofort nutzbar" at bounding box center [804, 392] width 202 height 15
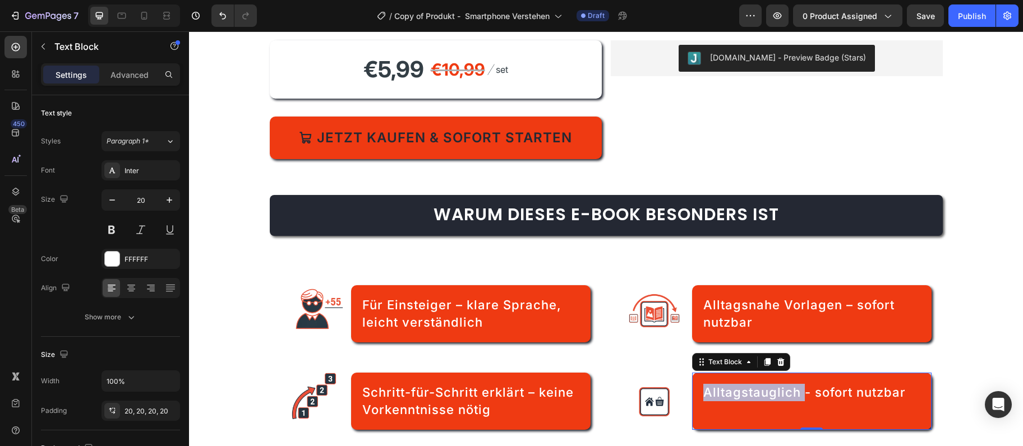
click at [747, 389] on span "Alltagstauglich - sofort nutzbar" at bounding box center [804, 392] width 202 height 15
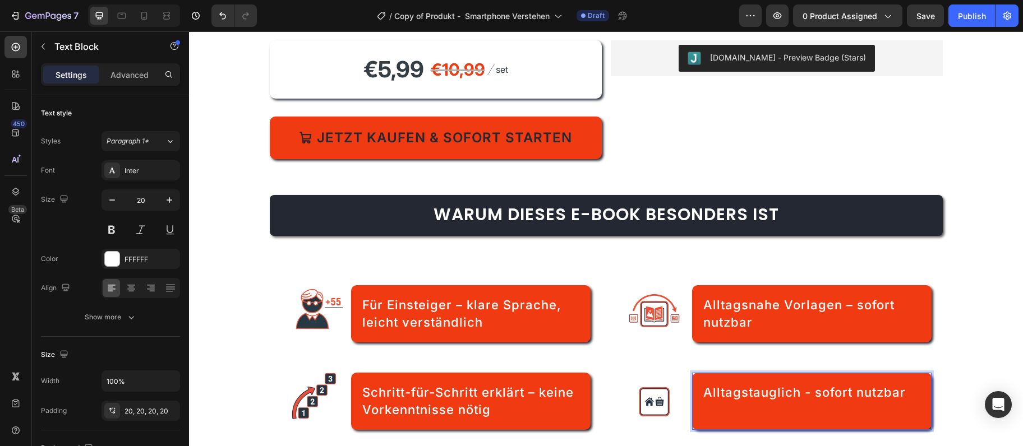
click at [747, 389] on span "Alltagstauglich - sofort nutzbar" at bounding box center [804, 392] width 202 height 15
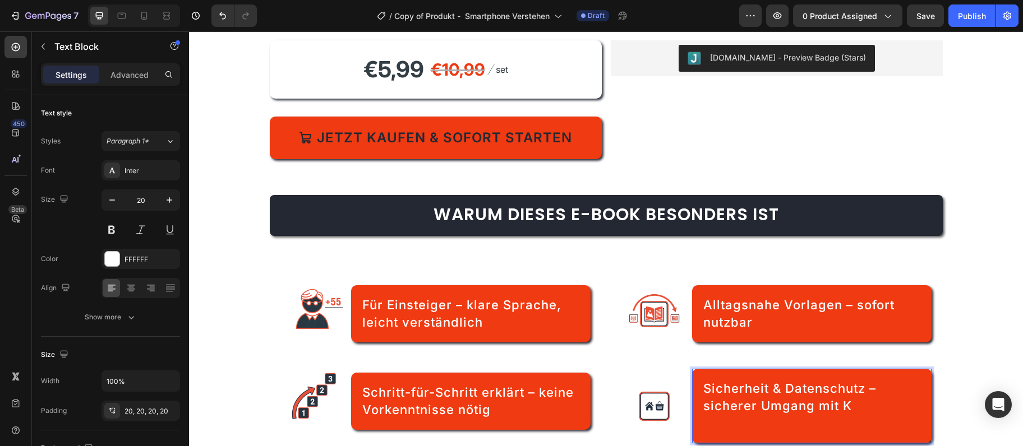
click at [744, 392] on span "Sicherheit & Datenschutz – sicherer Umgang mit K" at bounding box center [789, 397] width 173 height 32
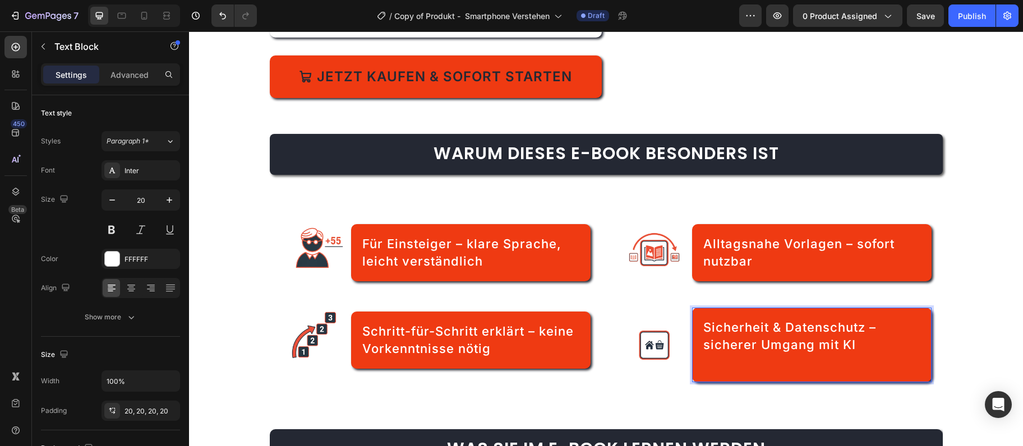
click at [740, 362] on p "Rich Text Editor. Editing area: main" at bounding box center [811, 362] width 216 height 17
click at [727, 356] on p "Rich Text Editor. Editing area: main" at bounding box center [811, 362] width 216 height 17
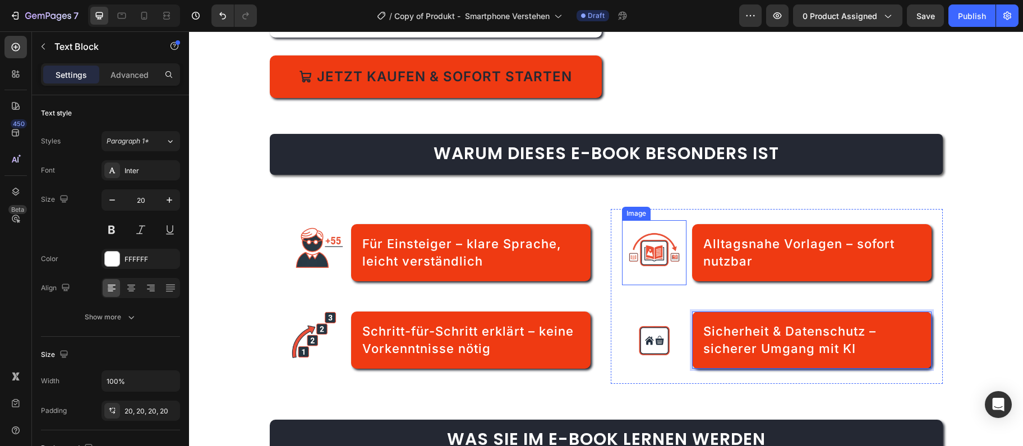
scroll to position [486, 0]
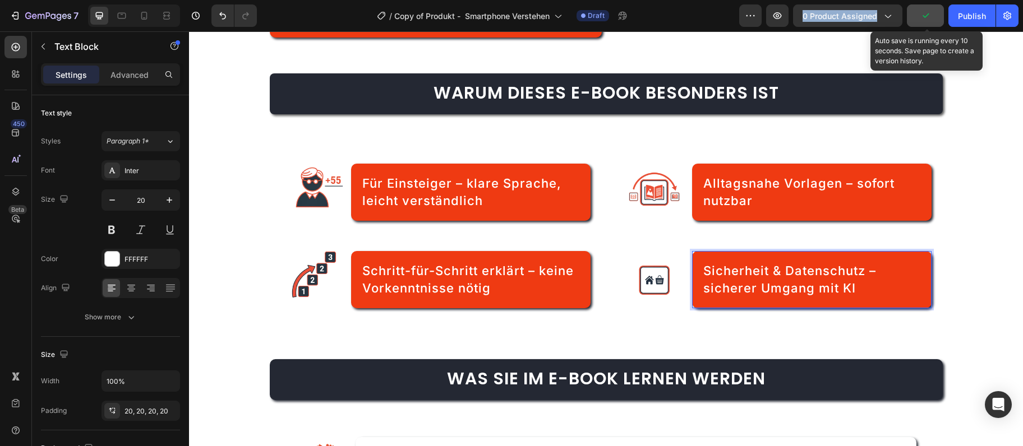
click at [915, 21] on button "button" at bounding box center [925, 15] width 37 height 22
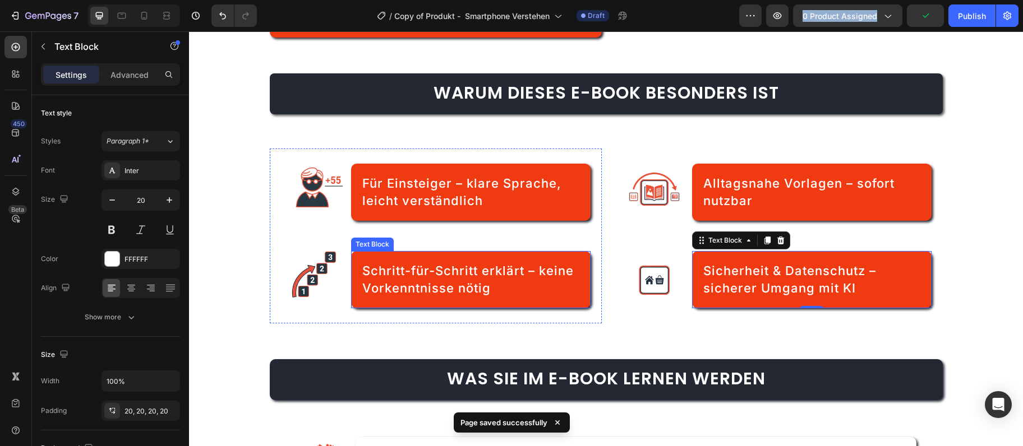
scroll to position [546, 0]
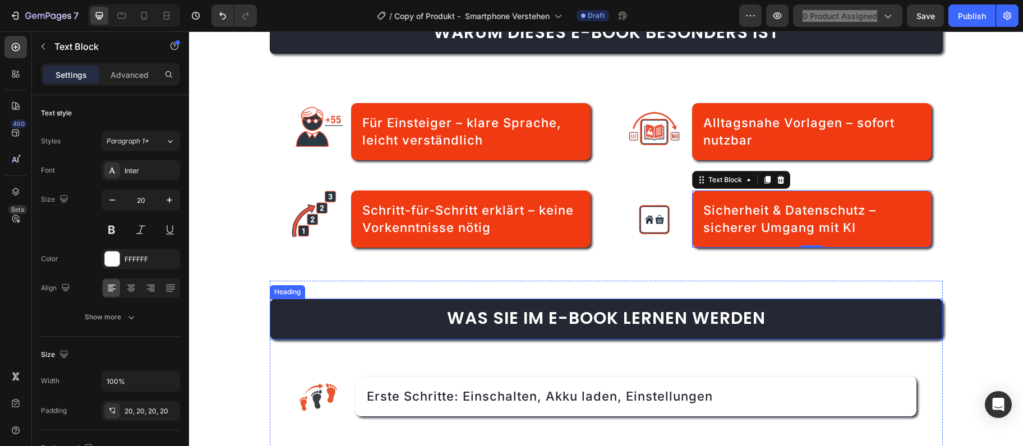
click at [678, 312] on span "Was Sie im E-Book lernen werden" at bounding box center [606, 318] width 319 height 24
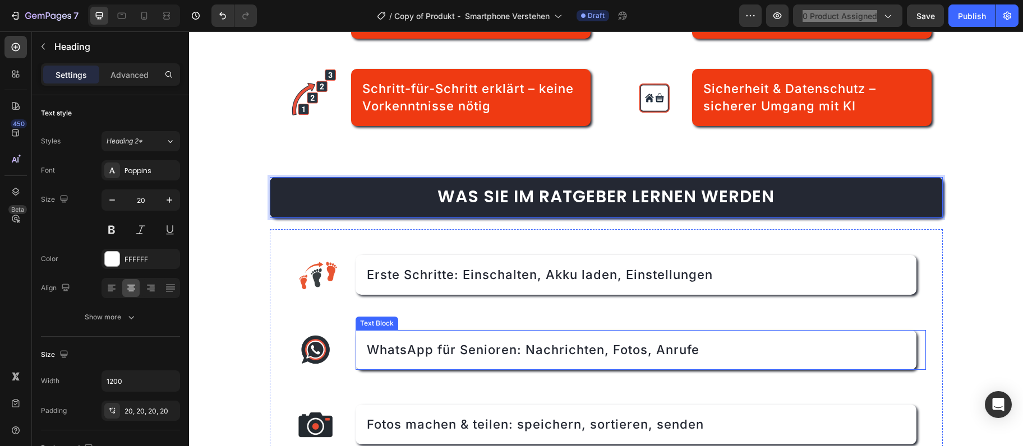
scroll to position [789, 0]
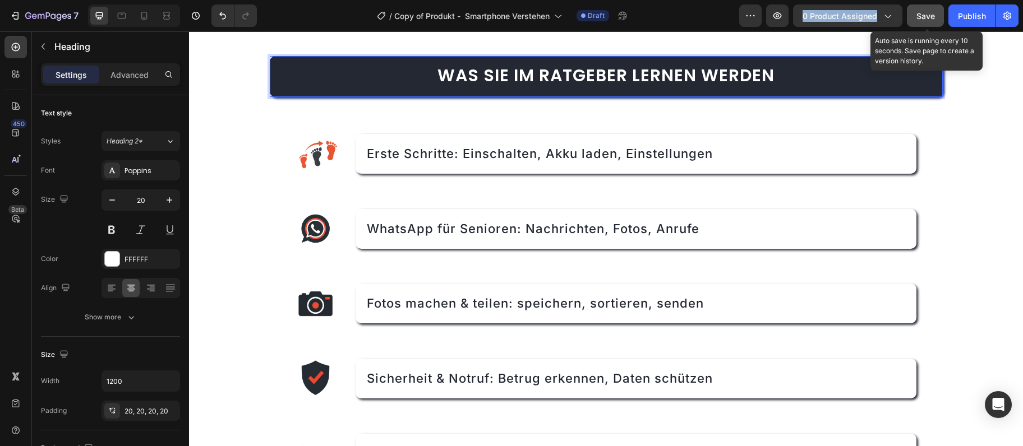
click at [916, 16] on span "Save" at bounding box center [925, 16] width 19 height 10
